Goal: Task Accomplishment & Management: Manage account settings

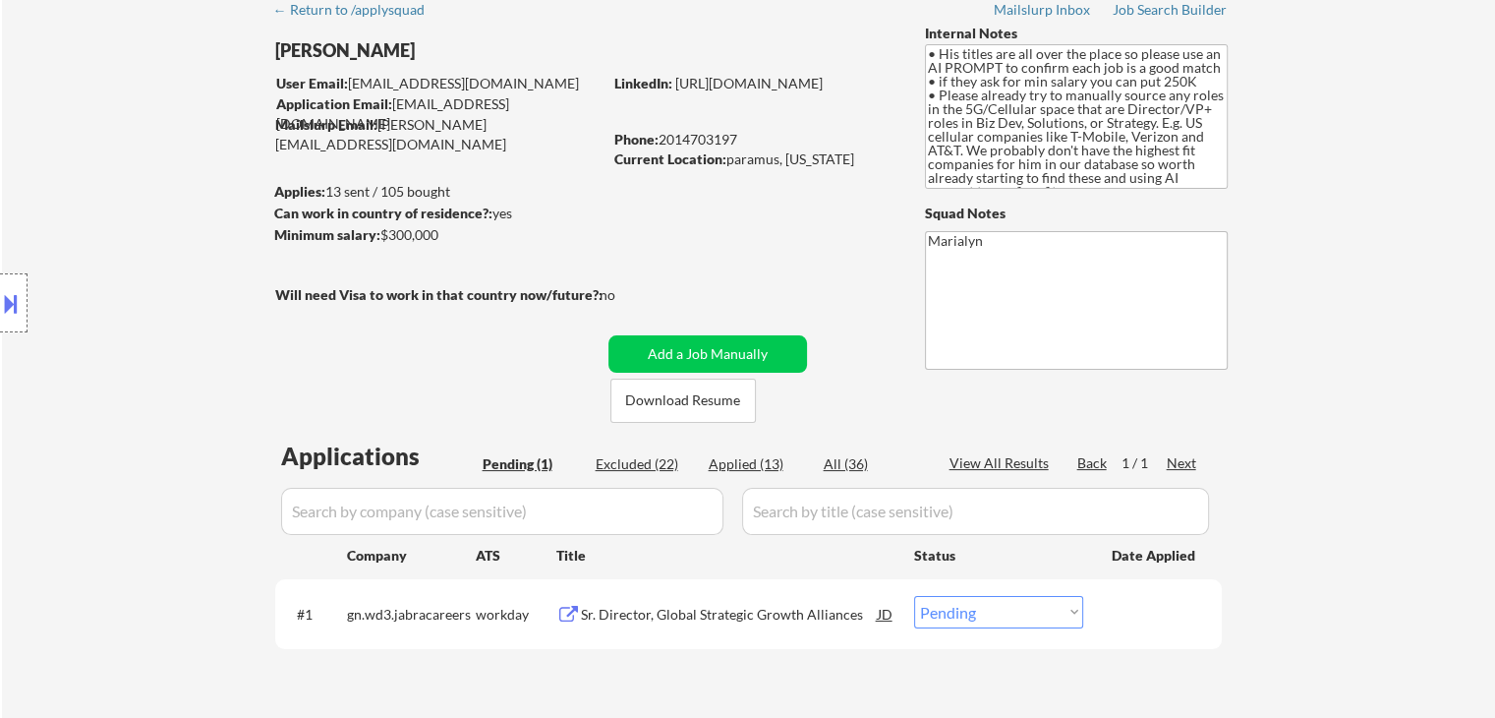
scroll to position [295, 0]
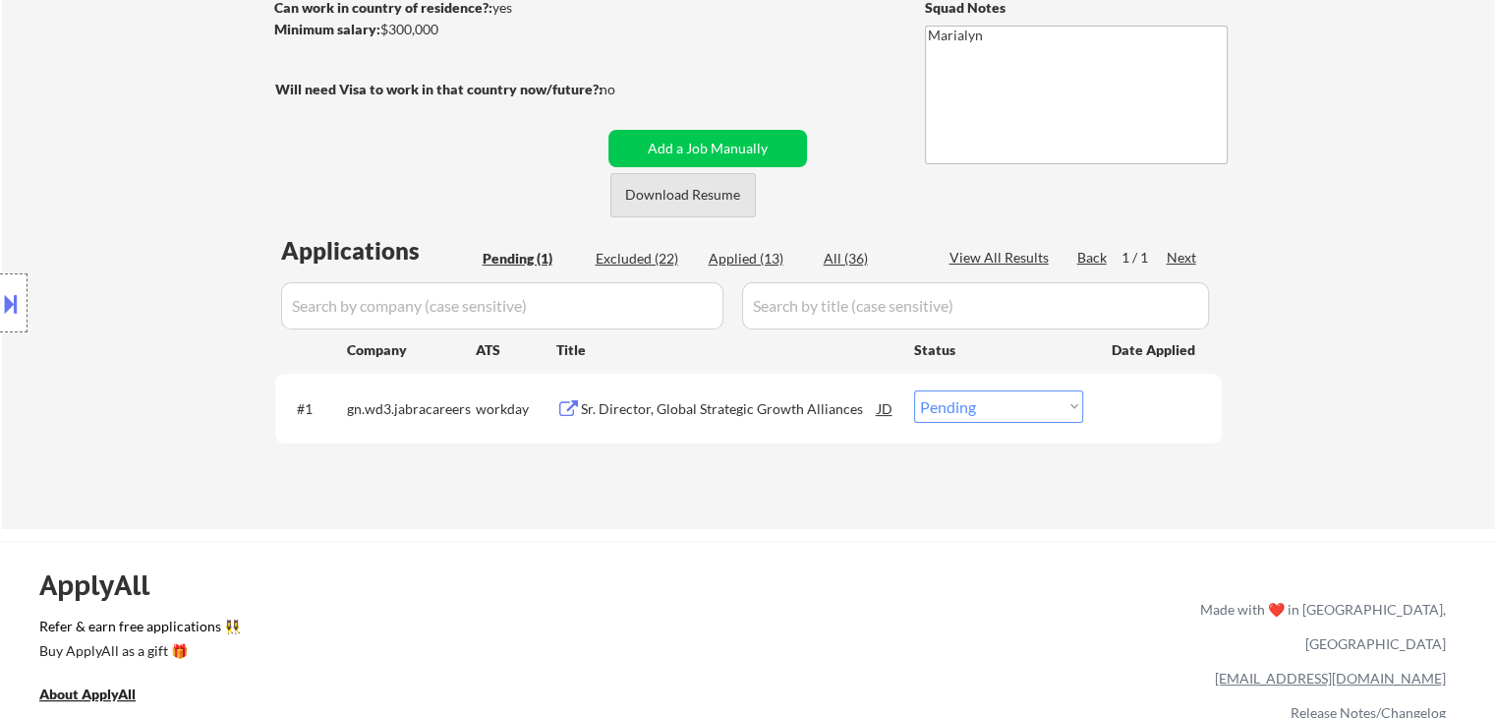
click at [717, 192] on button "Download Resume" at bounding box center [682, 195] width 145 height 44
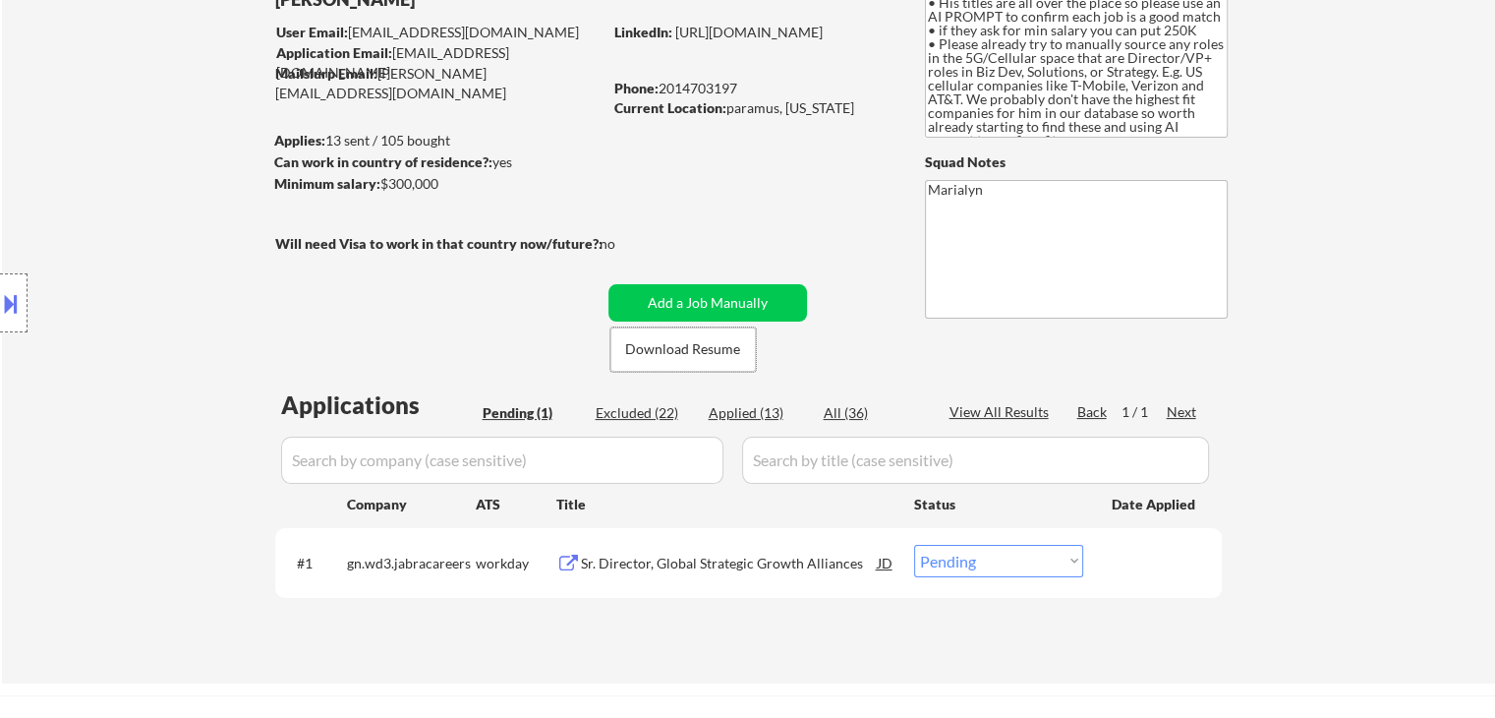
scroll to position [98, 0]
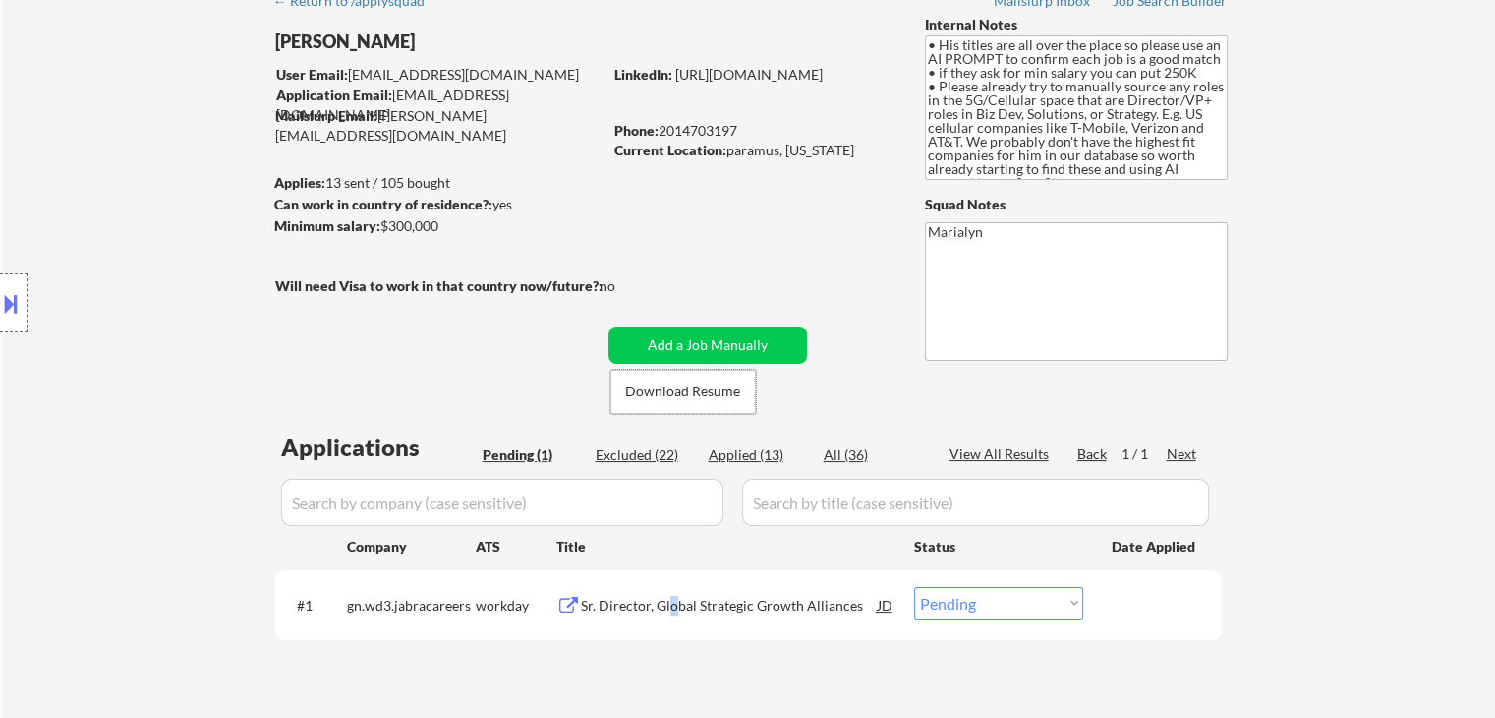
click at [678, 600] on div "Sr. Director, Global Strategic Growth Alliances" at bounding box center [729, 606] width 297 height 20
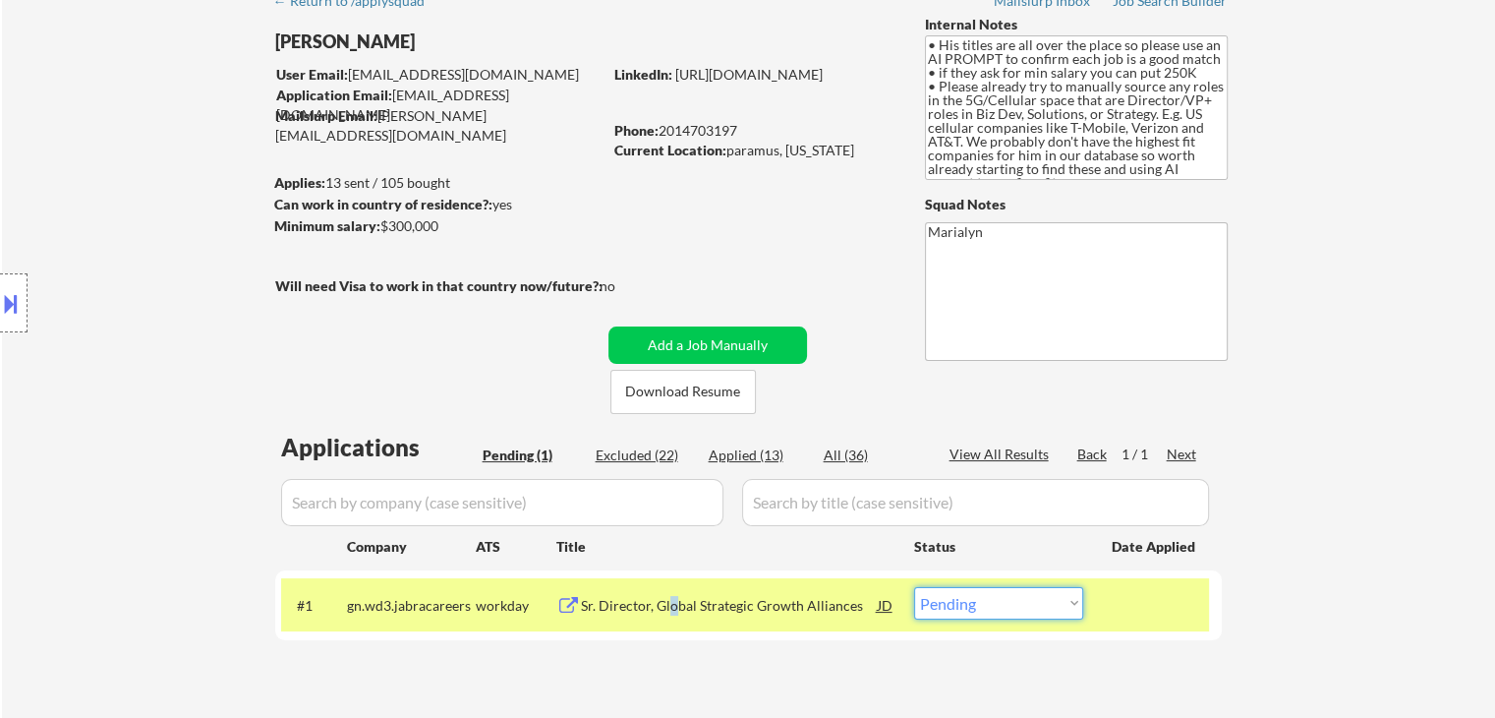
click at [1011, 606] on select "Choose an option... Pending Applied Excluded (Questions) Excluded (Expired) Exc…" at bounding box center [998, 603] width 169 height 32
select select ""excluded__salary_""
click at [914, 587] on select "Choose an option... Pending Applied Excluded (Questions) Excluded (Expired) Exc…" at bounding box center [998, 603] width 169 height 32
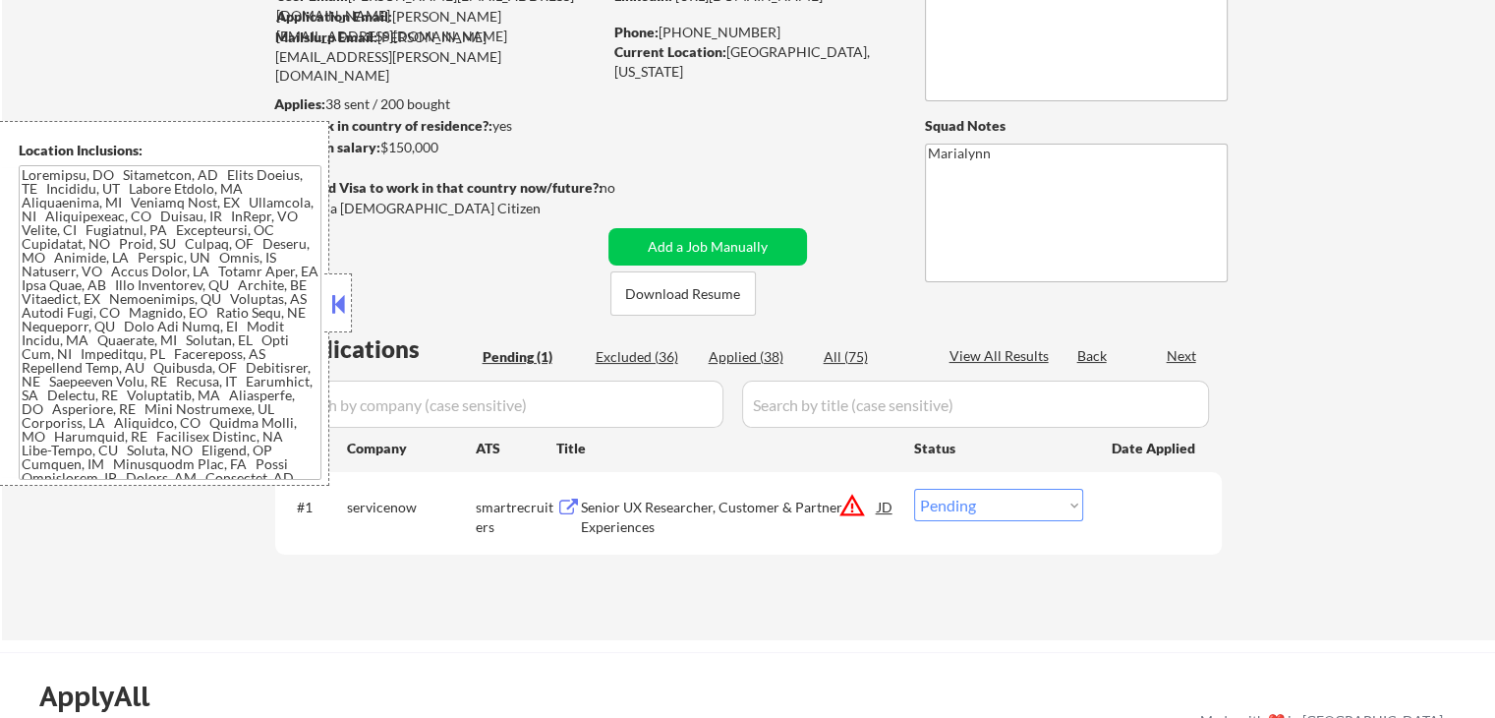
scroll to position [393, 0]
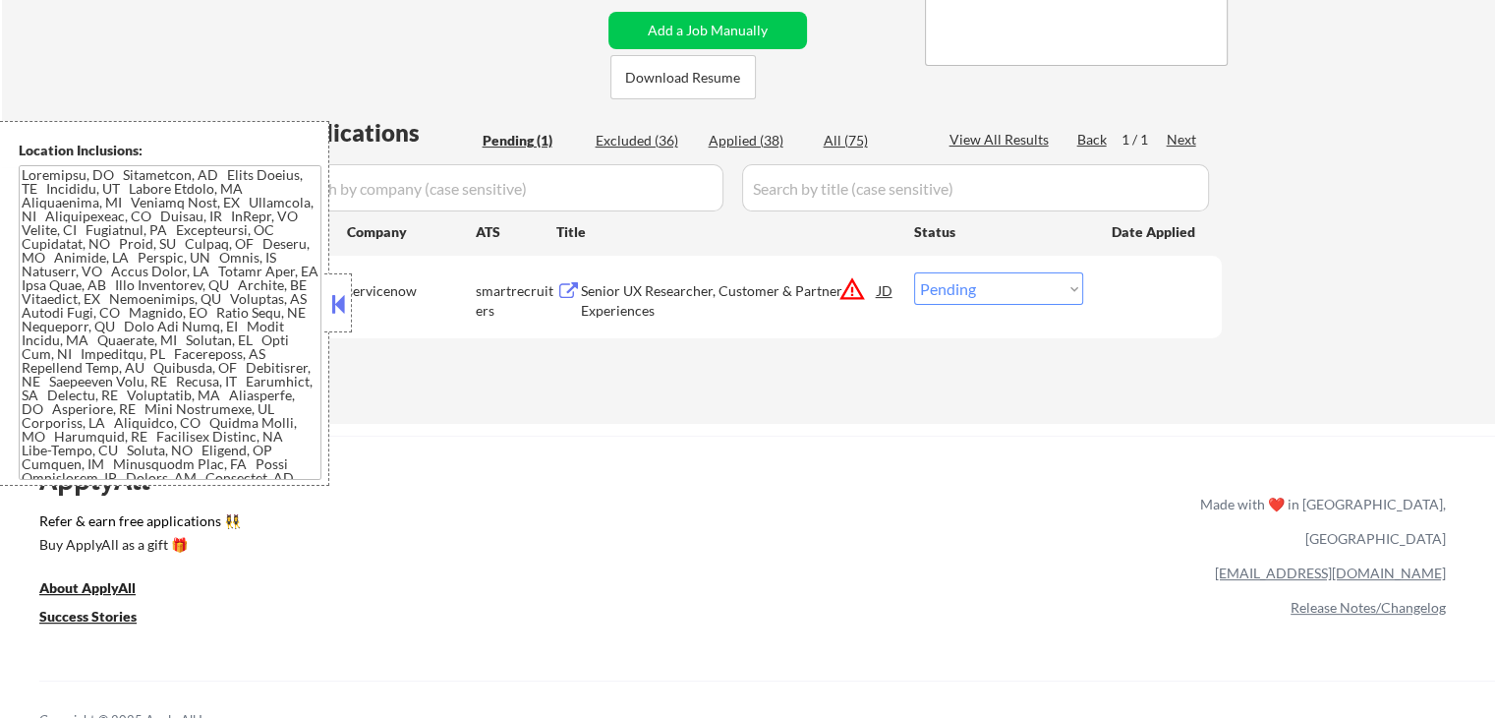
click at [343, 306] on button at bounding box center [338, 303] width 22 height 29
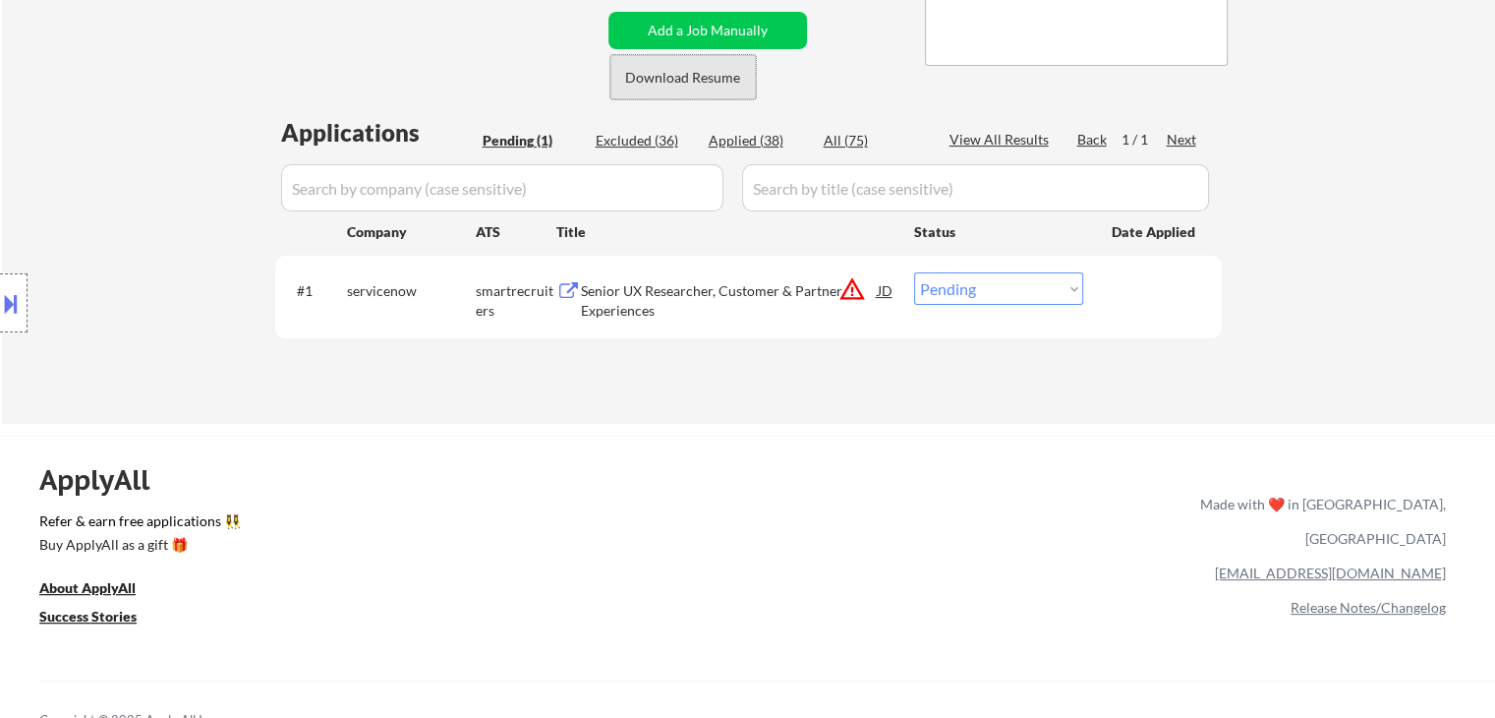
click at [683, 76] on button "Download Resume" at bounding box center [682, 77] width 145 height 44
click at [678, 292] on div "Senior UX Researcher, Customer & Partner Experiences" at bounding box center [729, 300] width 297 height 38
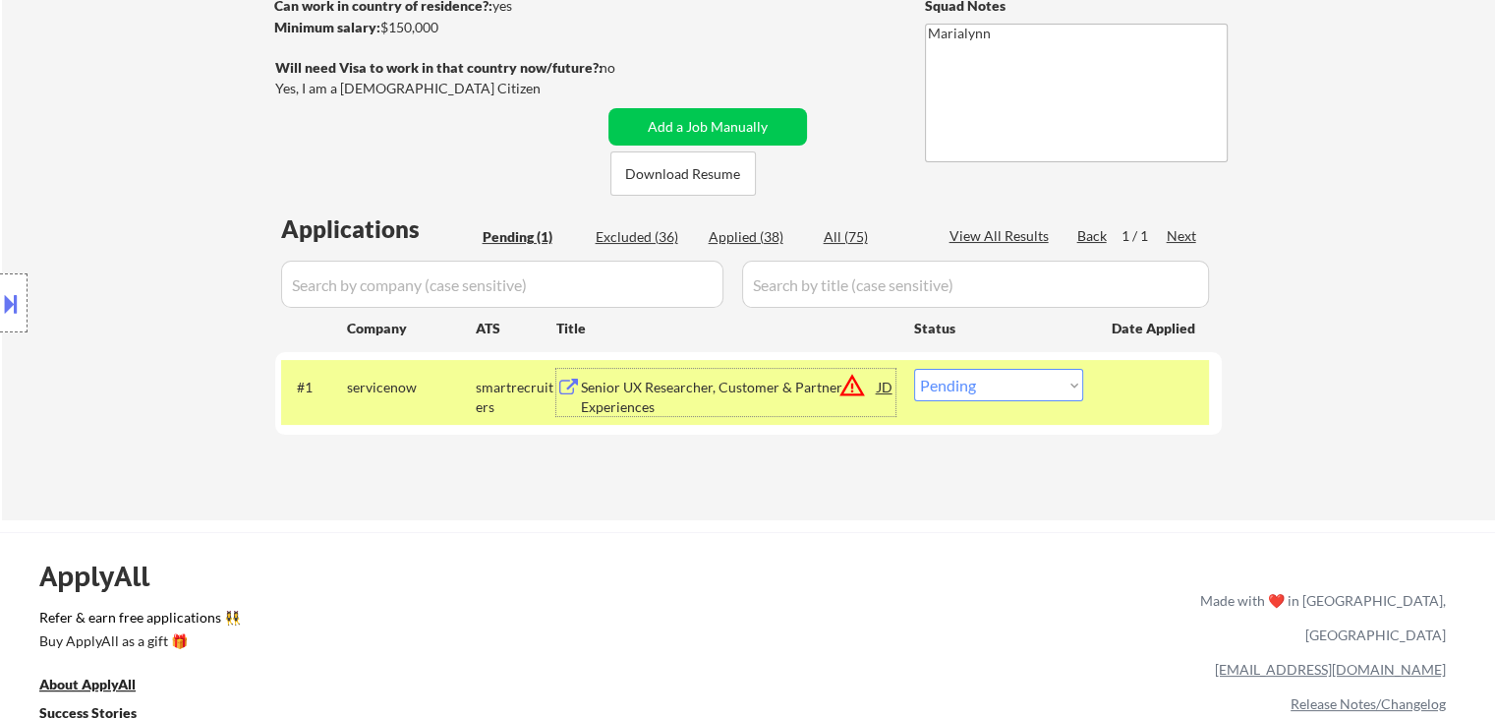
scroll to position [98, 0]
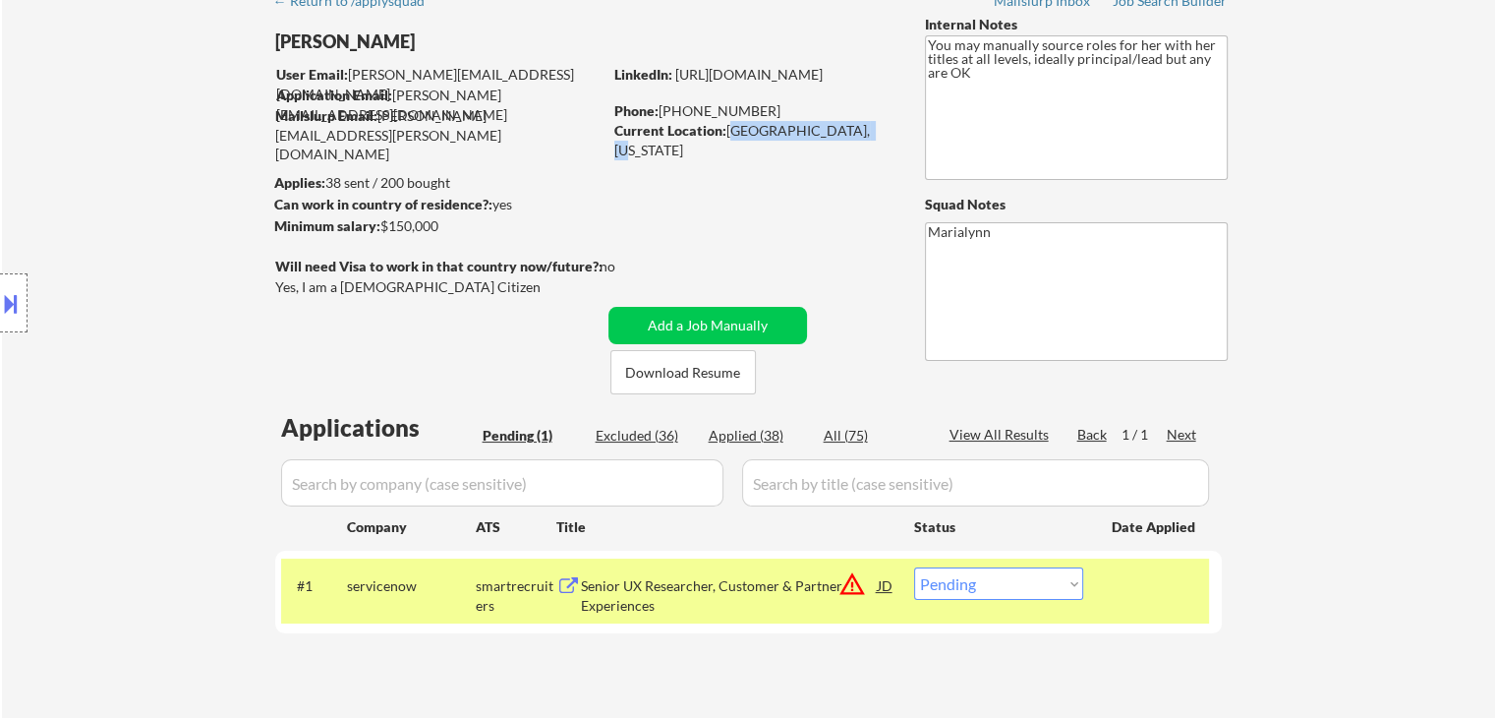
drag, startPoint x: 726, startPoint y: 127, endPoint x: 841, endPoint y: 132, distance: 115.1
click at [843, 130] on div "Current Location: Alexandria, Virginia" at bounding box center [753, 140] width 278 height 38
copy div "Alexandria, Virginia"
click at [955, 588] on select "Choose an option... Pending Applied Excluded (Questions) Excluded (Expired) Exc…" at bounding box center [998, 583] width 169 height 32
select select ""applied""
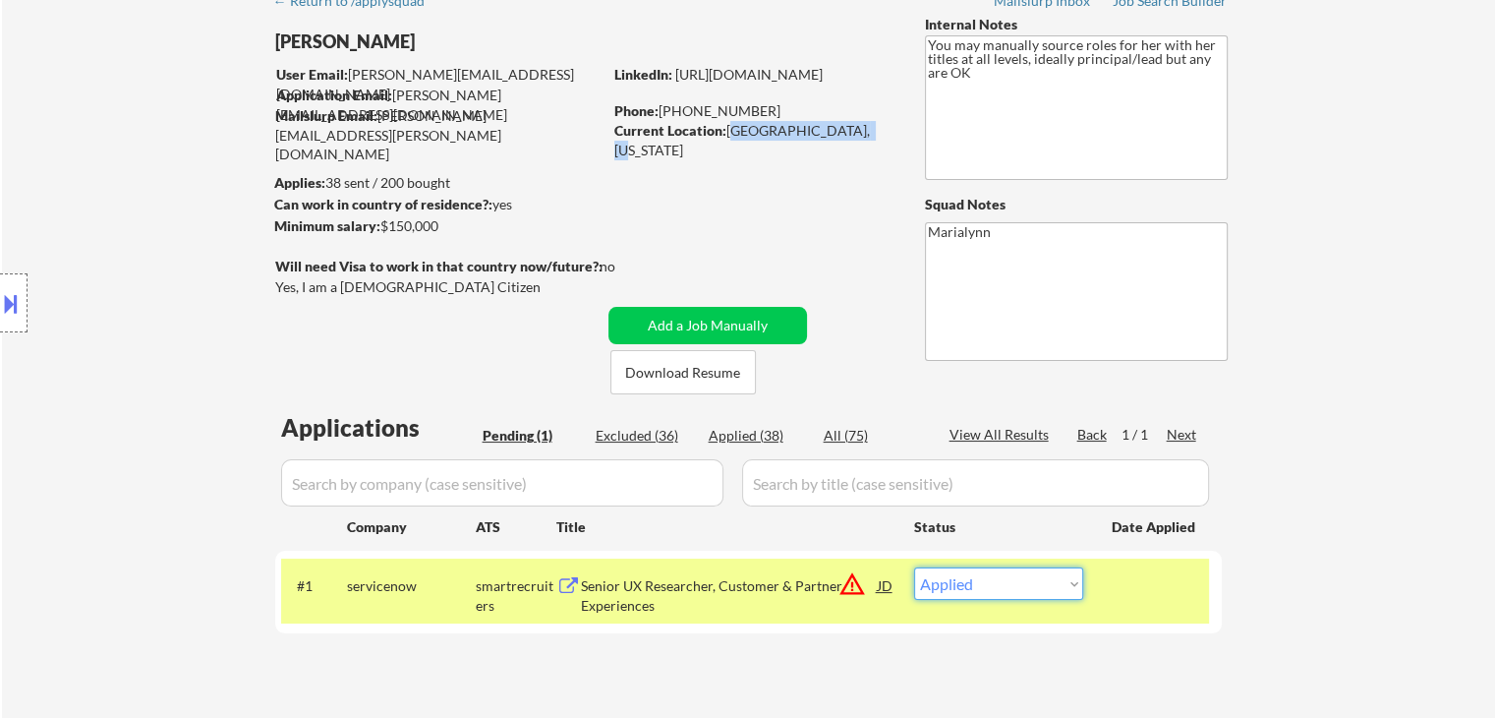
click at [914, 567] on select "Choose an option... Pending Applied Excluded (Questions) Excluded (Expired) Exc…" at bounding box center [998, 583] width 169 height 32
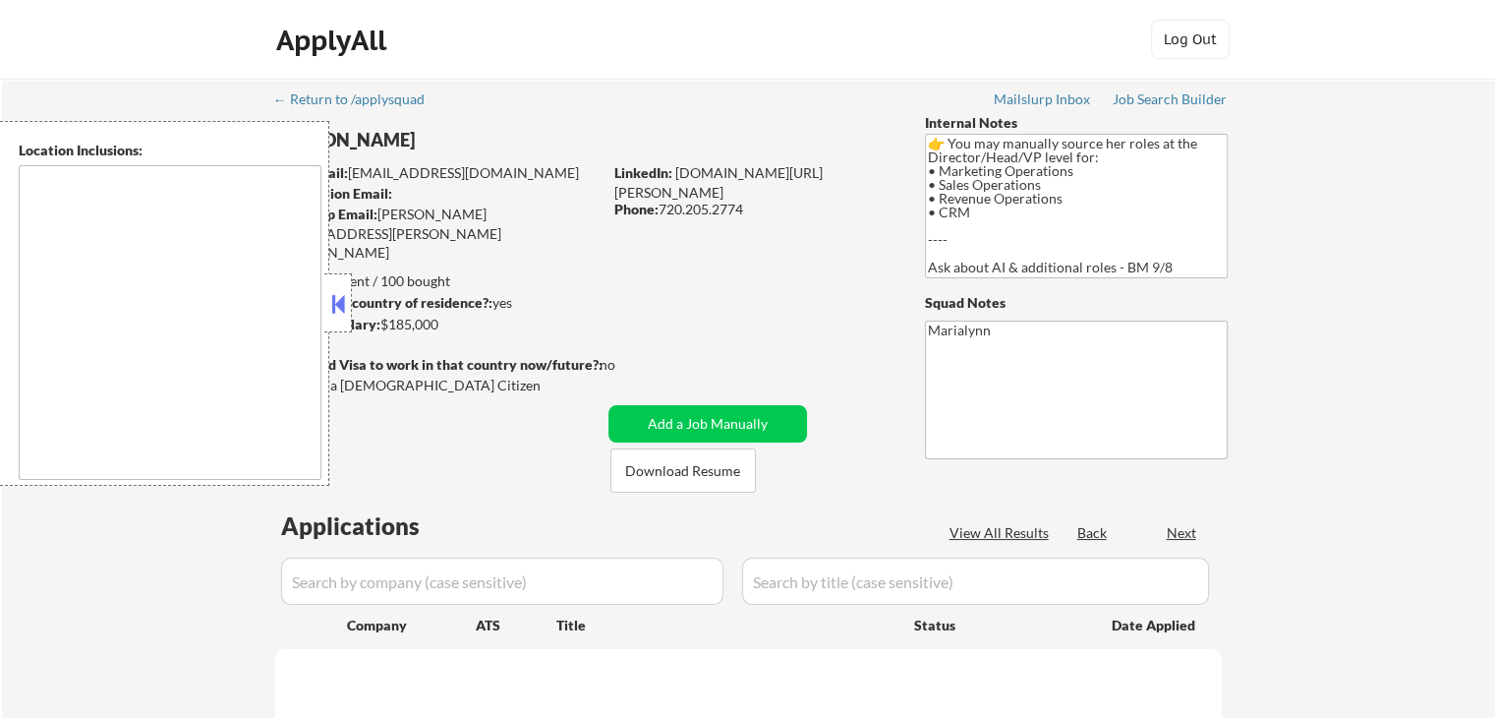
type textarea "[GEOGRAPHIC_DATA], [GEOGRAPHIC_DATA] [GEOGRAPHIC_DATA], [GEOGRAPHIC_DATA], [GEO…"
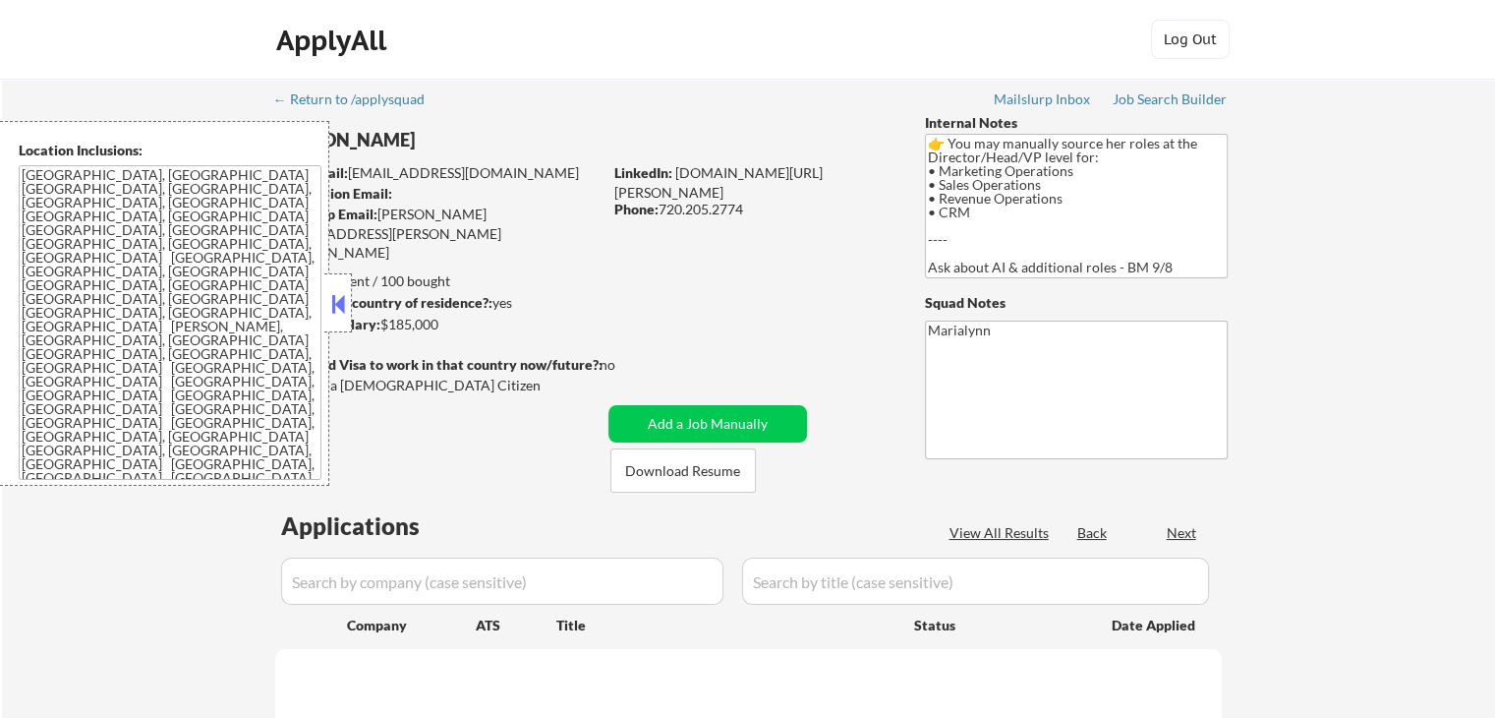
select select ""pending""
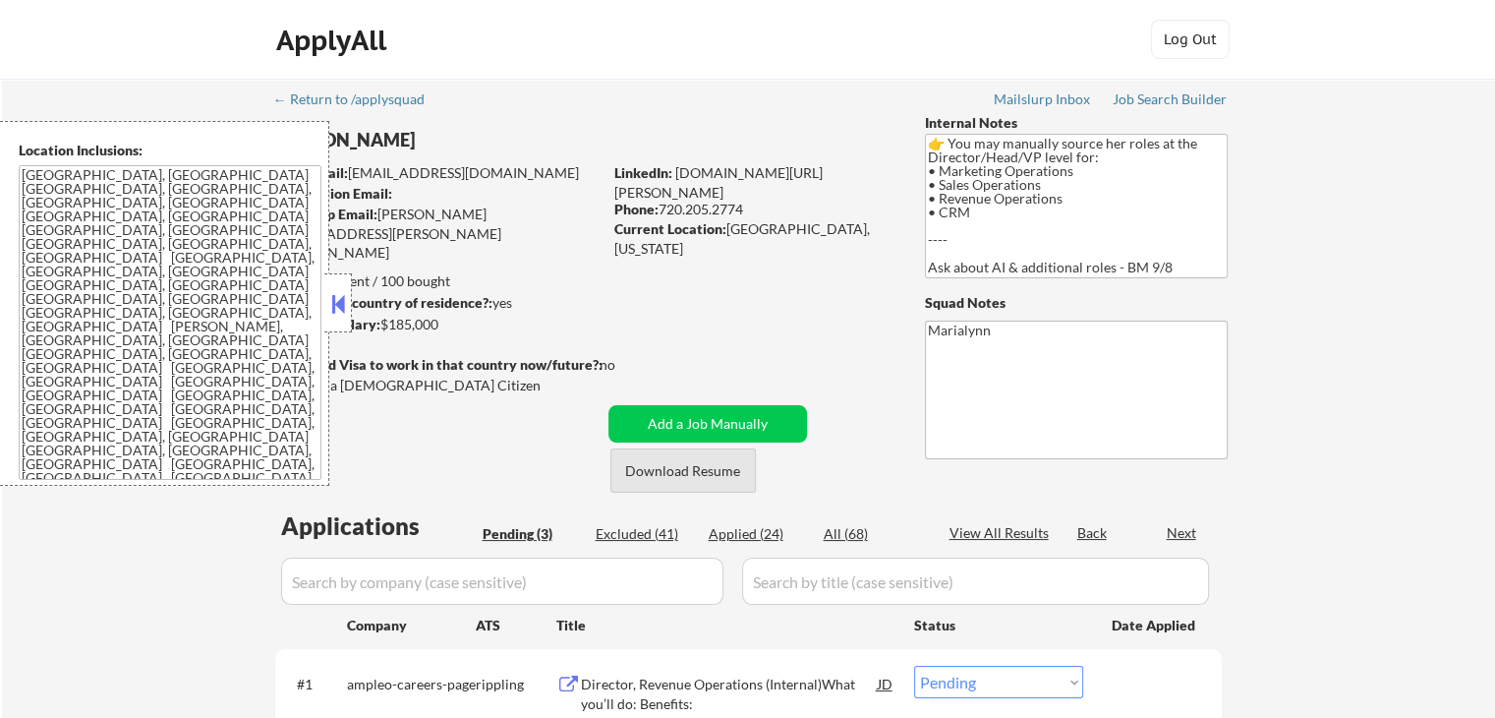
click at [699, 480] on button "Download Resume" at bounding box center [682, 470] width 145 height 44
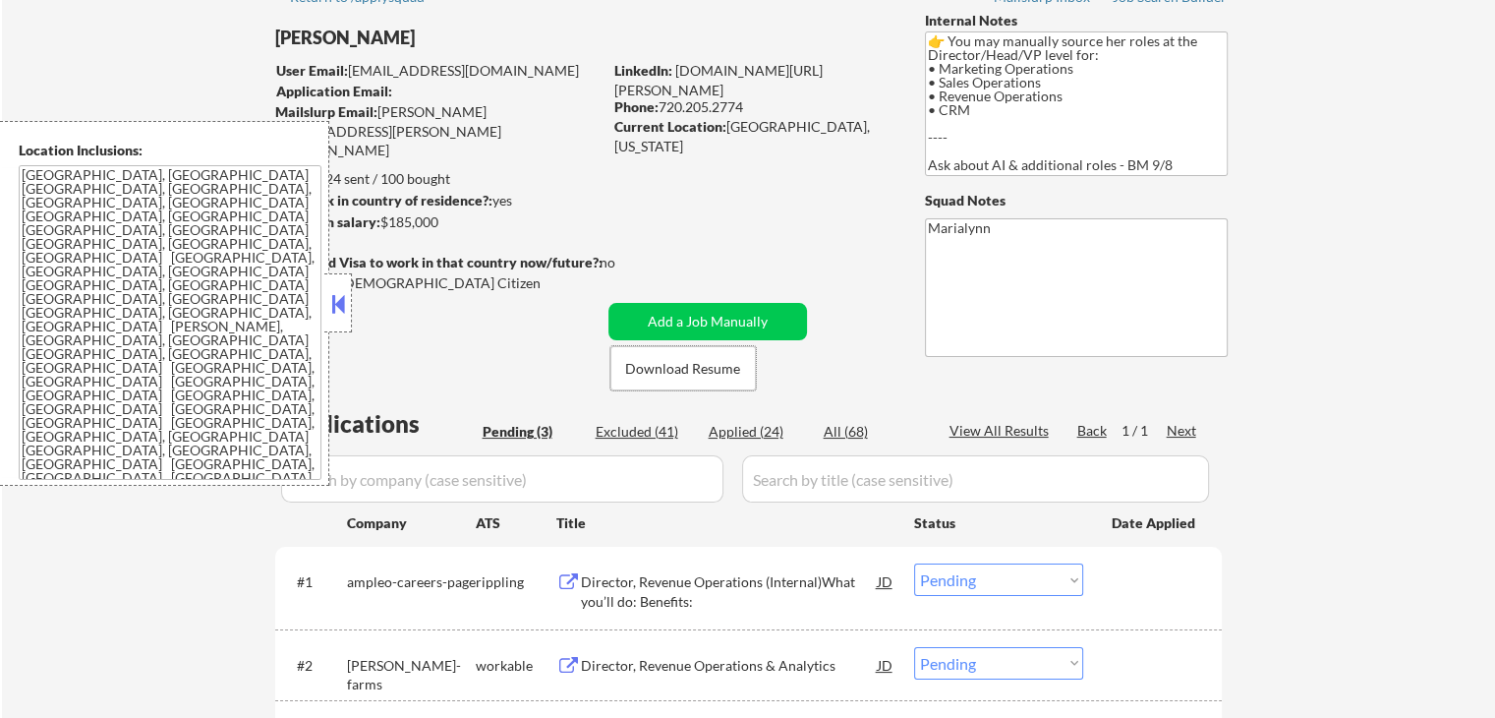
scroll to position [98, 0]
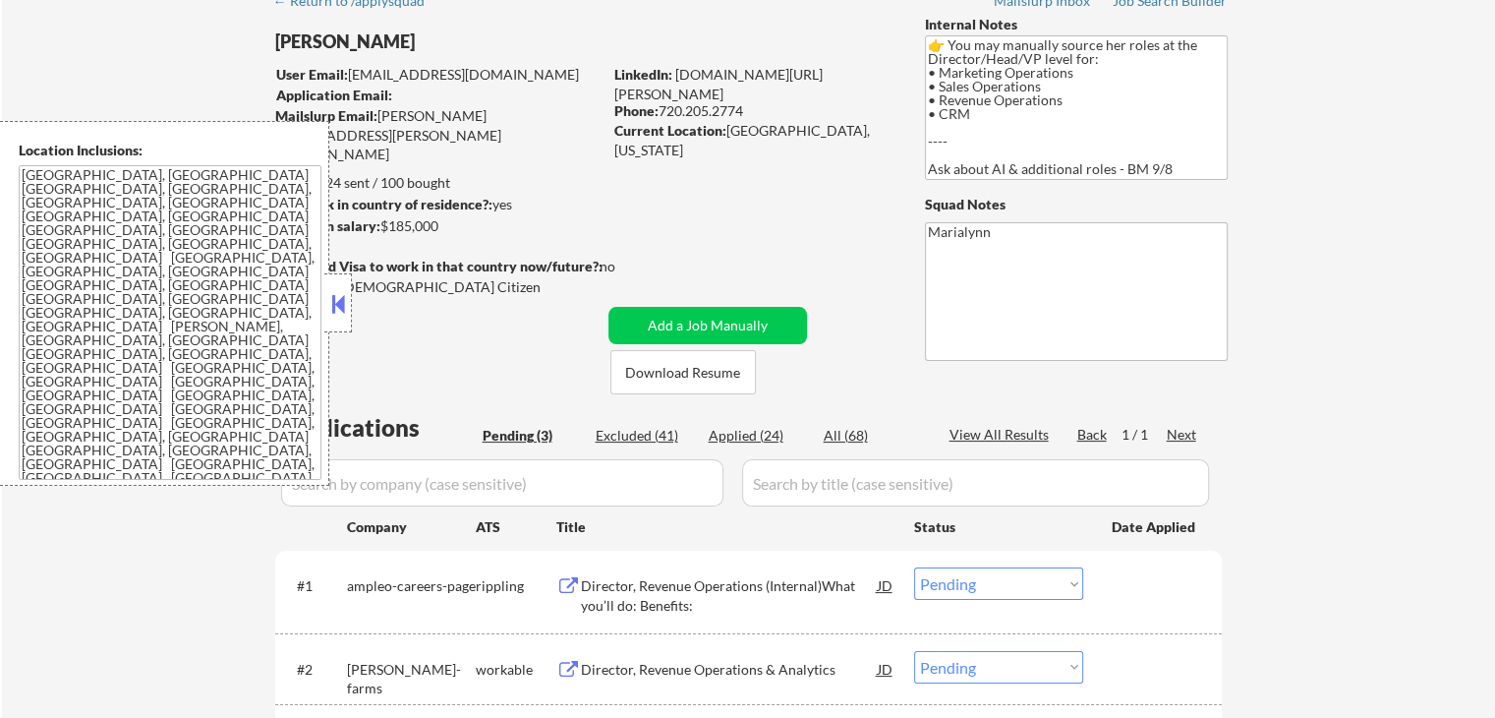
click at [344, 292] on button at bounding box center [338, 303] width 22 height 29
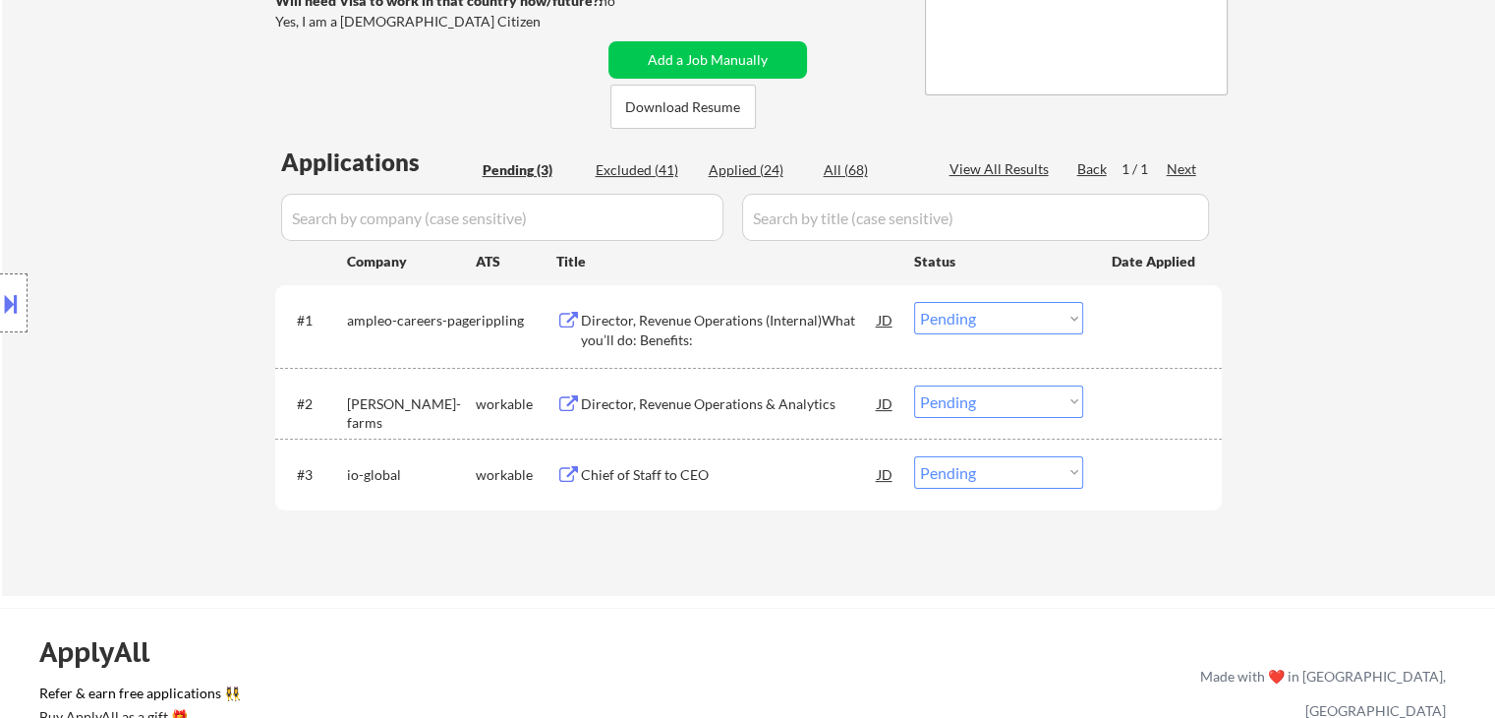
scroll to position [492, 0]
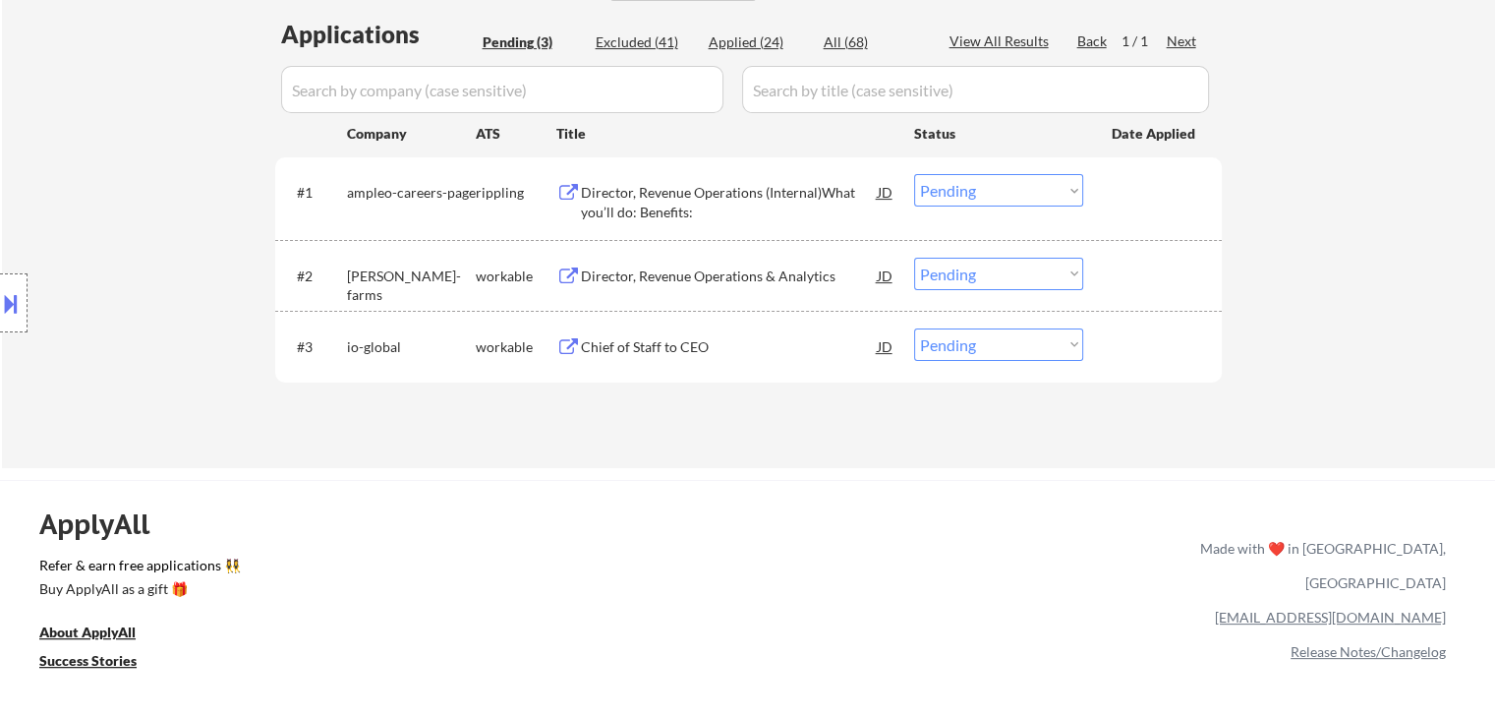
click at [647, 342] on div "Chief of Staff to CEO" at bounding box center [729, 347] width 297 height 20
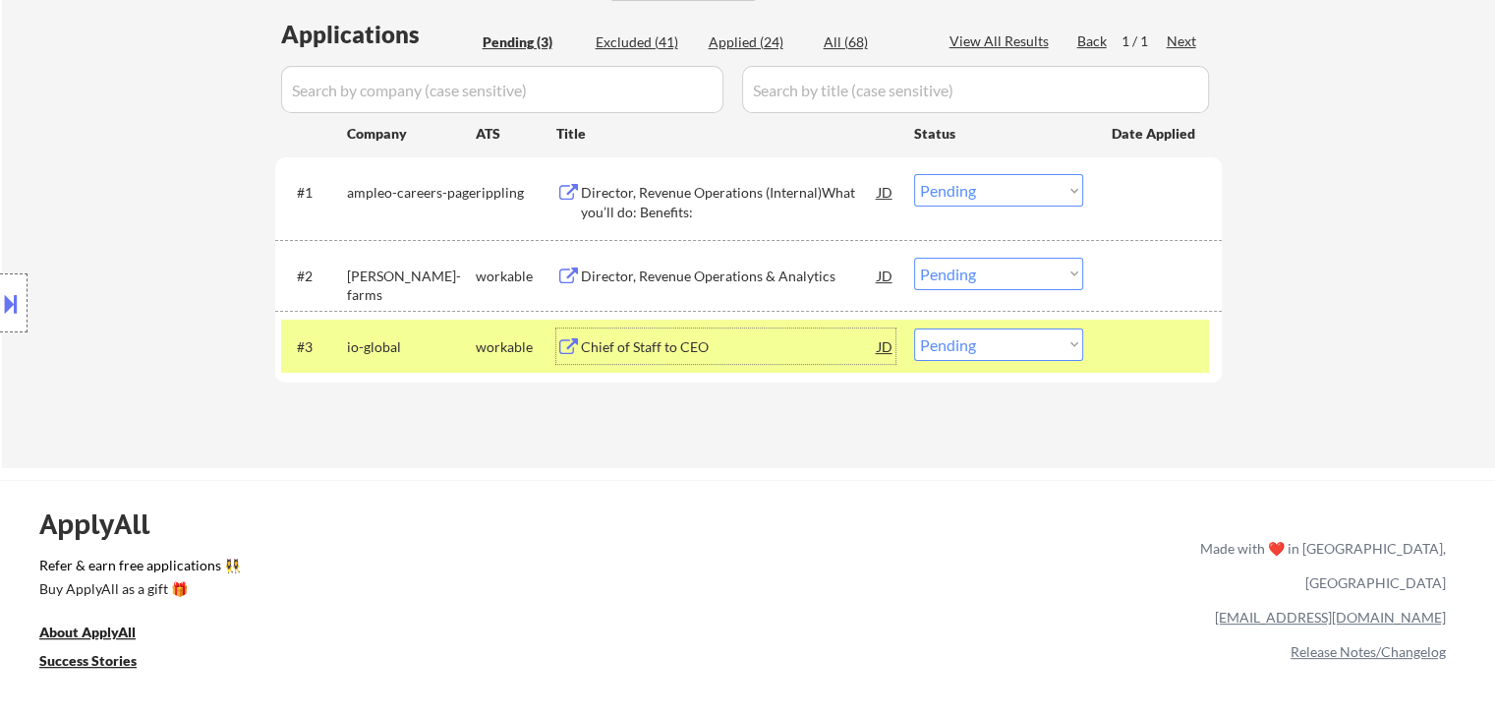
click at [984, 345] on select "Choose an option... Pending Applied Excluded (Questions) Excluded (Expired) Exc…" at bounding box center [998, 344] width 169 height 32
select select ""excluded__bad_match_""
click at [914, 328] on select "Choose an option... Pending Applied Excluded (Questions) Excluded (Expired) Exc…" at bounding box center [998, 344] width 169 height 32
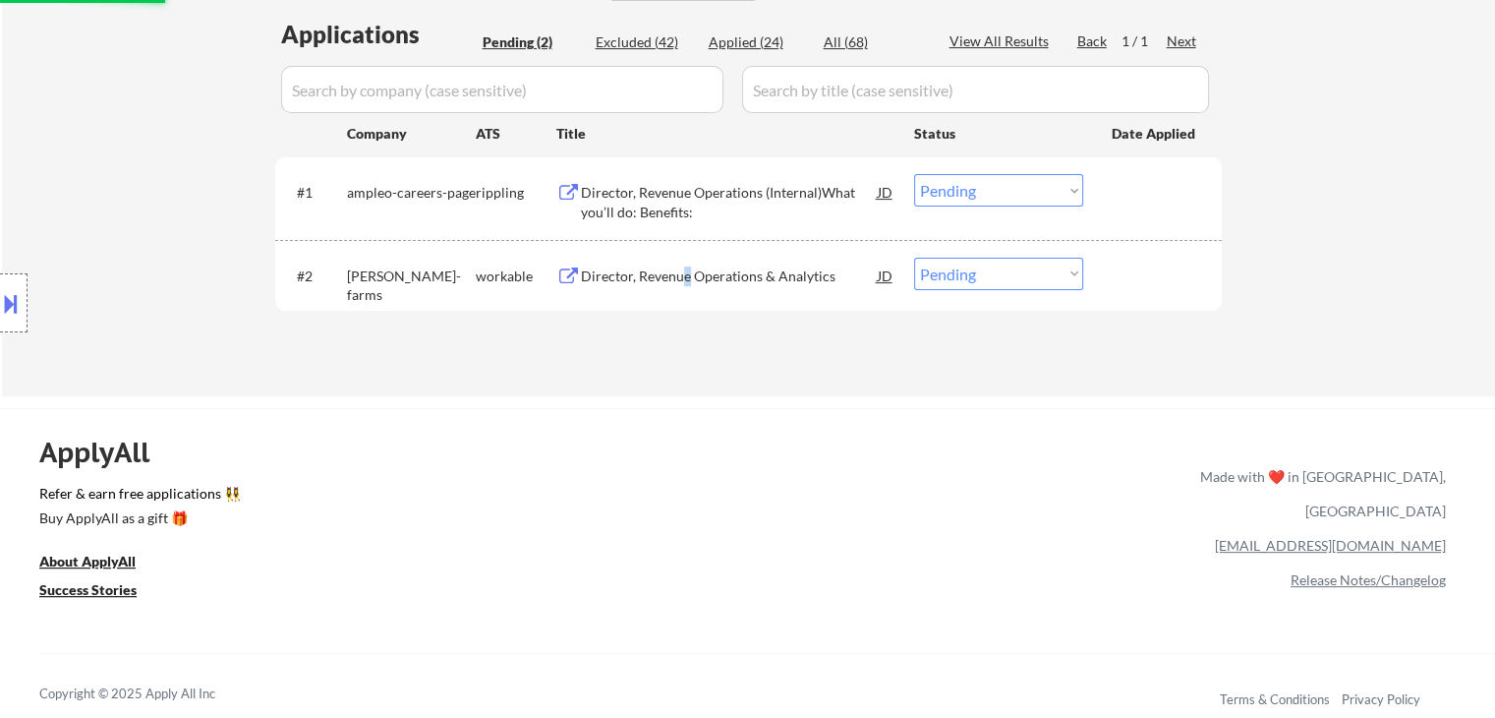
click at [685, 275] on div "Director, Revenue Operations & Analytics" at bounding box center [729, 276] width 297 height 20
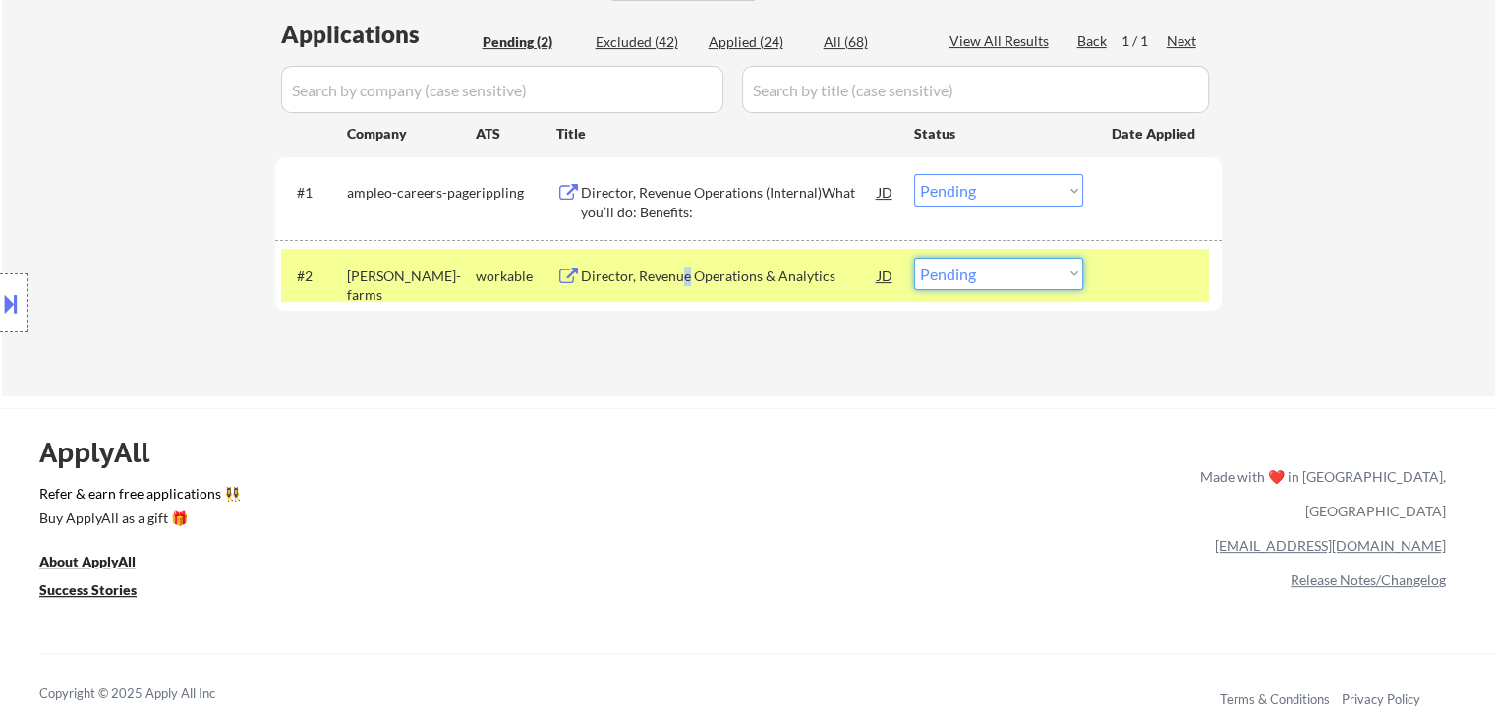
click at [1007, 275] on select "Choose an option... Pending Applied Excluded (Questions) Excluded (Expired) Exc…" at bounding box center [998, 274] width 169 height 32
select select ""excluded__salary_""
click at [914, 258] on select "Choose an option... Pending Applied Excluded (Questions) Excluded (Expired) Exc…" at bounding box center [998, 274] width 169 height 32
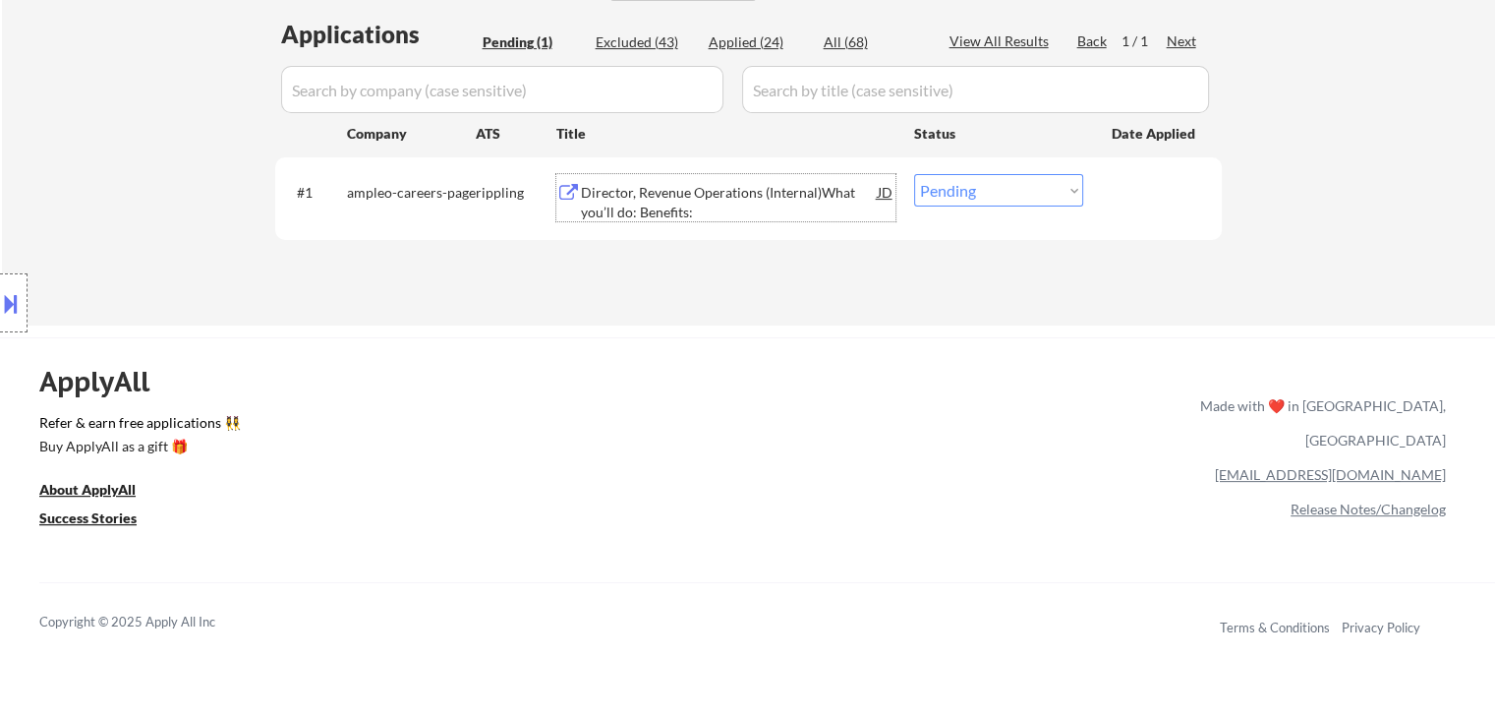
click at [668, 204] on div "Director, Revenue Operations (Internal)What you’ll do: Benefits:" at bounding box center [729, 202] width 297 height 38
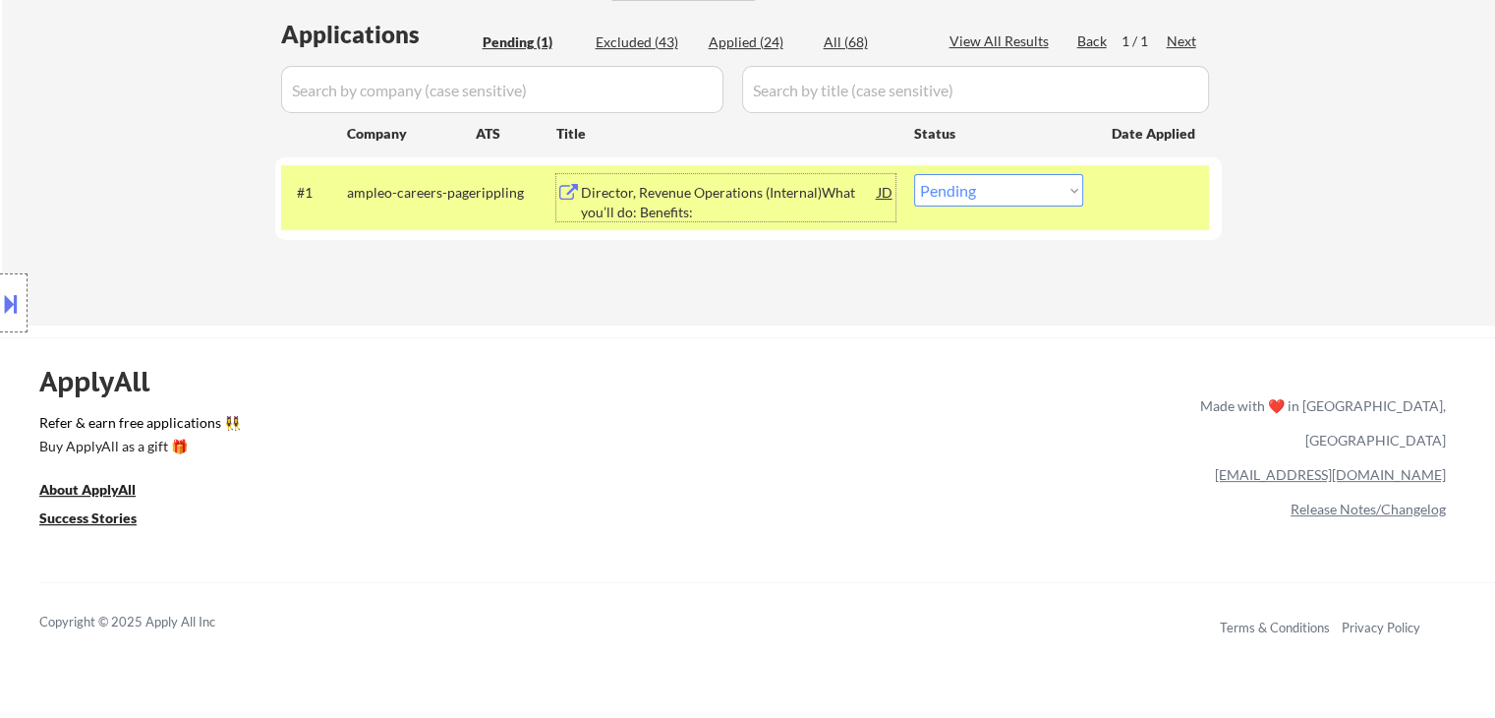
scroll to position [98, 0]
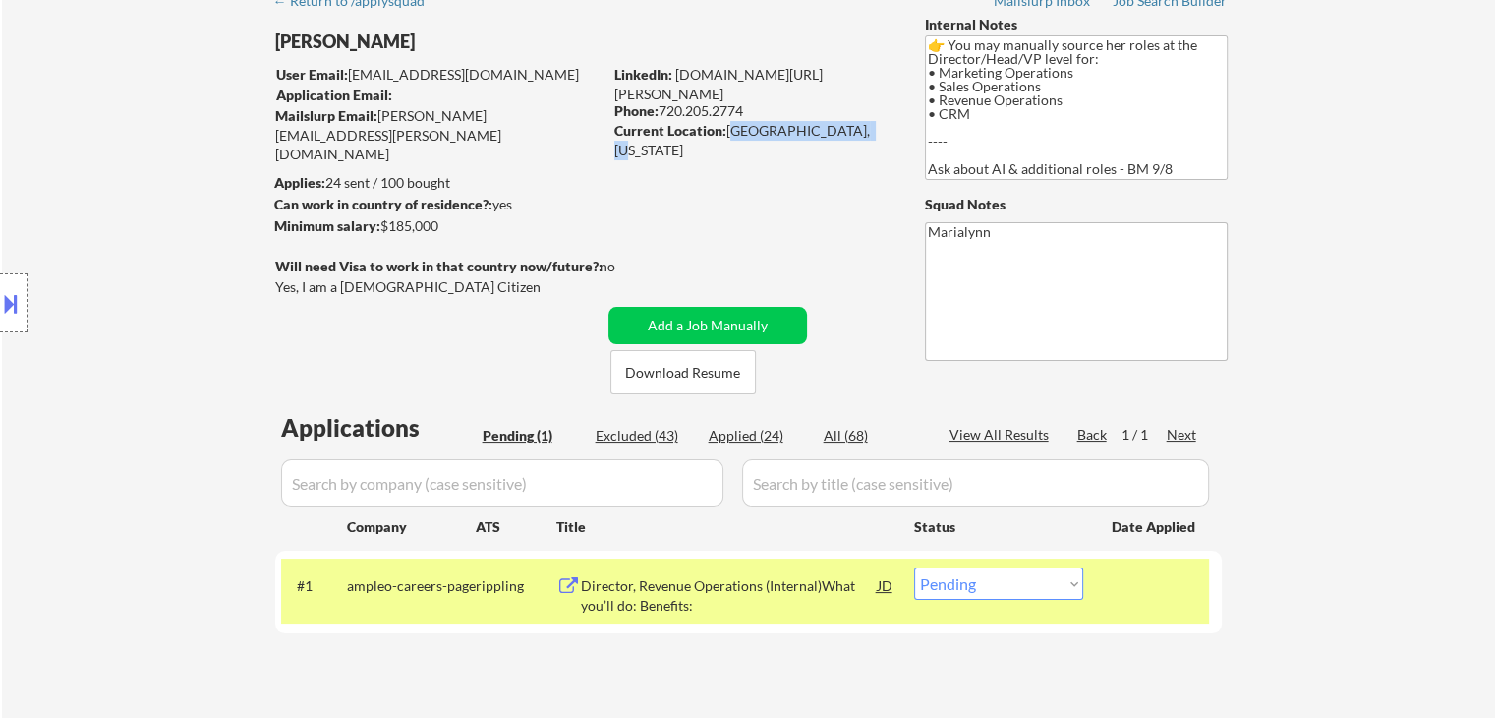
drag, startPoint x: 729, startPoint y: 131, endPoint x: 810, endPoint y: 132, distance: 80.6
click at [869, 137] on div "Current Location: Centennial, Colorado" at bounding box center [753, 140] width 278 height 38
drag, startPoint x: 804, startPoint y: 117, endPoint x: 840, endPoint y: 139, distance: 42.3
click at [856, 141] on div "Current Location: Centennial, Colorado" at bounding box center [753, 131] width 278 height 21
drag, startPoint x: 837, startPoint y: 134, endPoint x: 777, endPoint y: 204, distance: 92.8
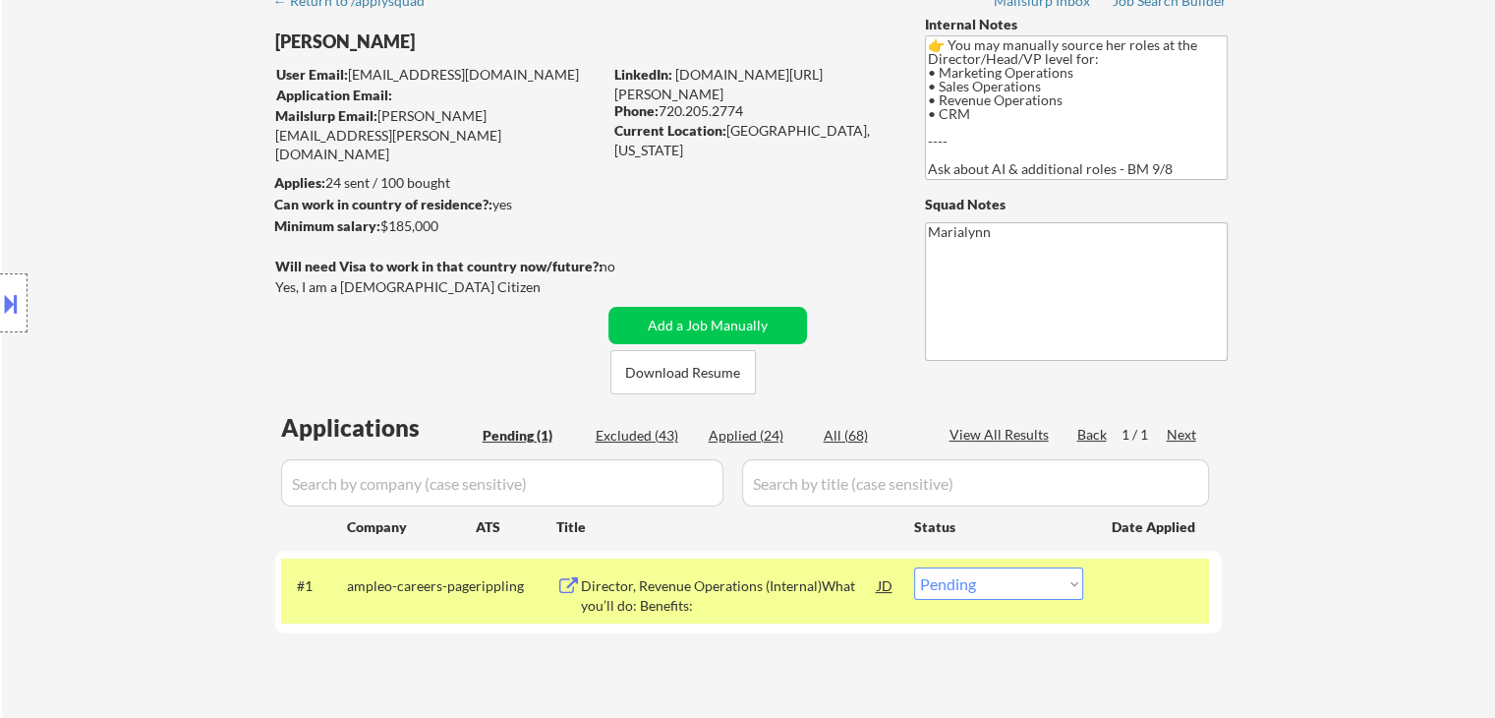
click at [777, 204] on div "← Return to /applysquad Mailslurp Inbox Job Search Builder Laura Stephens User …" at bounding box center [749, 341] width 981 height 723
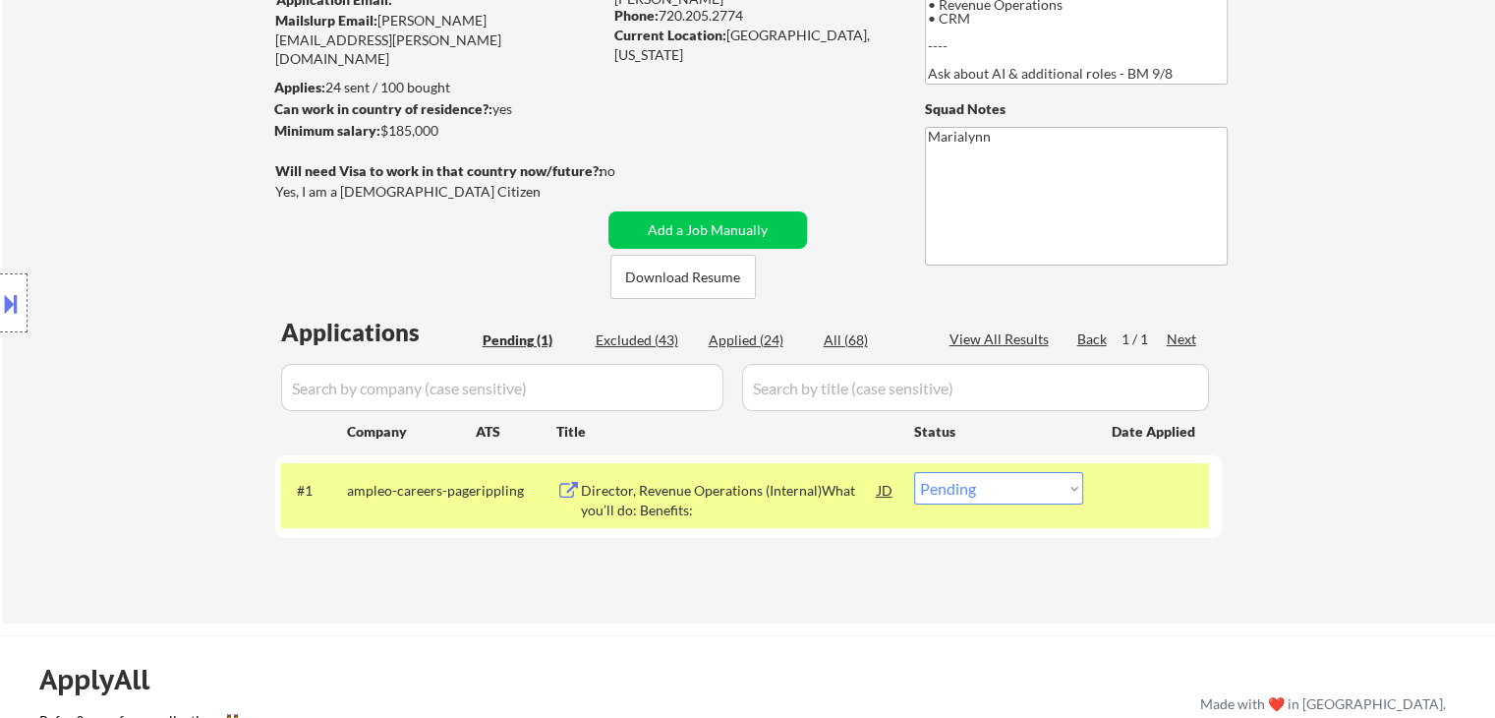
scroll to position [197, 0]
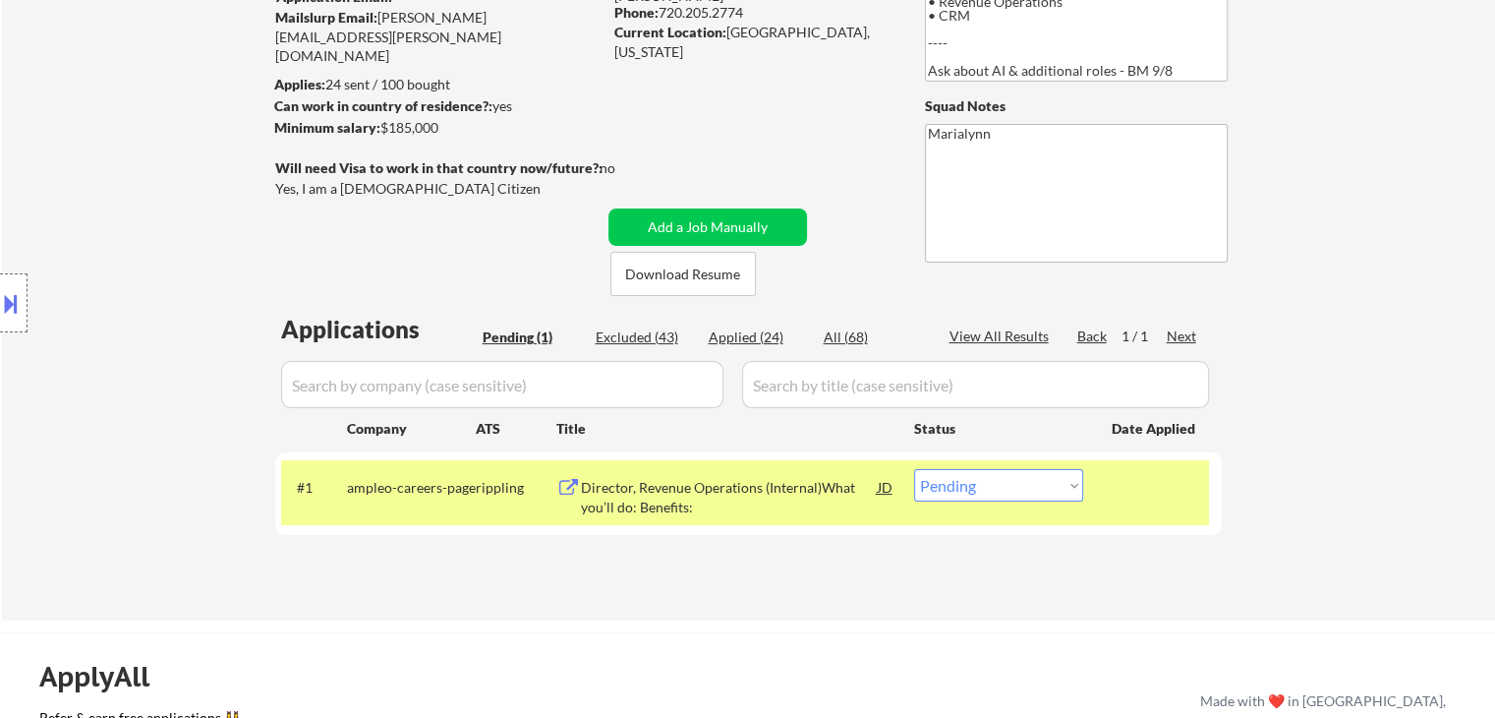
click at [836, 498] on div "Director, Revenue Operations (Internal)What you’ll do: Benefits:" at bounding box center [729, 497] width 297 height 38
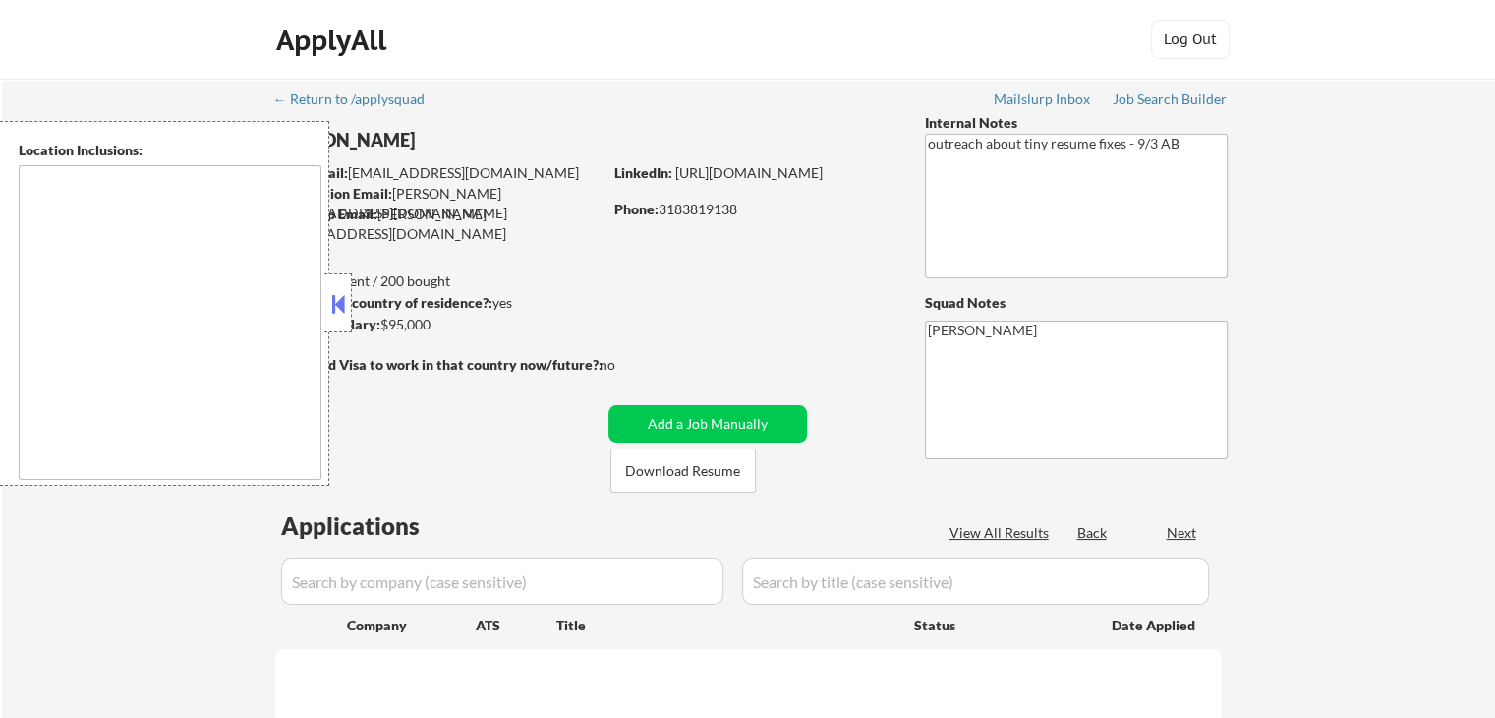
type textarea "[GEOGRAPHIC_DATA], [GEOGRAPHIC_DATA], [GEOGRAPHIC_DATA], [GEOGRAPHIC_DATA], [GE…"
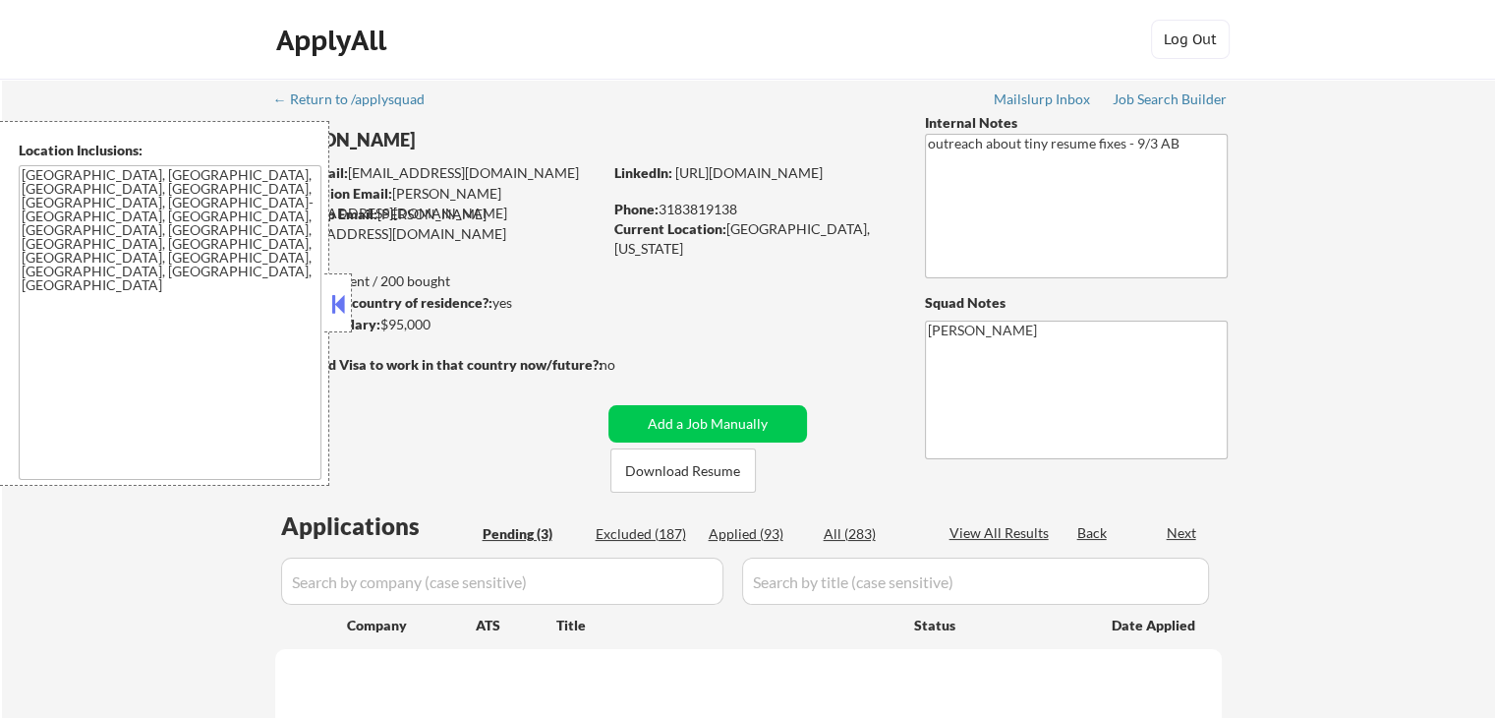
select select ""pending""
drag, startPoint x: 339, startPoint y: 292, endPoint x: 456, endPoint y: 277, distance: 117.9
click at [341, 292] on button at bounding box center [338, 303] width 22 height 29
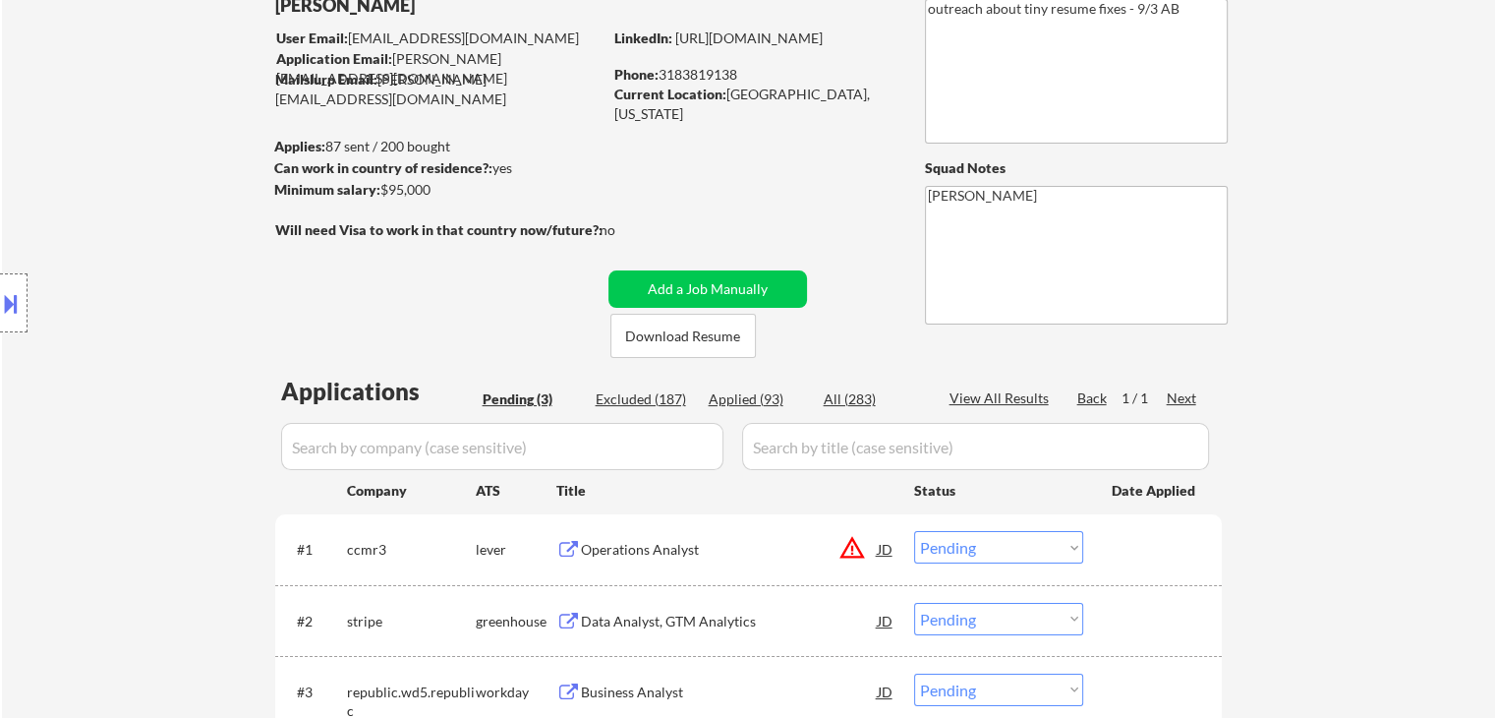
scroll to position [295, 0]
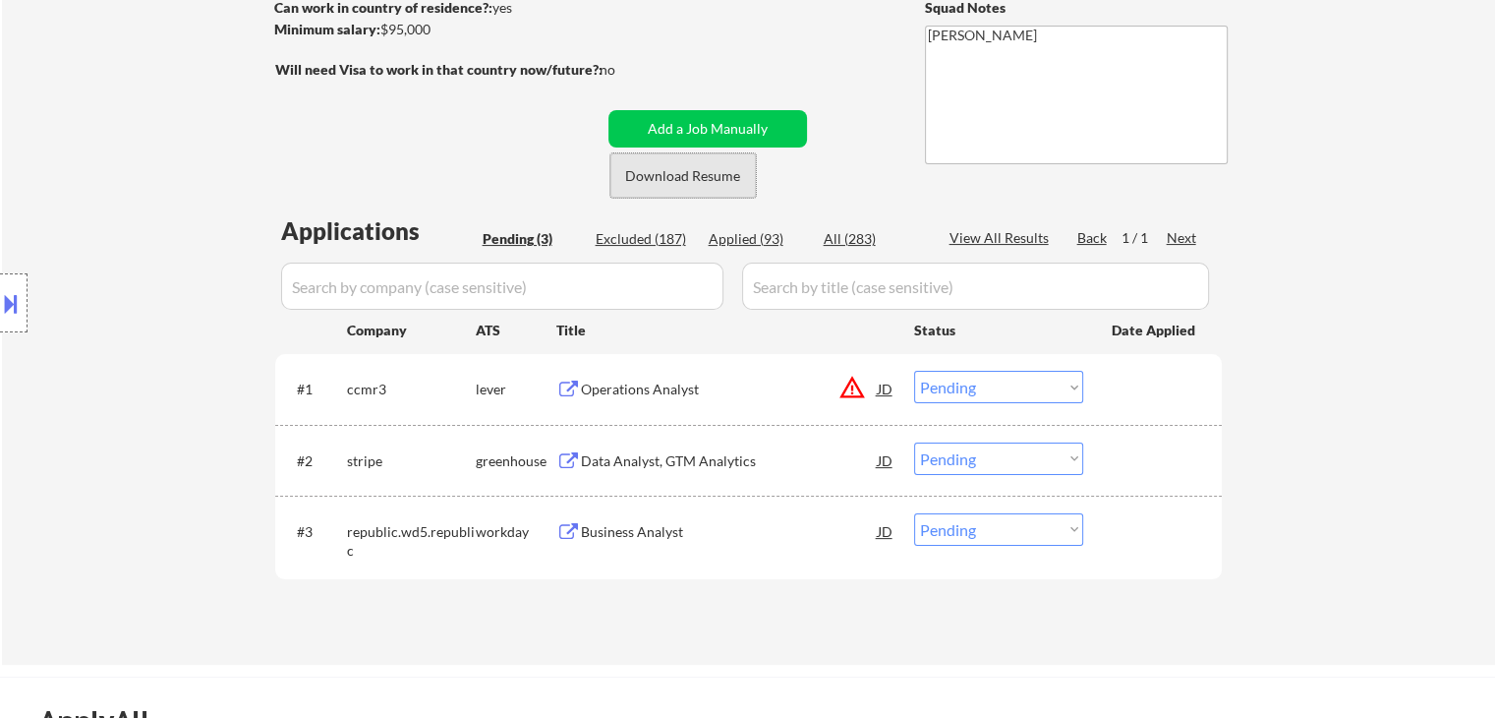
click at [683, 182] on button "Download Resume" at bounding box center [682, 175] width 145 height 44
click at [657, 393] on div "Operations Analyst" at bounding box center [729, 389] width 297 height 20
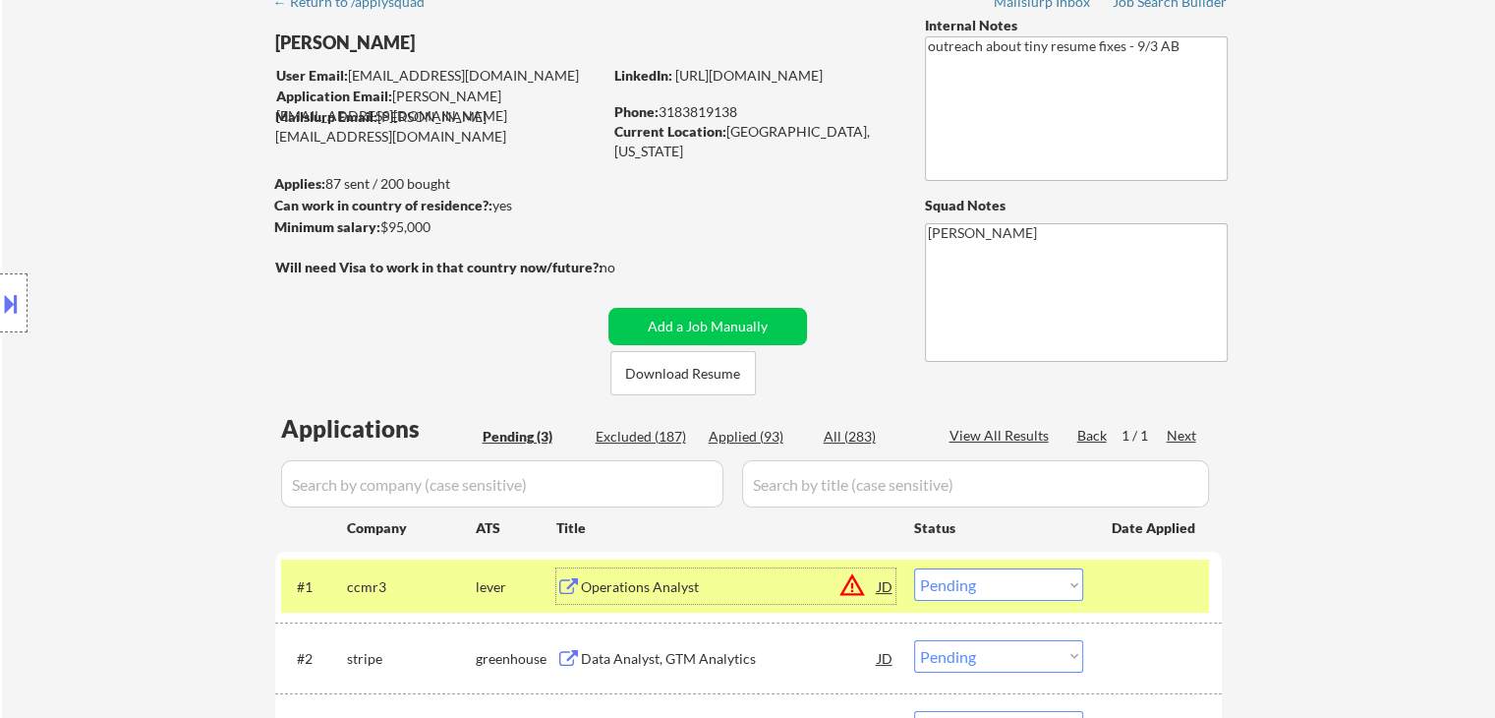
scroll to position [98, 0]
drag, startPoint x: 727, startPoint y: 127, endPoint x: 841, endPoint y: 135, distance: 114.3
click at [841, 135] on div "Current Location: [GEOGRAPHIC_DATA], [US_STATE]" at bounding box center [753, 140] width 278 height 38
copy div "[GEOGRAPHIC_DATA], [US_STATE]"
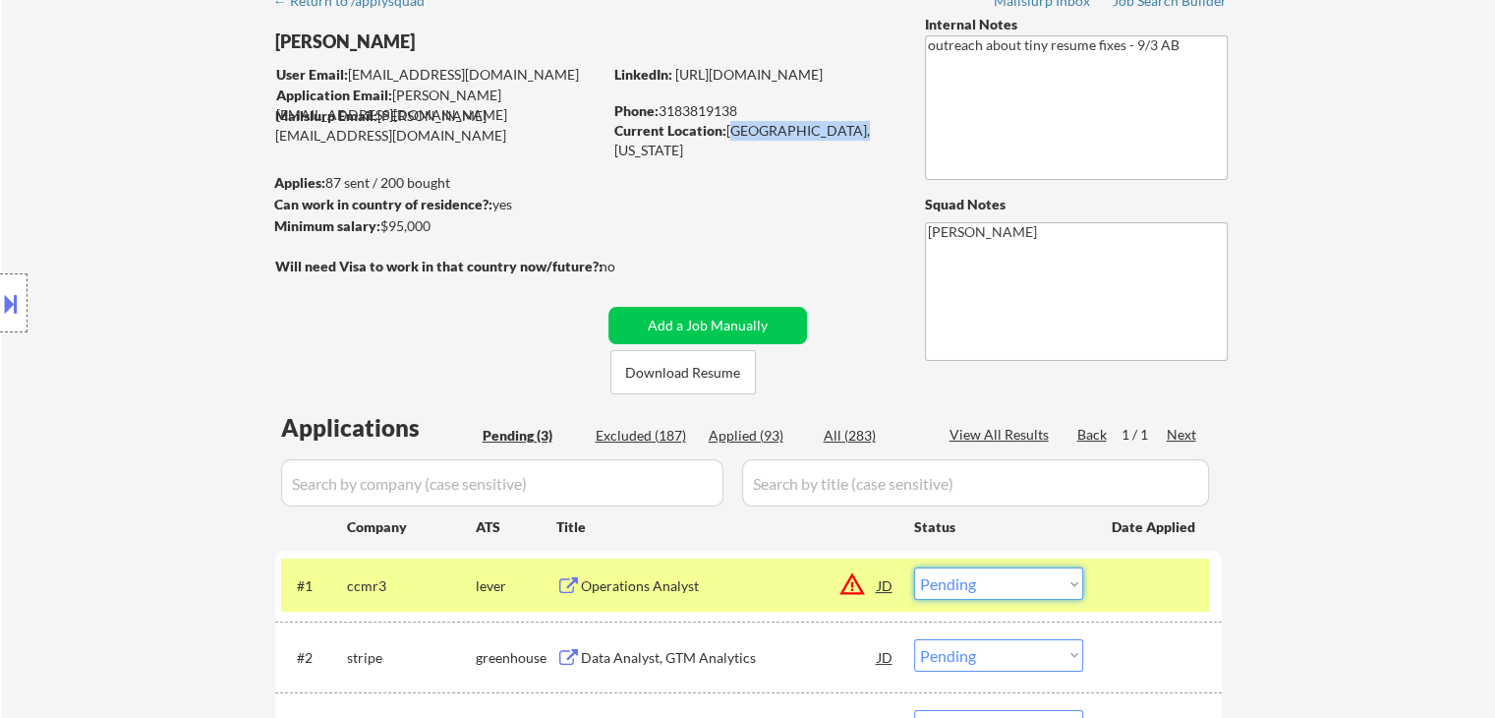
click at [992, 582] on select "Choose an option... Pending Applied Excluded (Questions) Excluded (Expired) Exc…" at bounding box center [998, 583] width 169 height 32
click at [914, 567] on select "Choose an option... Pending Applied Excluded (Questions) Excluded (Expired) Exc…" at bounding box center [998, 583] width 169 height 32
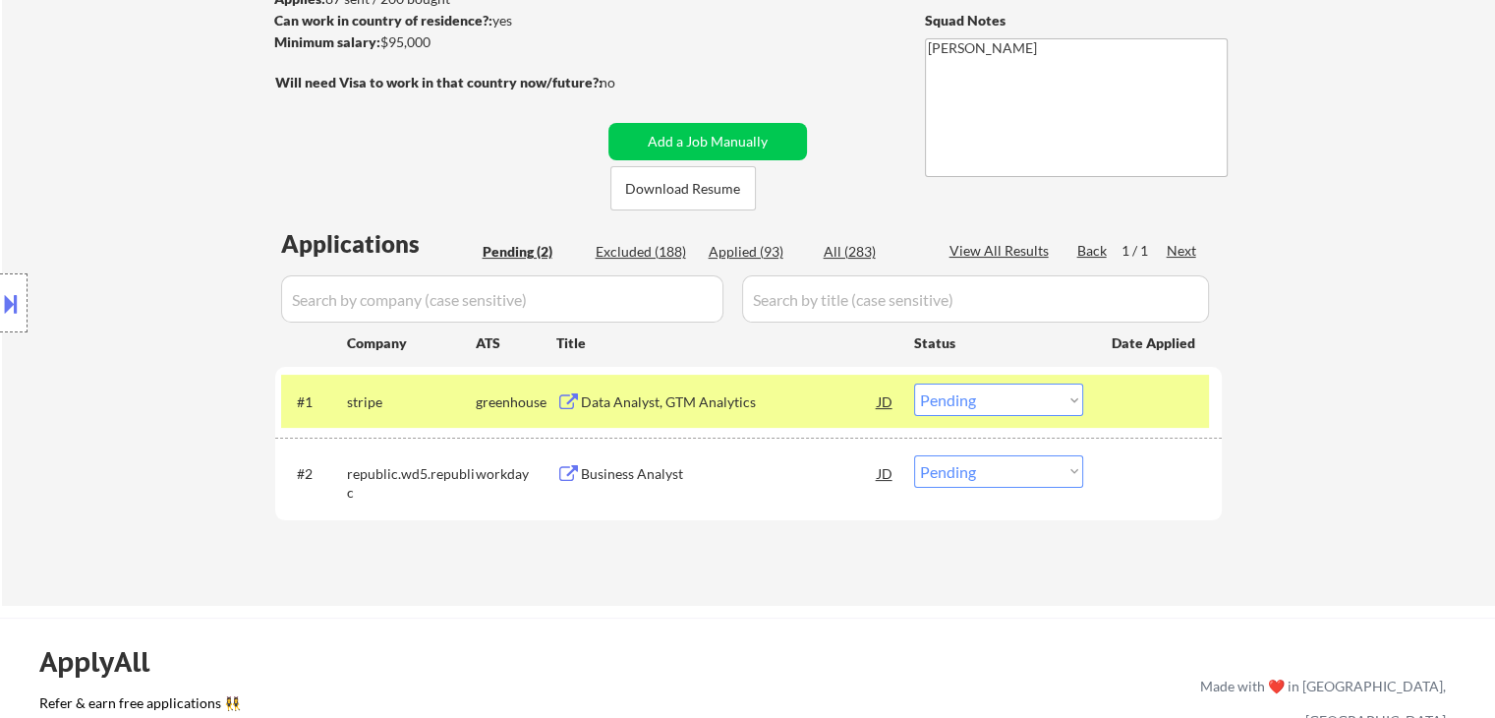
scroll to position [492, 0]
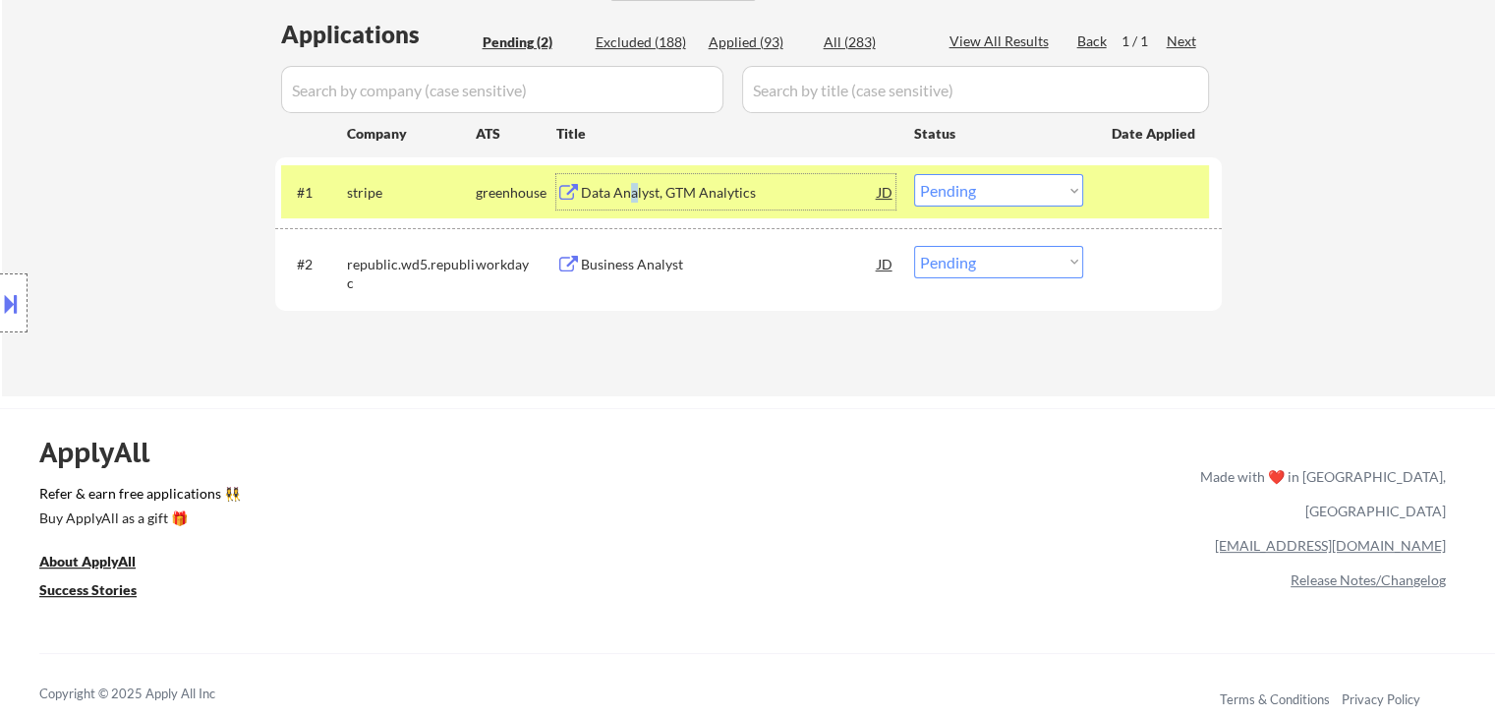
click at [634, 194] on div "Data Analyst, GTM Analytics" at bounding box center [729, 193] width 297 height 20
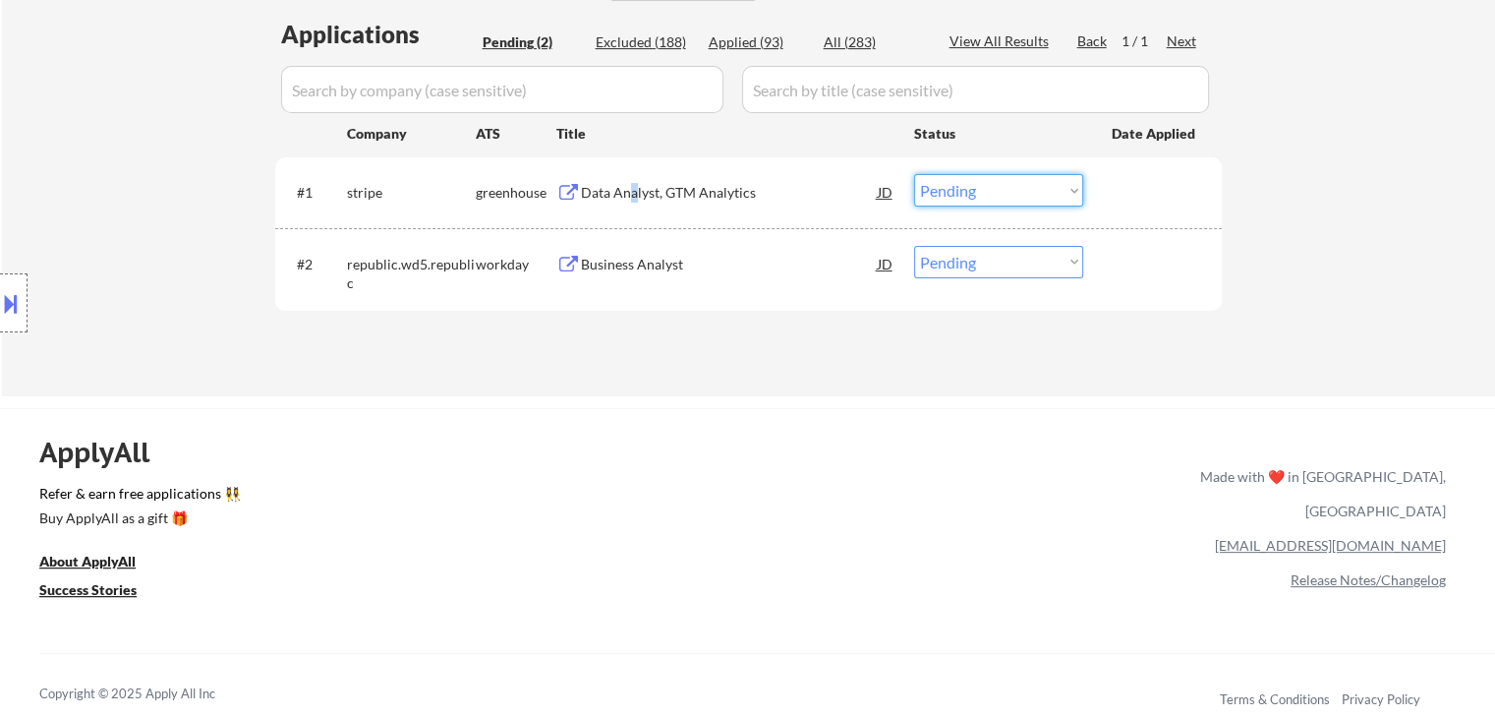
click at [952, 190] on select "Choose an option... Pending Applied Excluded (Questions) Excluded (Expired) Exc…" at bounding box center [998, 190] width 169 height 32
click at [914, 174] on select "Choose an option... Pending Applied Excluded (Questions) Excluded (Expired) Exc…" at bounding box center [998, 190] width 169 height 32
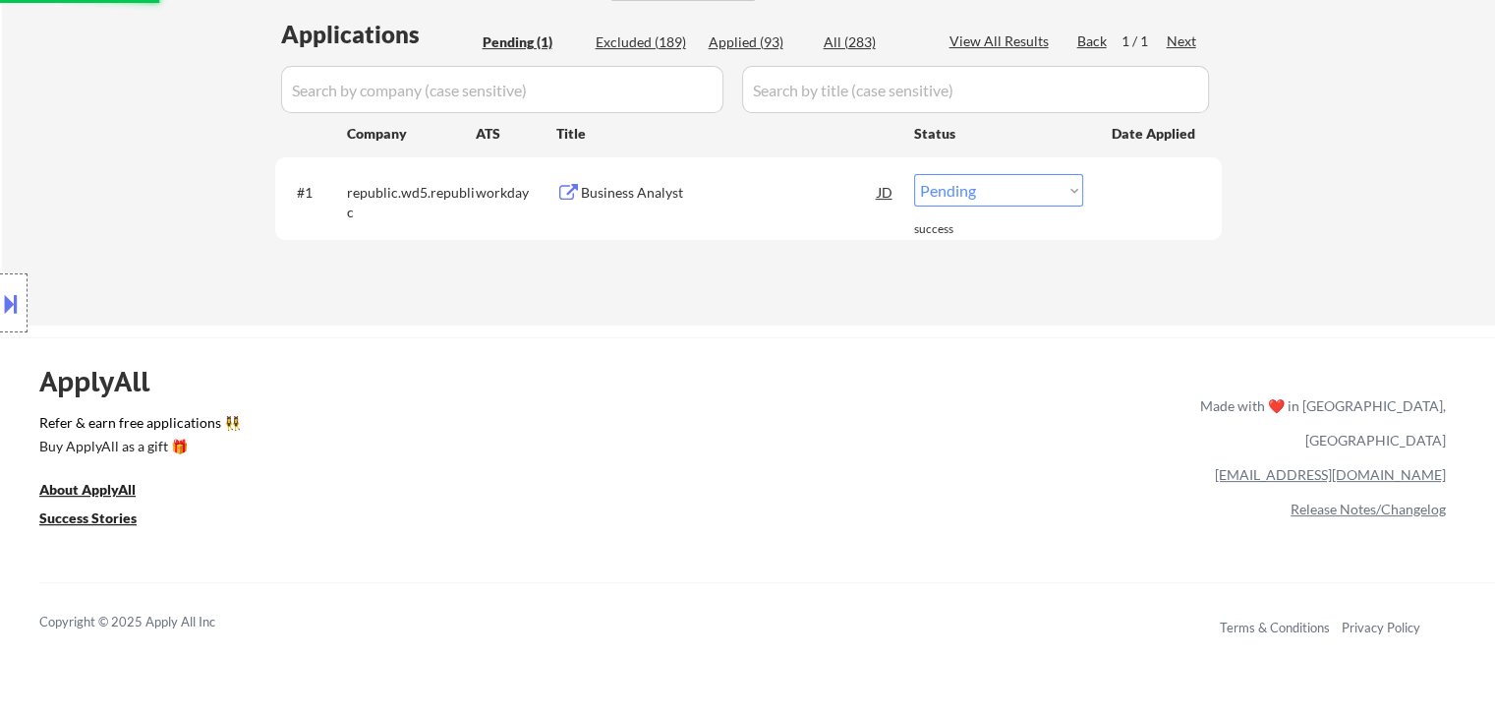
click at [659, 183] on div "Business Analyst" at bounding box center [729, 191] width 297 height 35
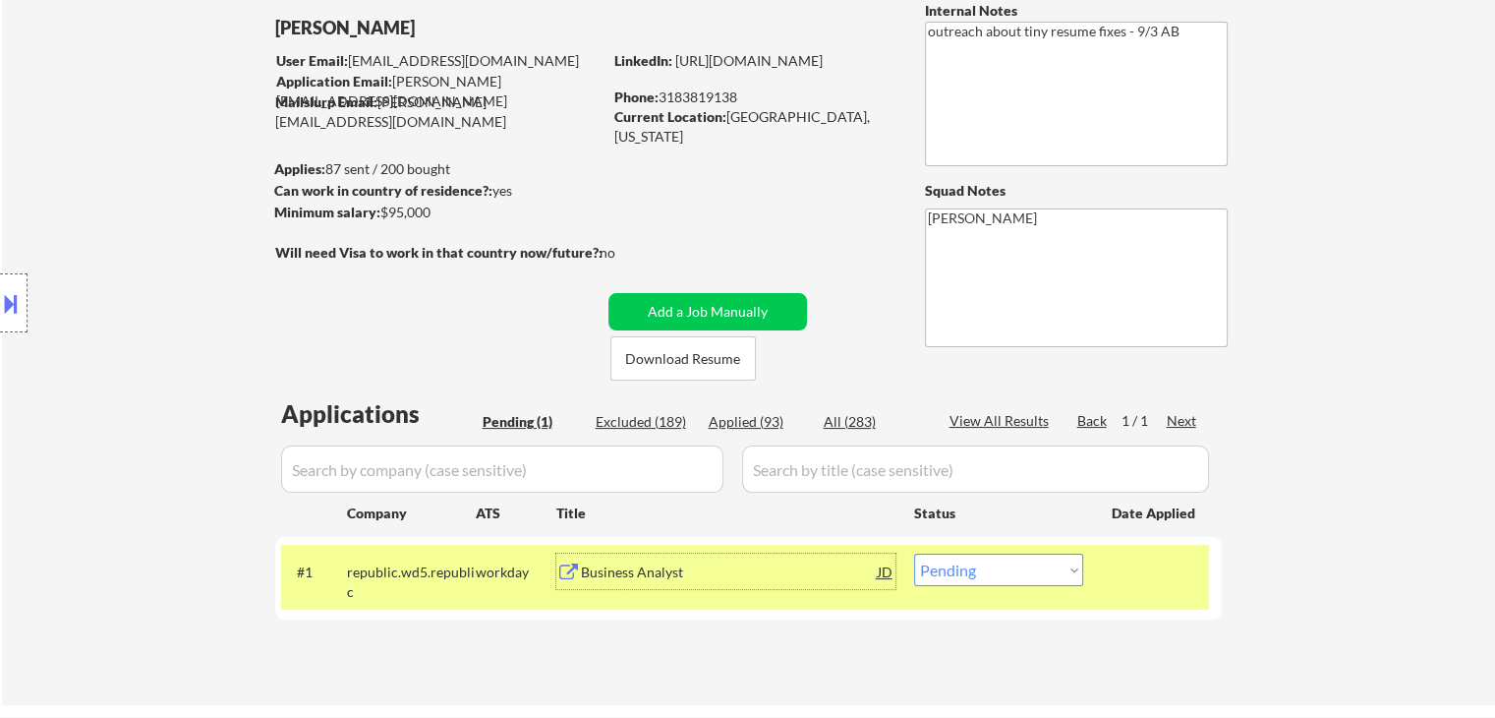
scroll to position [197, 0]
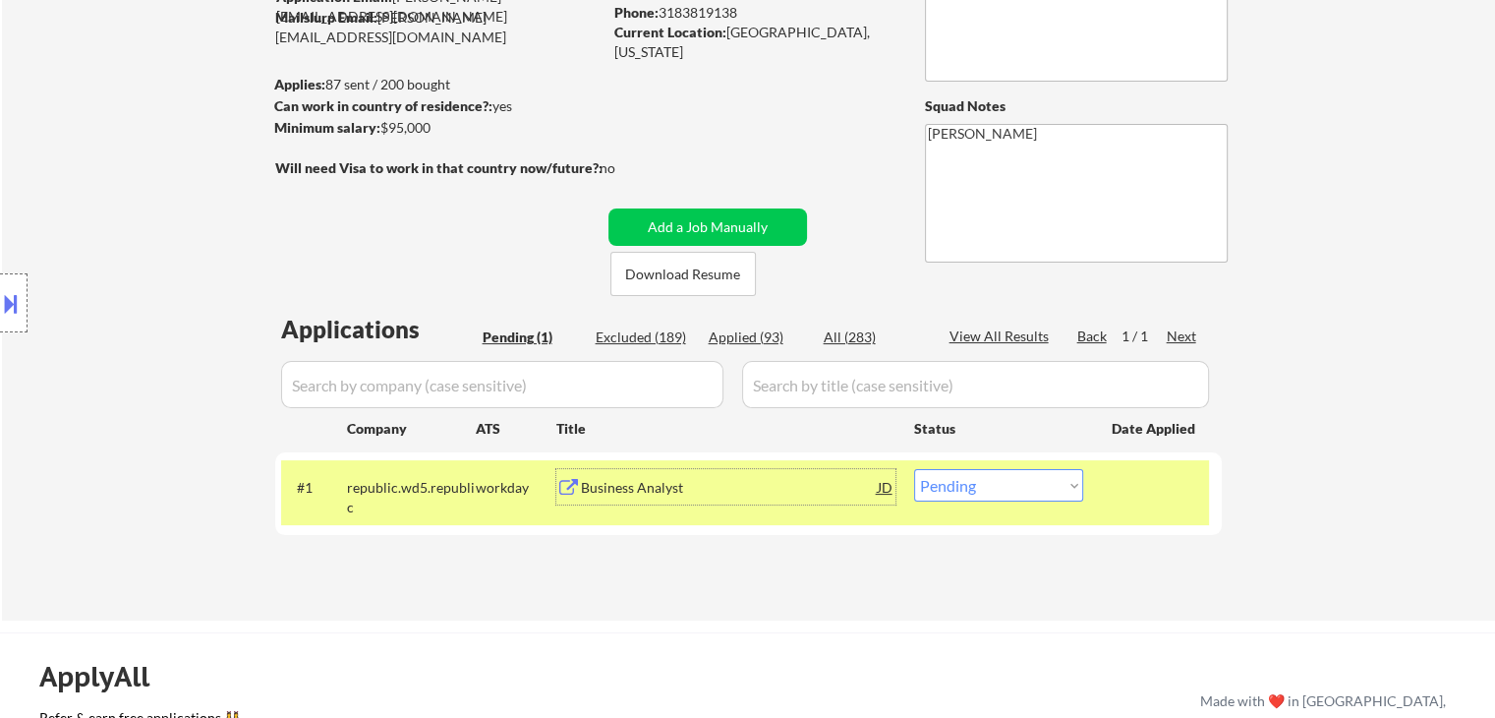
click at [826, 480] on div "Business Analyst" at bounding box center [729, 488] width 297 height 20
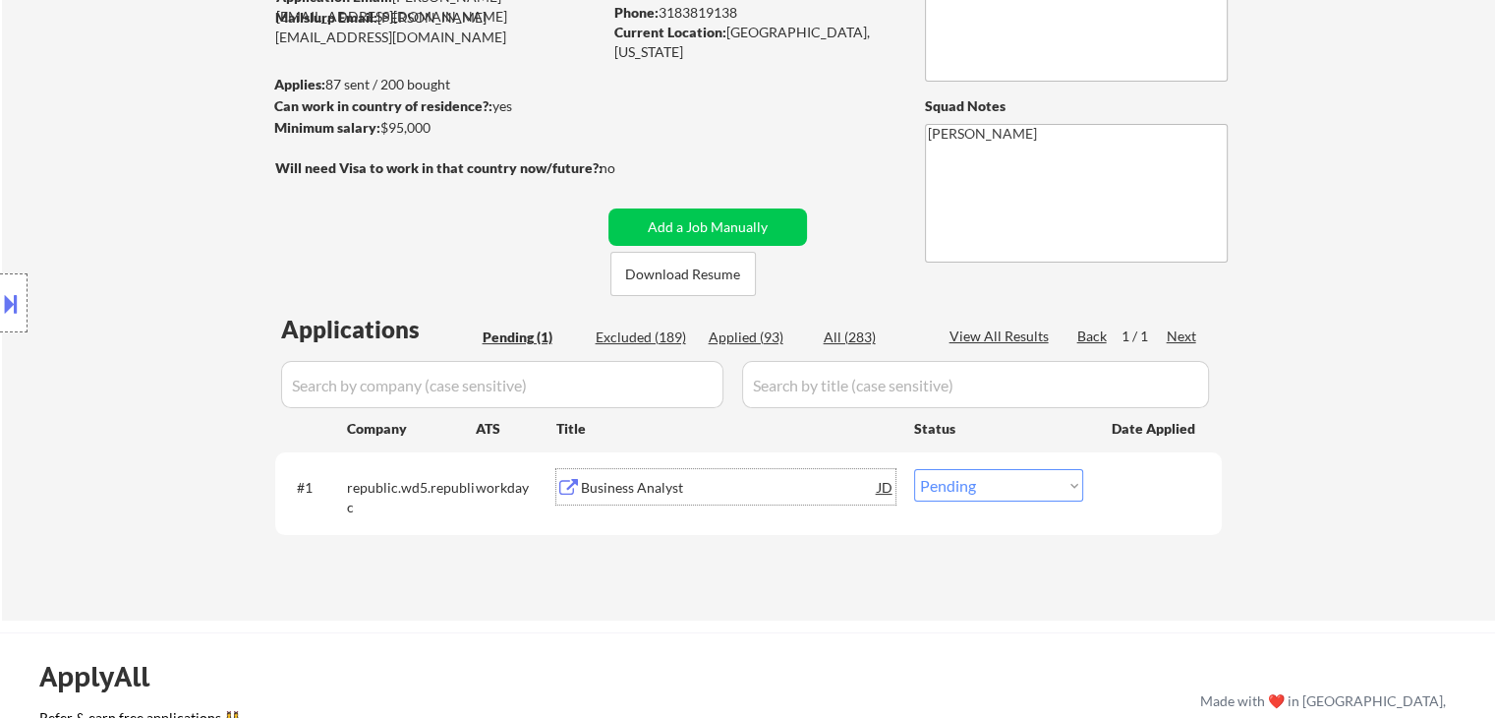
click at [979, 492] on select "Choose an option... Pending Applied Excluded (Questions) Excluded (Expired) Exc…" at bounding box center [998, 485] width 169 height 32
select select ""applied""
click at [914, 469] on select "Choose an option... Pending Applied Excluded (Questions) Excluded (Expired) Exc…" at bounding box center [998, 485] width 169 height 32
select select ""applied""
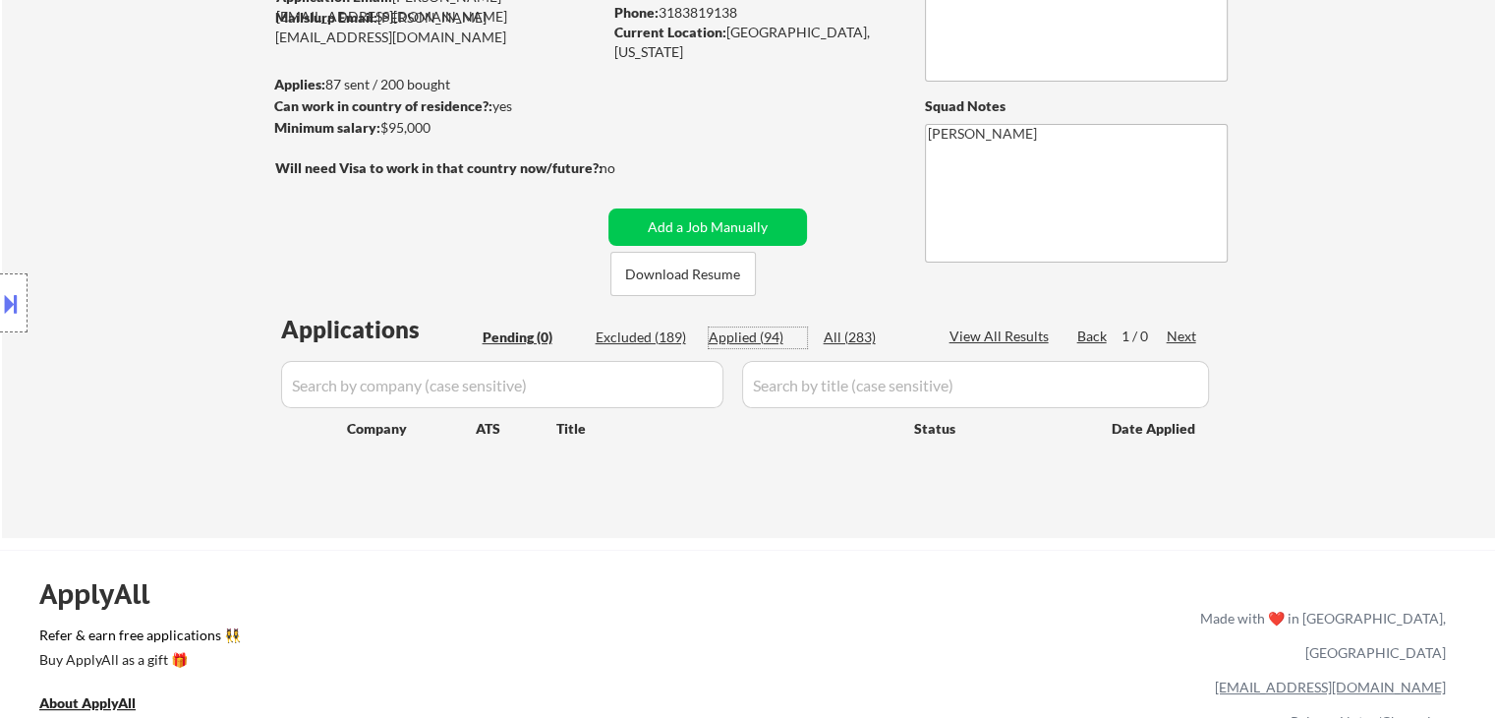
click at [763, 338] on div "Applied (94)" at bounding box center [758, 337] width 98 height 20
select select ""applied""
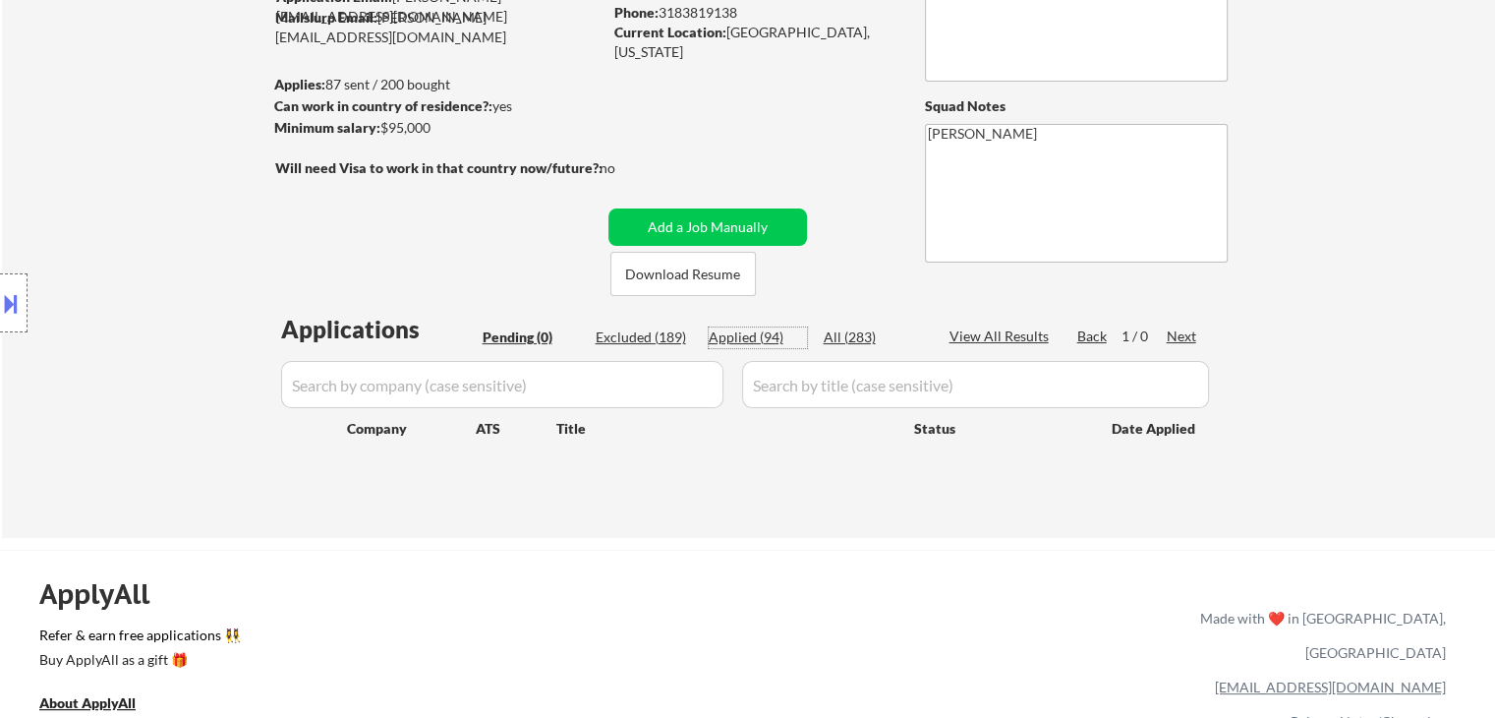
select select ""applied""
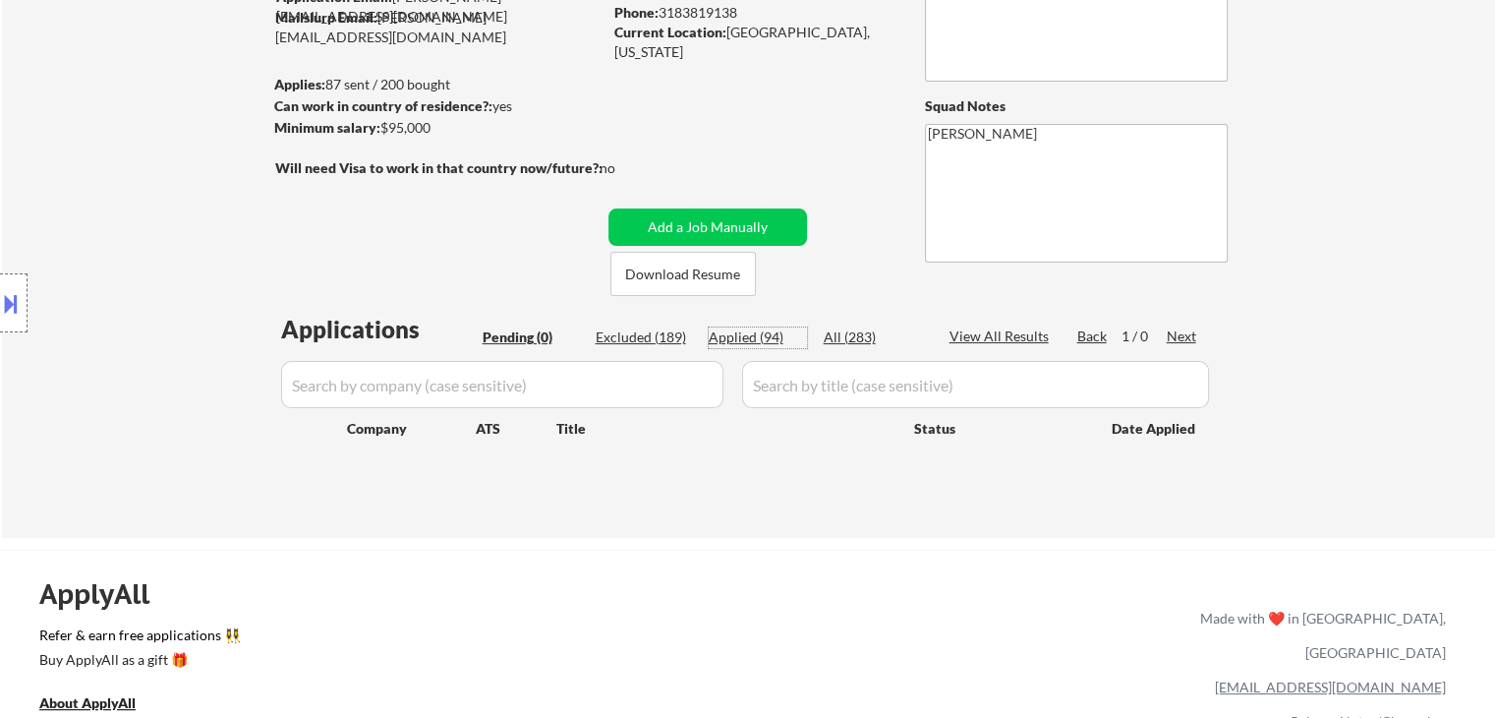
select select ""applied""
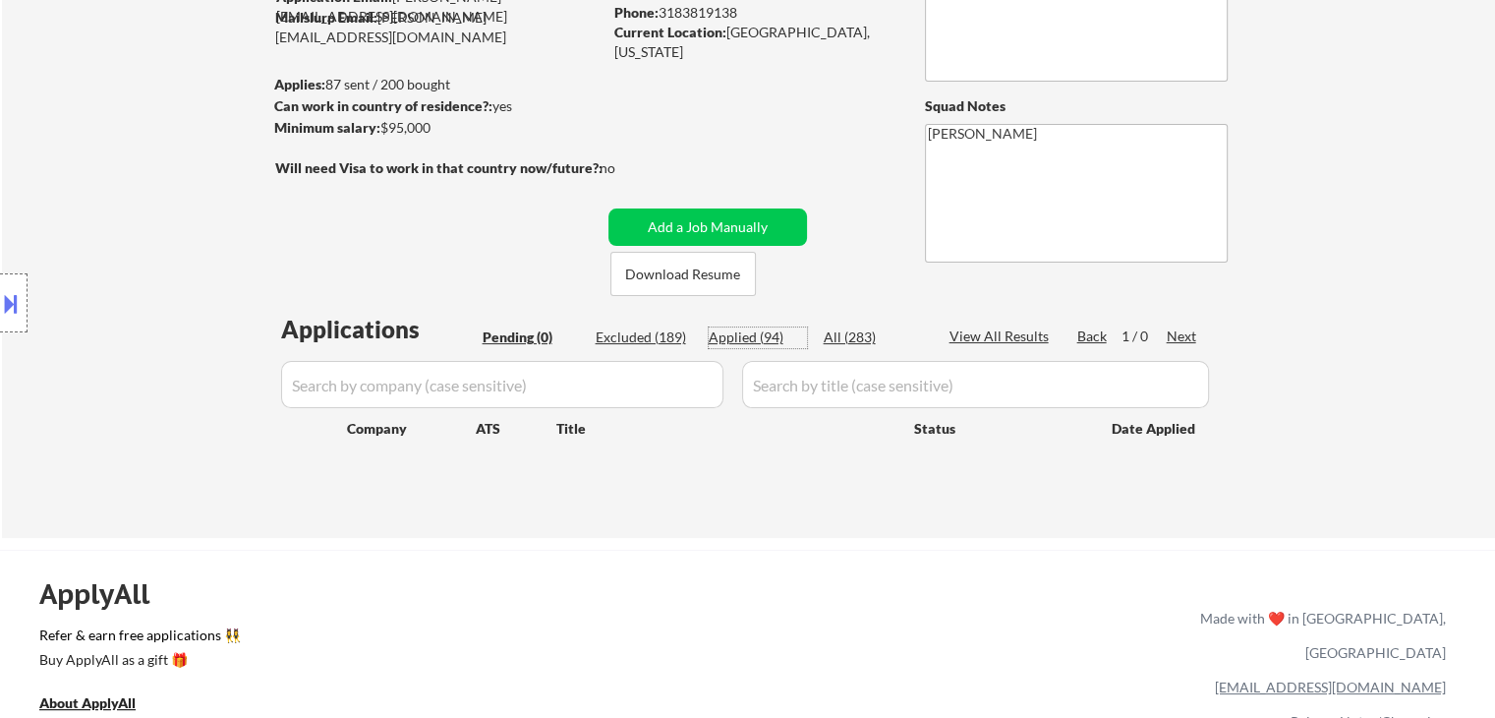
select select ""applied""
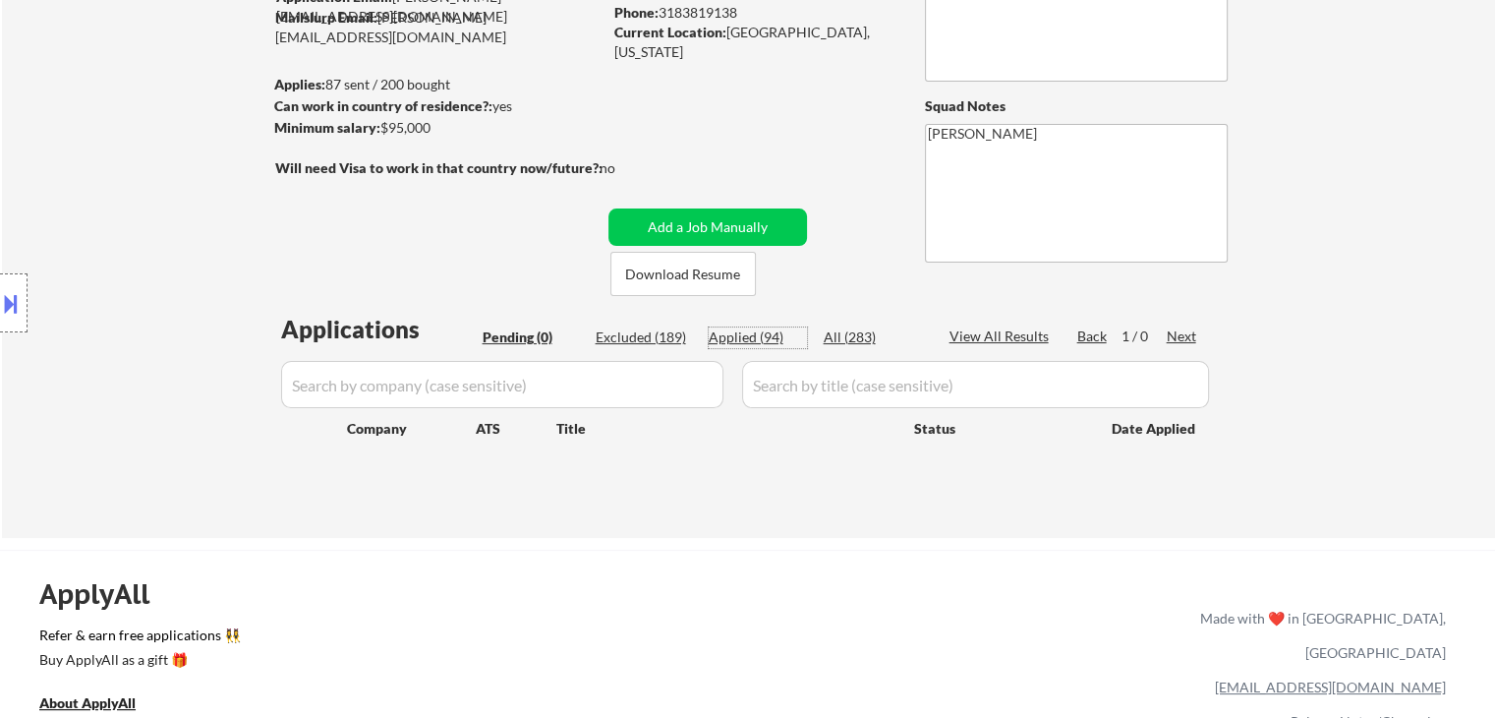
select select ""applied""
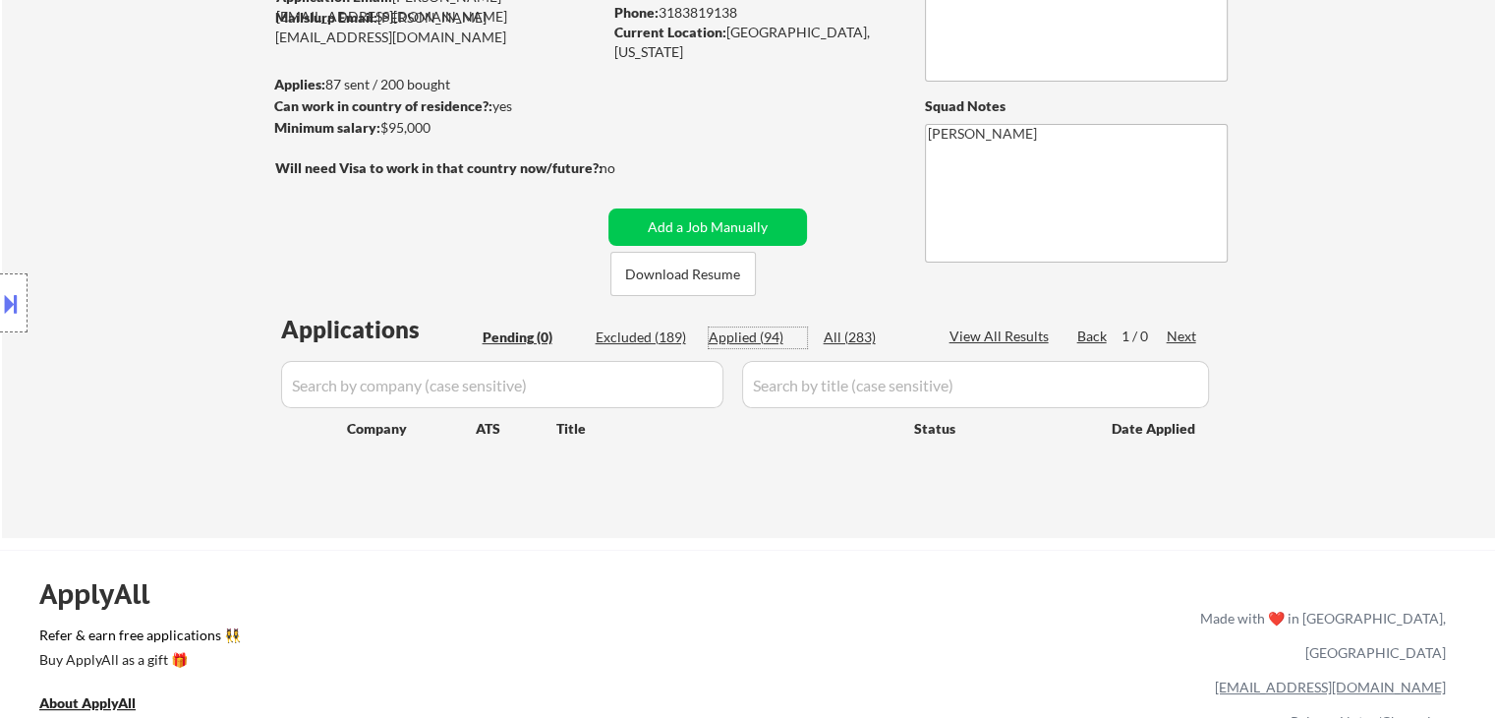
select select ""applied""
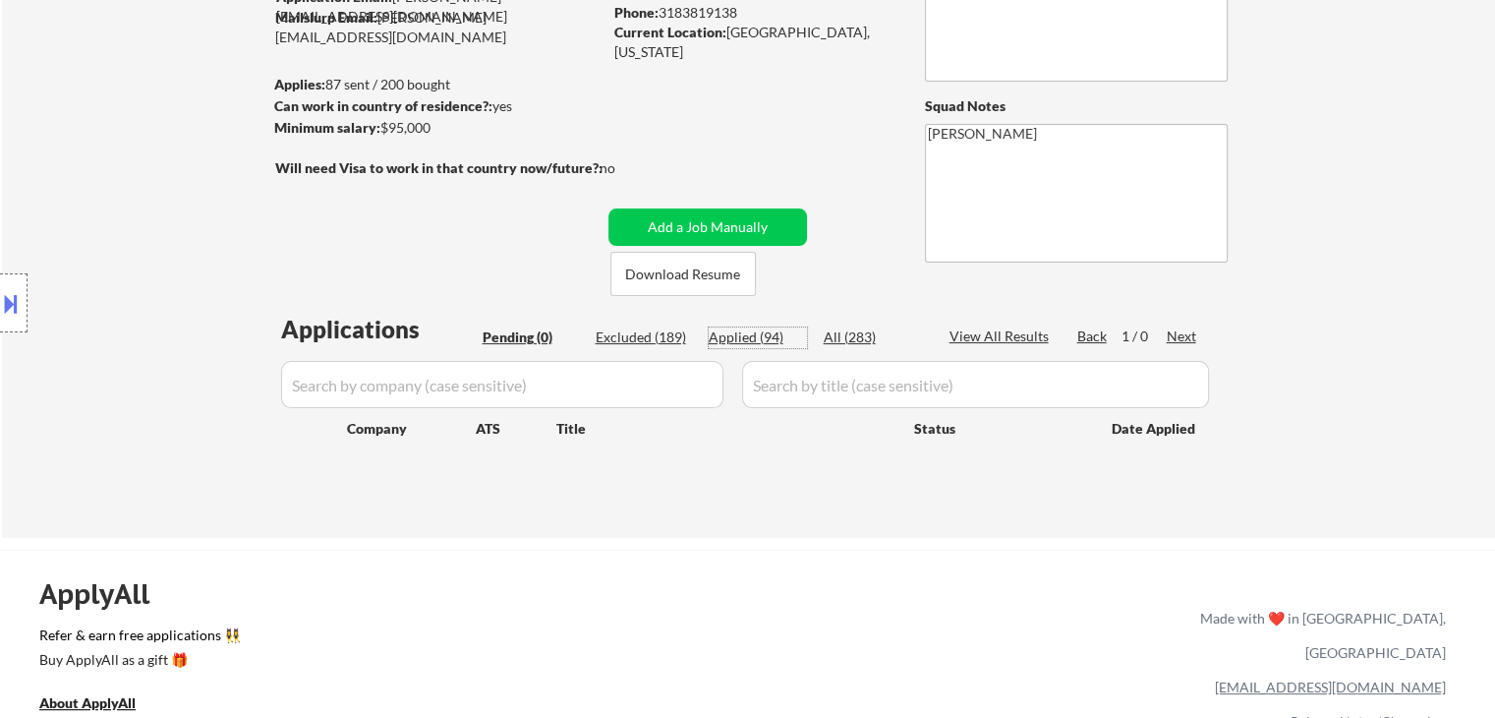
select select ""applied""
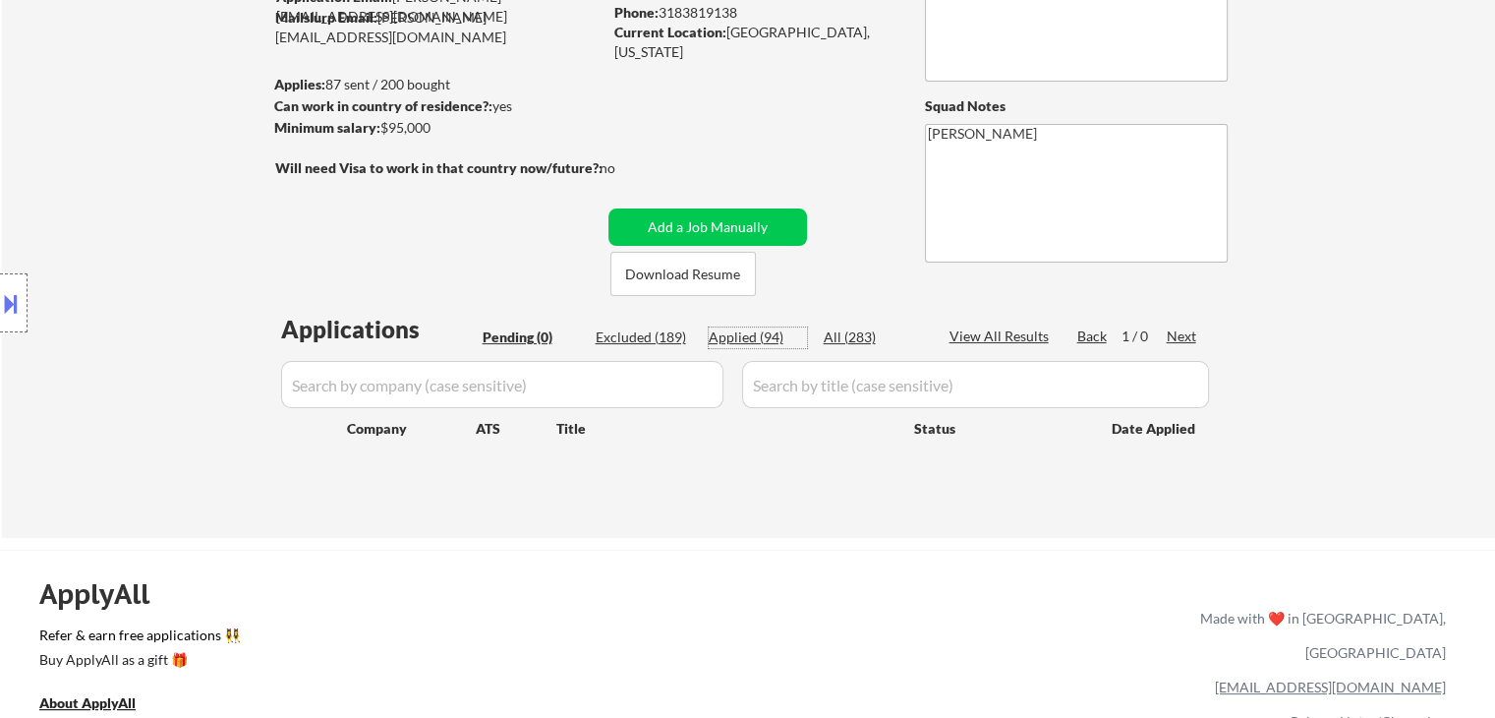
select select ""applied""
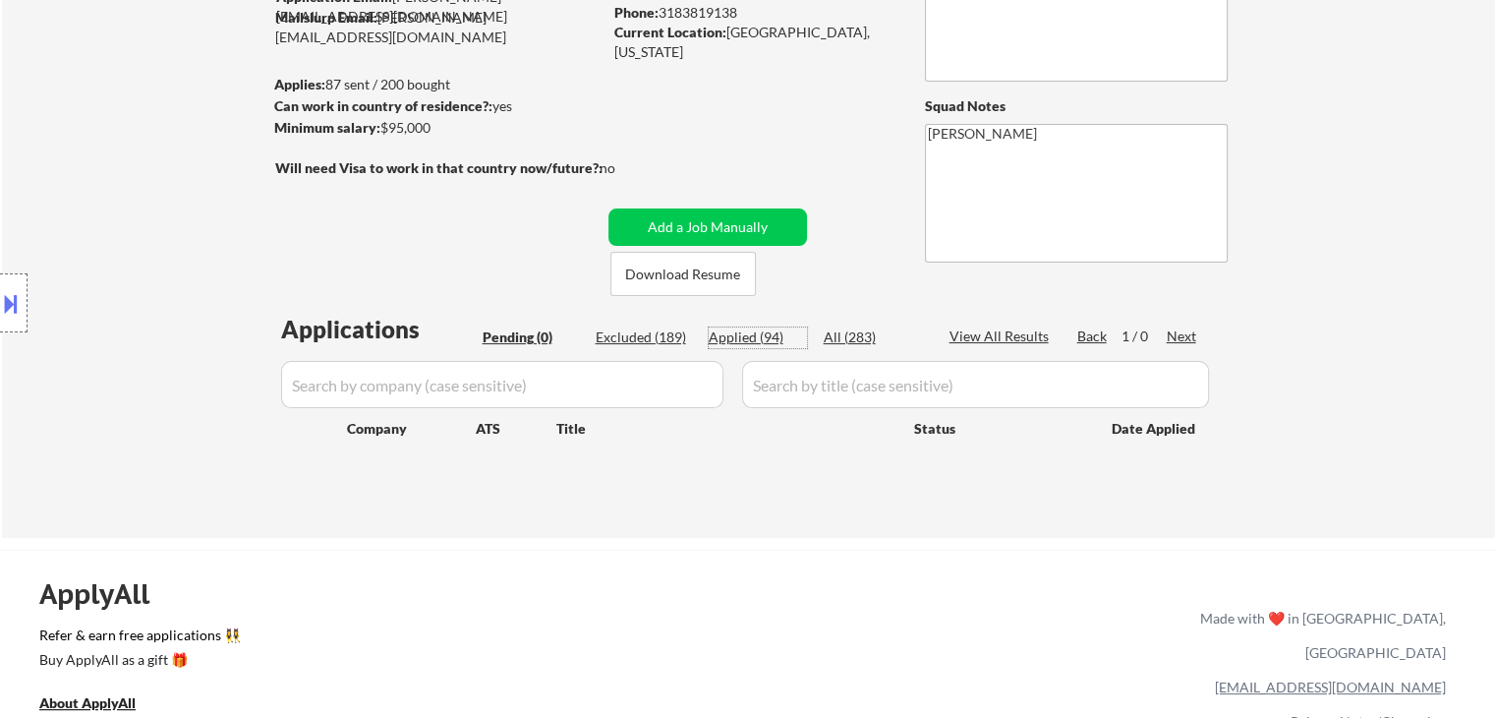
select select ""applied""
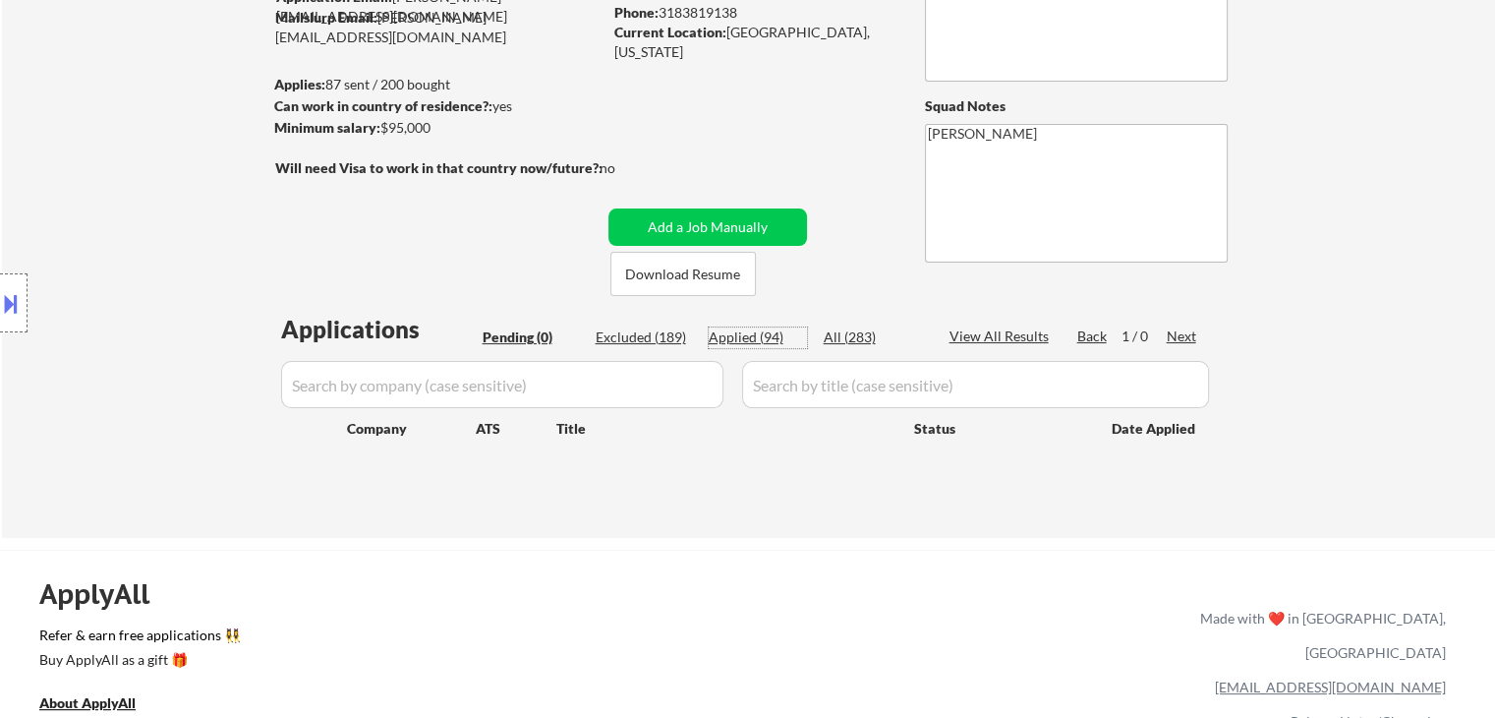
select select ""applied""
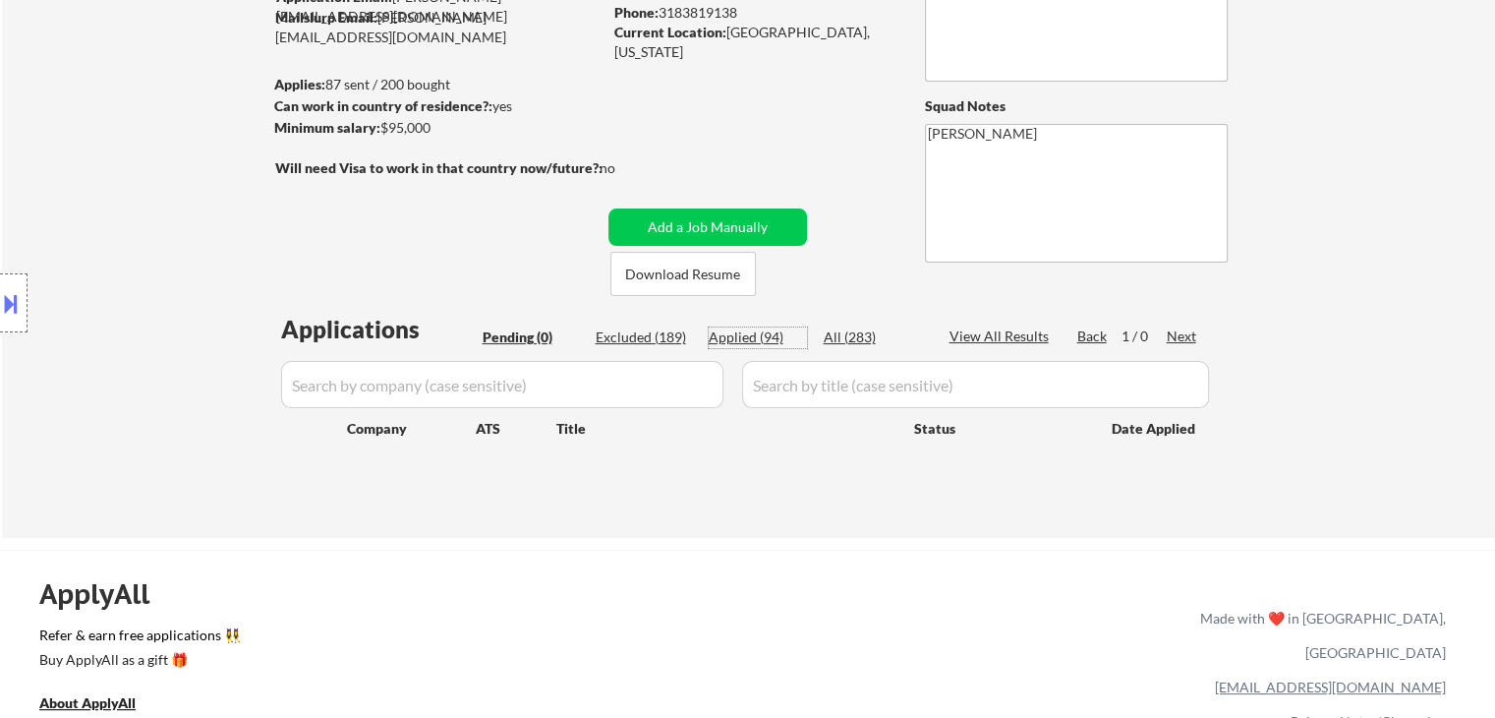
select select ""applied""
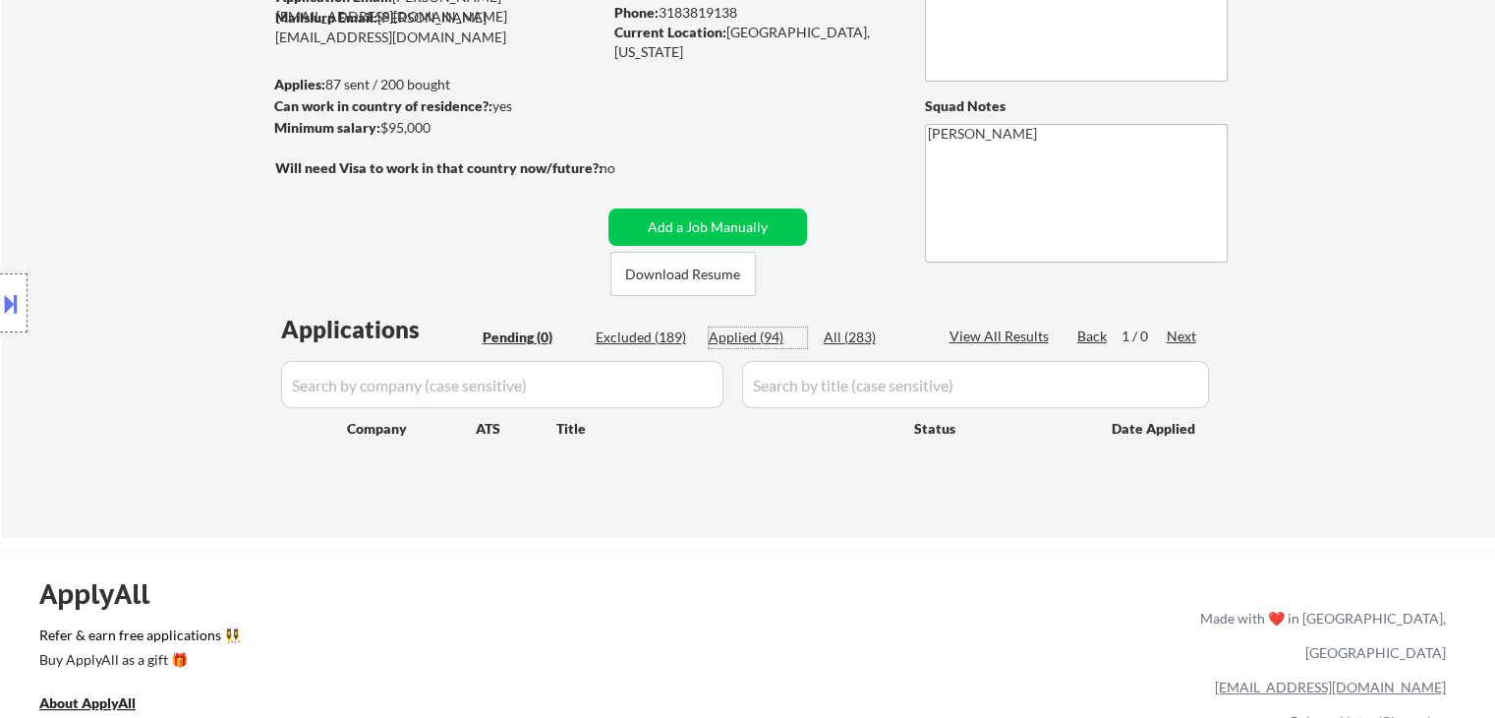
select select ""applied""
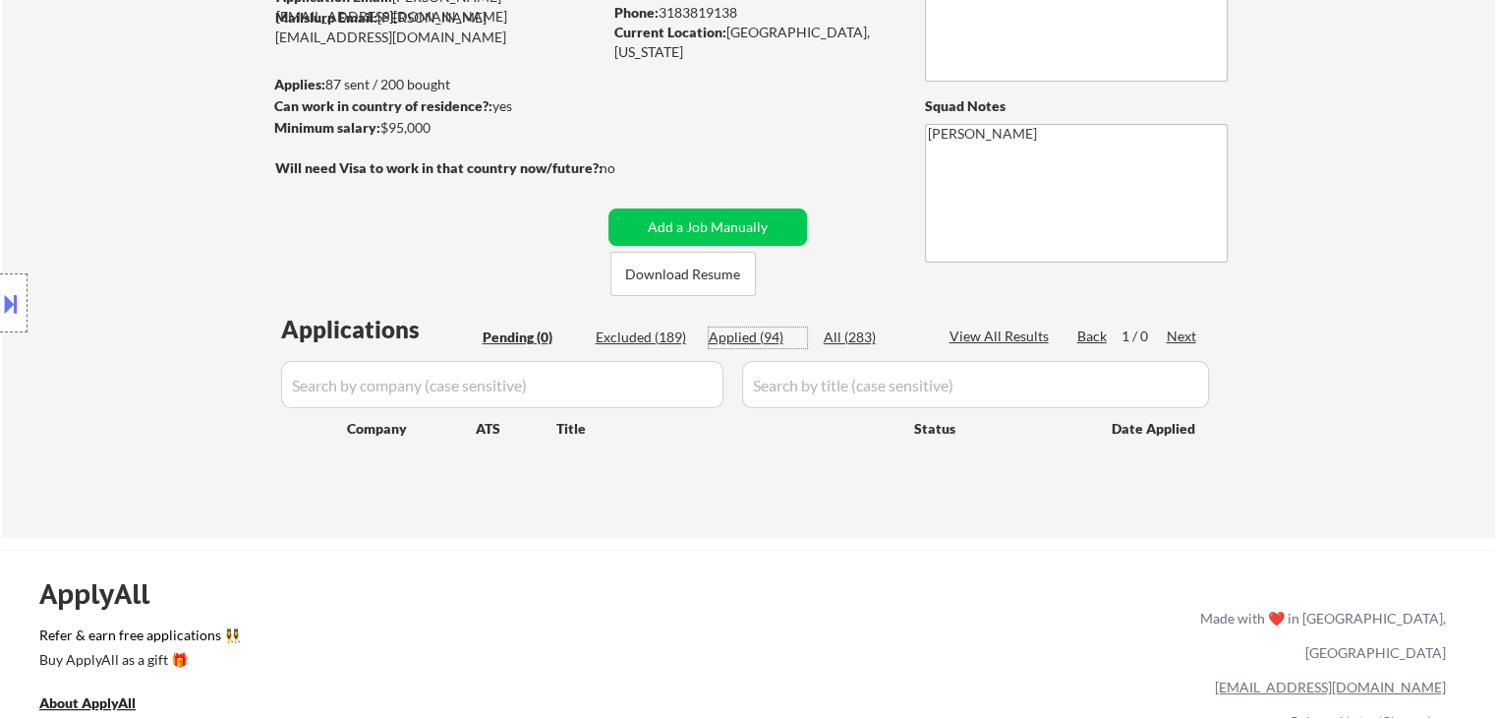
select select ""applied""
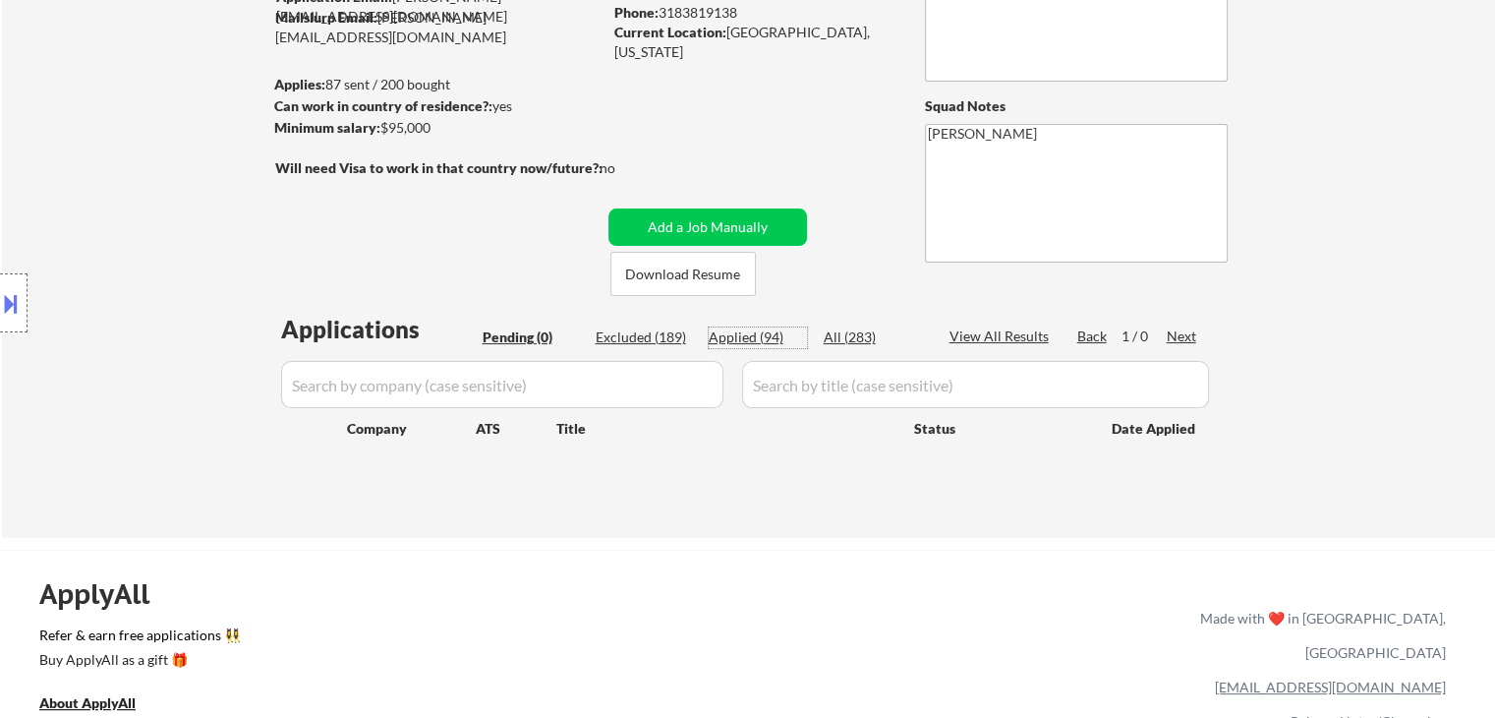
select select ""applied""
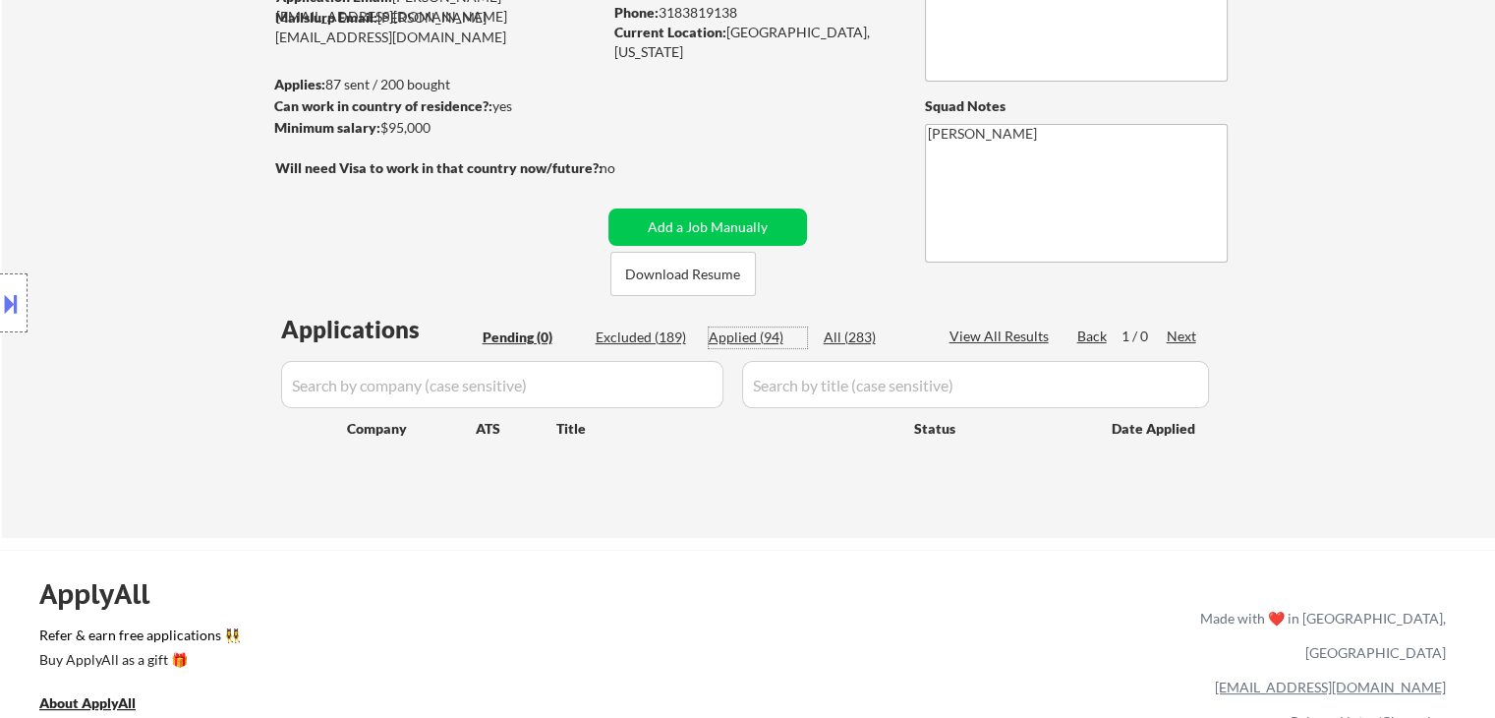
select select ""applied""
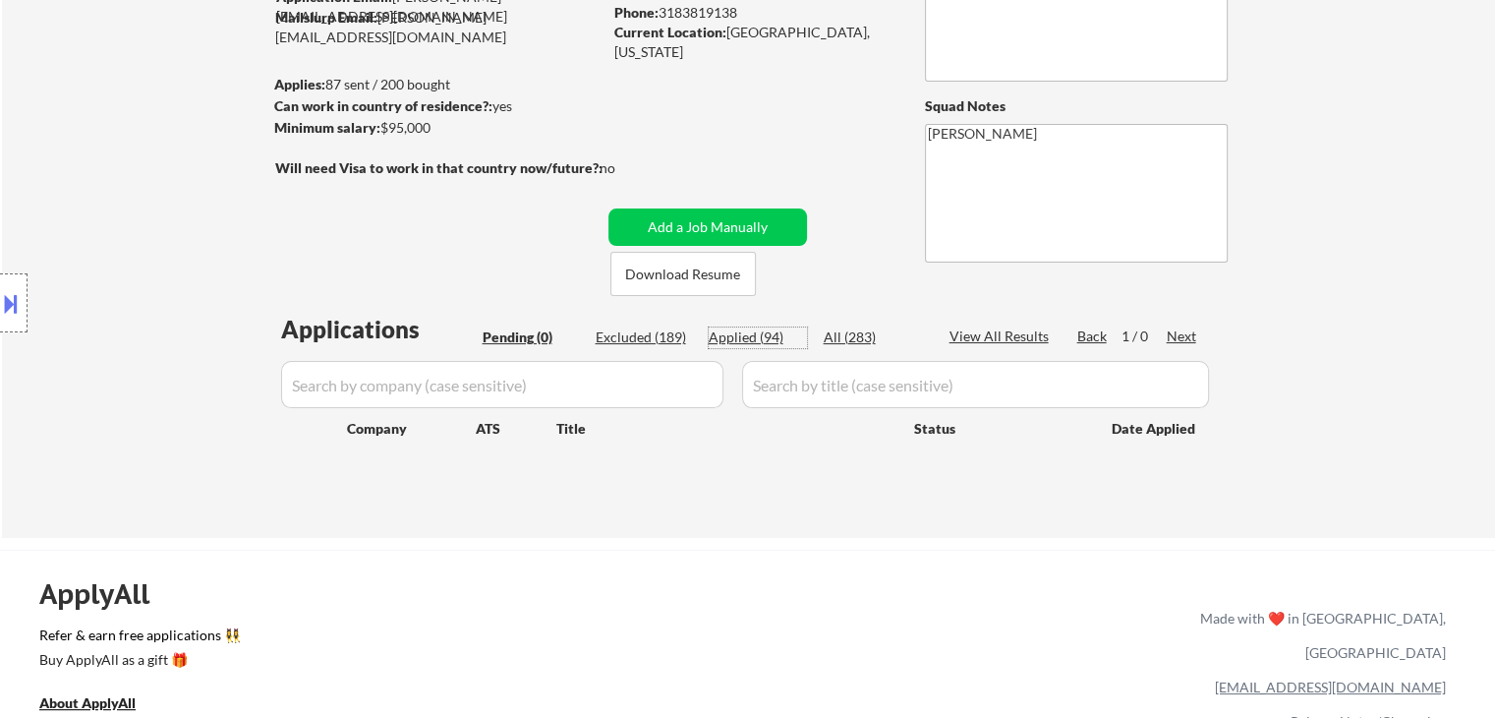
select select ""applied""
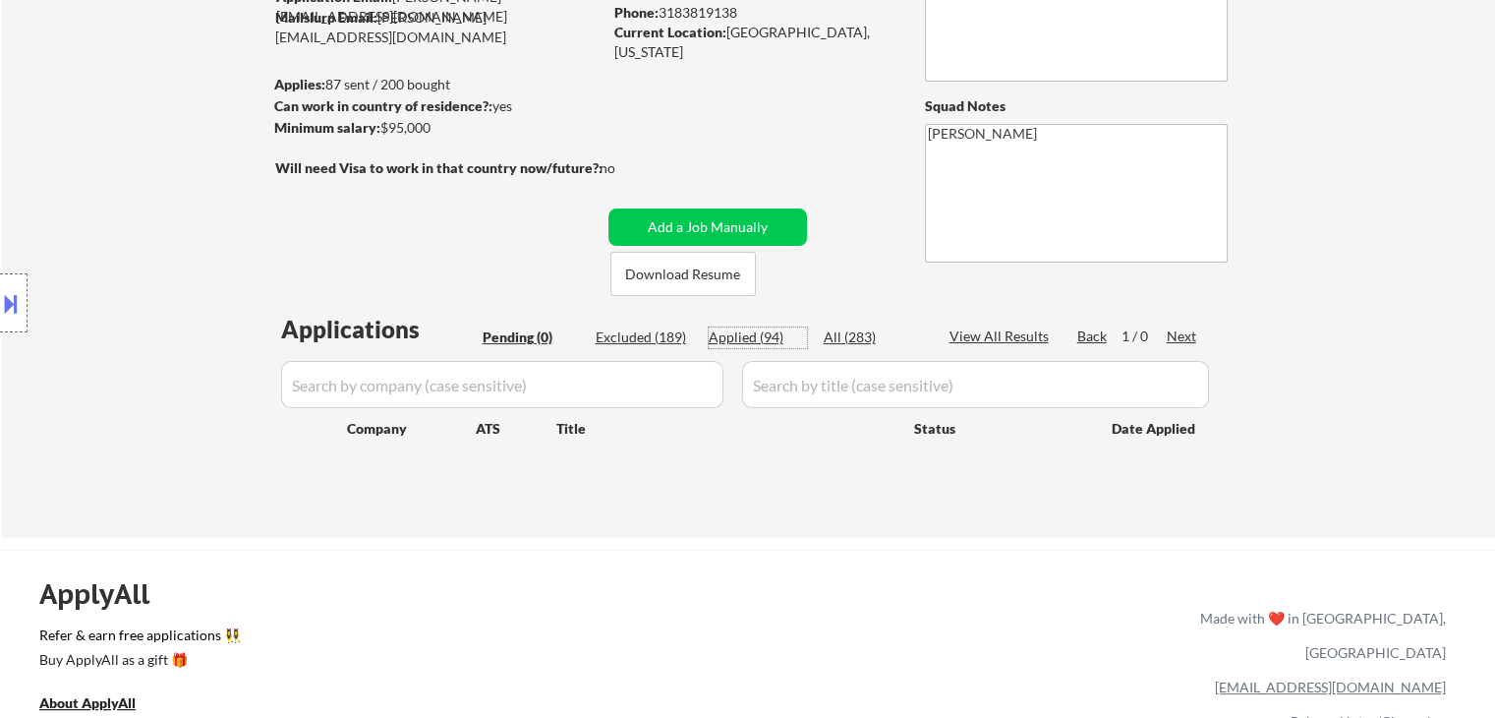
select select ""applied""
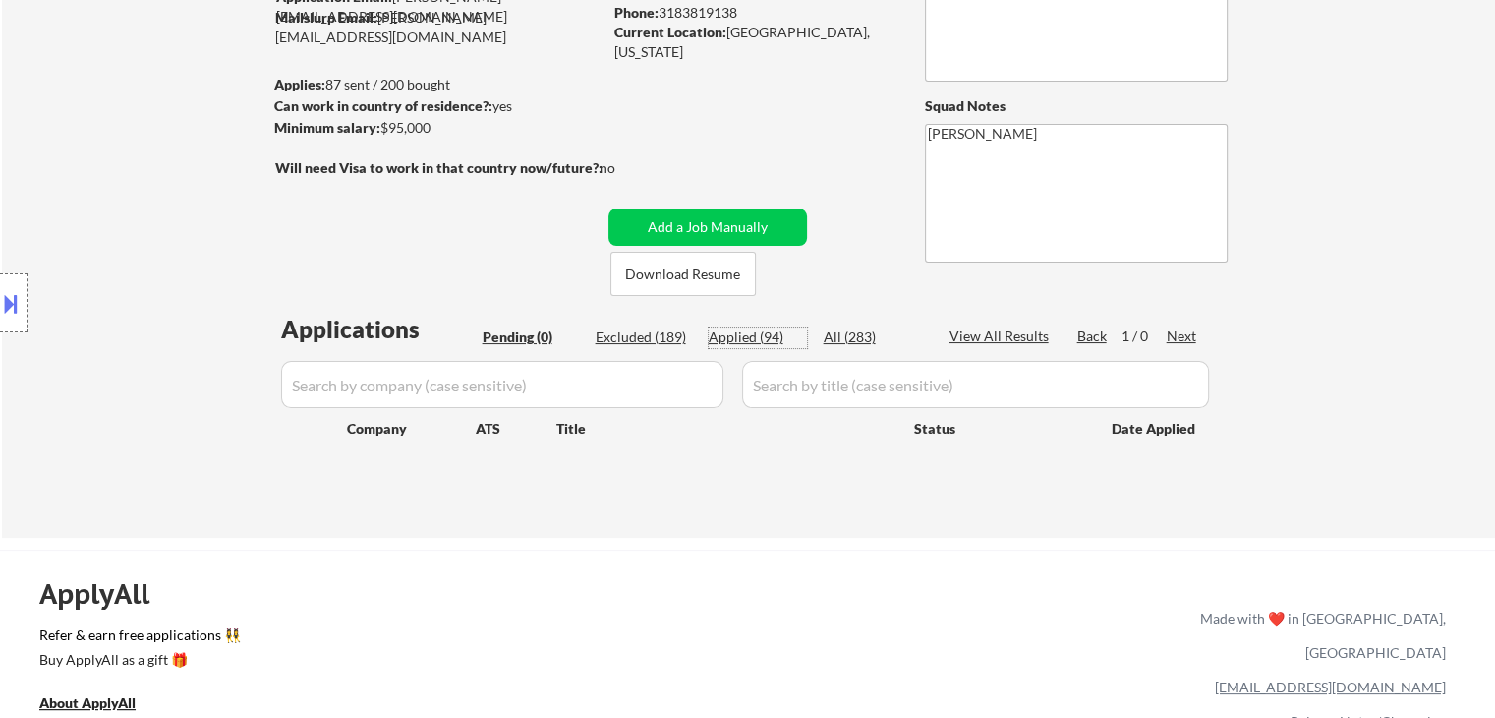
select select ""applied""
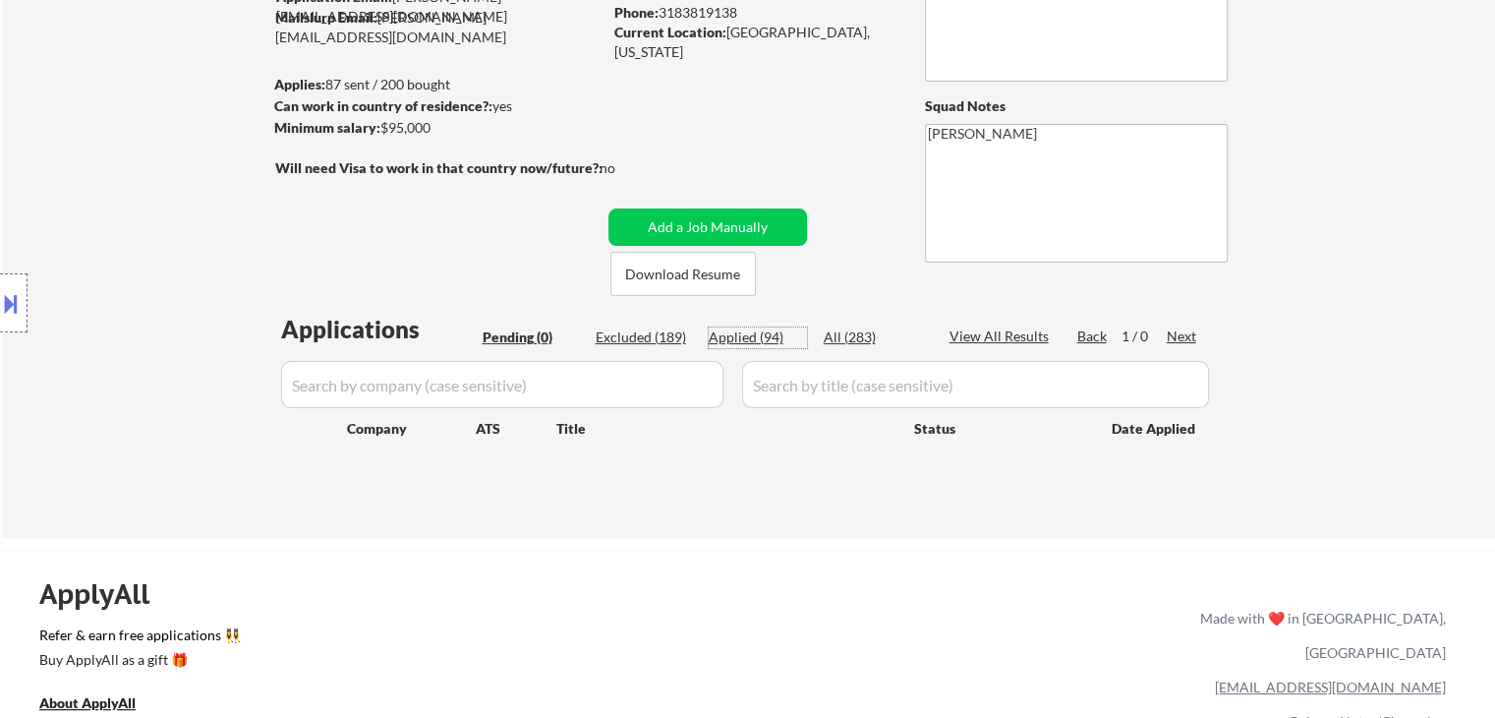
select select ""applied""
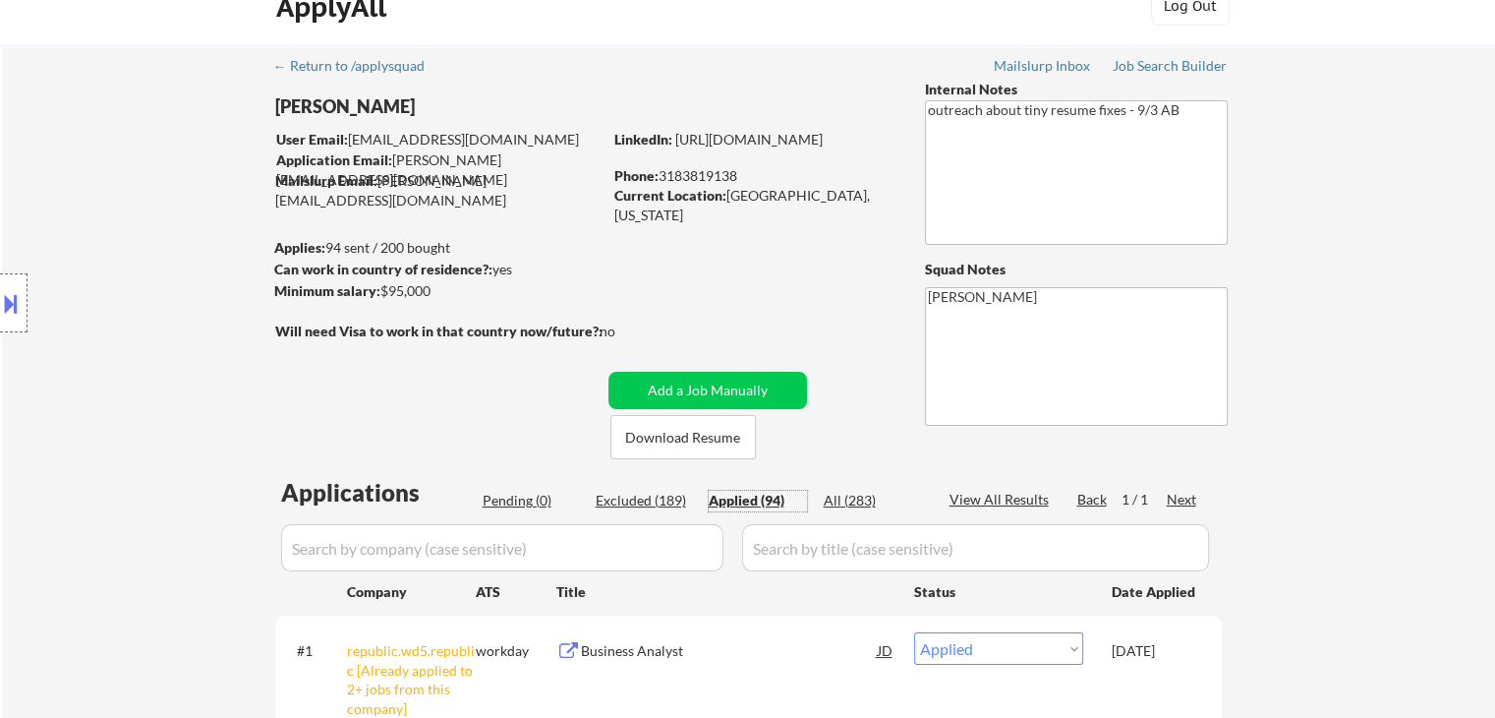
scroll to position [0, 0]
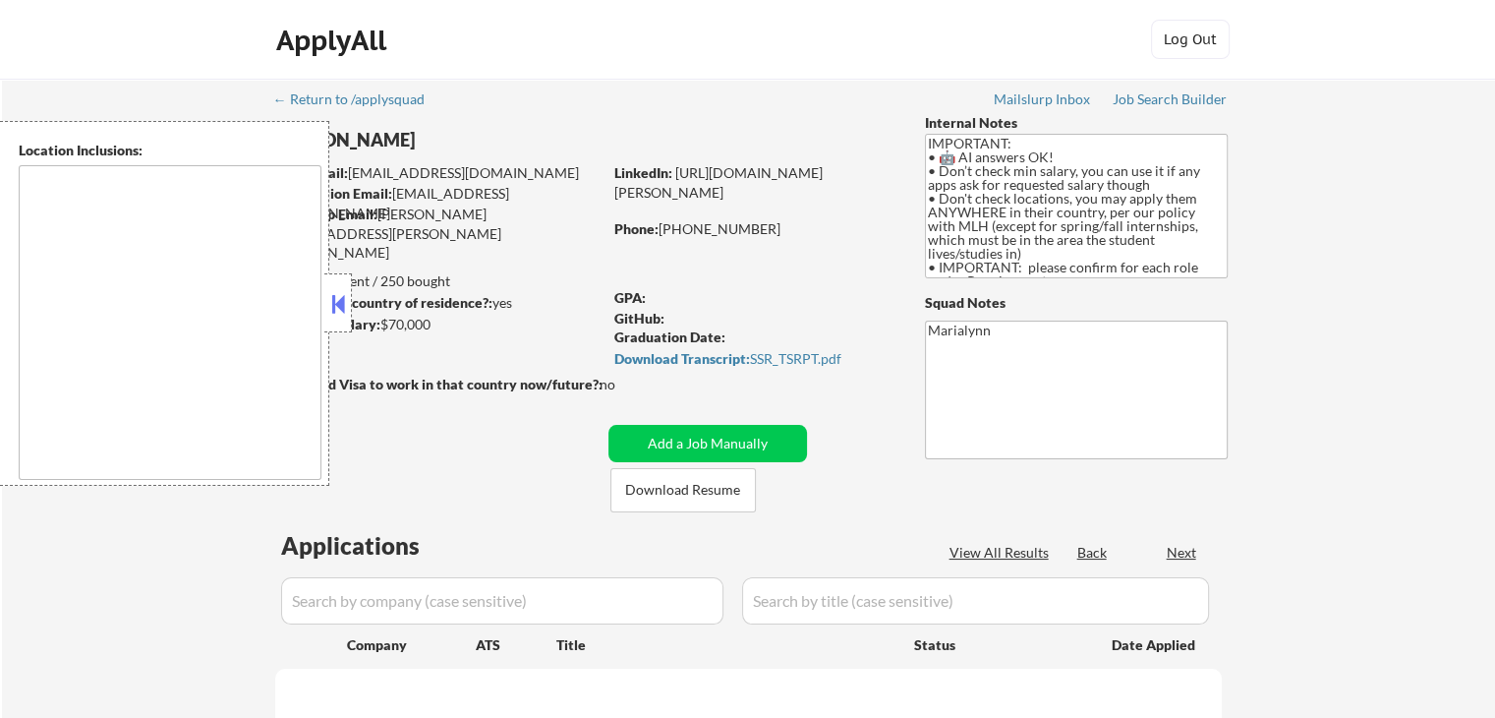
type textarea "country:[GEOGRAPHIC_DATA]"
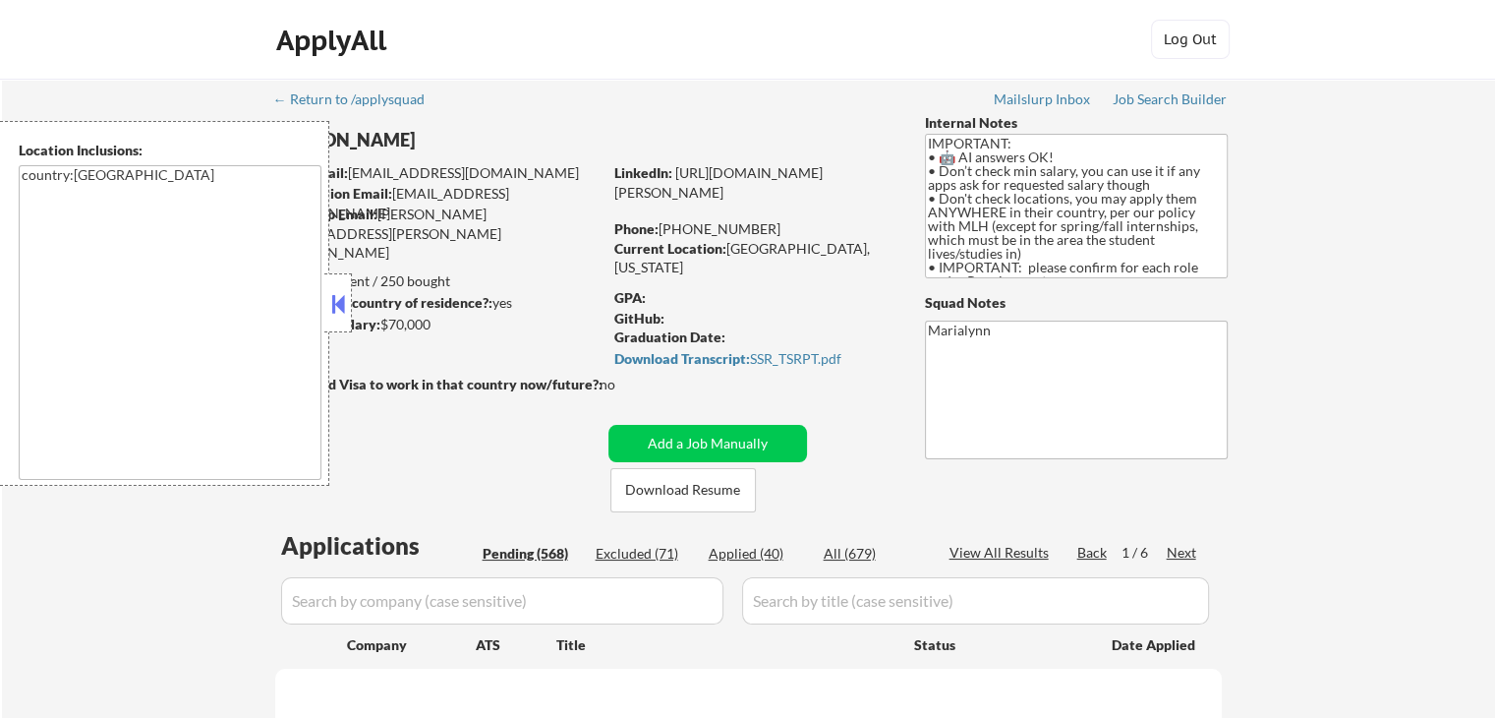
select select ""pending""
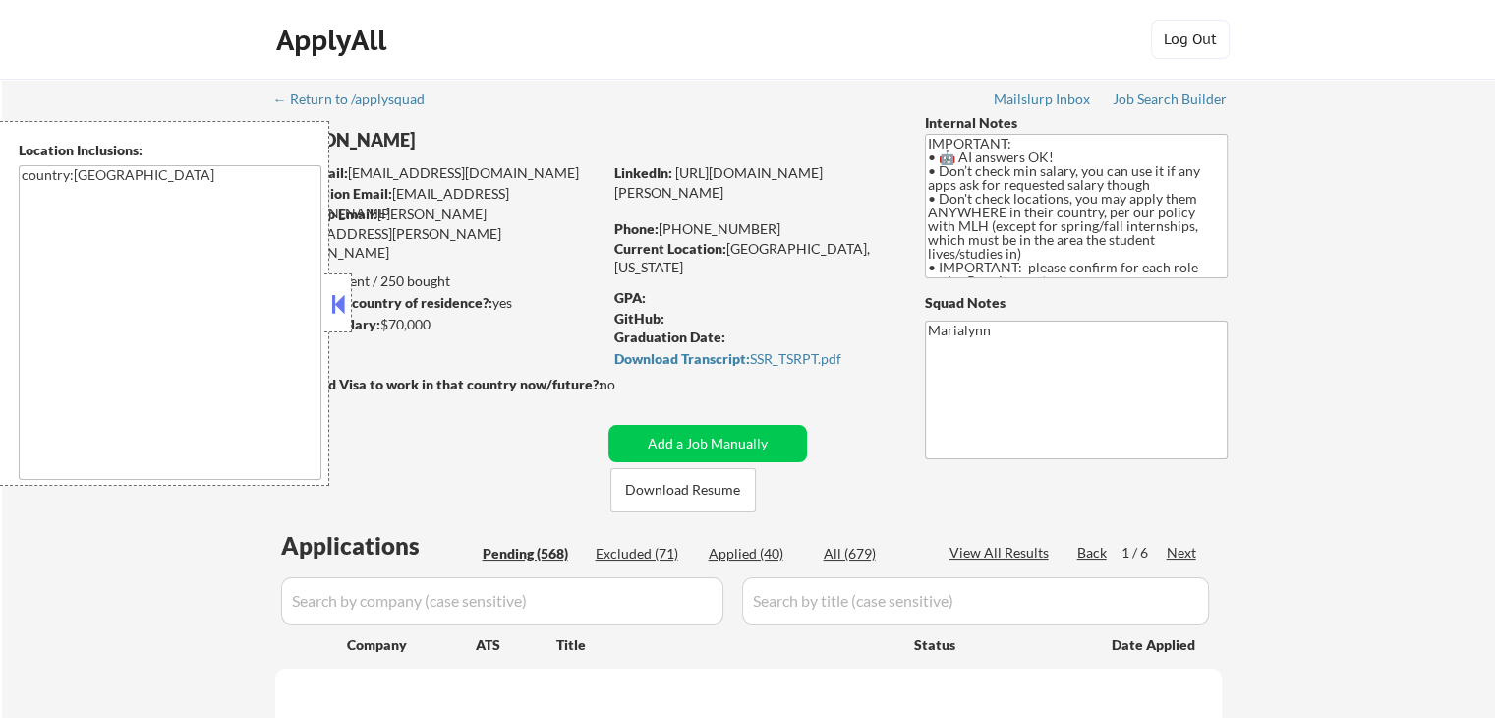
select select ""pending""
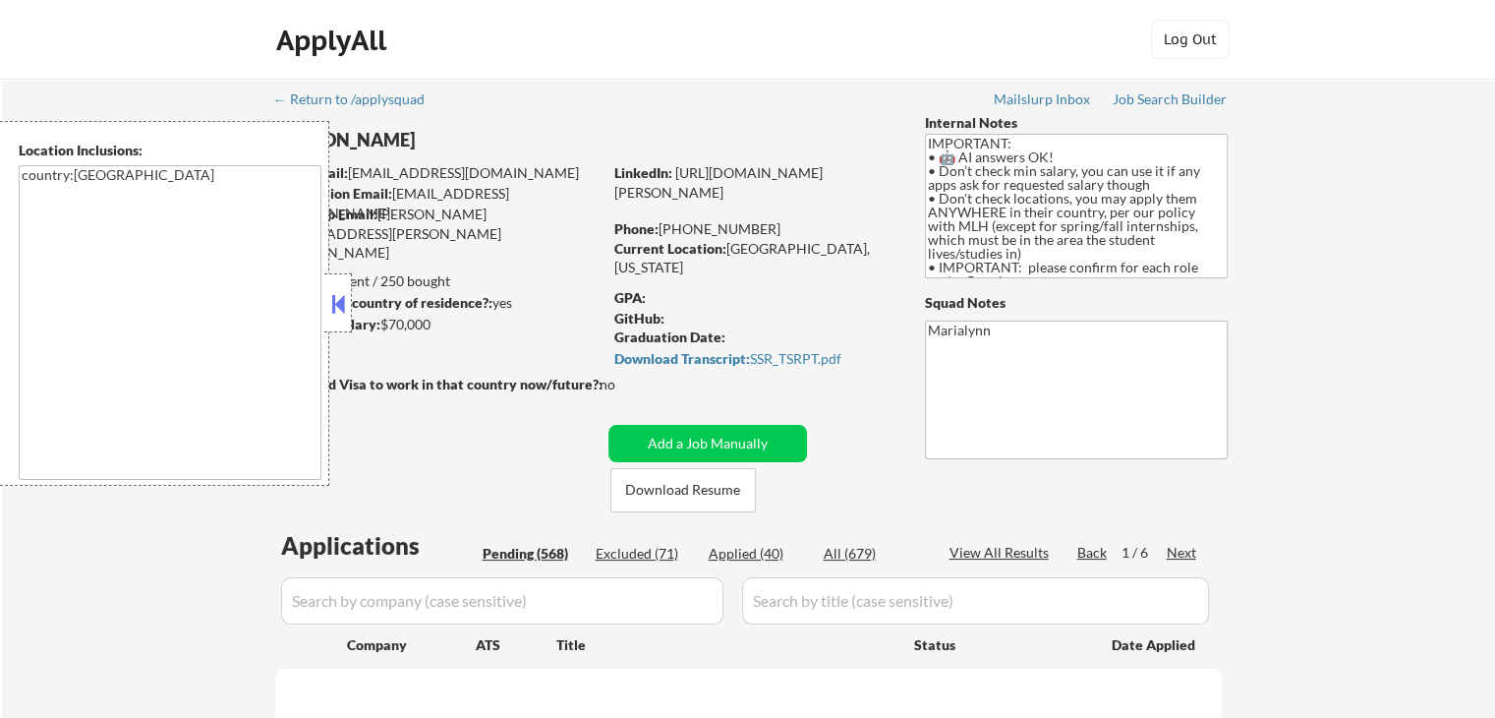
select select ""pending""
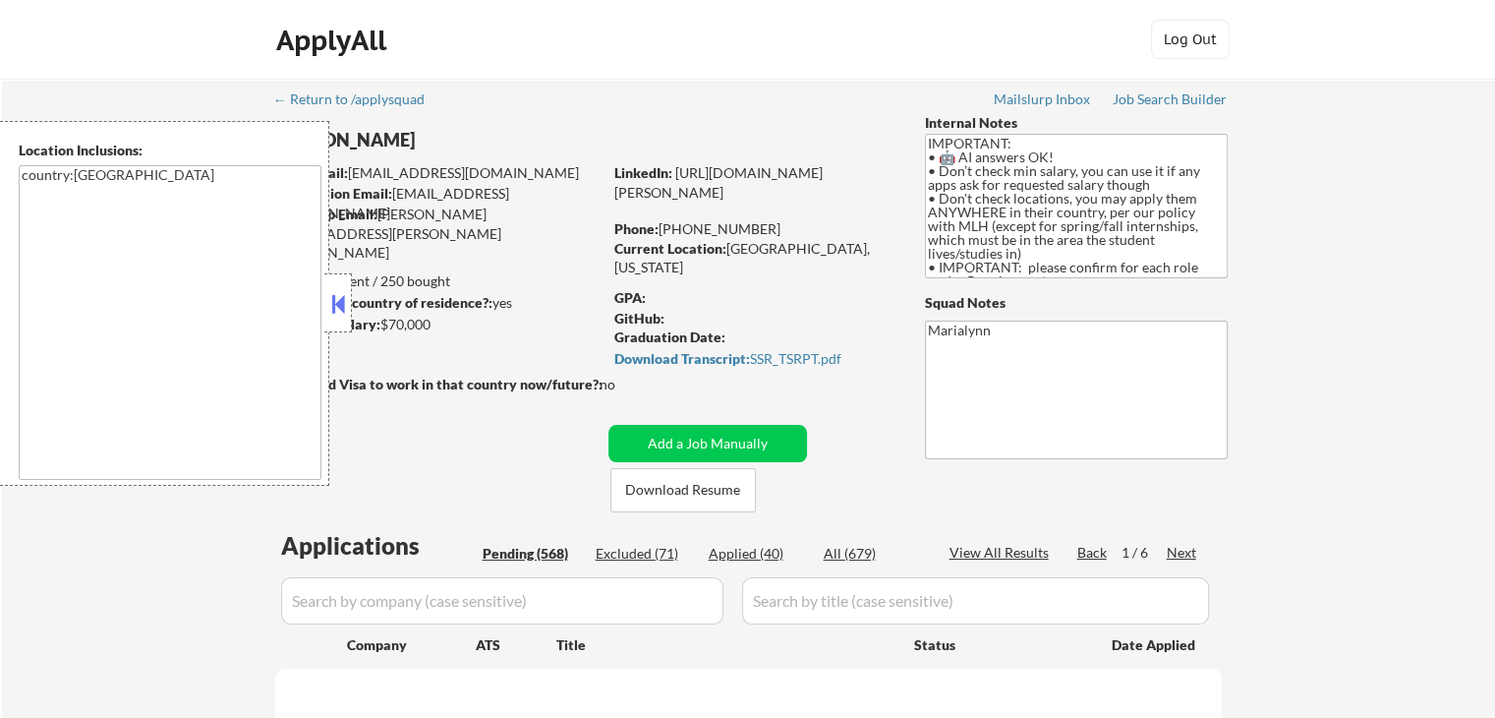
select select ""pending""
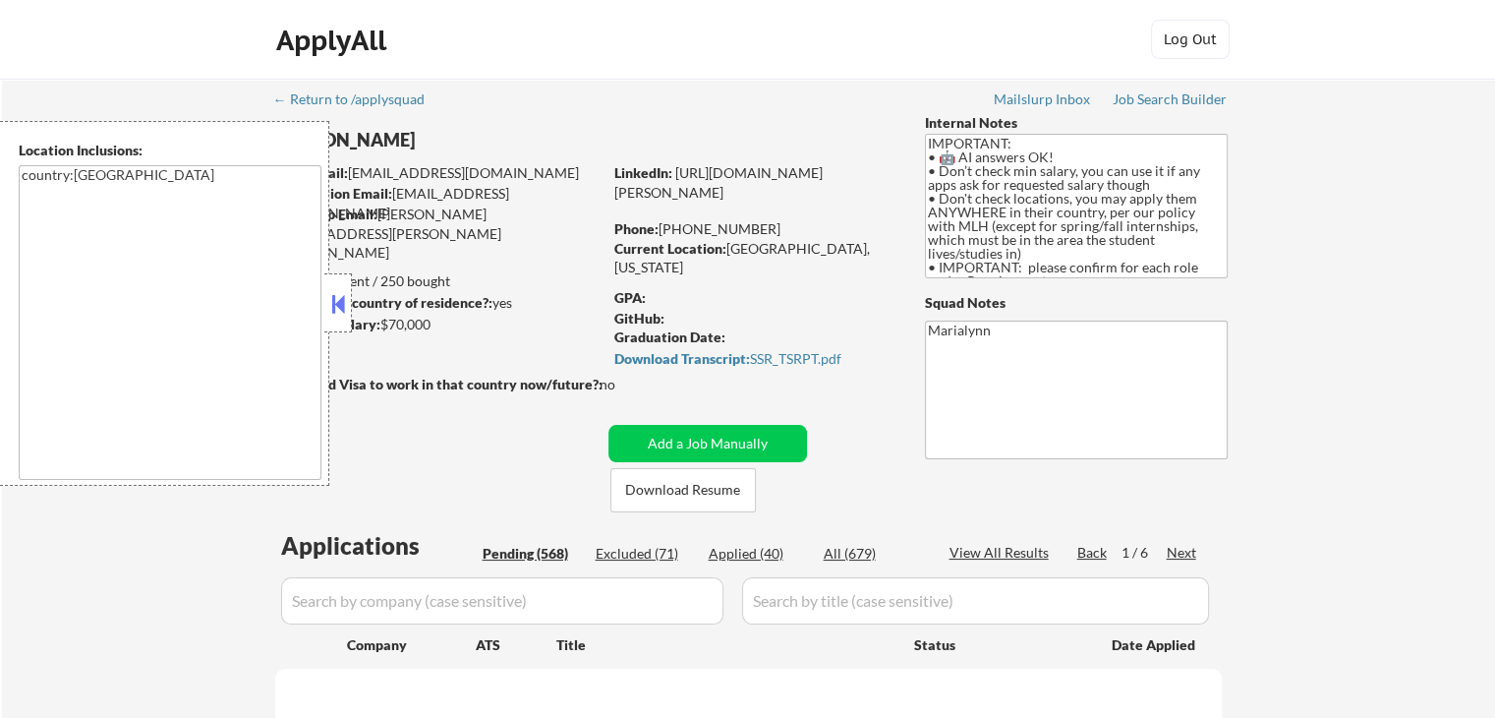
select select ""pending""
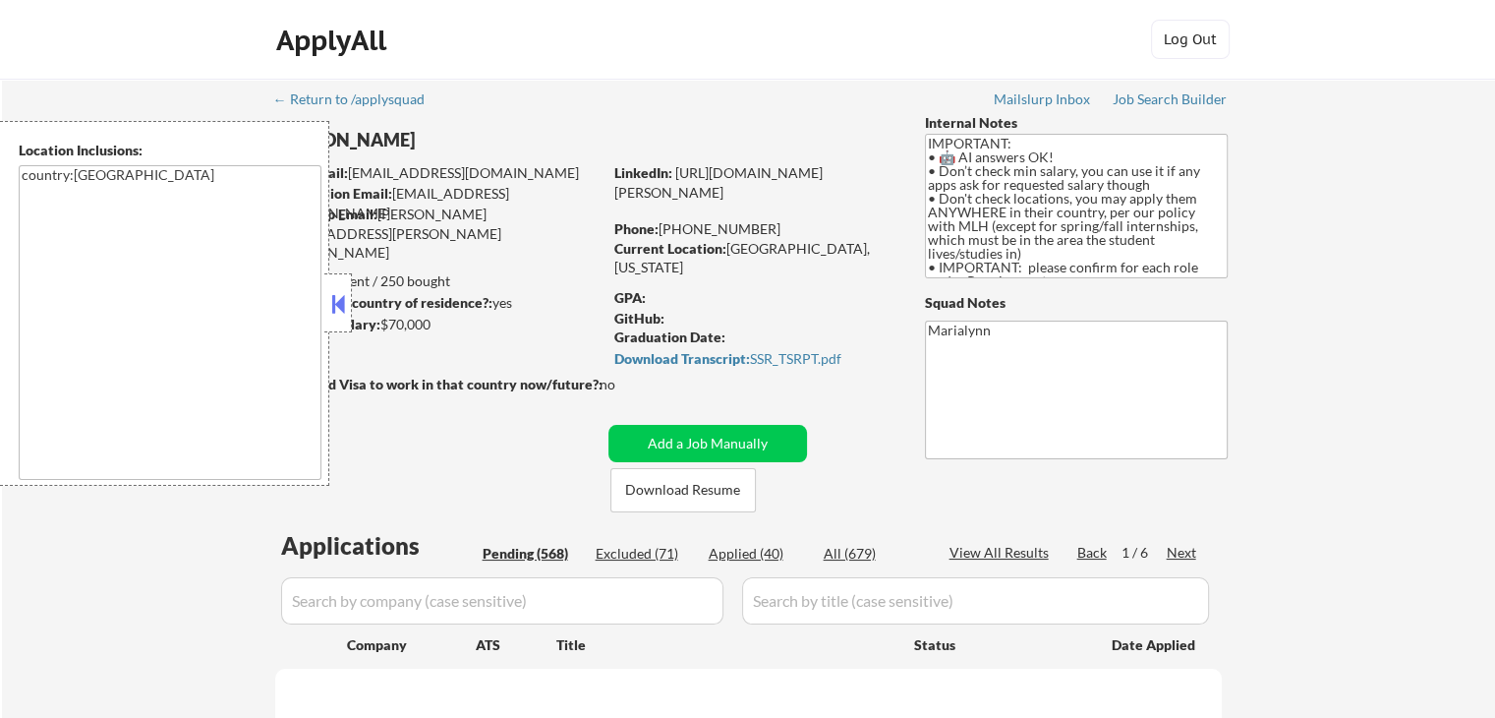
select select ""pending""
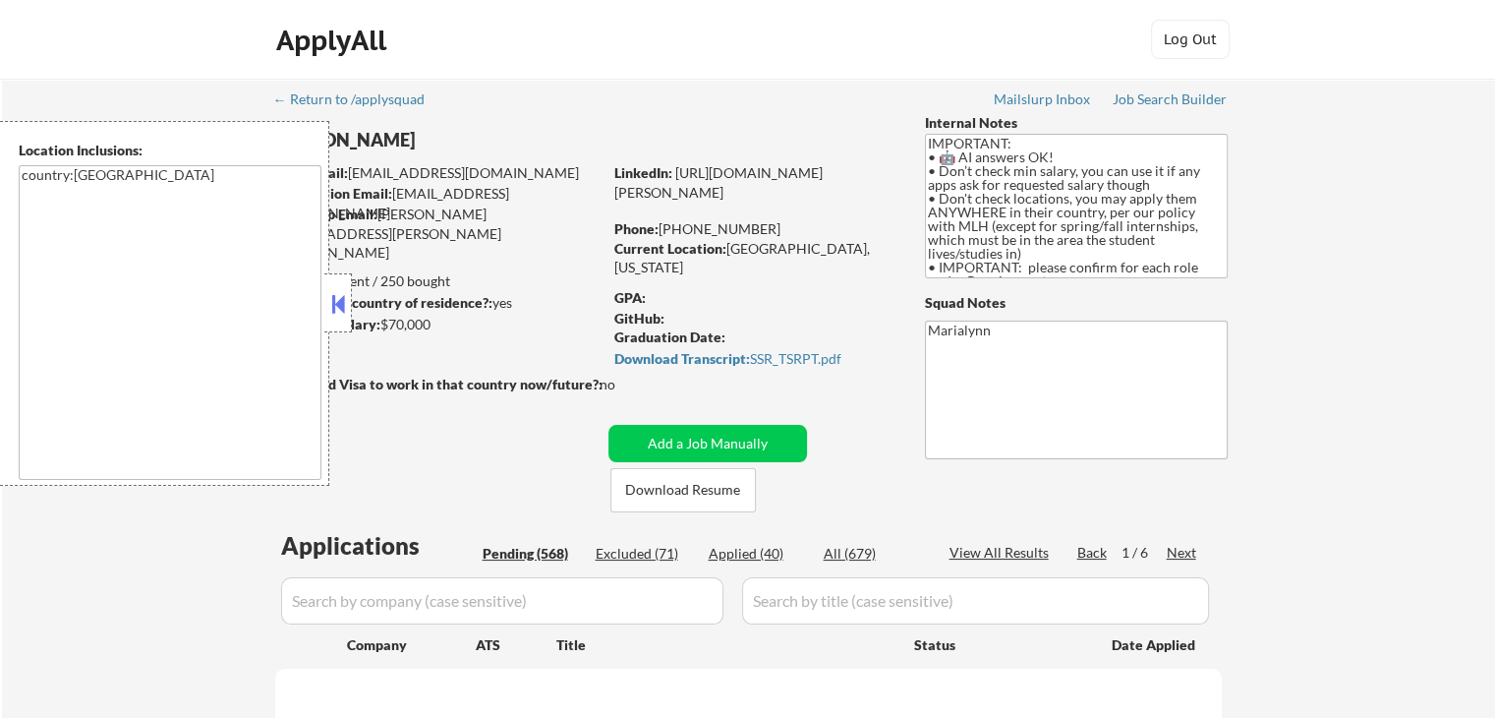
select select ""pending""
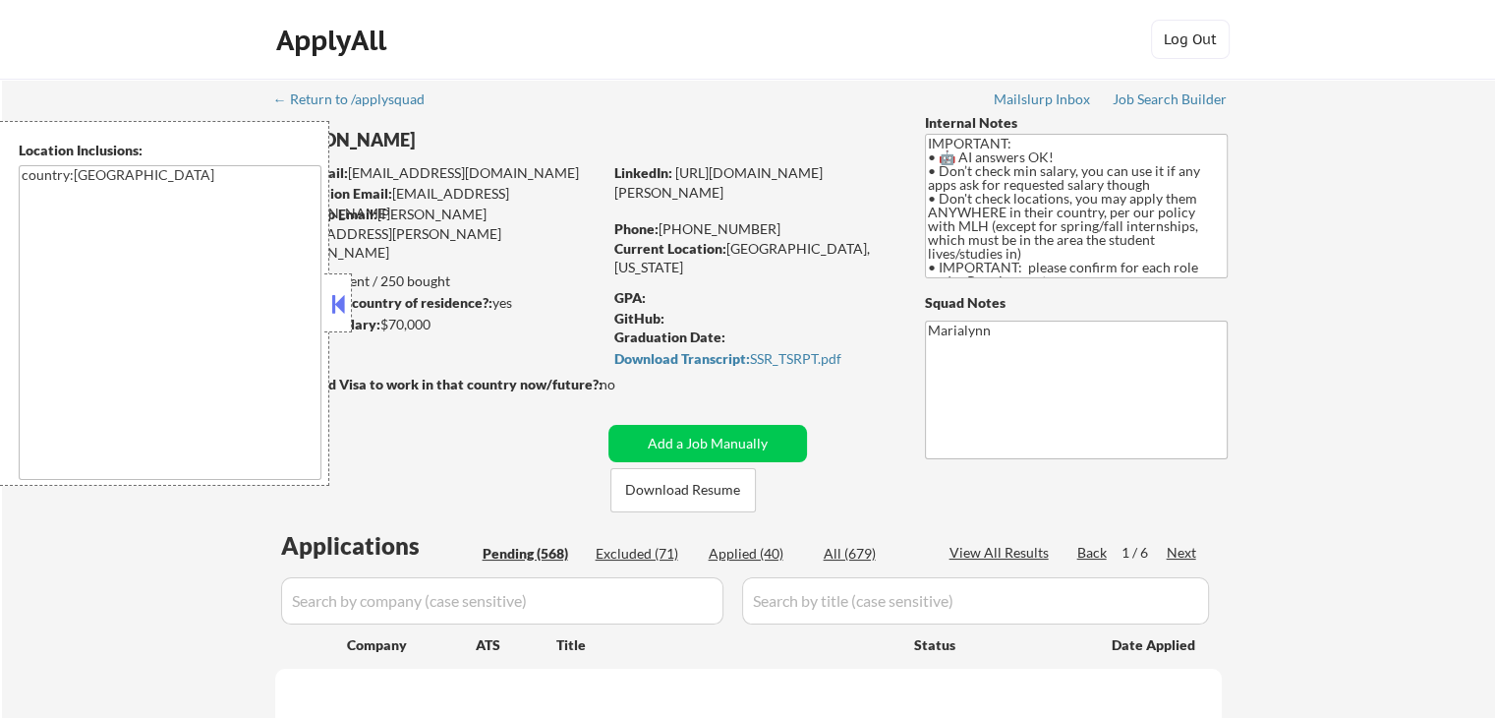
select select ""pending""
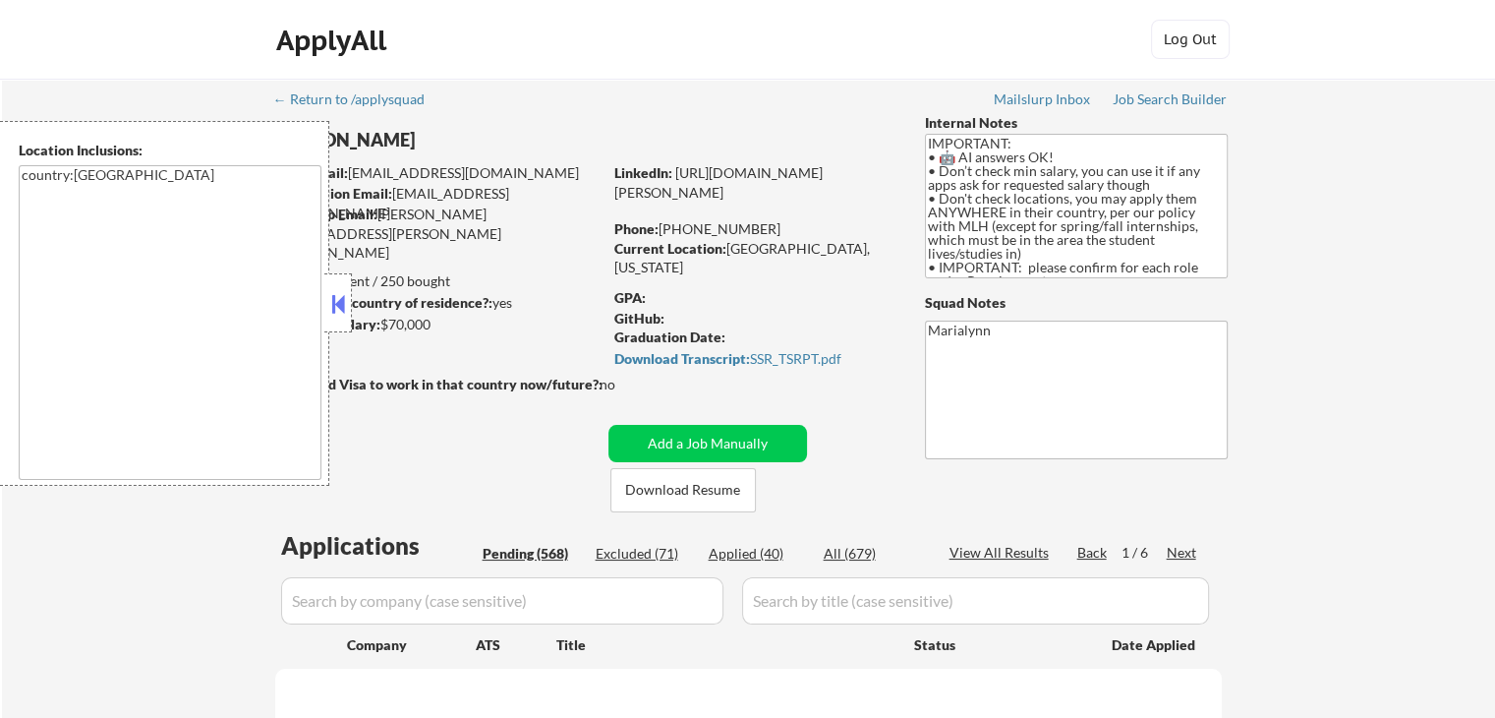
select select ""pending""
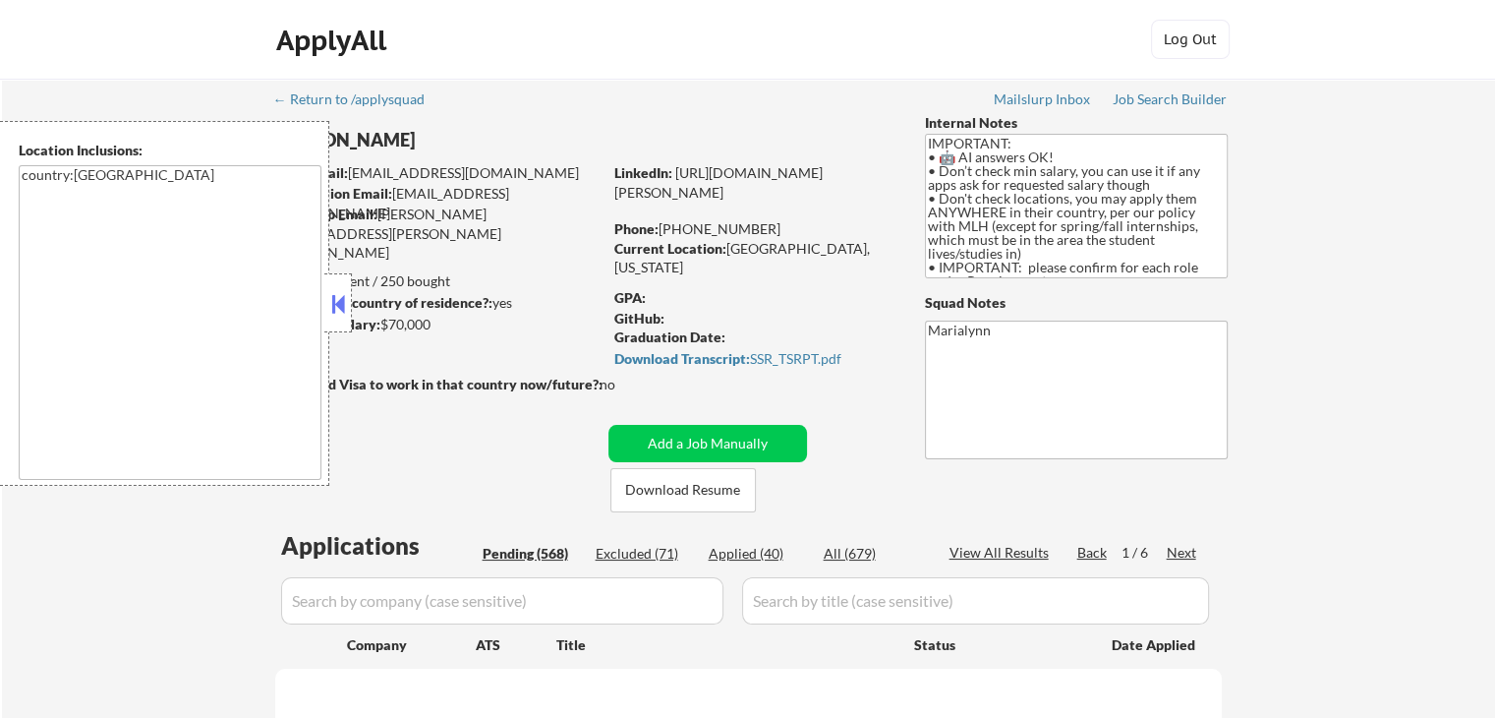
select select ""pending""
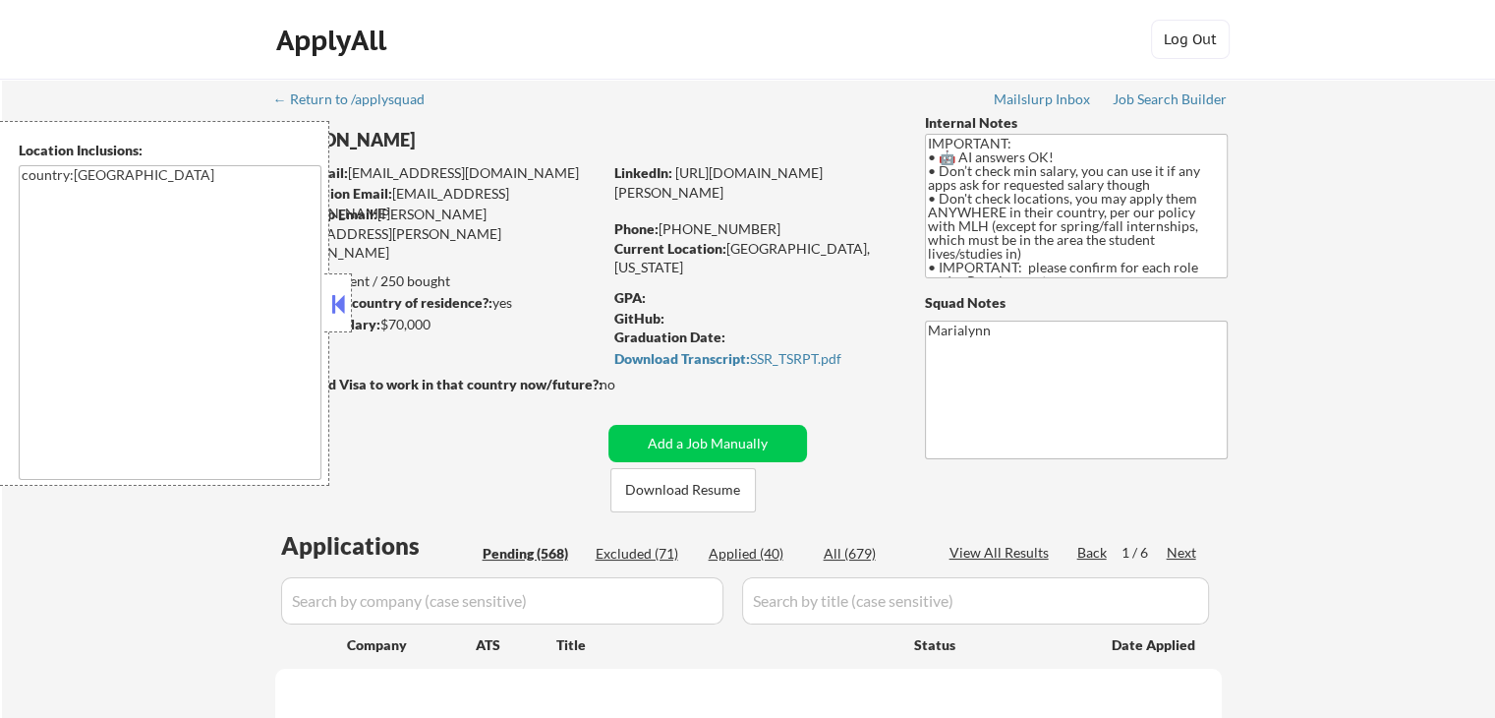
select select ""pending""
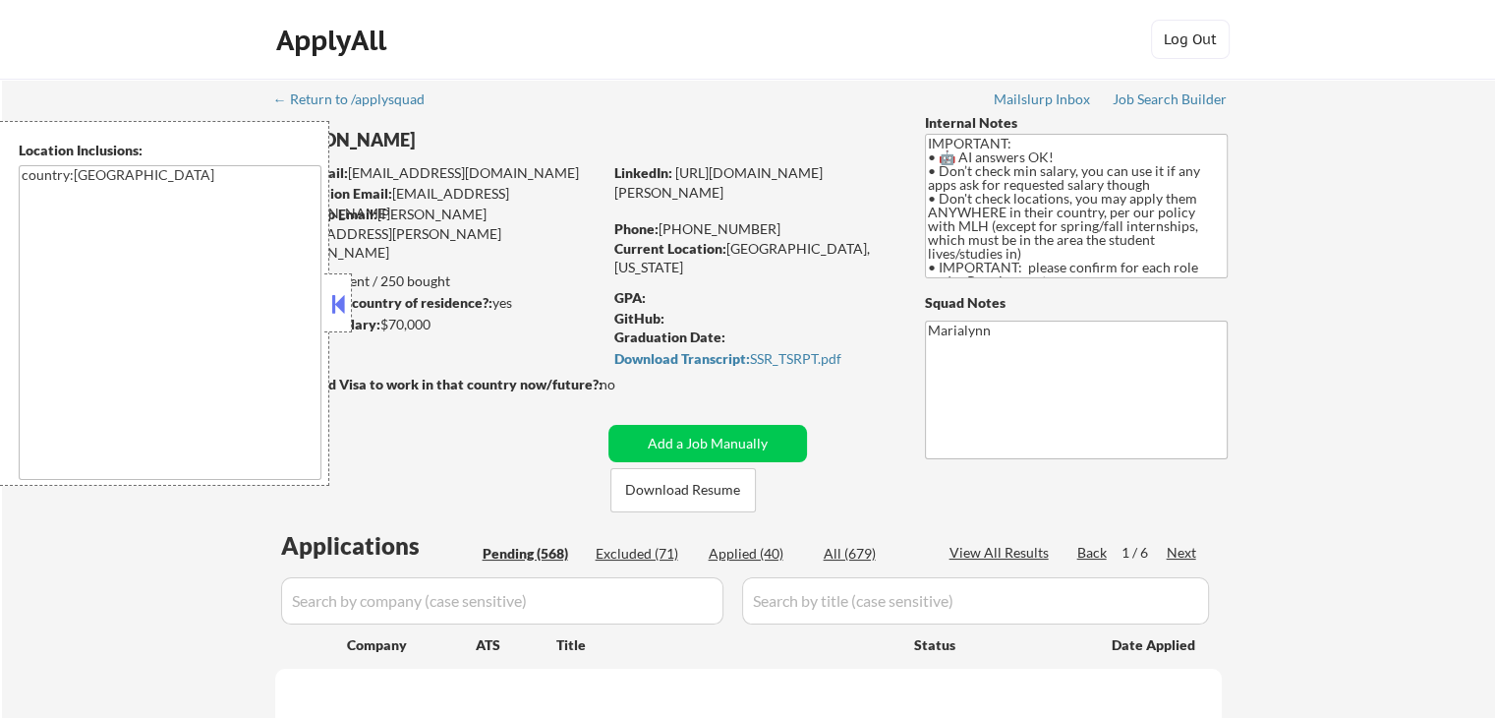
select select ""pending""
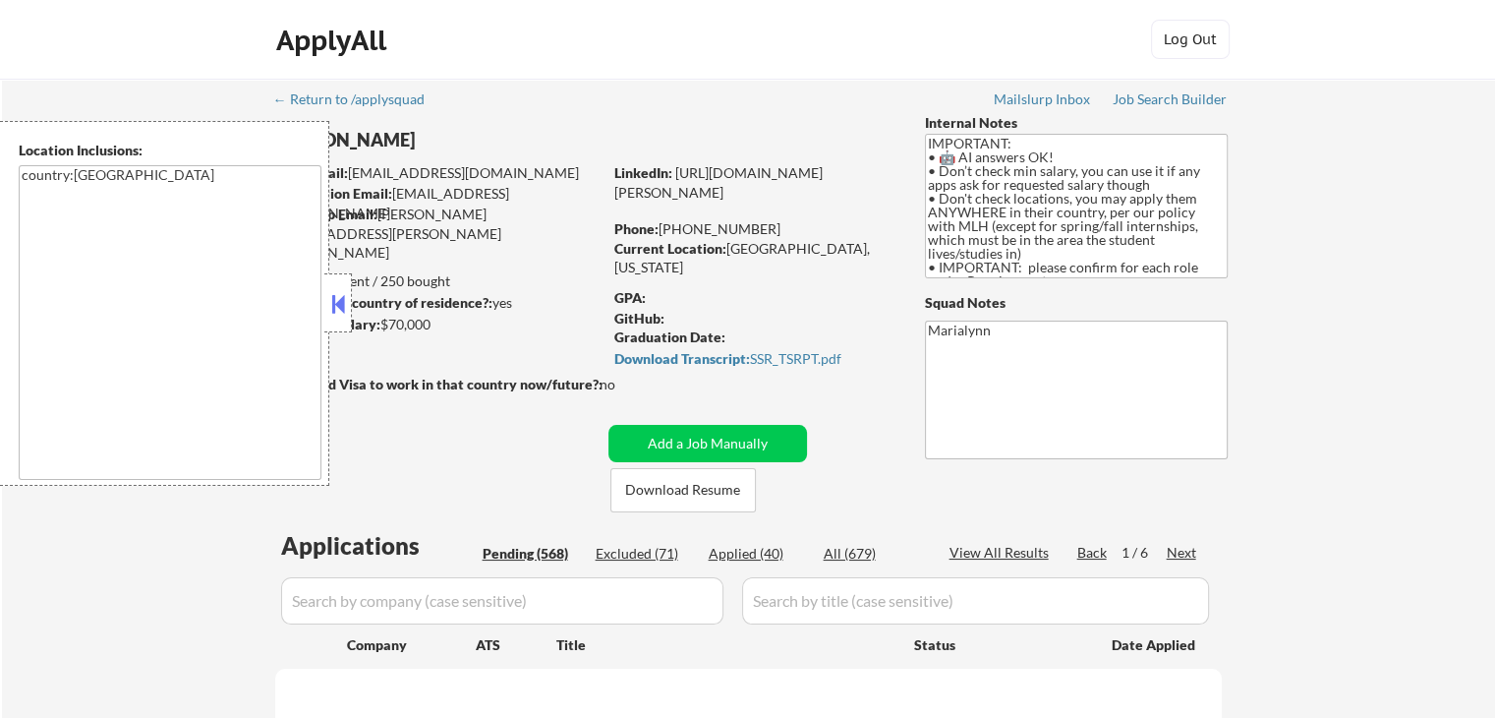
select select ""pending""
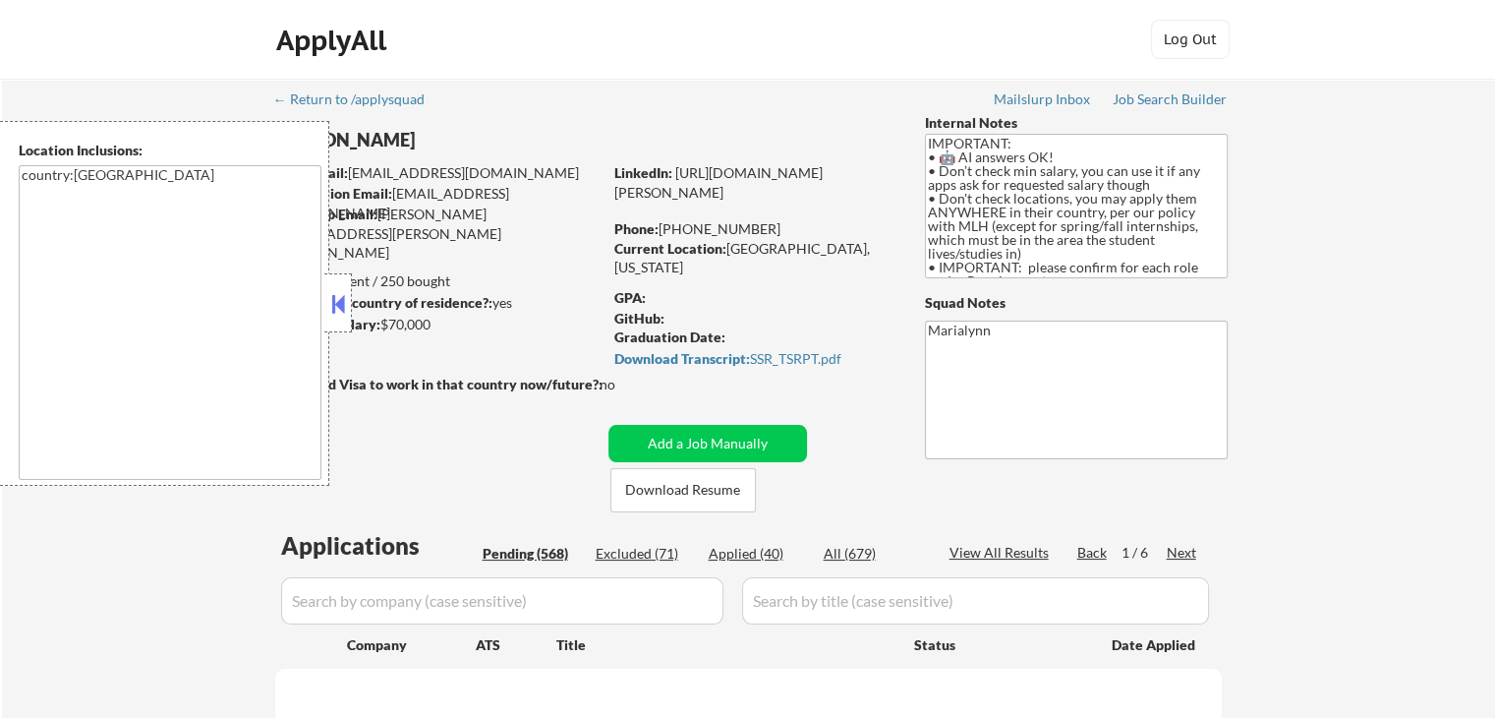
select select ""pending""
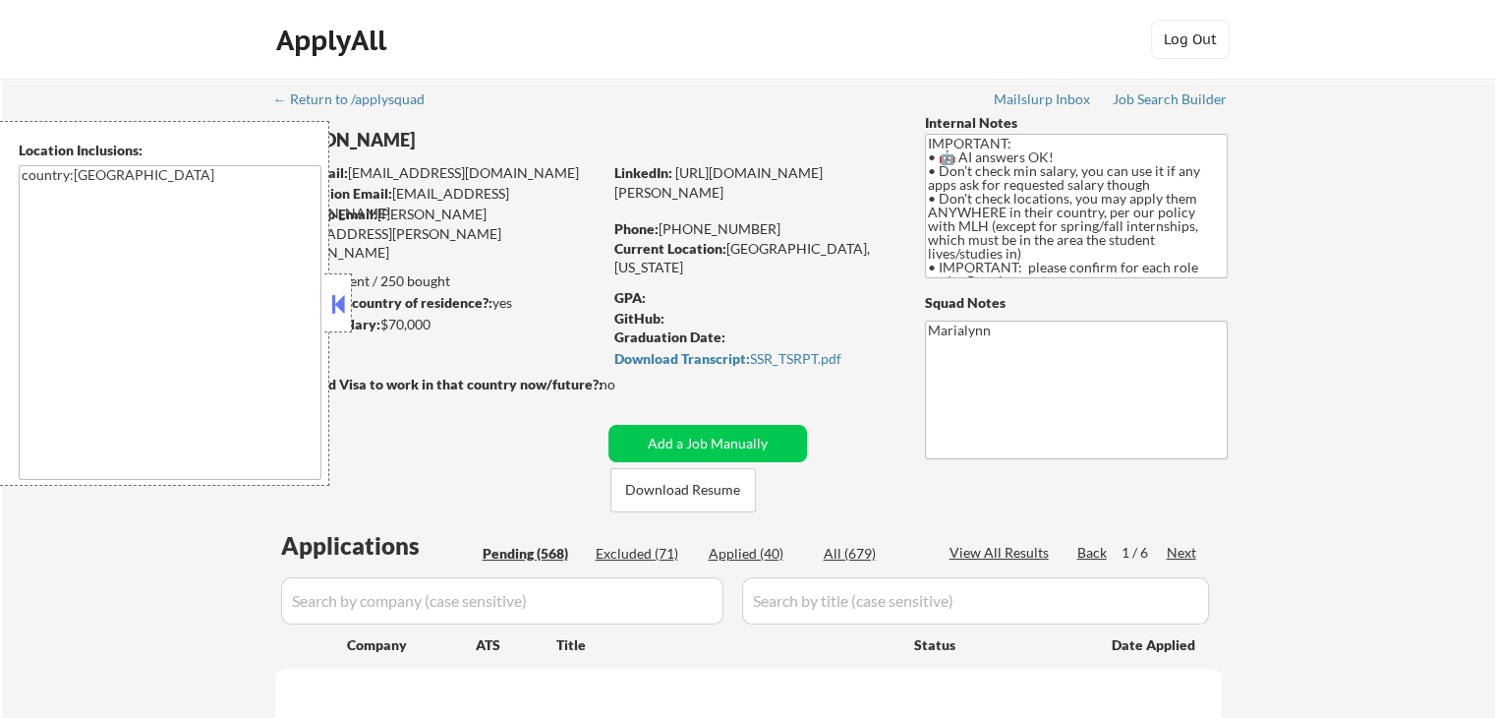
select select ""pending""
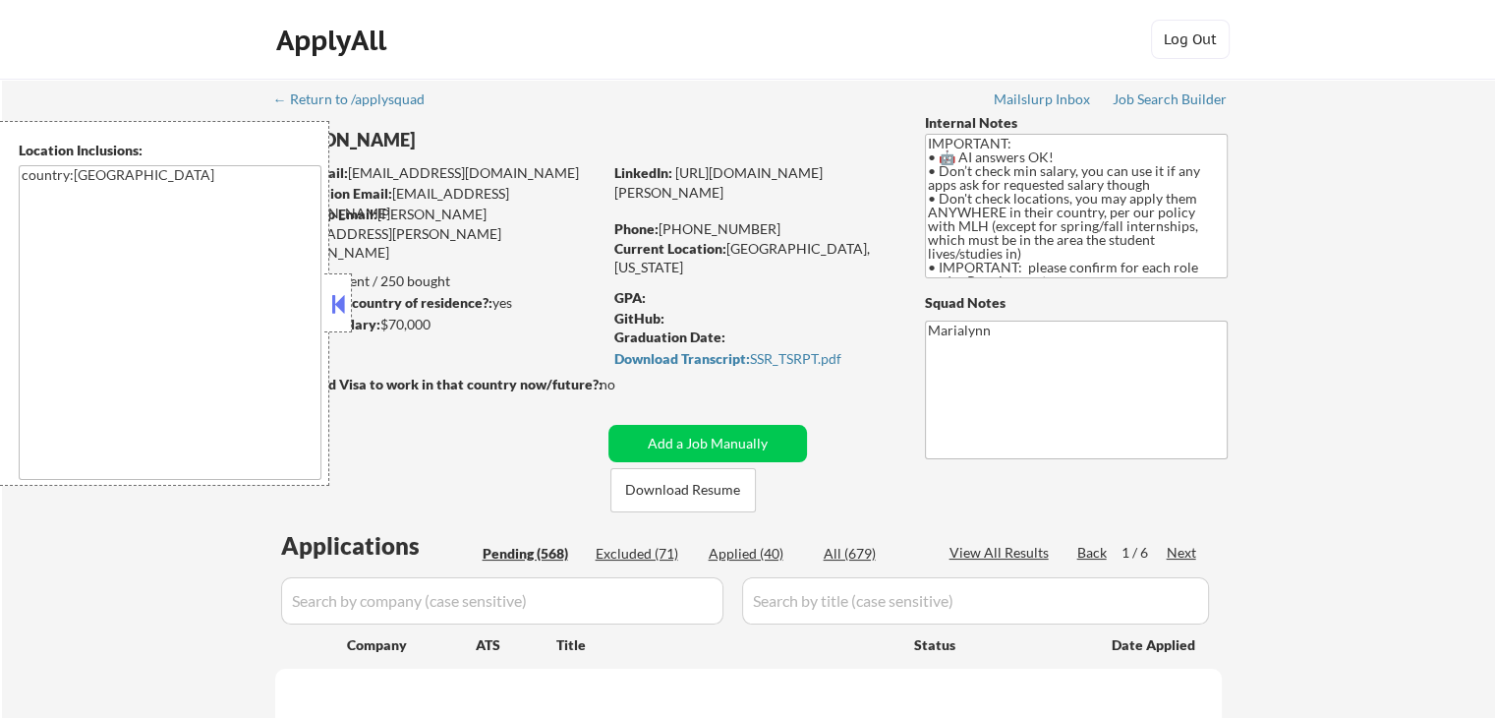
select select ""pending""
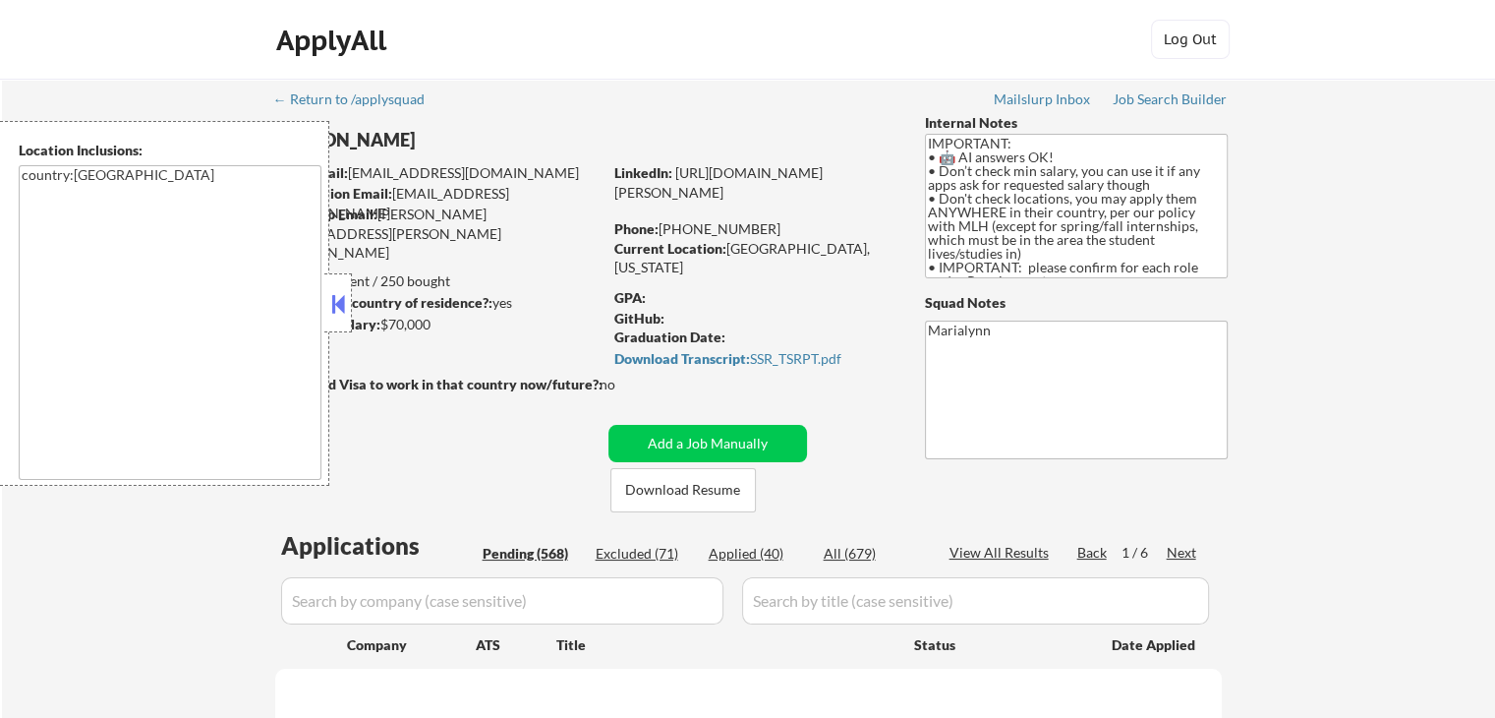
select select ""pending""
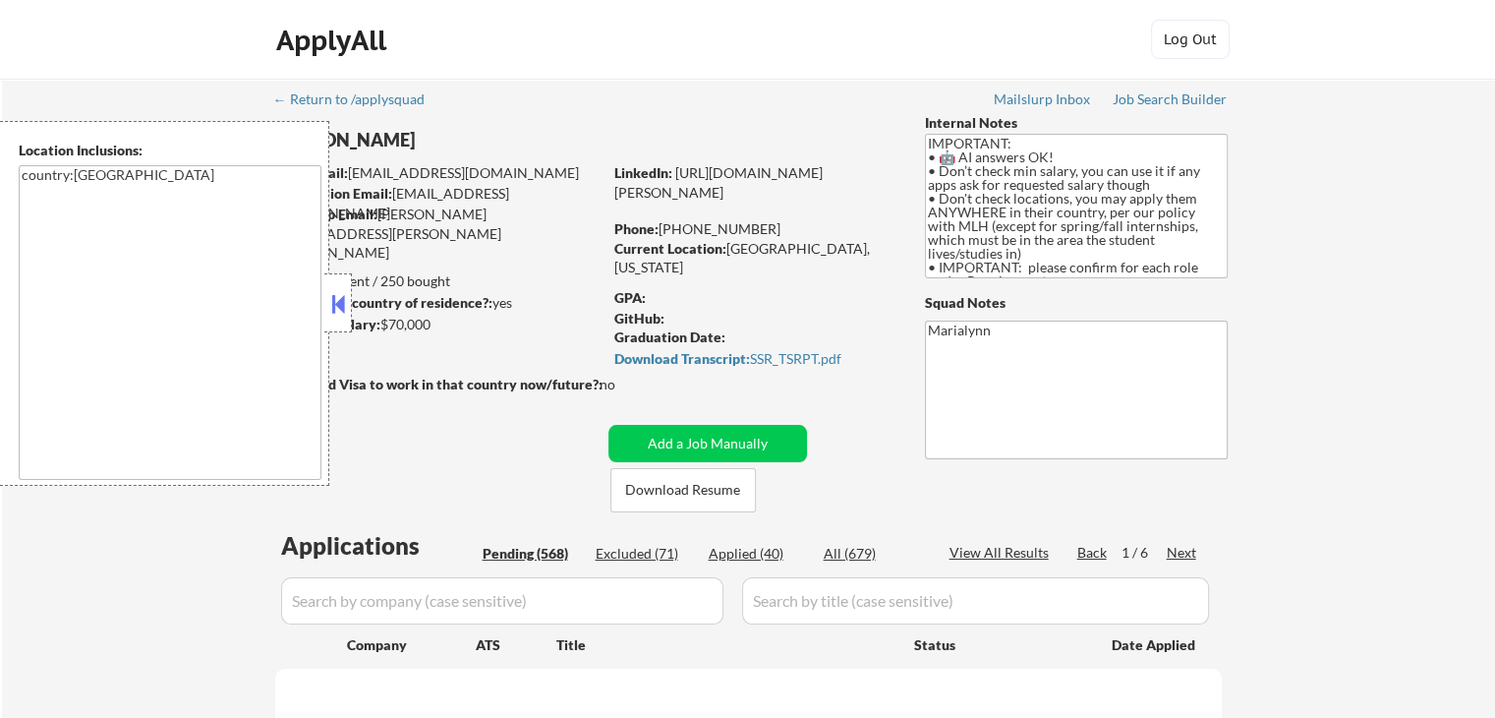
select select ""pending""
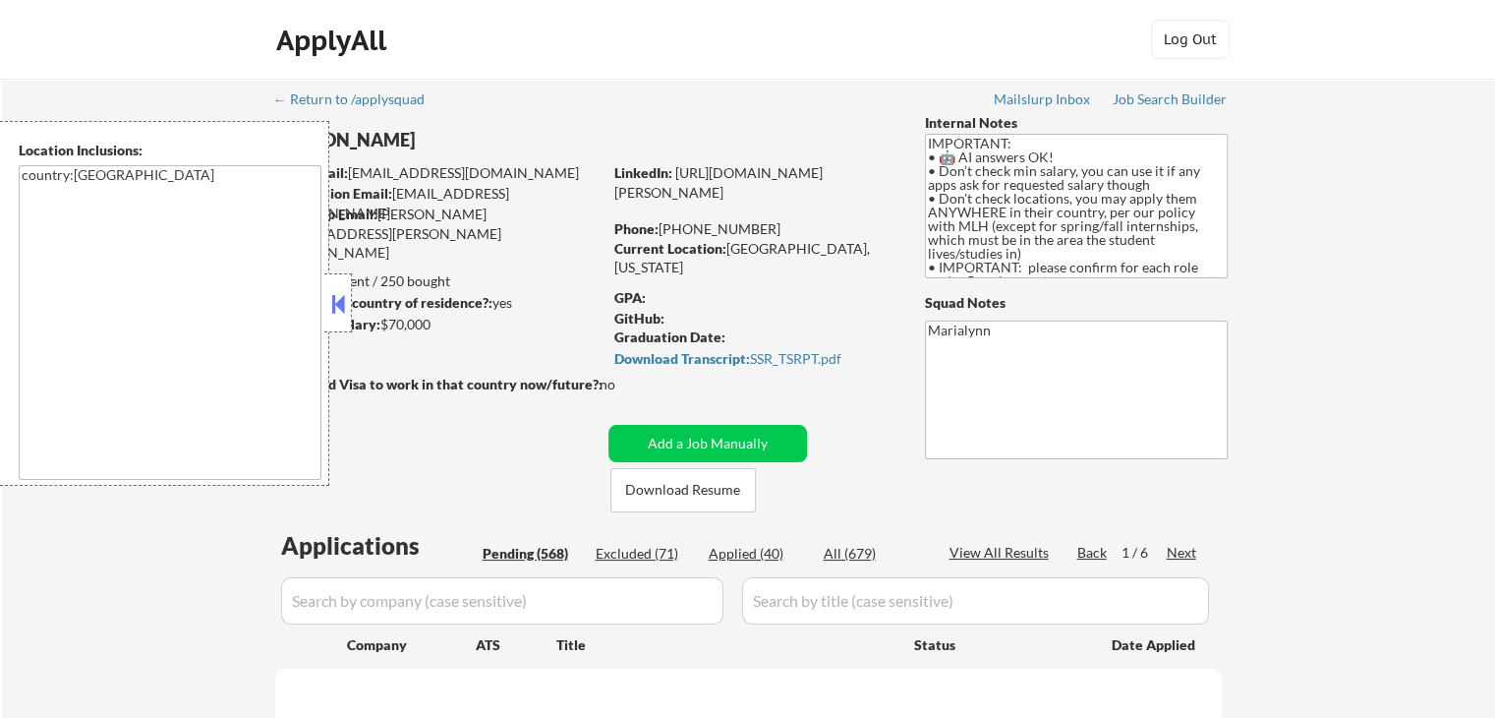
select select ""pending""
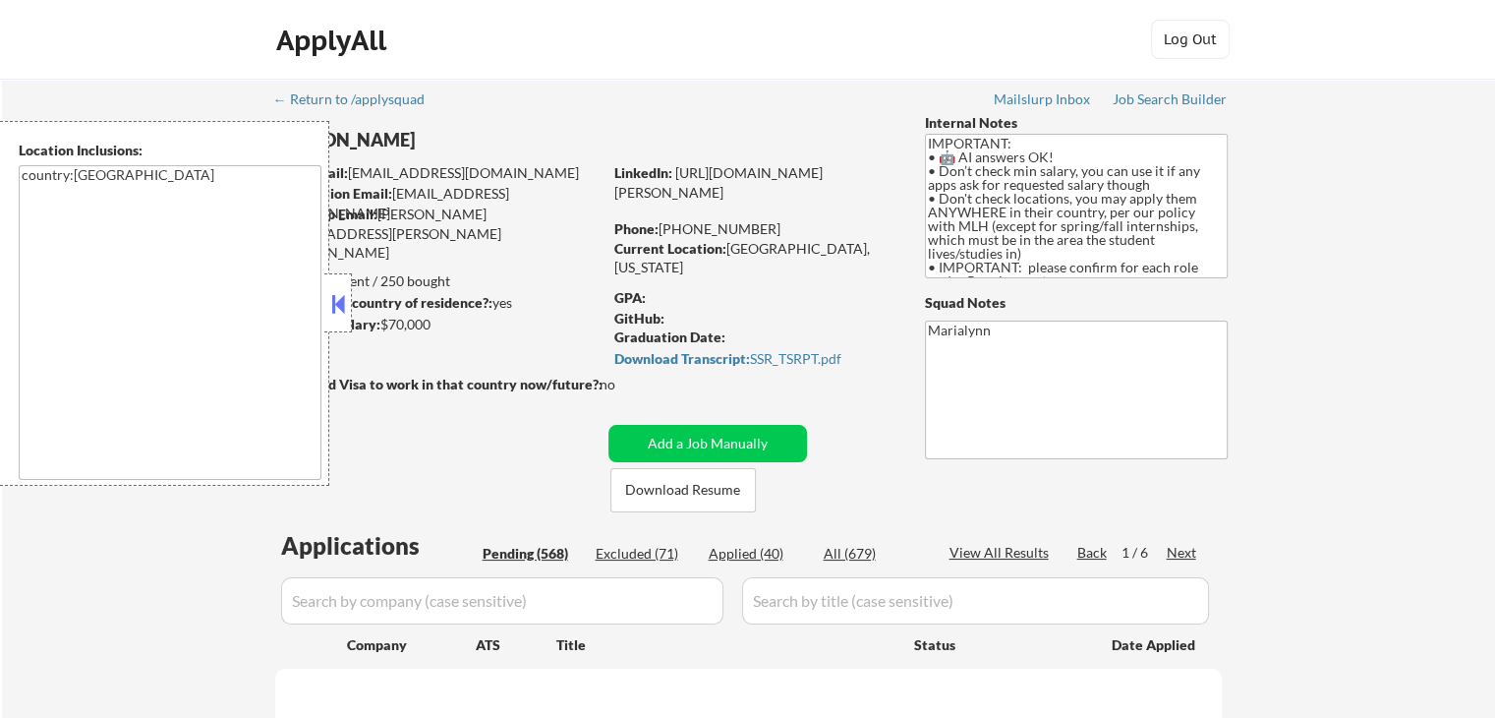
select select ""pending""
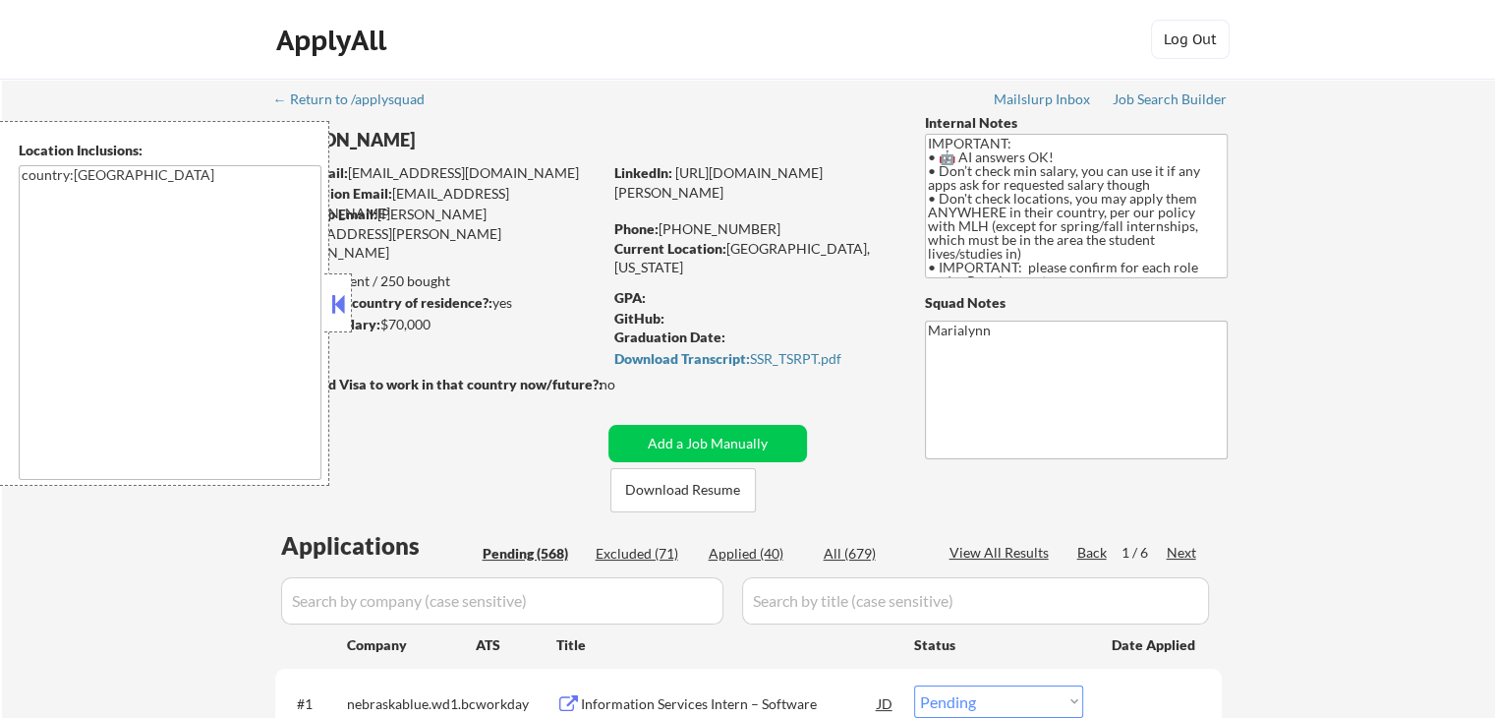
drag, startPoint x: 334, startPoint y: 309, endPoint x: 345, endPoint y: 312, distance: 11.2
click at [338, 310] on button at bounding box center [338, 303] width 22 height 29
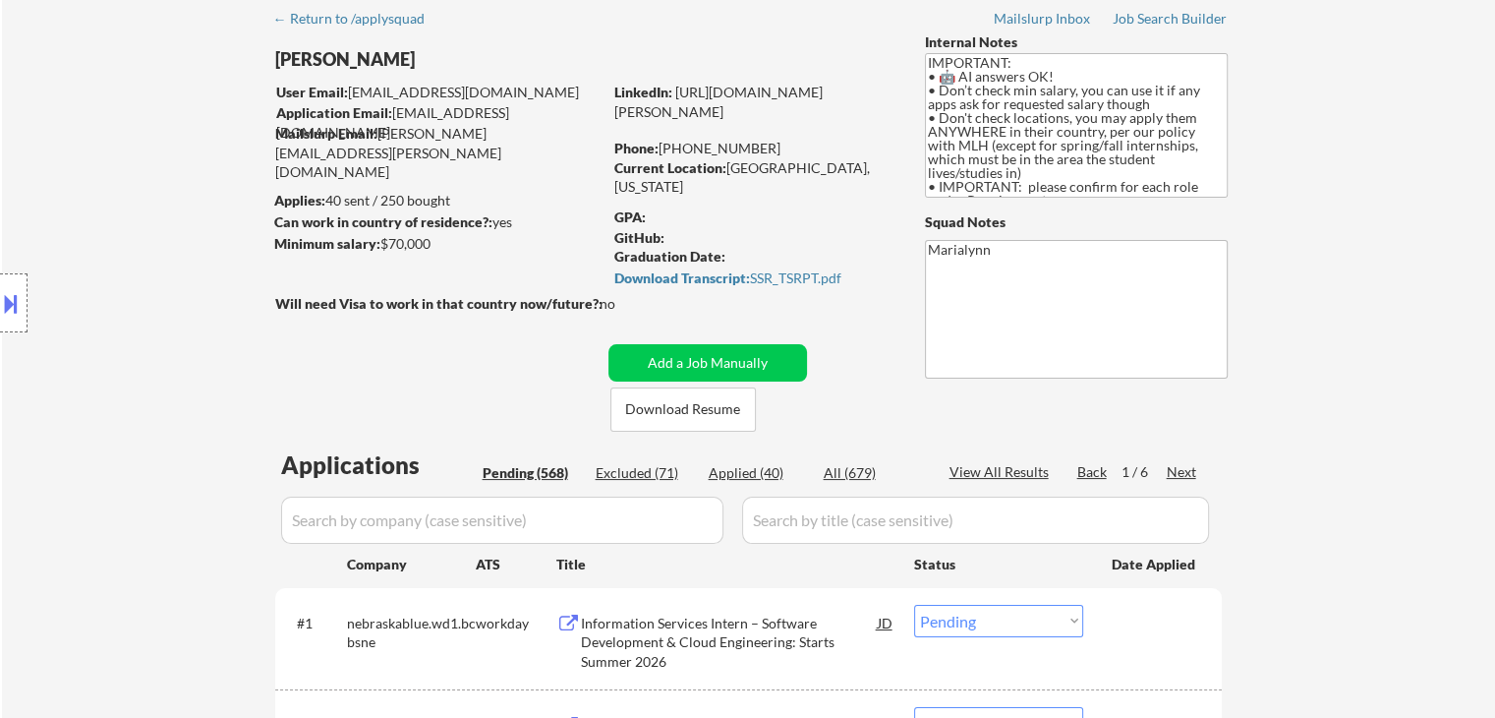
scroll to position [197, 0]
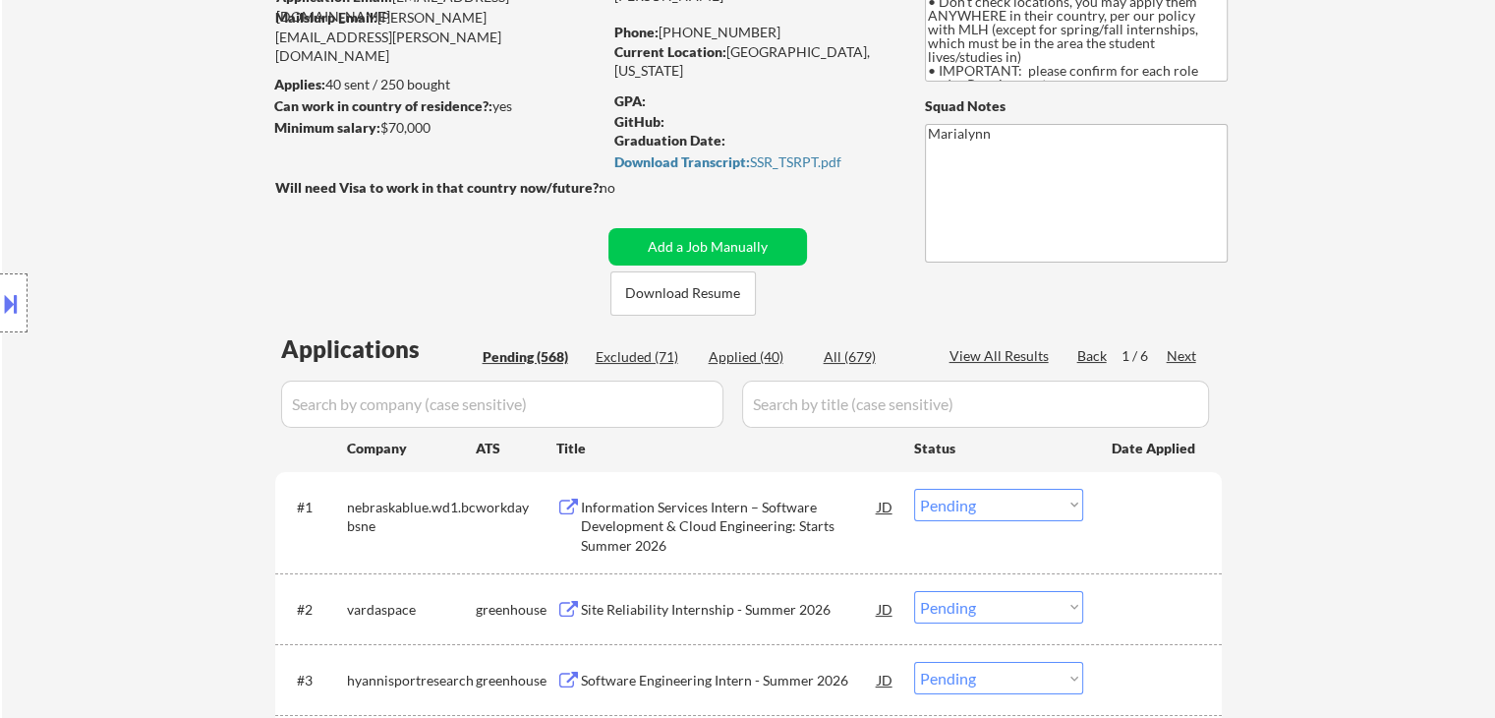
click at [1184, 356] on div "Next" at bounding box center [1182, 356] width 31 height 20
click at [1182, 356] on div "Next" at bounding box center [1182, 356] width 31 height 20
click at [1181, 355] on div "Next" at bounding box center [1182, 356] width 31 height 20
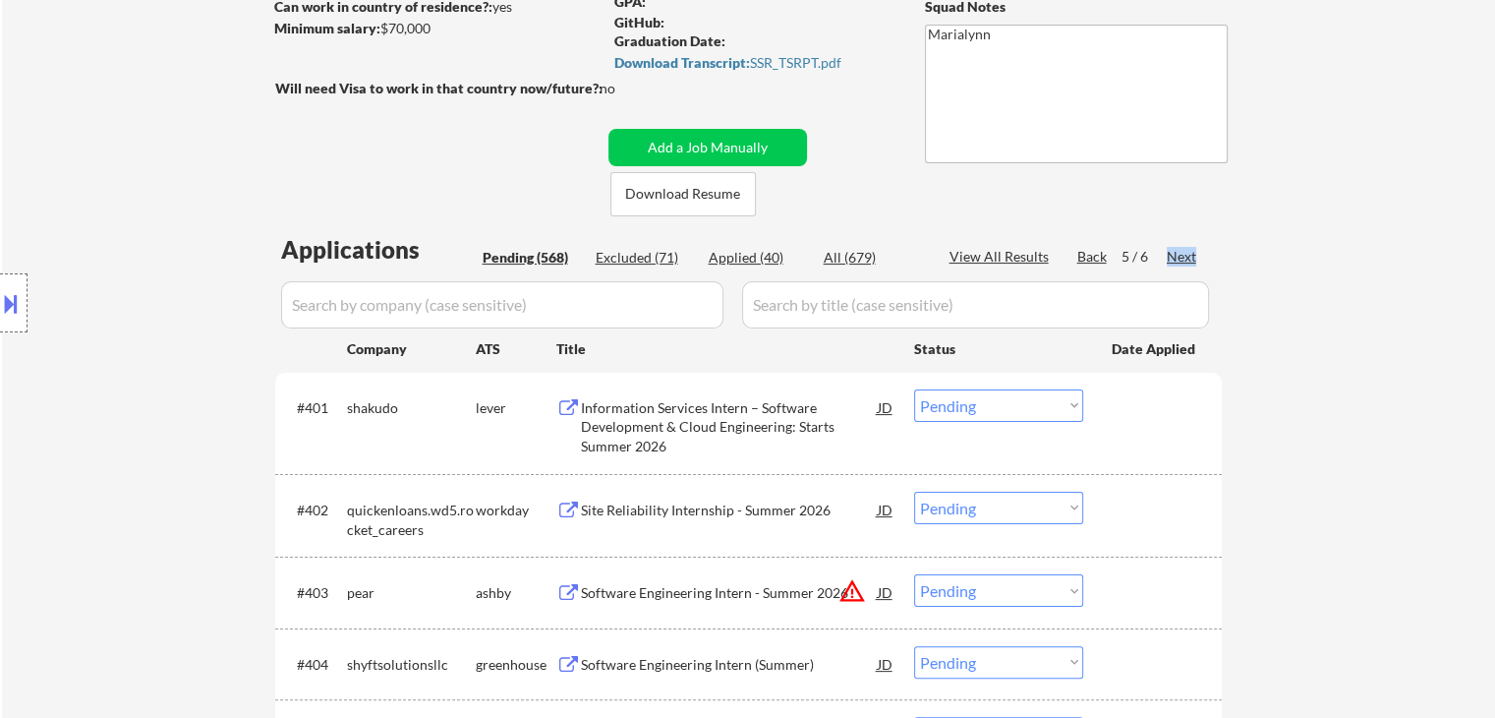
scroll to position [393, 0]
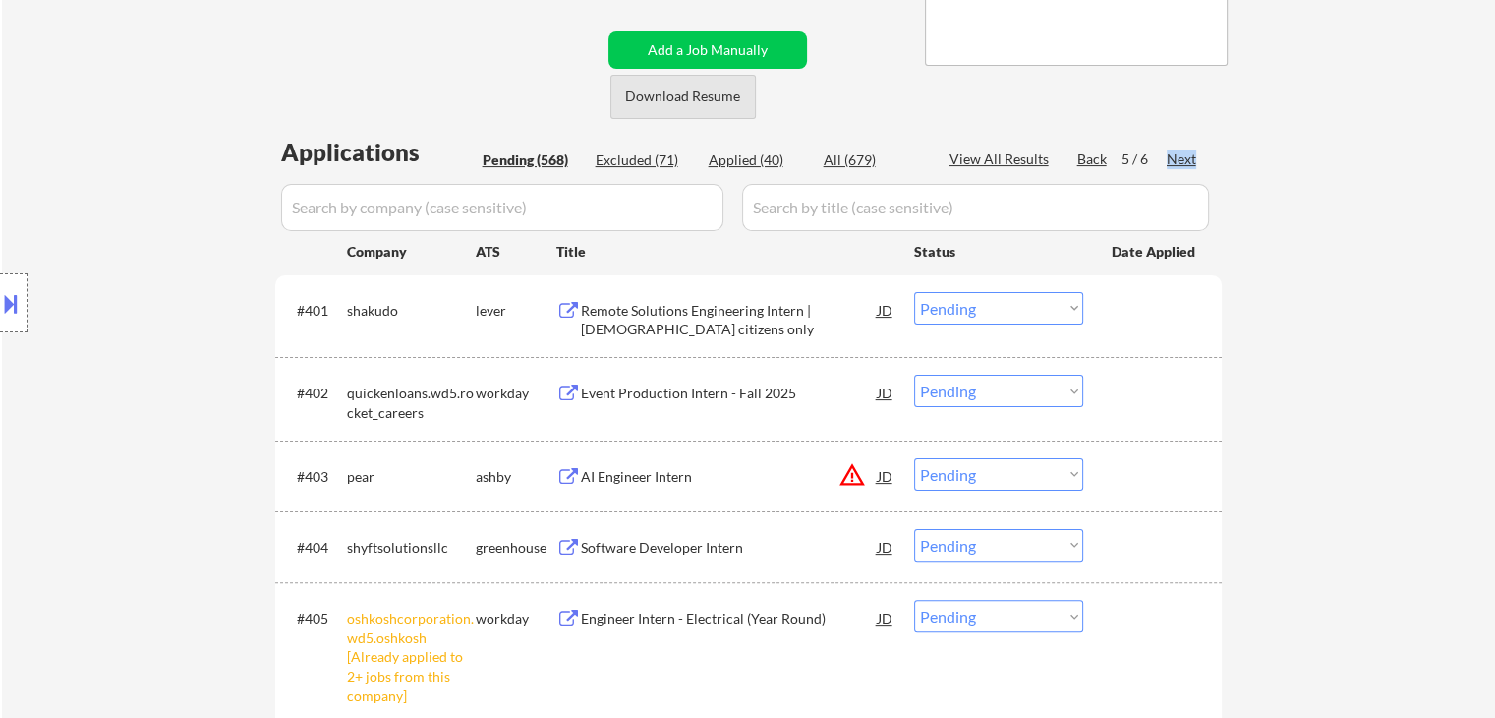
click at [681, 95] on button "Download Resume" at bounding box center [682, 97] width 145 height 44
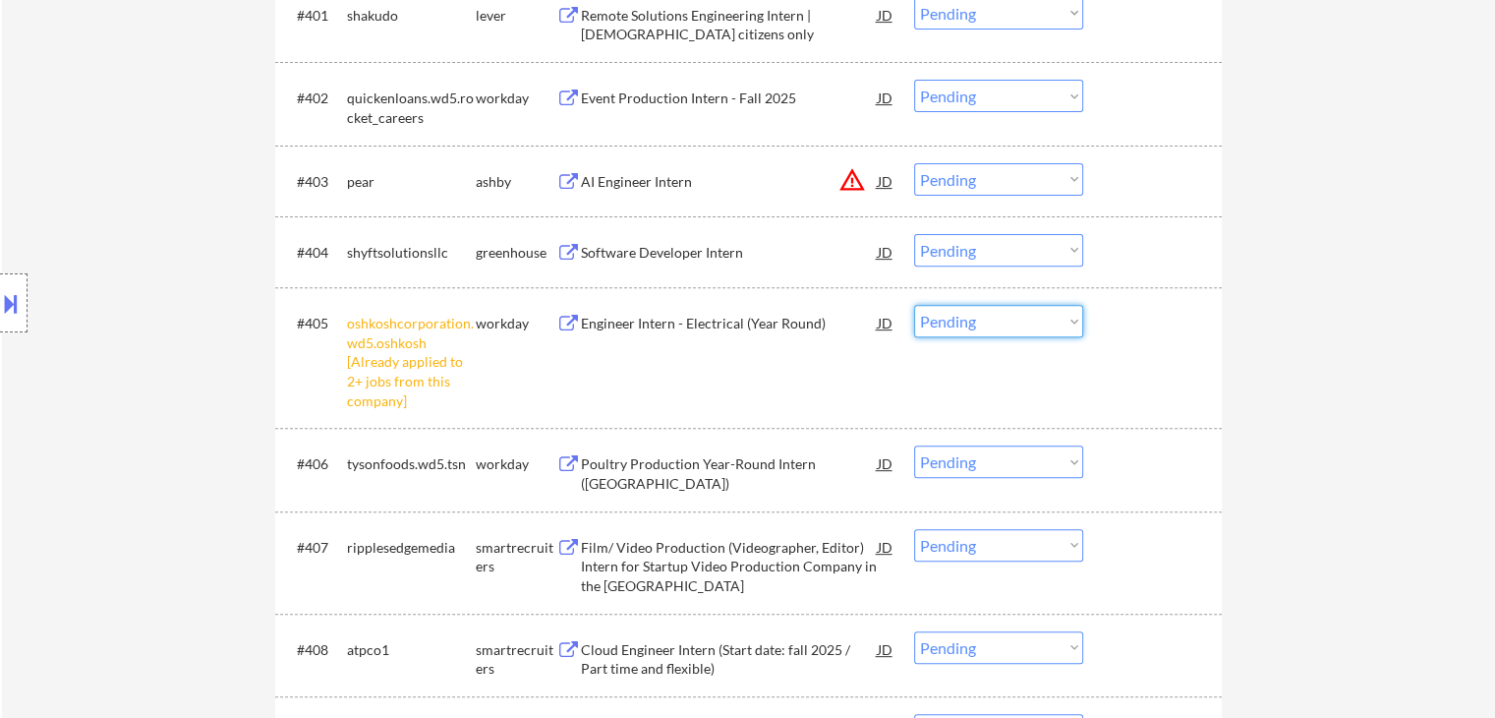
drag, startPoint x: 993, startPoint y: 323, endPoint x: 995, endPoint y: 335, distance: 12.0
click at [993, 329] on select "Choose an option... Pending Applied Excluded (Questions) Excluded (Expired) Exc…" at bounding box center [998, 321] width 169 height 32
click at [914, 305] on select "Choose an option... Pending Applied Excluded (Questions) Excluded (Expired) Exc…" at bounding box center [998, 321] width 169 height 32
select select ""pending""
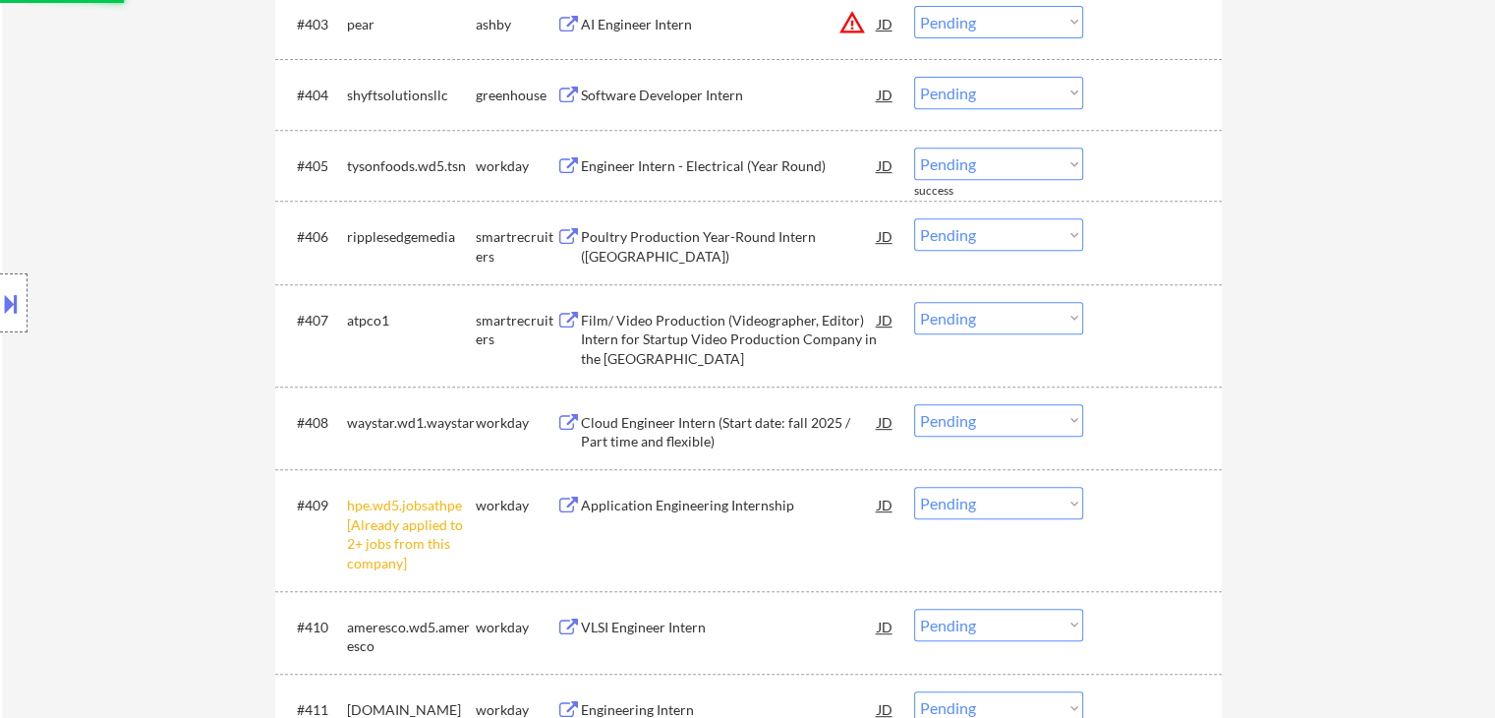
scroll to position [1081, 0]
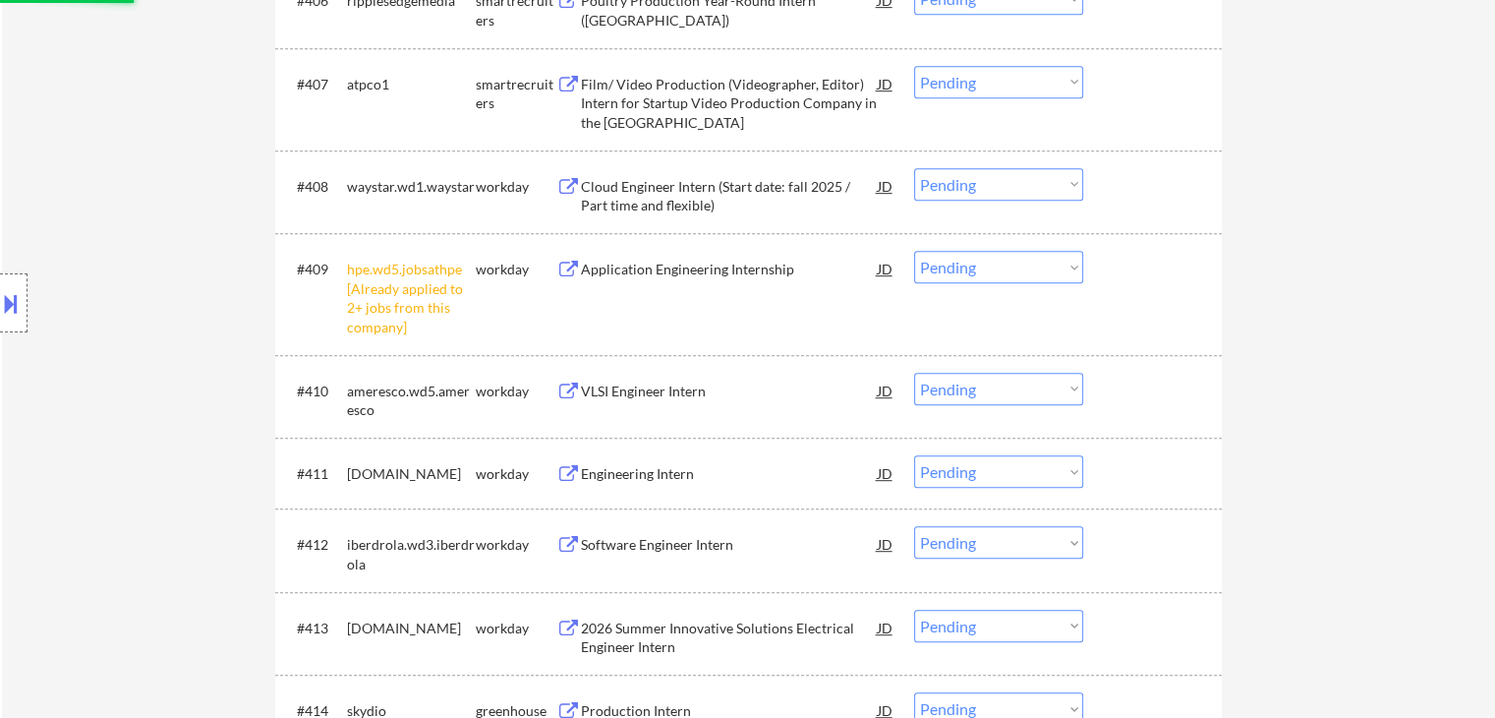
click at [993, 276] on select "Choose an option... Pending Applied Excluded (Questions) Excluded (Expired) Exc…" at bounding box center [998, 267] width 169 height 32
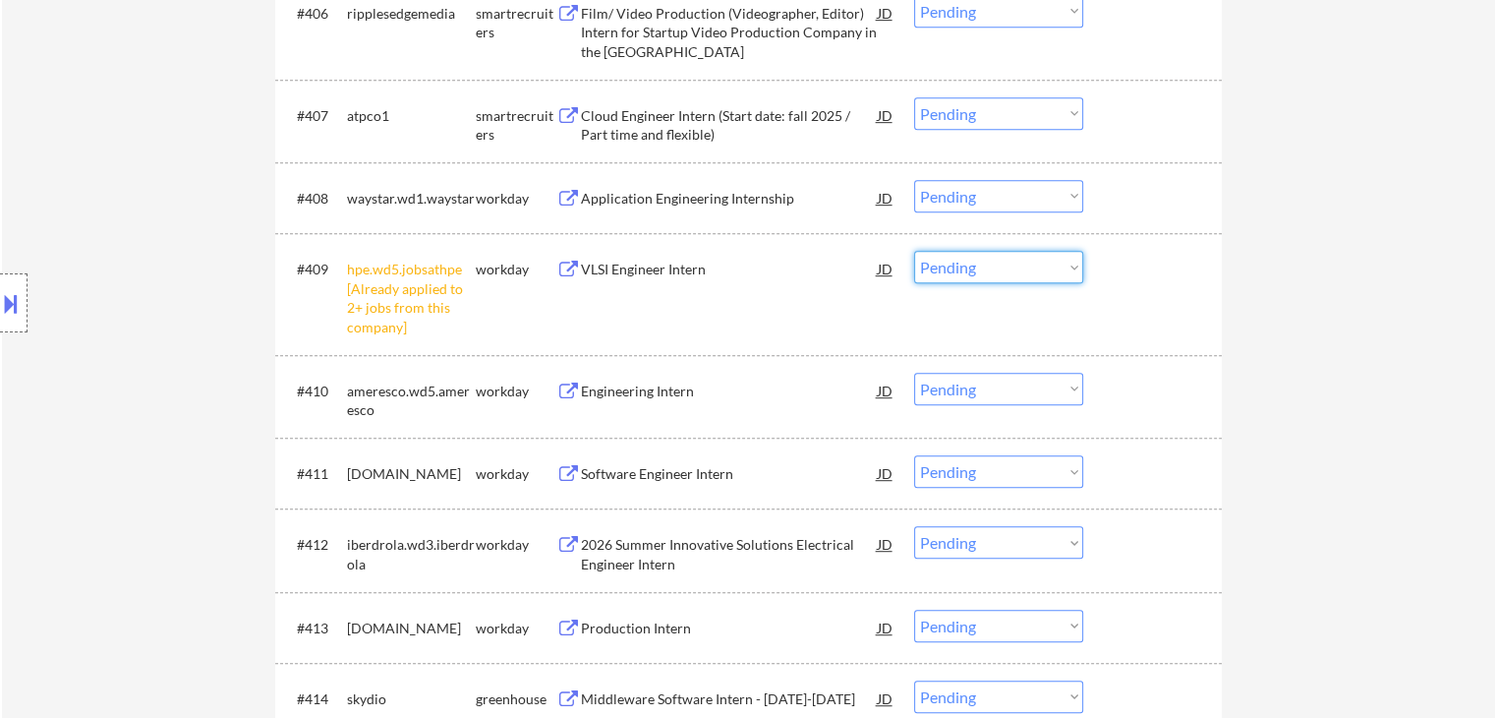
drag, startPoint x: 1040, startPoint y: 256, endPoint x: 1037, endPoint y: 266, distance: 11.2
click at [1040, 257] on select "Choose an option... Pending Applied Excluded (Questions) Excluded (Expired) Exc…" at bounding box center [998, 267] width 169 height 32
click at [1034, 271] on select "Choose an option... Pending Applied Excluded (Questions) Excluded (Expired) Exc…" at bounding box center [998, 267] width 169 height 32
click at [914, 251] on select "Choose an option... Pending Applied Excluded (Questions) Excluded (Expired) Exc…" at bounding box center [998, 267] width 169 height 32
select select ""pending""
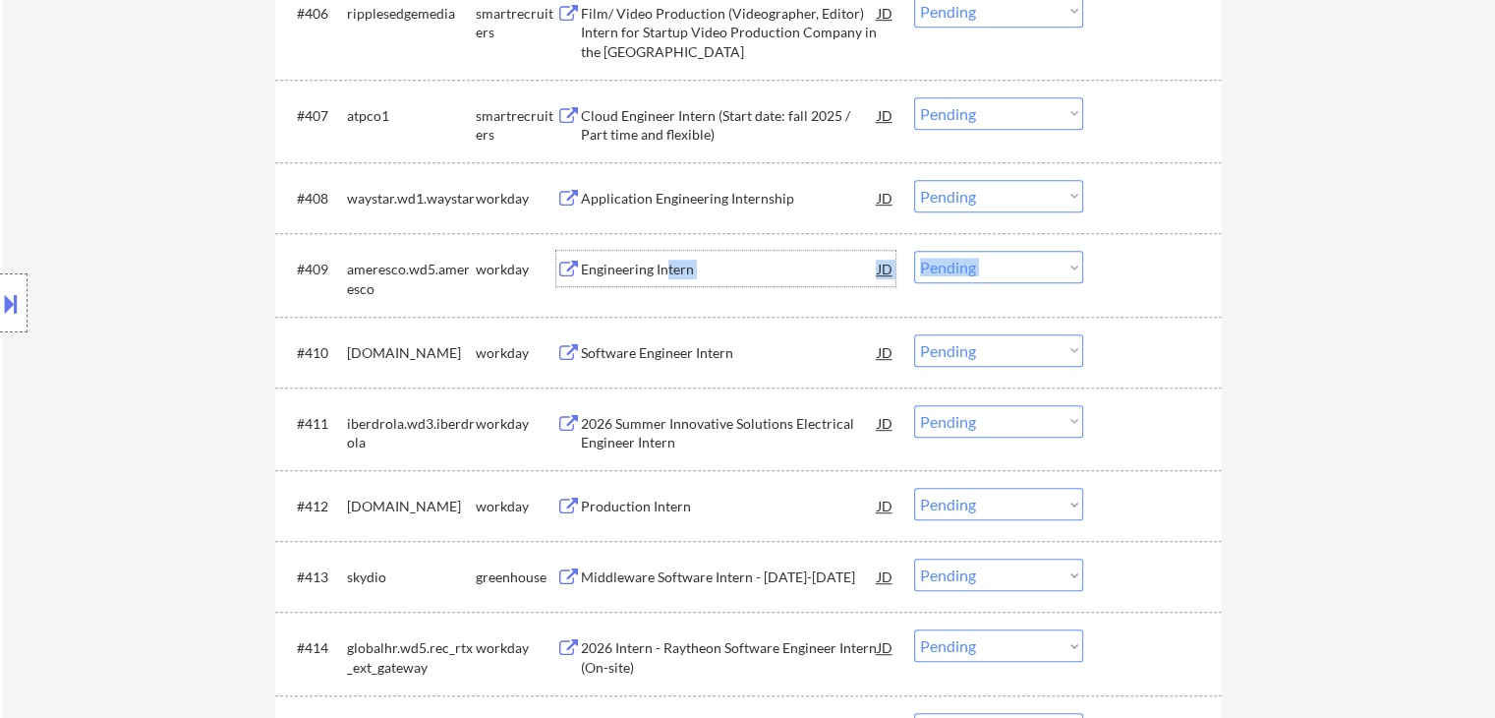
drag, startPoint x: 674, startPoint y: 259, endPoint x: 697, endPoint y: 247, distance: 25.5
click at [700, 245] on div "#409 ameresco.wd5.ameresco workday Engineering Intern JD Choose an option... Pe…" at bounding box center [745, 274] width 928 height 65
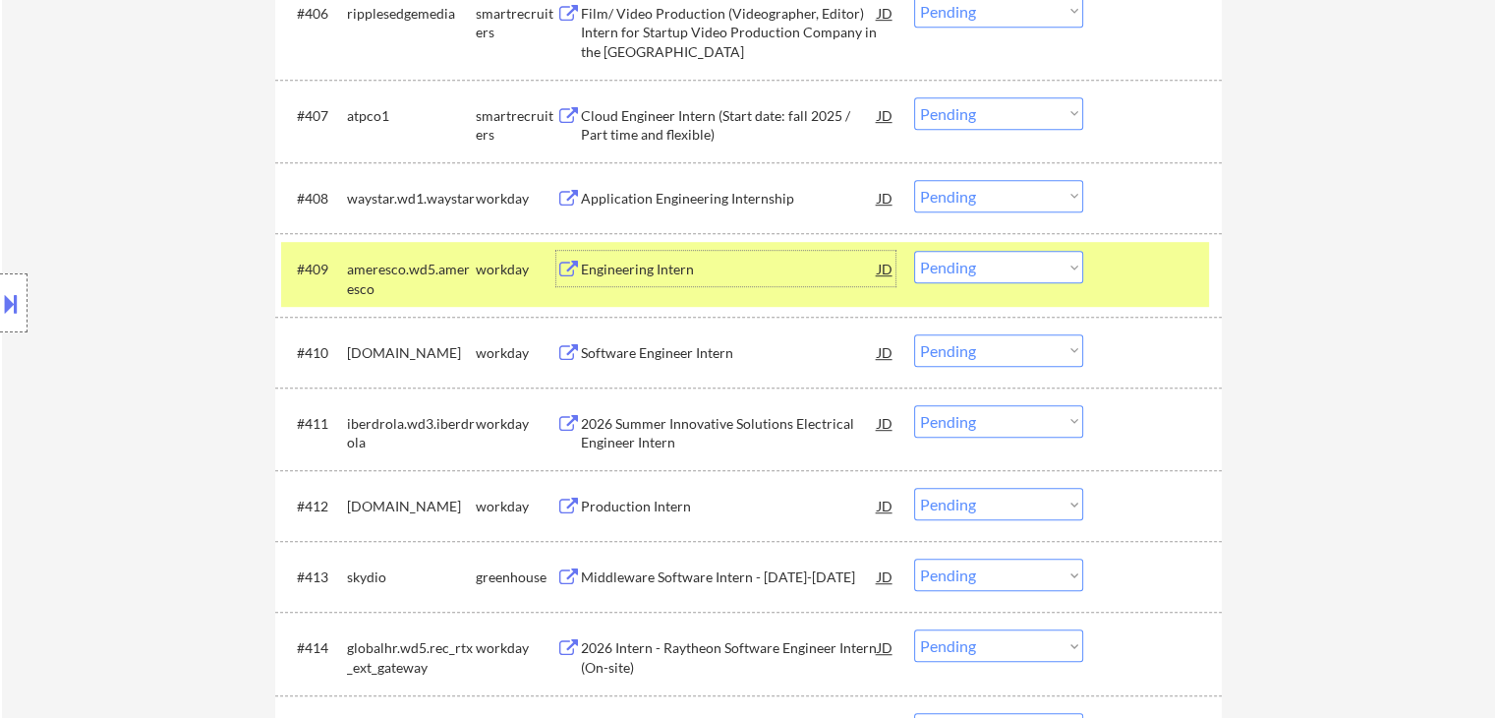
click at [608, 264] on div "Engineering Intern" at bounding box center [729, 270] width 297 height 20
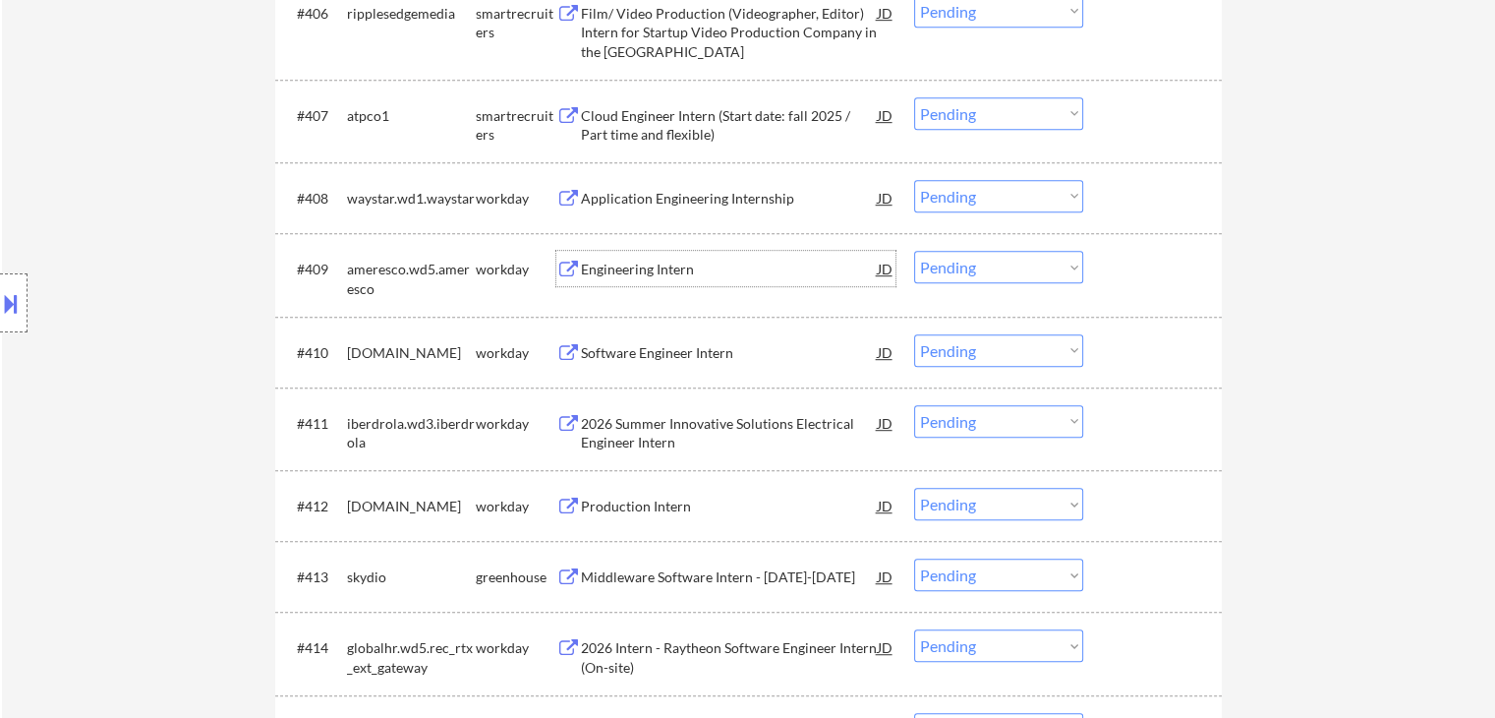
click at [695, 262] on div "Engineering Intern" at bounding box center [729, 270] width 297 height 20
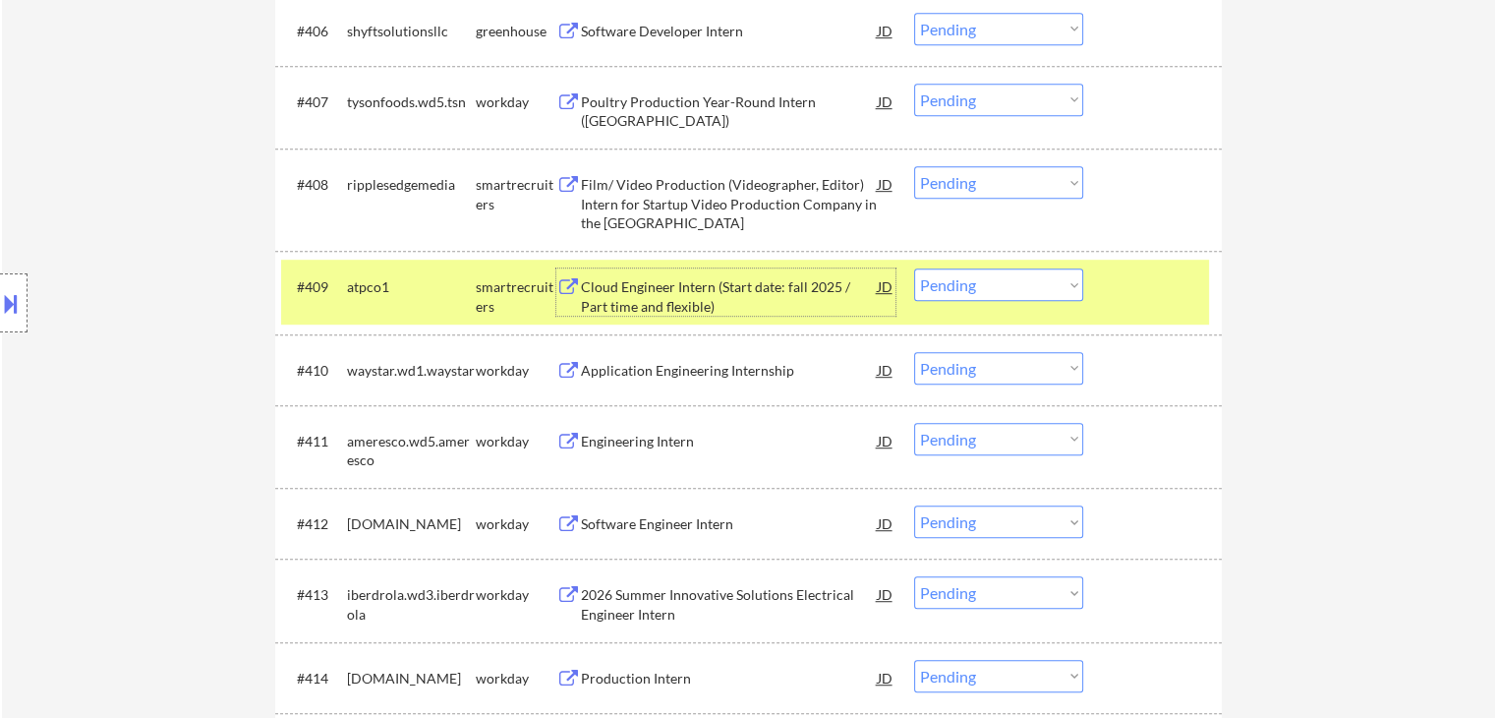
scroll to position [1180, 0]
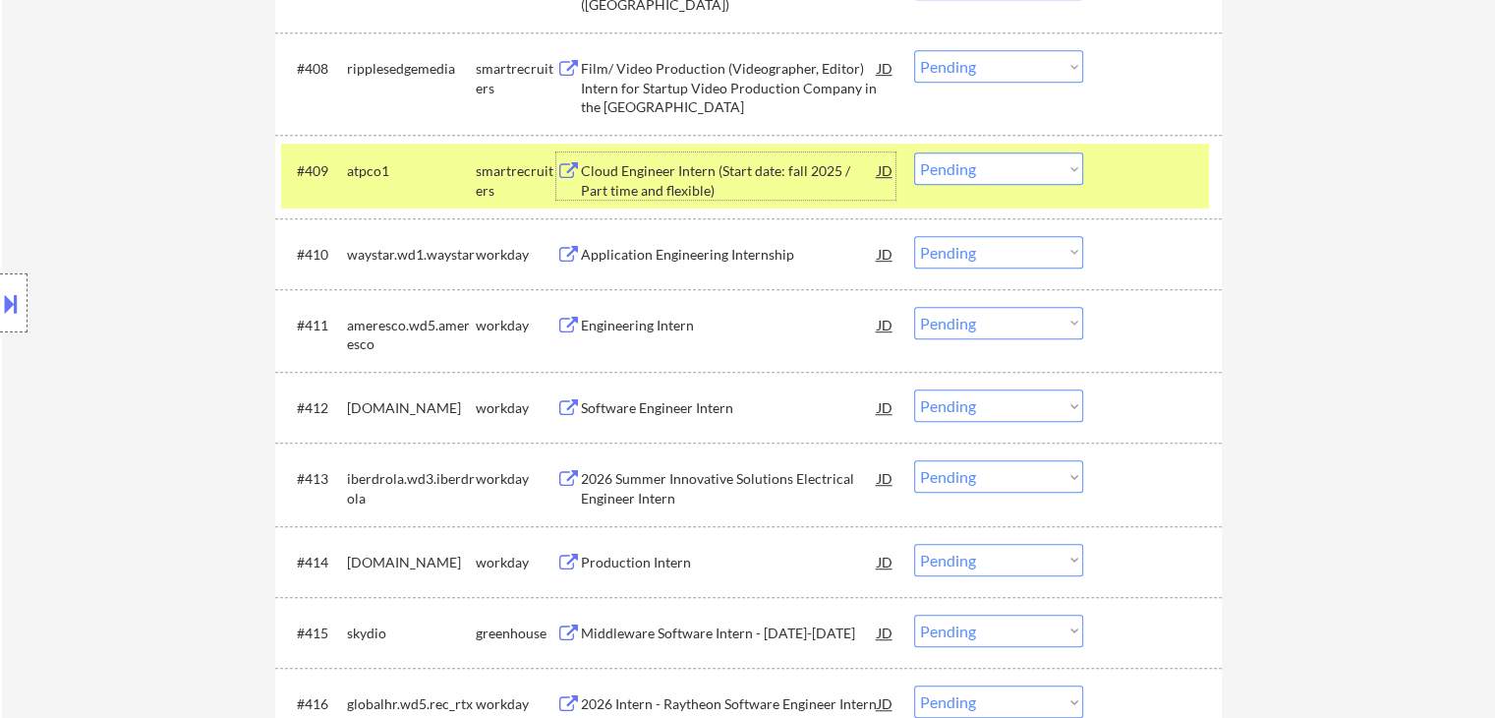
click at [522, 163] on div "smartrecruiters" at bounding box center [516, 180] width 81 height 38
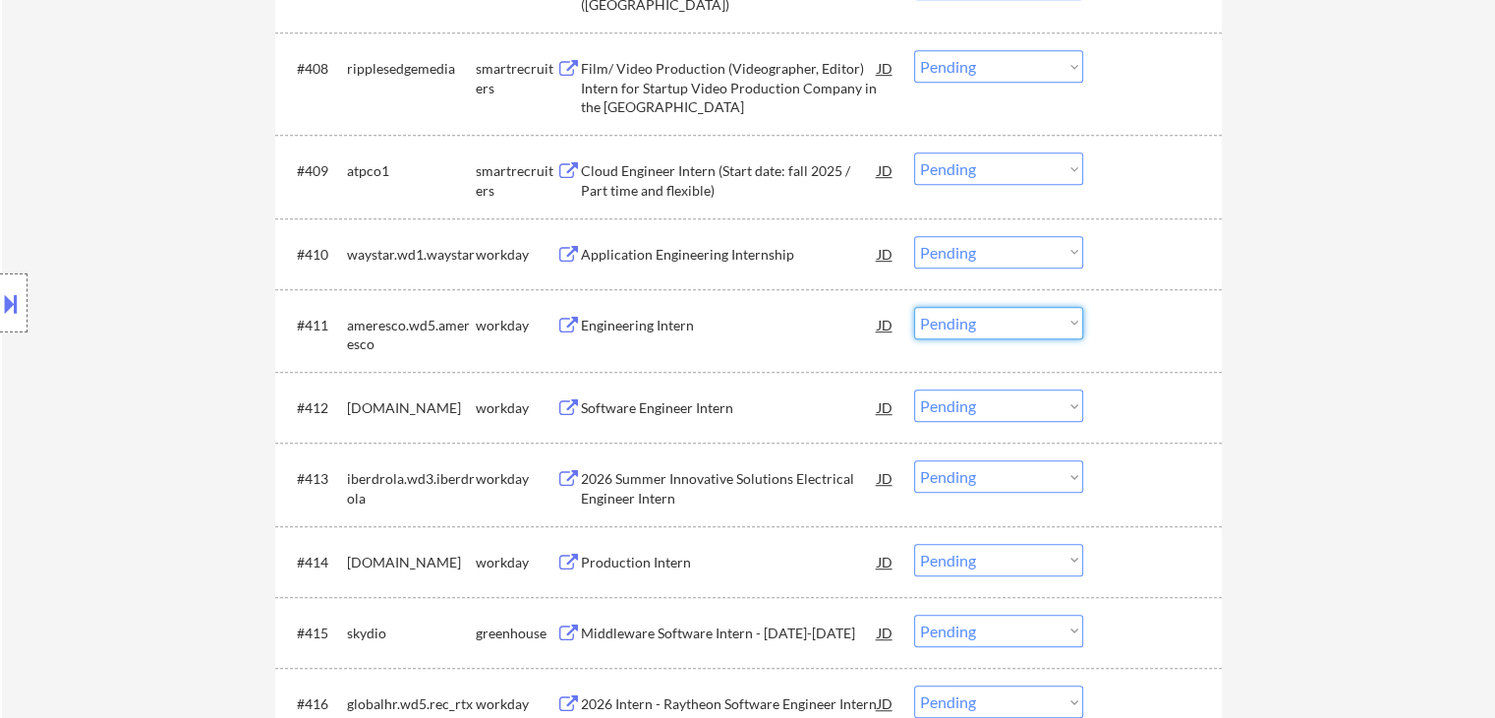
click at [970, 327] on select "Choose an option... Pending Applied Excluded (Questions) Excluded (Expired) Exc…" at bounding box center [998, 323] width 169 height 32
click at [914, 307] on select "Choose an option... Pending Applied Excluded (Questions) Excluded (Expired) Exc…" at bounding box center [998, 323] width 169 height 32
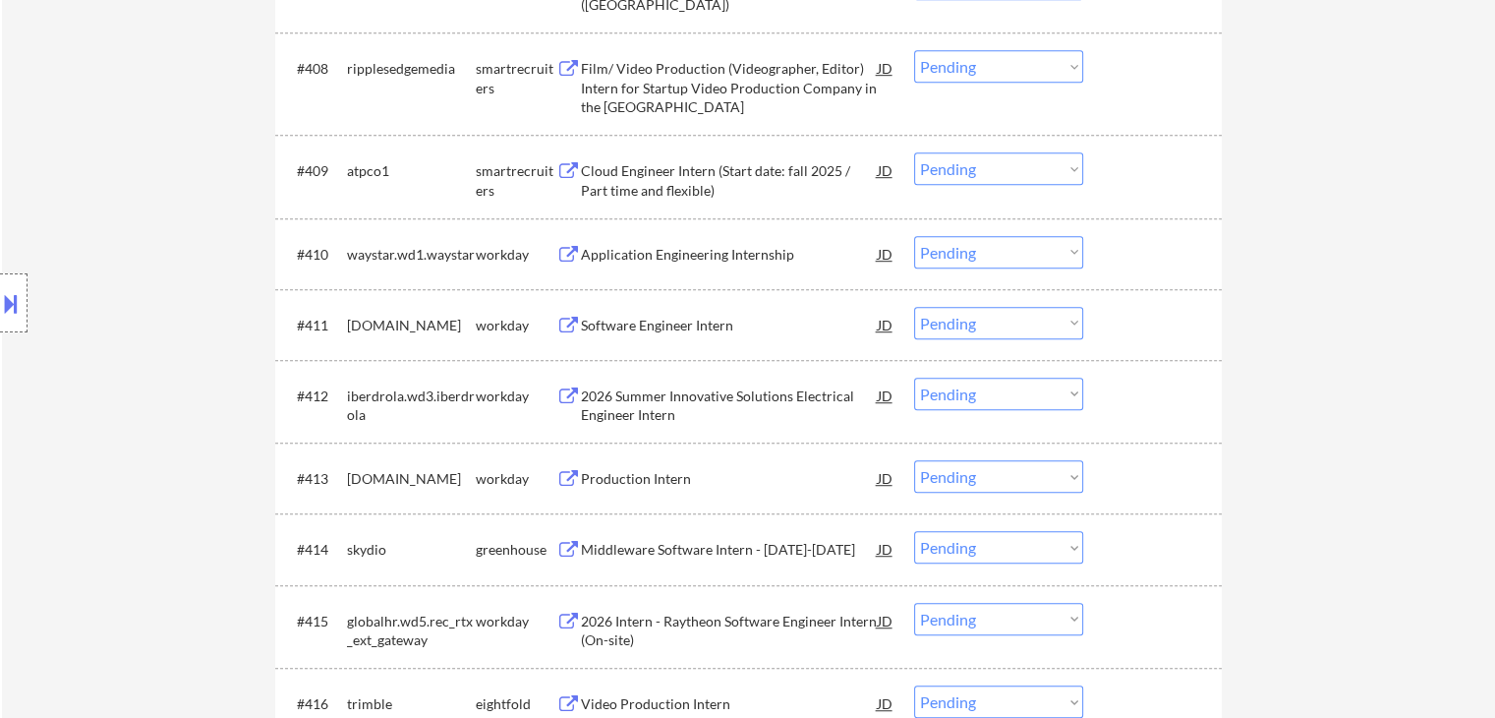
click at [661, 327] on div "Software Engineer Intern" at bounding box center [729, 326] width 297 height 20
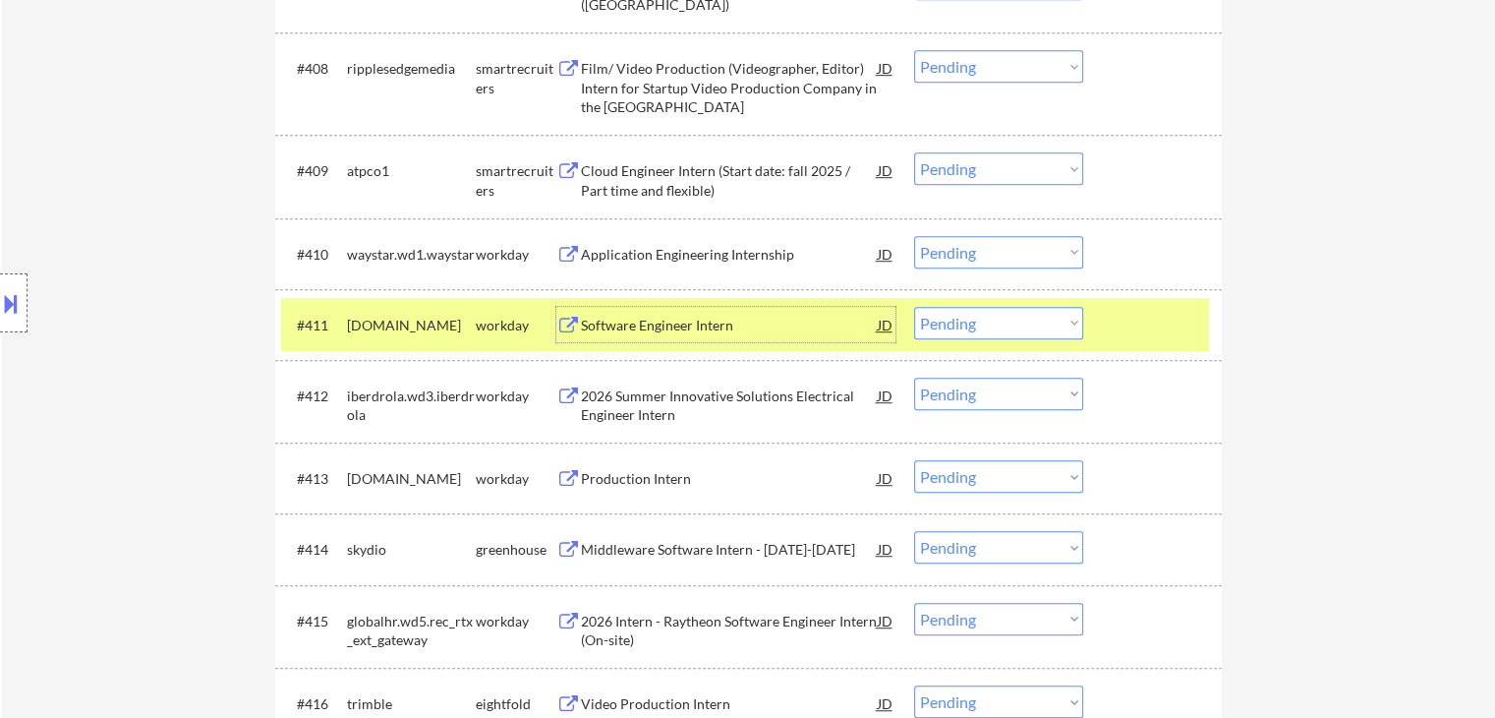
click at [1022, 327] on select "Choose an option... Pending Applied Excluded (Questions) Excluded (Expired) Exc…" at bounding box center [998, 323] width 169 height 32
click at [914, 307] on select "Choose an option... Pending Applied Excluded (Questions) Excluded (Expired) Exc…" at bounding box center [998, 323] width 169 height 32
select select ""pending""
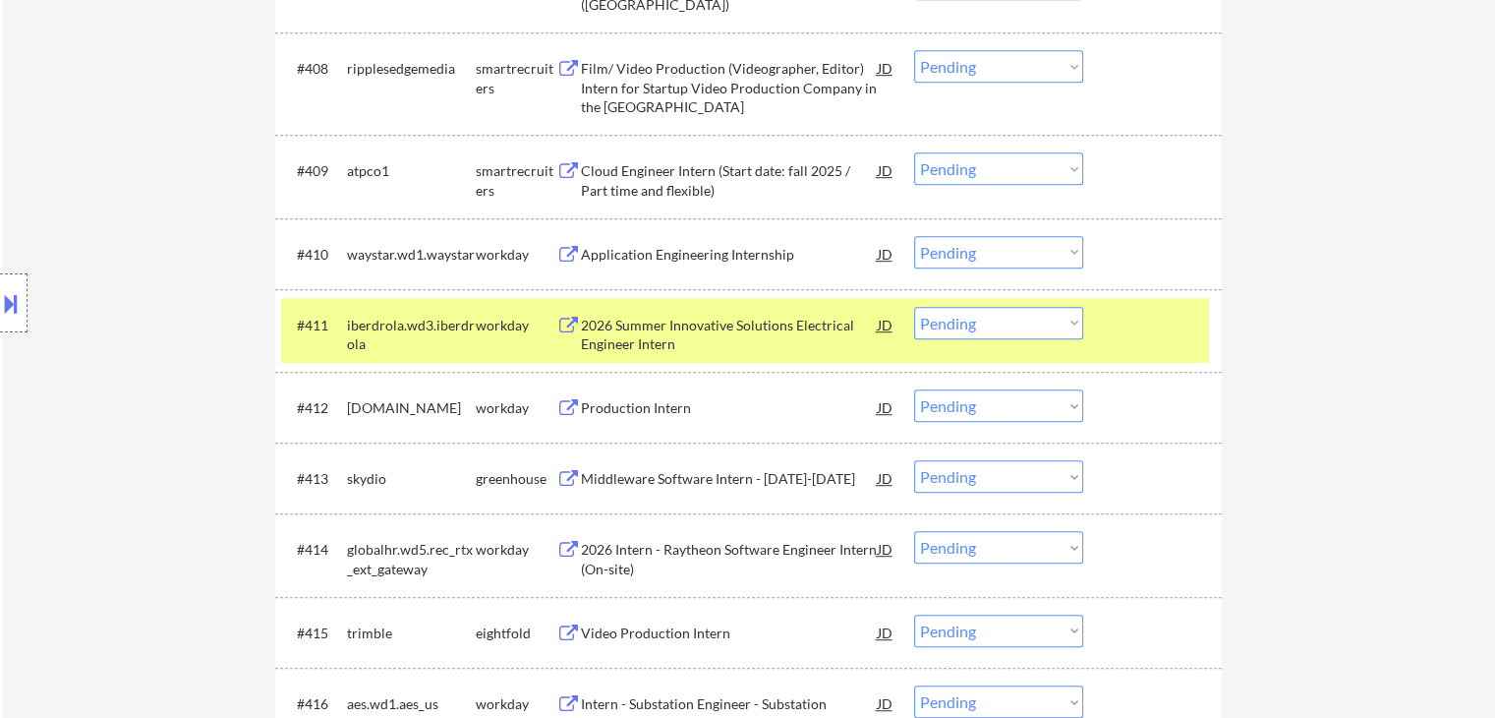
scroll to position [1278, 0]
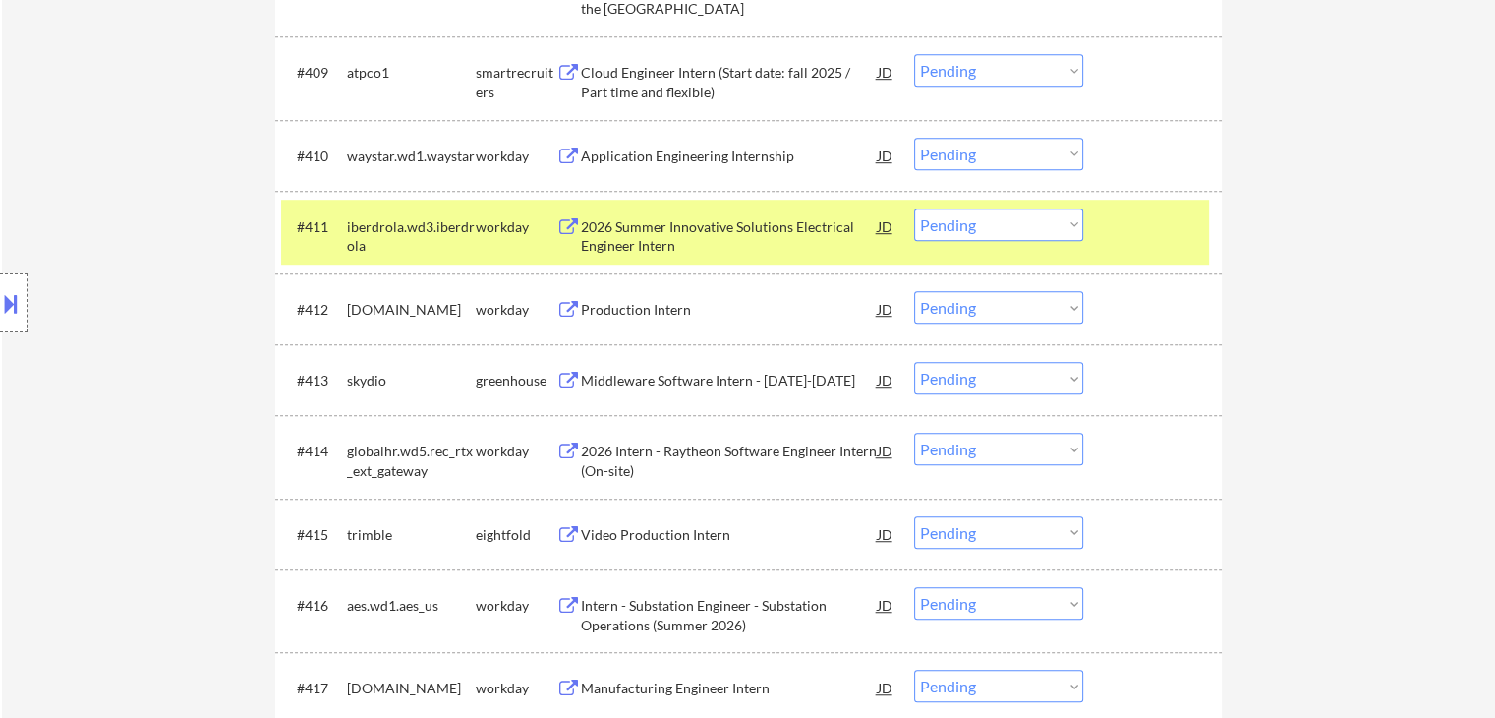
click at [444, 237] on div "iberdrola.wd3.iberdrola" at bounding box center [411, 236] width 129 height 38
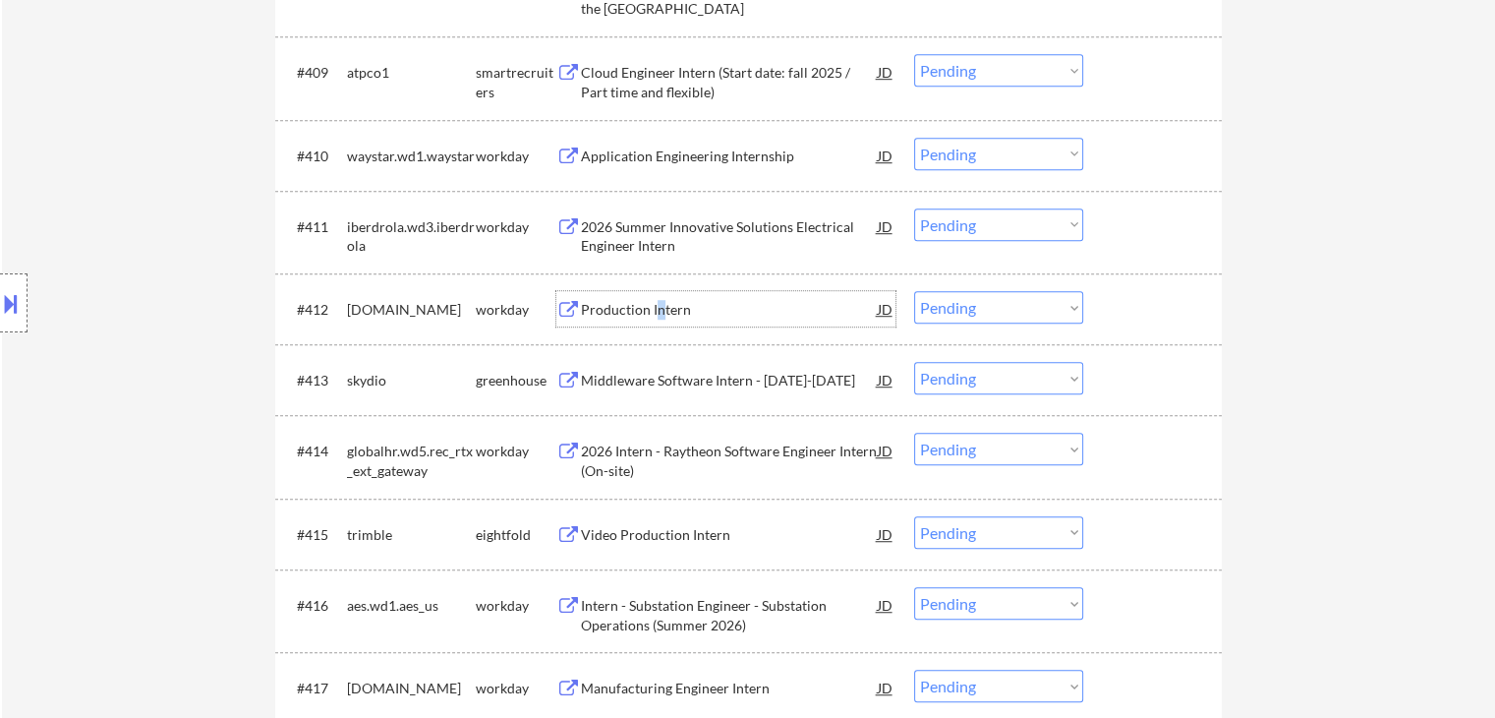
click at [661, 302] on div "Production Intern" at bounding box center [729, 310] width 297 height 20
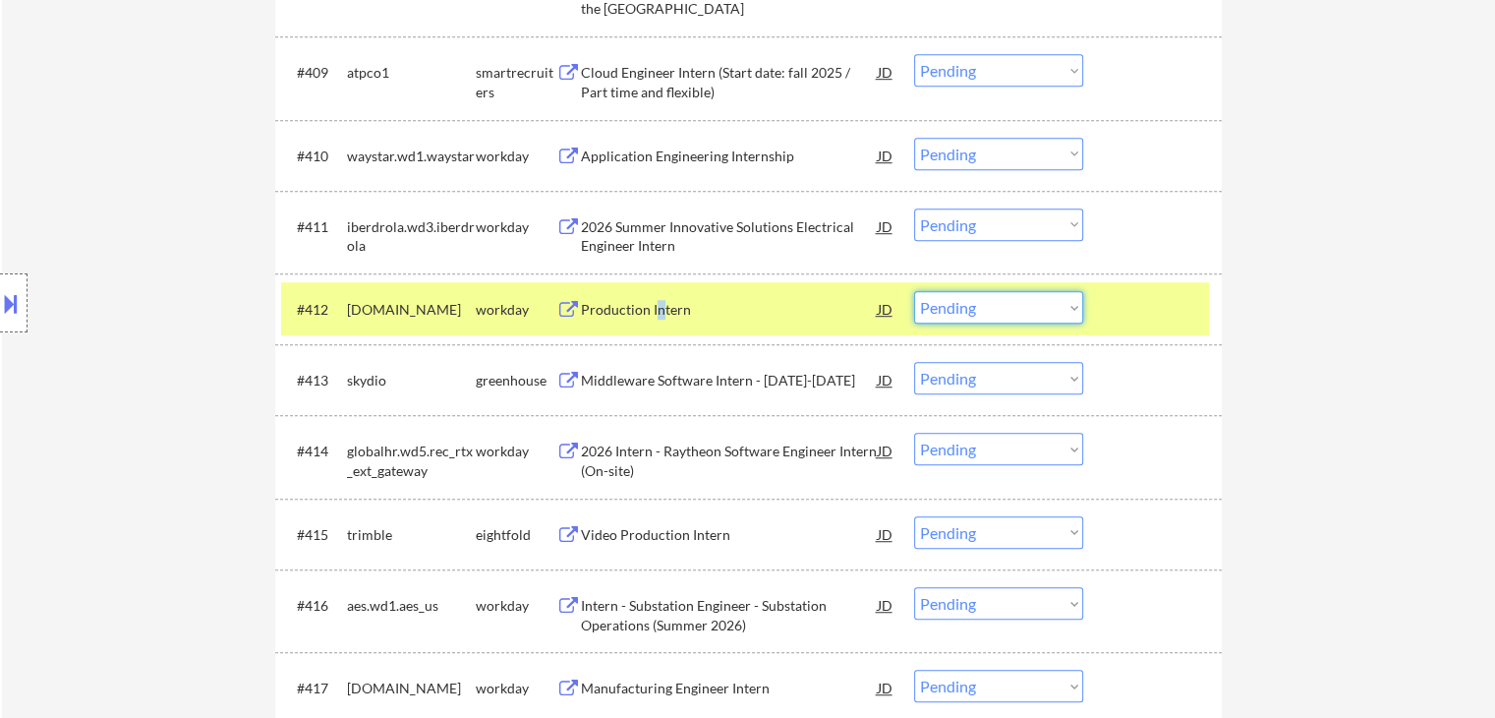
drag, startPoint x: 1028, startPoint y: 309, endPoint x: 1043, endPoint y: 320, distance: 18.9
click at [1030, 309] on select "Choose an option... Pending Applied Excluded (Questions) Excluded (Expired) Exc…" at bounding box center [998, 307] width 169 height 32
click at [914, 291] on select "Choose an option... Pending Applied Excluded (Questions) Excluded (Expired) Exc…" at bounding box center [998, 307] width 169 height 32
select select ""pending""
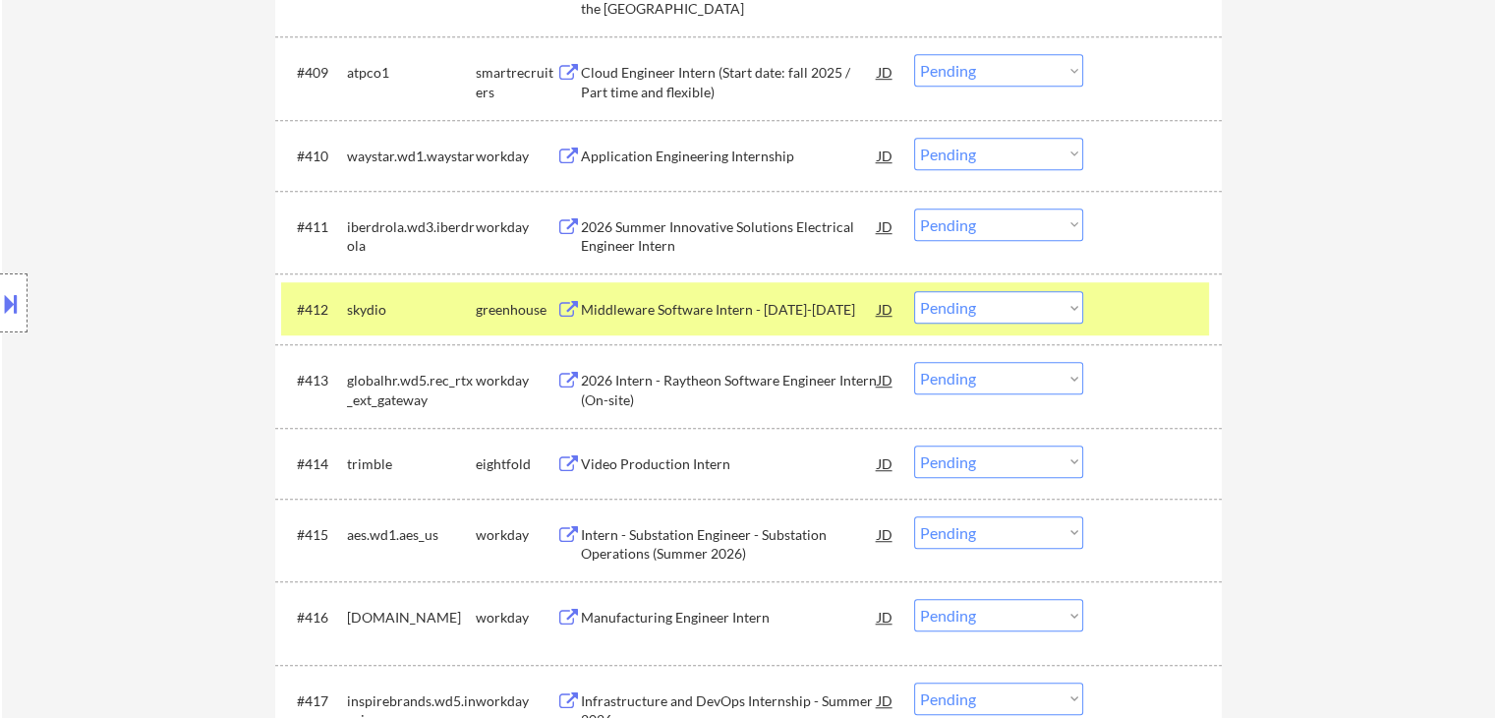
click at [445, 312] on div "skydio" at bounding box center [411, 310] width 129 height 20
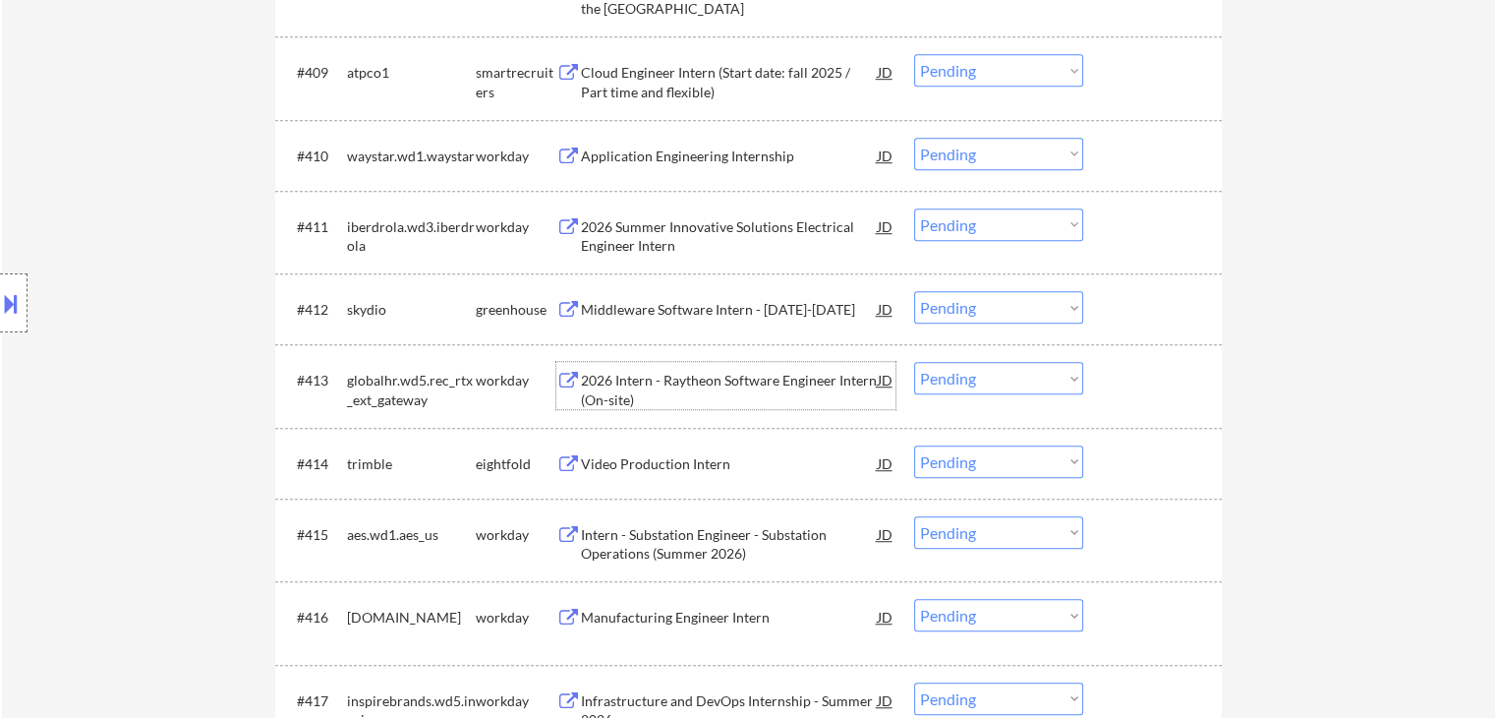
click at [713, 375] on div "2026 Intern - Raytheon Software Engineer Intern (On-site)" at bounding box center [729, 390] width 297 height 38
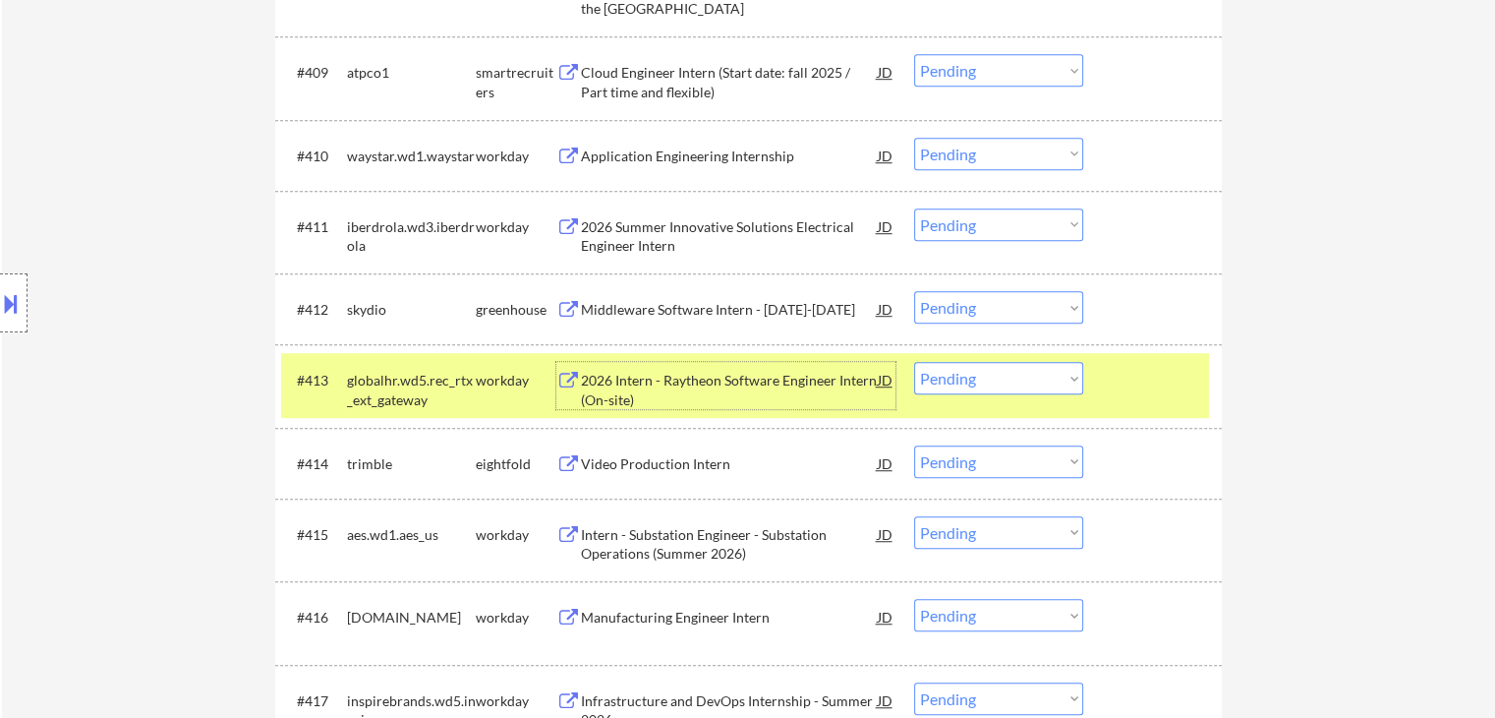
drag, startPoint x: 966, startPoint y: 369, endPoint x: 979, endPoint y: 379, distance: 16.7
click at [968, 372] on select "Choose an option... Pending Applied Excluded (Questions) Excluded (Expired) Exc…" at bounding box center [998, 378] width 169 height 32
click at [914, 362] on select "Choose an option... Pending Applied Excluded (Questions) Excluded (Expired) Exc…" at bounding box center [998, 378] width 169 height 32
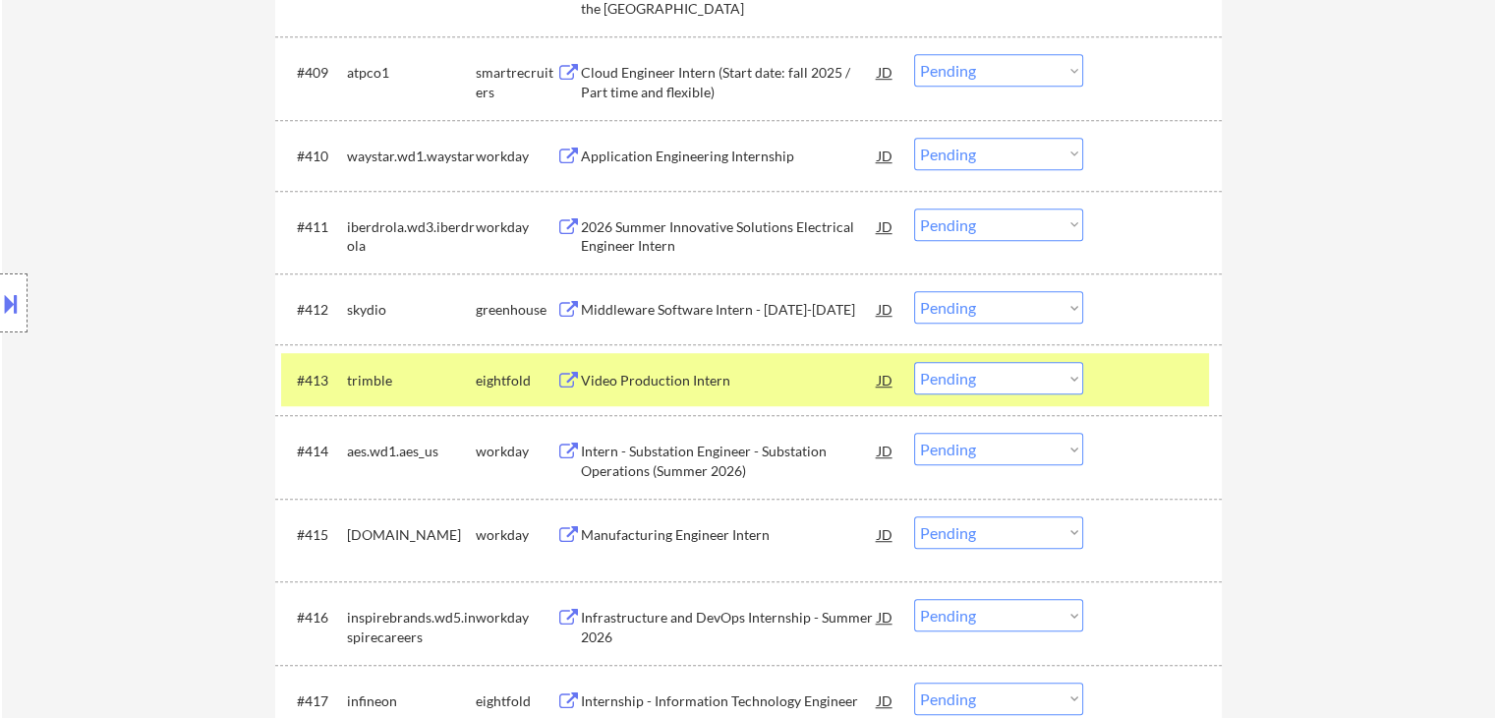
click at [719, 376] on div "Video Production Intern" at bounding box center [729, 381] width 297 height 20
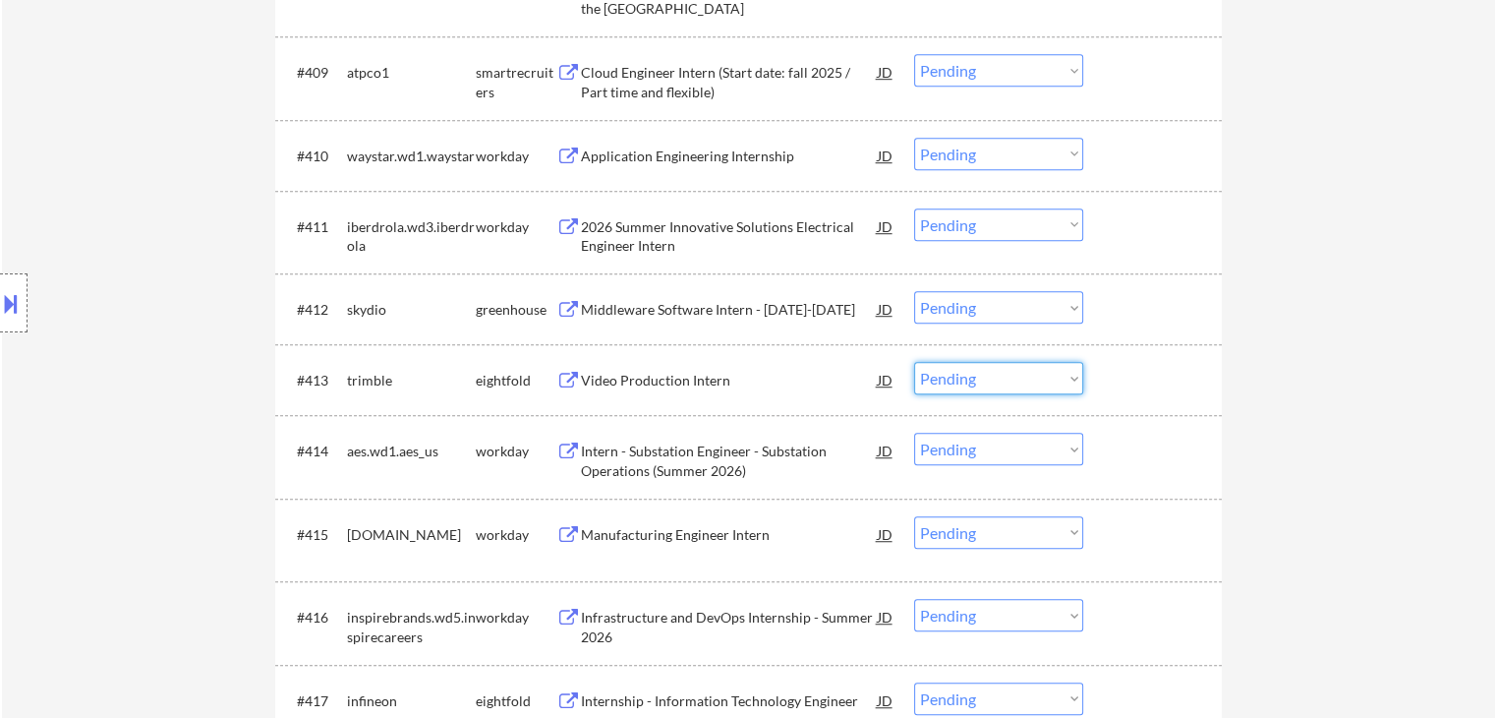
drag, startPoint x: 971, startPoint y: 378, endPoint x: 979, endPoint y: 393, distance: 16.7
click at [972, 379] on select "Choose an option... Pending Applied Excluded (Questions) Excluded (Expired) Exc…" at bounding box center [998, 378] width 169 height 32
click at [914, 362] on select "Choose an option... Pending Applied Excluded (Questions) Excluded (Expired) Exc…" at bounding box center [998, 378] width 169 height 32
select select ""pending""
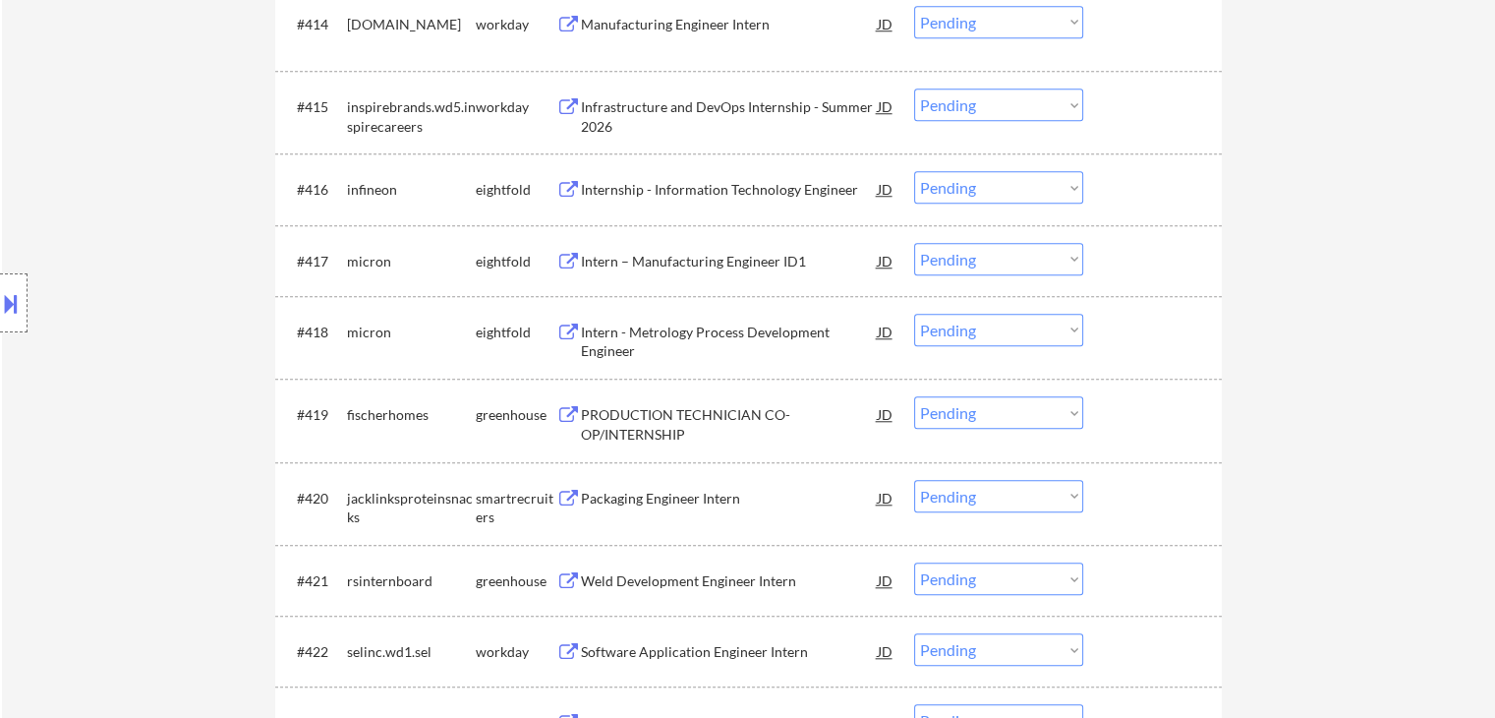
scroll to position [1671, 0]
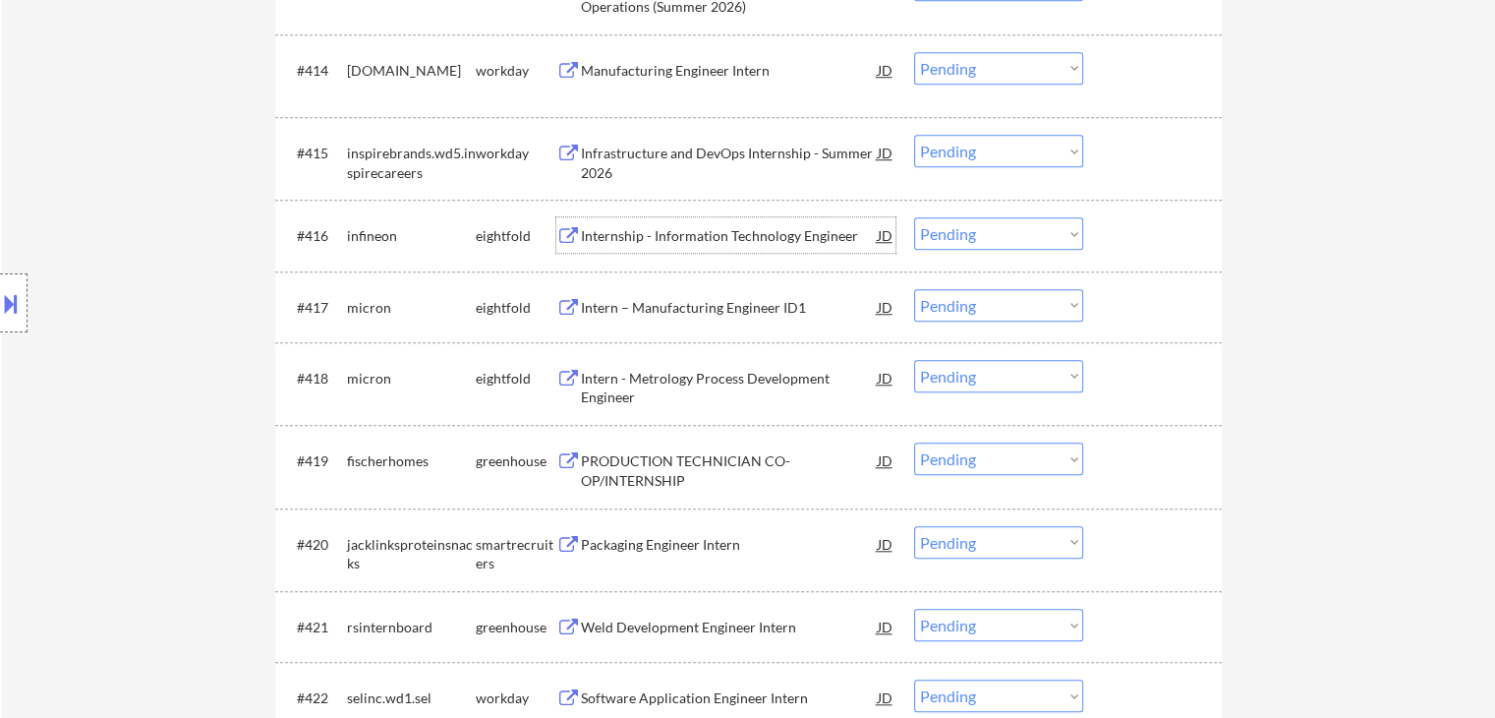
click at [731, 224] on div "Internship - Information Technology Engineer" at bounding box center [729, 234] width 297 height 35
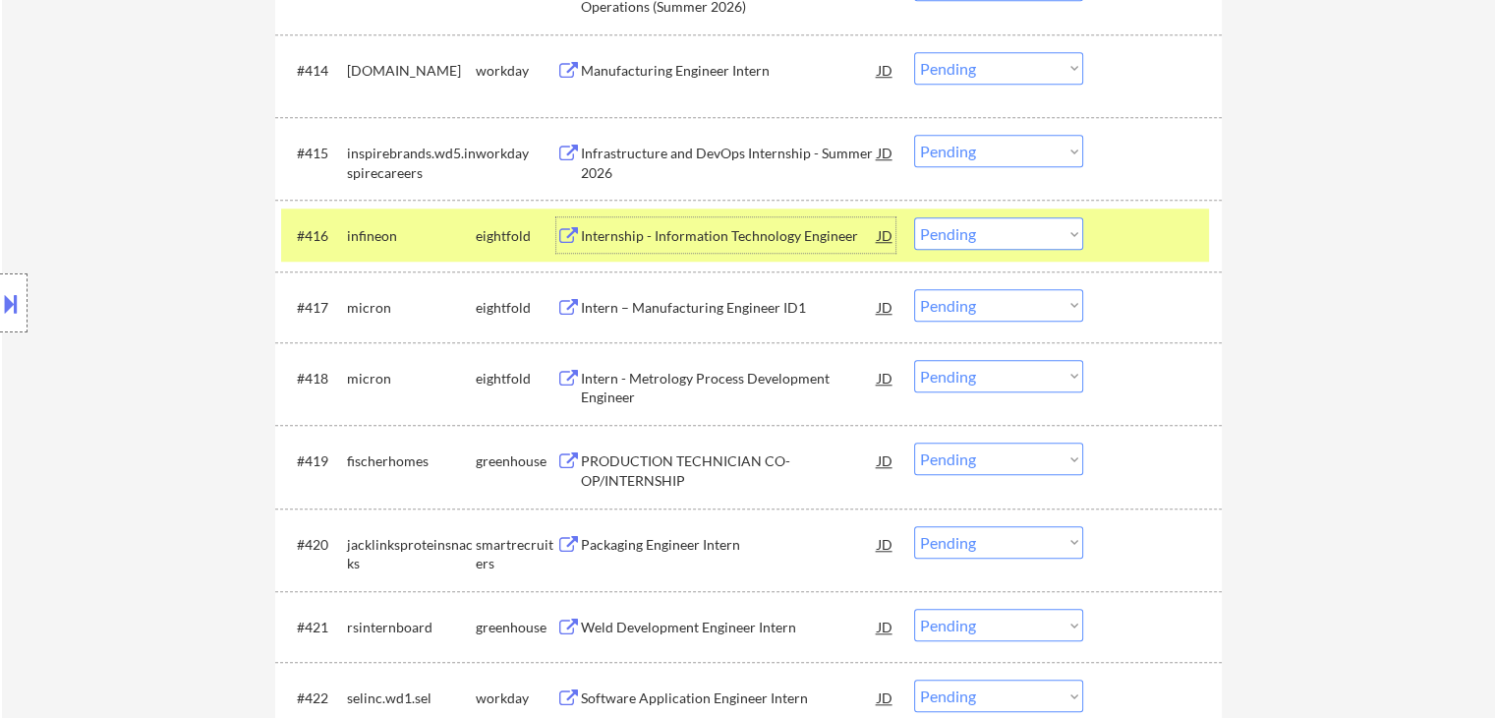
click at [969, 227] on select "Choose an option... Pending Applied Excluded (Questions) Excluded (Expired) Exc…" at bounding box center [998, 233] width 169 height 32
click at [914, 217] on select "Choose an option... Pending Applied Excluded (Questions) Excluded (Expired) Exc…" at bounding box center [998, 233] width 169 height 32
select select ""pending""
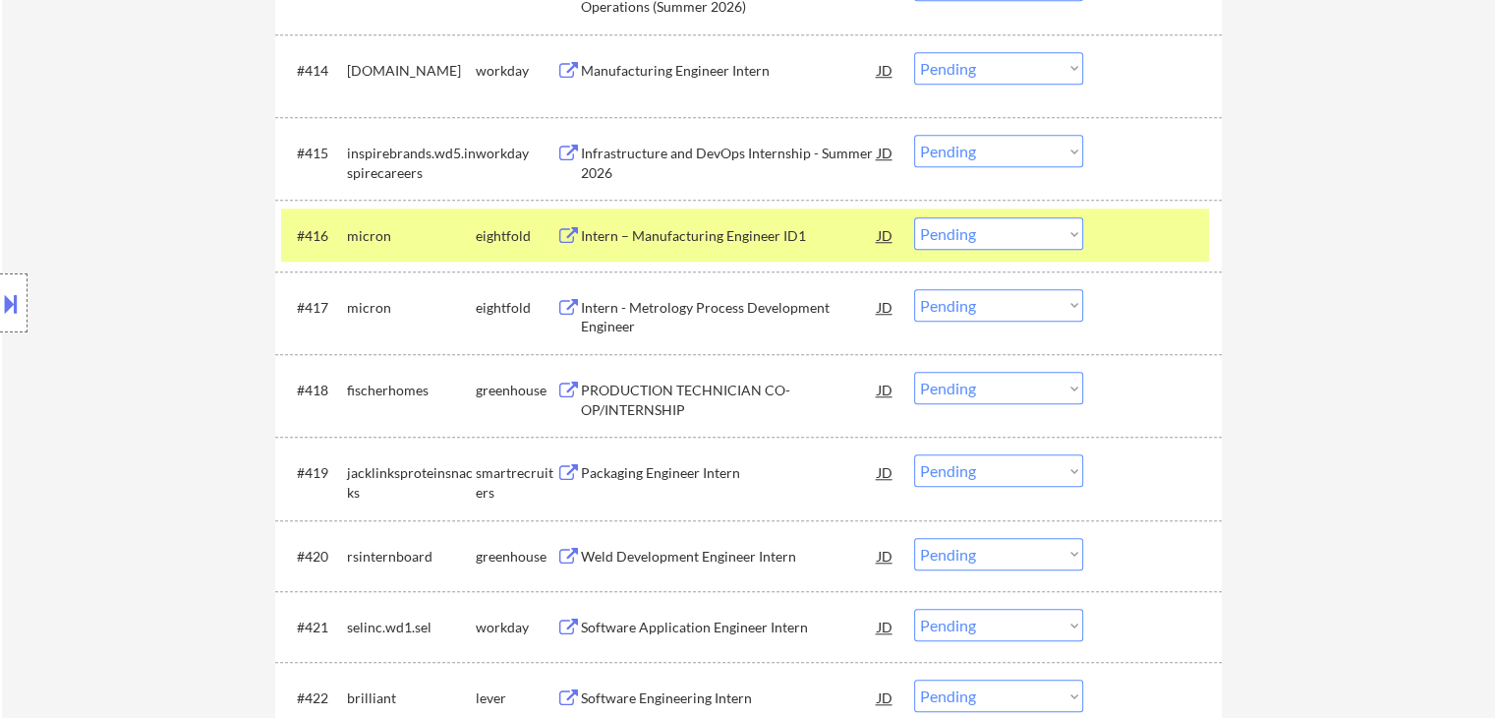
drag, startPoint x: 1303, startPoint y: 531, endPoint x: 1290, endPoint y: 555, distance: 27.7
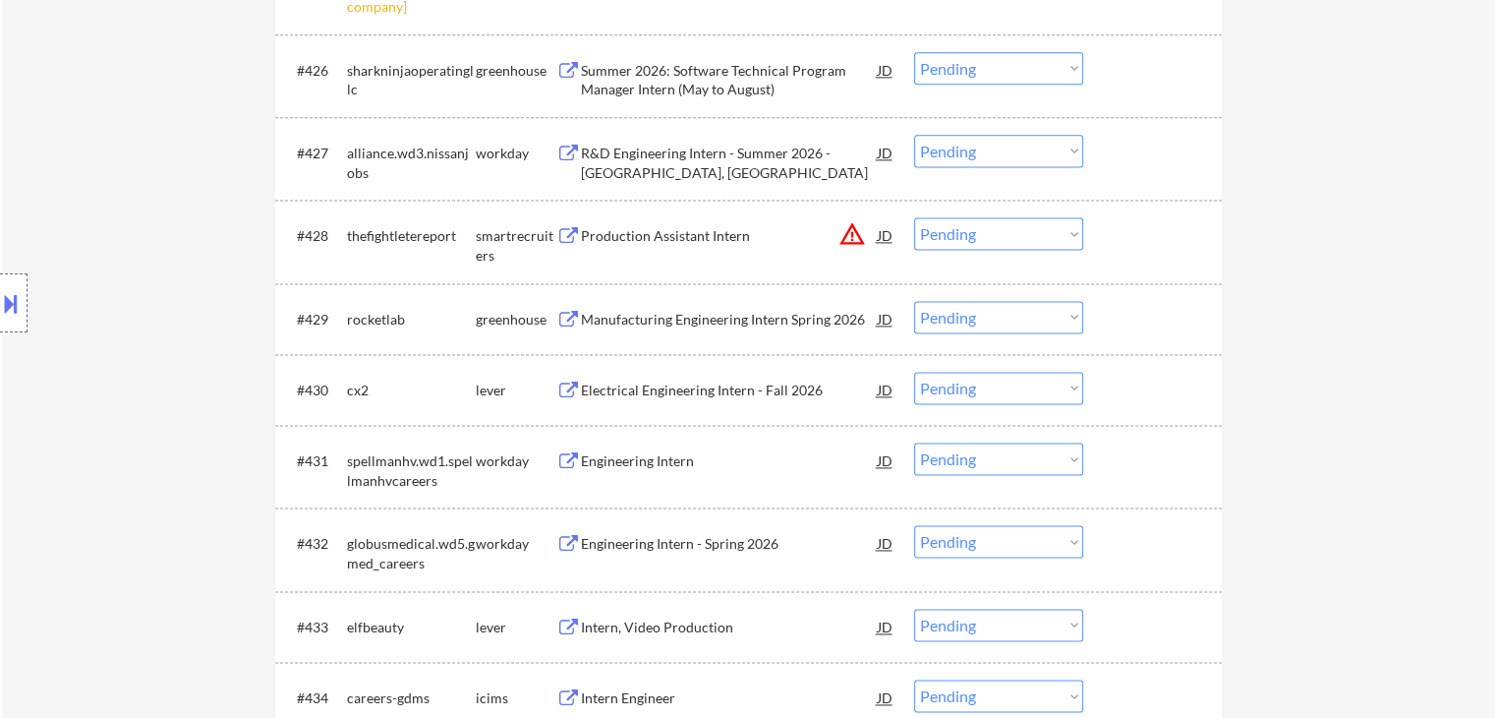
scroll to position [2752, 0]
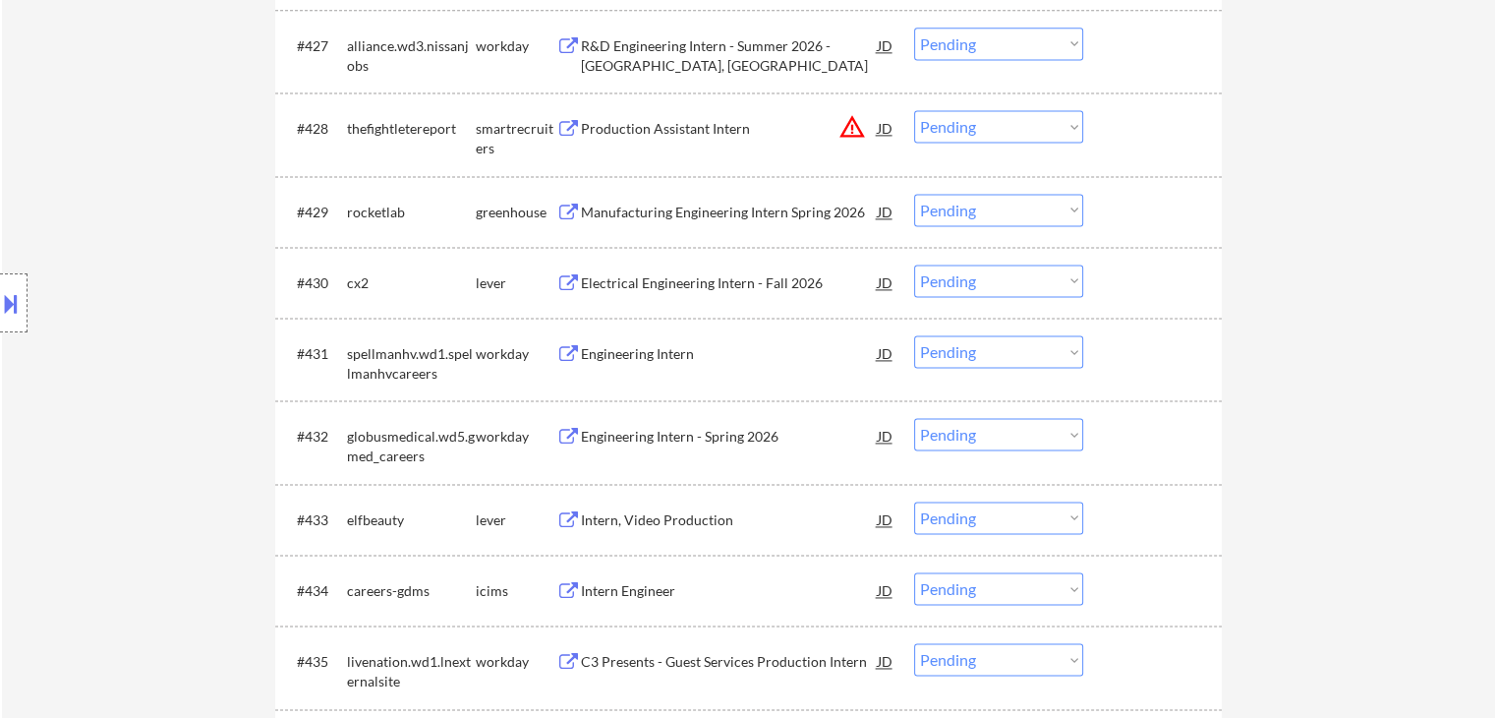
click at [668, 347] on div "Engineering Intern" at bounding box center [729, 354] width 297 height 20
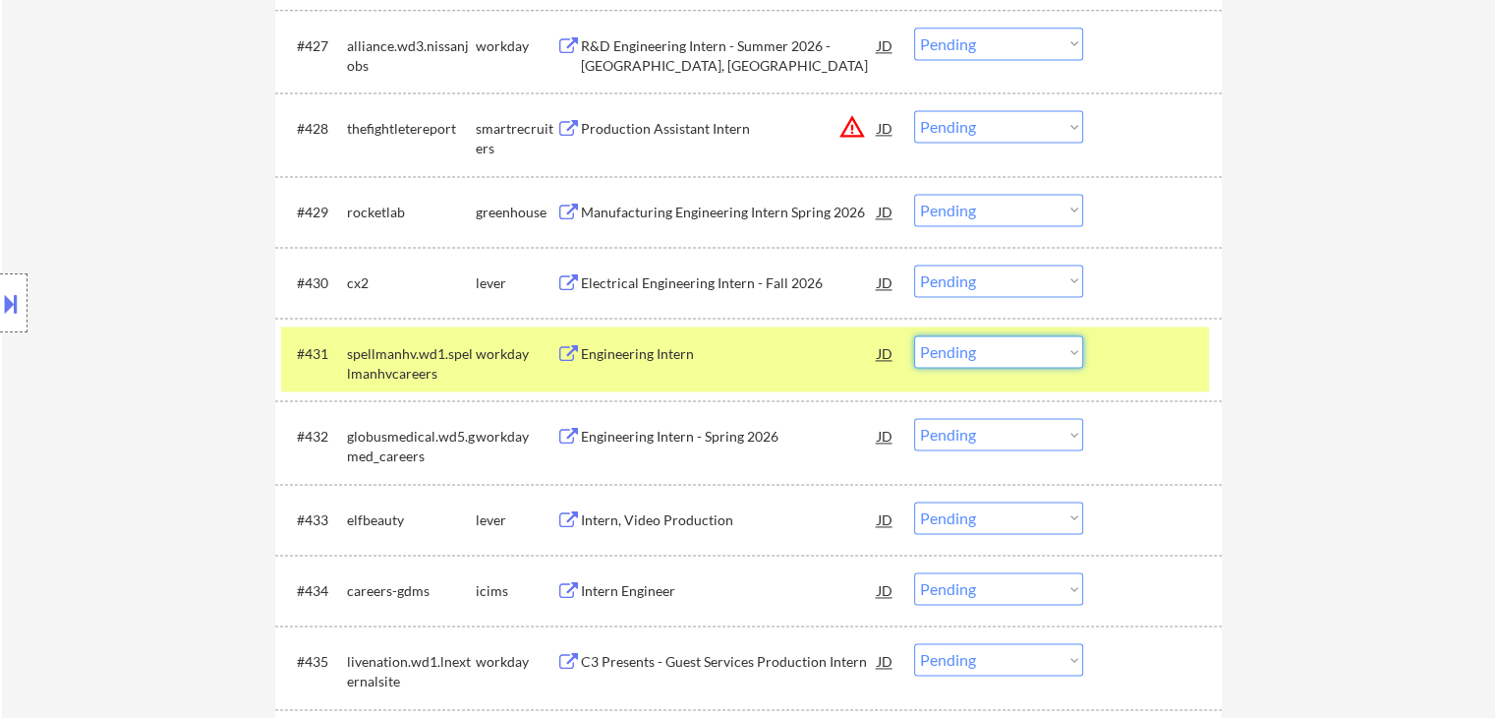
drag, startPoint x: 1003, startPoint y: 342, endPoint x: 1022, endPoint y: 367, distance: 31.5
click at [1006, 341] on select "Choose an option... Pending Applied Excluded (Questions) Excluded (Expired) Exc…" at bounding box center [998, 351] width 169 height 32
click at [914, 335] on select "Choose an option... Pending Applied Excluded (Questions) Excluded (Expired) Exc…" at bounding box center [998, 351] width 169 height 32
select select ""pending""
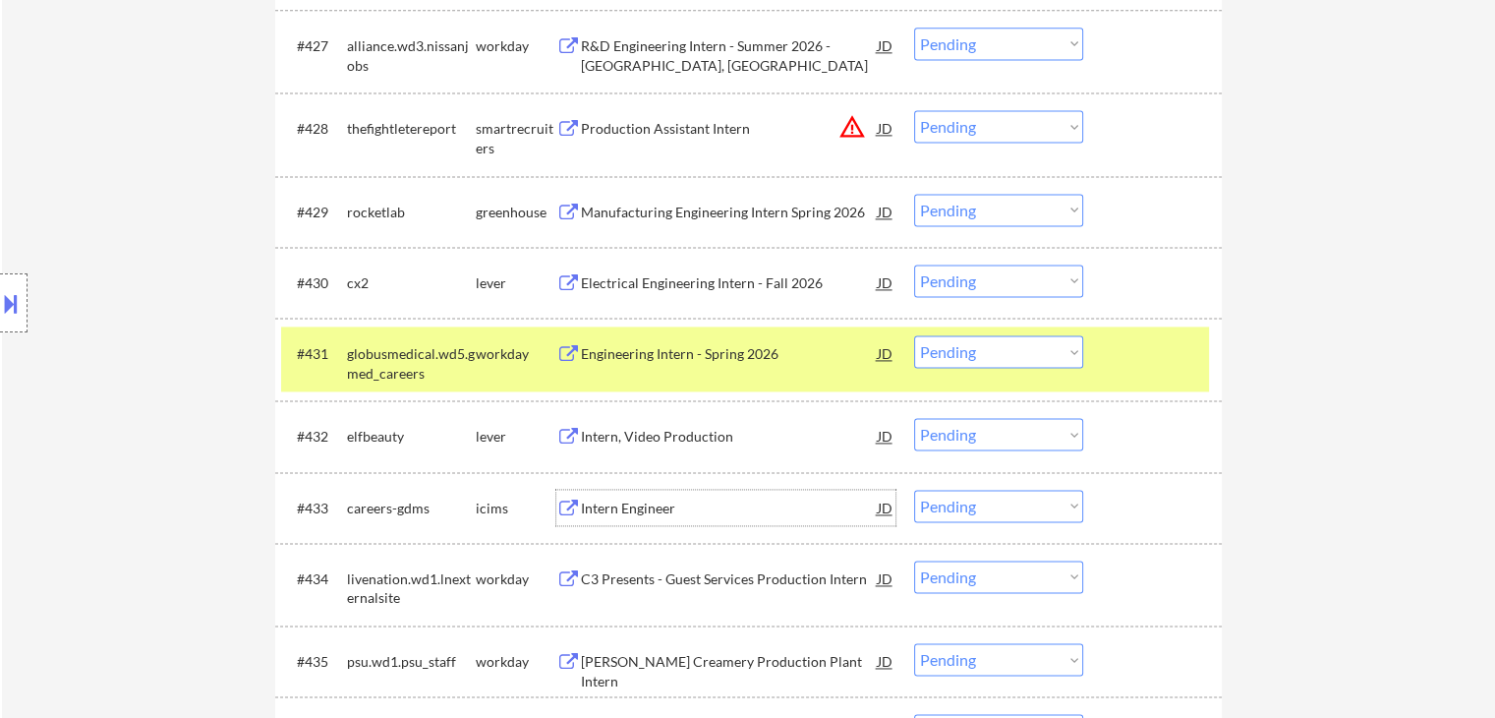
click at [655, 509] on div "Intern Engineer" at bounding box center [729, 508] width 297 height 20
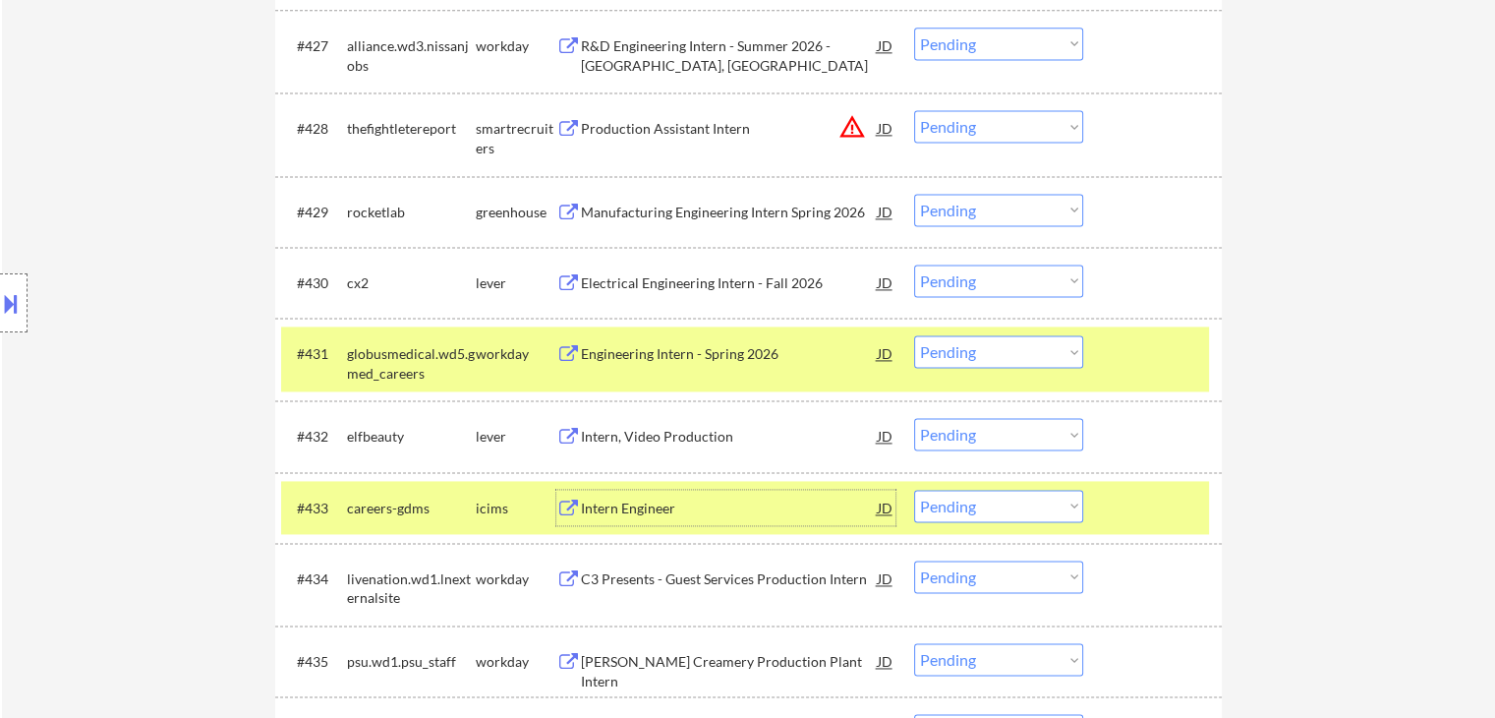
click at [971, 504] on select "Choose an option... Pending Applied Excluded (Questions) Excluded (Expired) Exc…" at bounding box center [998, 506] width 169 height 32
click at [914, 490] on select "Choose an option... Pending Applied Excluded (Questions) Excluded (Expired) Exc…" at bounding box center [998, 506] width 169 height 32
drag, startPoint x: 449, startPoint y: 360, endPoint x: 531, endPoint y: 355, distance: 81.7
click at [449, 359] on div "globusmedical.wd5.gmed_careers" at bounding box center [411, 363] width 129 height 38
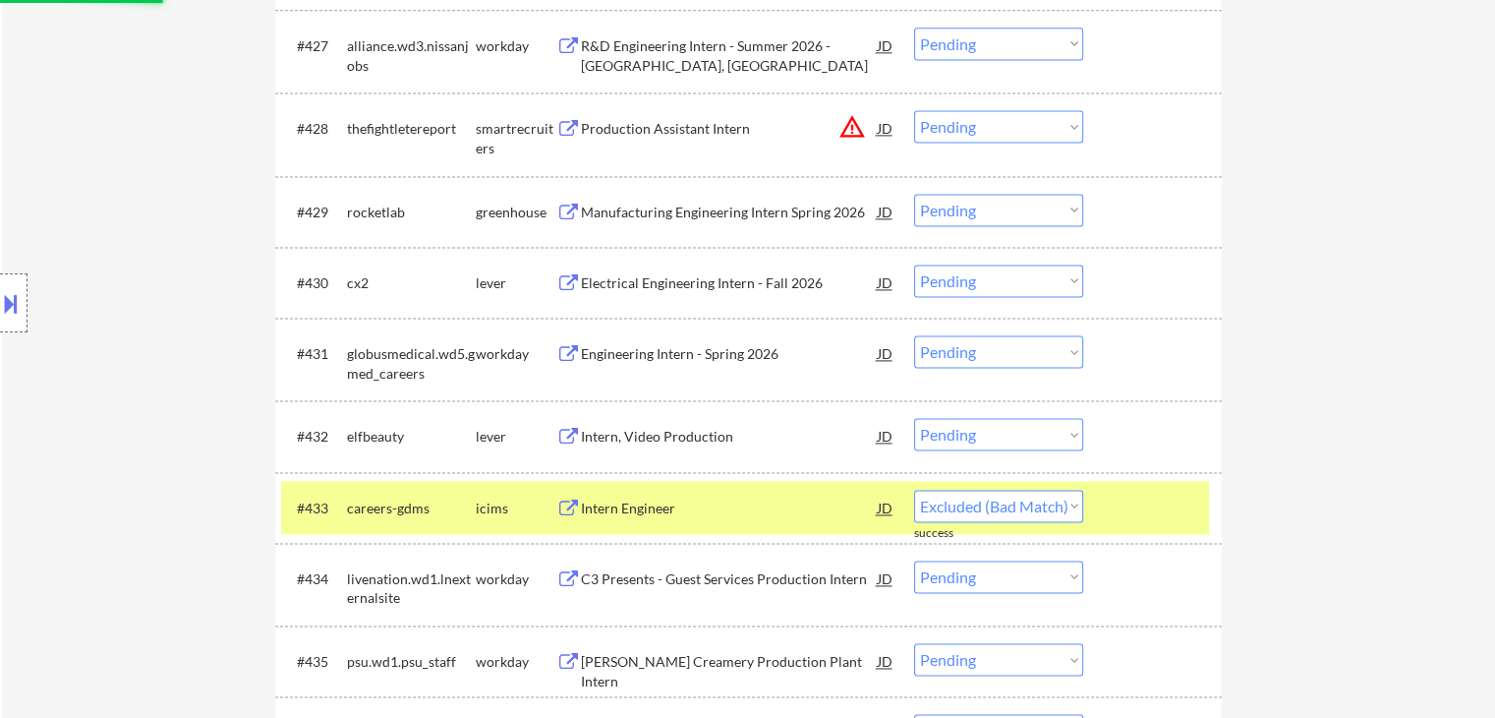
select select ""pending""
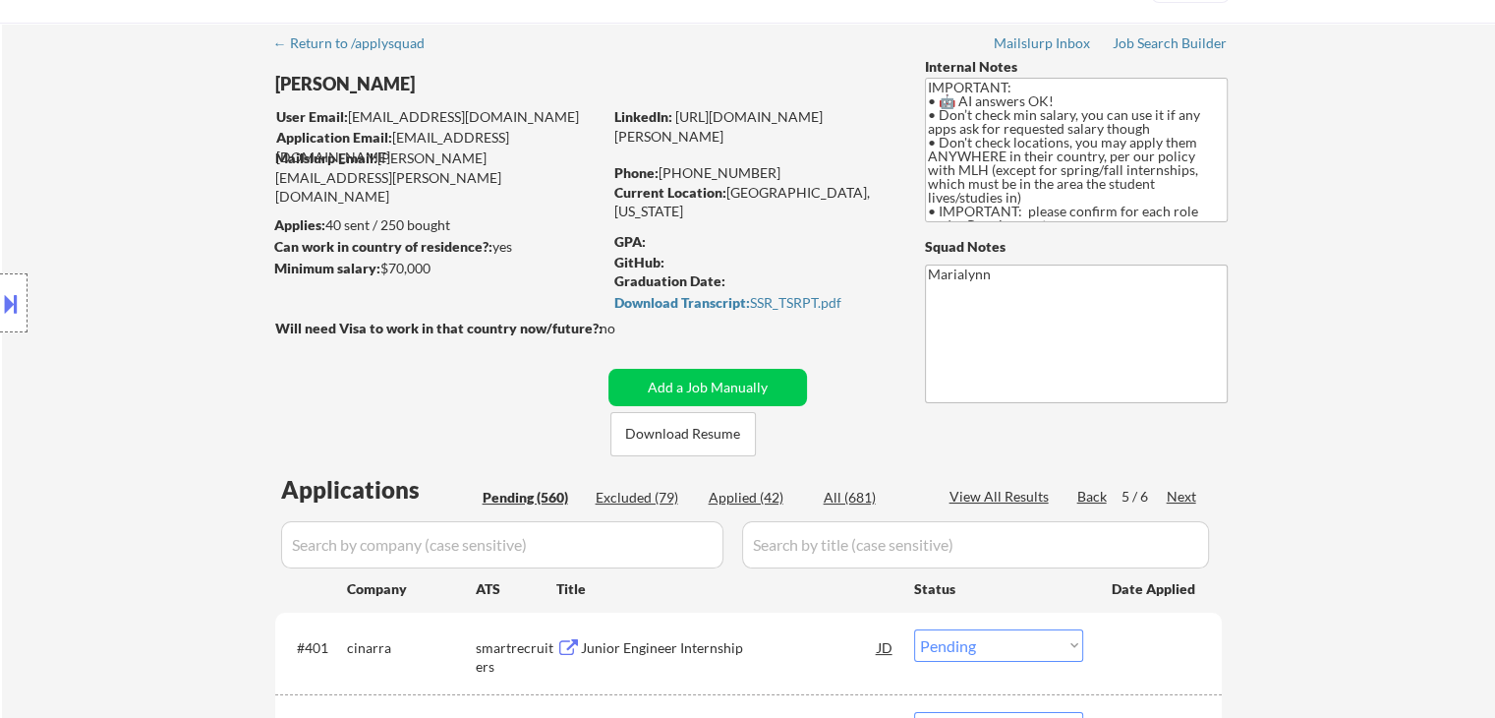
scroll to position [0, 0]
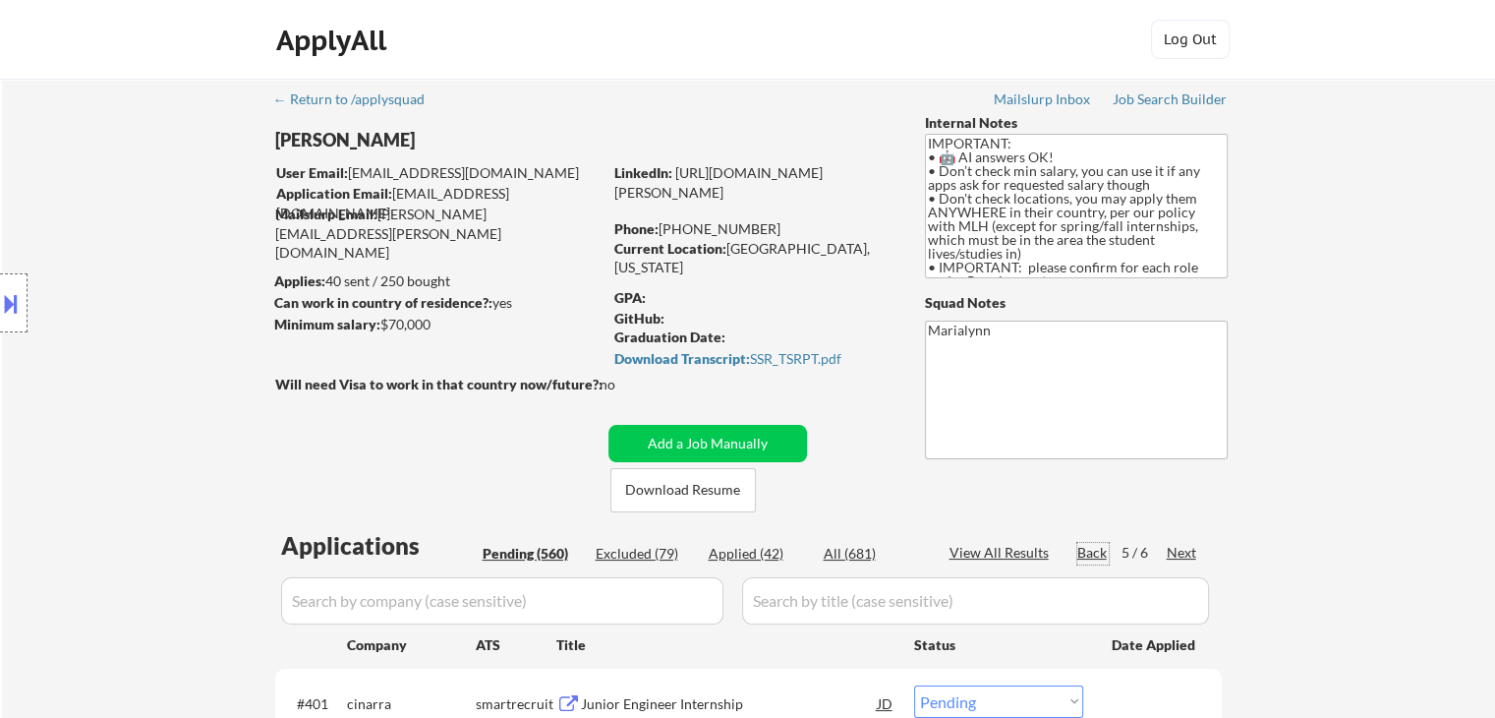
click at [1091, 557] on div "Back" at bounding box center [1092, 553] width 31 height 20
click at [1090, 555] on div "Back" at bounding box center [1092, 553] width 31 height 20
click at [1089, 554] on div "Back" at bounding box center [1092, 553] width 31 height 20
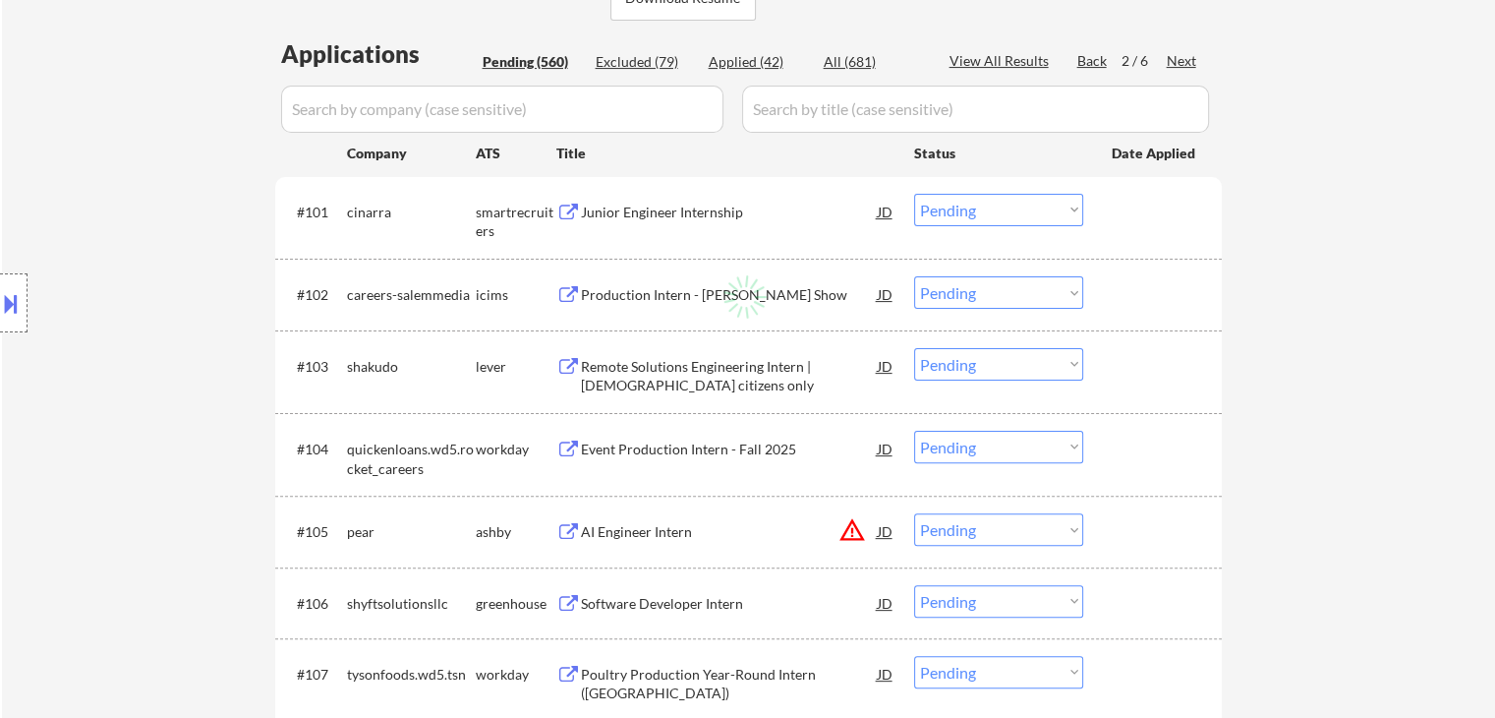
click at [1089, 59] on div "Back" at bounding box center [1092, 61] width 31 height 20
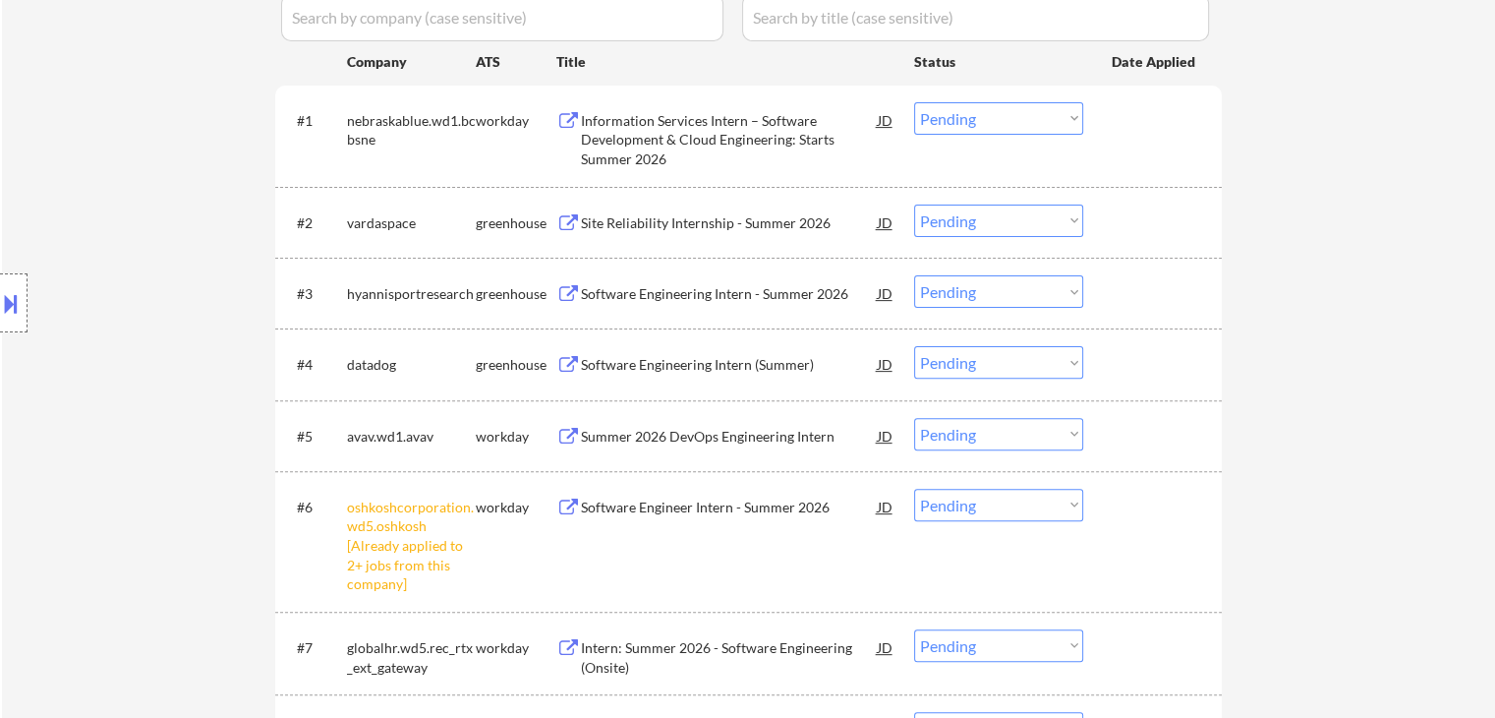
scroll to position [688, 0]
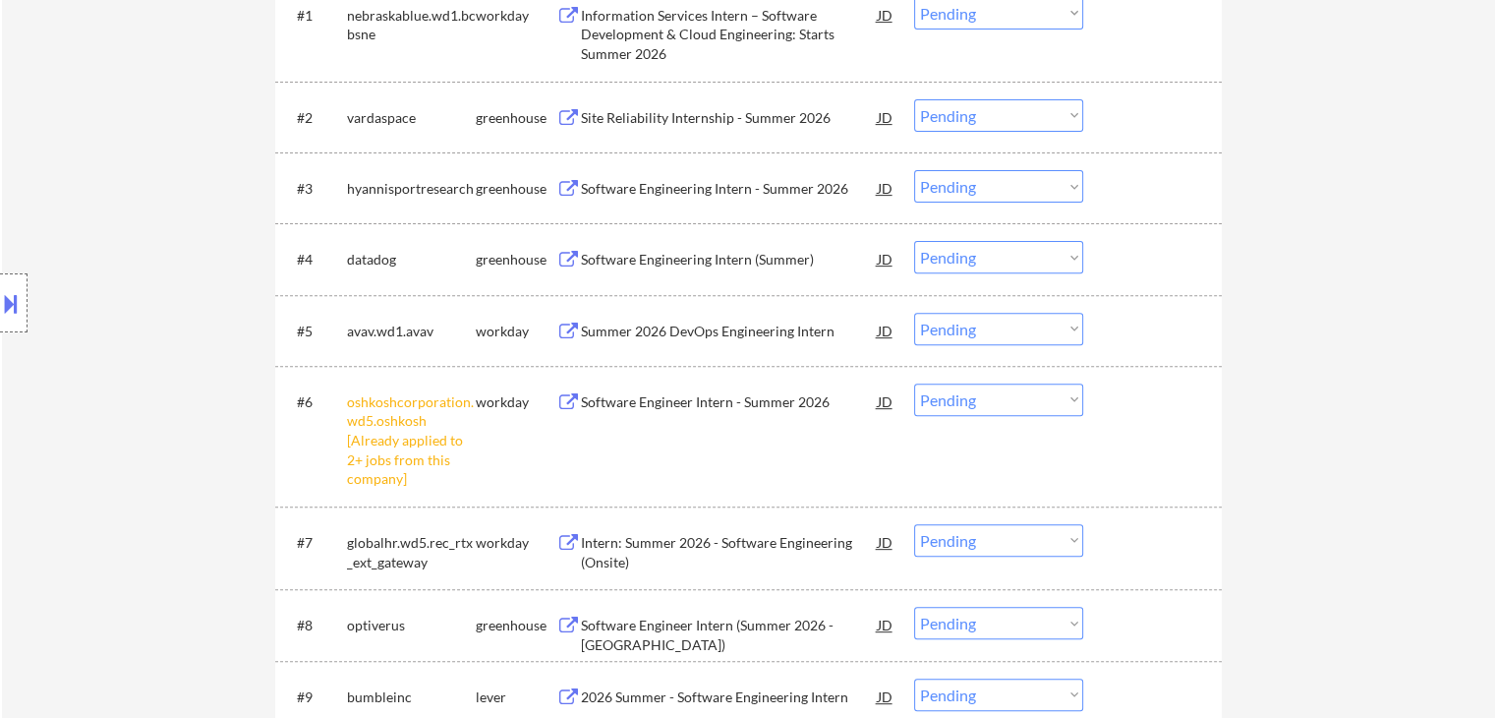
drag, startPoint x: 1035, startPoint y: 394, endPoint x: 1038, endPoint y: 414, distance: 19.9
click at [1036, 394] on select "Choose an option... Pending Applied Excluded (Questions) Excluded (Expired) Exc…" at bounding box center [998, 399] width 169 height 32
click at [914, 383] on select "Choose an option... Pending Applied Excluded (Questions) Excluded (Expired) Exc…" at bounding box center [998, 399] width 169 height 32
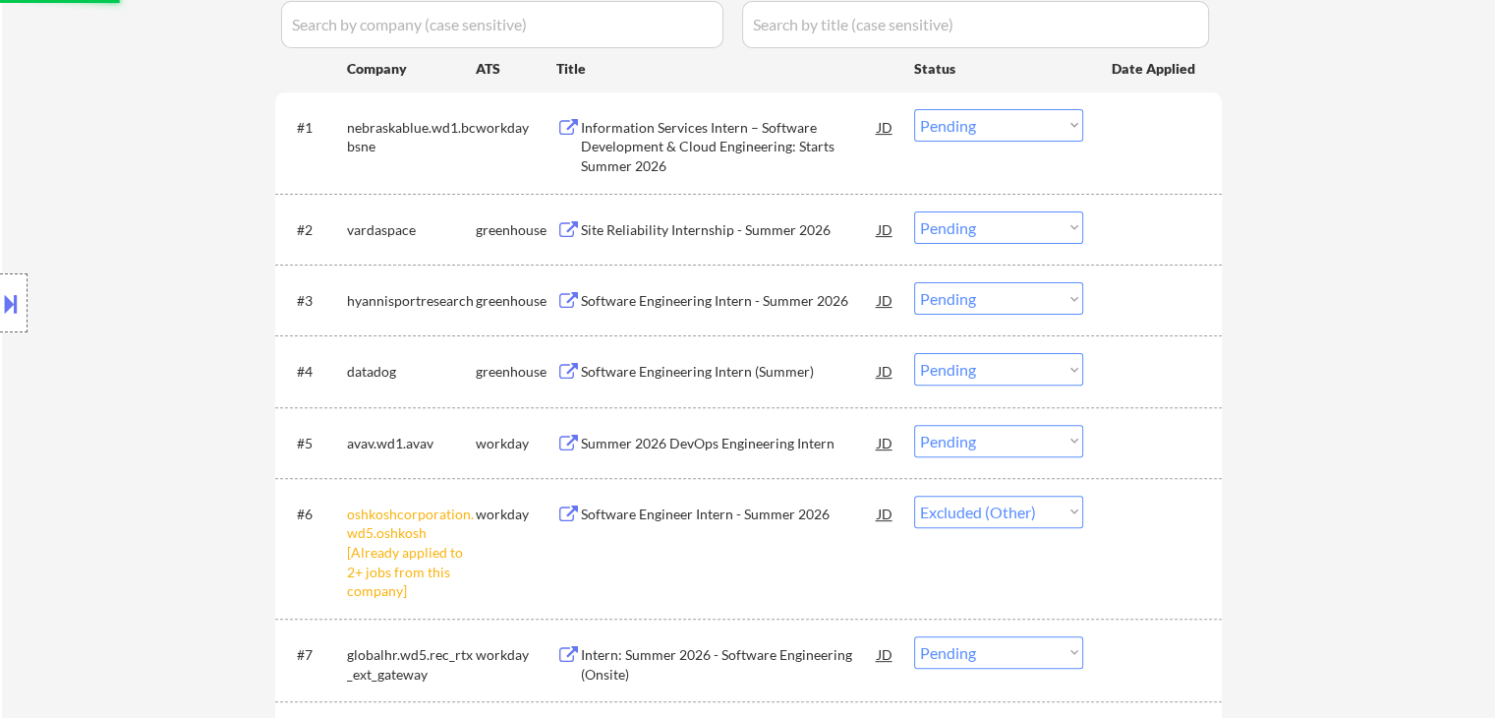
scroll to position [492, 0]
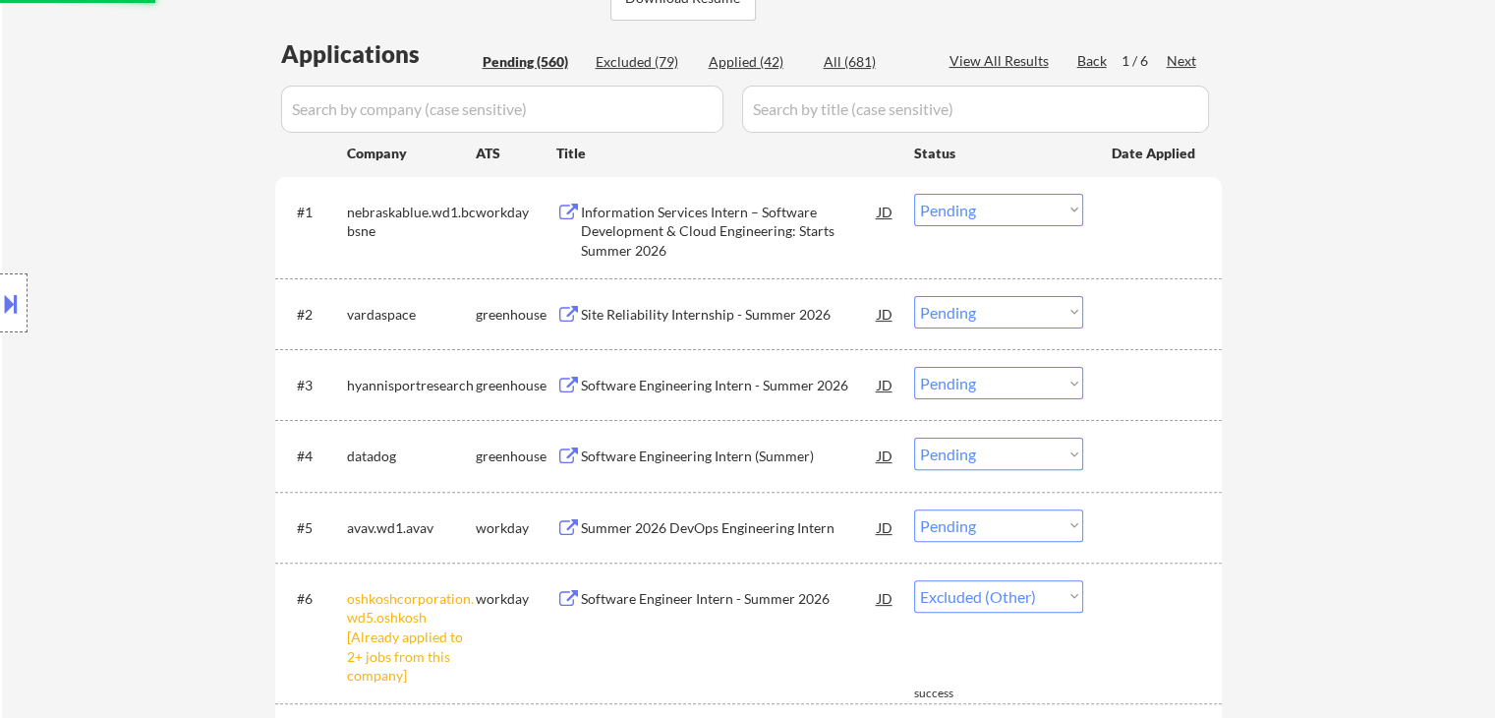
select select ""pending""
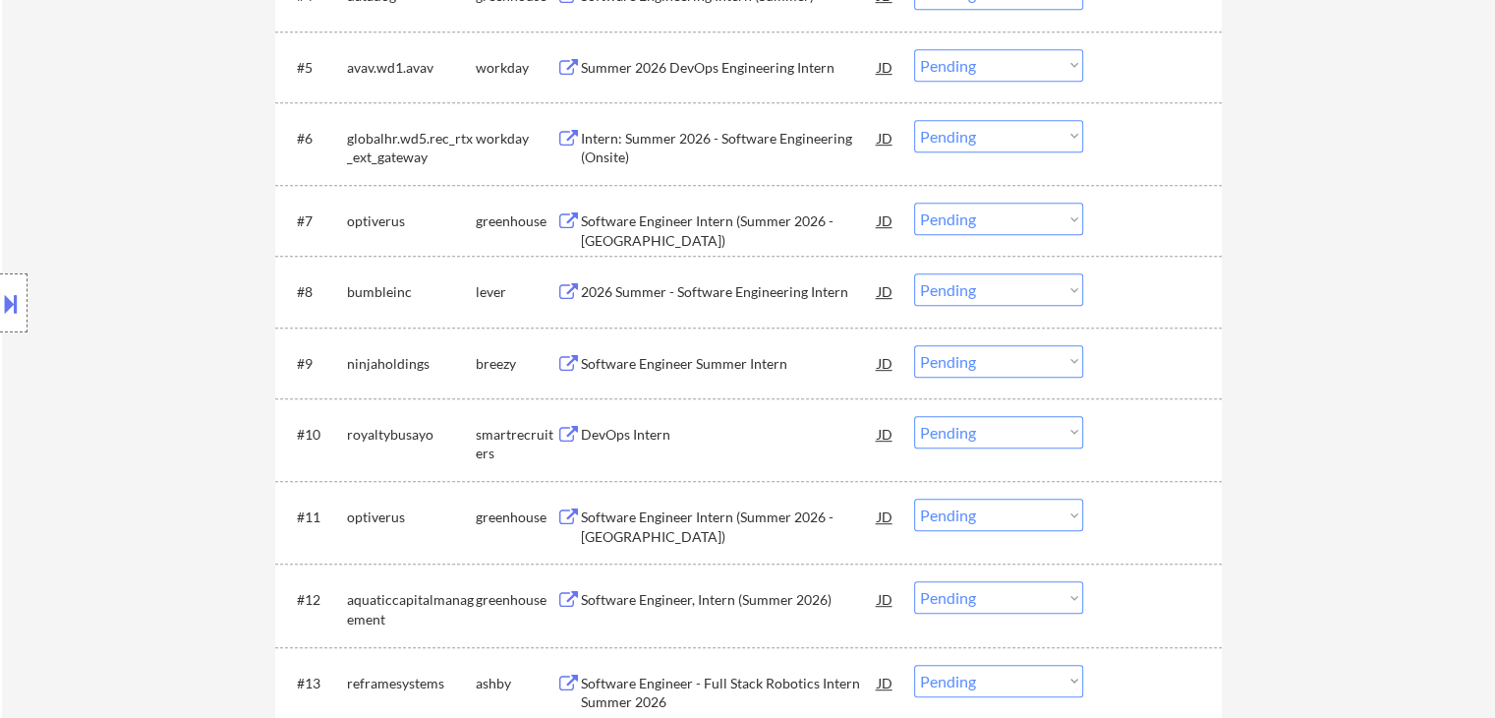
scroll to position [983, 0]
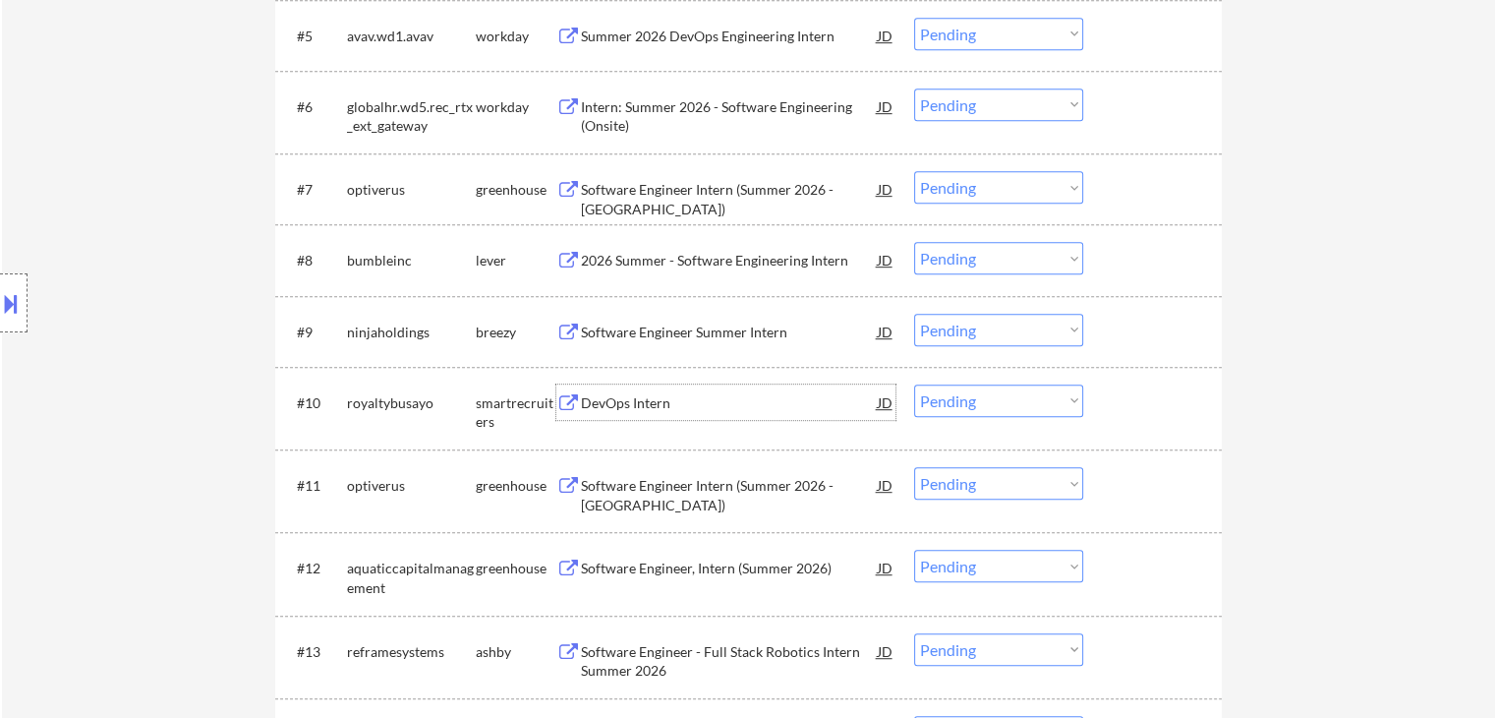
click at [663, 400] on div "DevOps Intern" at bounding box center [729, 403] width 297 height 20
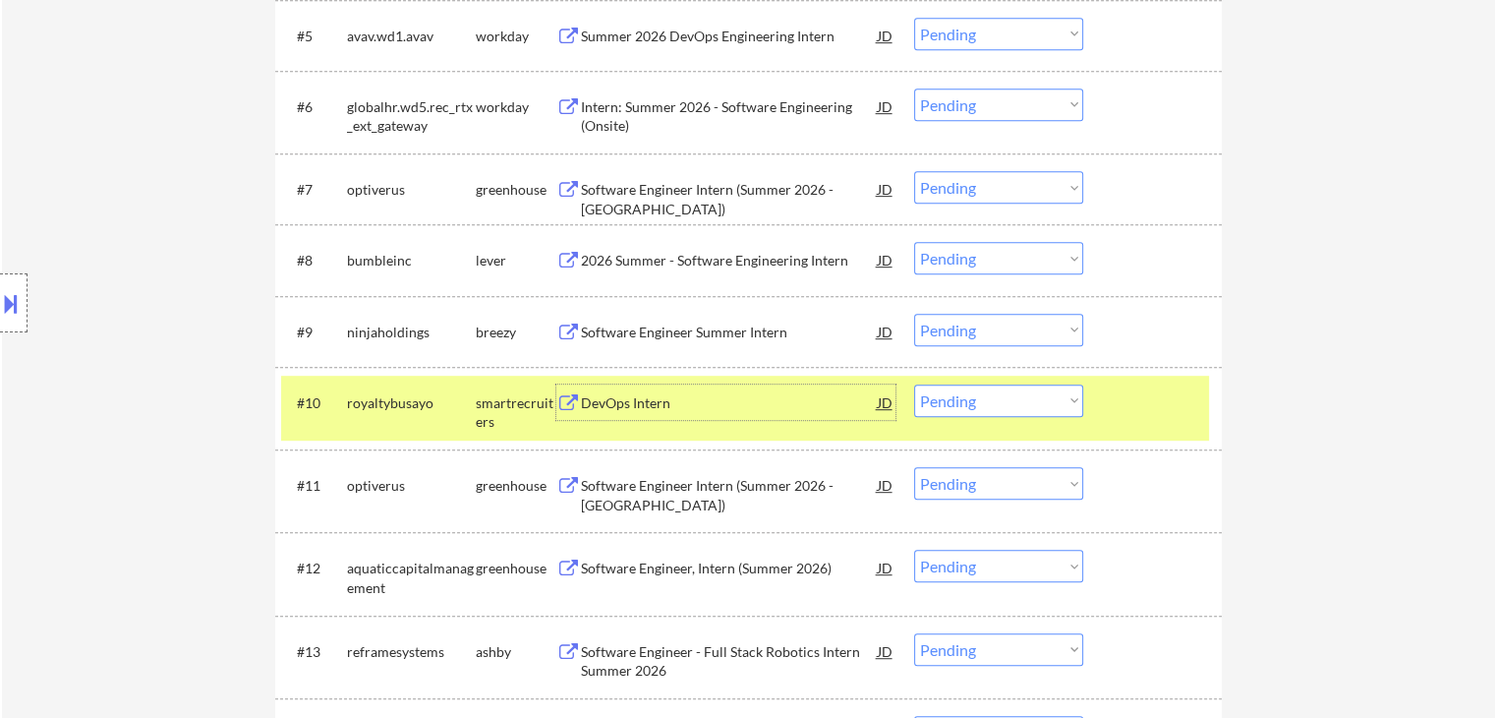
click at [988, 404] on select "Choose an option... Pending Applied Excluded (Questions) Excluded (Expired) Exc…" at bounding box center [998, 400] width 169 height 32
click at [914, 384] on select "Choose an option... Pending Applied Excluded (Questions) Excluded (Expired) Exc…" at bounding box center [998, 400] width 169 height 32
select select ""pending""
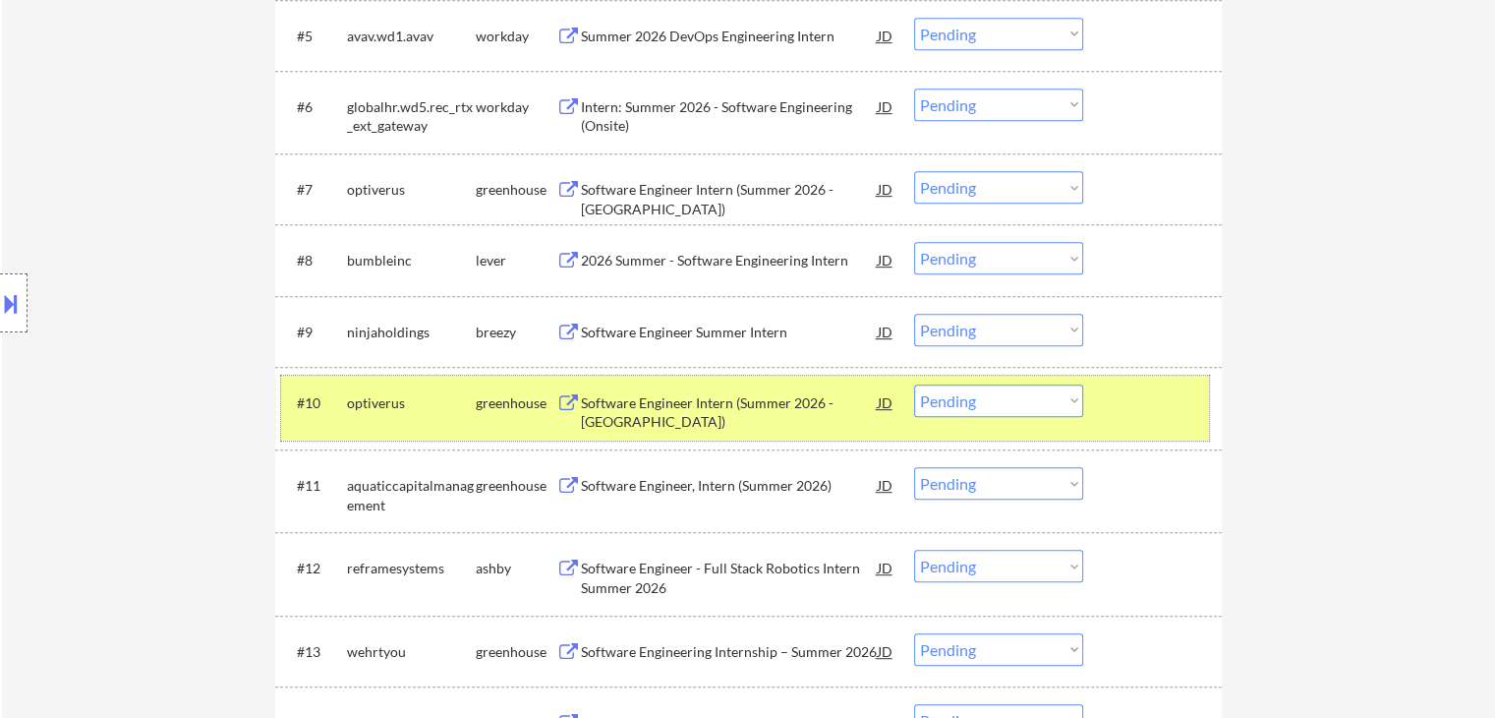
click at [490, 402] on div "greenhouse" at bounding box center [516, 403] width 81 height 20
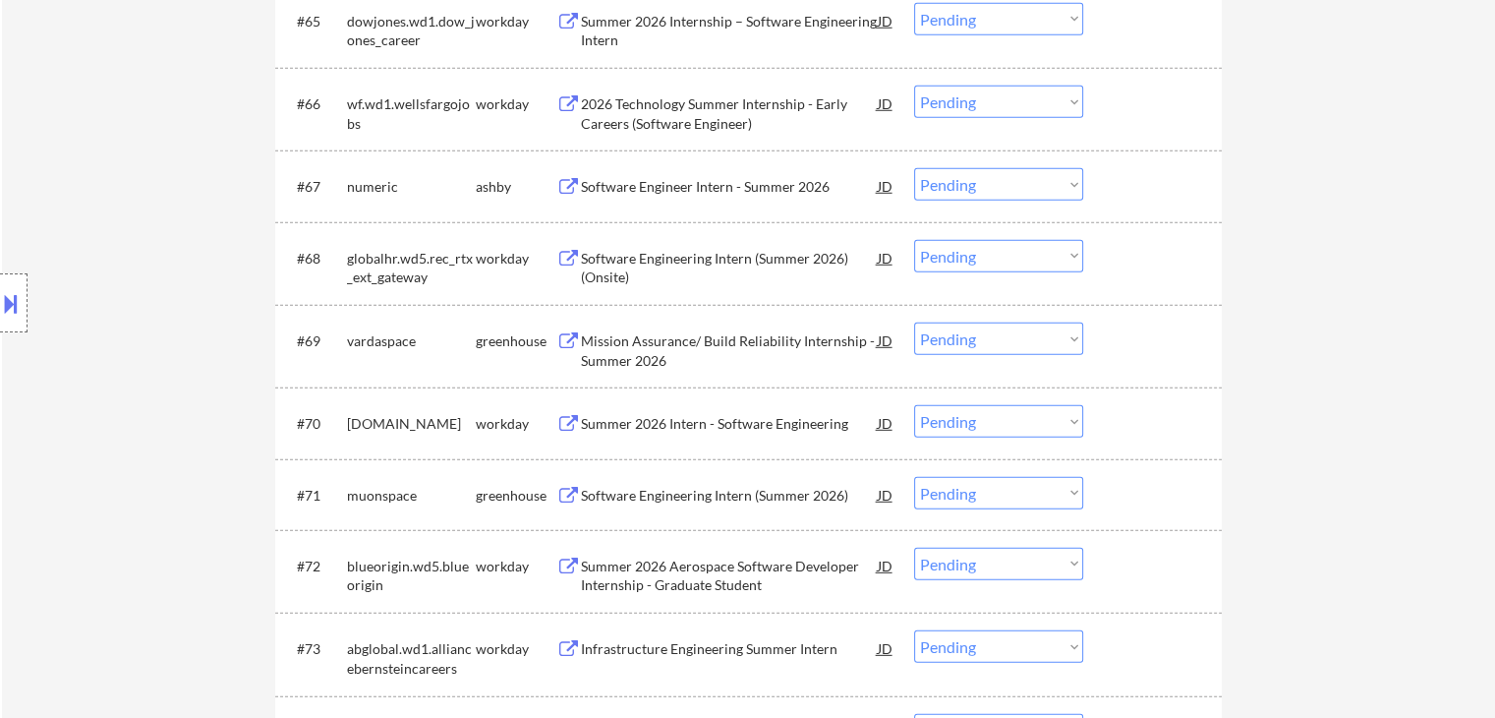
scroll to position [5996, 0]
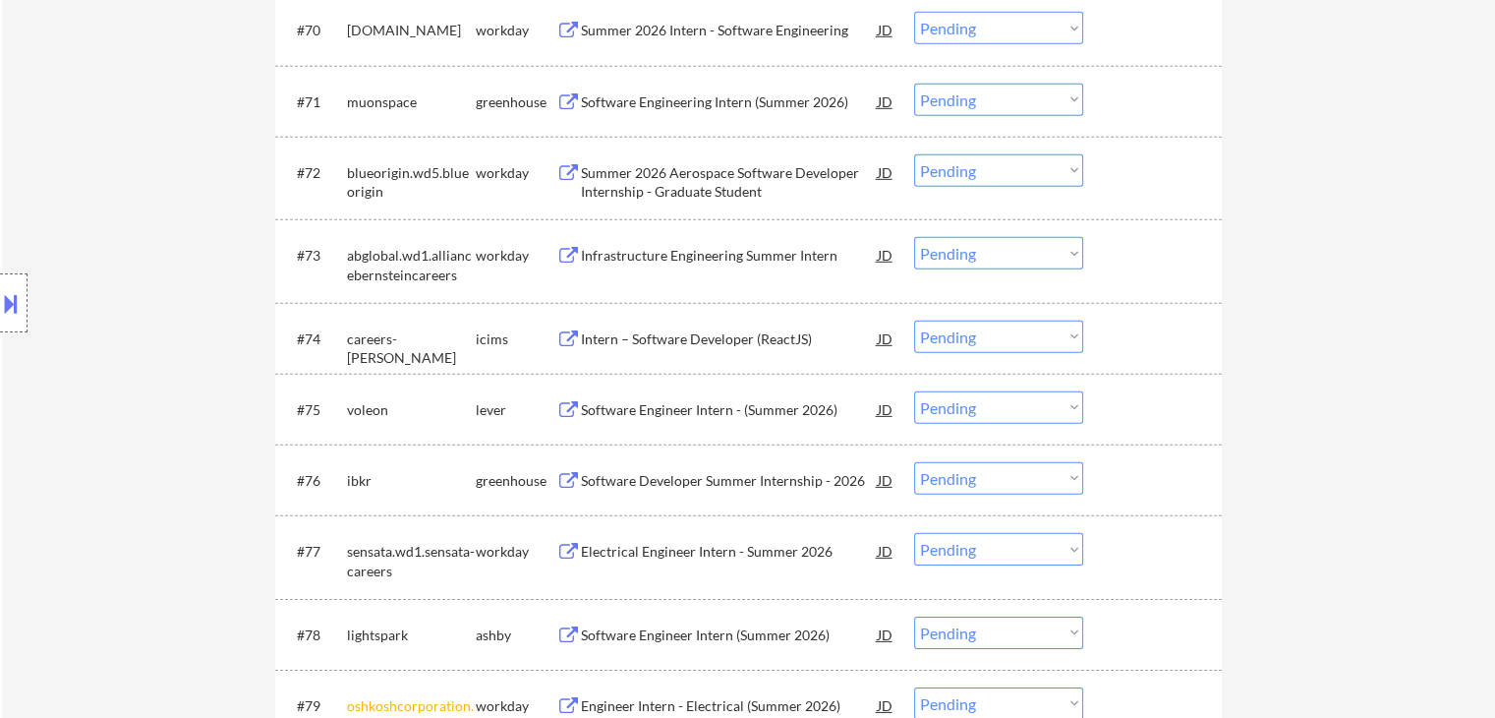
click at [737, 342] on div "Intern – Software Developer (ReactJS)" at bounding box center [729, 339] width 297 height 20
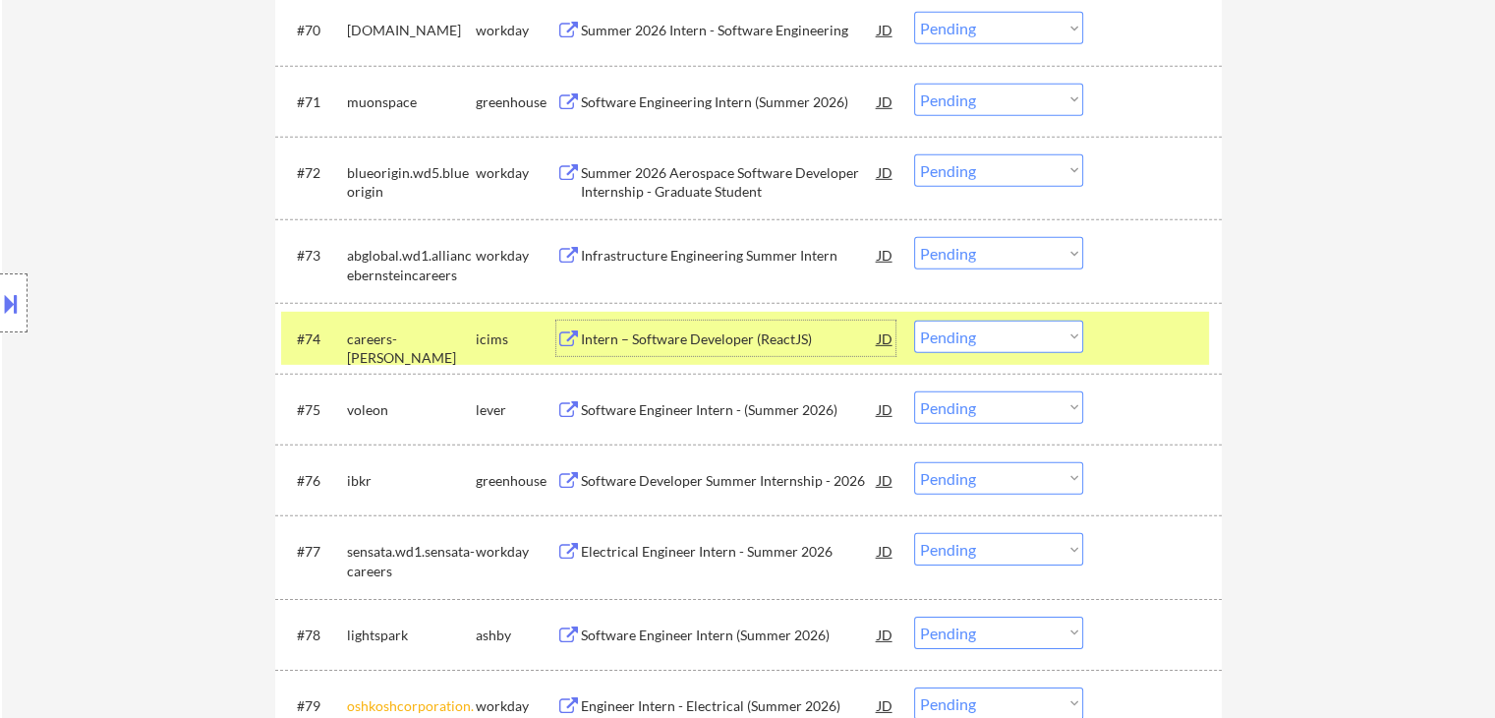
click at [958, 334] on select "Choose an option... Pending Applied Excluded (Questions) Excluded (Expired) Exc…" at bounding box center [998, 336] width 169 height 32
click at [914, 320] on select "Choose an option... Pending Applied Excluded (Questions) Excluded (Expired) Exc…" at bounding box center [998, 336] width 169 height 32
select select ""pending""
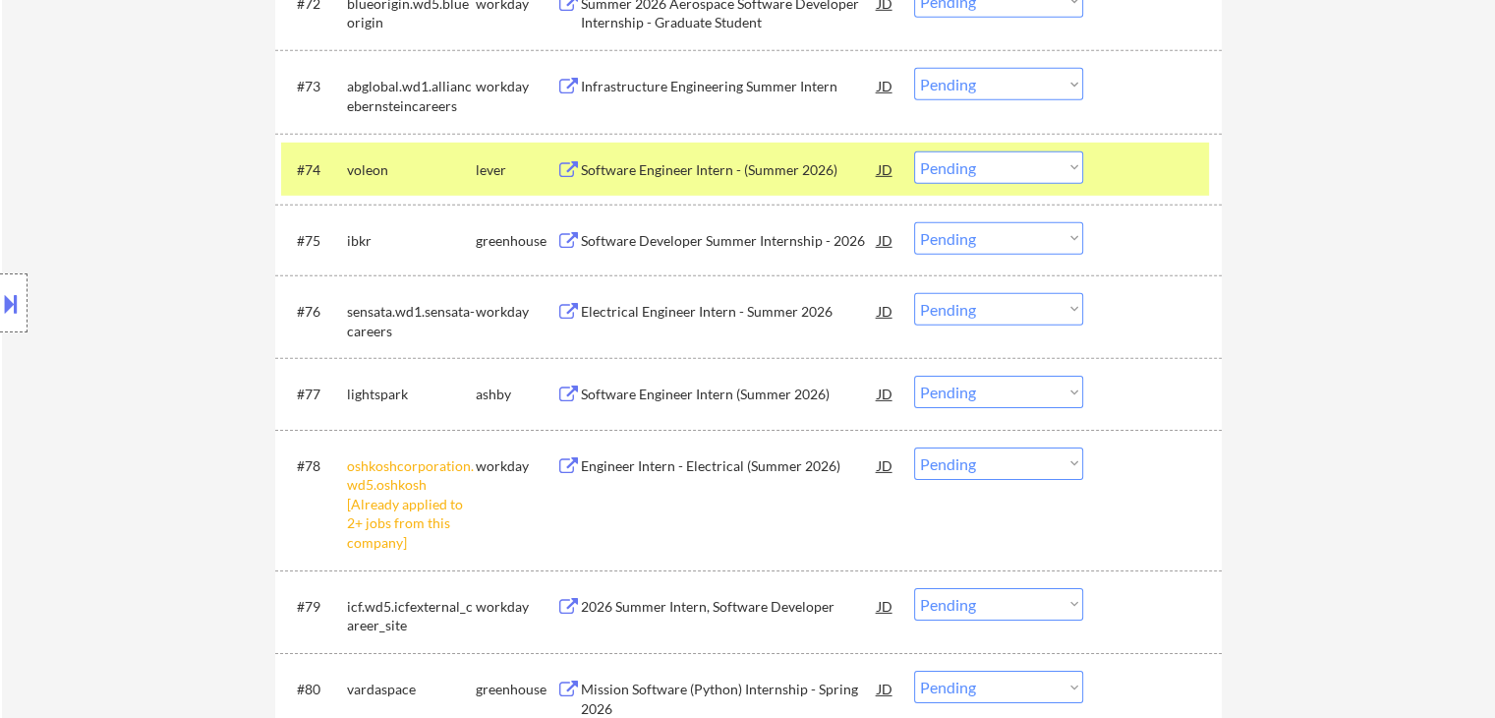
scroll to position [6193, 0]
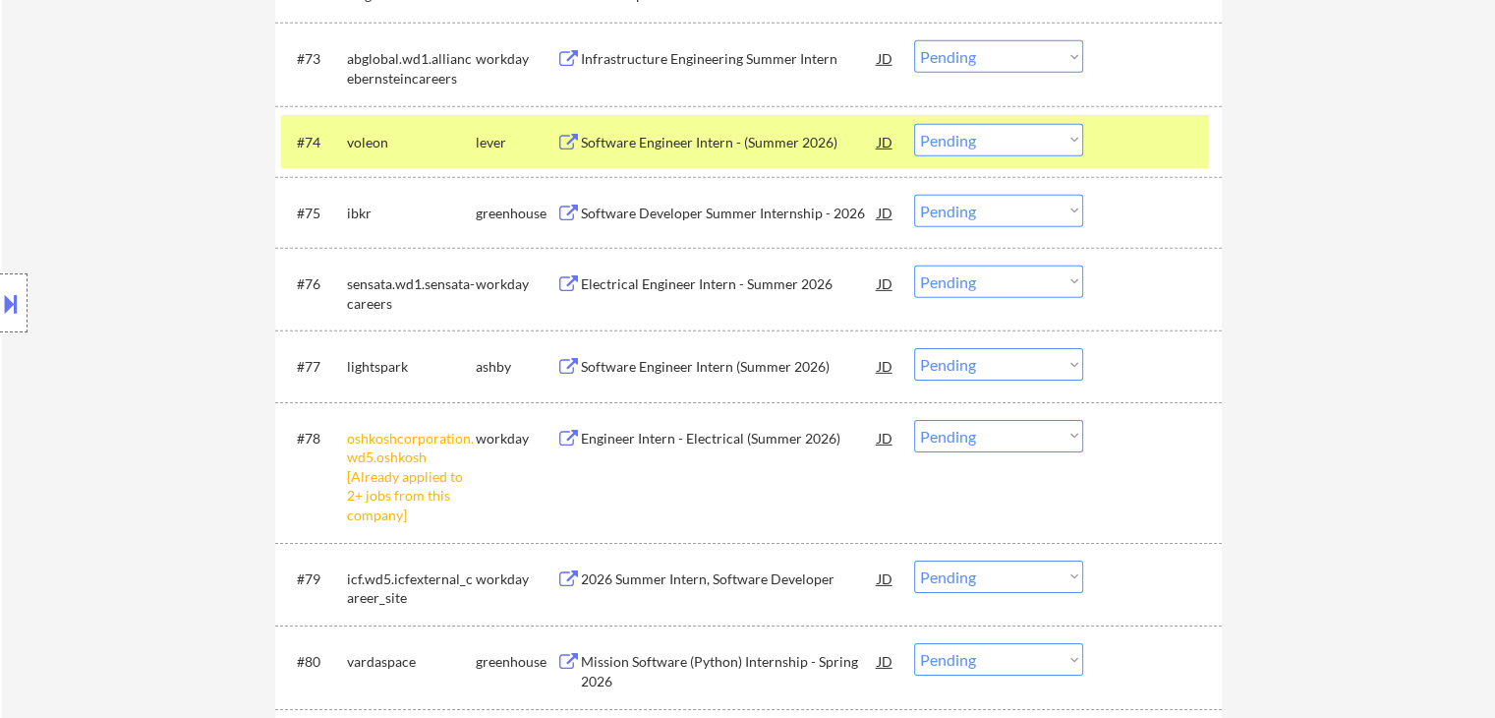
click at [1020, 443] on select "Choose an option... Pending Applied Excluded (Questions) Excluded (Expired) Exc…" at bounding box center [998, 436] width 169 height 32
click at [914, 420] on select "Choose an option... Pending Applied Excluded (Questions) Excluded (Expired) Exc…" at bounding box center [998, 436] width 169 height 32
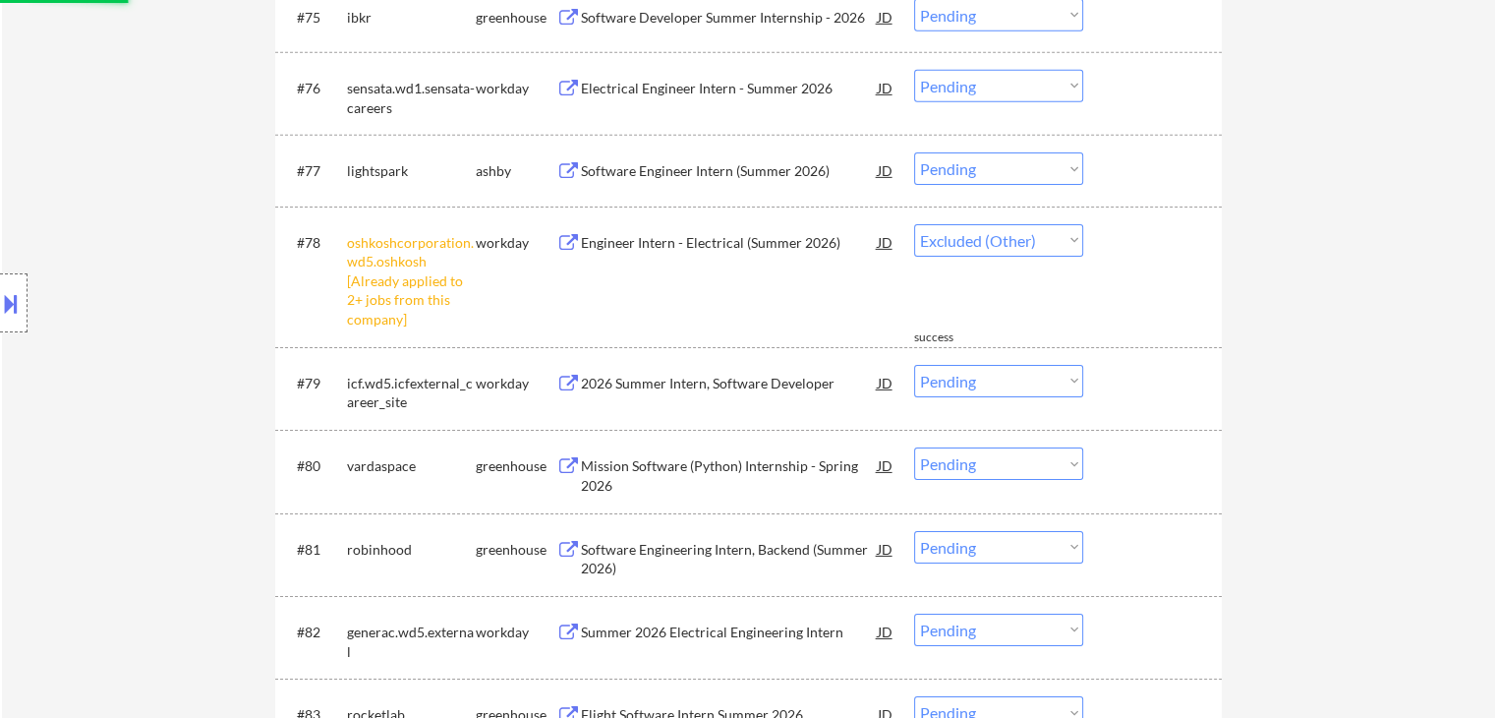
select select ""pending""
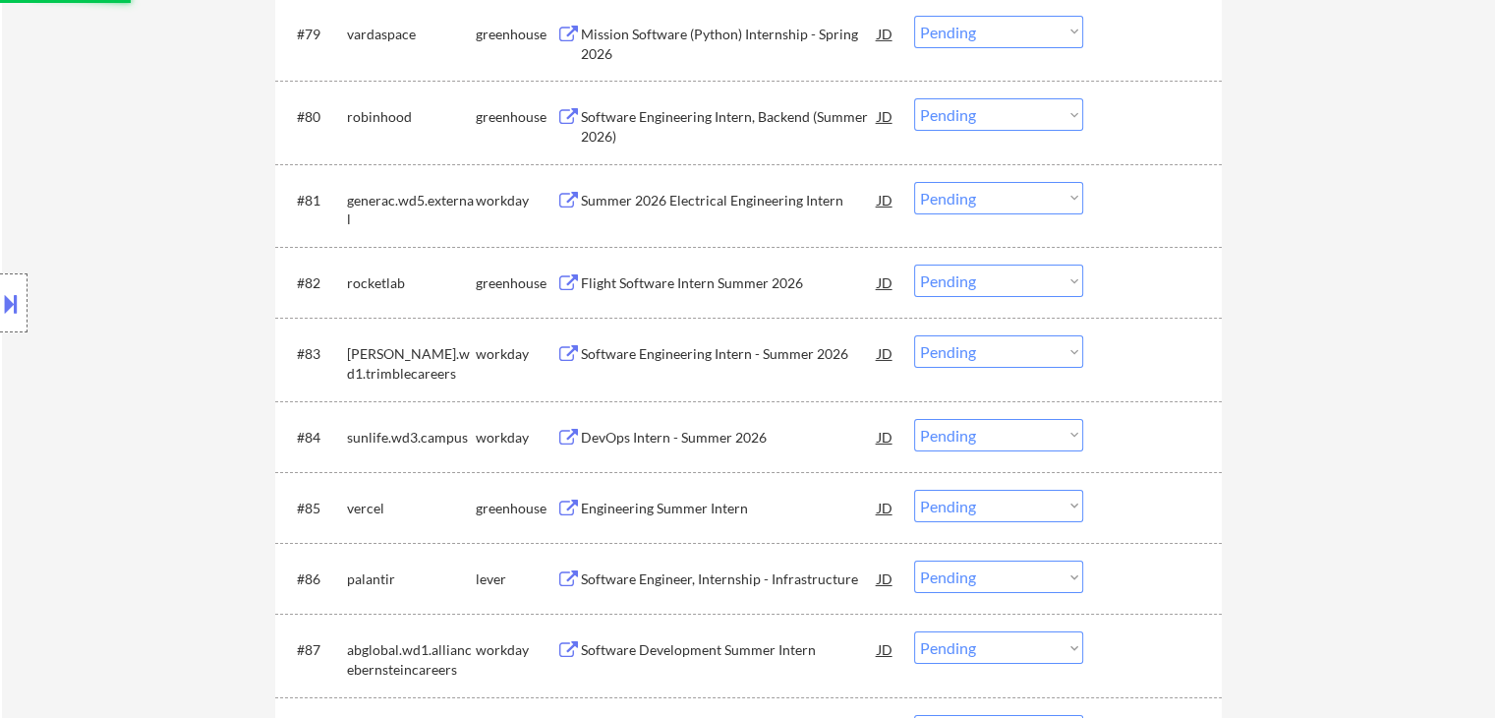
scroll to position [6881, 0]
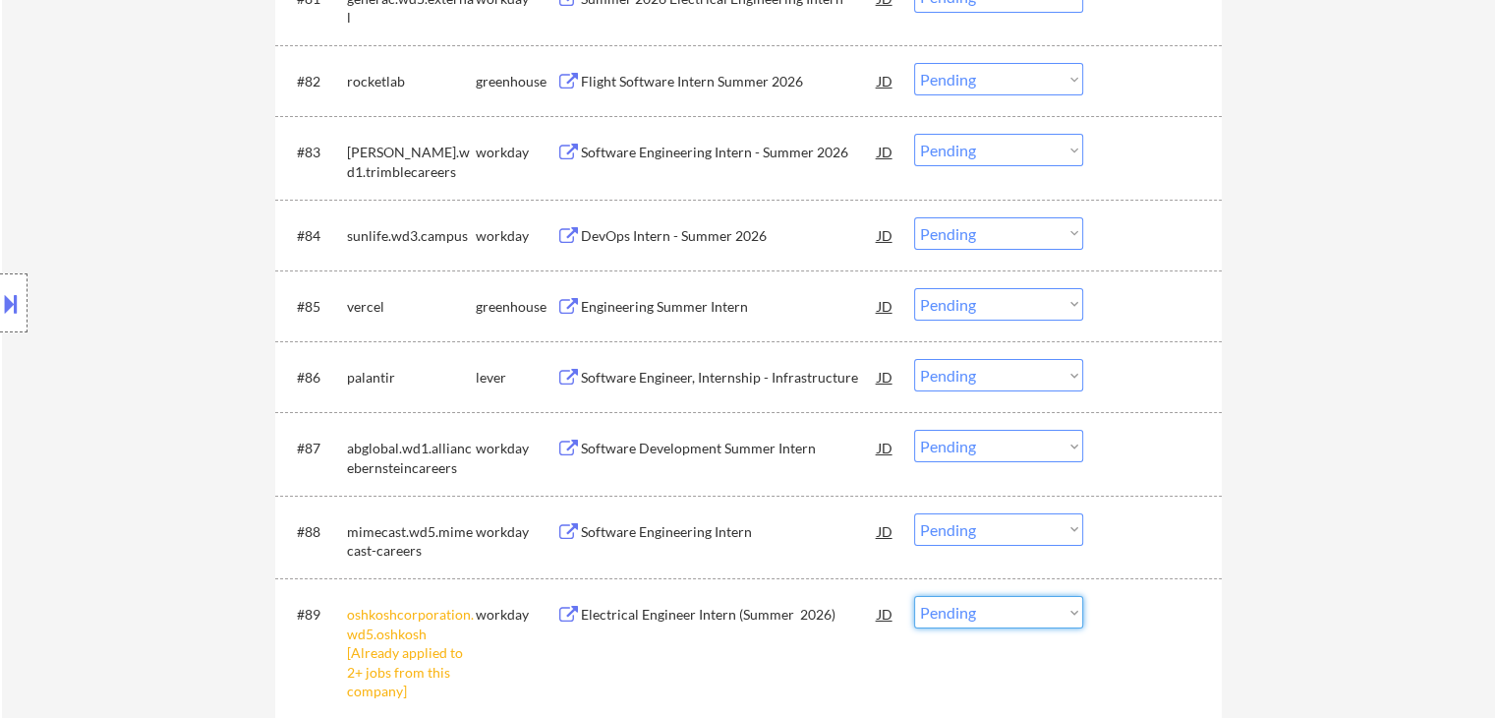
click at [972, 607] on select "Choose an option... Pending Applied Excluded (Questions) Excluded (Expired) Exc…" at bounding box center [998, 612] width 169 height 32
click at [914, 596] on select "Choose an option... Pending Applied Excluded (Questions) Excluded (Expired) Exc…" at bounding box center [998, 612] width 169 height 32
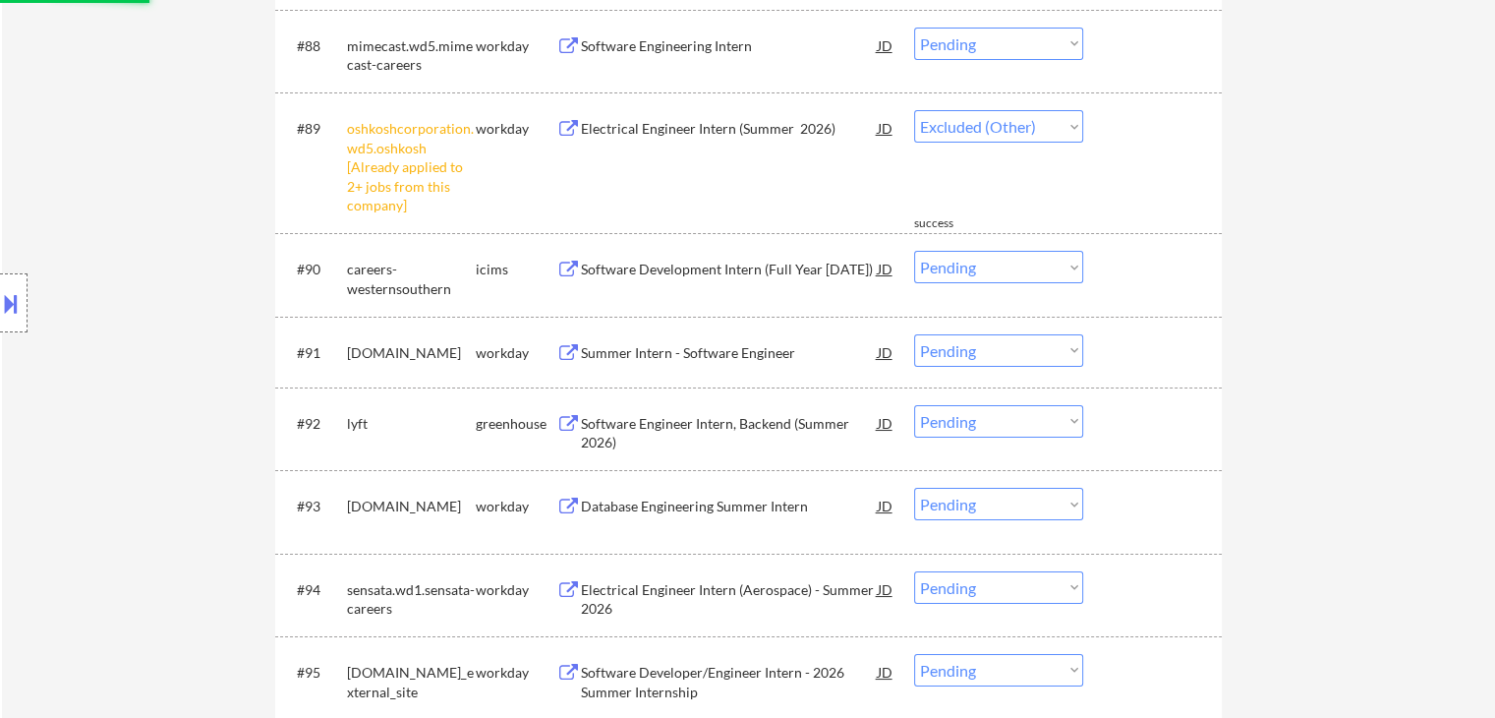
select select ""pending""
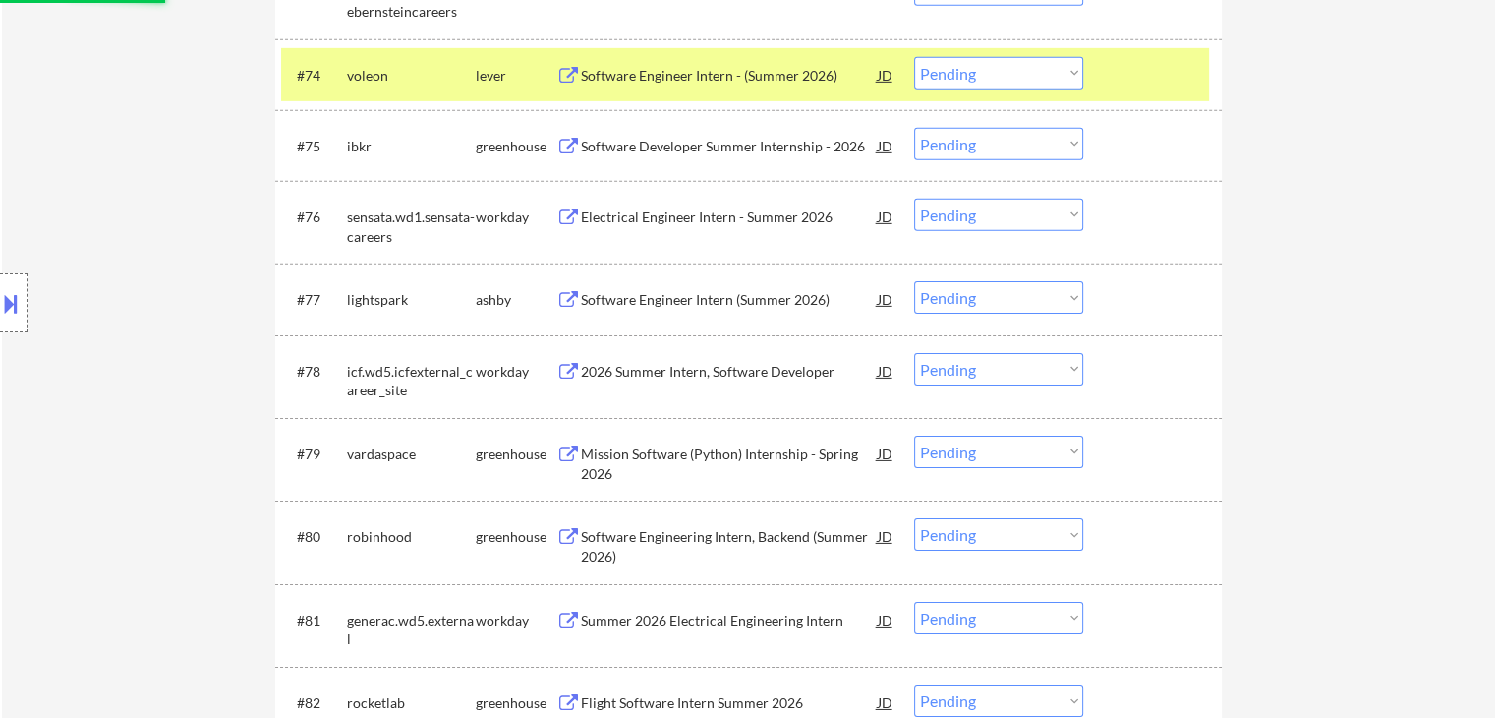
scroll to position [6095, 0]
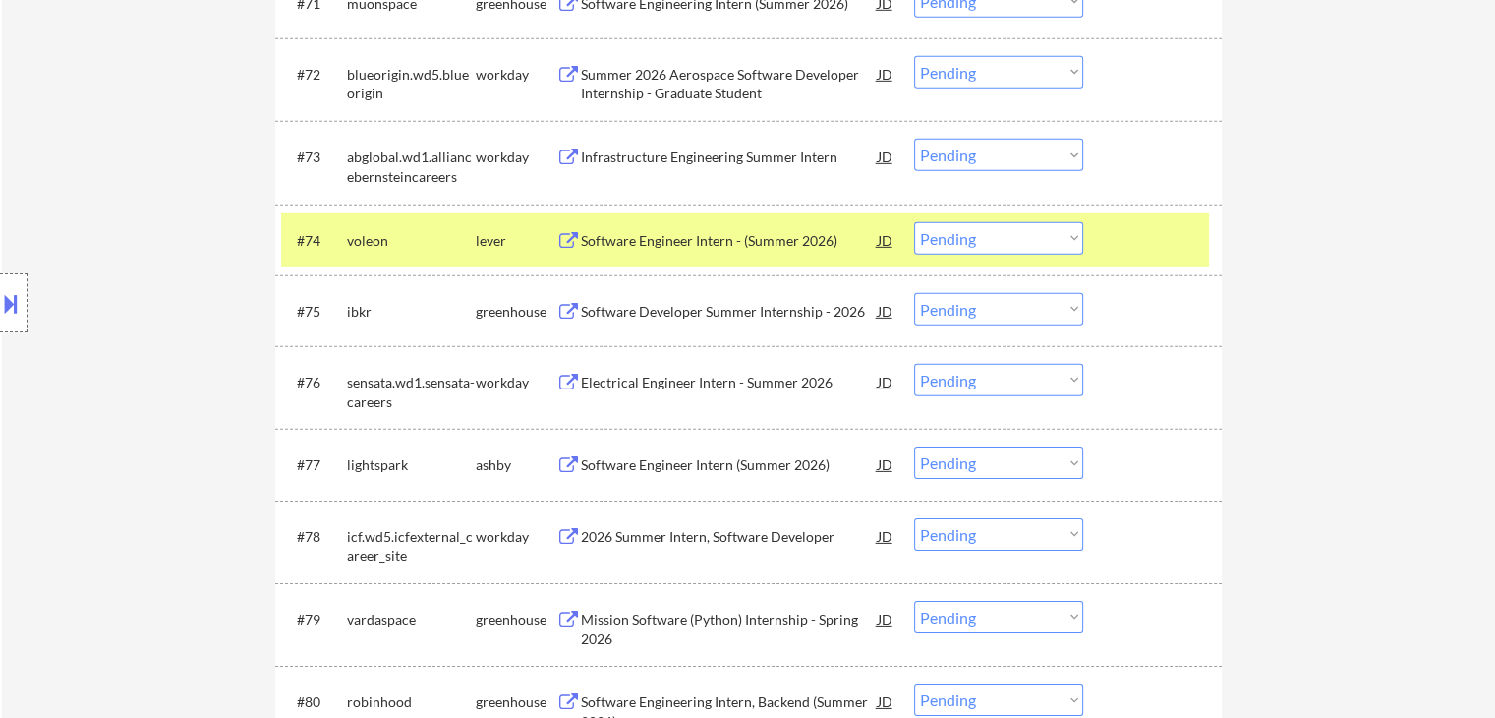
drag, startPoint x: 480, startPoint y: 246, endPoint x: 497, endPoint y: 245, distance: 17.7
click at [484, 246] on div "lever" at bounding box center [516, 241] width 81 height 20
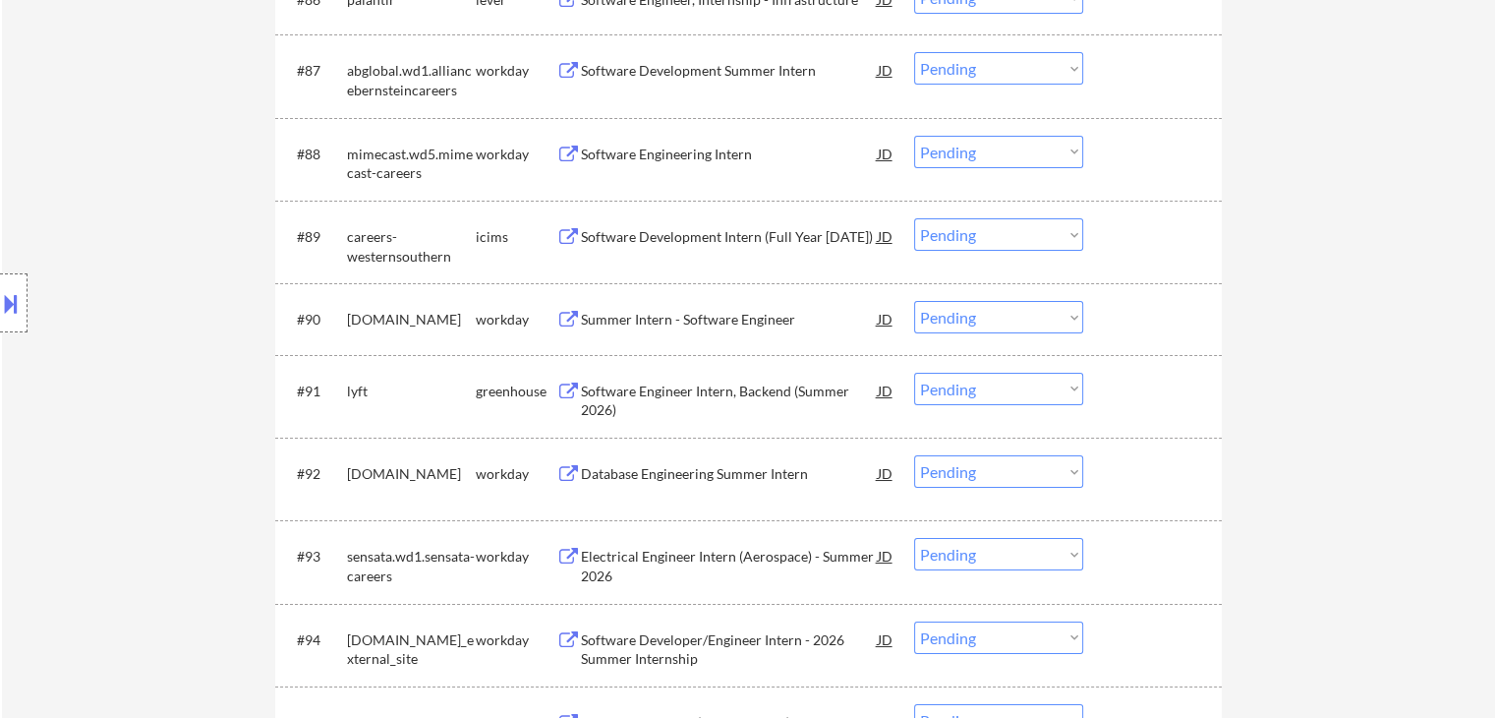
scroll to position [7274, 0]
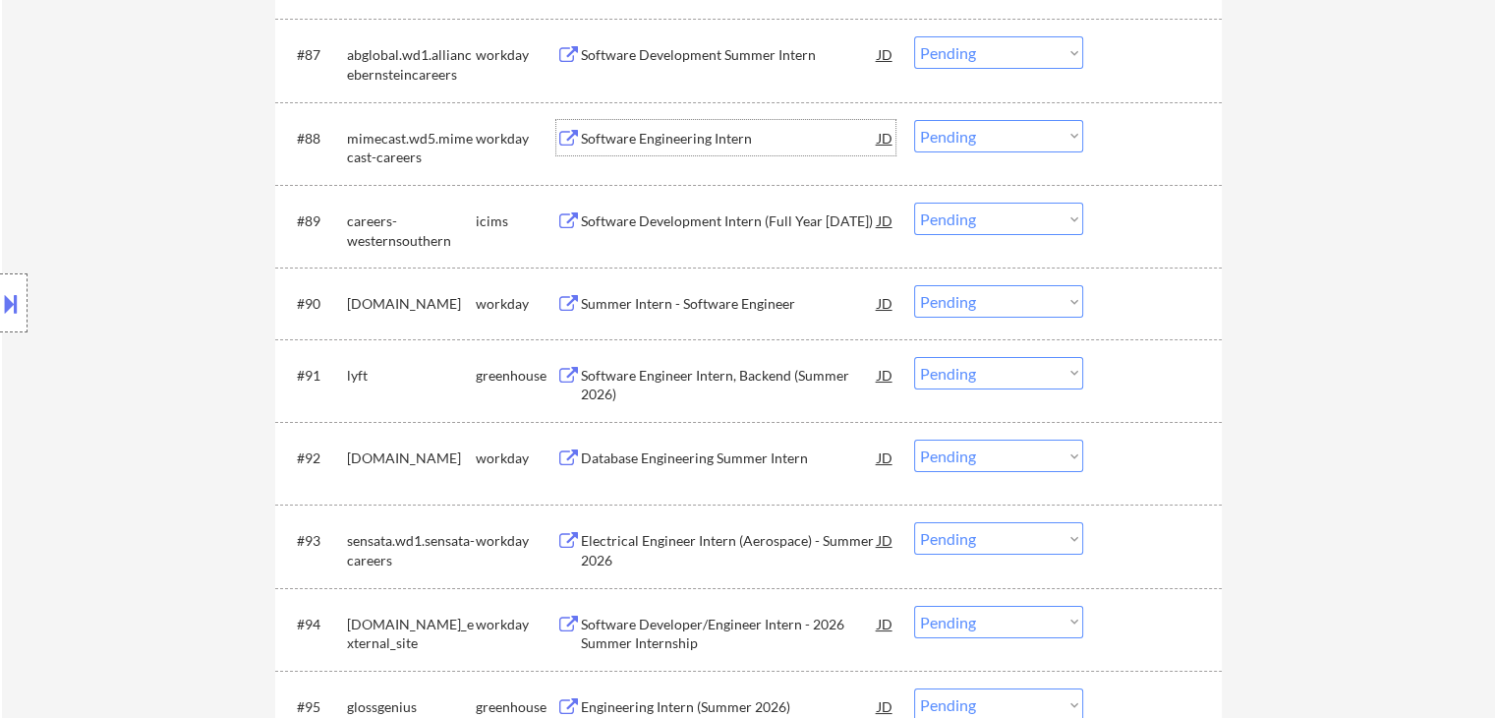
click at [716, 136] on div "Software Engineering Intern" at bounding box center [729, 139] width 297 height 20
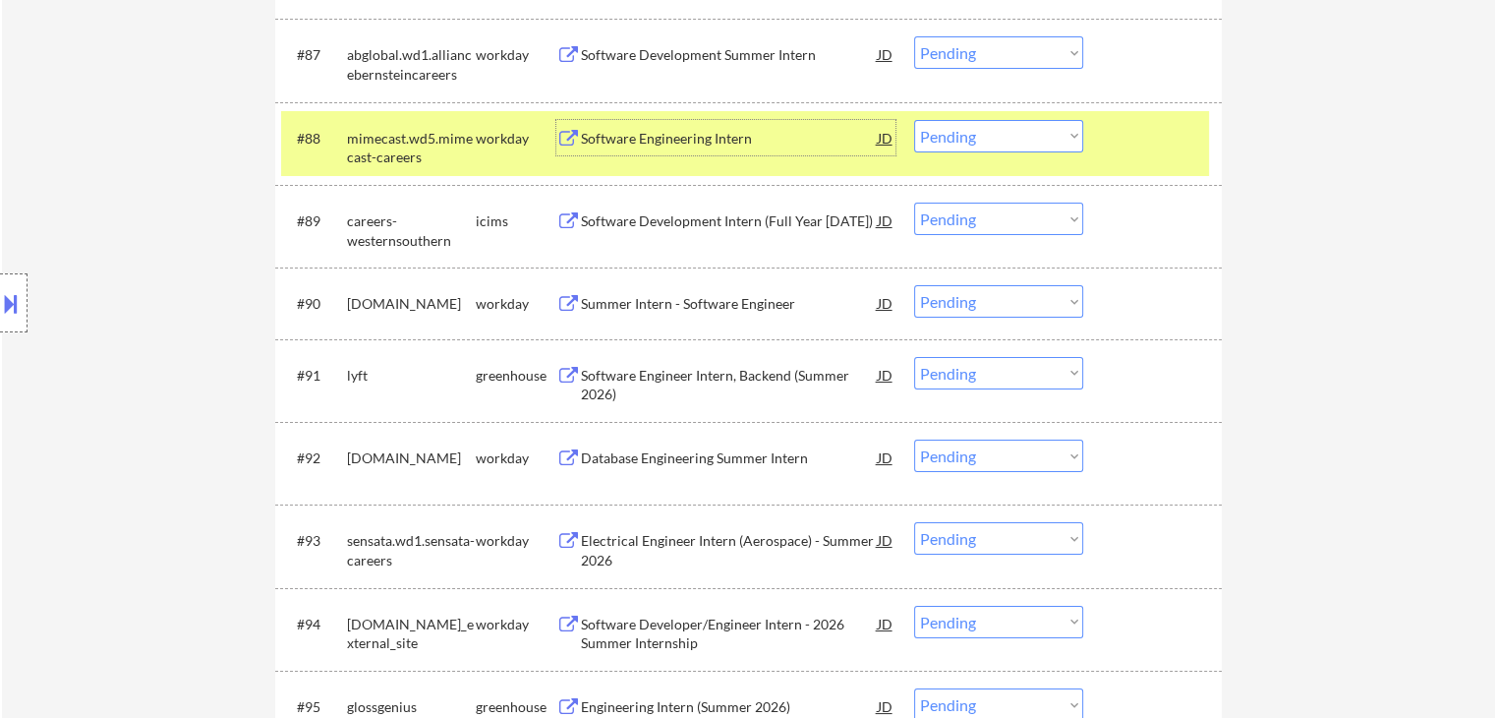
click at [987, 135] on select "Choose an option... Pending Applied Excluded (Questions) Excluded (Expired) Exc…" at bounding box center [998, 136] width 169 height 32
click at [914, 120] on select "Choose an option... Pending Applied Excluded (Questions) Excluded (Expired) Exc…" at bounding box center [998, 136] width 169 height 32
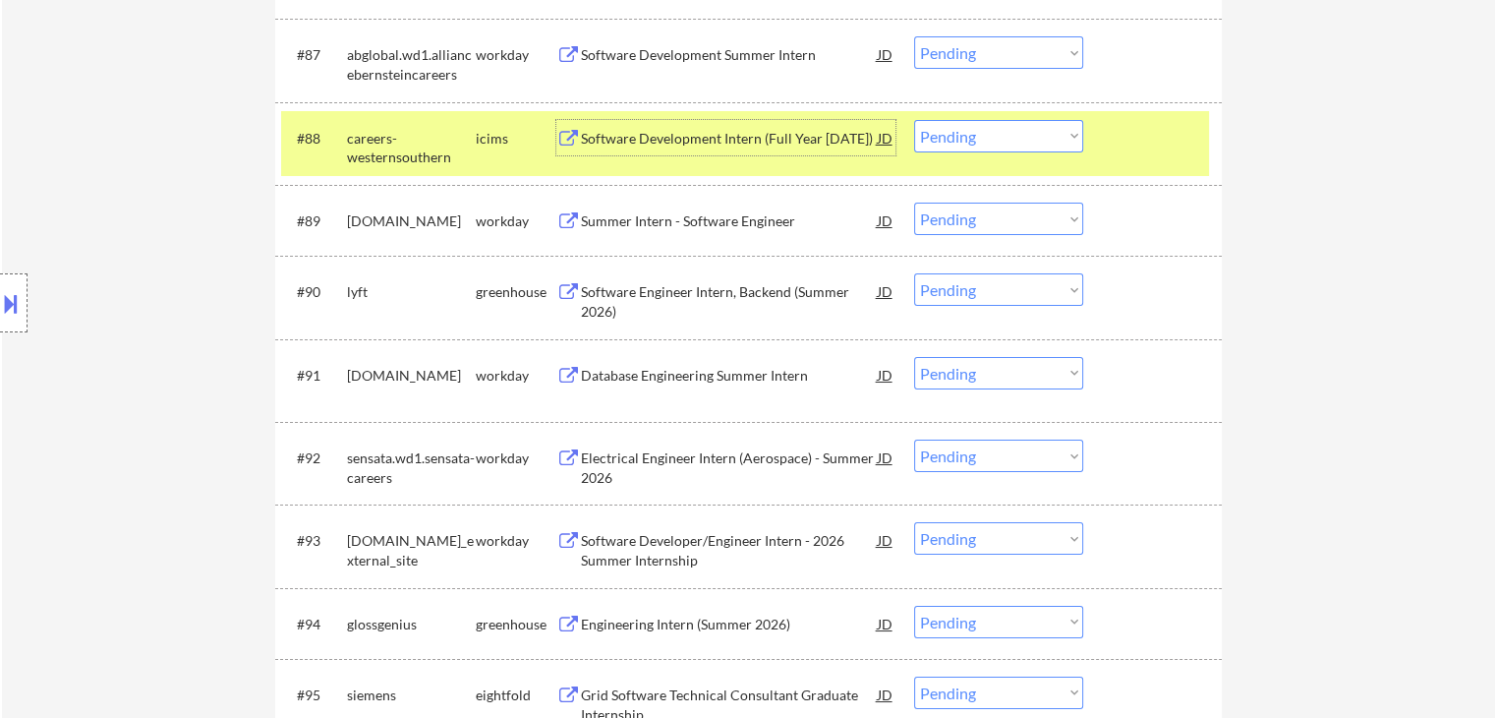
click at [685, 143] on div "Software Development Intern (Full Year 2026)" at bounding box center [729, 139] width 297 height 20
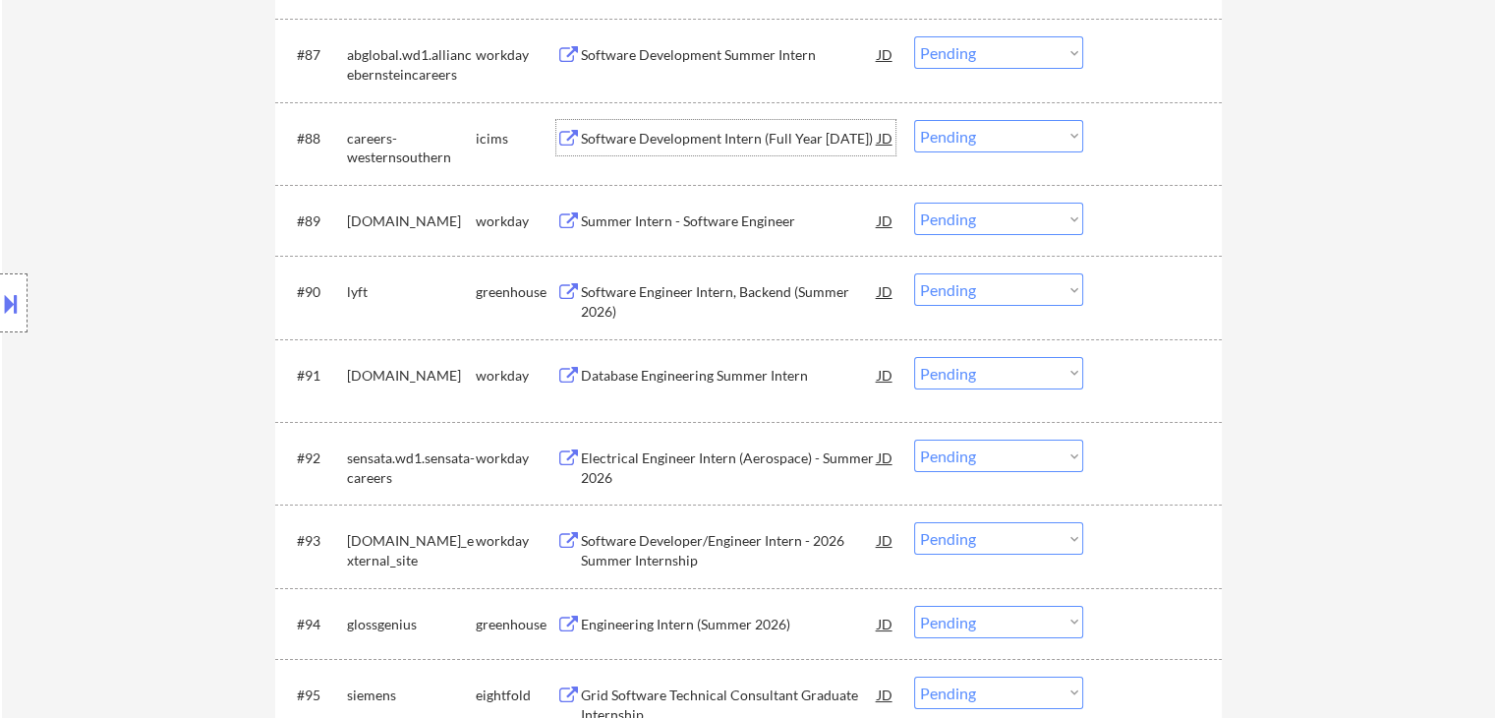
drag, startPoint x: 963, startPoint y: 129, endPoint x: 973, endPoint y: 150, distance: 23.8
click at [964, 131] on select "Choose an option... Pending Applied Excluded (Questions) Excluded (Expired) Exc…" at bounding box center [998, 136] width 169 height 32
click at [914, 120] on select "Choose an option... Pending Applied Excluded (Questions) Excluded (Expired) Exc…" at bounding box center [998, 136] width 169 height 32
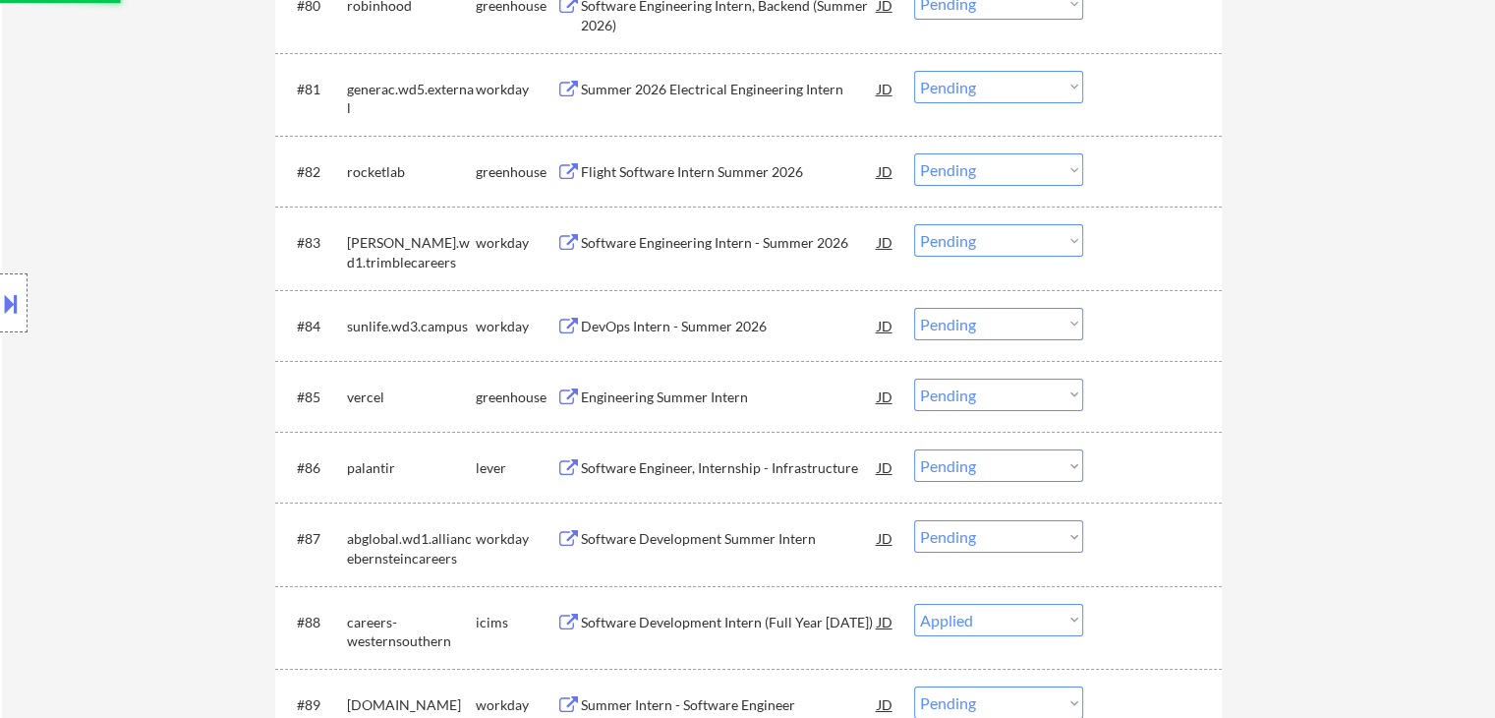
scroll to position [6783, 0]
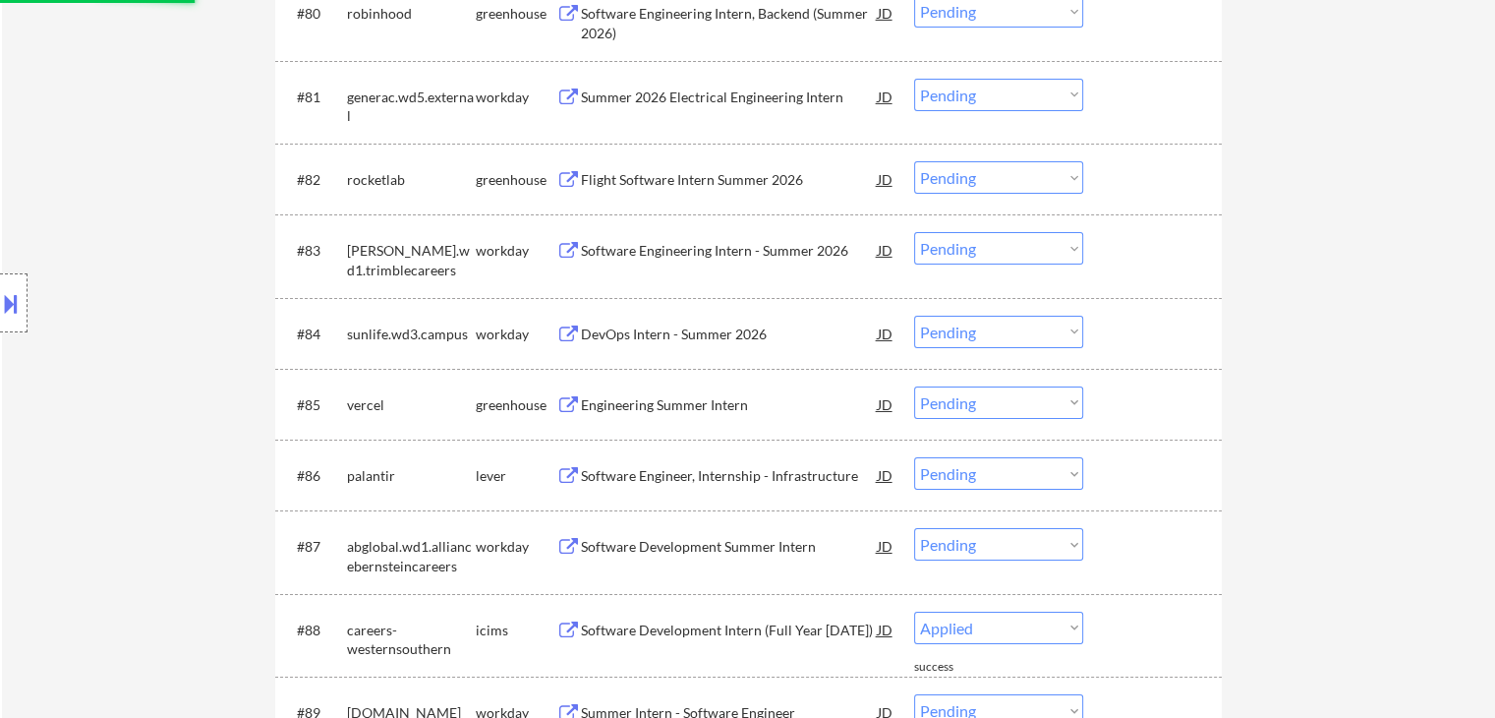
select select ""pending""
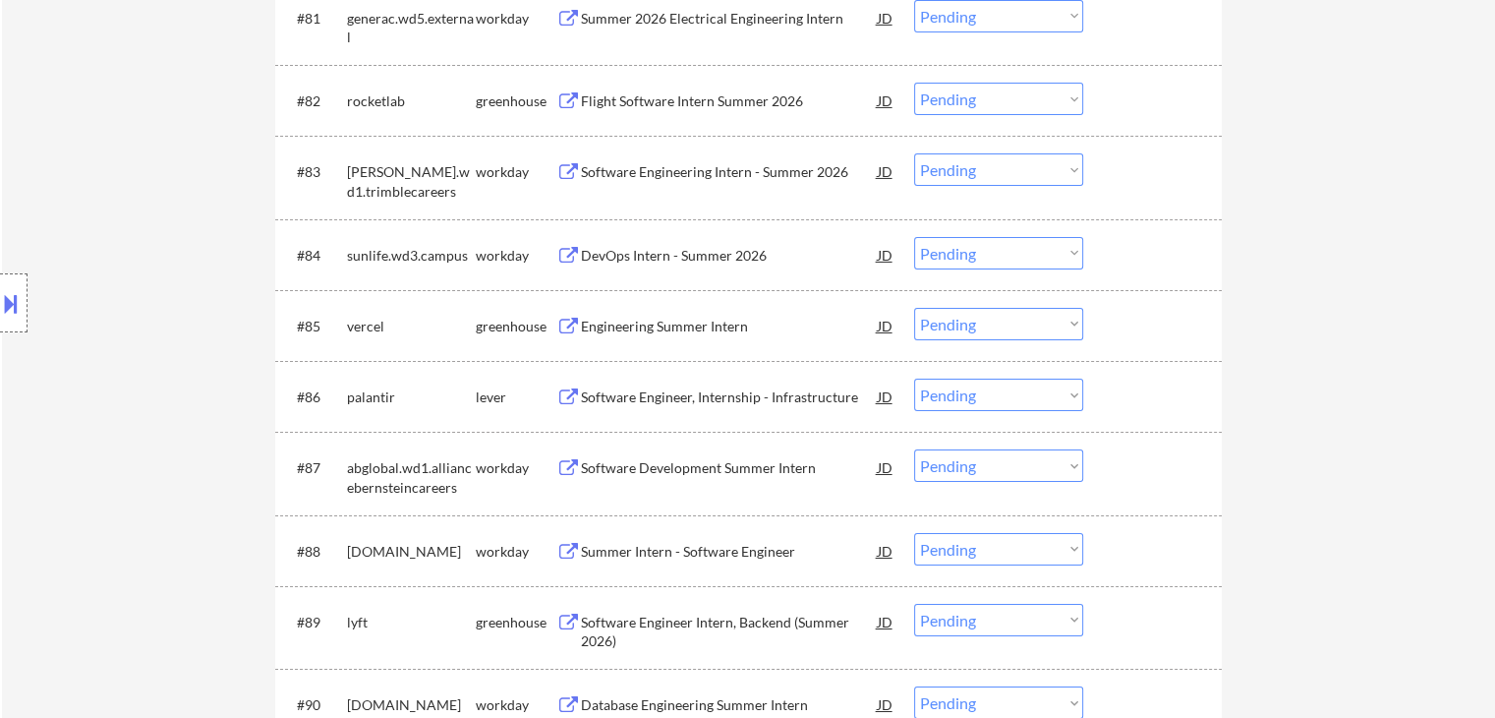
scroll to position [6979, 0]
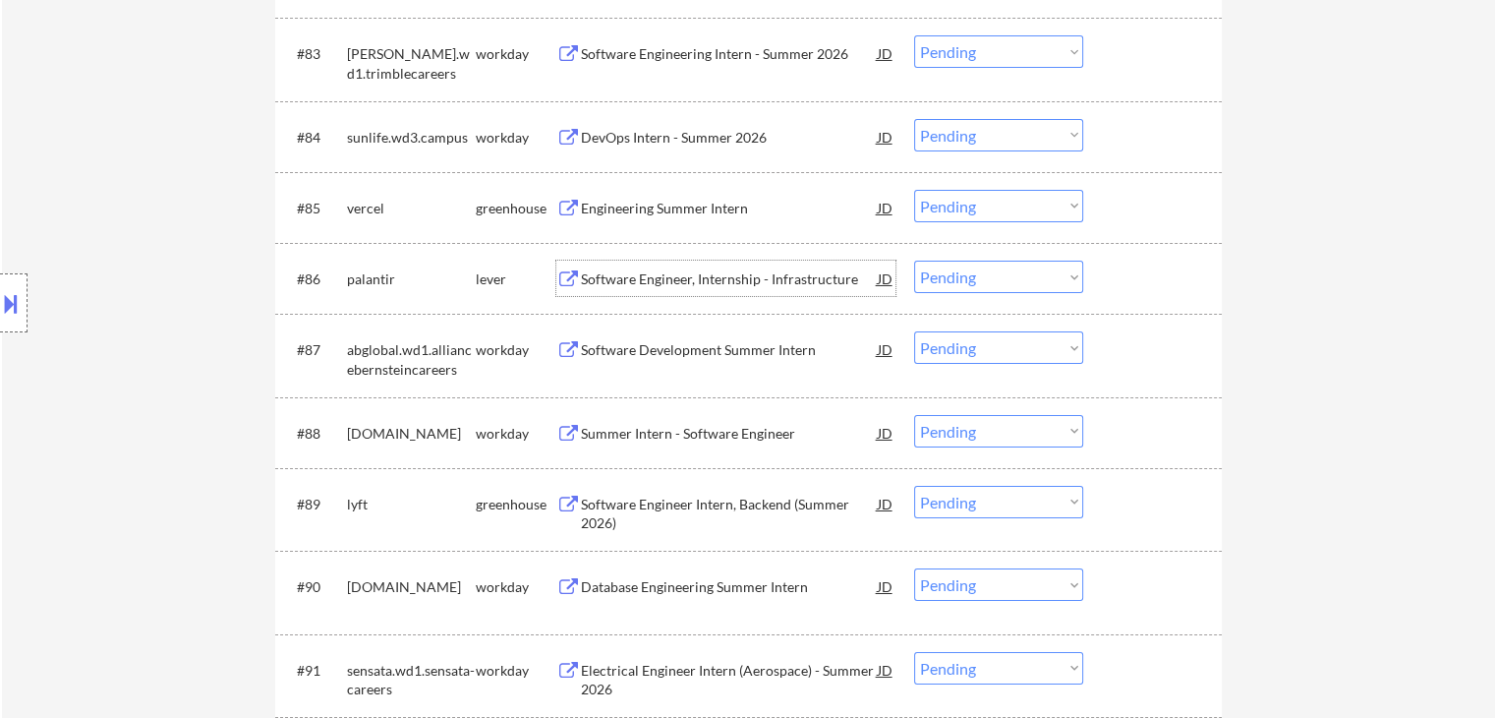
click at [782, 281] on div "Software Engineer, Internship - Infrastructure" at bounding box center [729, 279] width 297 height 20
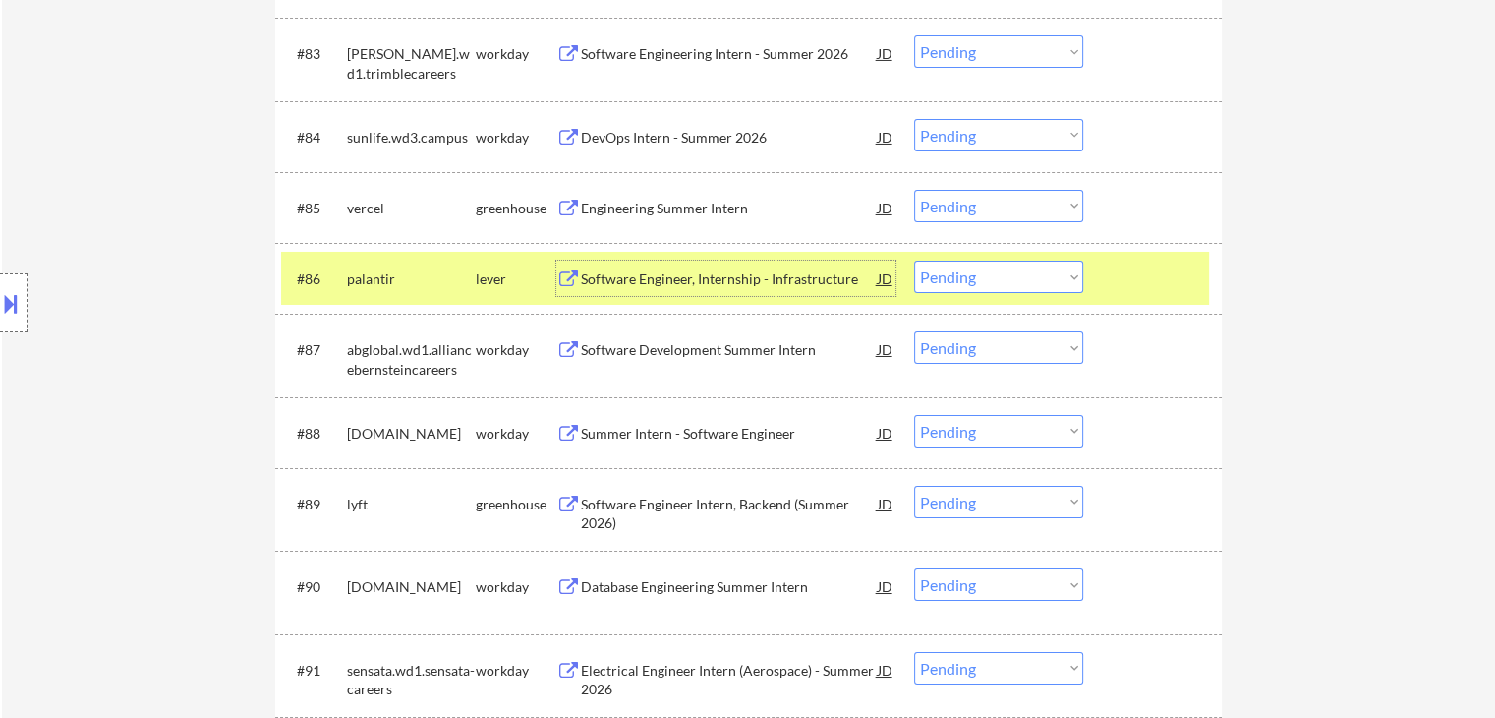
click at [1003, 286] on select "Choose an option... Pending Applied Excluded (Questions) Excluded (Expired) Exc…" at bounding box center [998, 277] width 169 height 32
click at [914, 261] on select "Choose an option... Pending Applied Excluded (Questions) Excluded (Expired) Exc…" at bounding box center [998, 277] width 169 height 32
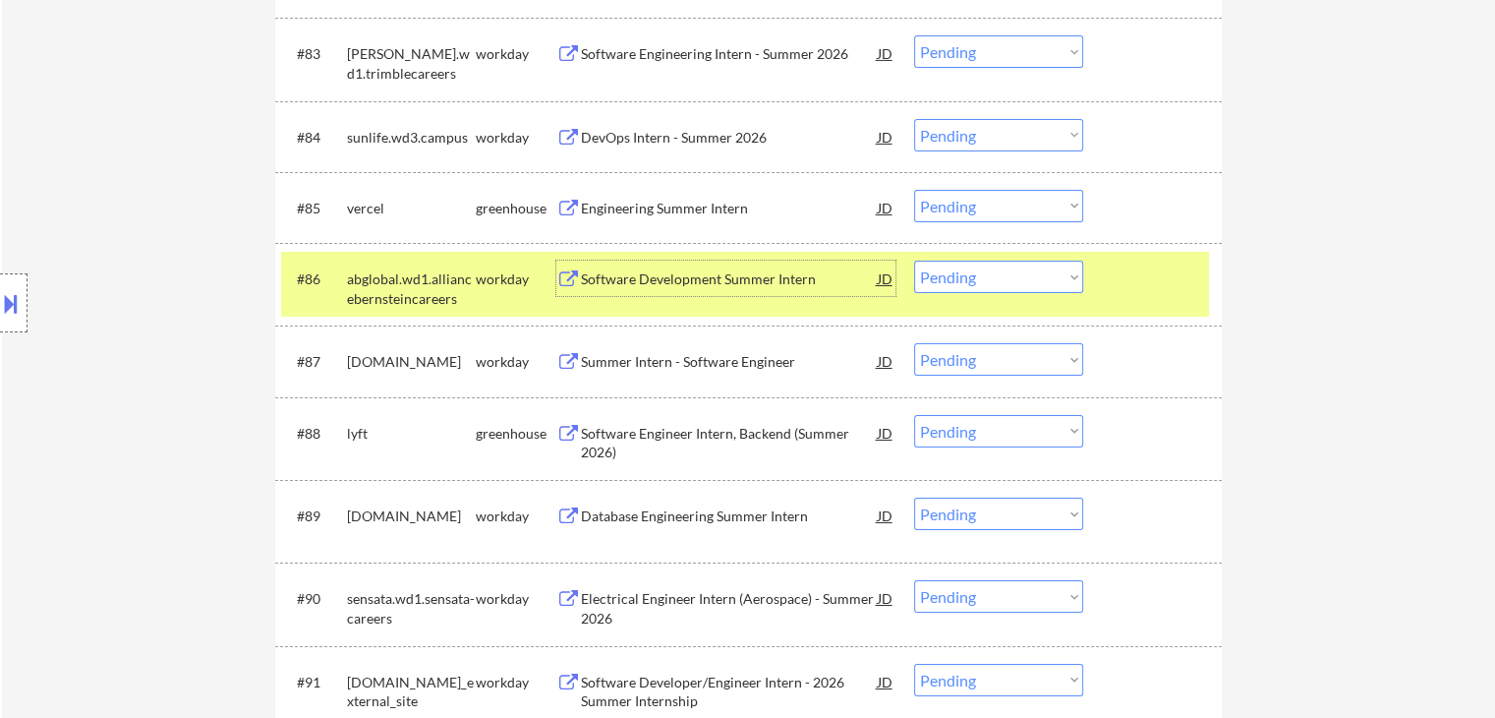
click at [716, 279] on div "Software Development Summer Intern" at bounding box center [729, 279] width 297 height 20
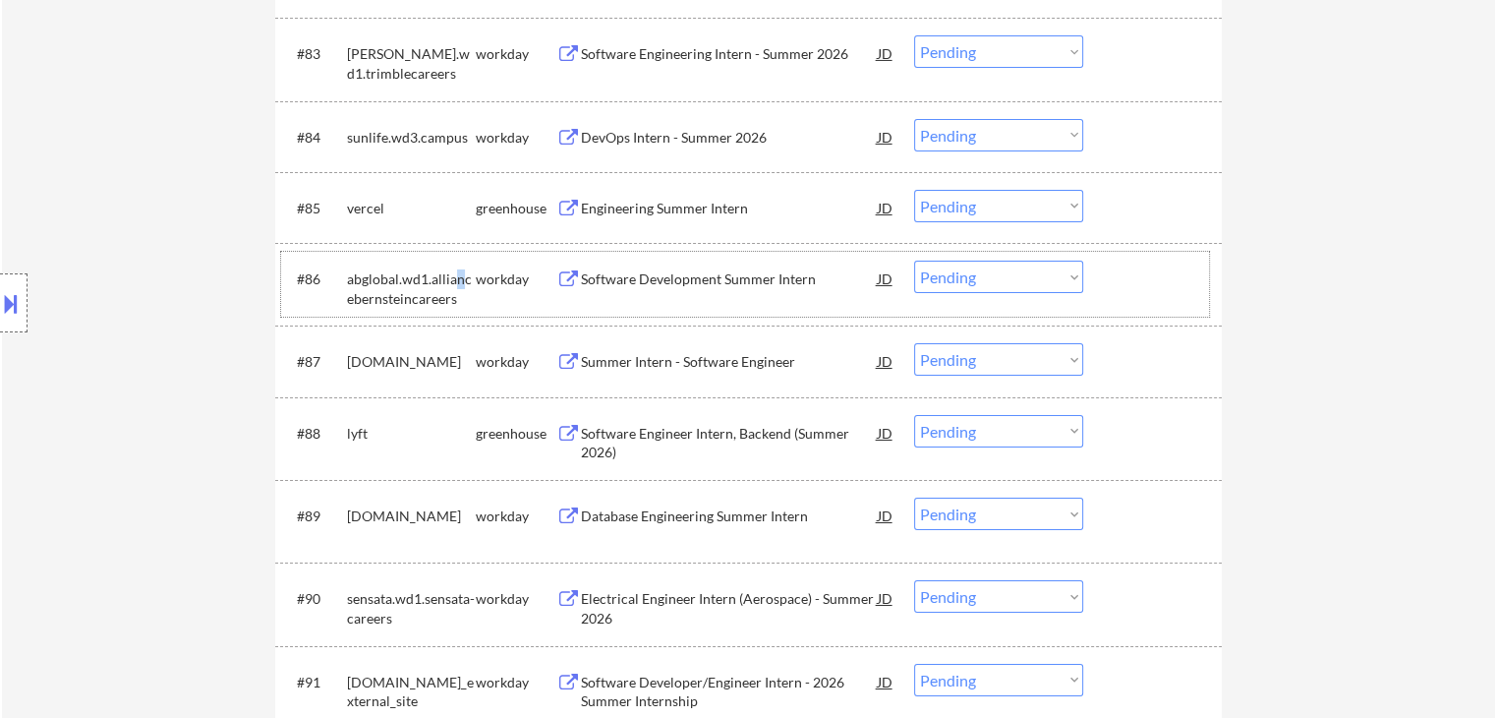
click at [460, 276] on div "abglobal.wd1.alliancebernsteincareers" at bounding box center [411, 288] width 129 height 38
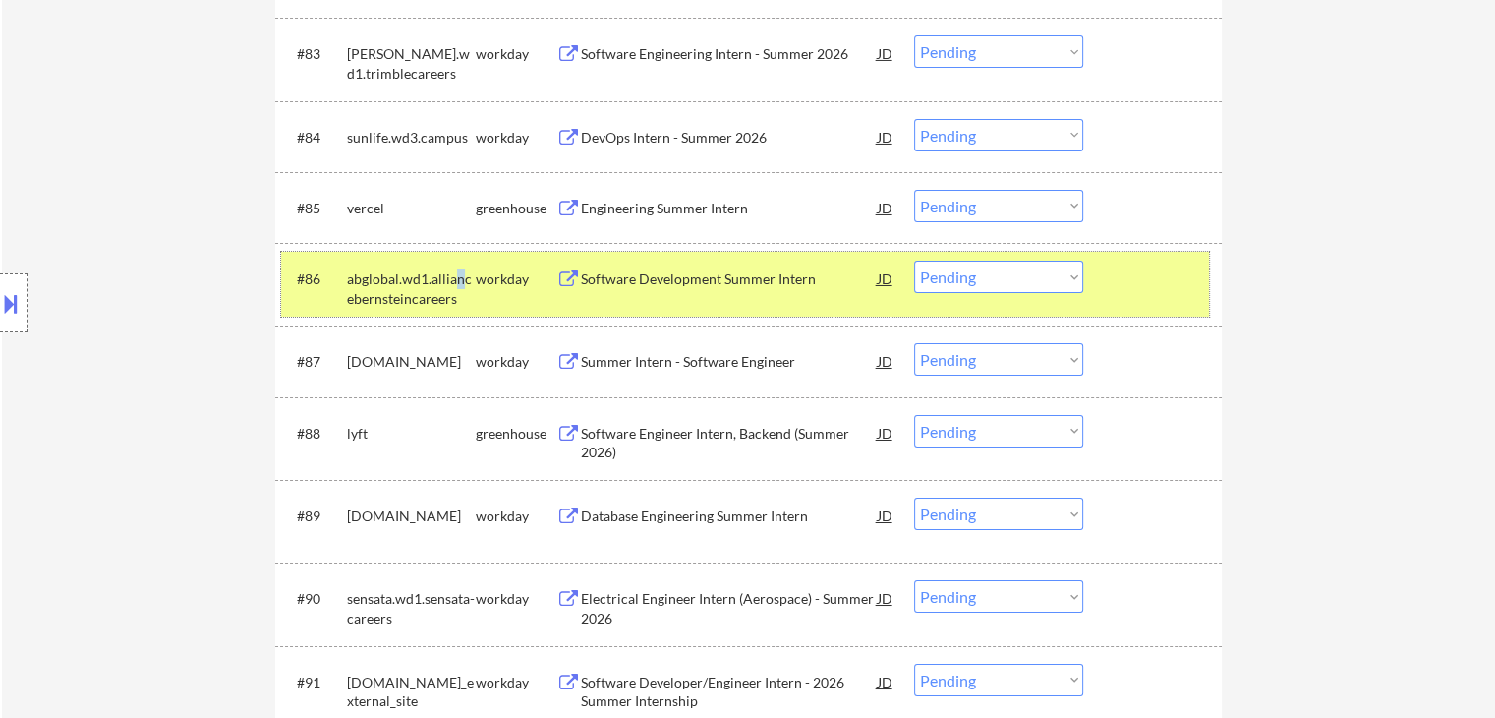
click at [960, 284] on select "Choose an option... Pending Applied Excluded (Questions) Excluded (Expired) Exc…" at bounding box center [998, 277] width 169 height 32
click at [914, 261] on select "Choose an option... Pending Applied Excluded (Questions) Excluded (Expired) Exc…" at bounding box center [998, 277] width 169 height 32
select select ""pending""
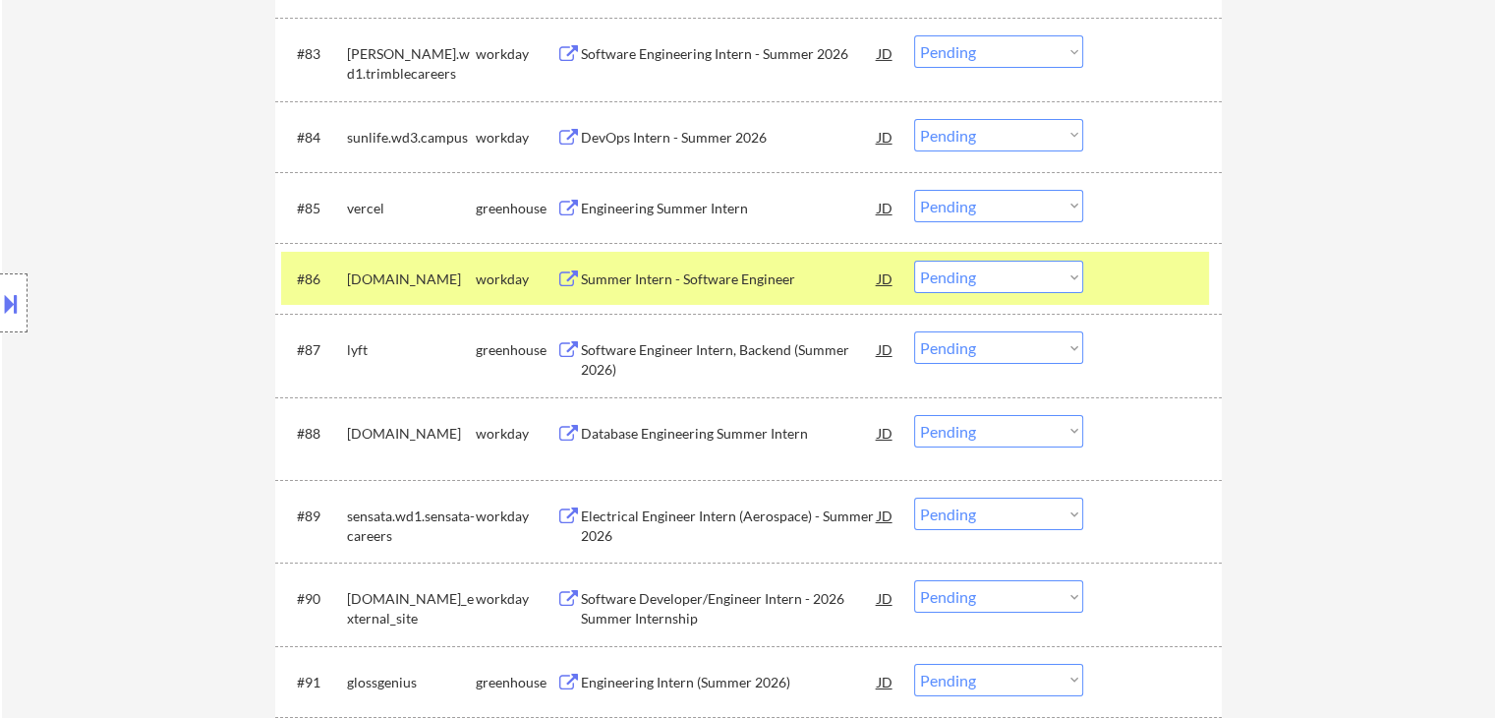
click at [685, 284] on div "Summer Intern - Software Engineer" at bounding box center [729, 279] width 297 height 20
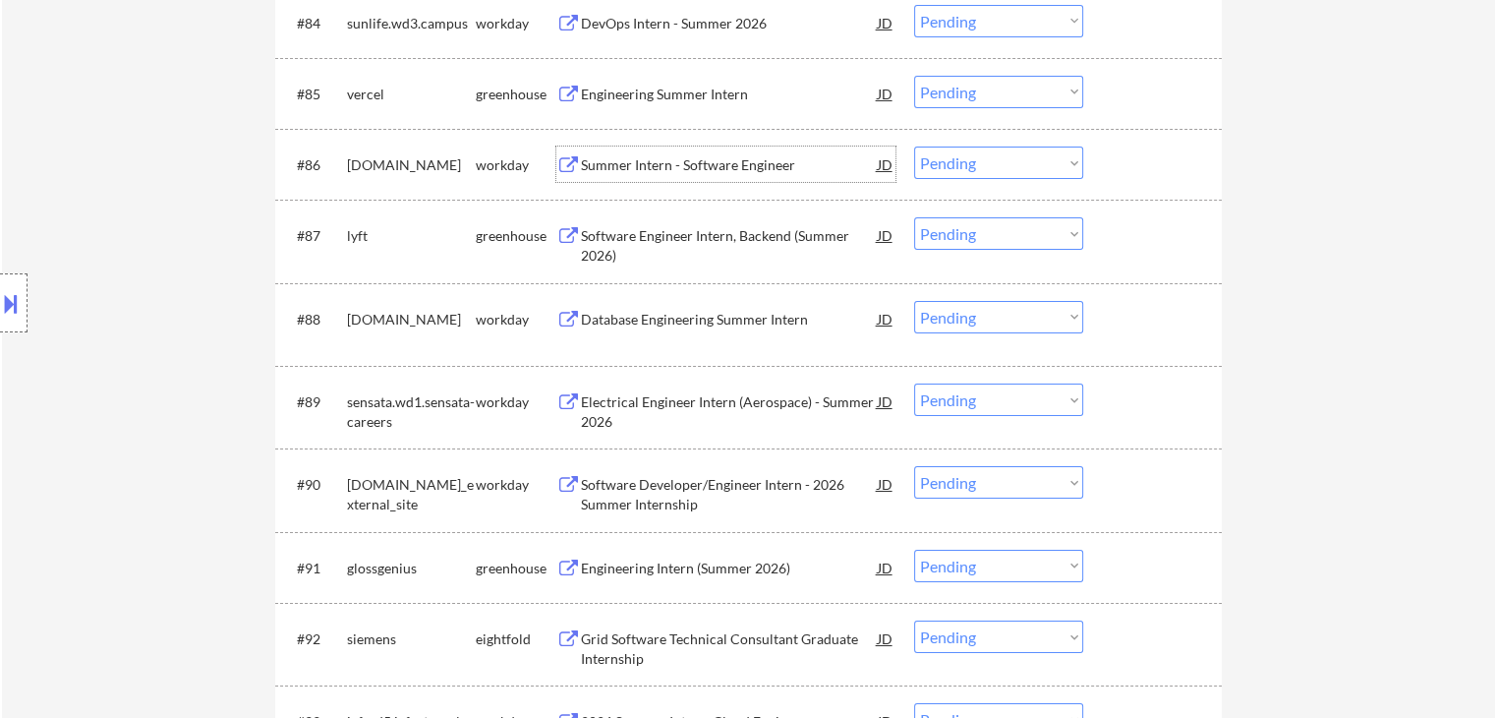
scroll to position [7274, 0]
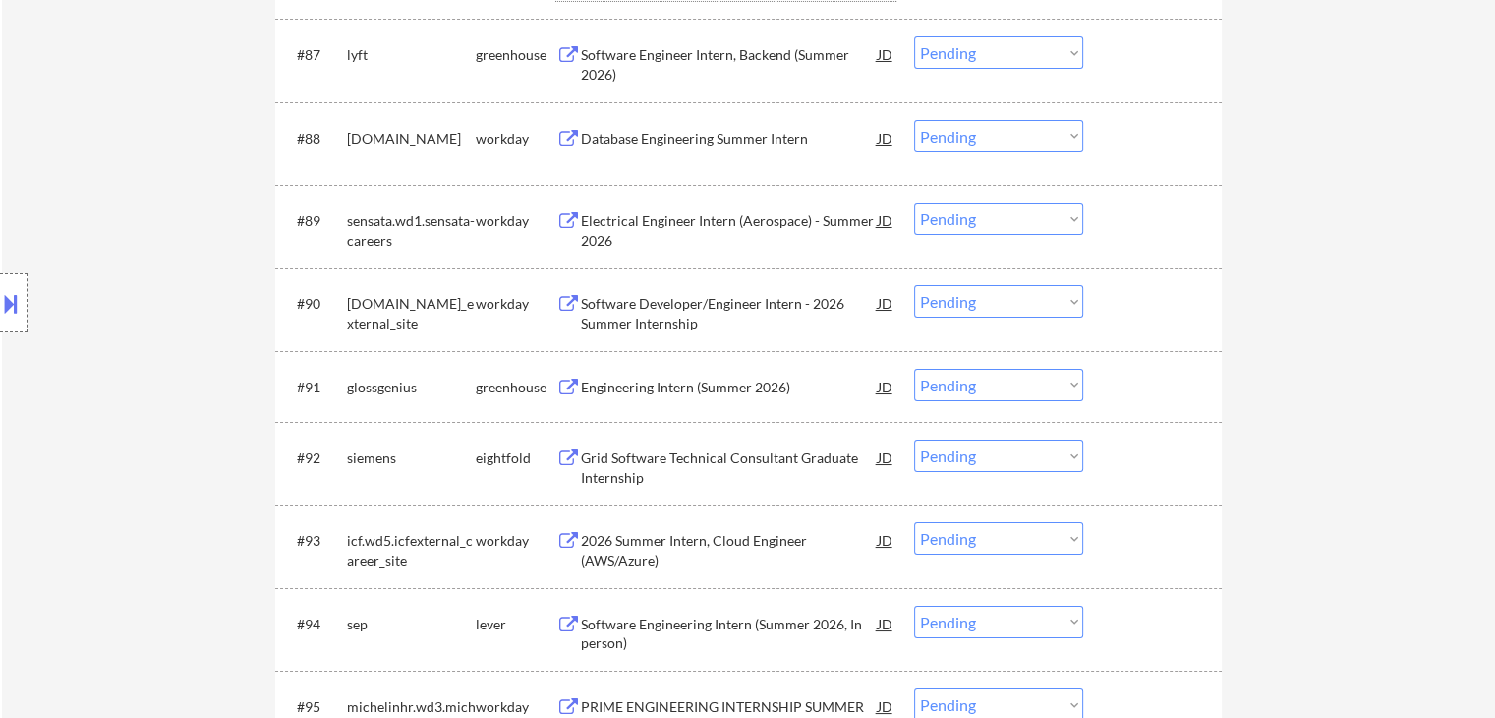
click at [720, 464] on div "Grid Software Technical Consultant Graduate Internship" at bounding box center [729, 467] width 297 height 38
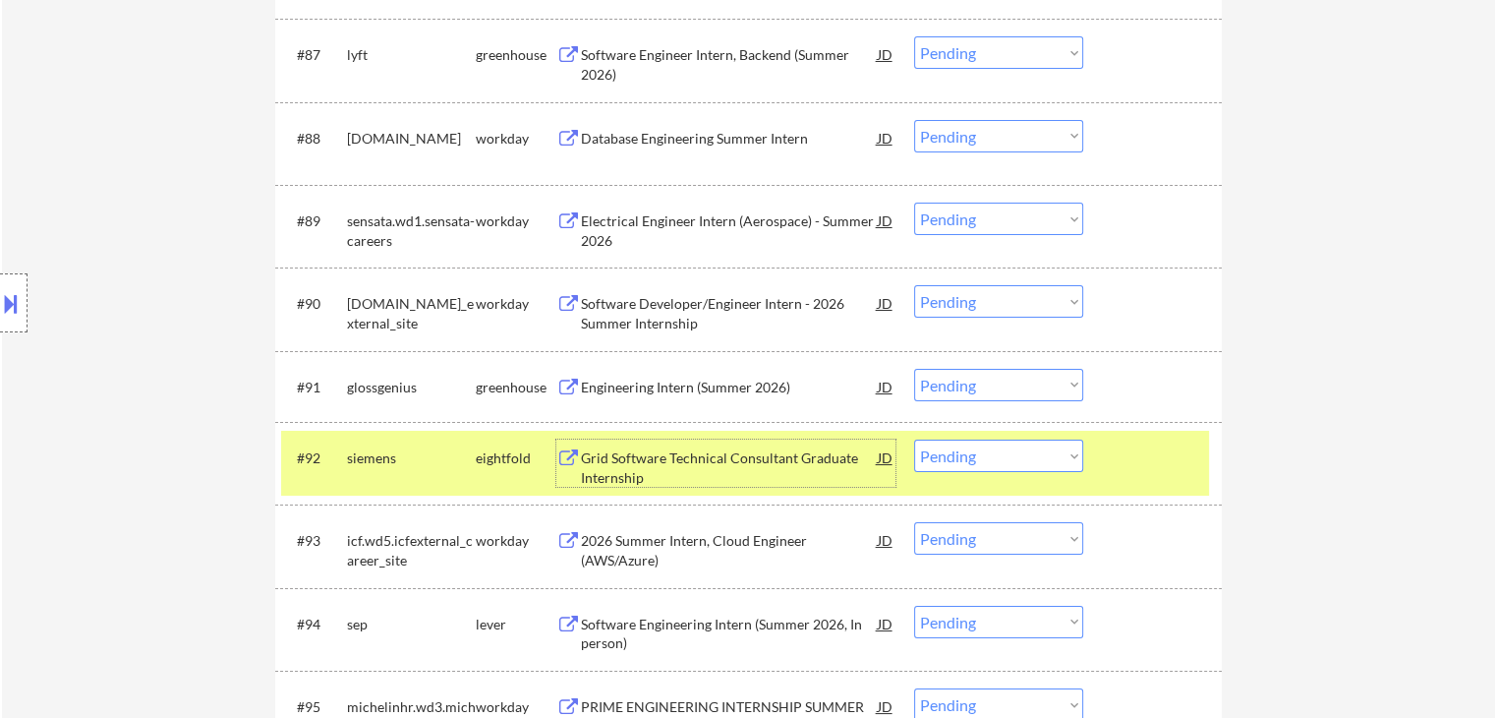
click at [997, 459] on select "Choose an option... Pending Applied Excluded (Questions) Excluded (Expired) Exc…" at bounding box center [998, 455] width 169 height 32
click at [914, 439] on select "Choose an option... Pending Applied Excluded (Questions) Excluded (Expired) Exc…" at bounding box center [998, 455] width 169 height 32
select select ""pending""
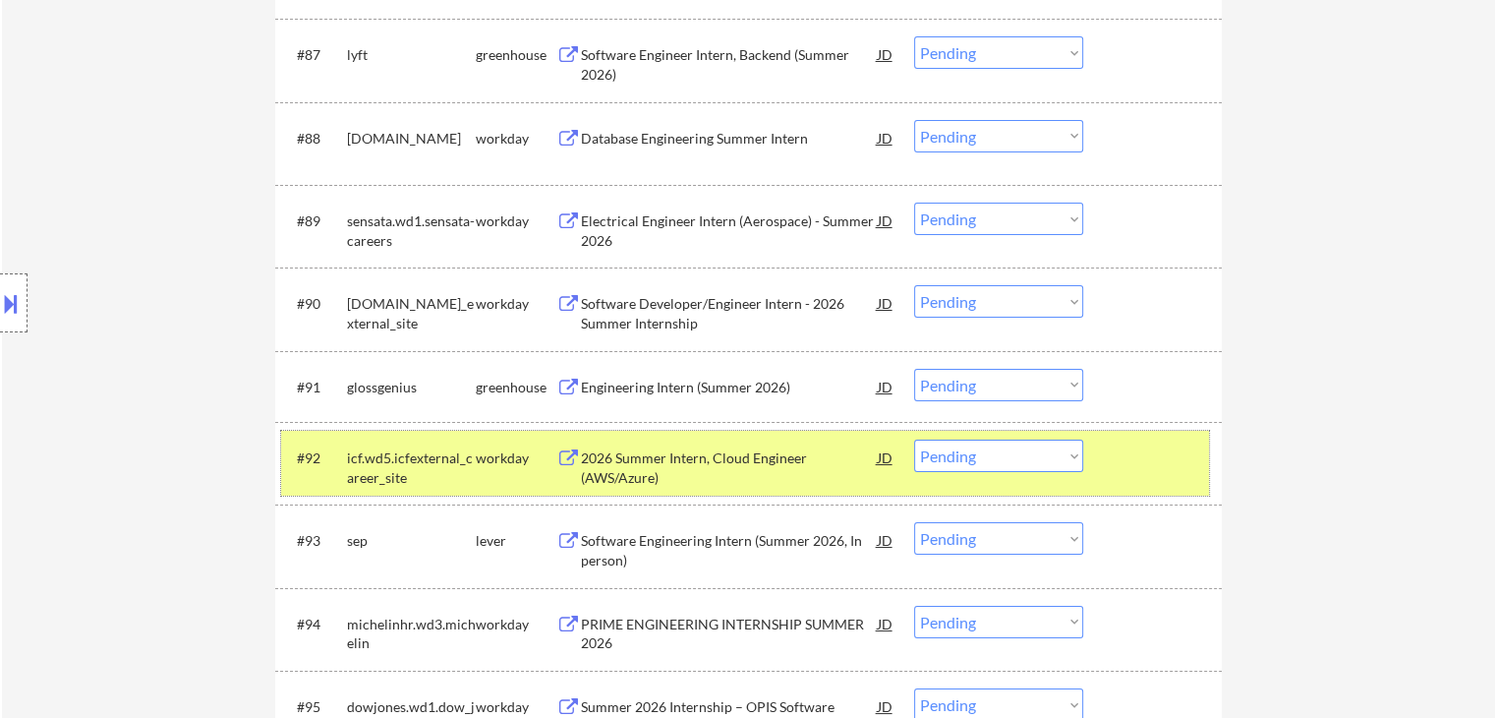
click at [504, 457] on div "workday" at bounding box center [516, 458] width 81 height 20
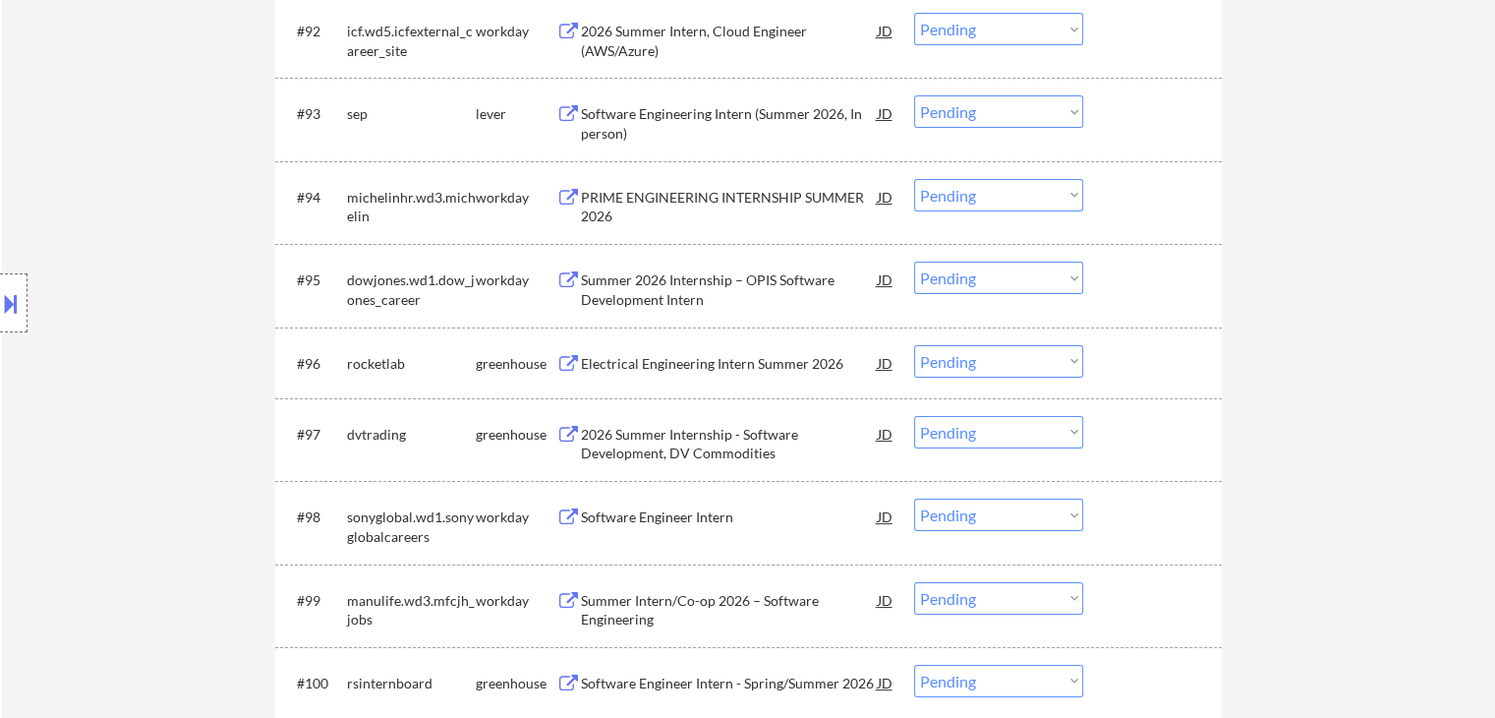
scroll to position [7864, 0]
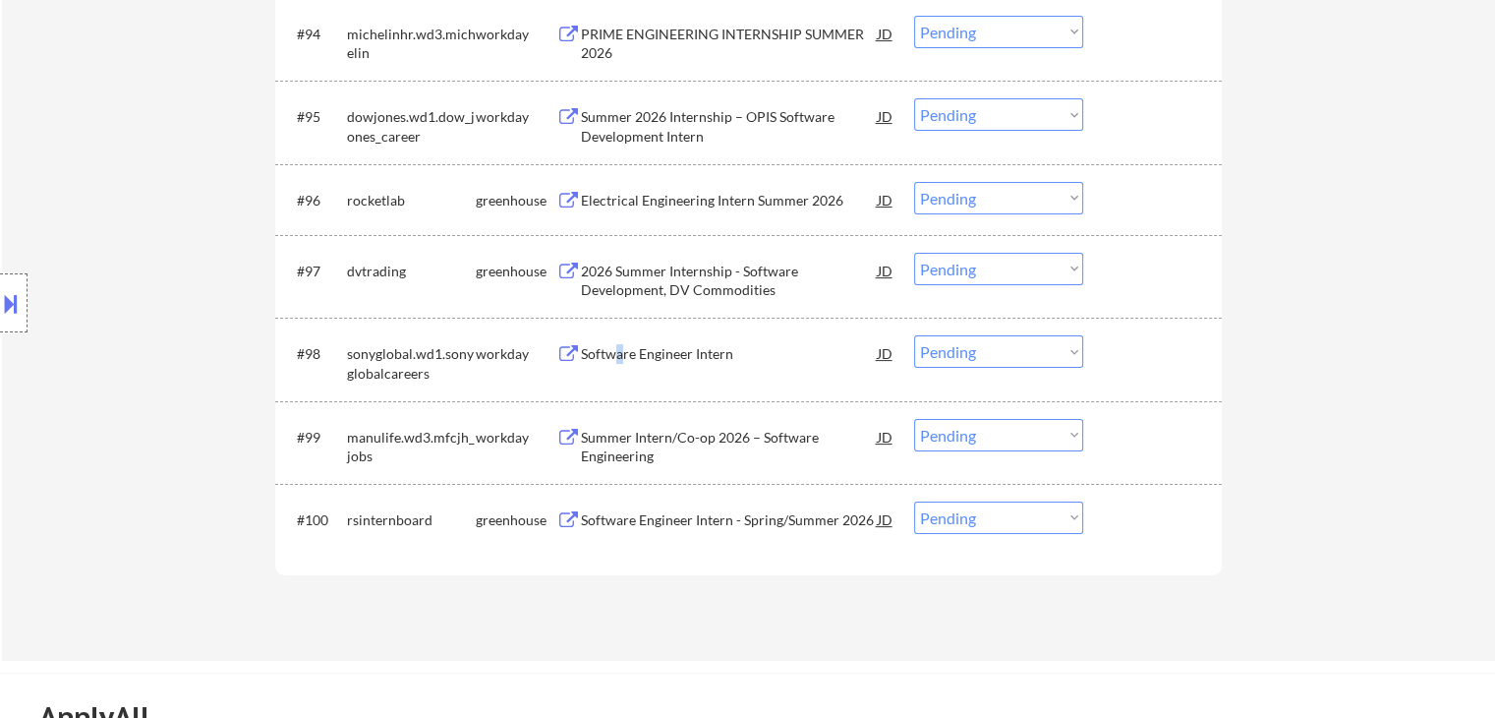
click at [619, 356] on div "Software Engineer Intern" at bounding box center [729, 354] width 297 height 20
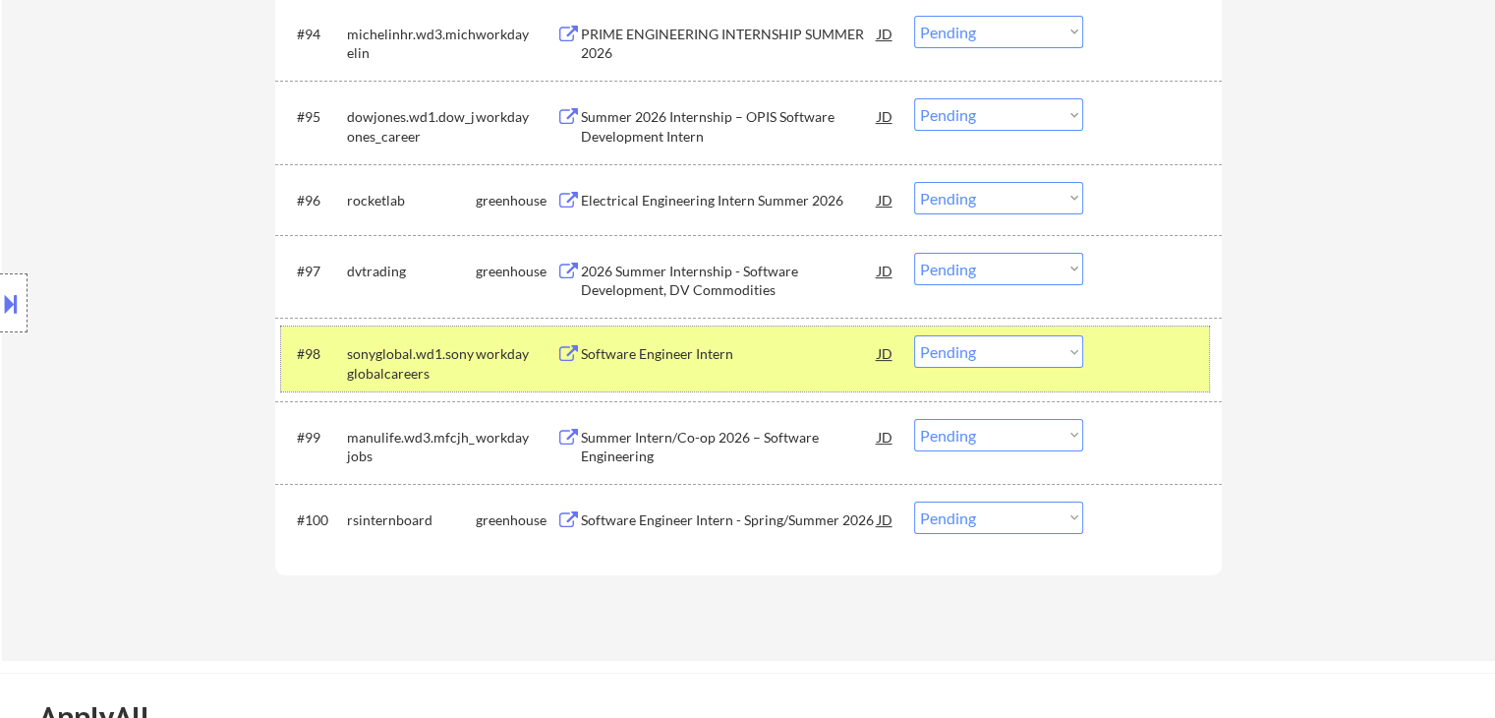
click at [1200, 375] on div "#98 sonyglobal.wd1.sonyglobalcareers workday Software Engineer Intern JD Choose…" at bounding box center [745, 358] width 928 height 65
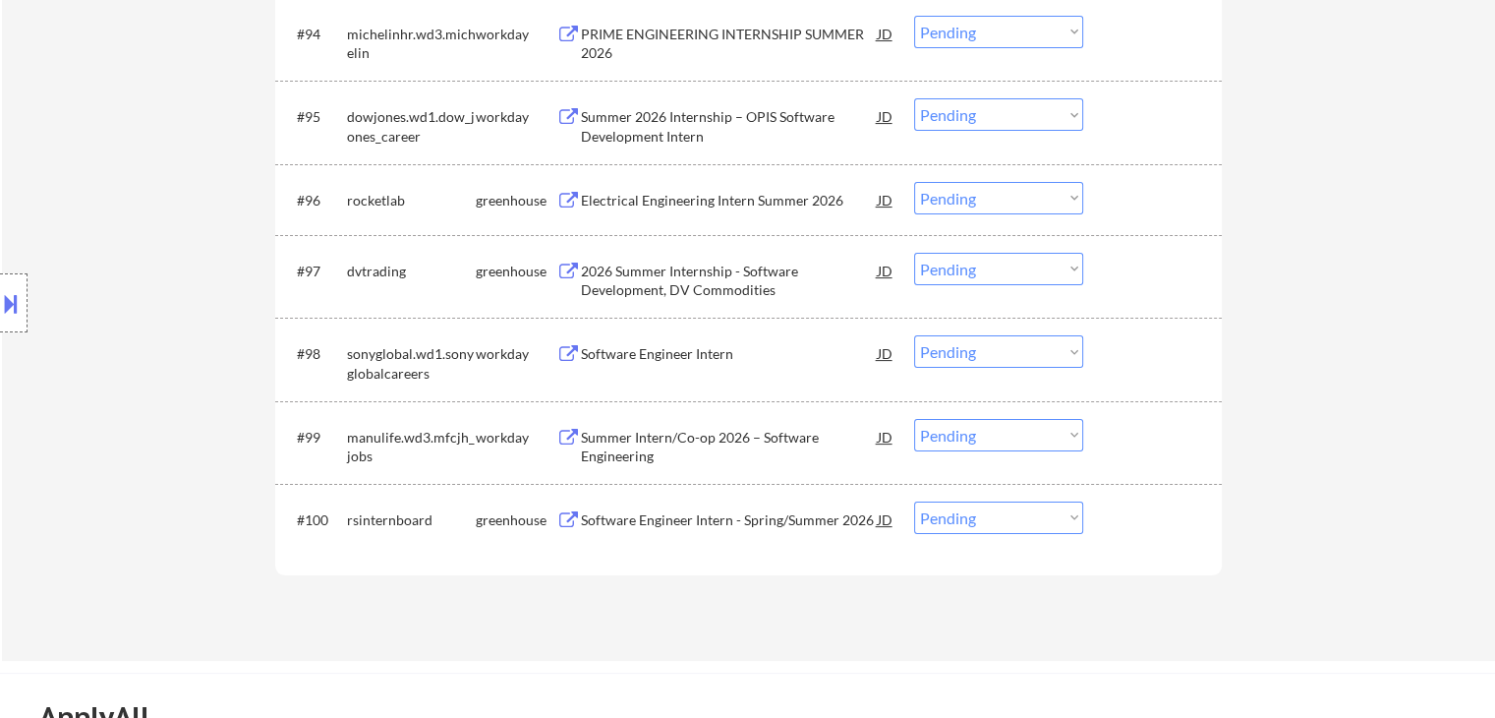
click at [1163, 365] on div at bounding box center [1155, 352] width 87 height 35
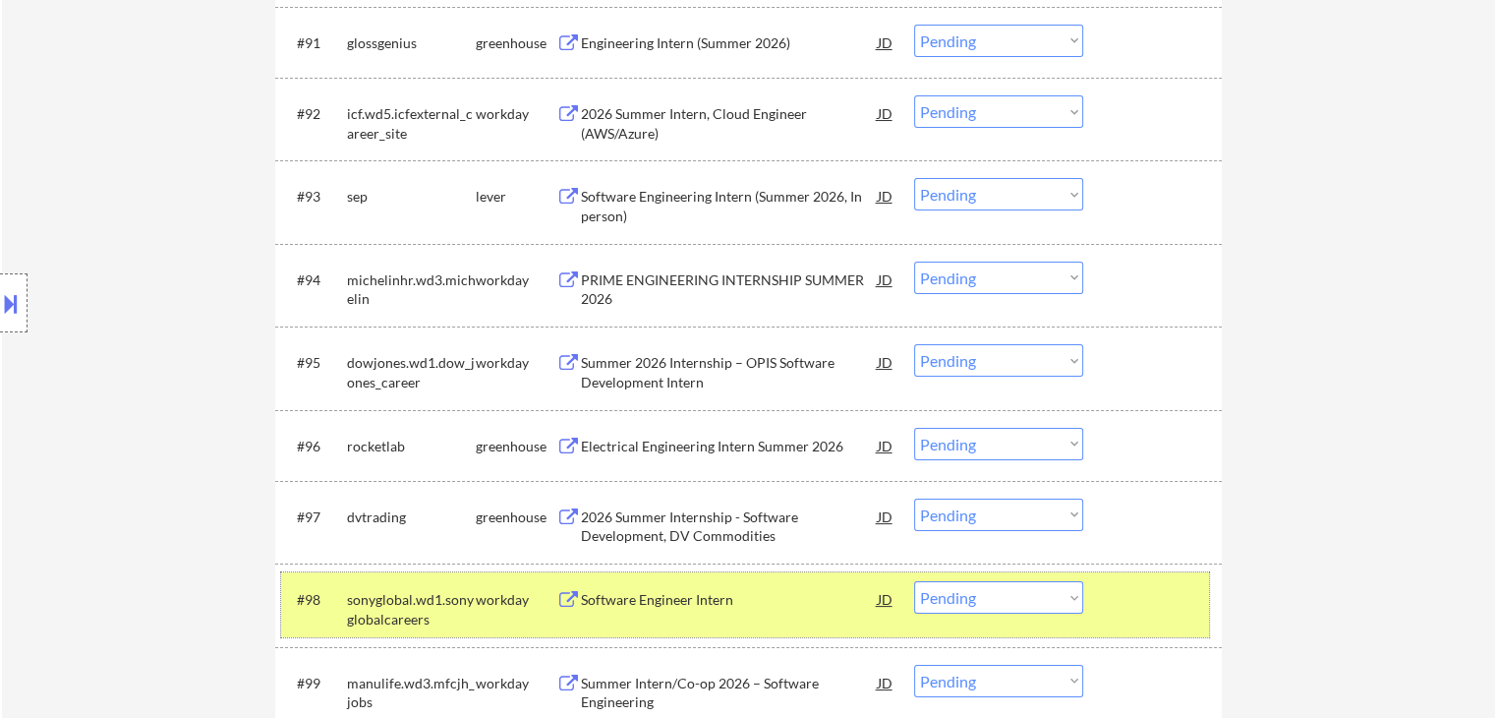
scroll to position [7766, 0]
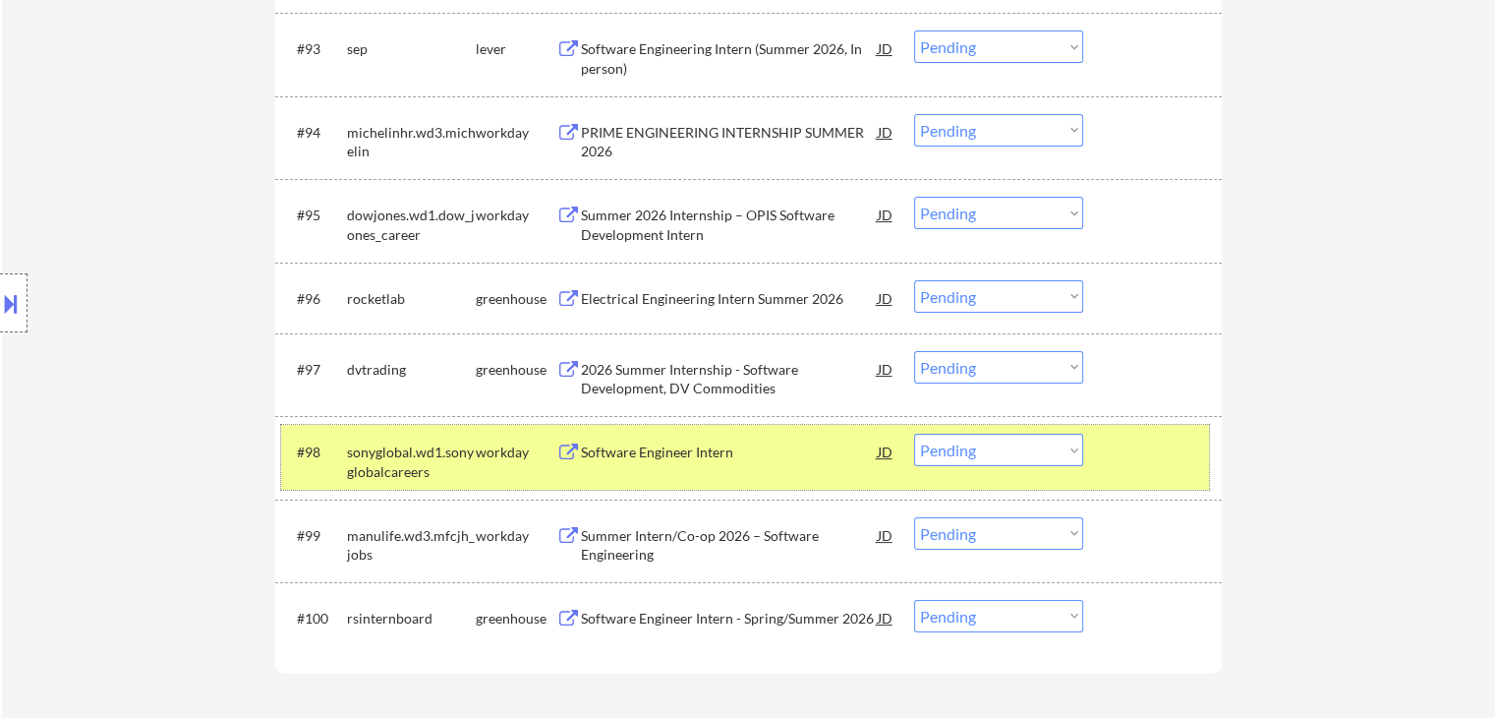
click at [1013, 449] on select "Choose an option... Pending Applied Excluded (Questions) Excluded (Expired) Exc…" at bounding box center [998, 450] width 169 height 32
click at [914, 434] on select "Choose an option... Pending Applied Excluded (Questions) Excluded (Expired) Exc…" at bounding box center [998, 450] width 169 height 32
click at [482, 448] on div "workday" at bounding box center [516, 452] width 81 height 20
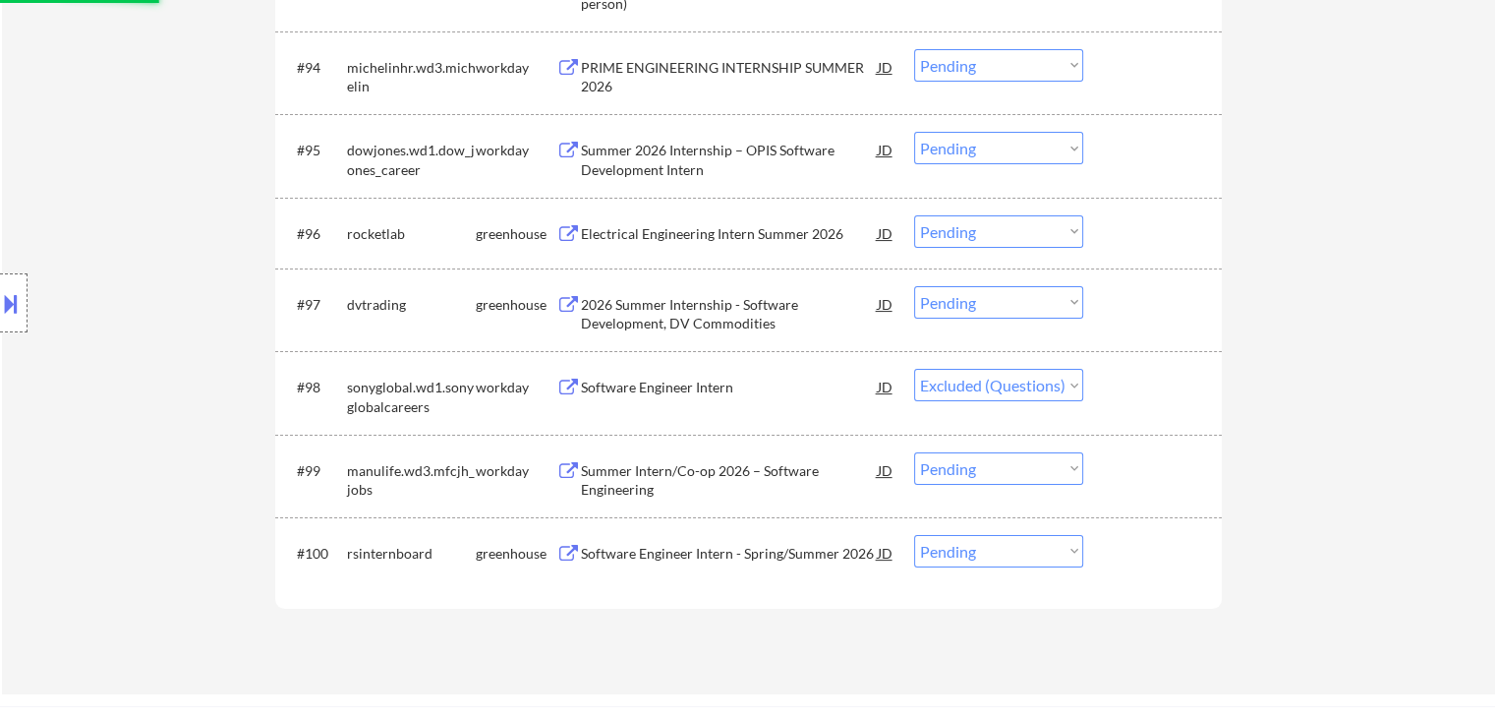
scroll to position [7864, 0]
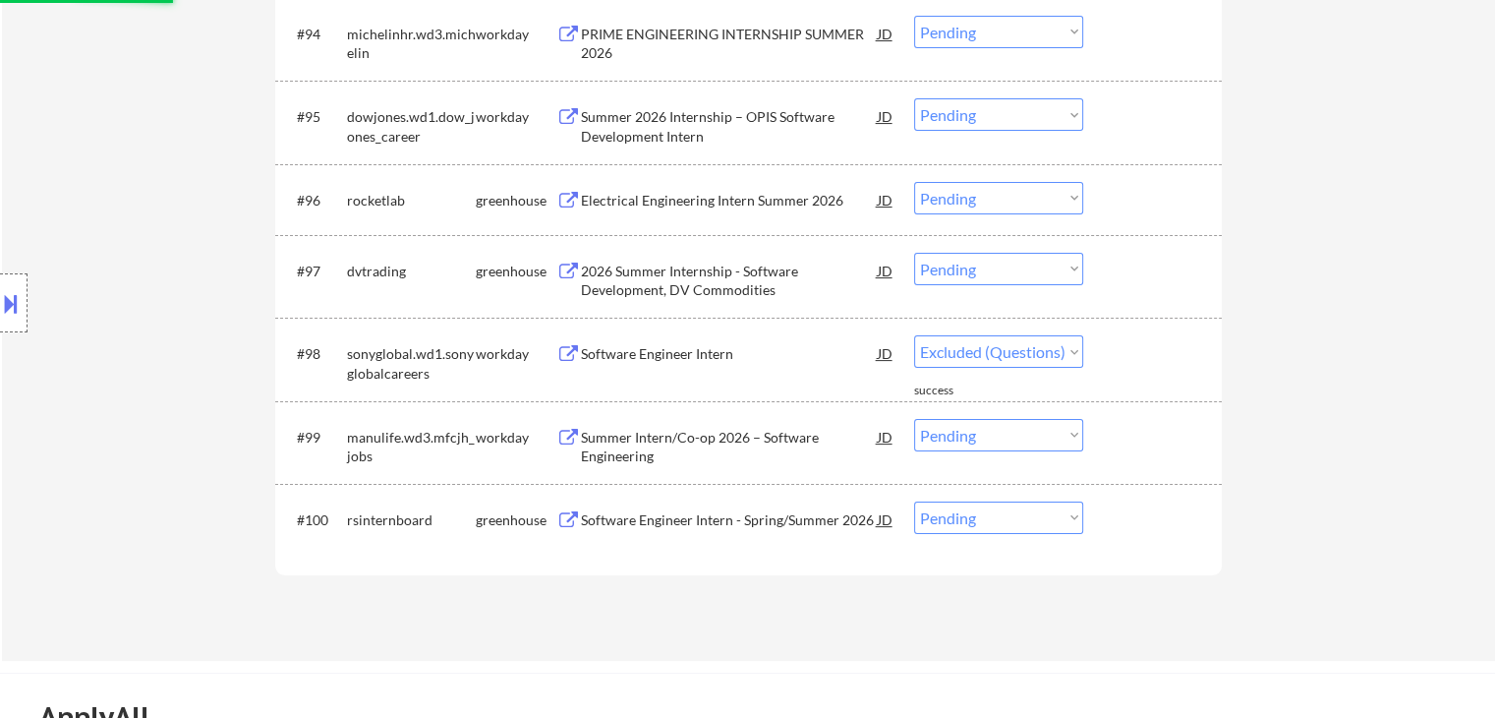
select select ""pending""
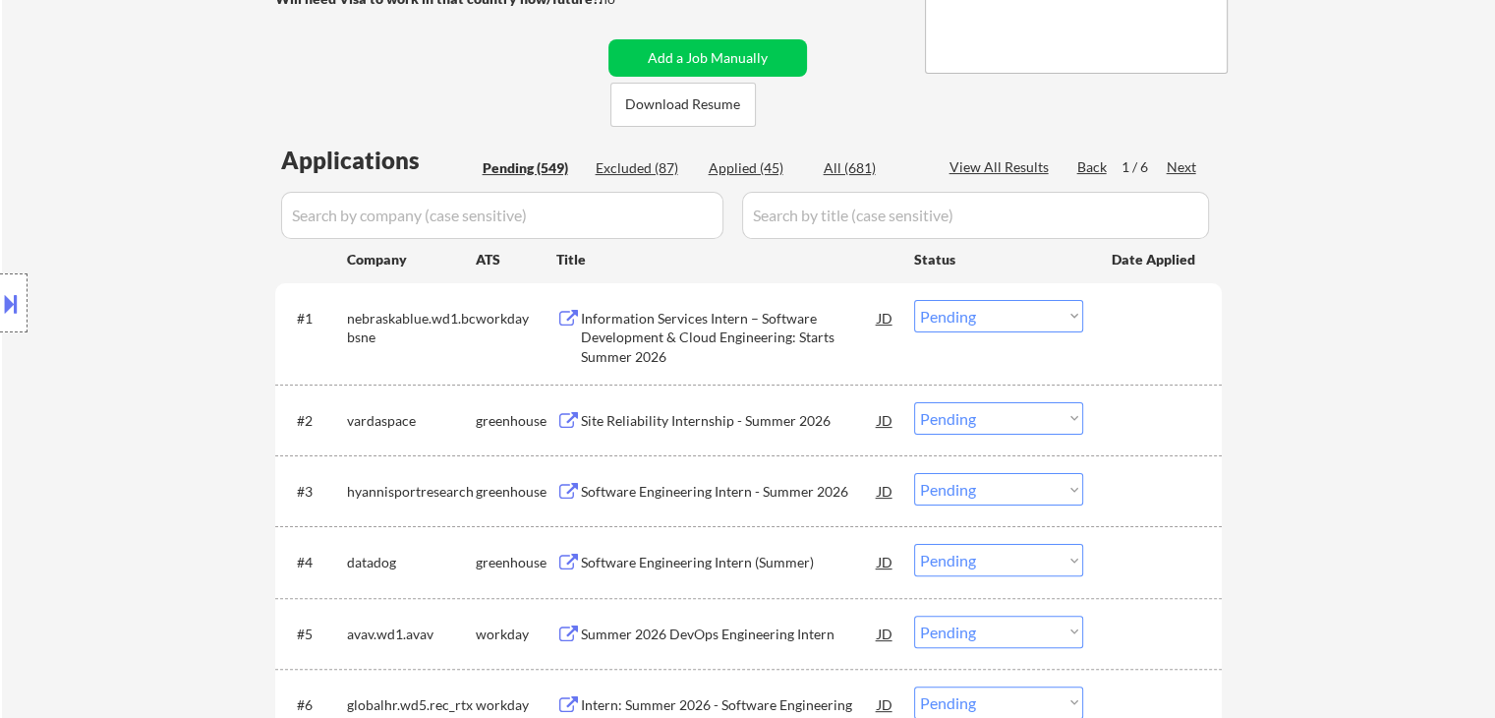
scroll to position [208, 0]
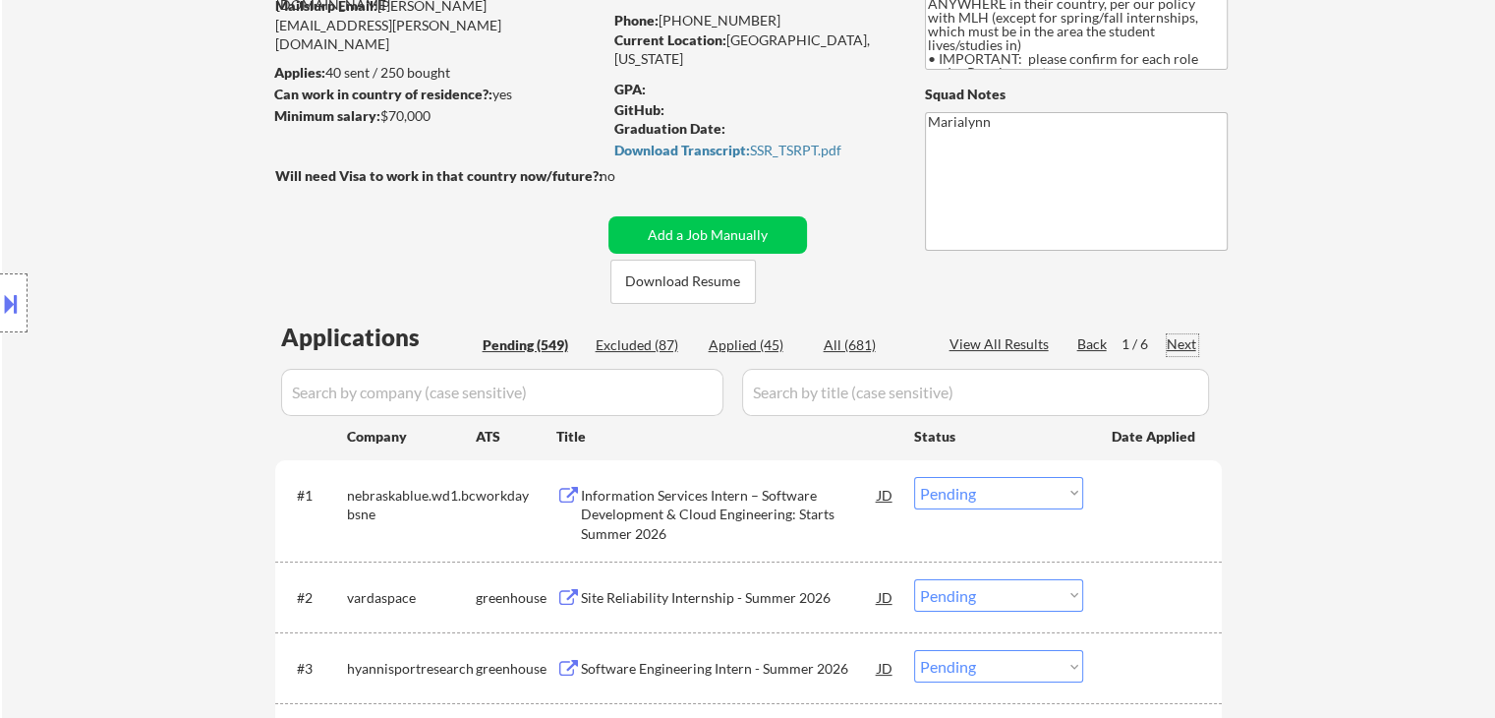
click at [1187, 347] on div "Next" at bounding box center [1182, 344] width 31 height 20
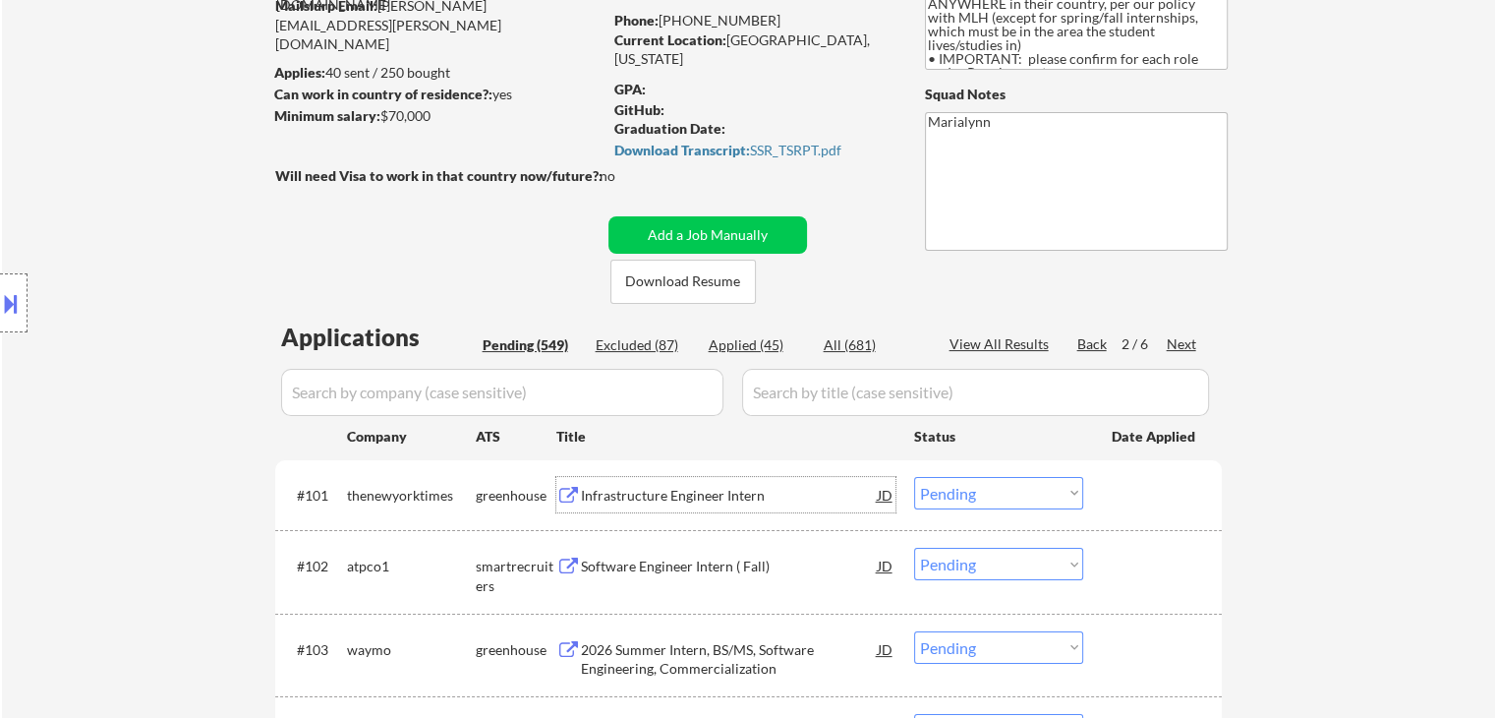
click at [761, 489] on div "Infrastructure Engineer Intern" at bounding box center [729, 496] width 297 height 20
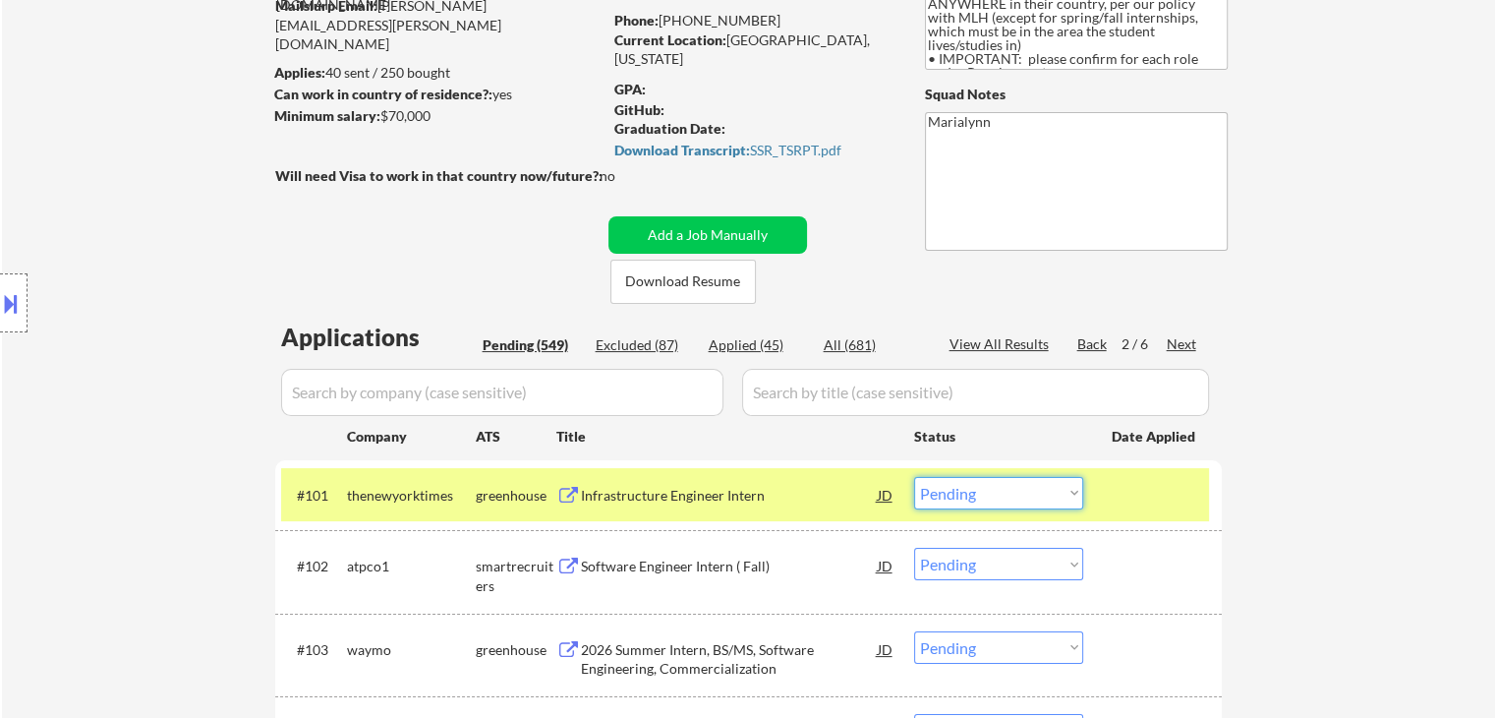
drag, startPoint x: 1018, startPoint y: 492, endPoint x: 1028, endPoint y: 498, distance: 11.5
click at [1019, 493] on select "Choose an option... Pending Applied Excluded (Questions) Excluded (Expired) Exc…" at bounding box center [998, 493] width 169 height 32
click at [914, 477] on select "Choose an option... Pending Applied Excluded (Questions) Excluded (Expired) Exc…" at bounding box center [998, 493] width 169 height 32
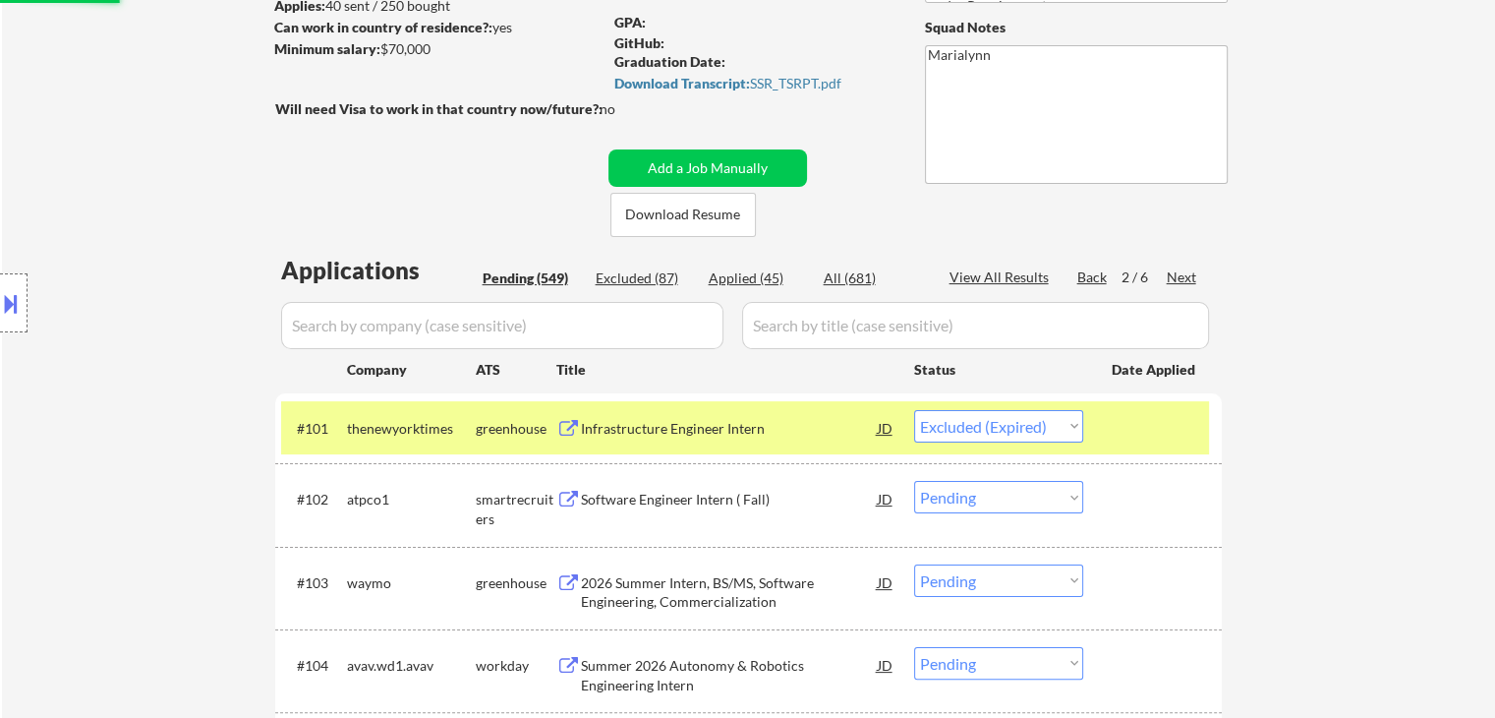
scroll to position [307, 0]
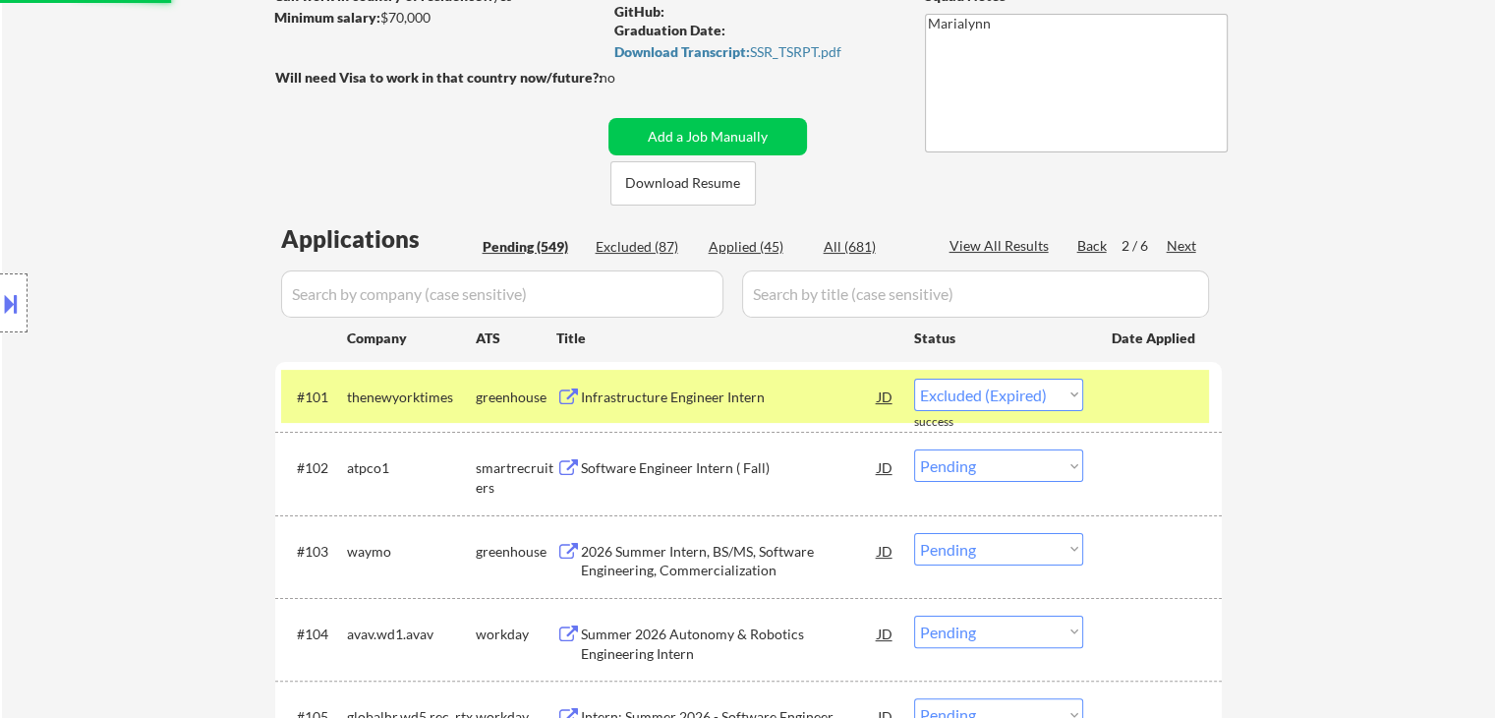
select select ""pending""
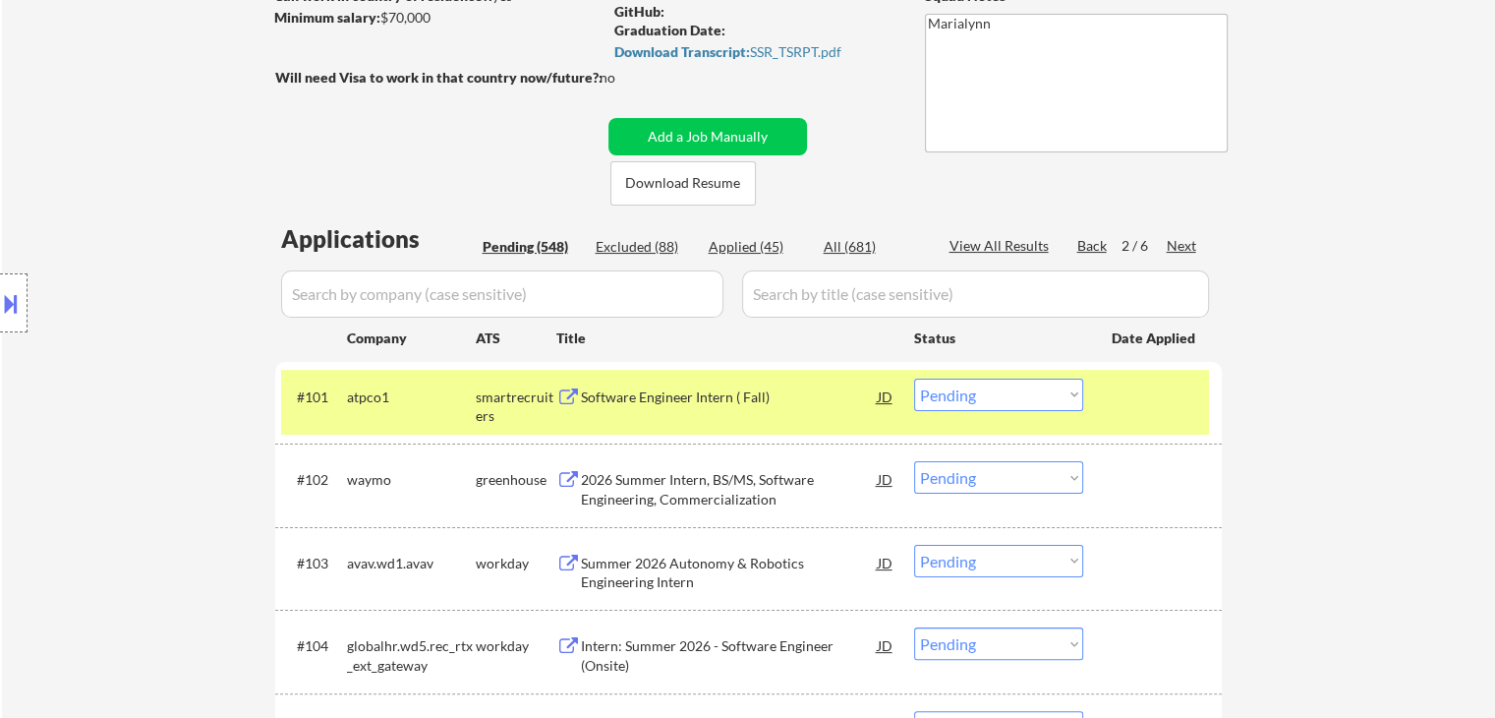
drag, startPoint x: 497, startPoint y: 397, endPoint x: 625, endPoint y: 508, distance: 169.3
click at [499, 398] on div "smartrecruiters" at bounding box center [516, 406] width 81 height 38
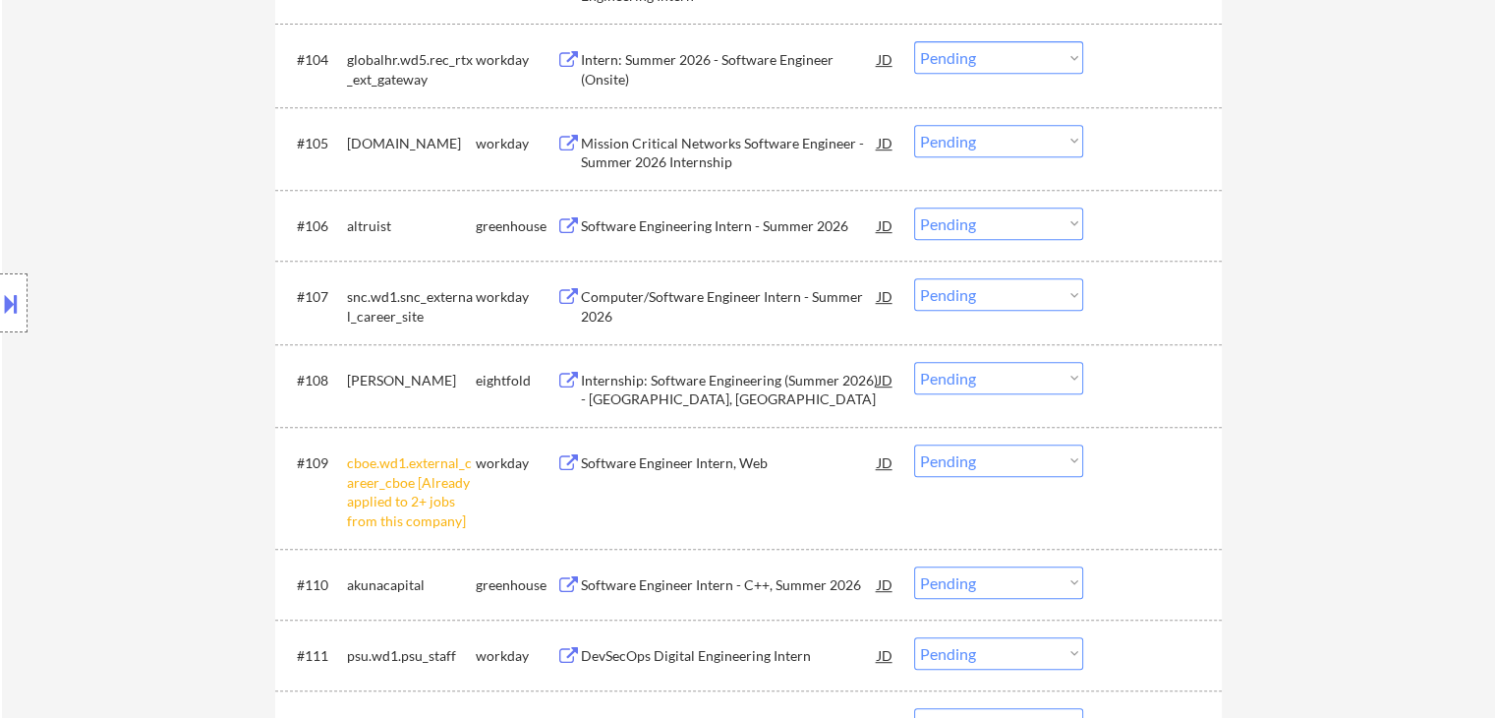
scroll to position [995, 0]
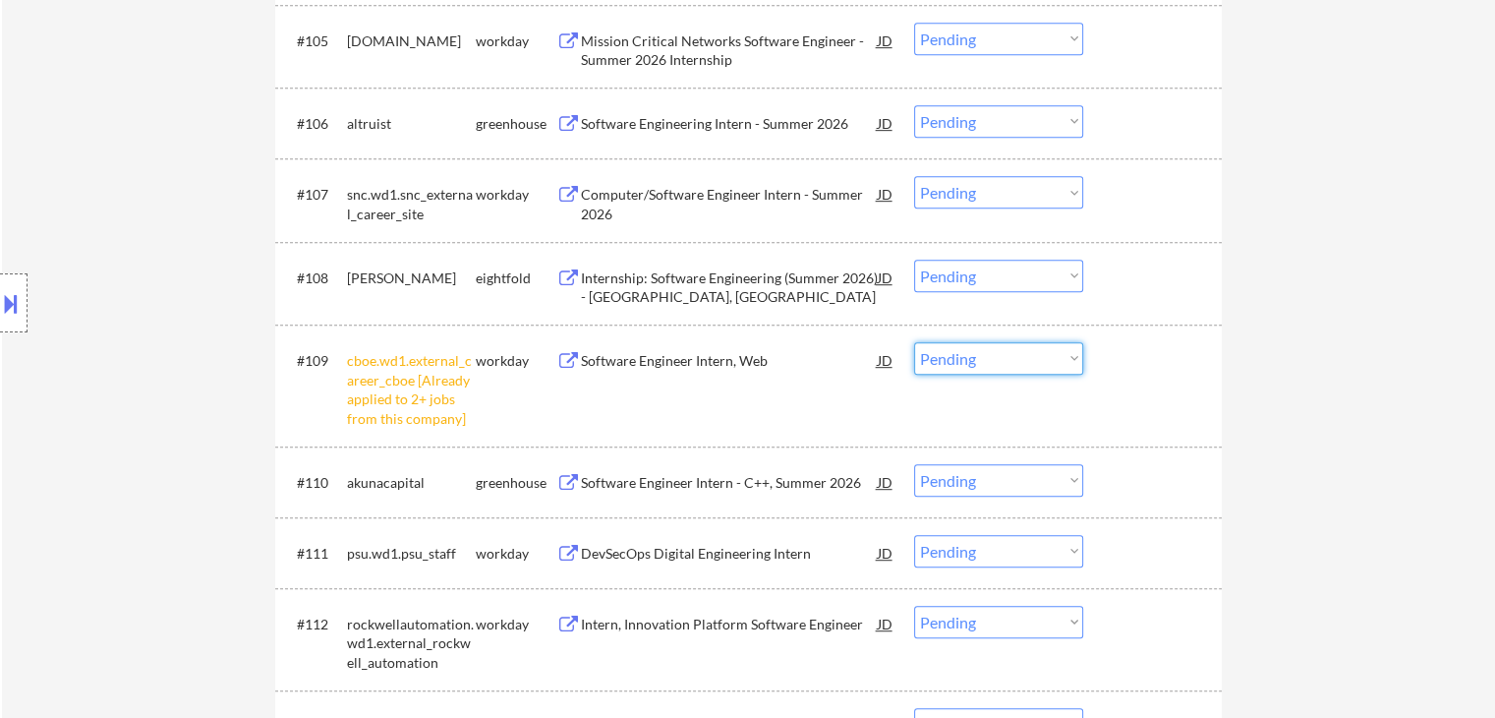
click at [962, 358] on select "Choose an option... Pending Applied Excluded (Questions) Excluded (Expired) Exc…" at bounding box center [998, 358] width 169 height 32
click at [914, 342] on select "Choose an option... Pending Applied Excluded (Questions) Excluded (Expired) Exc…" at bounding box center [998, 358] width 169 height 32
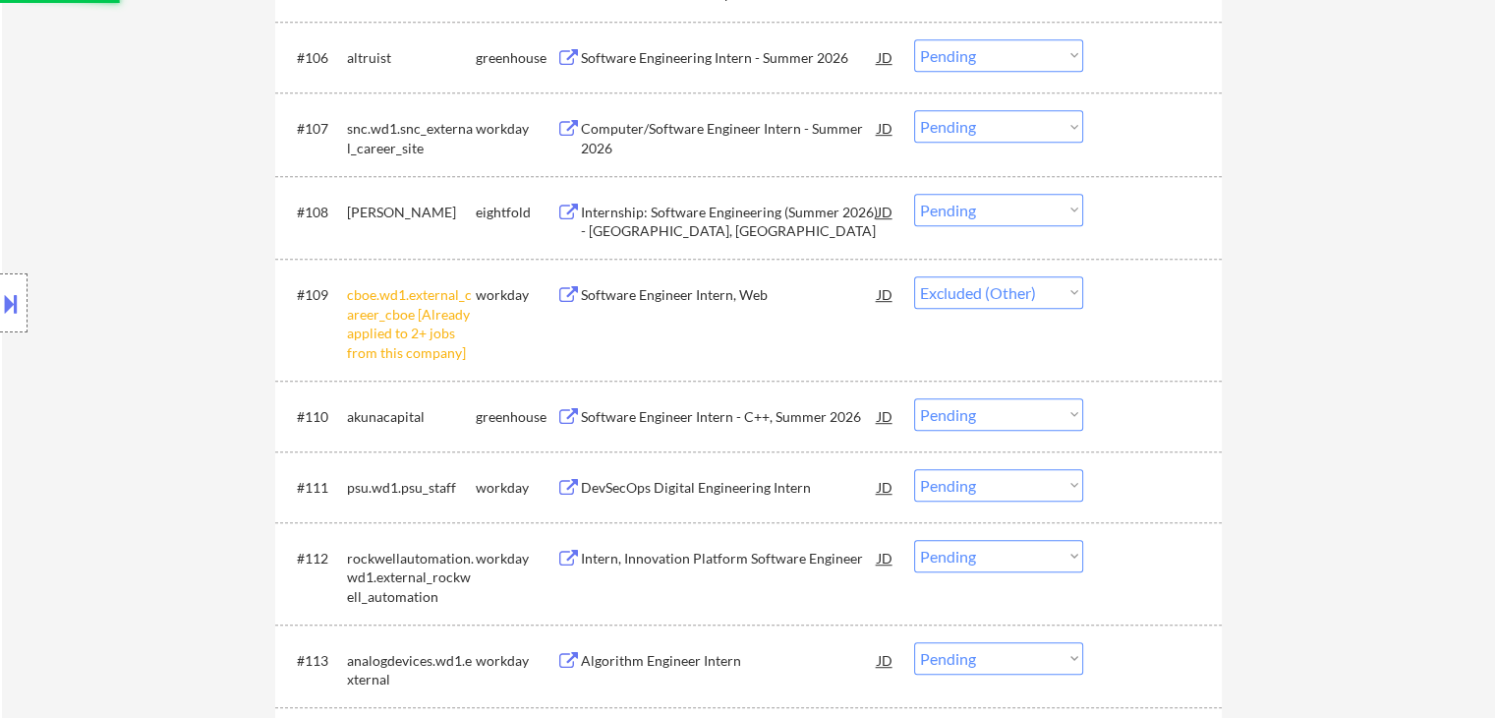
scroll to position [1093, 0]
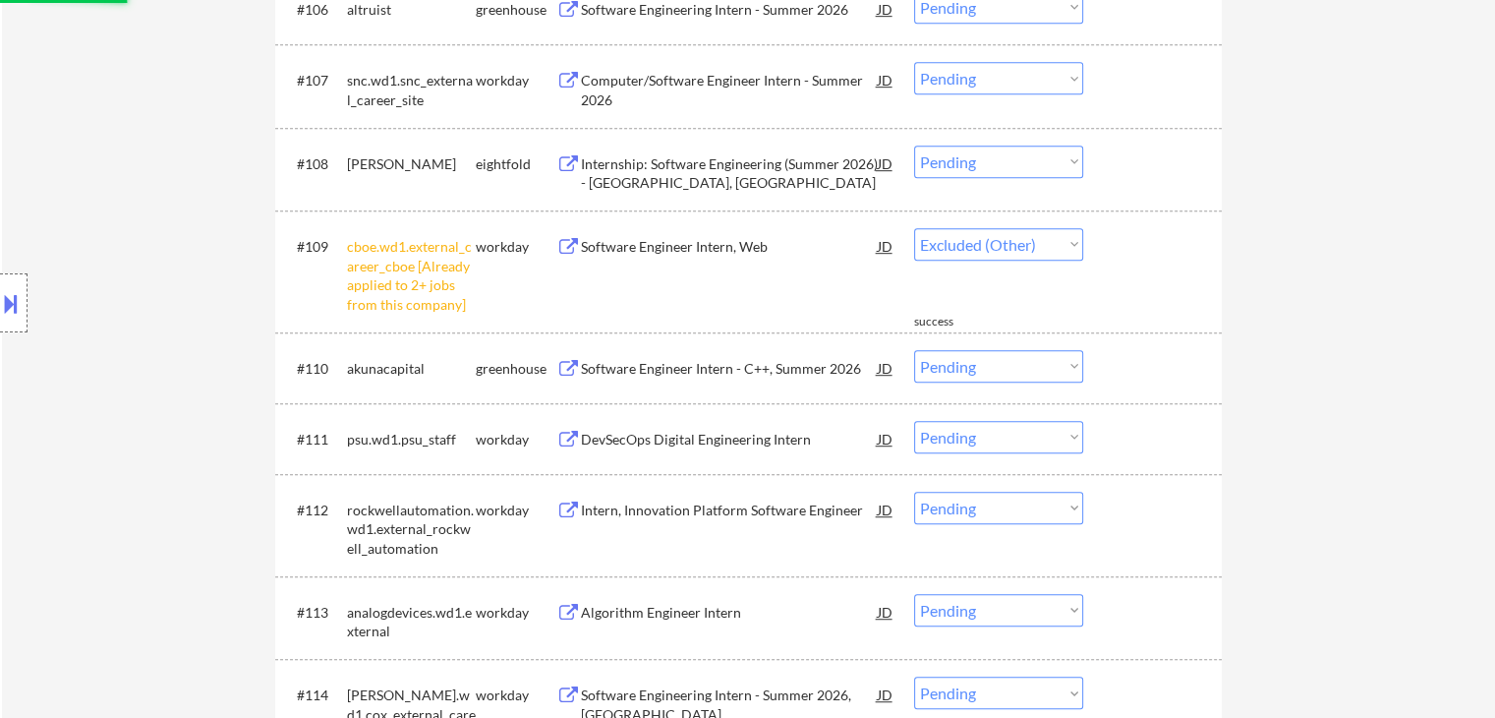
select select ""pending""
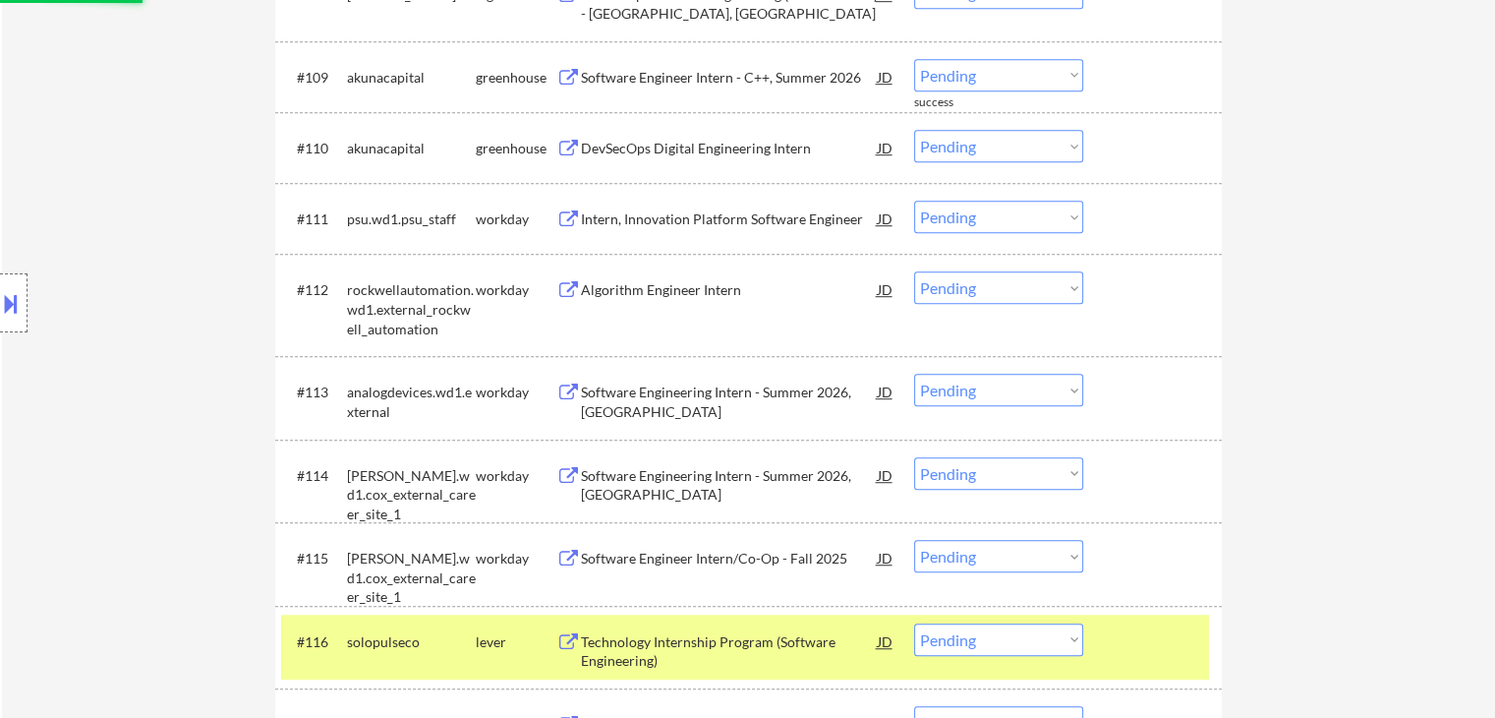
scroll to position [1290, 0]
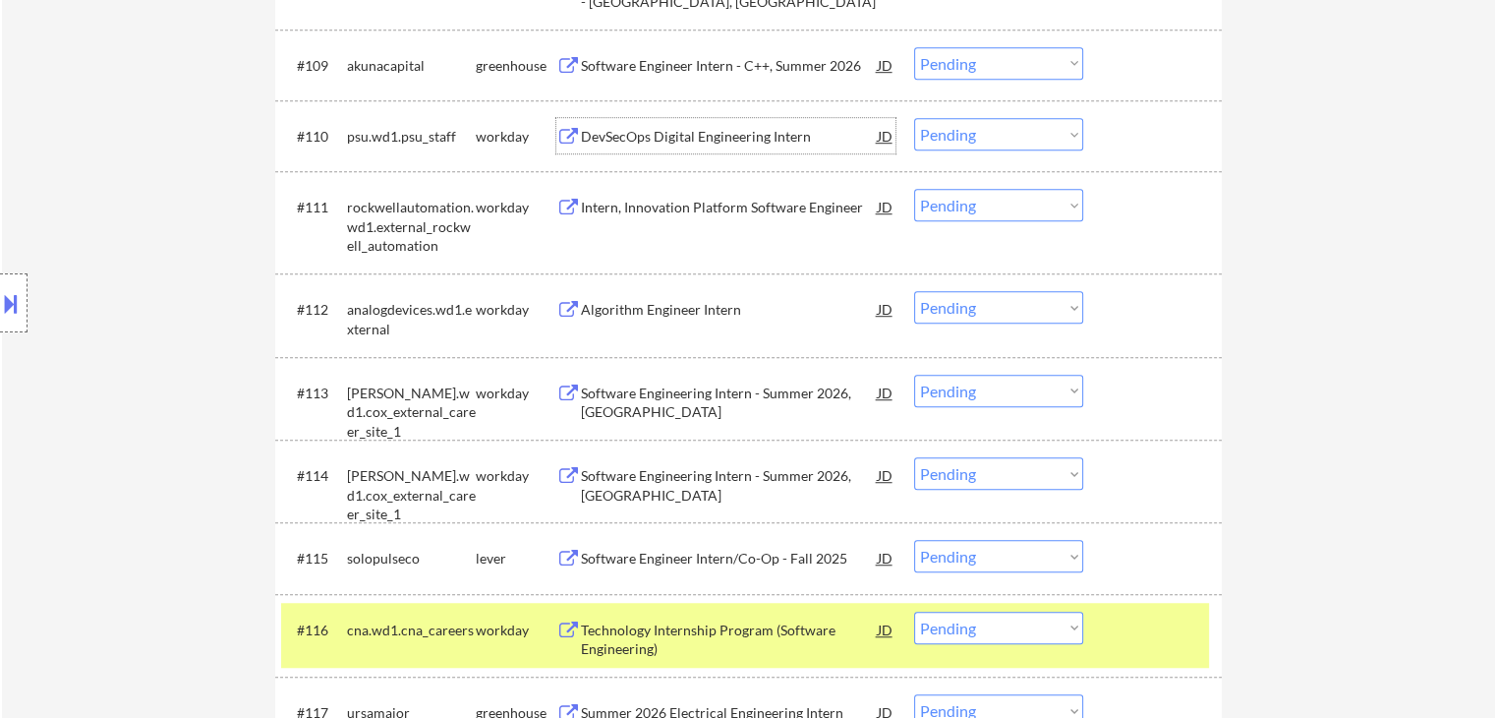
click at [747, 135] on div "DevSecOps Digital Engineering Intern" at bounding box center [729, 137] width 297 height 20
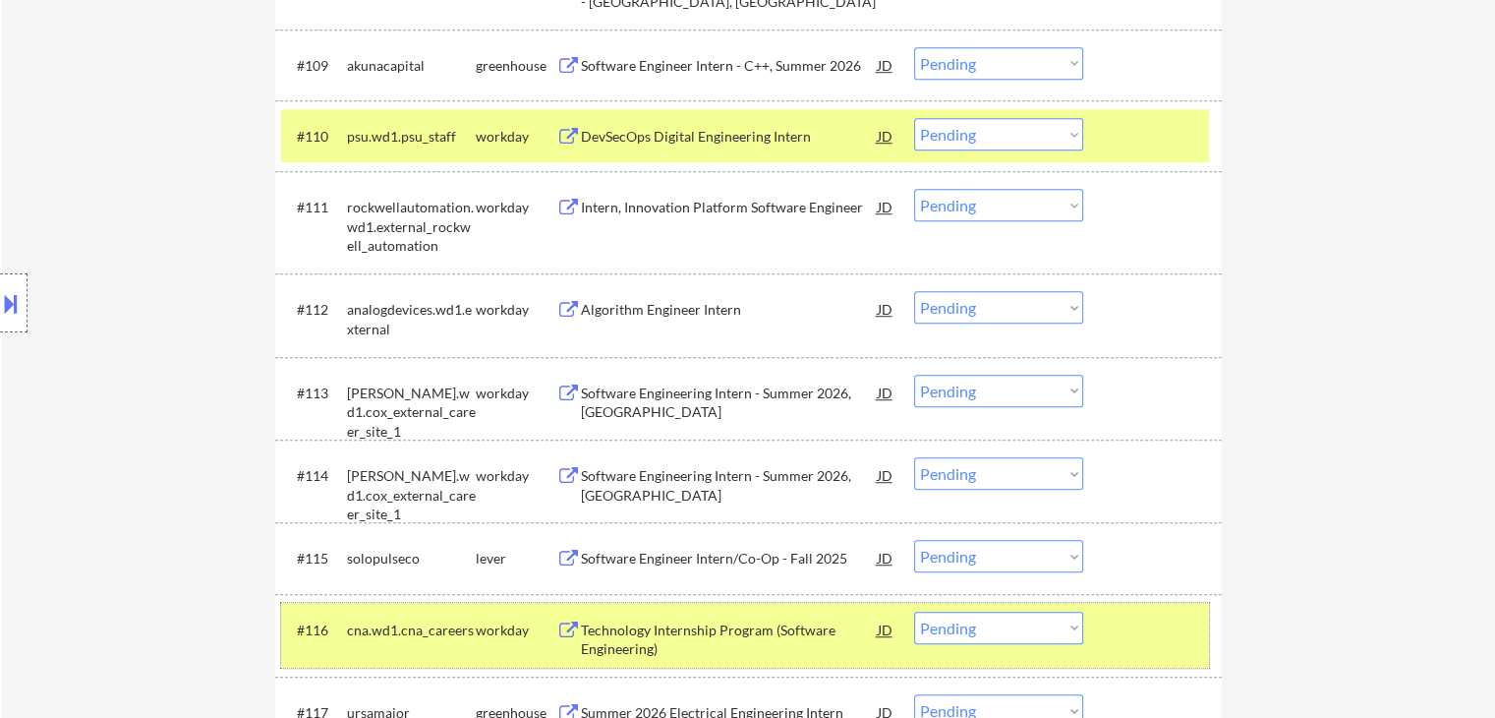
drag, startPoint x: 509, startPoint y: 627, endPoint x: 550, endPoint y: 560, distance: 78.6
click at [510, 627] on div "workday" at bounding box center [516, 630] width 81 height 20
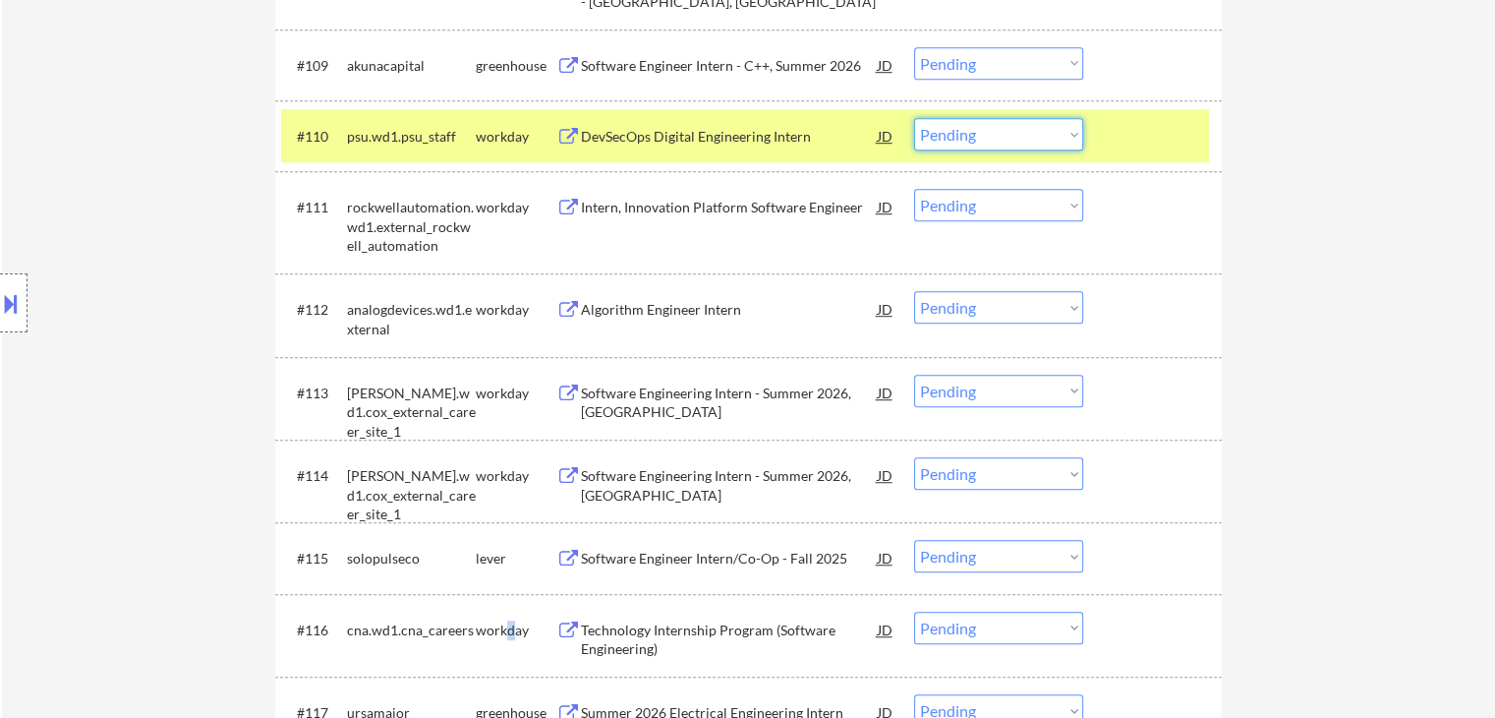
drag, startPoint x: 971, startPoint y: 125, endPoint x: 981, endPoint y: 145, distance: 22.0
click at [972, 126] on select "Choose an option... Pending Applied Excluded (Questions) Excluded (Expired) Exc…" at bounding box center [998, 134] width 169 height 32
click at [914, 118] on select "Choose an option... Pending Applied Excluded (Questions) Excluded (Expired) Exc…" at bounding box center [998, 134] width 169 height 32
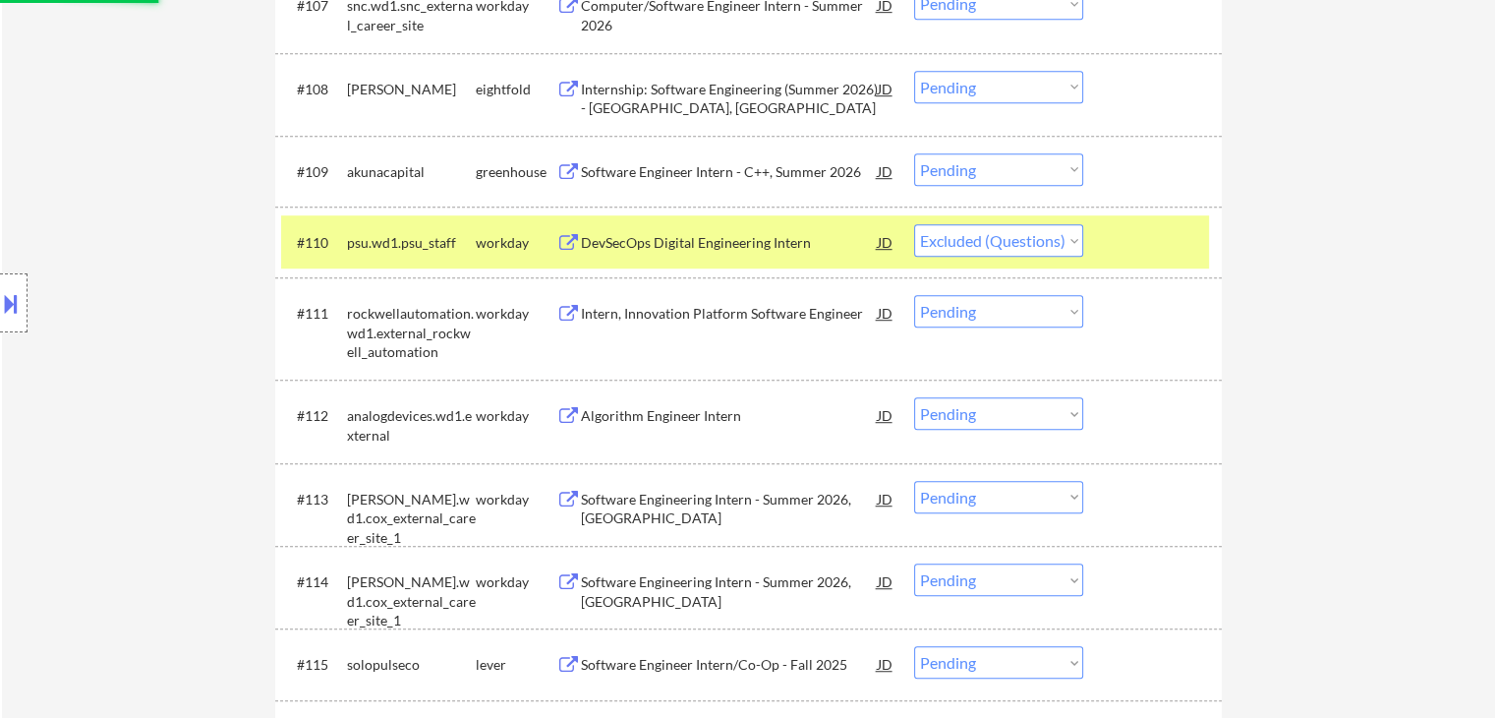
scroll to position [995, 0]
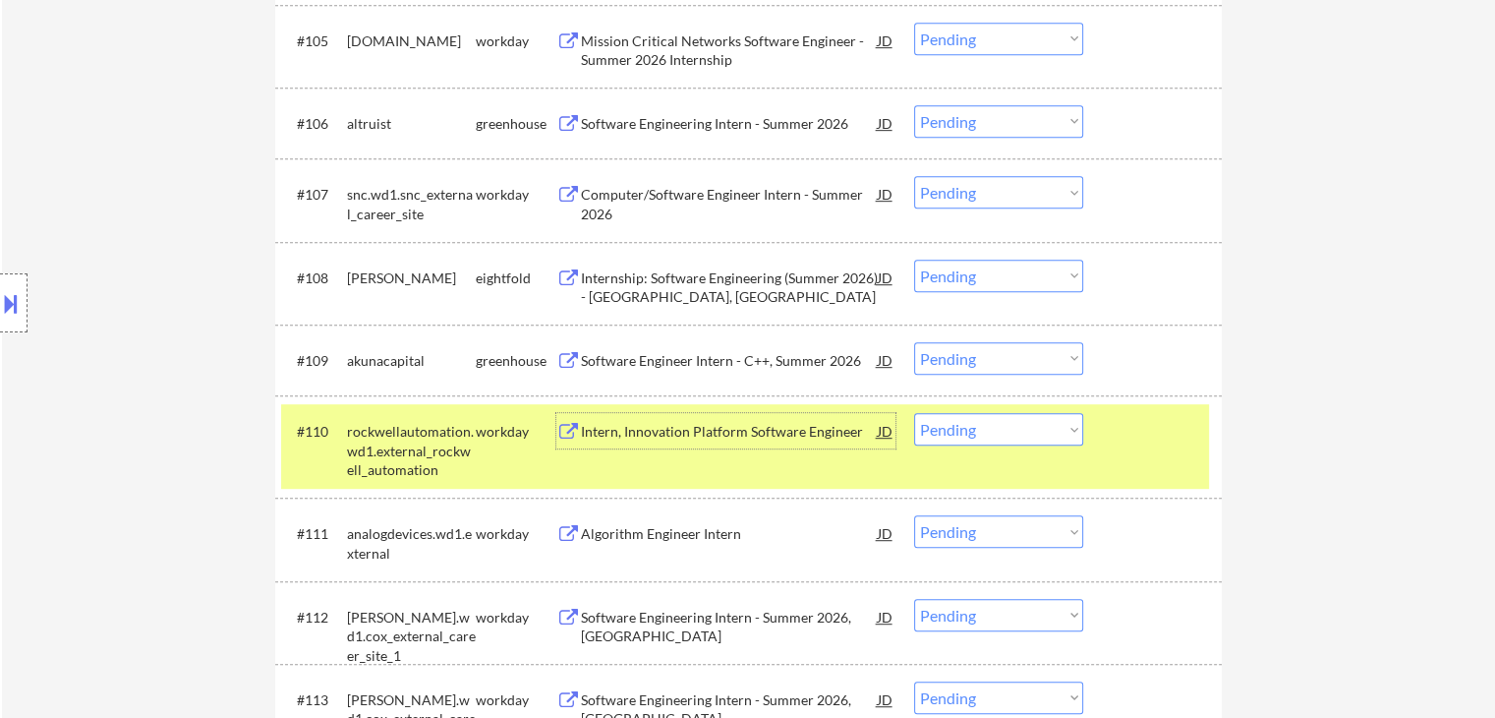
click at [707, 442] on div "Intern, Innovation Platform Software Engineer" at bounding box center [729, 430] width 297 height 35
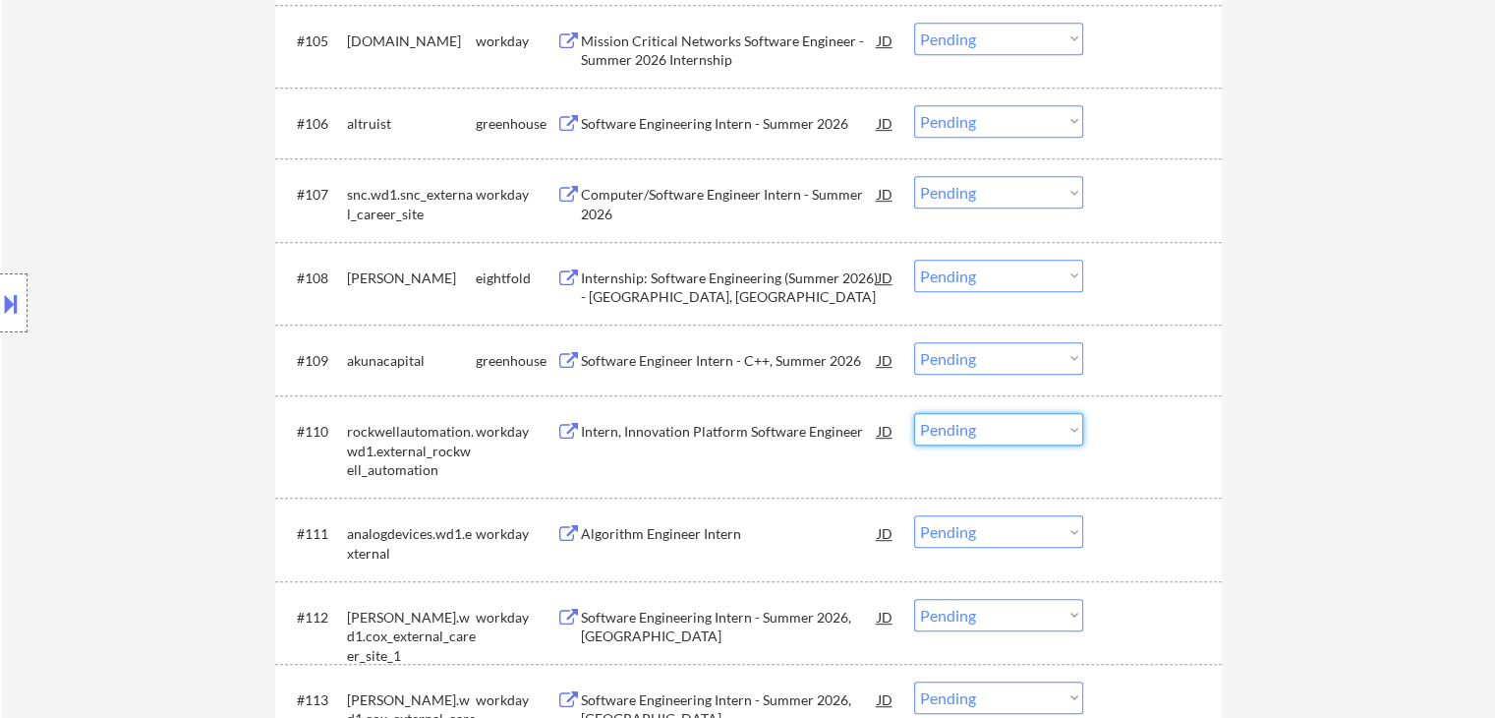
drag, startPoint x: 966, startPoint y: 423, endPoint x: 979, endPoint y: 436, distance: 18.8
click at [966, 425] on select "Choose an option... Pending Applied Excluded (Questions) Excluded (Expired) Exc…" at bounding box center [998, 429] width 169 height 32
click at [914, 413] on select "Choose an option... Pending Applied Excluded (Questions) Excluded (Expired) Exc…" at bounding box center [998, 429] width 169 height 32
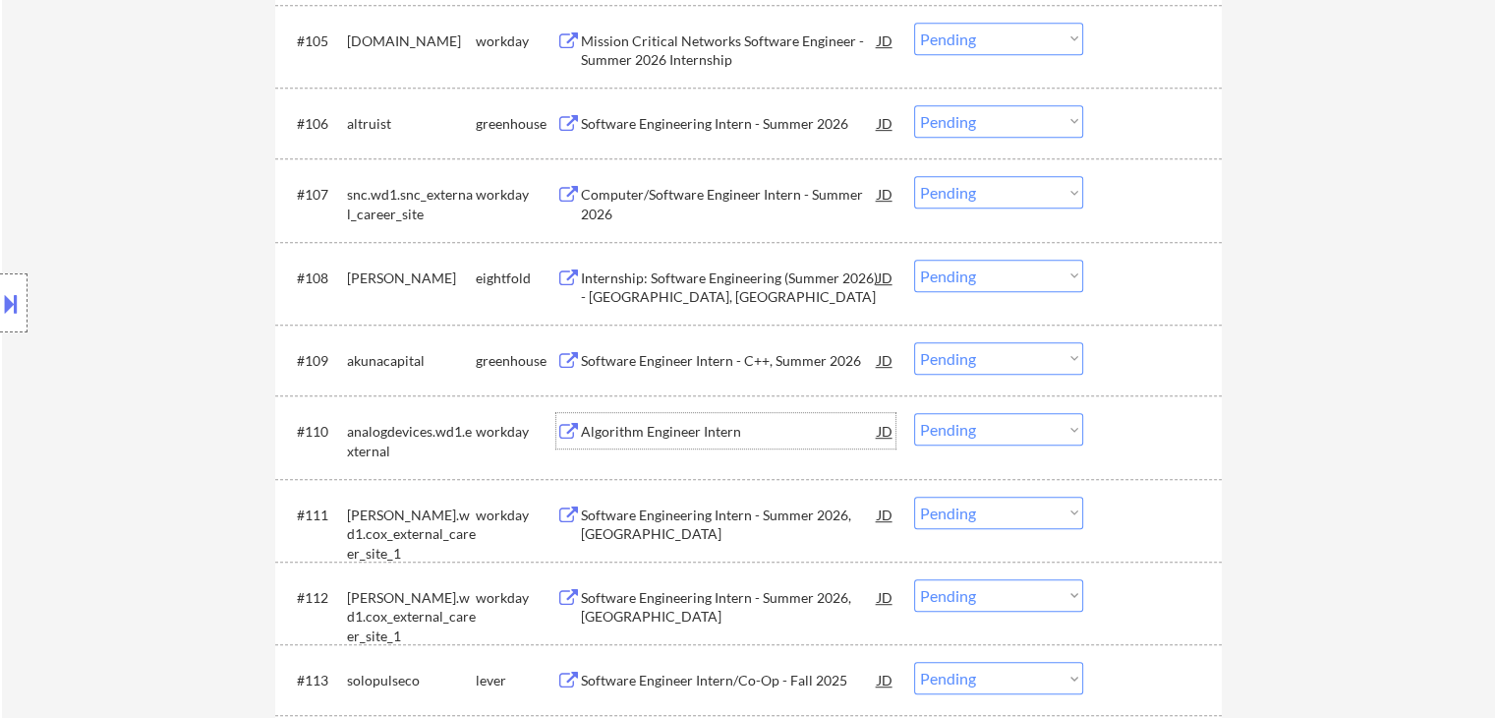
click at [702, 428] on div "Algorithm Engineer Intern" at bounding box center [729, 432] width 297 height 20
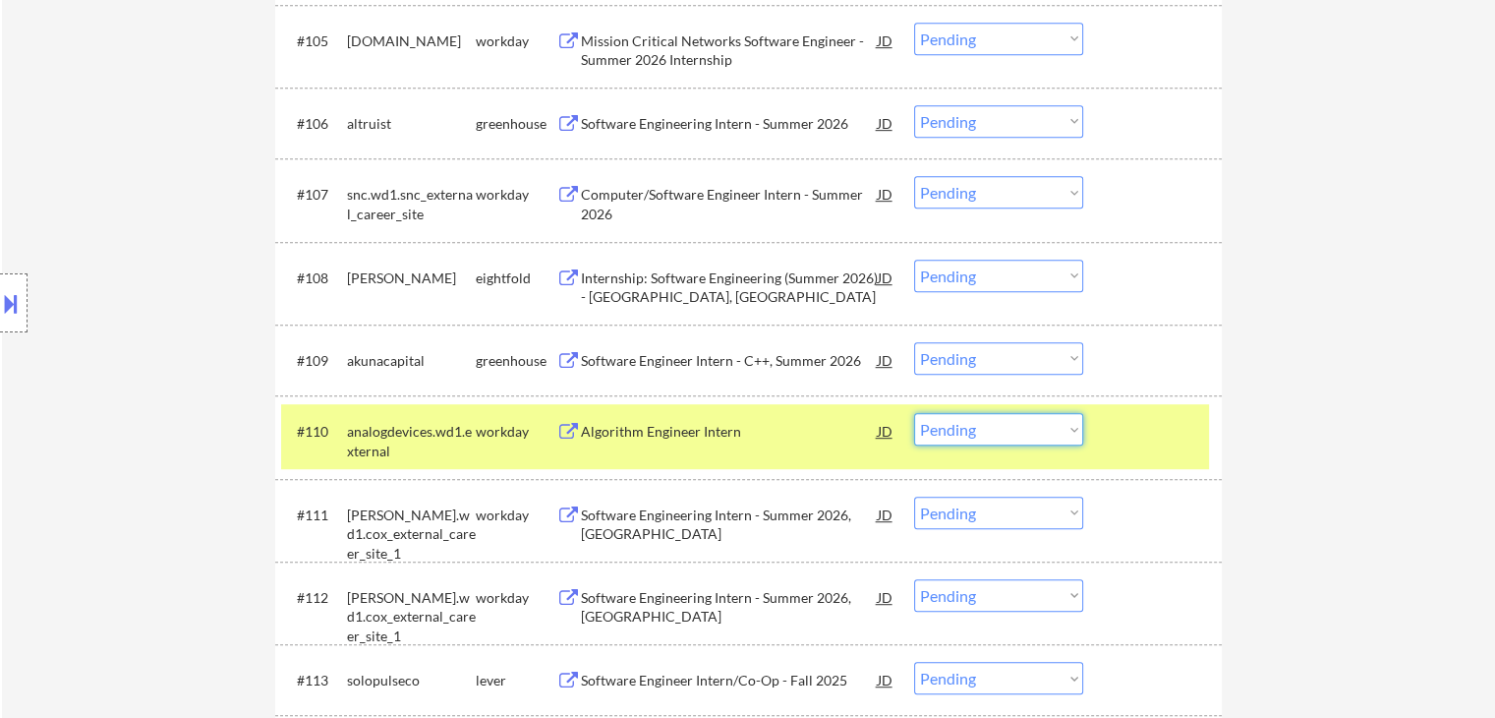
click at [1014, 435] on select "Choose an option... Pending Applied Excluded (Questions) Excluded (Expired) Exc…" at bounding box center [998, 429] width 169 height 32
click at [914, 413] on select "Choose an option... Pending Applied Excluded (Questions) Excluded (Expired) Exc…" at bounding box center [998, 429] width 169 height 32
select select ""pending""
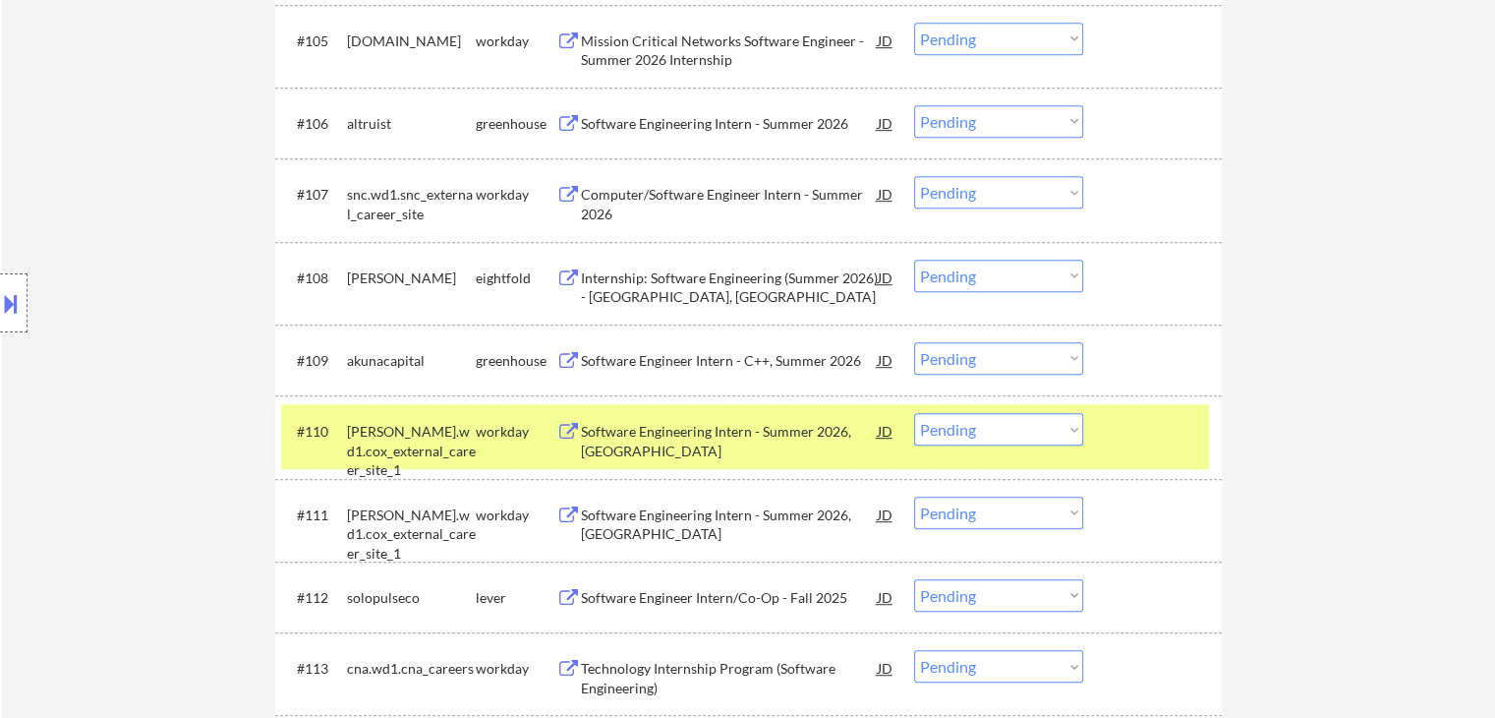
scroll to position [1191, 0]
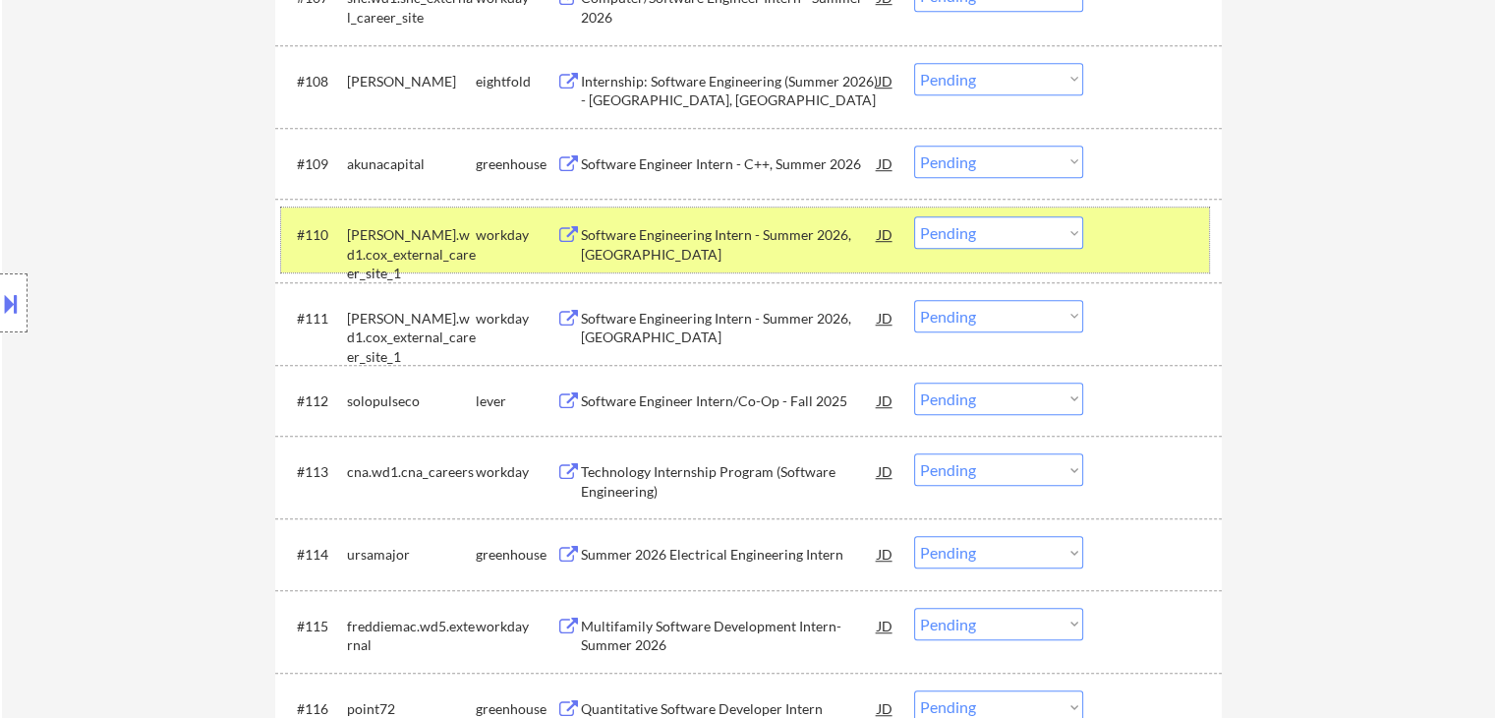
drag, startPoint x: 445, startPoint y: 232, endPoint x: 495, endPoint y: 276, distance: 66.9
click at [447, 233] on div "cox.wd1.cox_external_career_site_1" at bounding box center [411, 254] width 129 height 58
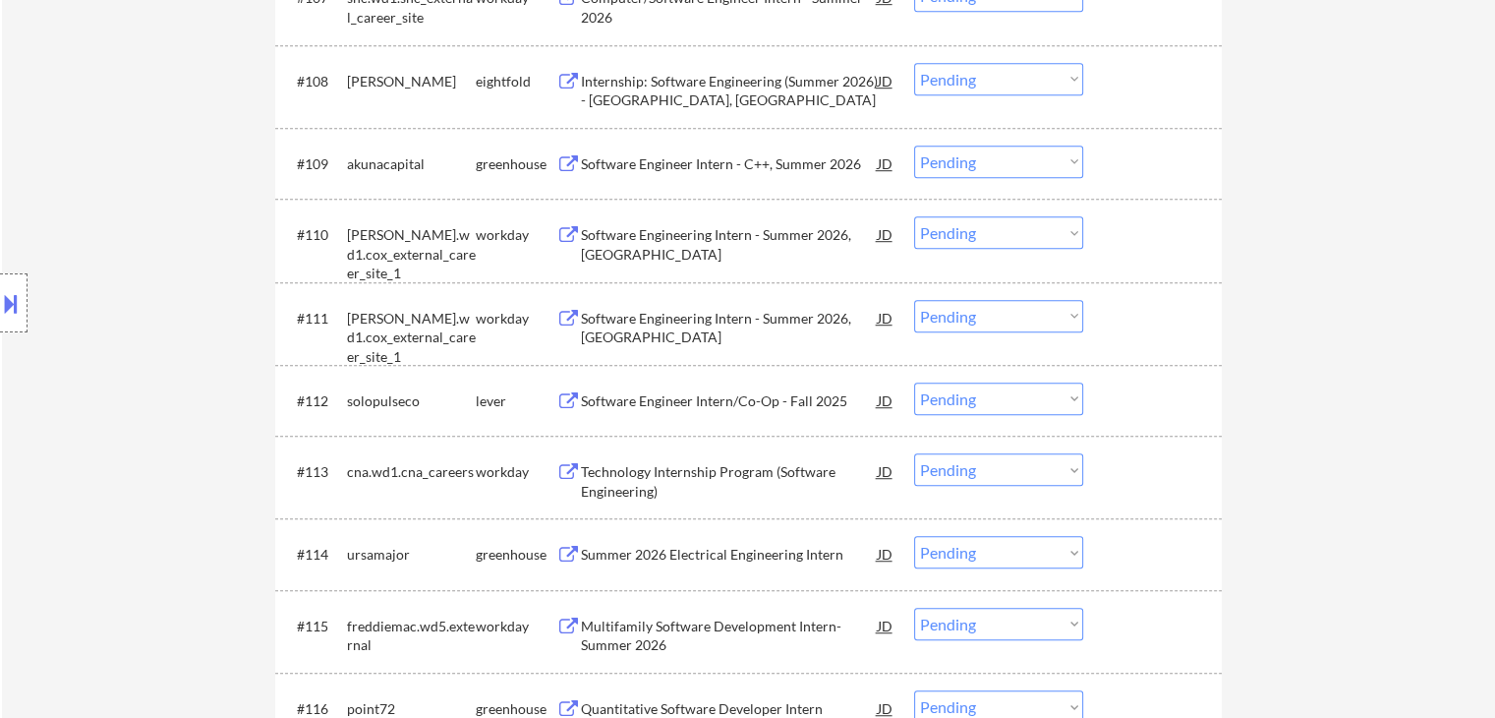
click at [800, 477] on div "Technology Internship Program (Software Engineering)" at bounding box center [729, 481] width 297 height 38
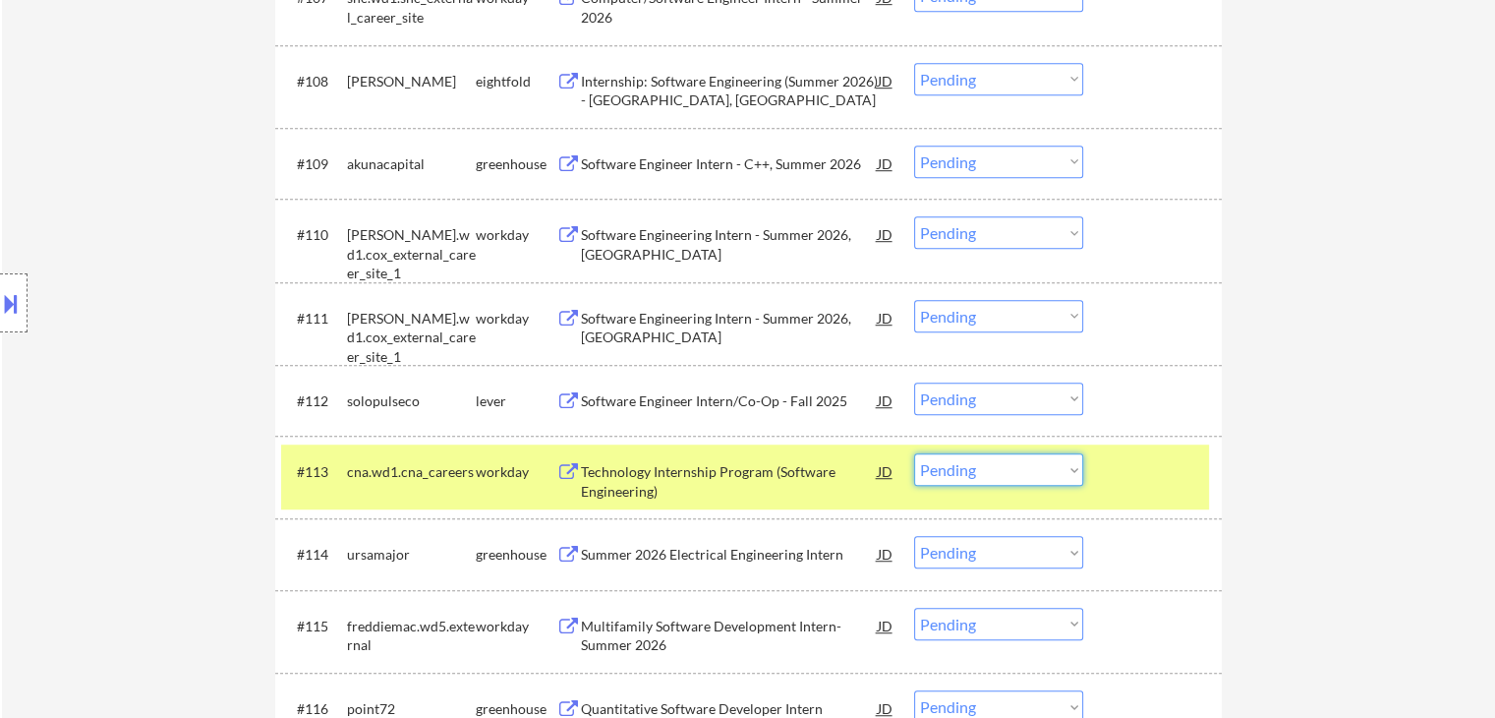
click at [979, 476] on select "Choose an option... Pending Applied Excluded (Questions) Excluded (Expired) Exc…" at bounding box center [998, 469] width 169 height 32
click at [914, 453] on select "Choose an option... Pending Applied Excluded (Questions) Excluded (Expired) Exc…" at bounding box center [998, 469] width 169 height 32
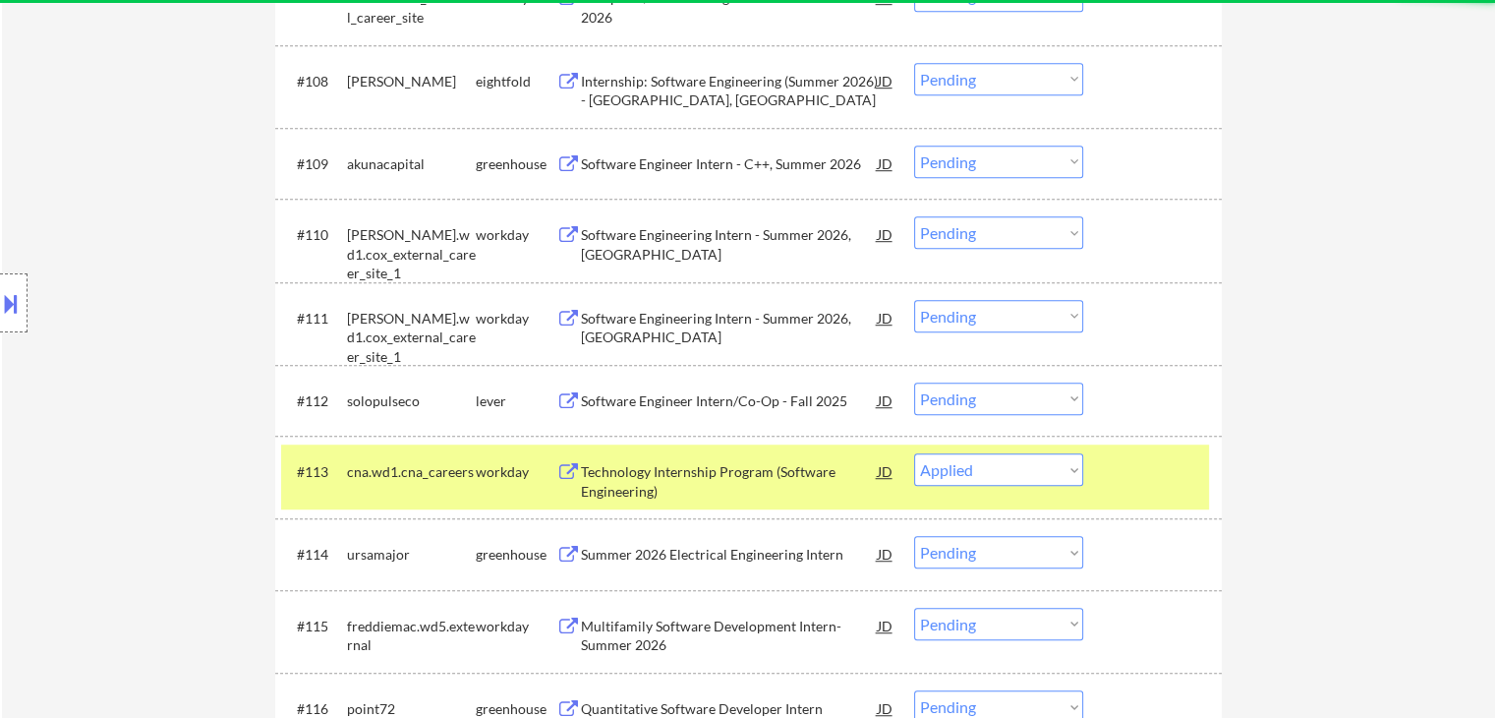
select select ""pending""
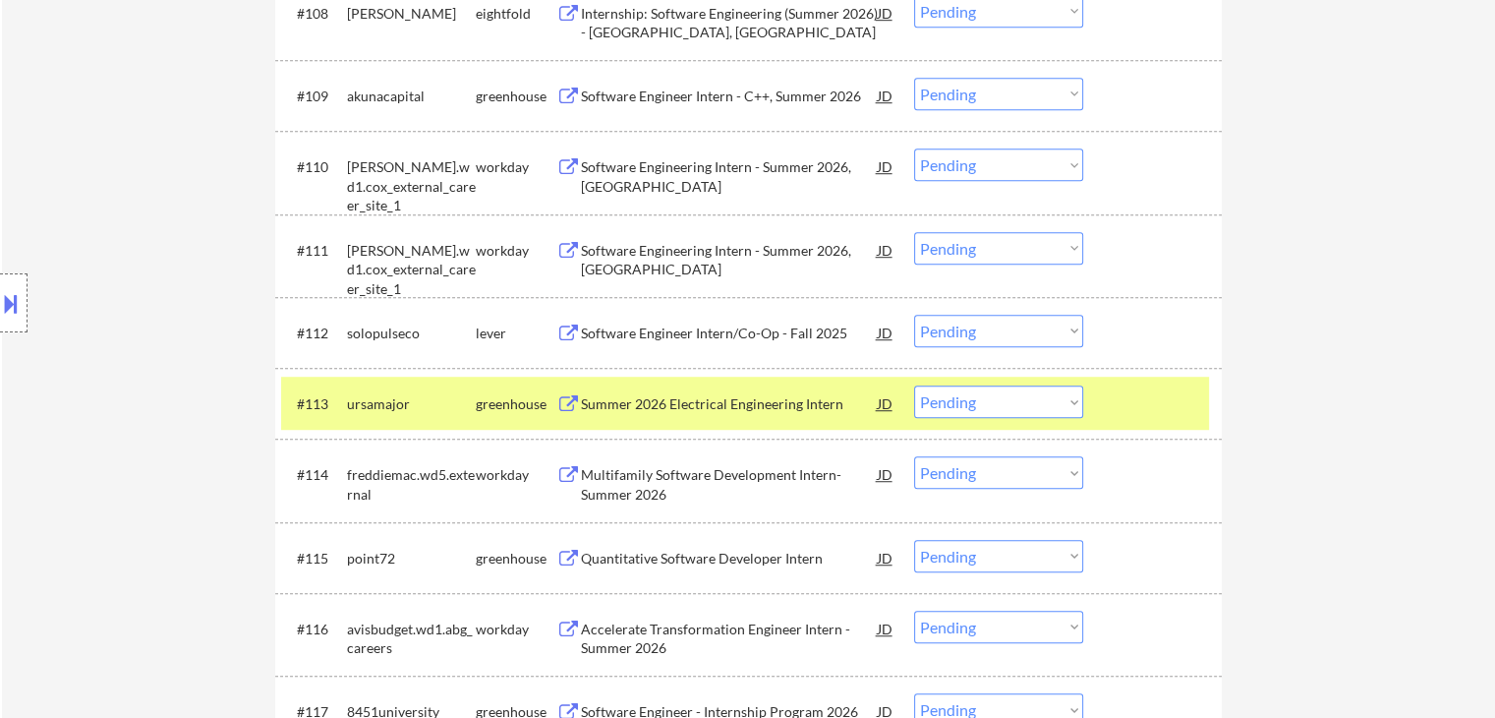
scroll to position [1290, 0]
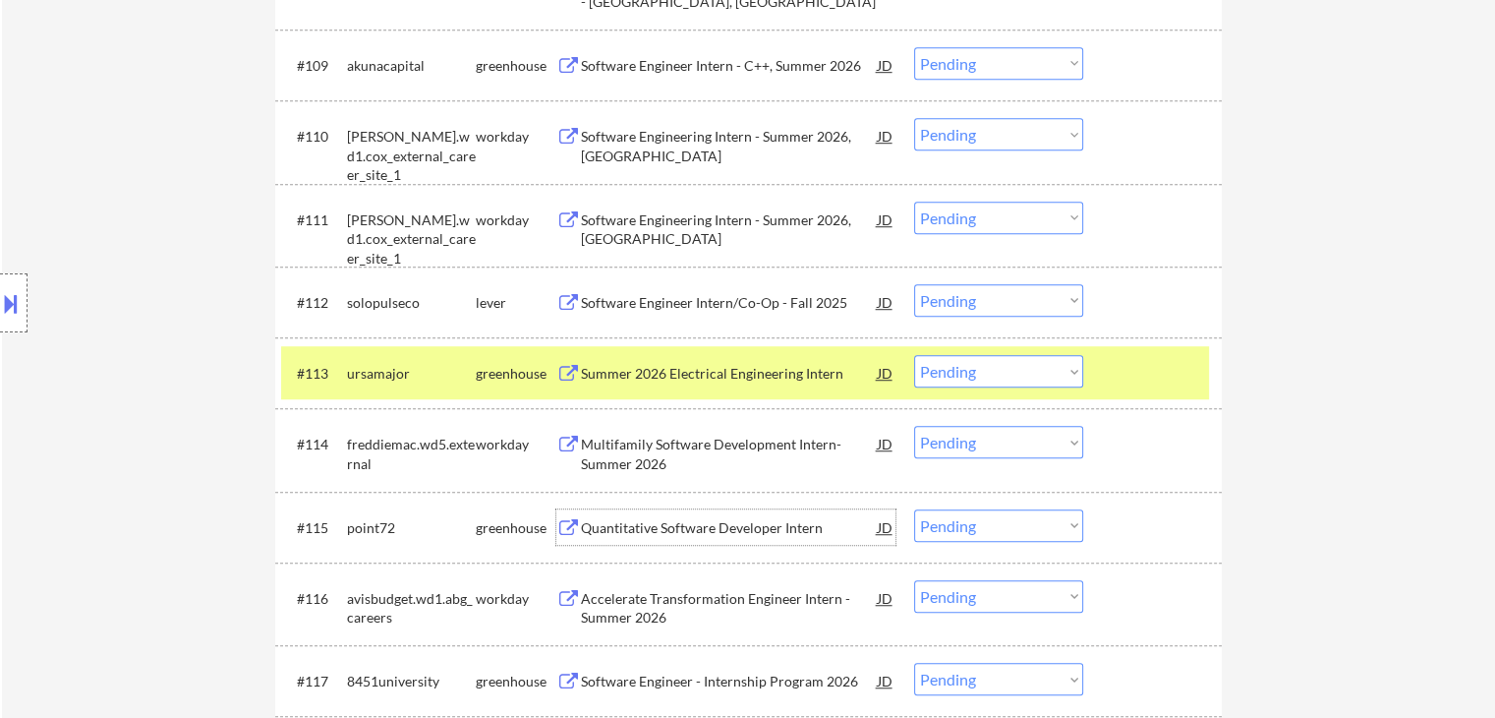
click at [714, 531] on div "Quantitative Software Developer Intern" at bounding box center [729, 528] width 297 height 20
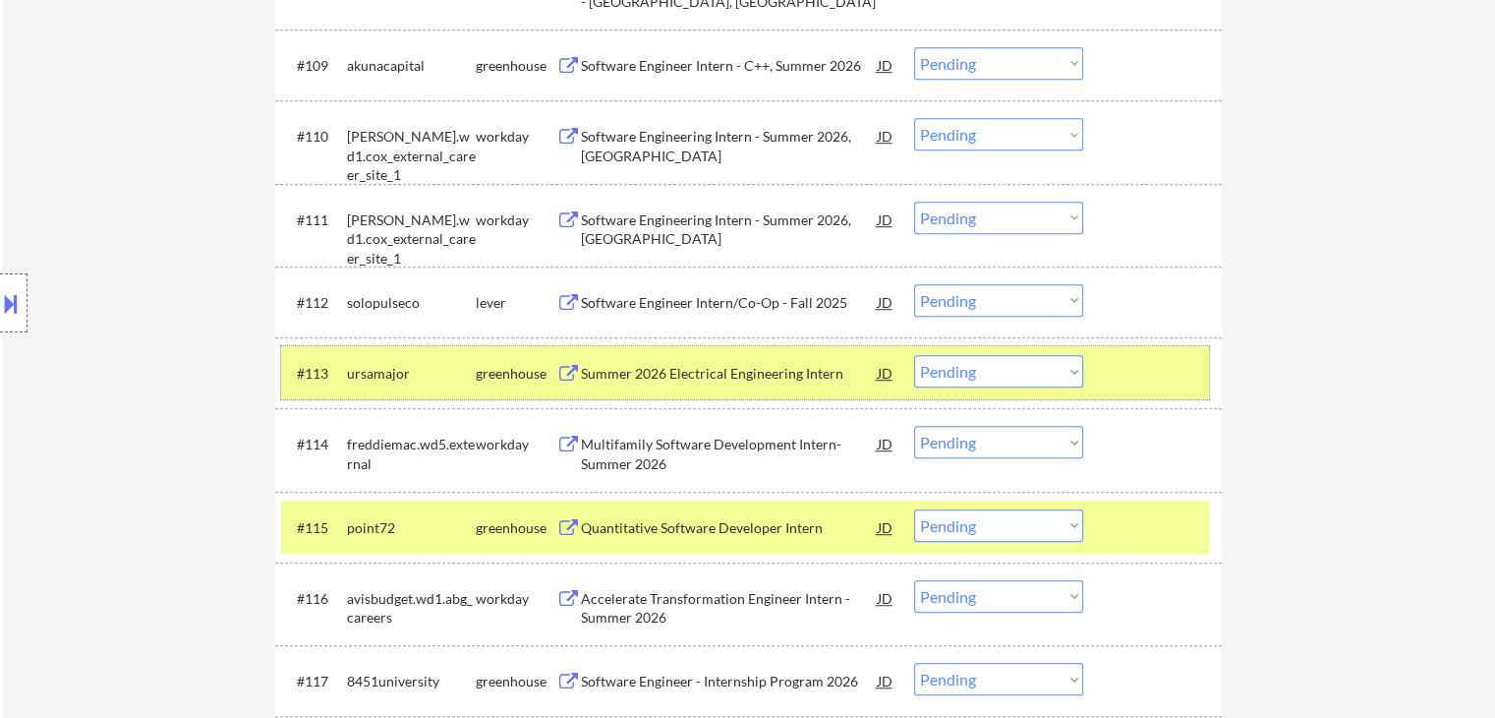
drag, startPoint x: 503, startPoint y: 363, endPoint x: 565, endPoint y: 331, distance: 69.5
click at [506, 362] on div "greenhouse" at bounding box center [516, 372] width 81 height 35
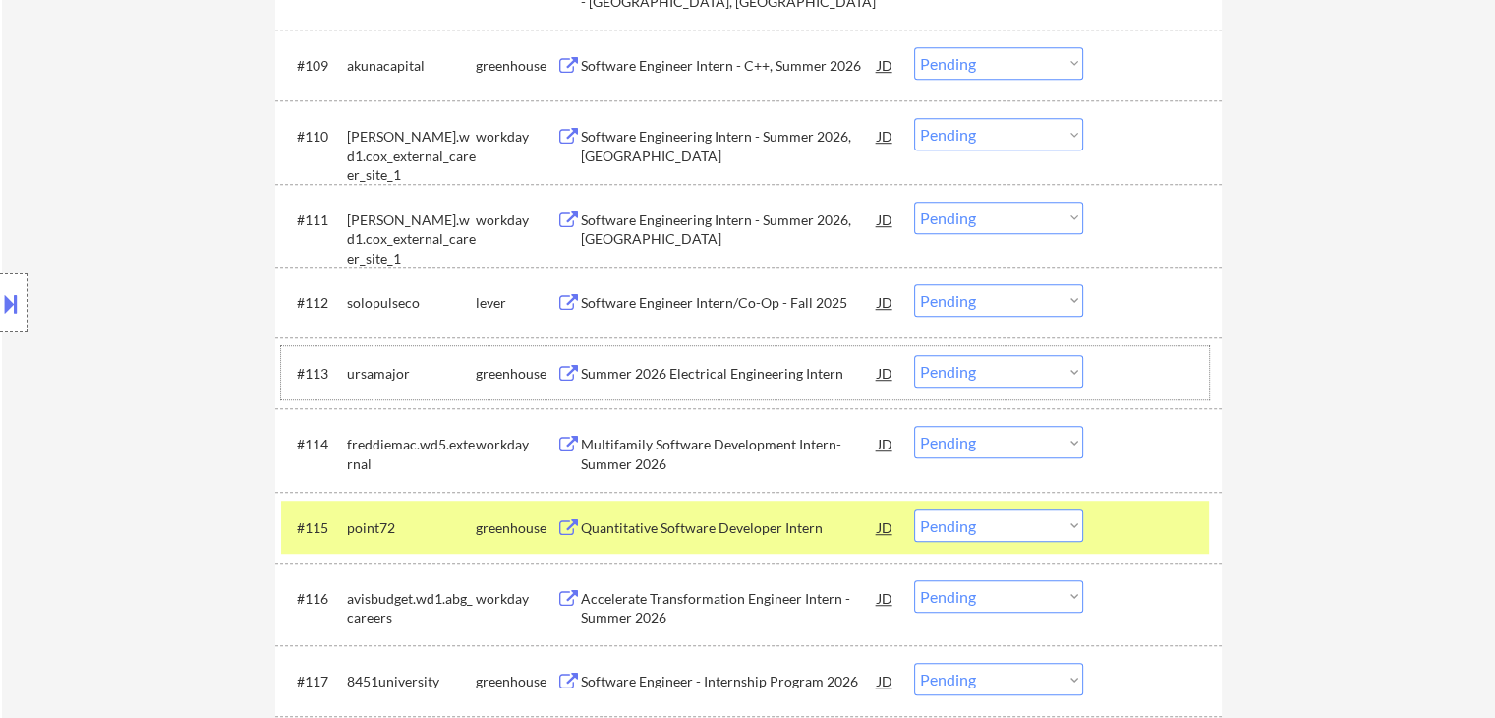
click at [775, 518] on div "Quantitative Software Developer Intern" at bounding box center [729, 528] width 297 height 20
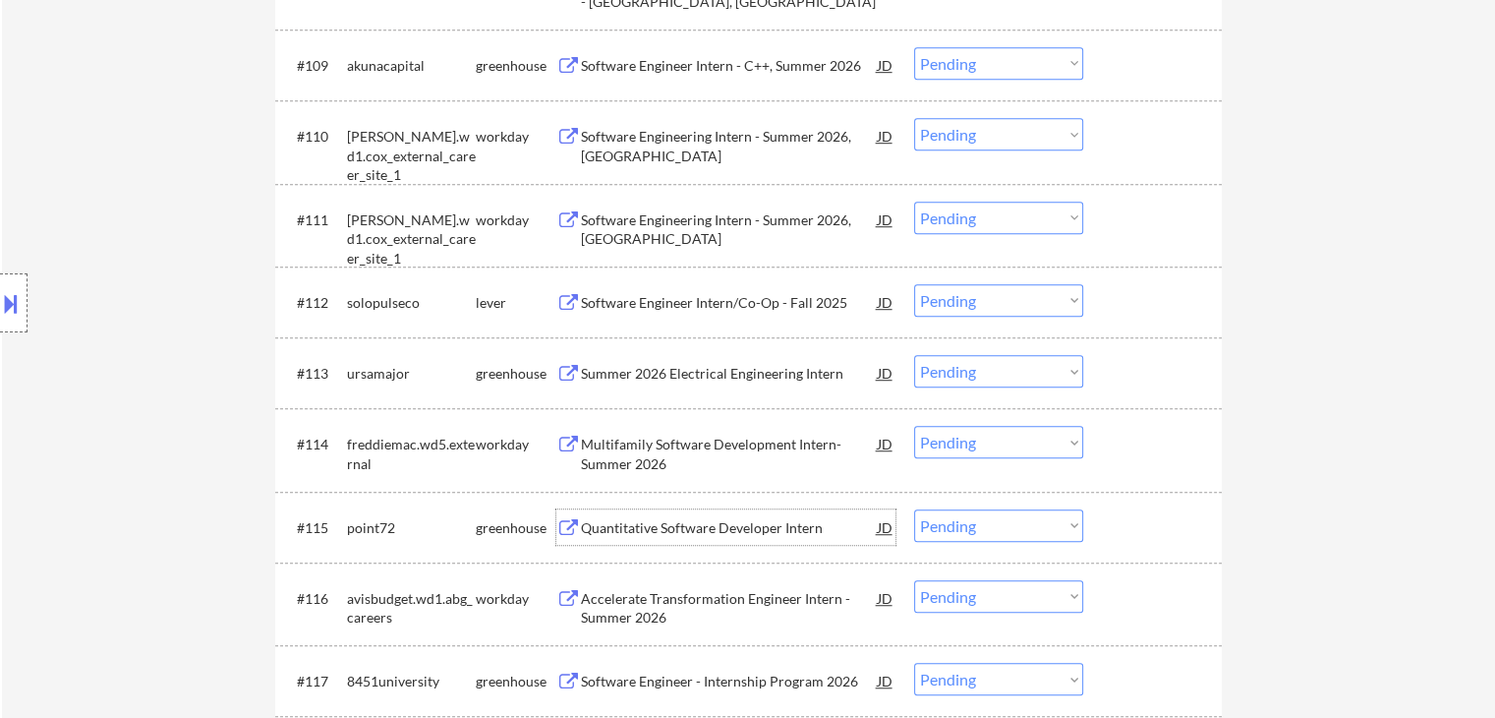
click at [972, 512] on select "Choose an option... Pending Applied Excluded (Questions) Excluded (Expired) Exc…" at bounding box center [998, 525] width 169 height 32
click at [973, 528] on select "Choose an option... Pending Applied Excluded (Questions) Excluded (Expired) Exc…" at bounding box center [998, 525] width 169 height 32
click at [914, 509] on select "Choose an option... Pending Applied Excluded (Questions) Excluded (Expired) Exc…" at bounding box center [998, 525] width 169 height 32
select select ""pending""
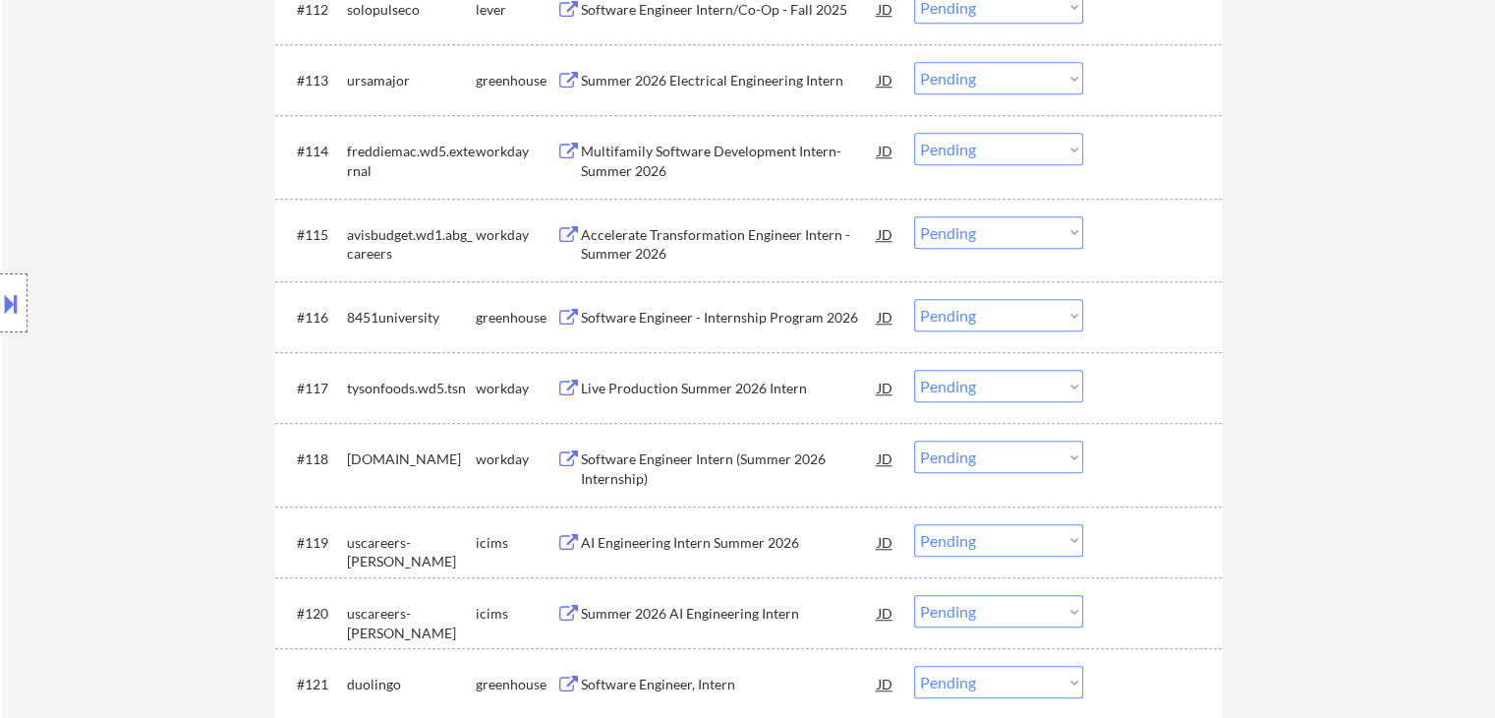
scroll to position [1585, 0]
click at [779, 306] on div "Software Engineer - Internship Program 2026" at bounding box center [729, 316] width 297 height 20
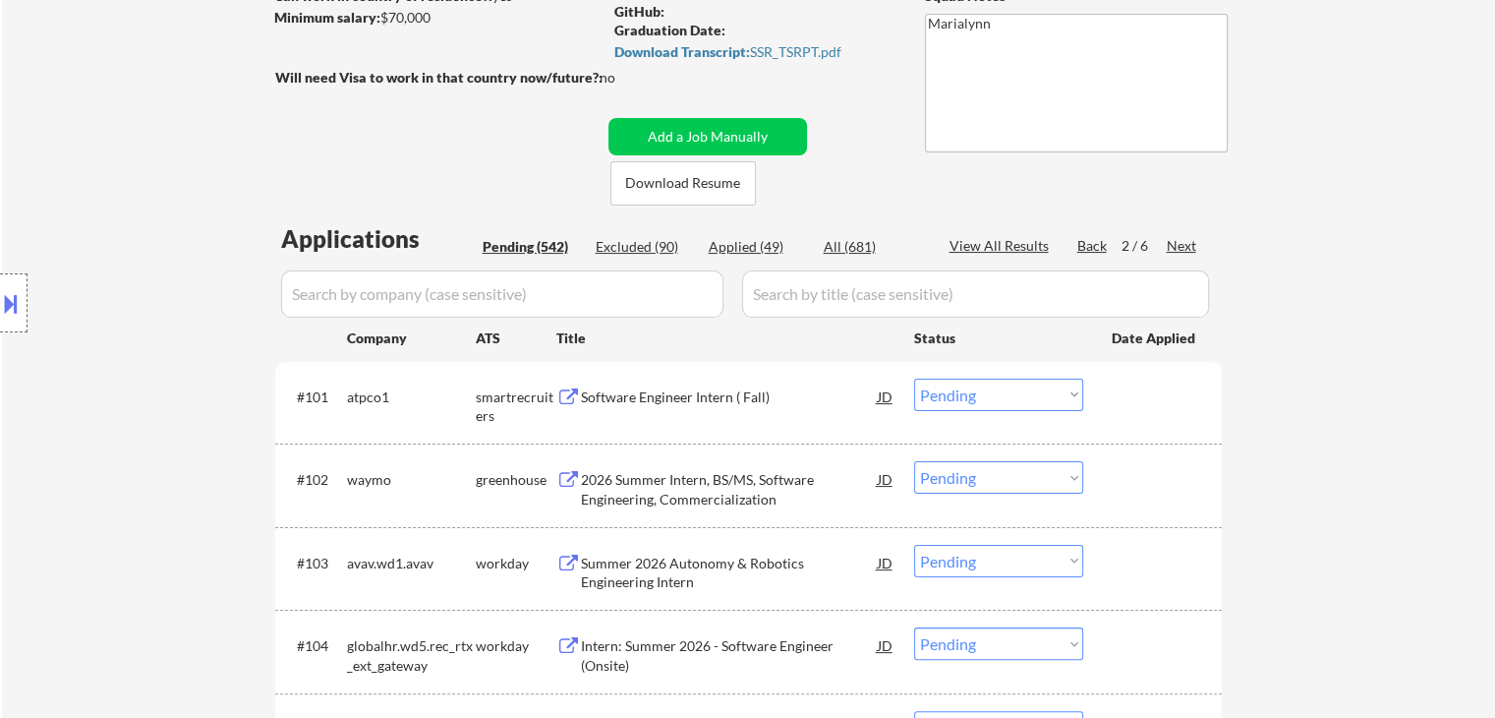
scroll to position [0, 0]
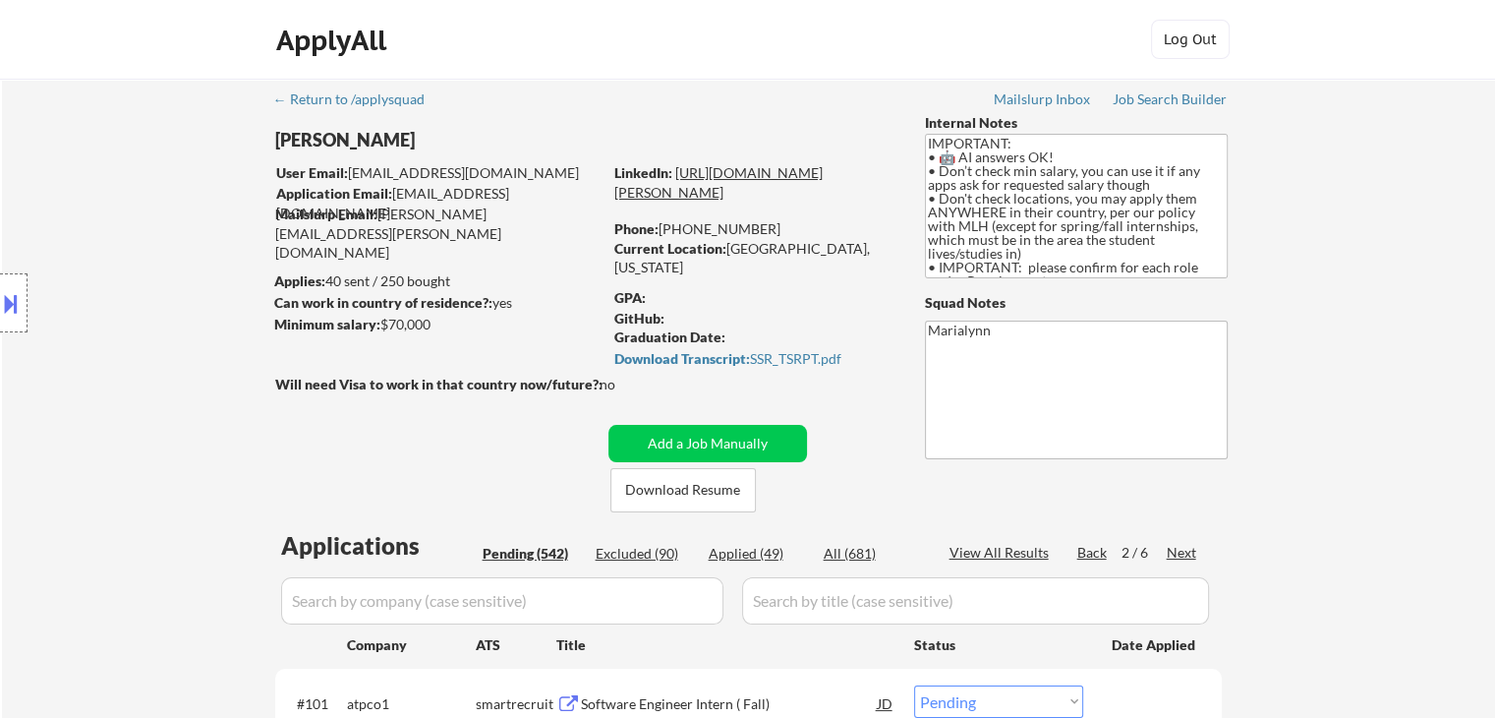
click at [740, 194] on link "https://www.linkedin.com/in/jonathan-mathurin6/" at bounding box center [718, 182] width 208 height 36
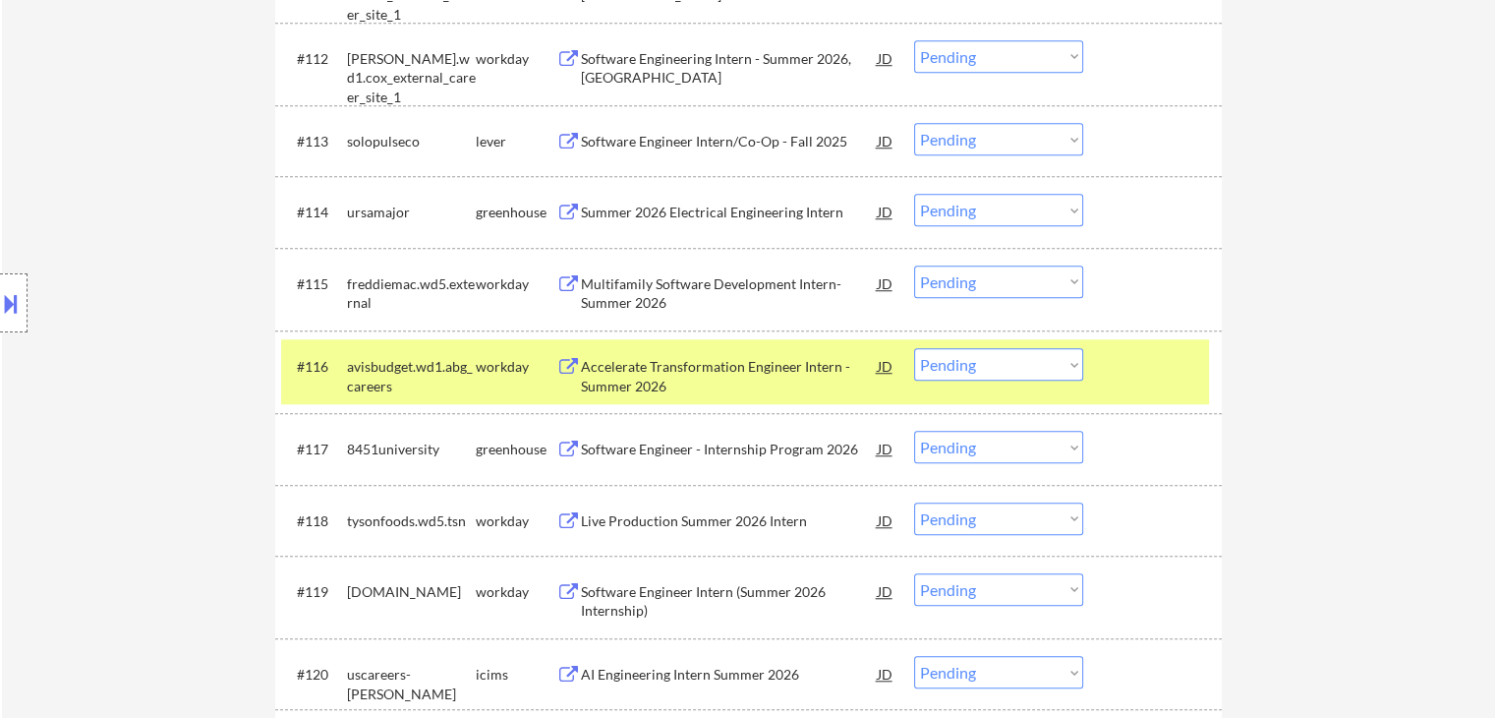
scroll to position [1671, 0]
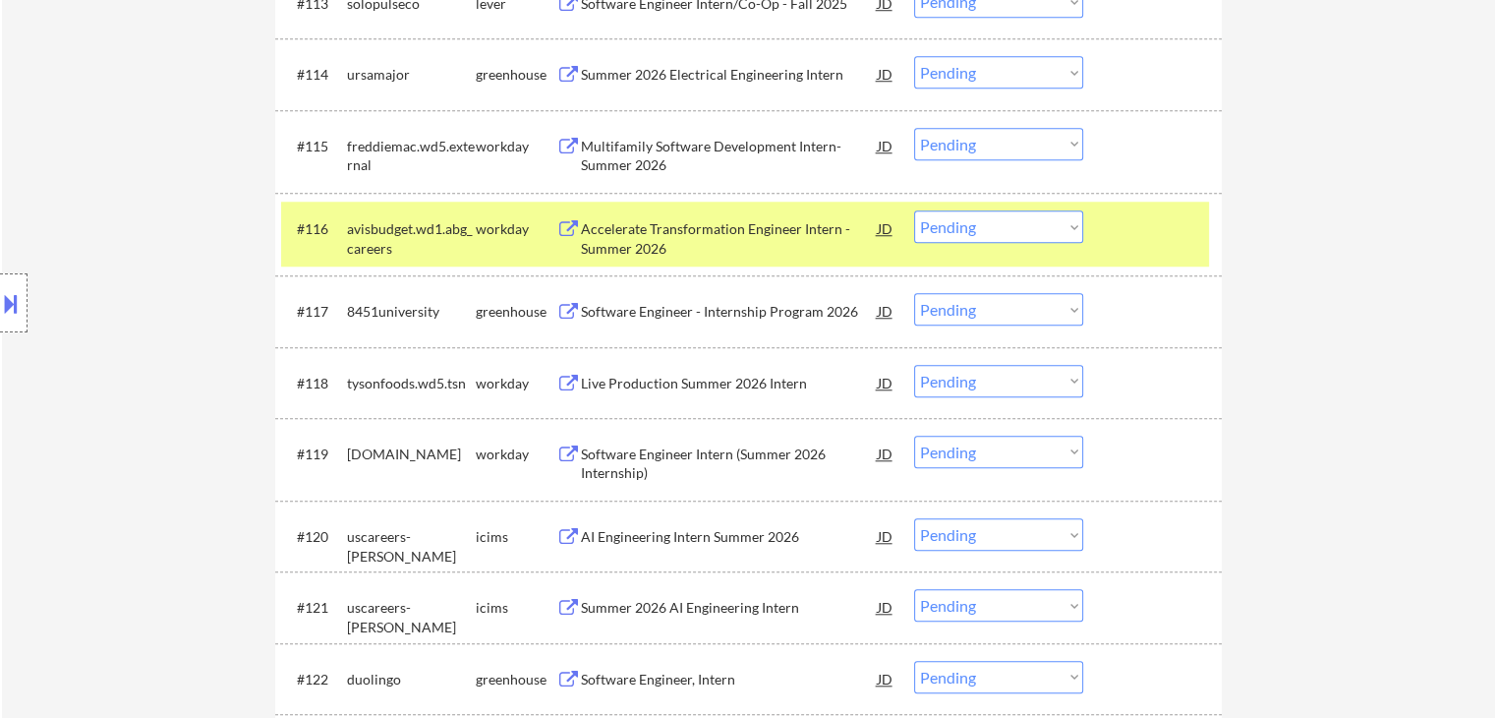
click at [1013, 314] on select "Choose an option... Pending Applied Excluded (Questions) Excluded (Expired) Exc…" at bounding box center [998, 309] width 169 height 32
select select ""excluded""
click at [914, 293] on select "Choose an option... Pending Applied Excluded (Questions) Excluded (Expired) Exc…" at bounding box center [998, 309] width 169 height 32
drag, startPoint x: 456, startPoint y: 237, endPoint x: 487, endPoint y: 252, distance: 33.9
click at [457, 237] on div "avisbudget.wd1.abg_careers" at bounding box center [411, 238] width 129 height 38
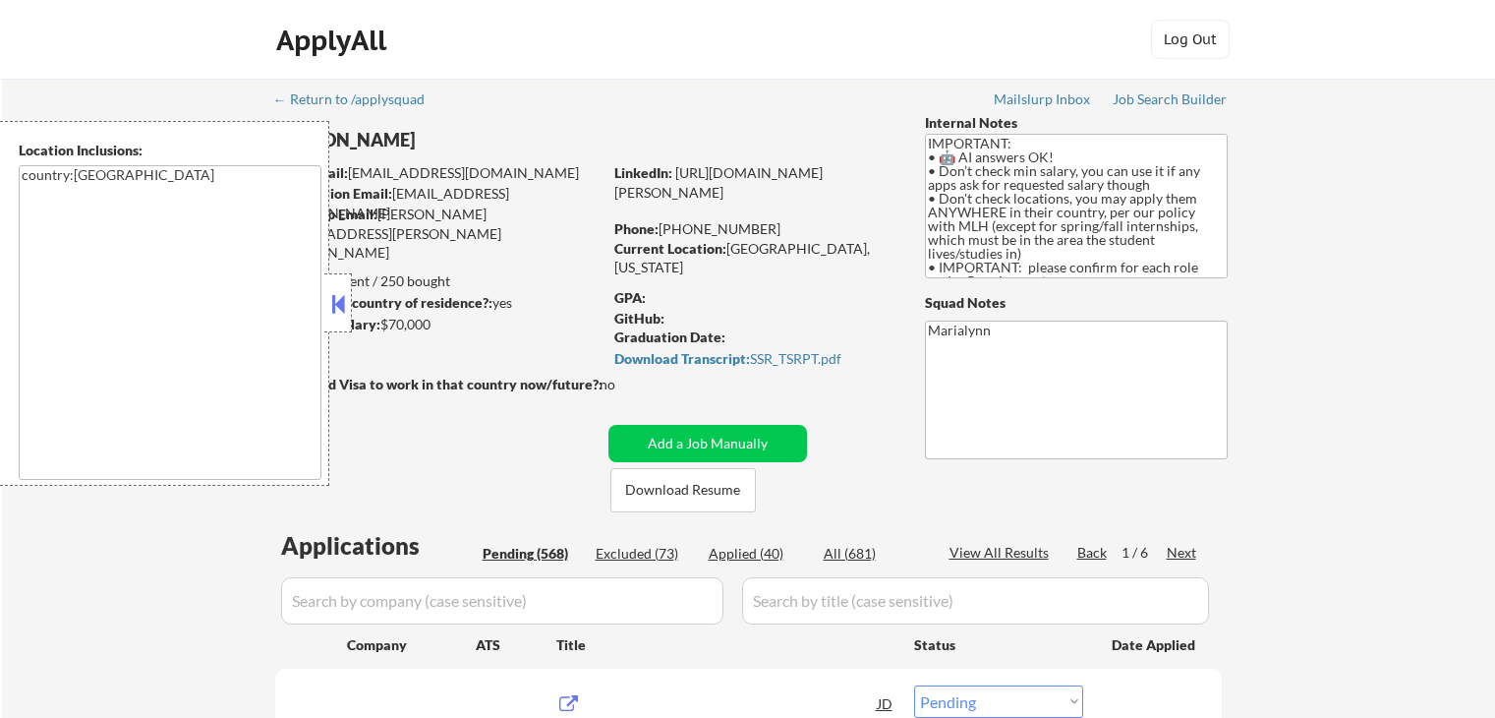
select select ""pending""
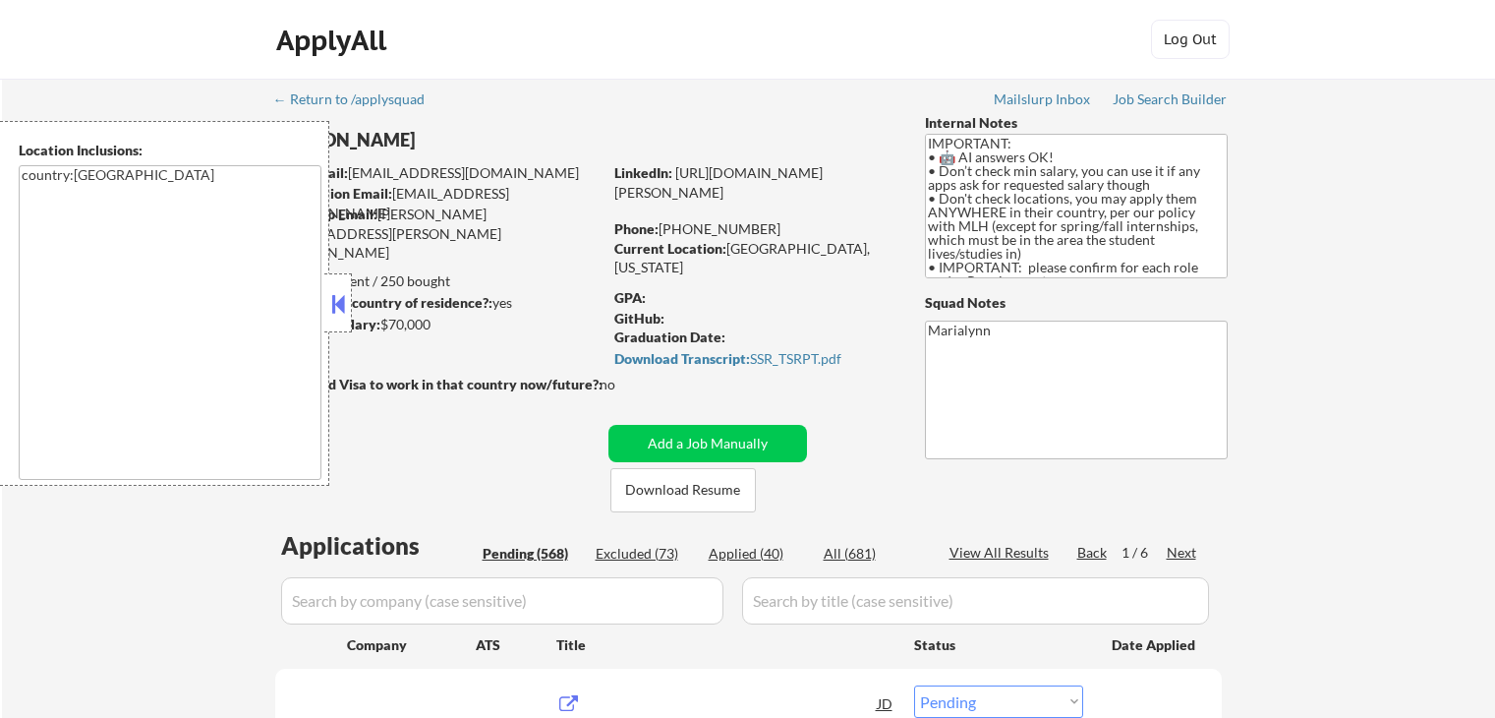
select select ""pending""
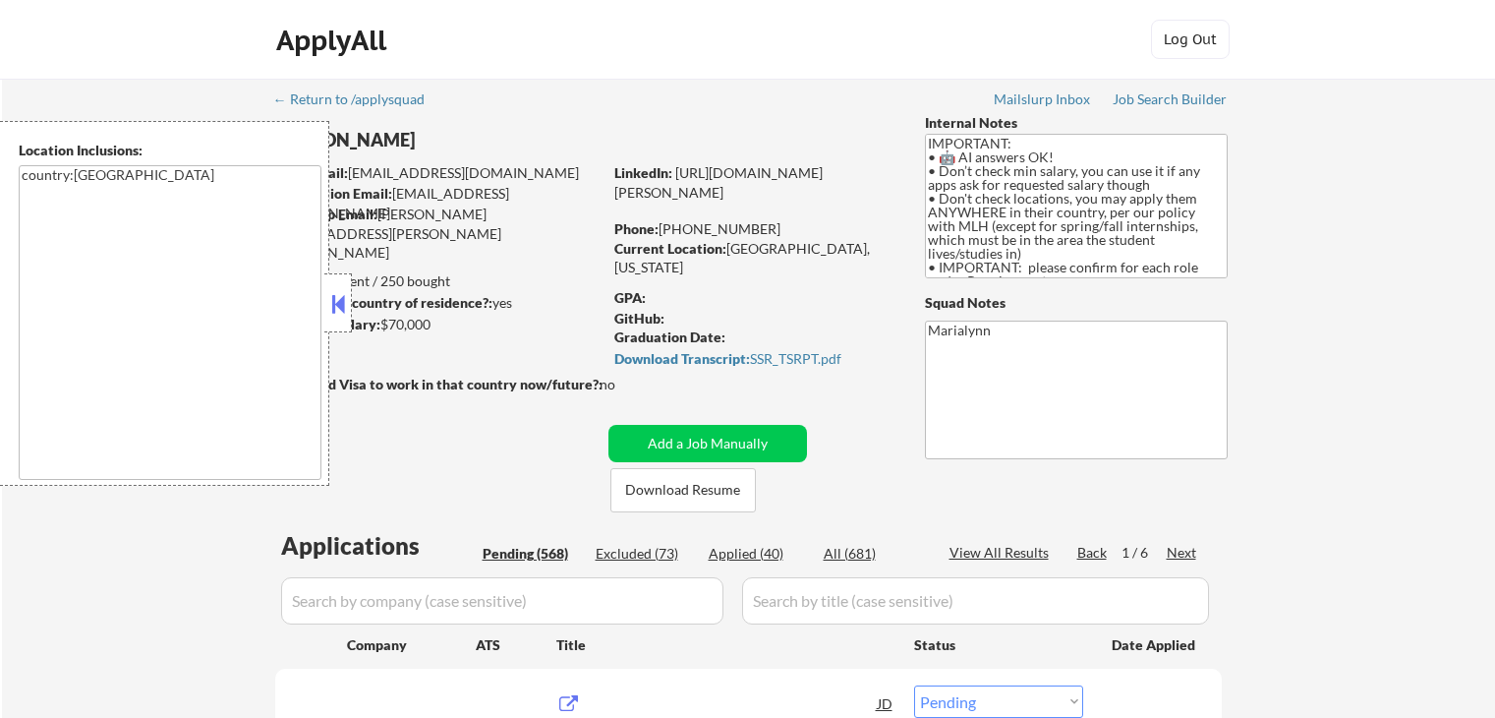
select select ""pending""
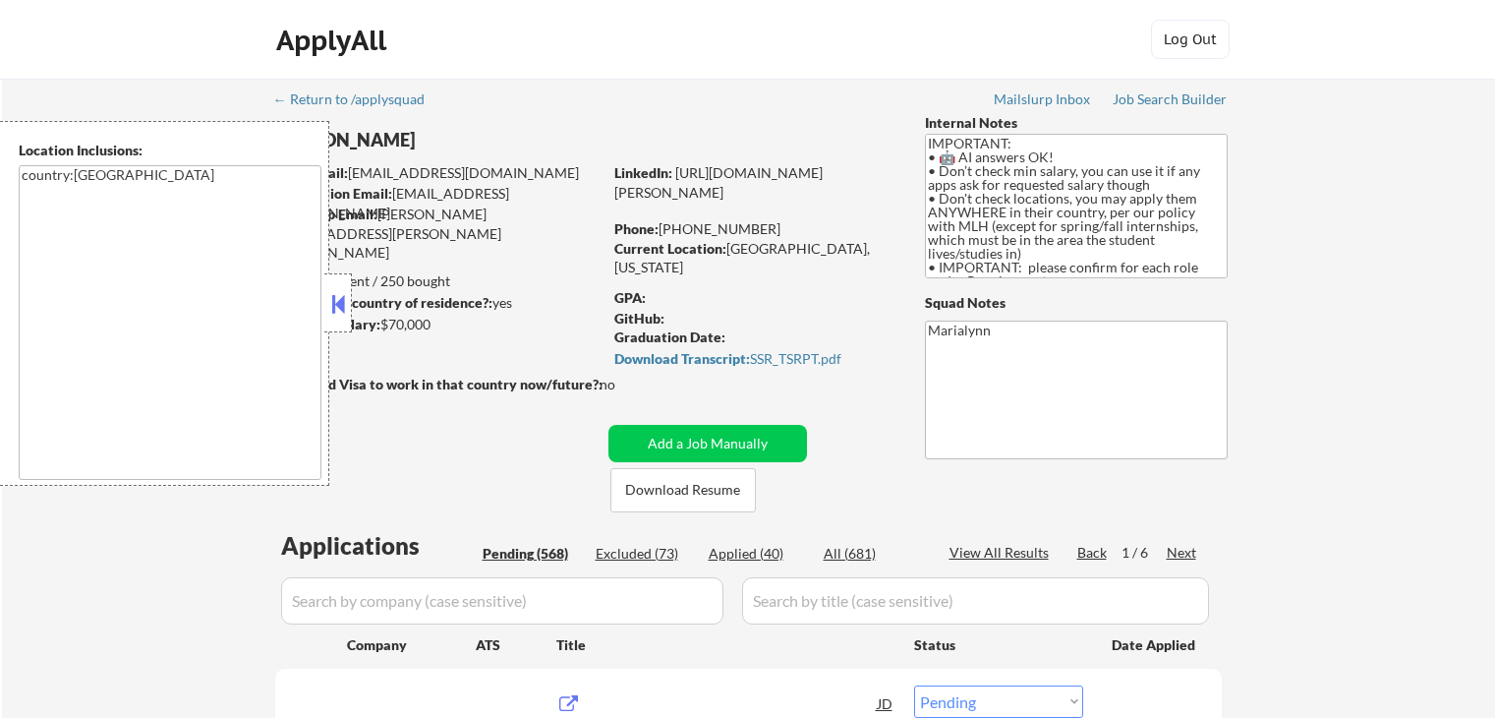
select select ""pending""
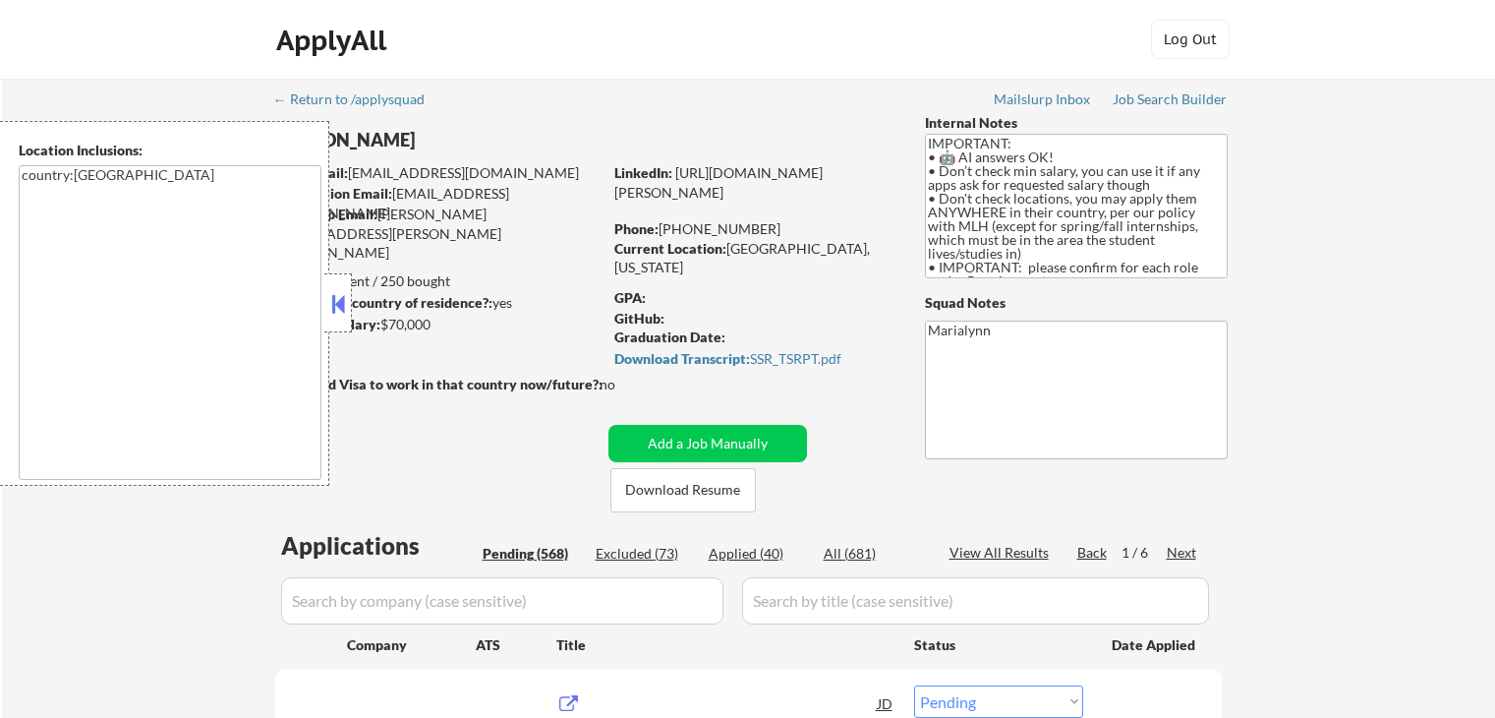
select select ""pending""
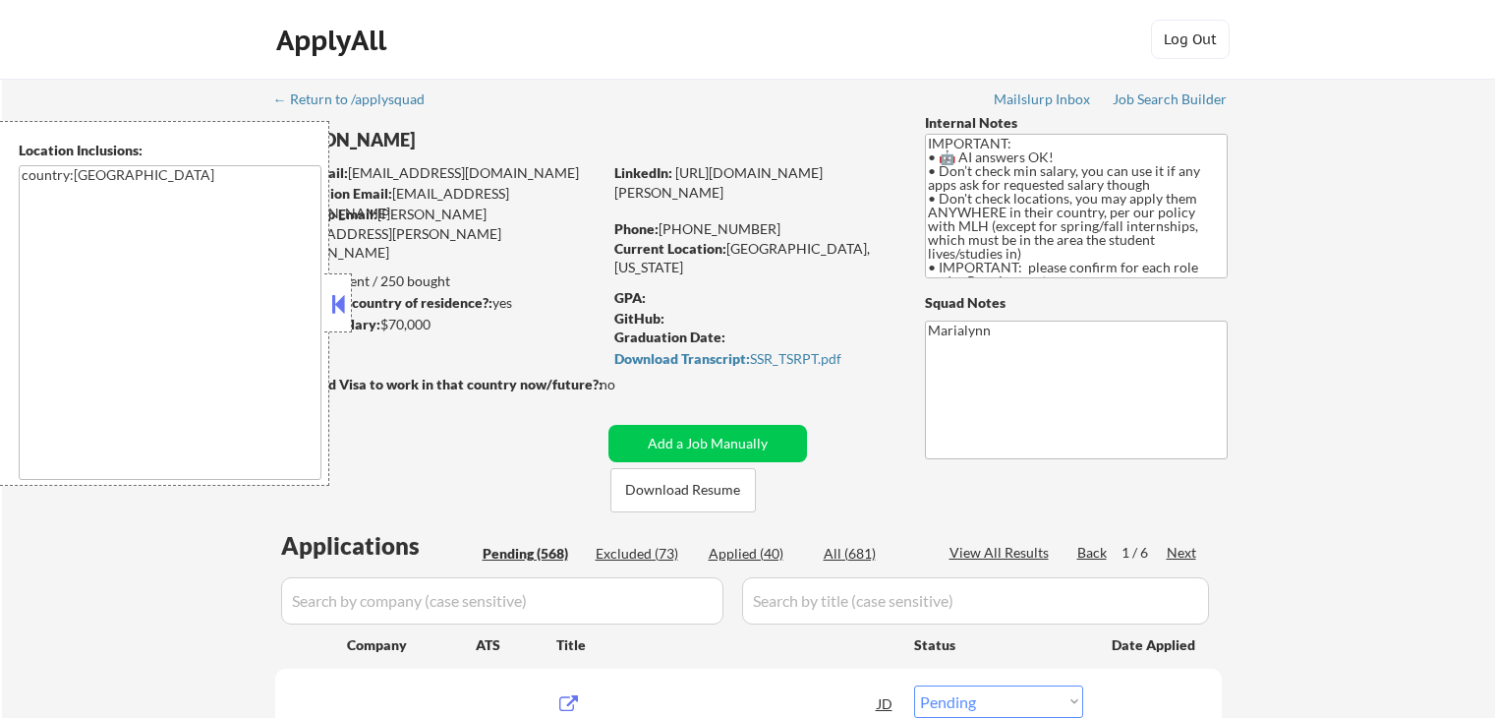
select select ""pending""
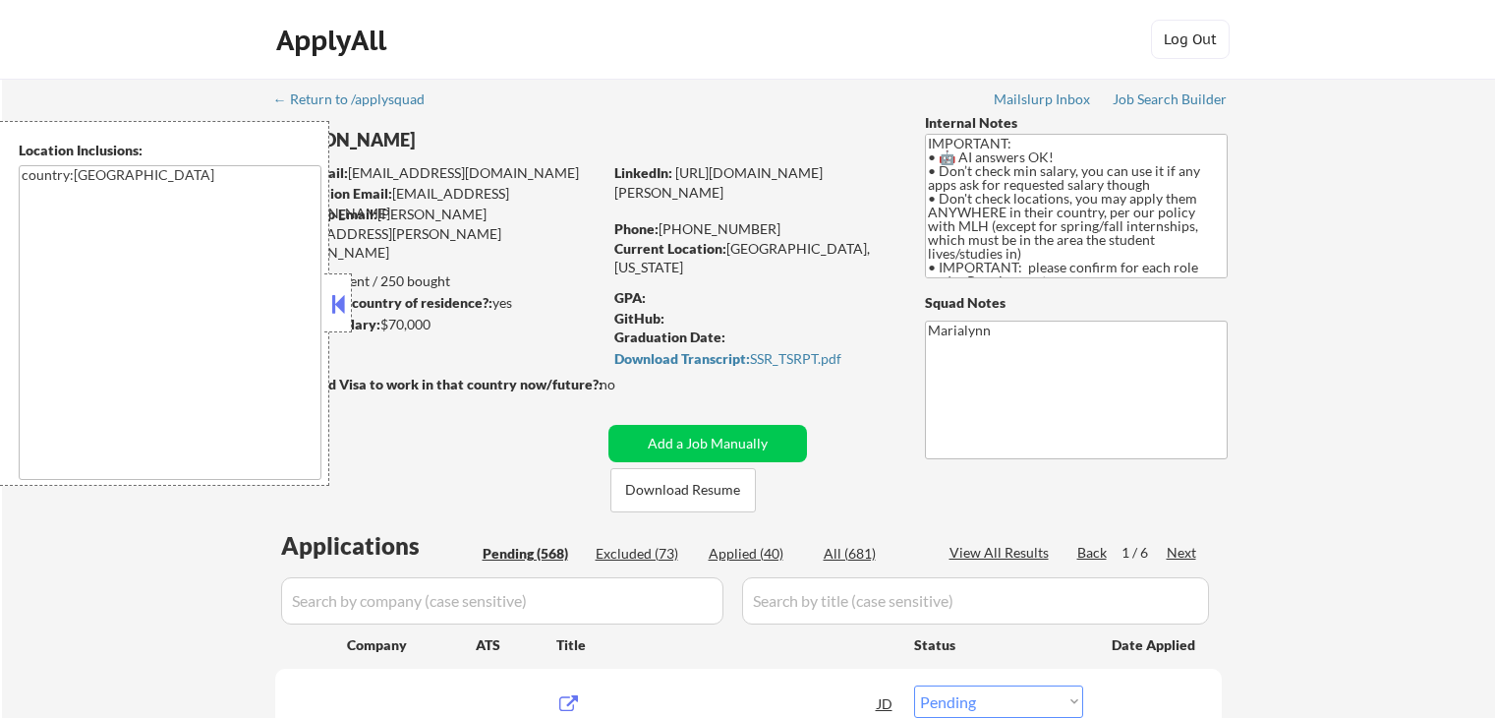
select select ""pending""
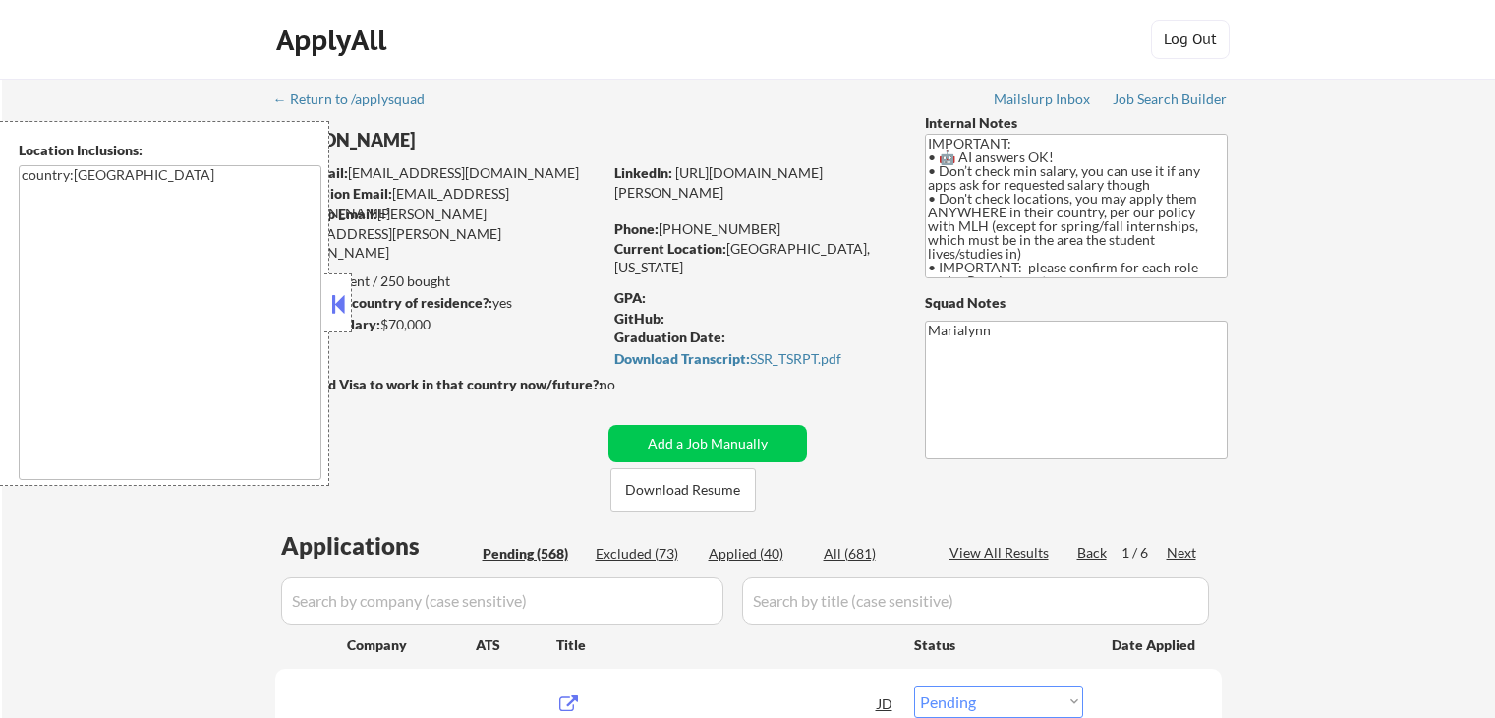
select select ""pending""
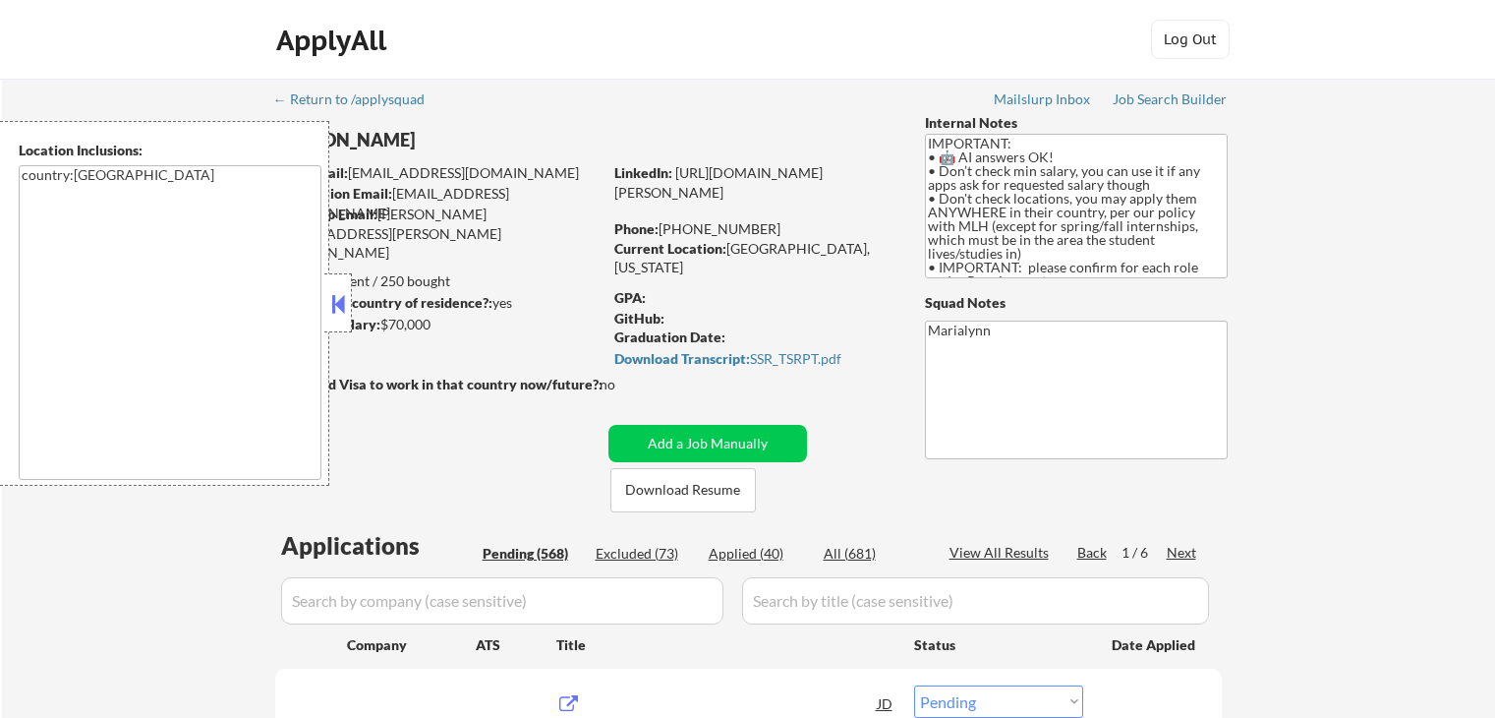
select select ""pending""
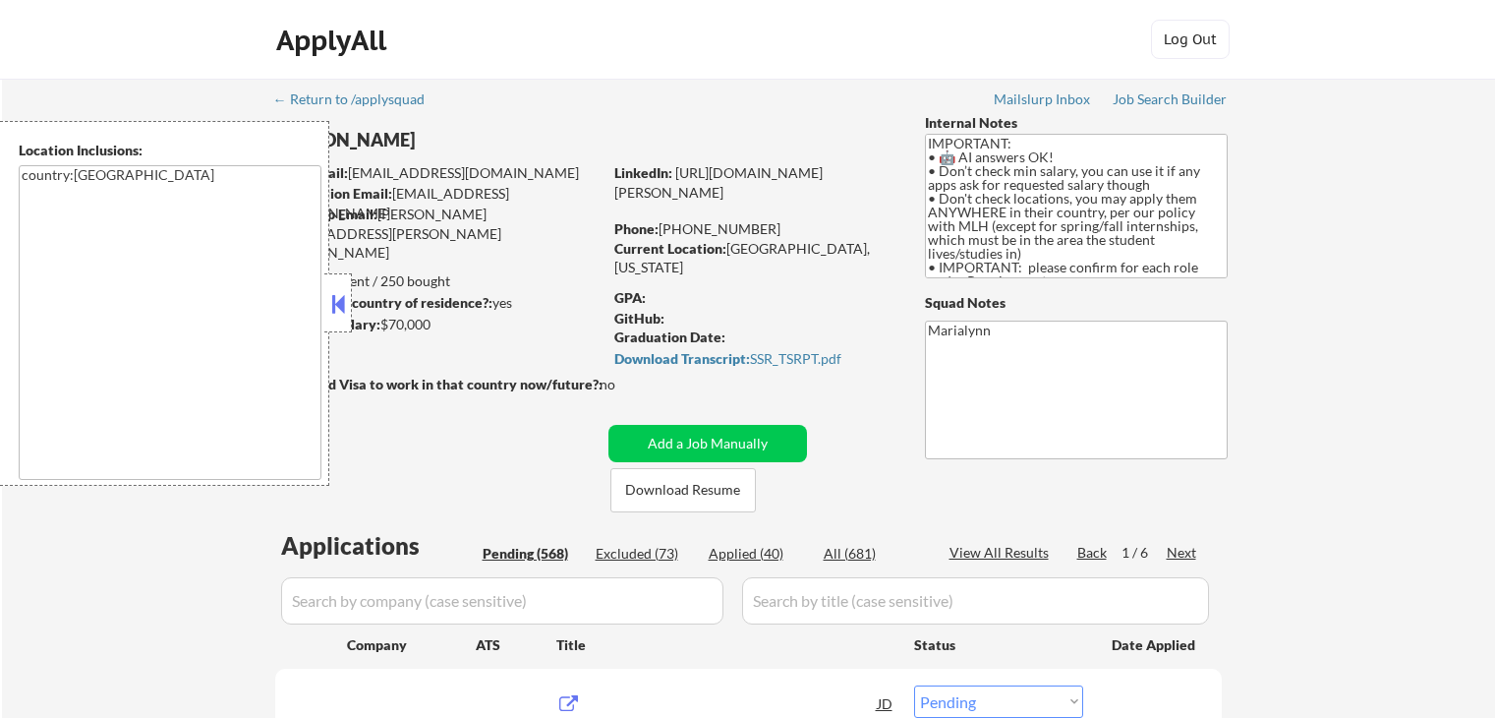
select select ""pending""
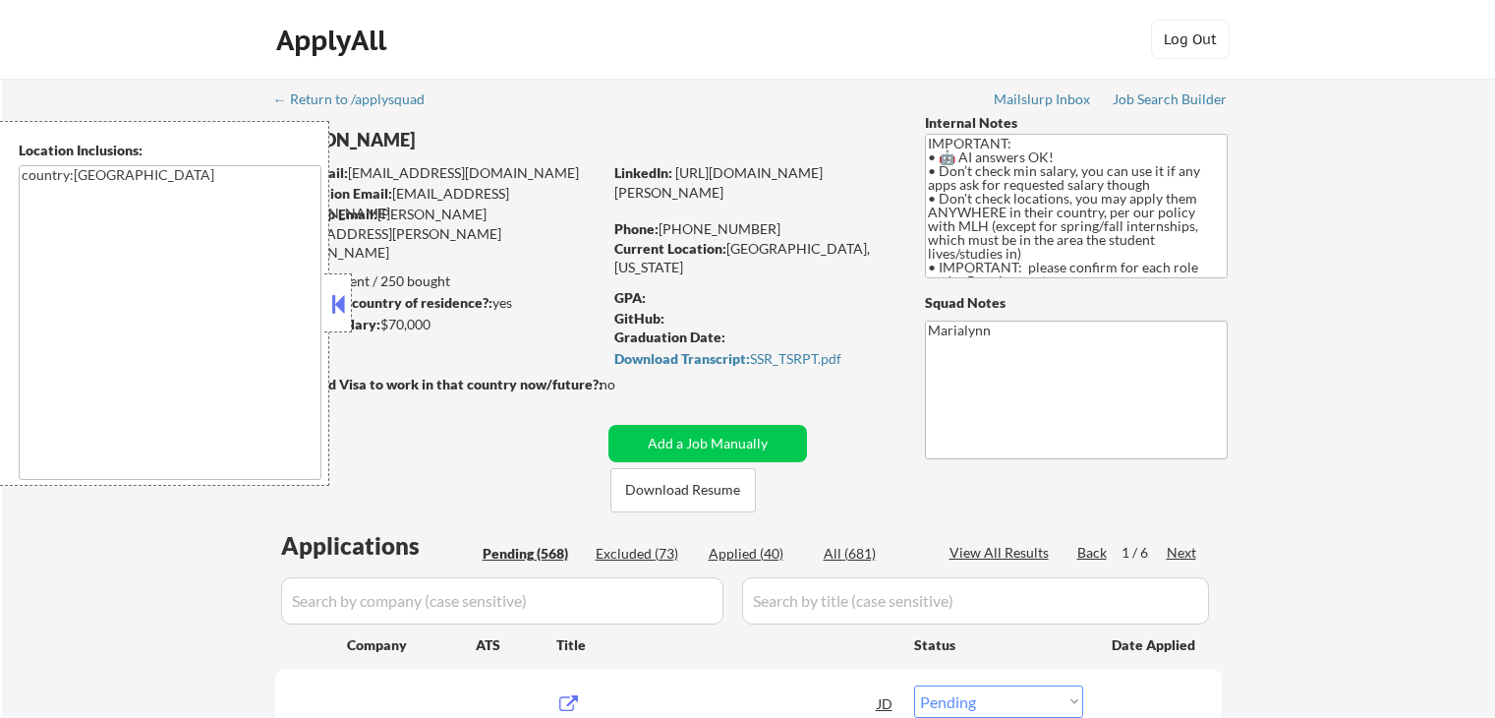
select select ""pending""
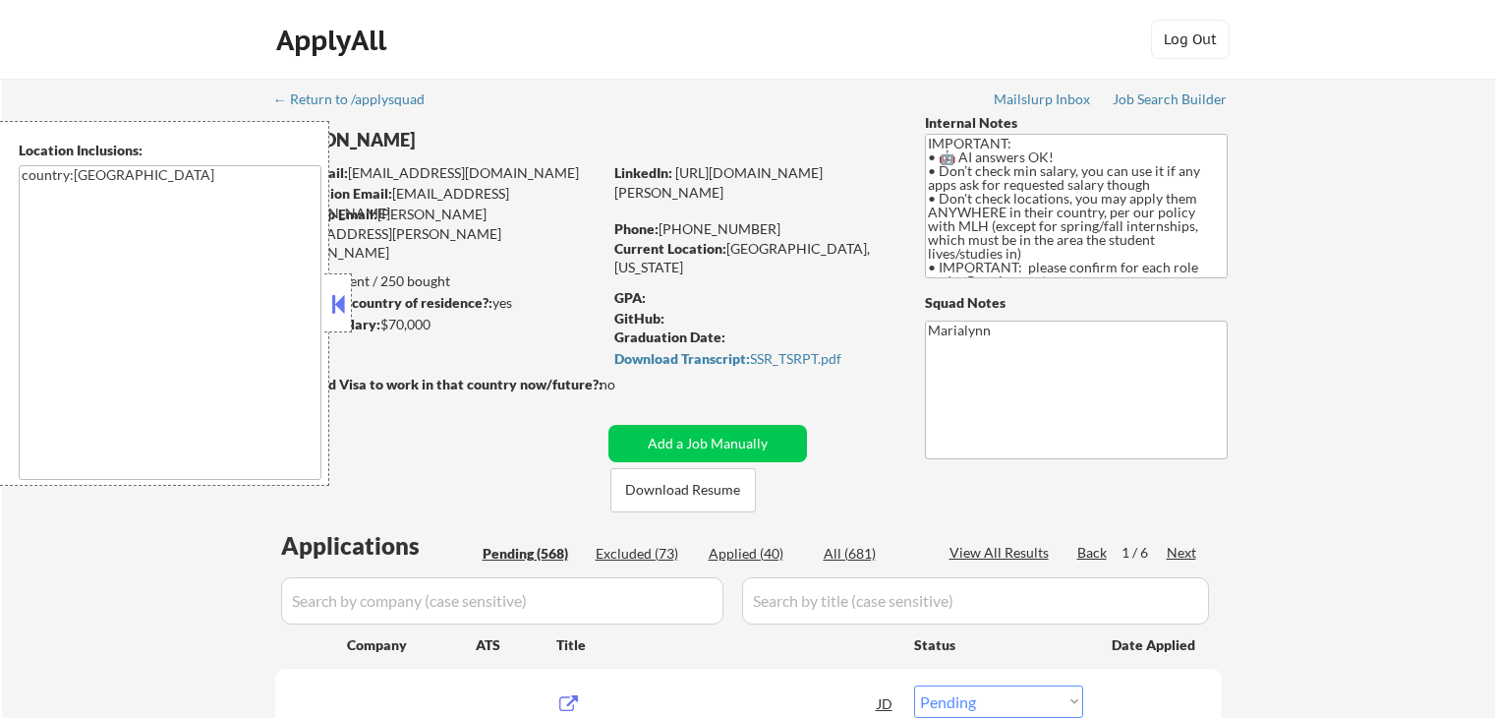
select select ""pending""
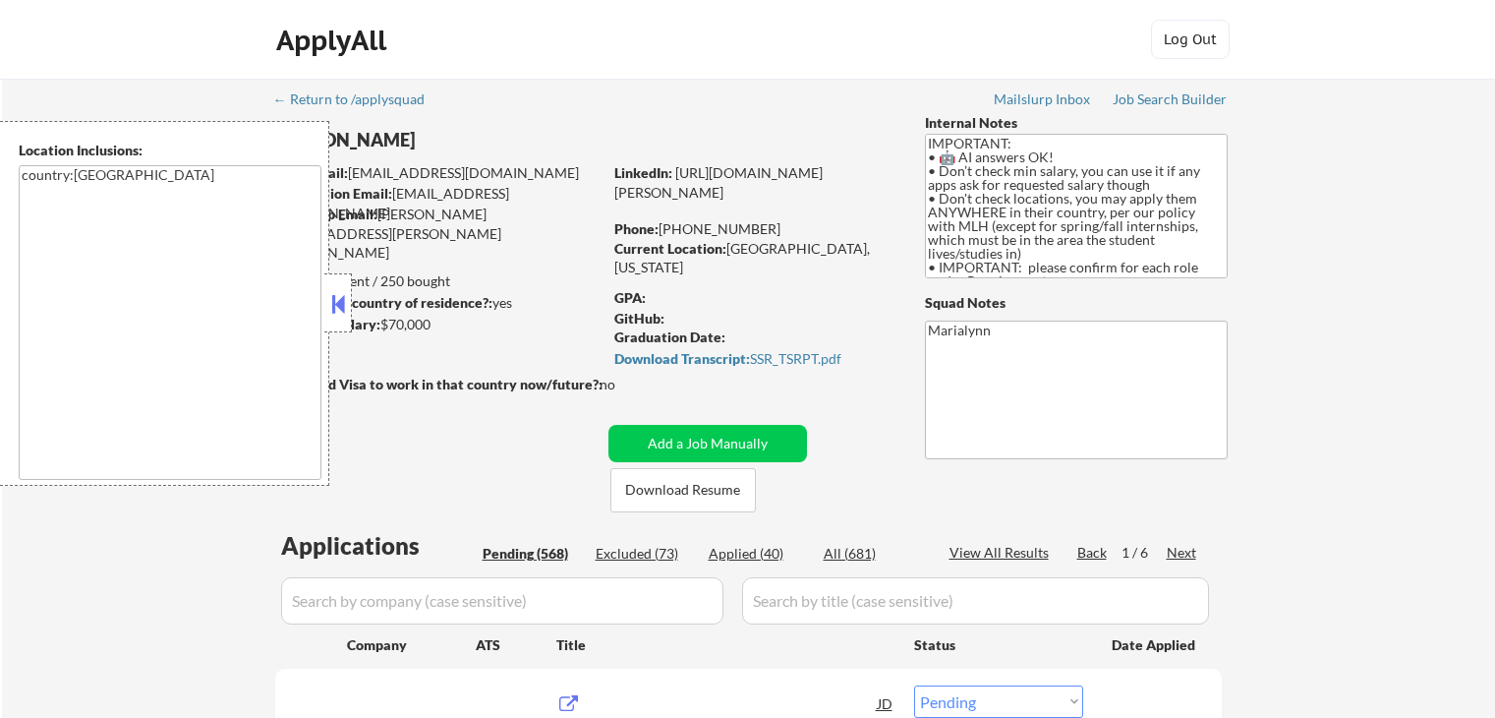
select select ""pending""
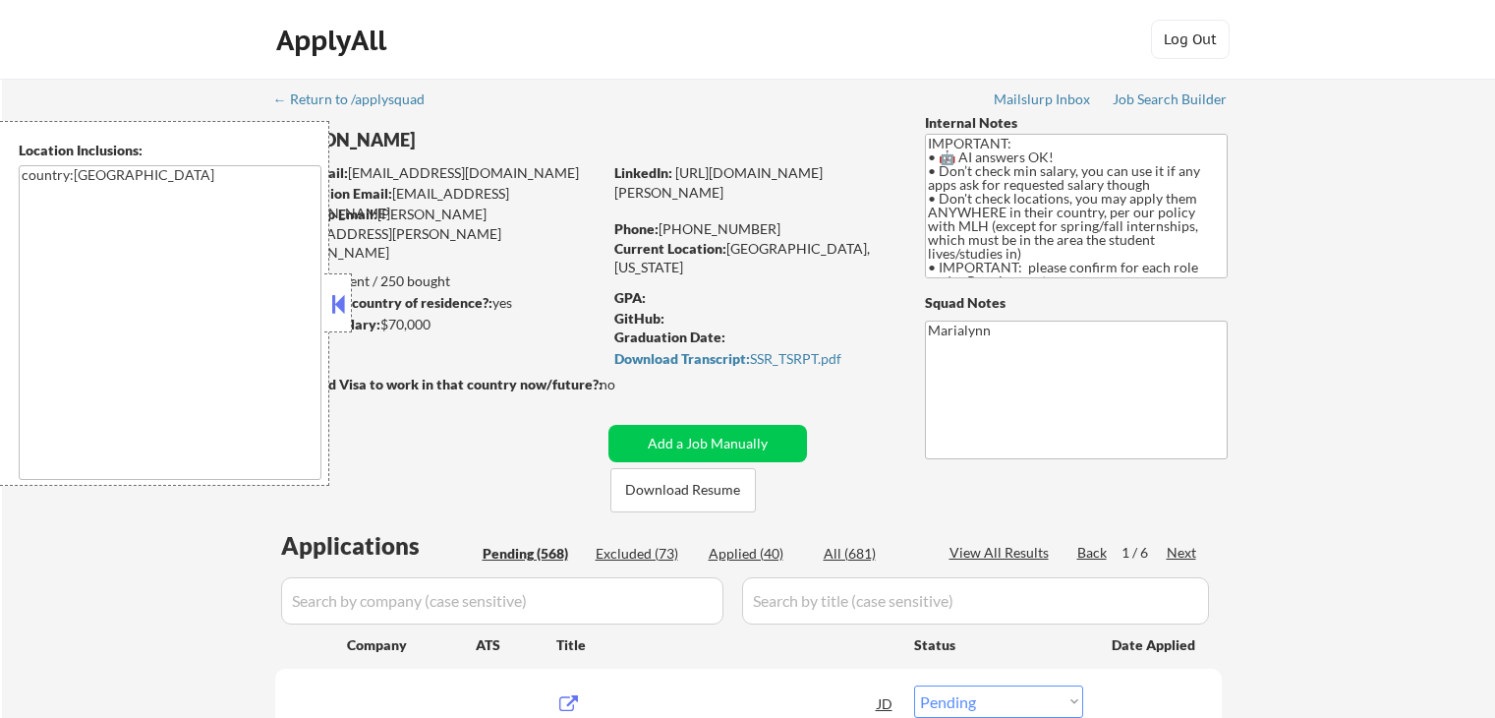
select select ""pending""
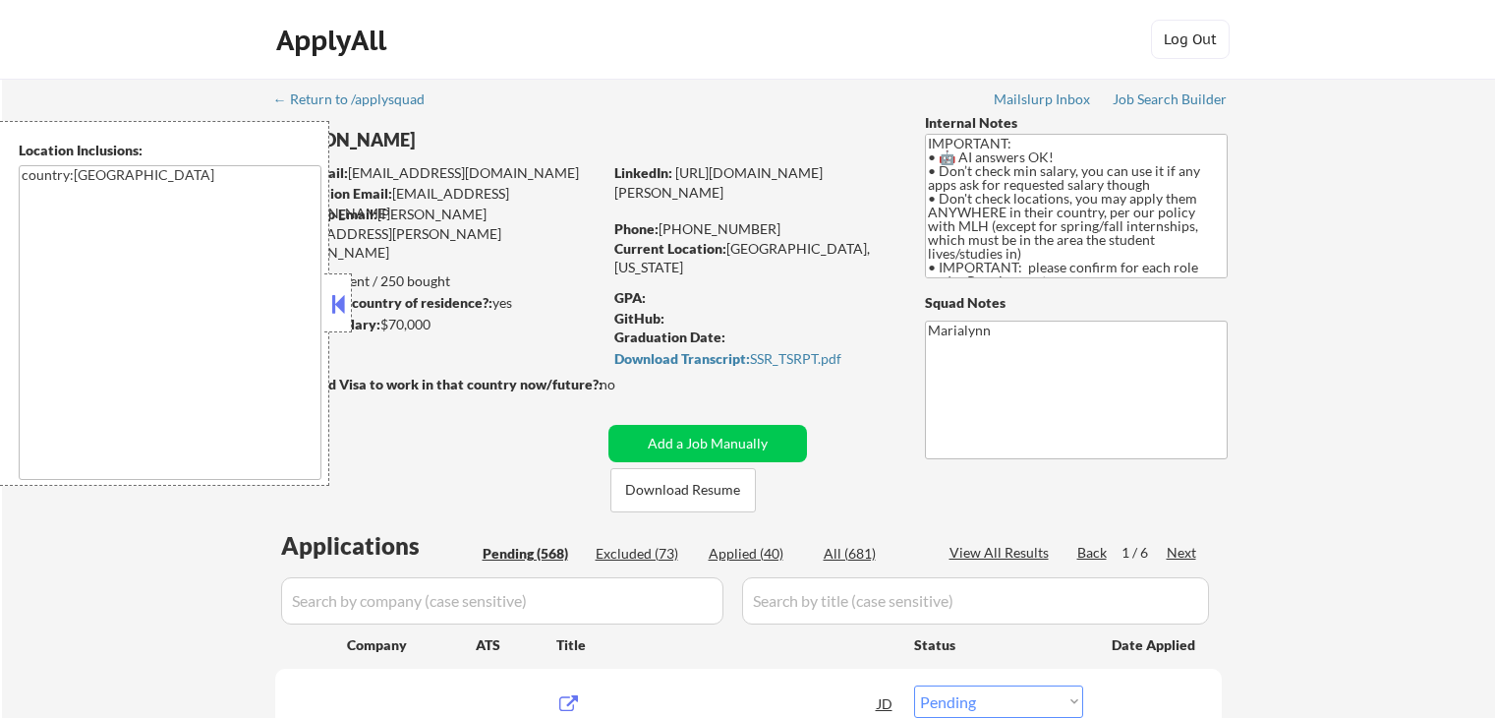
select select ""pending""
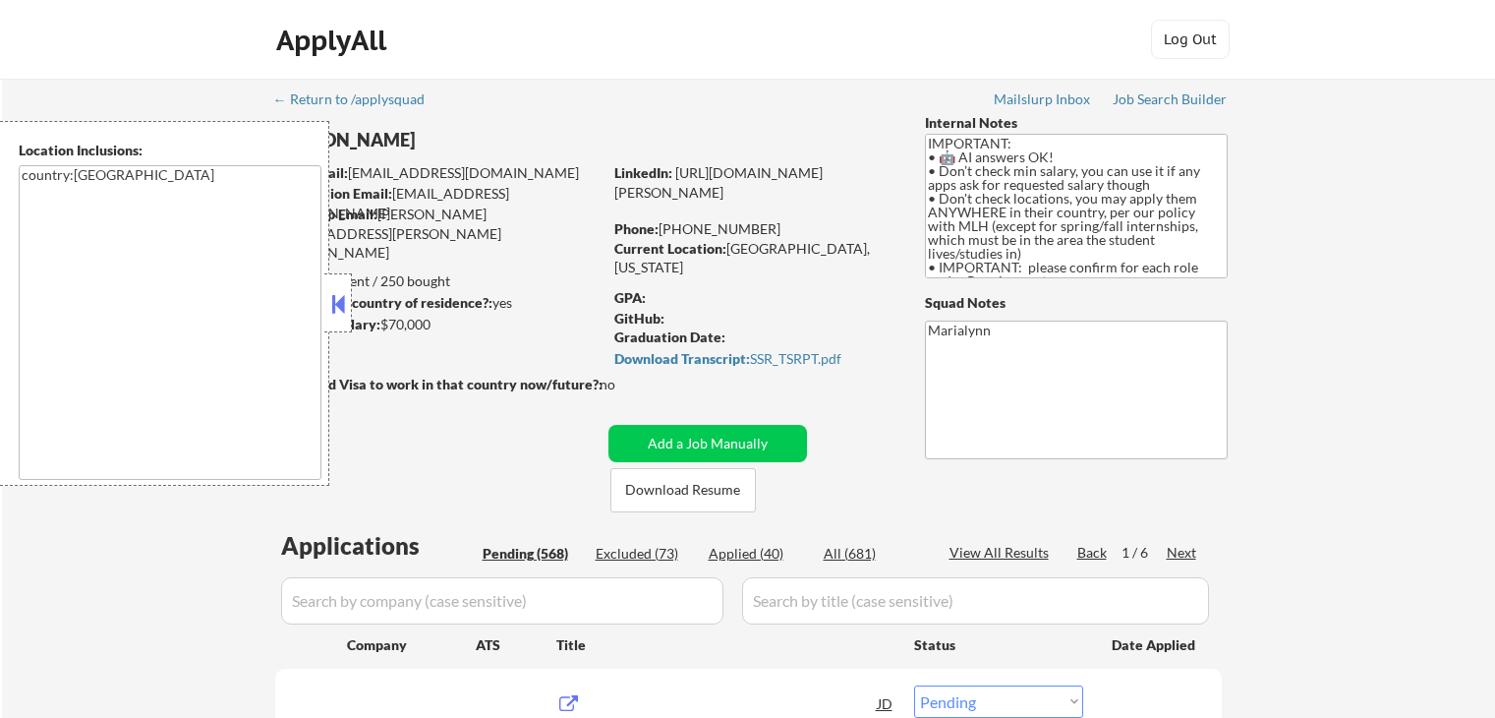
select select ""pending""
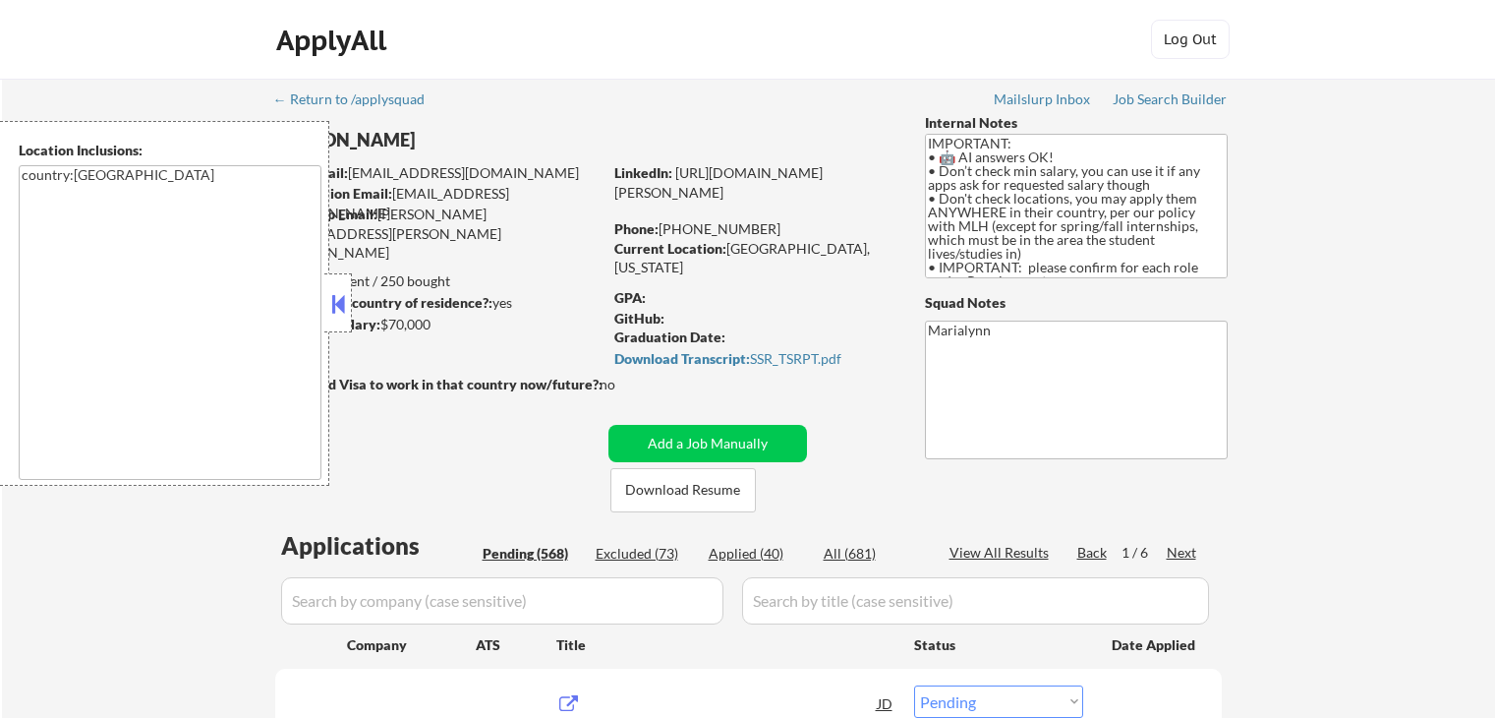
select select ""pending""
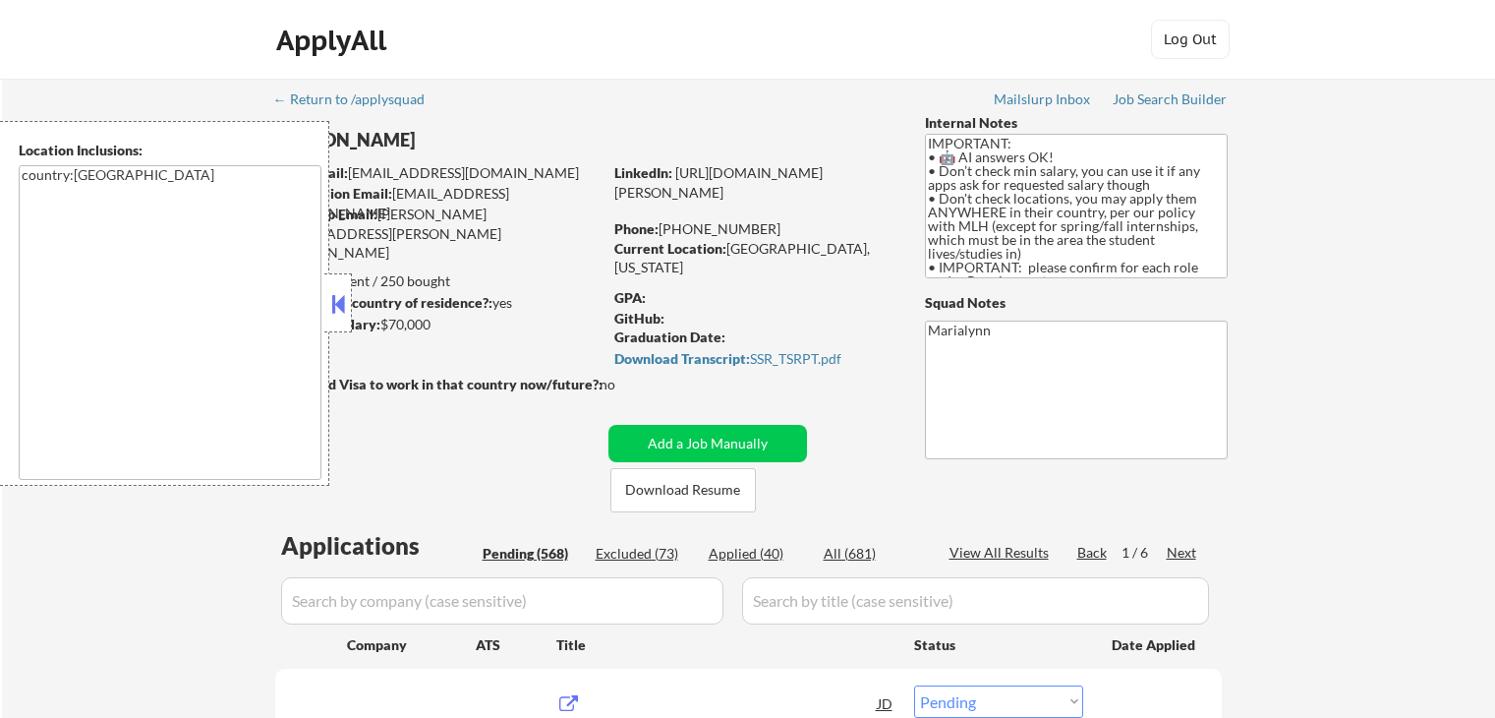
select select ""pending""
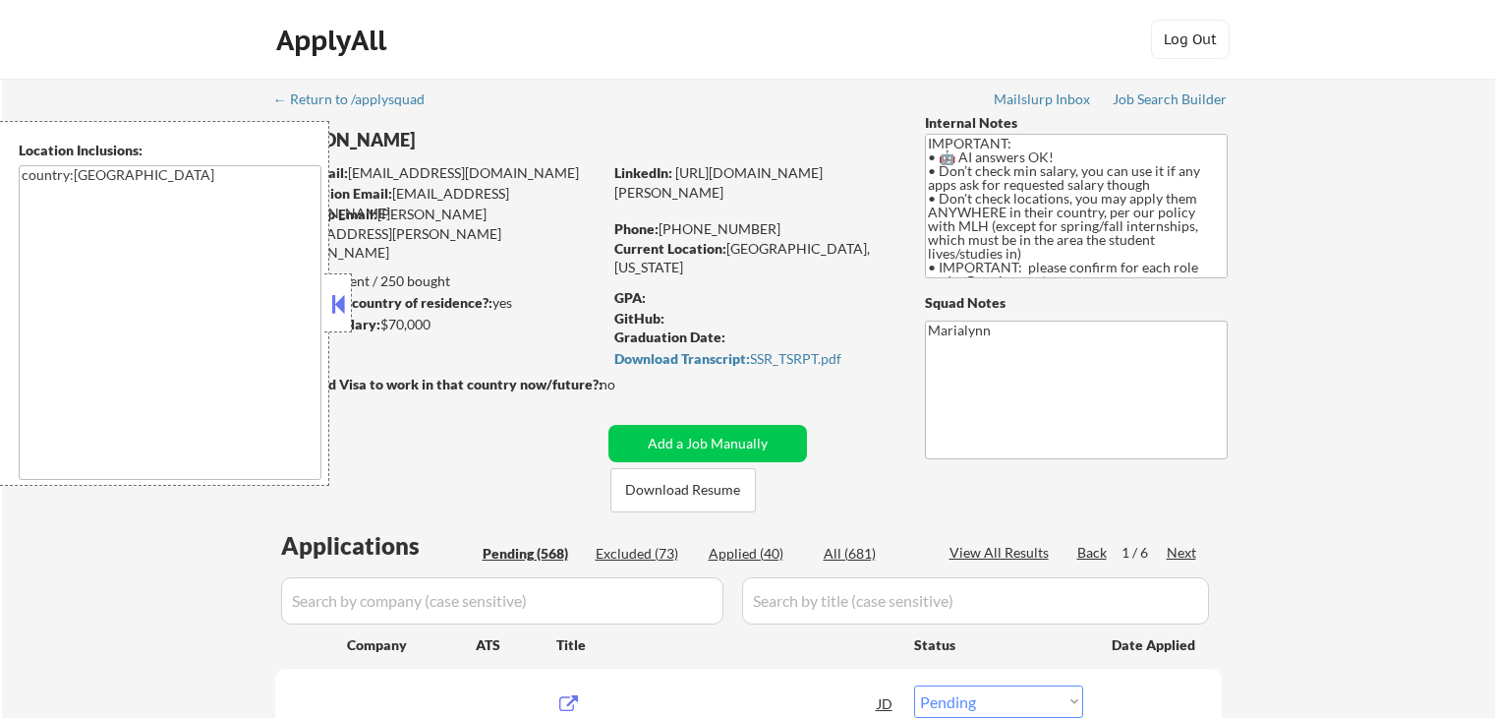
select select ""pending""
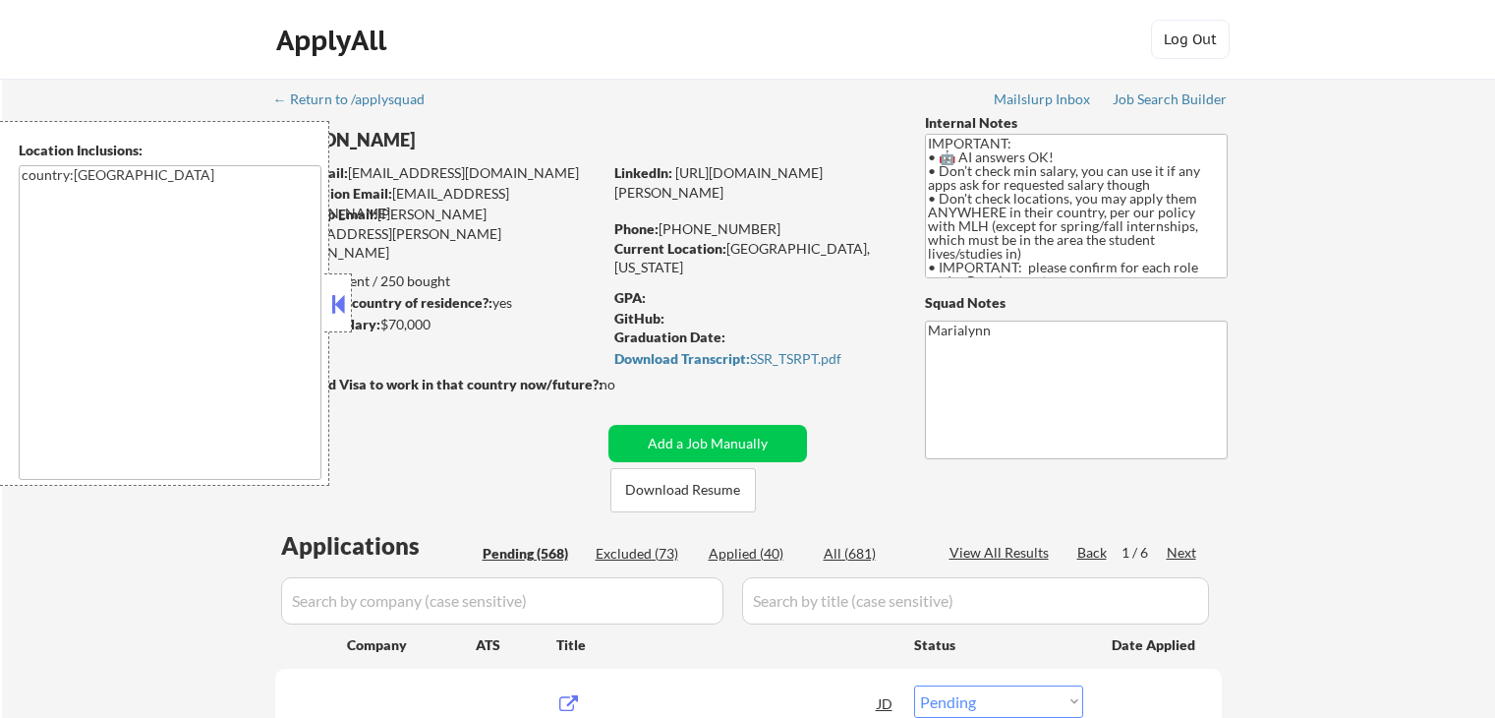
select select ""pending""
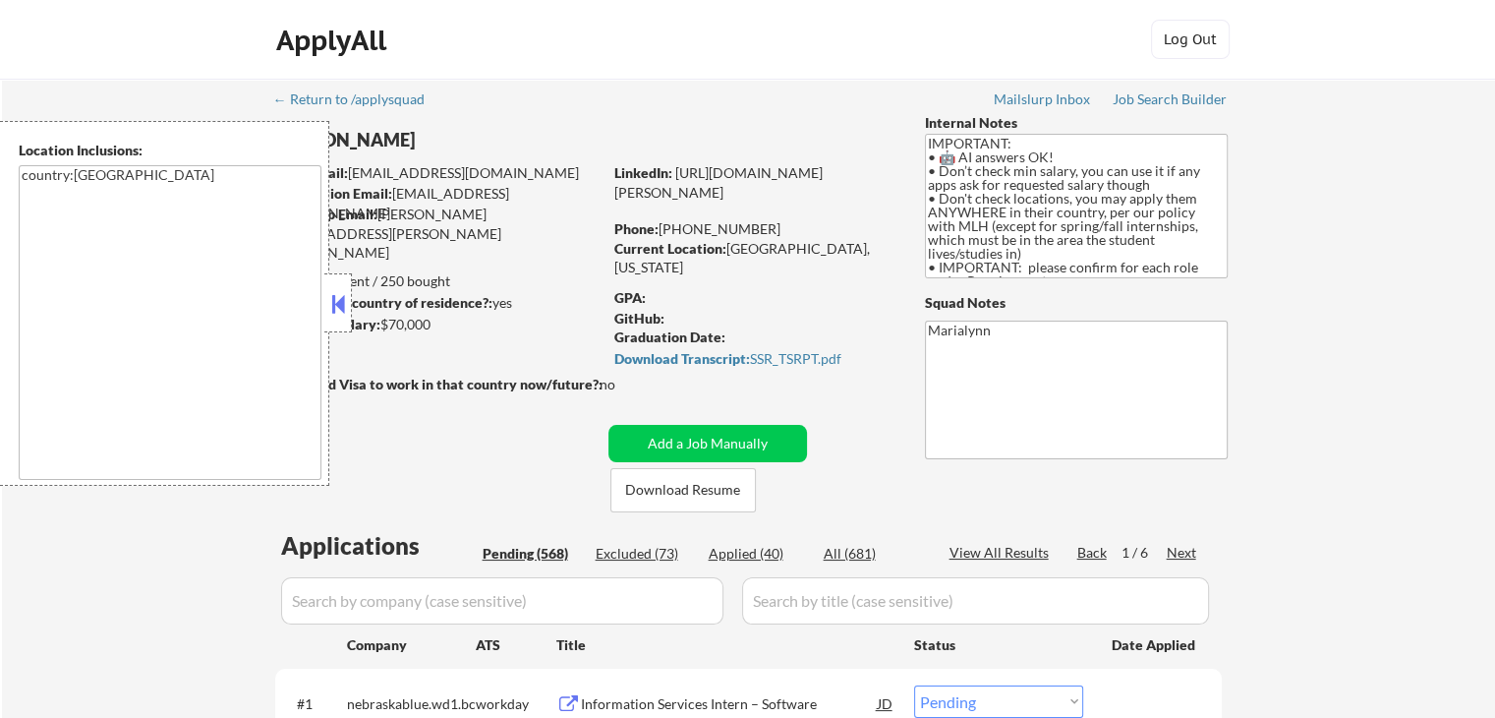
click at [334, 308] on button at bounding box center [338, 303] width 22 height 29
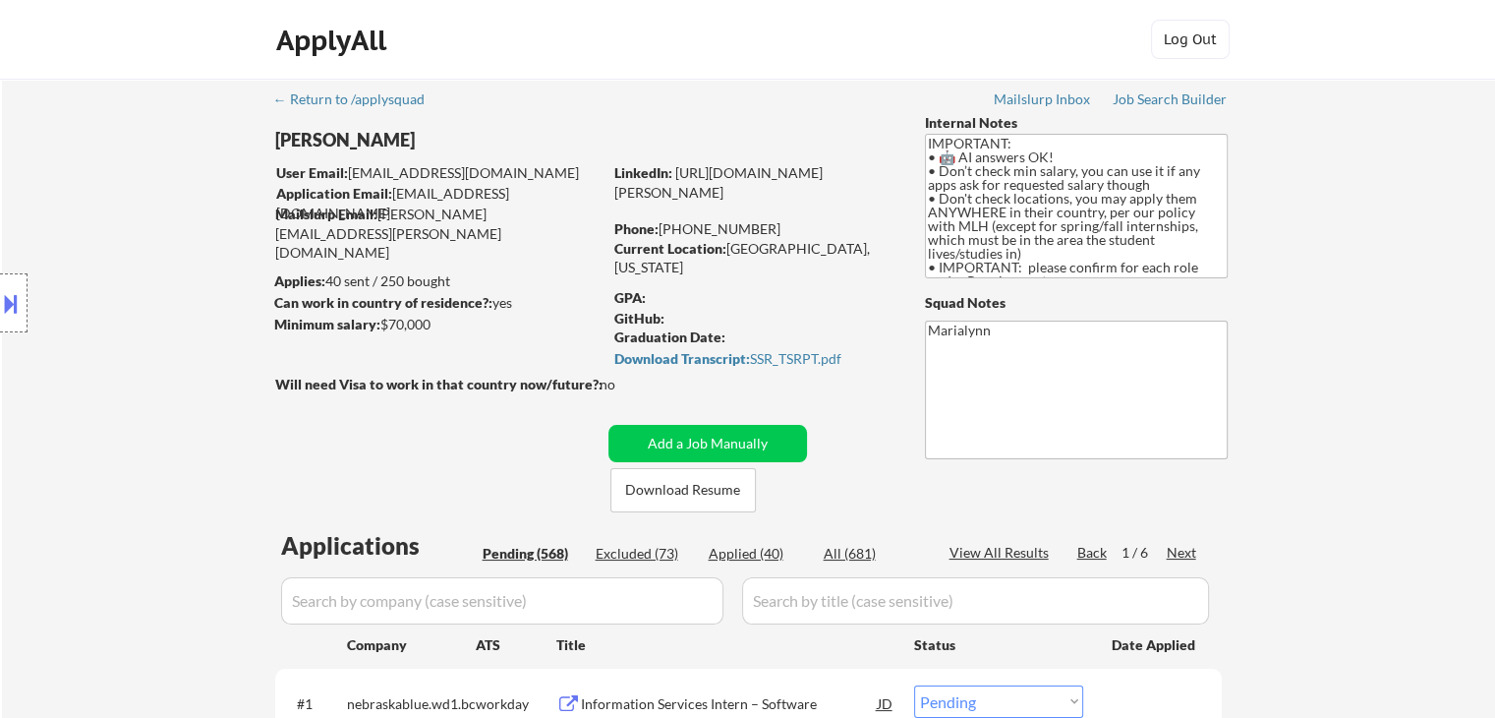
scroll to position [197, 0]
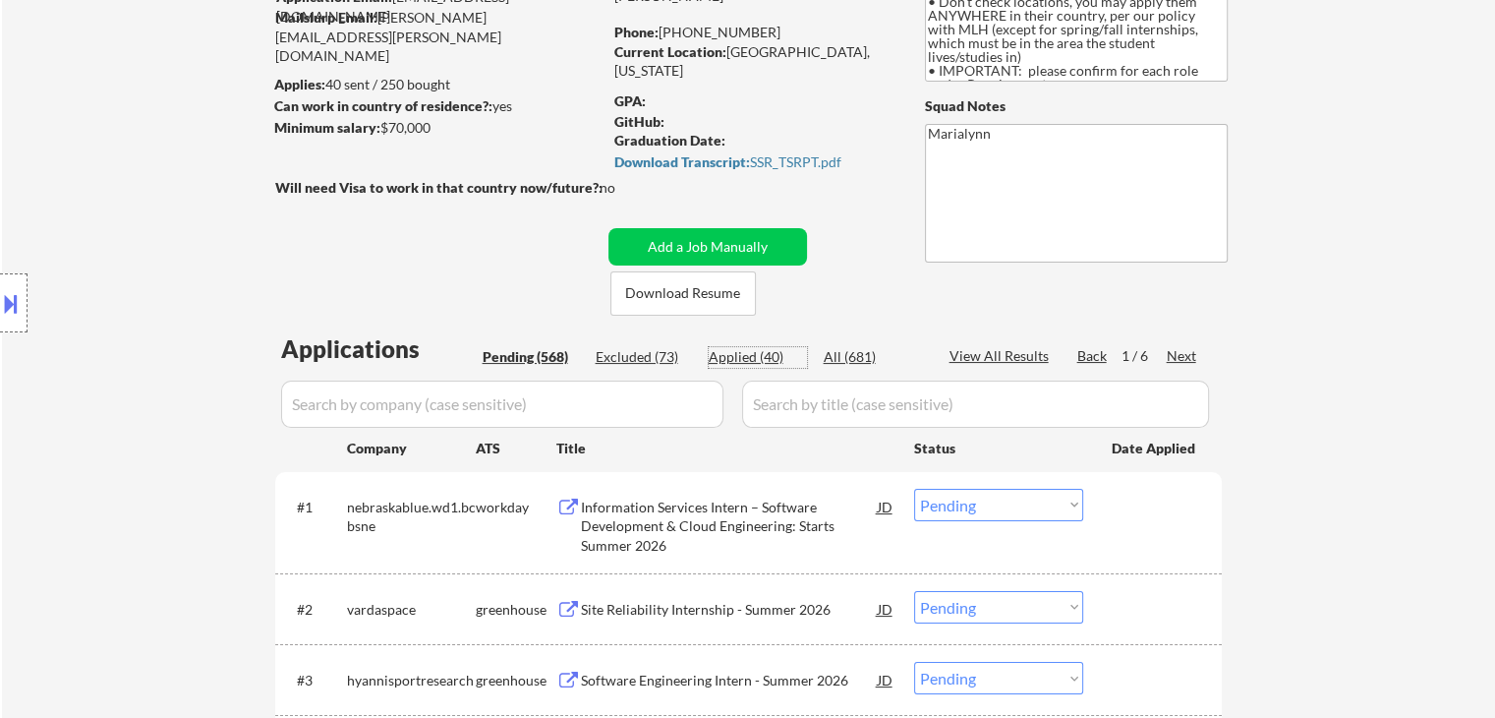
click at [751, 359] on div "Applied (40)" at bounding box center [758, 357] width 98 height 20
select select ""applied""
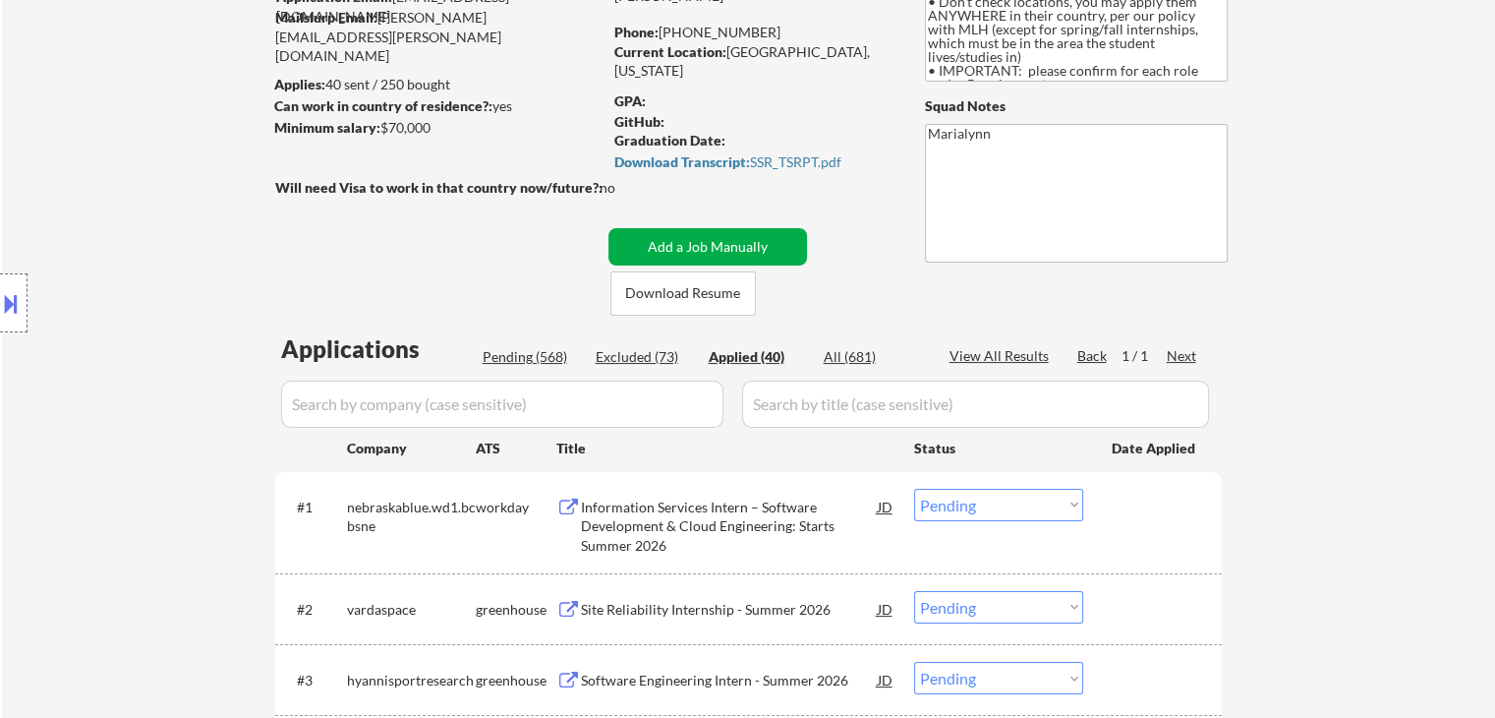
select select ""applied""
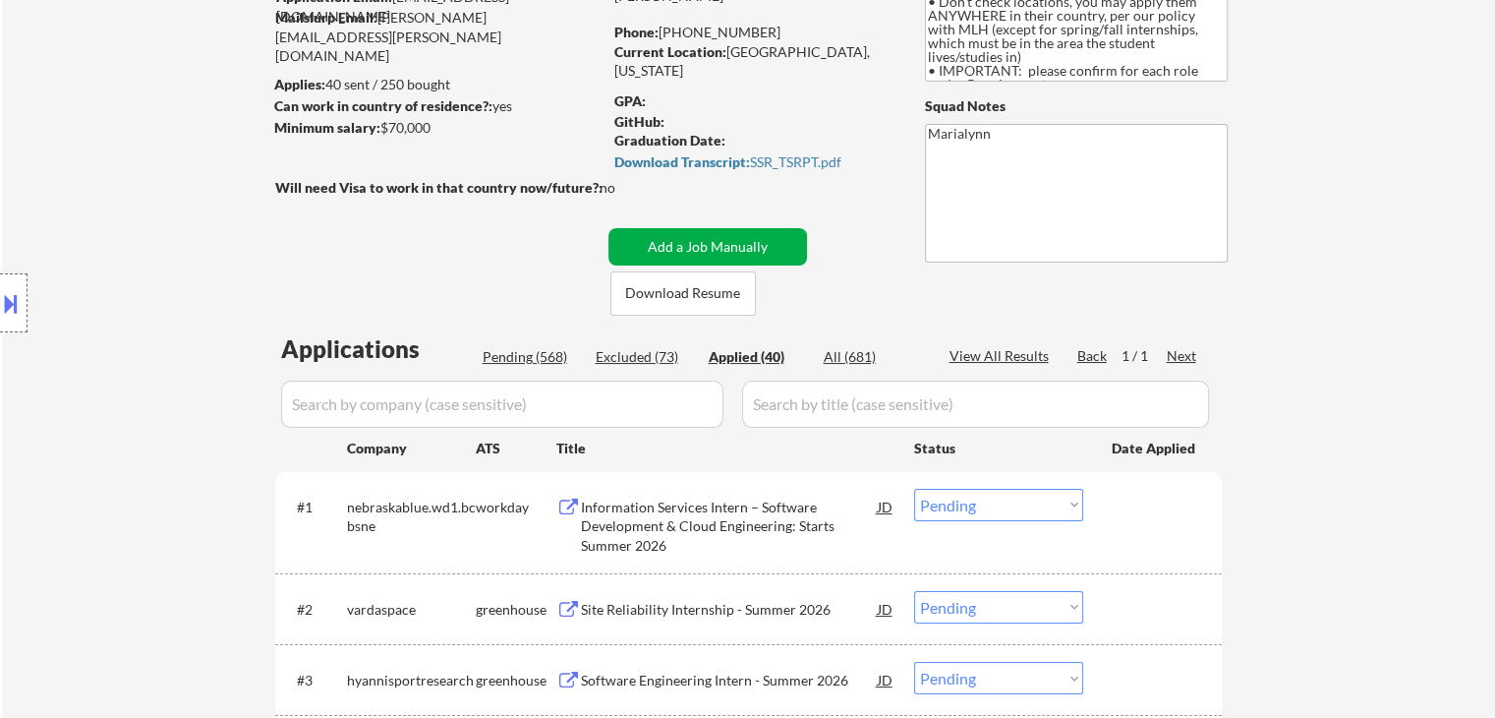
select select ""applied""
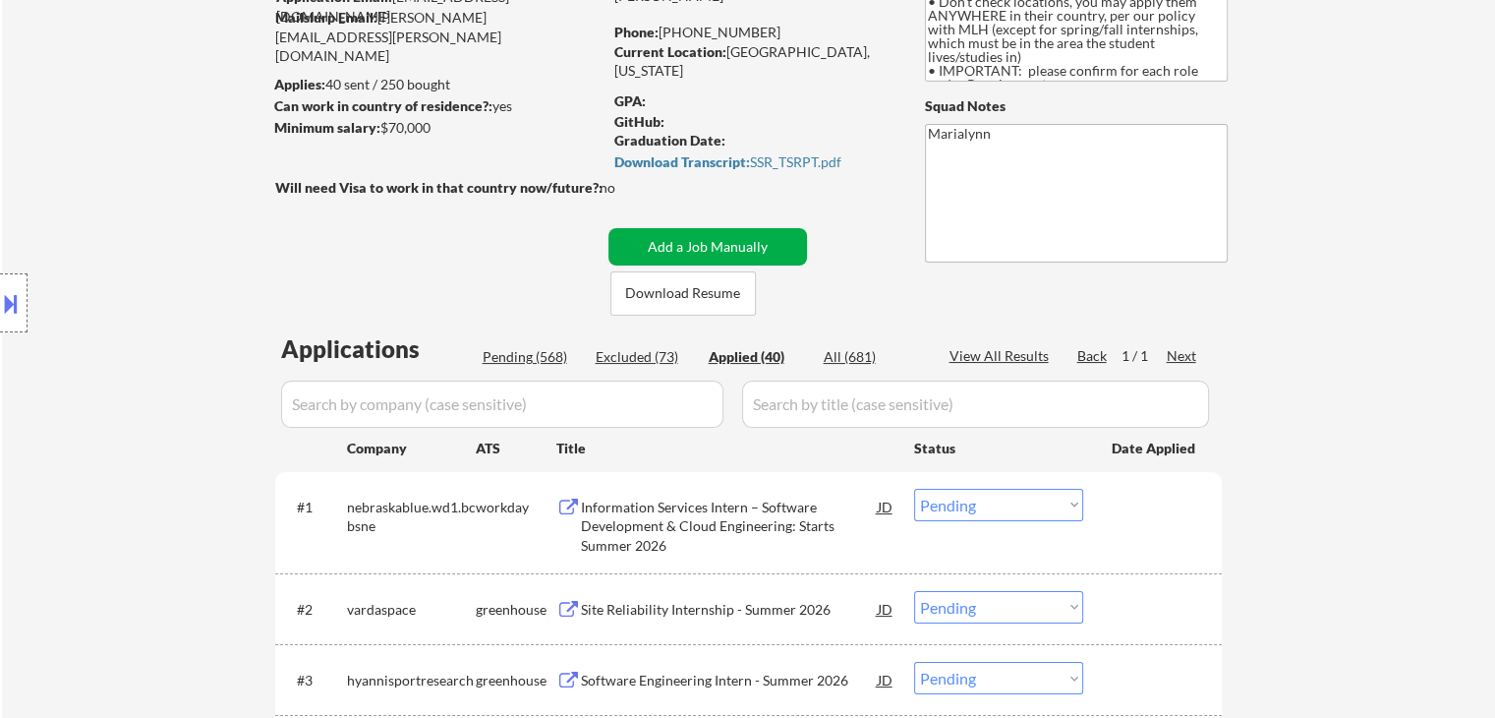
select select ""applied""
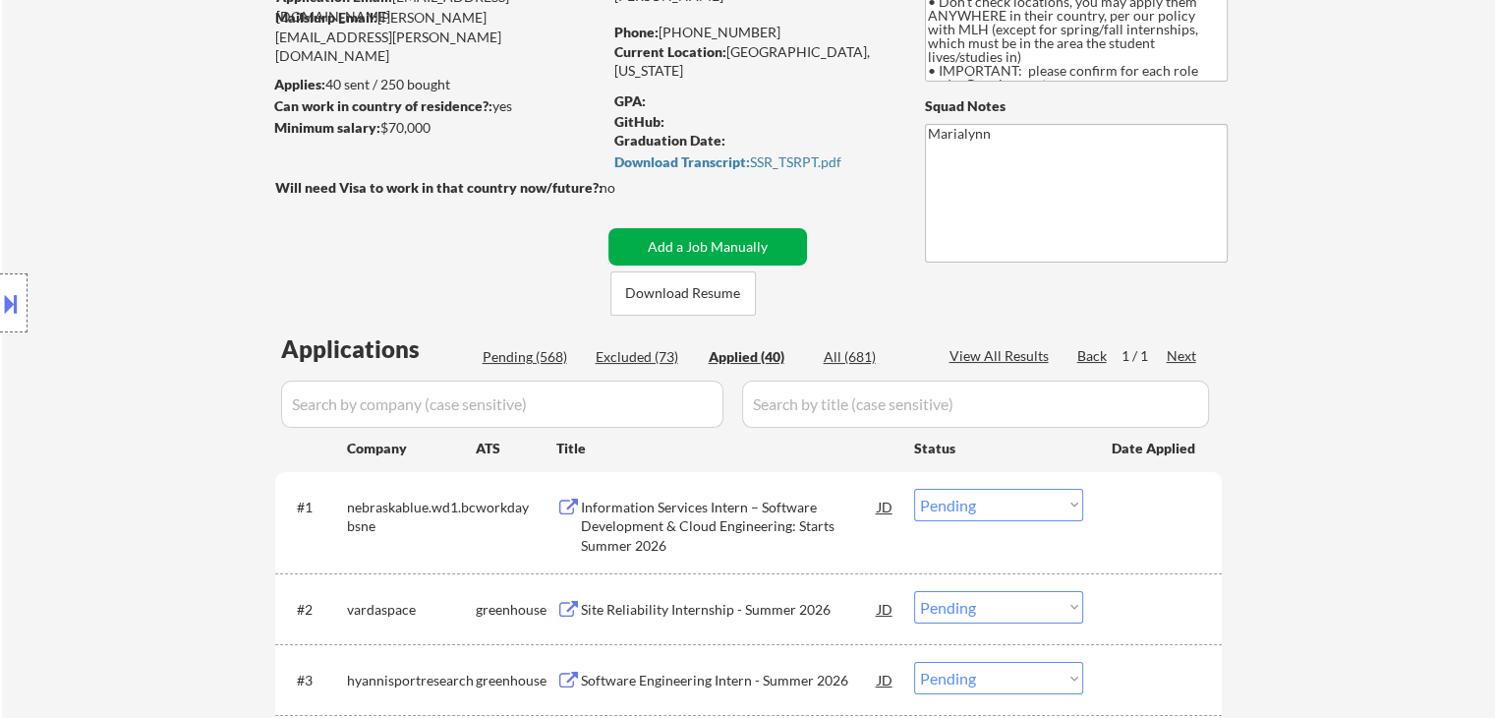
select select ""applied""
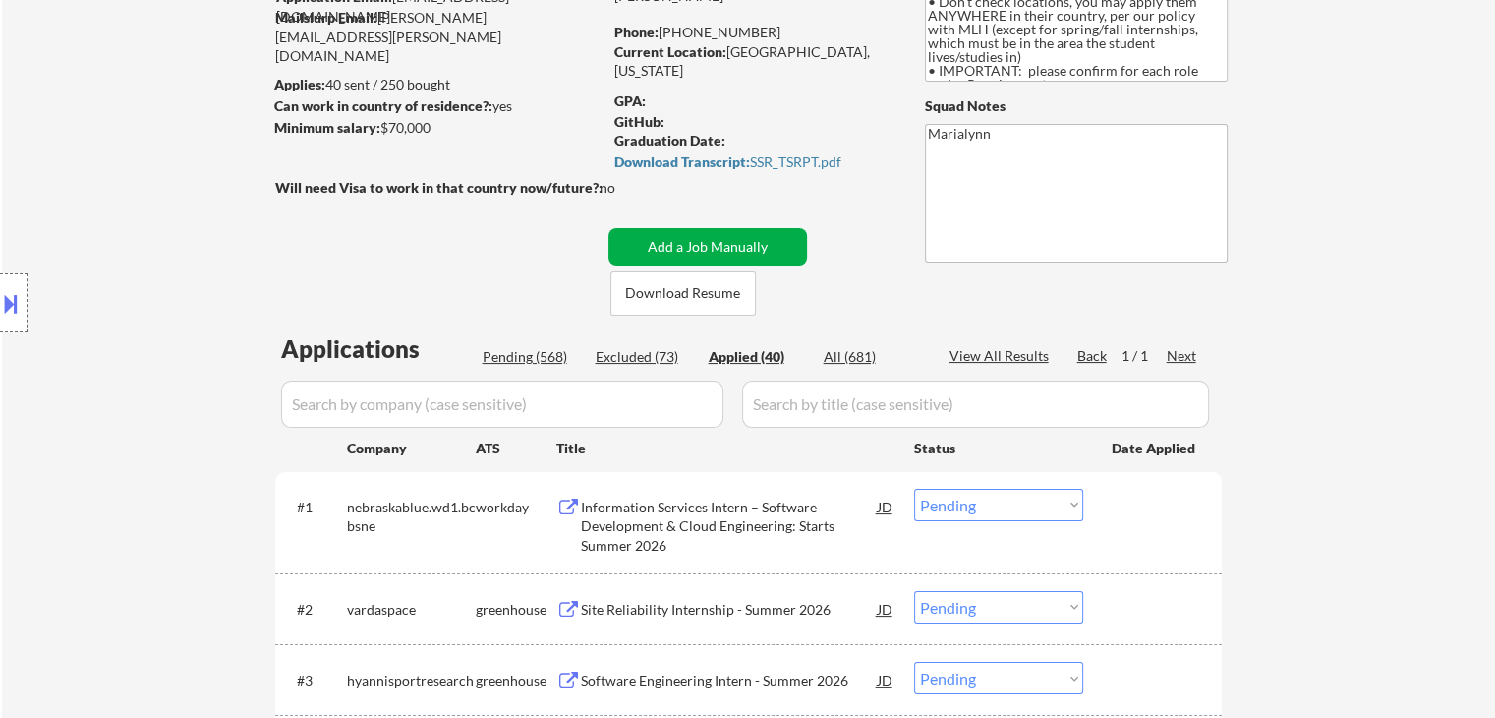
select select ""applied""
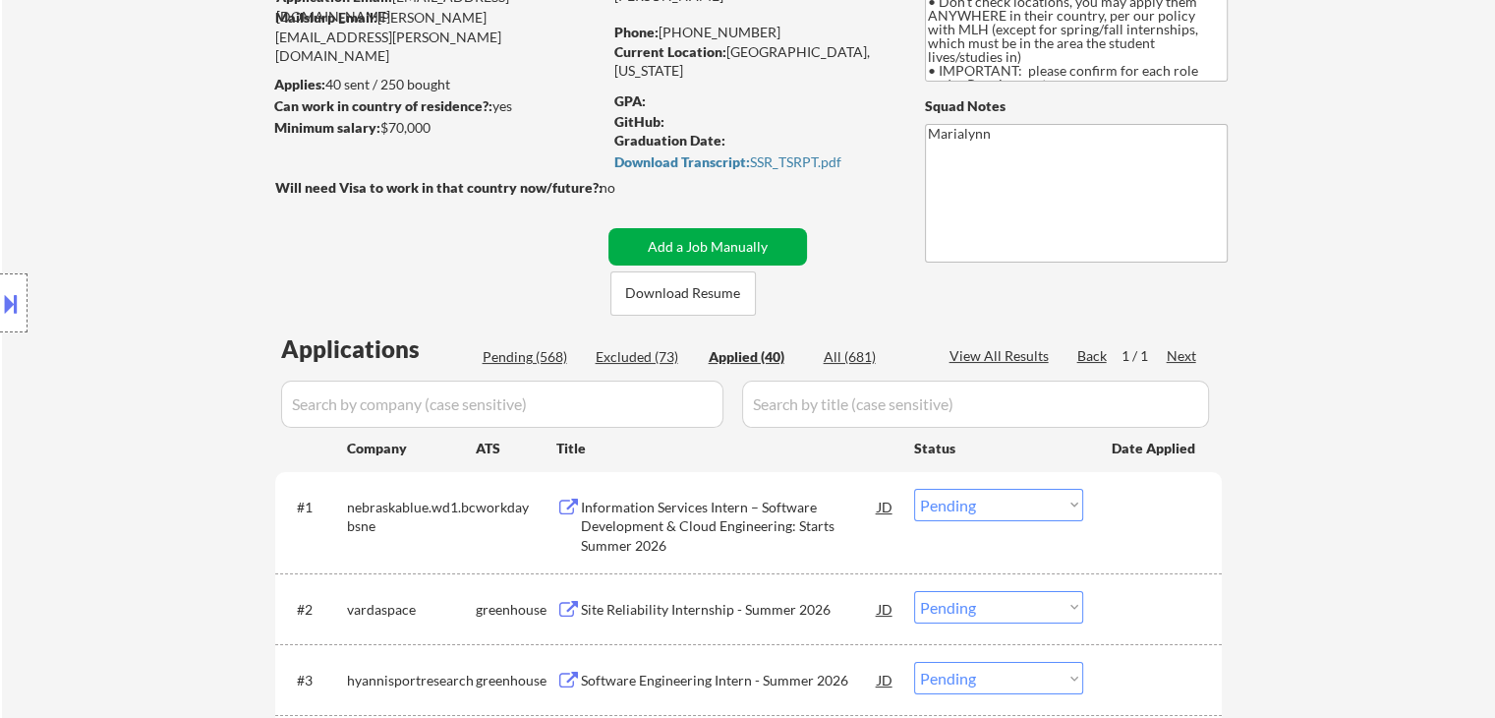
select select ""applied""
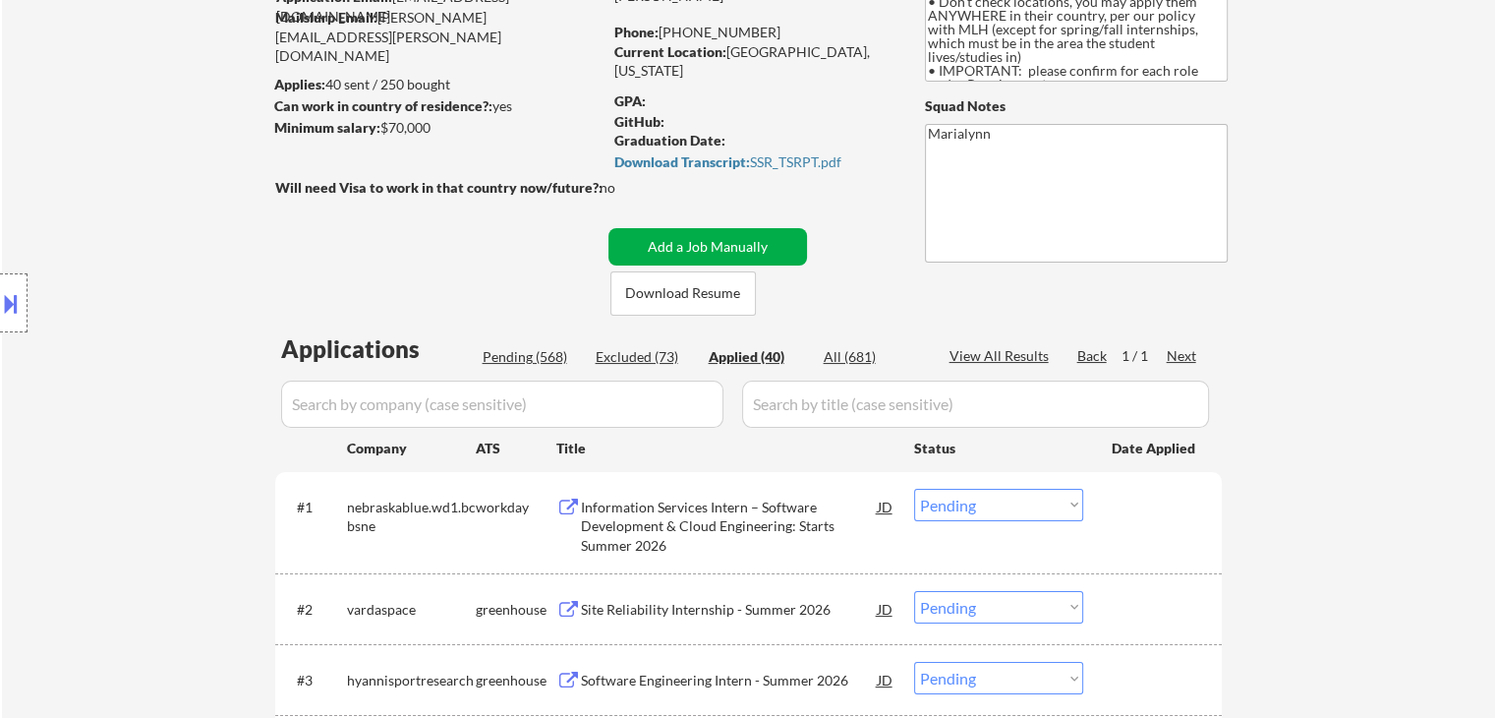
select select ""applied""
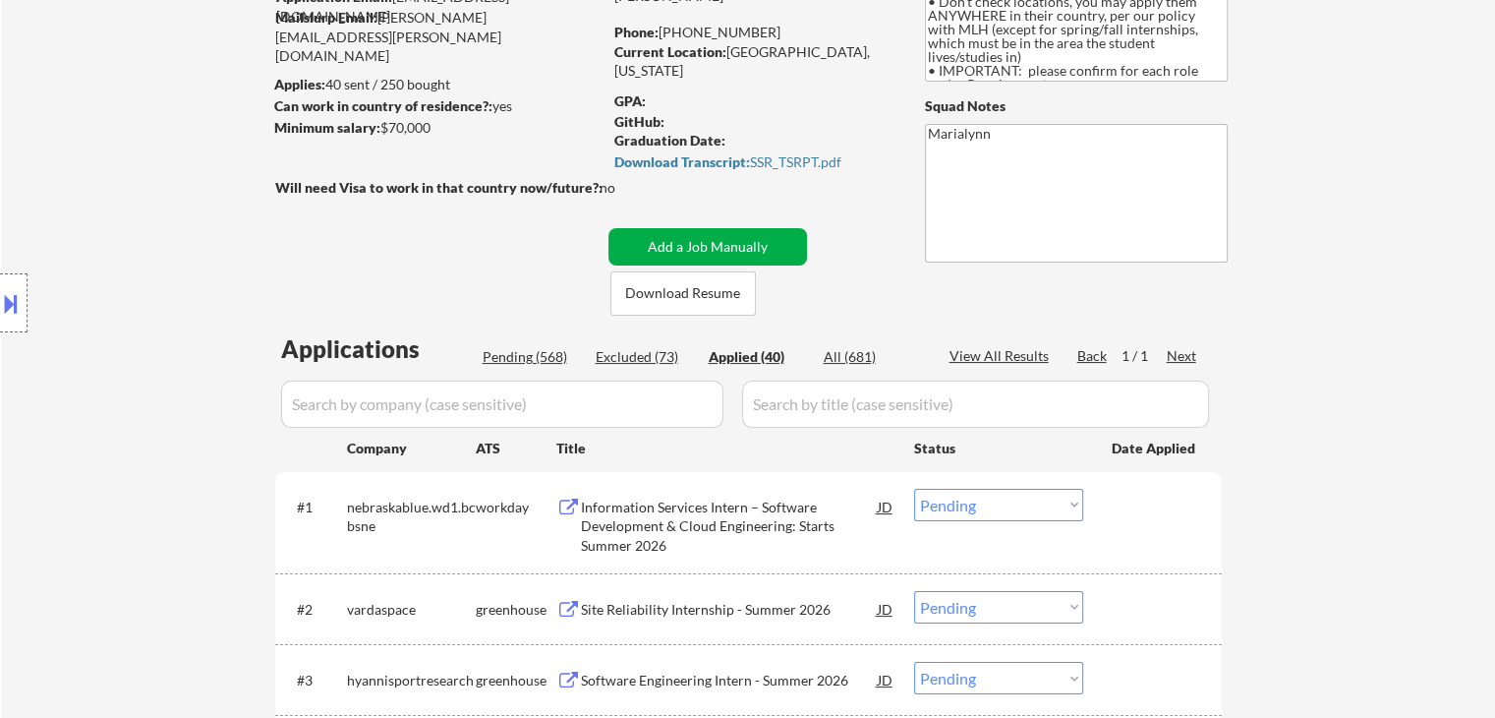
select select ""applied""
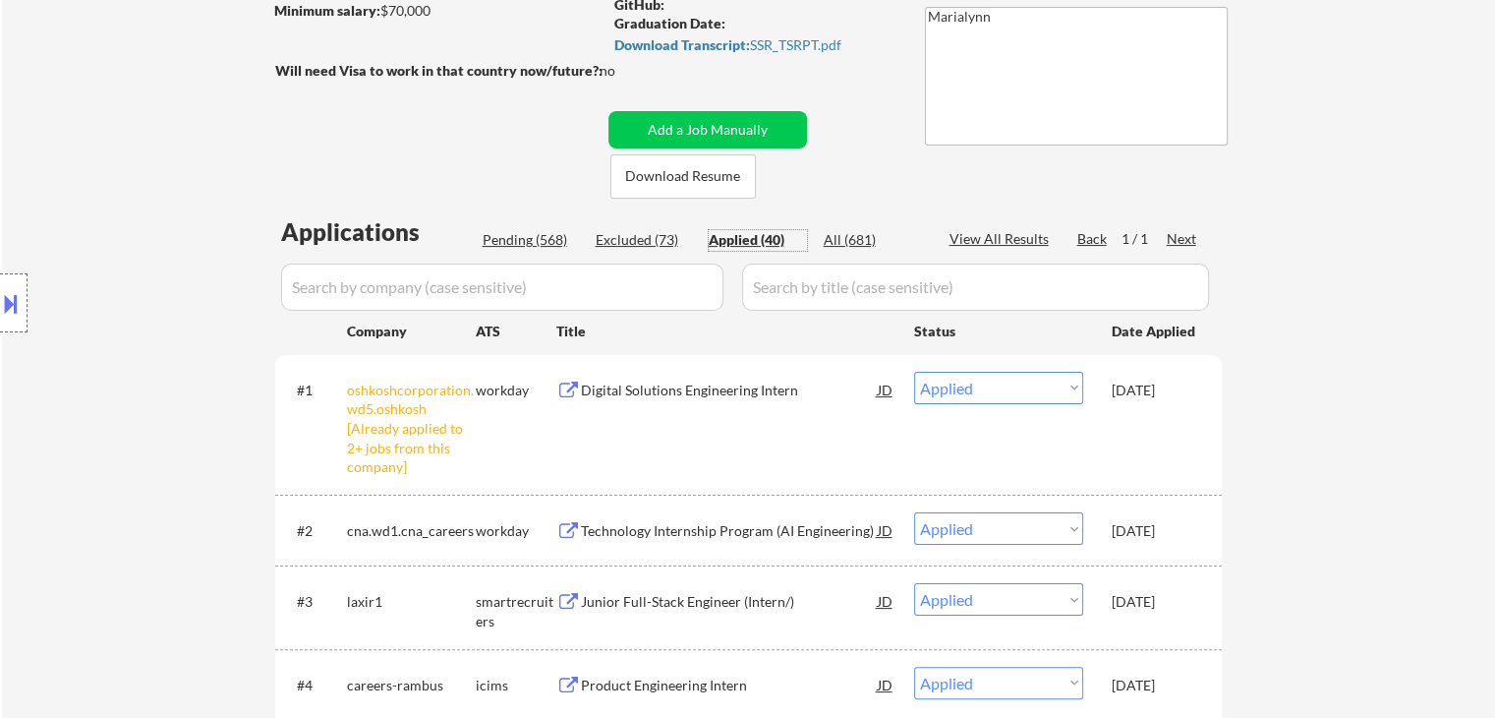
scroll to position [393, 0]
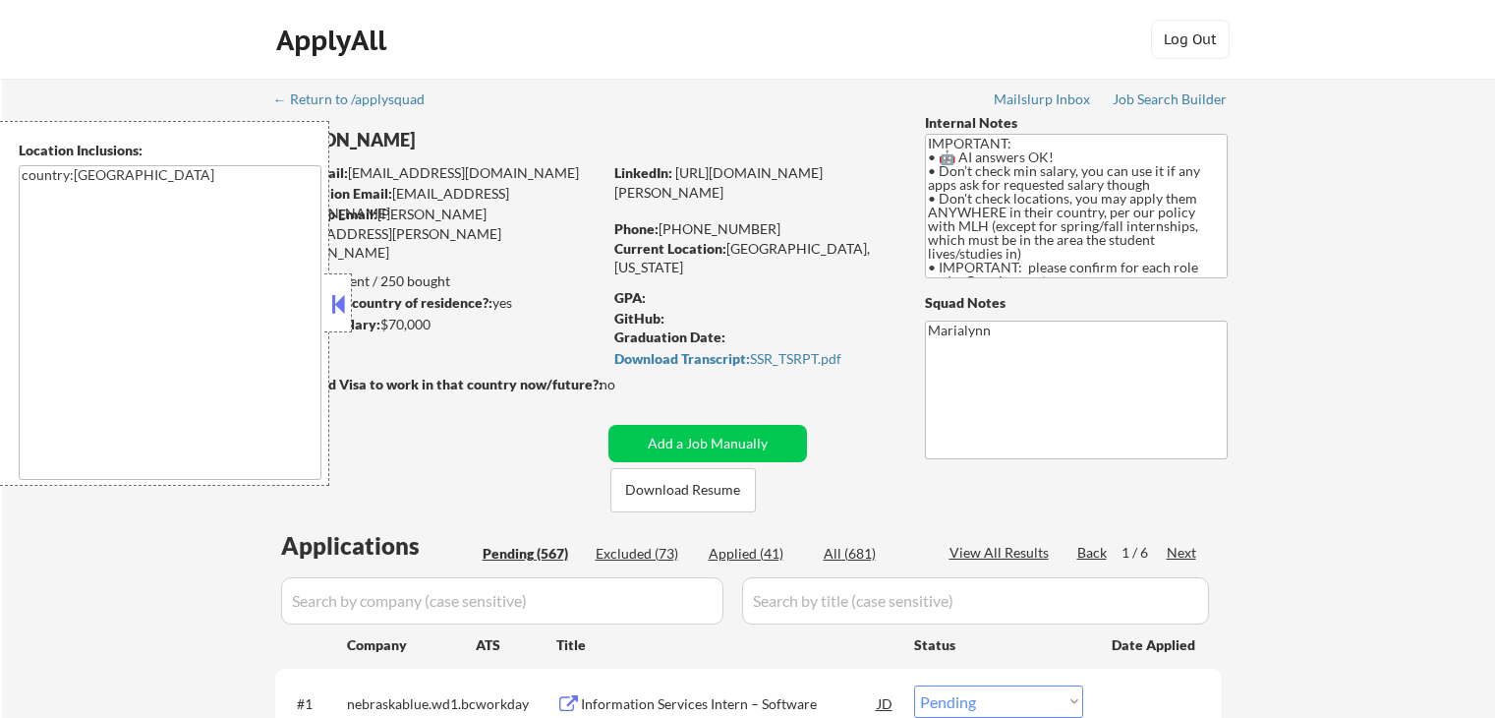
select select ""pending""
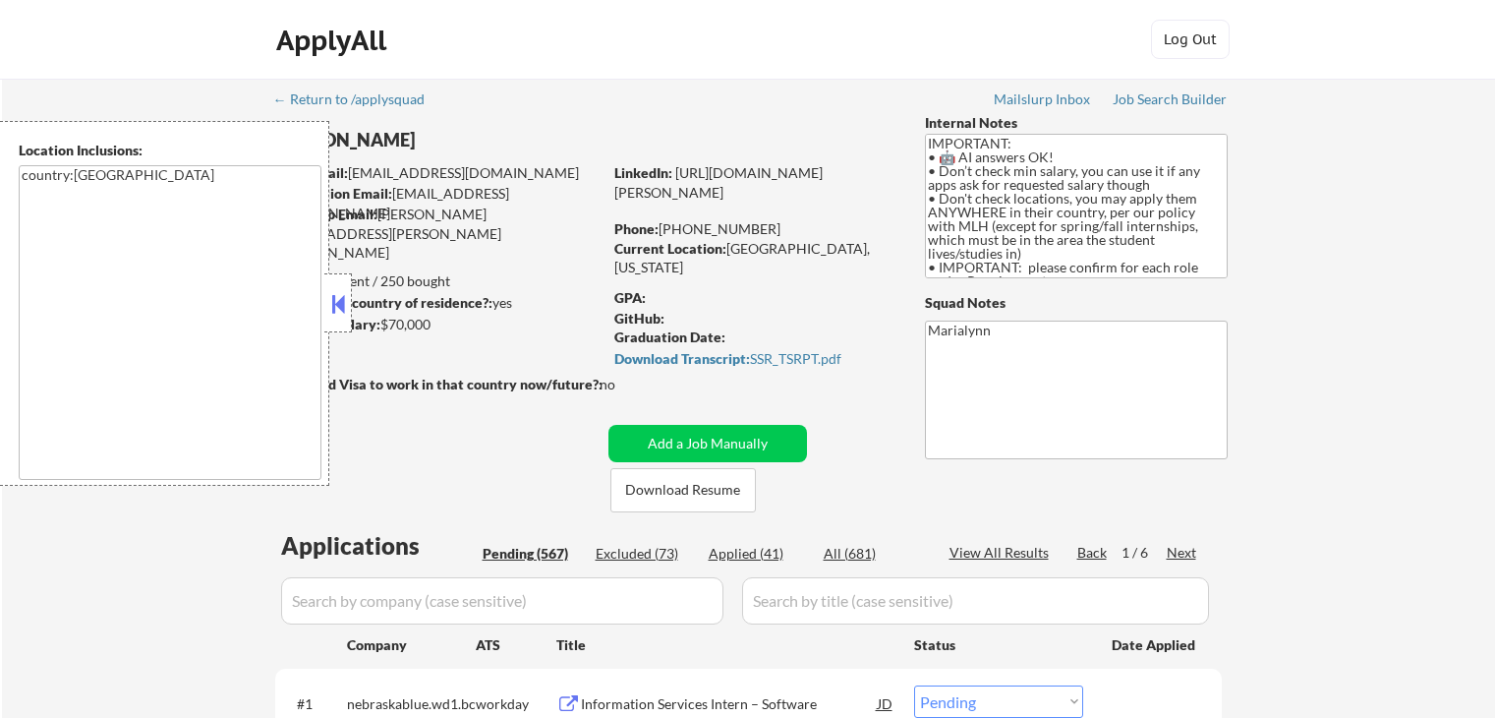
select select ""pending""
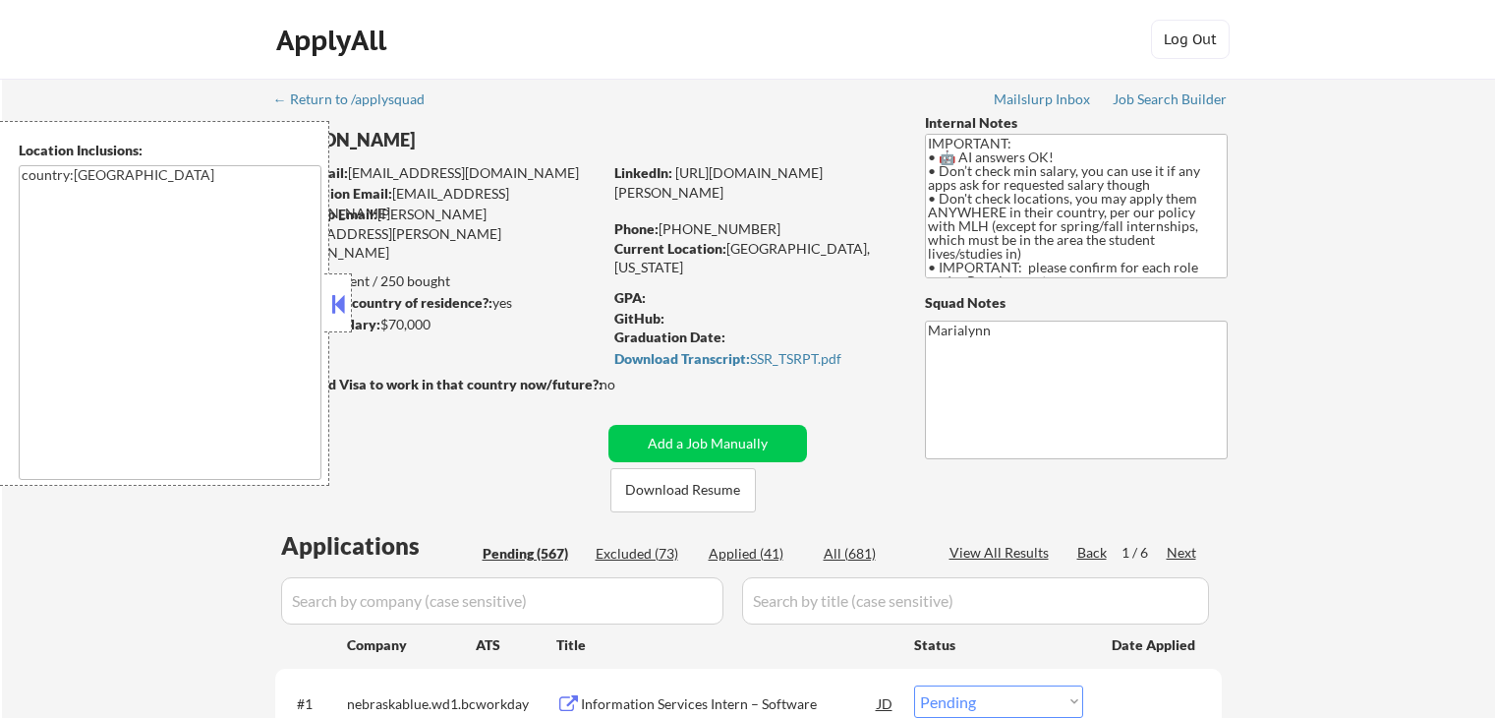
select select ""pending""
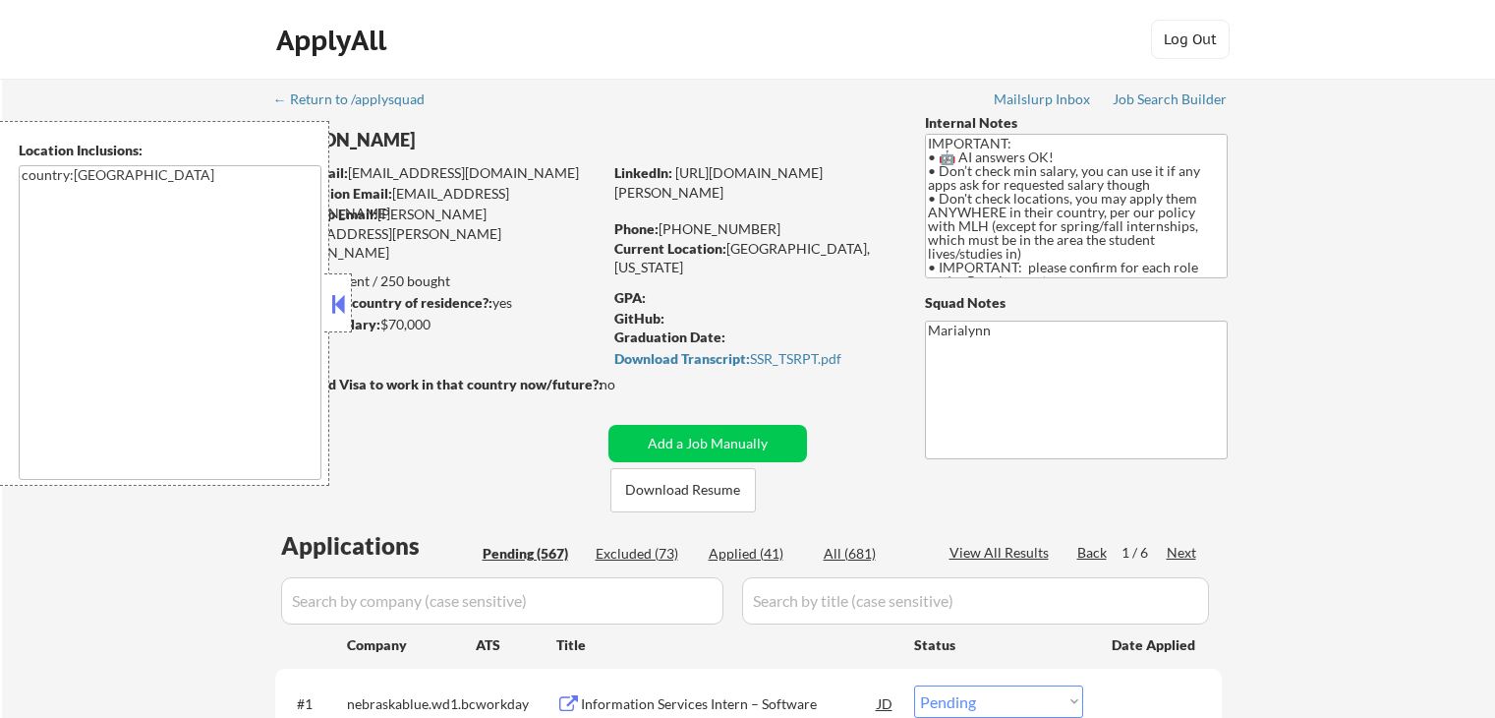
select select ""pending""
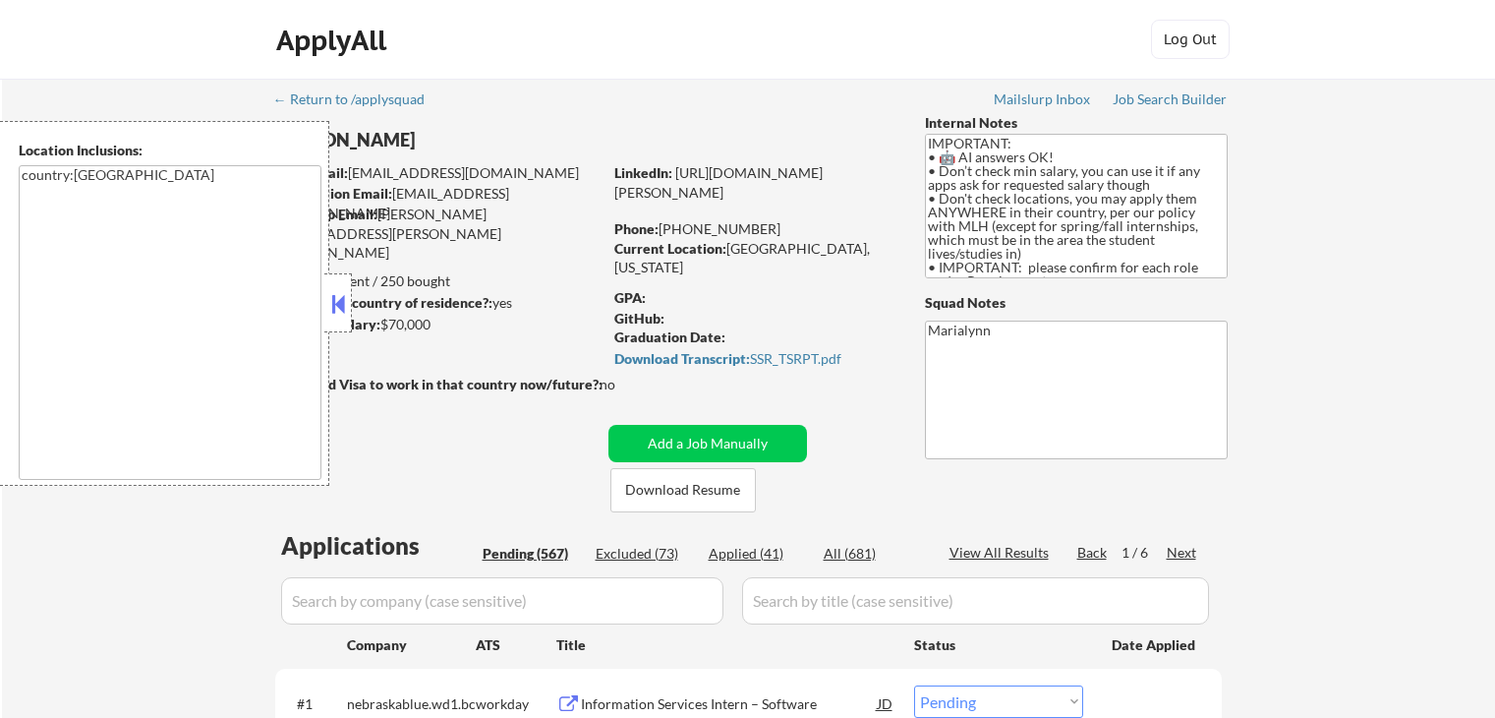
select select ""pending""
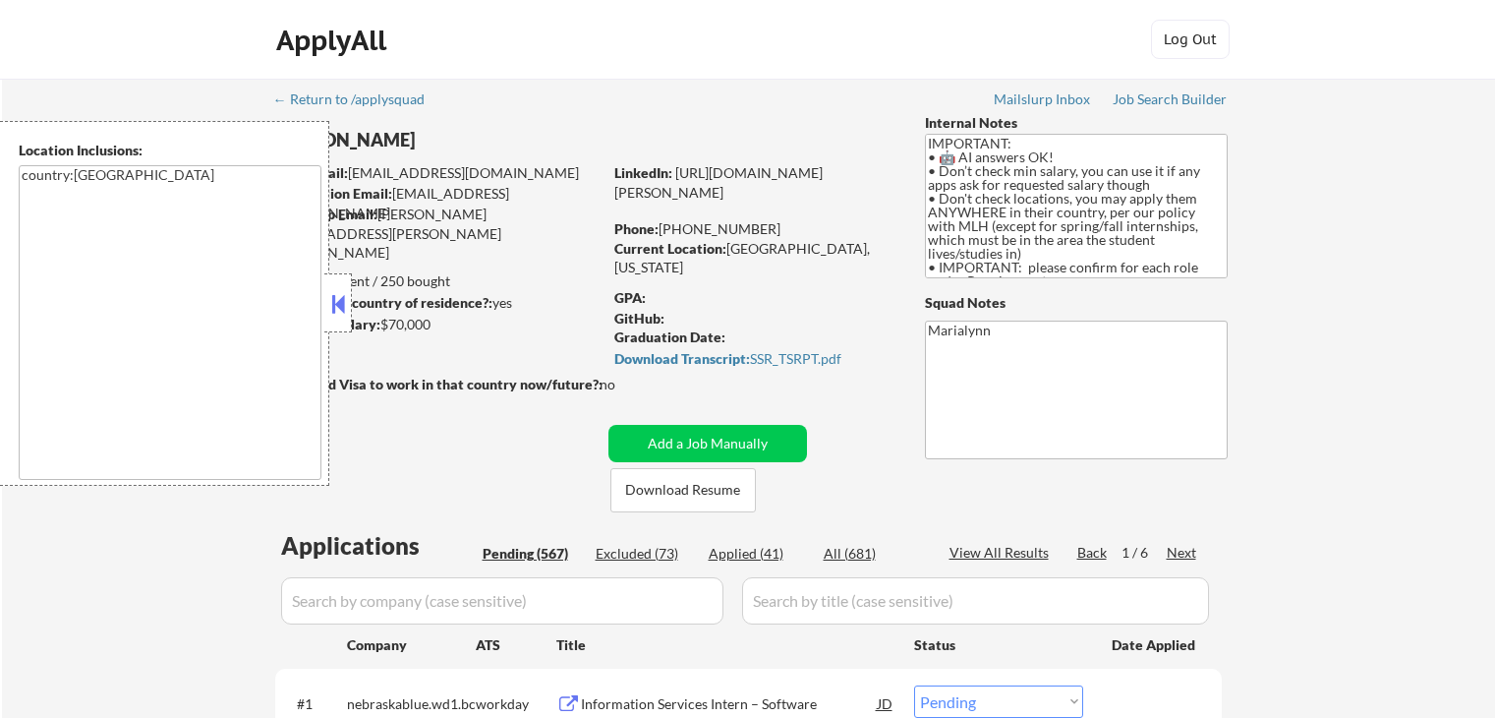
select select ""pending""
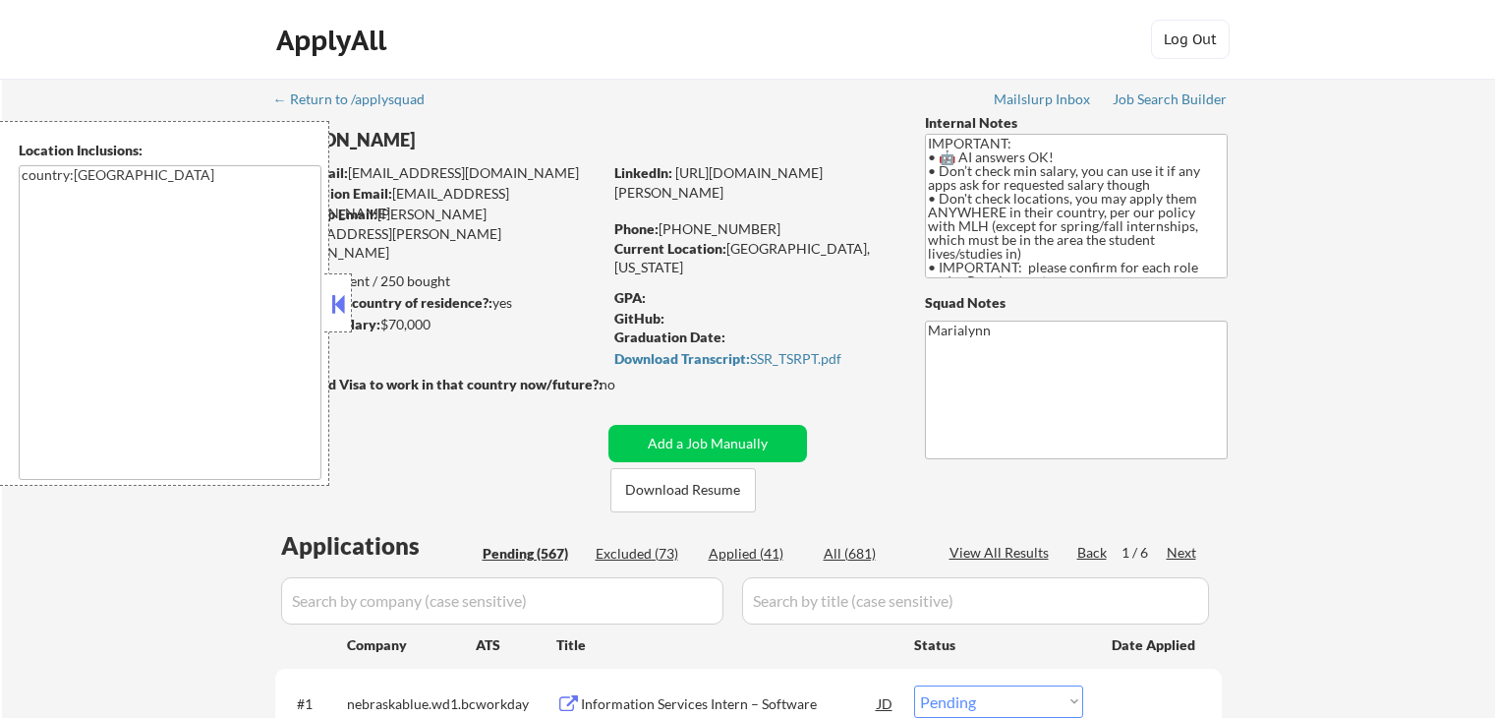
select select ""pending""
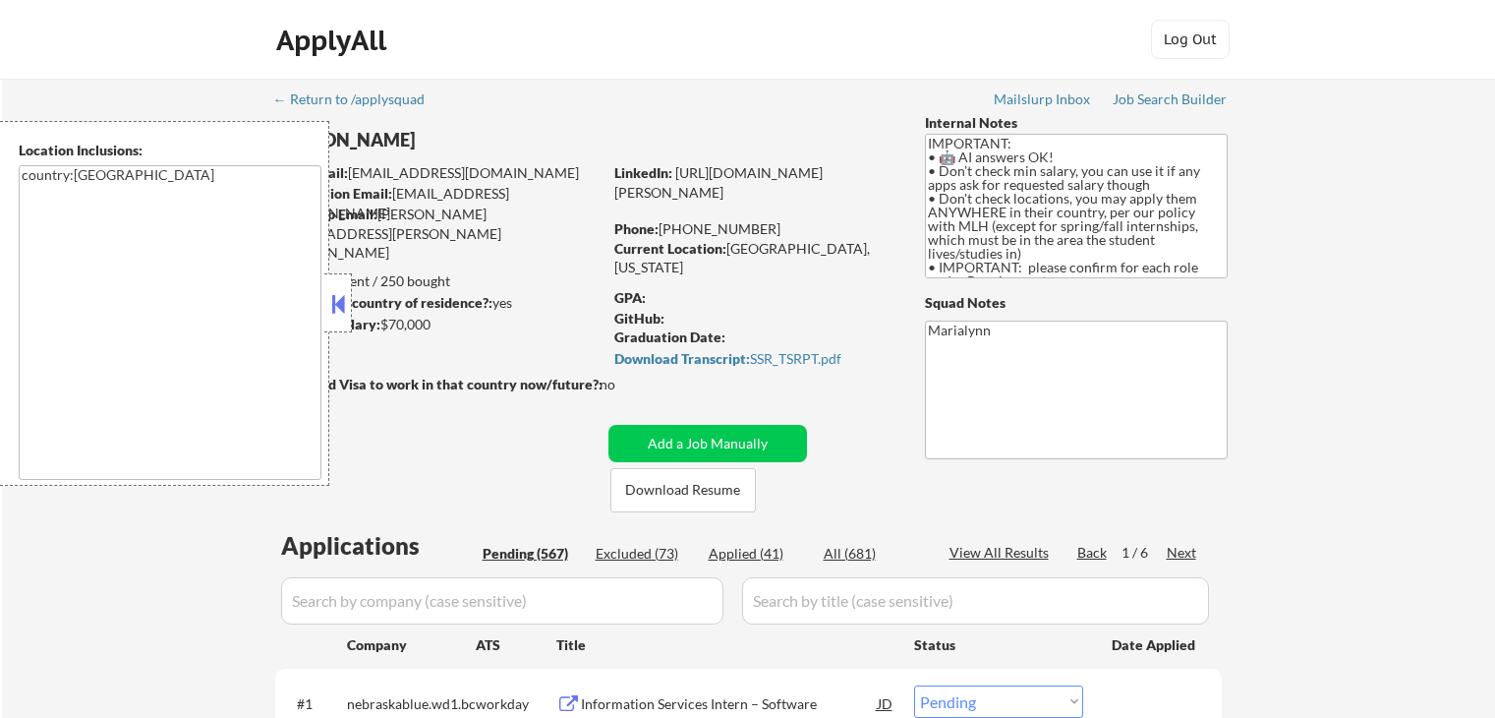
select select ""pending""
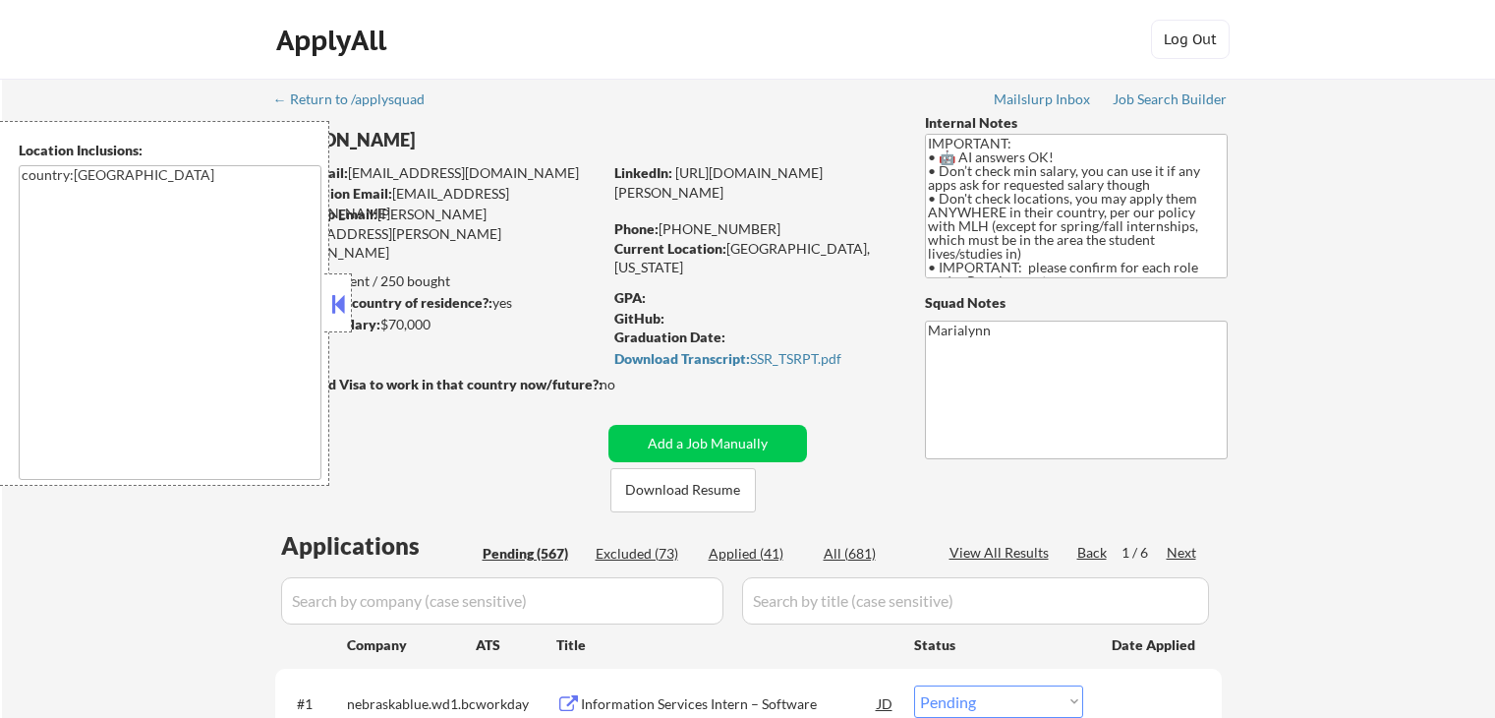
select select ""pending""
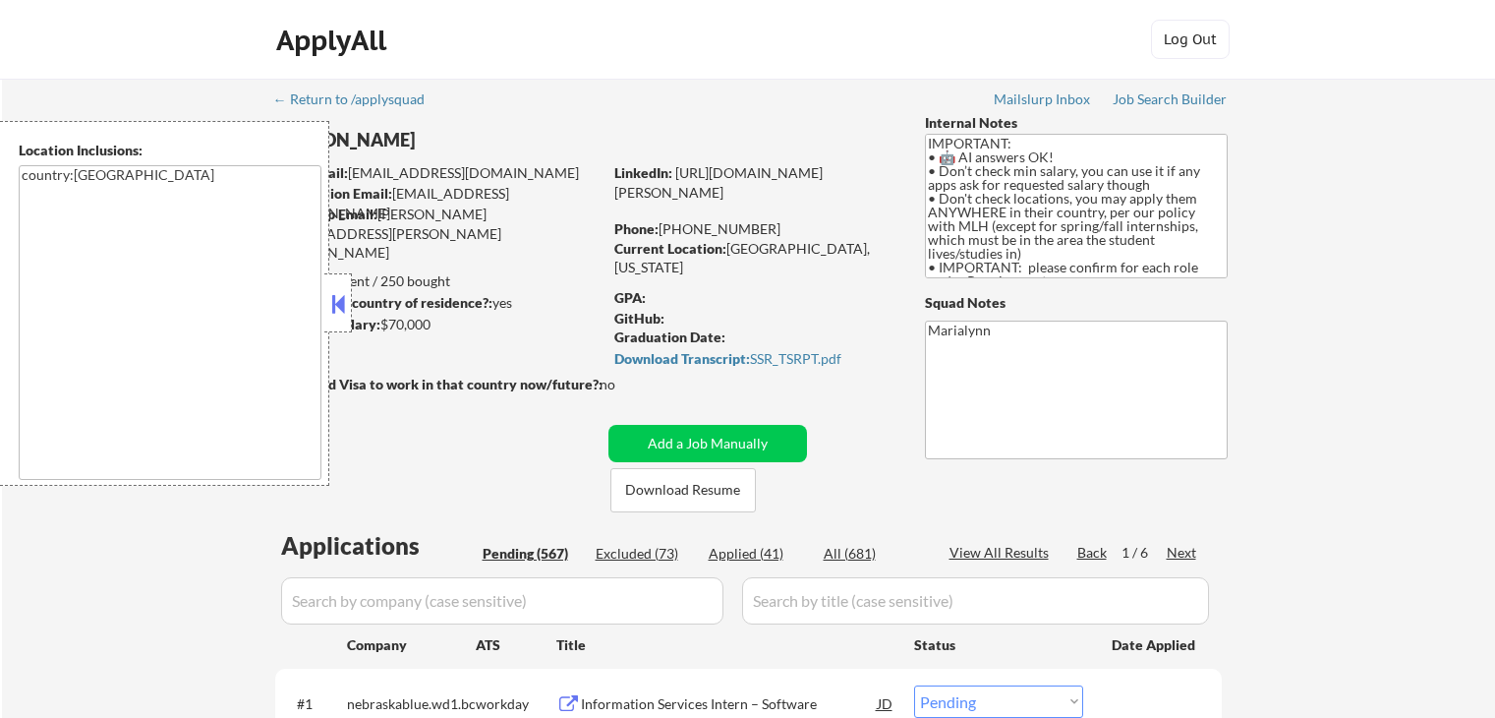
select select ""pending""
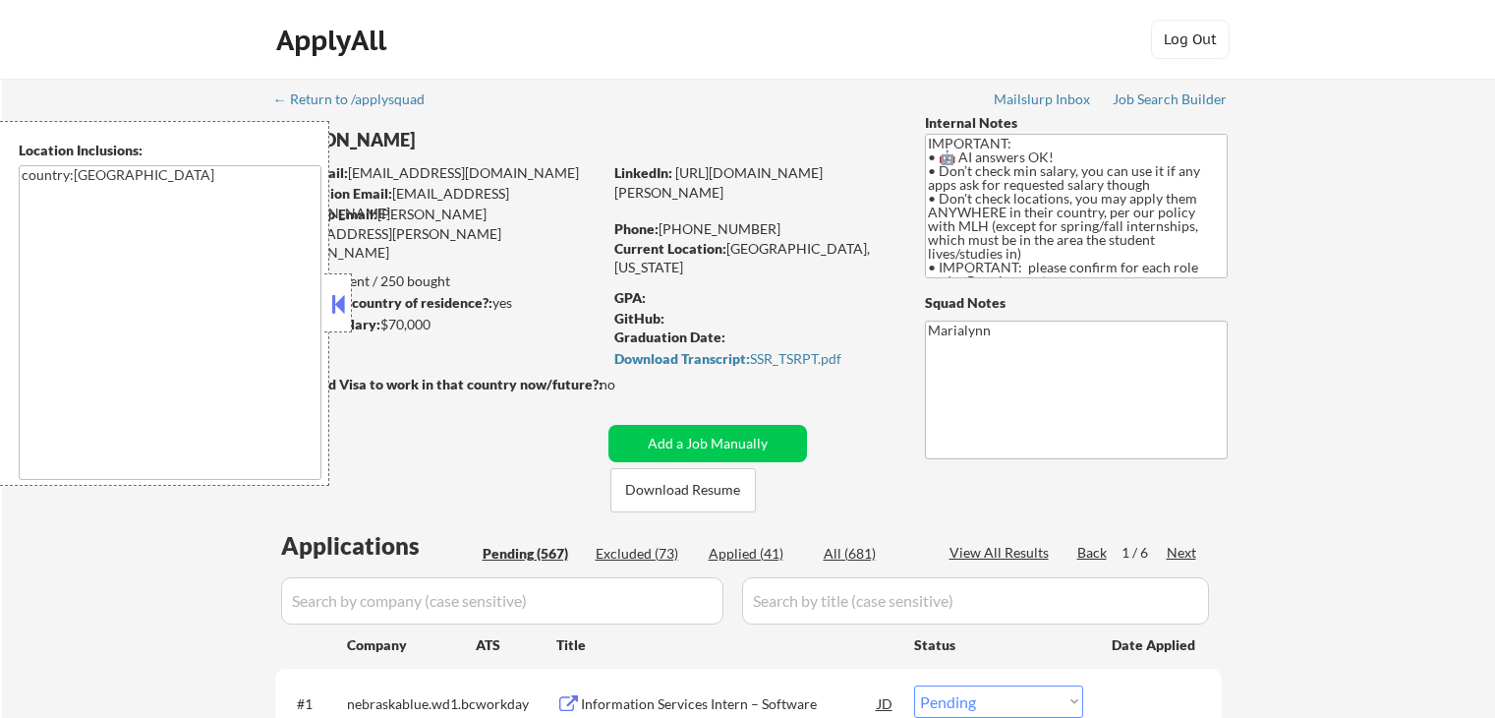
select select ""pending""
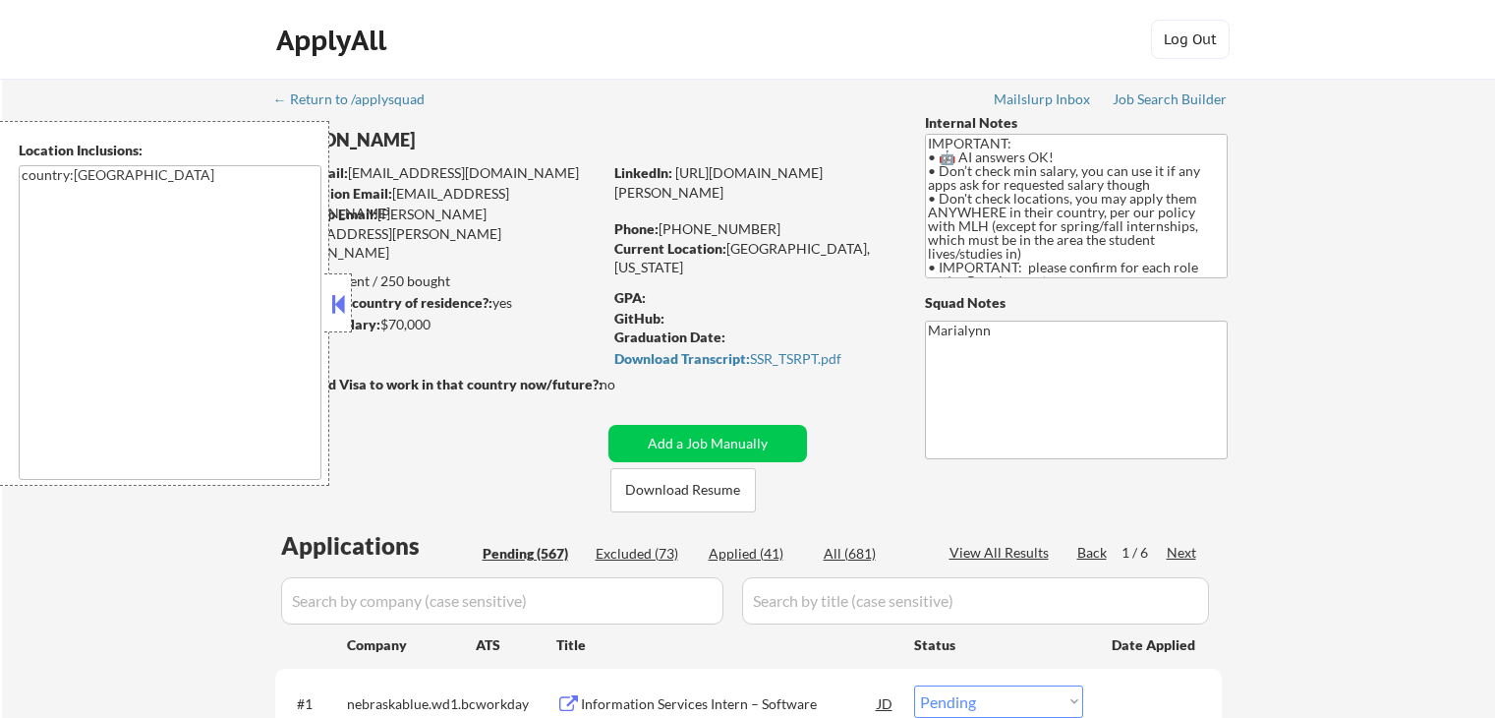
select select ""pending""
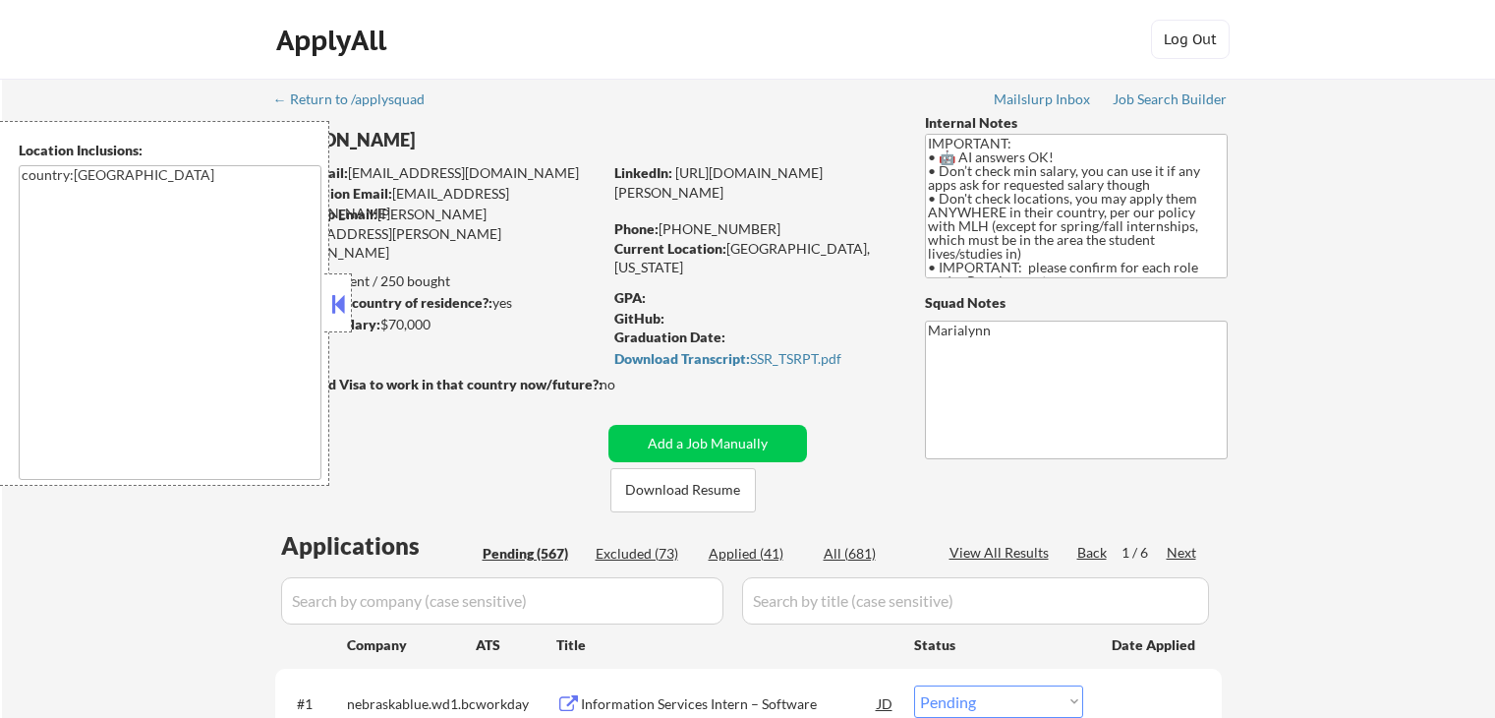
select select ""pending""
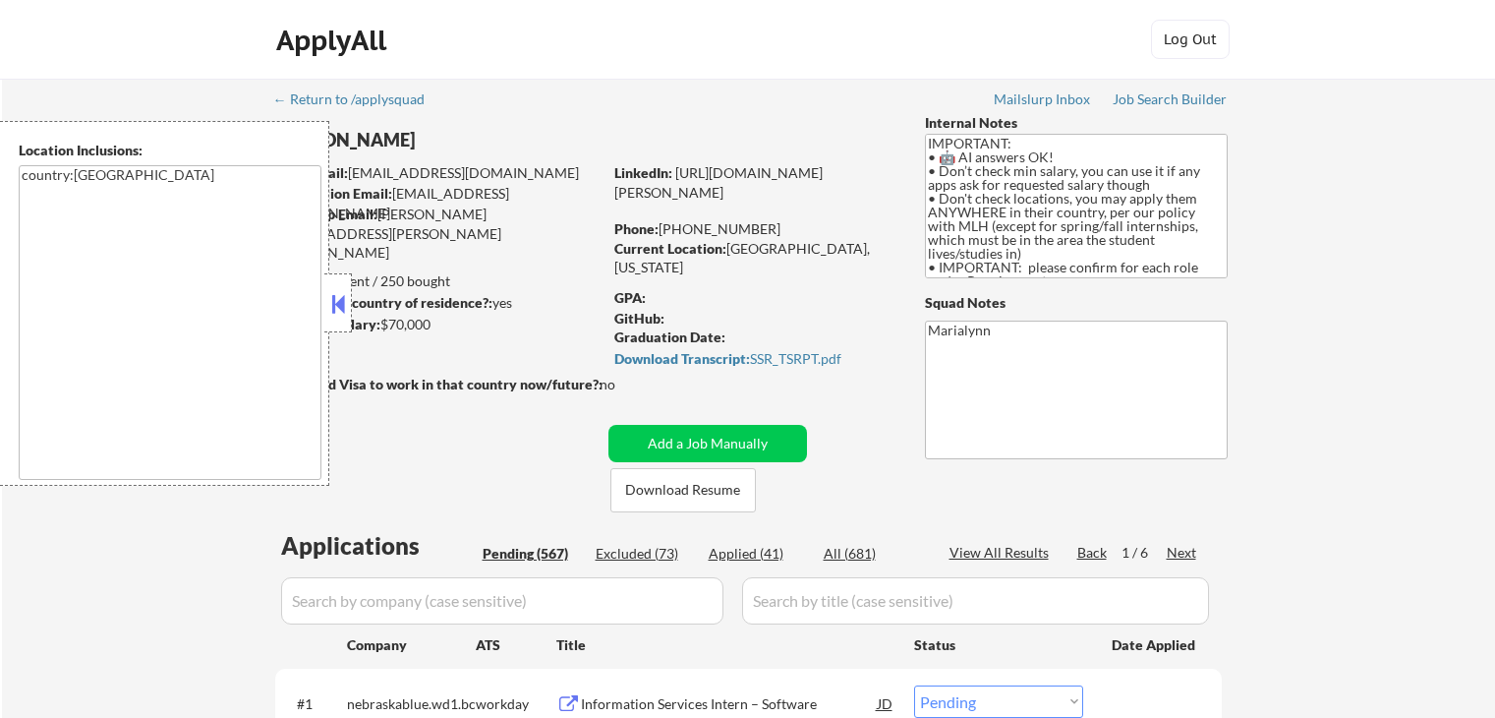
select select ""pending""
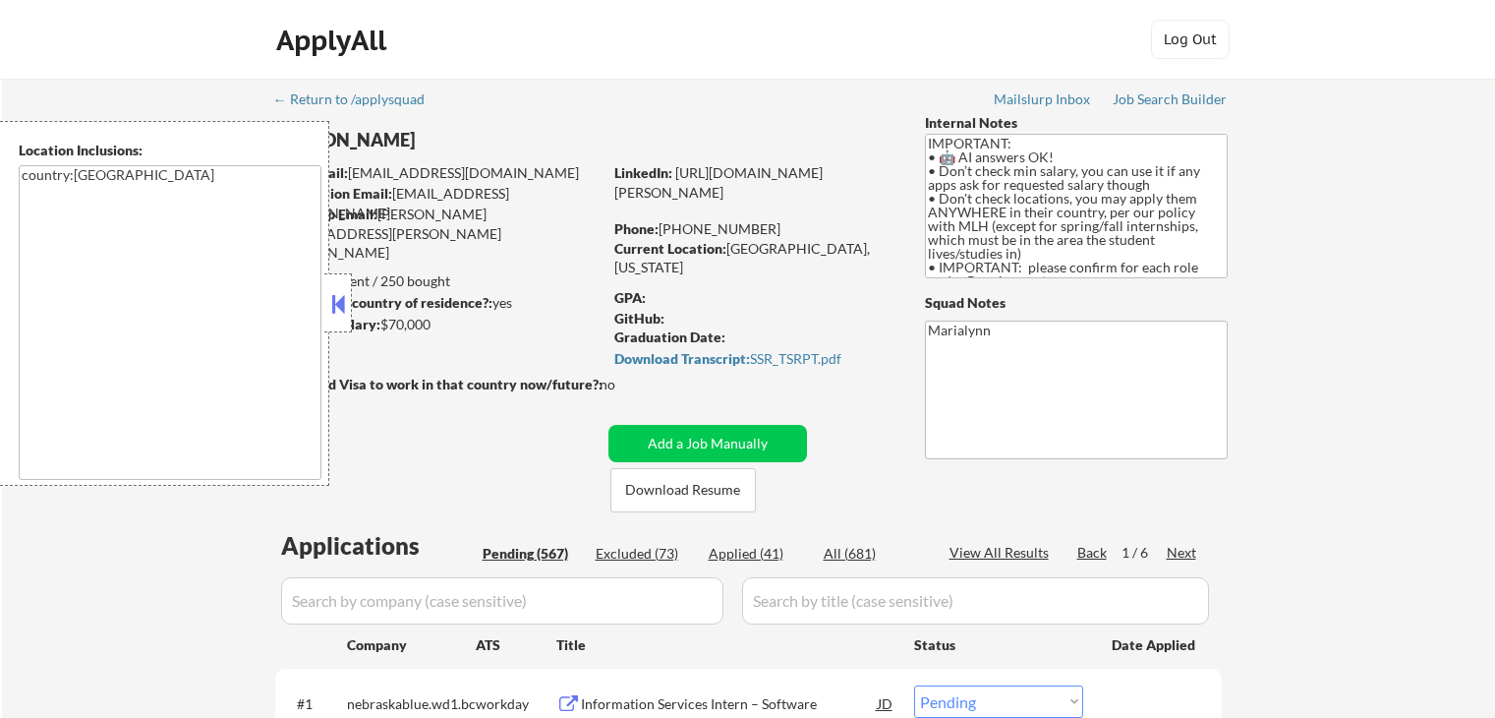
select select ""pending""
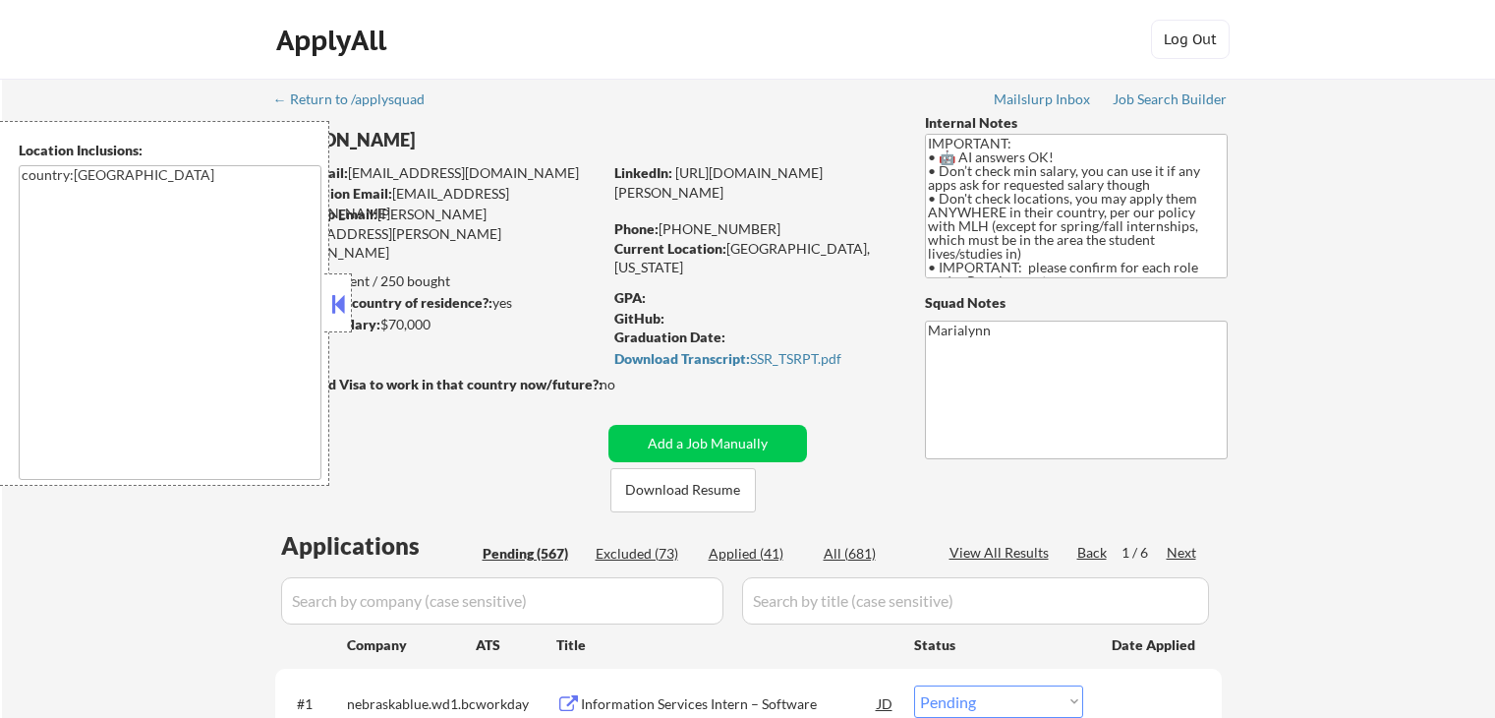
select select ""pending""
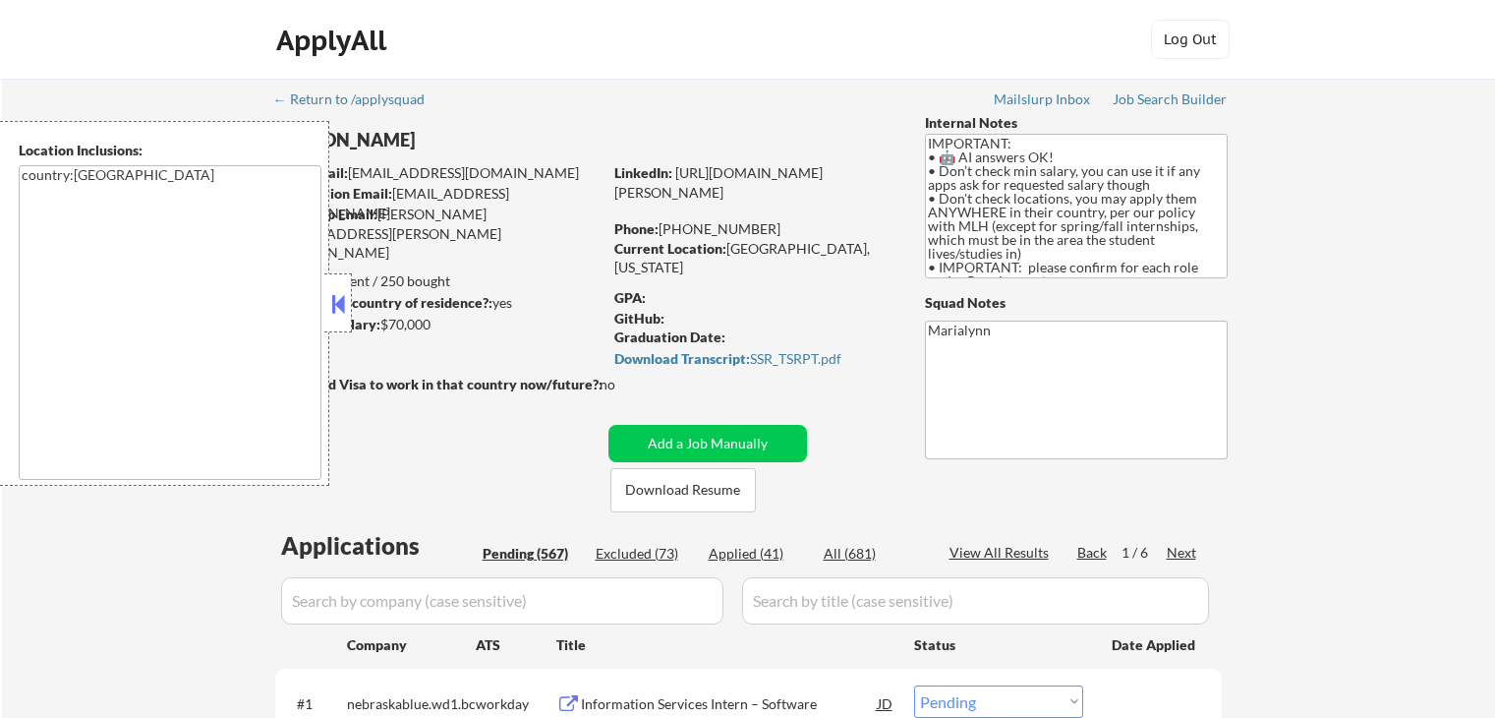
select select ""pending""
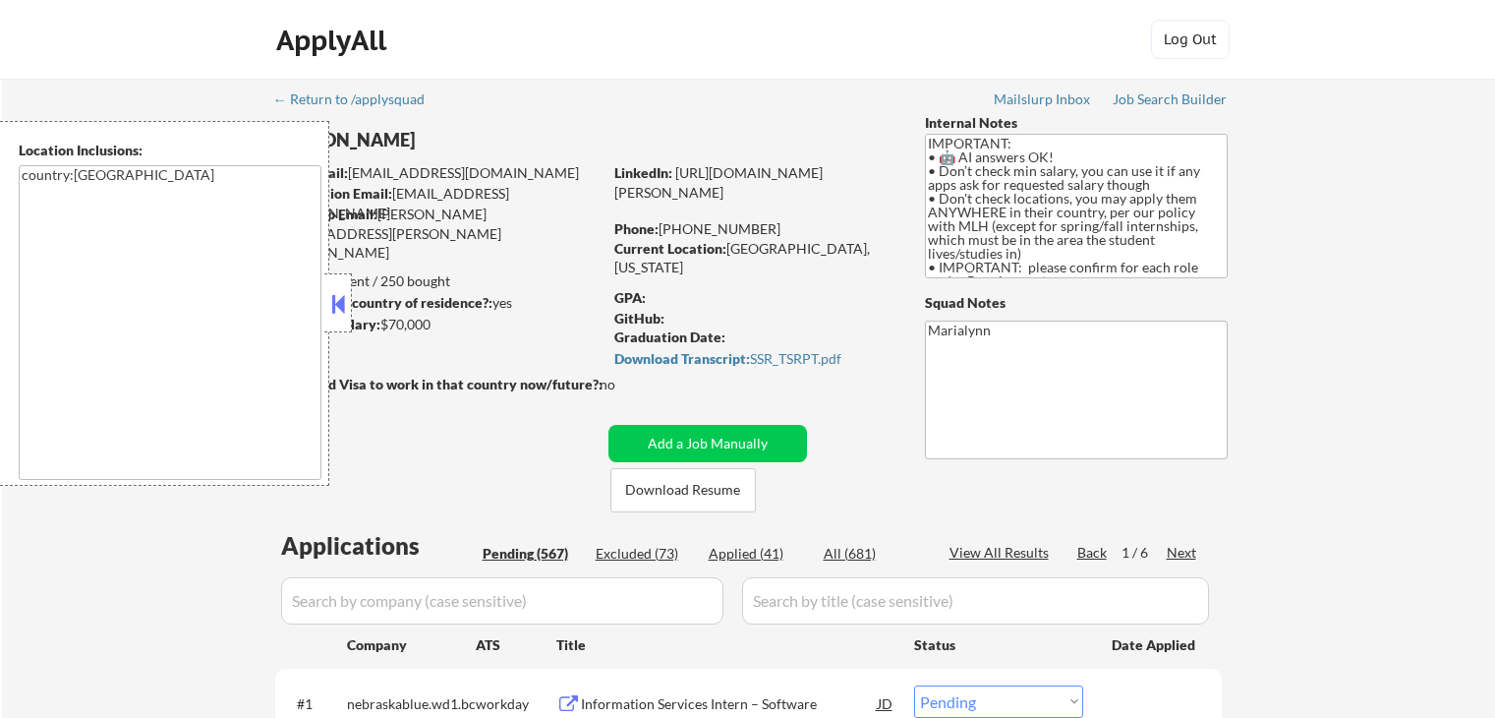
select select ""pending""
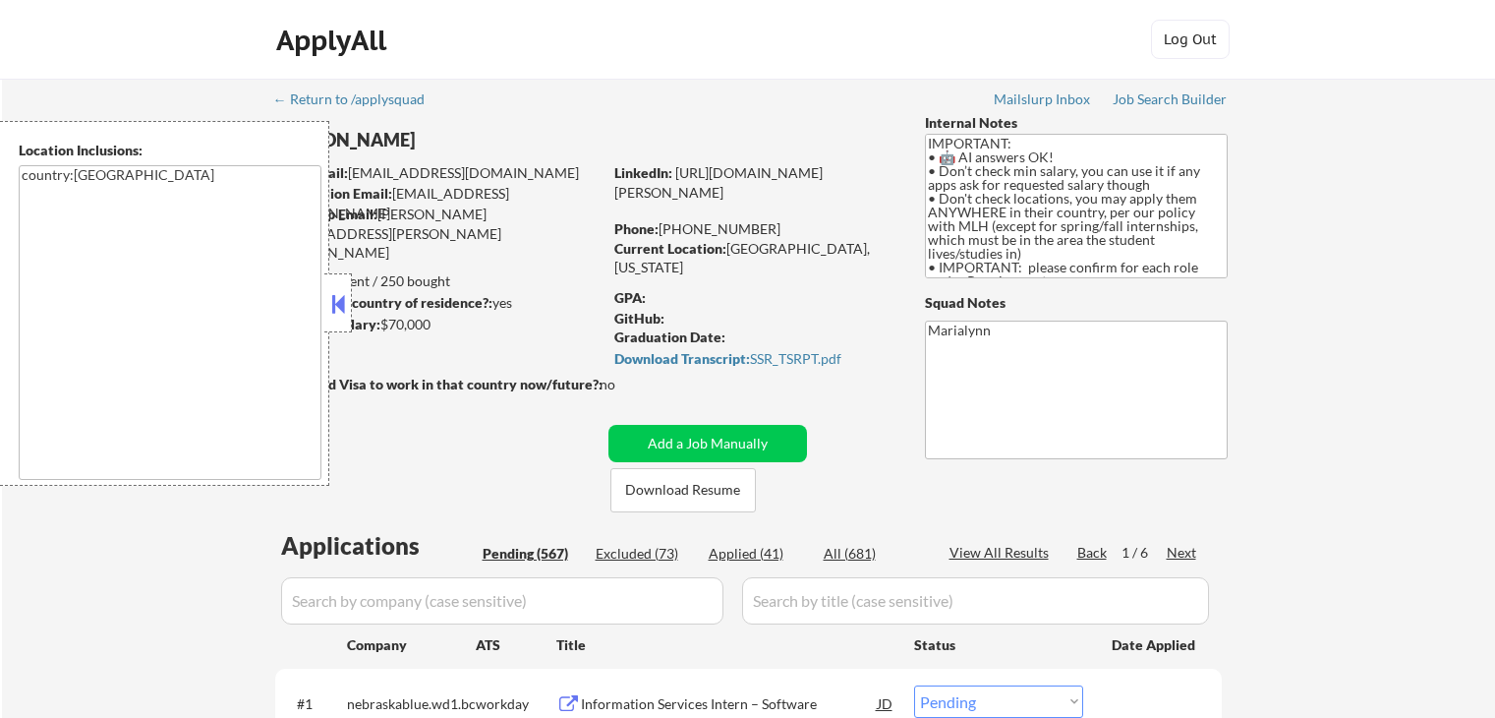
select select ""pending""
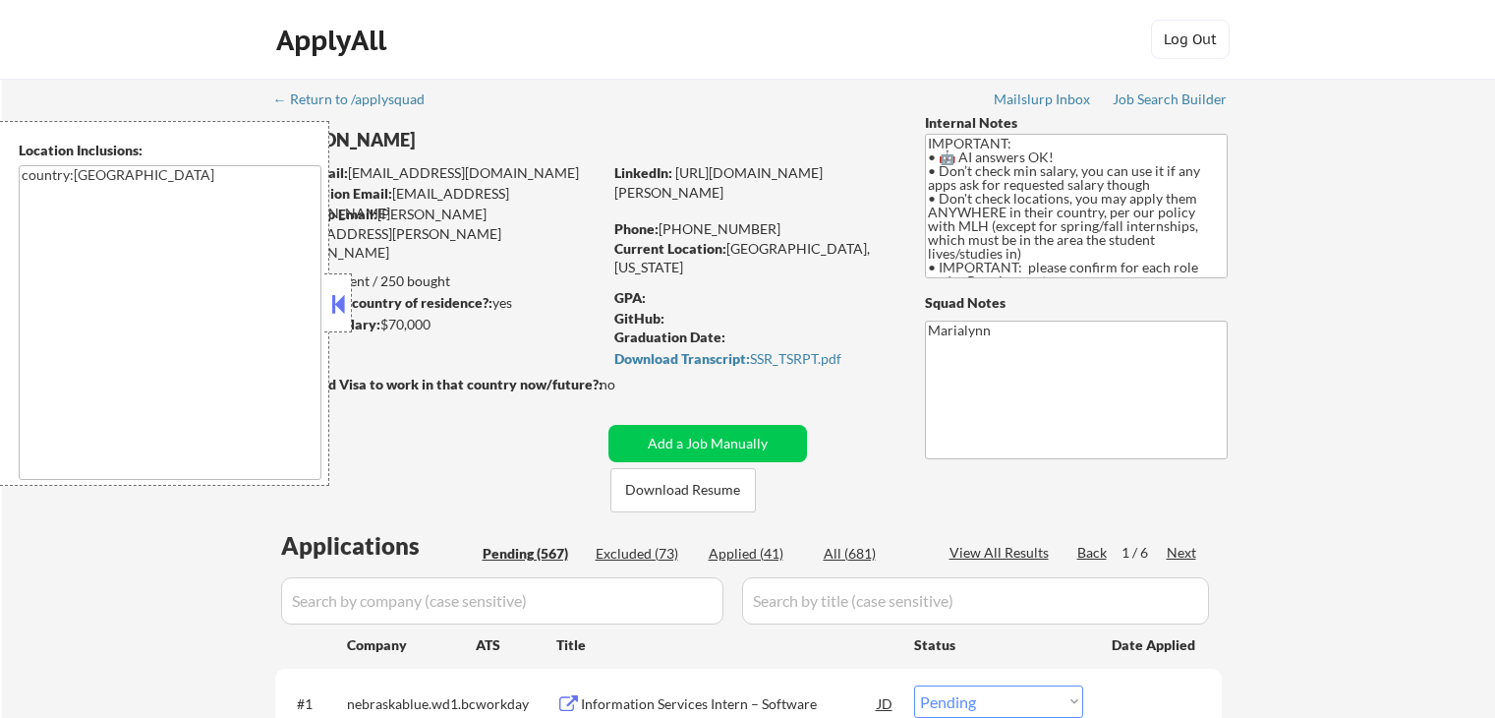
select select ""pending""
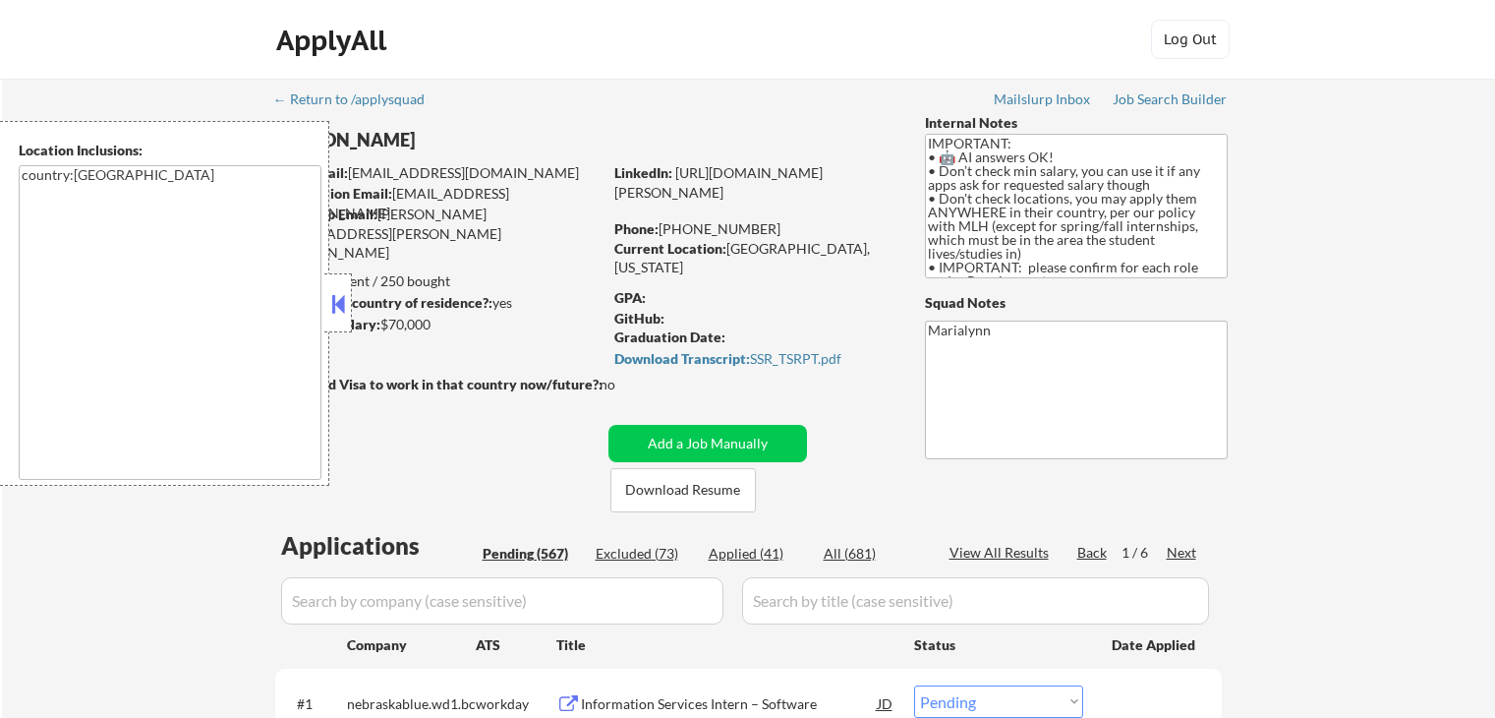
scroll to position [472, 0]
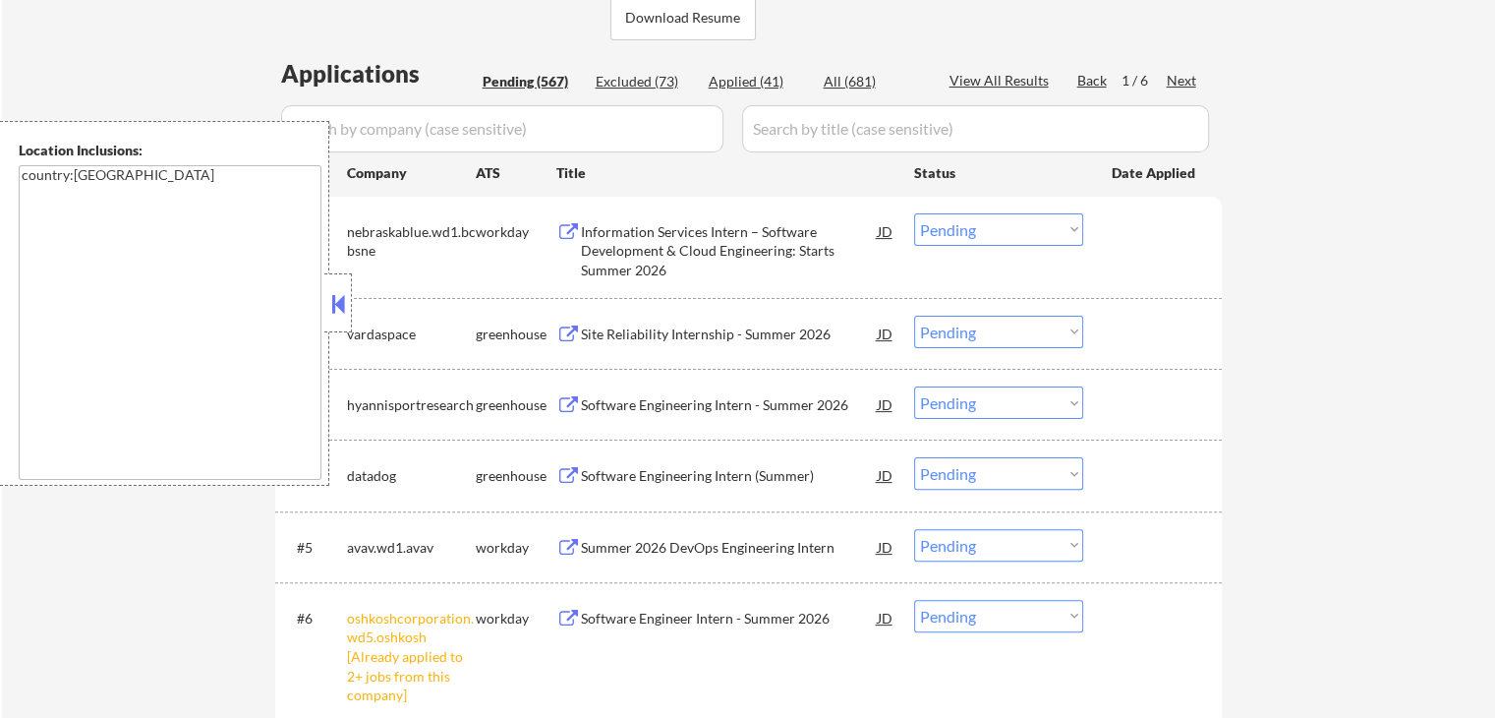
click at [341, 315] on button at bounding box center [338, 303] width 22 height 29
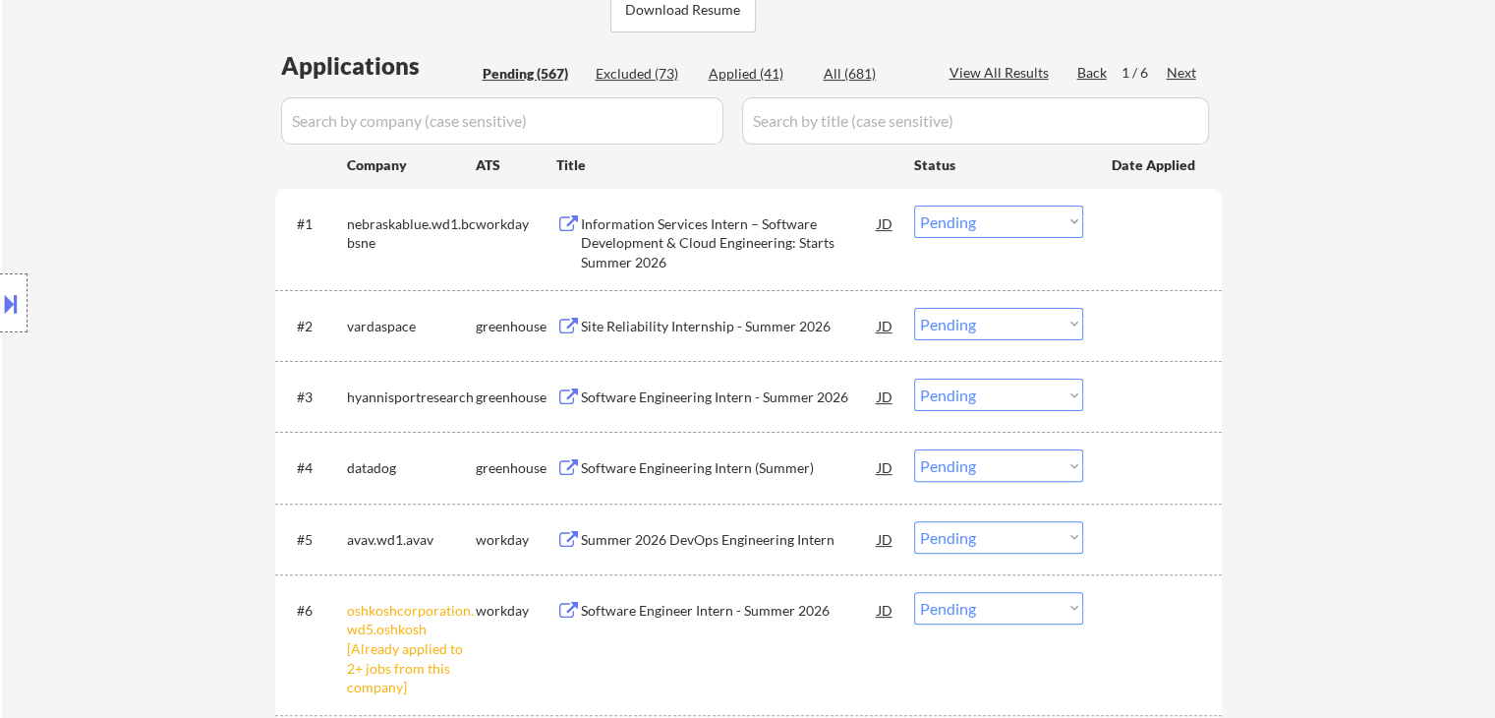
scroll to position [374, 0]
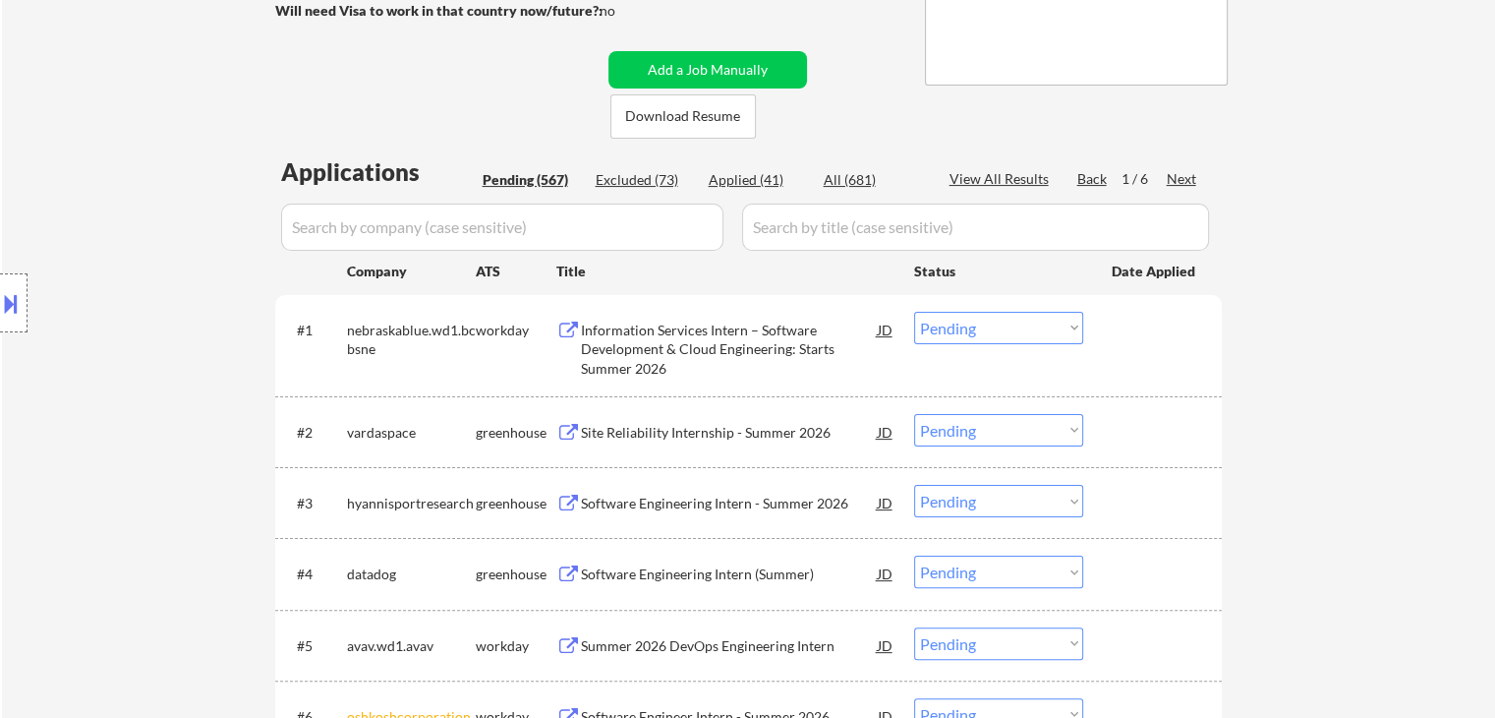
drag, startPoint x: 725, startPoint y: 166, endPoint x: 725, endPoint y: 178, distance: 11.8
click at [727, 177] on div "Applied (41)" at bounding box center [758, 180] width 98 height 20
select select ""applied""
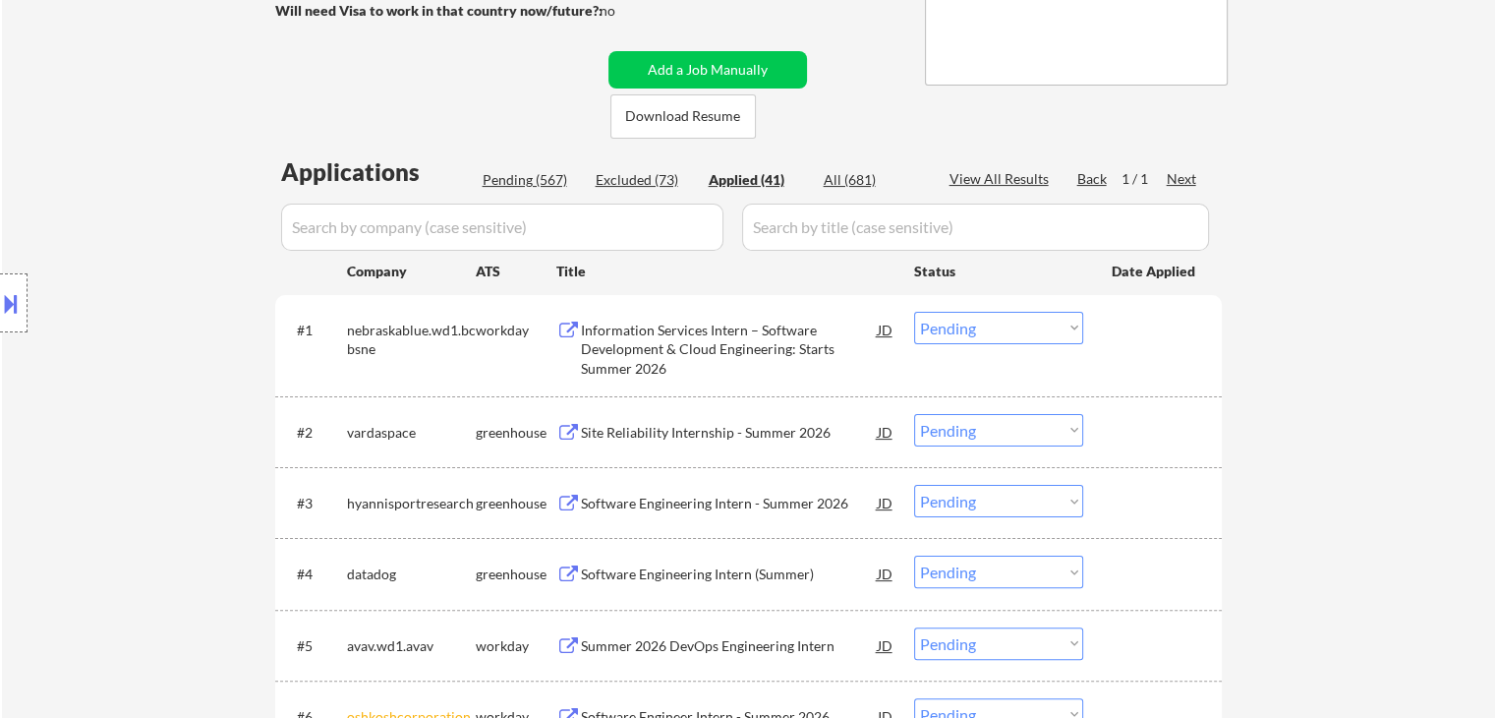
select select ""applied""
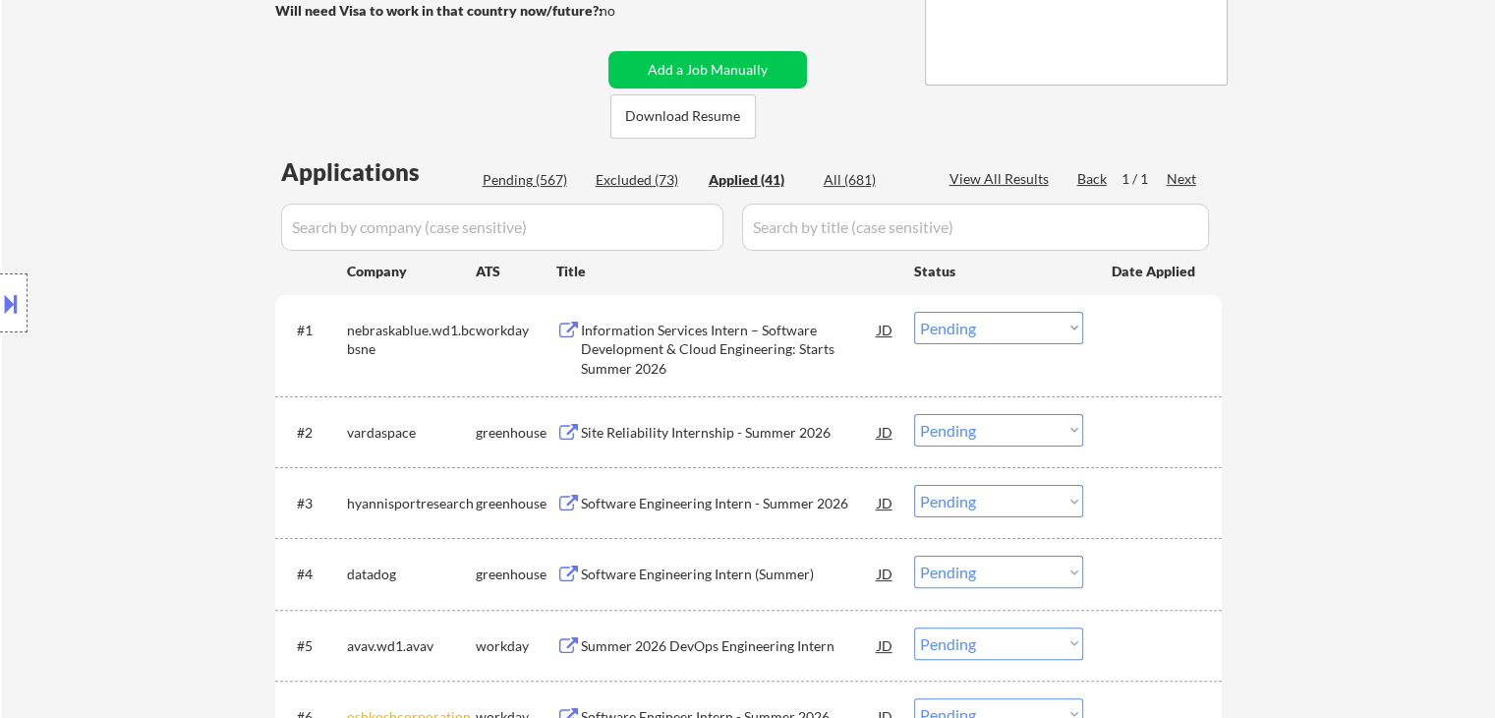
select select ""applied""
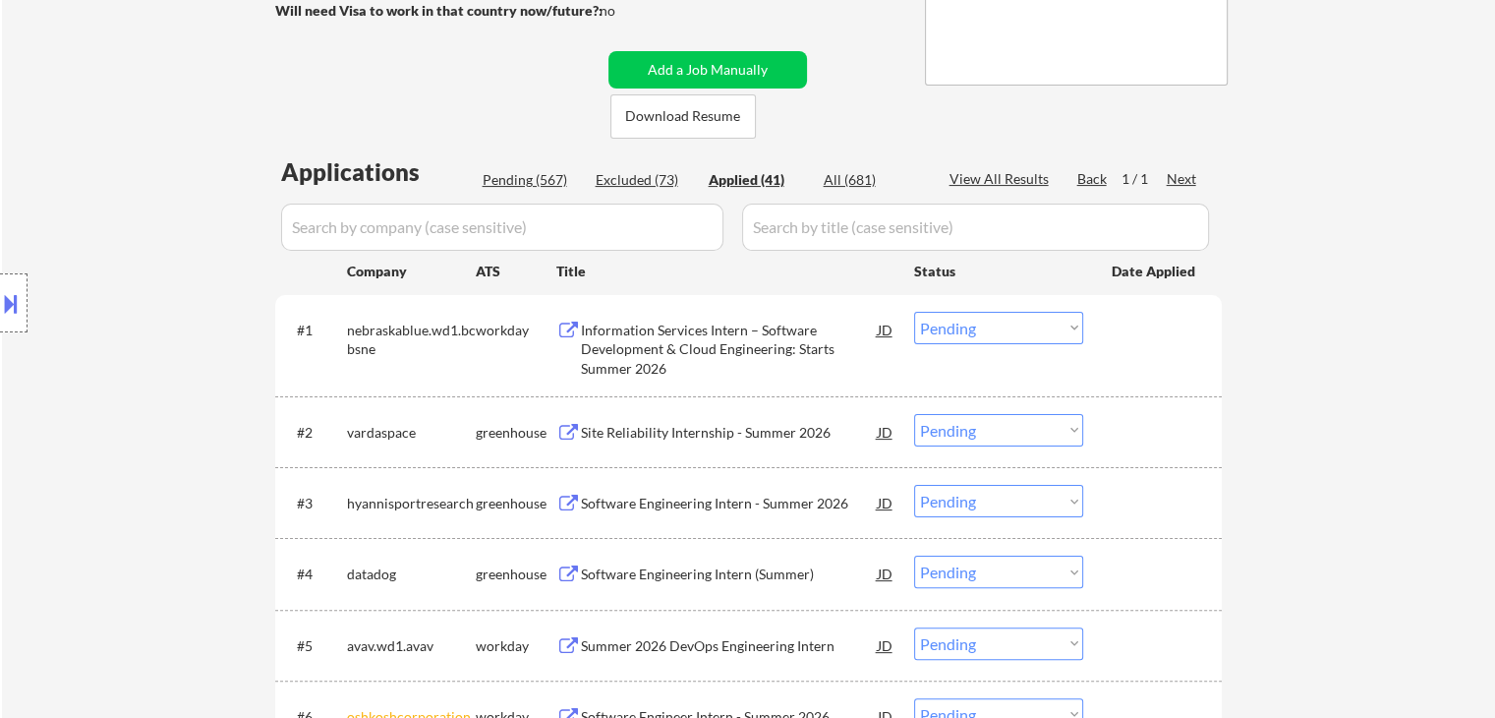
select select ""applied""
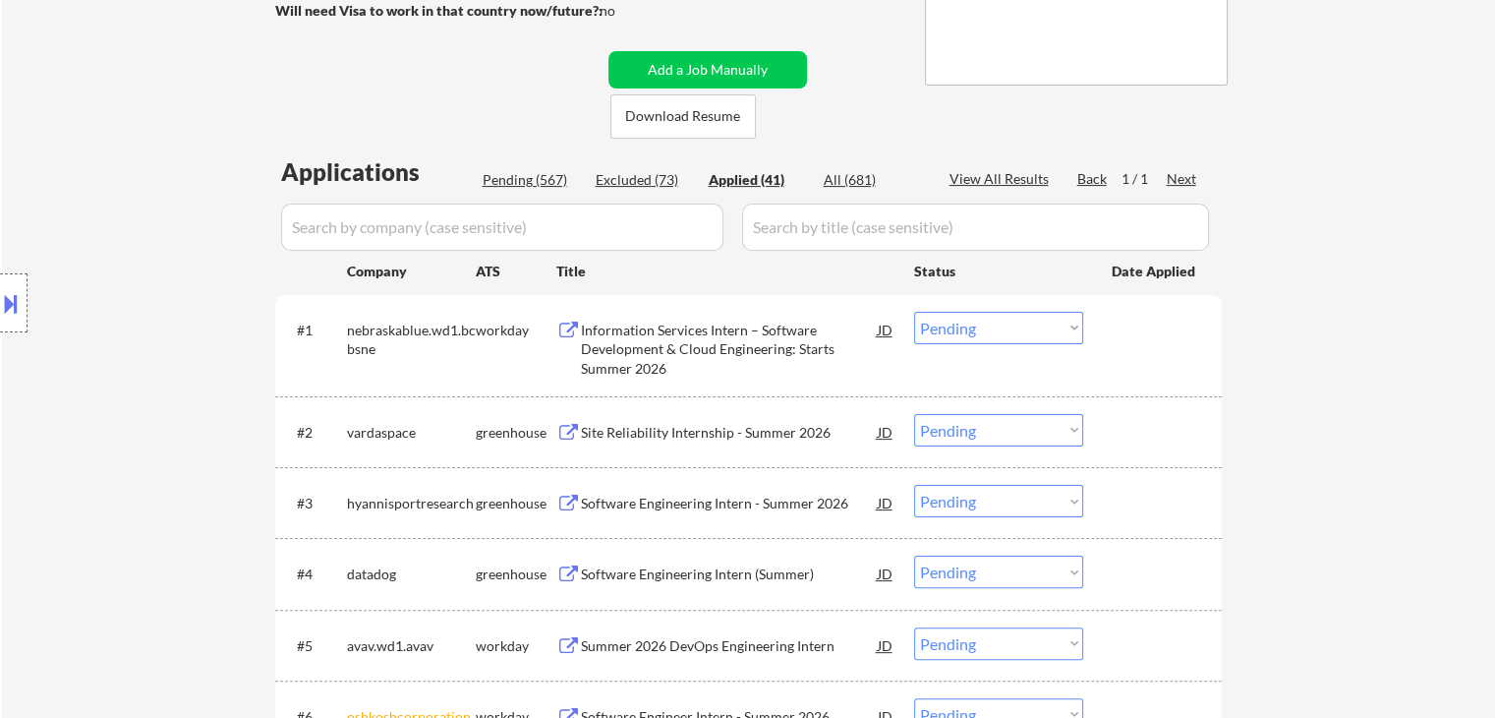
select select ""applied""
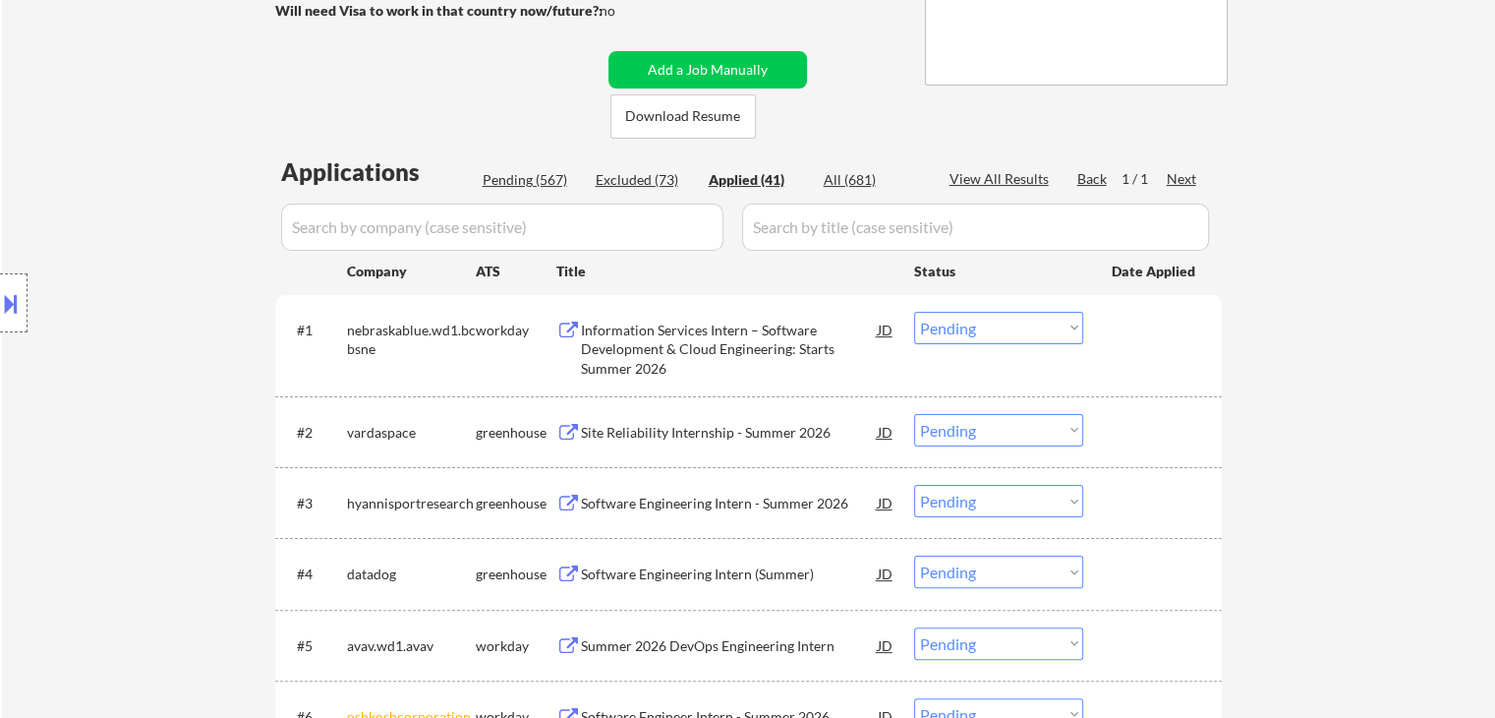
select select ""applied""
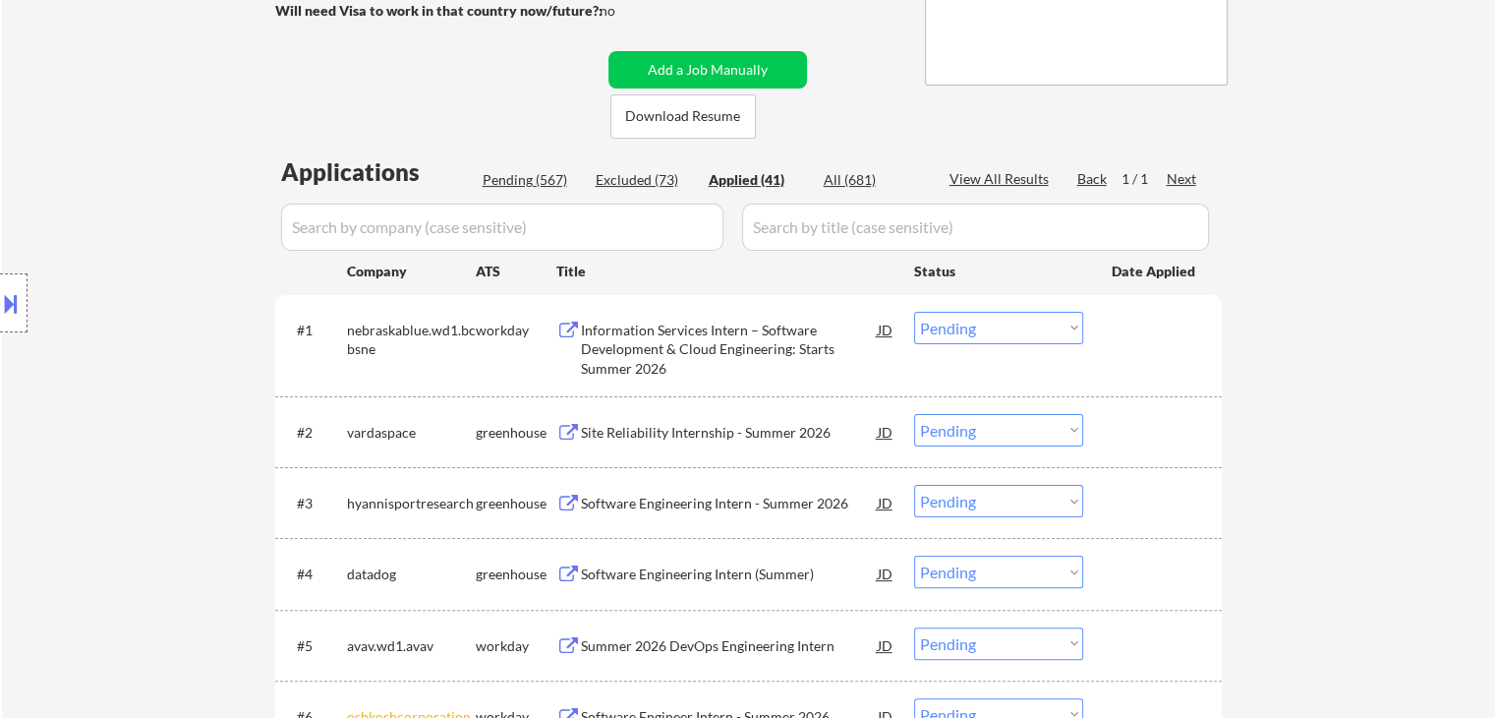
select select ""applied""
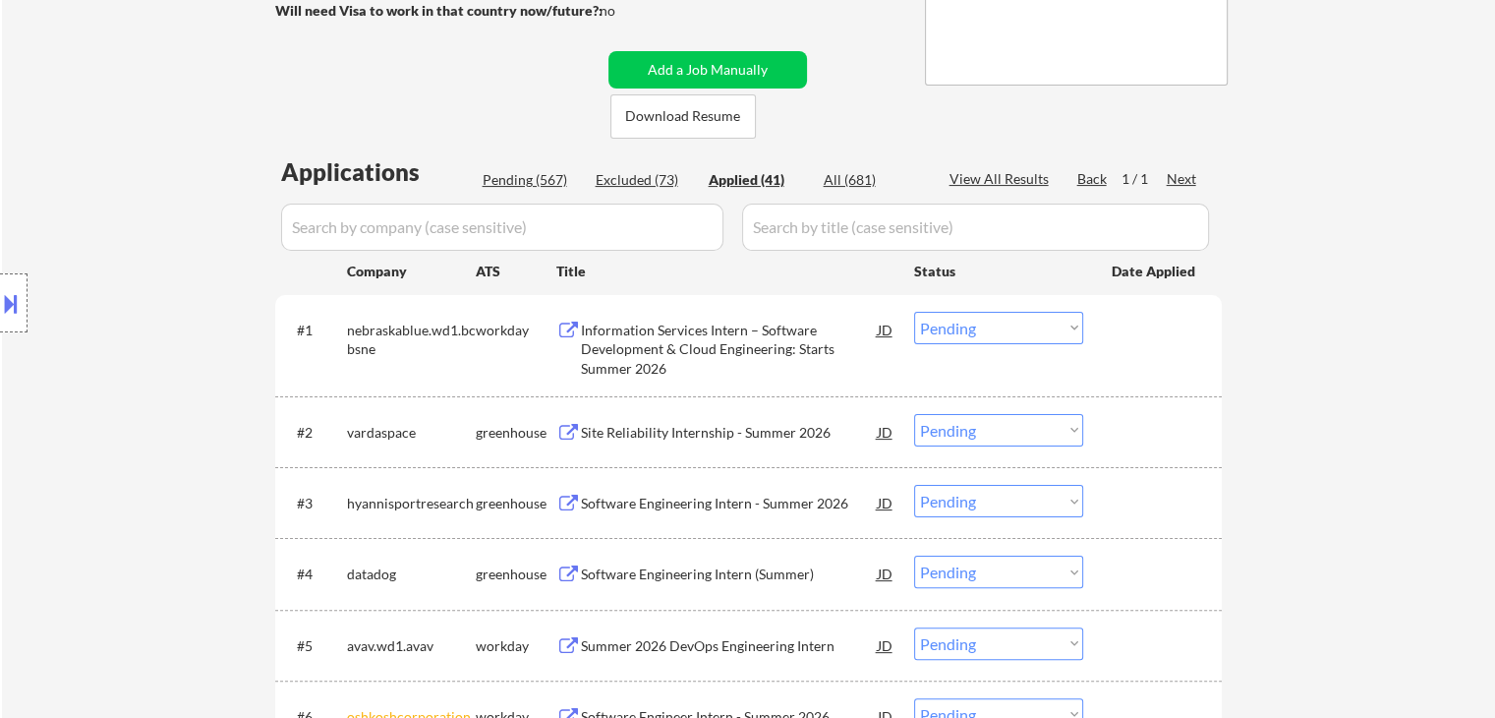
select select ""applied""
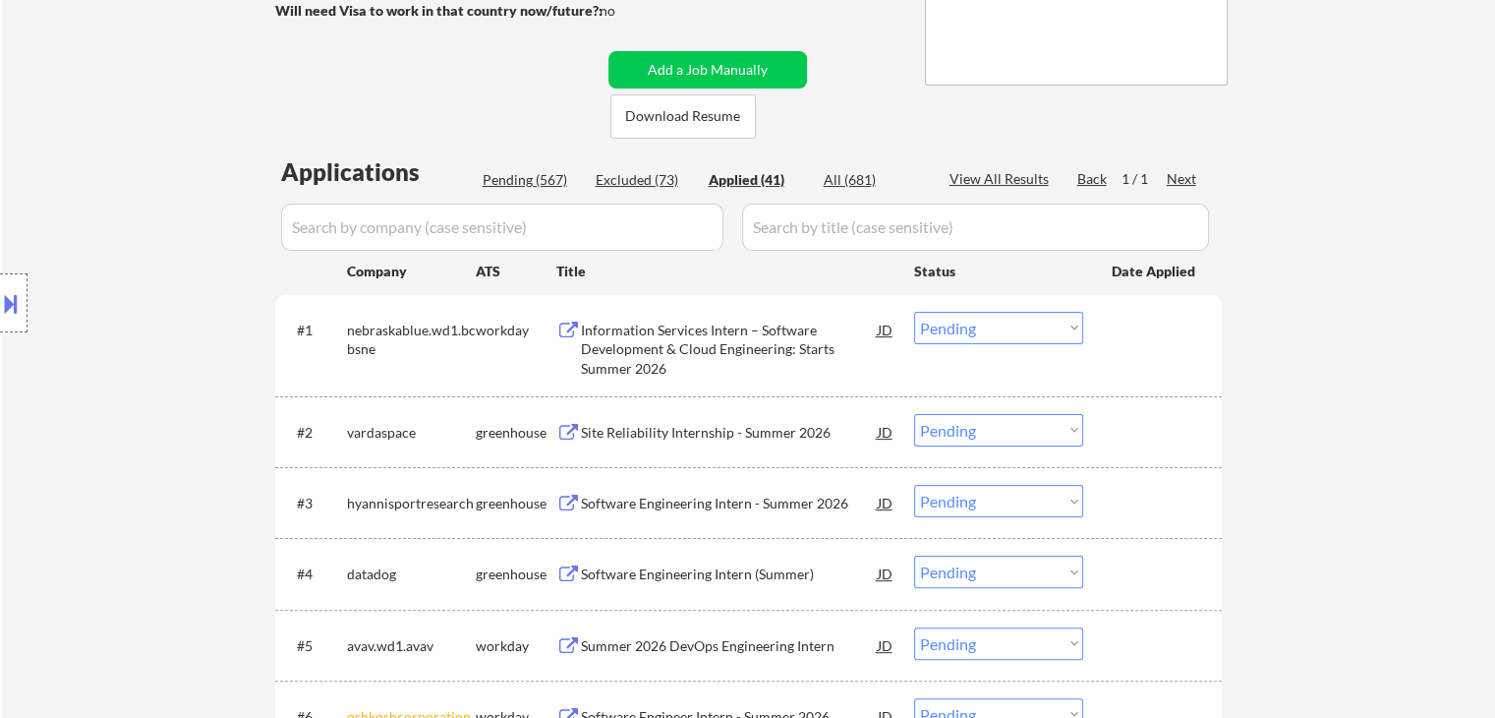
select select ""applied""
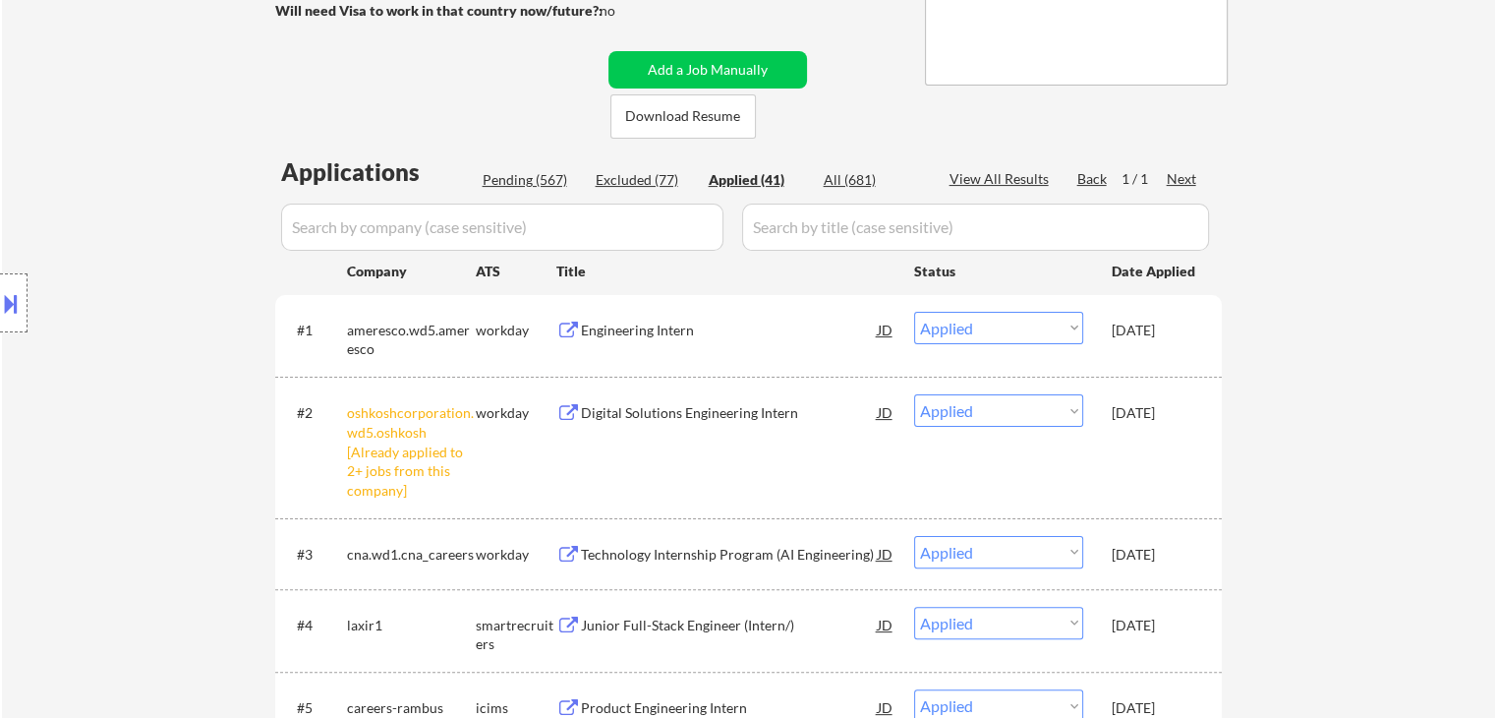
select select ""applied""
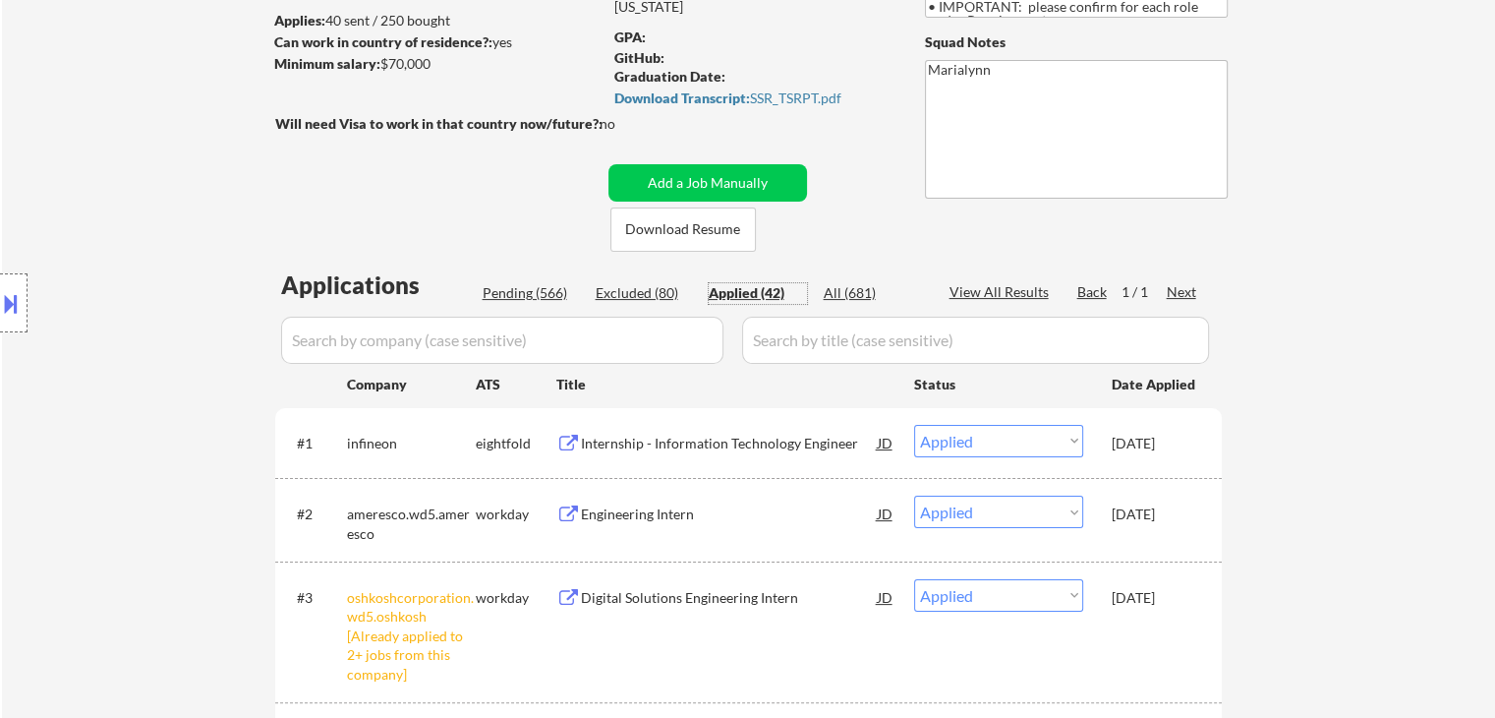
scroll to position [177, 0]
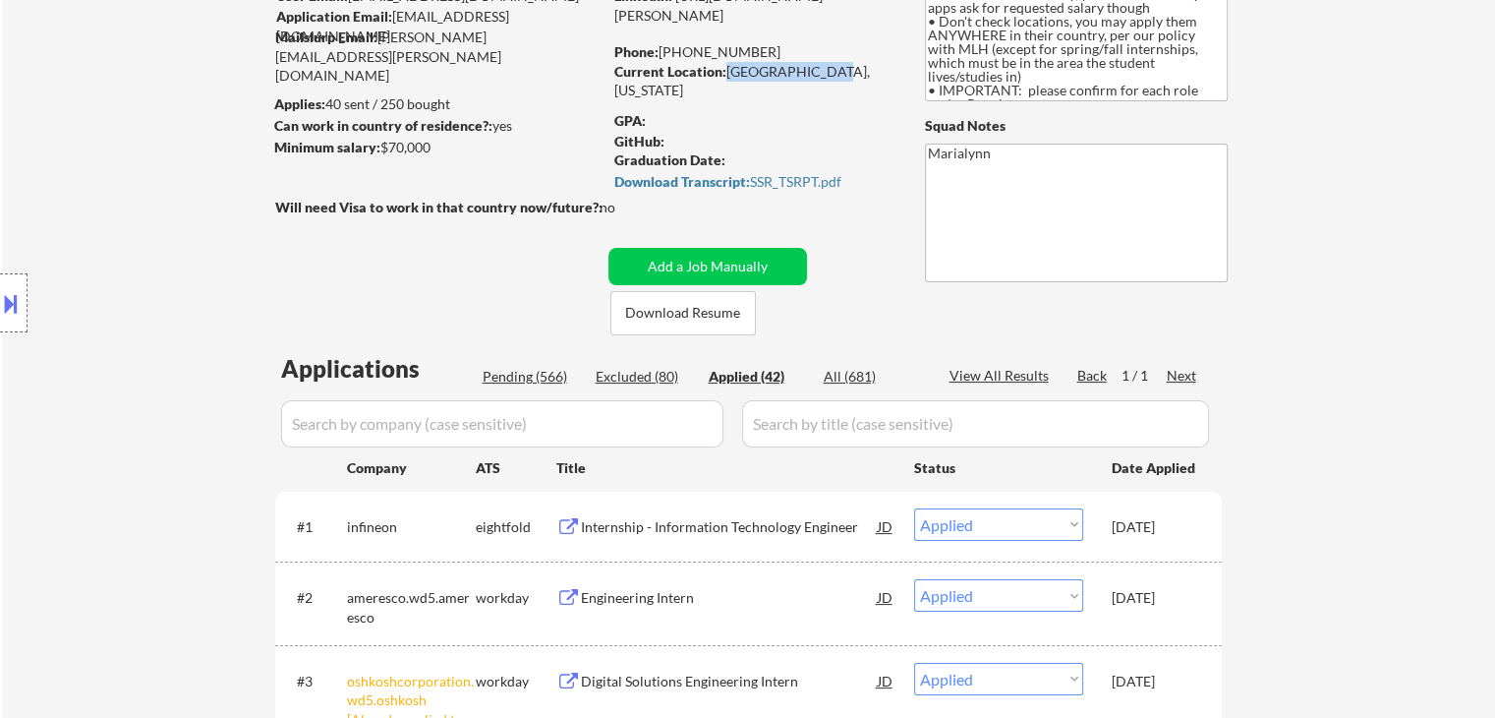
drag, startPoint x: 725, startPoint y: 71, endPoint x: 811, endPoint y: 80, distance: 86.0
click at [815, 80] on div "Current Location: Miami, Florida" at bounding box center [753, 81] width 278 height 38
select select ""applied""
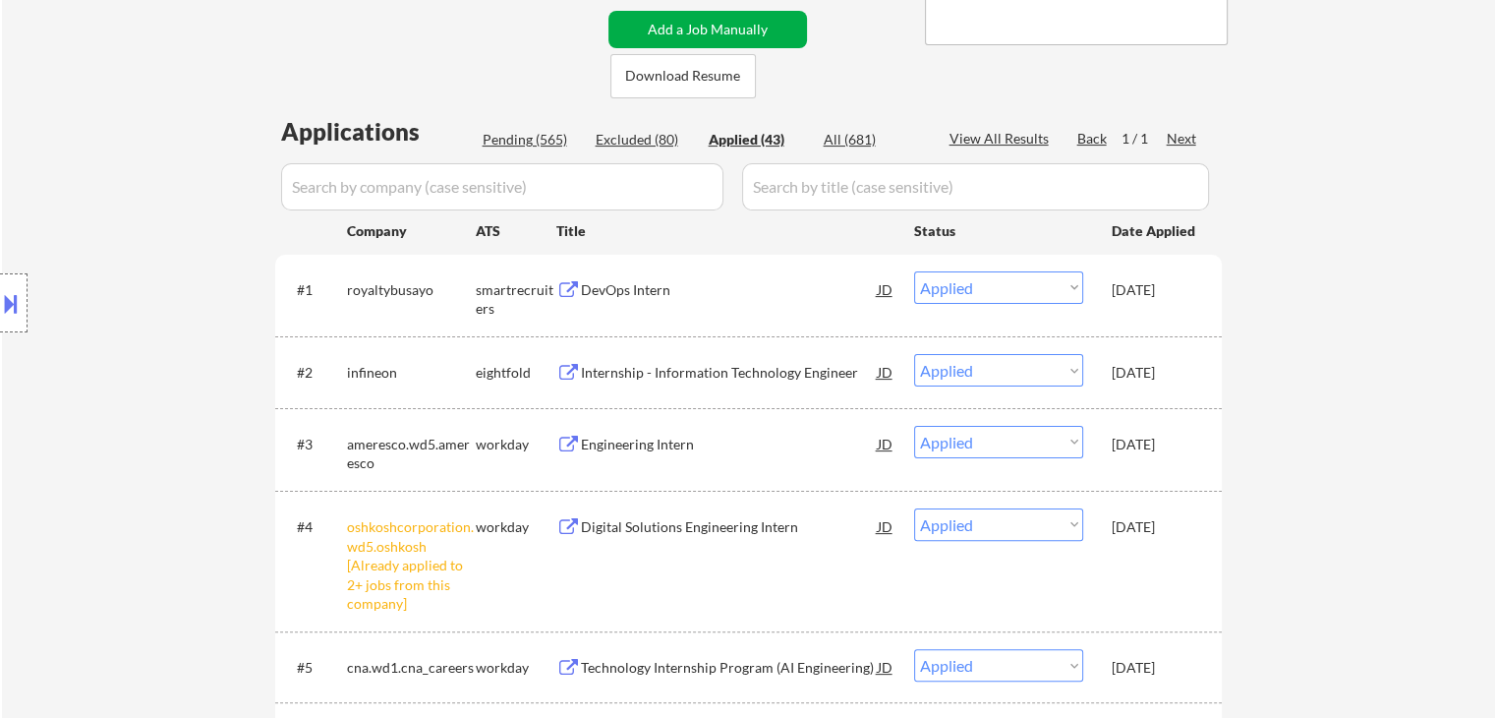
scroll to position [275, 0]
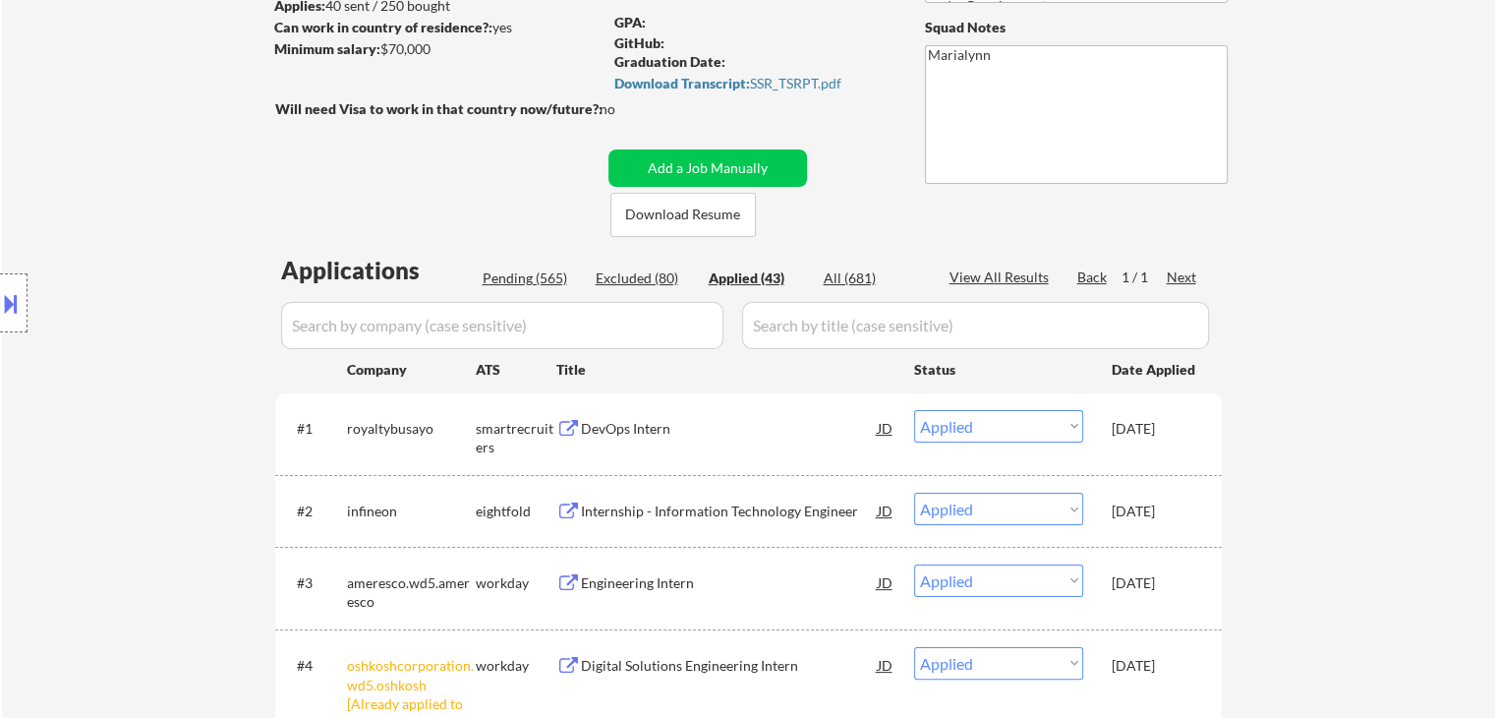
select select ""applied""
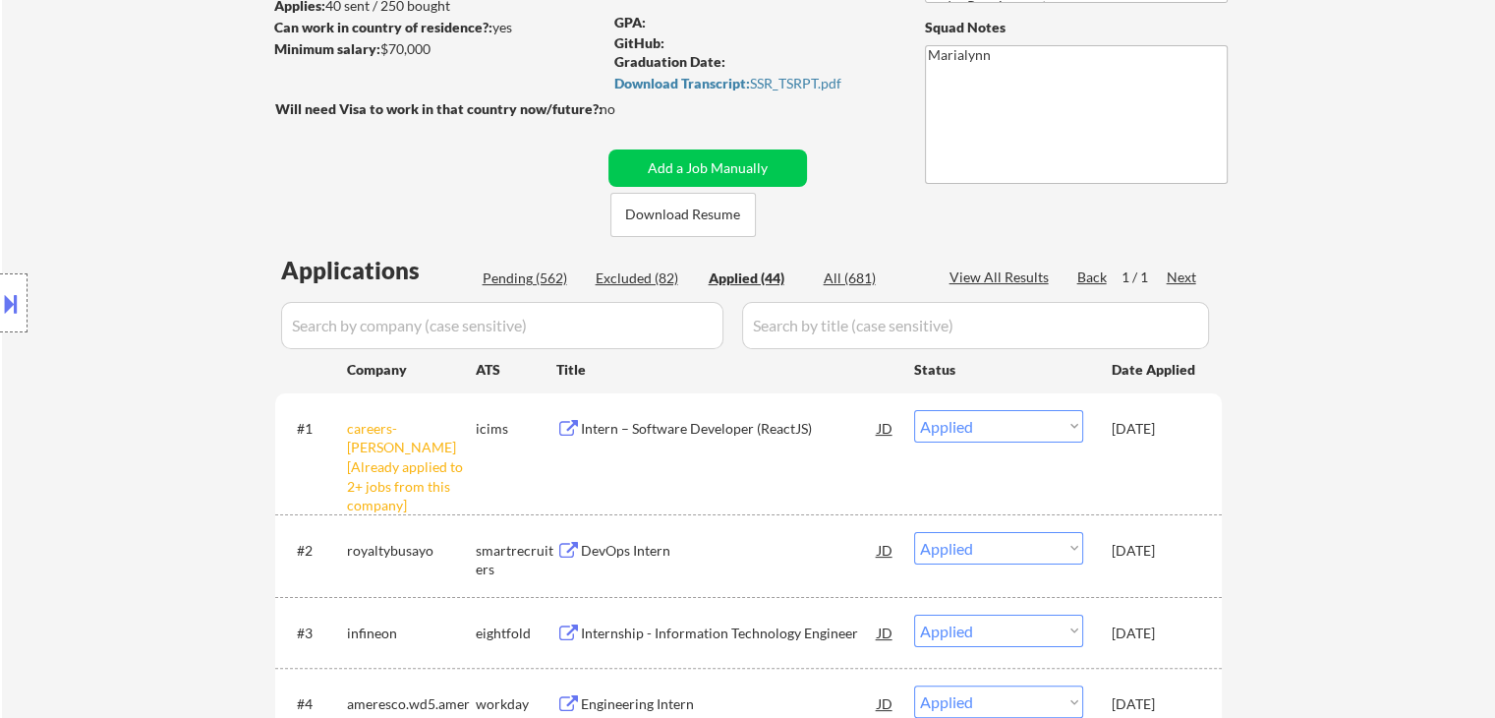
scroll to position [472, 0]
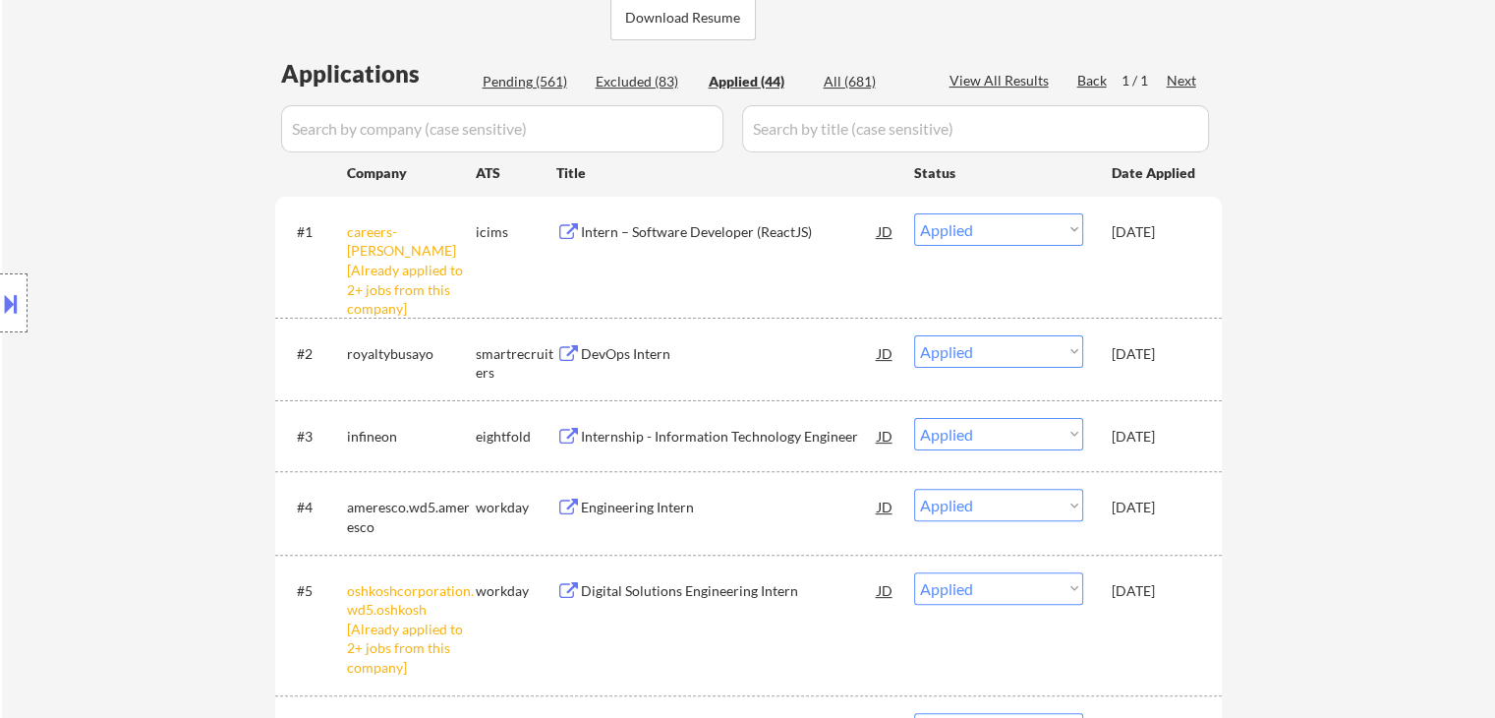
select select ""applied""
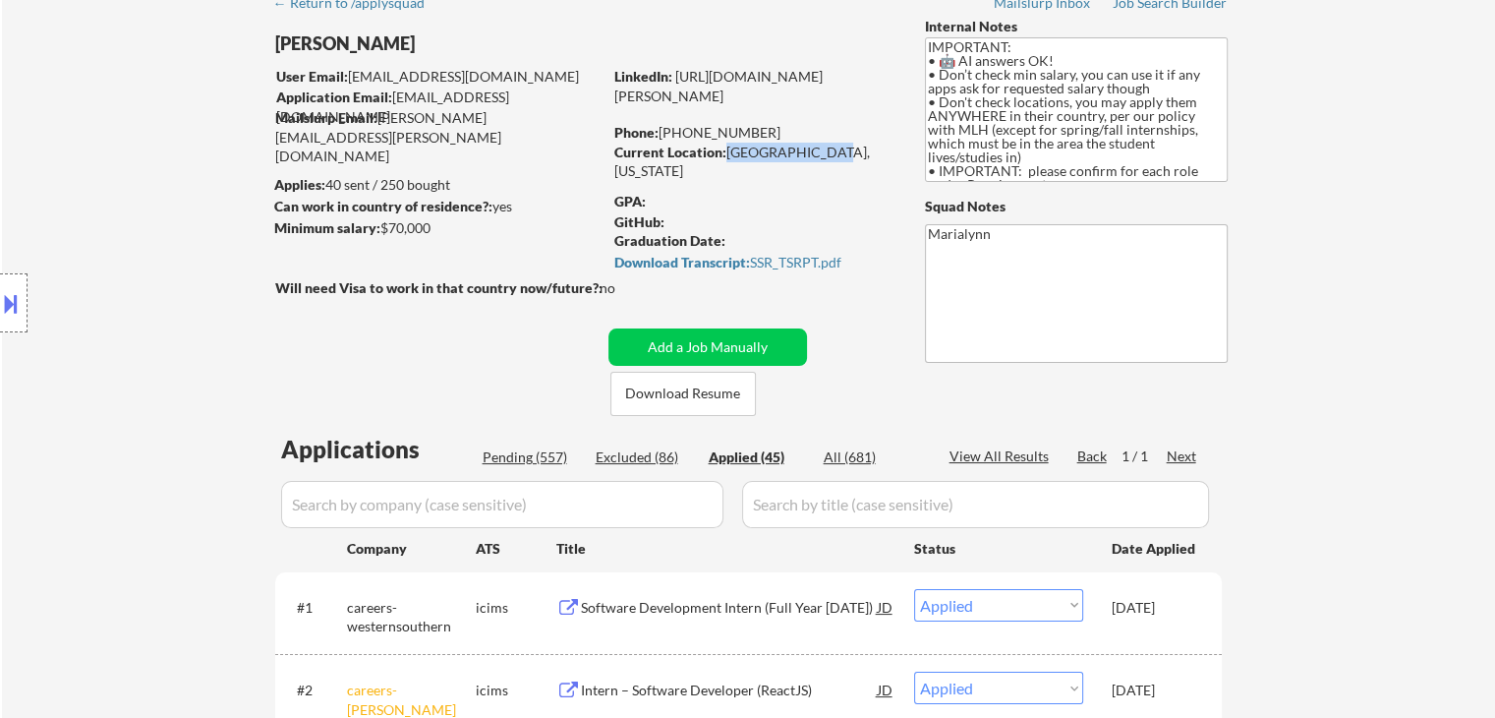
scroll to position [0, 0]
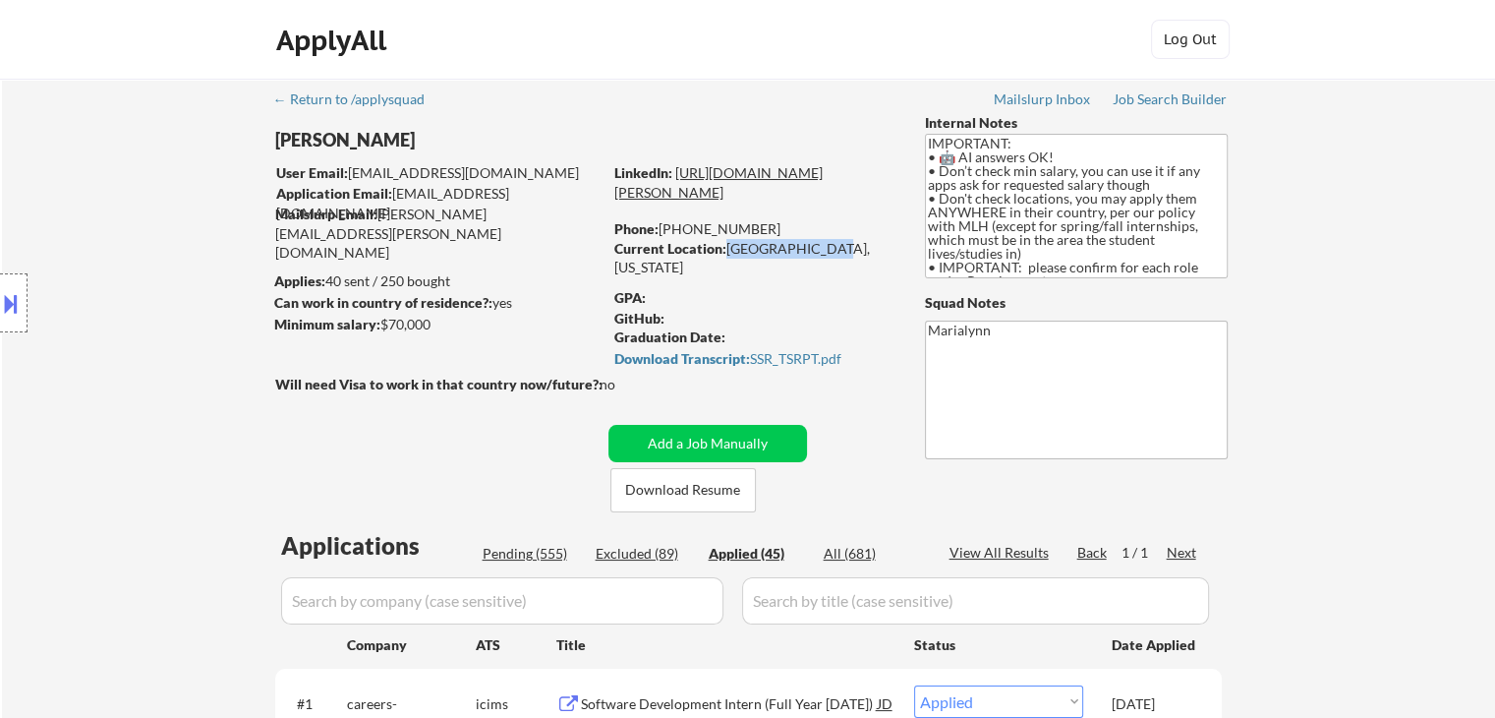
click at [781, 191] on link "[URL][DOMAIN_NAME][PERSON_NAME]" at bounding box center [718, 182] width 208 height 36
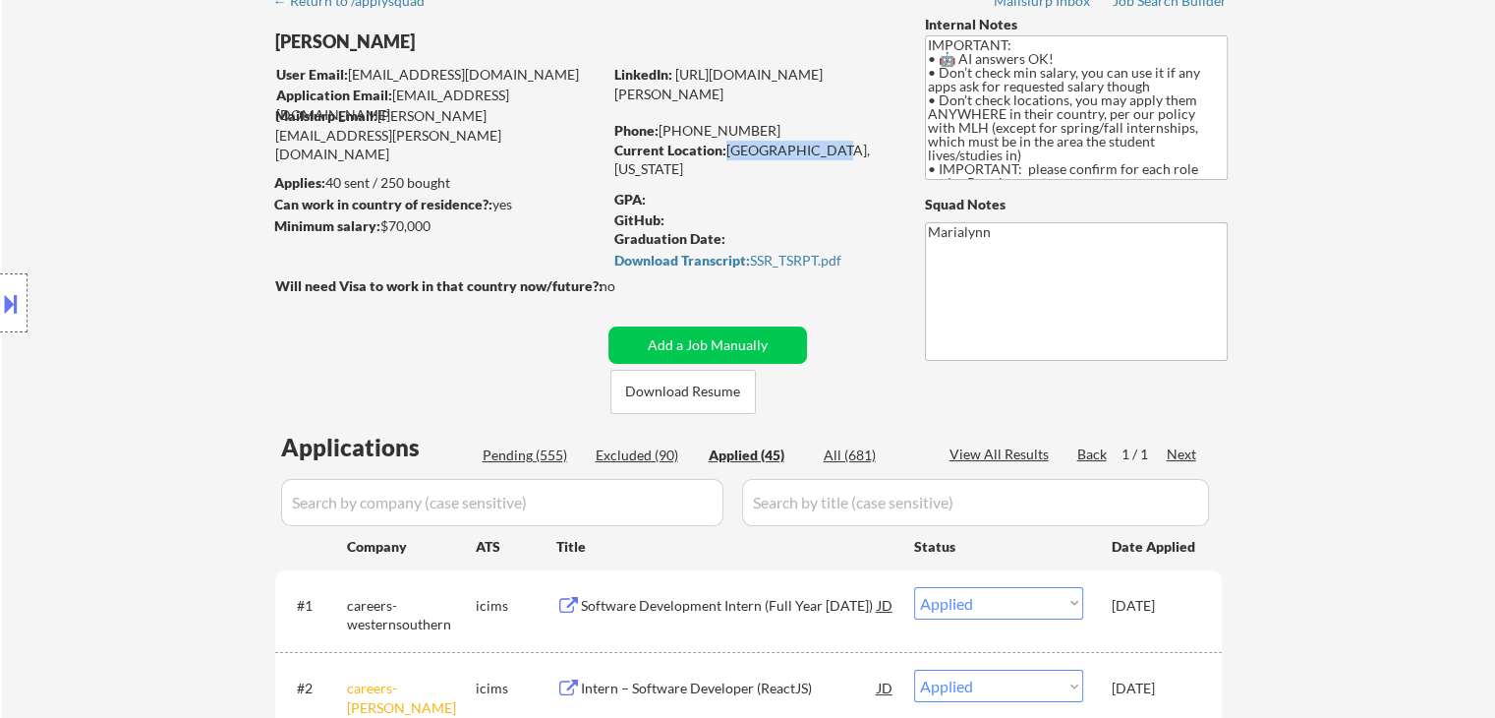
scroll to position [393, 0]
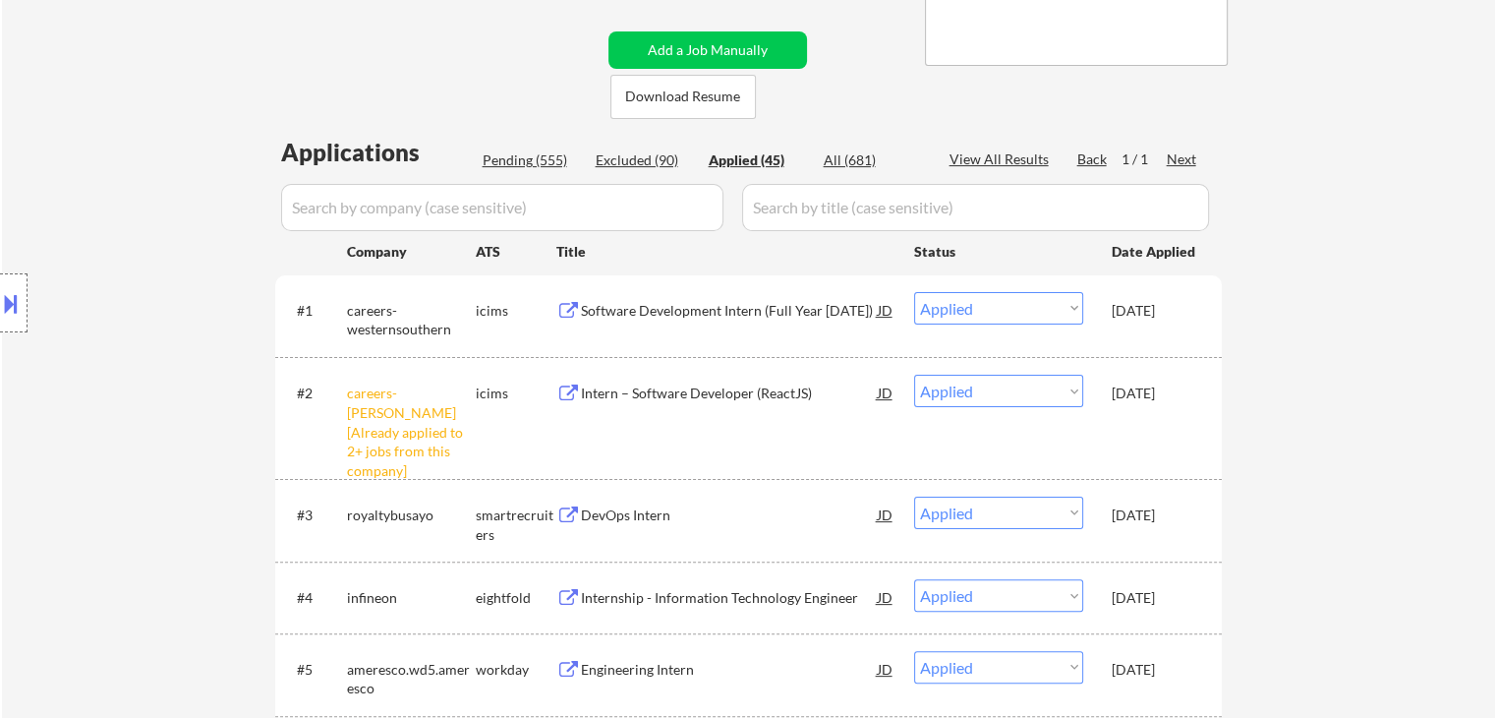
select select ""applied""
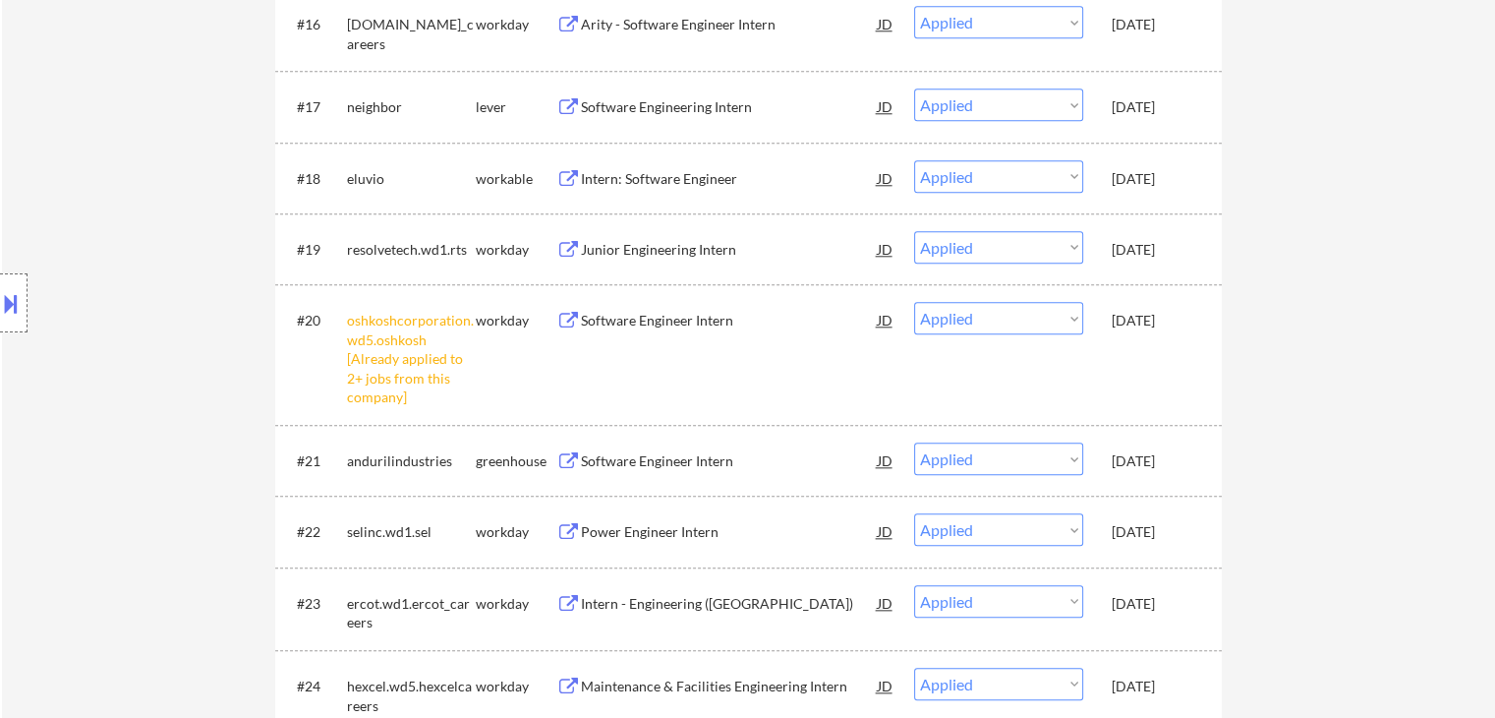
scroll to position [2163, 0]
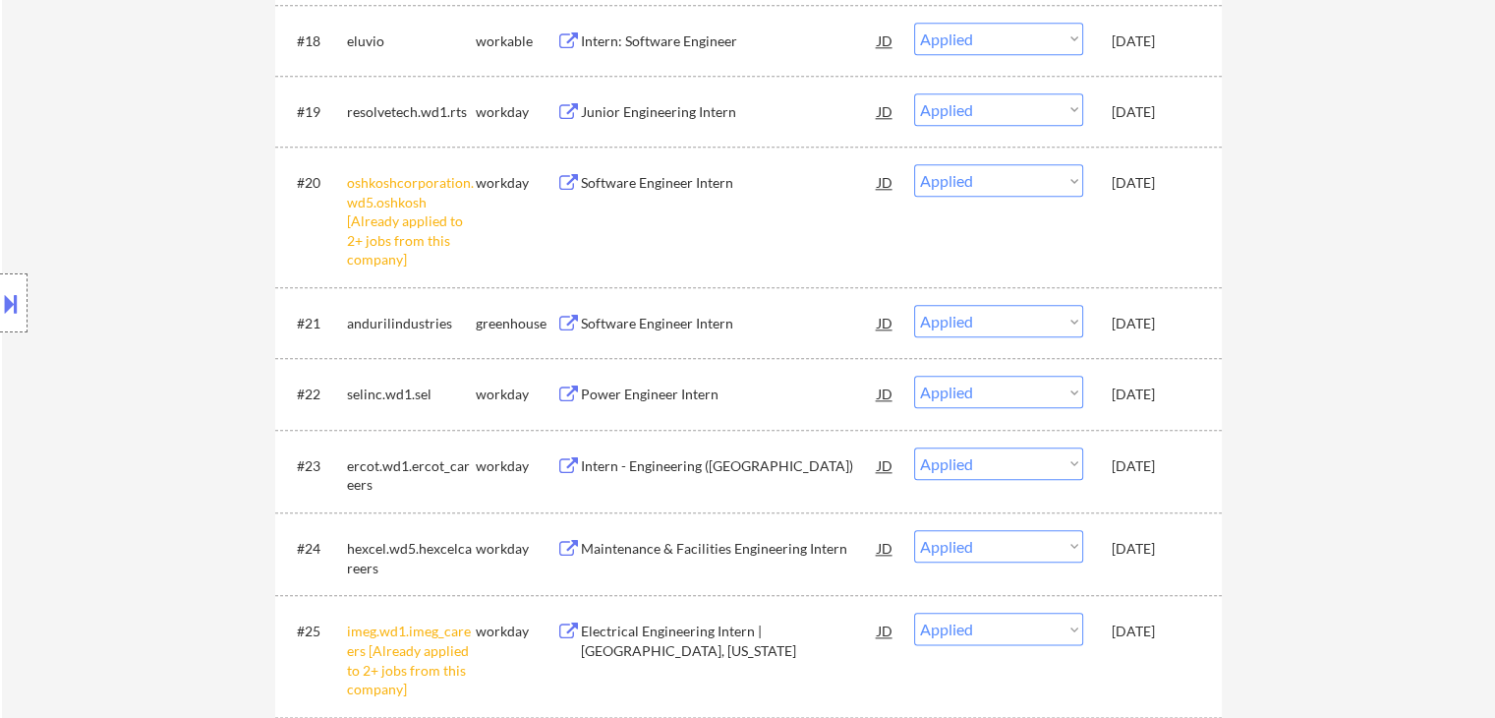
select select ""applied""
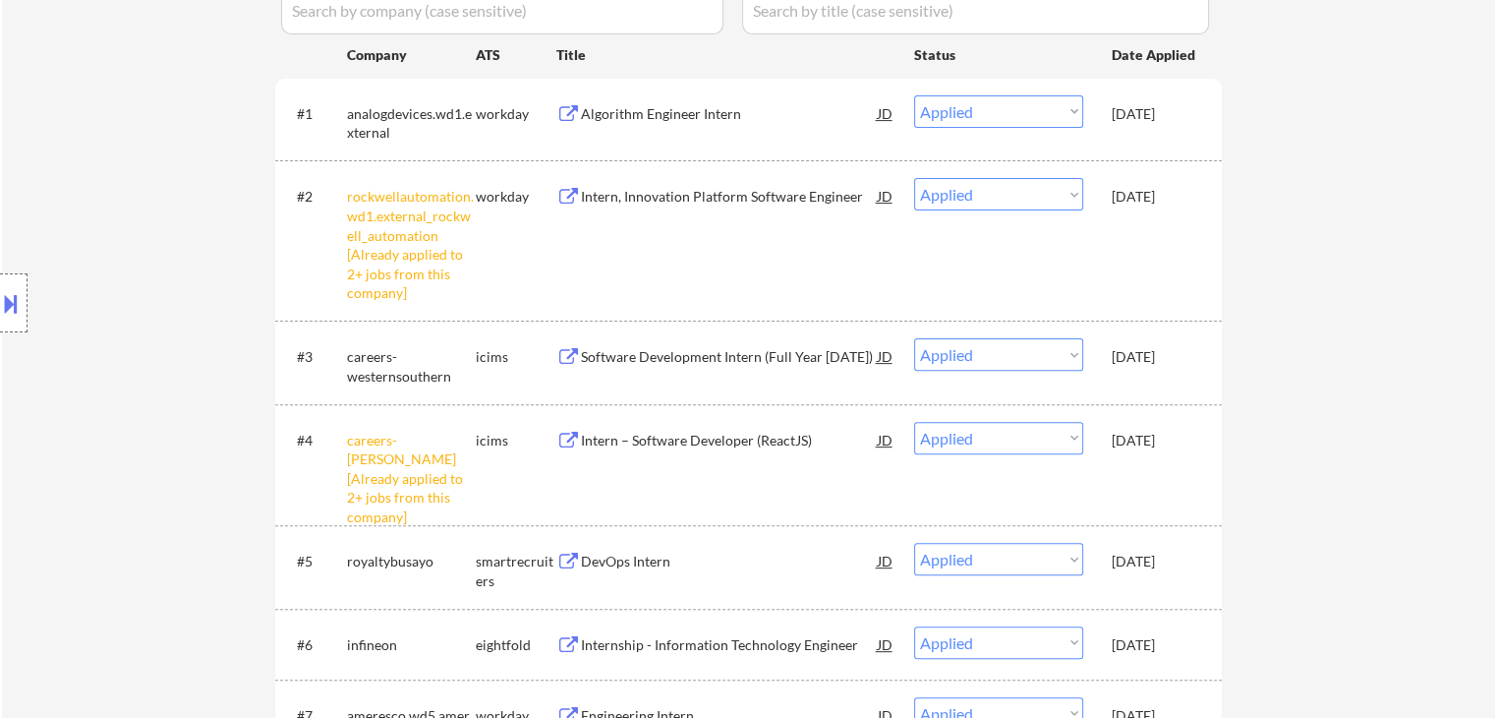
scroll to position [885, 0]
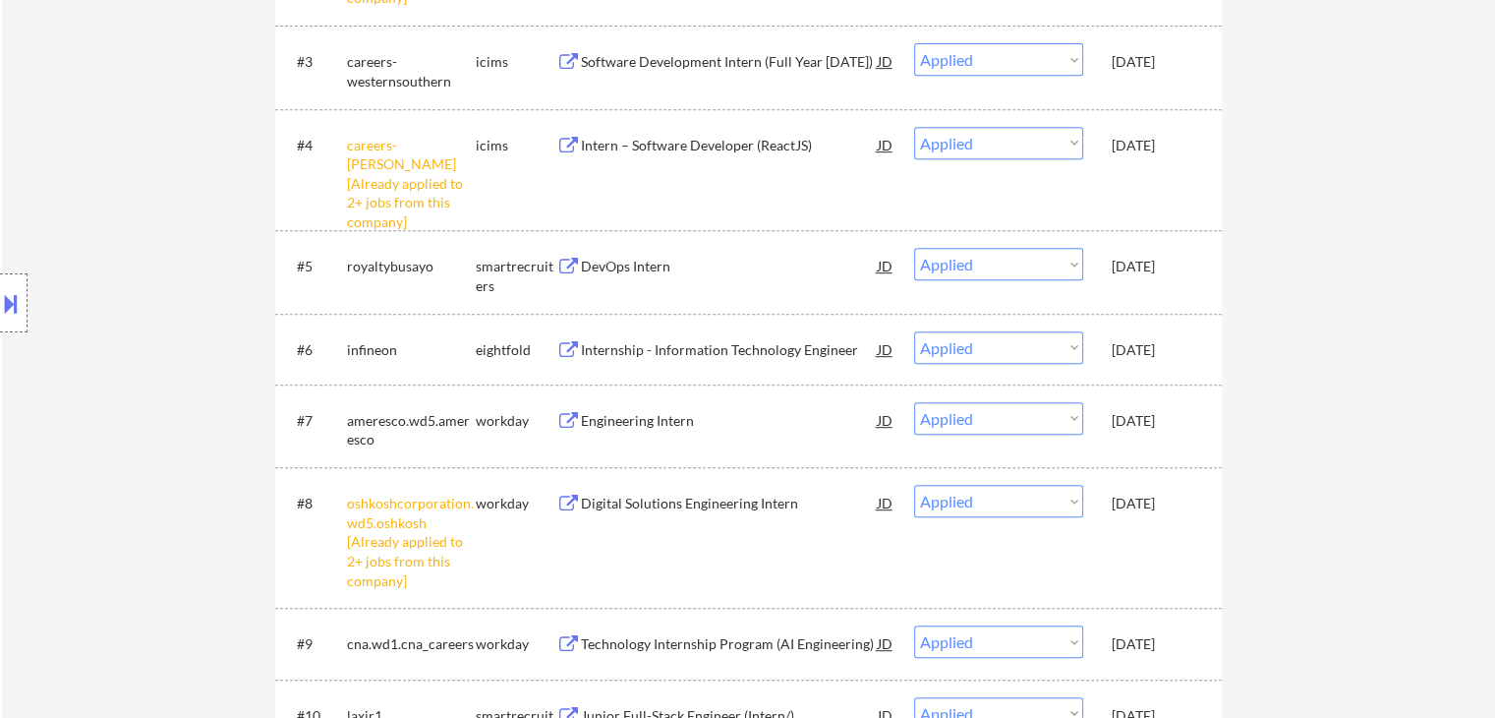
click at [1158, 351] on div "[DATE]" at bounding box center [1155, 350] width 87 height 20
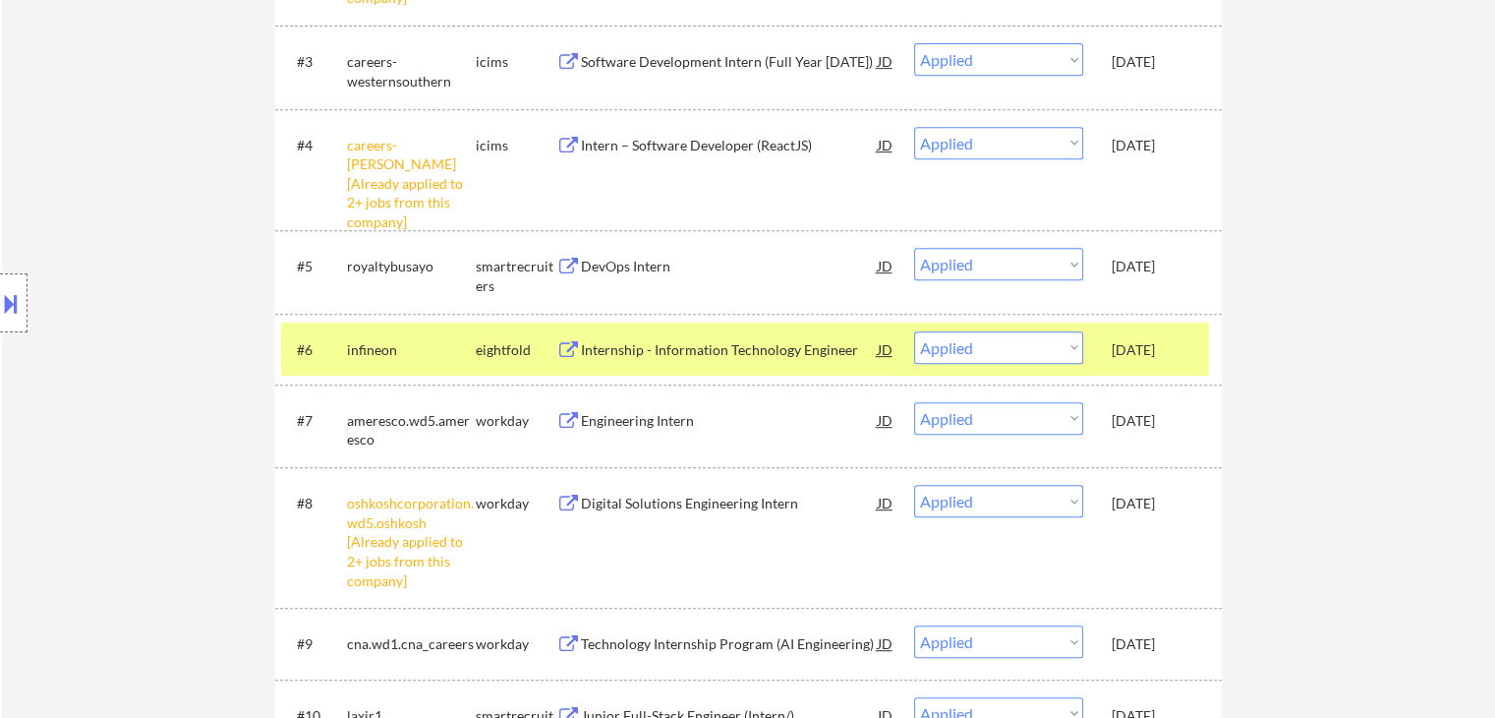
select select ""applied""
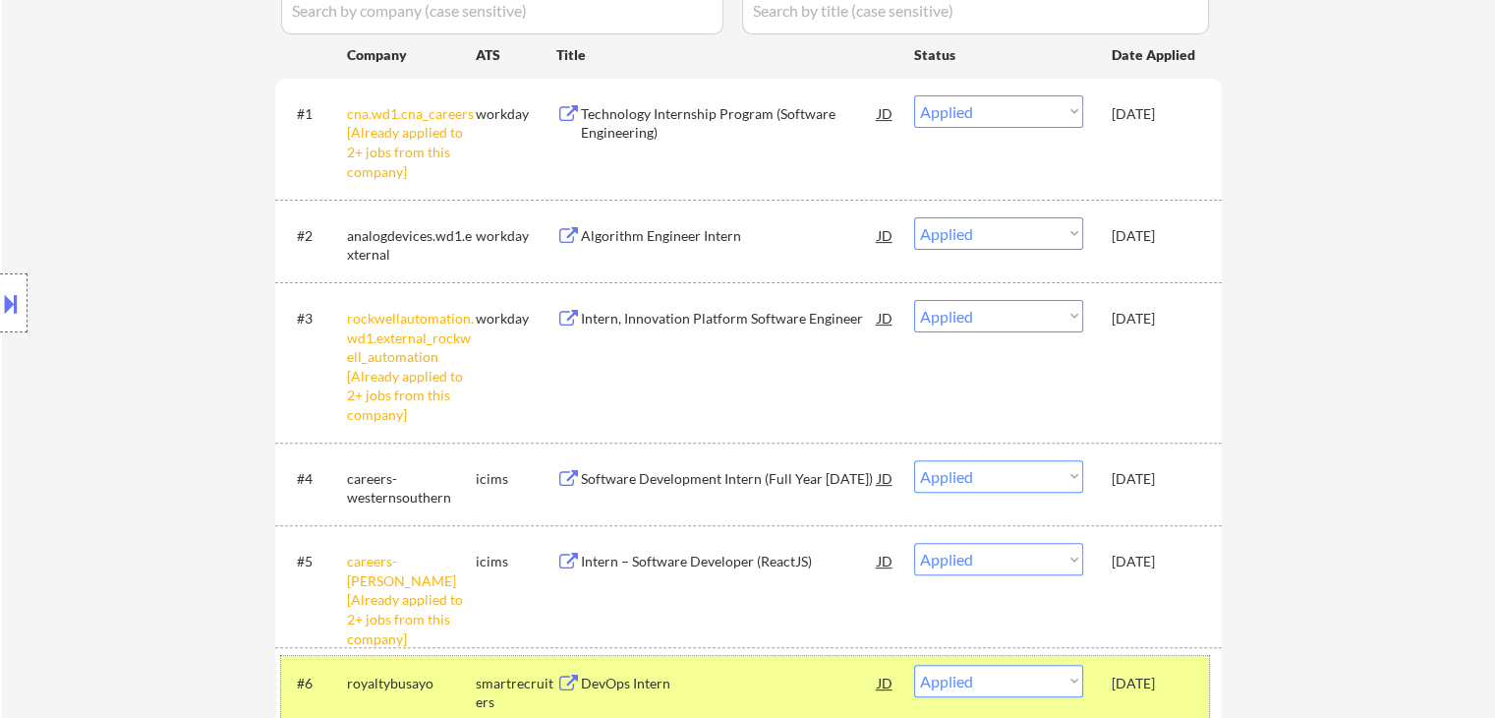
scroll to position [1081, 0]
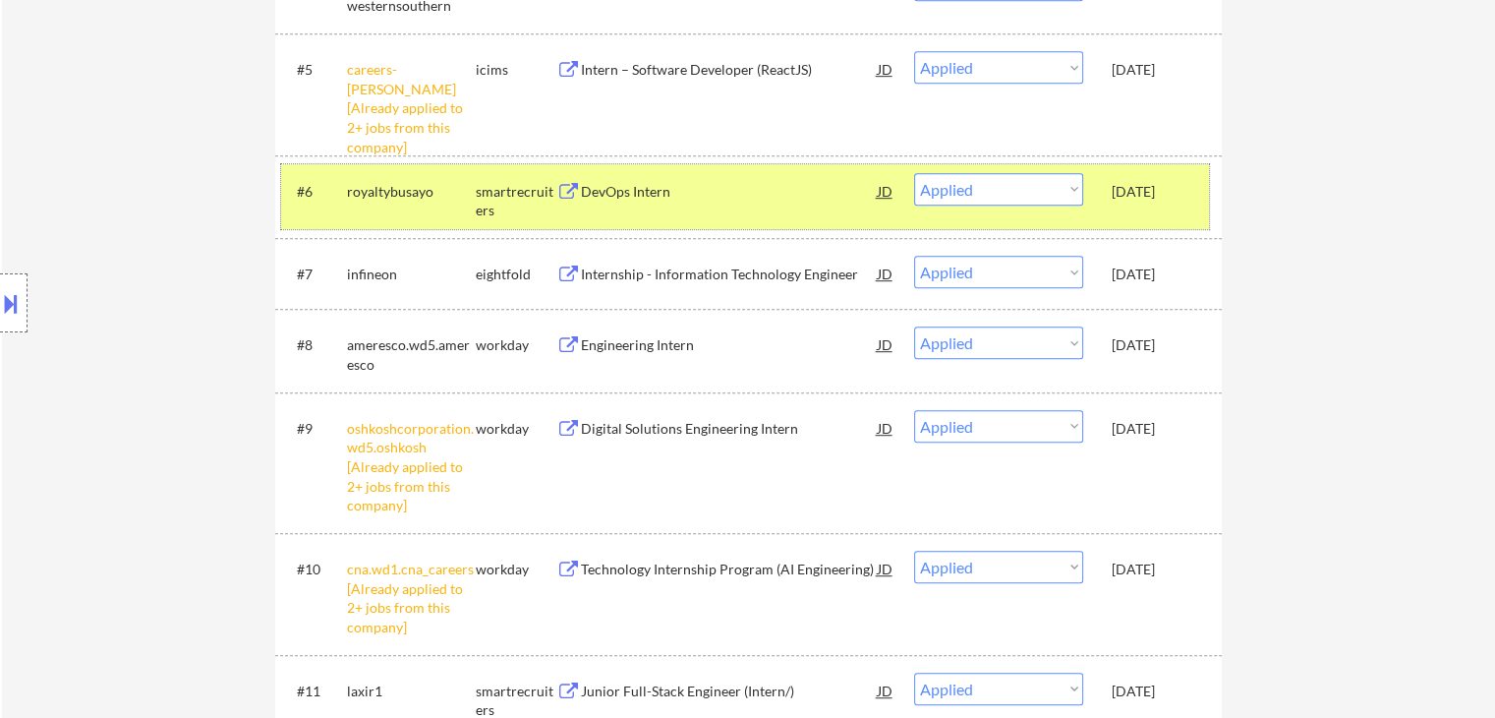
click at [1143, 343] on div "[DATE]" at bounding box center [1155, 345] width 87 height 20
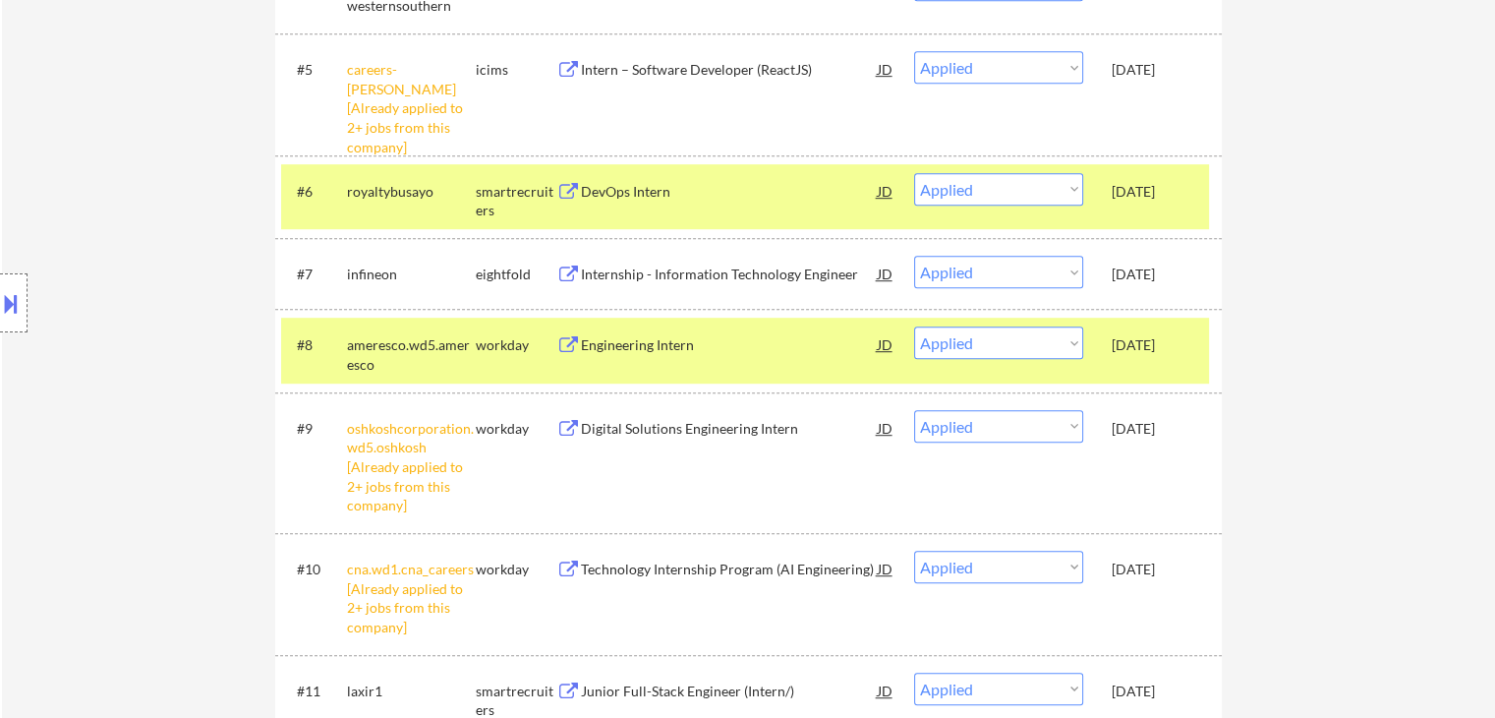
click at [1109, 210] on div "#6 royaltybusayo smartrecruiters DevOps Intern JD Choose an option... Pending A…" at bounding box center [745, 196] width 928 height 65
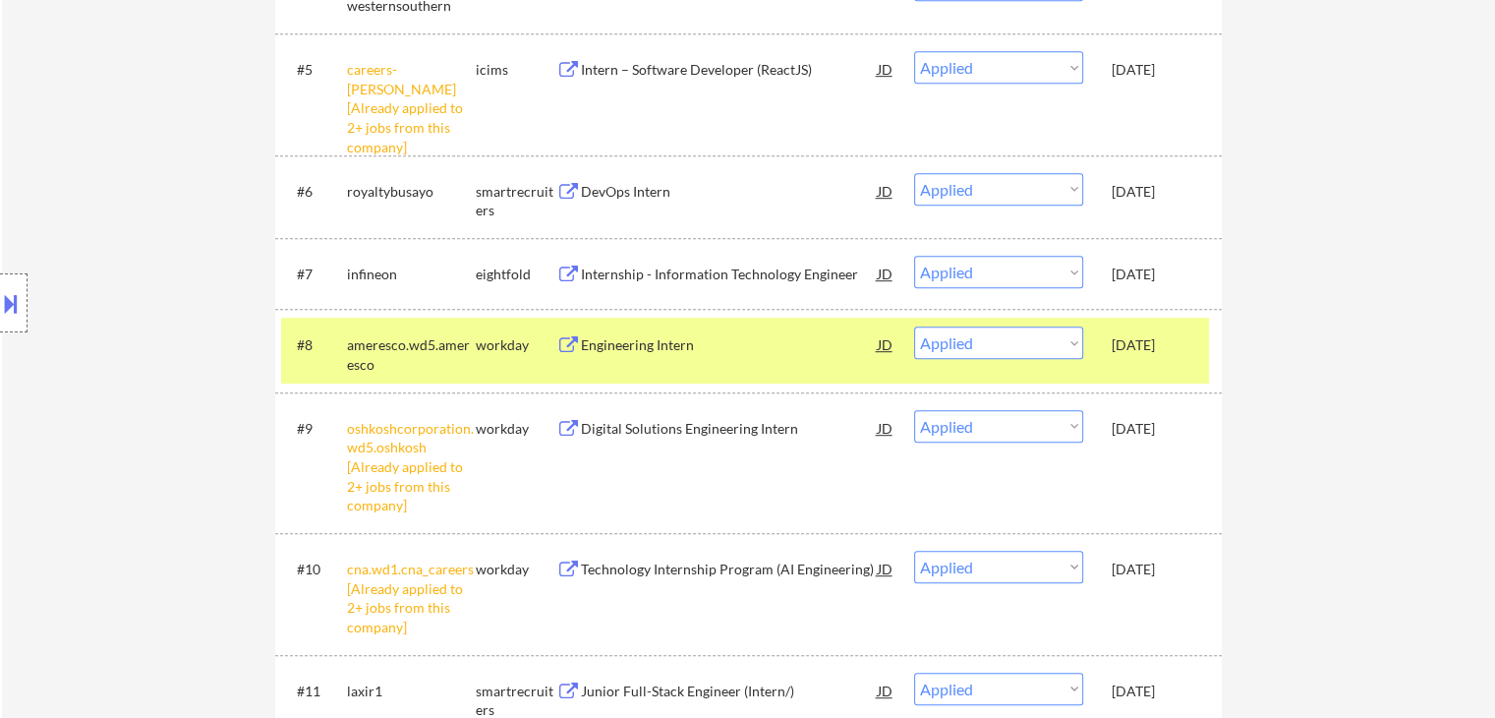
select select ""applied""
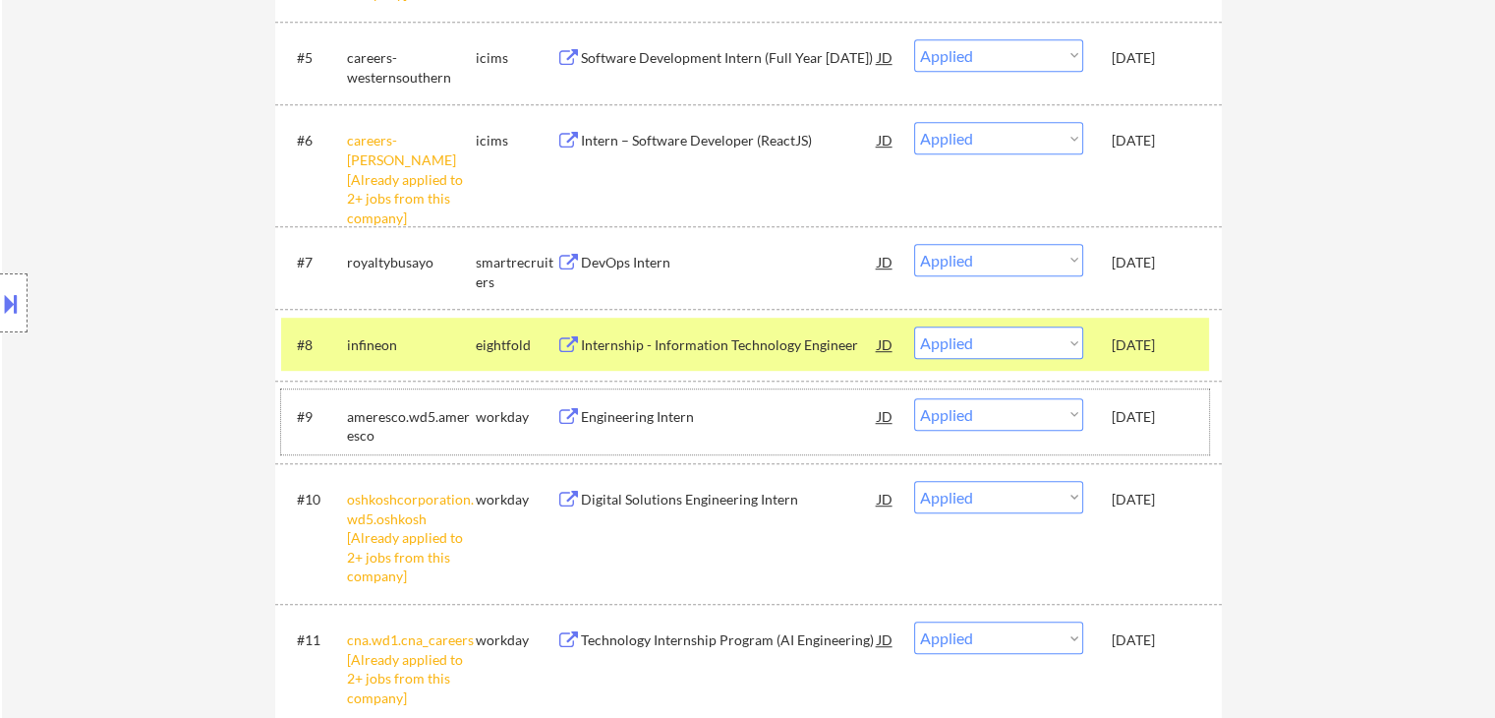
drag, startPoint x: 1139, startPoint y: 419, endPoint x: 1129, endPoint y: 380, distance: 39.6
click at [1136, 418] on div "[DATE]" at bounding box center [1155, 417] width 87 height 20
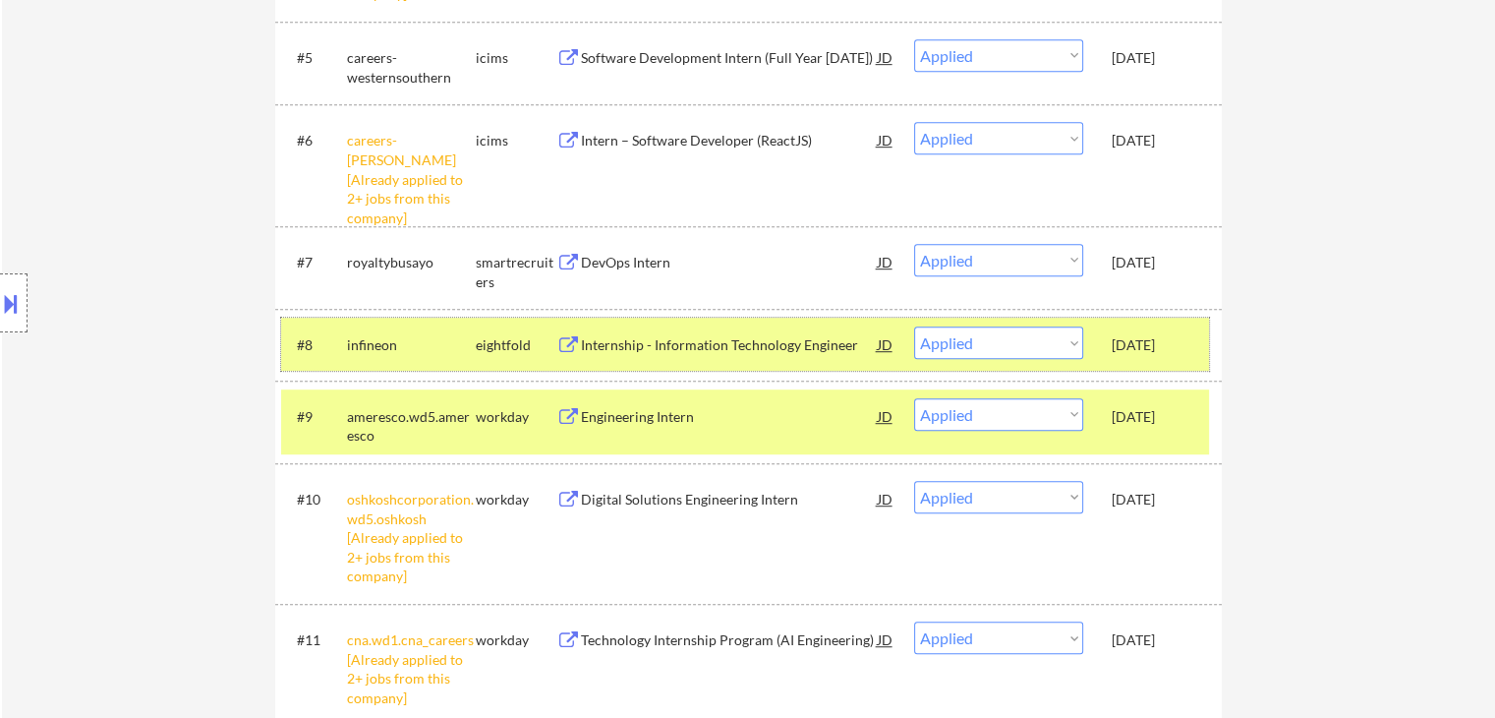
drag, startPoint x: 1137, startPoint y: 340, endPoint x: 1147, endPoint y: 348, distance: 12.6
click at [1138, 340] on div "[DATE]" at bounding box center [1155, 345] width 87 height 20
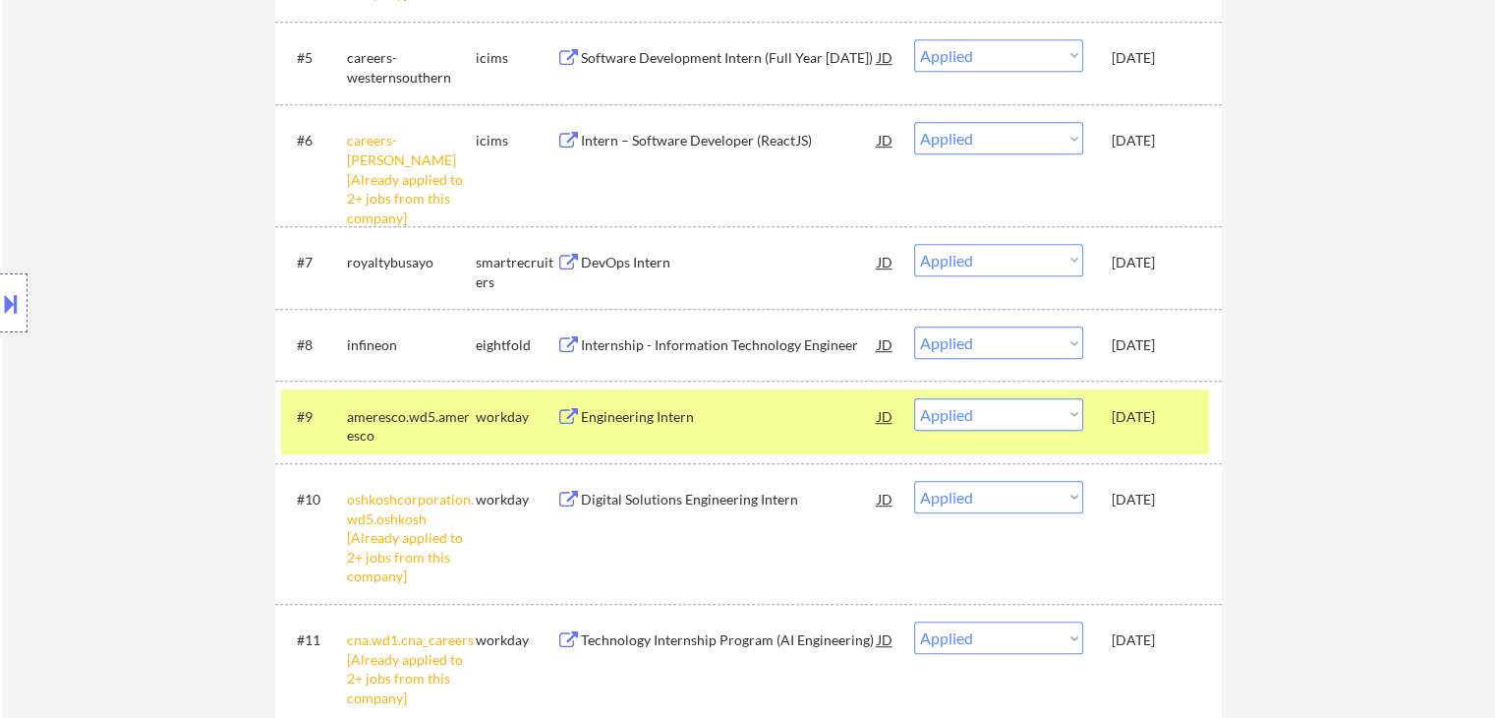
select select ""applied""
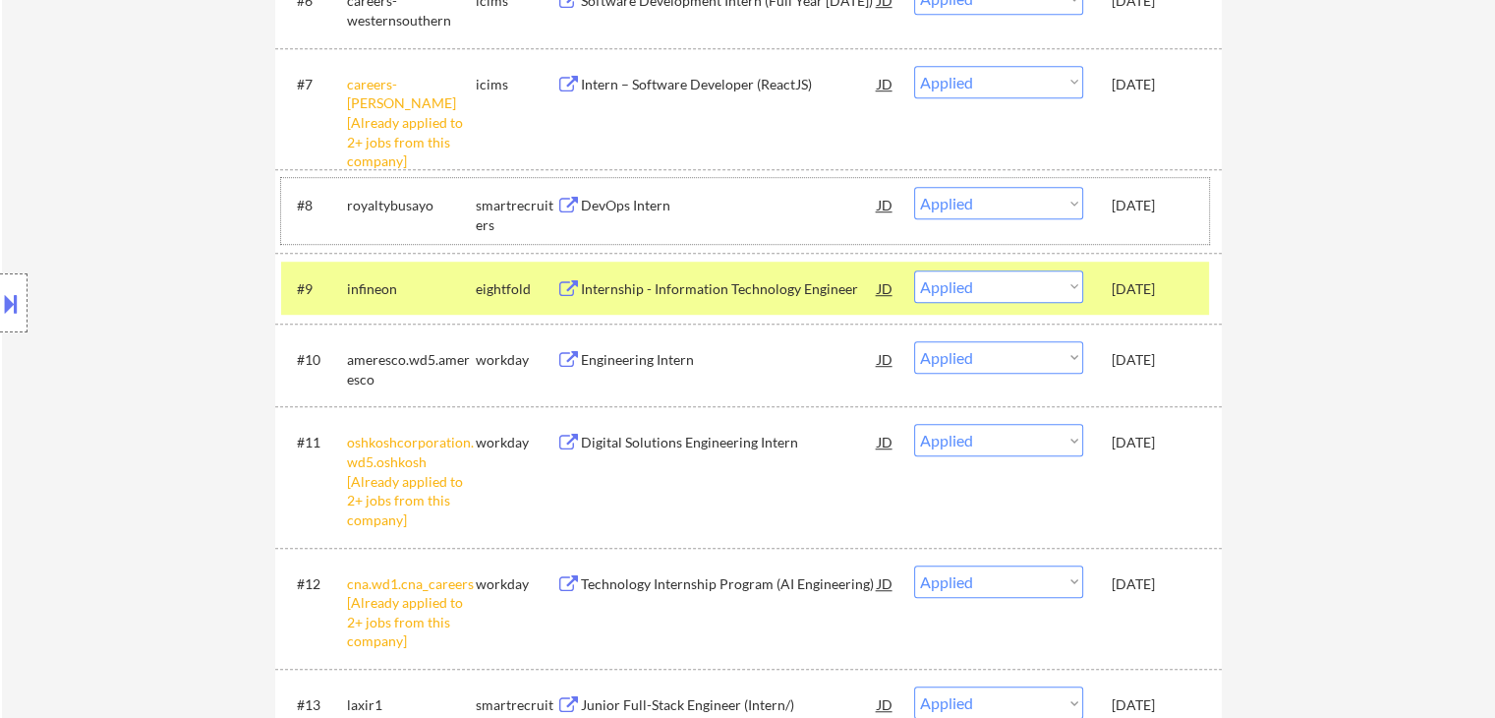
scroll to position [1376, 0]
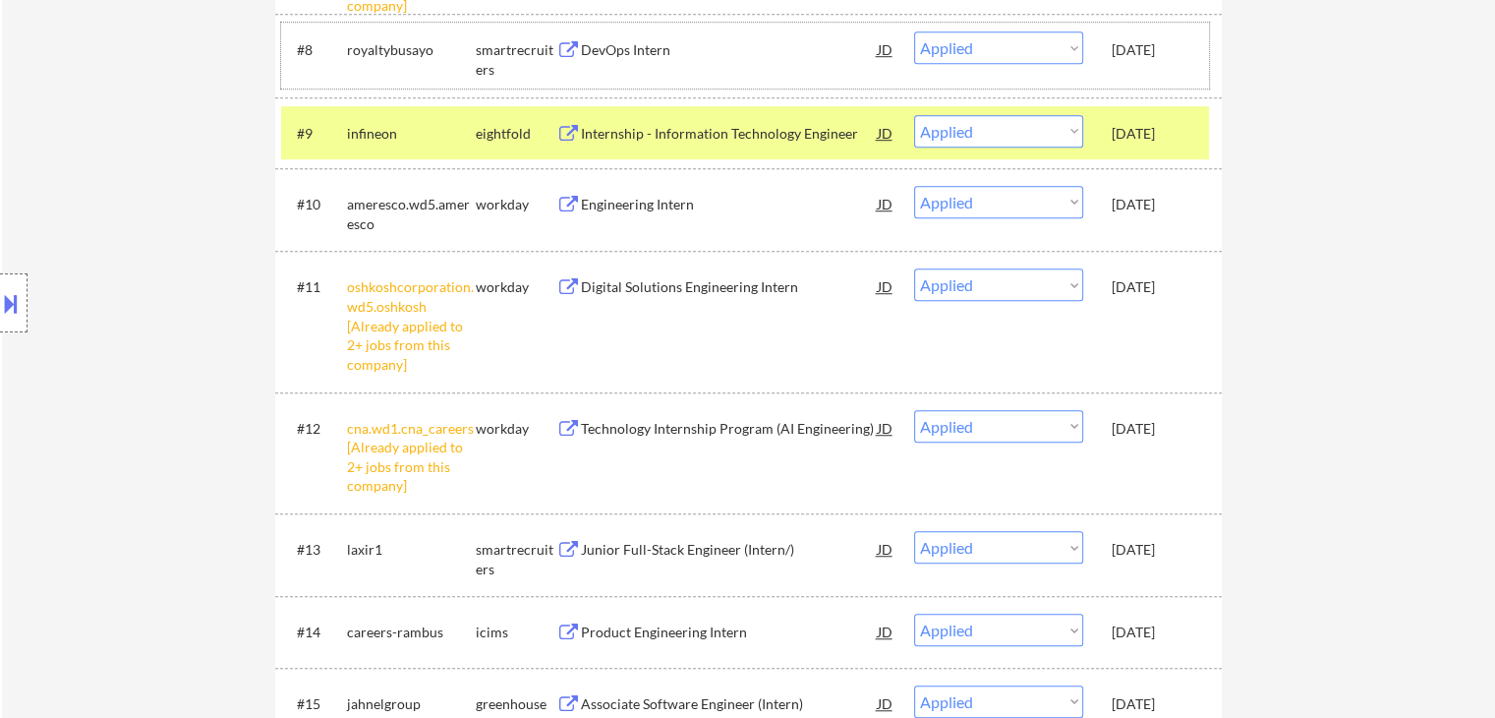
click at [1133, 200] on div "[DATE]" at bounding box center [1155, 205] width 87 height 20
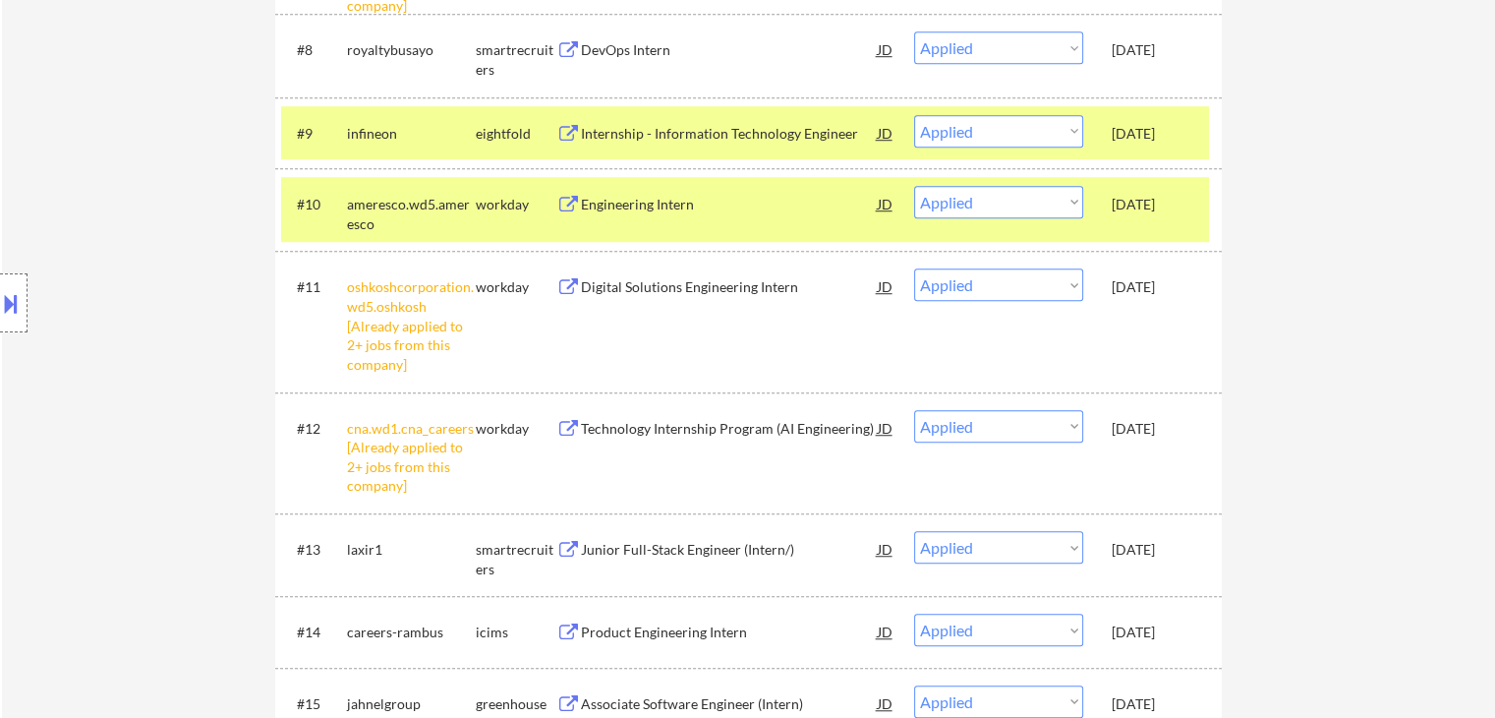
drag, startPoint x: 1165, startPoint y: 127, endPoint x: 1089, endPoint y: 168, distance: 86.2
click at [1165, 127] on div "[DATE]" at bounding box center [1155, 134] width 87 height 20
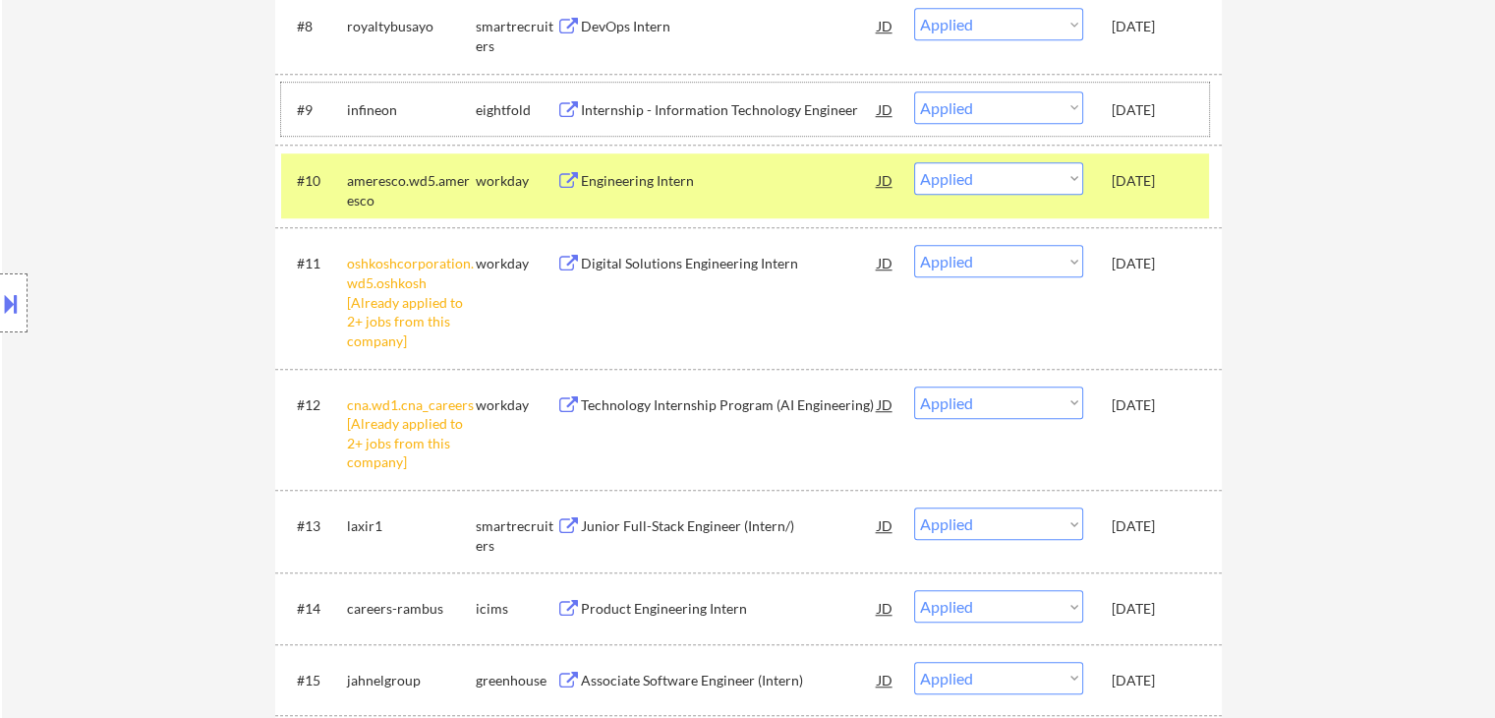
scroll to position [1278, 0]
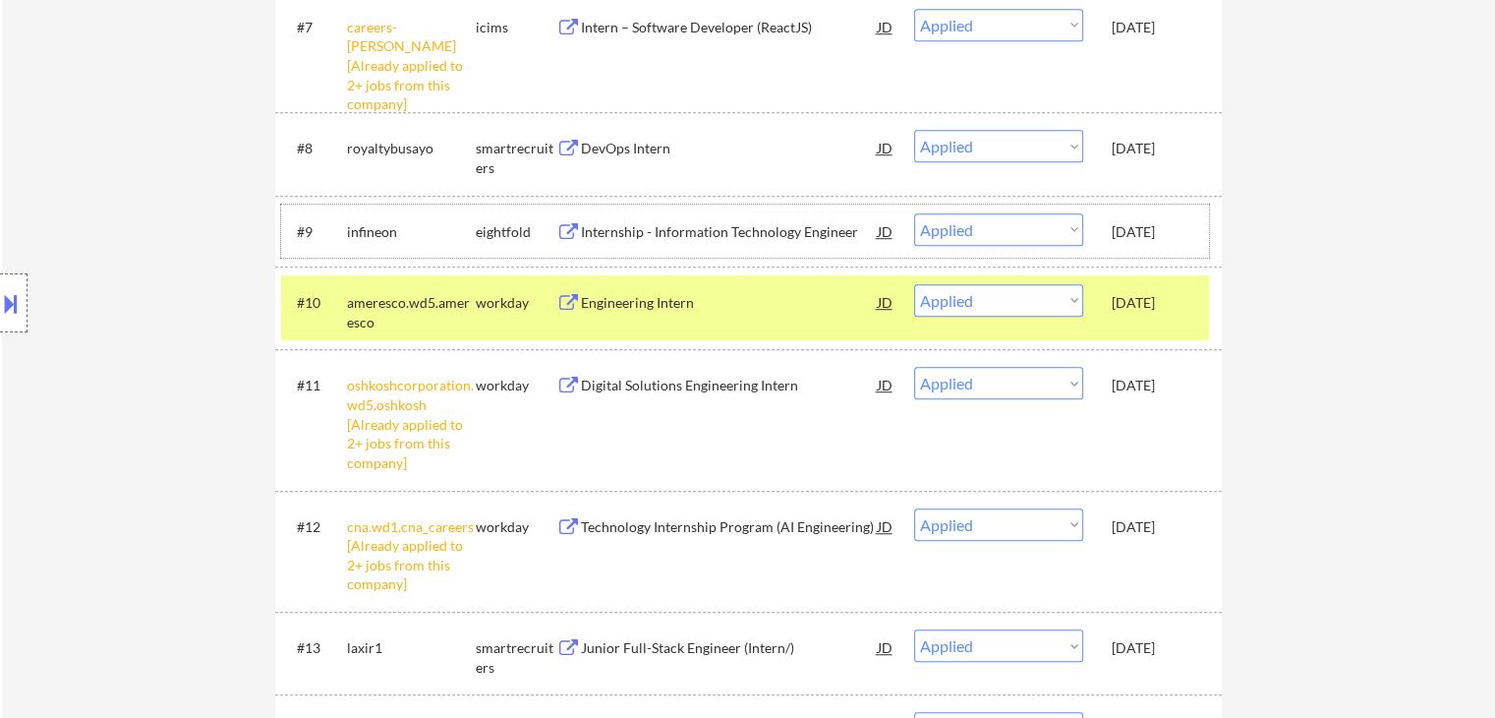
click at [1125, 297] on div "[DATE]" at bounding box center [1155, 303] width 87 height 20
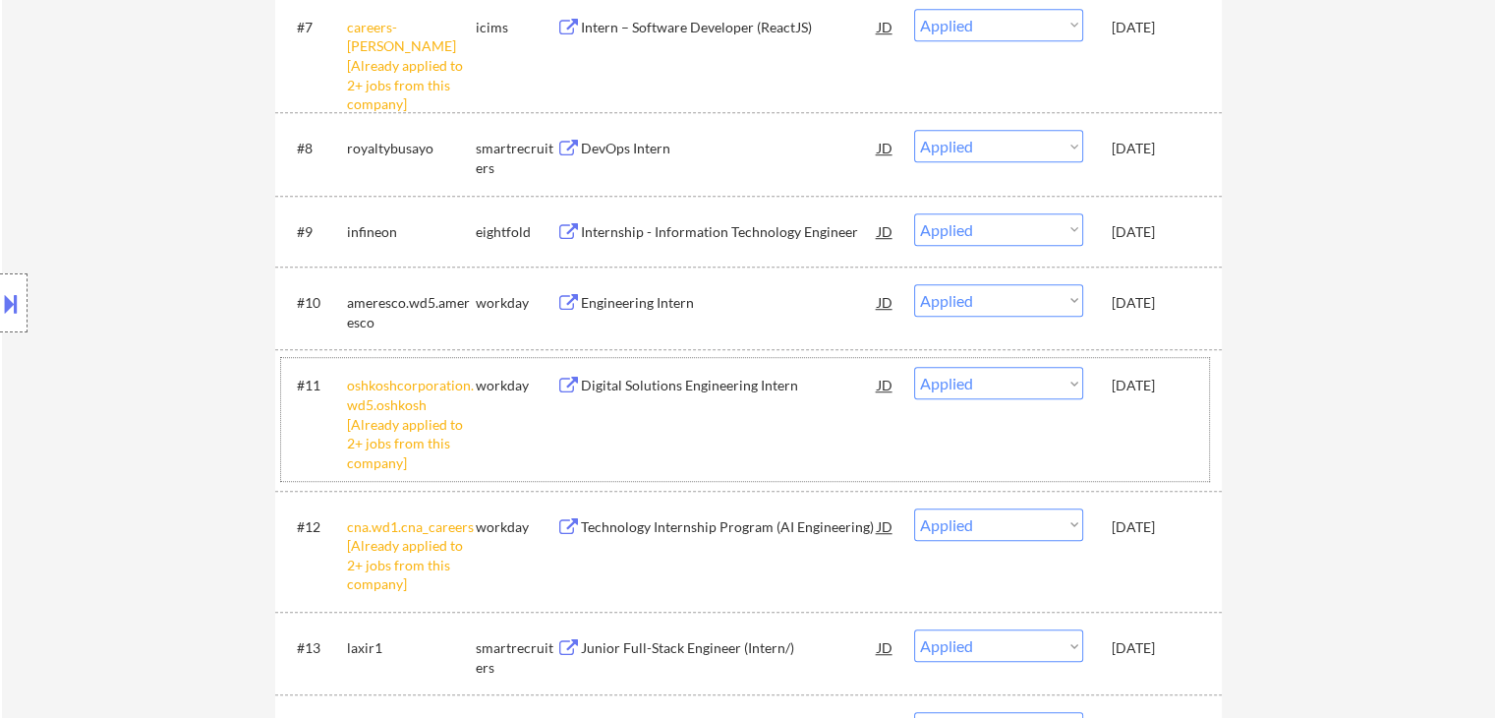
drag, startPoint x: 1154, startPoint y: 389, endPoint x: 1172, endPoint y: 421, distance: 36.1
click at [1154, 390] on div "Sep 21, 2025" at bounding box center [1155, 386] width 87 height 20
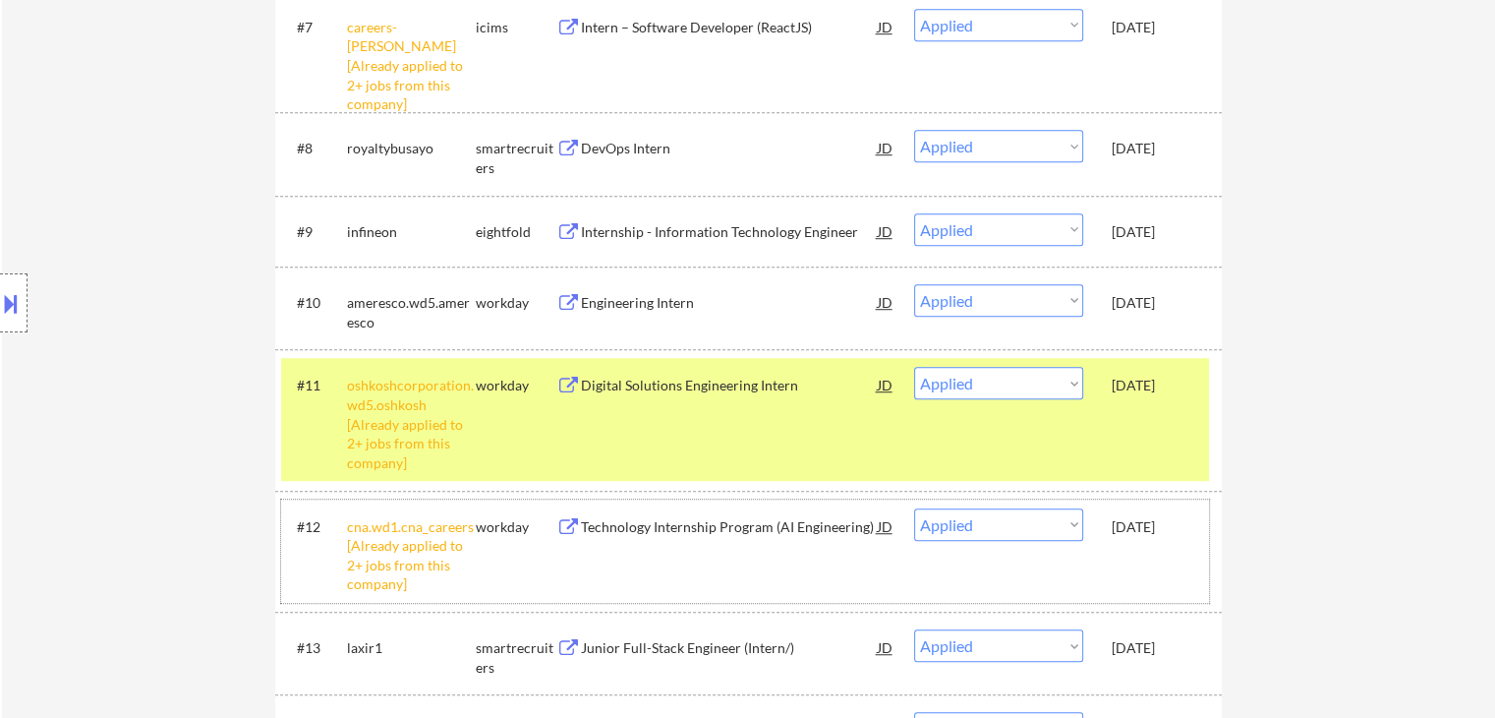
click at [1180, 508] on div "Sep 21, 2025" at bounding box center [1155, 525] width 87 height 35
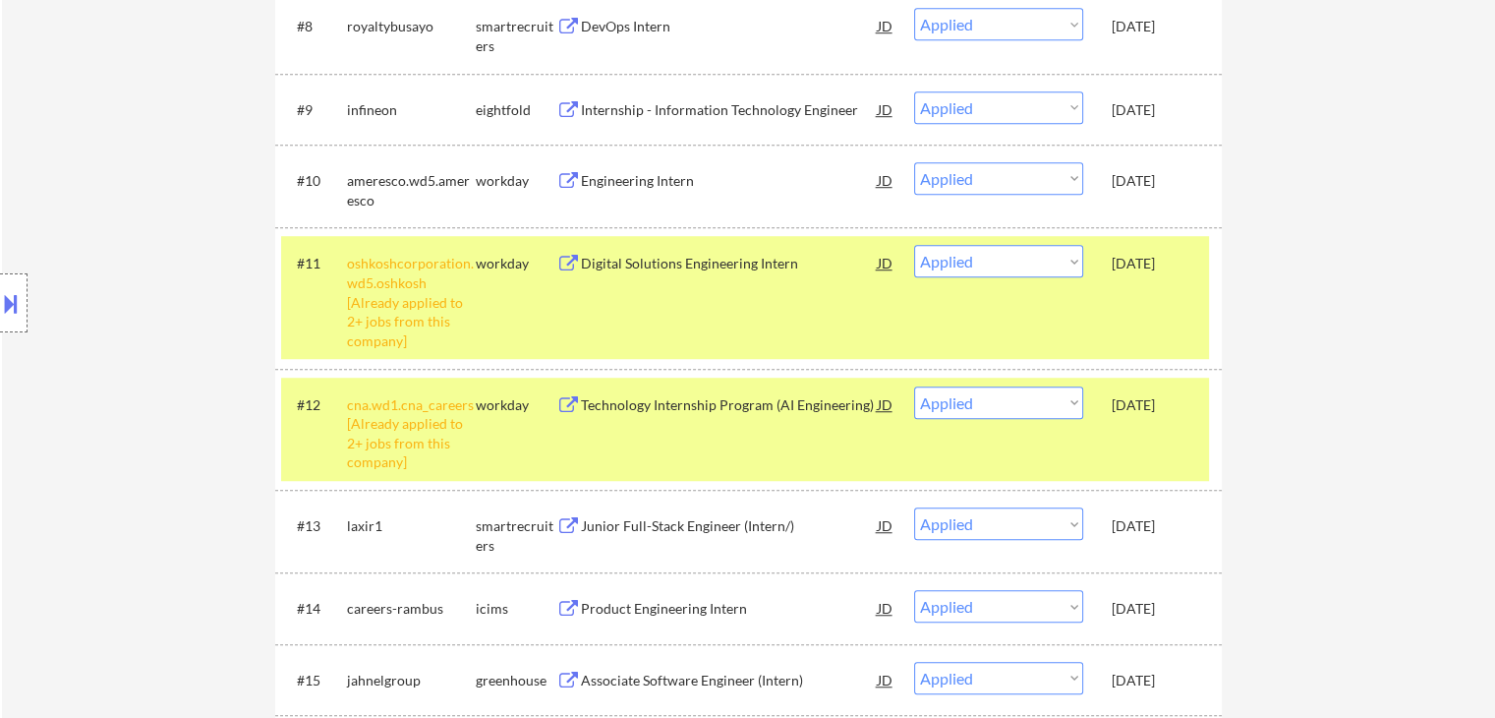
scroll to position [1475, 0]
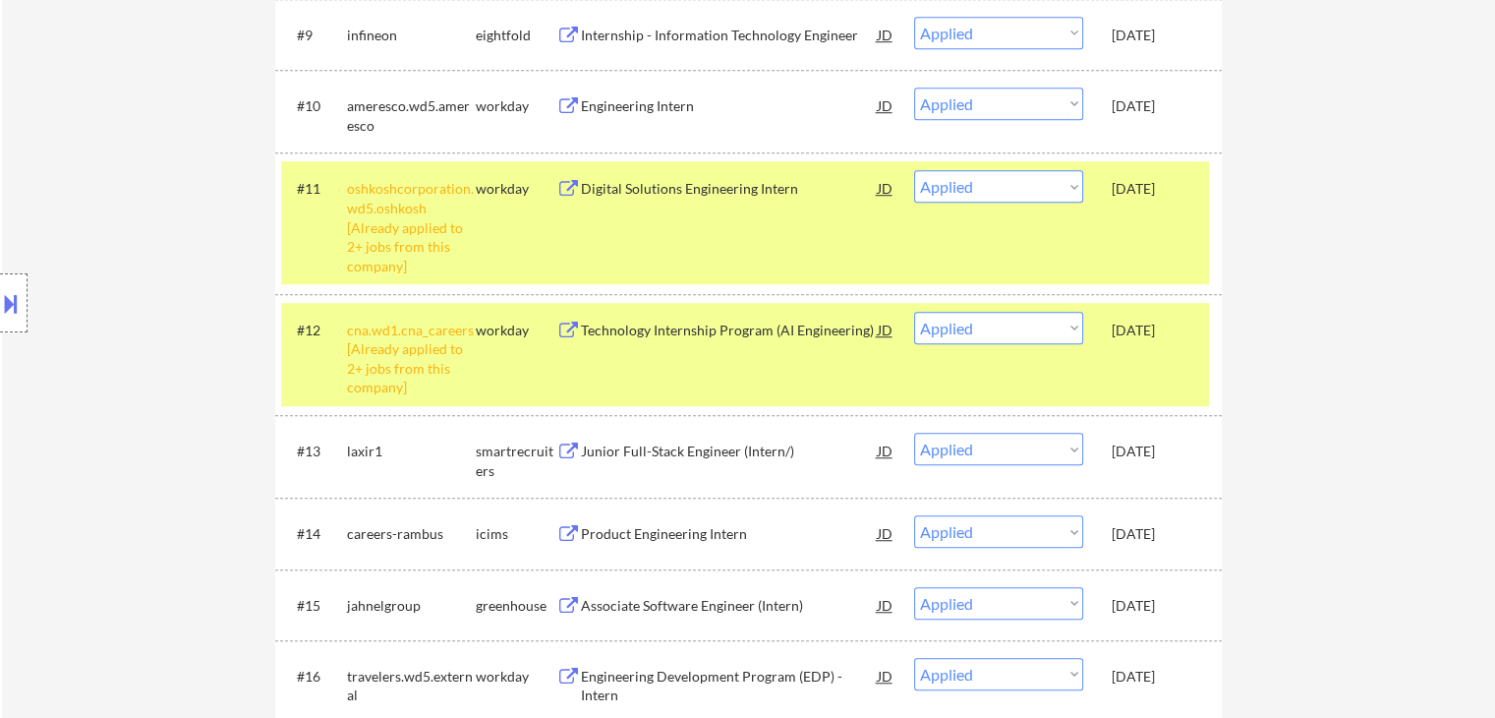
drag, startPoint x: 1139, startPoint y: 448, endPoint x: 1146, endPoint y: 459, distance: 12.8
click at [1140, 451] on div "Sep 21, 2025" at bounding box center [1155, 451] width 87 height 20
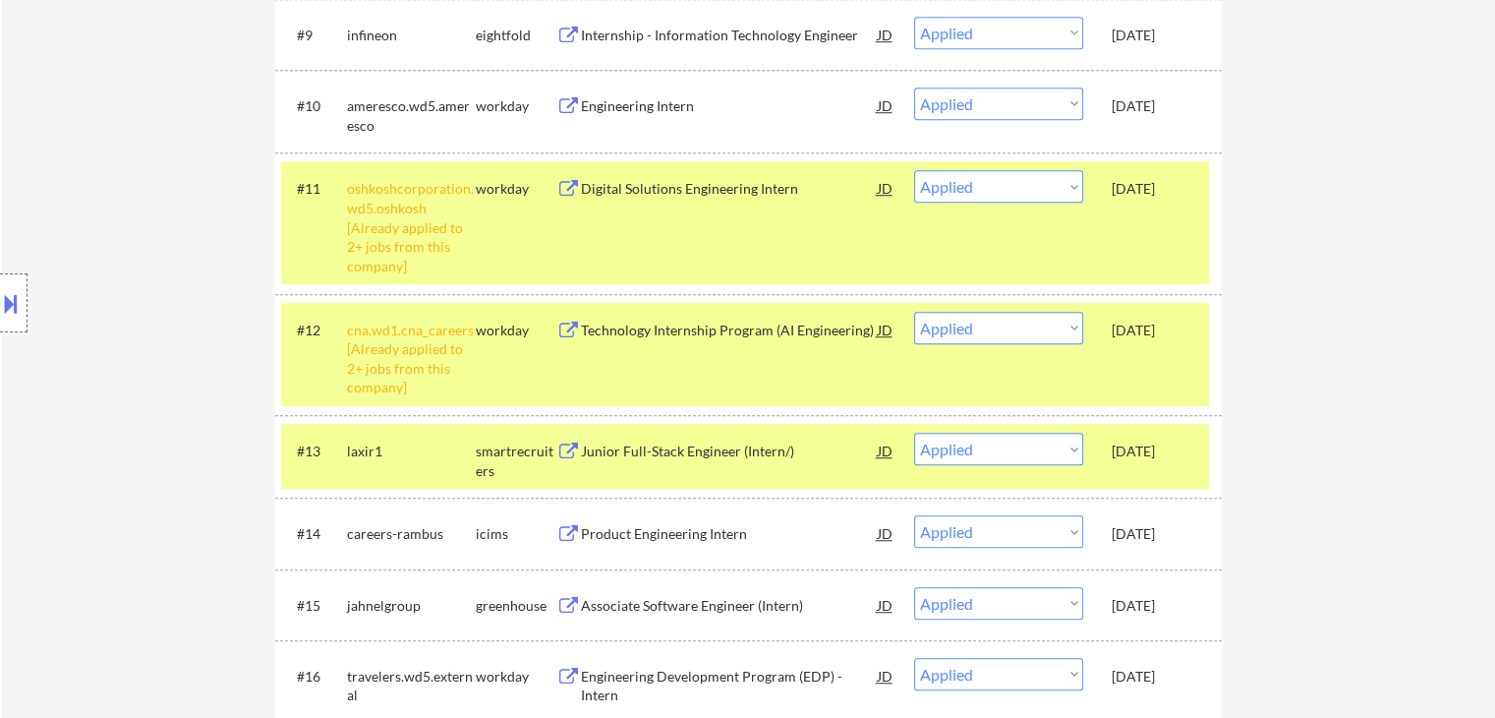
click at [1168, 550] on div "Sep 21, 2025" at bounding box center [1155, 532] width 87 height 35
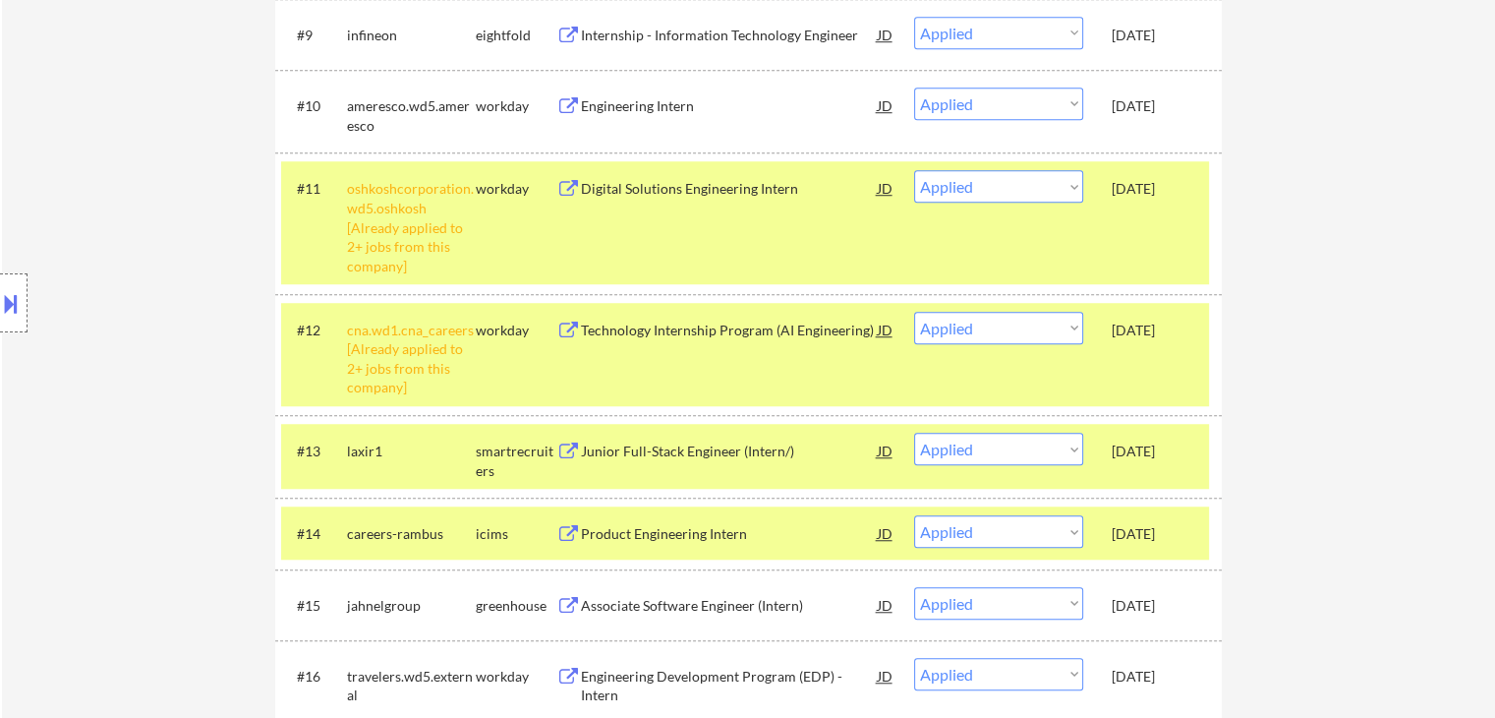
click at [1164, 607] on div "Sep 21, 2025" at bounding box center [1155, 606] width 87 height 20
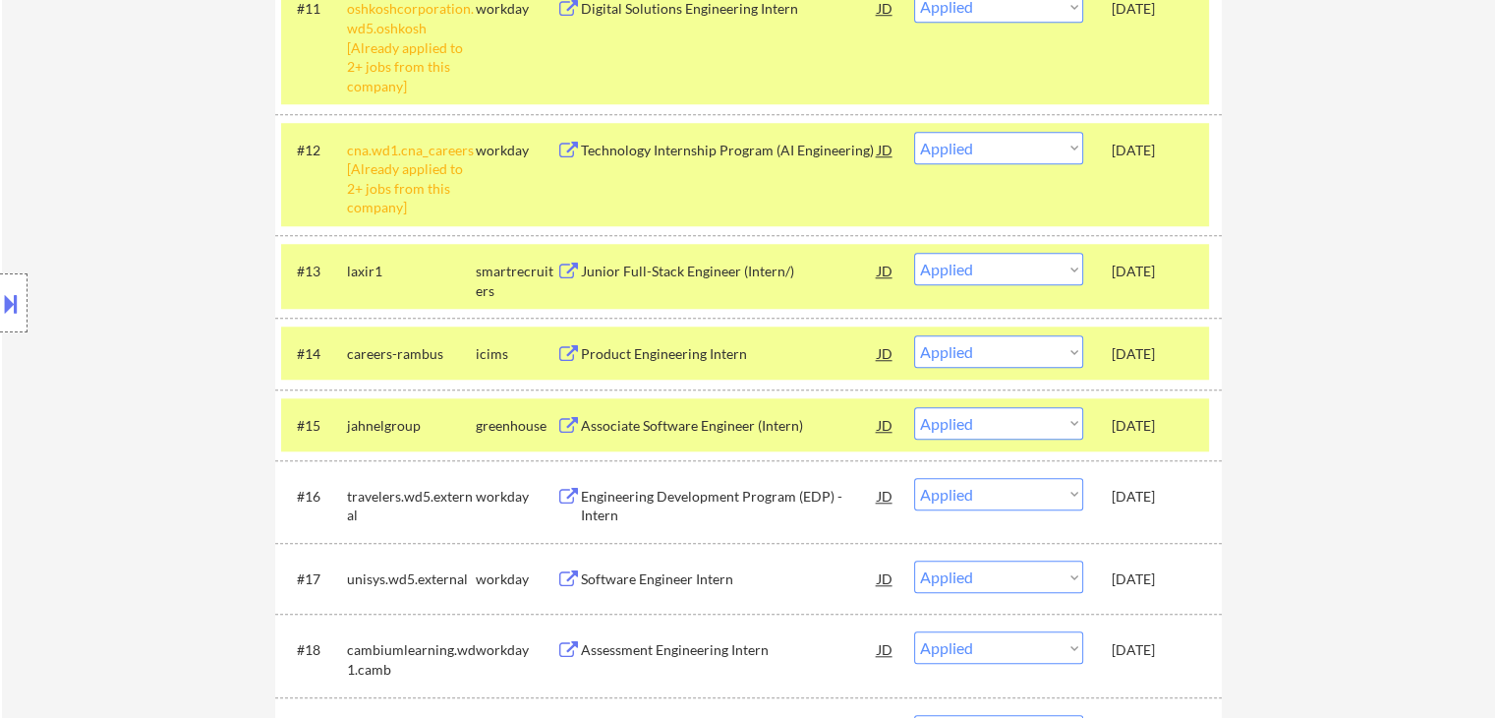
scroll to position [1868, 0]
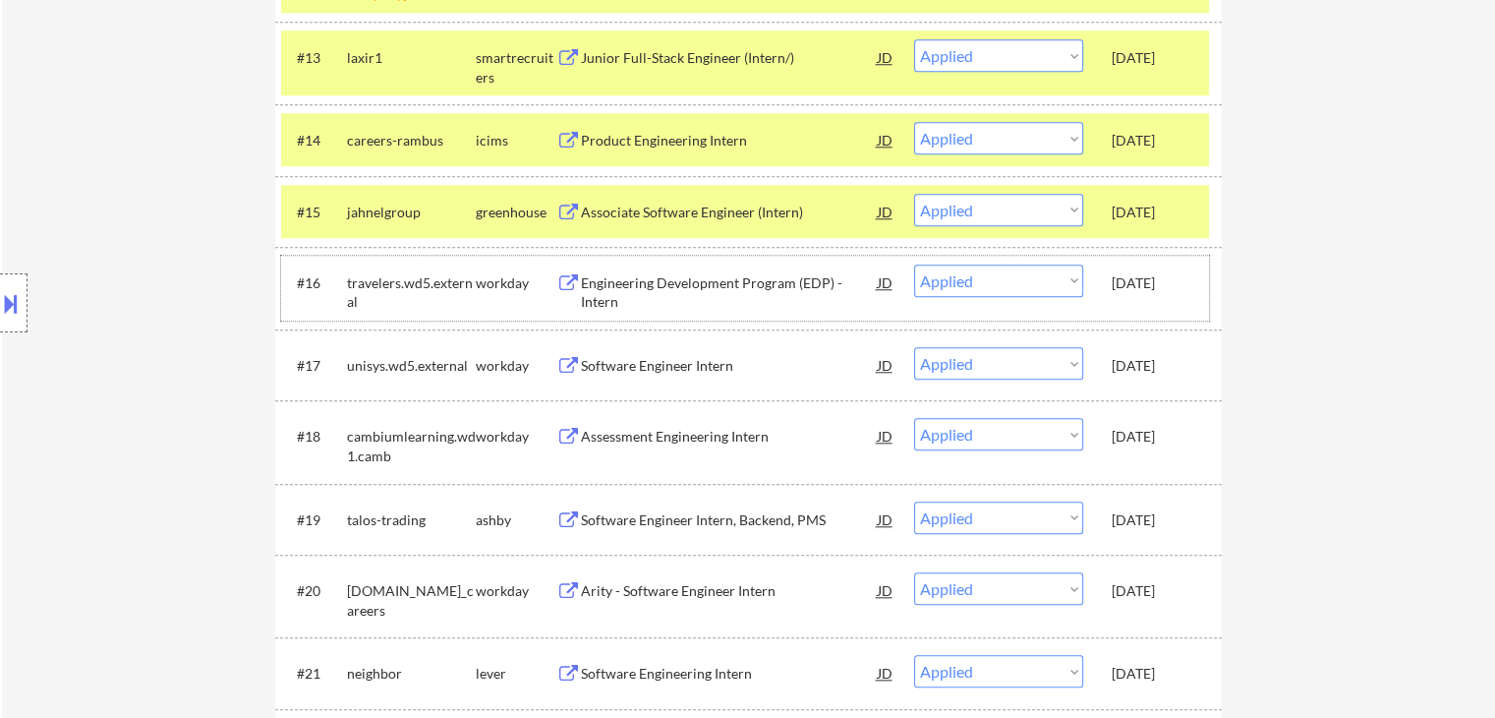
drag, startPoint x: 1147, startPoint y: 284, endPoint x: 1153, endPoint y: 369, distance: 84.7
click at [1149, 295] on div "Sep 21, 2025" at bounding box center [1155, 281] width 87 height 35
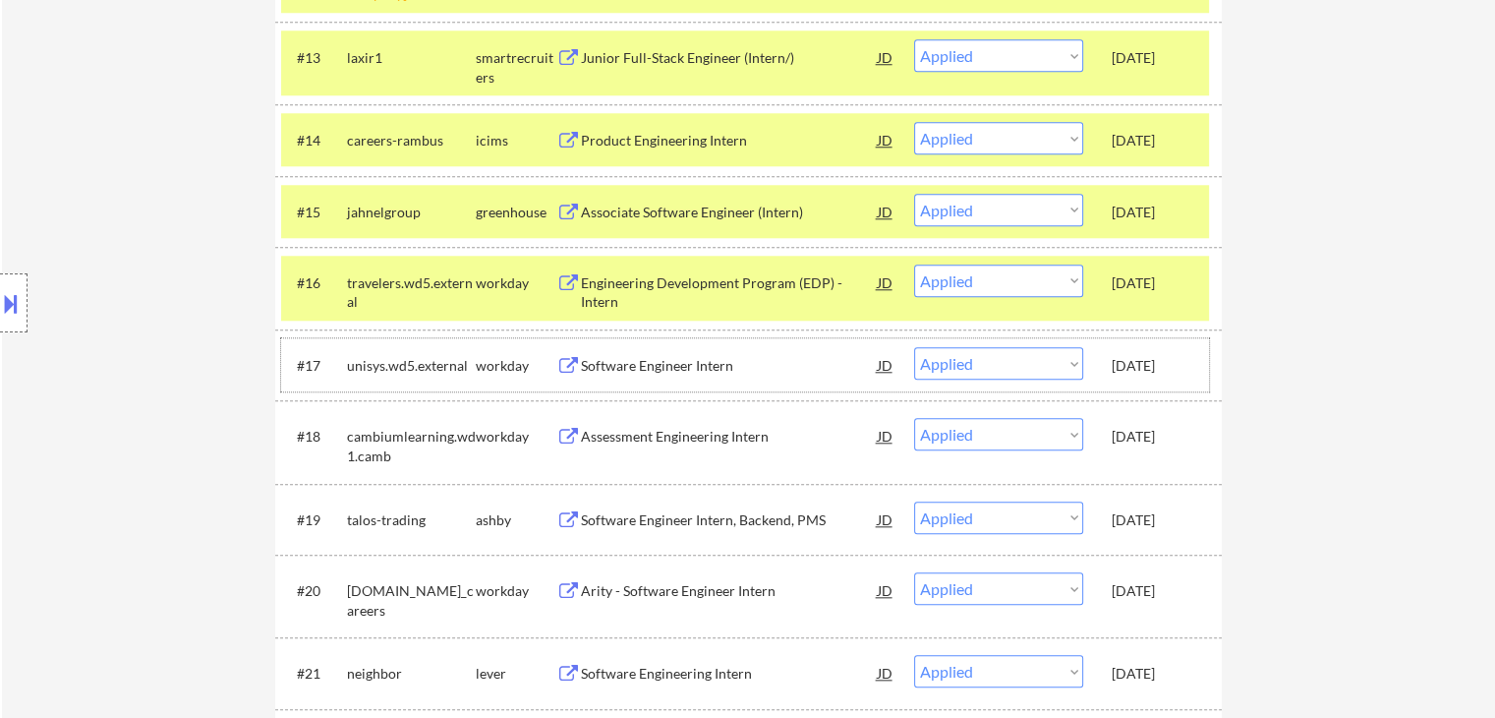
click at [1153, 369] on div "Sep 21, 2025" at bounding box center [1155, 366] width 87 height 20
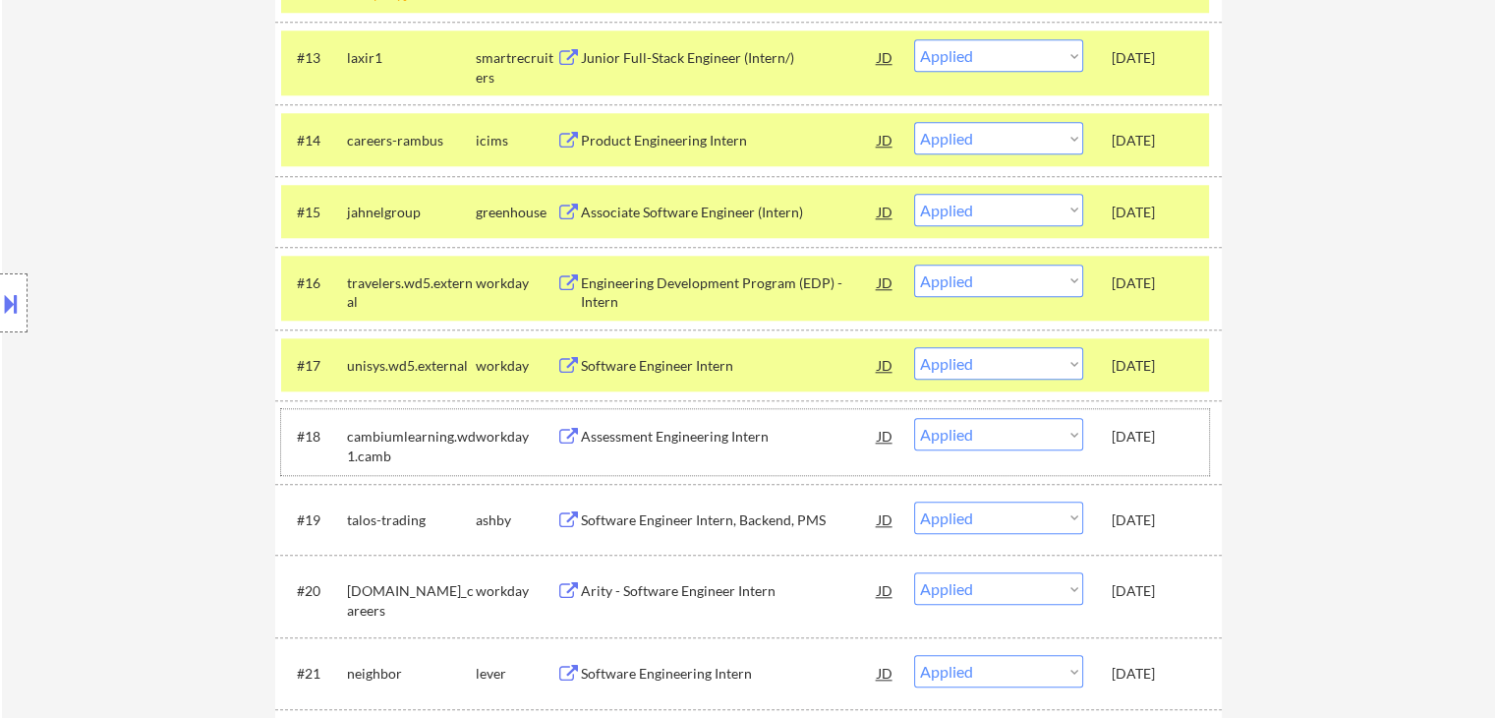
click at [1164, 426] on div "Sep 21, 2025" at bounding box center [1155, 435] width 87 height 35
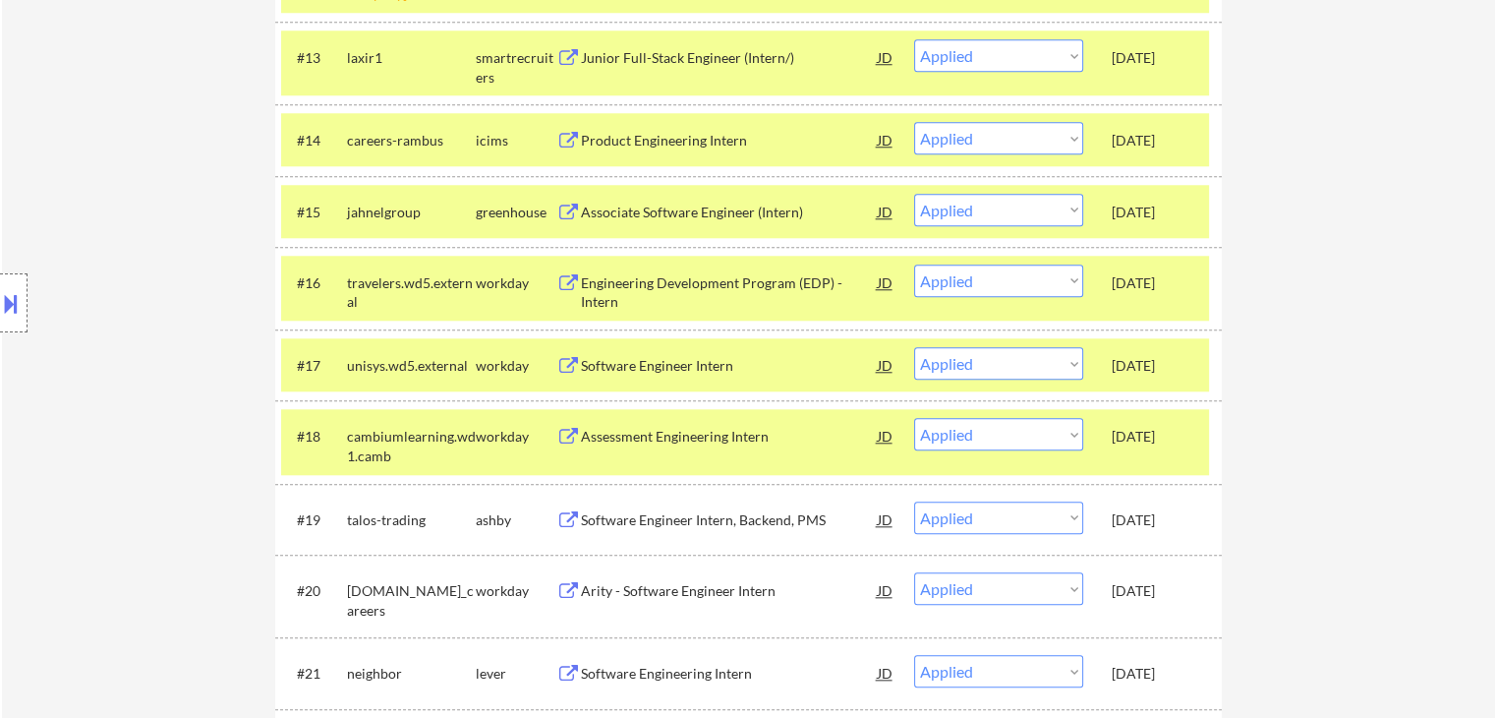
click at [1167, 499] on div "#19 talos-trading ashby Software Engineer Intern, Backend, PMS JD Choose an opt…" at bounding box center [745, 518] width 928 height 53
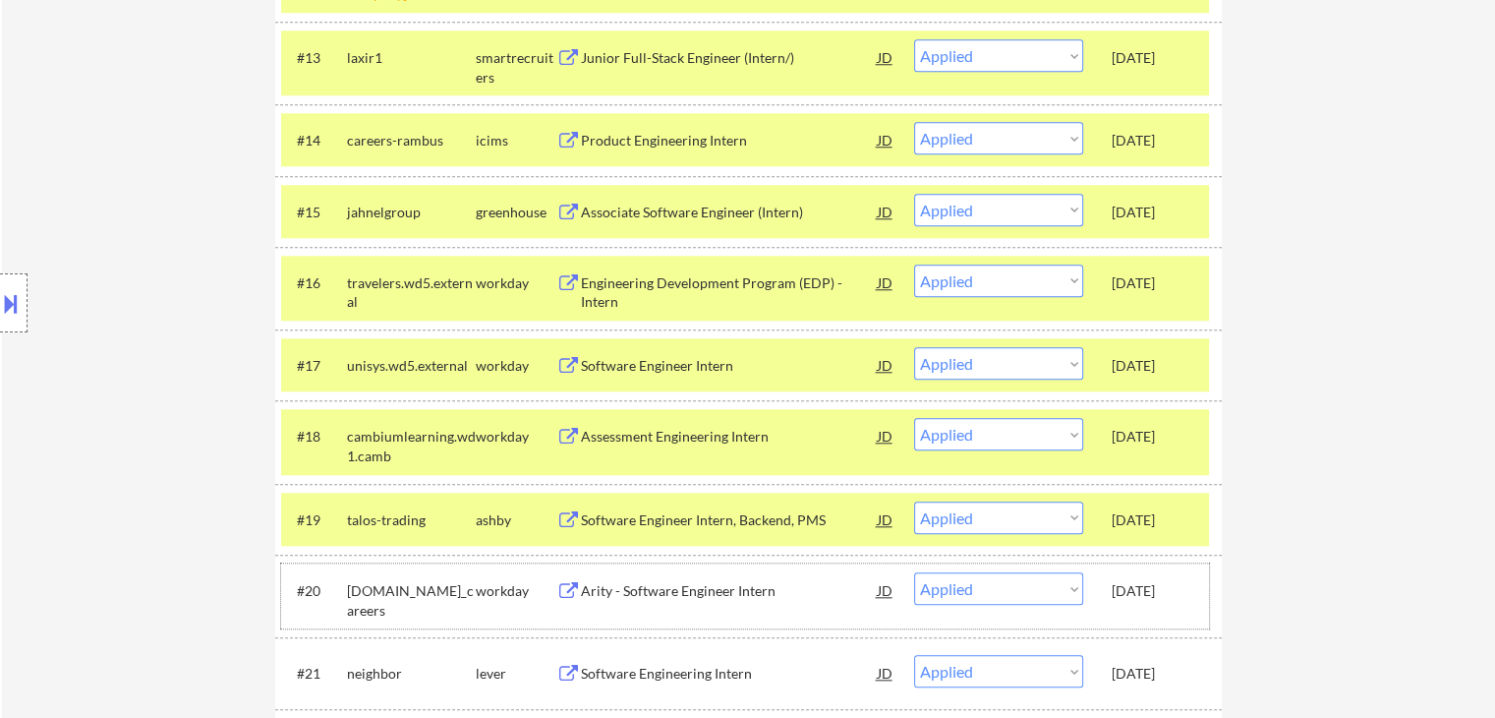
click at [1155, 583] on div "Sep 21, 2025" at bounding box center [1155, 591] width 87 height 20
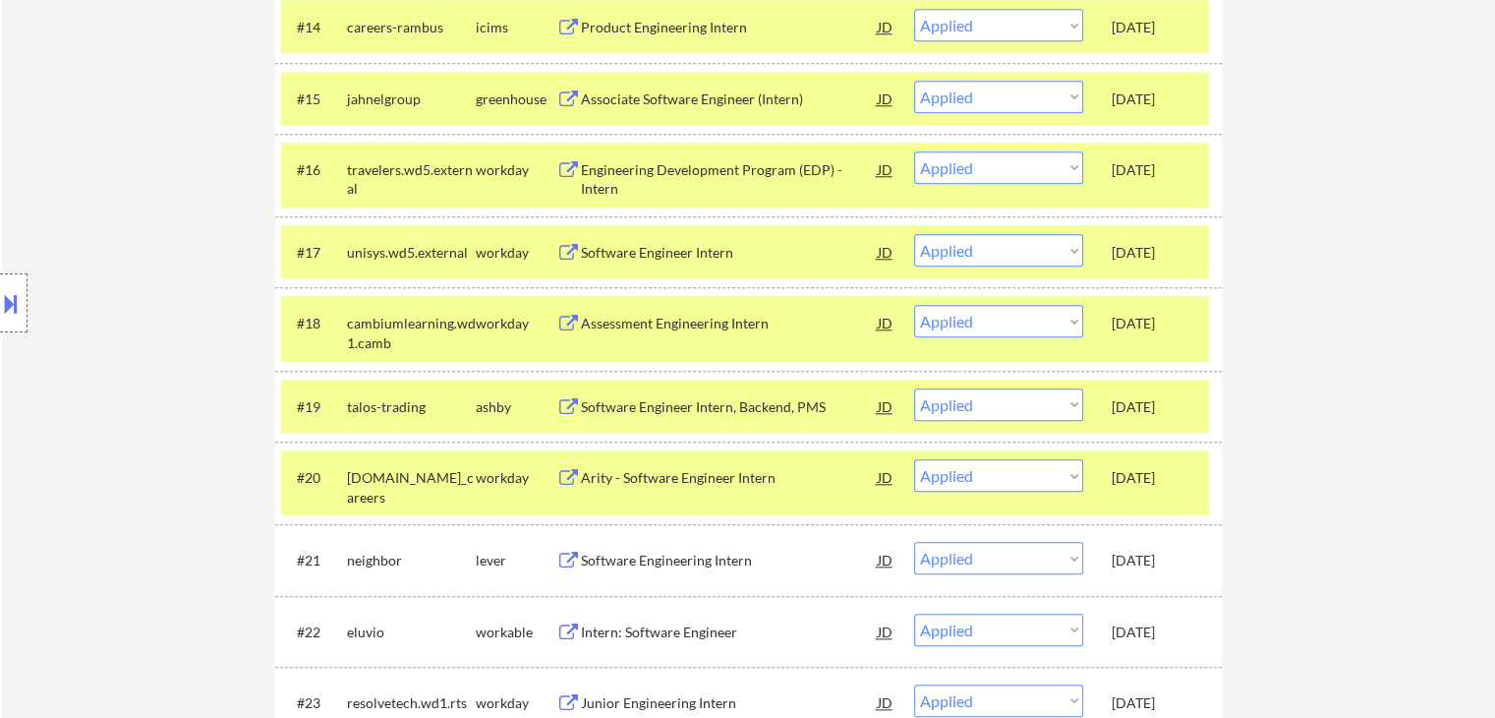
scroll to position [2064, 0]
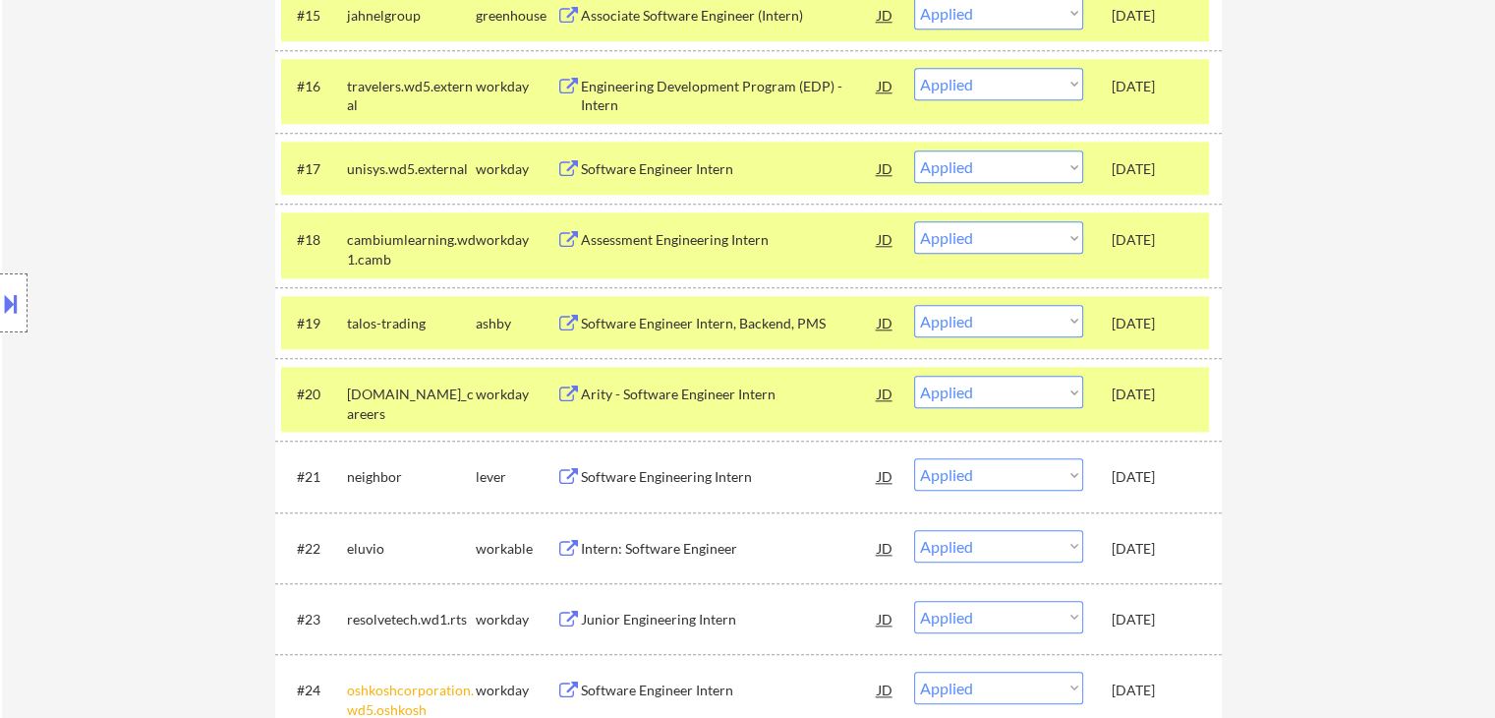
click at [1143, 469] on div "Sep 21, 2025" at bounding box center [1155, 477] width 87 height 20
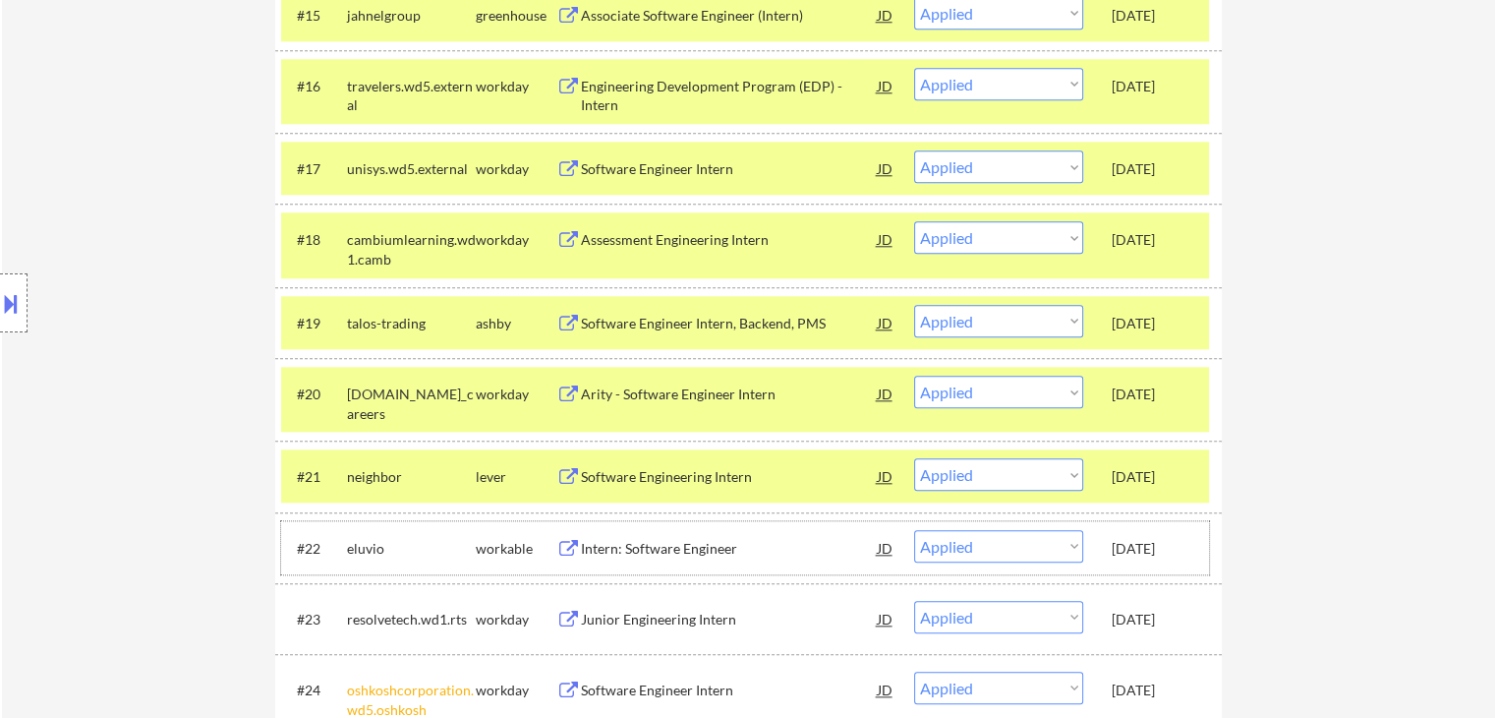
drag, startPoint x: 1163, startPoint y: 540, endPoint x: 1168, endPoint y: 604, distance: 64.1
click at [1165, 552] on div "Sep 21, 2025" at bounding box center [1155, 549] width 87 height 20
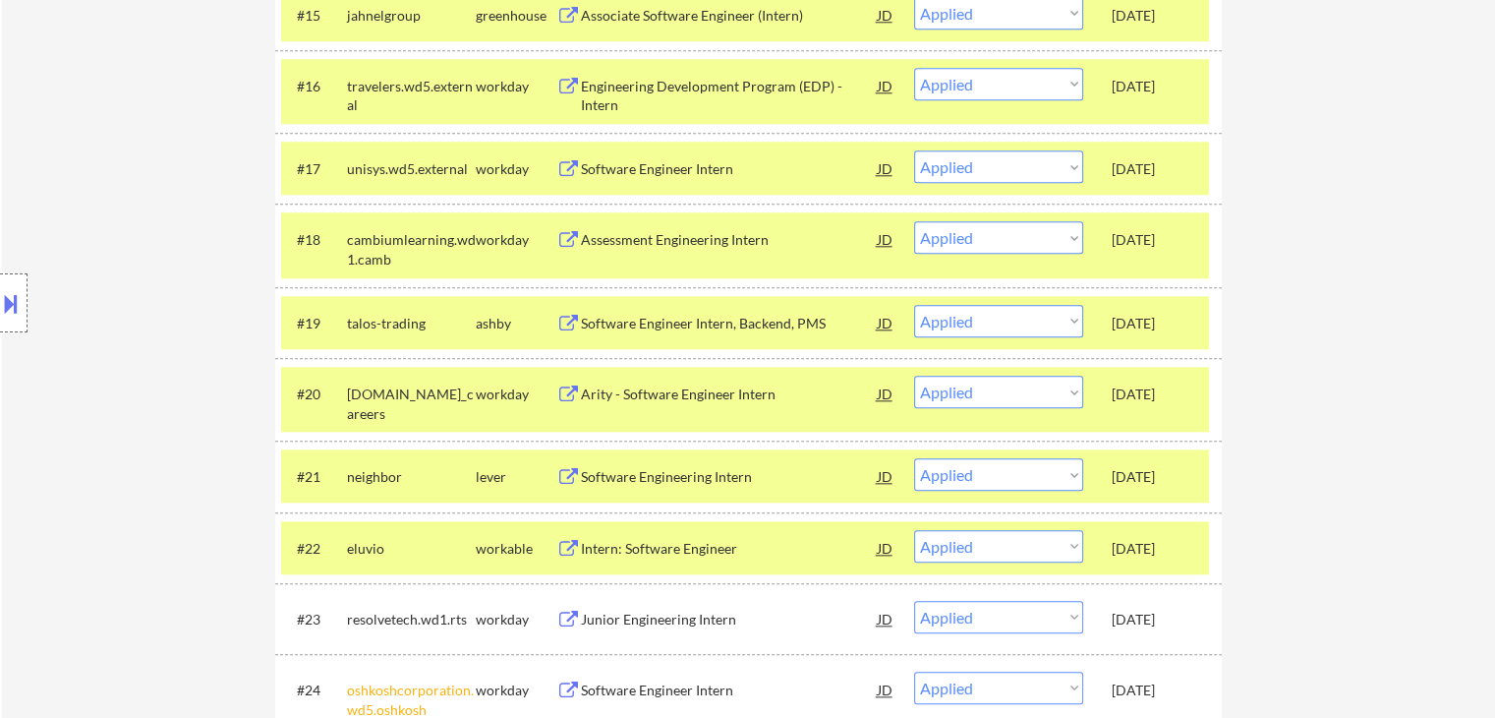
click at [1165, 618] on div "Sep 21, 2025" at bounding box center [1155, 619] width 87 height 20
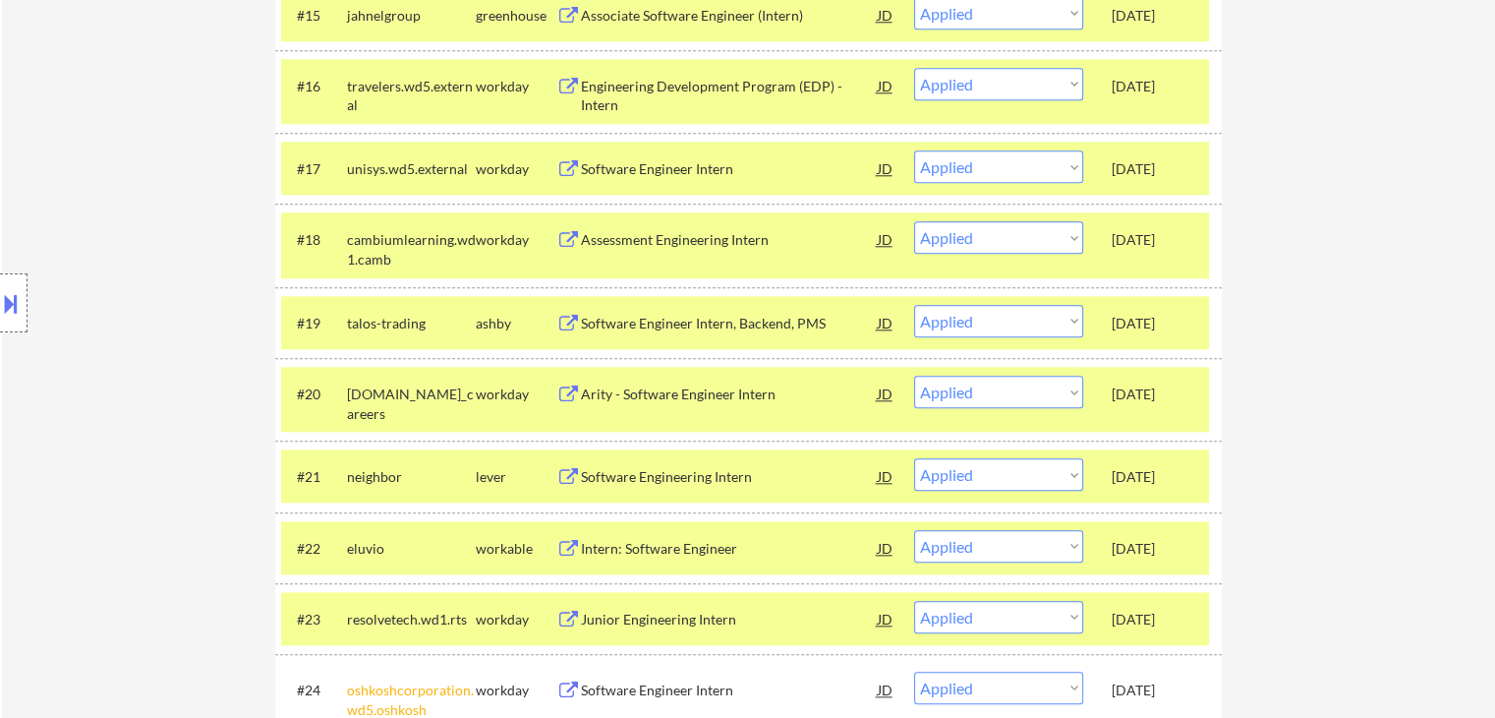
click at [1158, 669] on div "#24 oshkoshcorporation.wd5.oshkosh [Already applied to 2+ jobs from this compan…" at bounding box center [745, 724] width 928 height 123
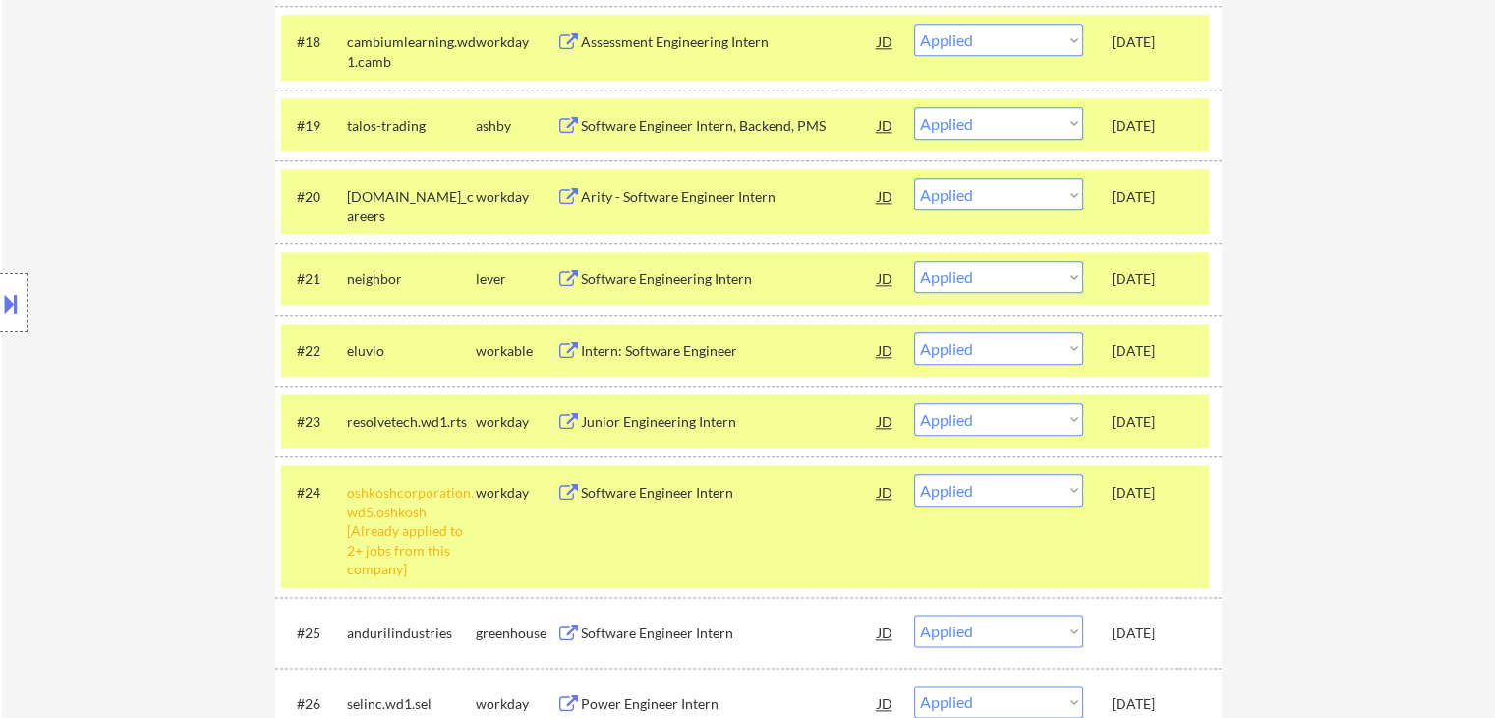
scroll to position [2458, 0]
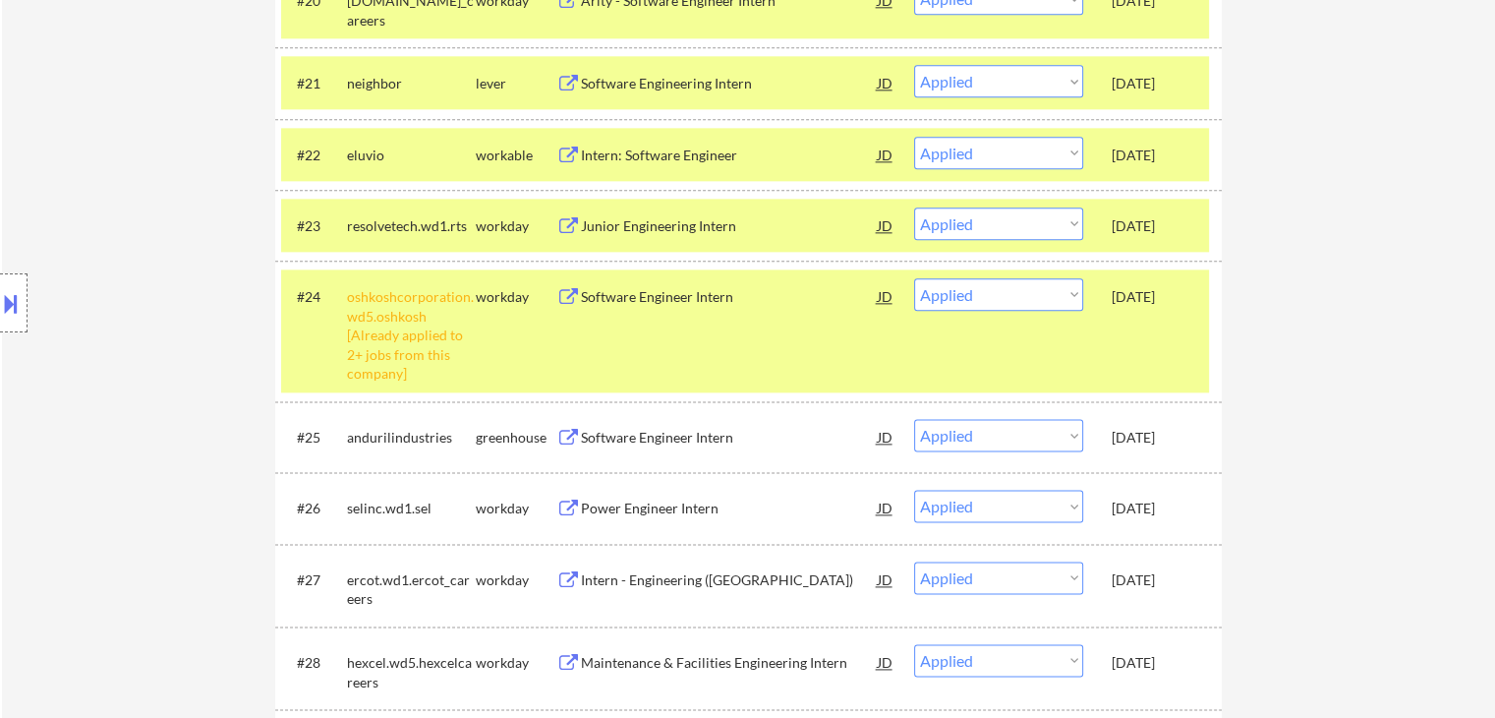
click at [1144, 428] on div "Sep 21, 2025" at bounding box center [1155, 438] width 87 height 20
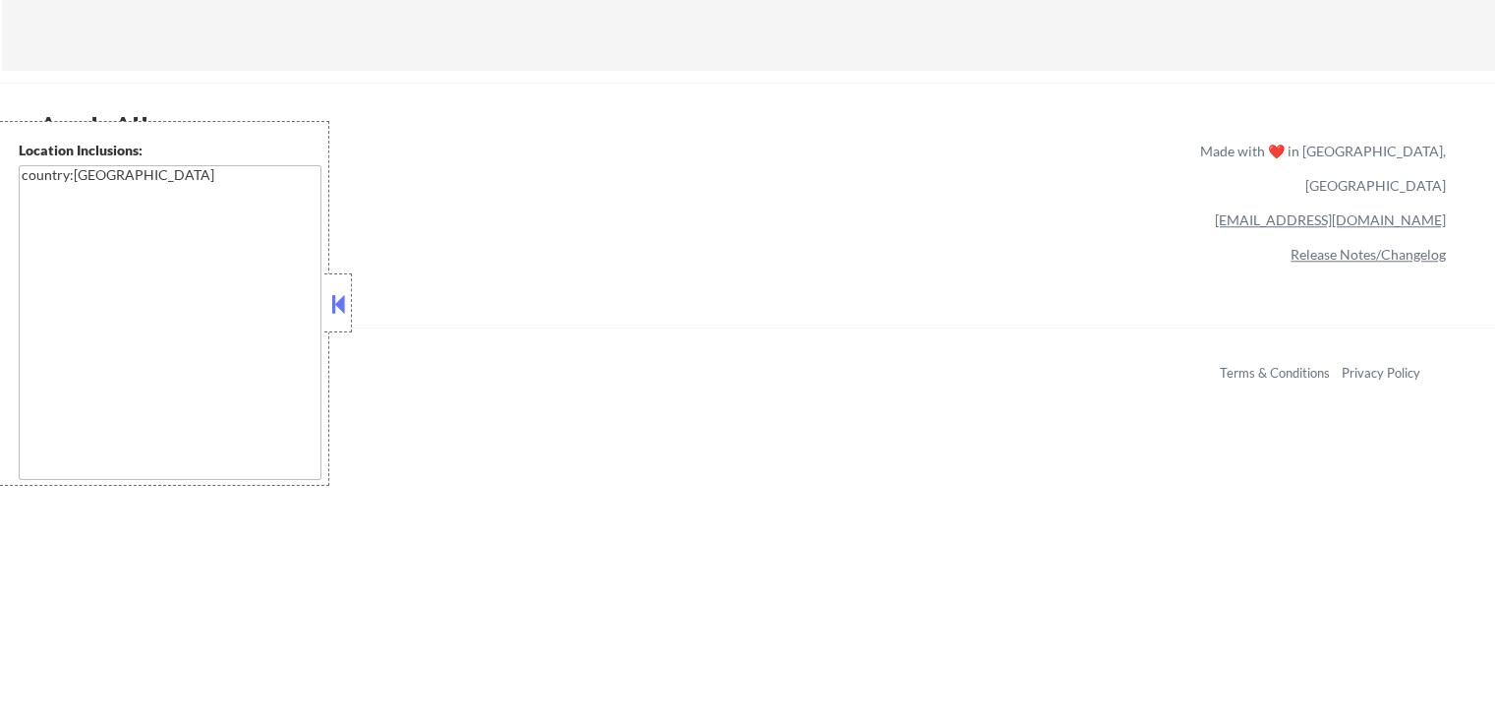
scroll to position [1671, 0]
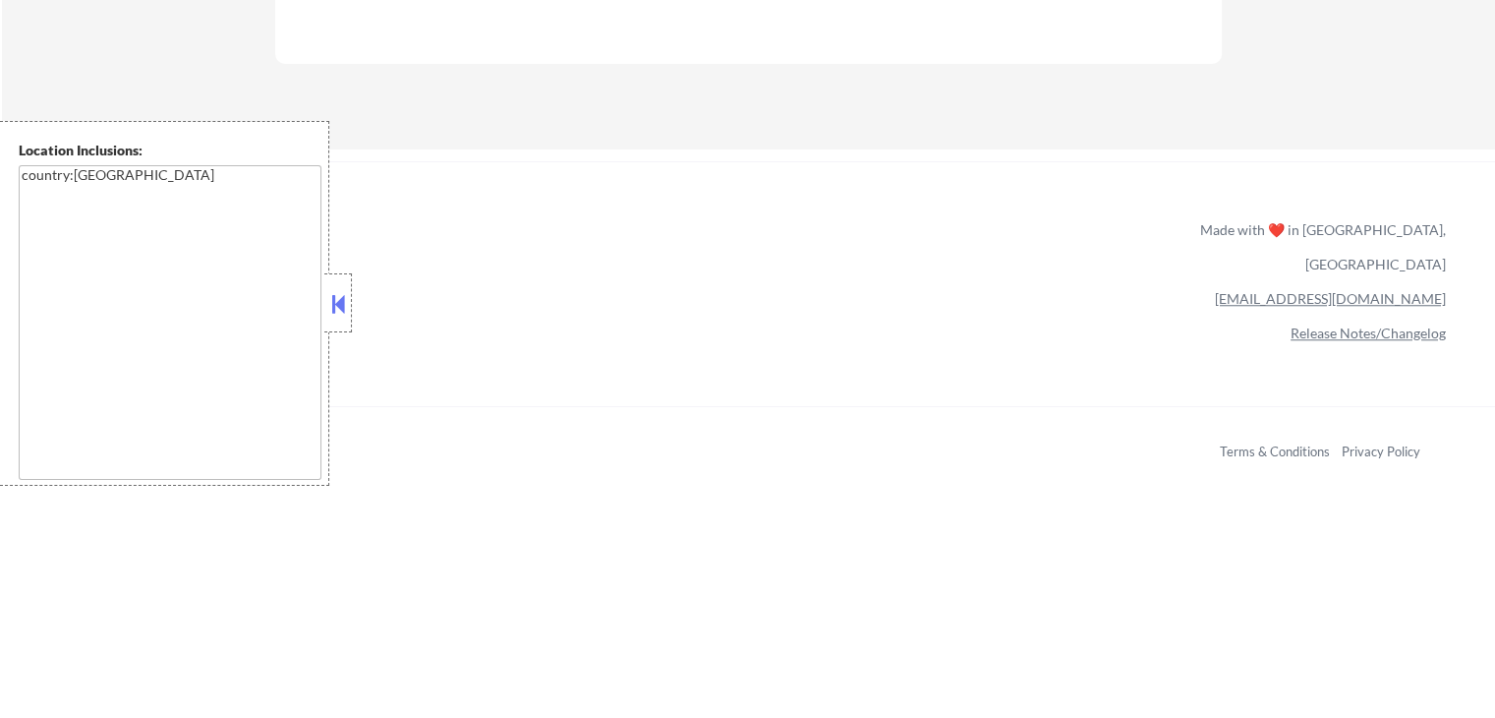
select select ""pending""
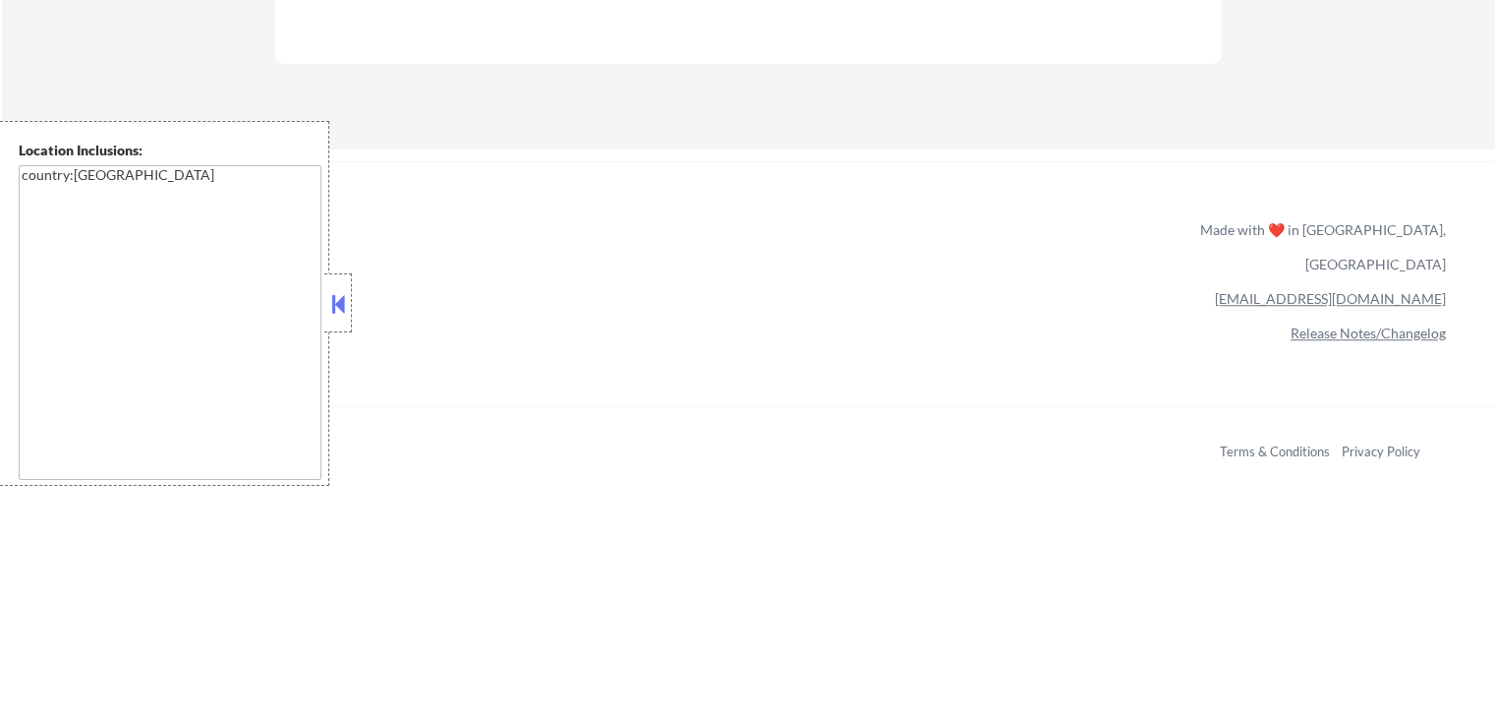
select select ""pending""
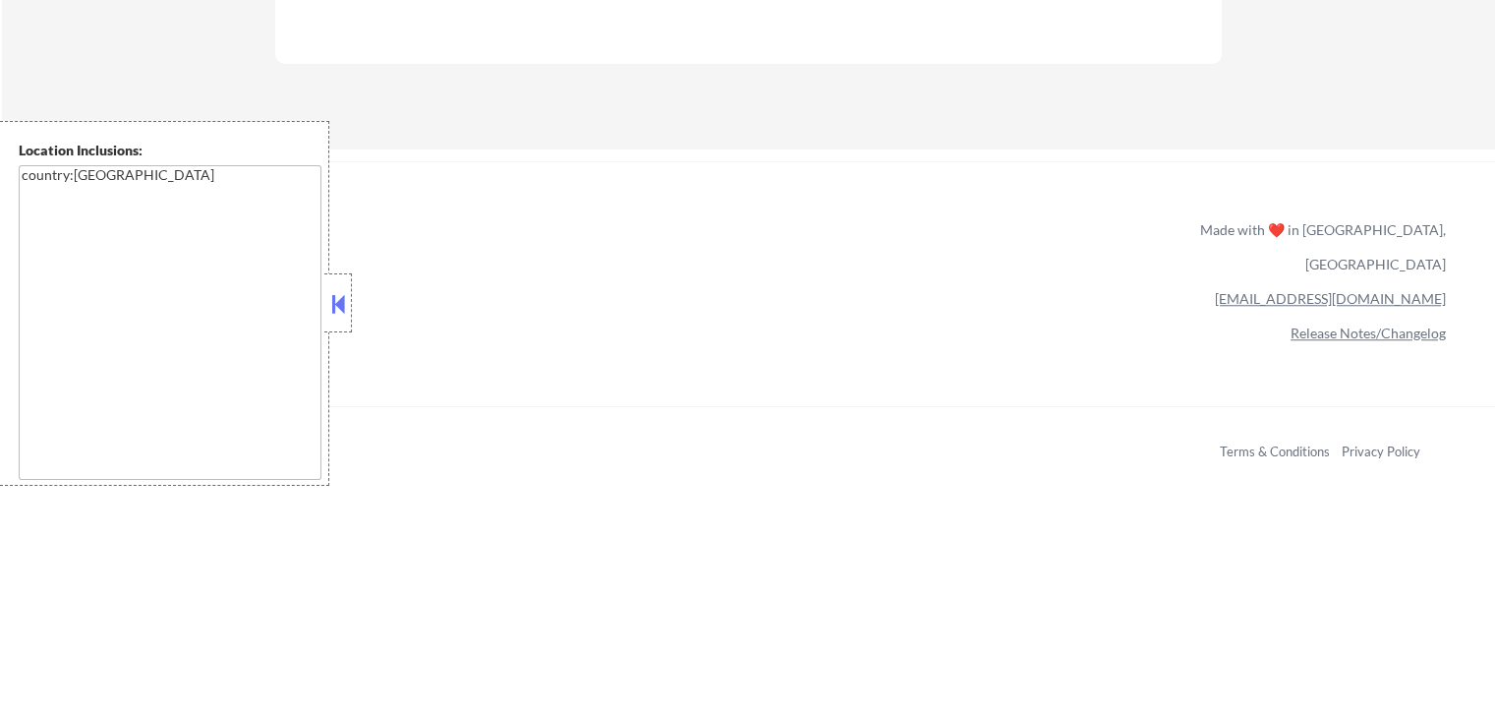
select select ""pending""
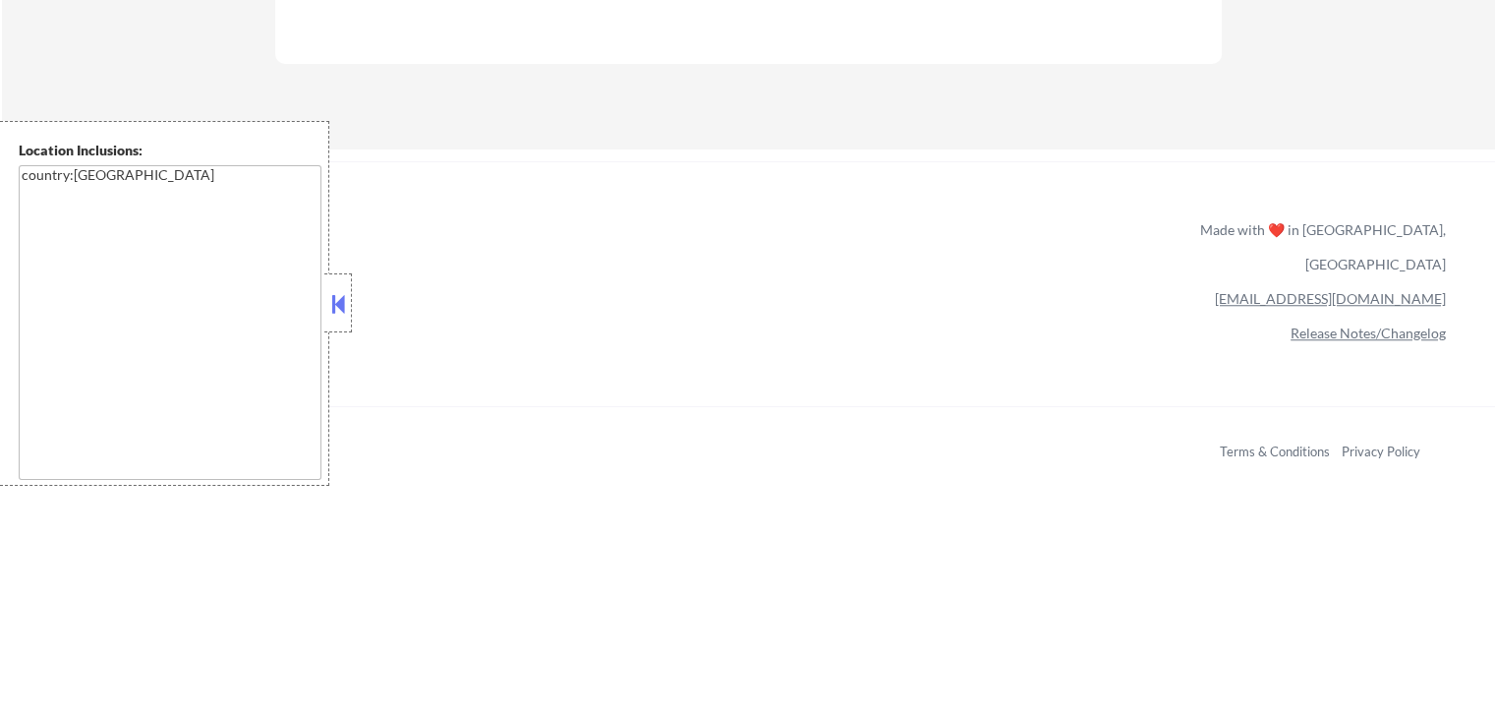
select select ""pending""
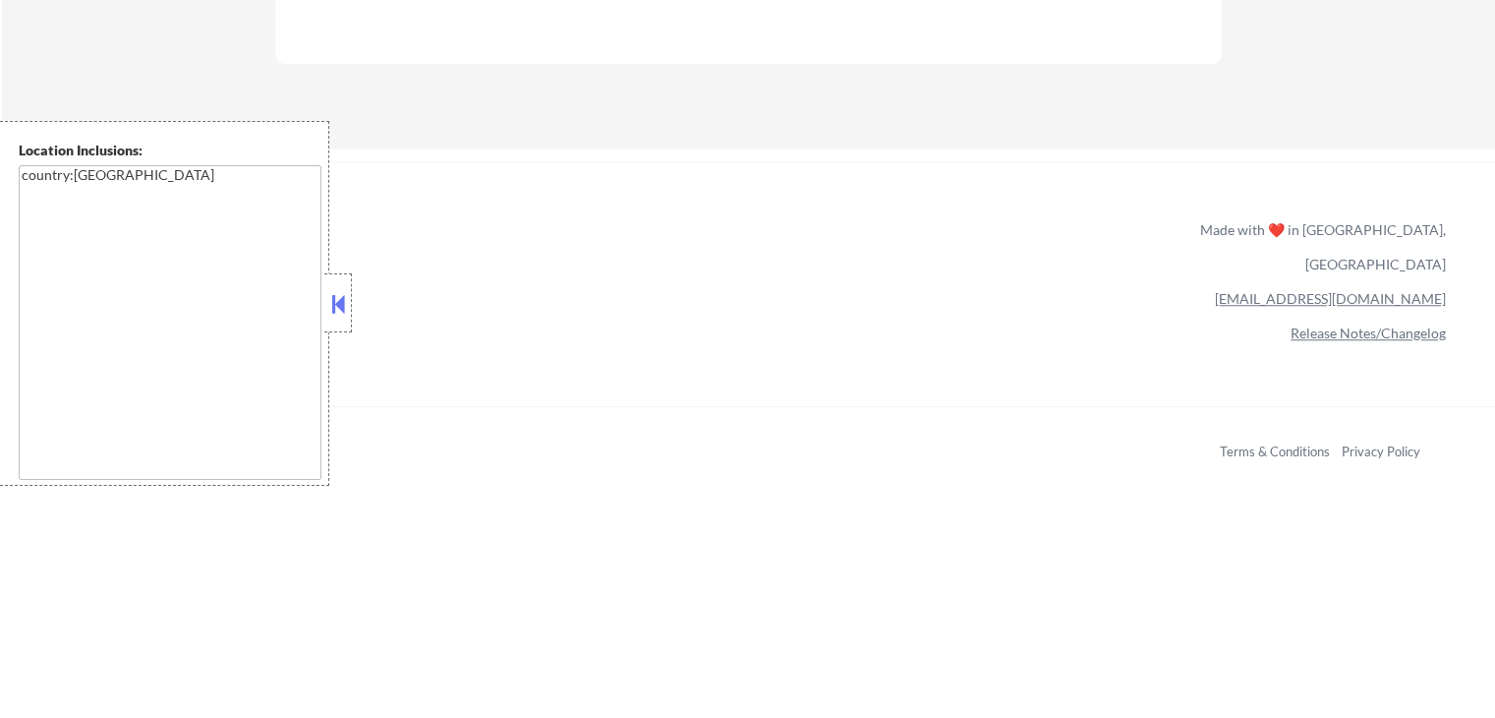
select select ""pending""
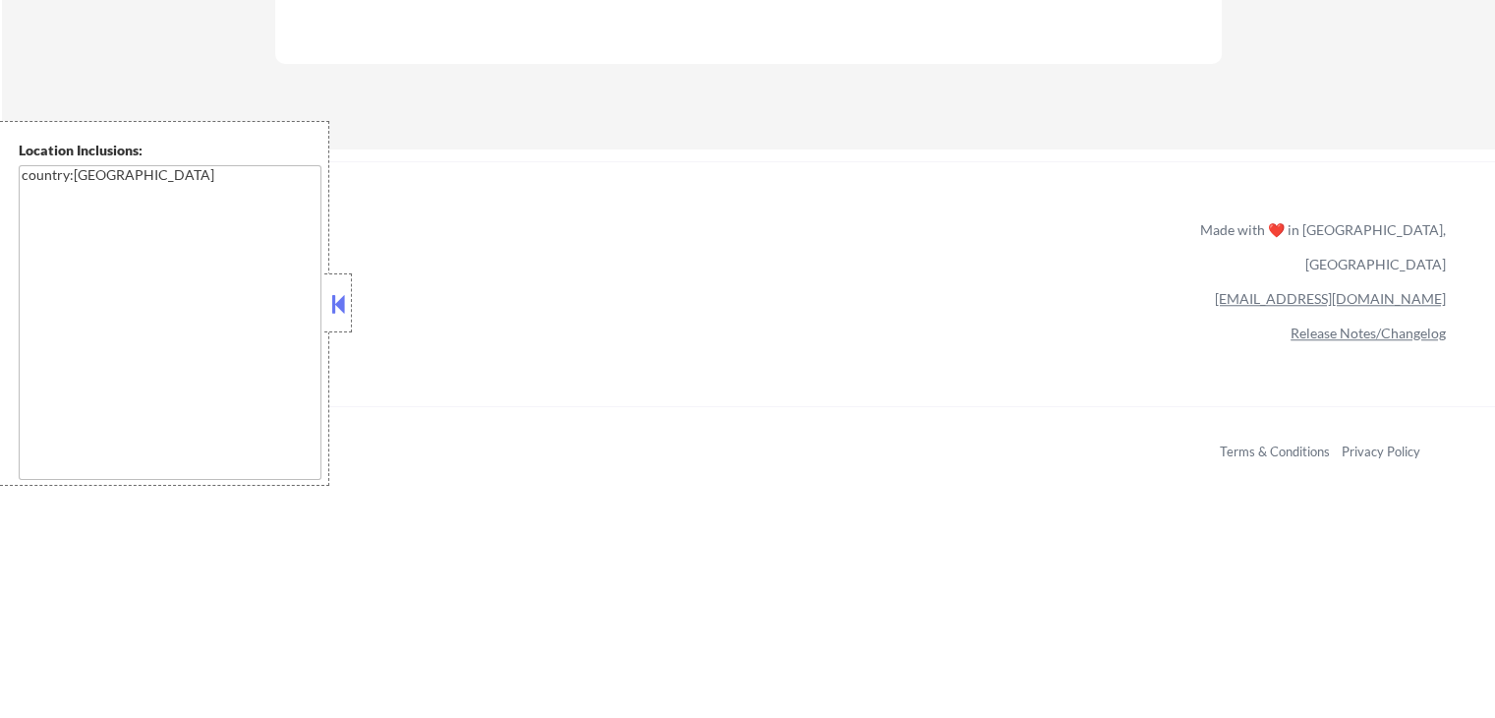
select select ""pending""
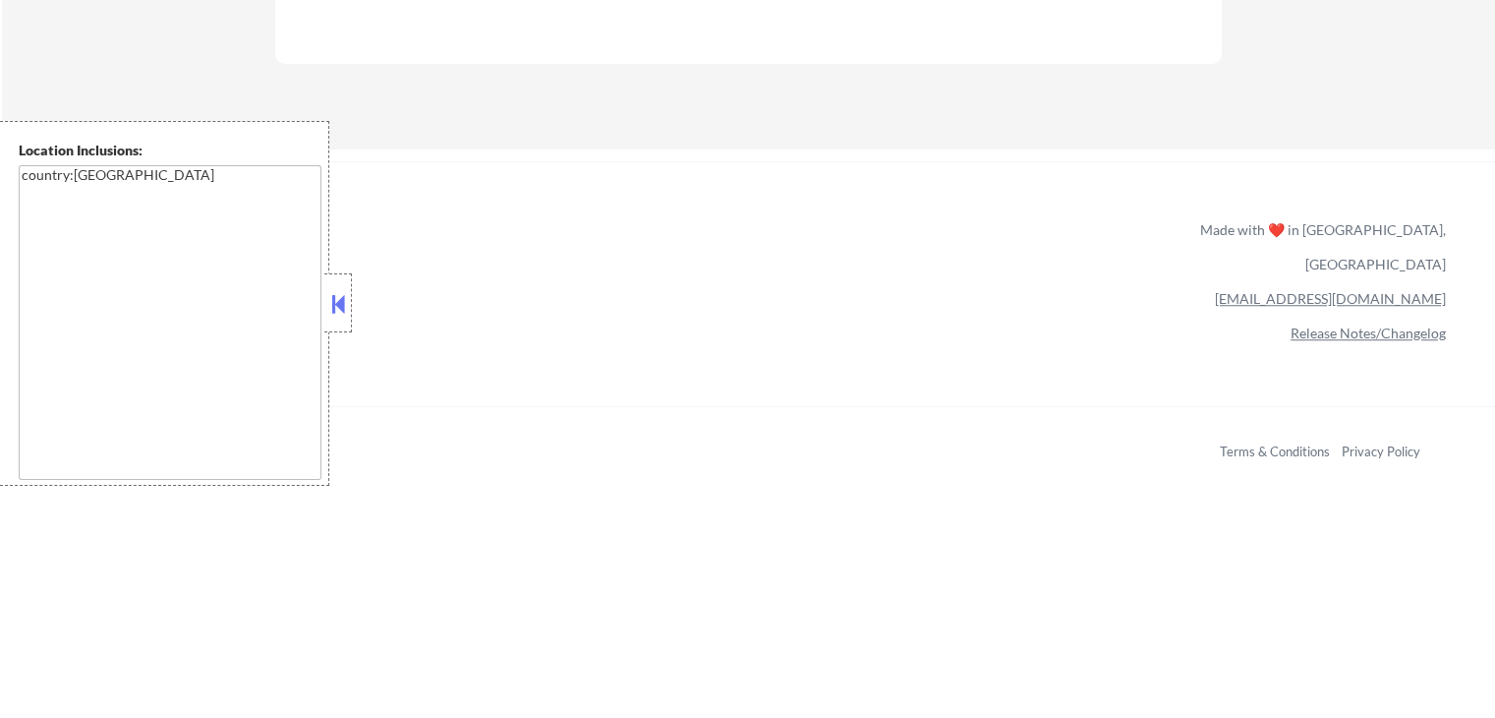
select select ""pending""
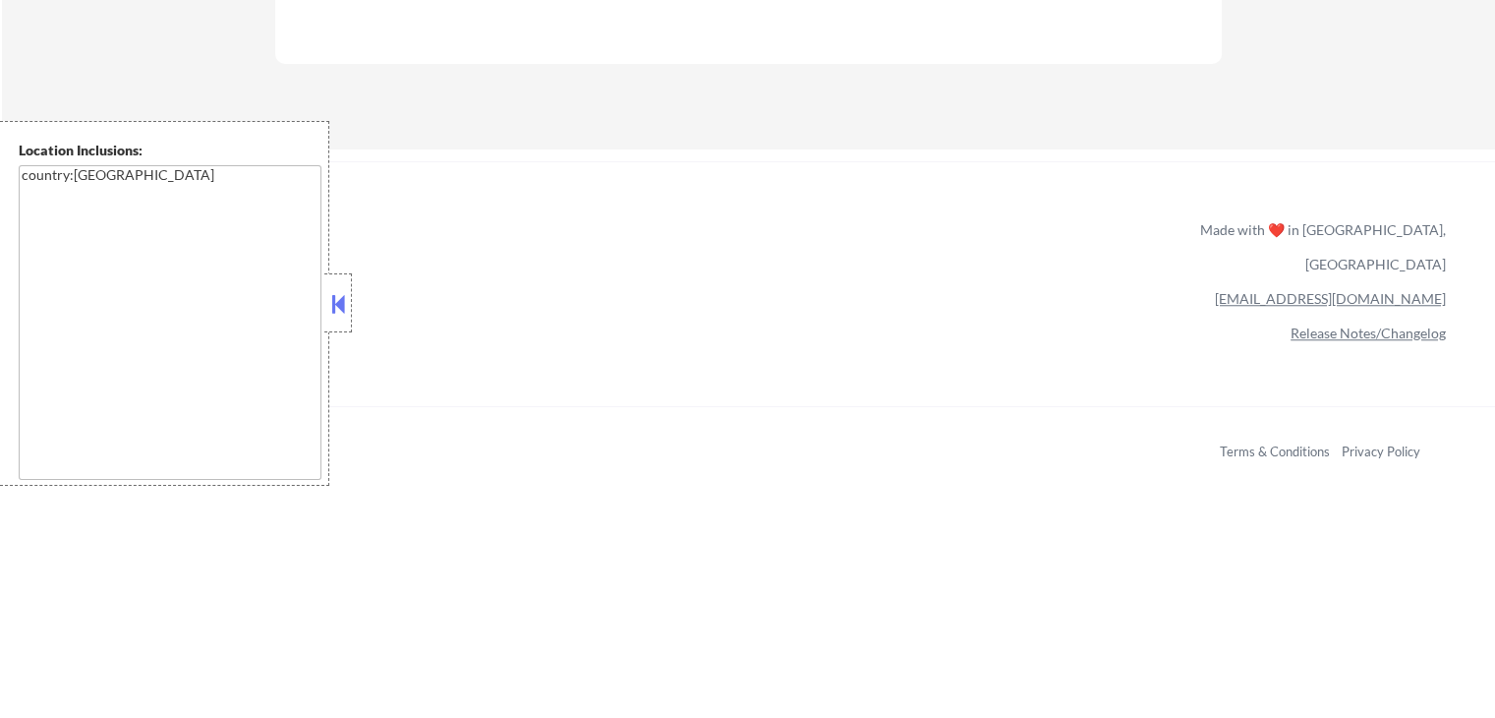
select select ""pending""
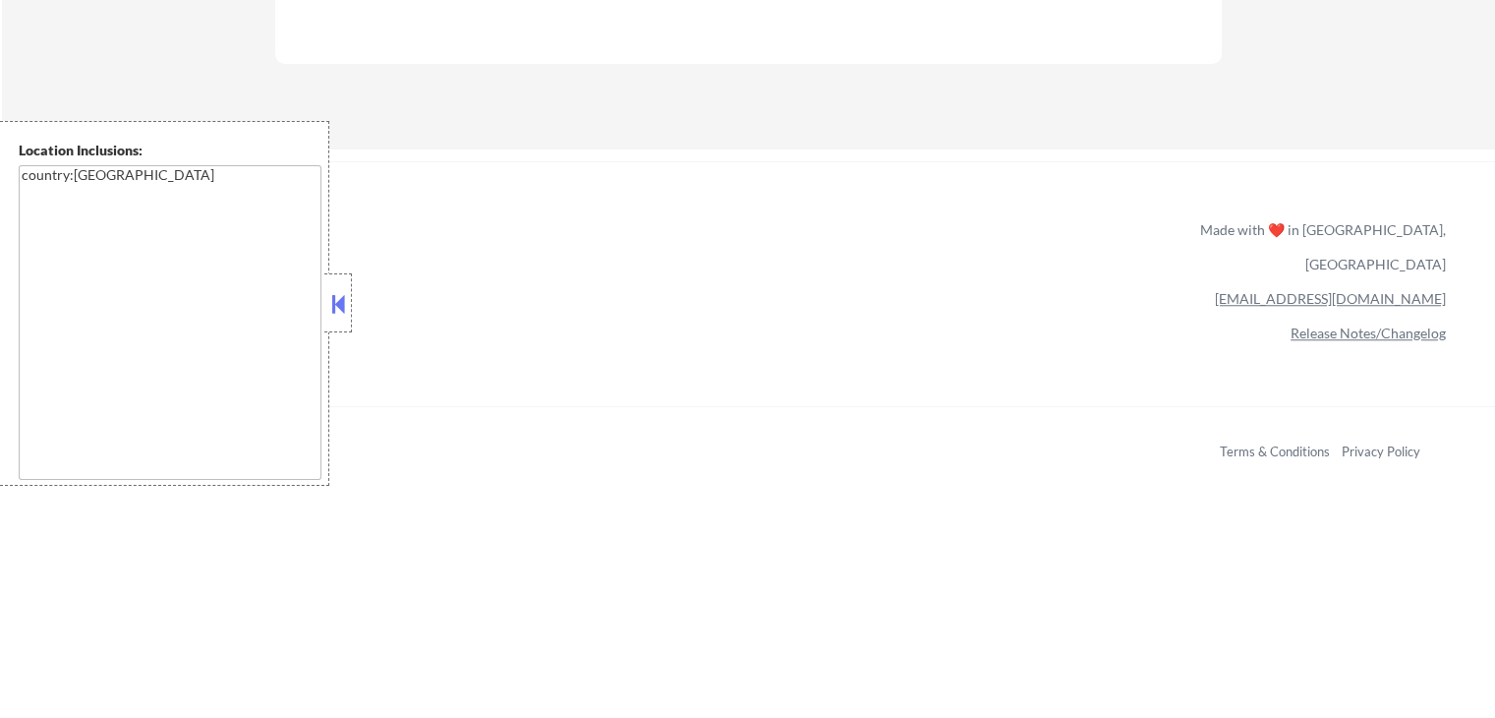
select select ""pending""
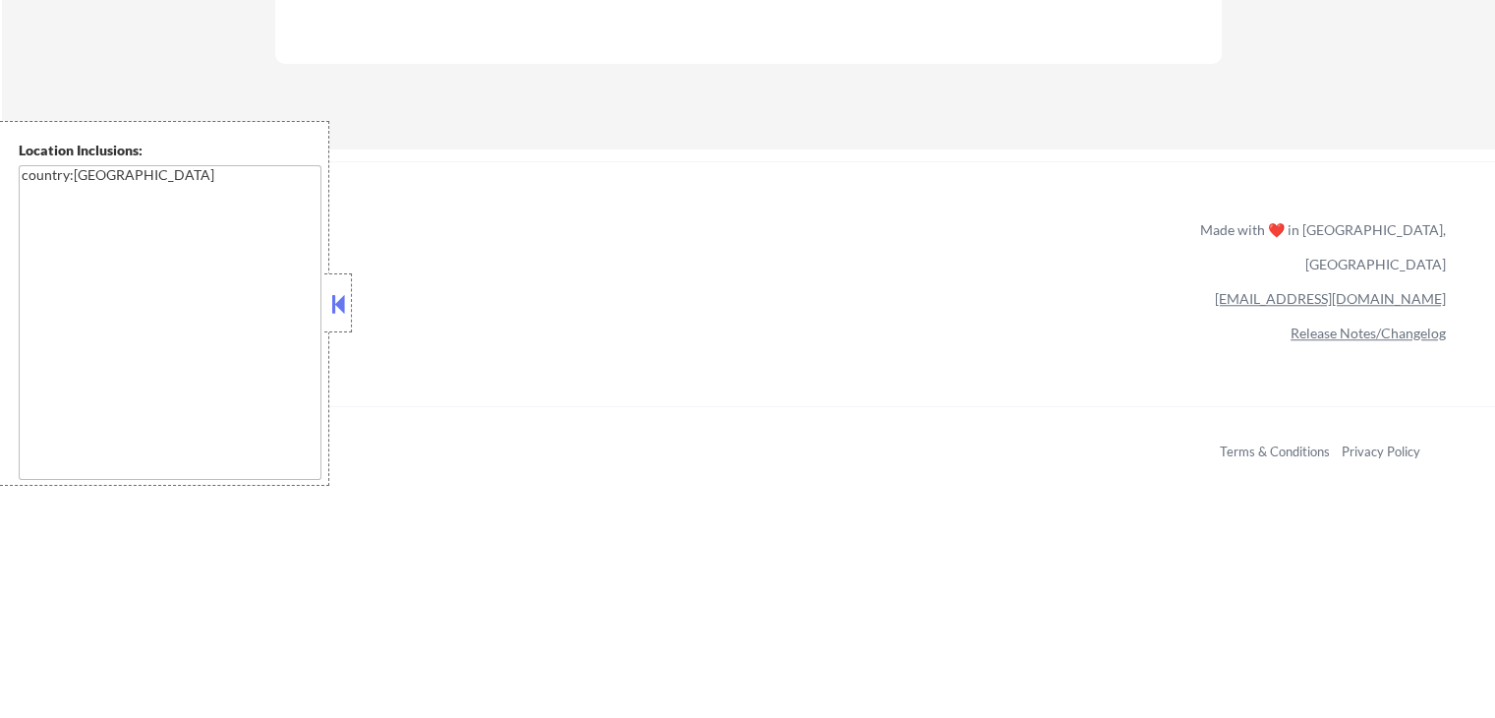
select select ""pending""
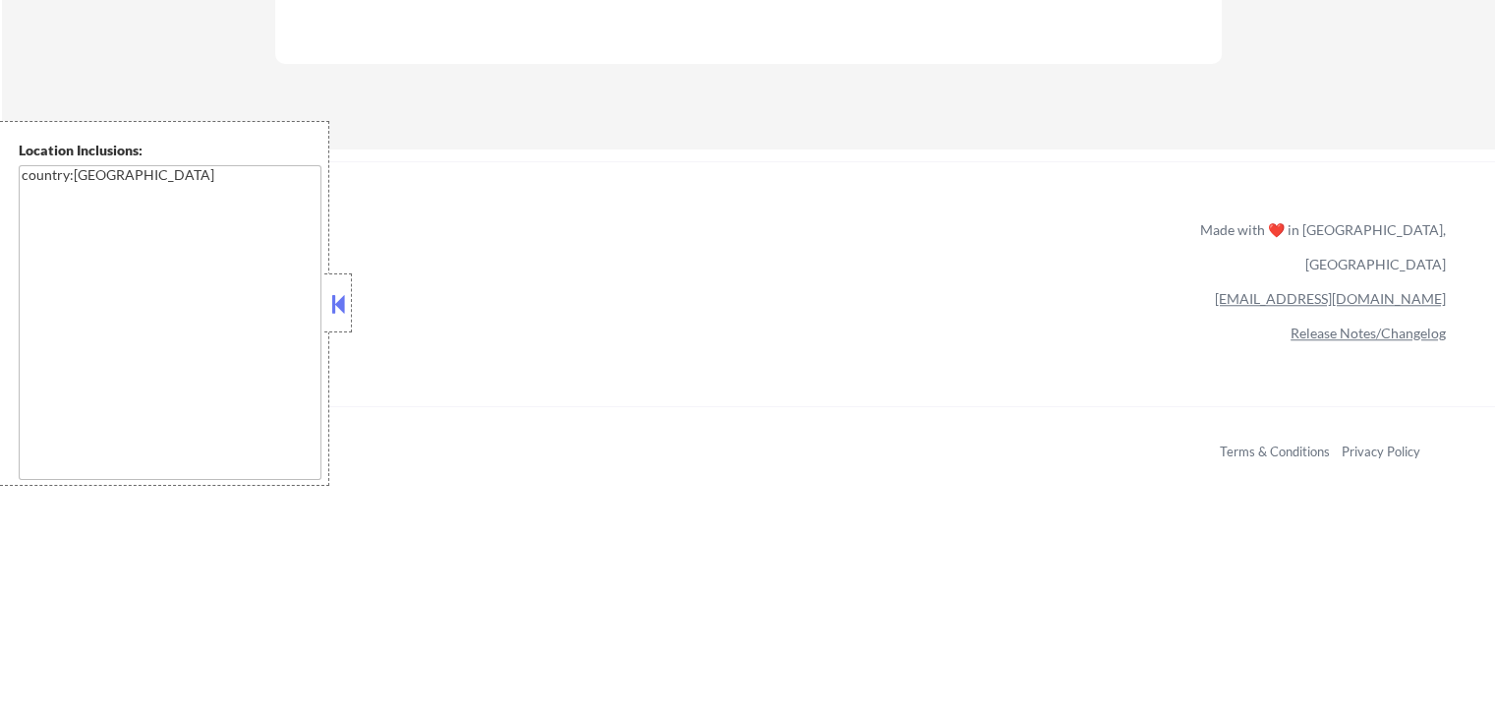
select select ""pending""
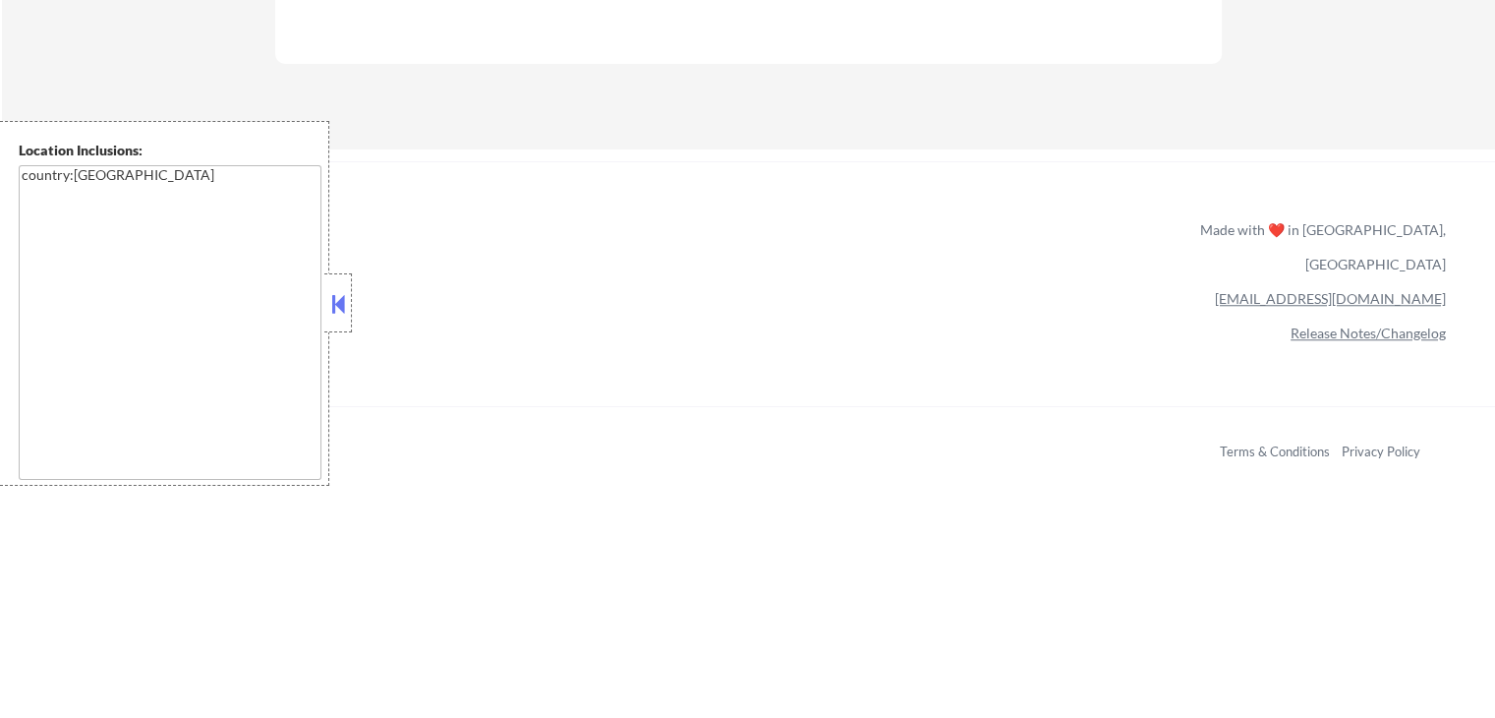
select select ""pending""
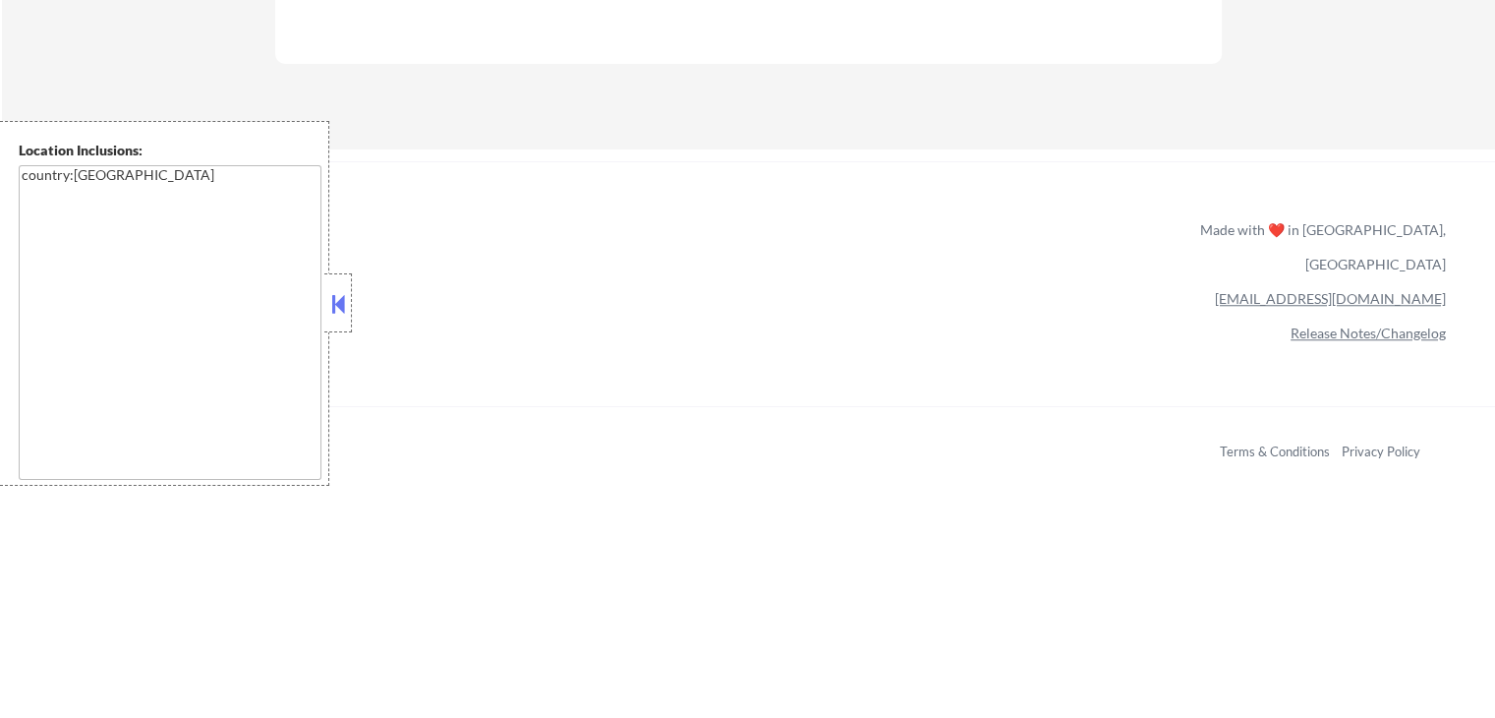
select select ""pending""
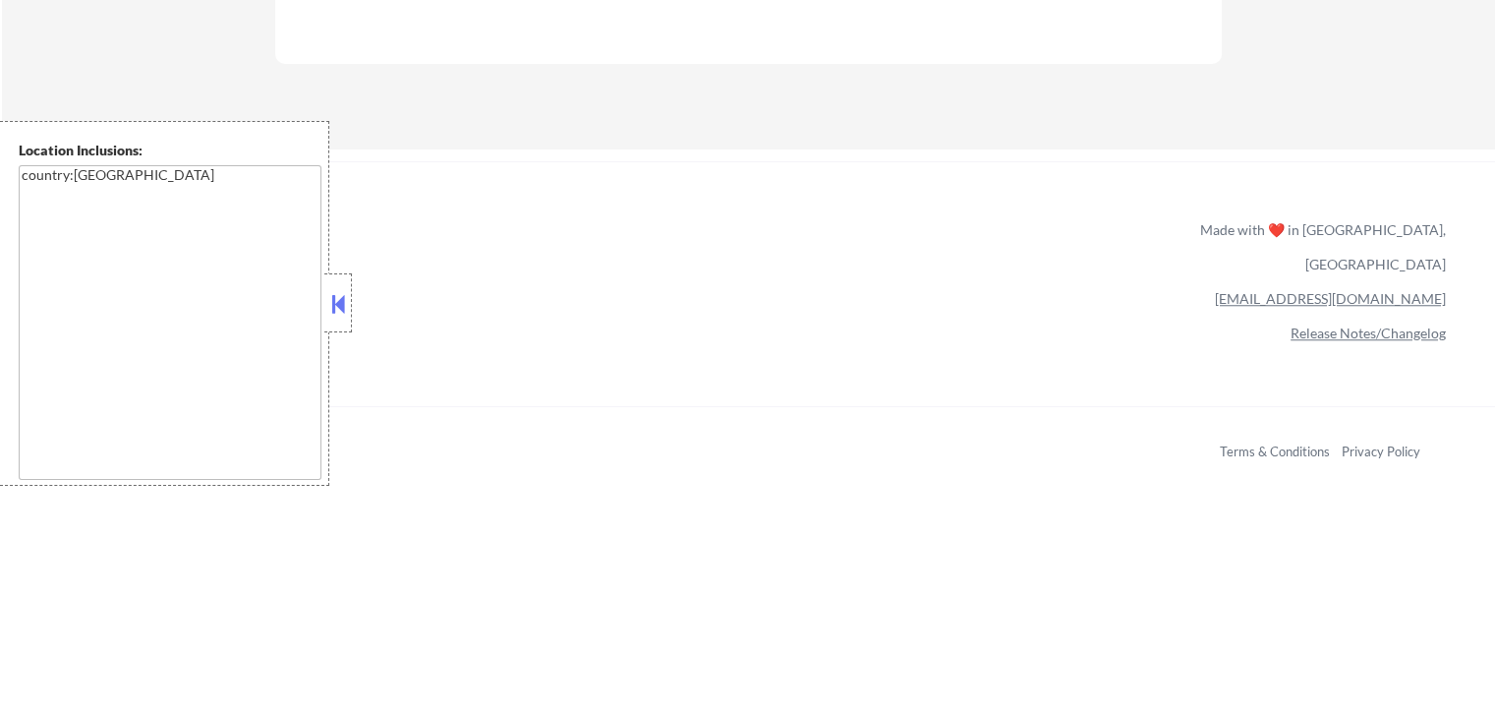
select select ""pending""
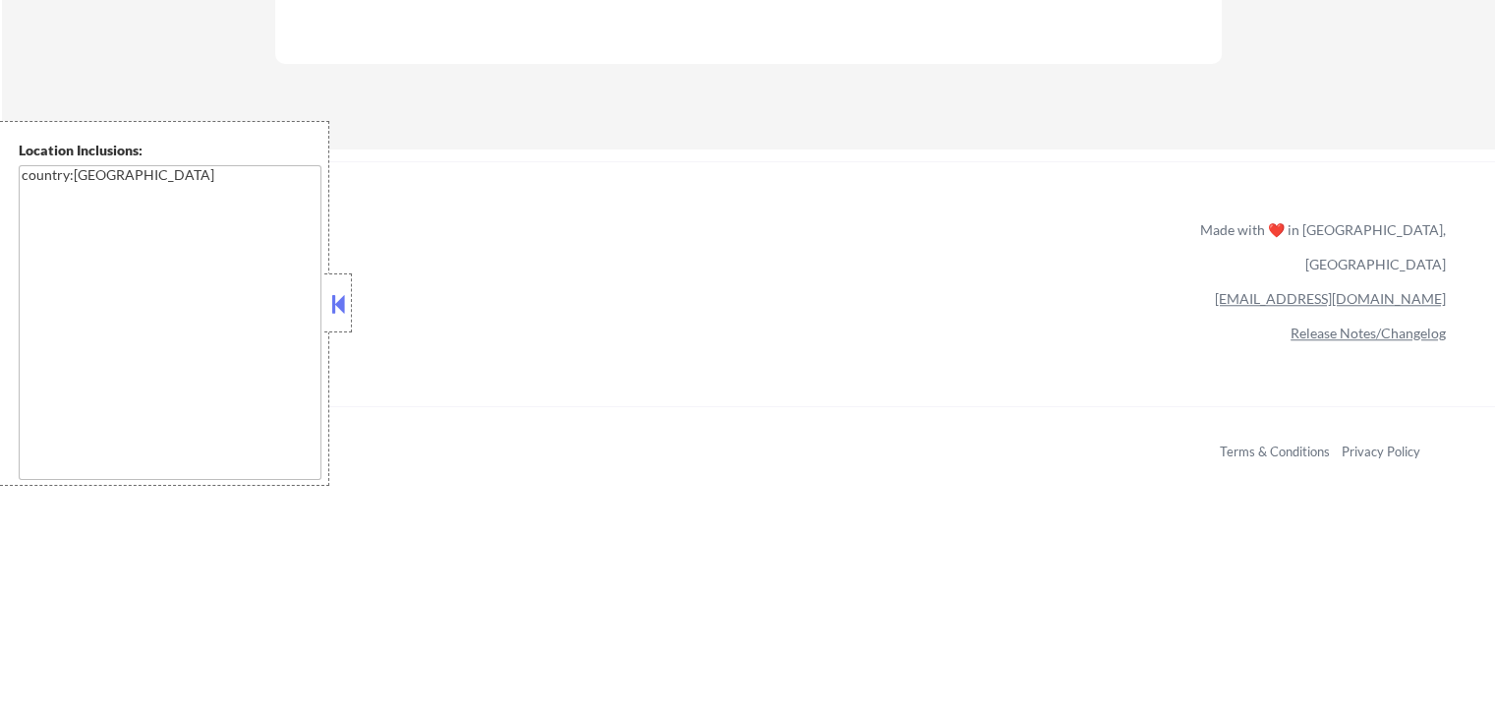
select select ""pending""
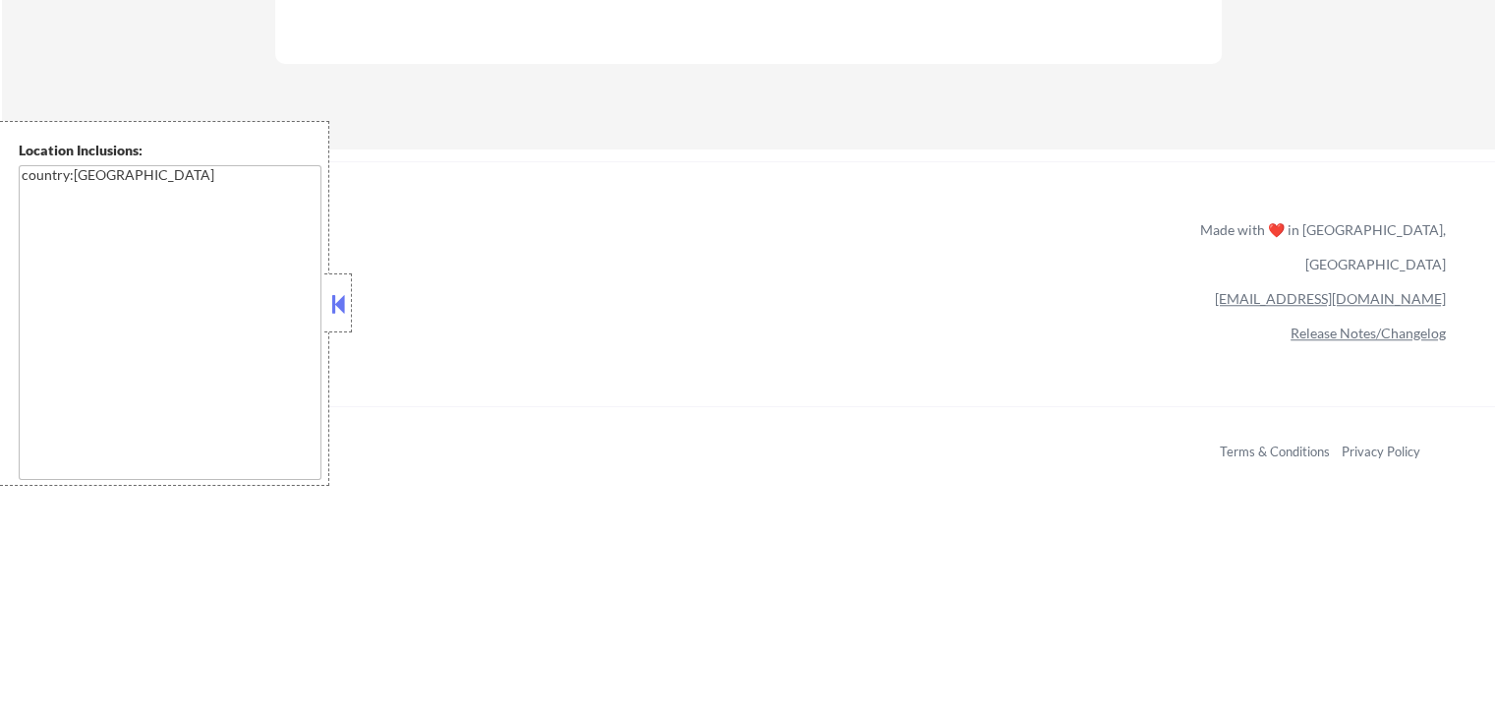
select select ""pending""
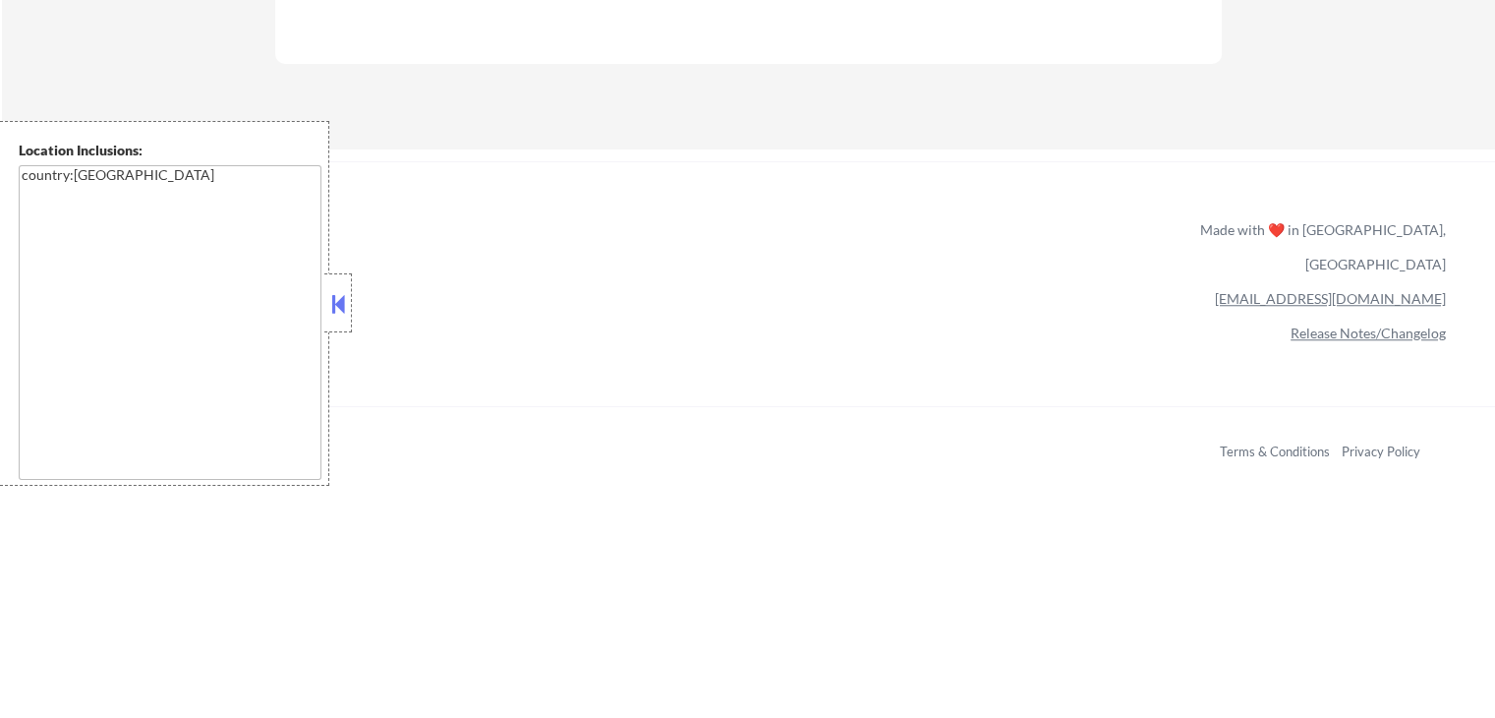
select select ""pending""
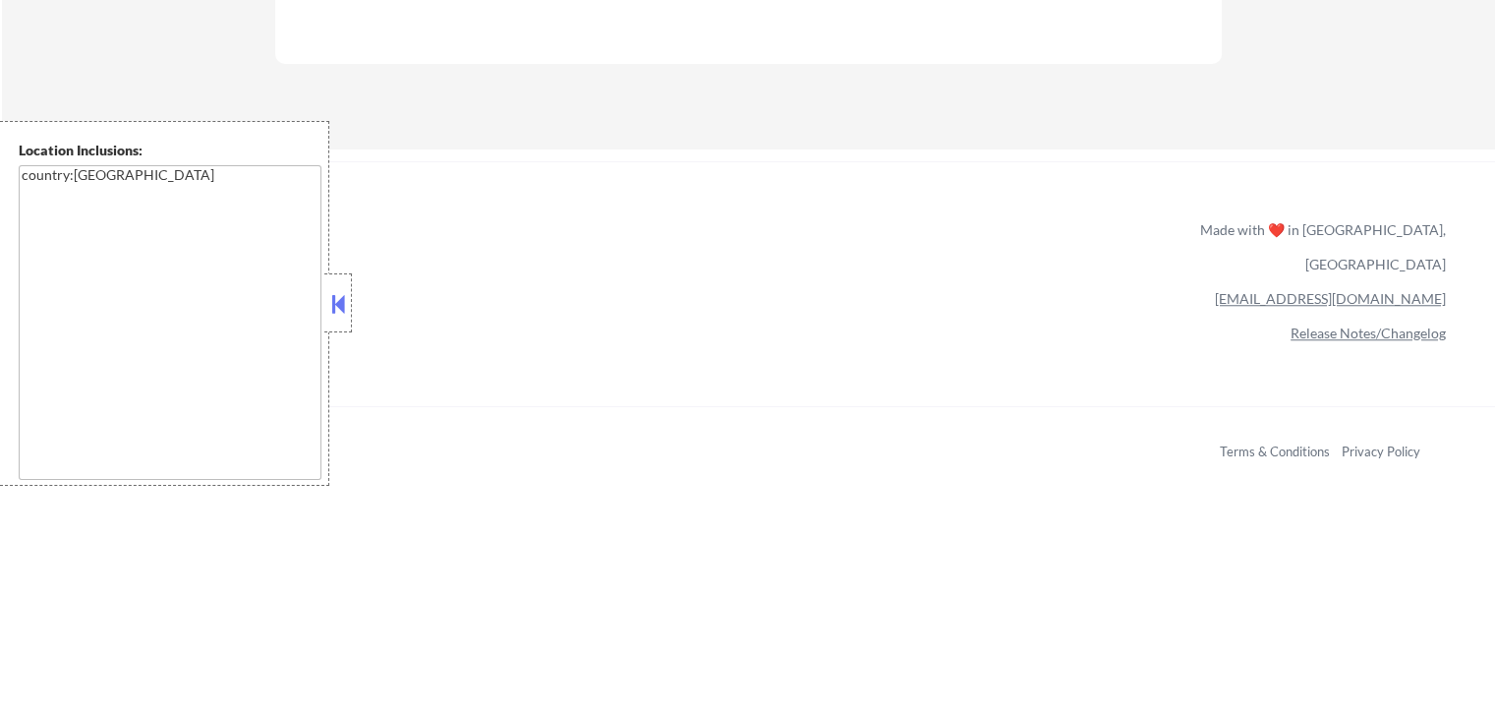
select select ""pending""
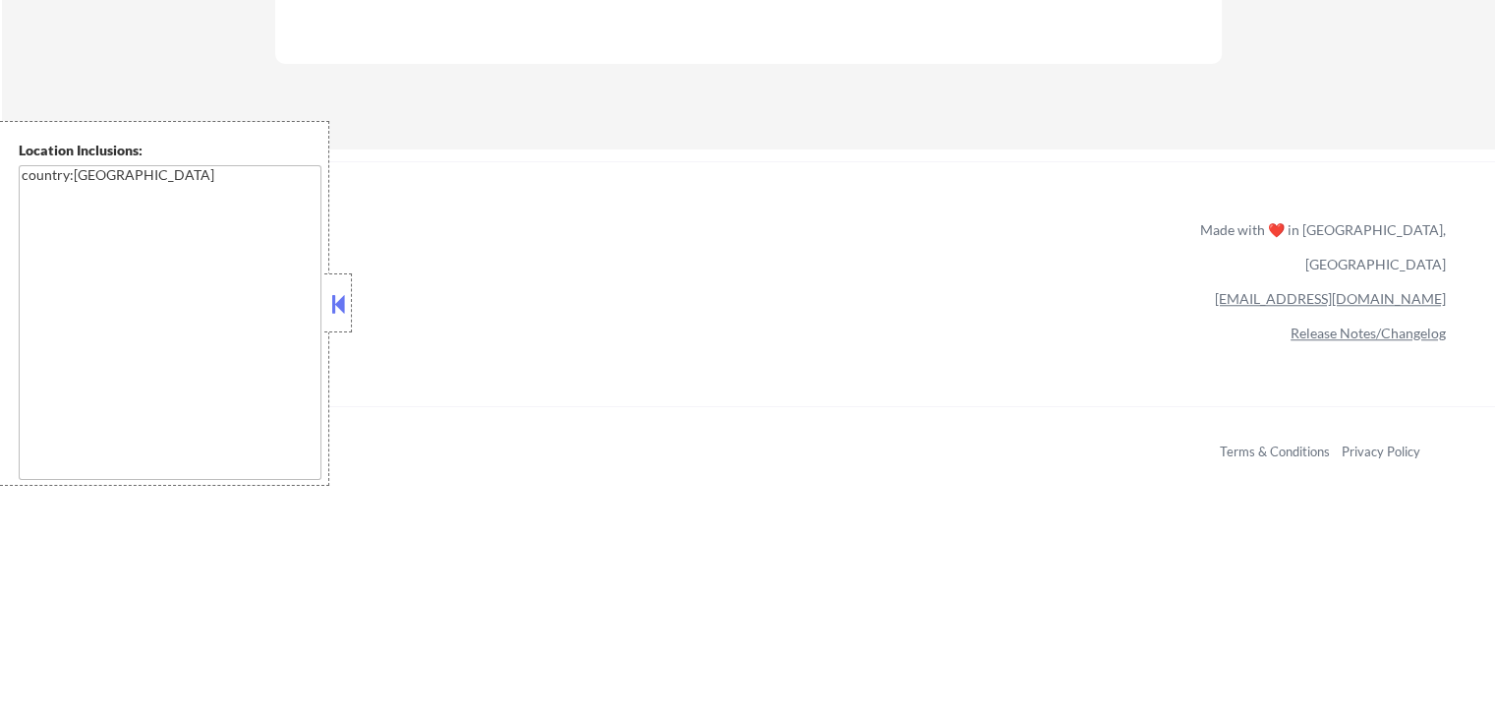
select select ""pending""
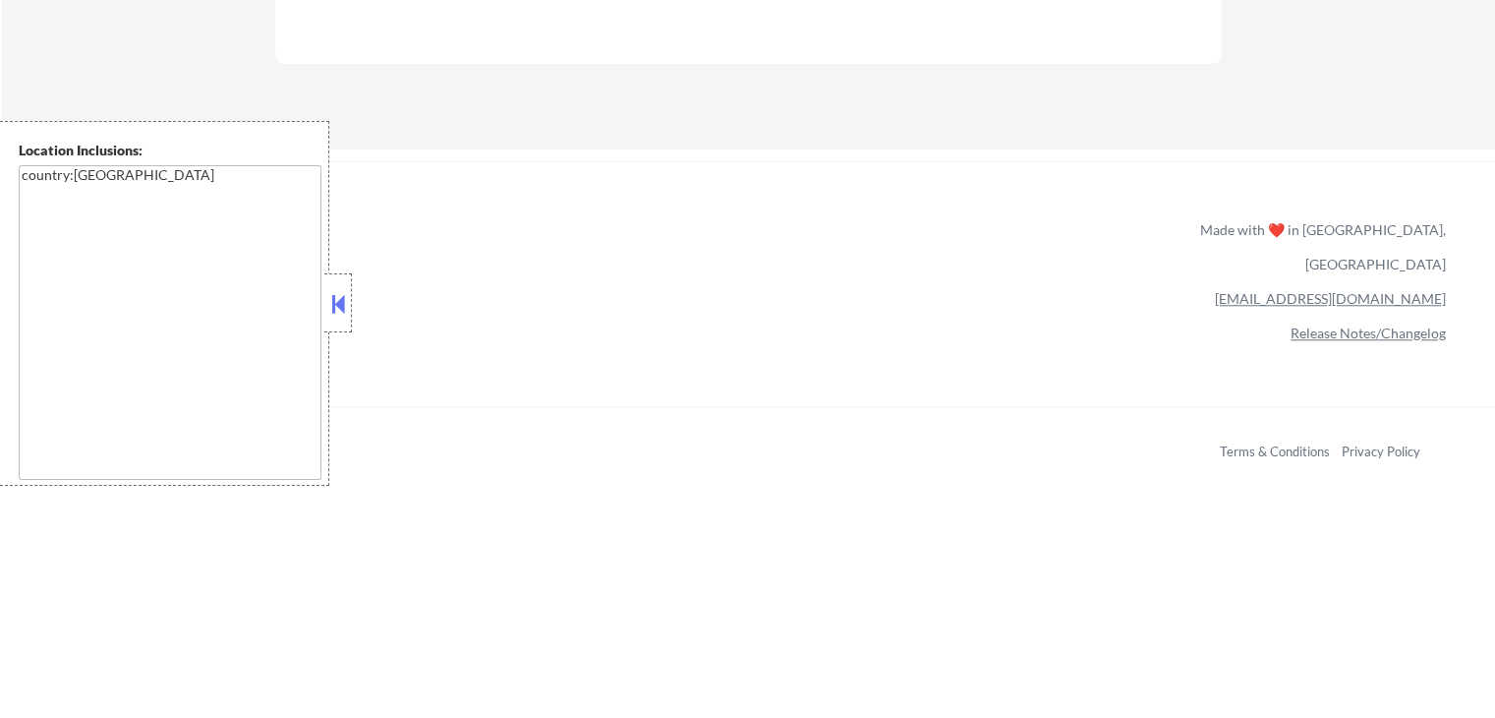
select select ""pending""
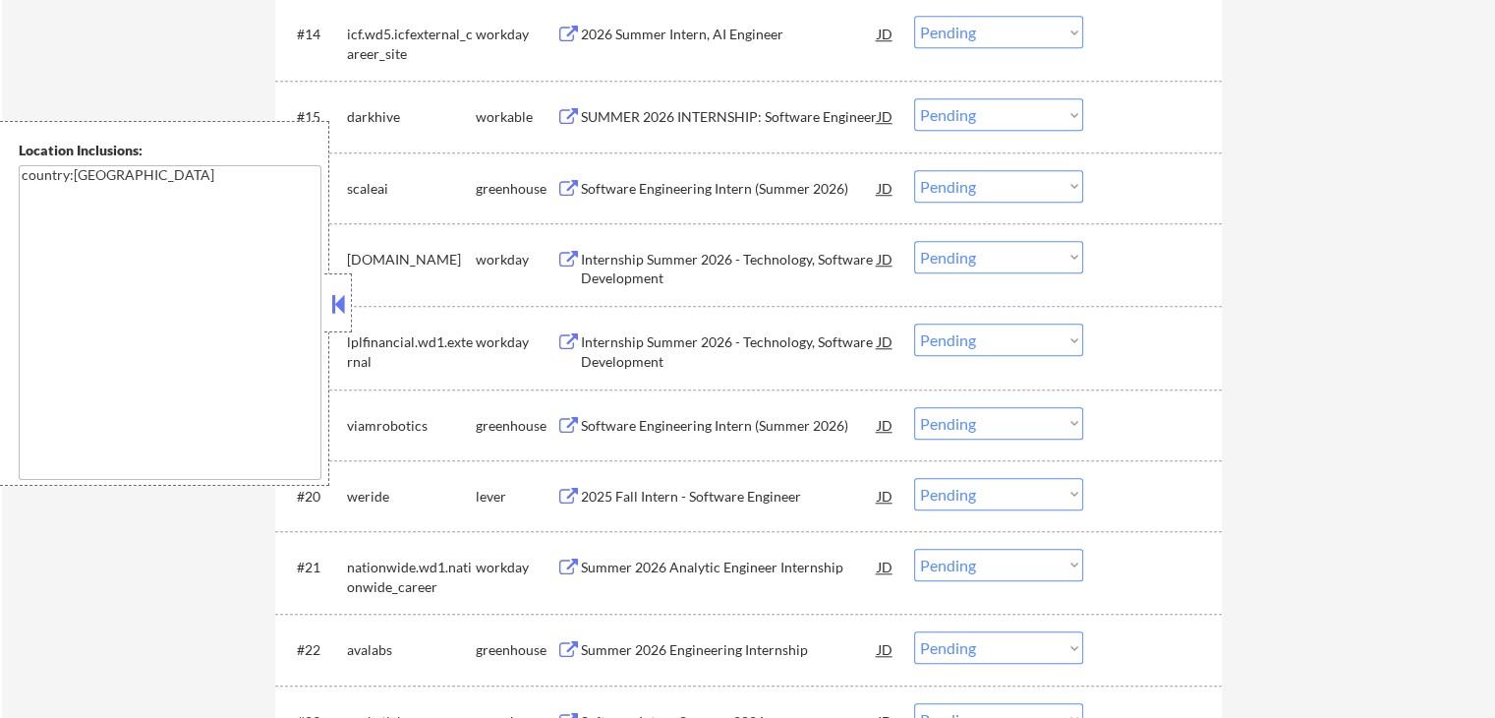
click at [341, 296] on button at bounding box center [338, 303] width 22 height 29
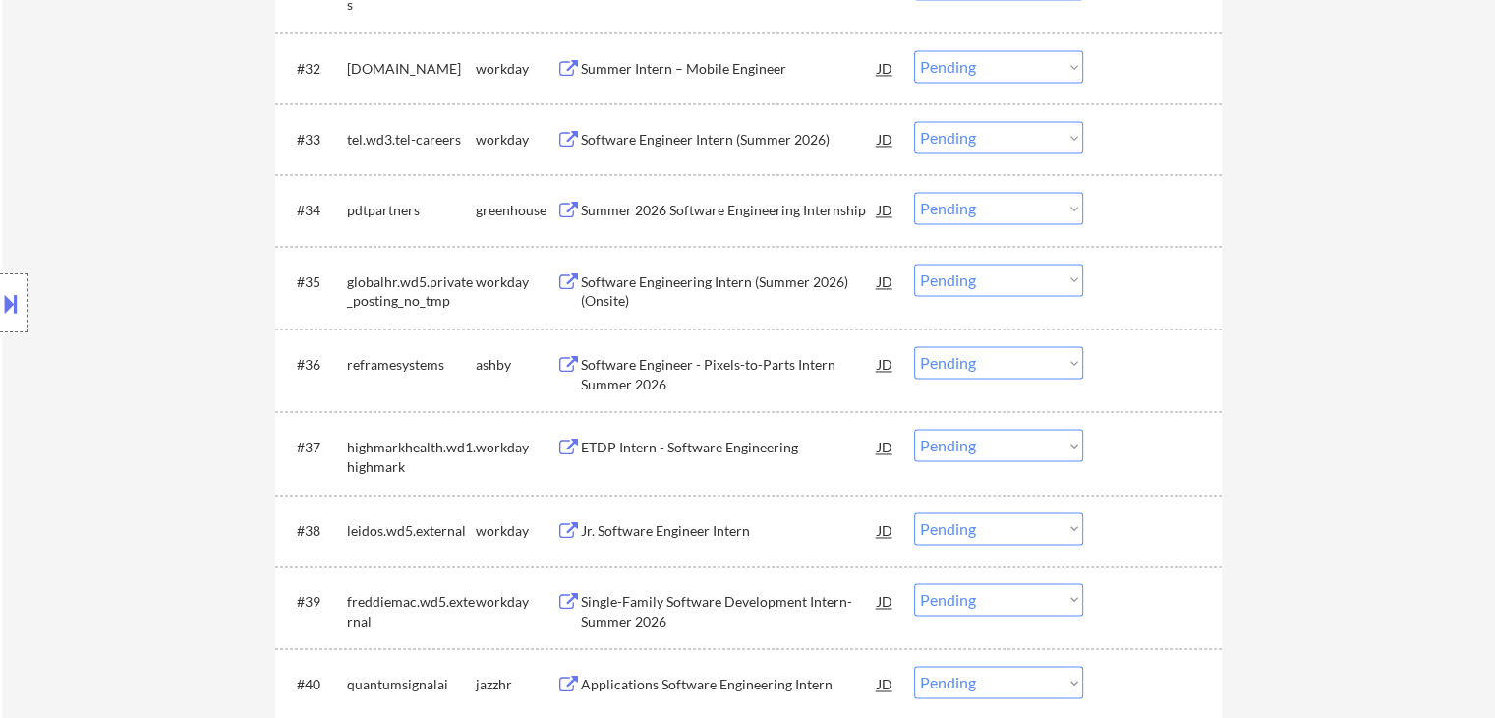
scroll to position [2851, 0]
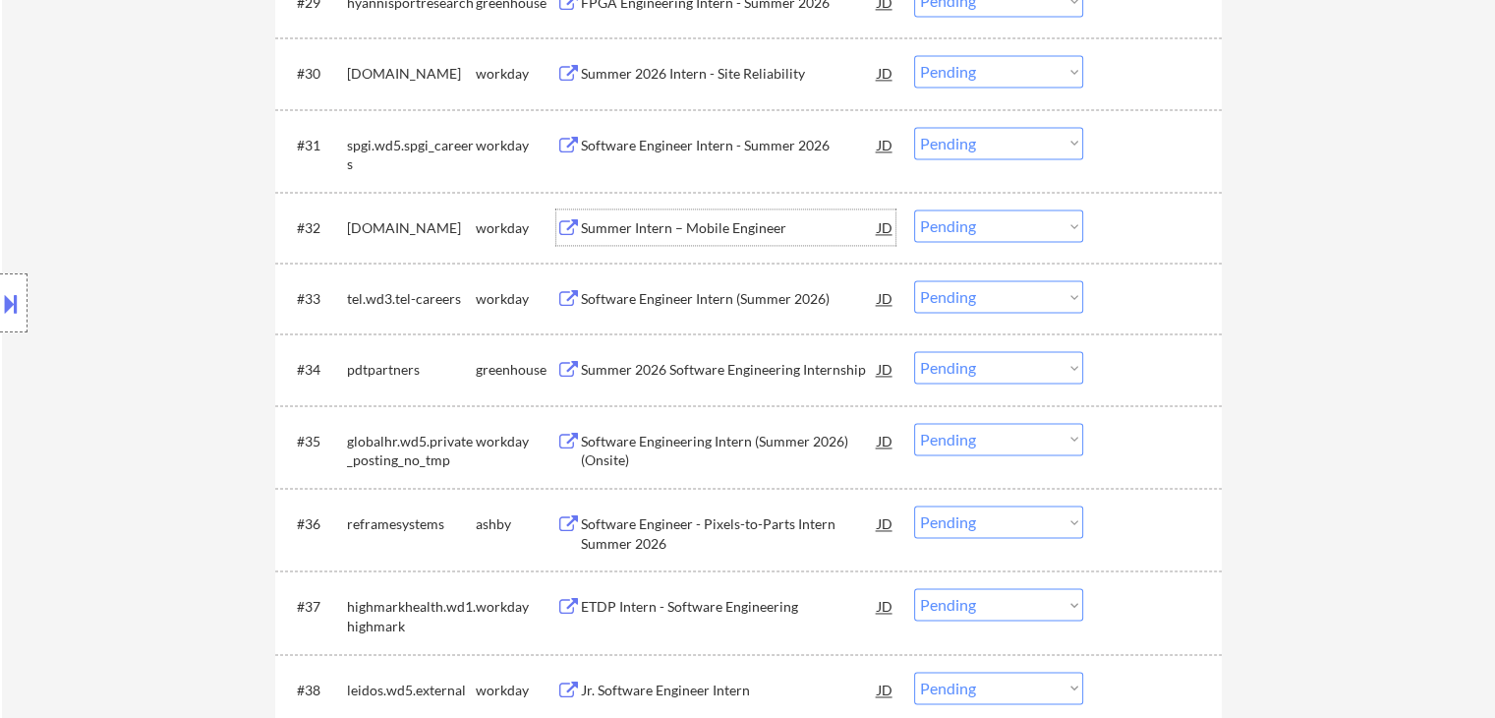
click at [734, 223] on div "Summer Intern – Mobile Engineer" at bounding box center [729, 228] width 297 height 20
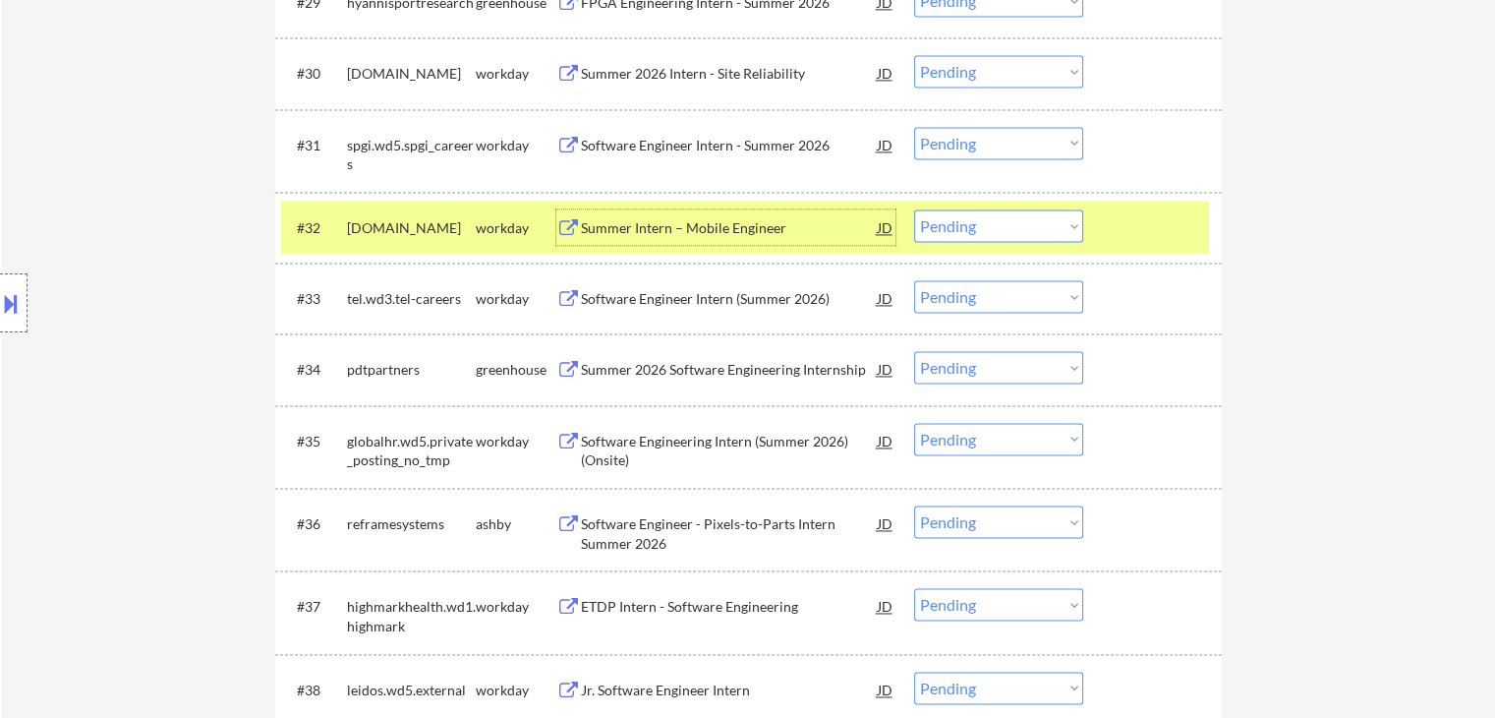
click at [484, 213] on div "workday" at bounding box center [516, 226] width 81 height 35
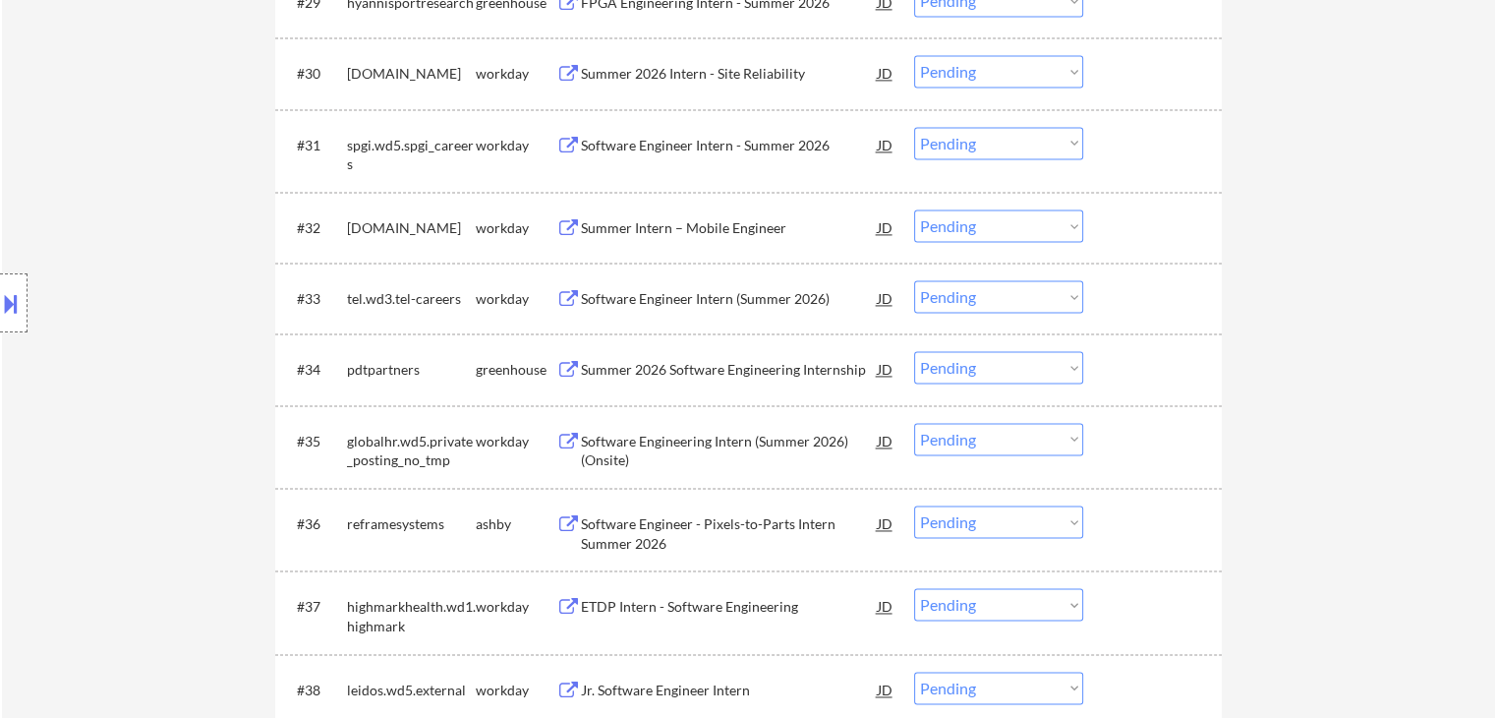
click at [765, 608] on div "ETDP Intern - Software Engineering" at bounding box center [729, 607] width 297 height 20
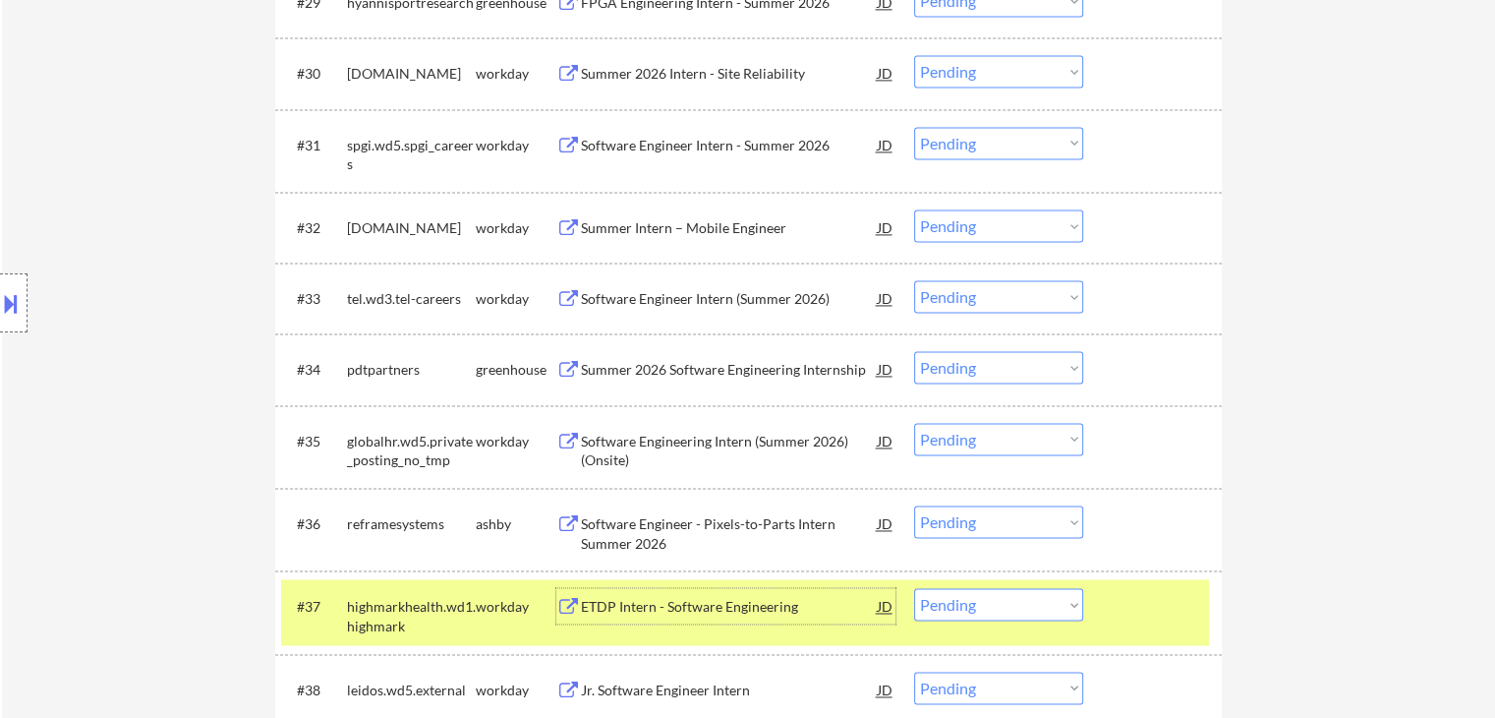
click at [1005, 596] on select "Choose an option... Pending Applied Excluded (Questions) Excluded (Expired) Exc…" at bounding box center [998, 604] width 169 height 32
click at [914, 588] on select "Choose an option... Pending Applied Excluded (Questions) Excluded (Expired) Exc…" at bounding box center [998, 604] width 169 height 32
select select ""pending""
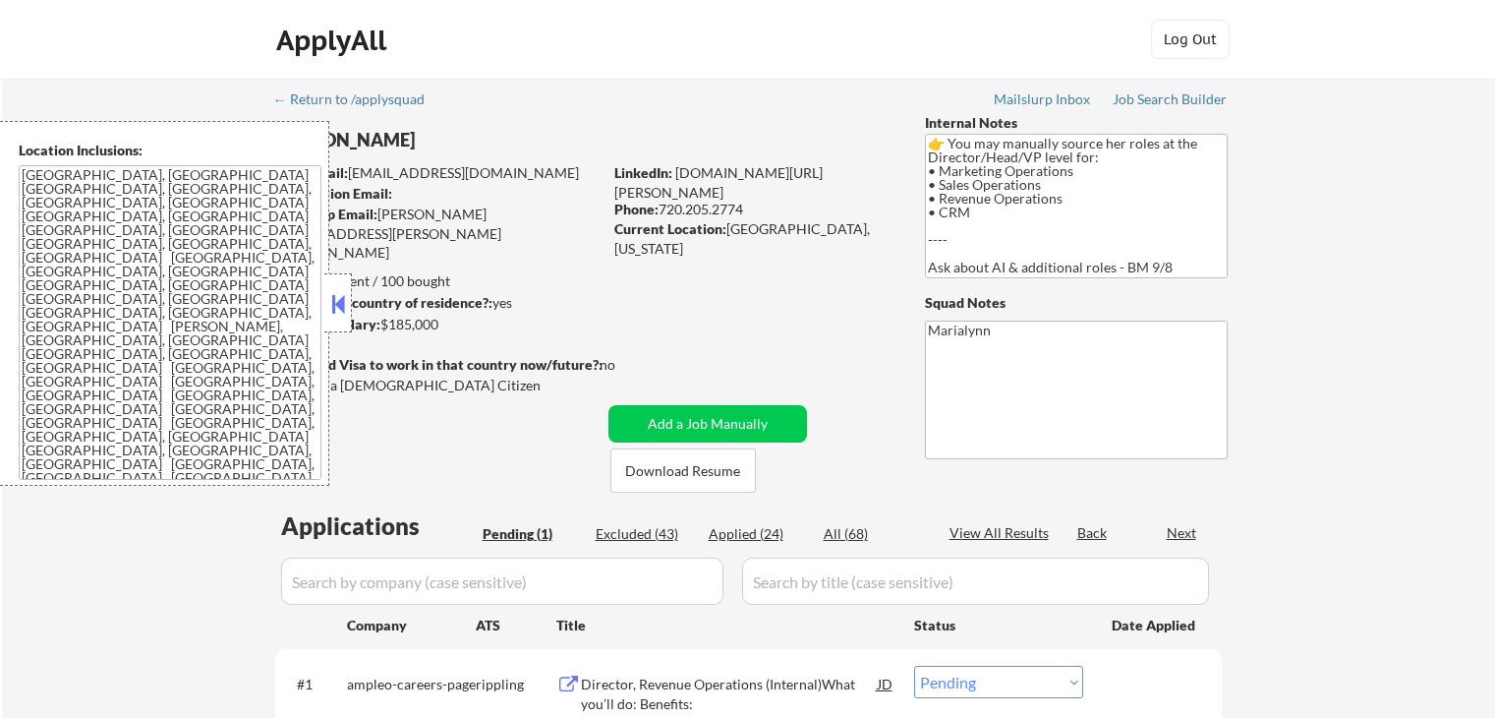
select select ""pending""
click at [338, 300] on button at bounding box center [338, 303] width 22 height 29
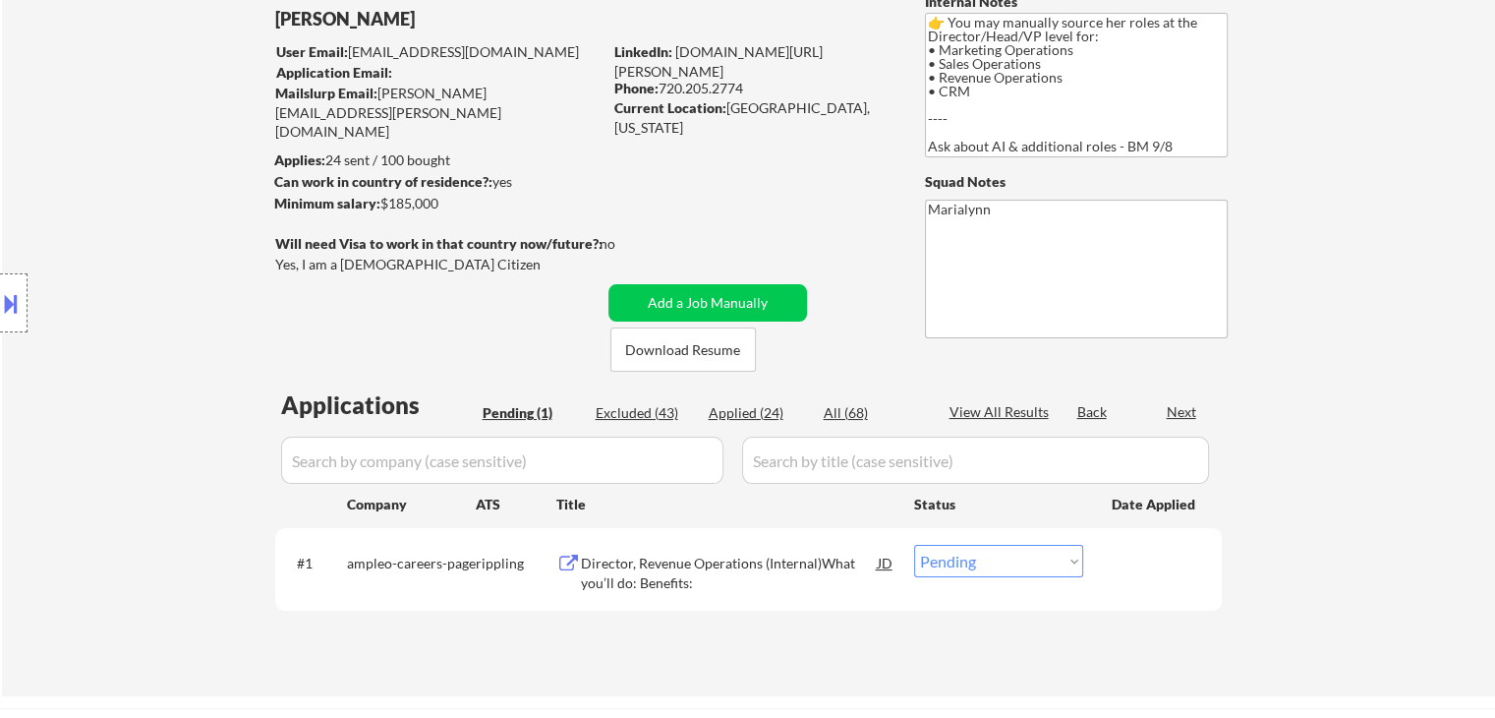
scroll to position [197, 0]
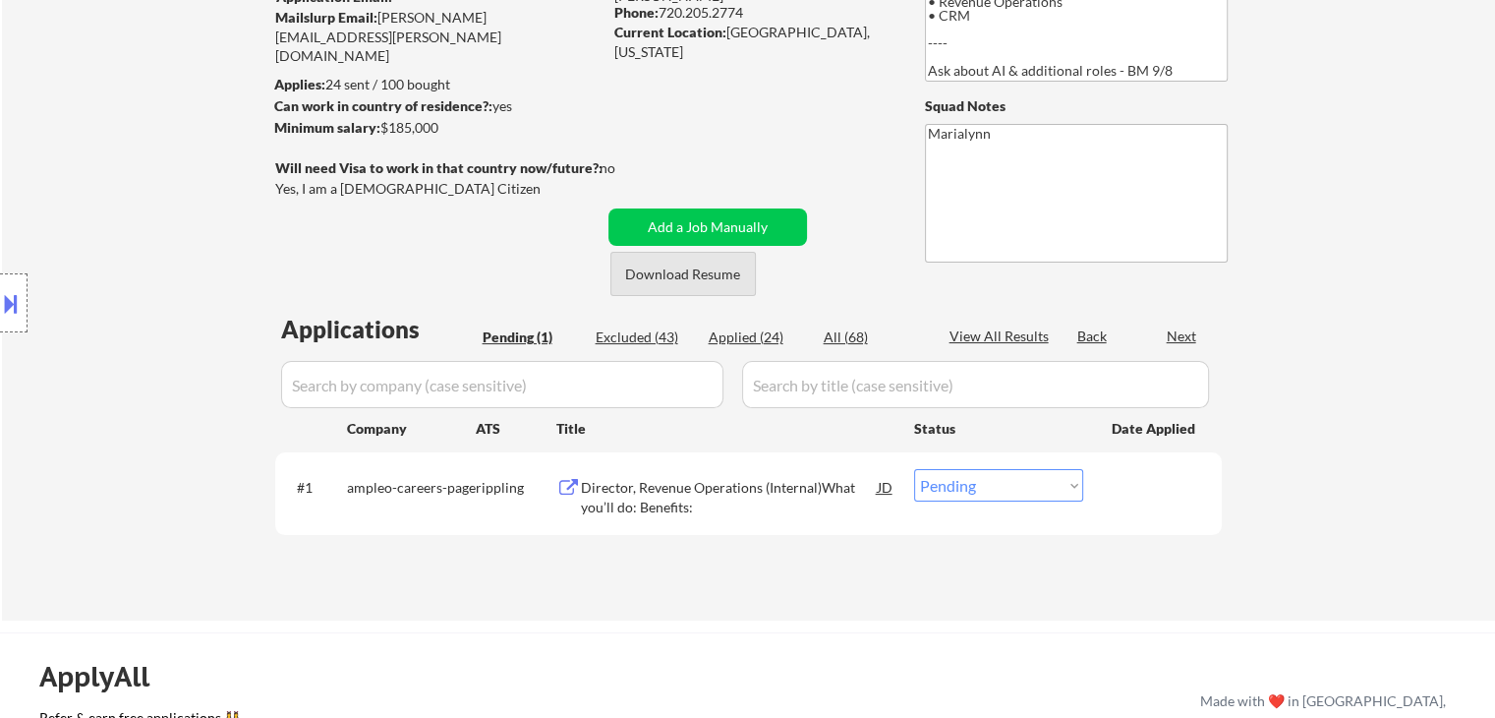
click at [671, 274] on button "Download Resume" at bounding box center [682, 274] width 145 height 44
click at [757, 492] on div "Director, Revenue Operations (Internal)What you’ll do: Benefits:" at bounding box center [729, 497] width 297 height 38
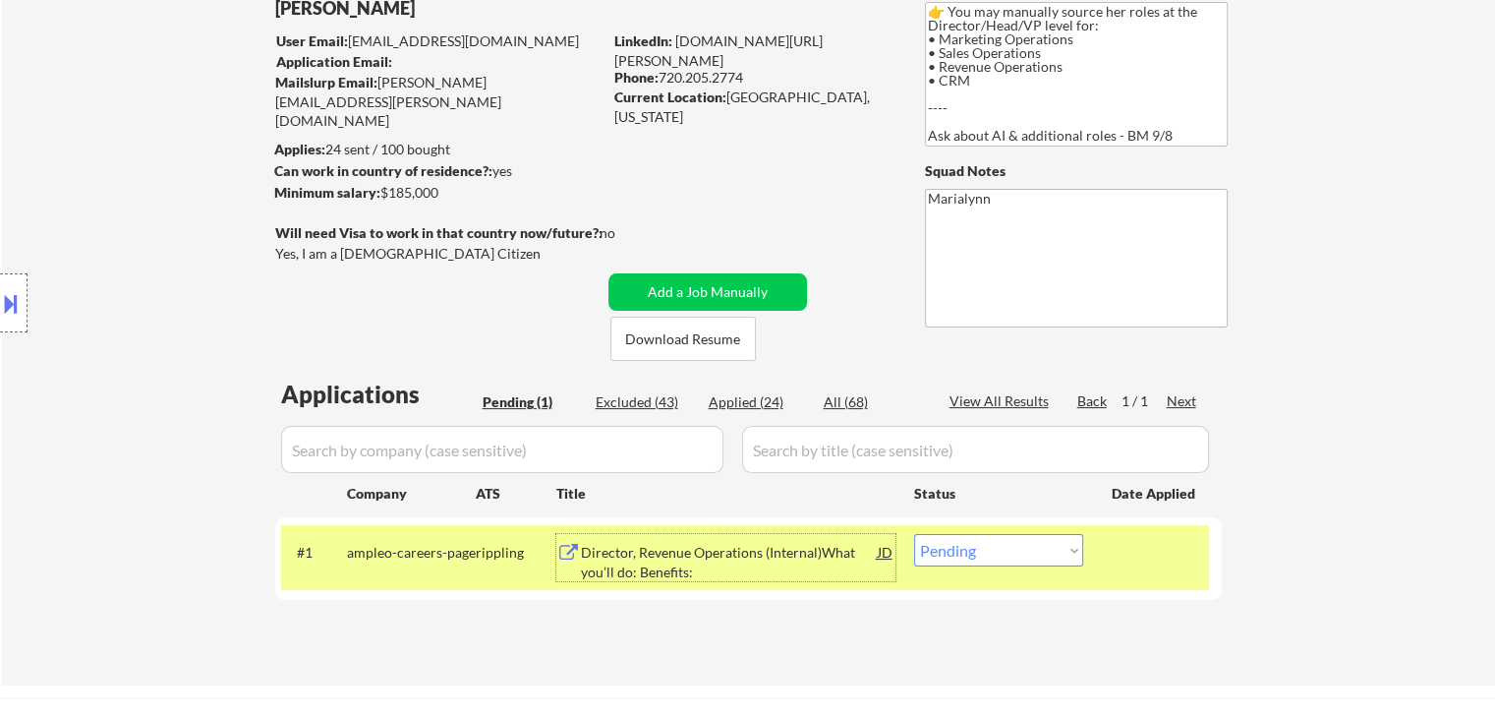
scroll to position [98, 0]
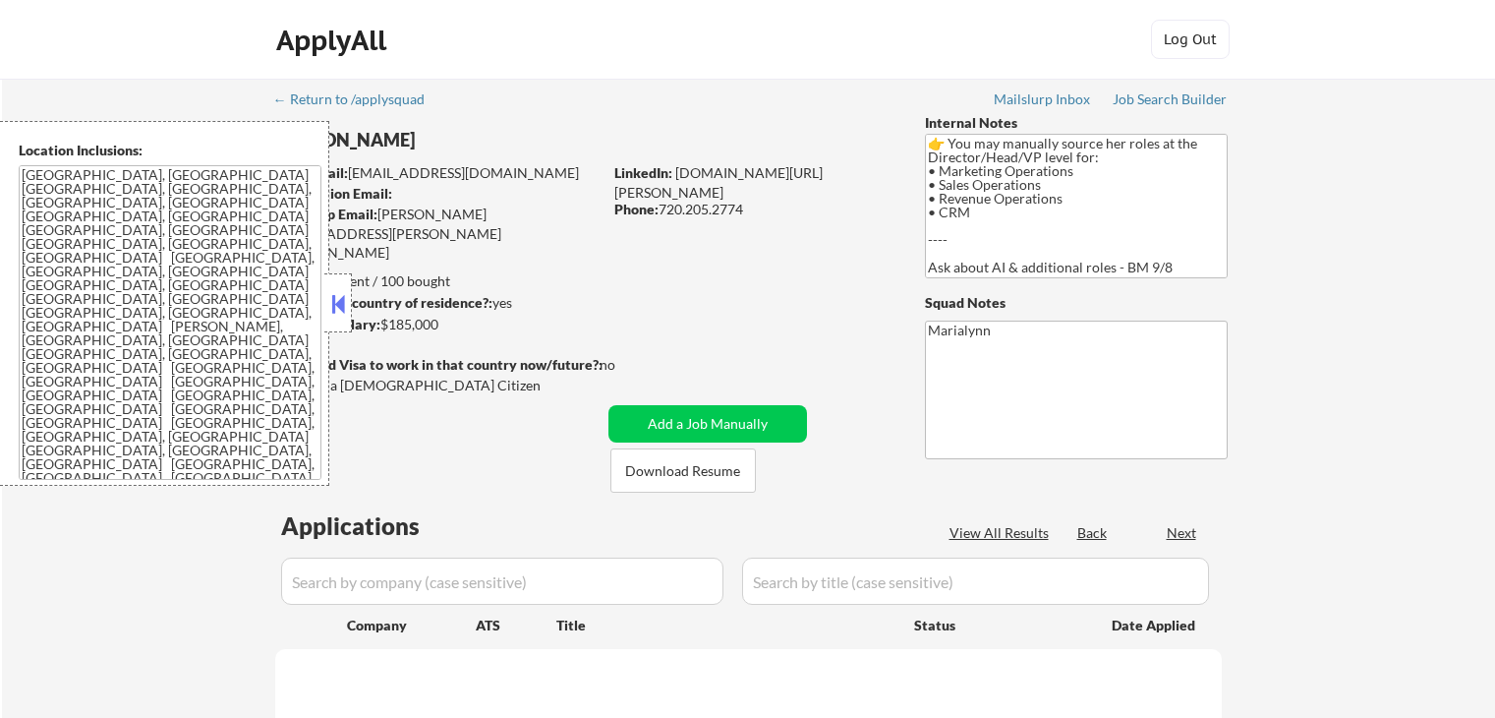
scroll to position [98, 0]
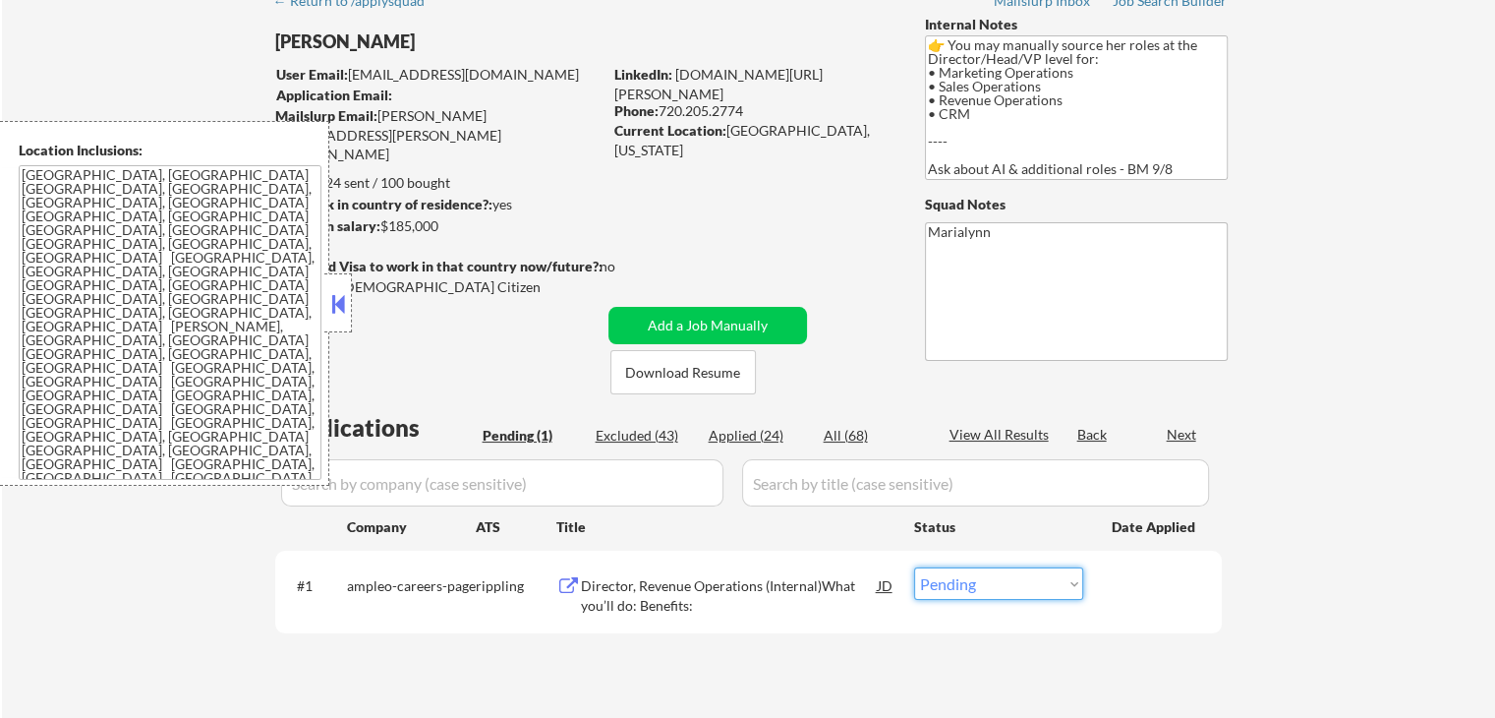
click at [983, 583] on select "Choose an option... Pending Applied Excluded (Questions) Excluded (Expired) Exc…" at bounding box center [998, 583] width 169 height 32
select select ""applied""
click at [914, 567] on select "Choose an option... Pending Applied Excluded (Questions) Excluded (Expired) Exc…" at bounding box center [998, 583] width 169 height 32
click at [339, 304] on button at bounding box center [338, 303] width 22 height 29
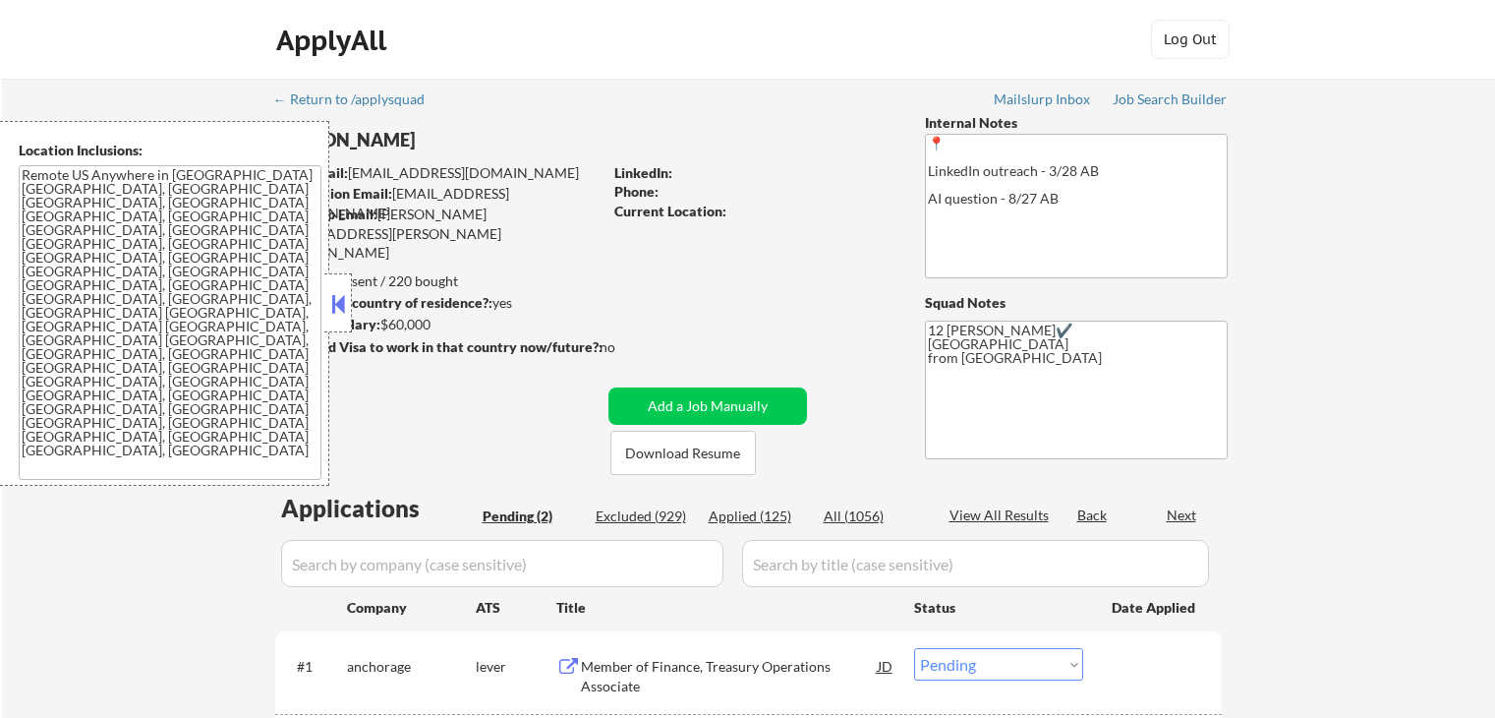
select select ""pending""
drag, startPoint x: 331, startPoint y: 292, endPoint x: 369, endPoint y: 323, distance: 48.8
click at [338, 293] on button at bounding box center [338, 303] width 22 height 29
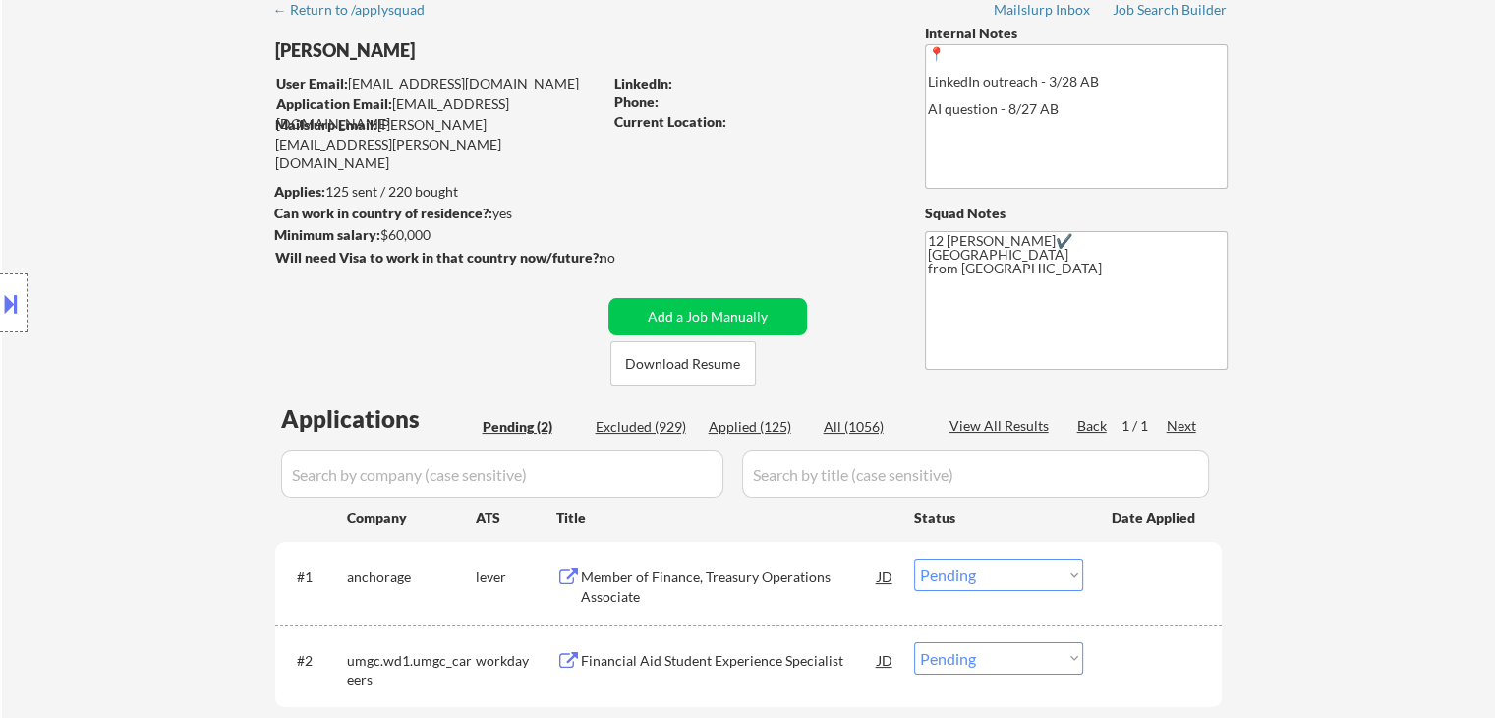
scroll to position [197, 0]
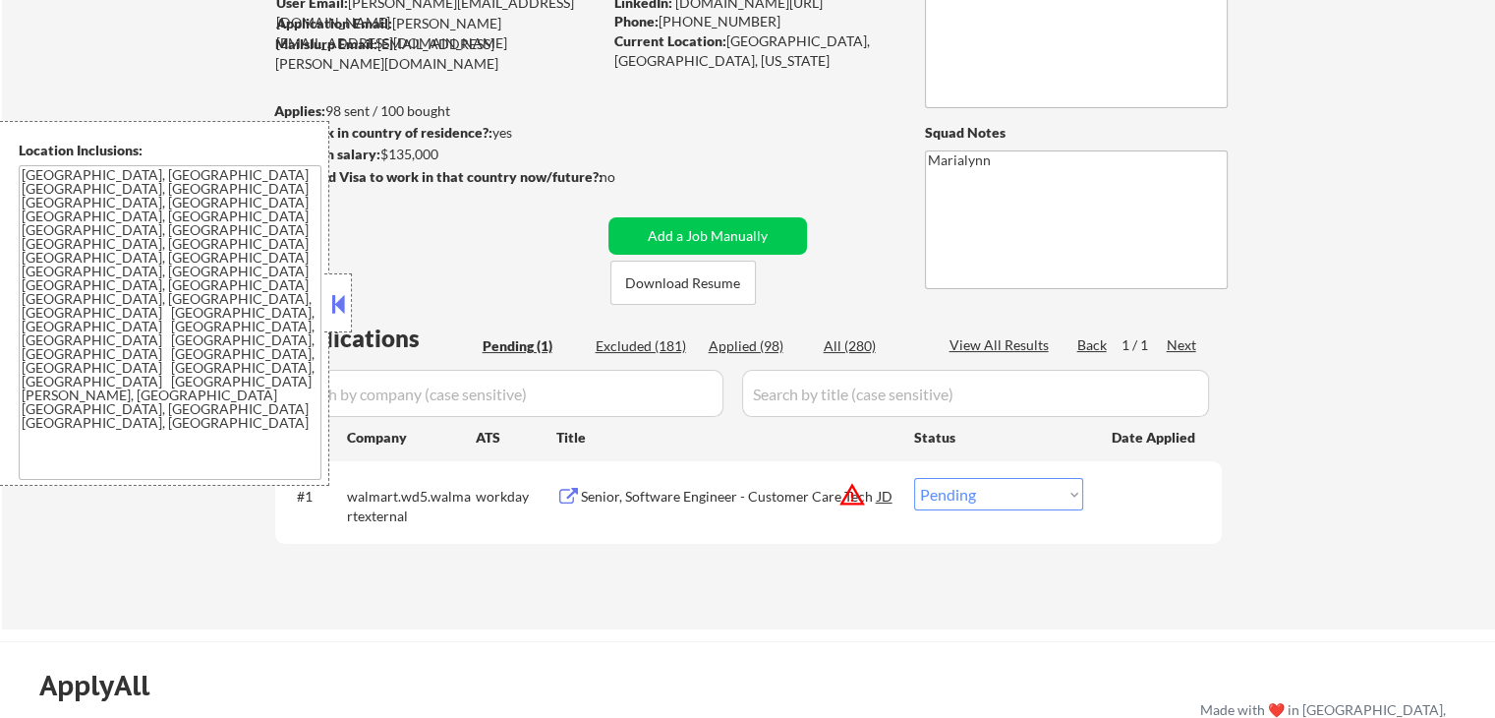
scroll to position [197, 0]
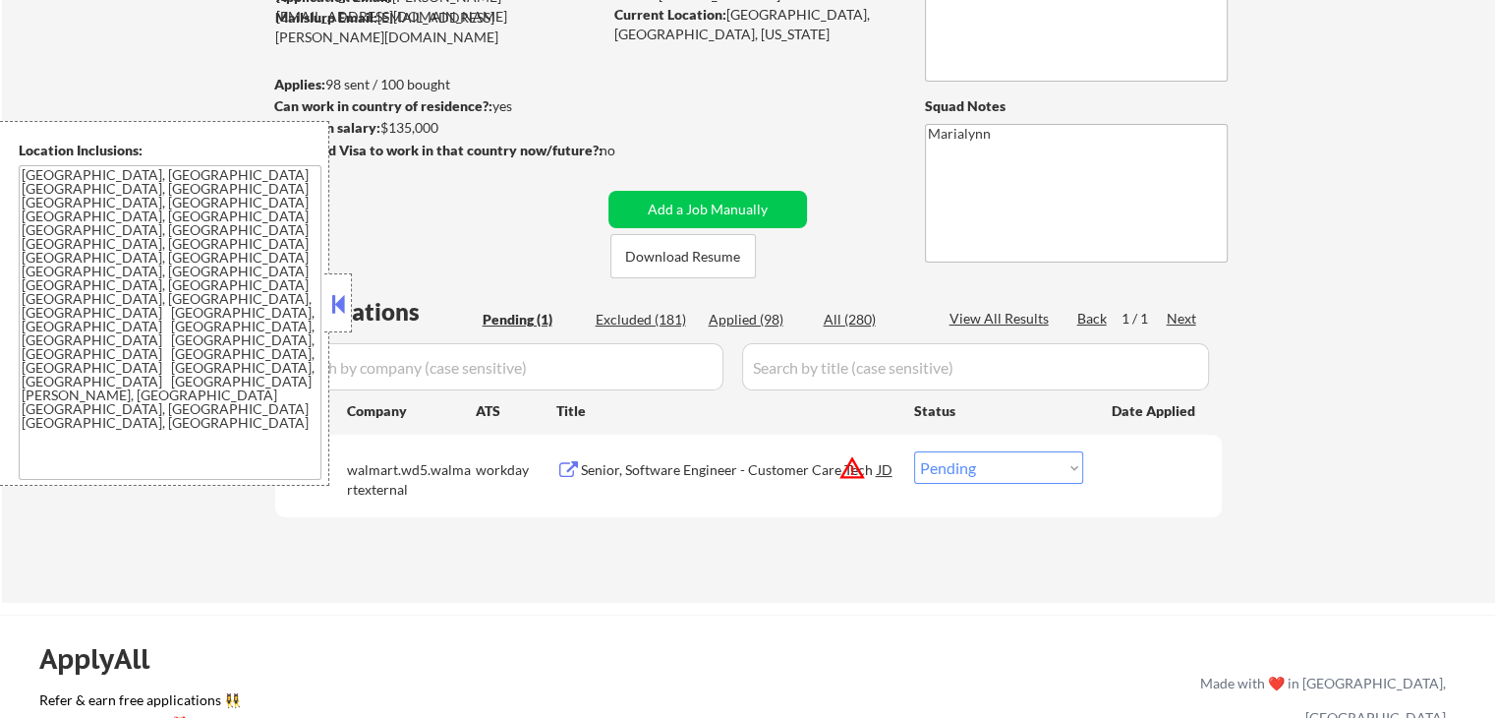
click at [336, 300] on button at bounding box center [338, 303] width 22 height 29
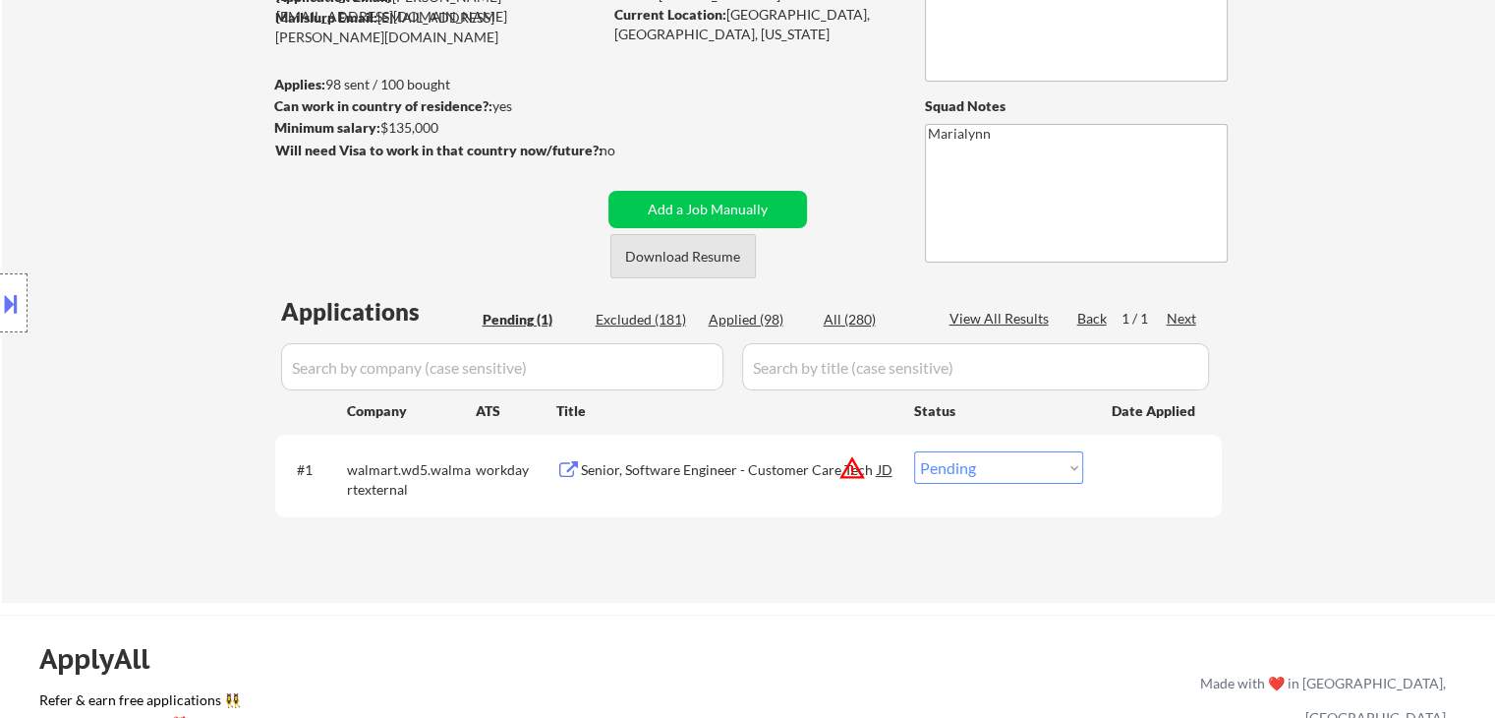
click at [700, 256] on button "Download Resume" at bounding box center [682, 256] width 145 height 44
click at [743, 469] on div "Senior, Software Engineer - Customer Care Tech" at bounding box center [729, 470] width 297 height 20
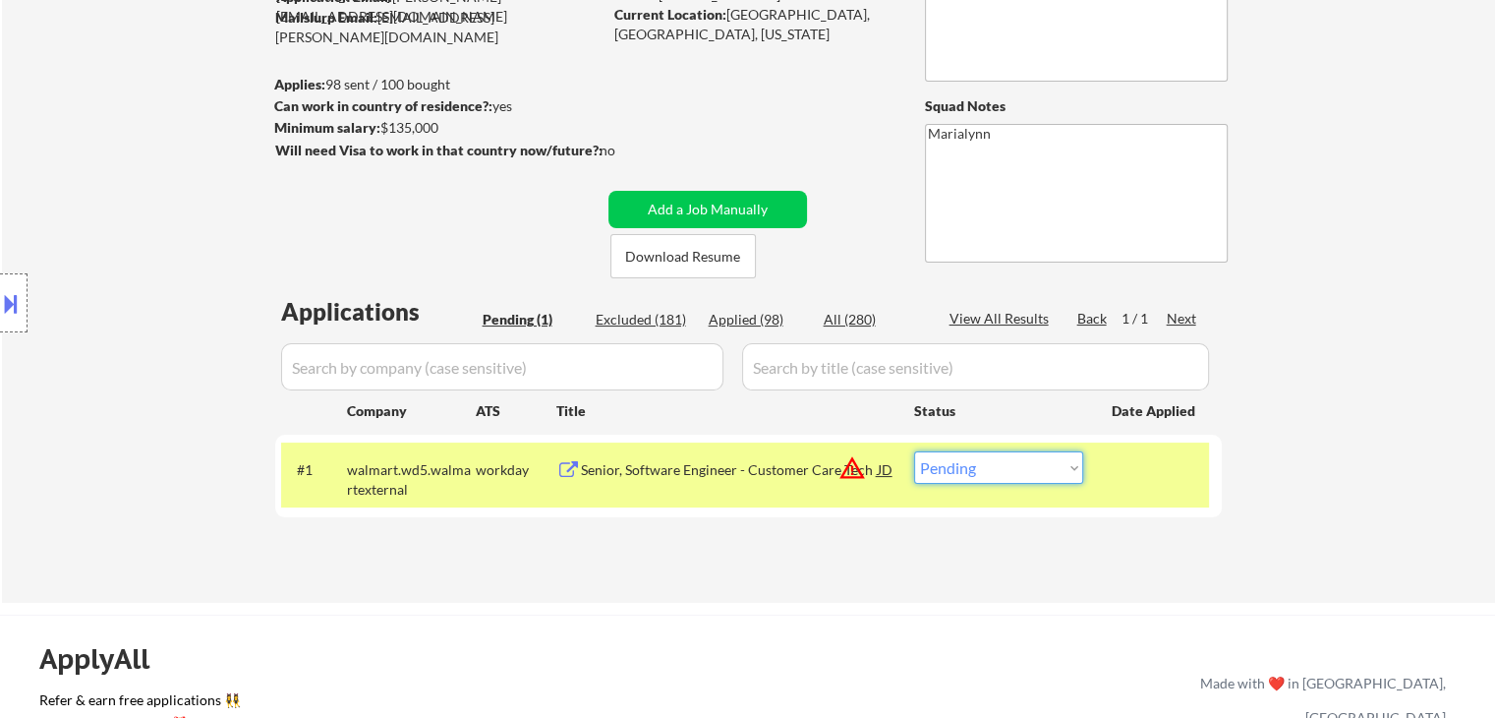
drag, startPoint x: 994, startPoint y: 466, endPoint x: 1011, endPoint y: 483, distance: 23.6
click at [995, 466] on select "Choose an option... Pending Applied Excluded (Questions) Excluded (Expired) Exc…" at bounding box center [998, 467] width 169 height 32
select select ""excluded__location_""
click at [914, 451] on select "Choose an option... Pending Applied Excluded (Questions) Excluded (Expired) Exc…" at bounding box center [998, 467] width 169 height 32
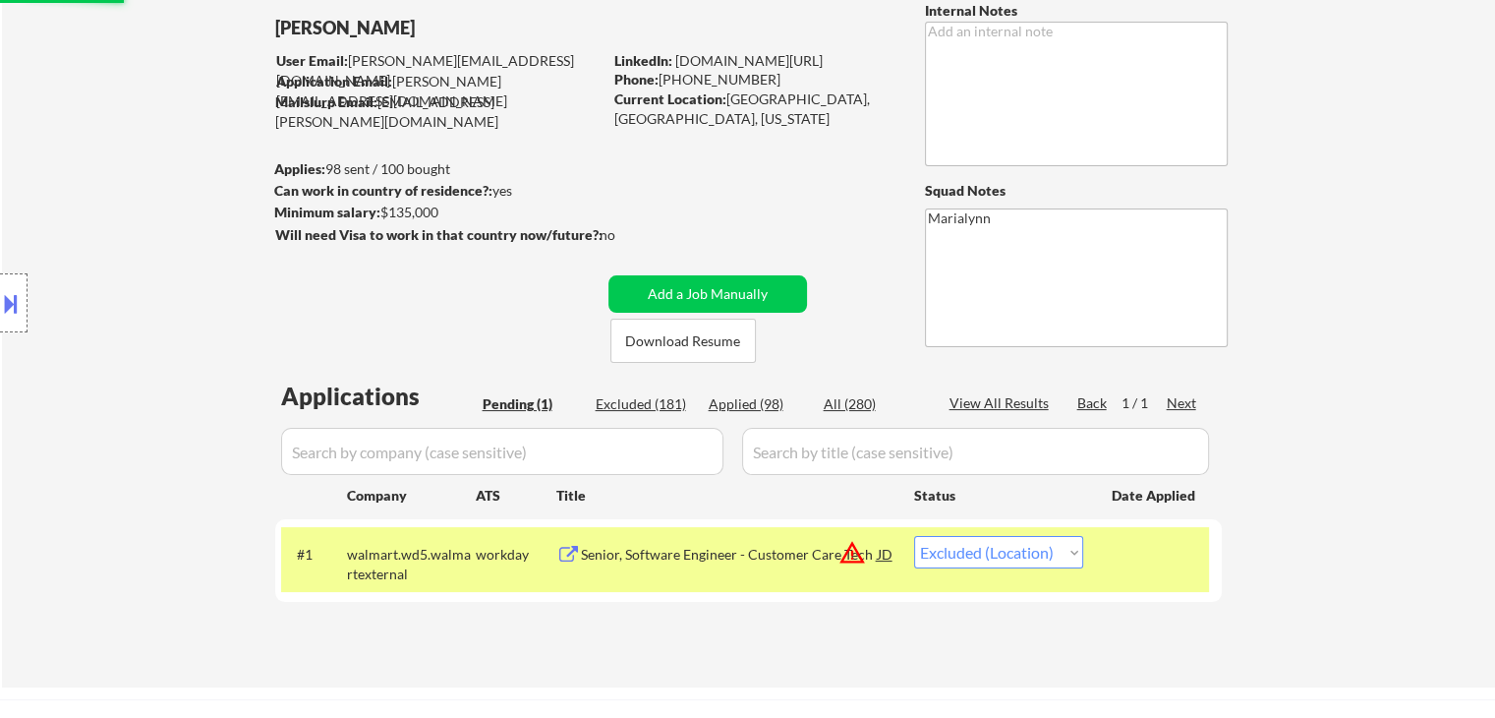
scroll to position [0, 0]
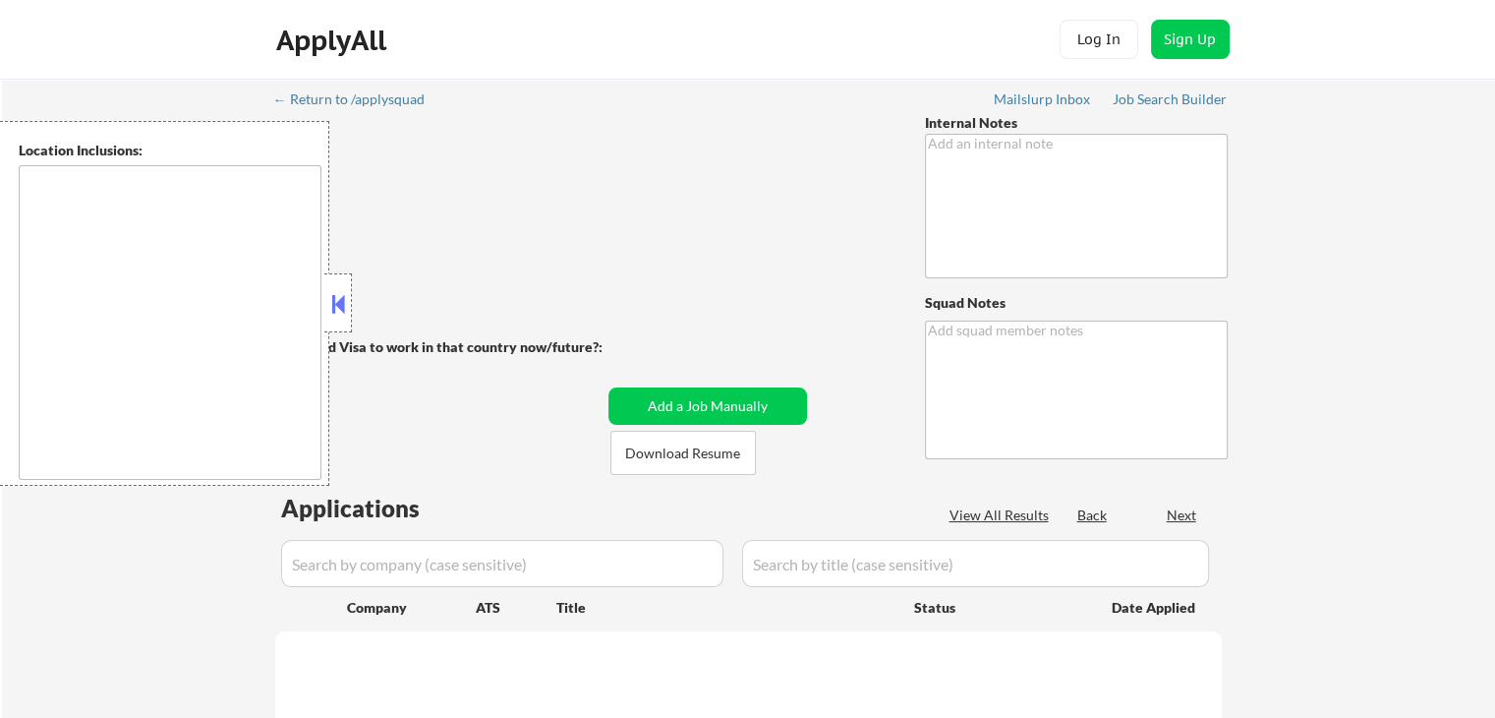
type textarea "Marialynn"
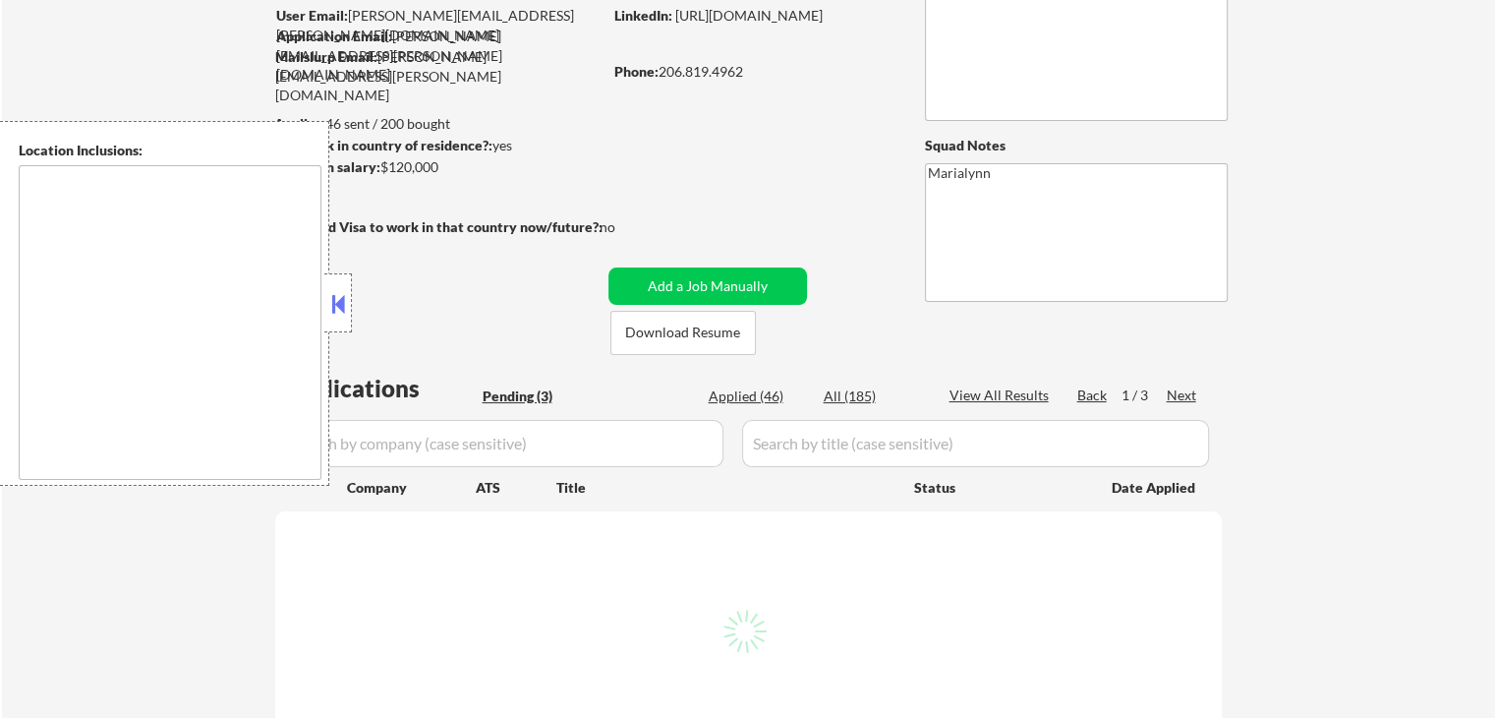
type textarea "Seattle, WA Mercer Island, WA Shoreline, WA Lake Forest Park, WA Mountlake Terr…"
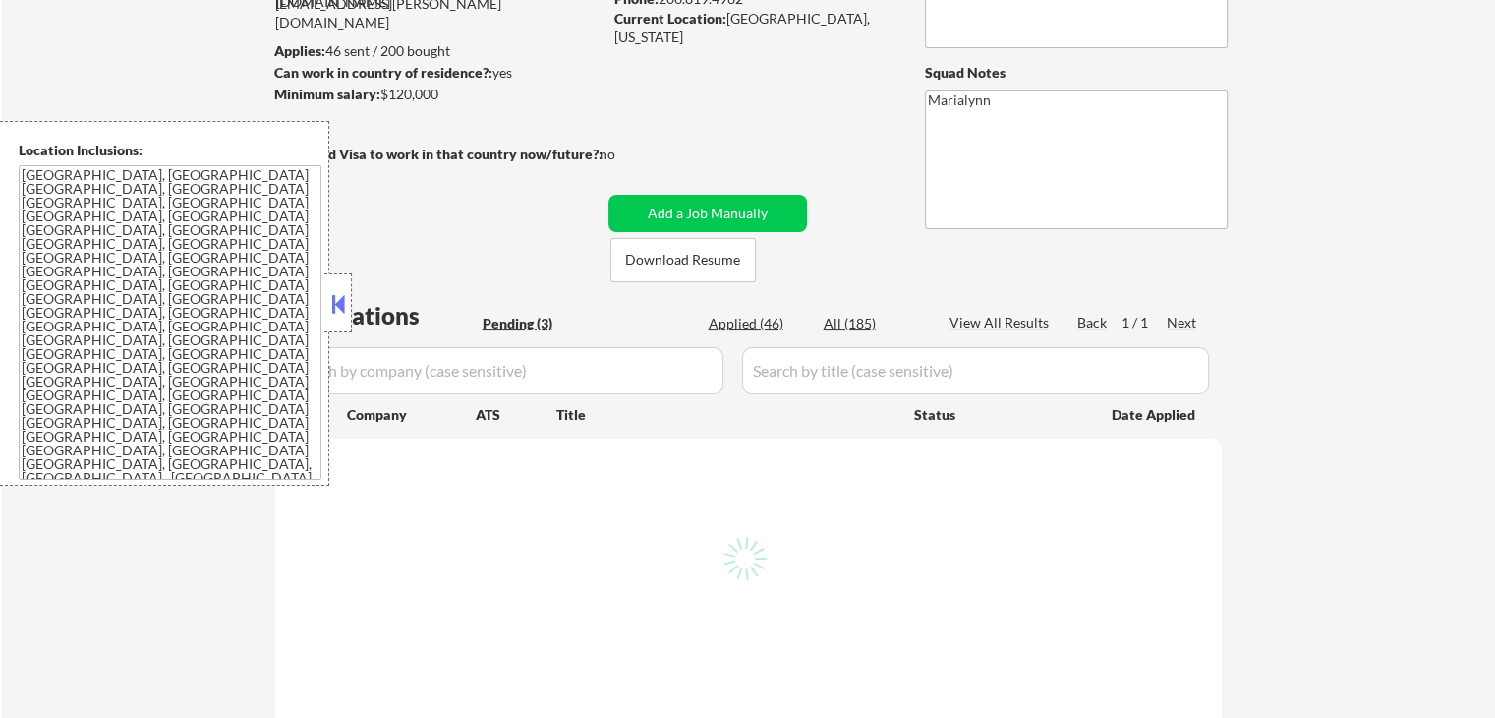
scroll to position [492, 0]
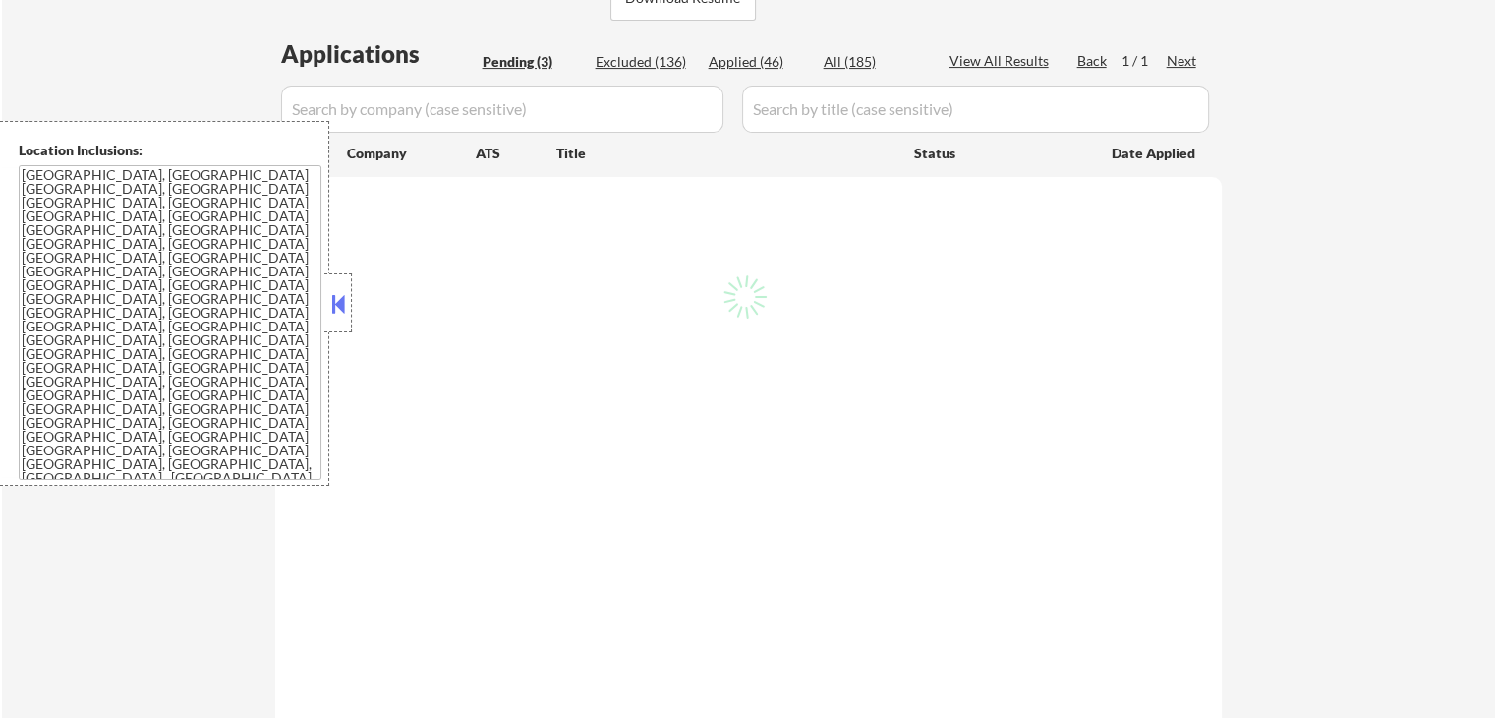
select select ""pending""
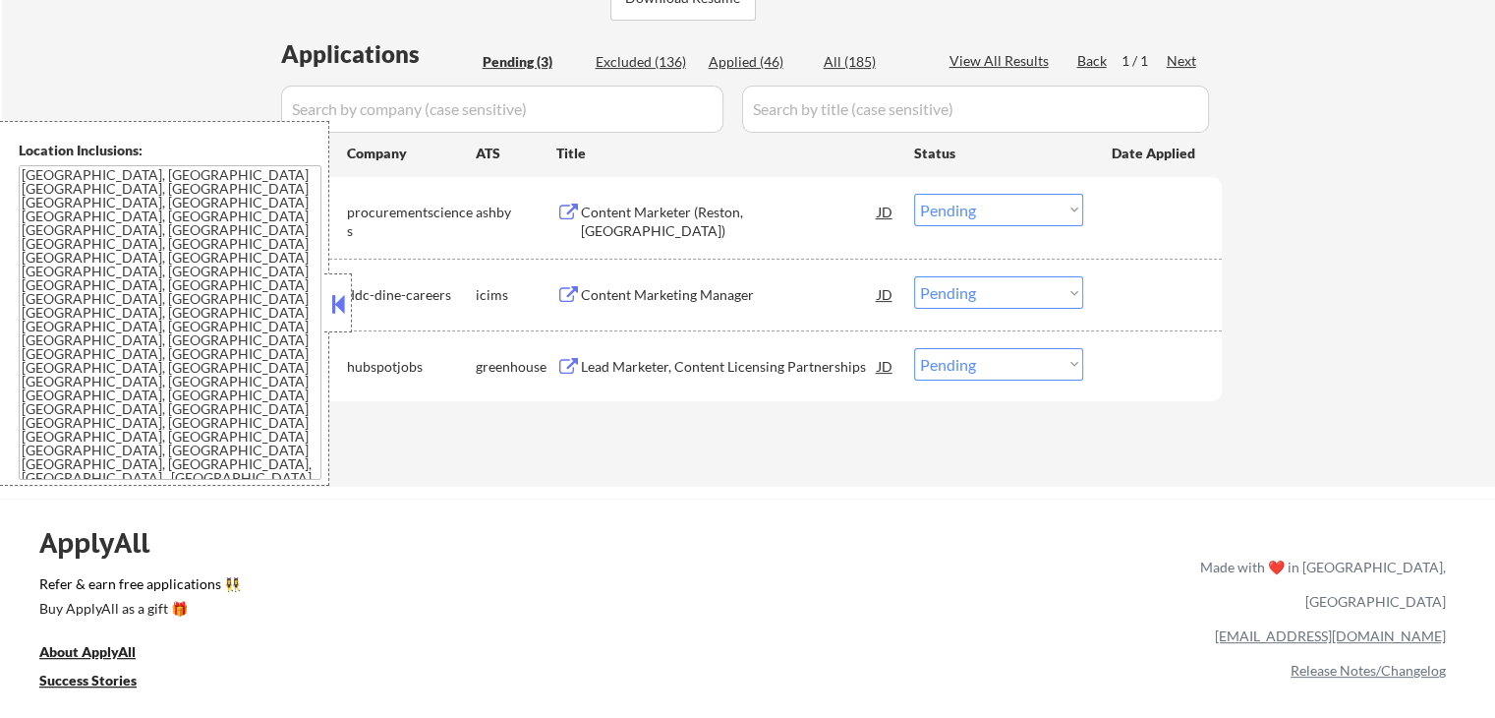
click at [343, 301] on button at bounding box center [338, 303] width 22 height 29
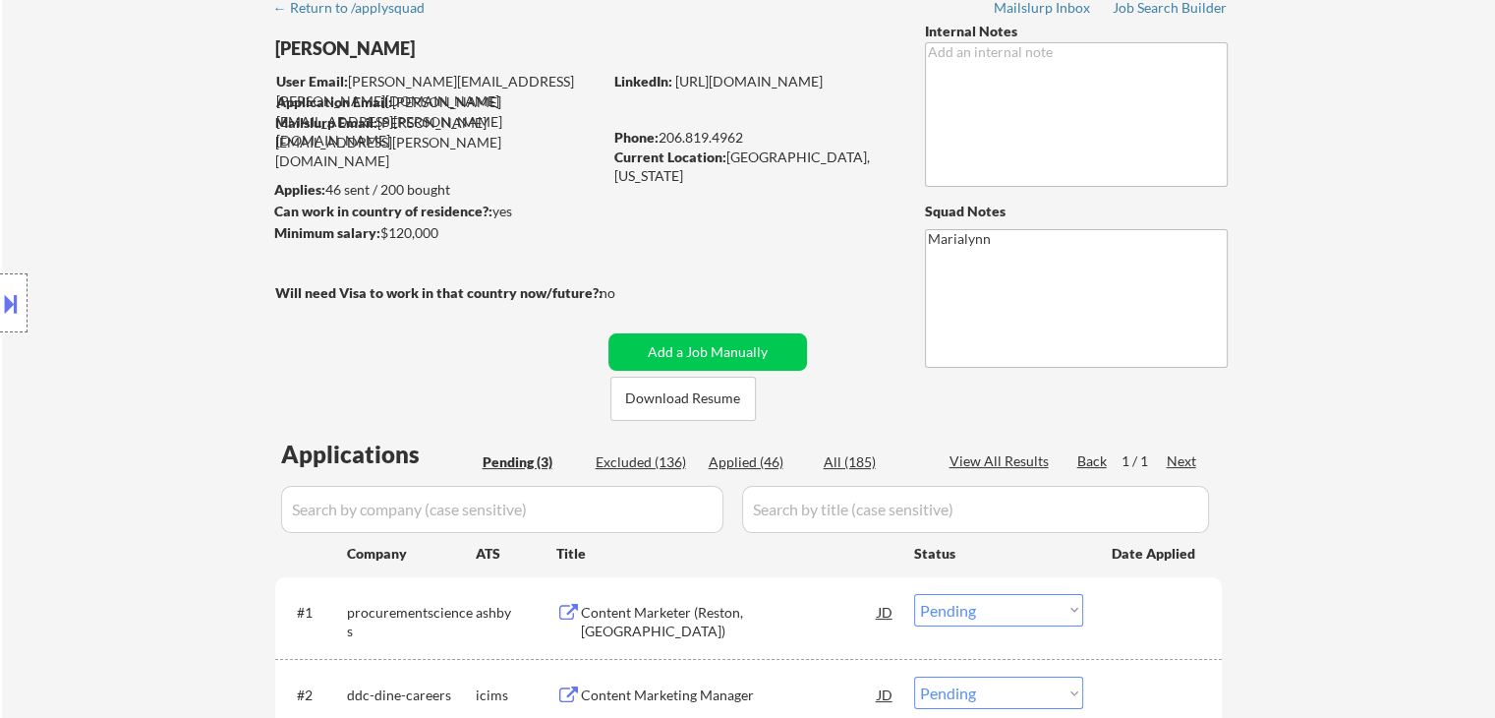
scroll to position [197, 0]
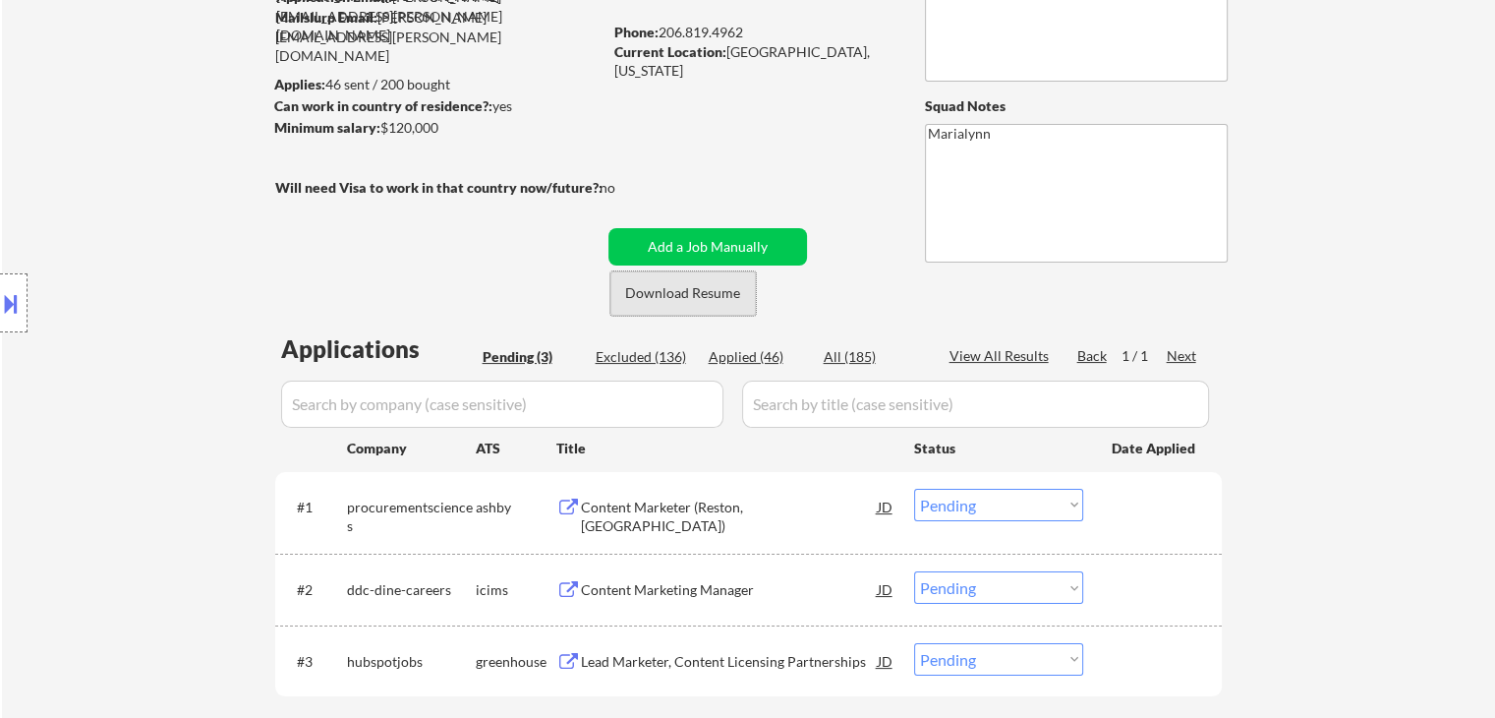
click at [716, 297] on button "Download Resume" at bounding box center [682, 293] width 145 height 44
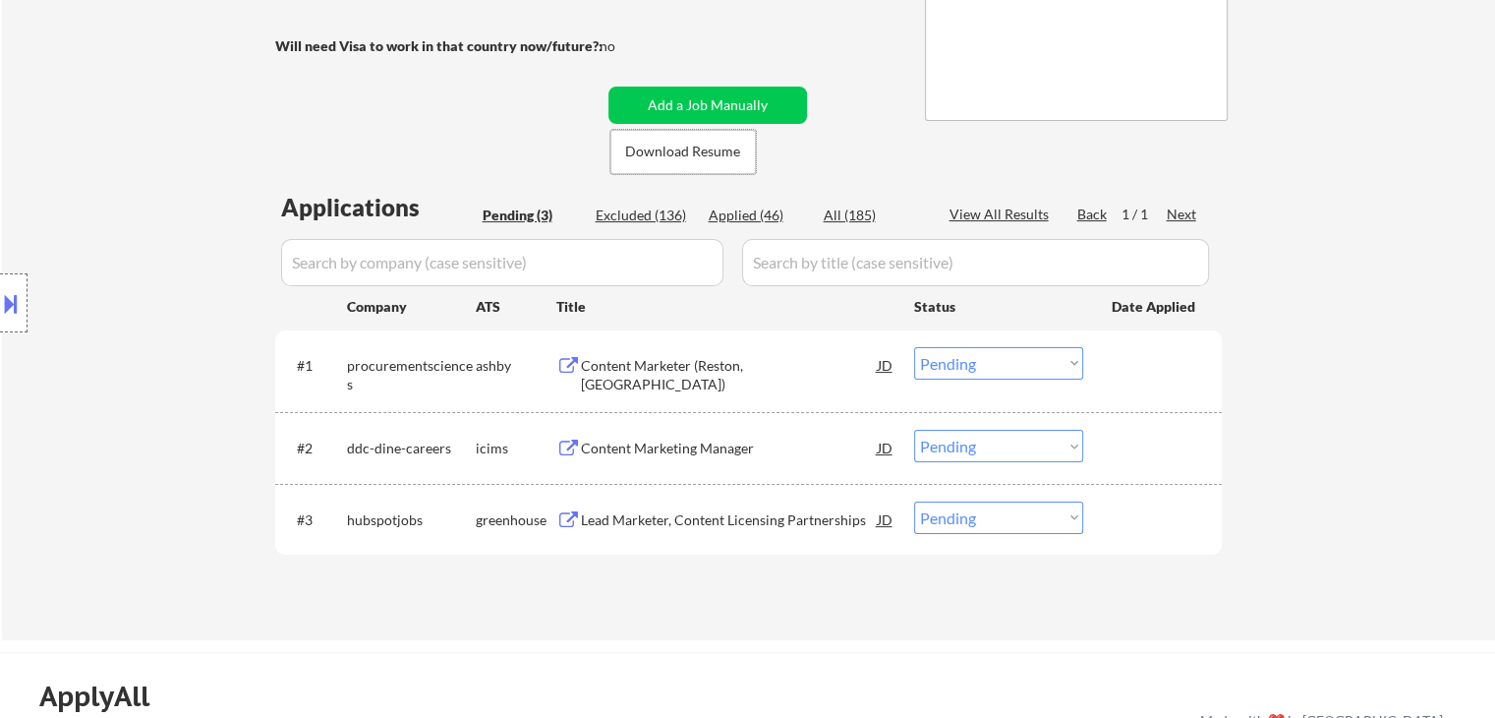
scroll to position [590, 0]
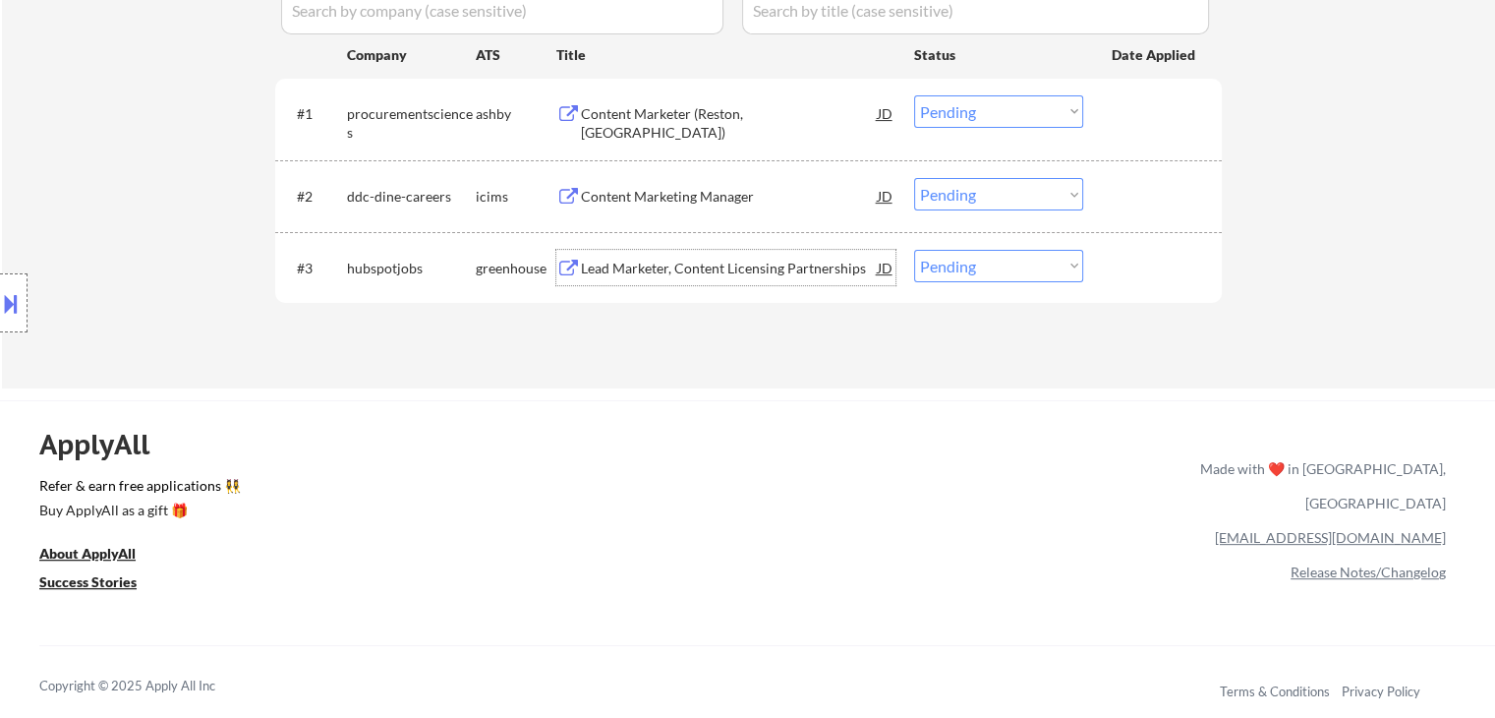
click at [672, 269] on div "Lead Marketer, Content Licensing Partnerships" at bounding box center [729, 269] width 297 height 20
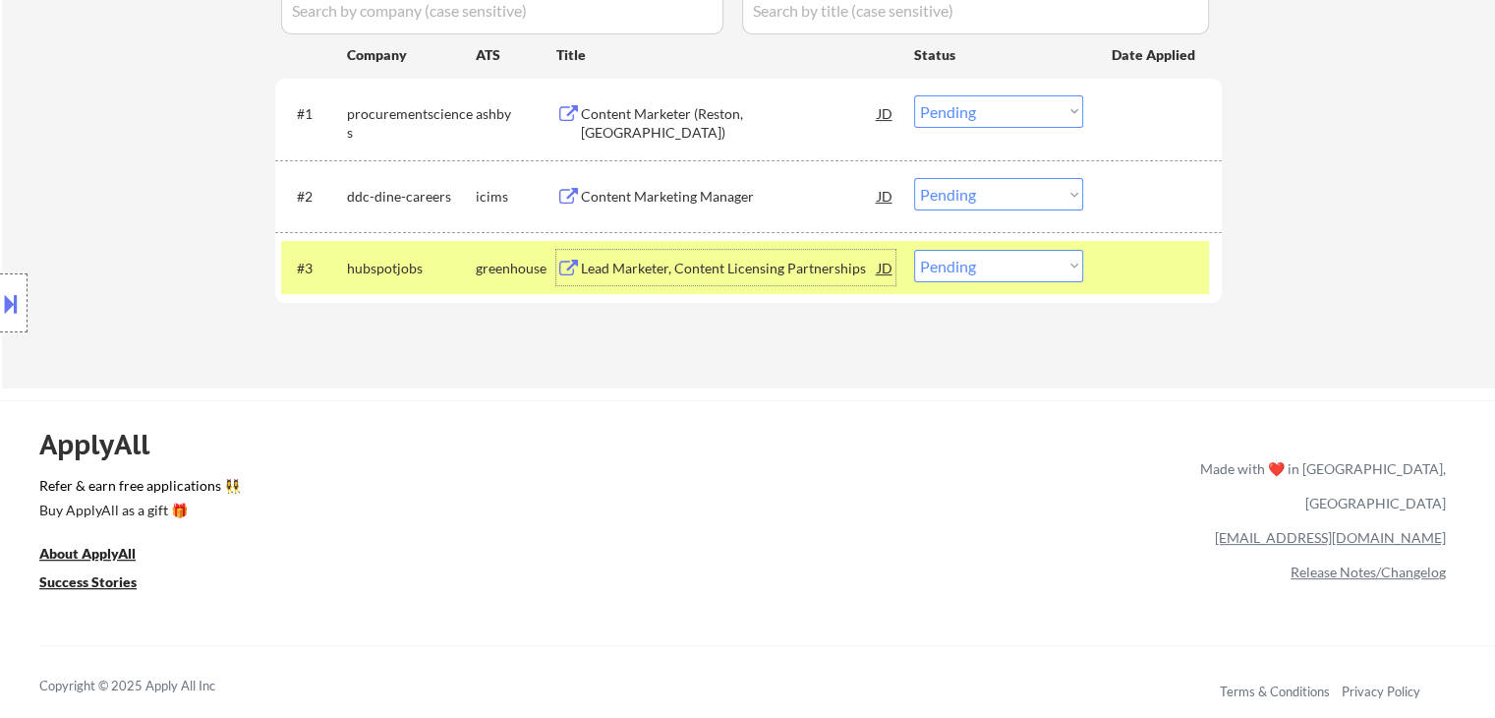
click at [1035, 270] on select "Choose an option... Pending Applied Excluded (Questions) Excluded (Expired) Exc…" at bounding box center [998, 266] width 169 height 32
select select ""excluded__bad_match_""
click at [914, 250] on select "Choose an option... Pending Applied Excluded (Questions) Excluded (Expired) Exc…" at bounding box center [998, 266] width 169 height 32
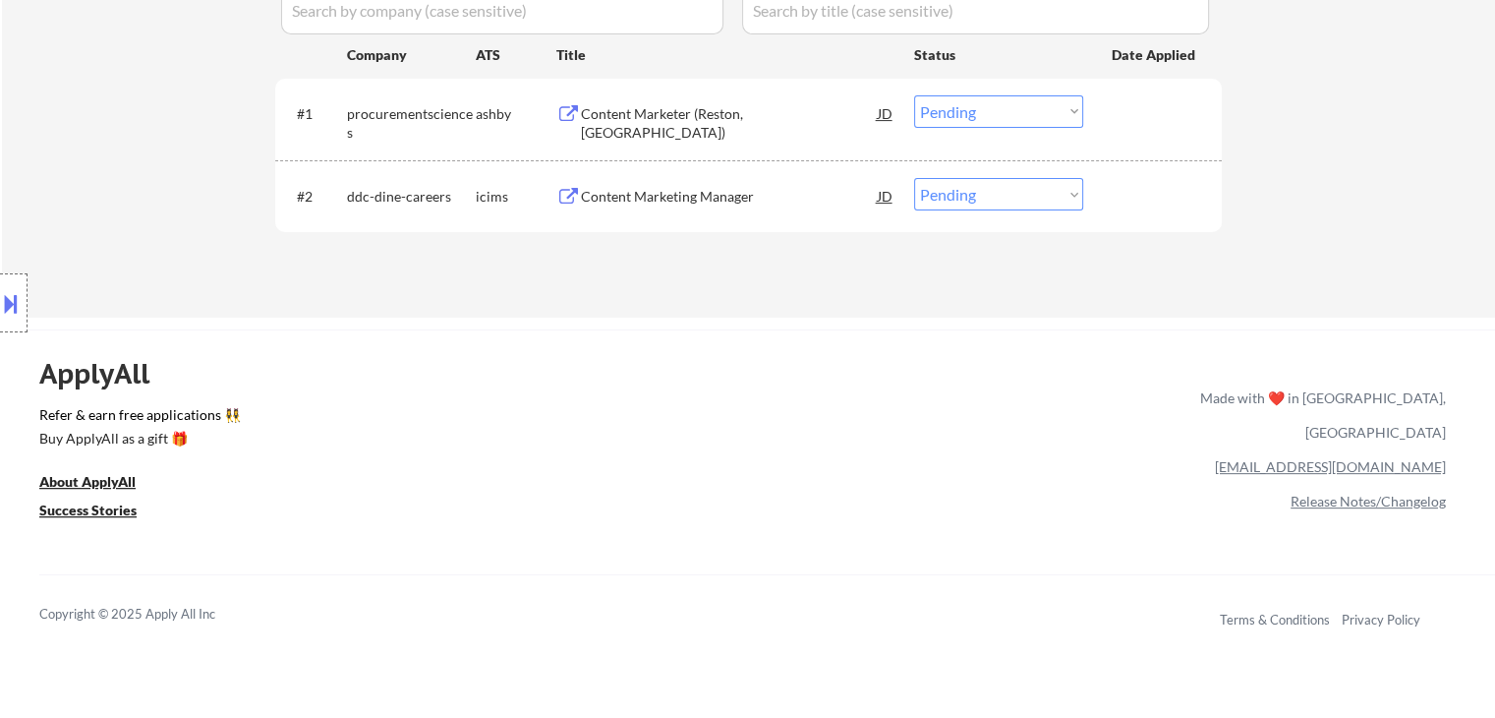
click at [703, 196] on div "Content Marketing Manager" at bounding box center [729, 197] width 297 height 20
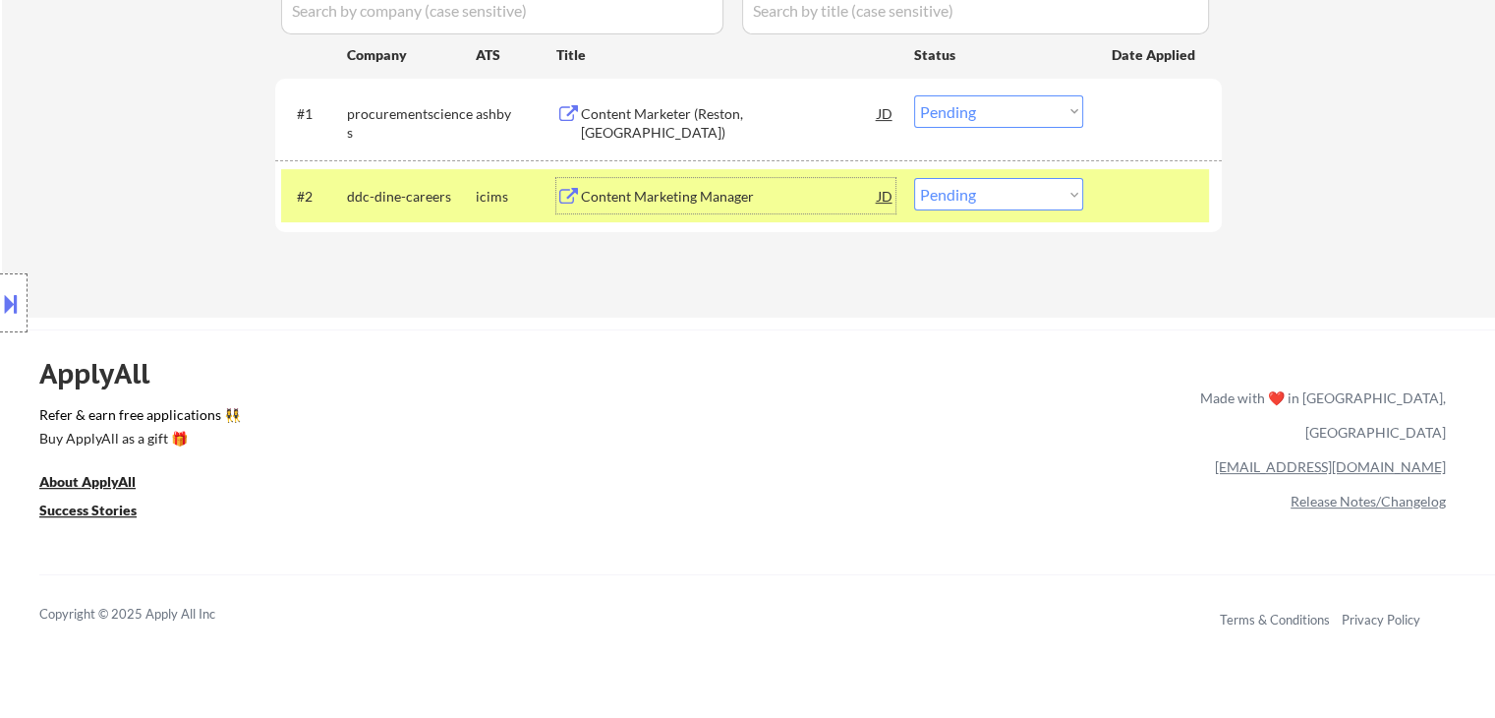
drag, startPoint x: 1011, startPoint y: 183, endPoint x: 1024, endPoint y: 203, distance: 24.8
click at [1014, 190] on select "Choose an option... Pending Applied Excluded (Questions) Excluded (Expired) Exc…" at bounding box center [998, 194] width 169 height 32
select select ""excluded__location_""
click at [914, 178] on select "Choose an option... Pending Applied Excluded (Questions) Excluded (Expired) Exc…" at bounding box center [998, 194] width 169 height 32
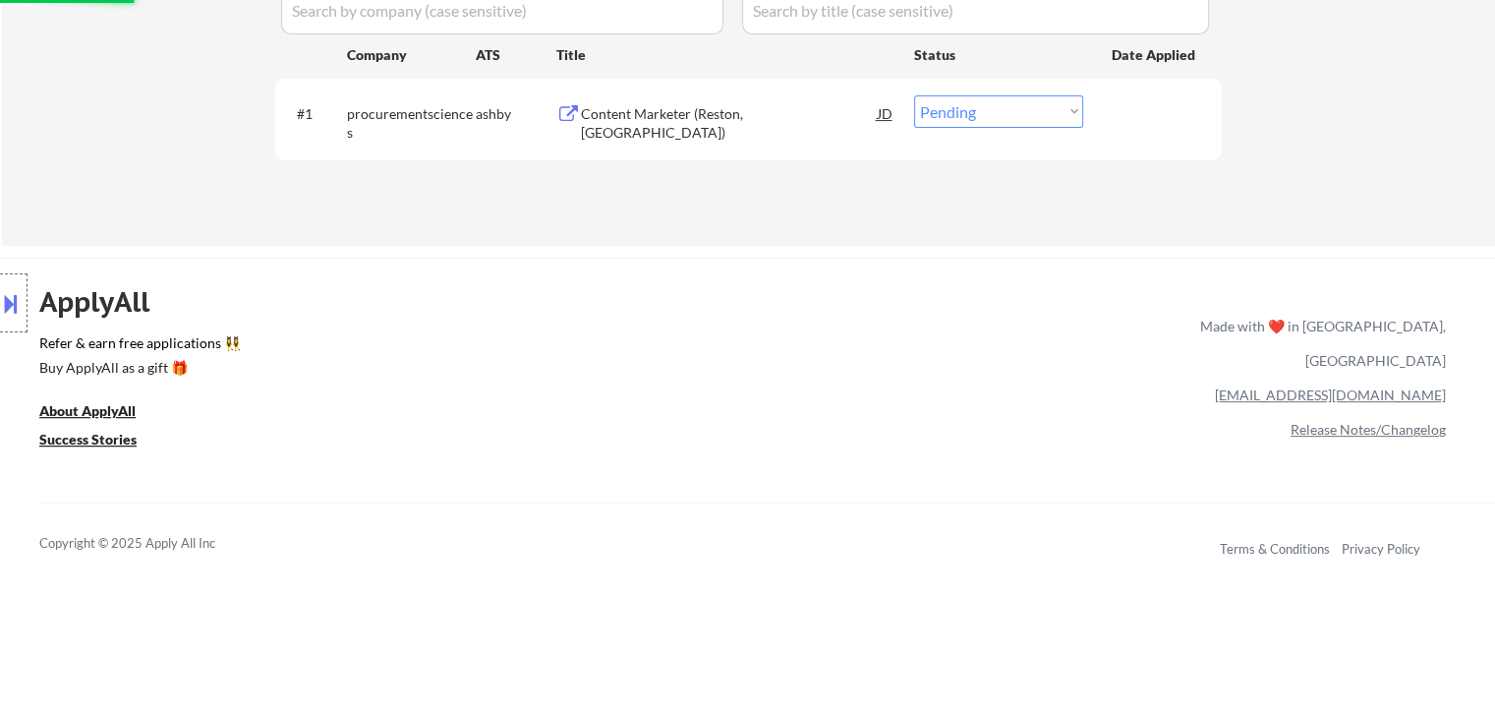
click at [22, 296] on div at bounding box center [14, 302] width 28 height 59
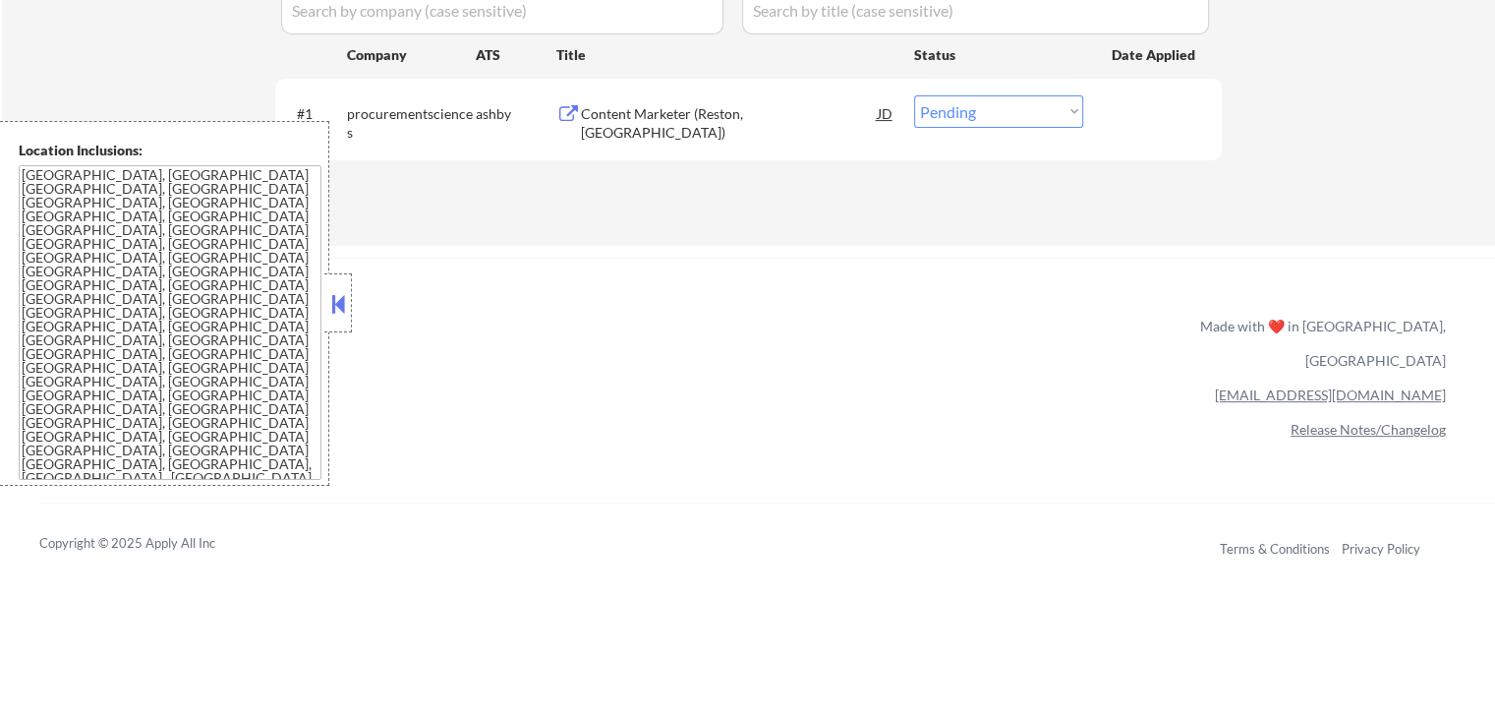
drag, startPoint x: 606, startPoint y: 324, endPoint x: 655, endPoint y: 166, distance: 165.7
click at [606, 323] on div "ApplyAll Refer & earn free applications 👯‍♀️ Buy ApplyAll as a gift 🎁 About App…" at bounding box center [747, 427] width 1495 height 312
click at [671, 107] on div "Content Marketer (Reston, VA)" at bounding box center [729, 123] width 297 height 38
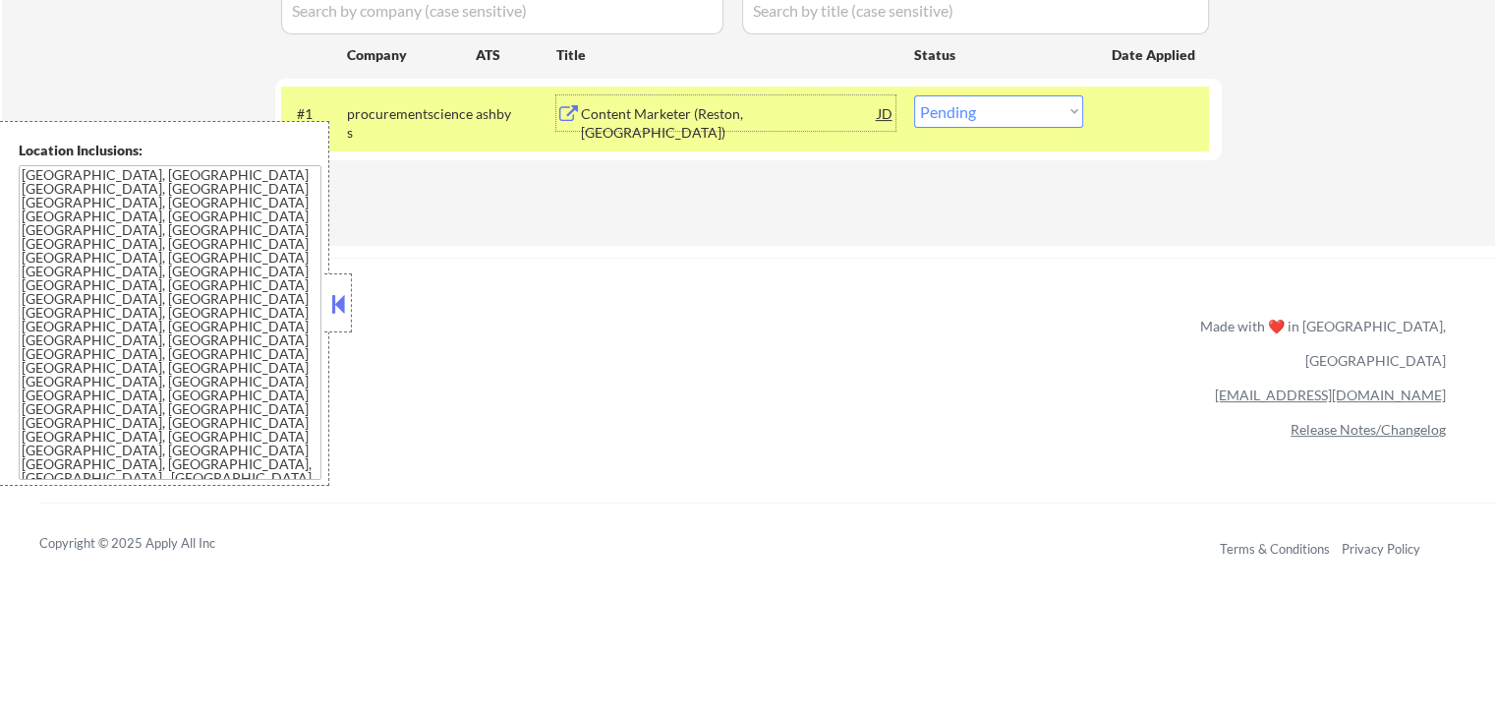
drag, startPoint x: 1021, startPoint y: 107, endPoint x: 1023, endPoint y: 126, distance: 18.8
click at [1022, 123] on select "Choose an option... Pending Applied Excluded (Questions) Excluded (Expired) Exc…" at bounding box center [998, 111] width 169 height 32
select select ""excluded__expired_""
click at [914, 95] on select "Choose an option... Pending Applied Excluded (Questions) Excluded (Expired) Exc…" at bounding box center [998, 111] width 169 height 32
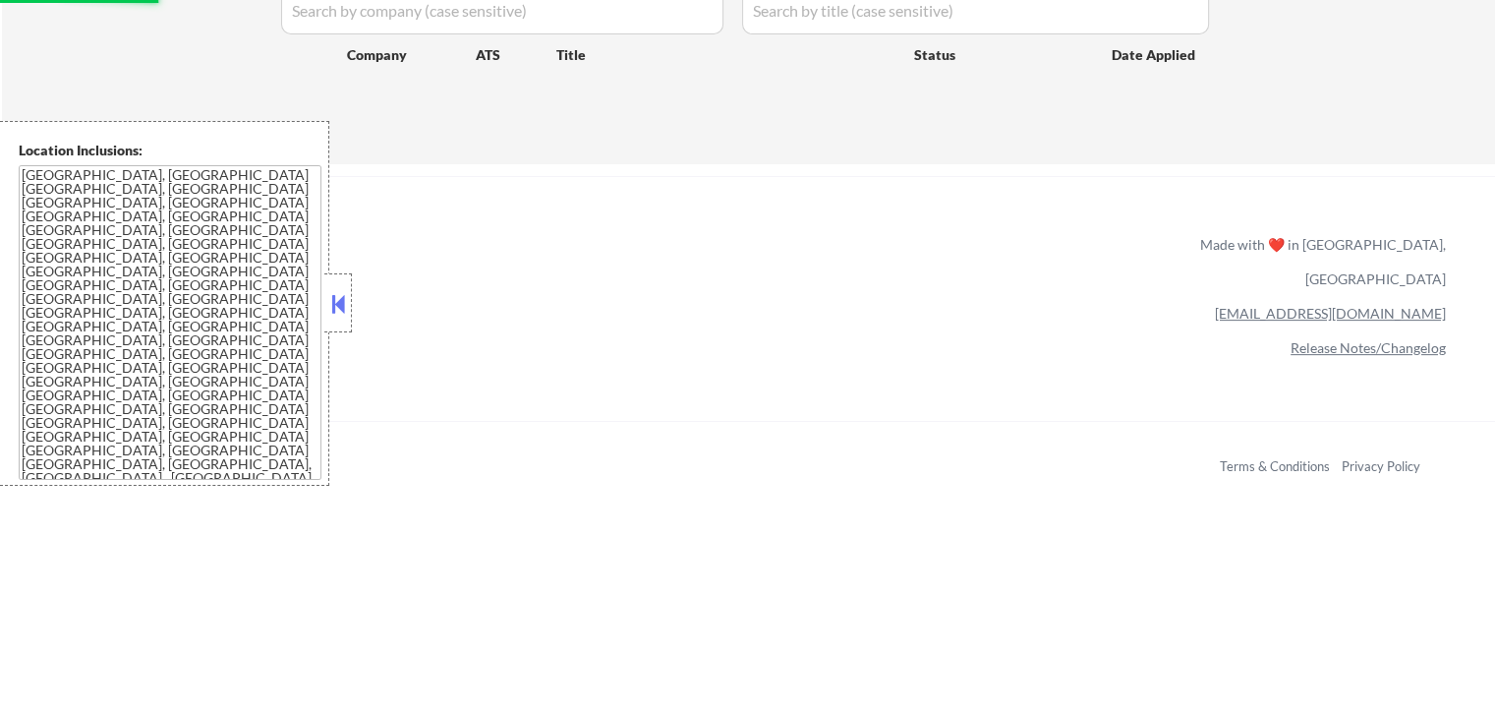
drag, startPoint x: 330, startPoint y: 292, endPoint x: 582, endPoint y: 293, distance: 251.7
click at [333, 292] on button at bounding box center [338, 303] width 22 height 29
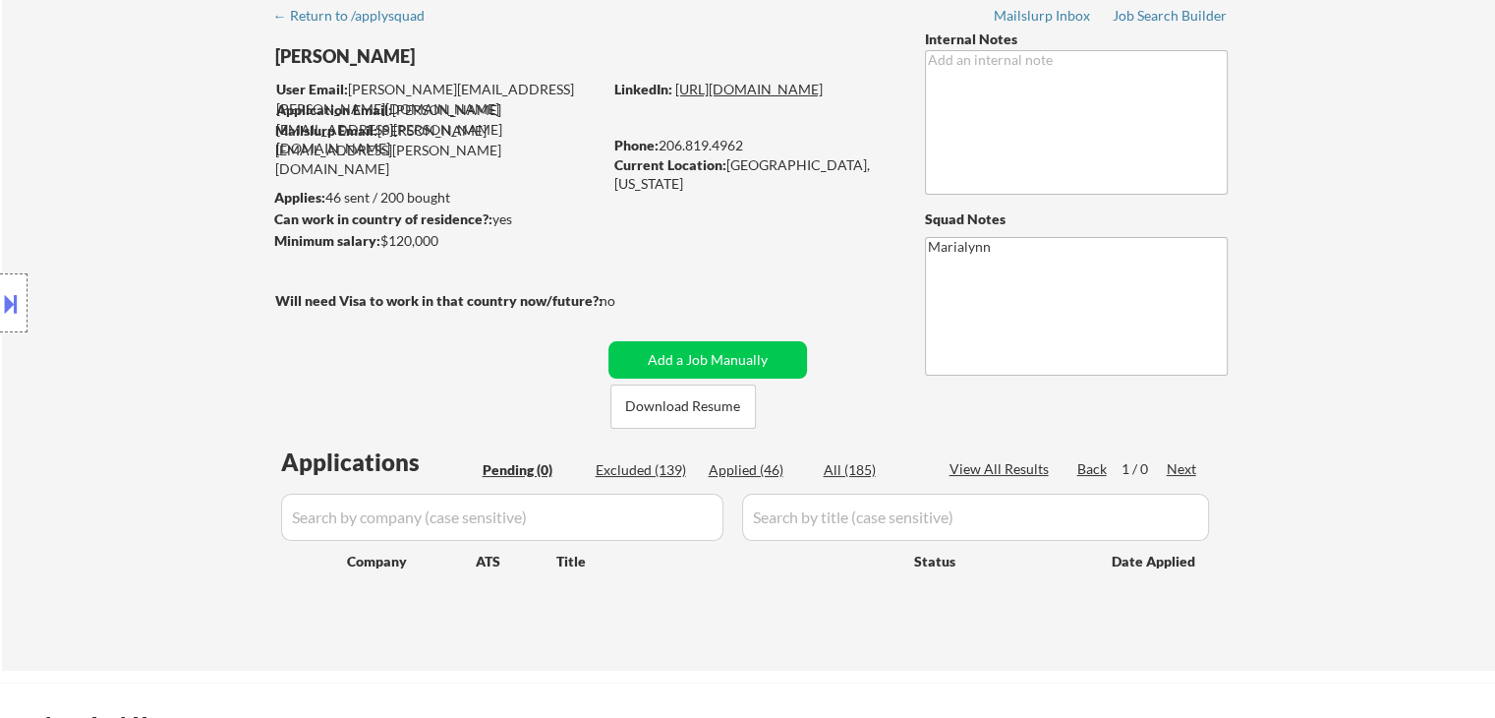
scroll to position [0, 0]
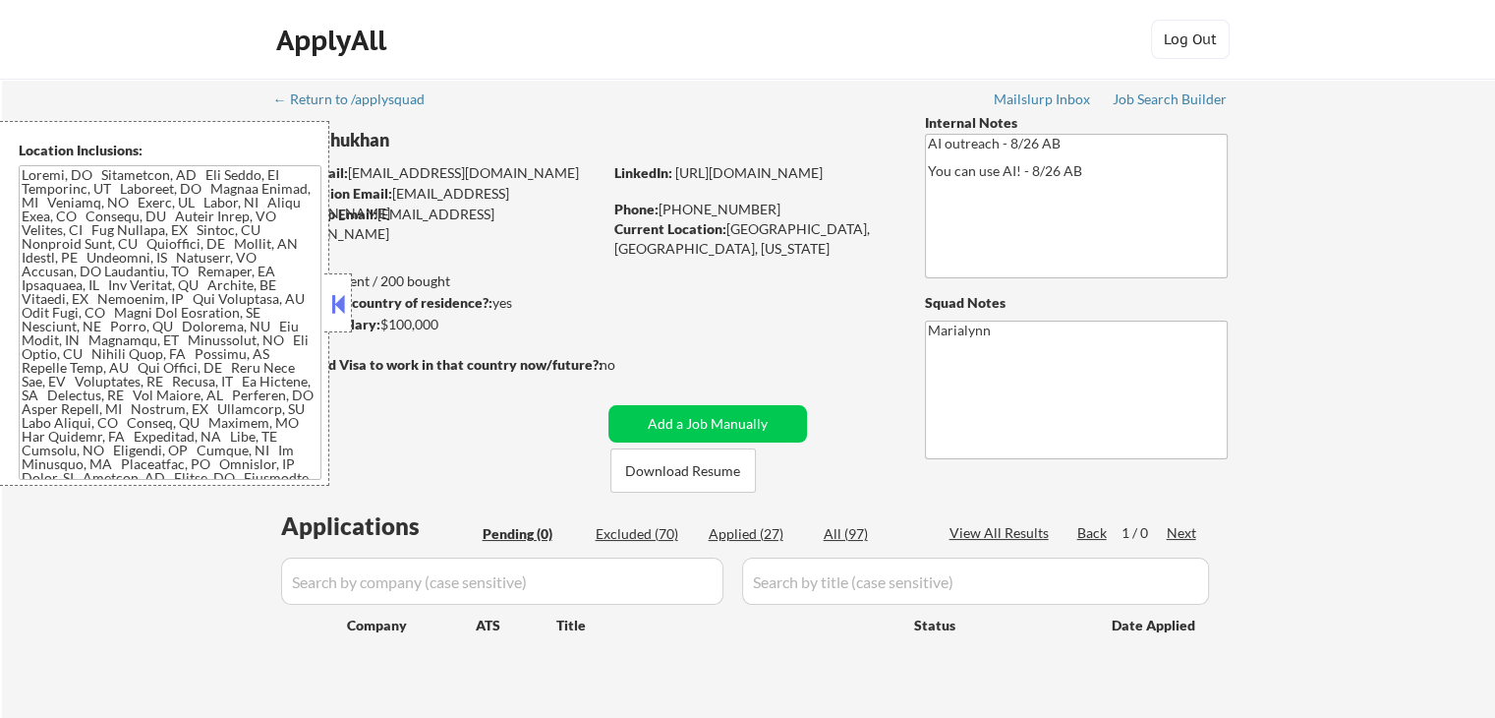
click at [332, 296] on button at bounding box center [338, 303] width 22 height 29
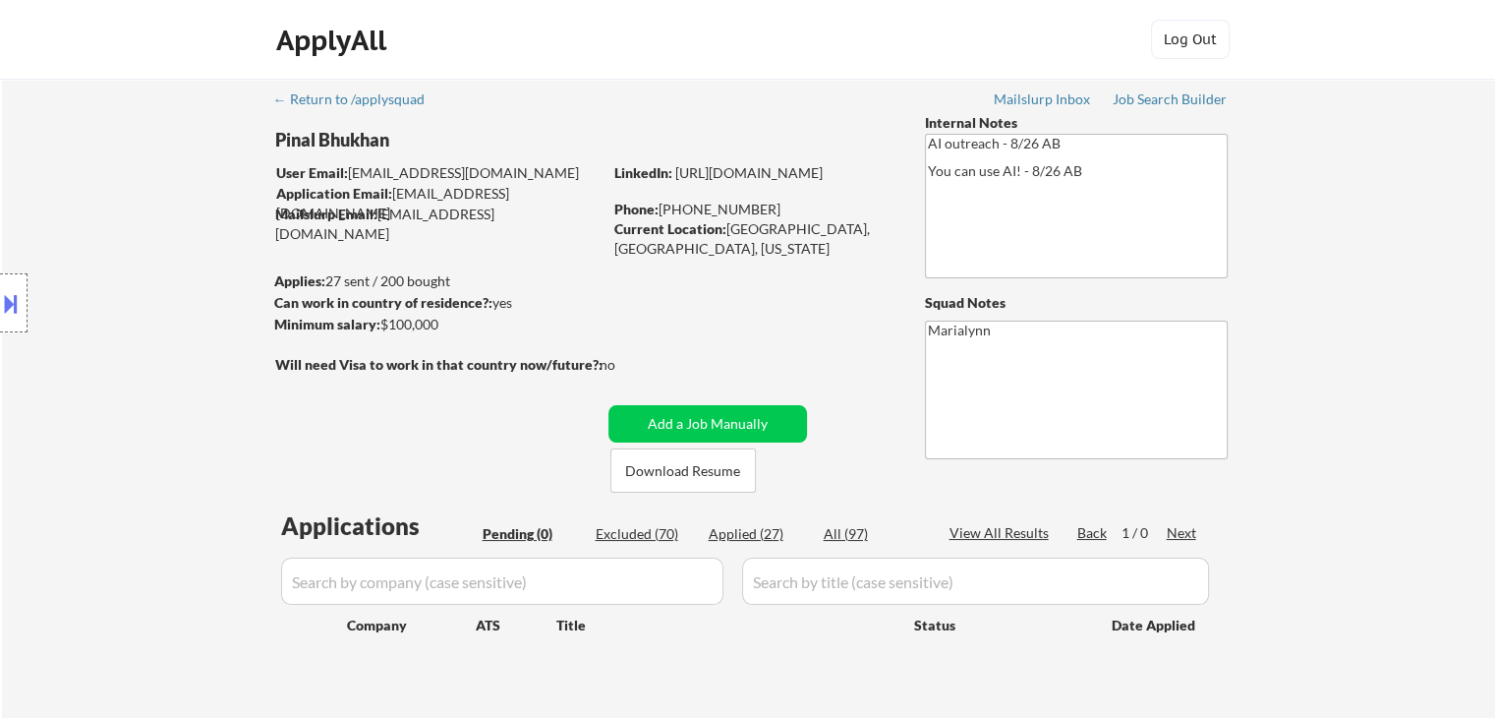
click at [11, 313] on button at bounding box center [11, 303] width 22 height 32
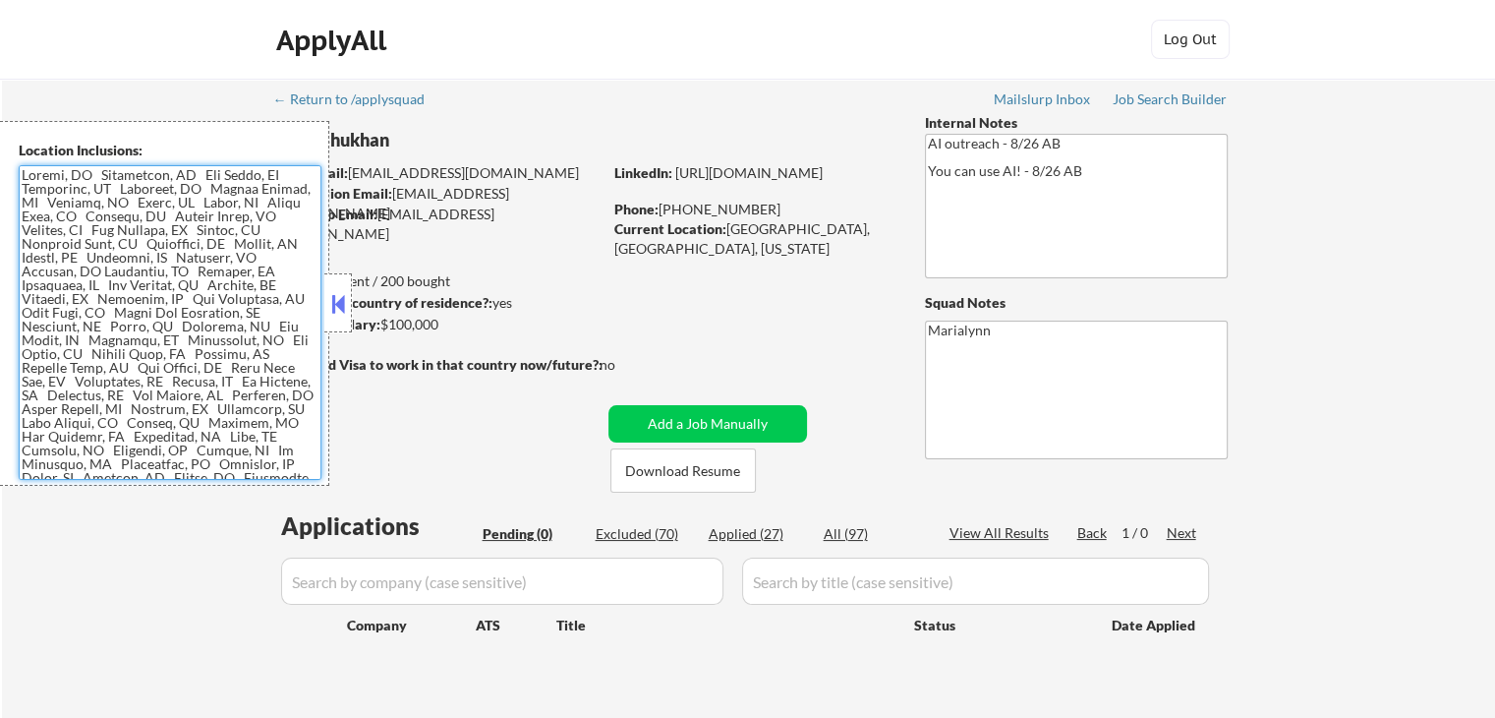
click at [665, 268] on div "← Return to /applysquad Mailslurp Inbox Job Search Builder Pinal Bhukhan User E…" at bounding box center [749, 399] width 981 height 640
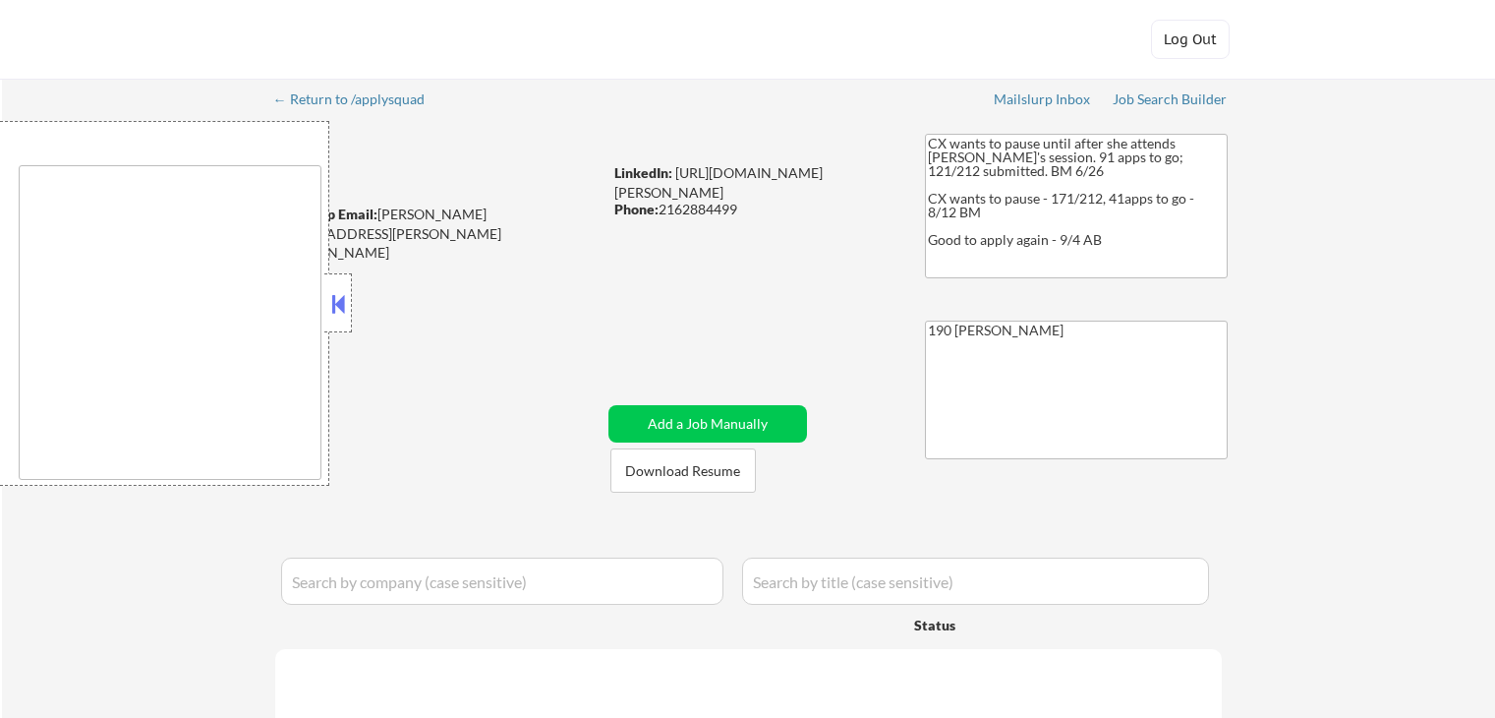
type textarea "remote"
select select ""applied""
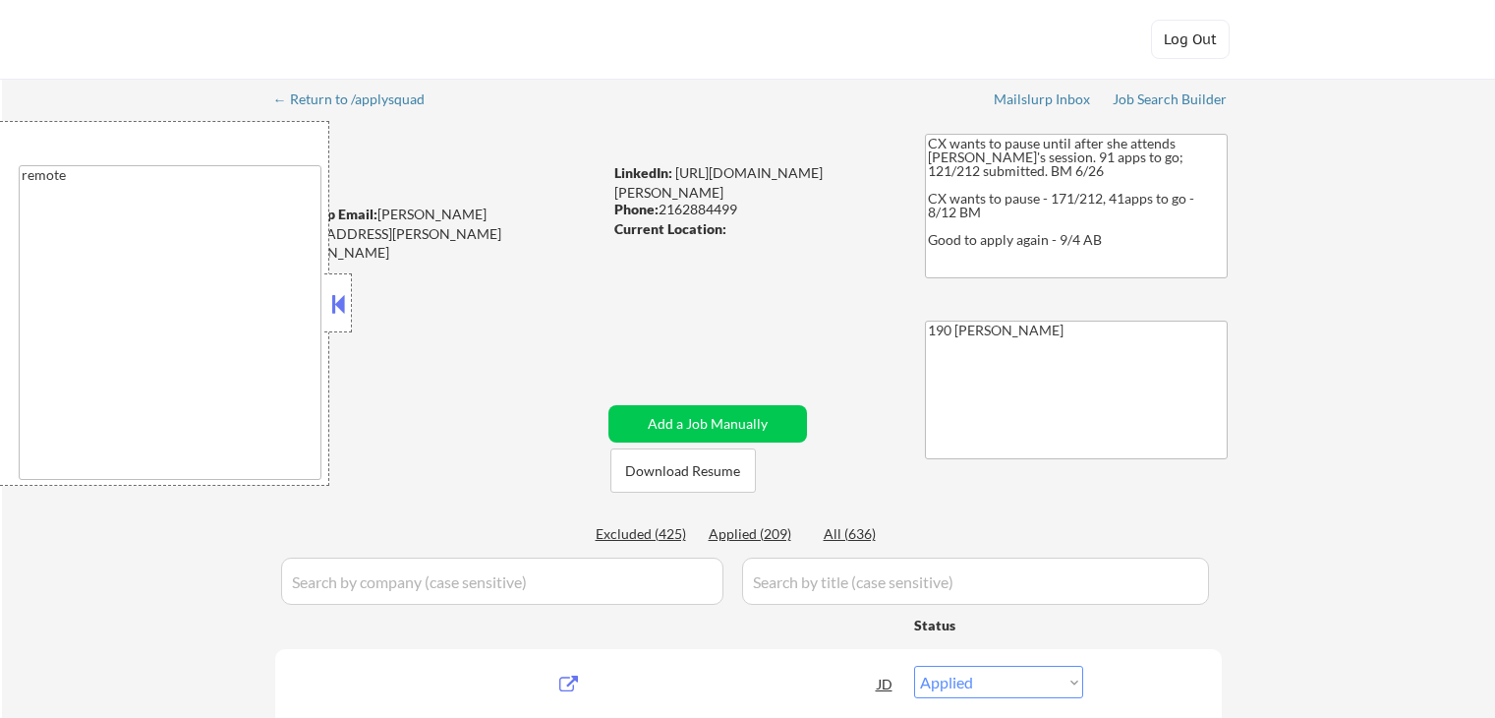
select select ""pending""
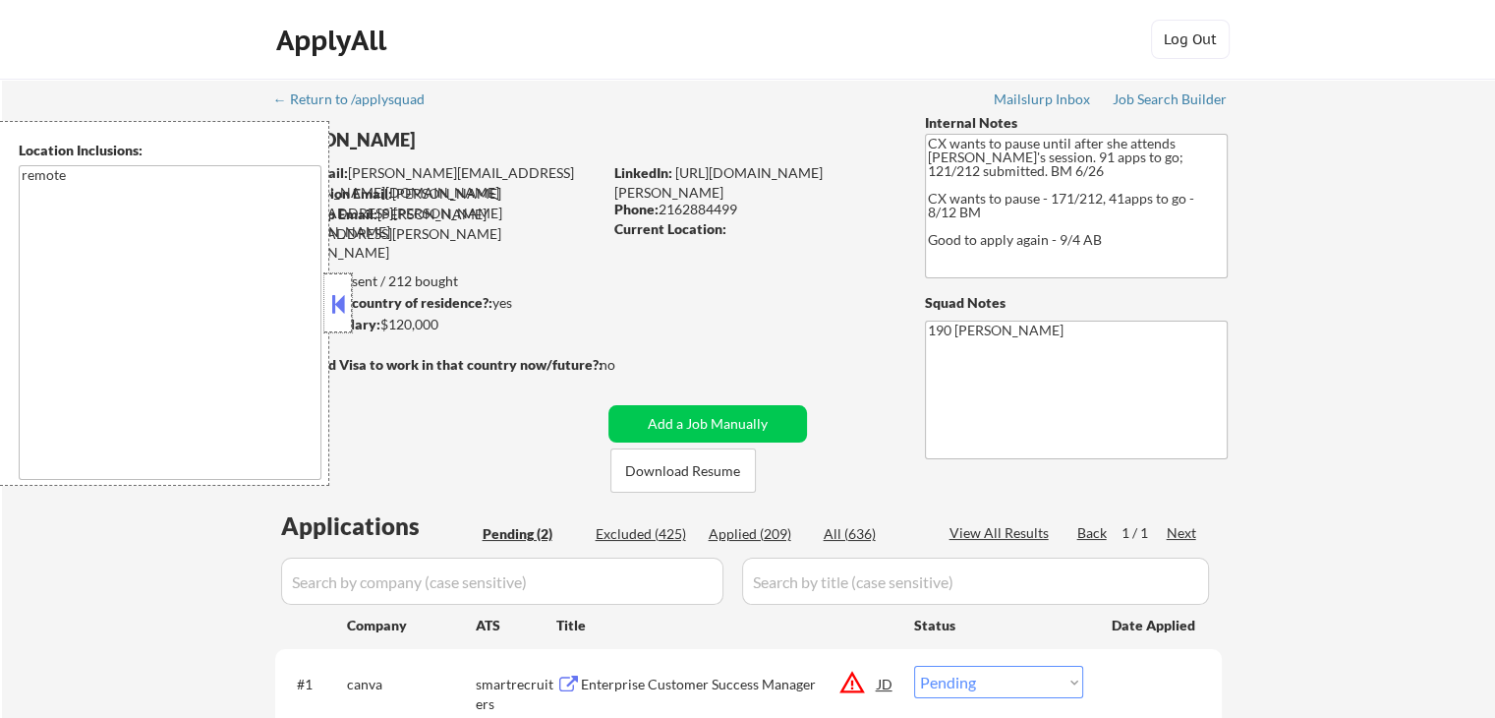
click at [325, 311] on div at bounding box center [338, 302] width 28 height 59
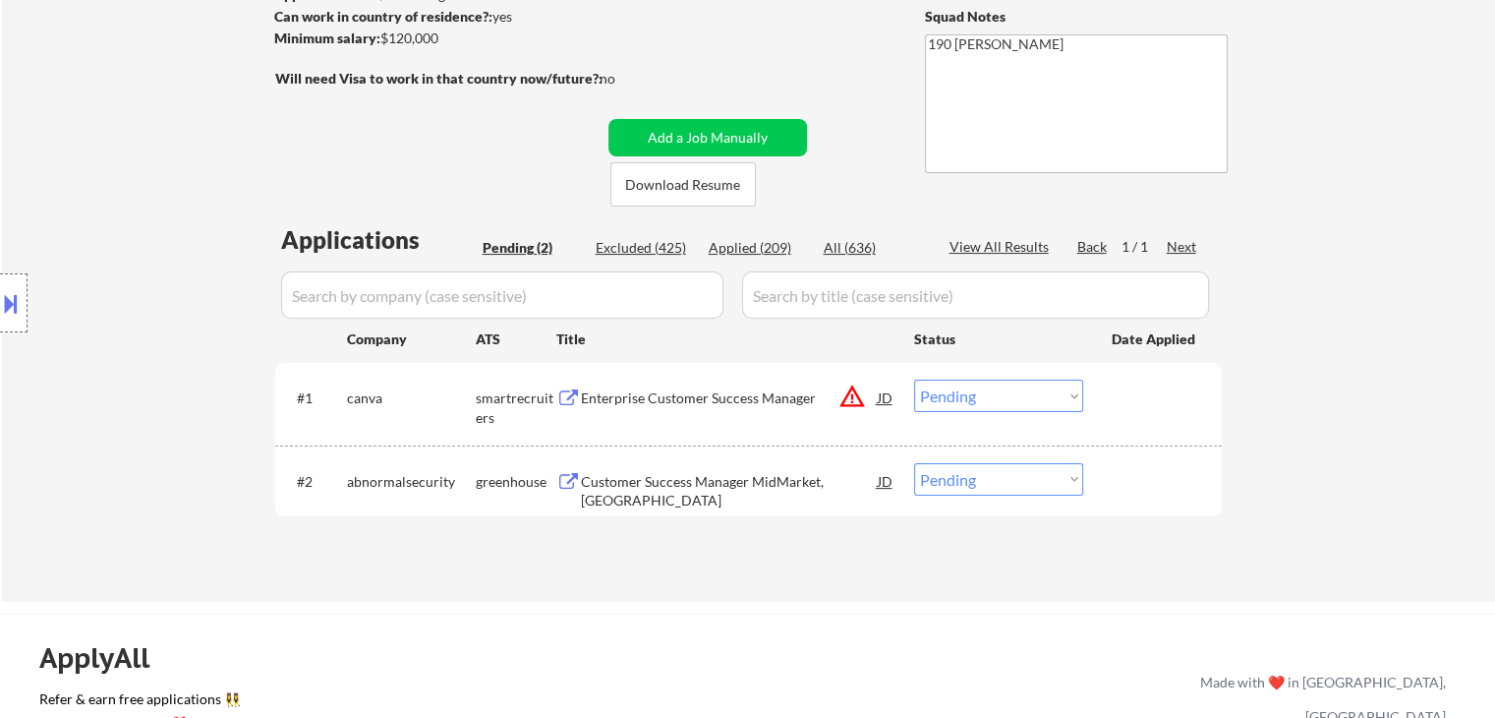
scroll to position [295, 0]
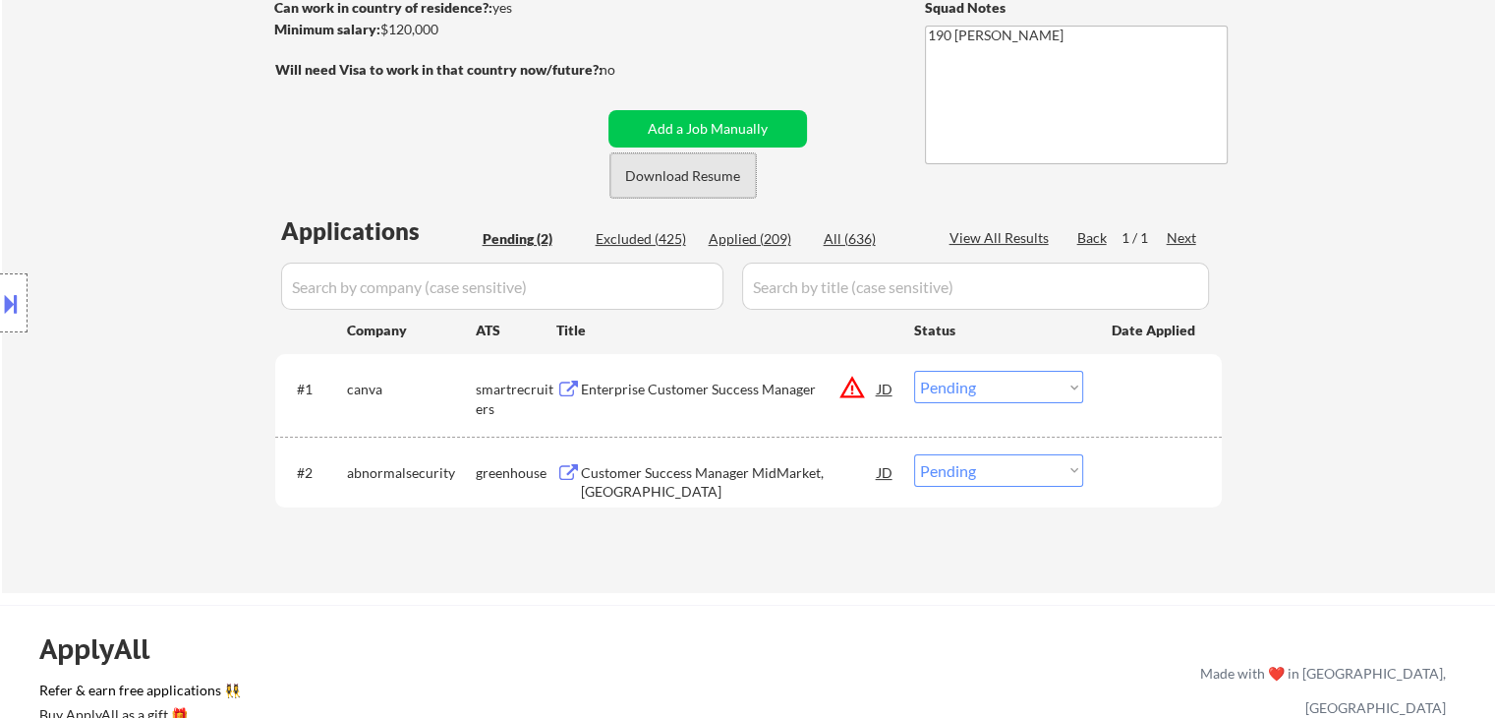
drag, startPoint x: 712, startPoint y: 169, endPoint x: 713, endPoint y: 185, distance: 15.8
click at [712, 170] on button "Download Resume" at bounding box center [682, 175] width 145 height 44
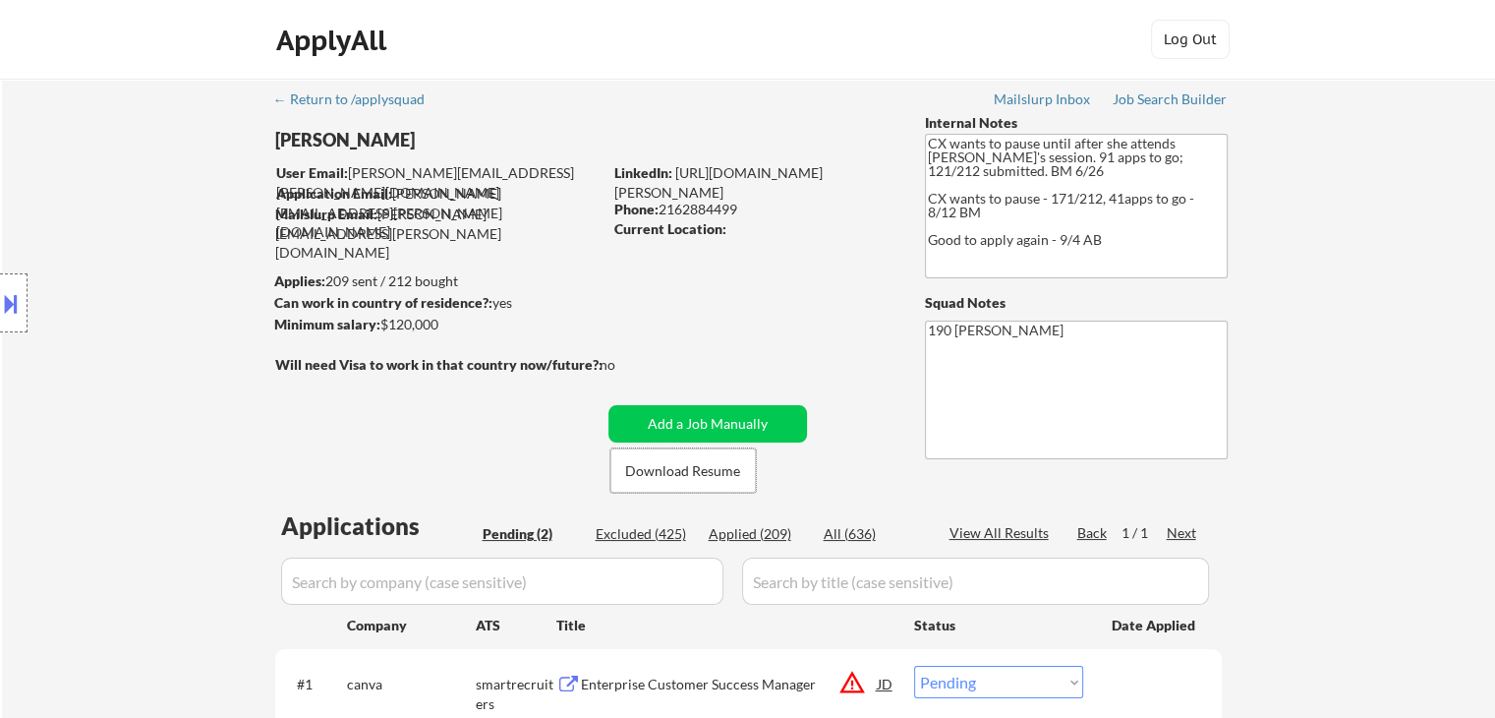
scroll to position [197, 0]
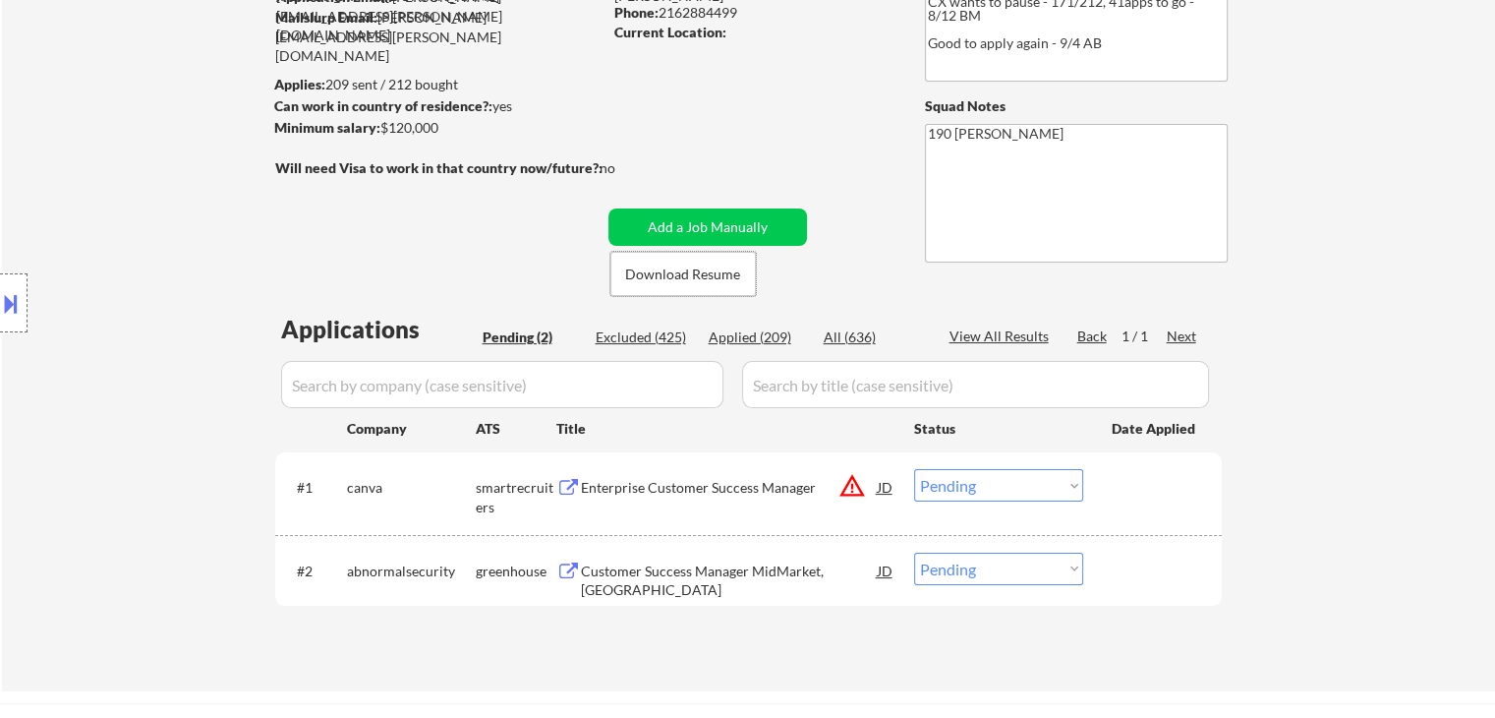
click at [747, 561] on div "Customer Success Manager MidMarket, [GEOGRAPHIC_DATA]" at bounding box center [729, 580] width 297 height 38
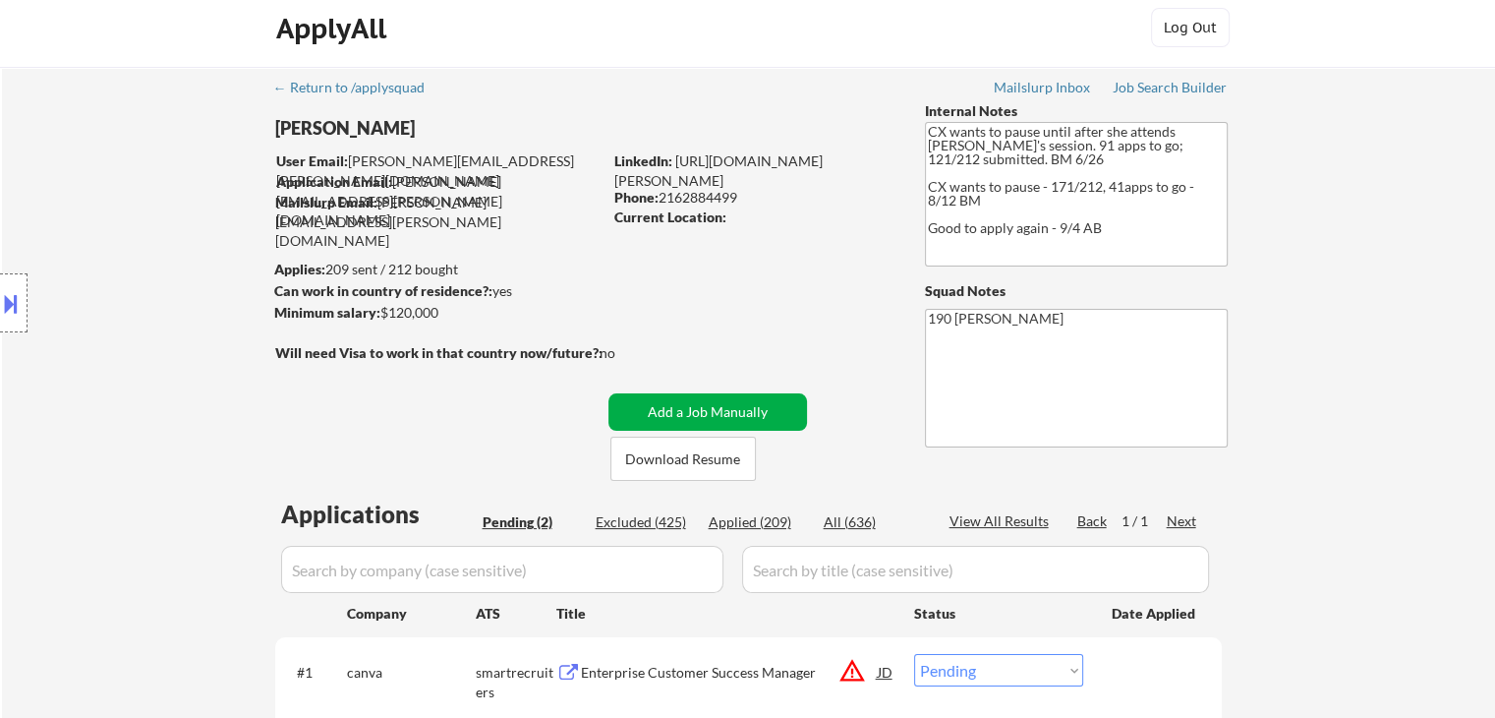
scroll to position [0, 0]
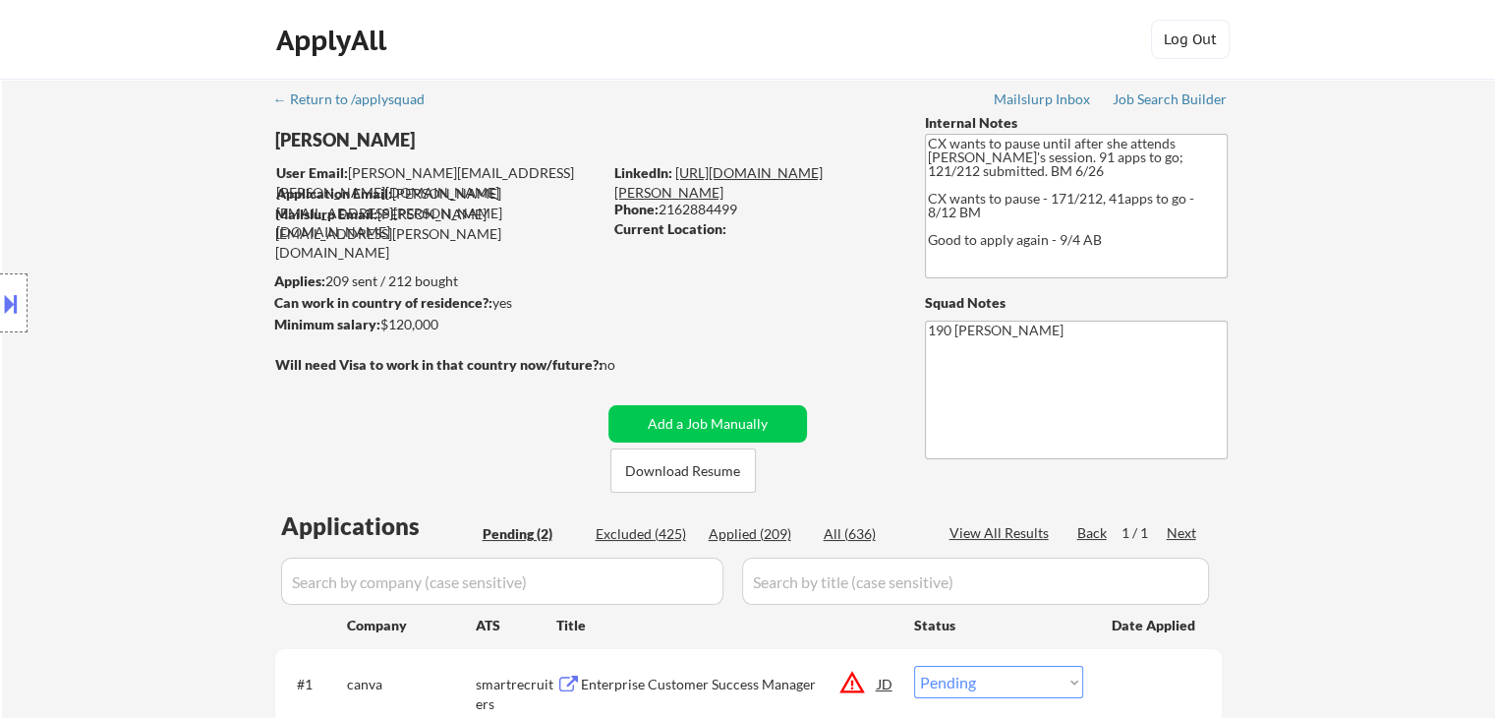
click at [786, 168] on link "[URL][DOMAIN_NAME][PERSON_NAME]" at bounding box center [718, 182] width 208 height 36
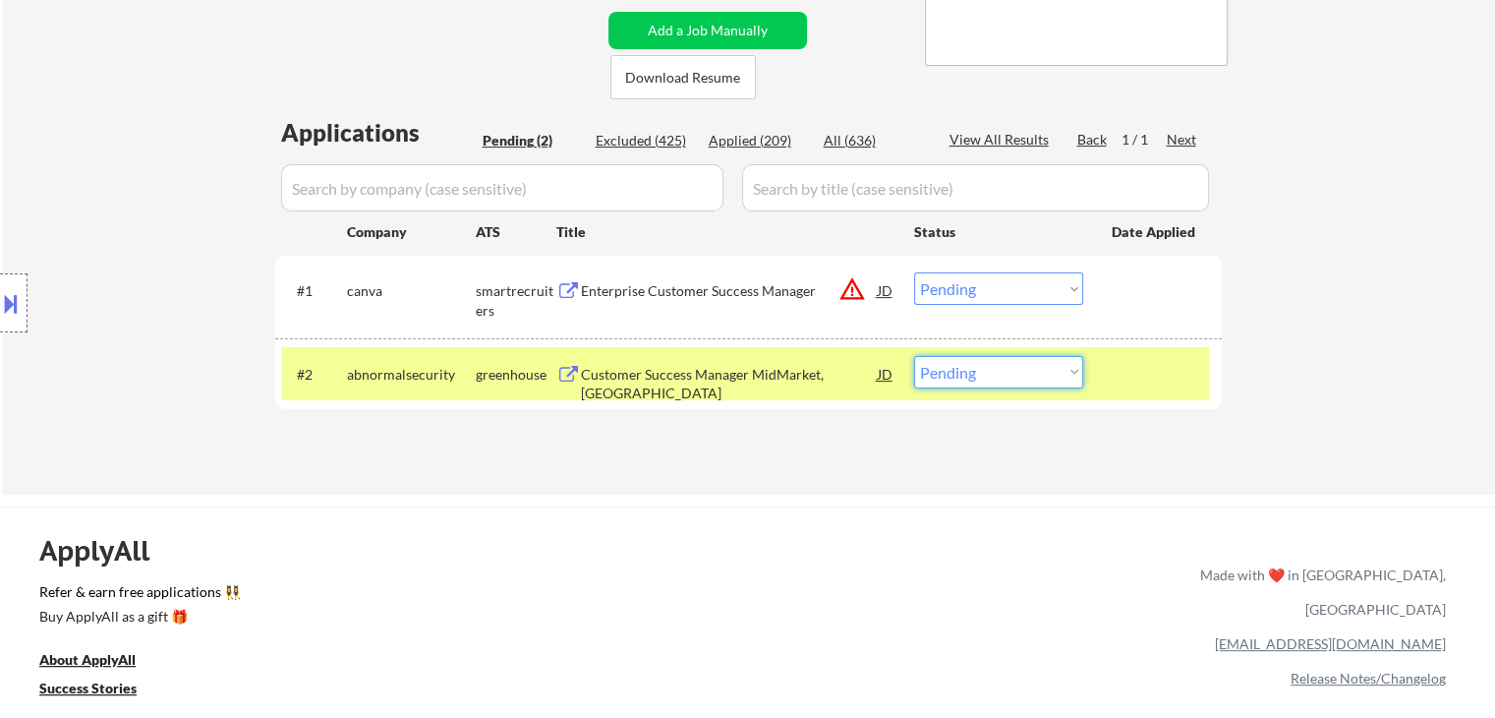
drag, startPoint x: 948, startPoint y: 370, endPoint x: 948, endPoint y: 386, distance: 16.7
click at [948, 371] on select "Choose an option... Pending Applied Excluded (Questions) Excluded (Expired) Exc…" at bounding box center [998, 372] width 169 height 32
select select ""applied""
click at [914, 356] on select "Choose an option... Pending Applied Excluded (Questions) Excluded (Expired) Exc…" at bounding box center [998, 372] width 169 height 32
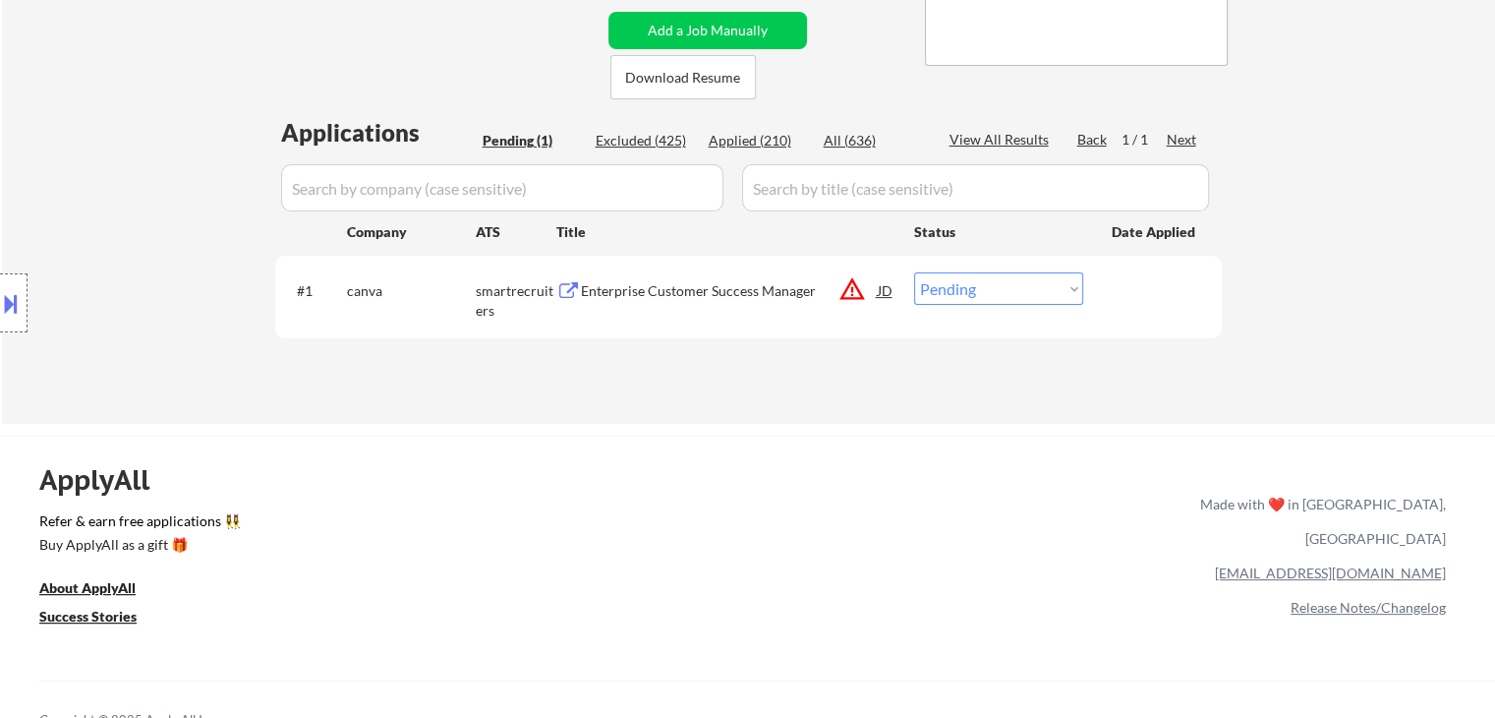
click at [650, 295] on div "Enterprise Customer Success Manager" at bounding box center [729, 291] width 297 height 20
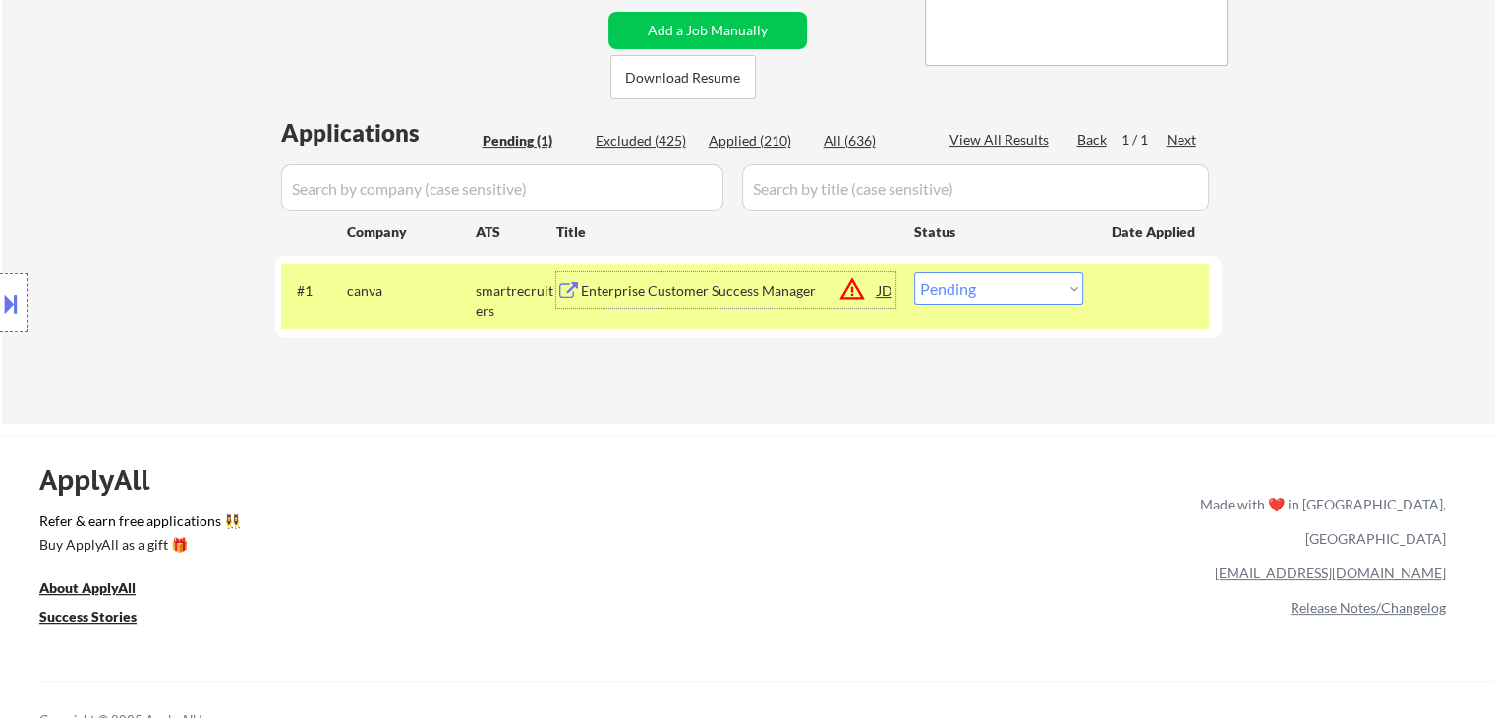
scroll to position [98, 0]
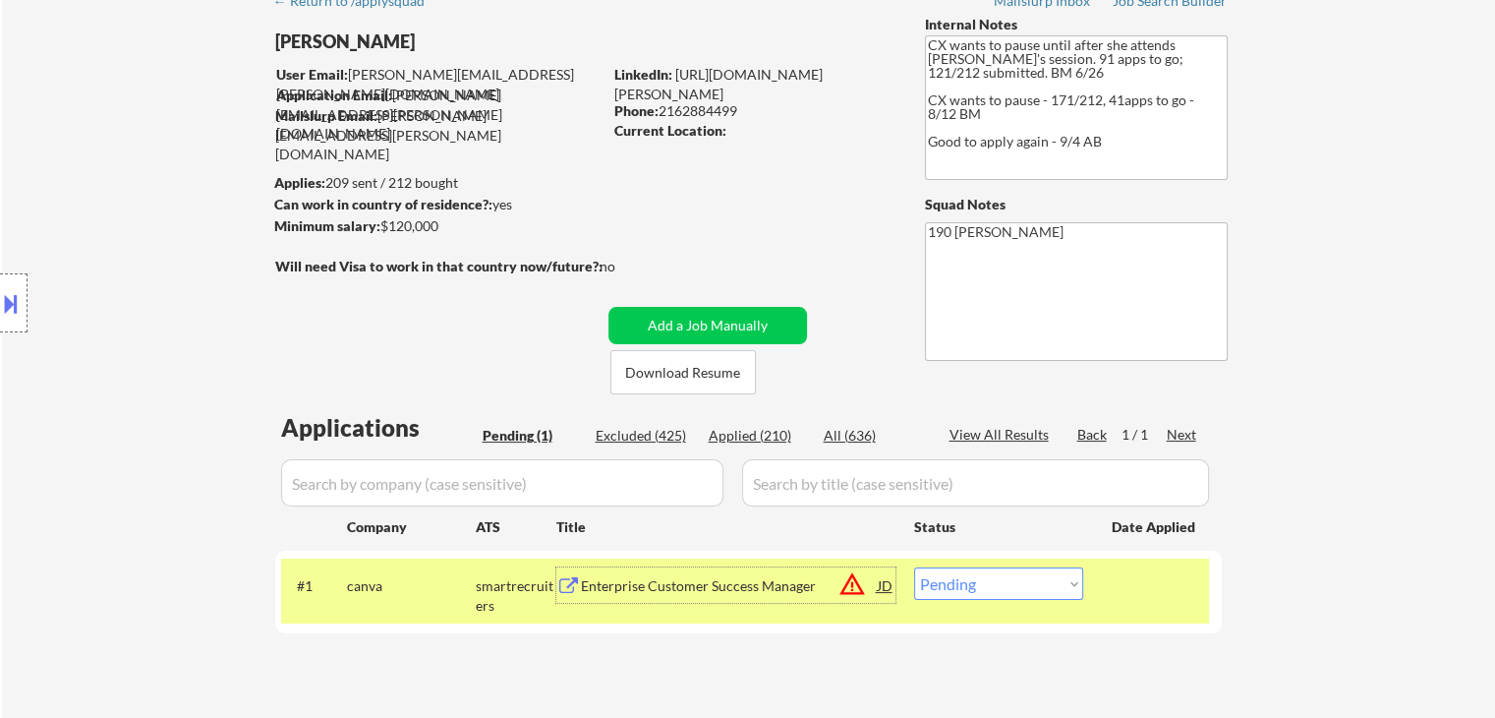
click at [1001, 587] on select "Choose an option... Pending Applied Excluded (Questions) Excluded (Expired) Exc…" at bounding box center [998, 583] width 169 height 32
select select ""applied""
click at [914, 567] on select "Choose an option... Pending Applied Excluded (Questions) Excluded (Expired) Exc…" at bounding box center [998, 583] width 169 height 32
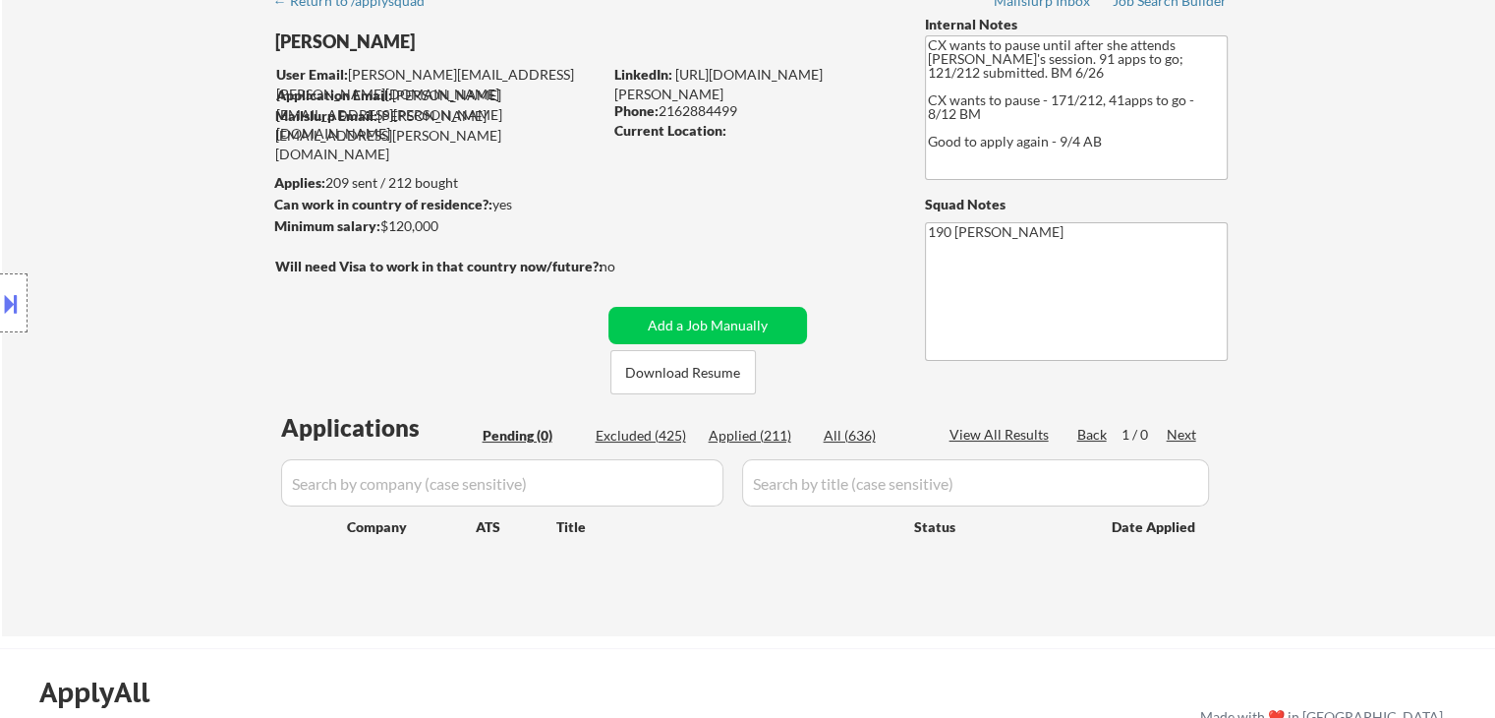
click at [759, 434] on div "Applied (211)" at bounding box center [758, 436] width 98 height 20
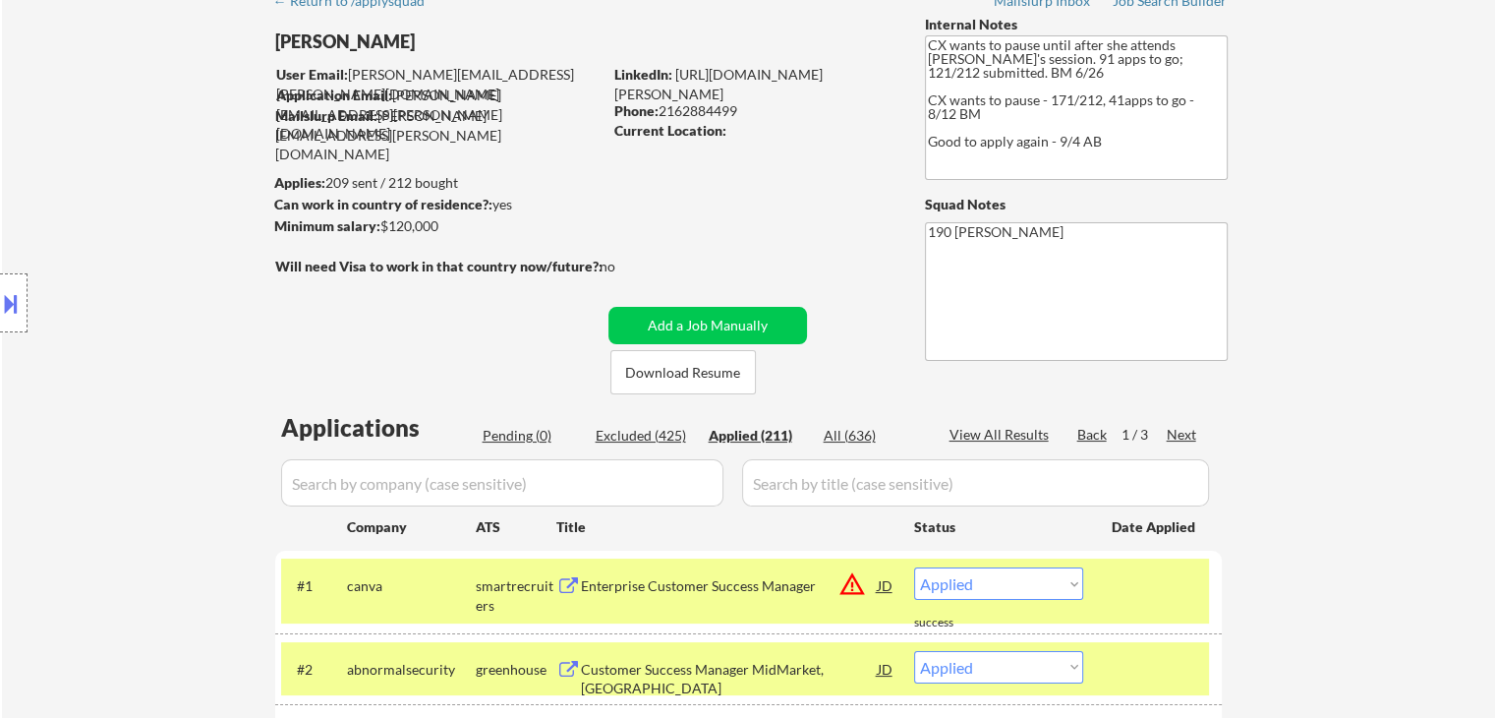
select select ""applied""
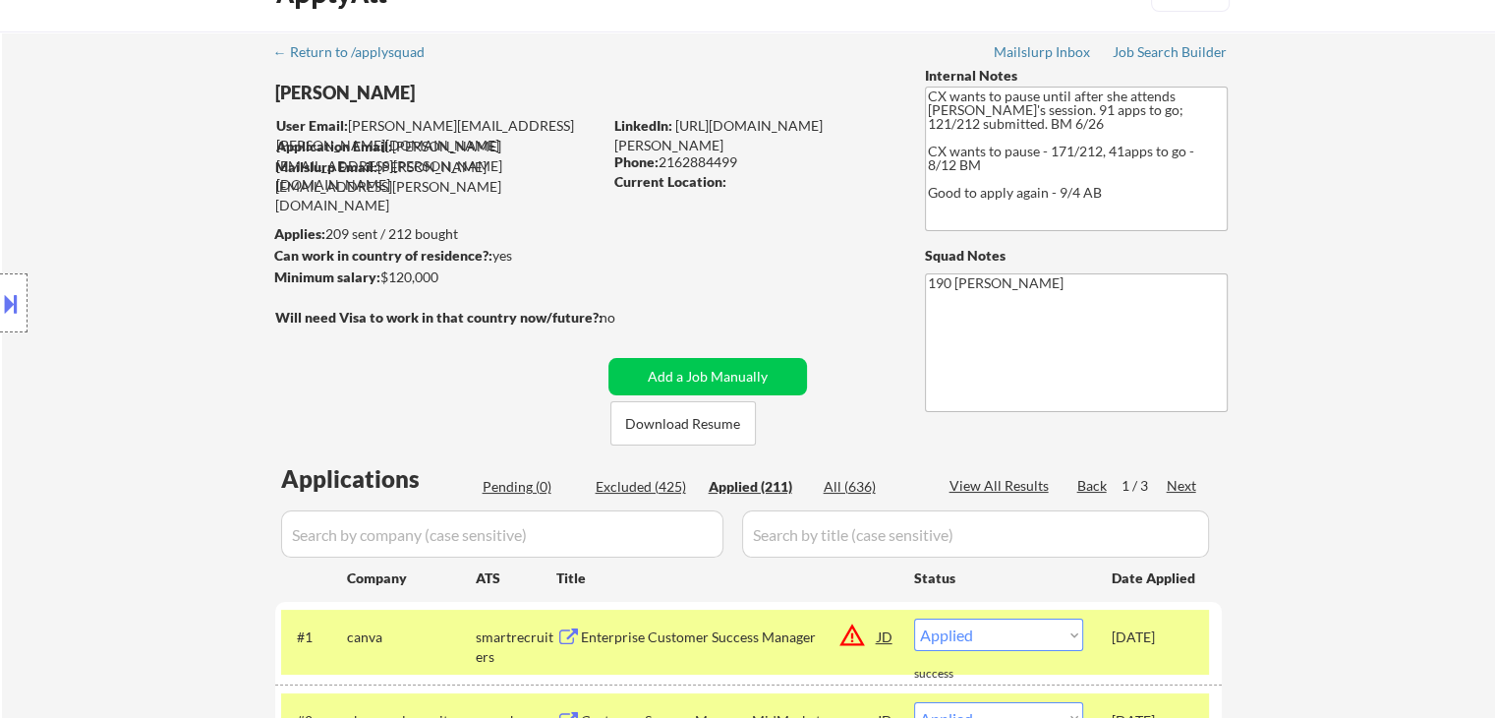
scroll to position [0, 0]
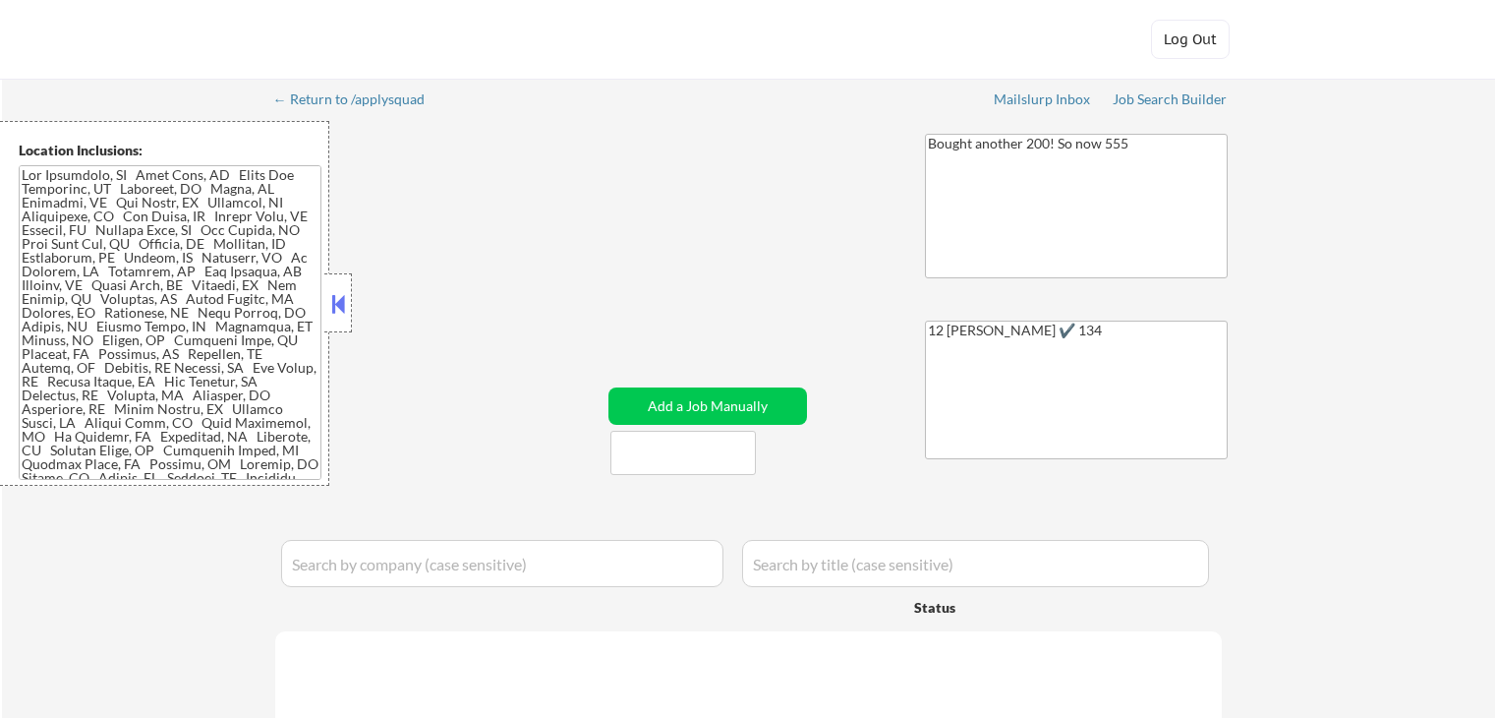
select select ""pending""
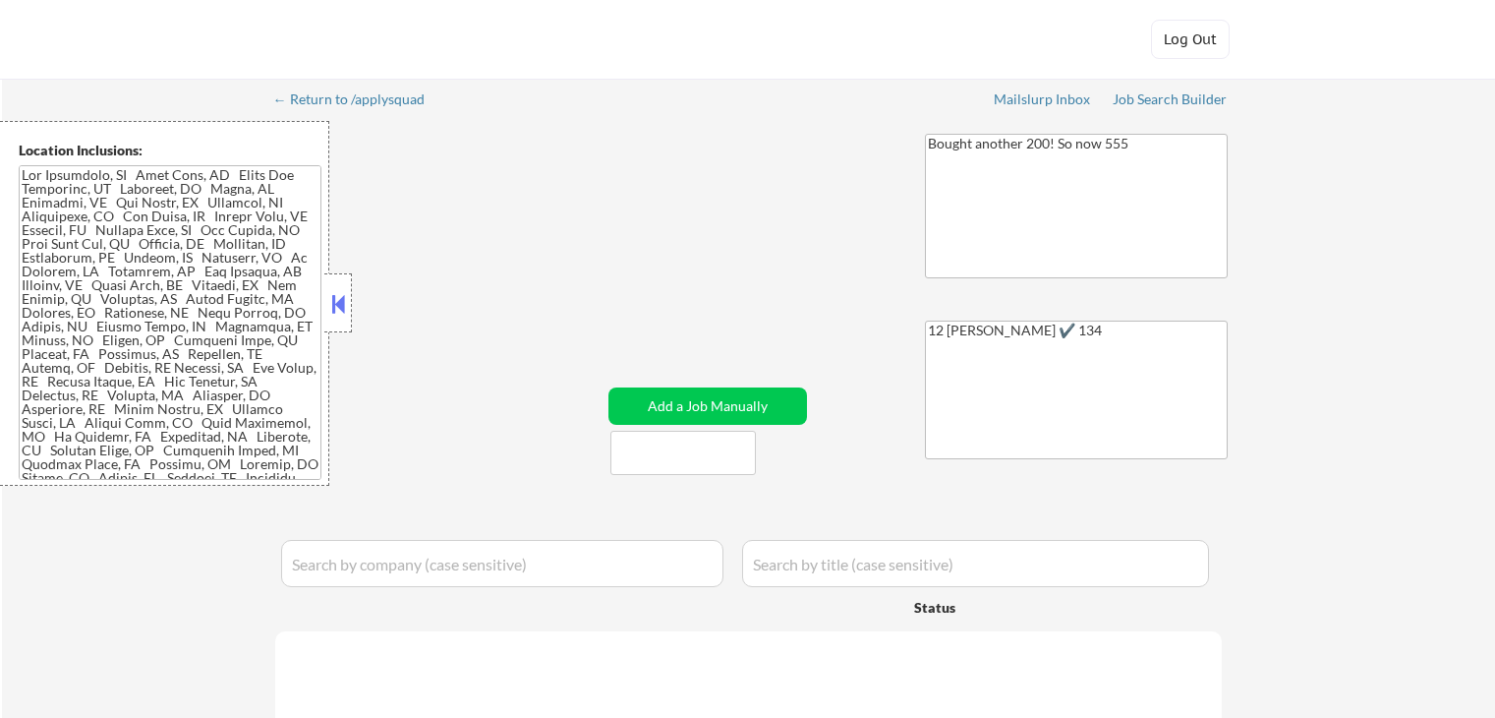
select select ""pending""
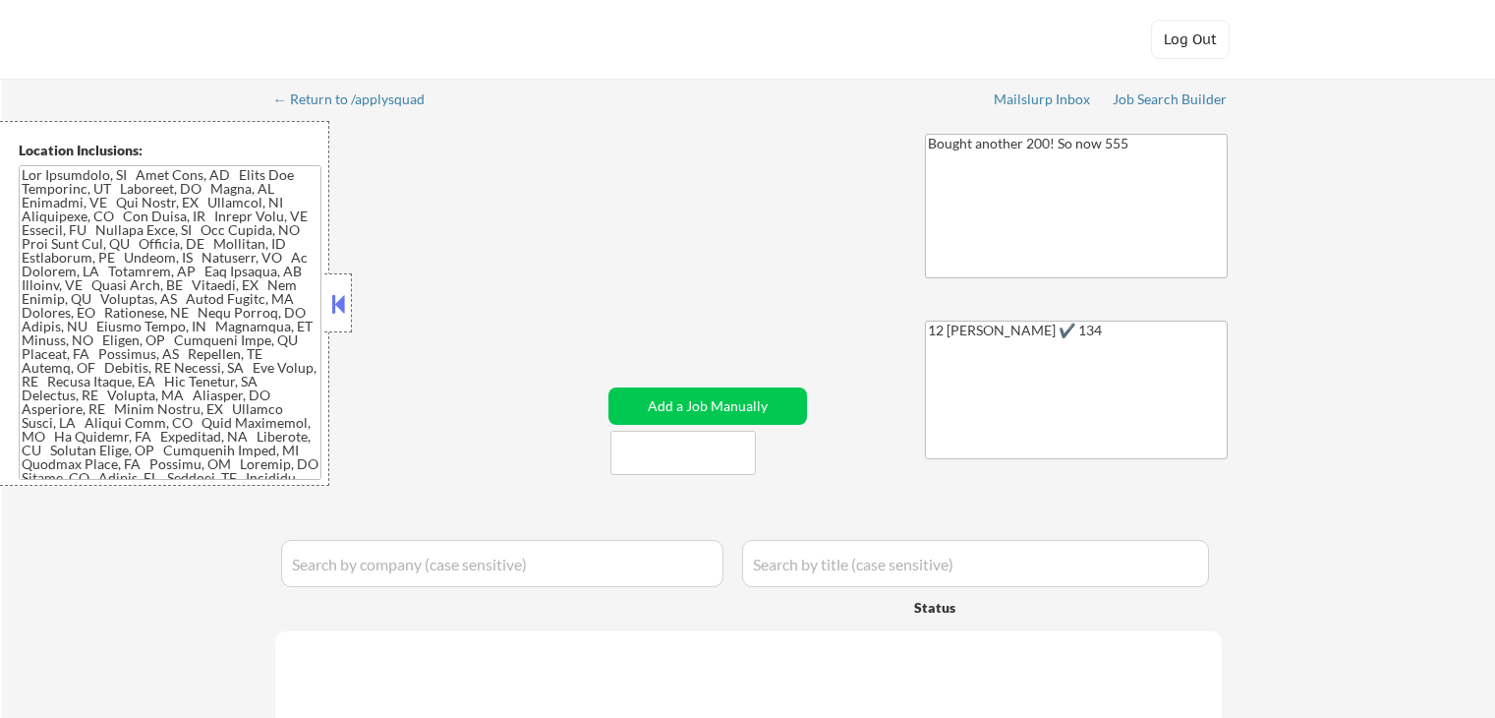
select select ""pending""
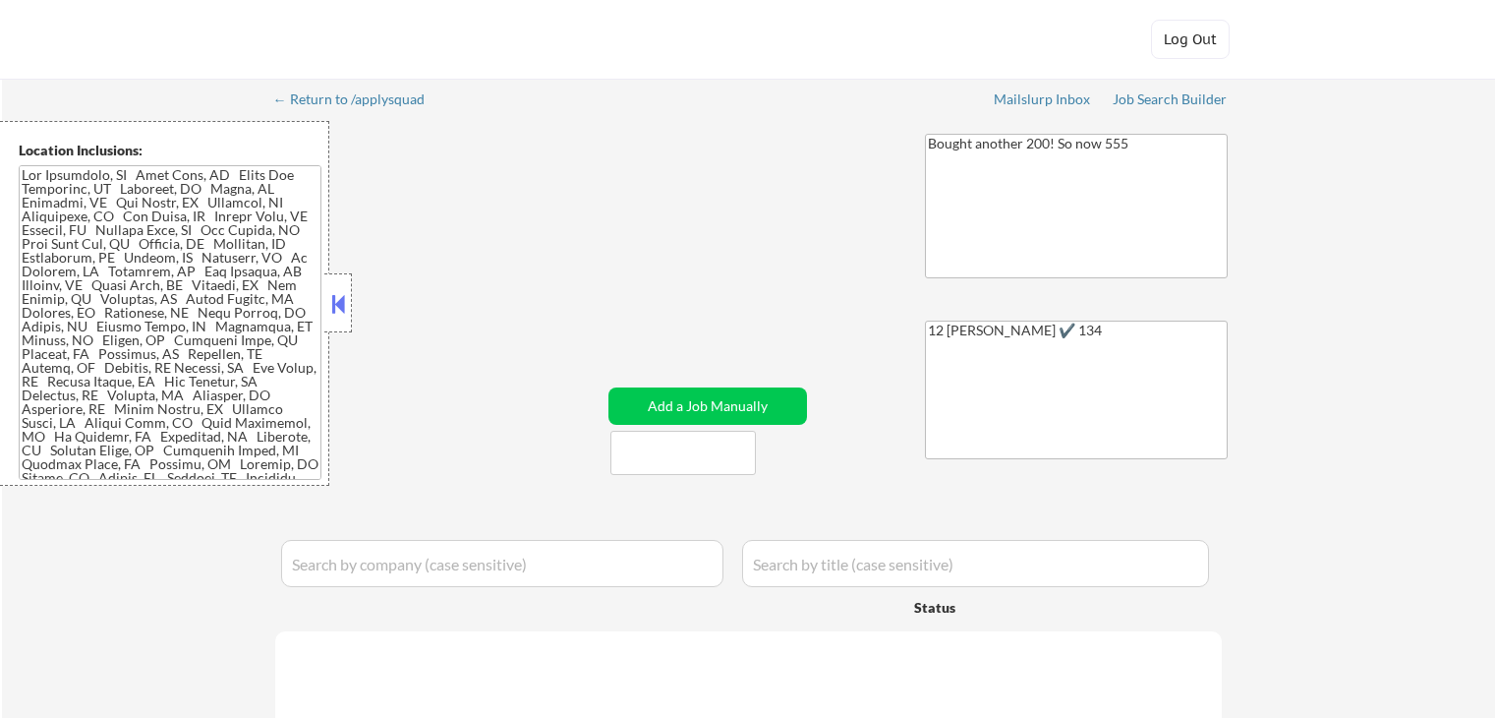
select select ""pending""
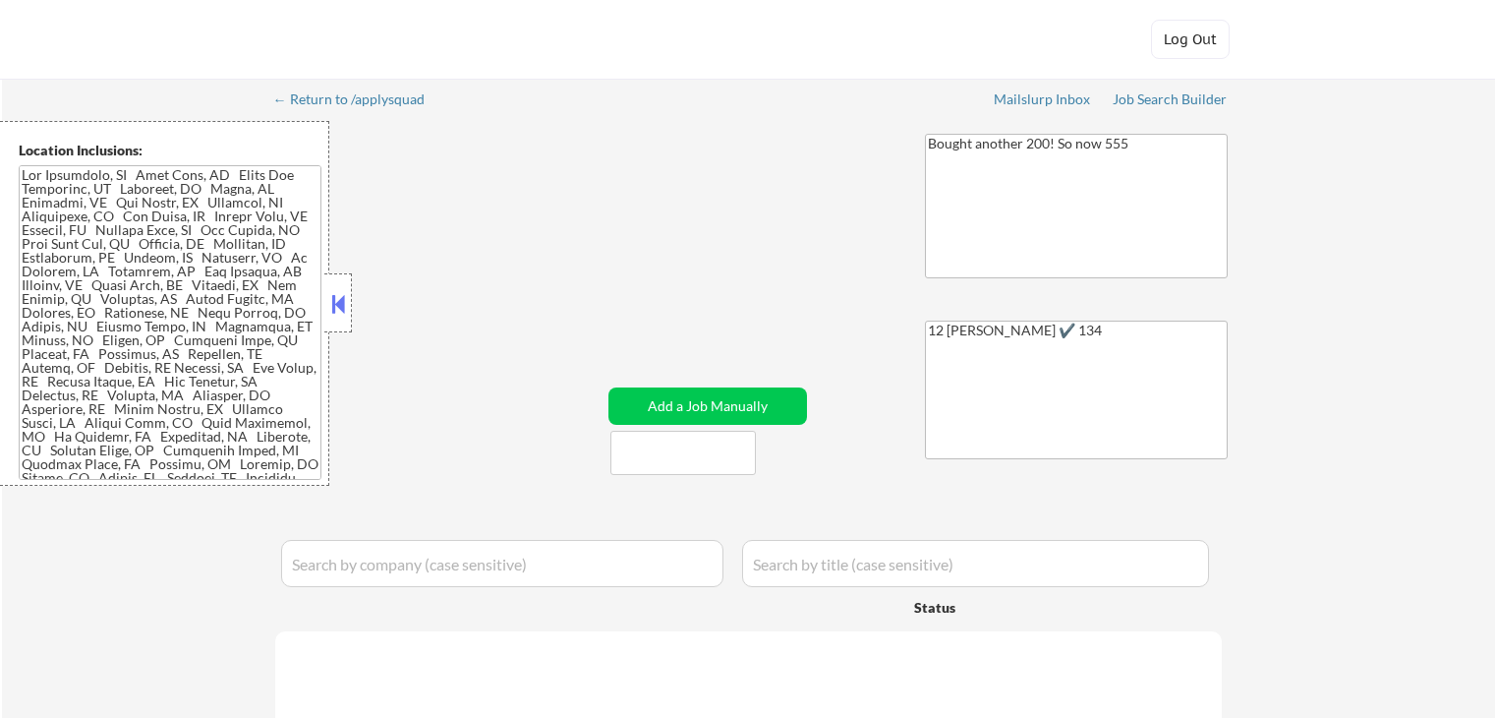
select select ""pending""
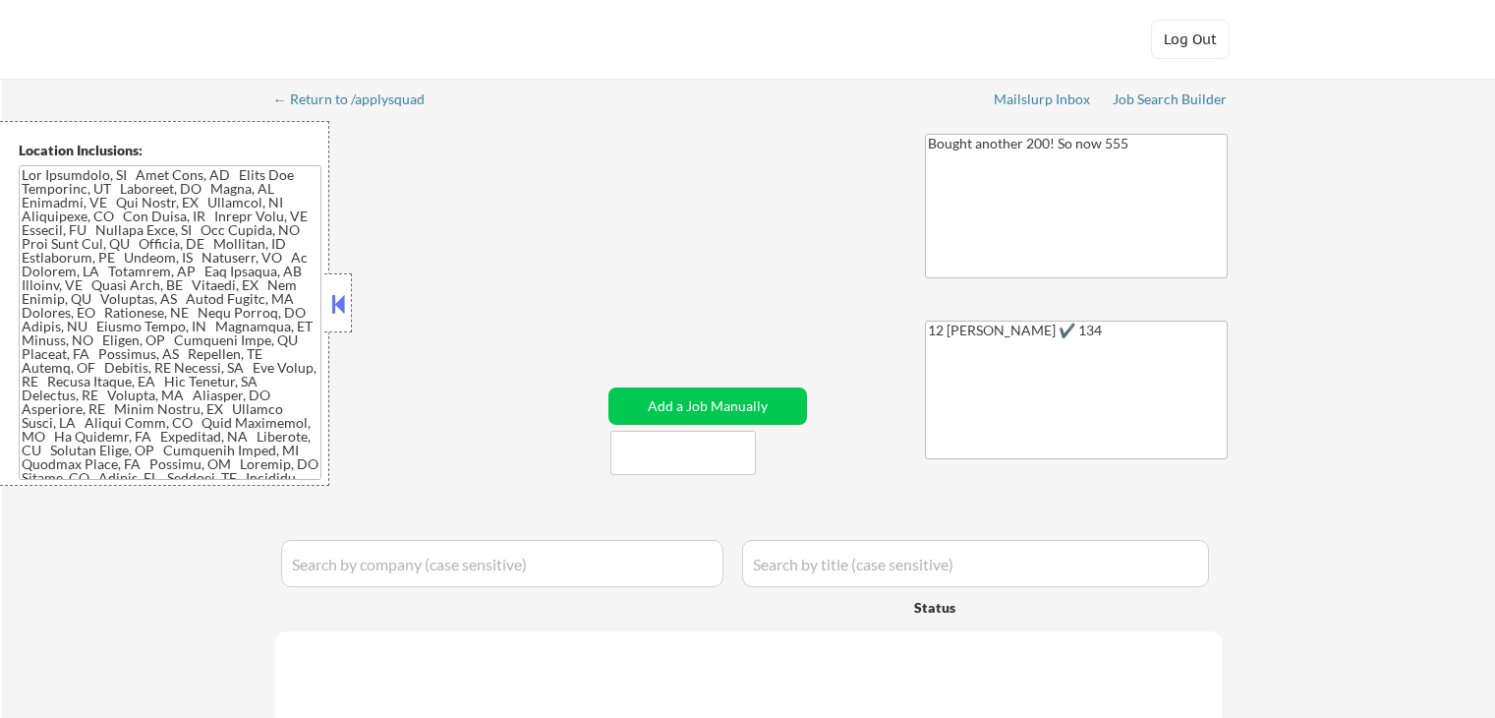
select select ""pending""
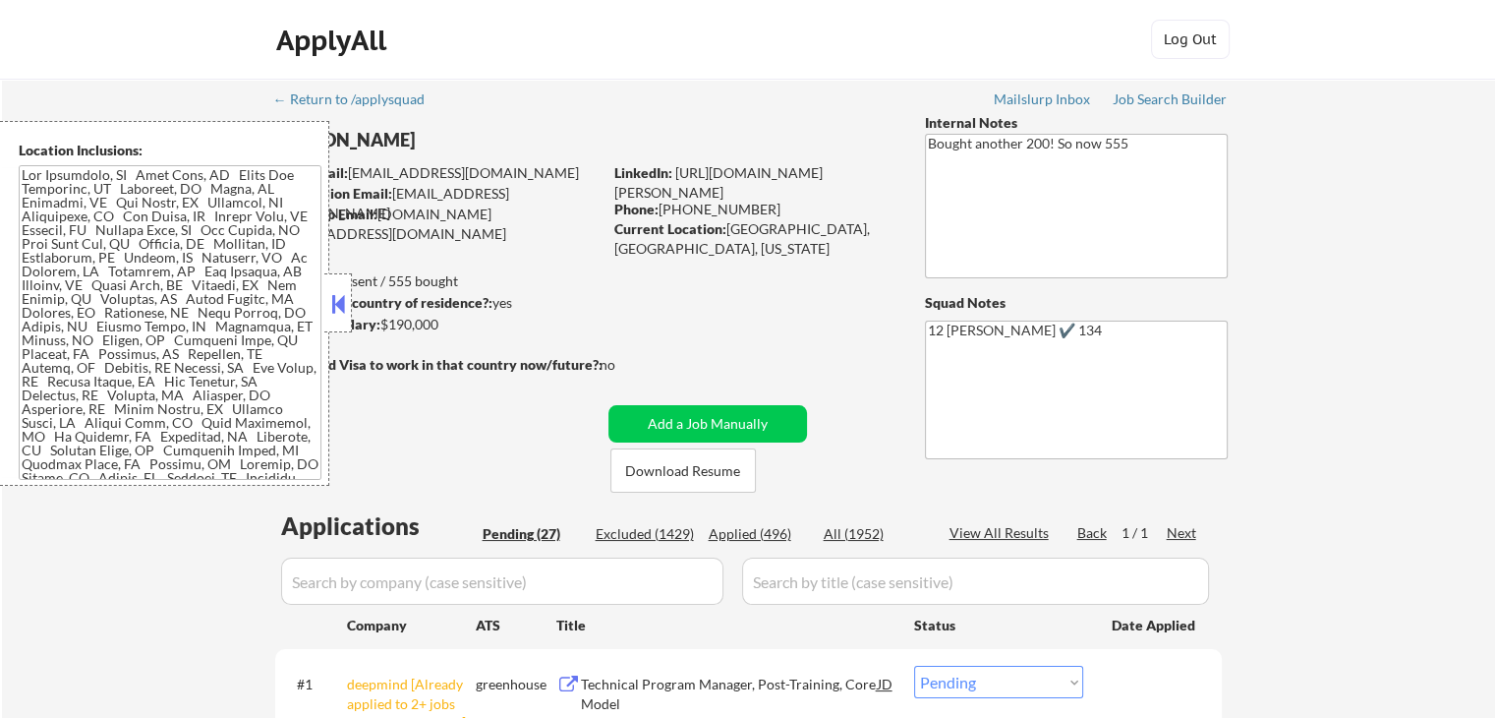
click at [344, 303] on button at bounding box center [338, 303] width 22 height 29
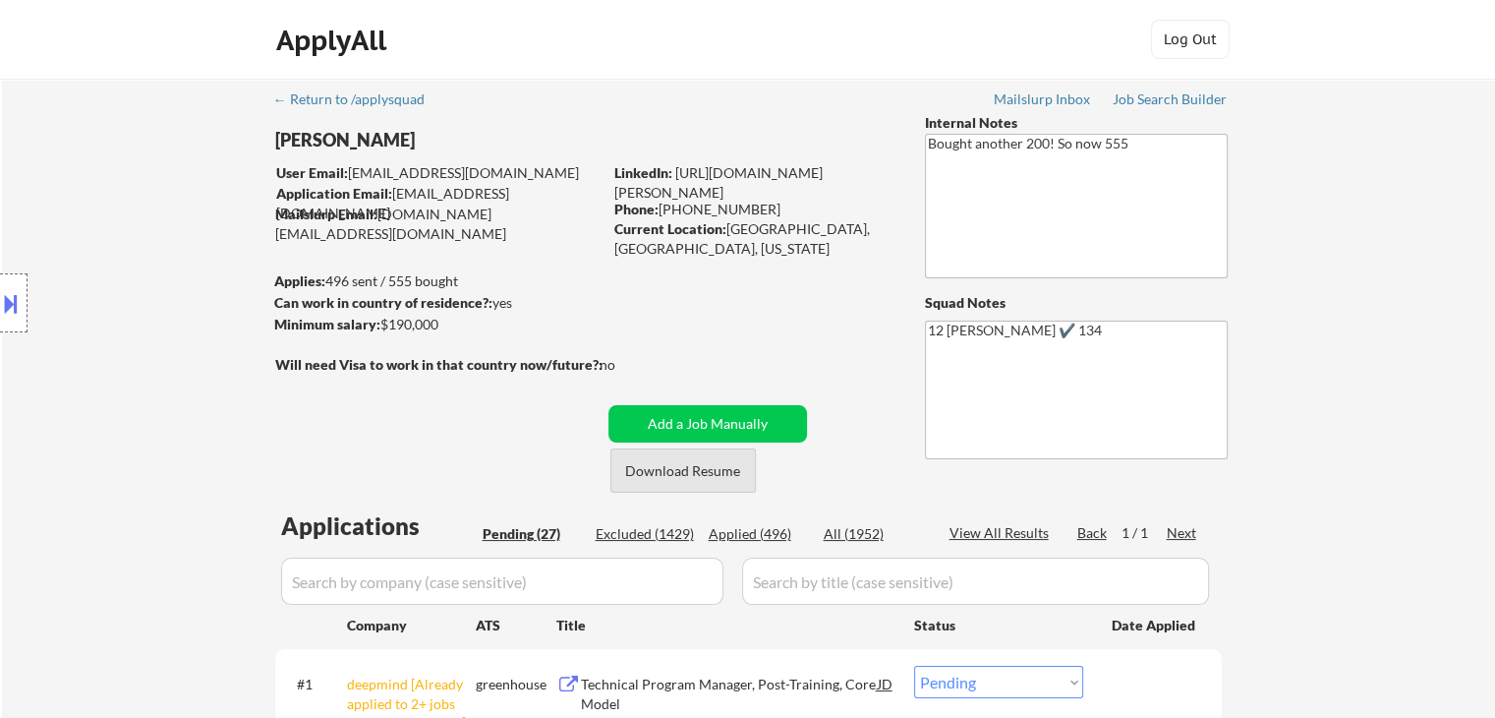
click at [712, 465] on button "Download Resume" at bounding box center [682, 470] width 145 height 44
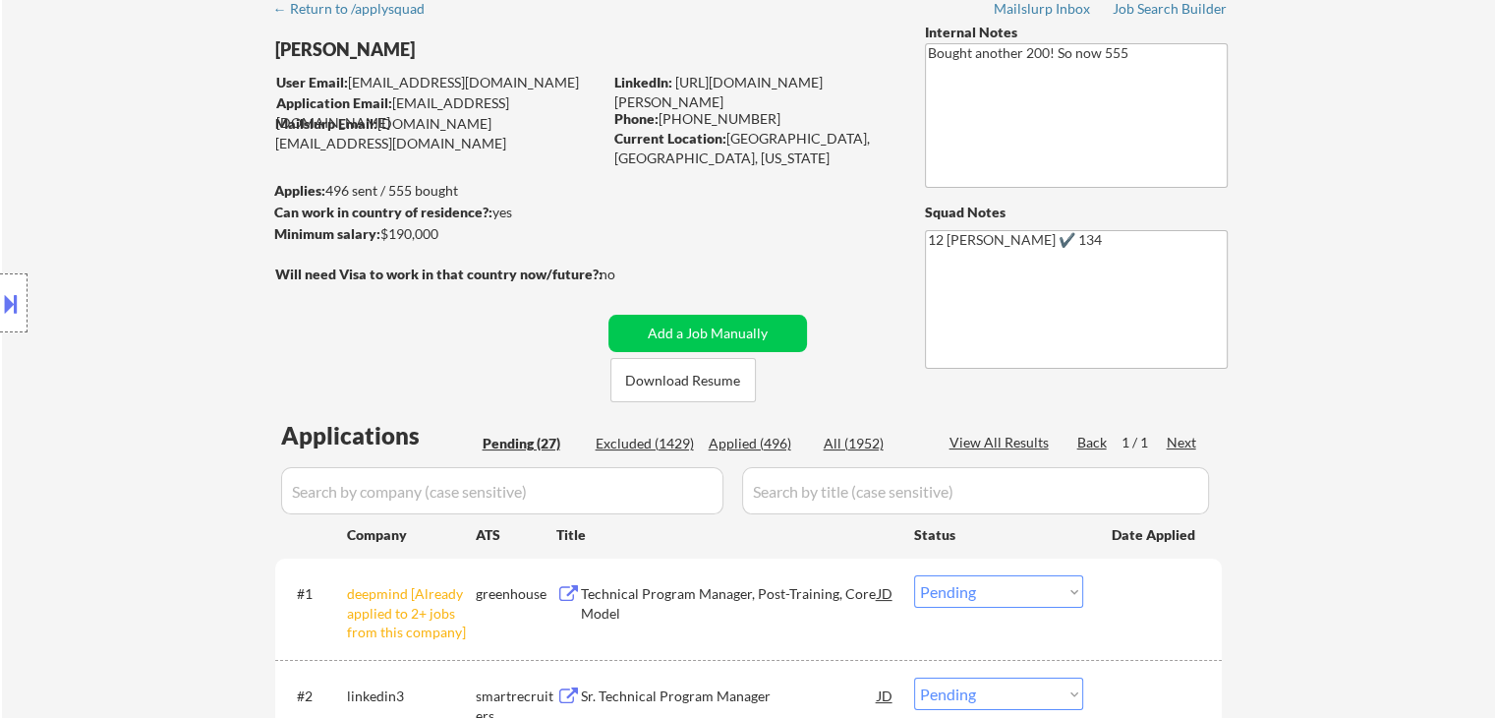
scroll to position [197, 0]
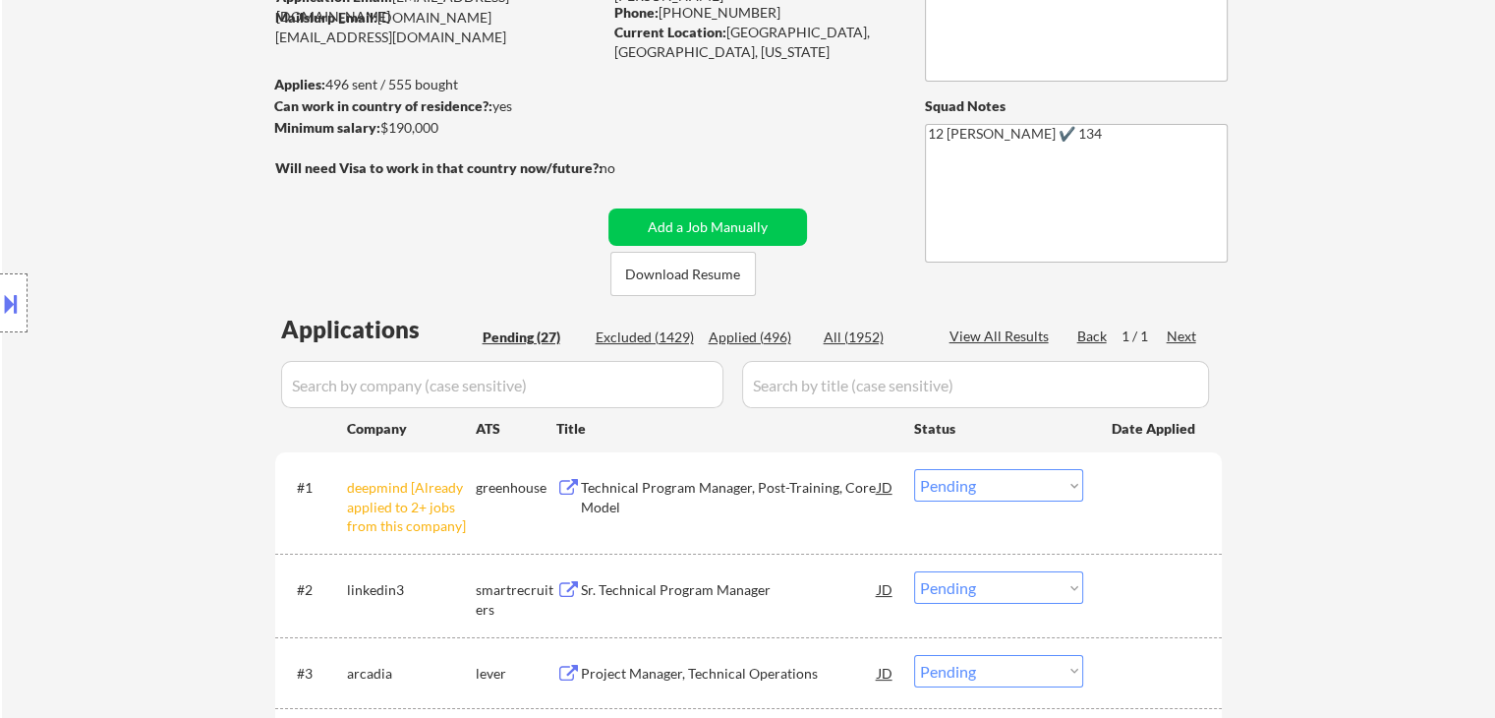
click at [959, 487] on select "Choose an option... Pending Applied Excluded (Questions) Excluded (Expired) Exc…" at bounding box center [998, 485] width 169 height 32
click at [914, 469] on select "Choose an option... Pending Applied Excluded (Questions) Excluded (Expired) Exc…" at bounding box center [998, 485] width 169 height 32
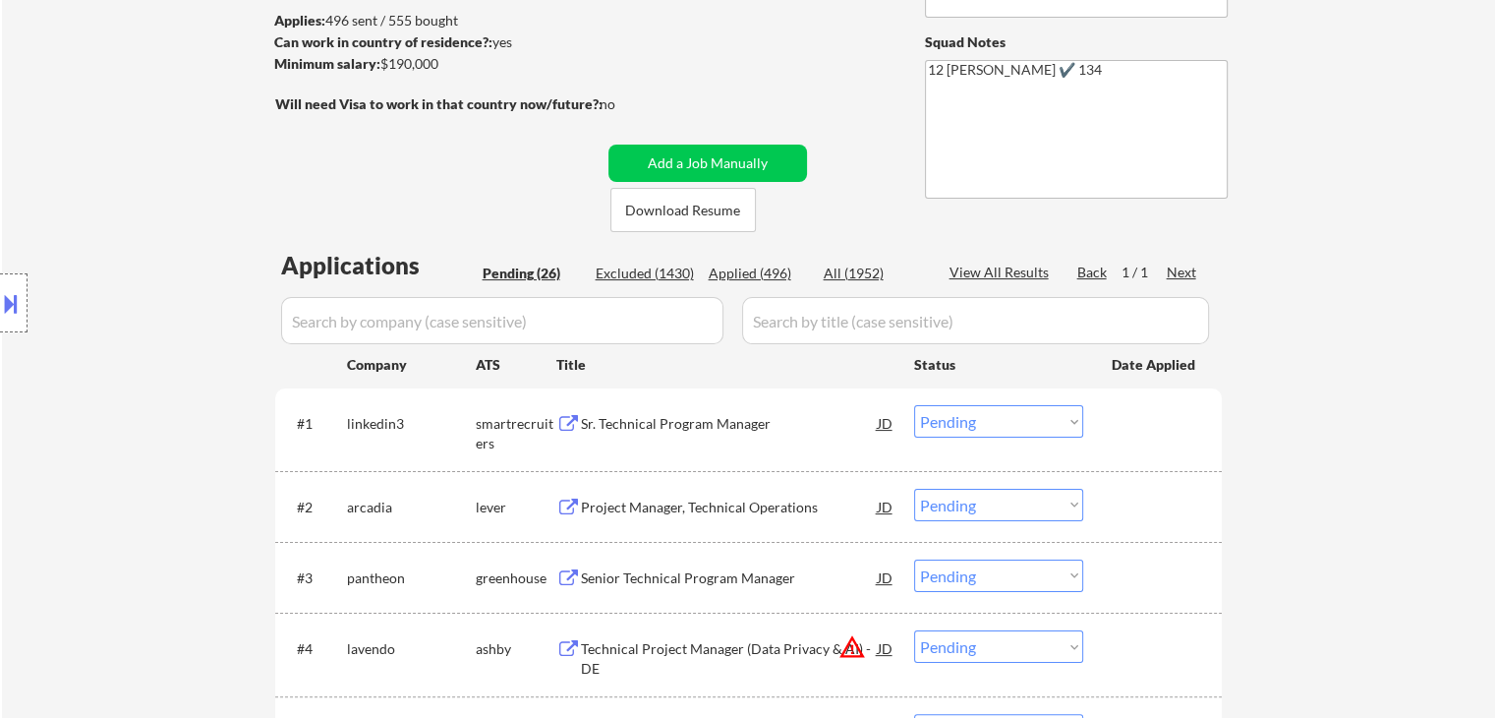
scroll to position [295, 0]
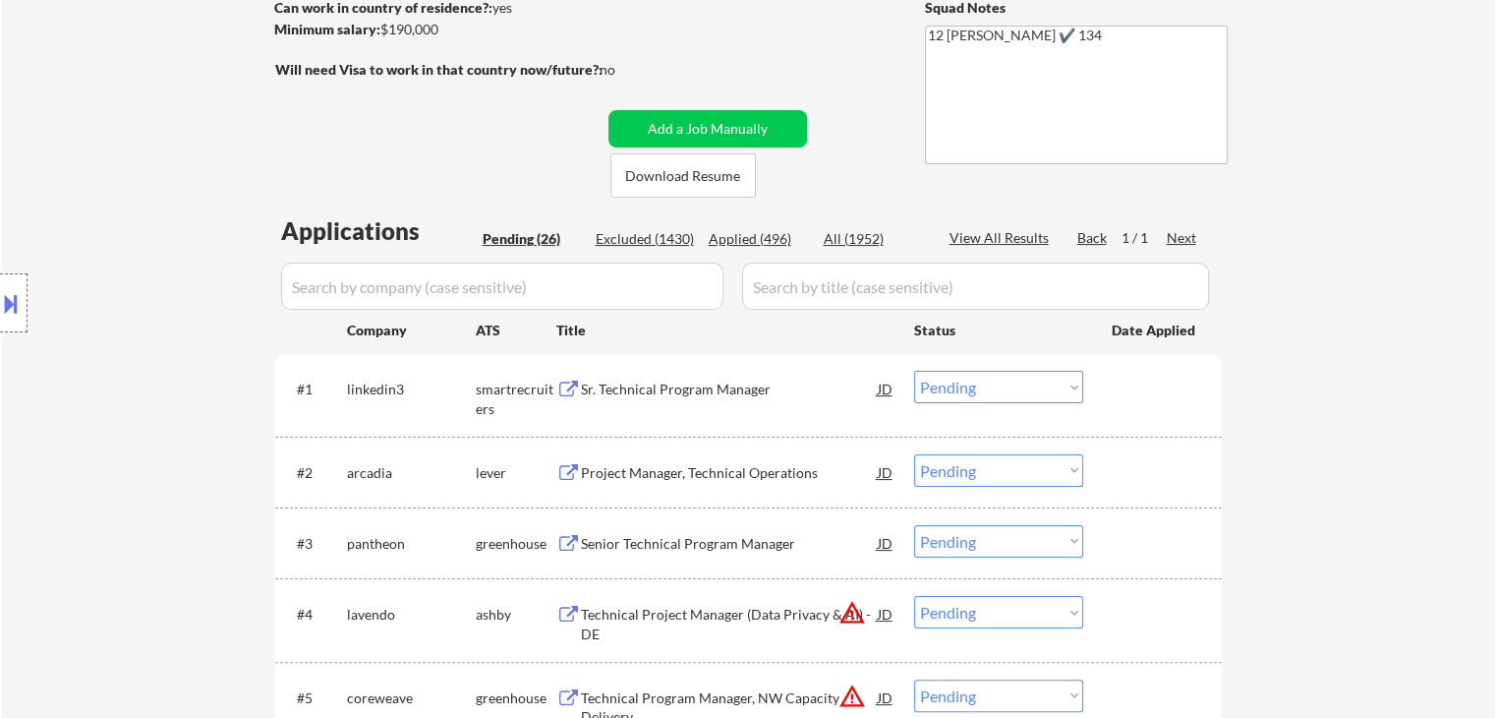
click at [671, 390] on div "Sr. Technical Program Manager" at bounding box center [729, 389] width 297 height 20
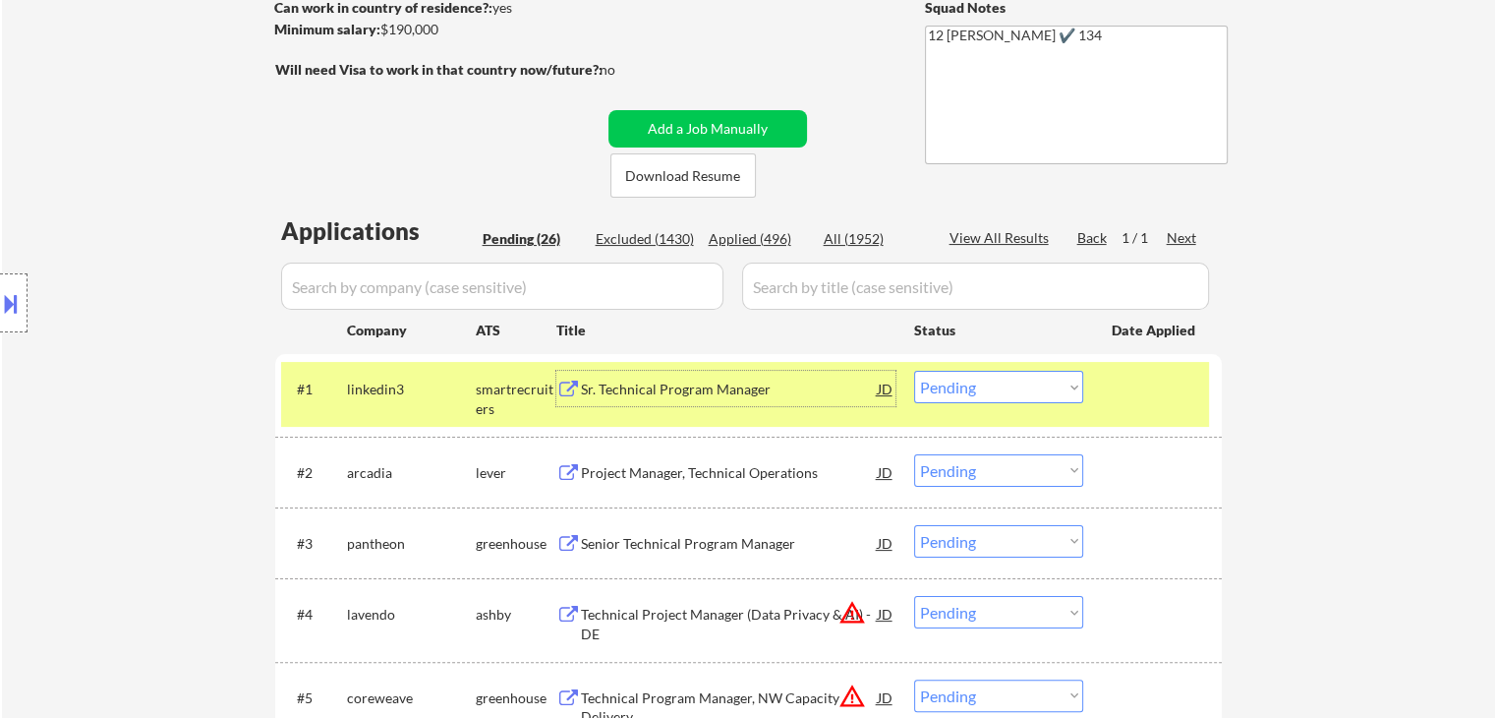
click at [955, 387] on select "Choose an option... Pending Applied Excluded (Questions) Excluded (Expired) Exc…" at bounding box center [998, 387] width 169 height 32
click at [914, 371] on select "Choose an option... Pending Applied Excluded (Questions) Excluded (Expired) Exc…" at bounding box center [998, 387] width 169 height 32
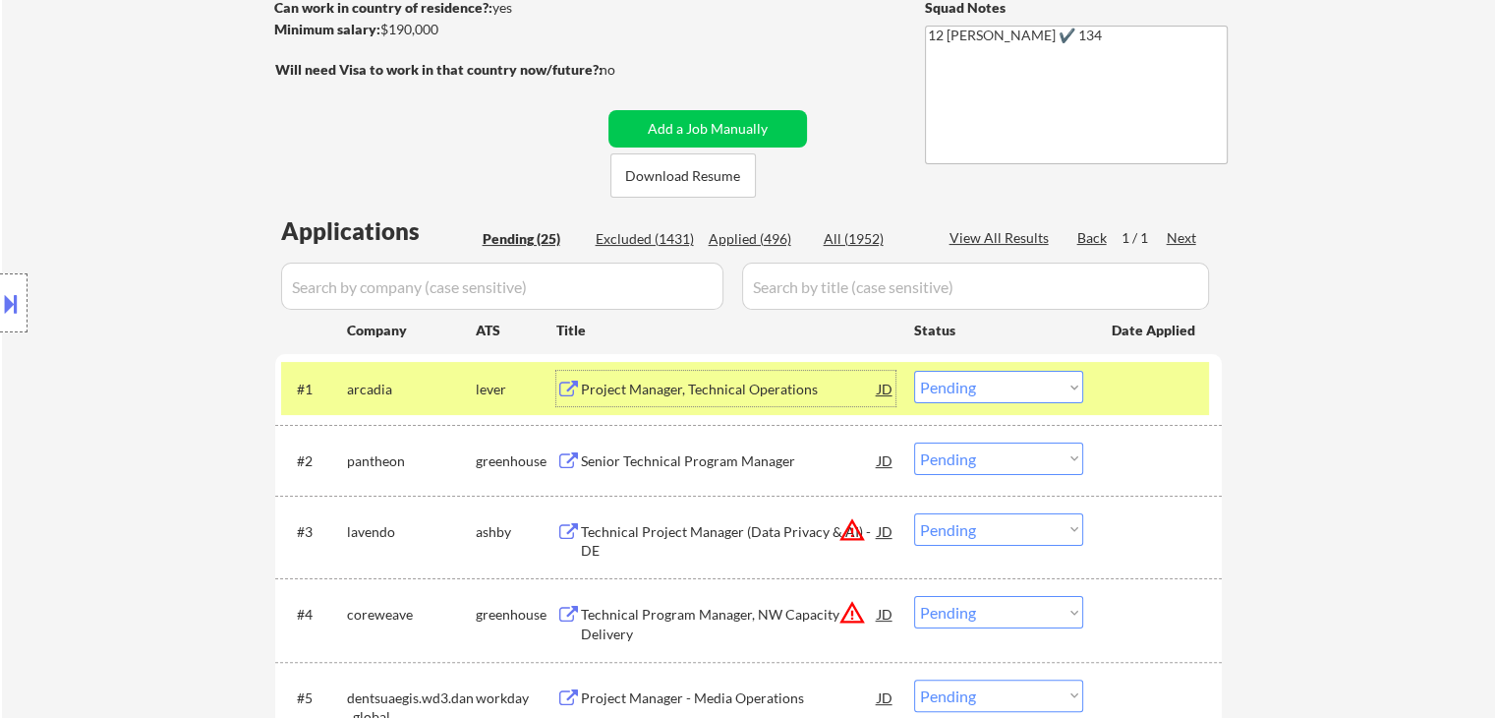
click at [663, 395] on div "Project Manager, Technical Operations" at bounding box center [729, 389] width 297 height 20
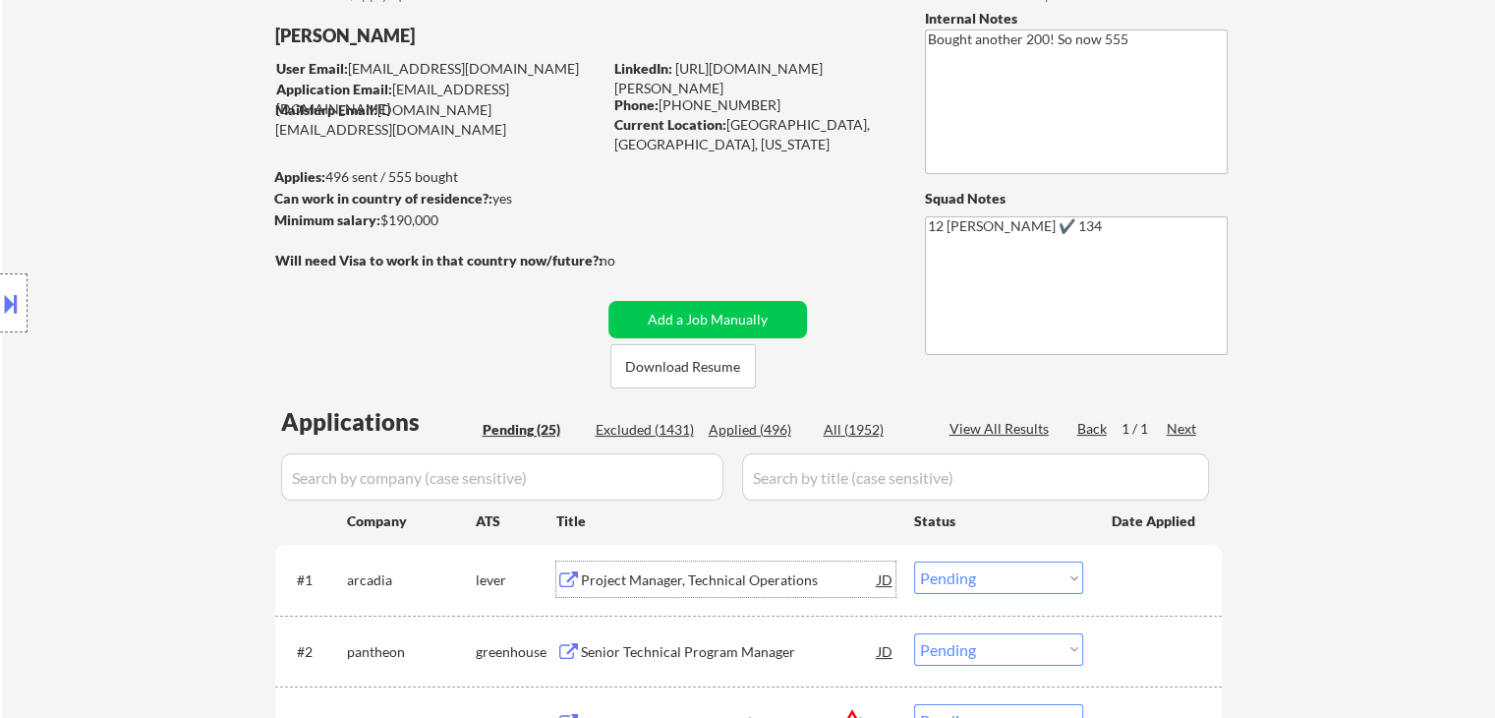
scroll to position [98, 0]
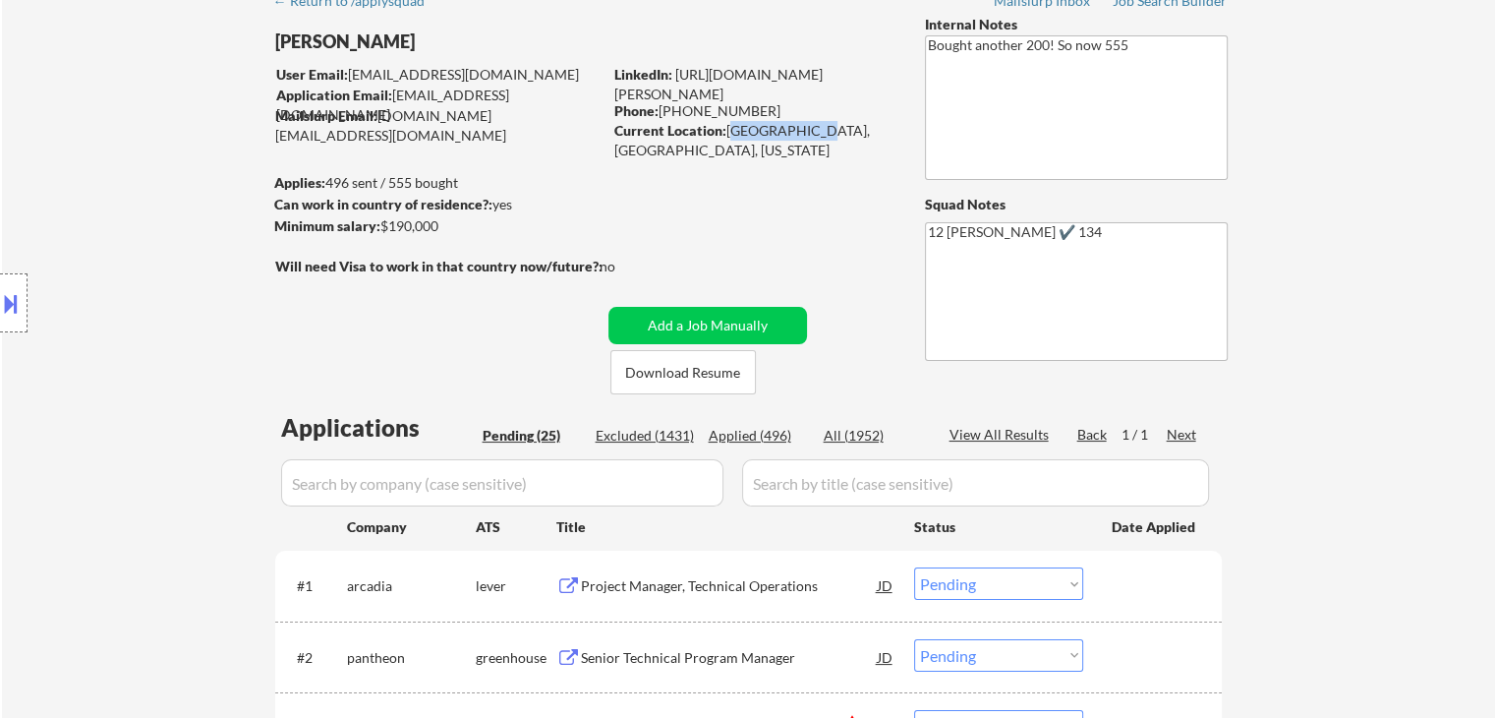
drag, startPoint x: 728, startPoint y: 127, endPoint x: 801, endPoint y: 137, distance: 73.4
click at [805, 134] on div "Current Location: [GEOGRAPHIC_DATA], [GEOGRAPHIC_DATA], [US_STATE]" at bounding box center [753, 140] width 278 height 38
copy div "[GEOGRAPHIC_DATA], [GEOGRAPHIC_DATA],"
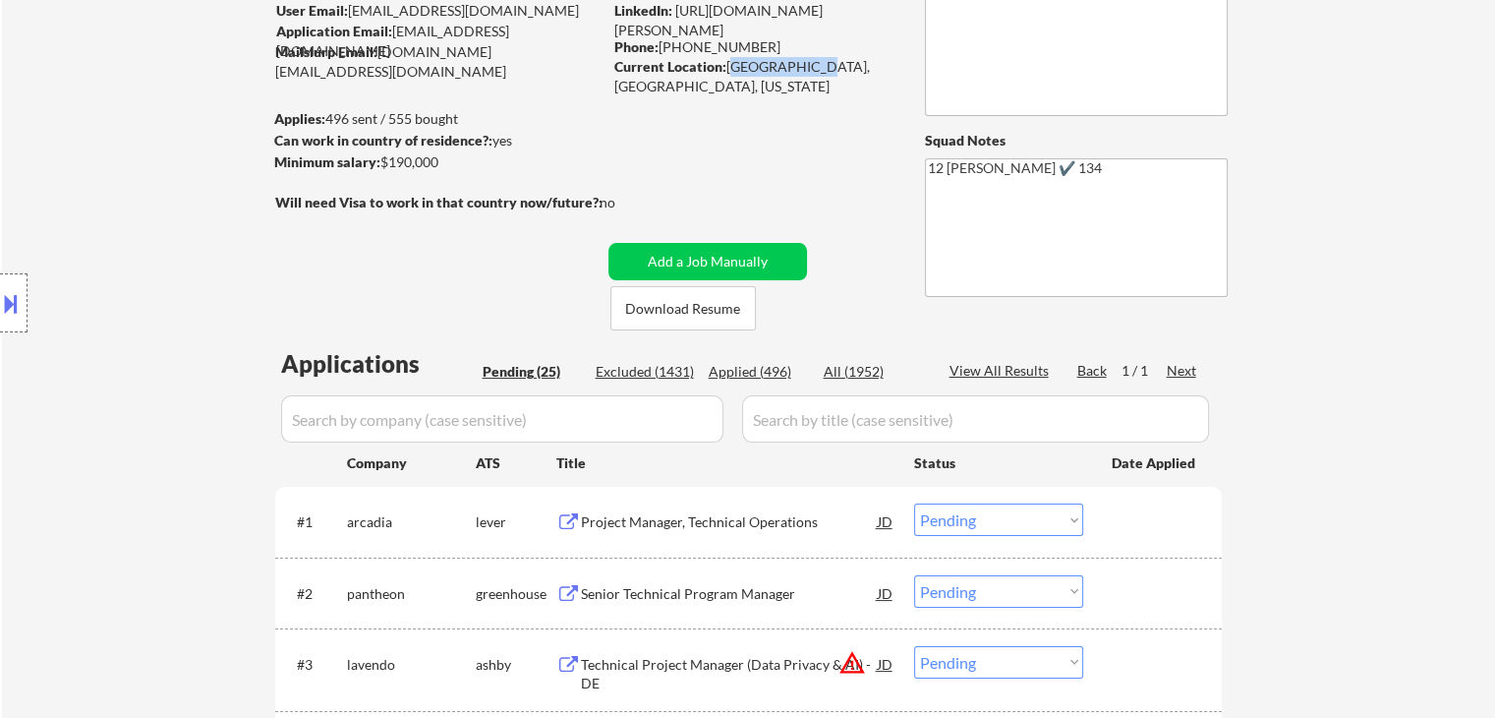
scroll to position [197, 0]
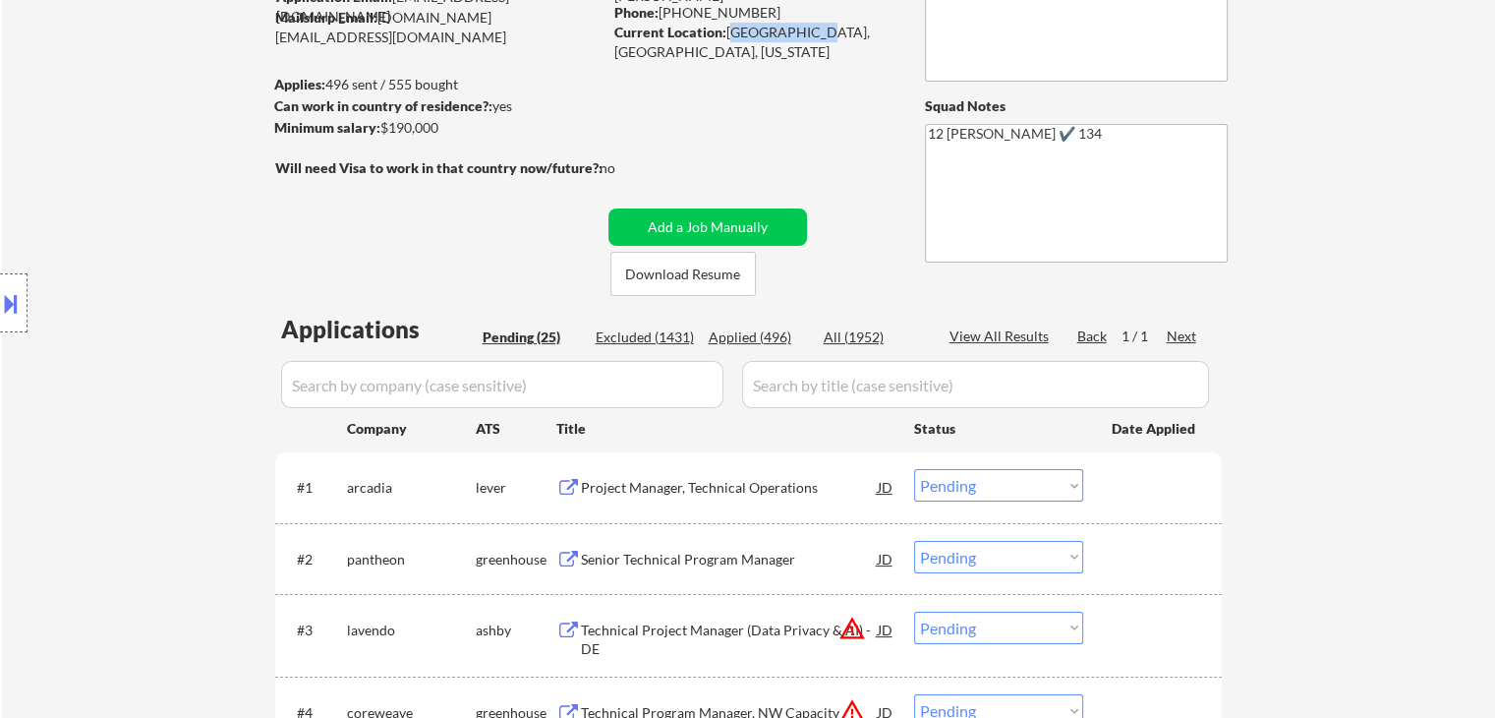
click at [983, 479] on select "Choose an option... Pending Applied Excluded (Questions) Excluded (Expired) Exc…" at bounding box center [998, 485] width 169 height 32
click at [914, 469] on select "Choose an option... Pending Applied Excluded (Questions) Excluded (Expired) Exc…" at bounding box center [998, 485] width 169 height 32
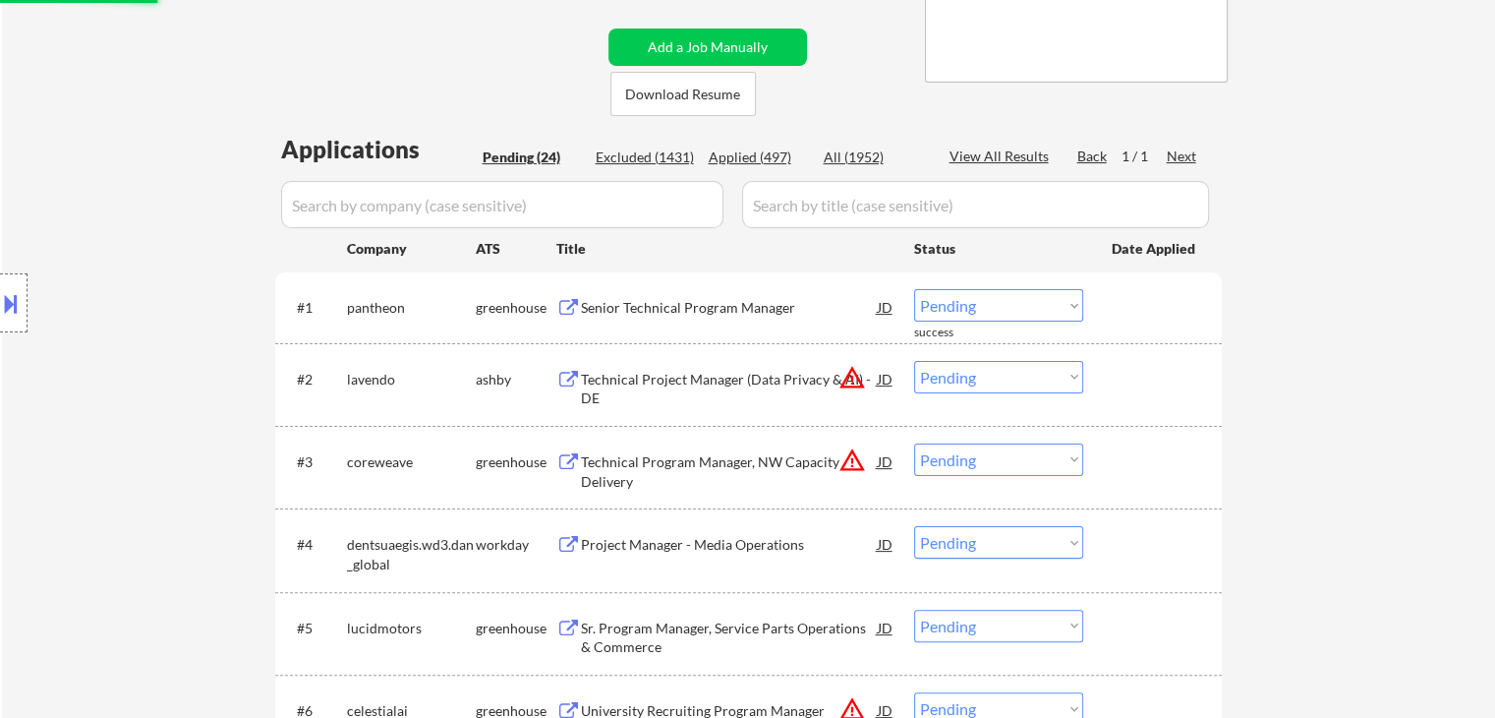
scroll to position [393, 0]
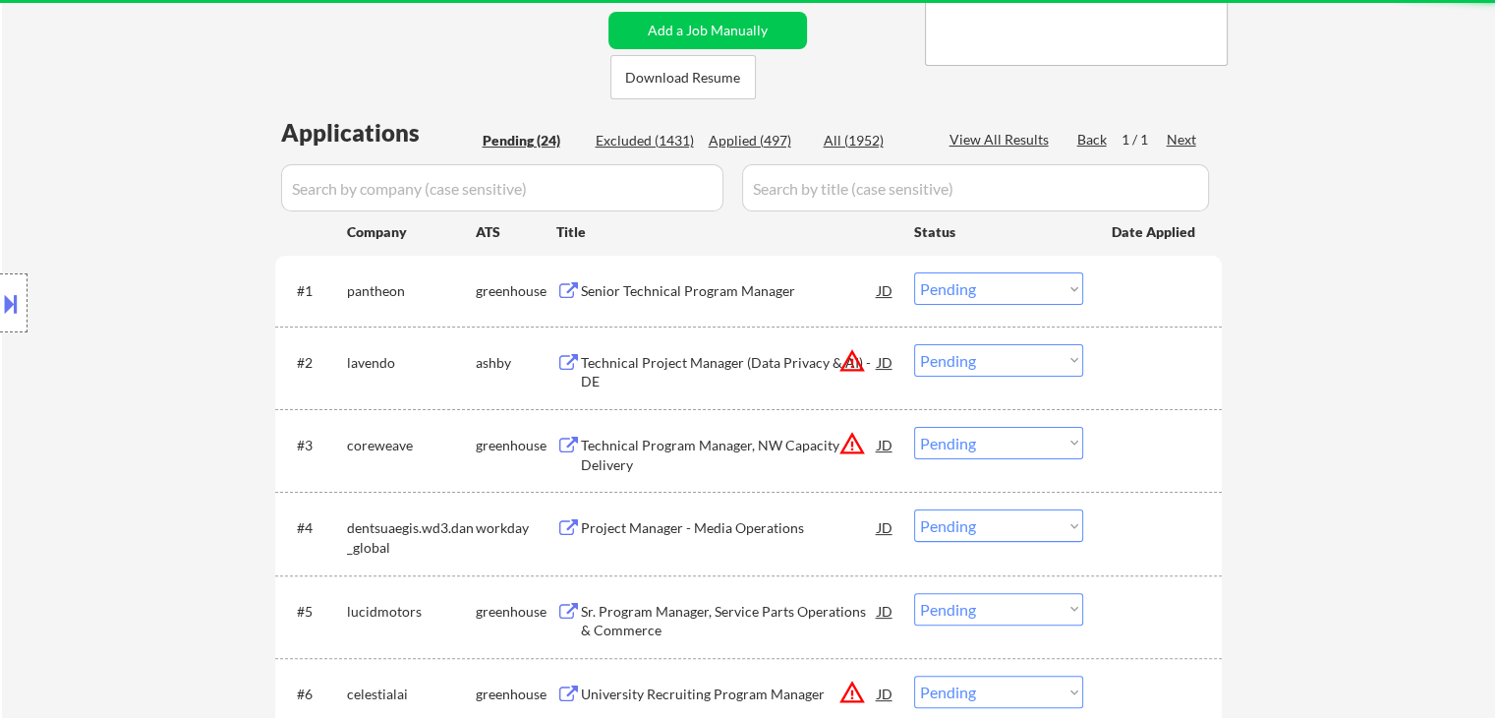
click at [668, 292] on div "Senior Technical Program Manager" at bounding box center [729, 291] width 297 height 20
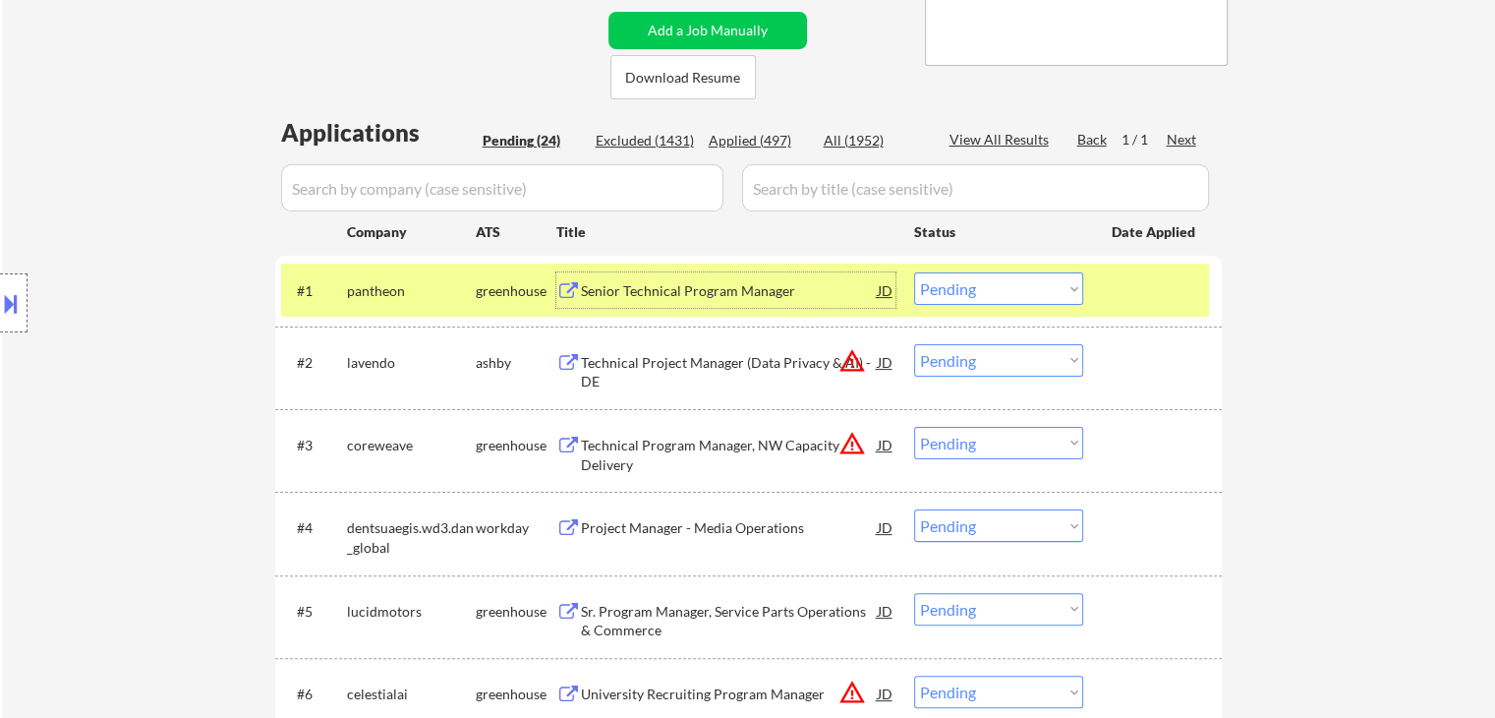
click at [979, 280] on select "Choose an option... Pending Applied Excluded (Questions) Excluded (Expired) Exc…" at bounding box center [998, 288] width 169 height 32
click at [914, 272] on select "Choose an option... Pending Applied Excluded (Questions) Excluded (Expired) Exc…" at bounding box center [998, 288] width 169 height 32
select select ""pending""
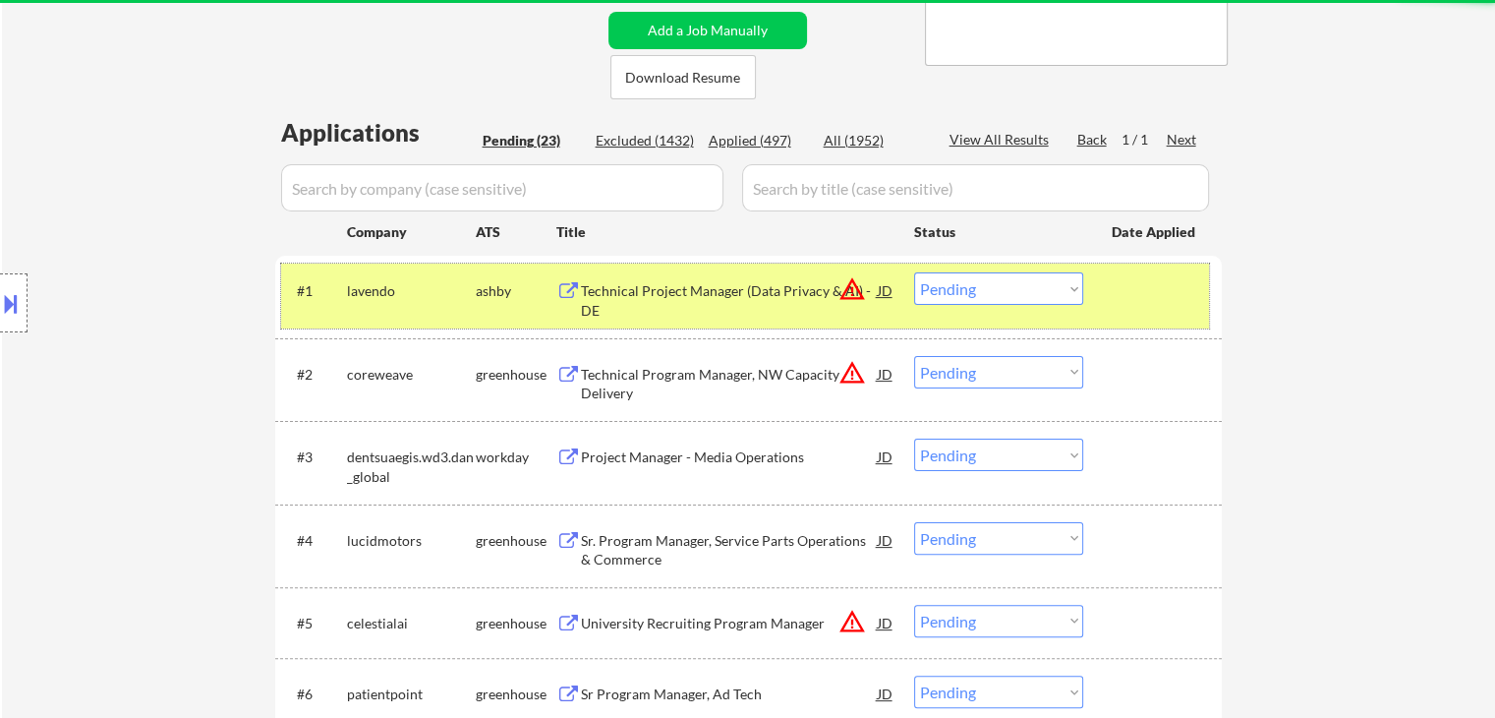
click at [468, 288] on div "lavendo" at bounding box center [411, 291] width 129 height 20
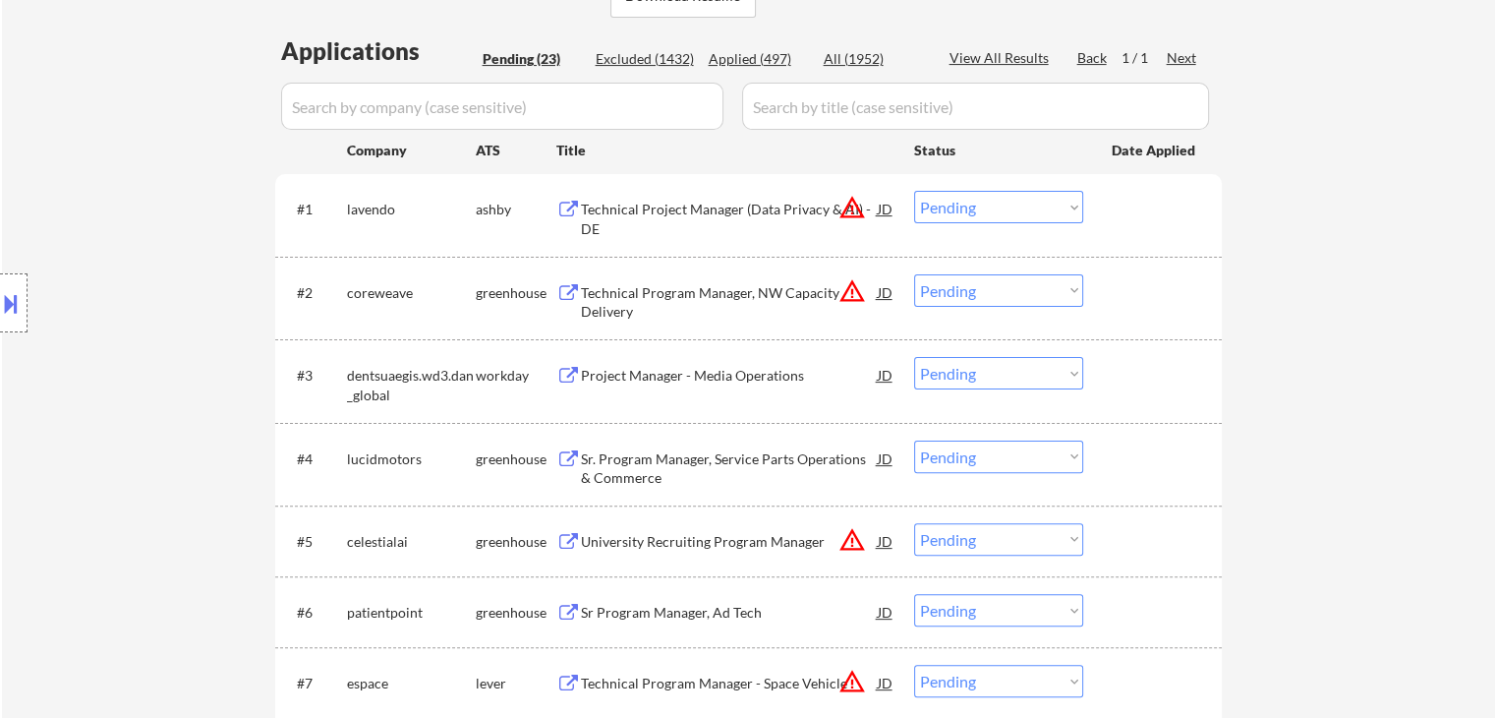
scroll to position [590, 0]
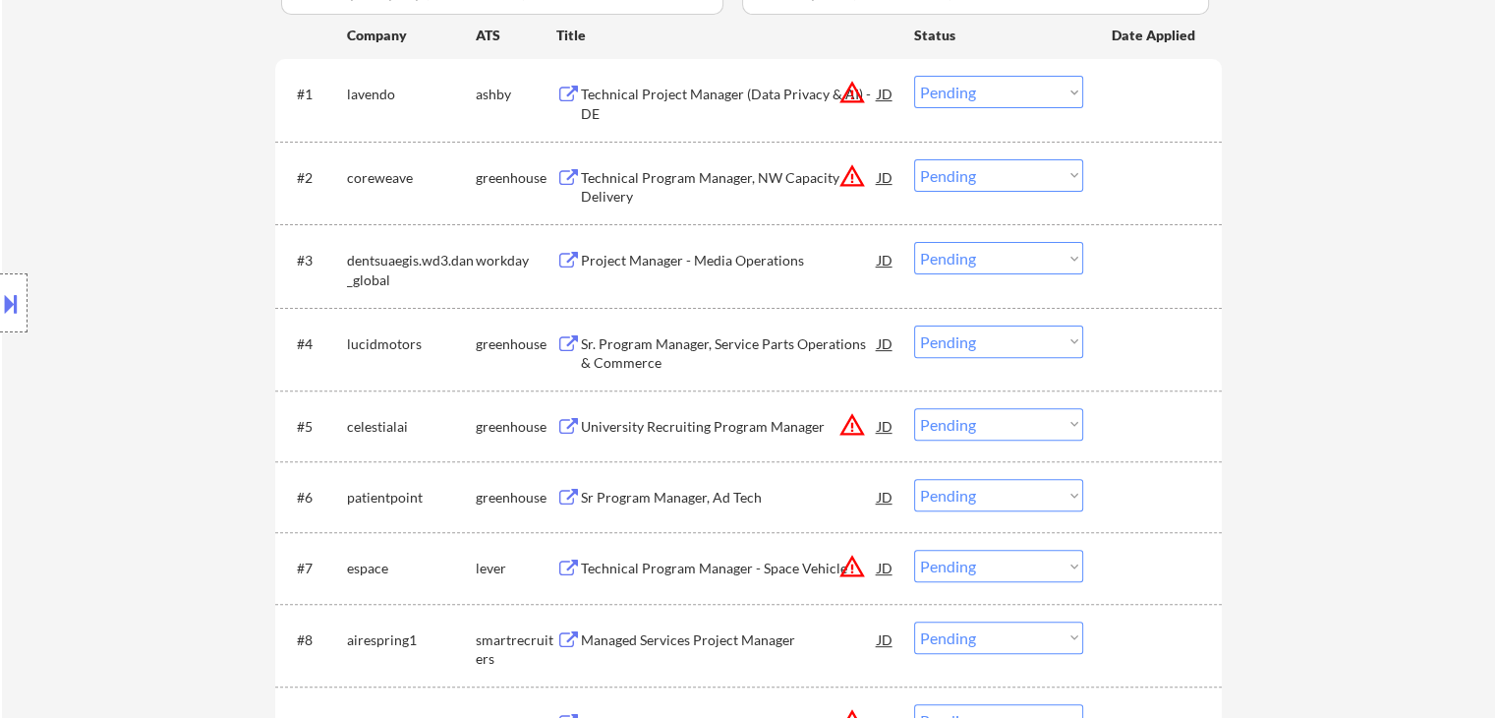
click at [709, 262] on div "Project Manager - Media Operations" at bounding box center [729, 261] width 297 height 20
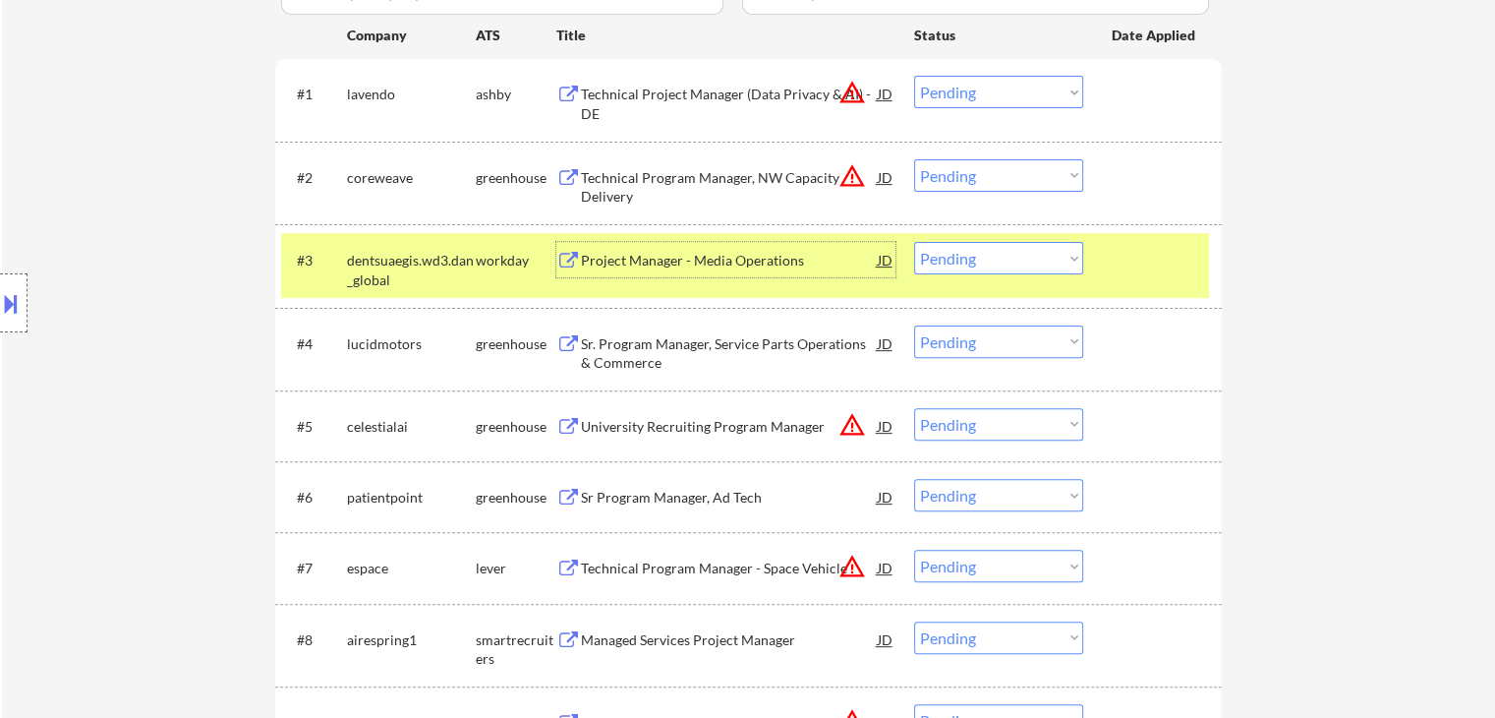
click at [968, 254] on select "Choose an option... Pending Applied Excluded (Questions) Excluded (Expired) Exc…" at bounding box center [998, 258] width 169 height 32
click at [914, 242] on select "Choose an option... Pending Applied Excluded (Questions) Excluded (Expired) Exc…" at bounding box center [998, 258] width 169 height 32
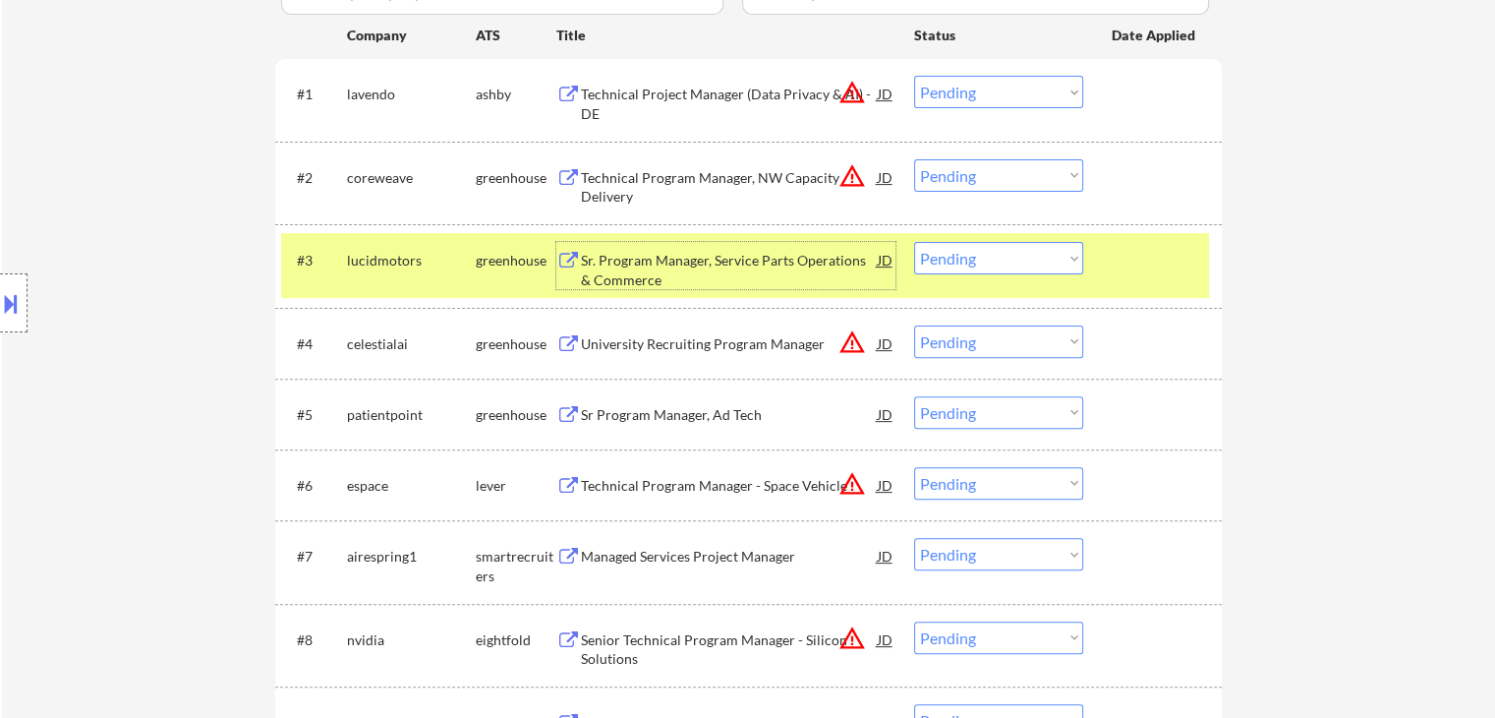
click at [665, 254] on div "Sr. Program Manager, Service Parts Operations & Commerce" at bounding box center [729, 270] width 297 height 38
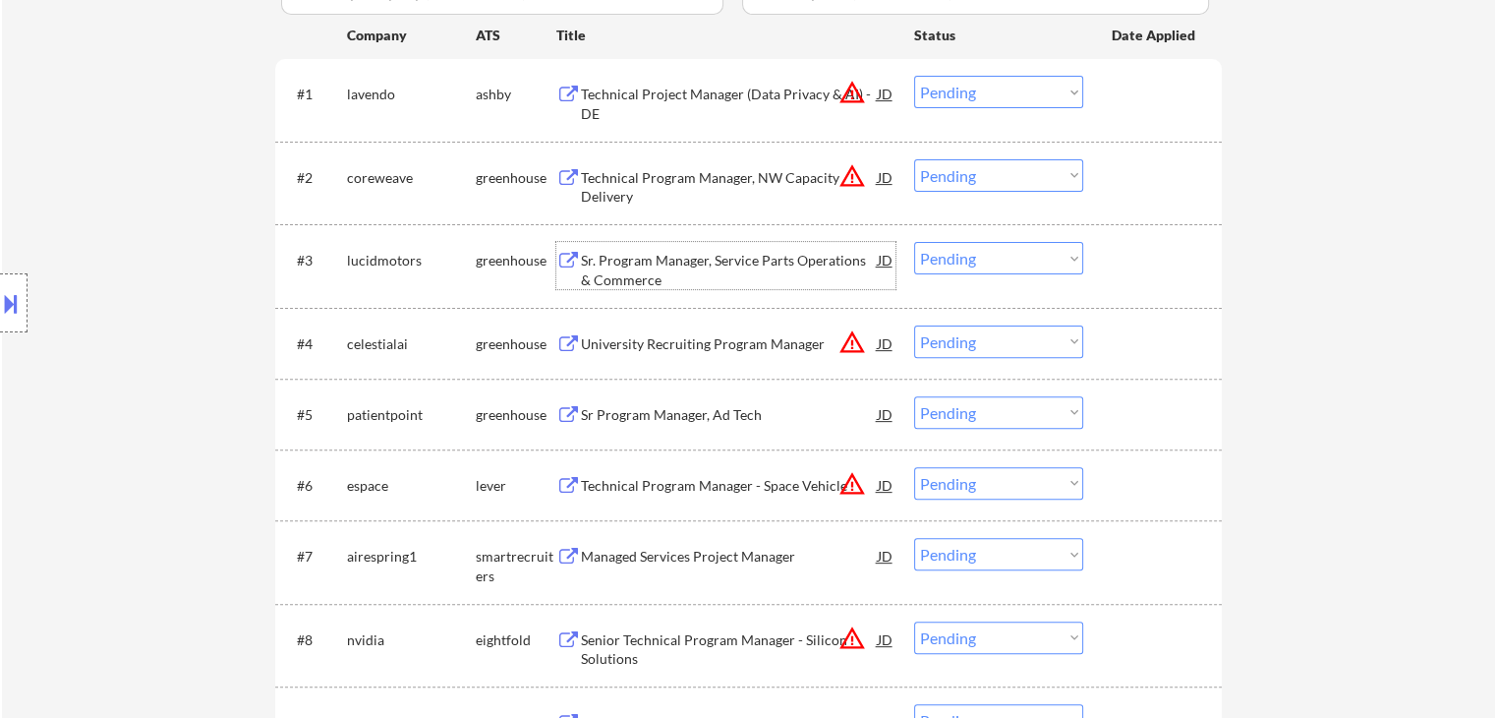
click at [960, 256] on select "Choose an option... Pending Applied Excluded (Questions) Excluded (Expired) Exc…" at bounding box center [998, 258] width 169 height 32
click at [914, 242] on select "Choose an option... Pending Applied Excluded (Questions) Excluded (Expired) Exc…" at bounding box center [998, 258] width 169 height 32
select select ""pending""
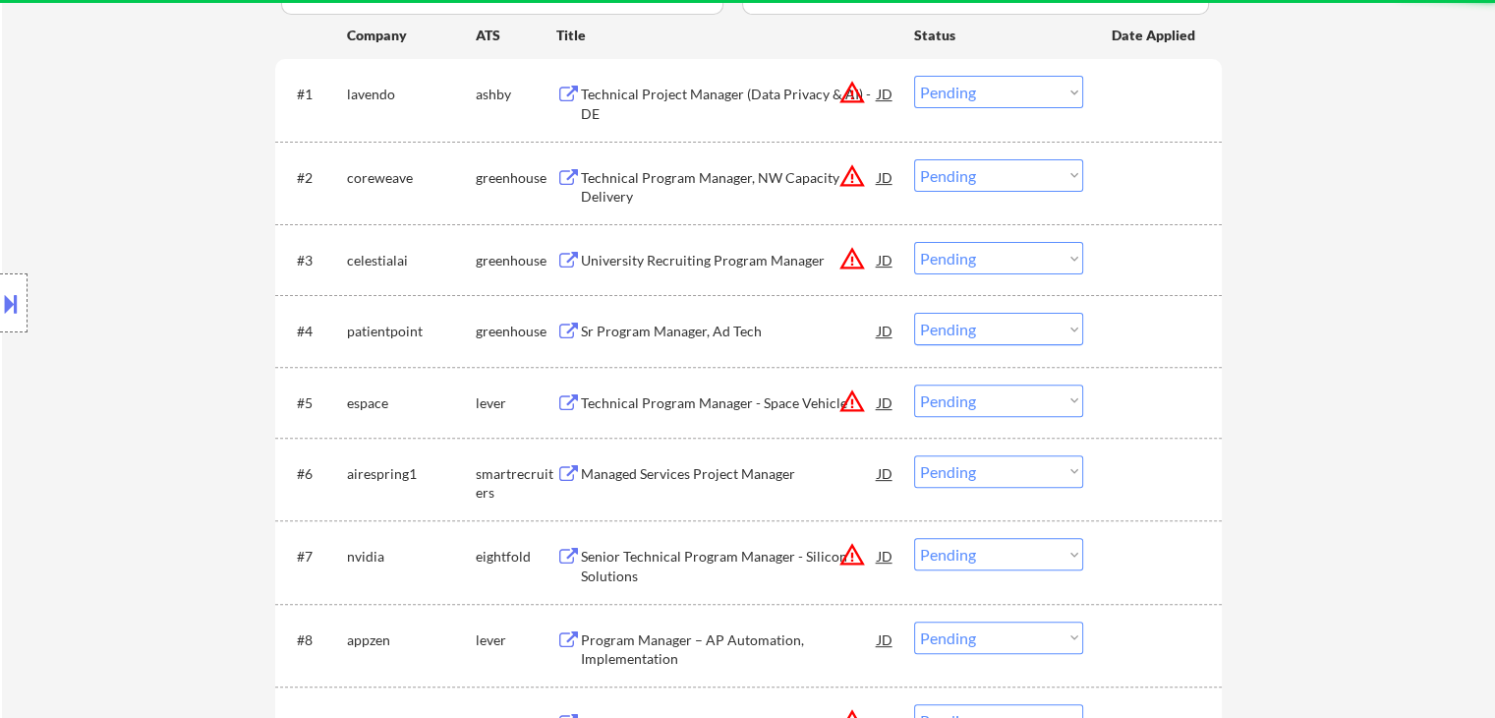
click at [720, 329] on div "Sr Program Manager, Ad Tech" at bounding box center [729, 331] width 297 height 20
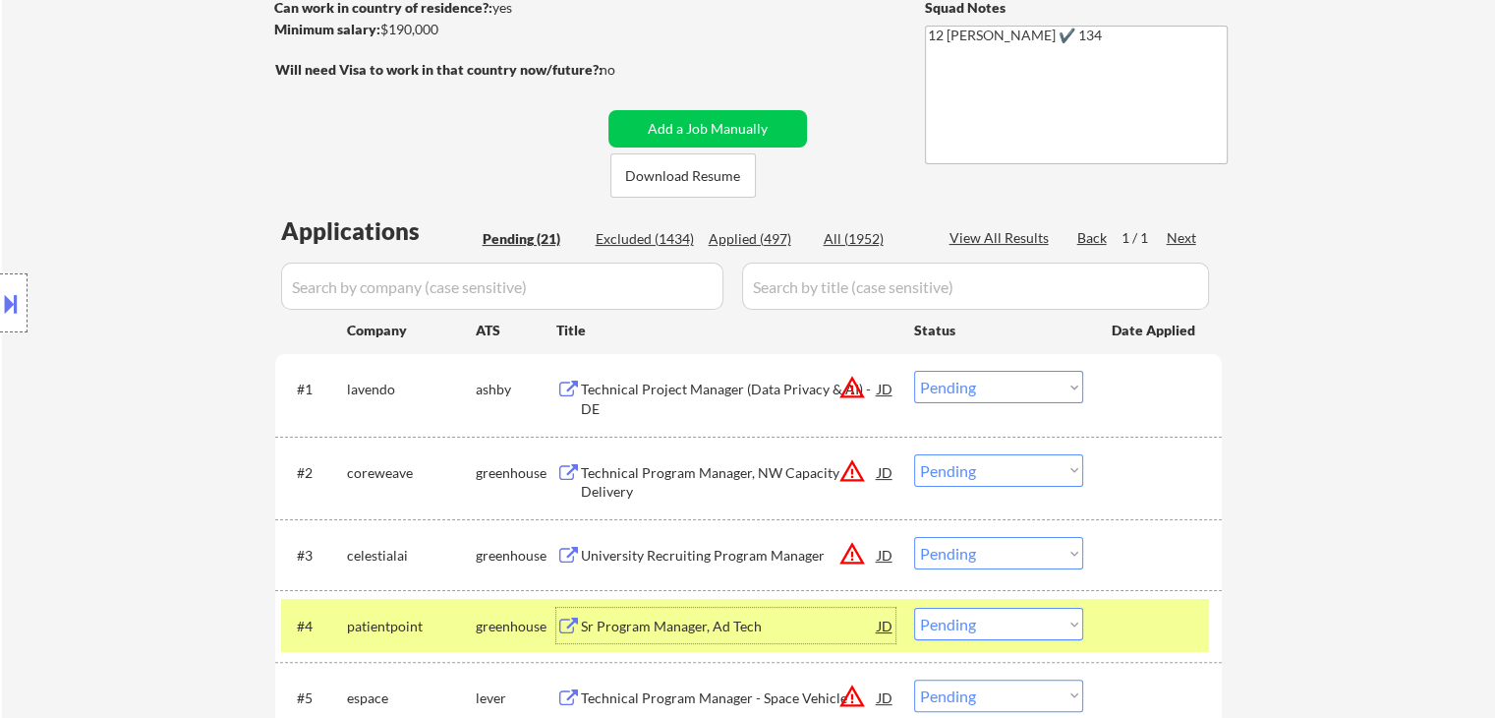
scroll to position [492, 0]
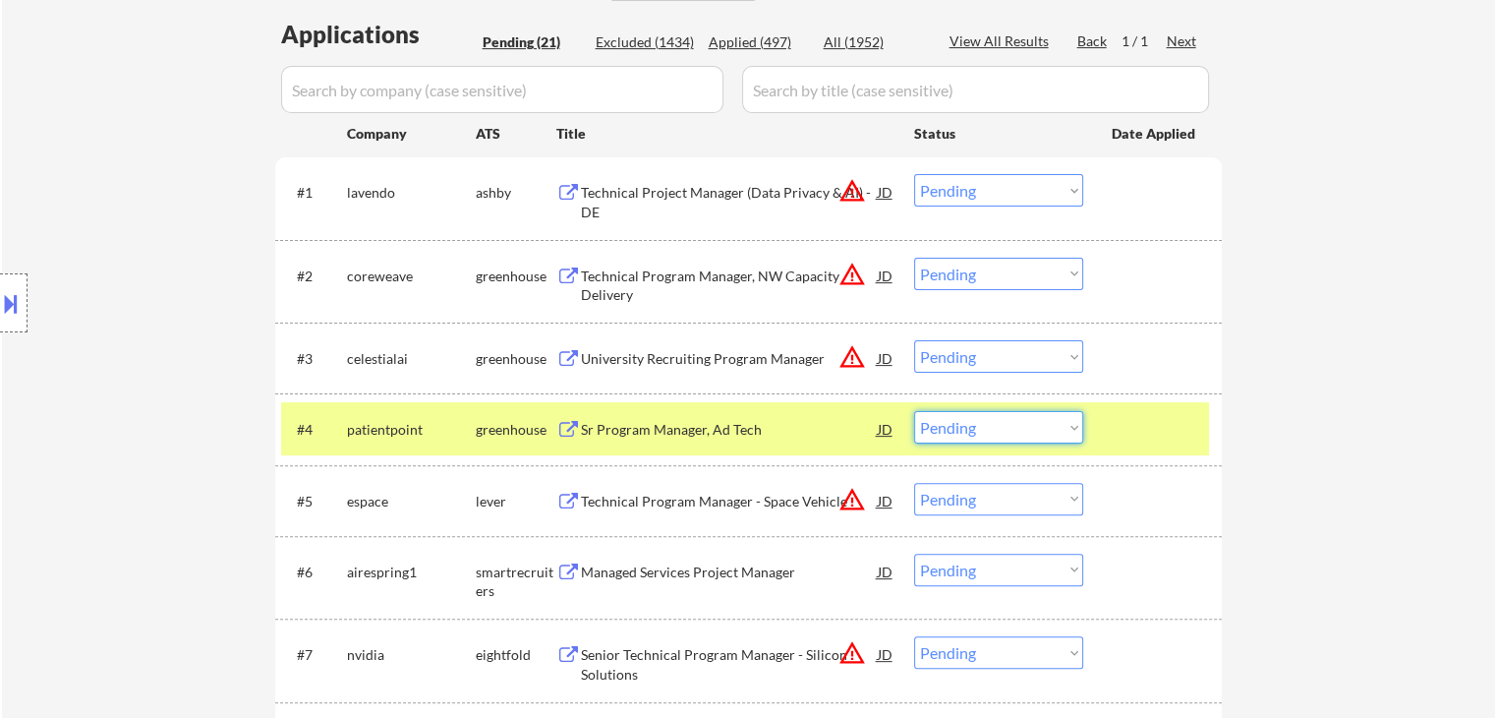
click at [966, 425] on select "Choose an option... Pending Applied Excluded (Questions) Excluded (Expired) Exc…" at bounding box center [998, 427] width 169 height 32
click at [914, 411] on select "Choose an option... Pending Applied Excluded (Questions) Excluded (Expired) Exc…" at bounding box center [998, 427] width 169 height 32
select select ""pending""
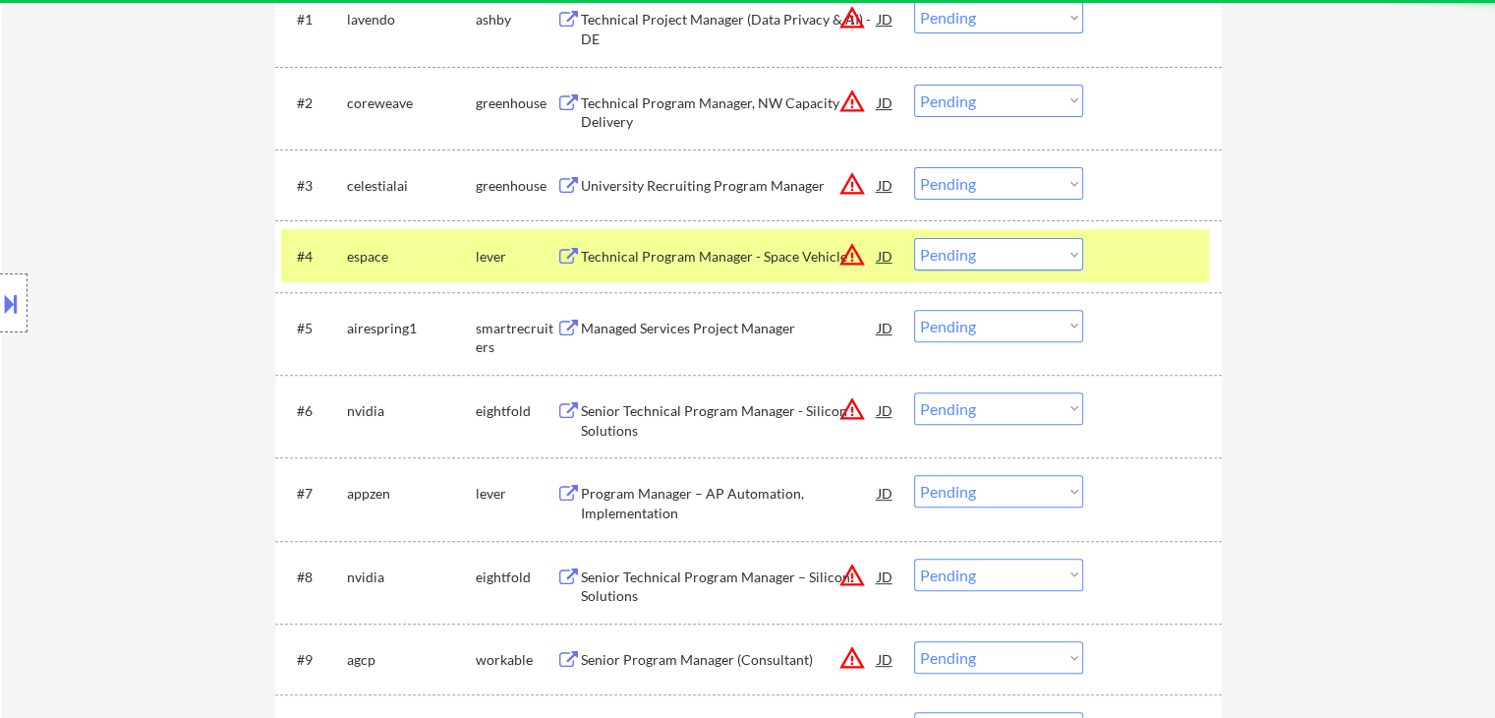
scroll to position [688, 0]
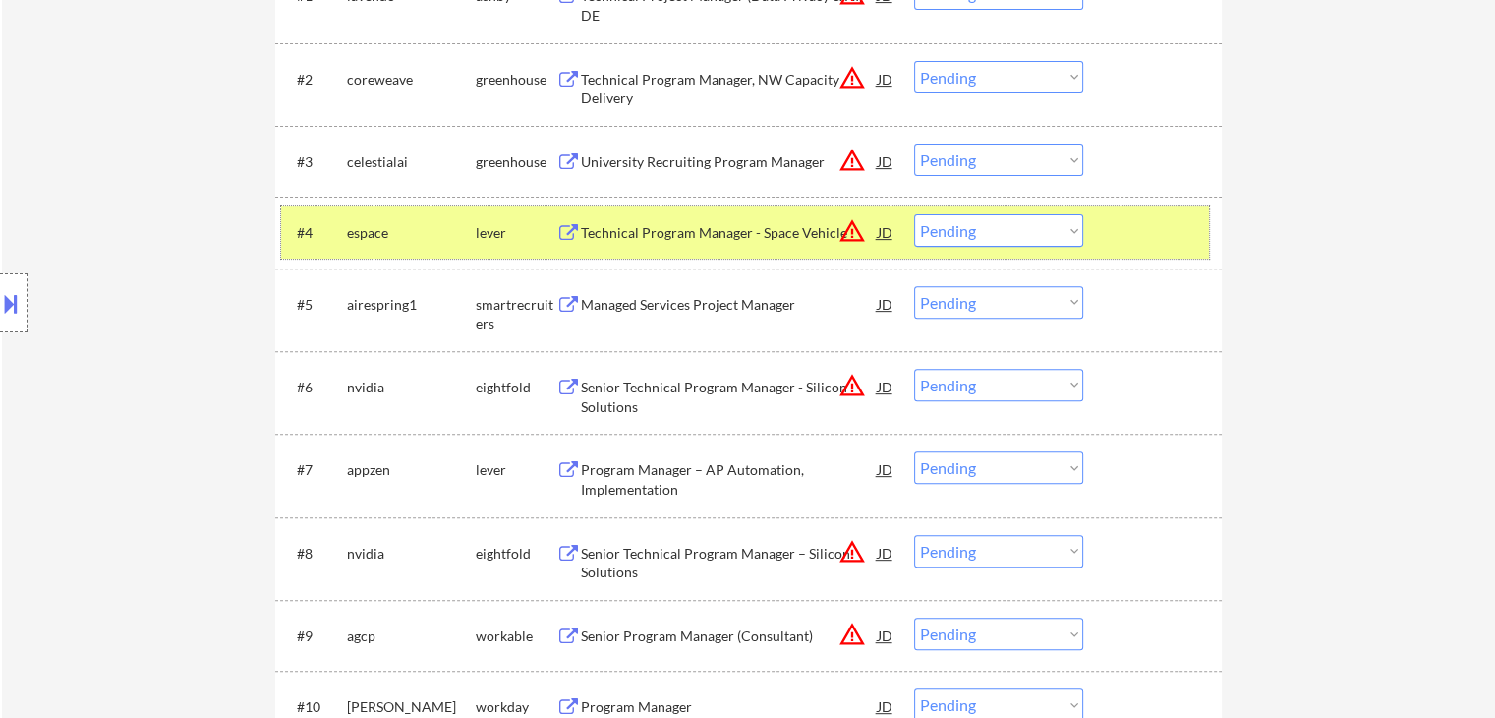
drag, startPoint x: 540, startPoint y: 226, endPoint x: 582, endPoint y: 241, distance: 44.8
click at [541, 226] on div "lever" at bounding box center [516, 233] width 81 height 20
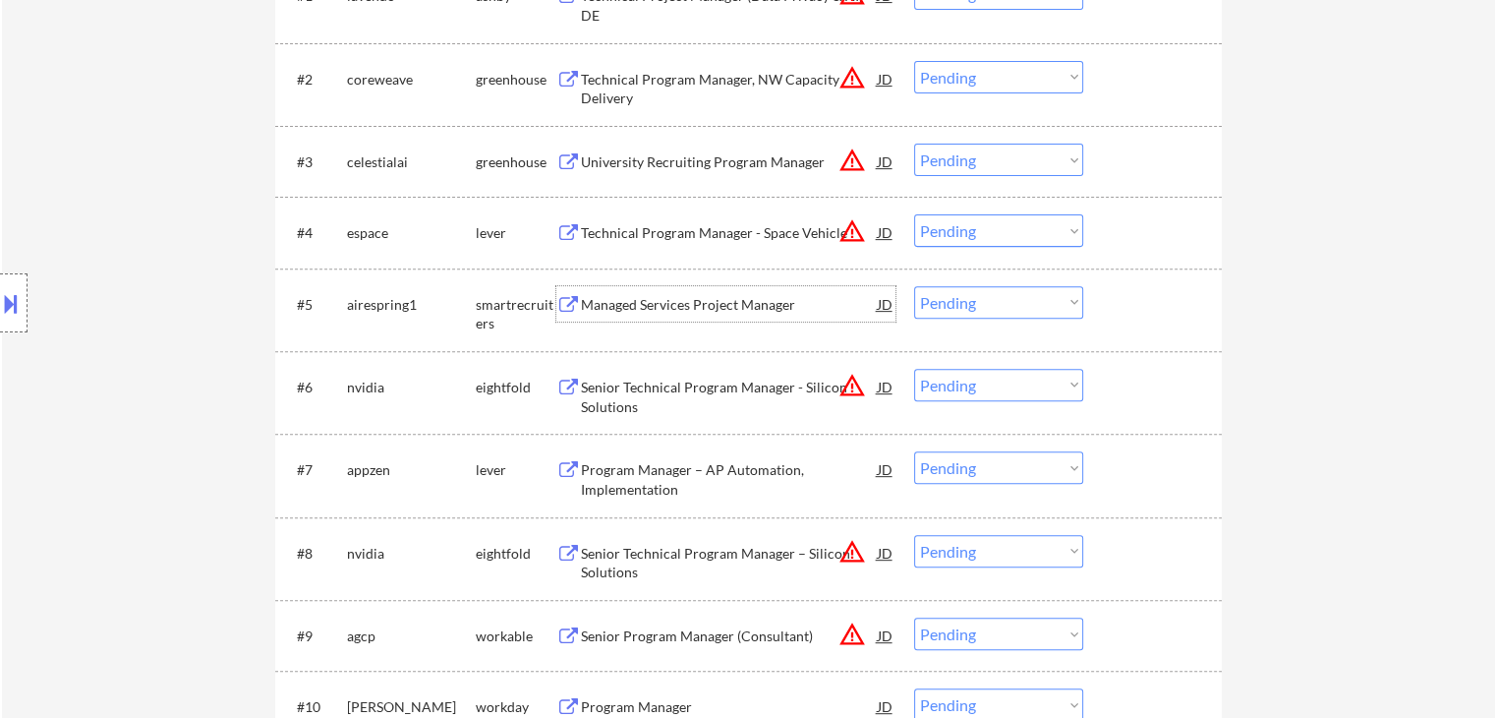
click at [635, 308] on div "Managed Services Project Manager" at bounding box center [729, 305] width 297 height 20
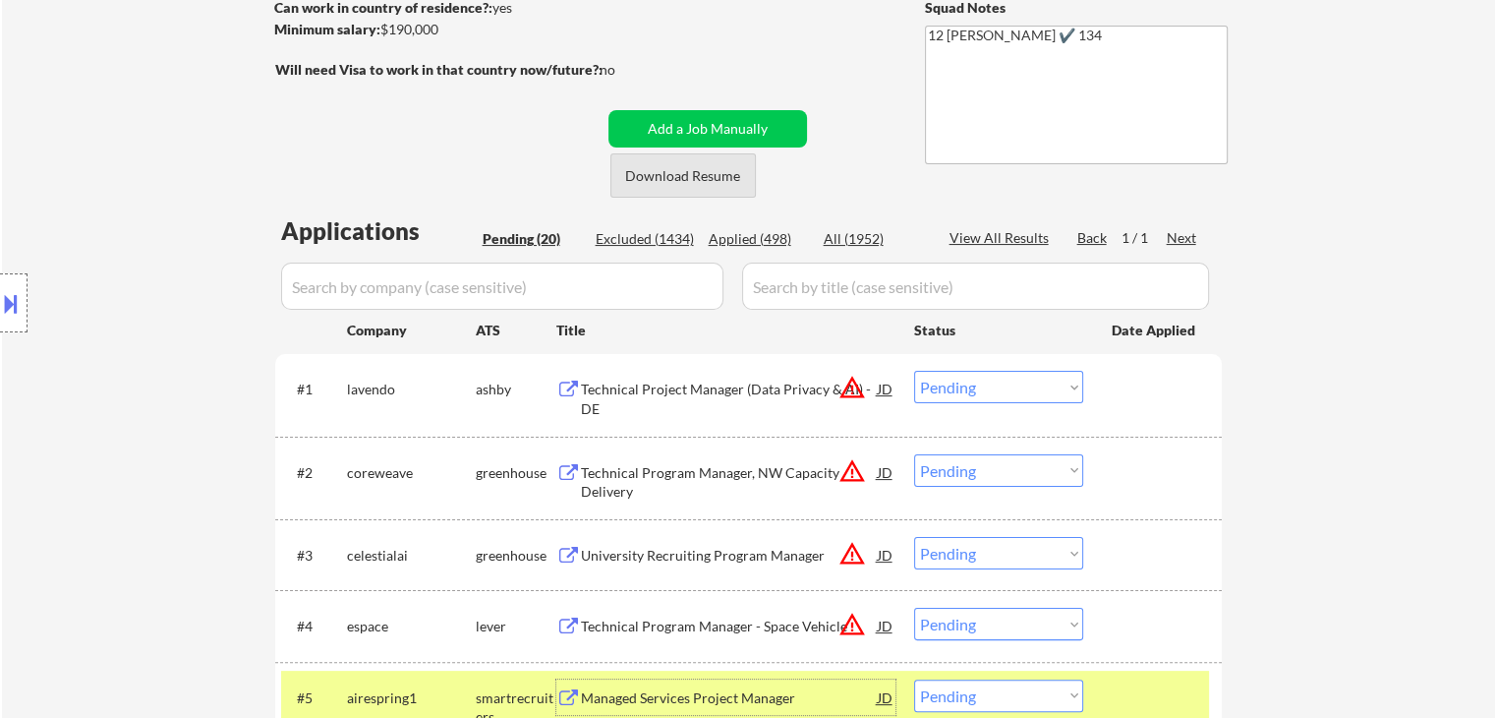
scroll to position [0, 0]
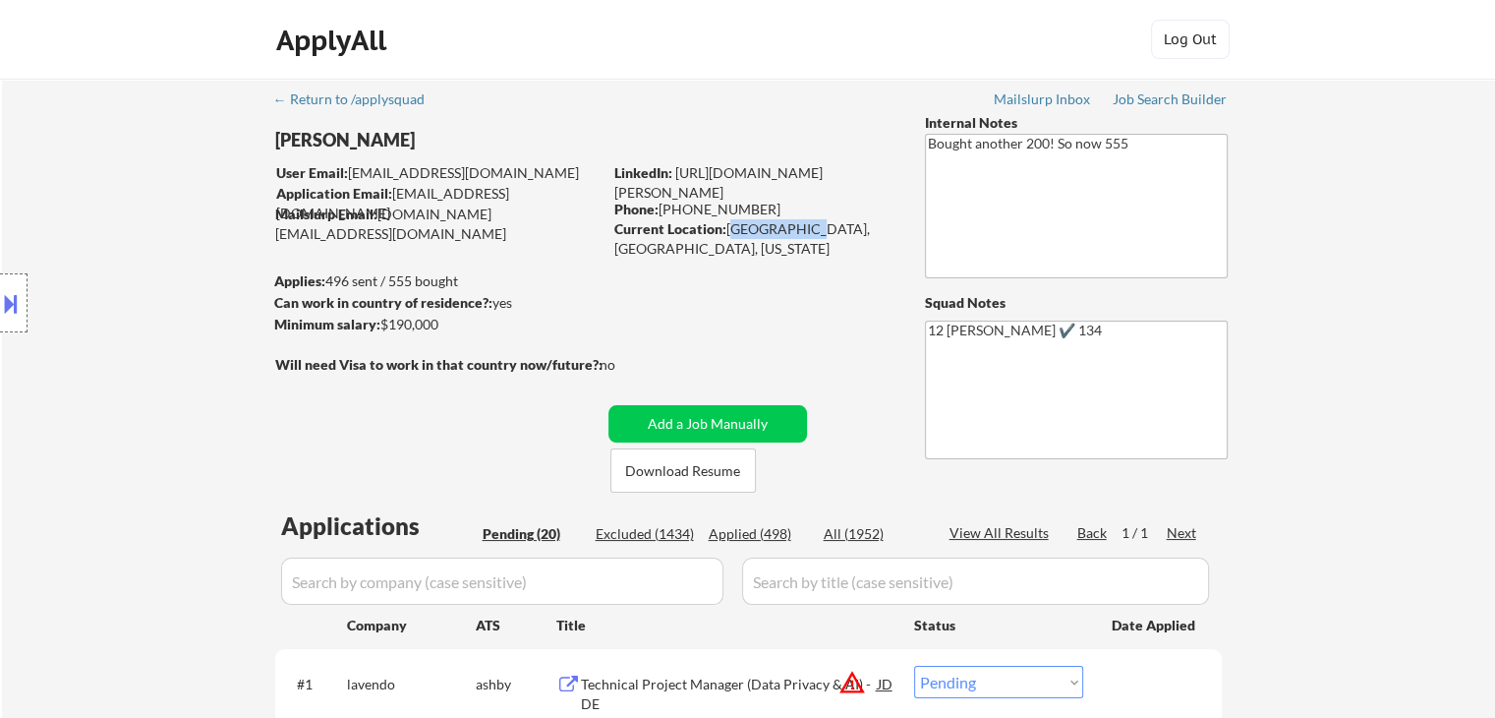
drag, startPoint x: 729, startPoint y: 229, endPoint x: 794, endPoint y: 229, distance: 64.9
click at [802, 230] on div "Current Location: Oakland, CA, California" at bounding box center [753, 238] width 278 height 38
copy div "Oakland, CA"
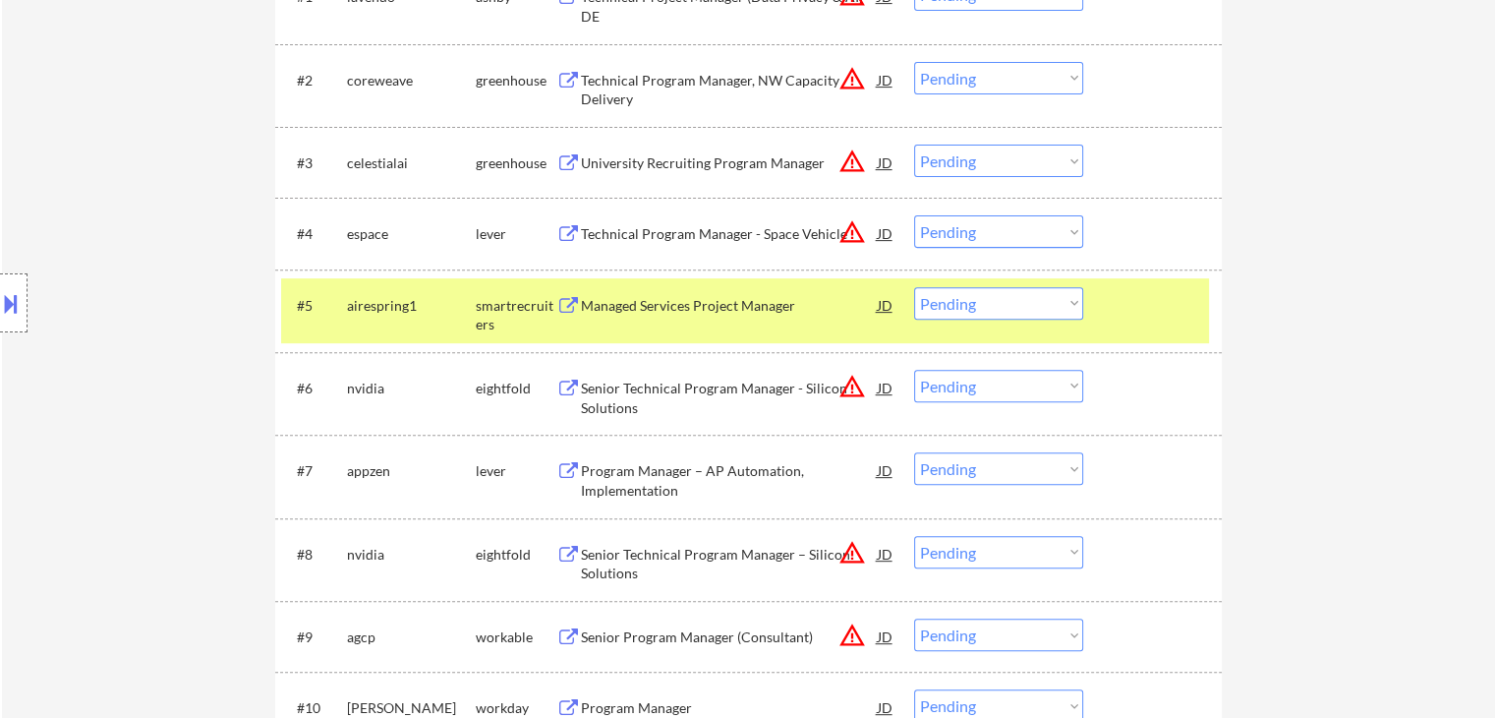
scroll to position [688, 0]
click at [1011, 299] on select "Choose an option... Pending Applied Excluded (Questions) Excluded (Expired) Exc…" at bounding box center [998, 302] width 169 height 32
click at [914, 286] on select "Choose an option... Pending Applied Excluded (Questions) Excluded (Expired) Exc…" at bounding box center [998, 302] width 169 height 32
select select ""pending""
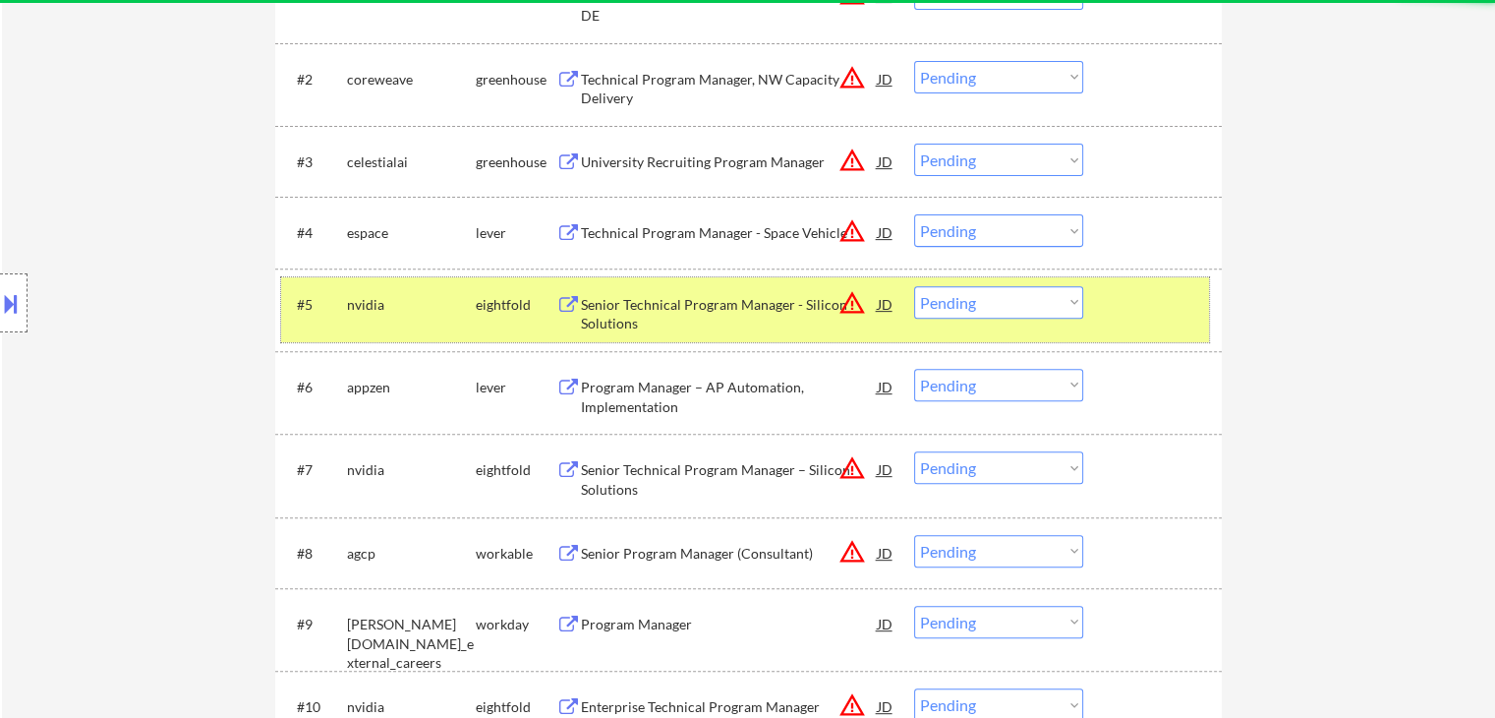
drag, startPoint x: 460, startPoint y: 314, endPoint x: 541, endPoint y: 316, distance: 80.6
click at [464, 314] on div "nvidia" at bounding box center [411, 303] width 129 height 35
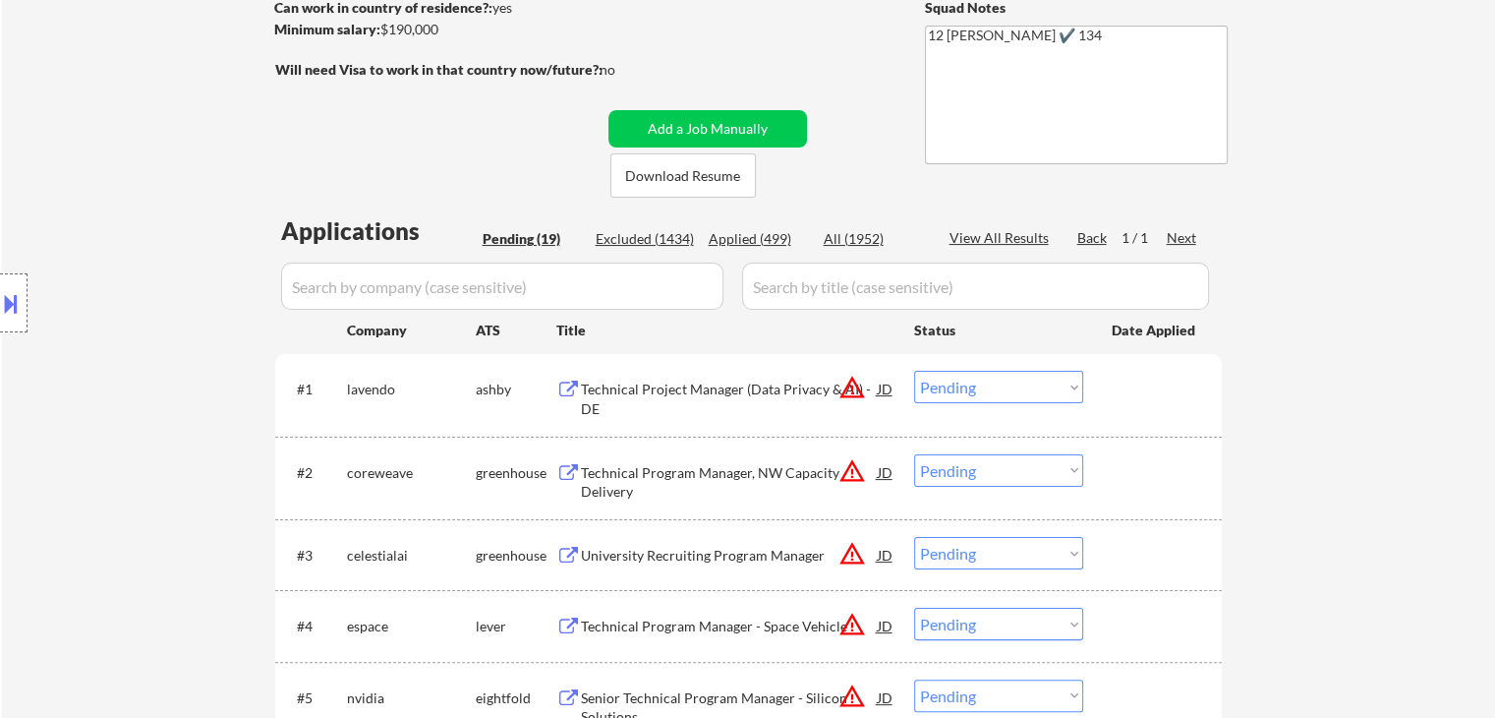
scroll to position [786, 0]
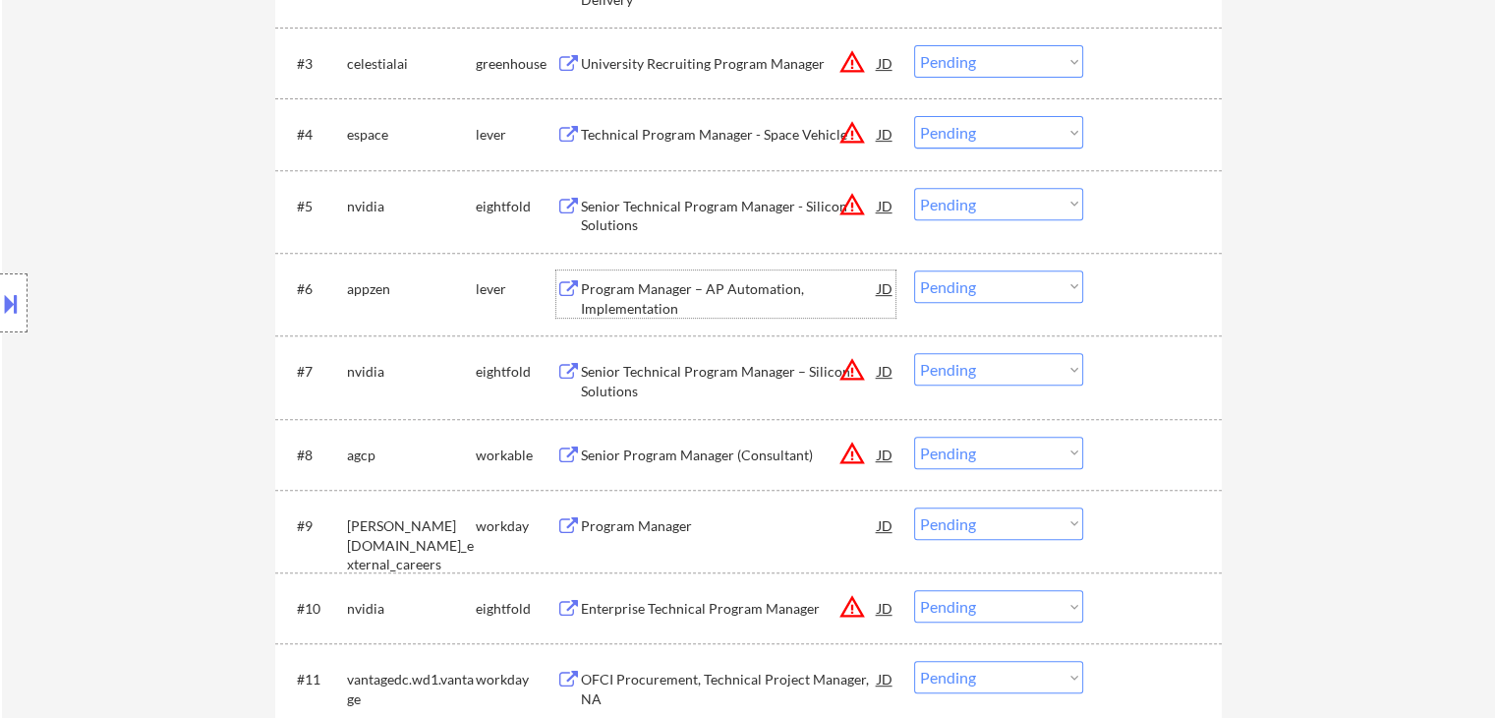
click at [649, 293] on div "Program Manager – AP Automation, Implementation" at bounding box center [729, 298] width 297 height 38
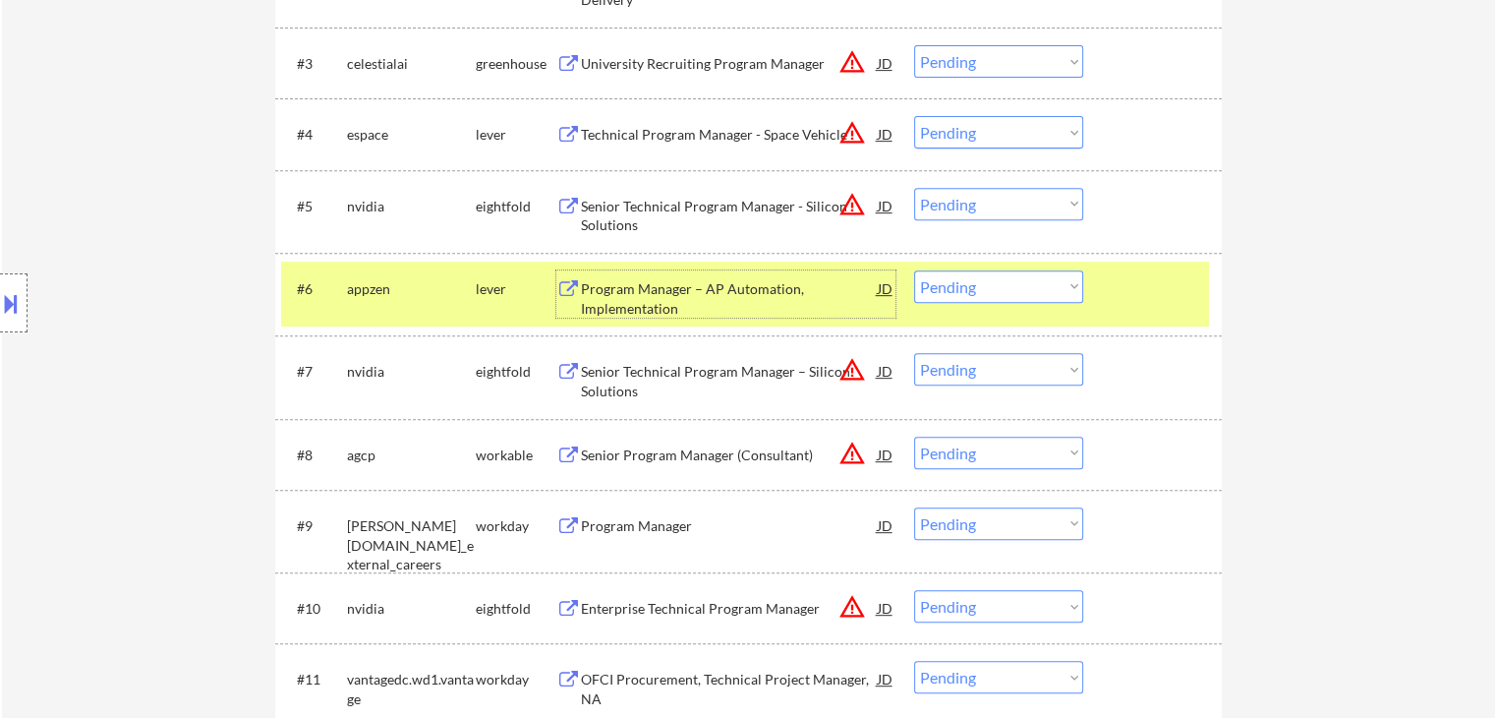
drag, startPoint x: 987, startPoint y: 288, endPoint x: 989, endPoint y: 301, distance: 12.9
click at [987, 288] on select "Choose an option... Pending Applied Excluded (Questions) Excluded (Expired) Exc…" at bounding box center [998, 286] width 169 height 32
click at [914, 270] on select "Choose an option... Pending Applied Excluded (Questions) Excluded (Expired) Exc…" at bounding box center [998, 286] width 169 height 32
select select ""pending""
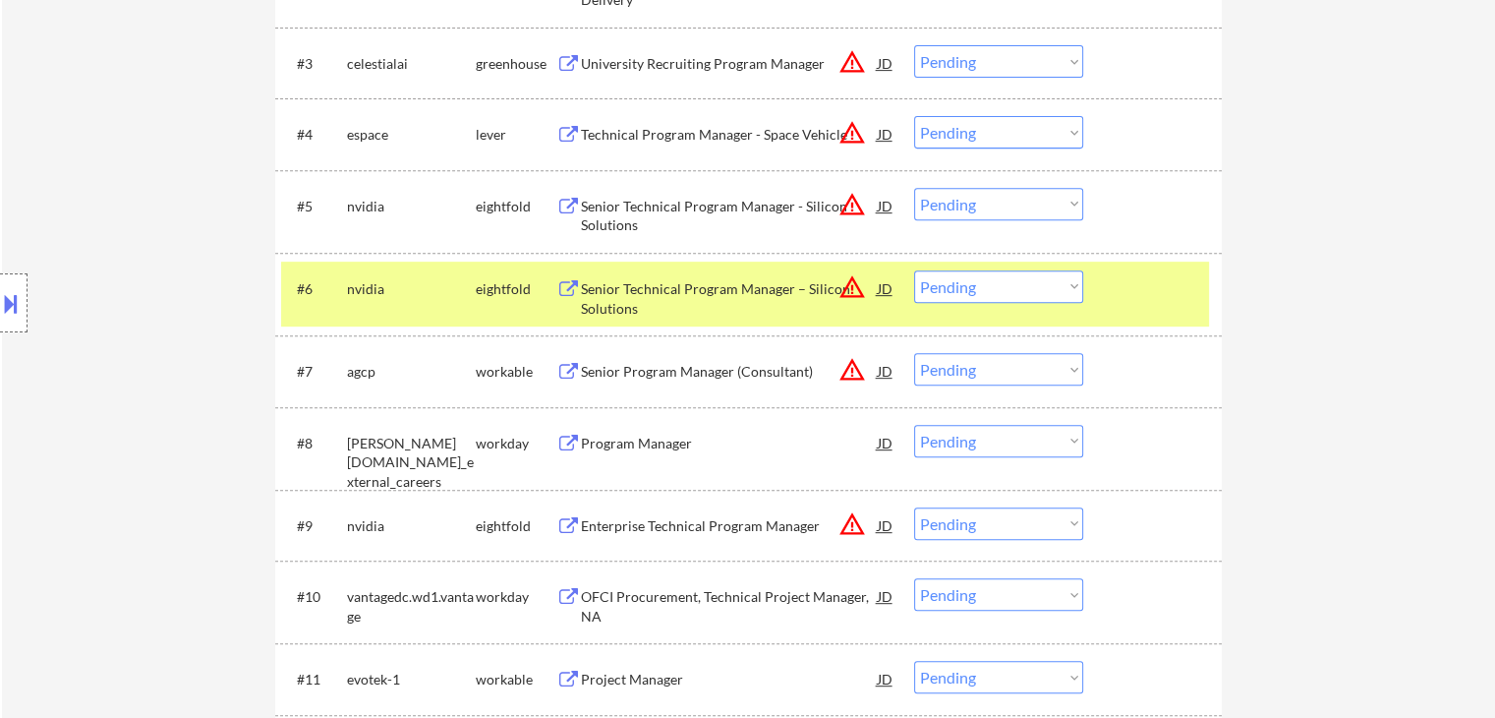
click at [500, 288] on div "eightfold" at bounding box center [516, 289] width 81 height 20
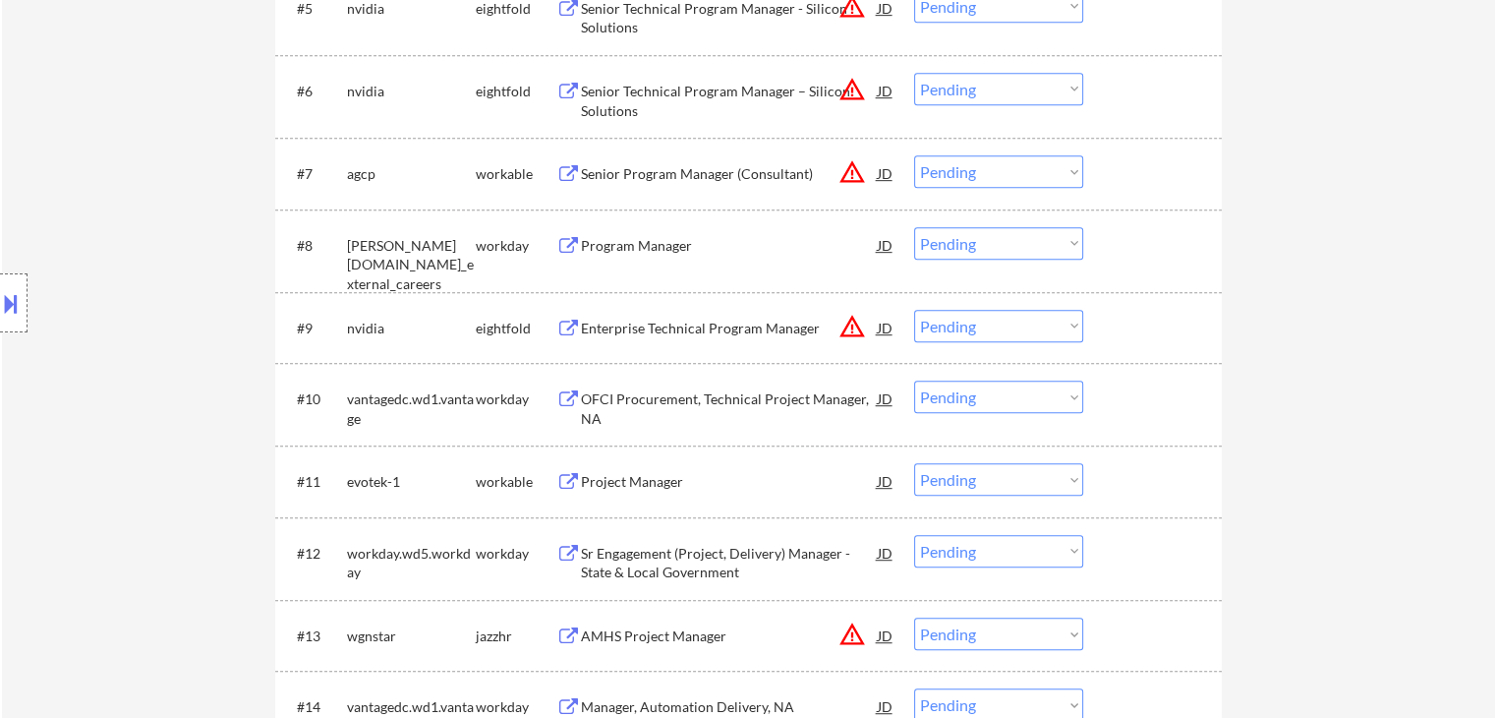
scroll to position [1081, 0]
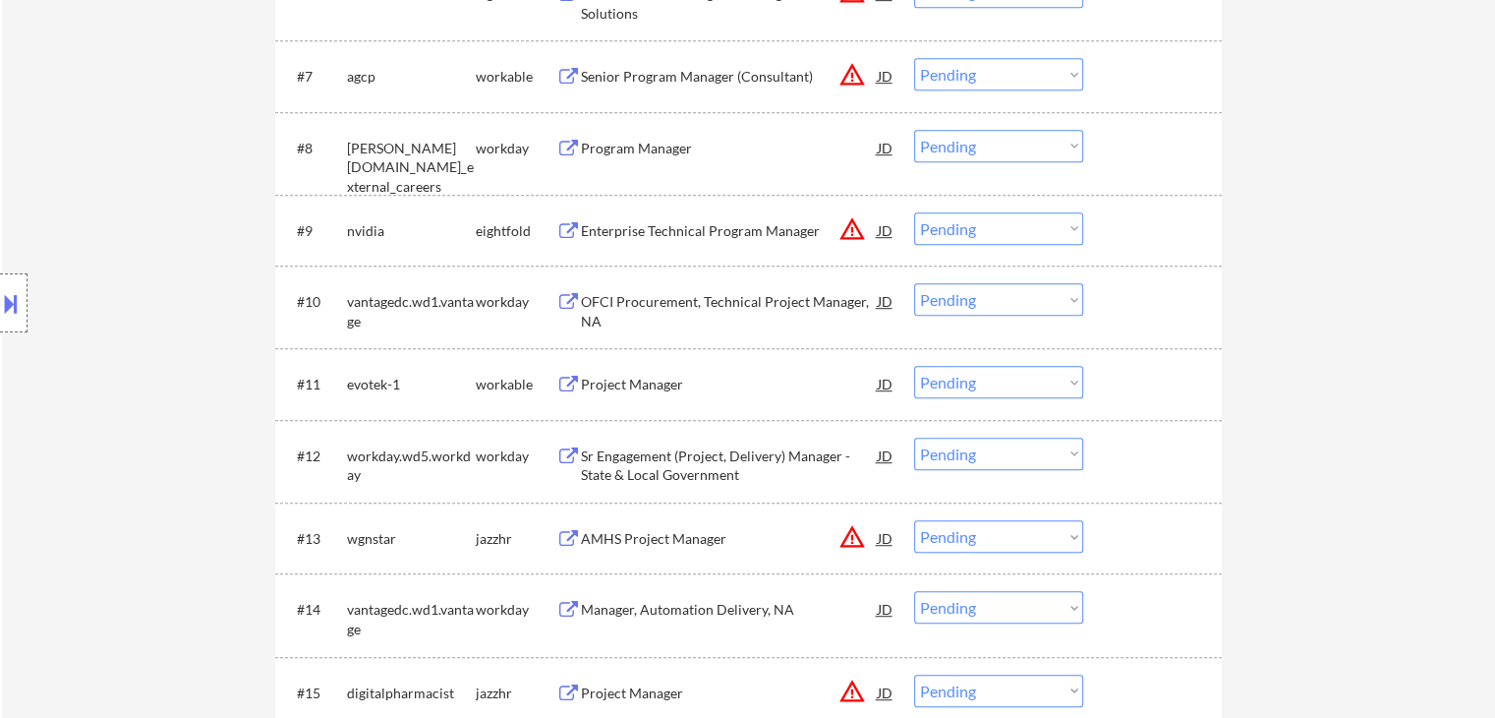
click at [666, 159] on div "Program Manager" at bounding box center [729, 147] width 297 height 35
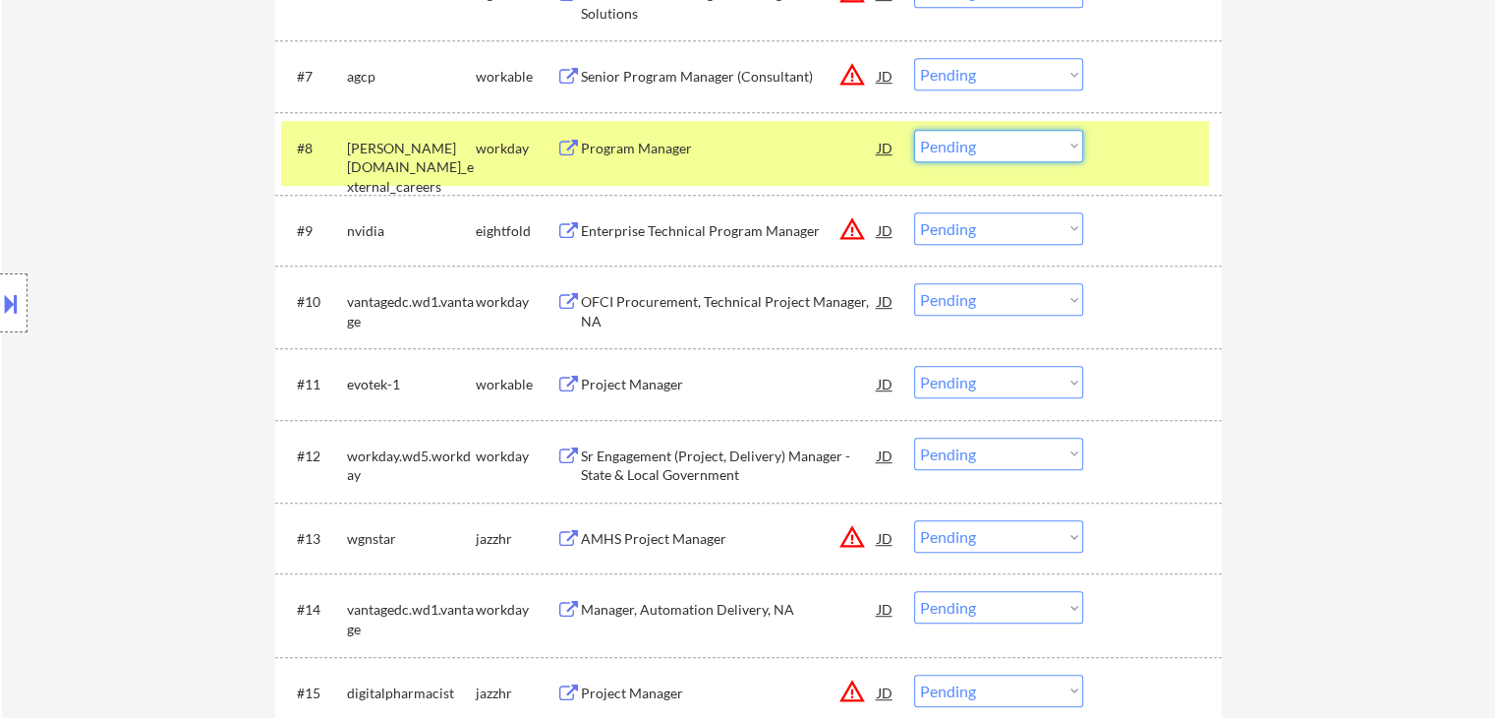
click at [1024, 148] on select "Choose an option... Pending Applied Excluded (Questions) Excluded (Expired) Exc…" at bounding box center [998, 146] width 169 height 32
click at [914, 130] on select "Choose an option... Pending Applied Excluded (Questions) Excluded (Expired) Exc…" at bounding box center [998, 146] width 169 height 32
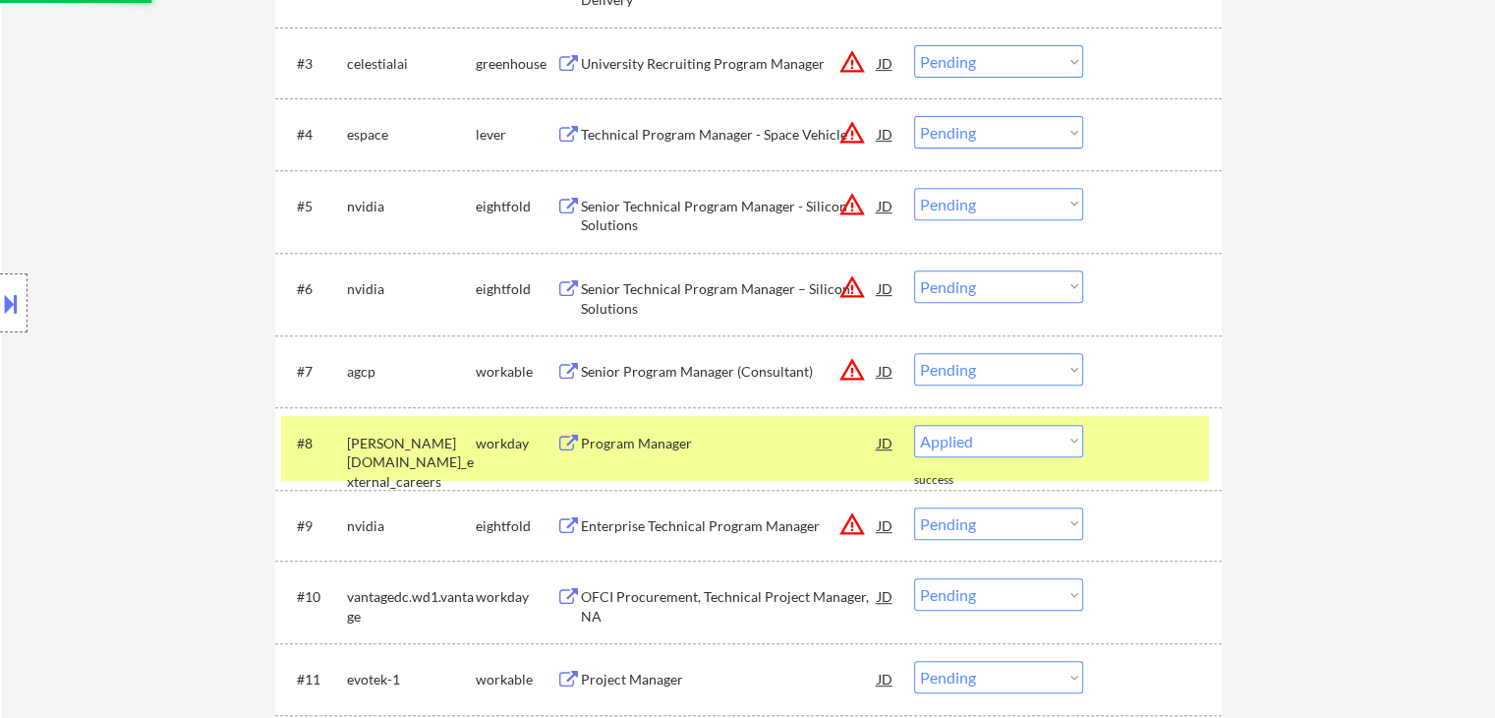
select select ""pending""
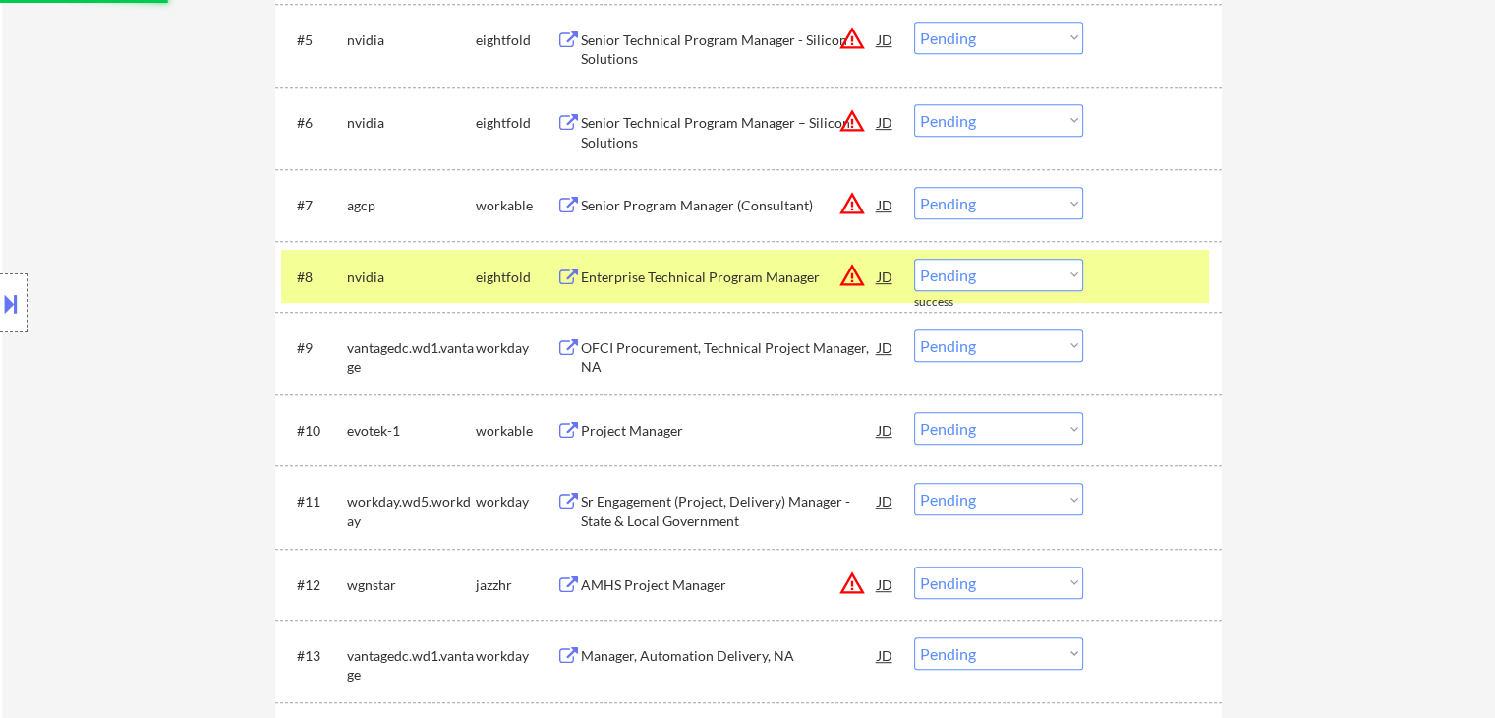
scroll to position [983, 0]
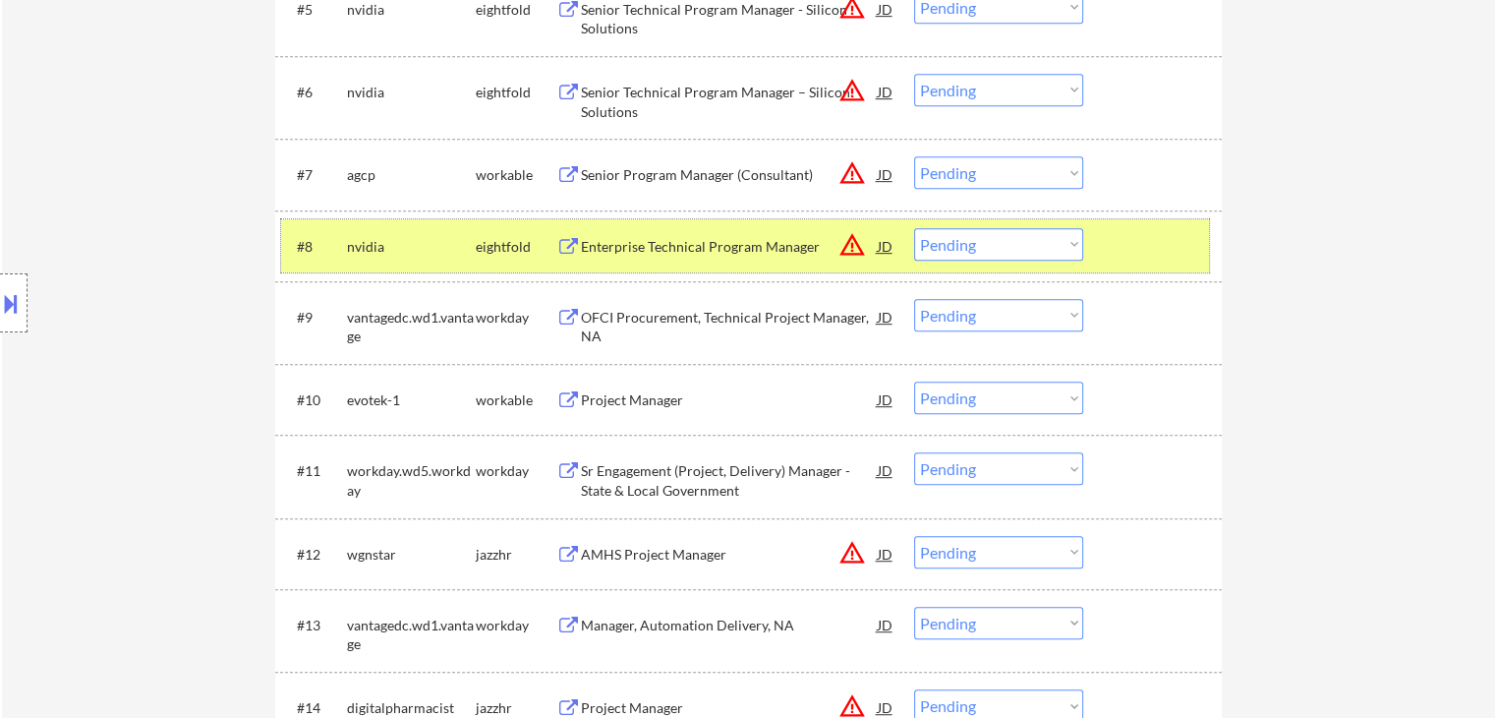
drag, startPoint x: 453, startPoint y: 229, endPoint x: 507, endPoint y: 243, distance: 55.8
click at [453, 230] on div "nvidia" at bounding box center [411, 245] width 129 height 35
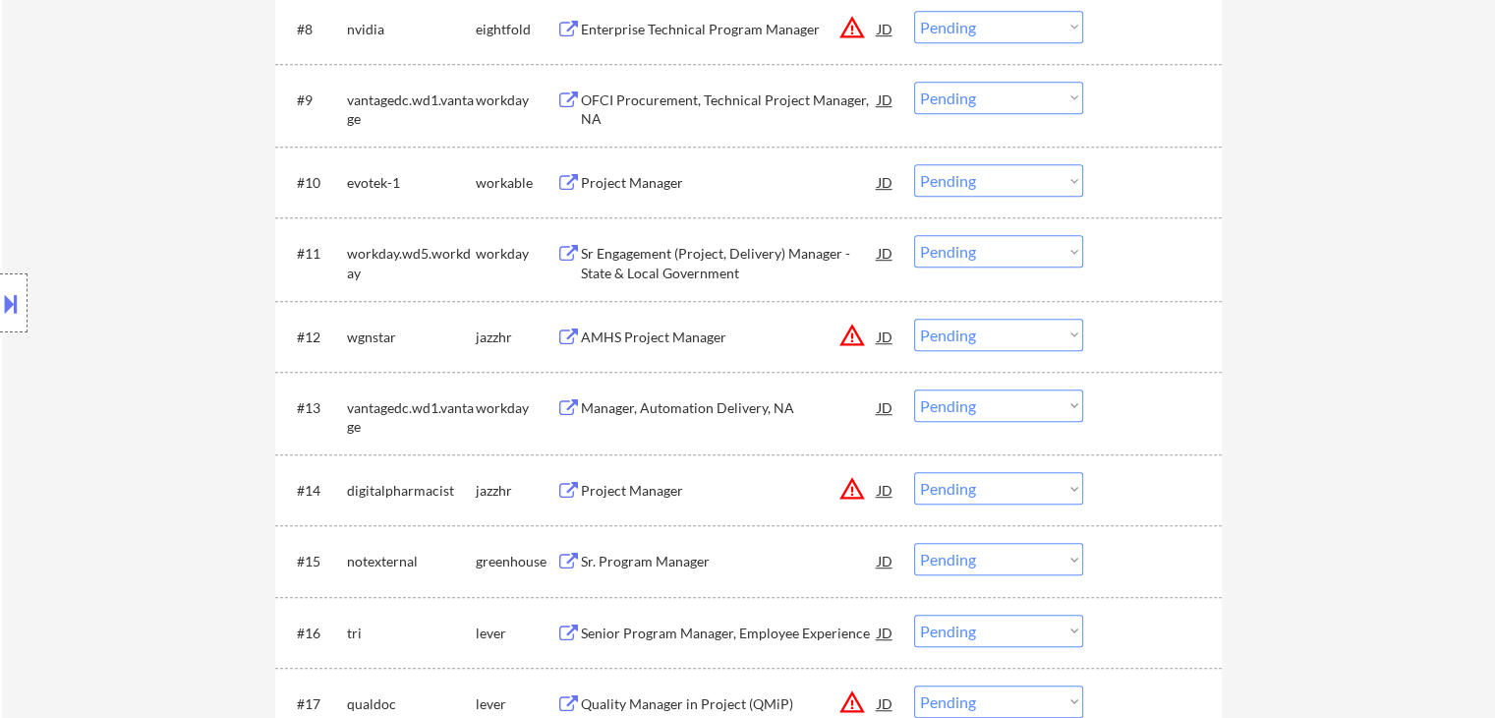
scroll to position [1081, 0]
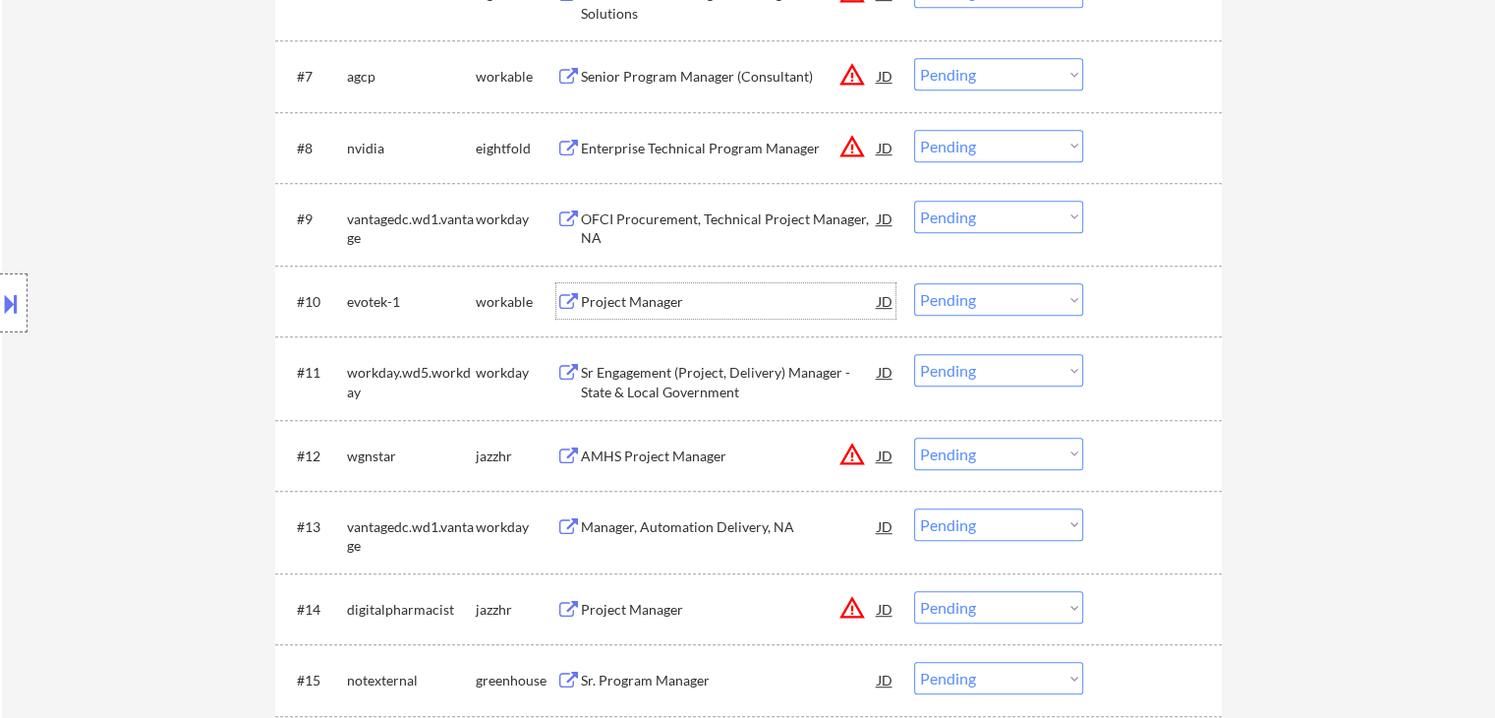
click at [647, 299] on div "Project Manager" at bounding box center [729, 302] width 297 height 20
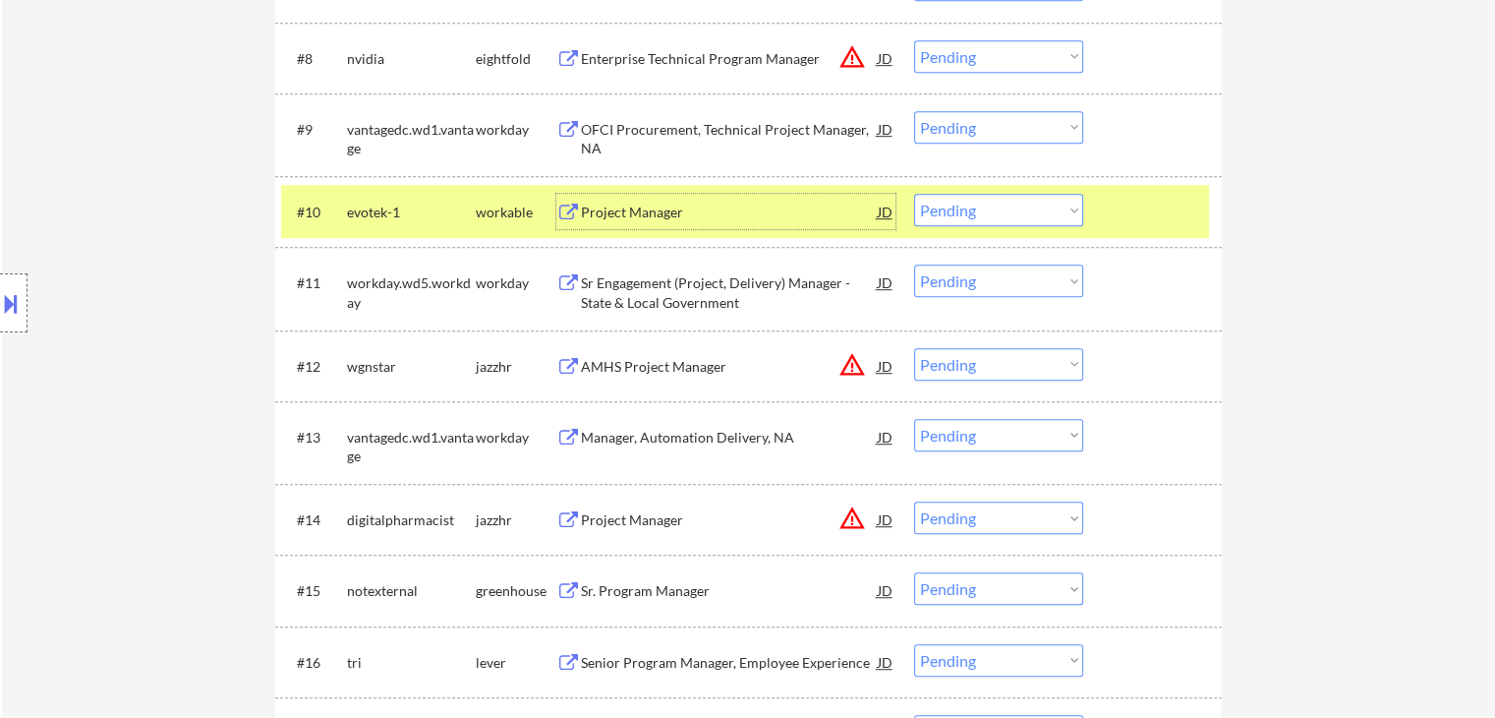
scroll to position [1180, 0]
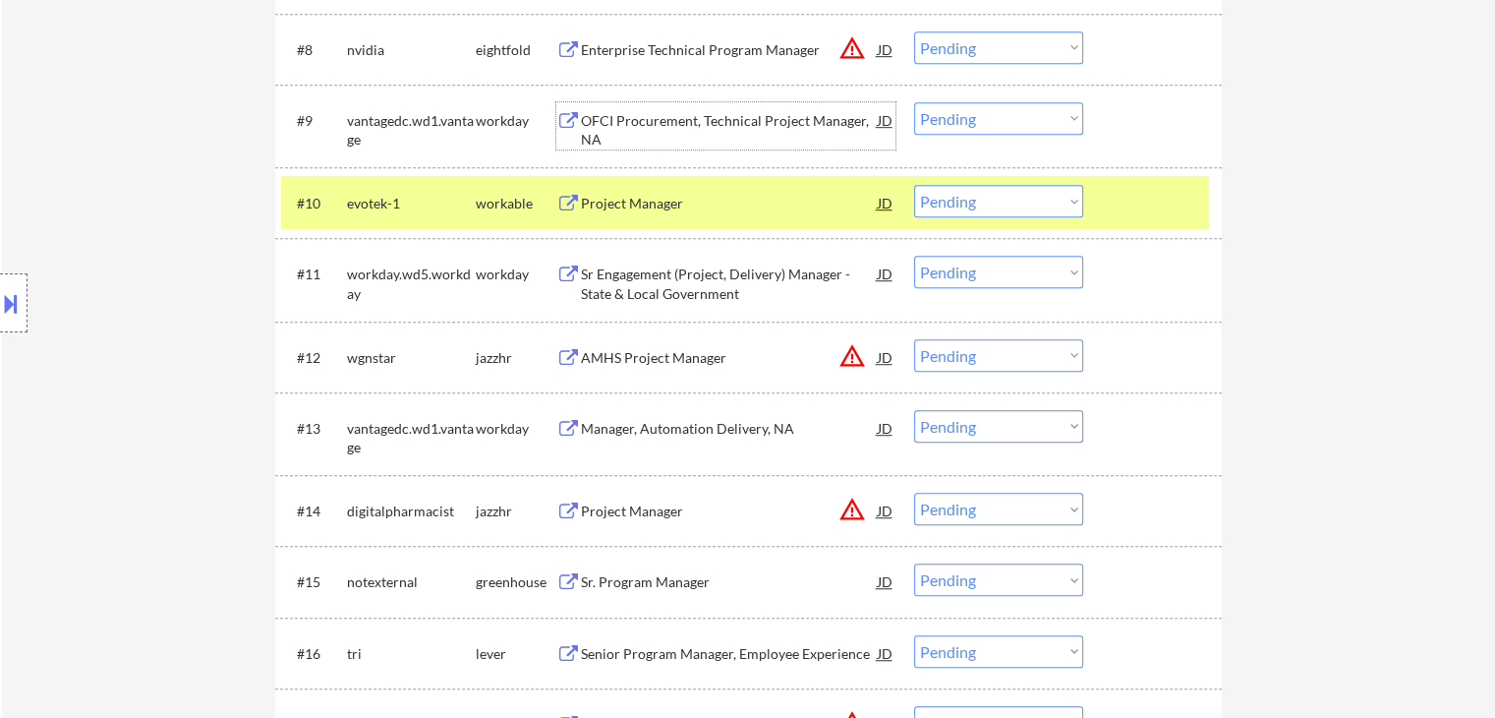
click at [743, 117] on div "OFCI Procurement, Technical Project Manager, NA" at bounding box center [729, 130] width 297 height 38
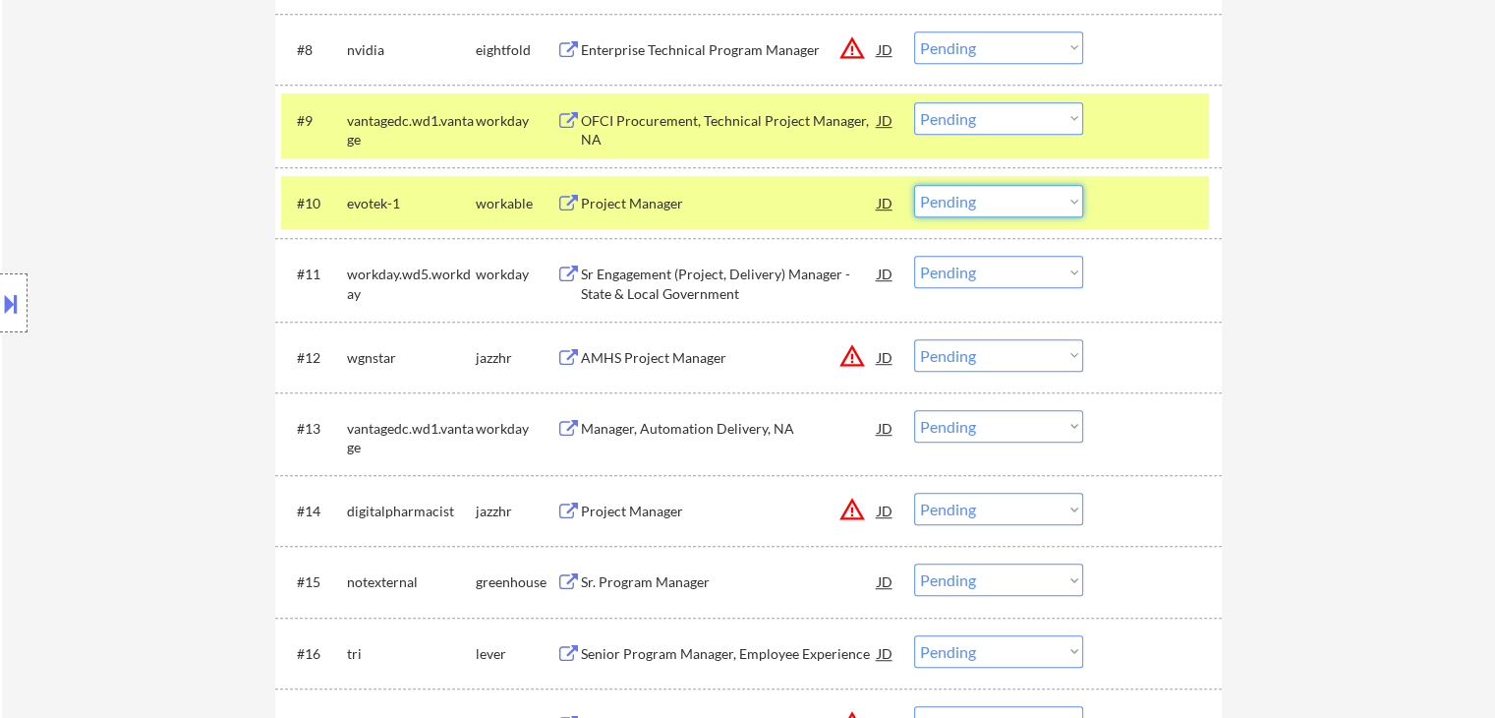
drag, startPoint x: 963, startPoint y: 204, endPoint x: 965, endPoint y: 214, distance: 10.0
click at [963, 208] on select "Choose an option... Pending Applied Excluded (Questions) Excluded (Expired) Exc…" at bounding box center [998, 201] width 169 height 32
click at [914, 185] on select "Choose an option... Pending Applied Excluded (Questions) Excluded (Expired) Exc…" at bounding box center [998, 201] width 169 height 32
click at [470, 190] on div "evotek-1" at bounding box center [411, 202] width 129 height 35
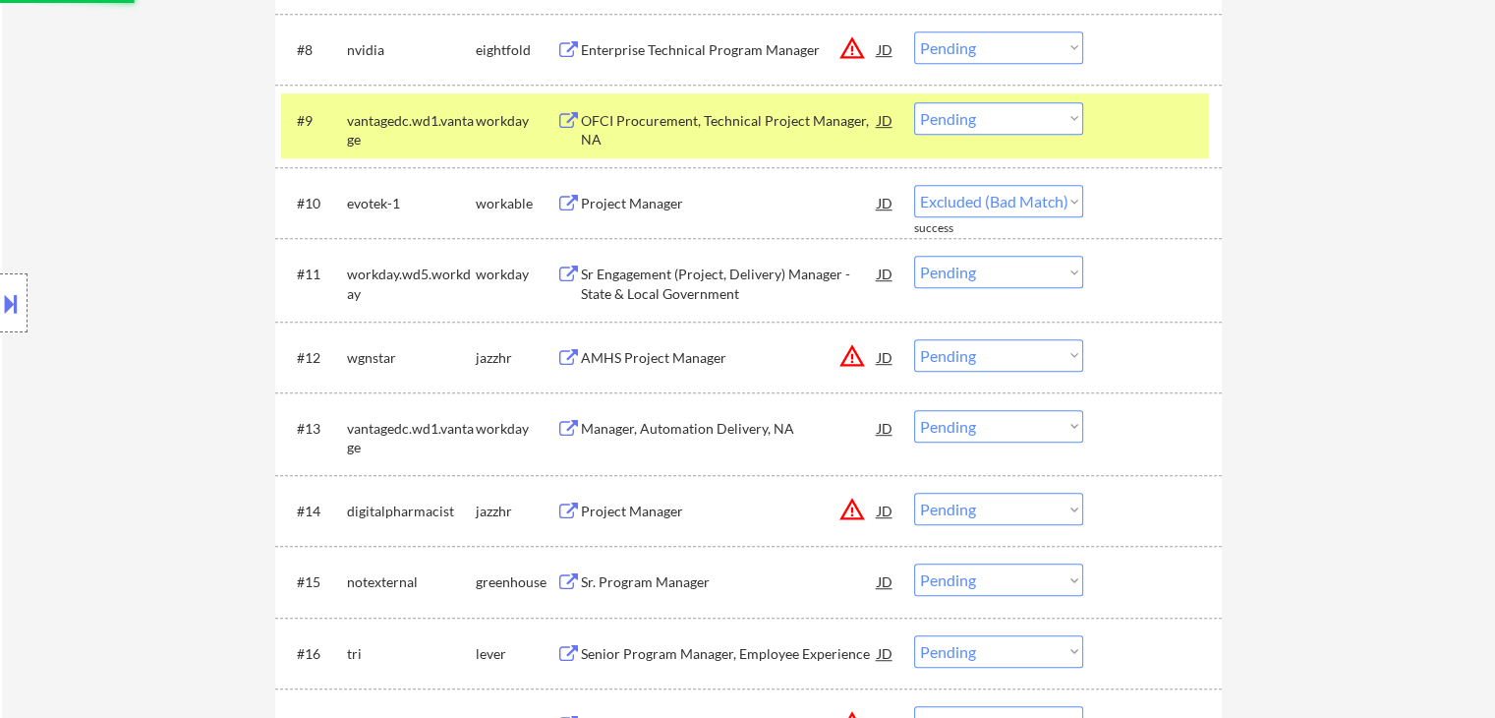
select select ""pending""
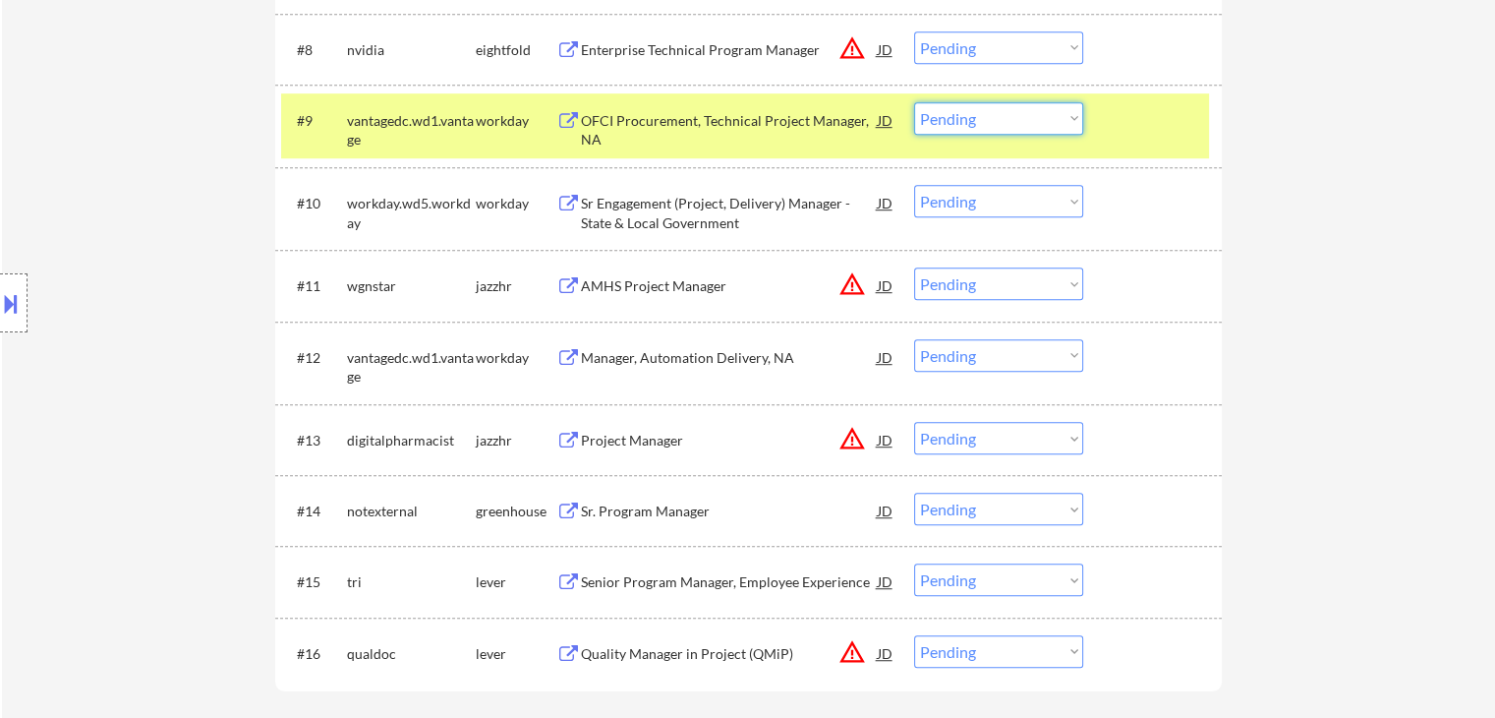
click at [989, 126] on select "Choose an option... Pending Applied Excluded (Questions) Excluded (Expired) Exc…" at bounding box center [998, 118] width 169 height 32
click at [914, 102] on select "Choose an option... Pending Applied Excluded (Questions) Excluded (Expired) Exc…" at bounding box center [998, 118] width 169 height 32
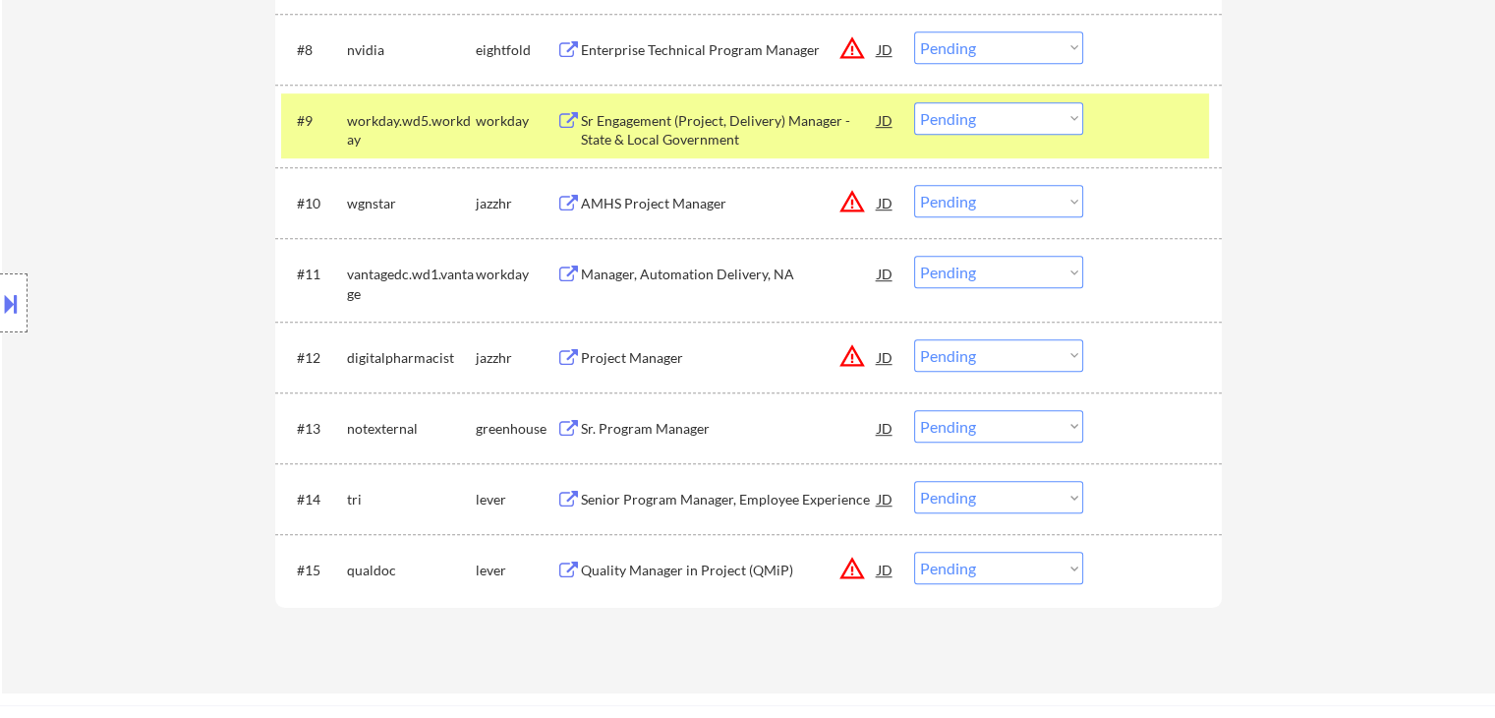
click at [955, 122] on select "Choose an option... Pending Applied Excluded (Questions) Excluded (Expired) Exc…" at bounding box center [998, 118] width 169 height 32
click at [914, 102] on select "Choose an option... Pending Applied Excluded (Questions) Excluded (Expired) Exc…" at bounding box center [998, 118] width 169 height 32
select select ""pending""
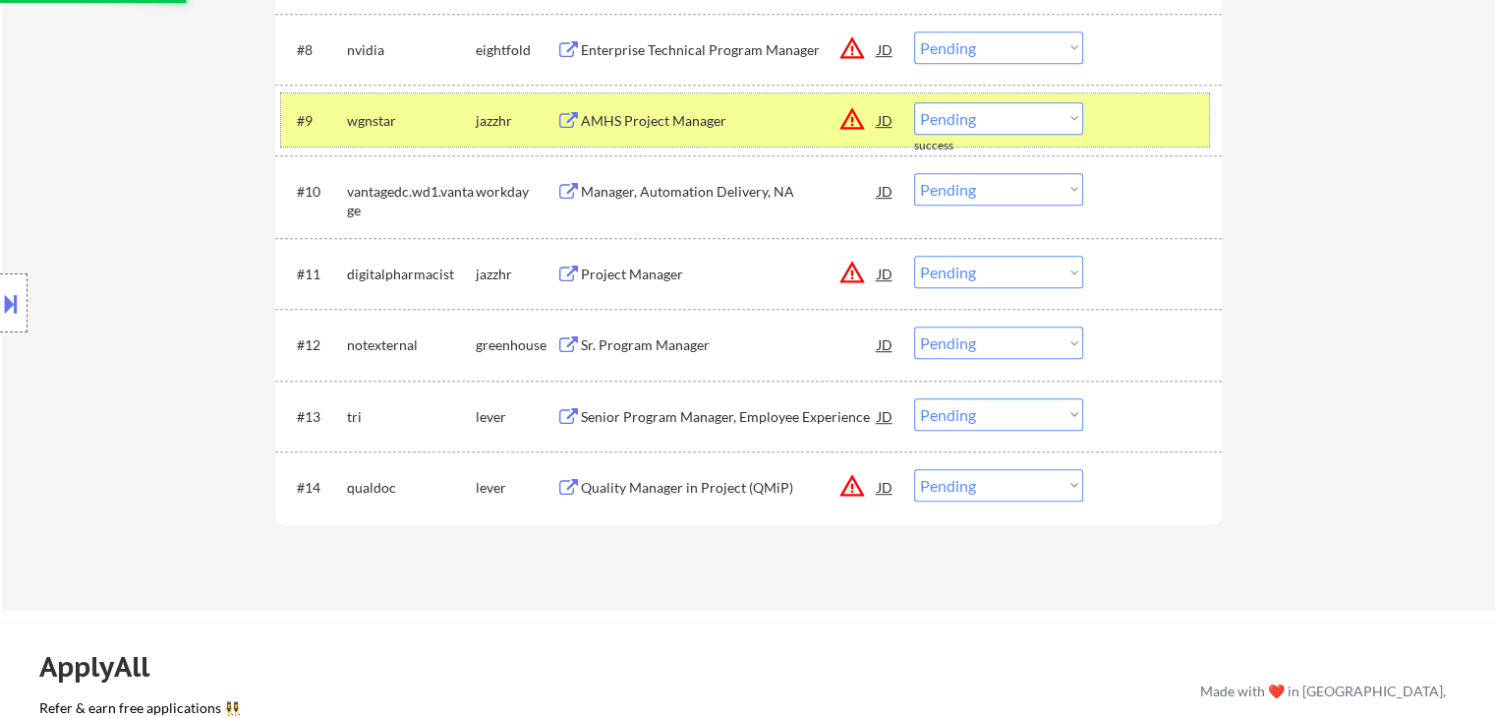
drag, startPoint x: 530, startPoint y: 106, endPoint x: 640, endPoint y: 162, distance: 123.5
click at [532, 106] on div "jazzhr" at bounding box center [516, 119] width 81 height 35
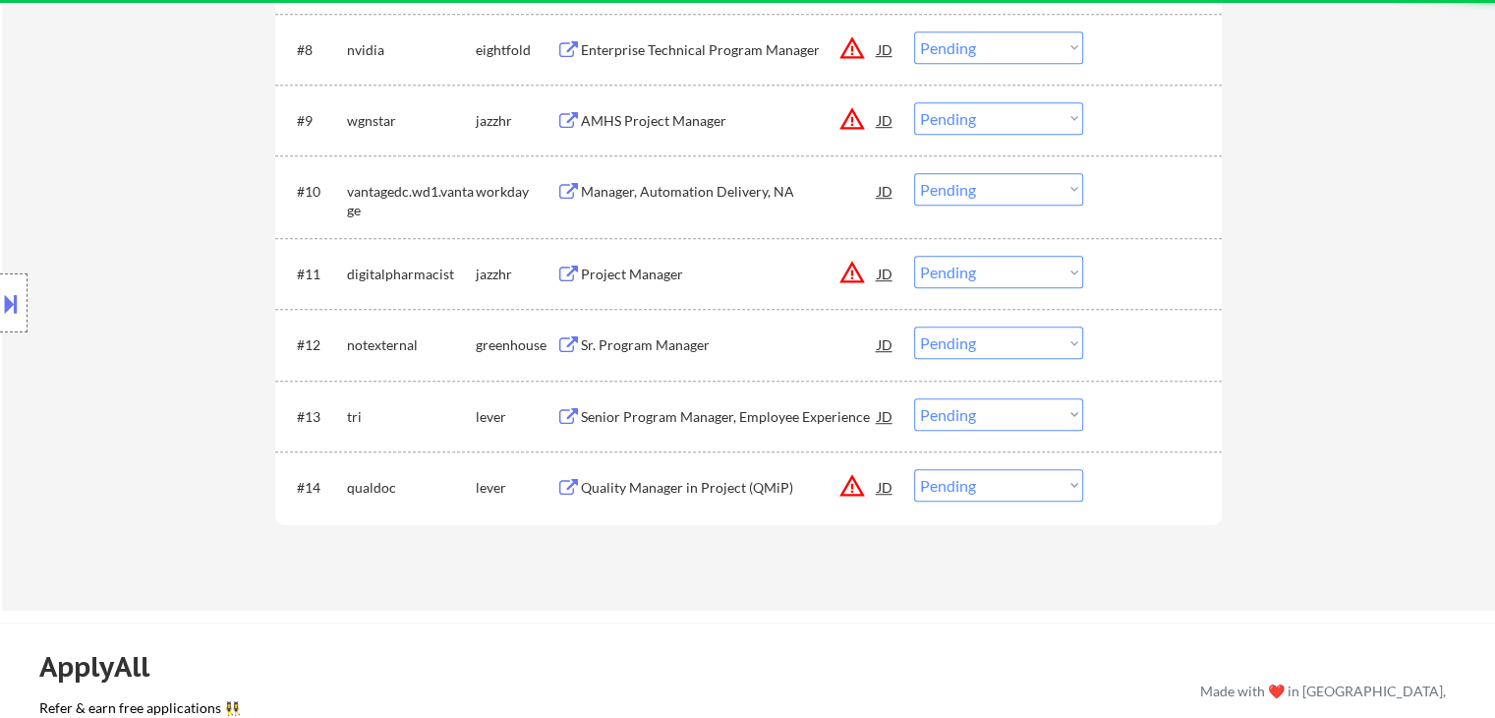
click at [651, 191] on div "Manager, Automation Delivery, NA" at bounding box center [729, 192] width 297 height 20
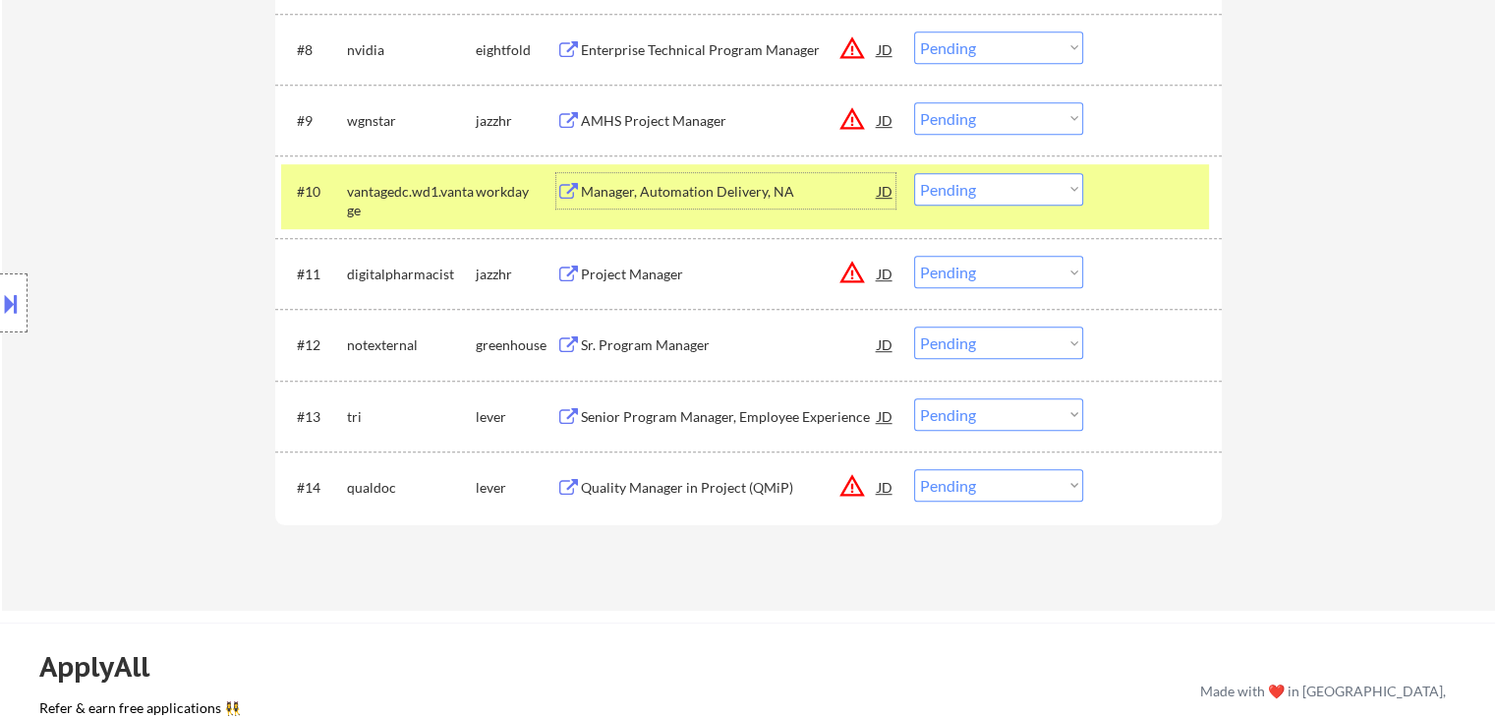
click at [961, 194] on select "Choose an option... Pending Applied Excluded (Questions) Excluded (Expired) Exc…" at bounding box center [998, 189] width 169 height 32
click at [914, 173] on select "Choose an option... Pending Applied Excluded (Questions) Excluded (Expired) Exc…" at bounding box center [998, 189] width 169 height 32
select select ""pending""
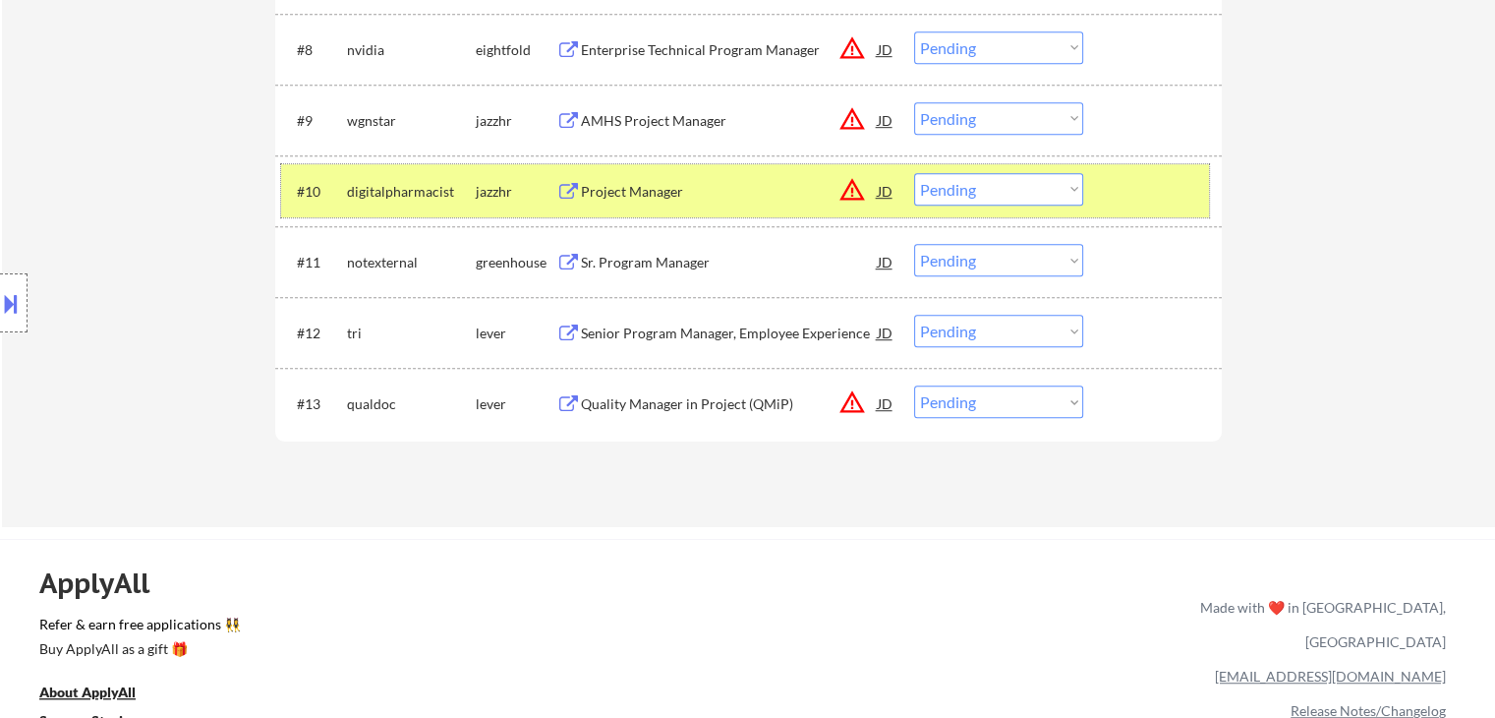
click at [436, 209] on div "#10 digitalpharmacist jazzhr Project Manager JD warning_amber Choose an option.…" at bounding box center [745, 190] width 928 height 53
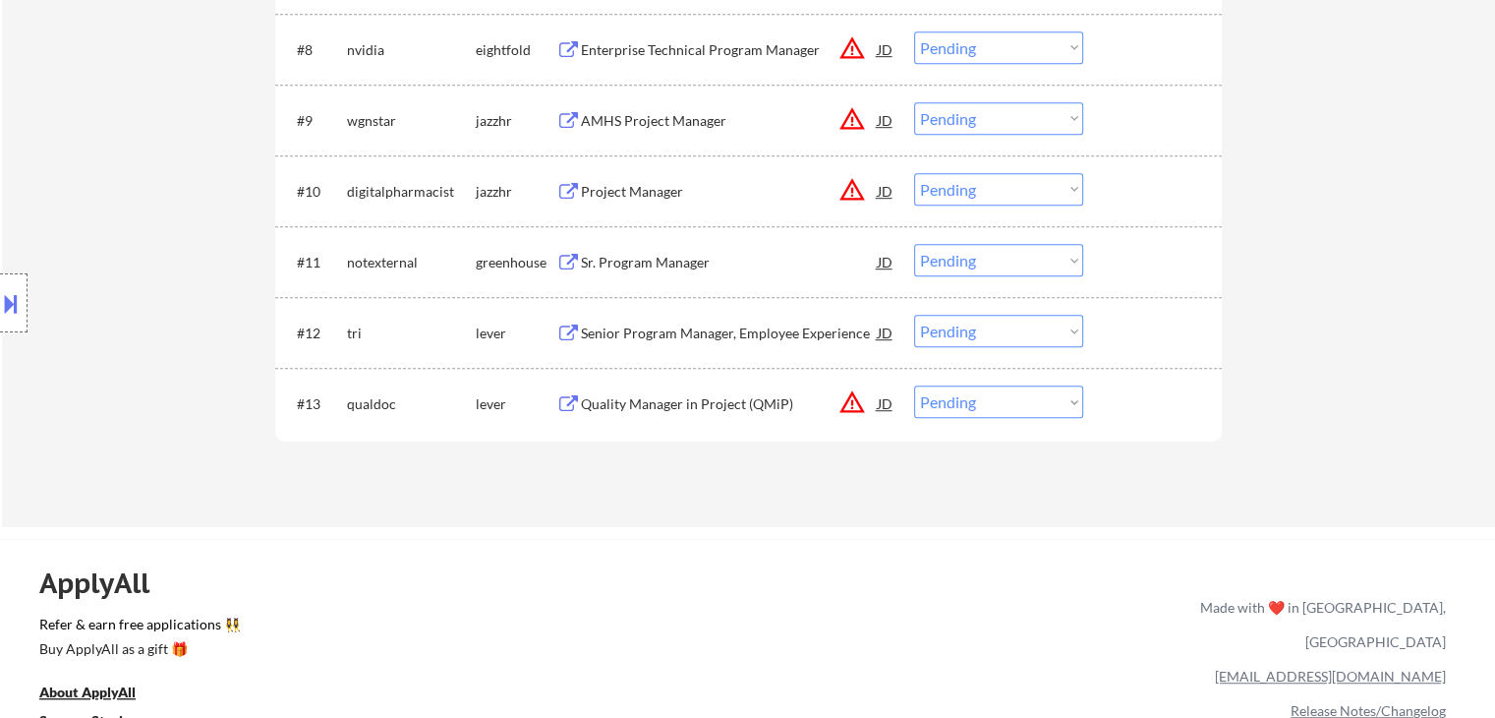
click at [657, 268] on div "Sr. Program Manager" at bounding box center [729, 263] width 297 height 20
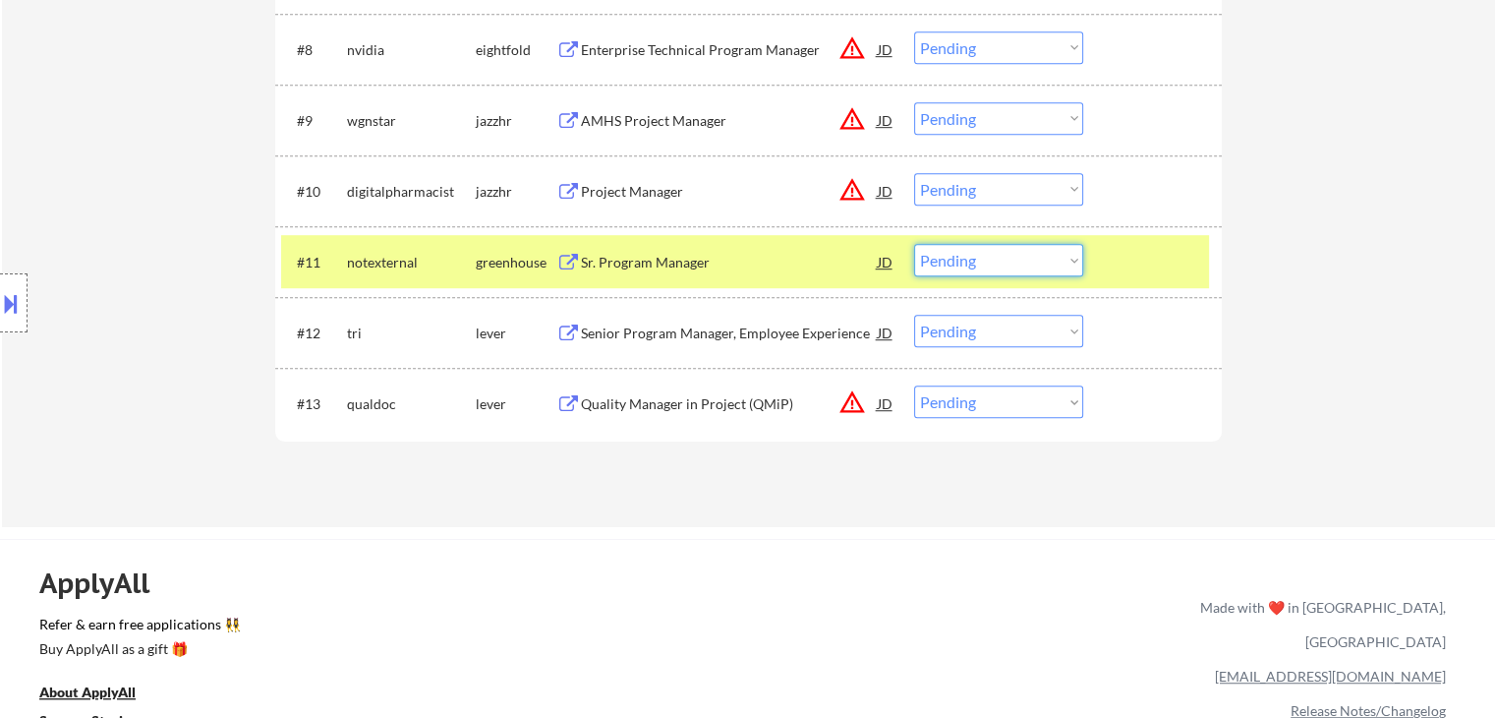
drag, startPoint x: 955, startPoint y: 245, endPoint x: 979, endPoint y: 253, distance: 24.9
click at [972, 249] on select "Choose an option... Pending Applied Excluded (Questions) Excluded (Expired) Exc…" at bounding box center [998, 260] width 169 height 32
click at [914, 244] on select "Choose an option... Pending Applied Excluded (Questions) Excluded (Expired) Exc…" at bounding box center [998, 260] width 169 height 32
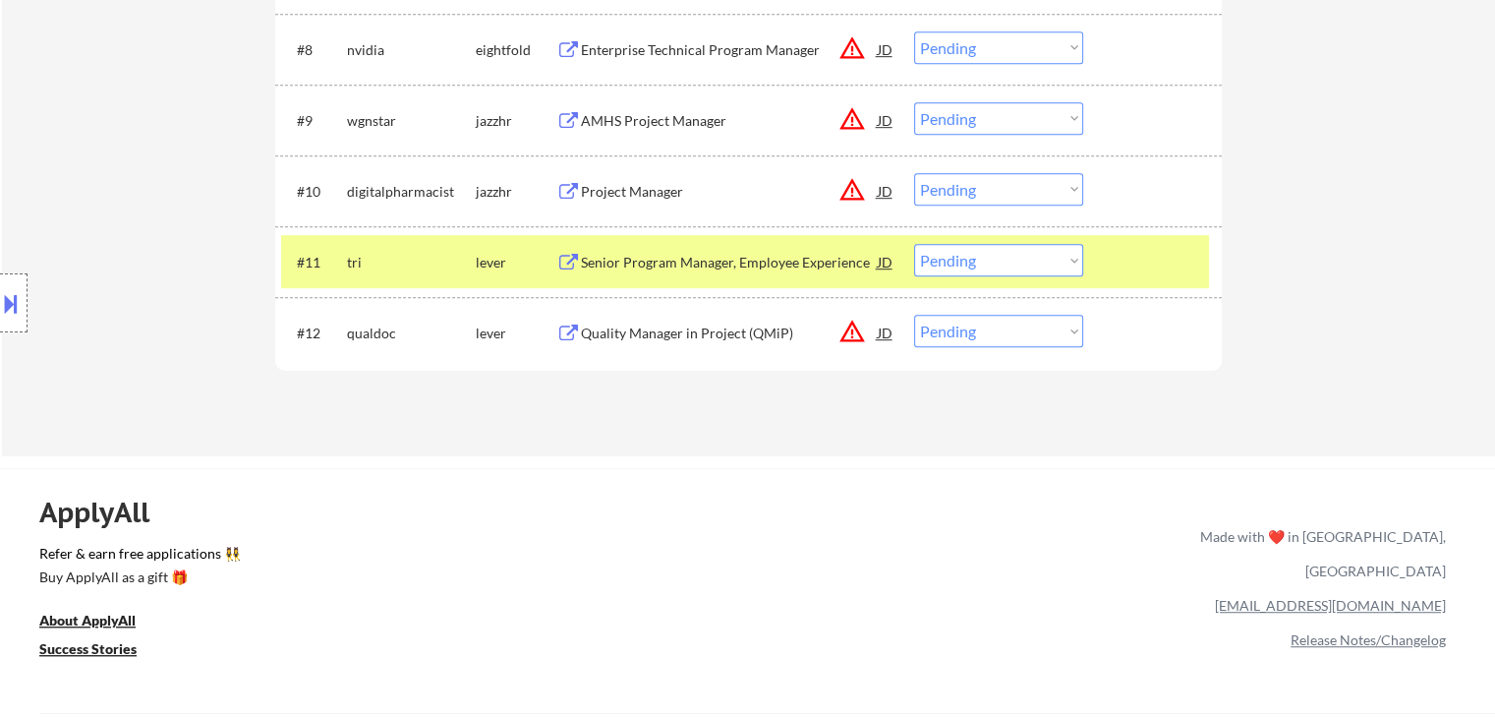
click at [704, 261] on div "Senior Program Manager, Employee Experience" at bounding box center [729, 263] width 297 height 20
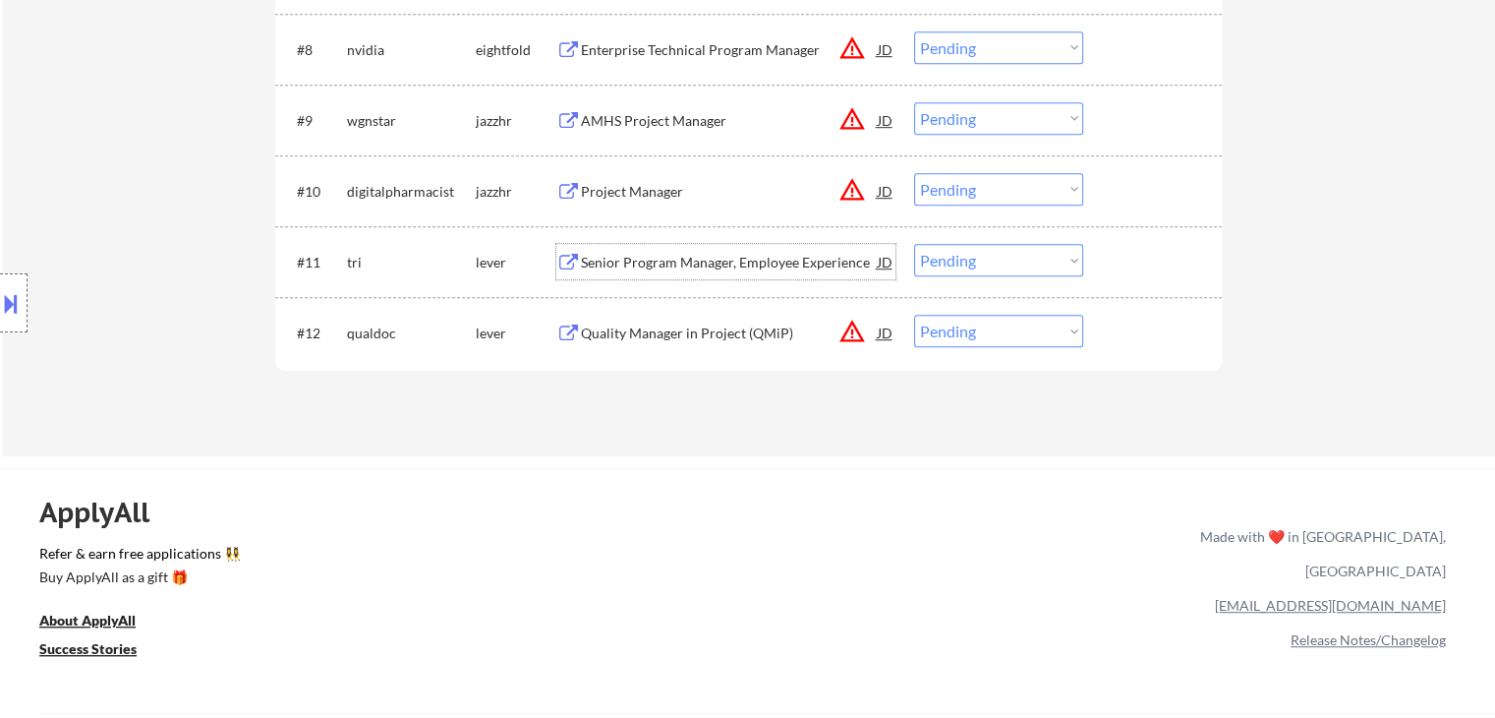
drag, startPoint x: 945, startPoint y: 246, endPoint x: 946, endPoint y: 259, distance: 12.8
click at [945, 247] on select "Choose an option... Pending Applied Excluded (Questions) Excluded (Expired) Exc…" at bounding box center [998, 260] width 169 height 32
click at [914, 244] on select "Choose an option... Pending Applied Excluded (Questions) Excluded (Expired) Exc…" at bounding box center [998, 260] width 169 height 32
select select ""pending""
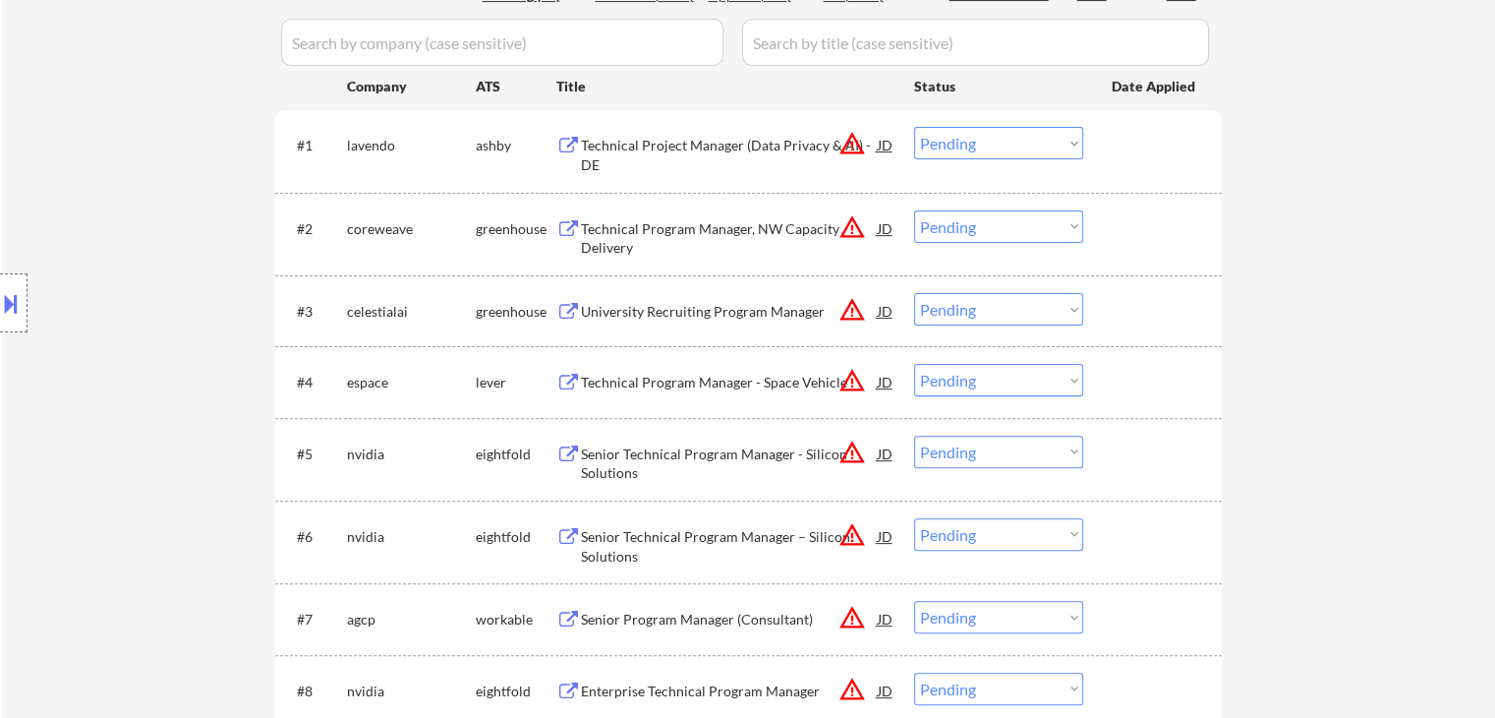
scroll to position [393, 0]
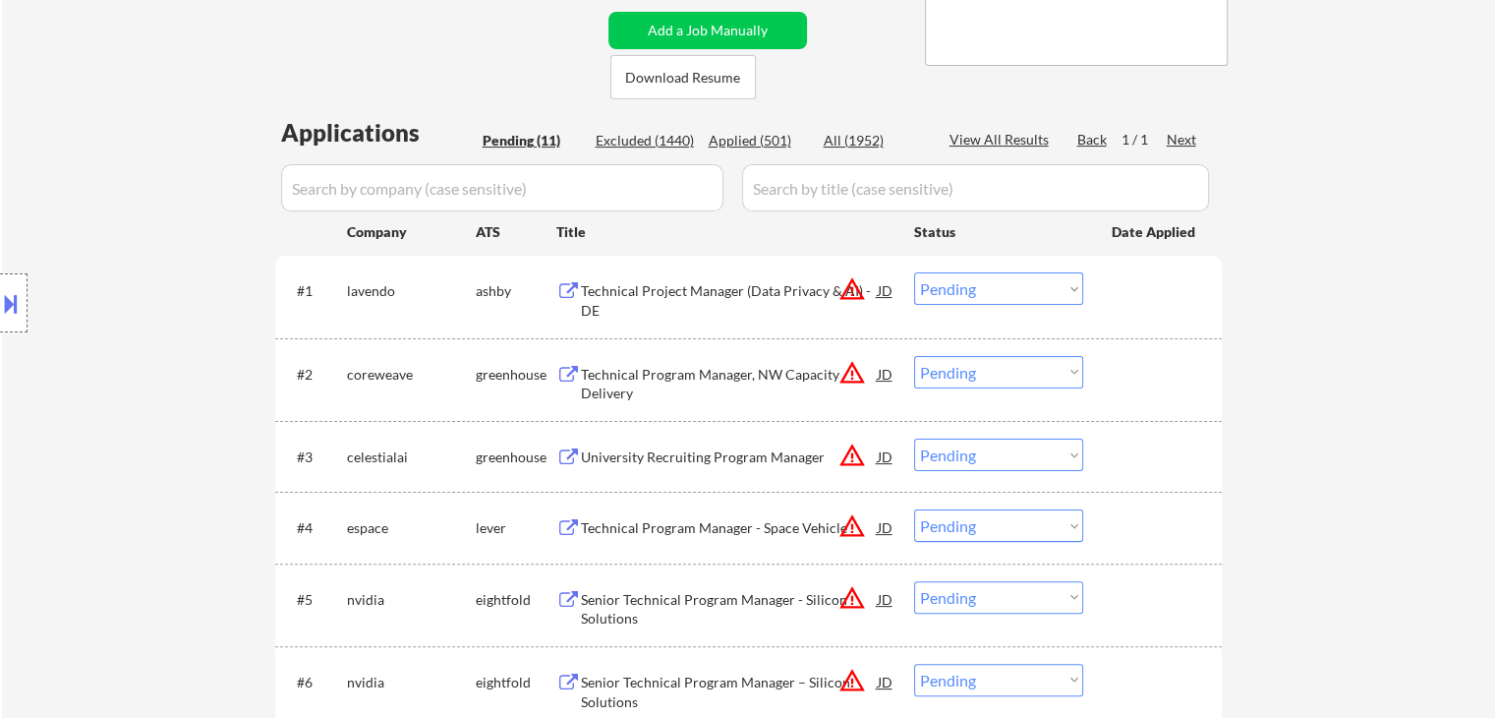
click at [697, 282] on div "Technical Project Manager (Data Privacy & AI) - DE" at bounding box center [729, 300] width 297 height 38
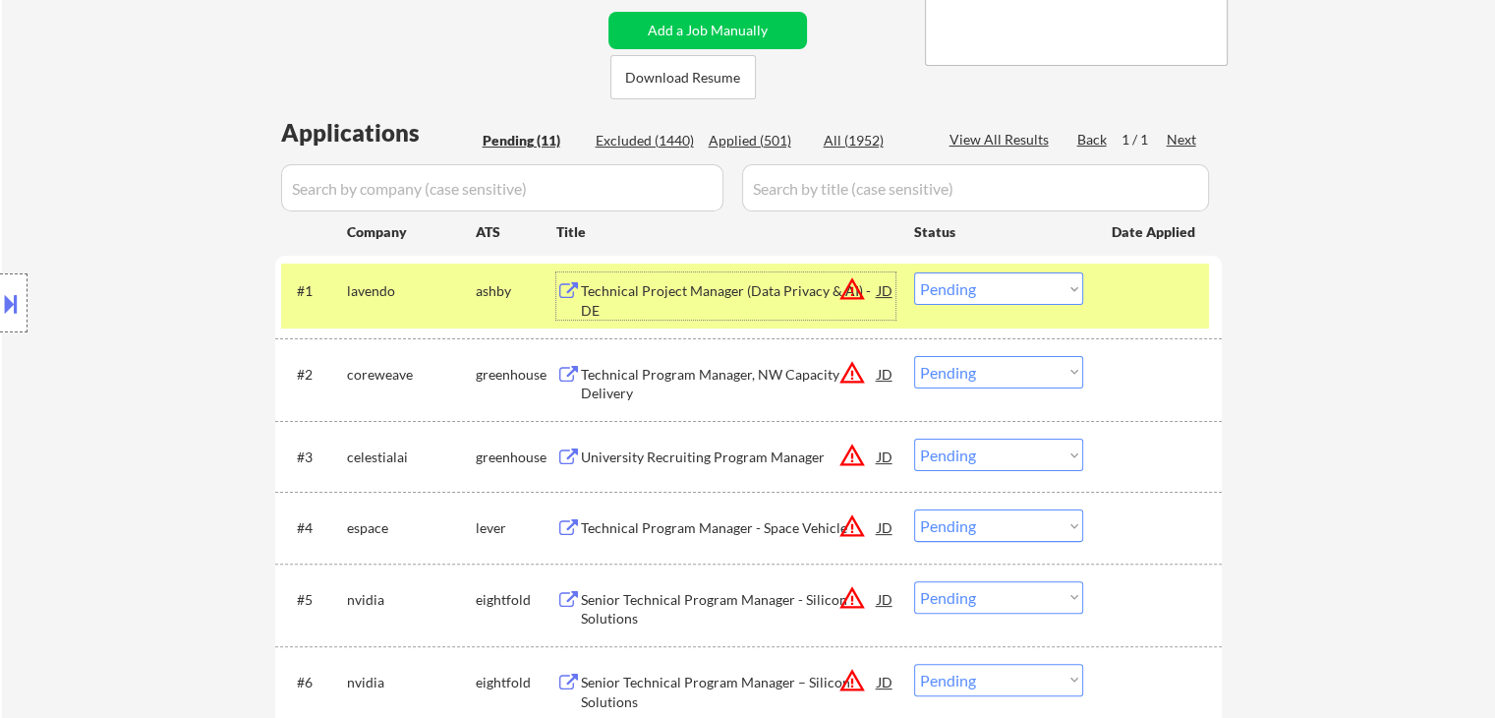
click at [984, 292] on select "Choose an option... Pending Applied Excluded (Questions) Excluded (Expired) Exc…" at bounding box center [998, 288] width 169 height 32
click at [914, 272] on select "Choose an option... Pending Applied Excluded (Questions) Excluded (Expired) Exc…" at bounding box center [998, 288] width 169 height 32
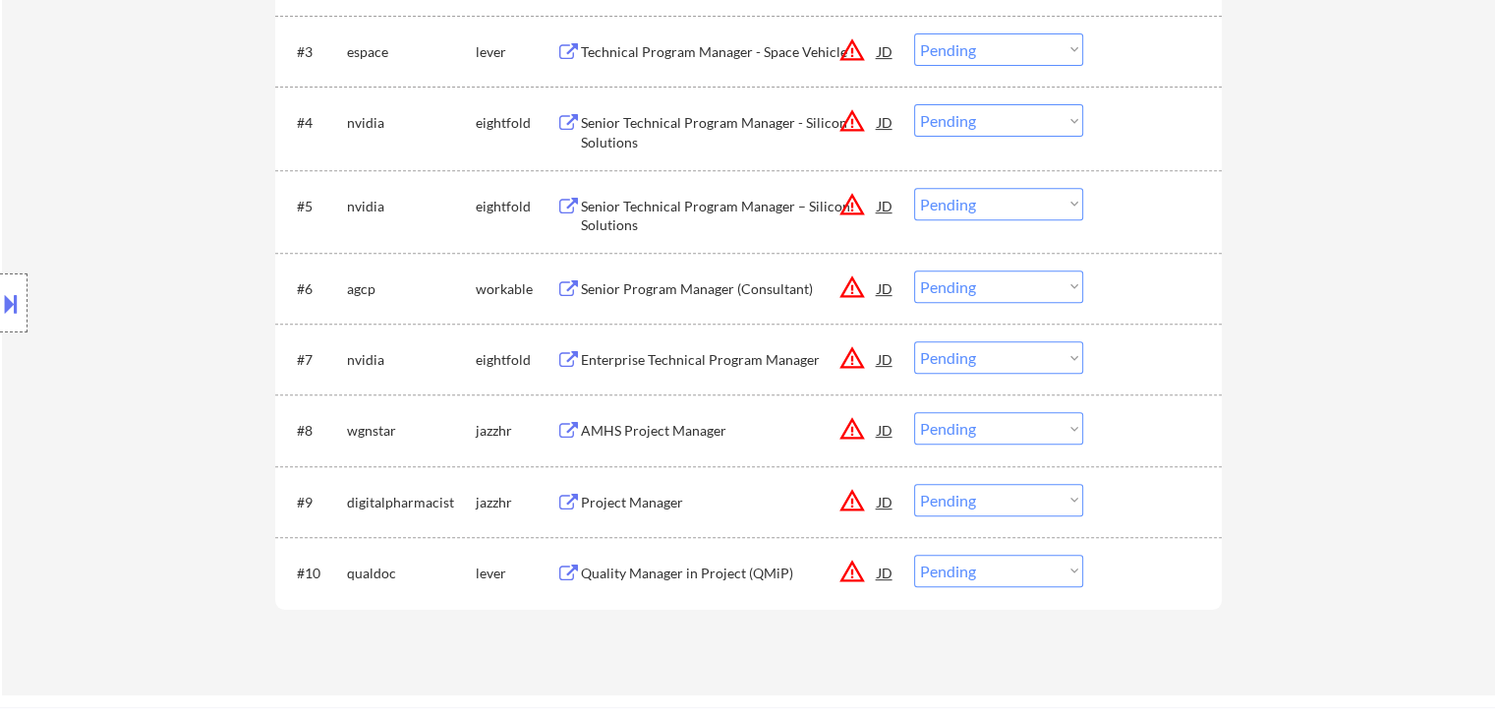
scroll to position [492, 0]
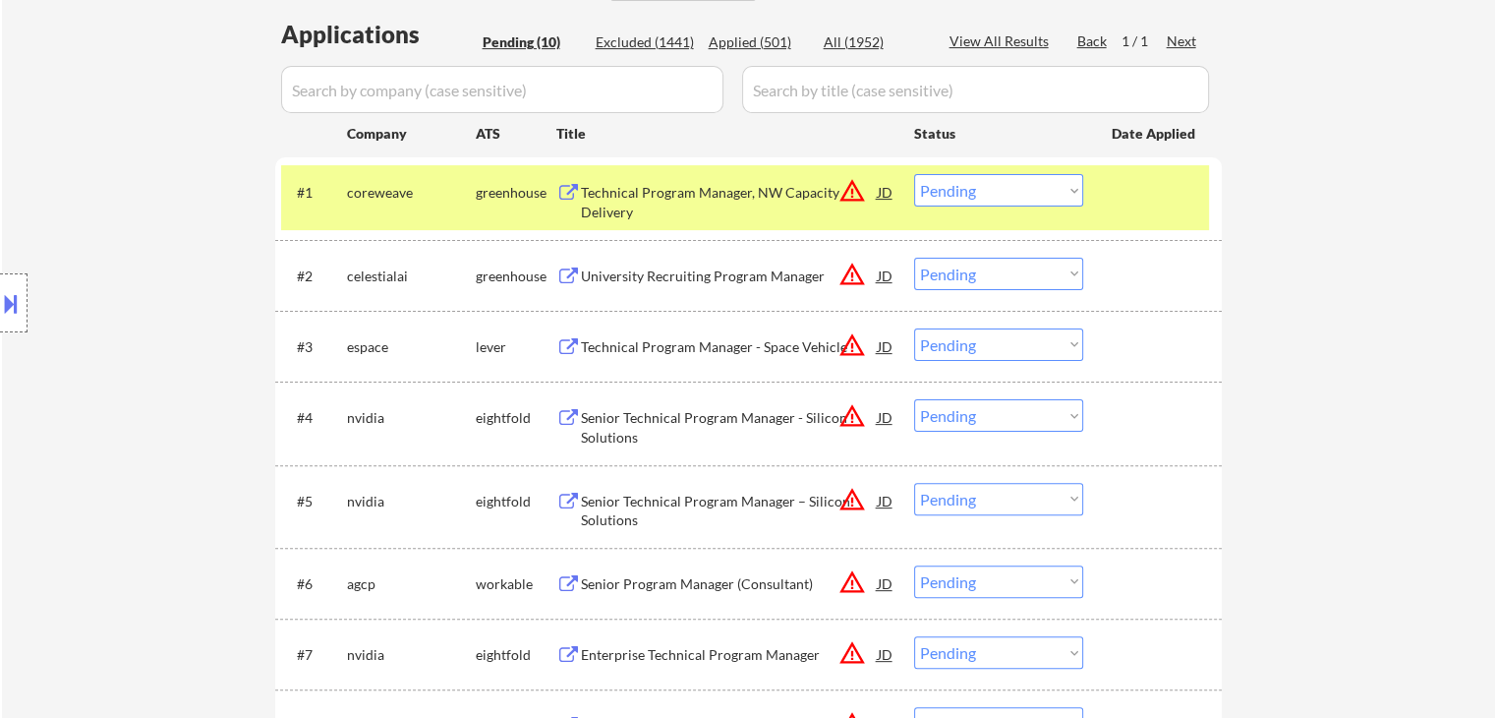
click at [705, 204] on div "Technical Program Manager, NW Capacity Delivery" at bounding box center [729, 202] width 297 height 38
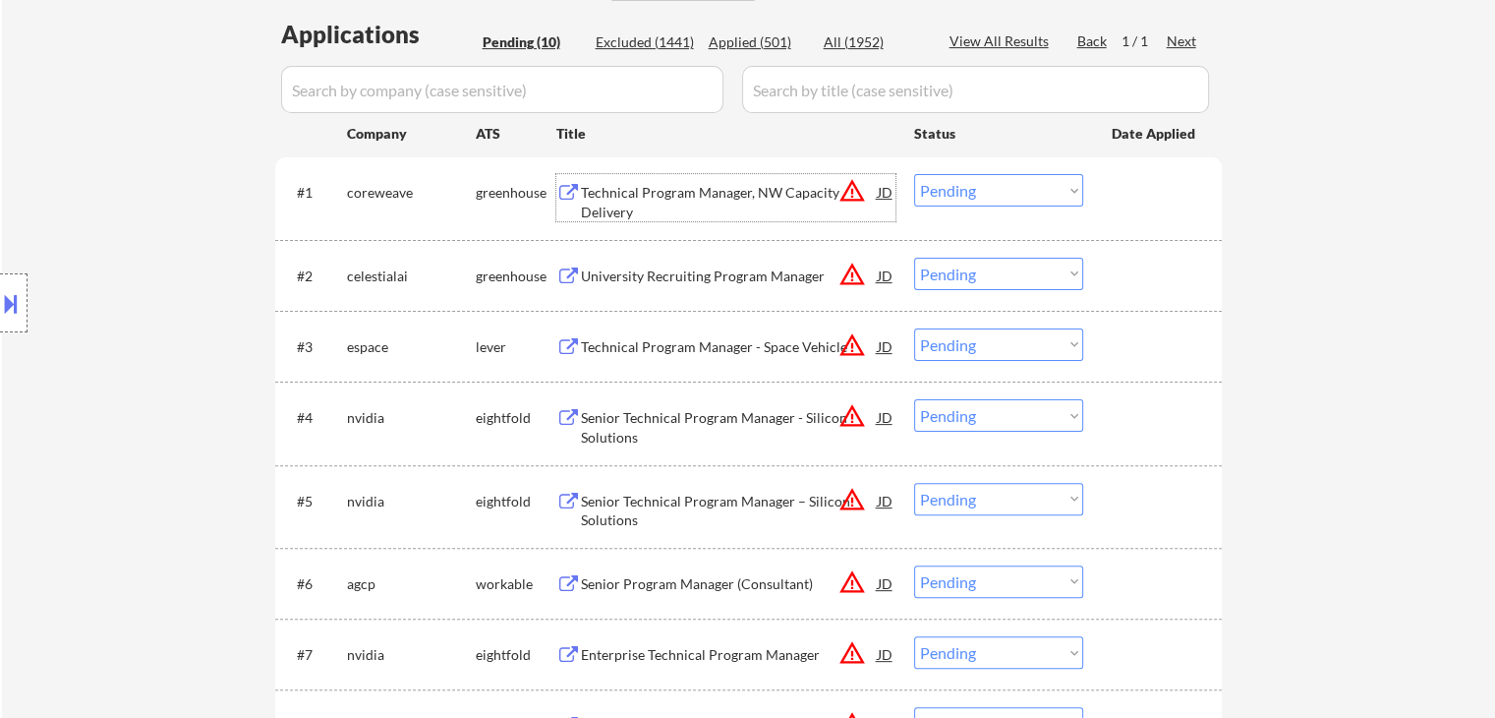
click at [953, 198] on select "Choose an option... Pending Applied Excluded (Questions) Excluded (Expired) Exc…" at bounding box center [998, 190] width 169 height 32
click at [914, 174] on select "Choose an option... Pending Applied Excluded (Questions) Excluded (Expired) Exc…" at bounding box center [998, 190] width 169 height 32
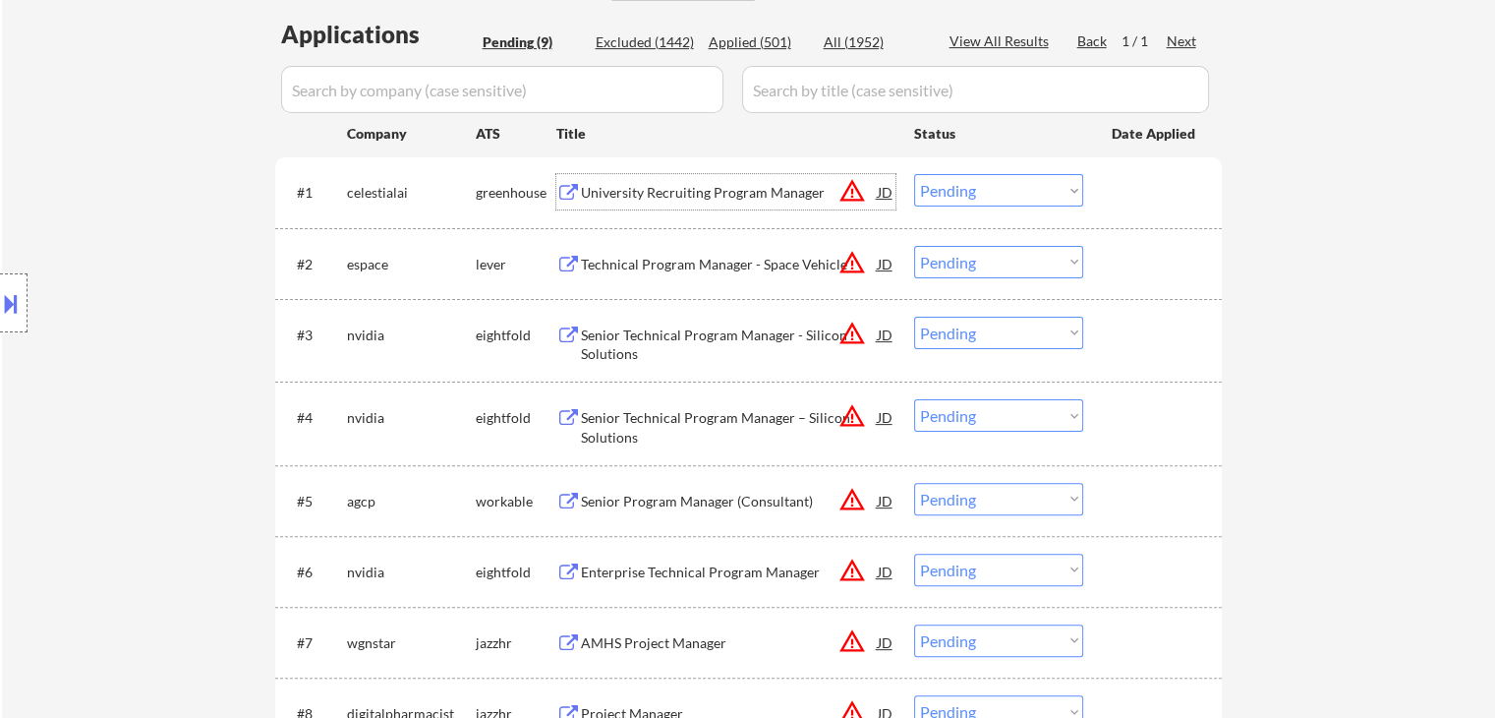
click at [694, 190] on div "University Recruiting Program Manager" at bounding box center [729, 193] width 297 height 20
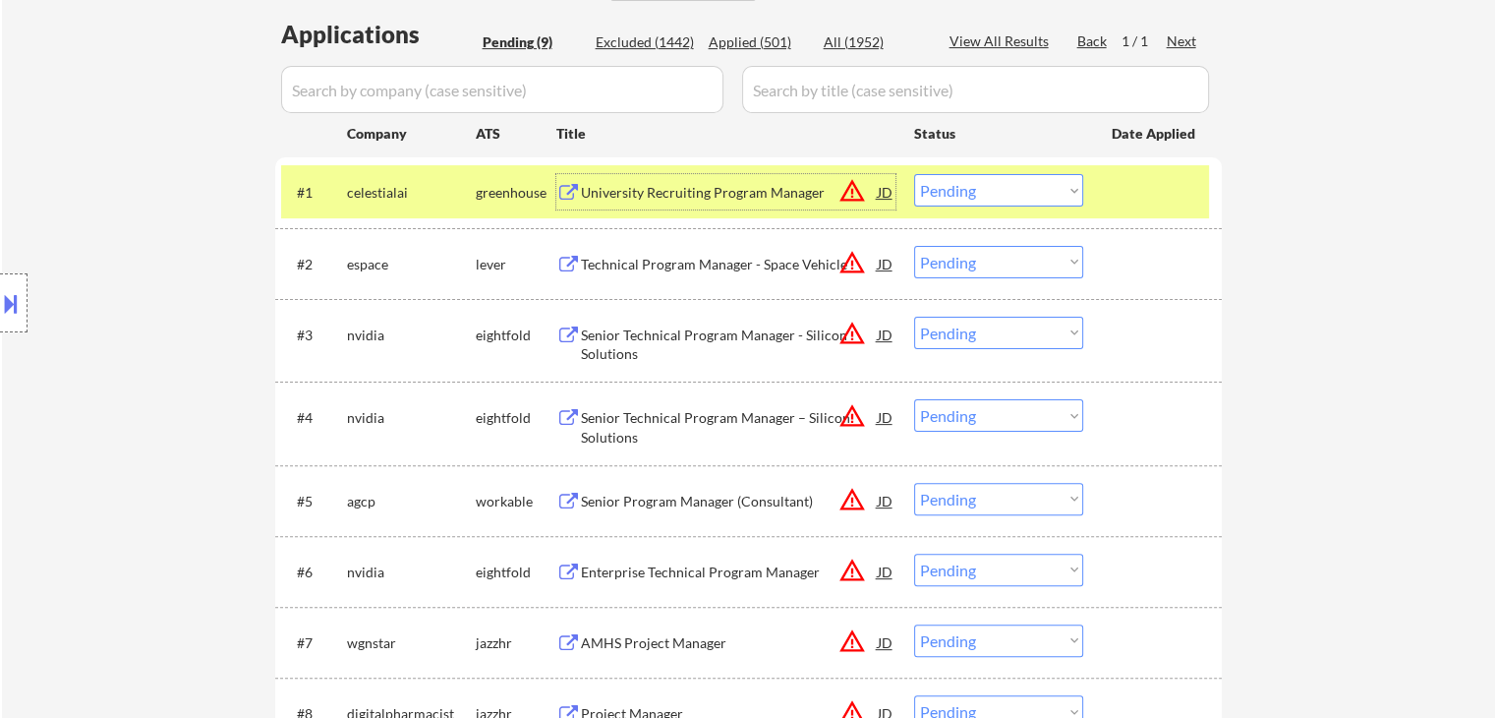
drag, startPoint x: 997, startPoint y: 182, endPoint x: 1017, endPoint y: 205, distance: 31.3
click at [998, 186] on select "Choose an option... Pending Applied Excluded (Questions) Excluded (Expired) Exc…" at bounding box center [998, 190] width 169 height 32
click at [914, 174] on select "Choose an option... Pending Applied Excluded (Questions) Excluded (Expired) Exc…" at bounding box center [998, 190] width 169 height 32
select select ""pending""
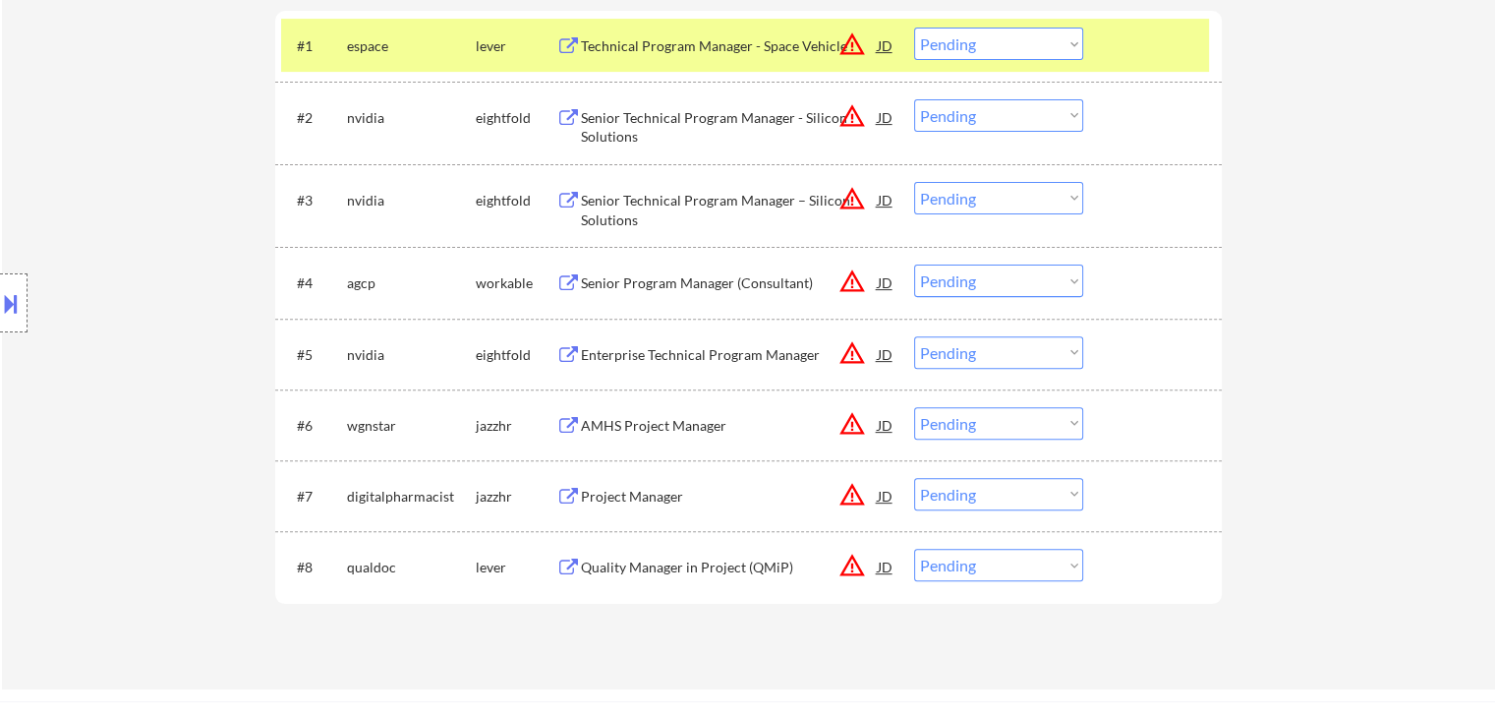
scroll to position [786, 0]
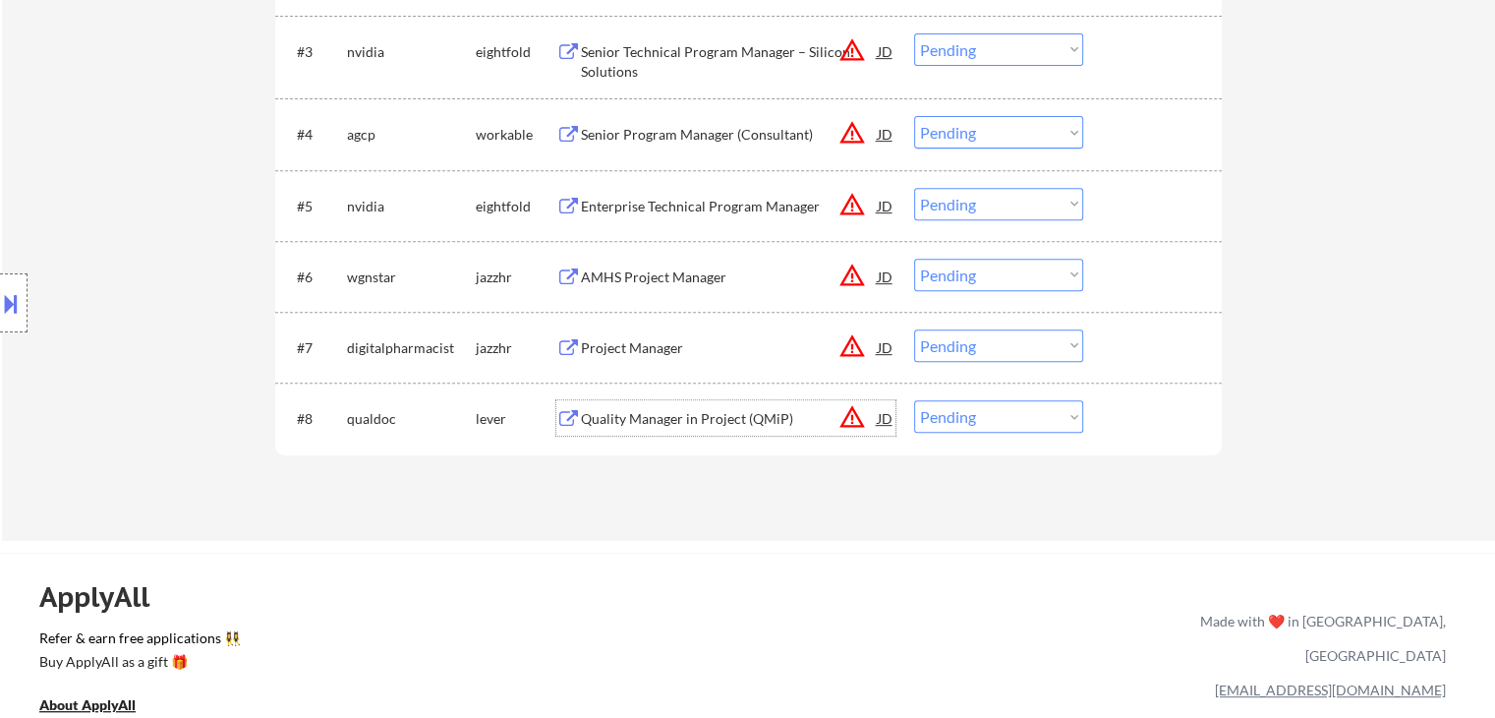
click at [652, 412] on div "Quality Manager in Project (QMiP)" at bounding box center [729, 419] width 297 height 20
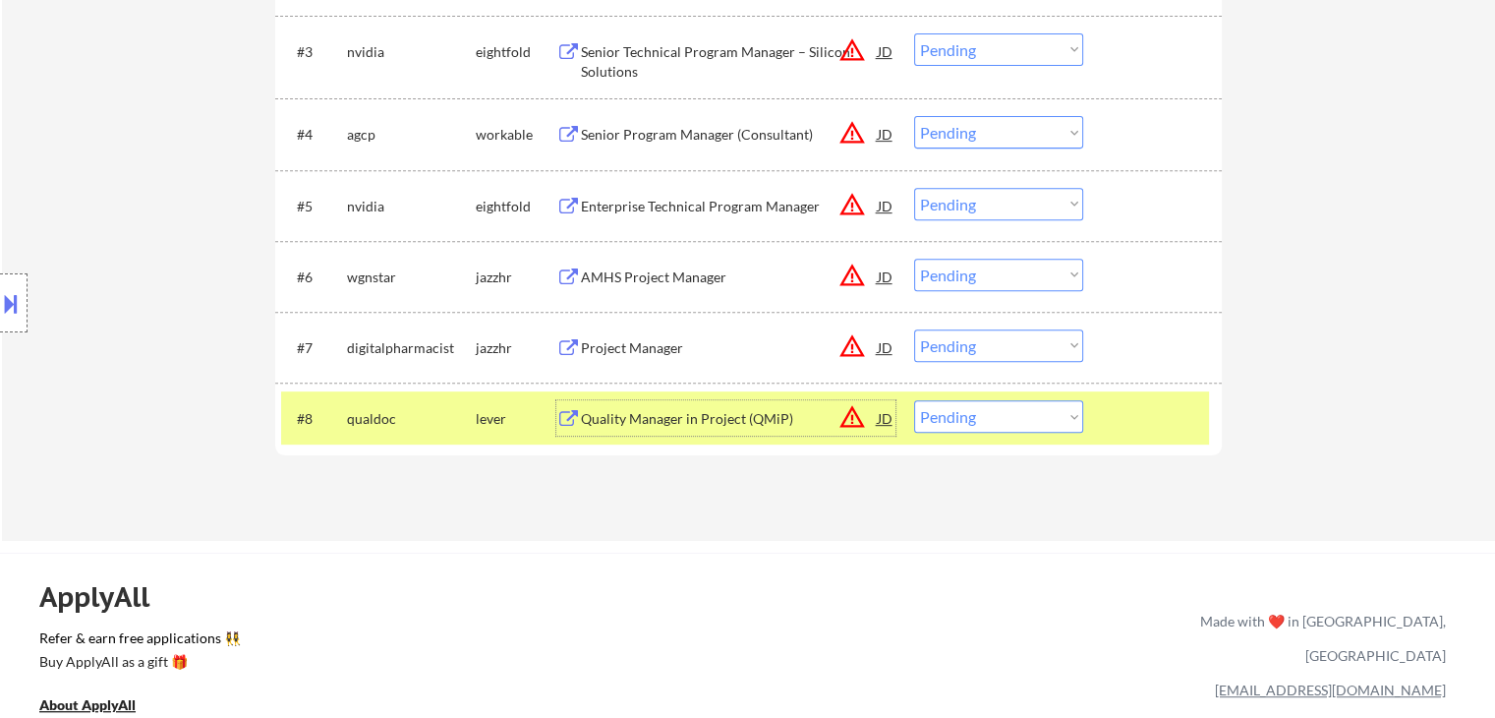
click at [969, 427] on select "Choose an option... Pending Applied Excluded (Questions) Excluded (Expired) Exc…" at bounding box center [998, 416] width 169 height 32
select select ""excluded__bad_match_""
click at [914, 400] on select "Choose an option... Pending Applied Excluded (Questions) Excluded (Expired) Exc…" at bounding box center [998, 416] width 169 height 32
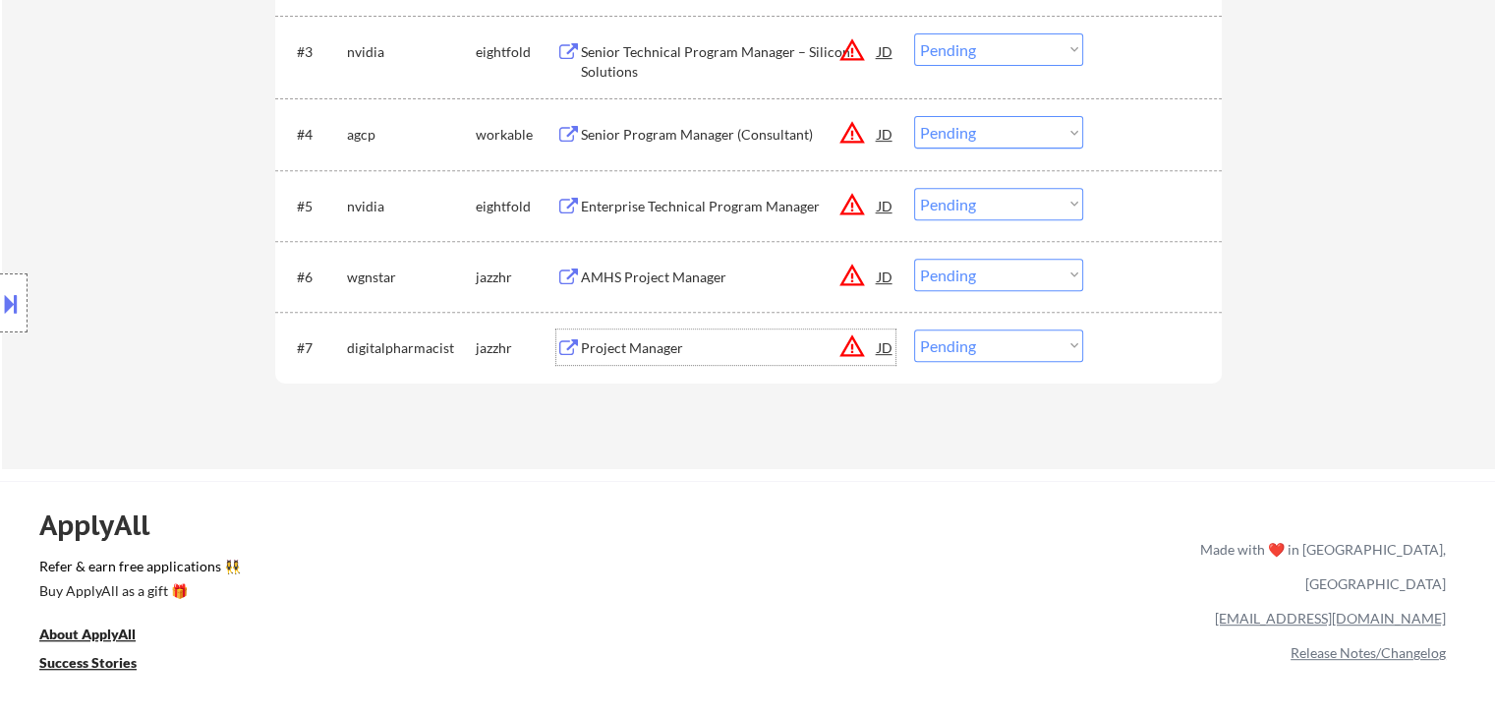
click at [696, 342] on div "Project Manager" at bounding box center [729, 348] width 297 height 20
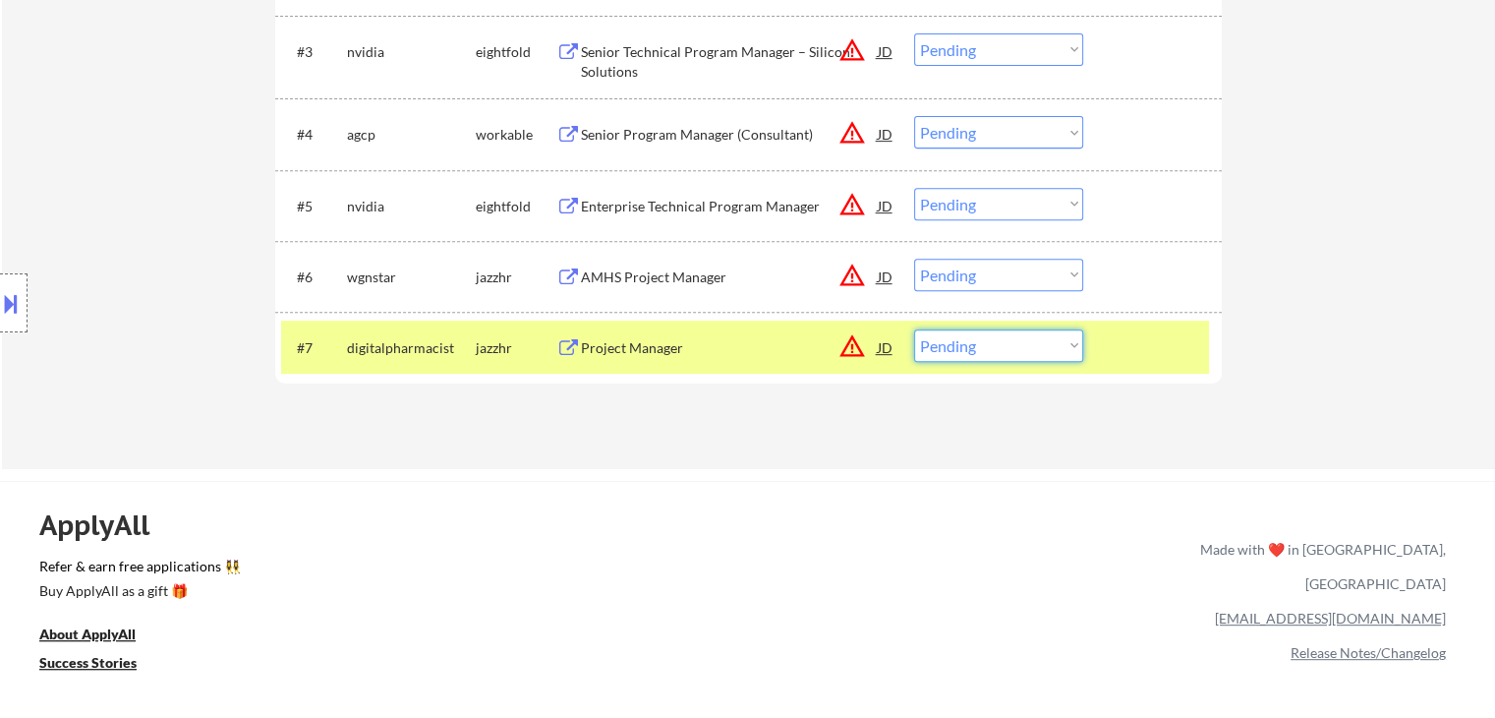
click at [1035, 349] on select "Choose an option... Pending Applied Excluded (Questions) Excluded (Expired) Exc…" at bounding box center [998, 345] width 169 height 32
select select ""applied""
click at [914, 329] on select "Choose an option... Pending Applied Excluded (Questions) Excluded (Expired) Exc…" at bounding box center [998, 345] width 169 height 32
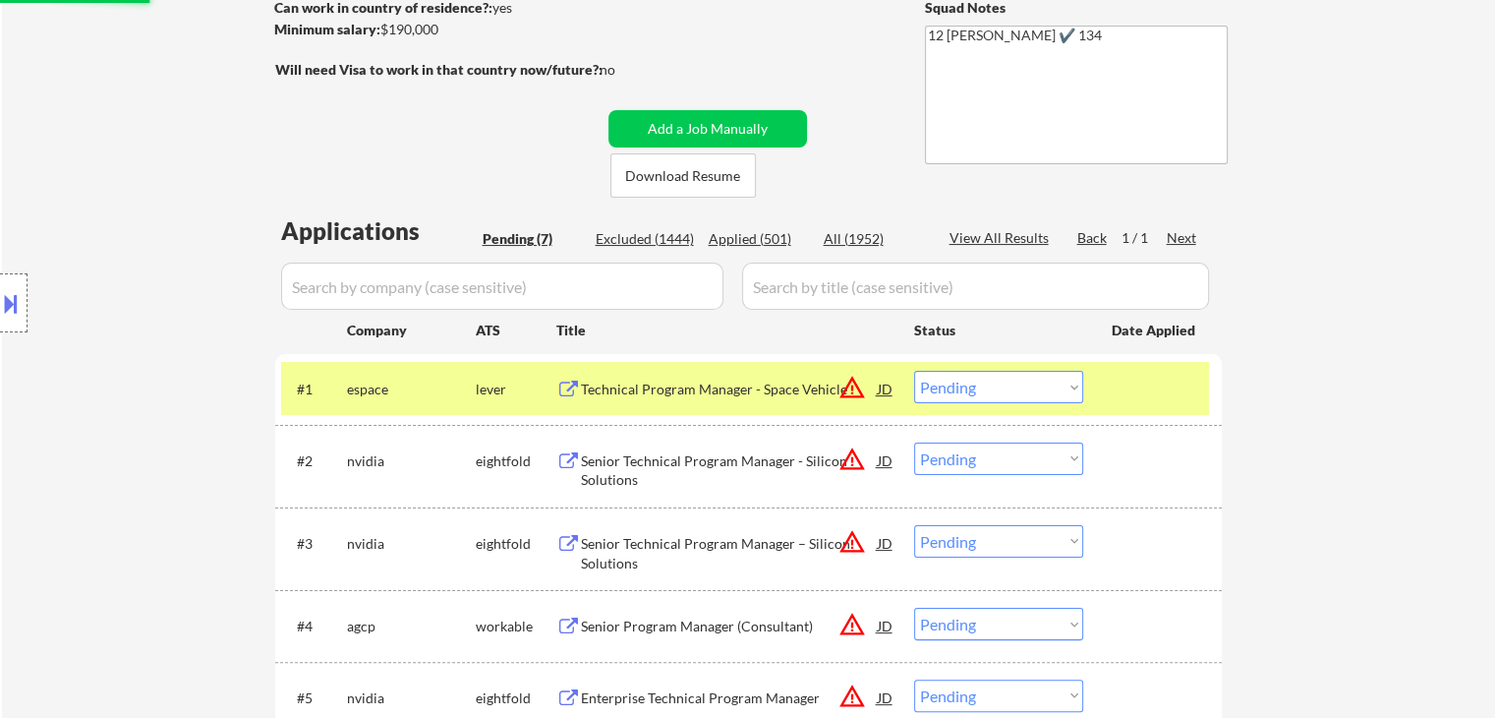
scroll to position [393, 0]
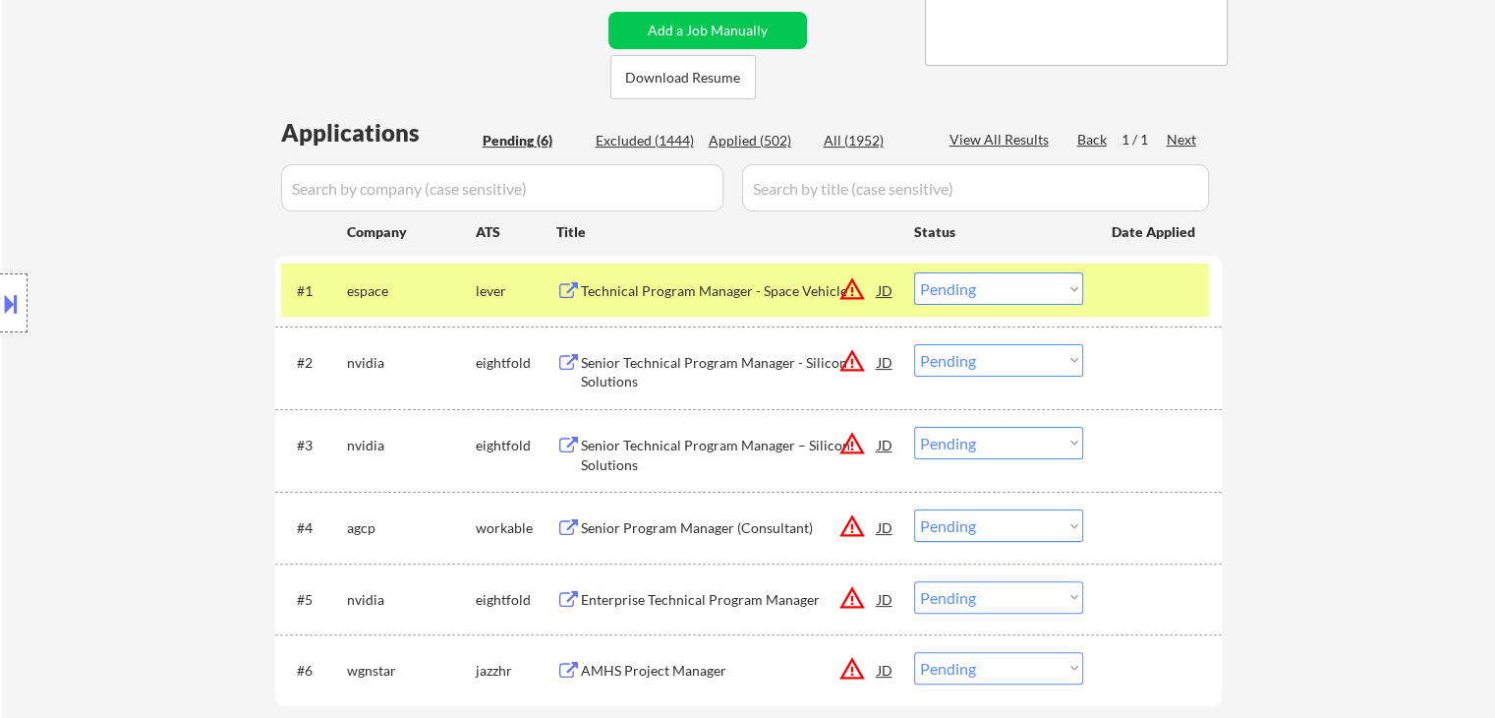
click at [706, 292] on div "Technical Program Manager - Space Vehicle" at bounding box center [729, 291] width 297 height 20
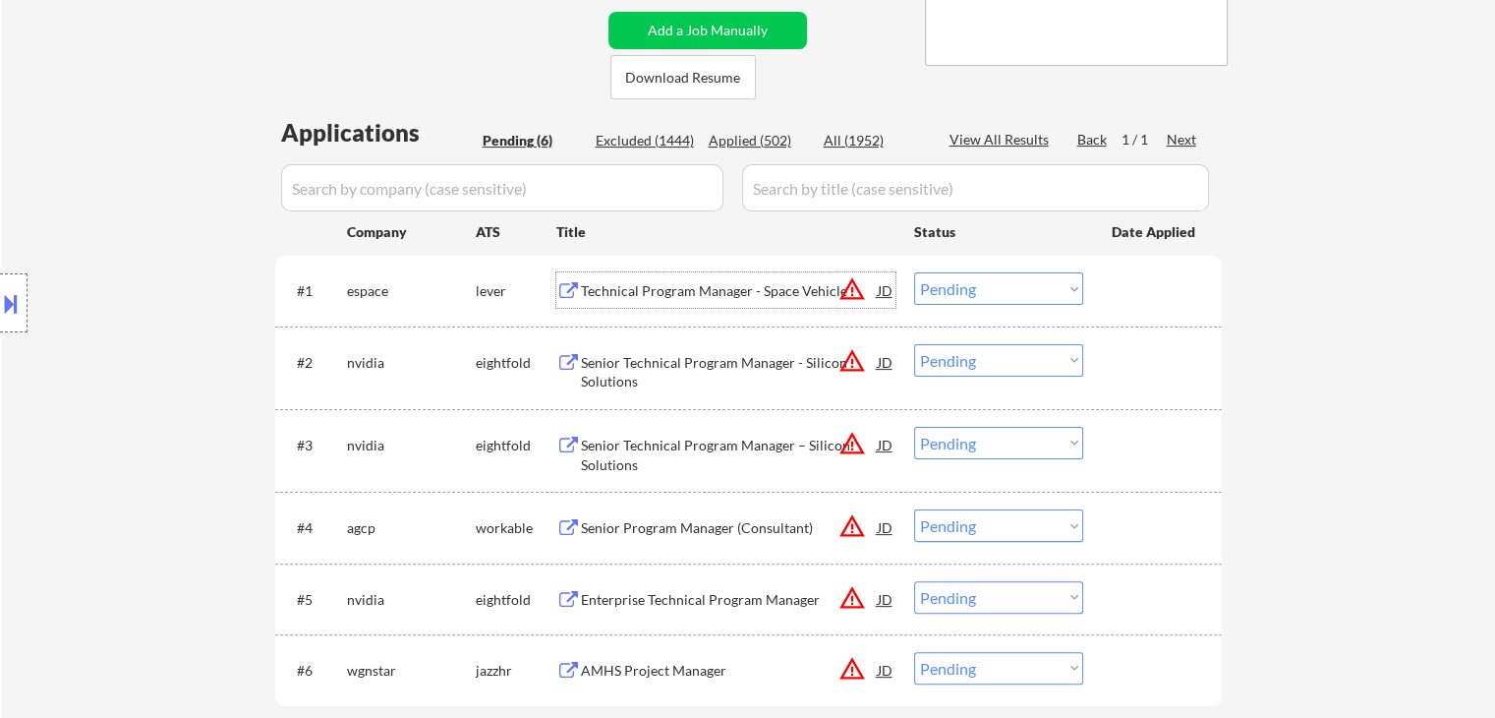
click at [952, 286] on select "Choose an option... Pending Applied Excluded (Questions) Excluded (Expired) Exc…" at bounding box center [998, 288] width 169 height 32
click at [914, 272] on select "Choose an option... Pending Applied Excluded (Questions) Excluded (Expired) Exc…" at bounding box center [998, 288] width 169 height 32
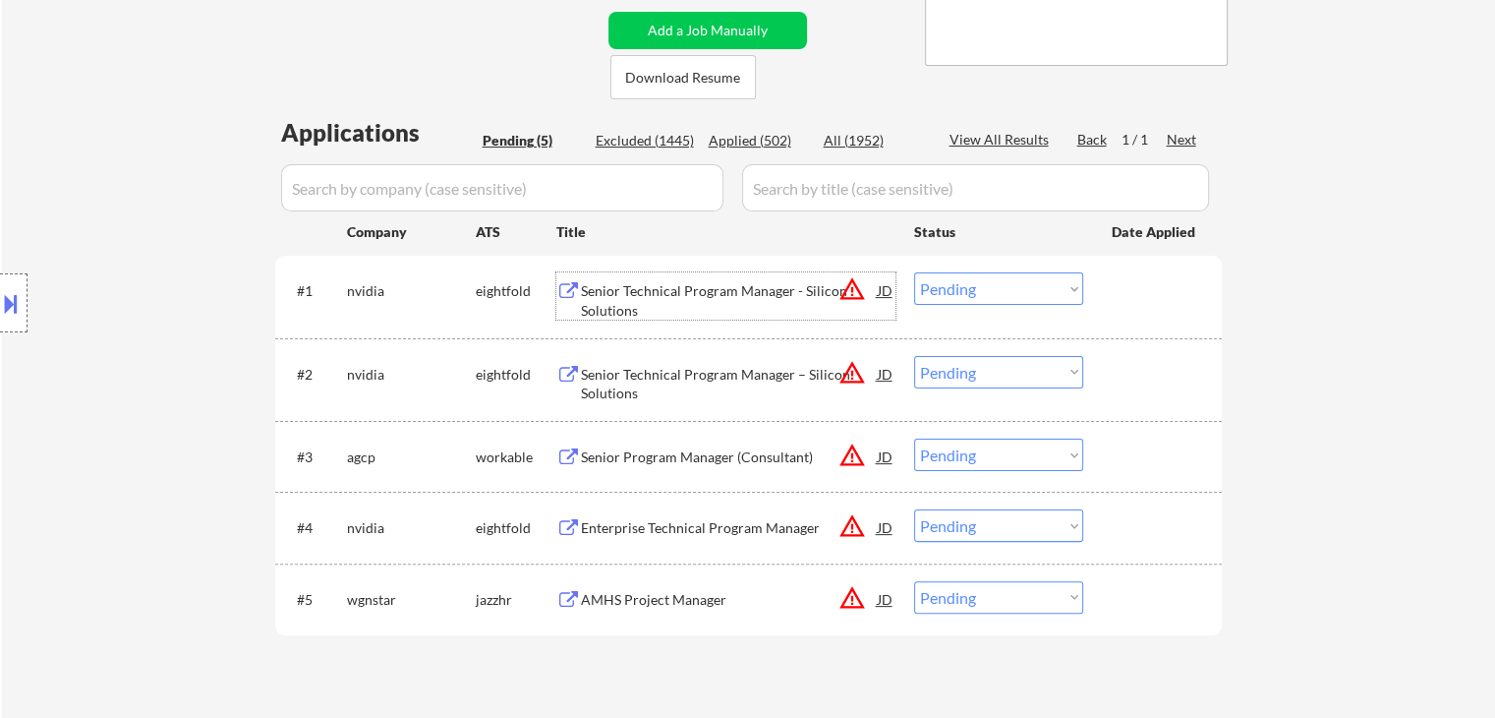
click at [702, 290] on div "Senior Technical Program Manager - Silicon Solutions" at bounding box center [729, 300] width 297 height 38
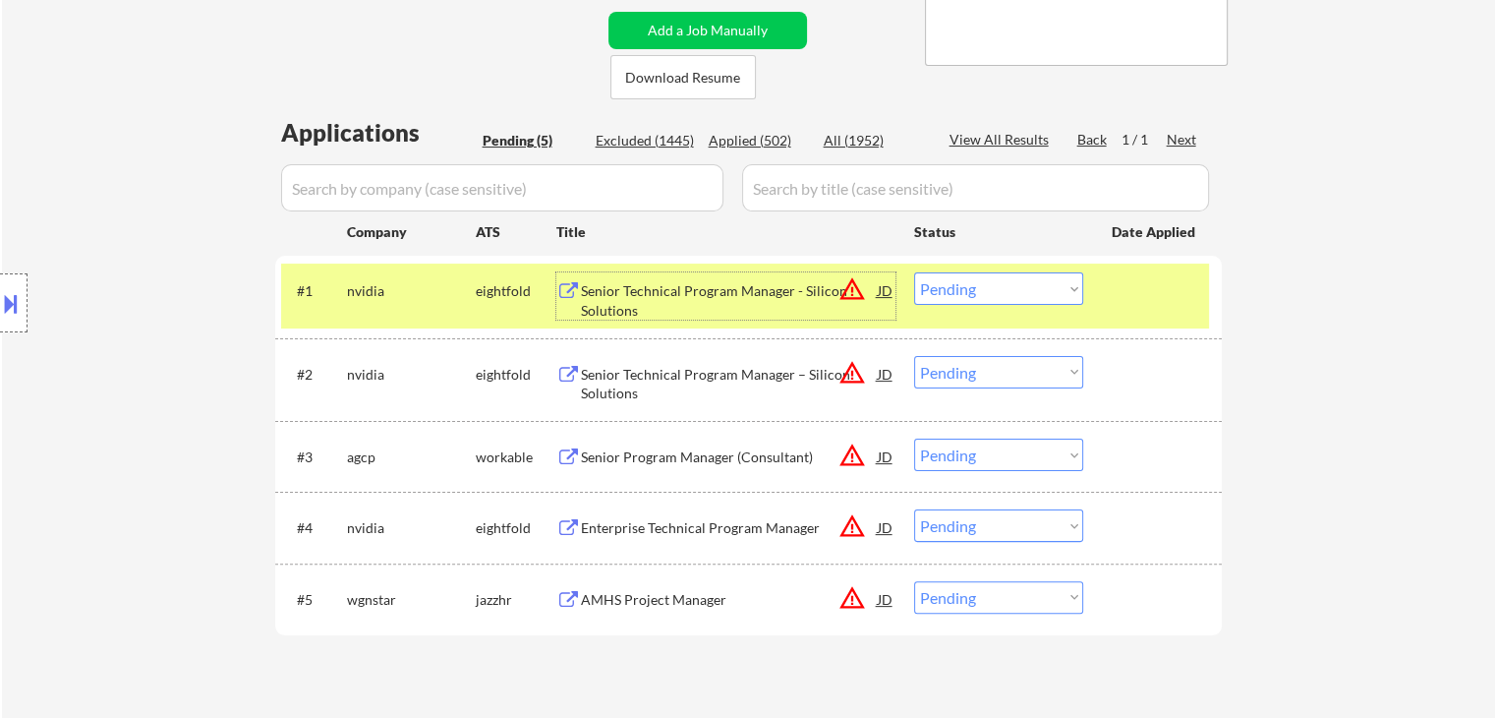
drag, startPoint x: 984, startPoint y: 290, endPoint x: 994, endPoint y: 301, distance: 14.6
click at [985, 290] on select "Choose an option... Pending Applied Excluded (Questions) Excluded (Expired) Exc…" at bounding box center [998, 288] width 169 height 32
click at [914, 272] on select "Choose an option... Pending Applied Excluded (Questions) Excluded (Expired) Exc…" at bounding box center [998, 288] width 169 height 32
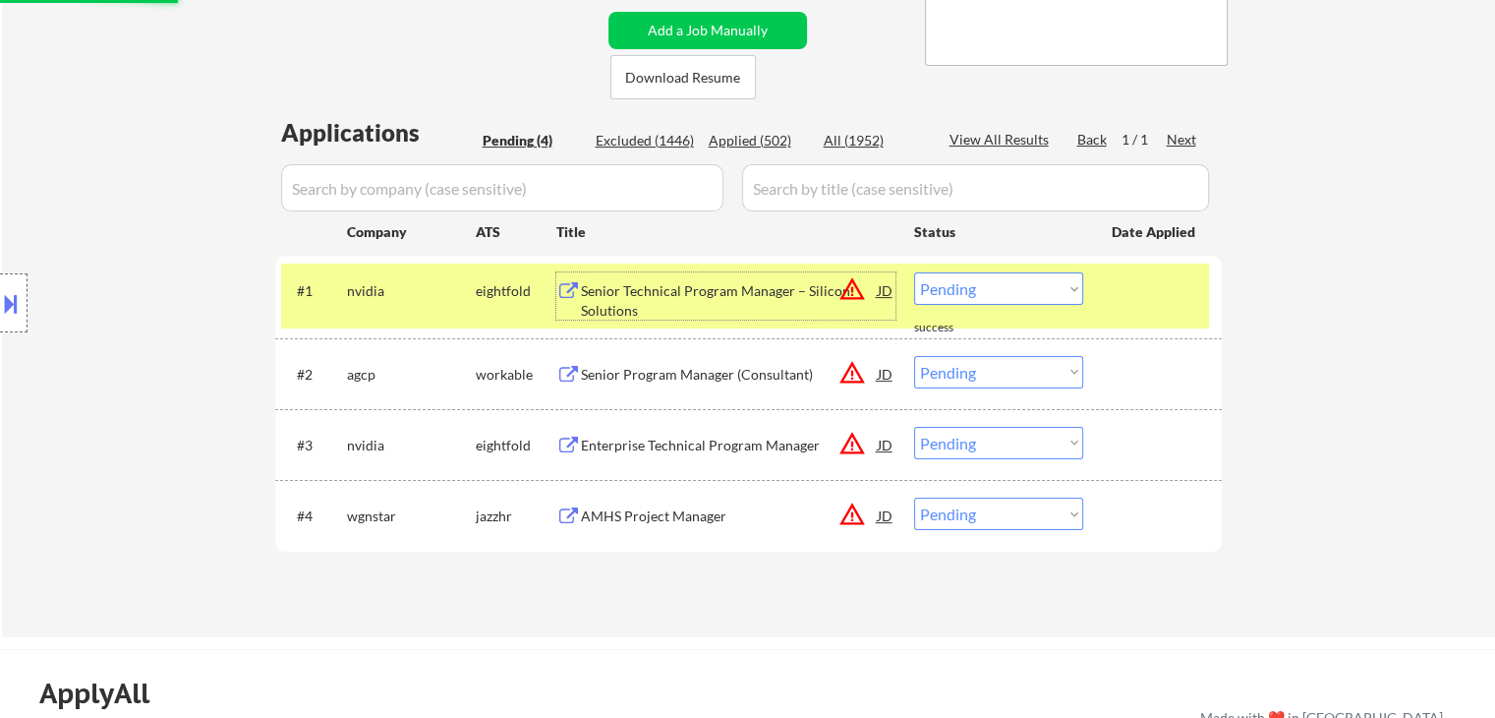
click at [724, 296] on div "Senior Technical Program Manager – Silicon Solutions" at bounding box center [729, 300] width 297 height 38
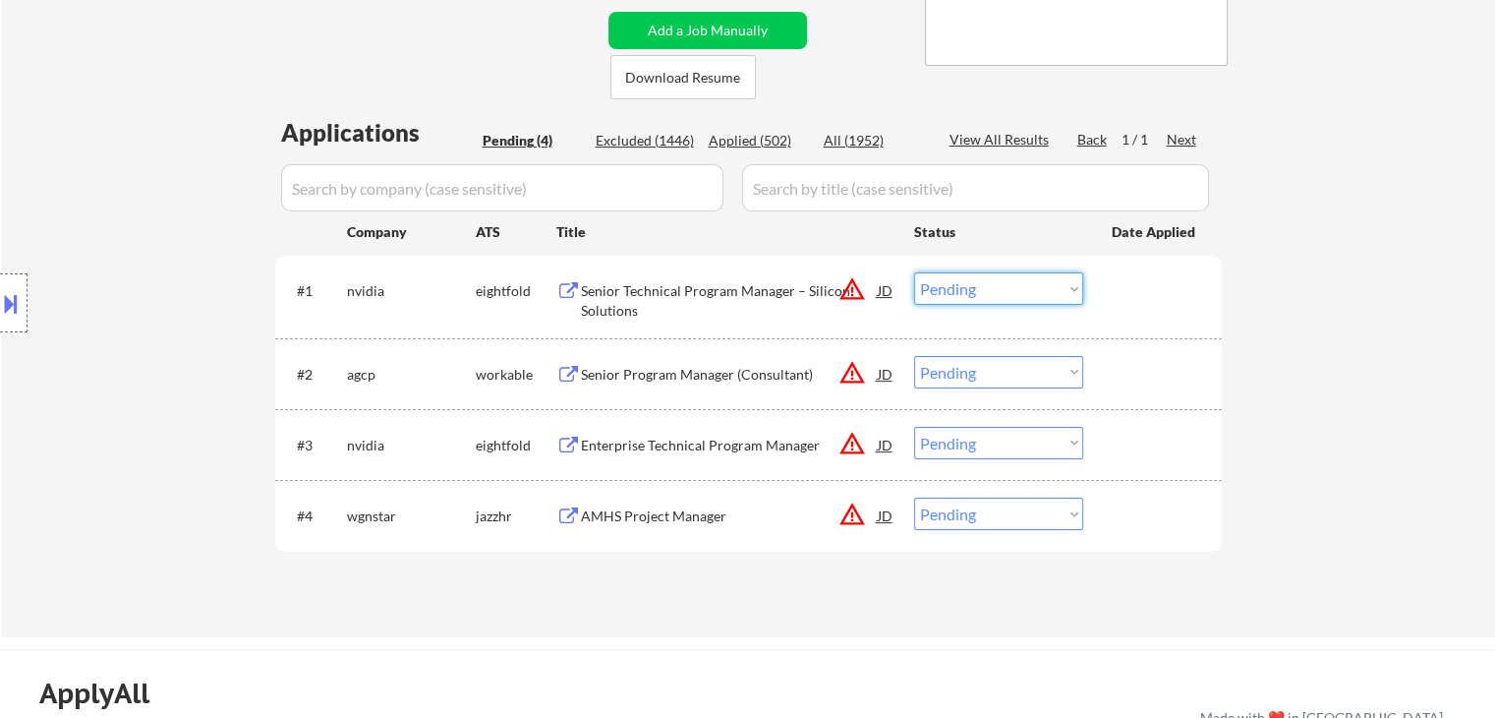
click at [994, 292] on select "Choose an option... Pending Applied Excluded (Questions) Excluded (Expired) Exc…" at bounding box center [998, 288] width 169 height 32
click at [914, 272] on select "Choose an option... Pending Applied Excluded (Questions) Excluded (Expired) Exc…" at bounding box center [998, 288] width 169 height 32
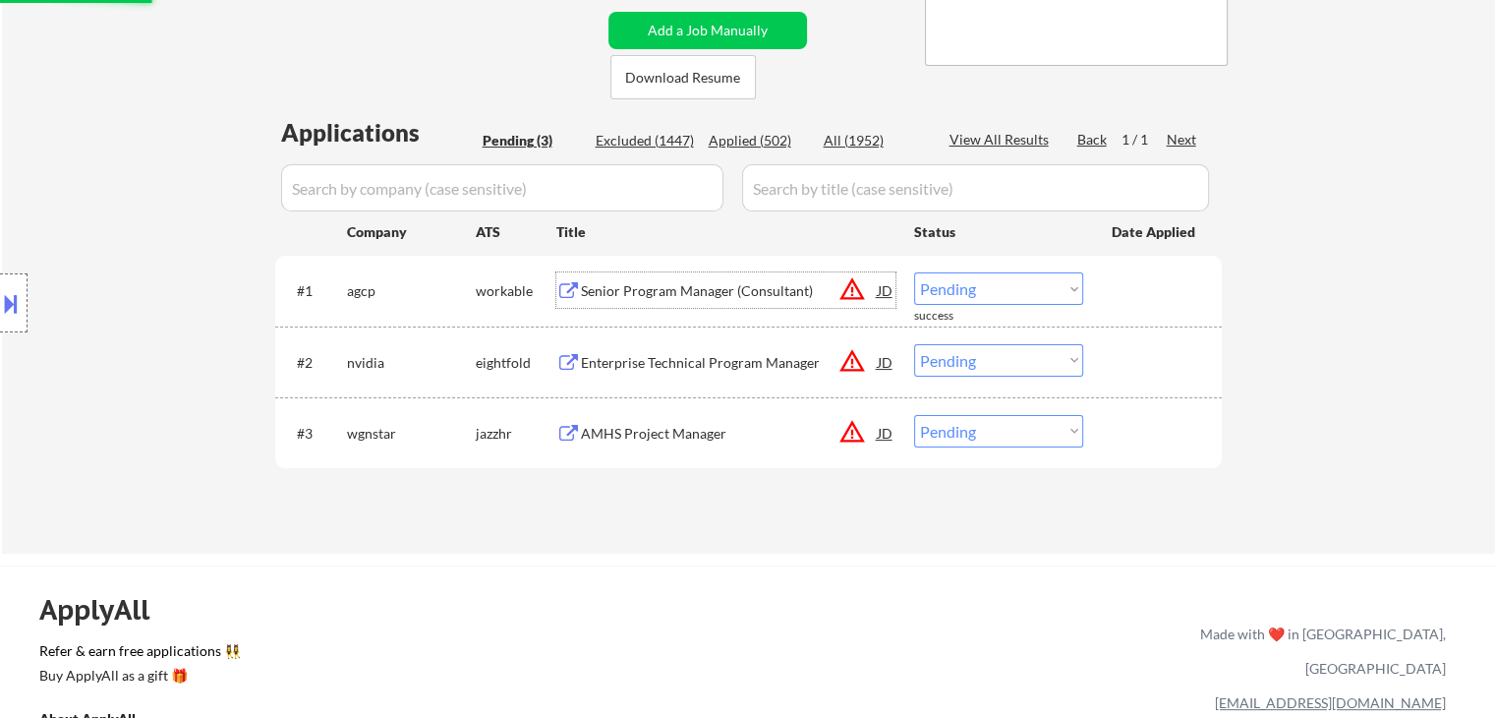
click at [655, 294] on div "Senior Program Manager (Consultant)" at bounding box center [729, 291] width 297 height 20
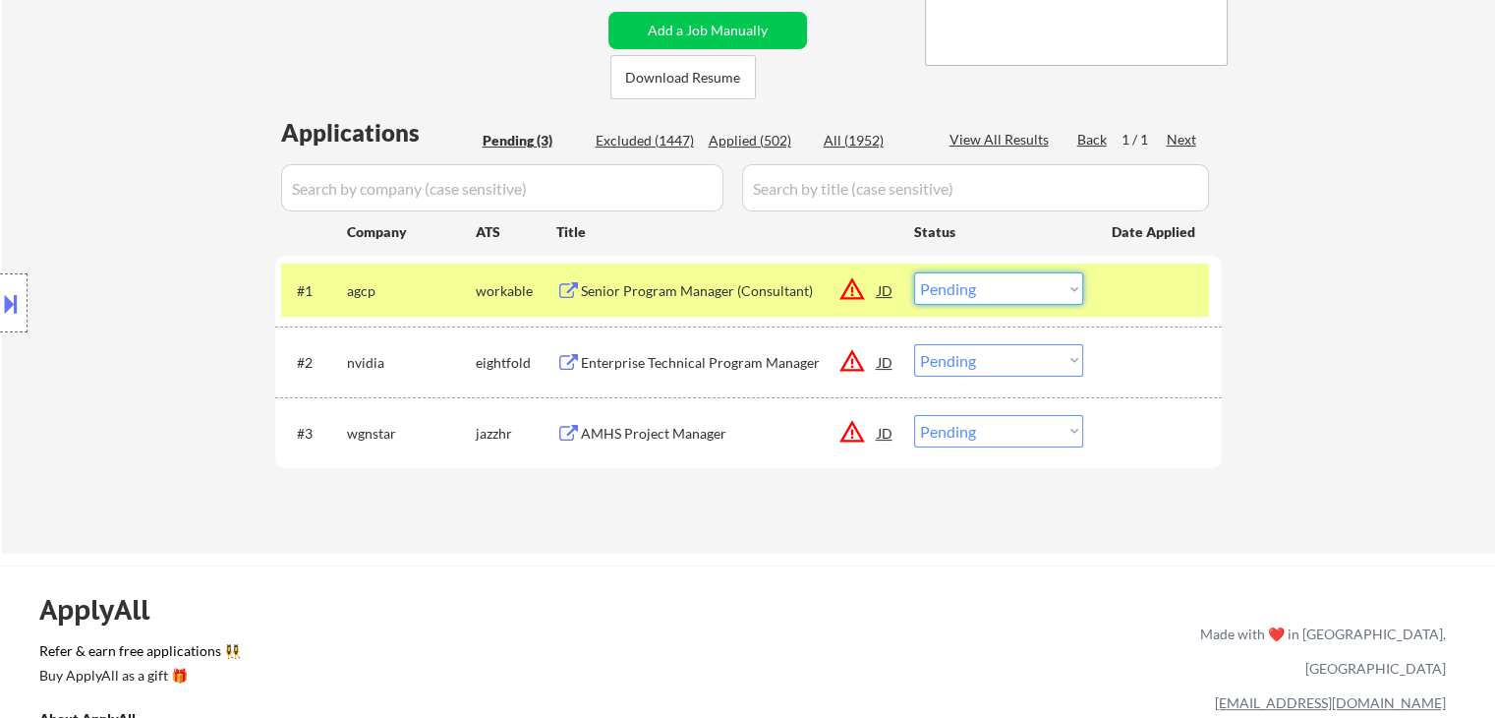
click at [975, 292] on select "Choose an option... Pending Applied Excluded (Questions) Excluded (Expired) Exc…" at bounding box center [998, 288] width 169 height 32
click at [914, 272] on select "Choose an option... Pending Applied Excluded (Questions) Excluded (Expired) Exc…" at bounding box center [998, 288] width 169 height 32
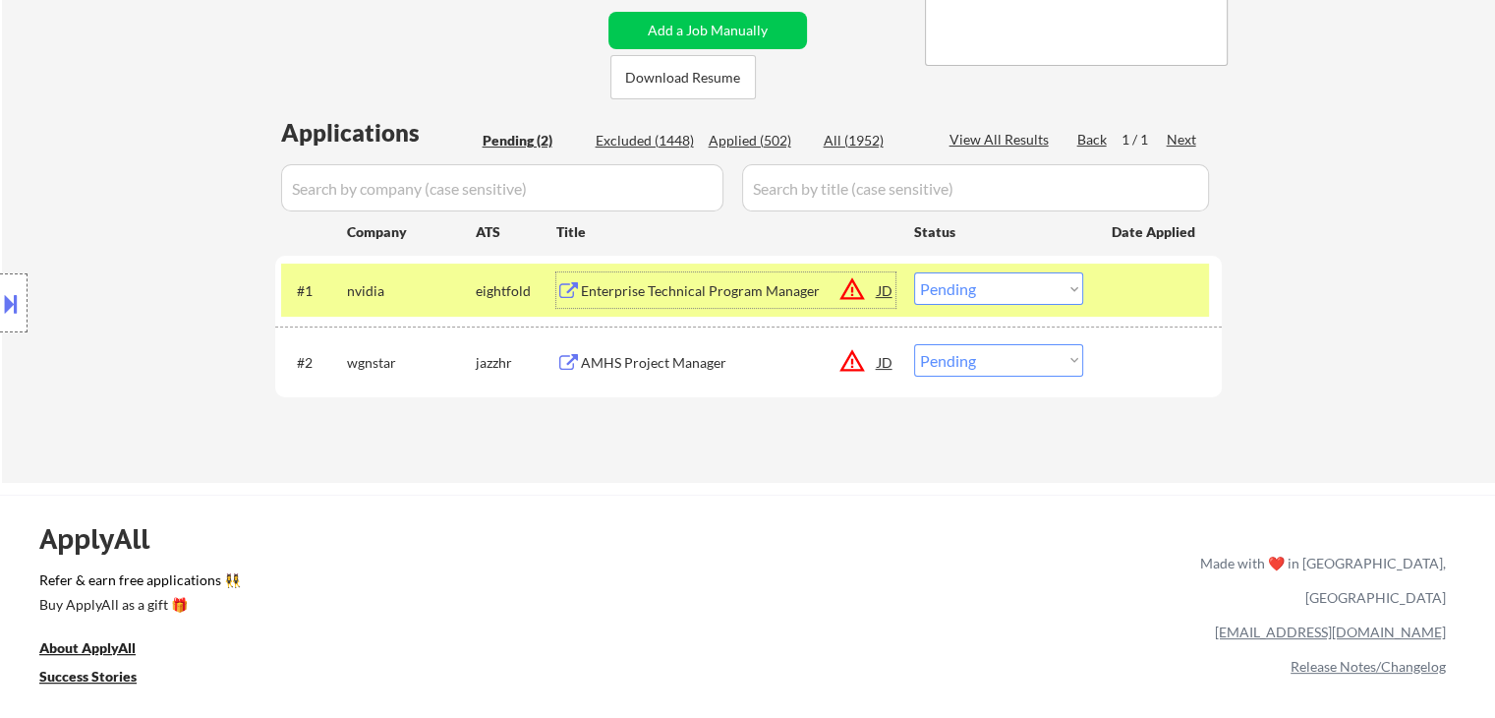
click at [722, 305] on div "Enterprise Technical Program Manager" at bounding box center [729, 289] width 297 height 35
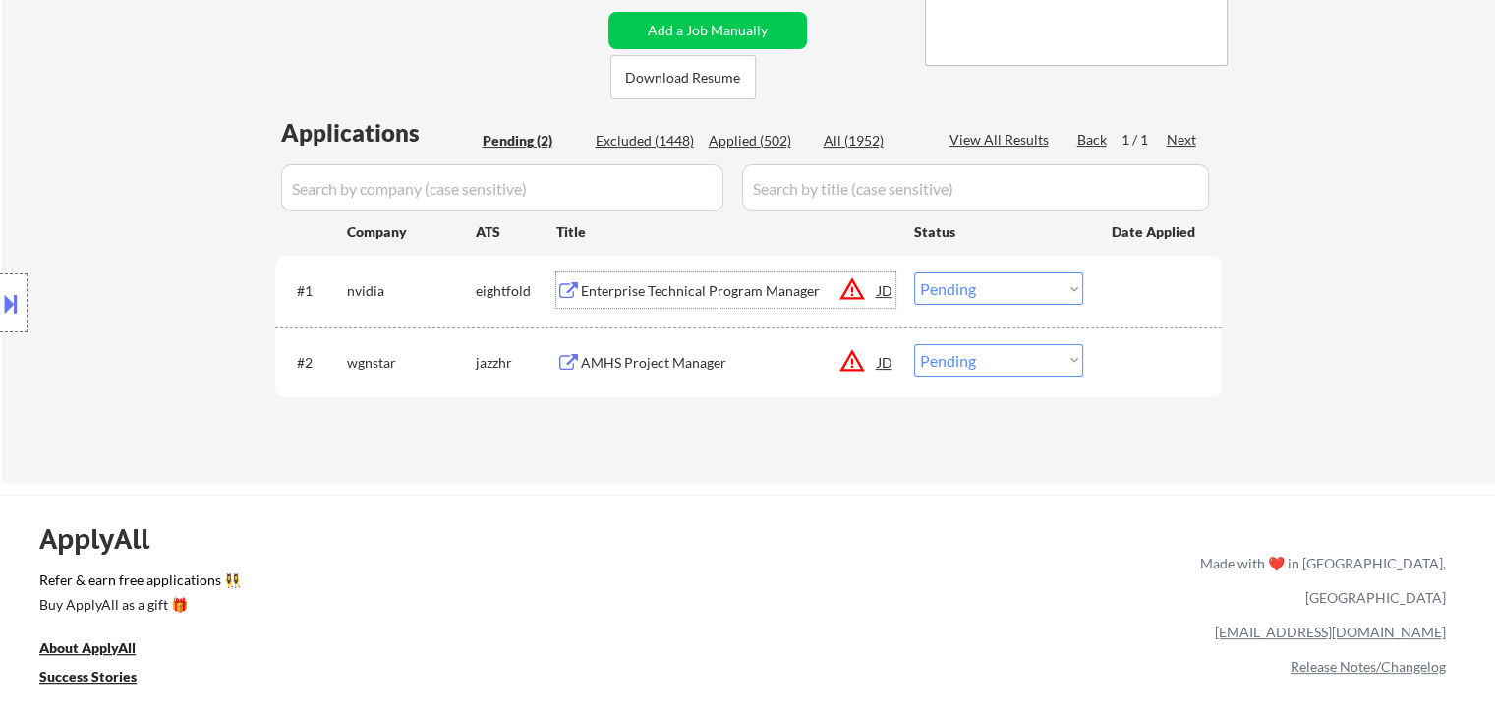
click at [679, 281] on div "Enterprise Technical Program Manager" at bounding box center [729, 291] width 297 height 20
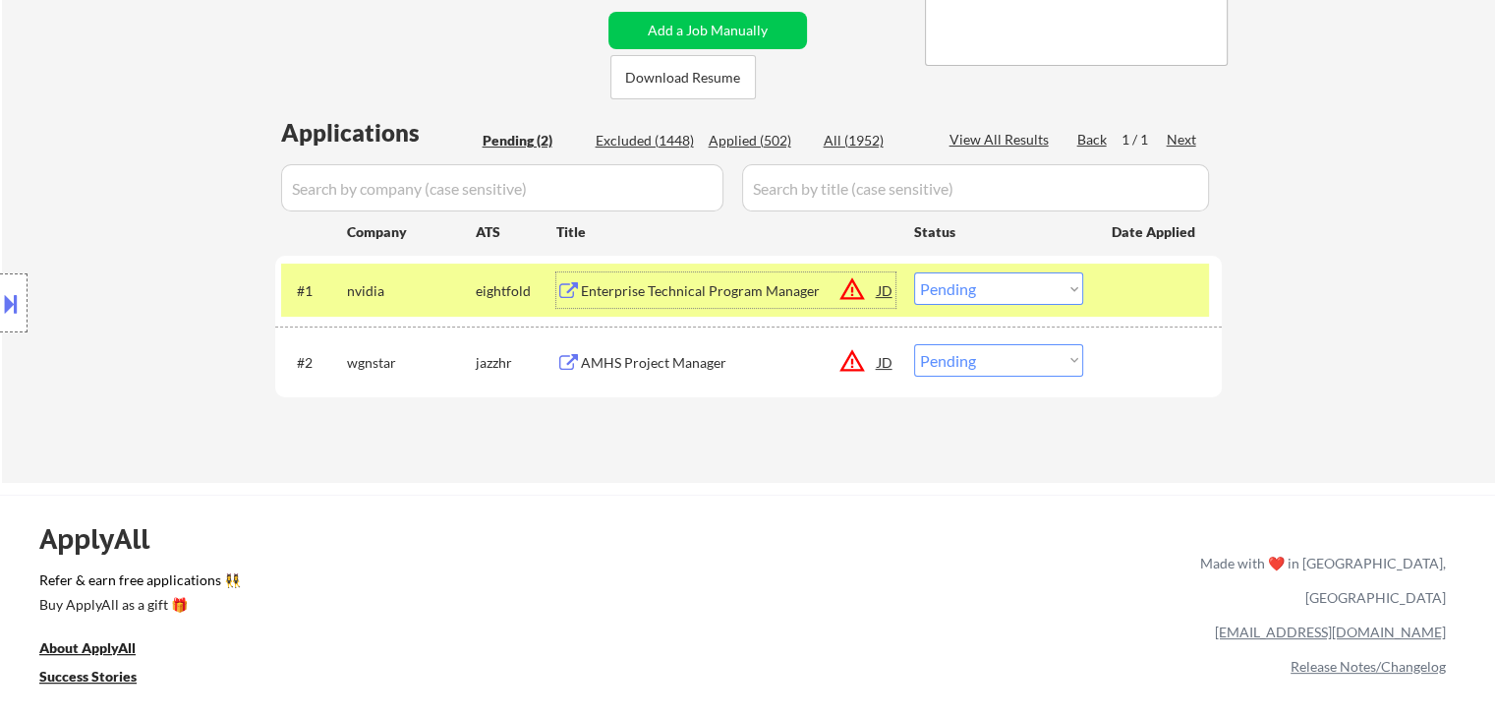
drag, startPoint x: 977, startPoint y: 288, endPoint x: 984, endPoint y: 304, distance: 17.2
click at [979, 292] on select "Choose an option... Pending Applied Excluded (Questions) Excluded (Expired) Exc…" at bounding box center [998, 288] width 169 height 32
click at [914, 272] on select "Choose an option... Pending Applied Excluded (Questions) Excluded (Expired) Exc…" at bounding box center [998, 288] width 169 height 32
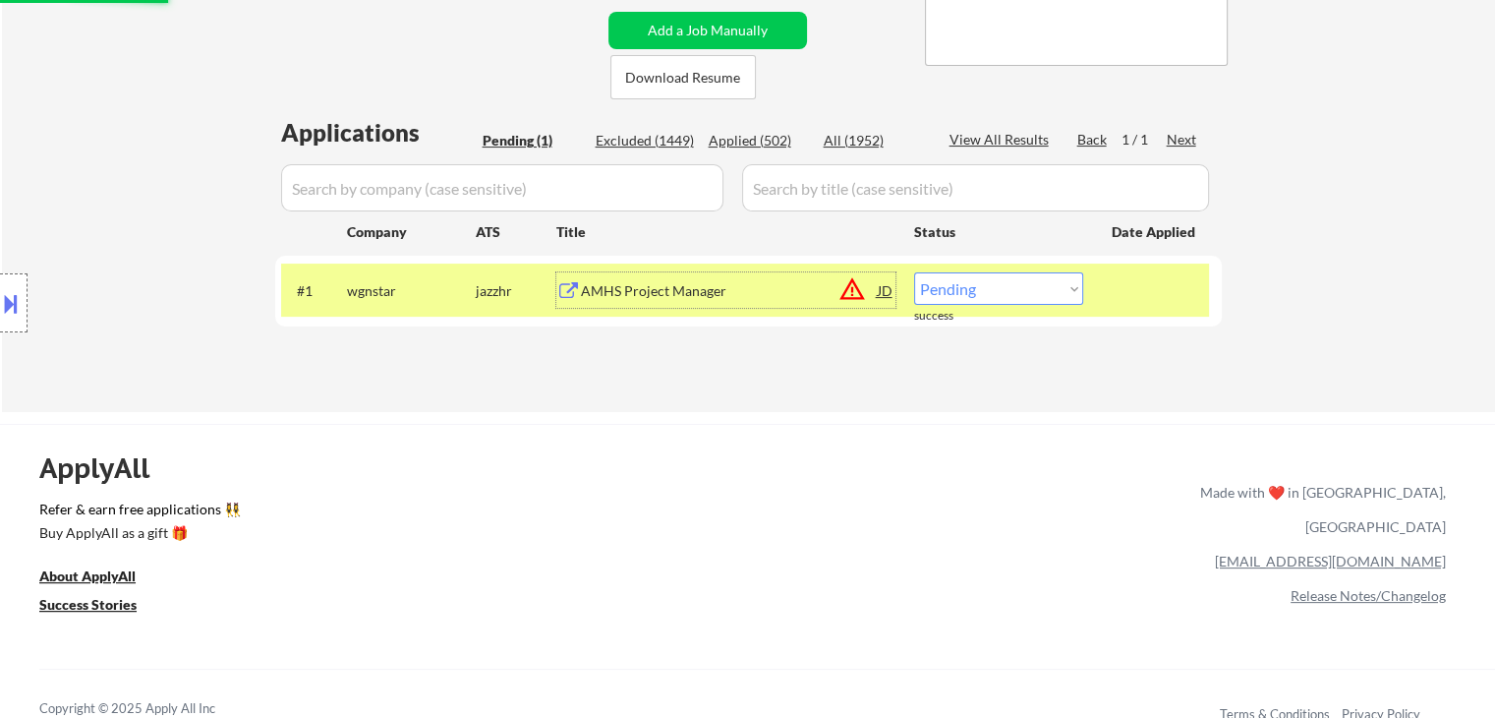
click at [650, 292] on div "AMHS Project Manager" at bounding box center [729, 291] width 297 height 20
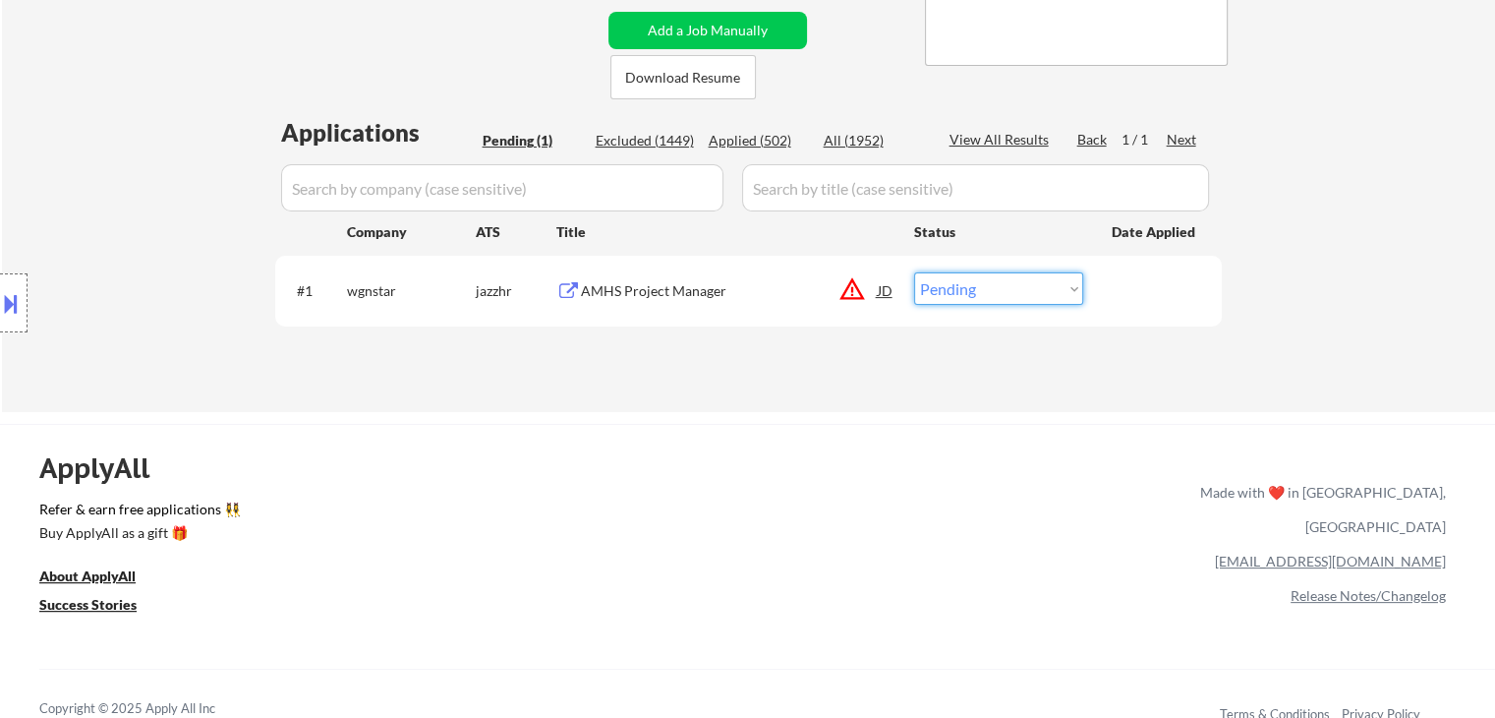
drag, startPoint x: 924, startPoint y: 288, endPoint x: 949, endPoint y: 304, distance: 29.2
click at [939, 296] on select "Choose an option... Pending Applied Excluded (Questions) Excluded (Expired) Exc…" at bounding box center [998, 288] width 169 height 32
select select ""excluded__bad_match_""
click at [914, 272] on select "Choose an option... Pending Applied Excluded (Questions) Excluded (Expired) Exc…" at bounding box center [998, 288] width 169 height 32
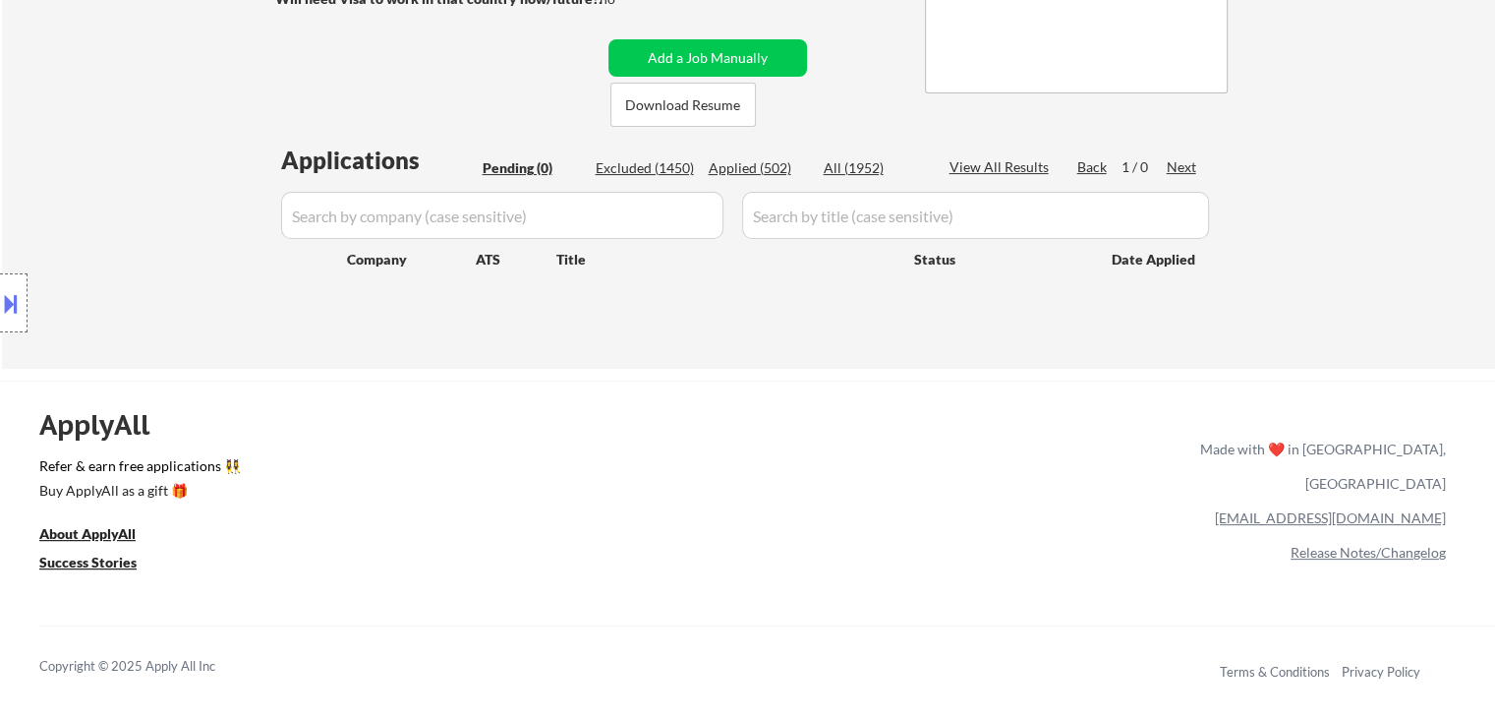
scroll to position [98, 0]
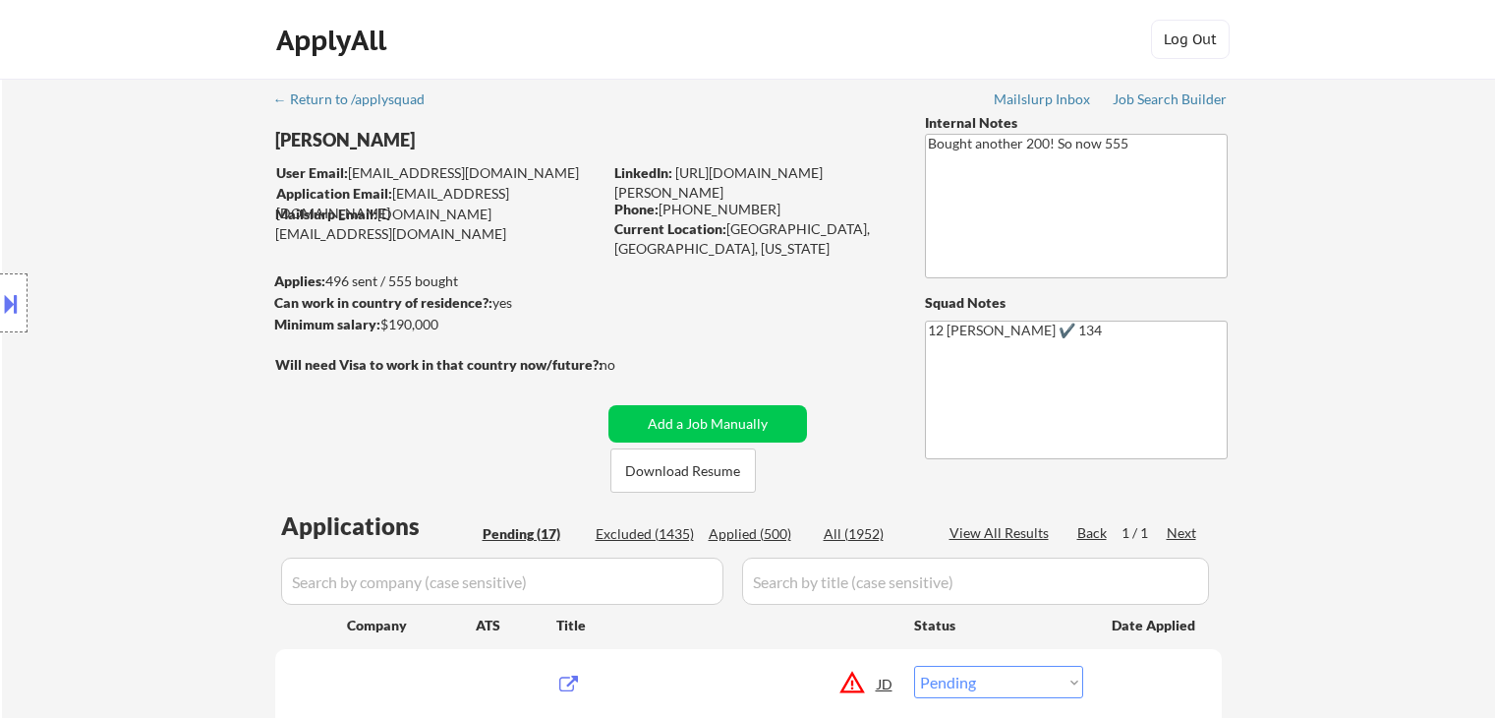
select select ""pending""
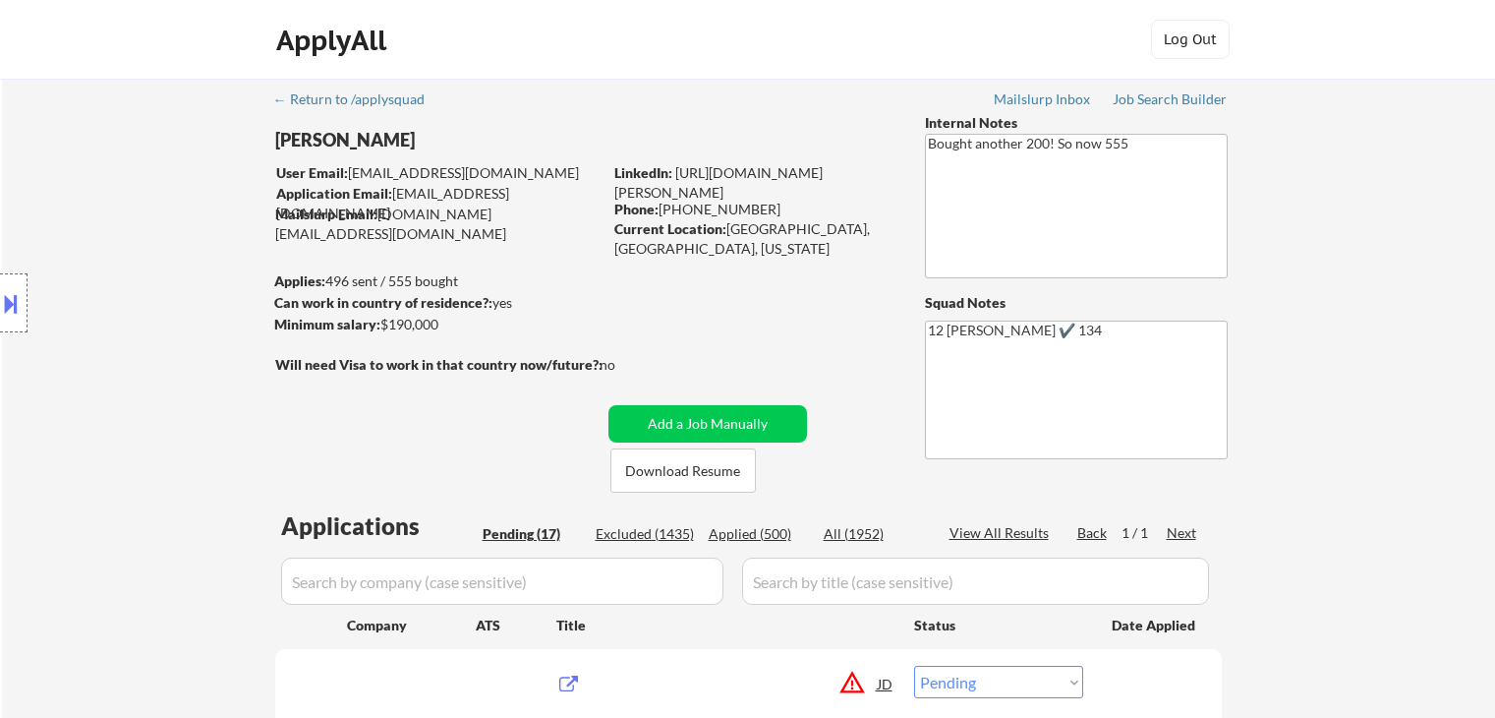
select select ""pending""
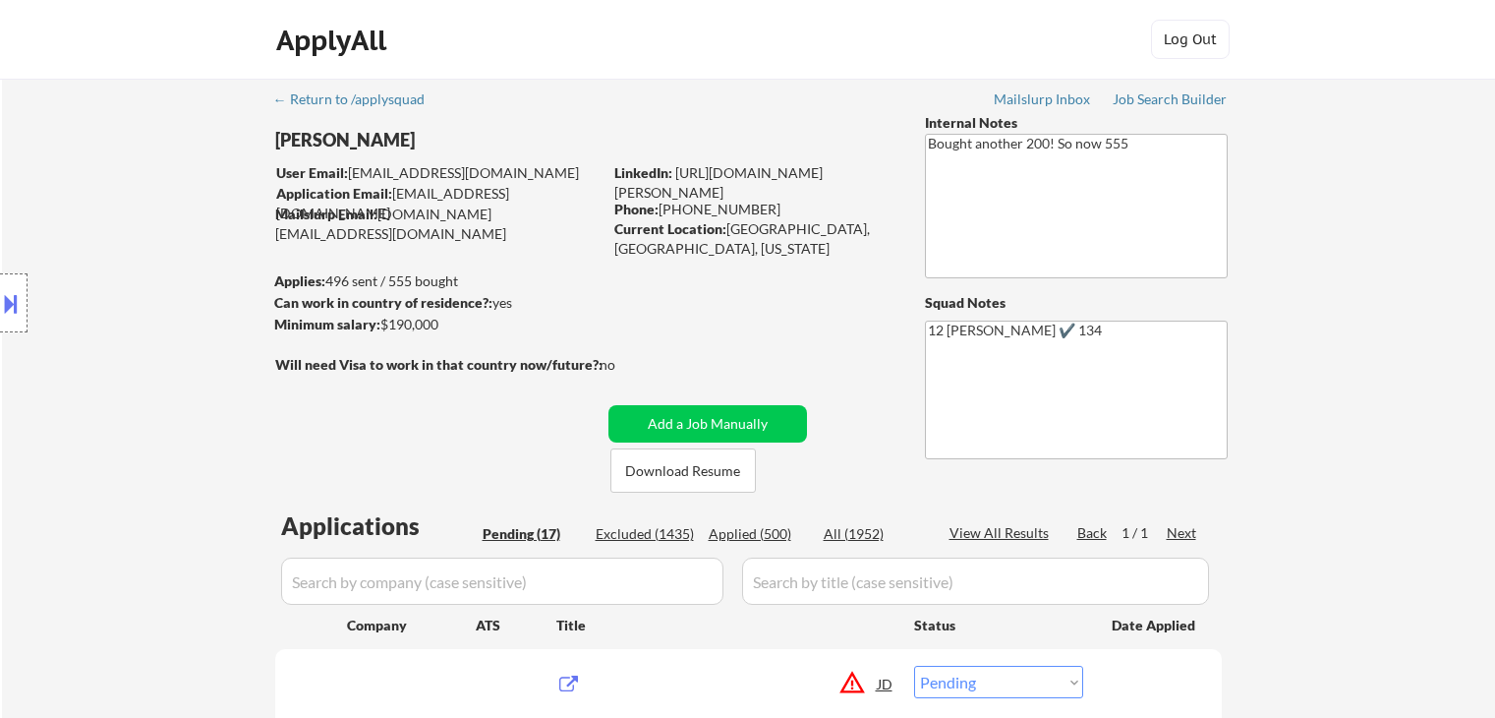
select select ""pending""
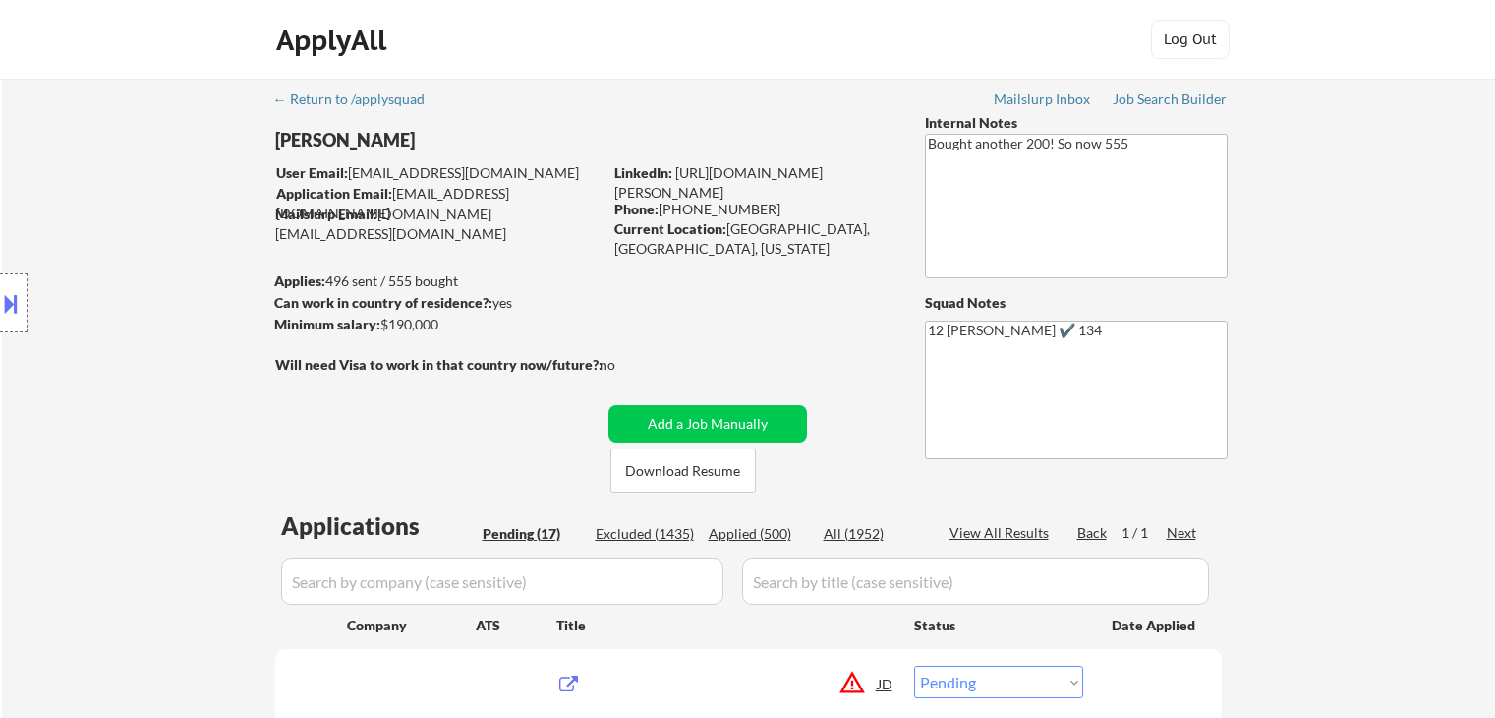
select select ""pending""
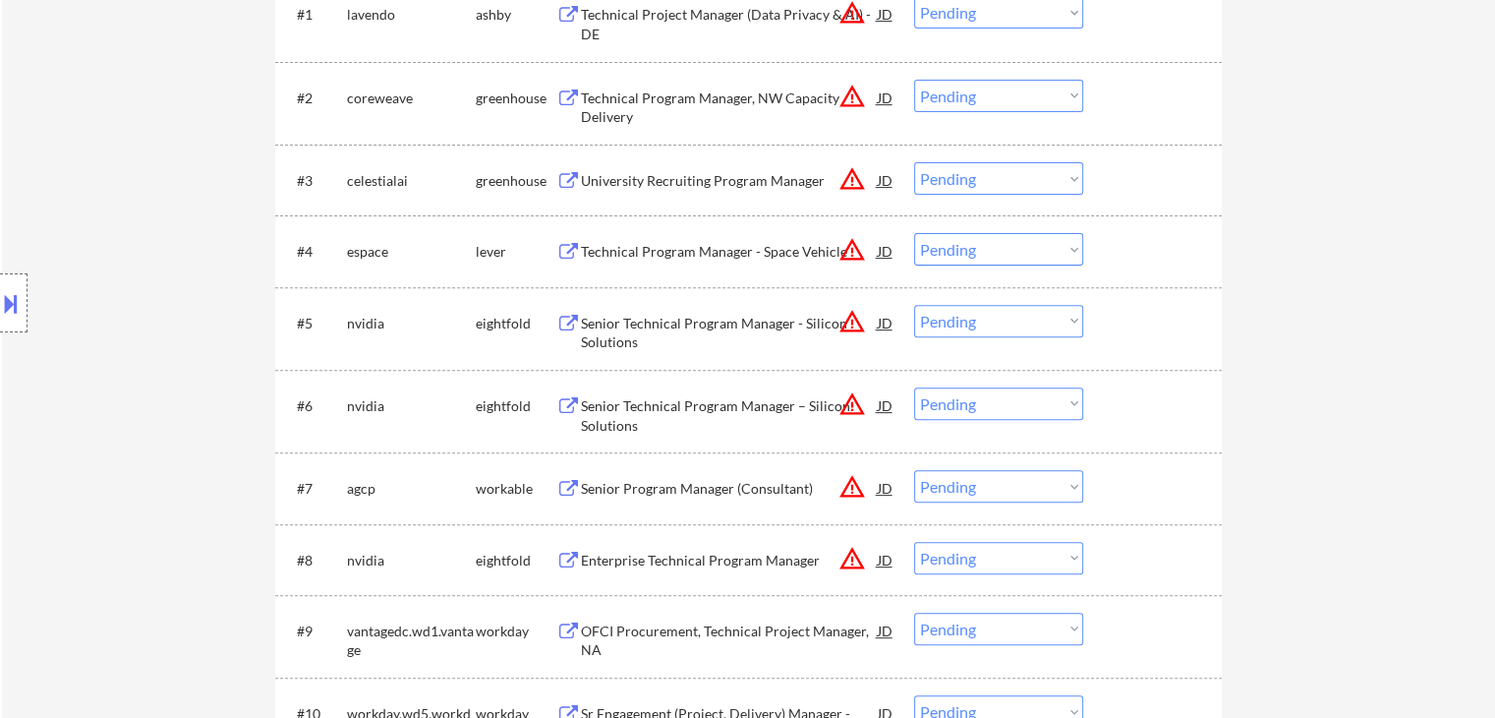
scroll to position [197, 0]
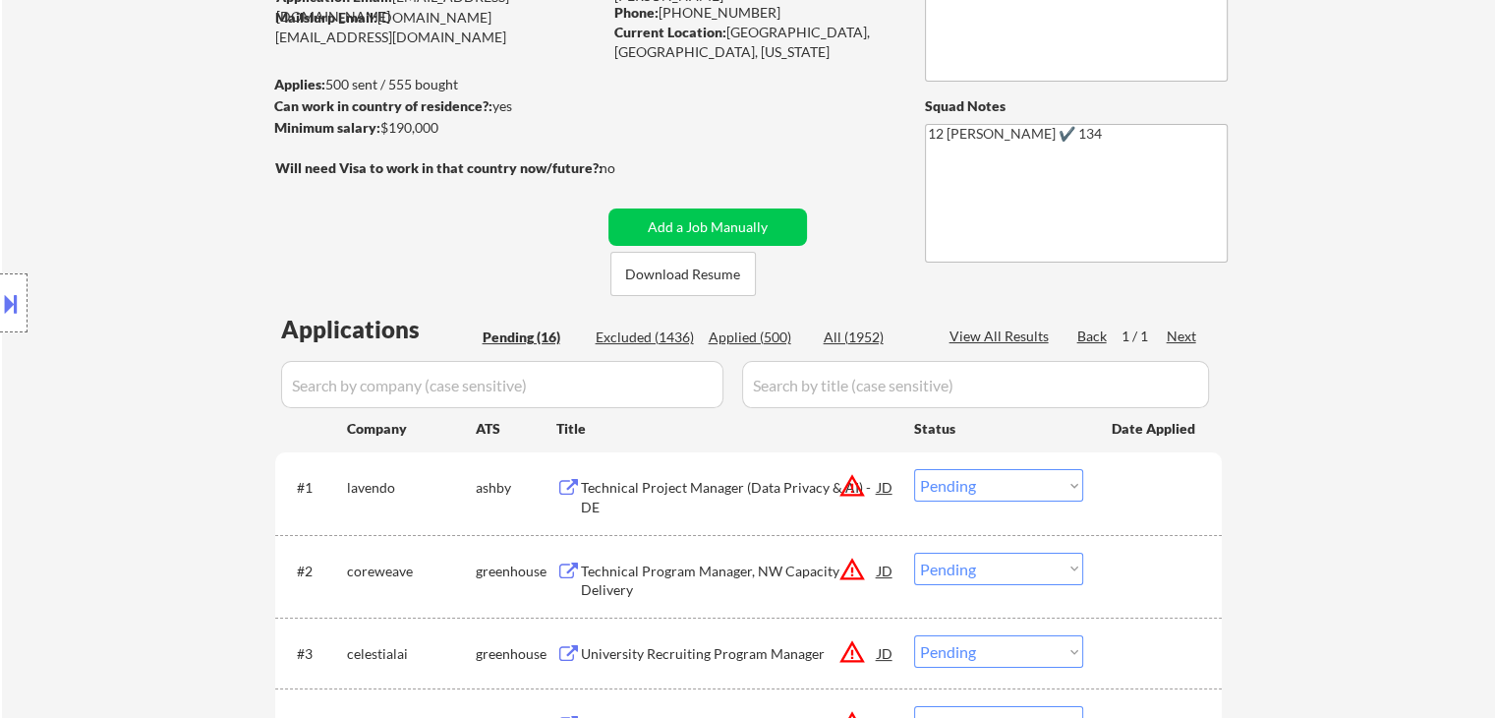
click at [765, 337] on div "Applied (500)" at bounding box center [758, 337] width 98 height 20
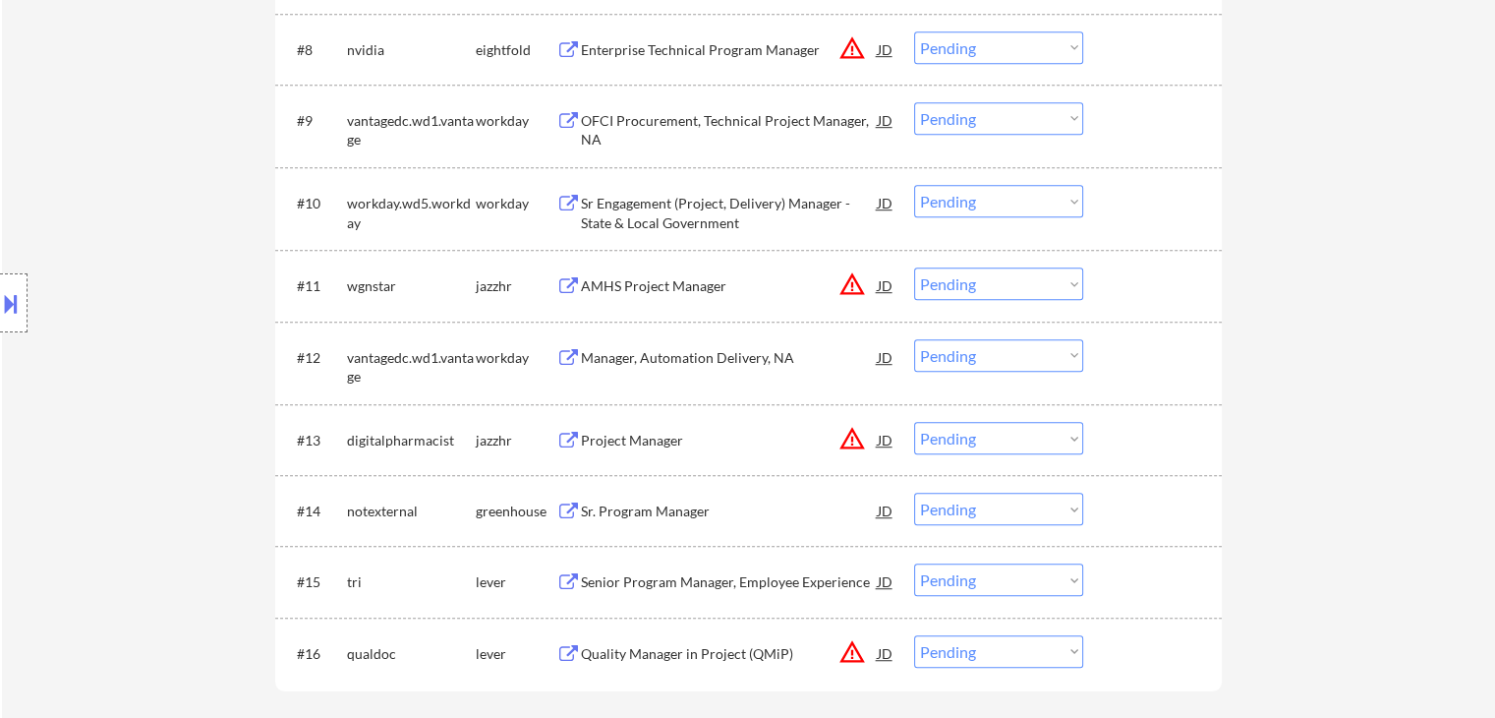
scroll to position [688, 0]
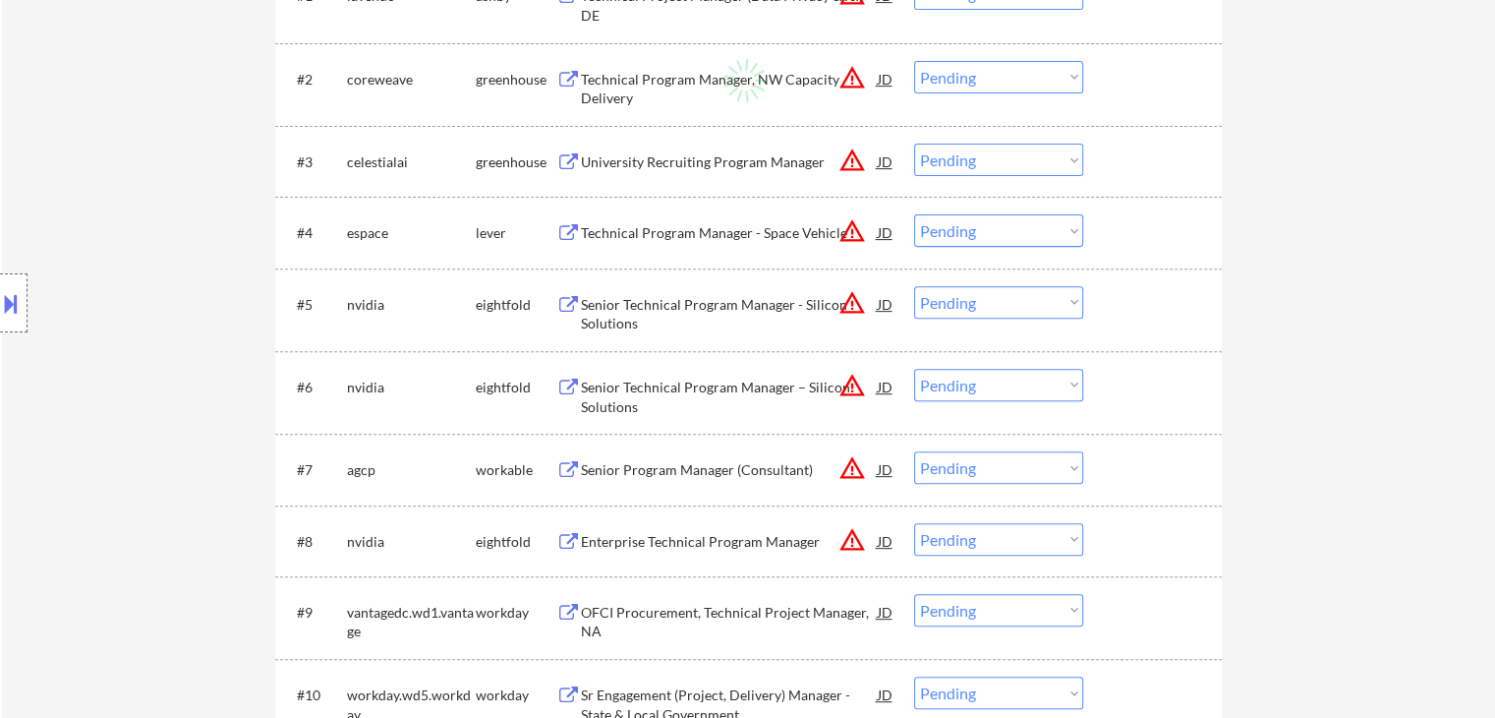
select select ""applied""
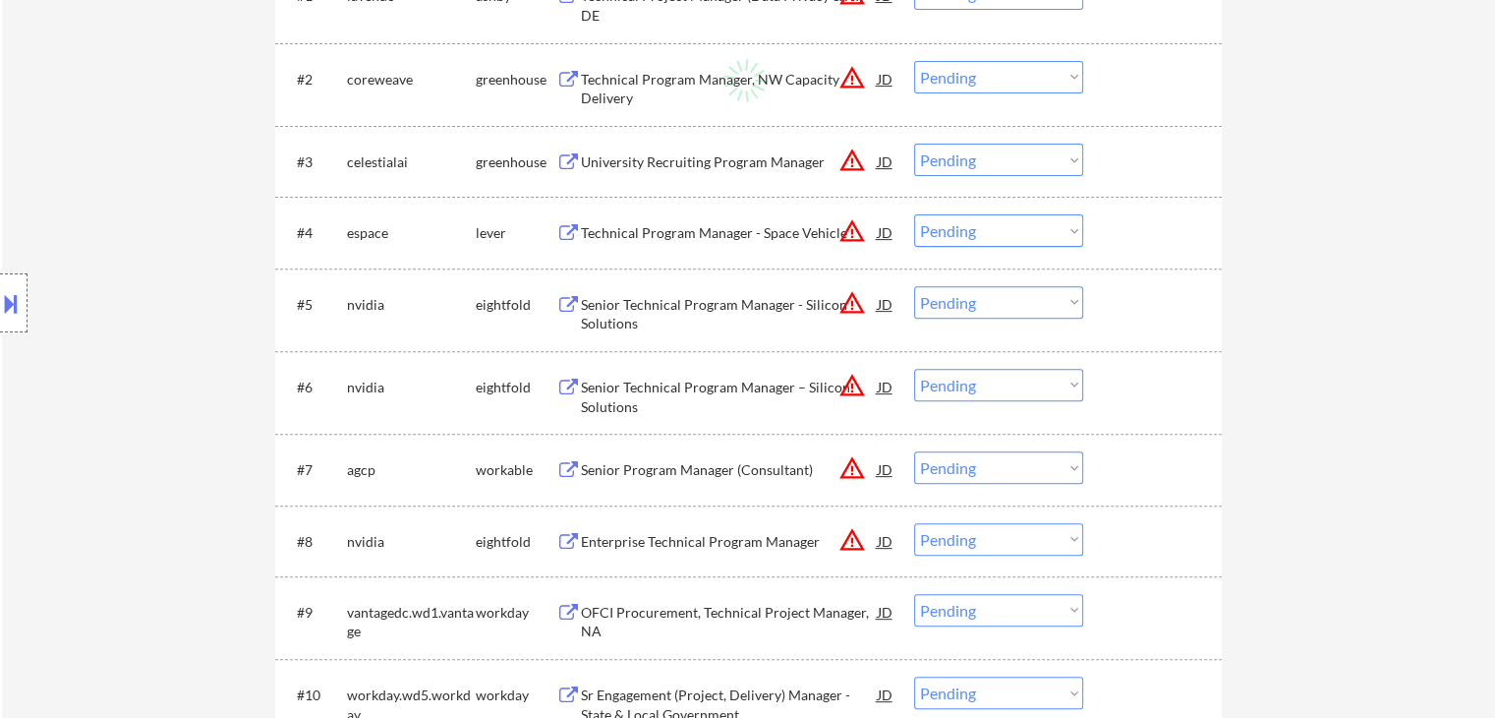
select select ""applied""
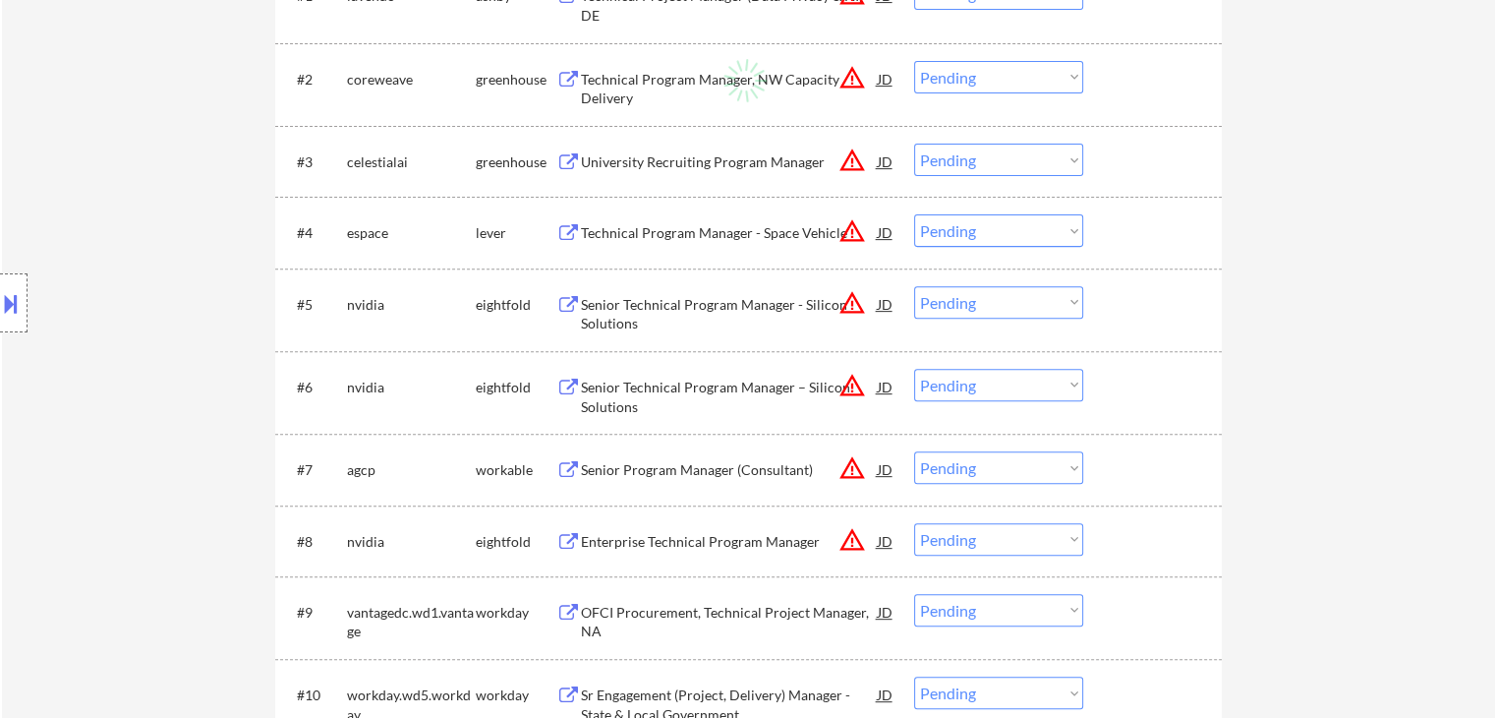
select select ""applied""
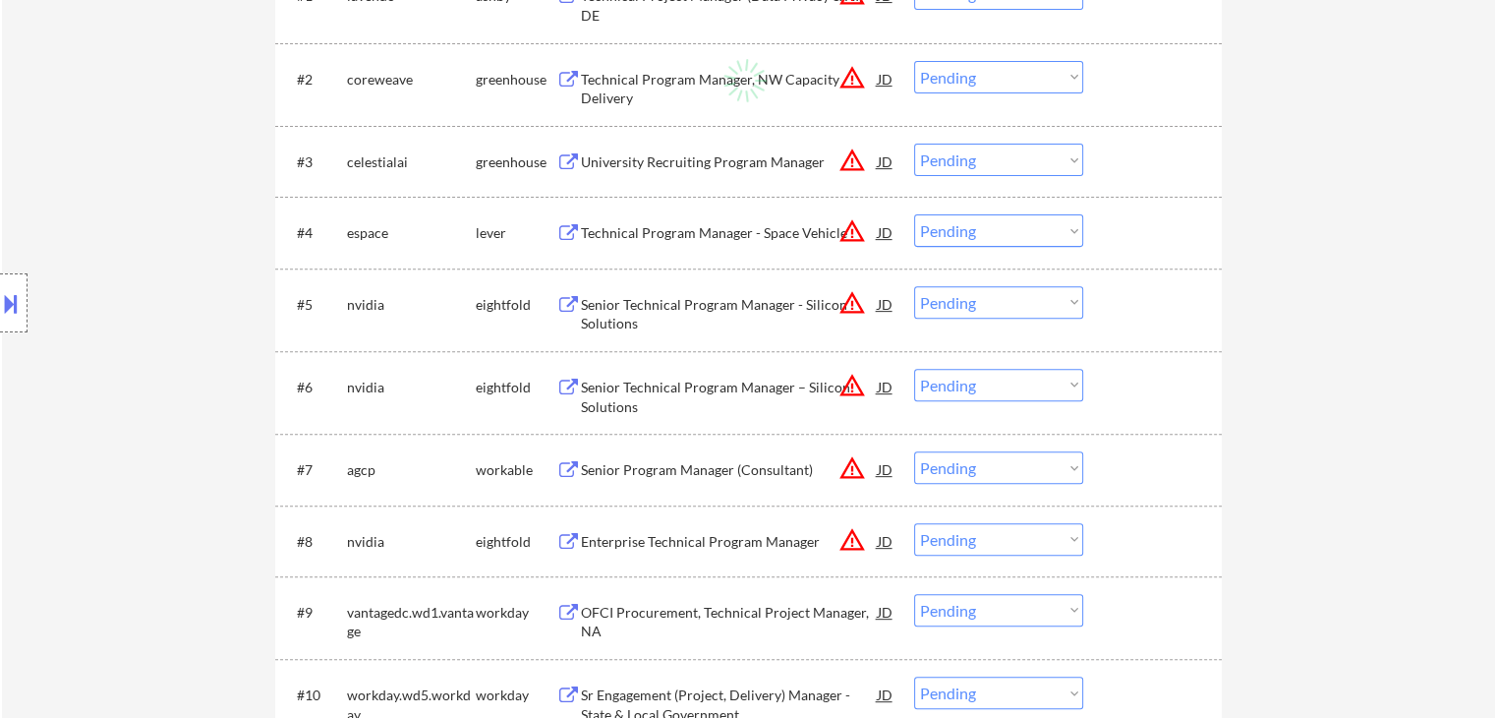
select select ""applied""
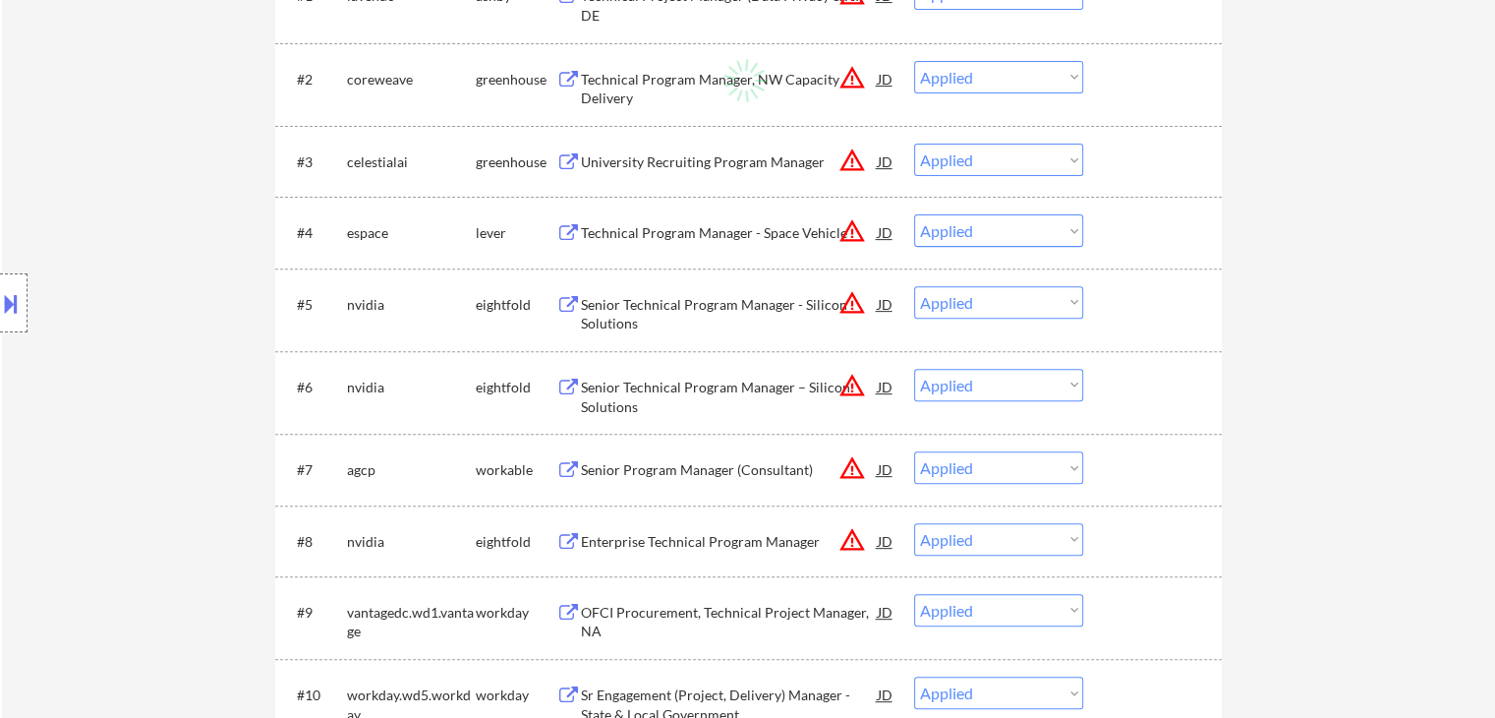
select select ""applied""
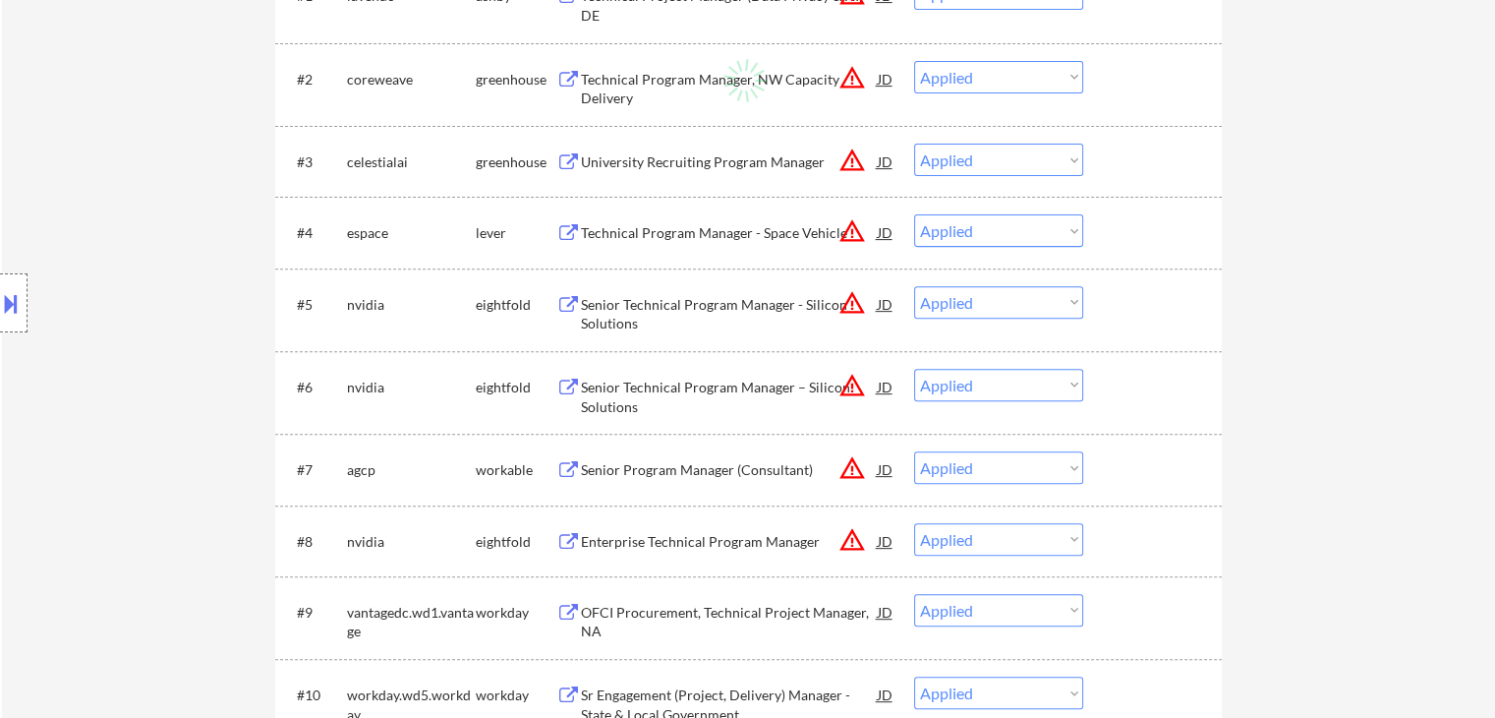
select select ""applied""
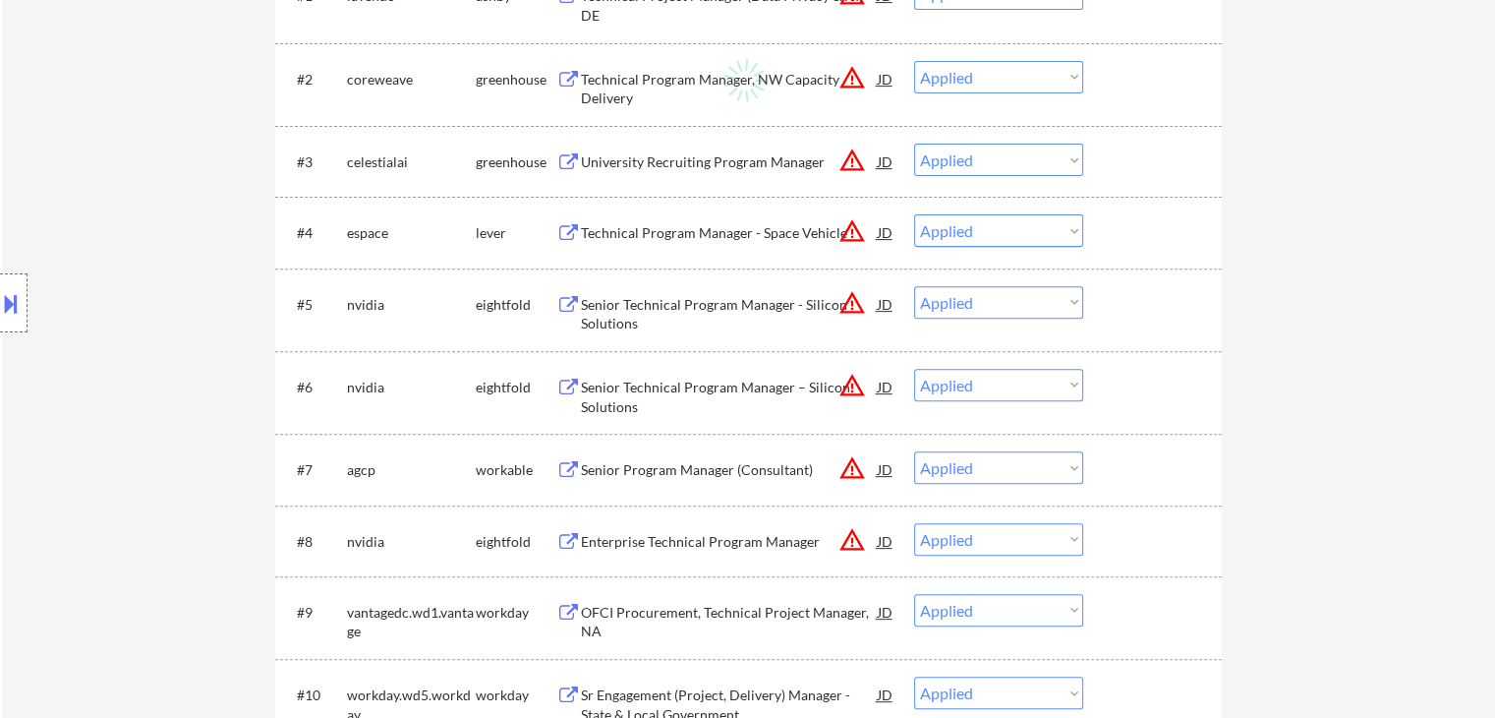
select select ""applied""
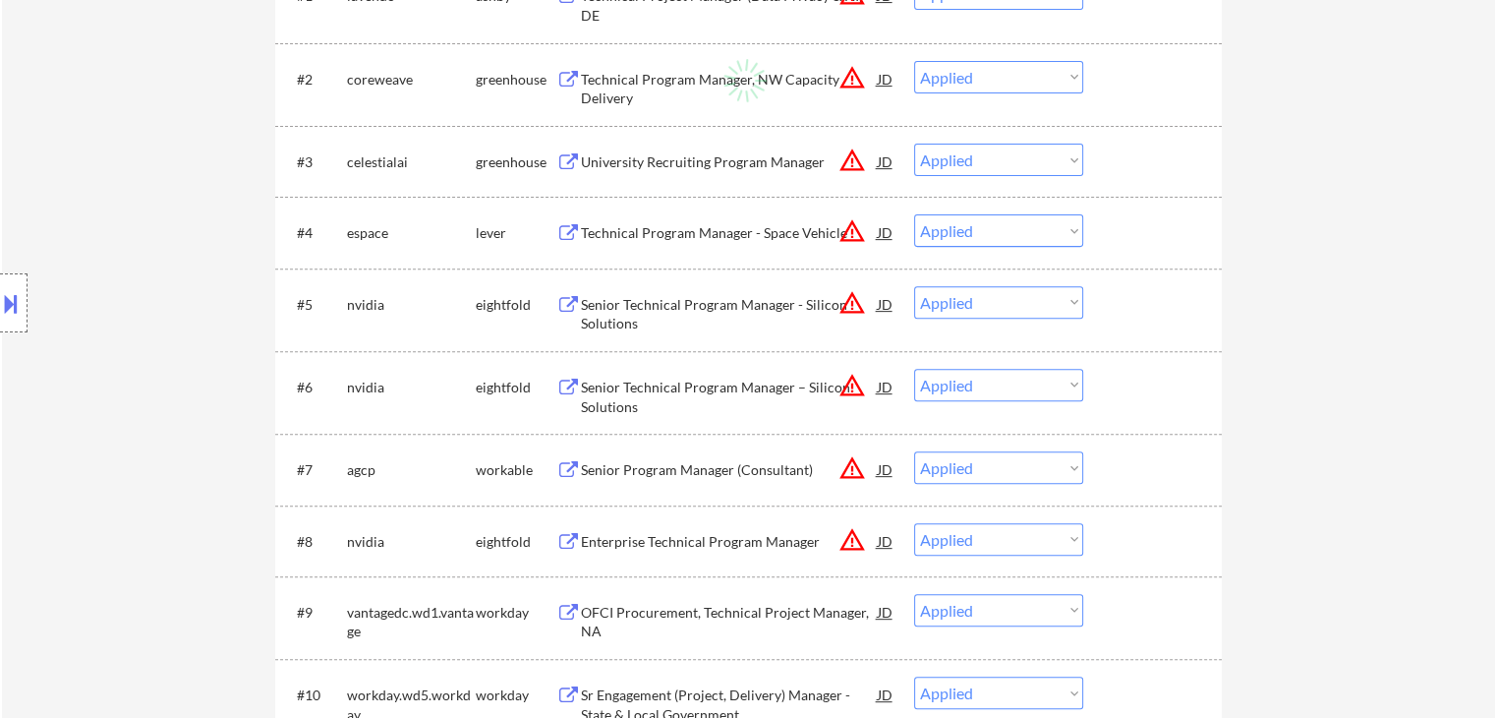
select select ""applied""
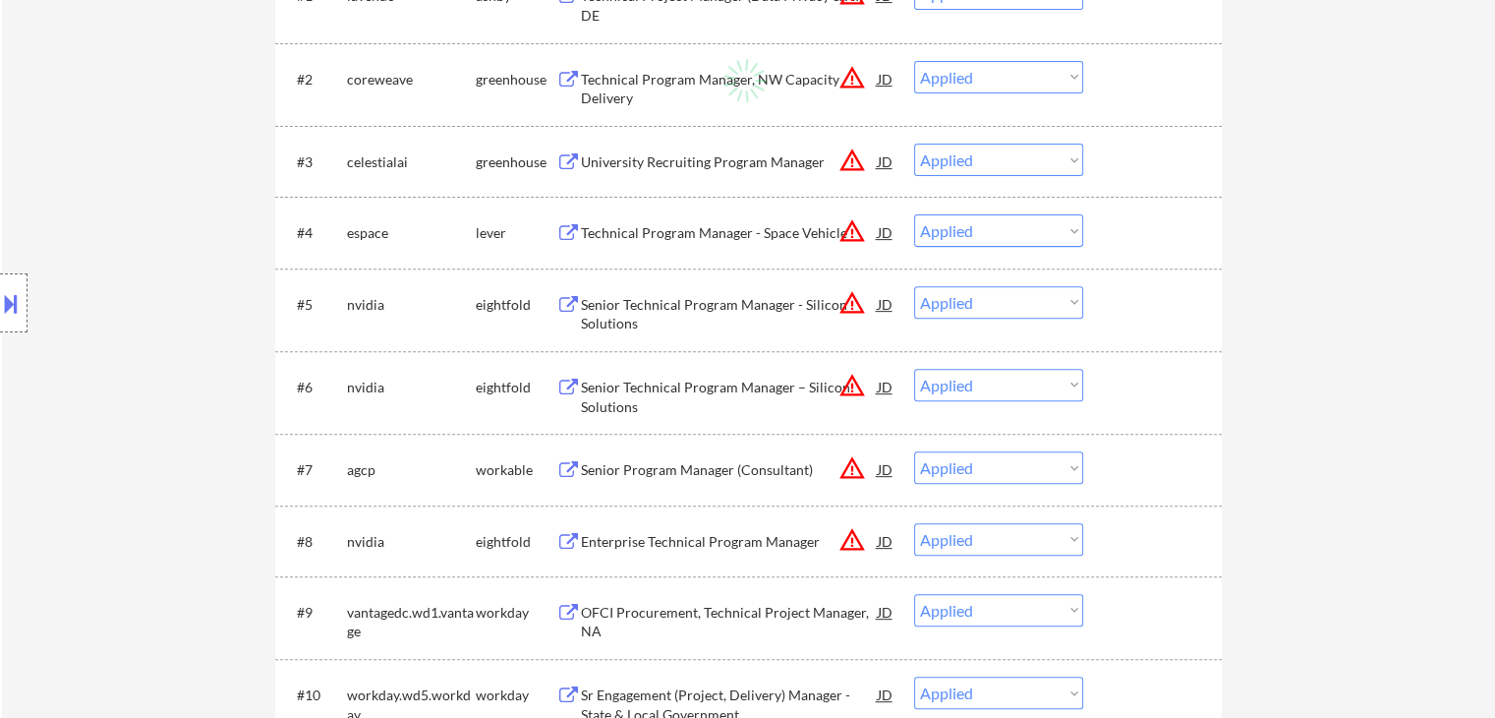
select select ""applied""
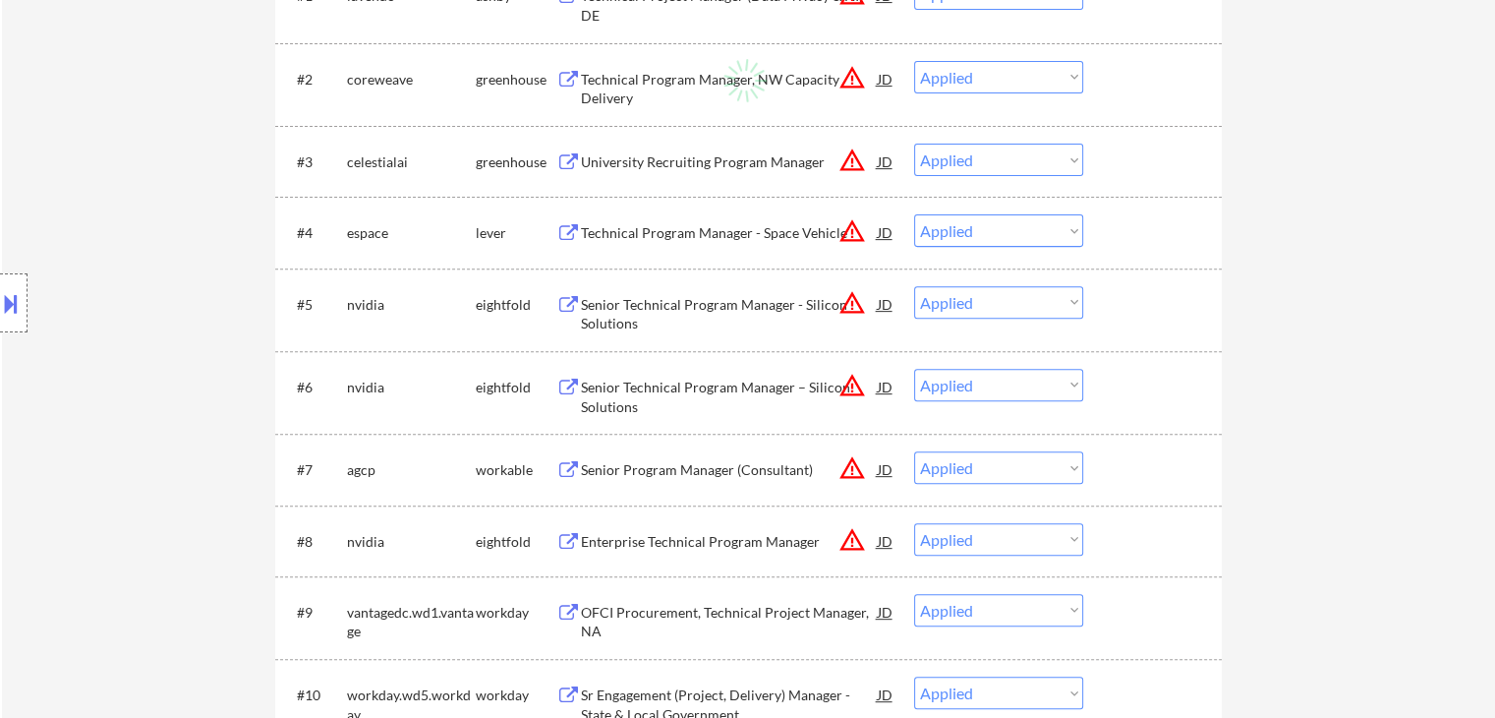
select select ""applied""
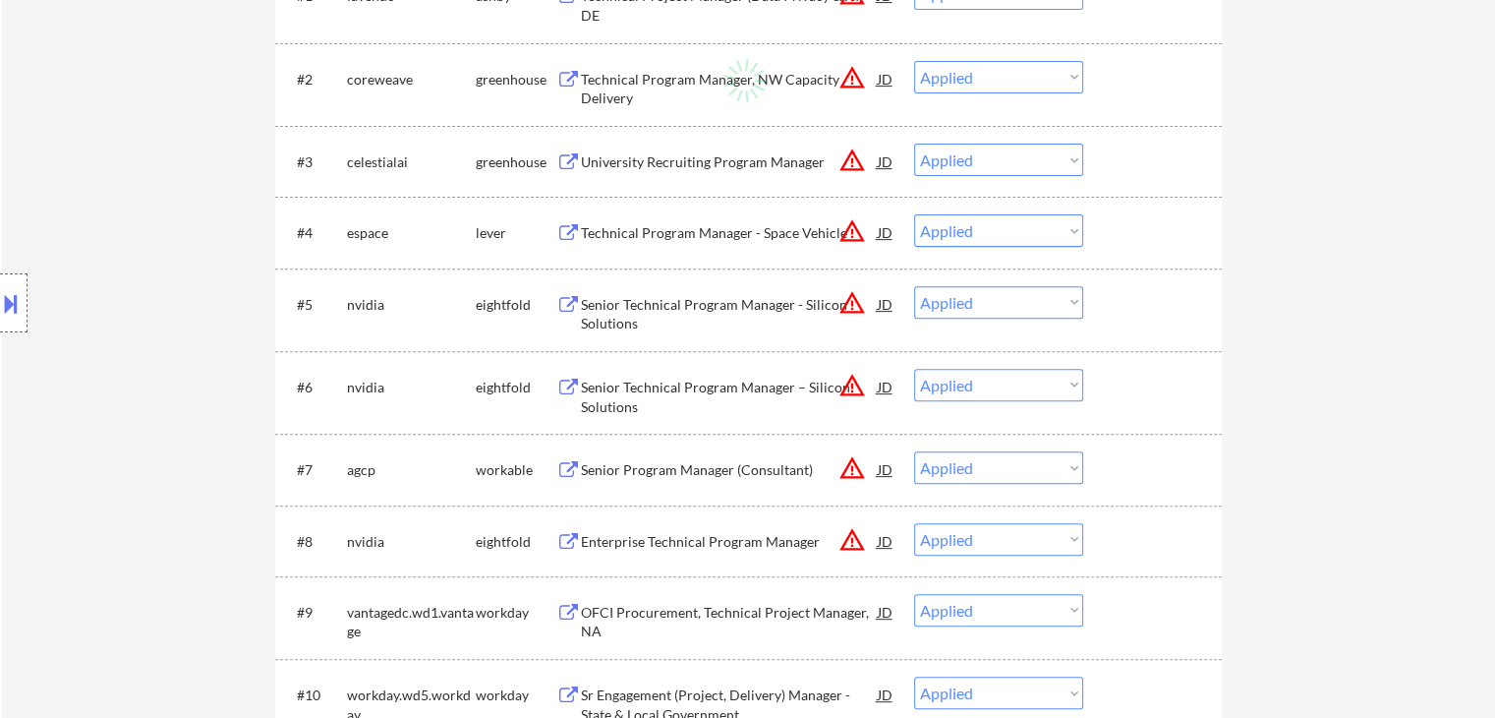
select select ""applied""
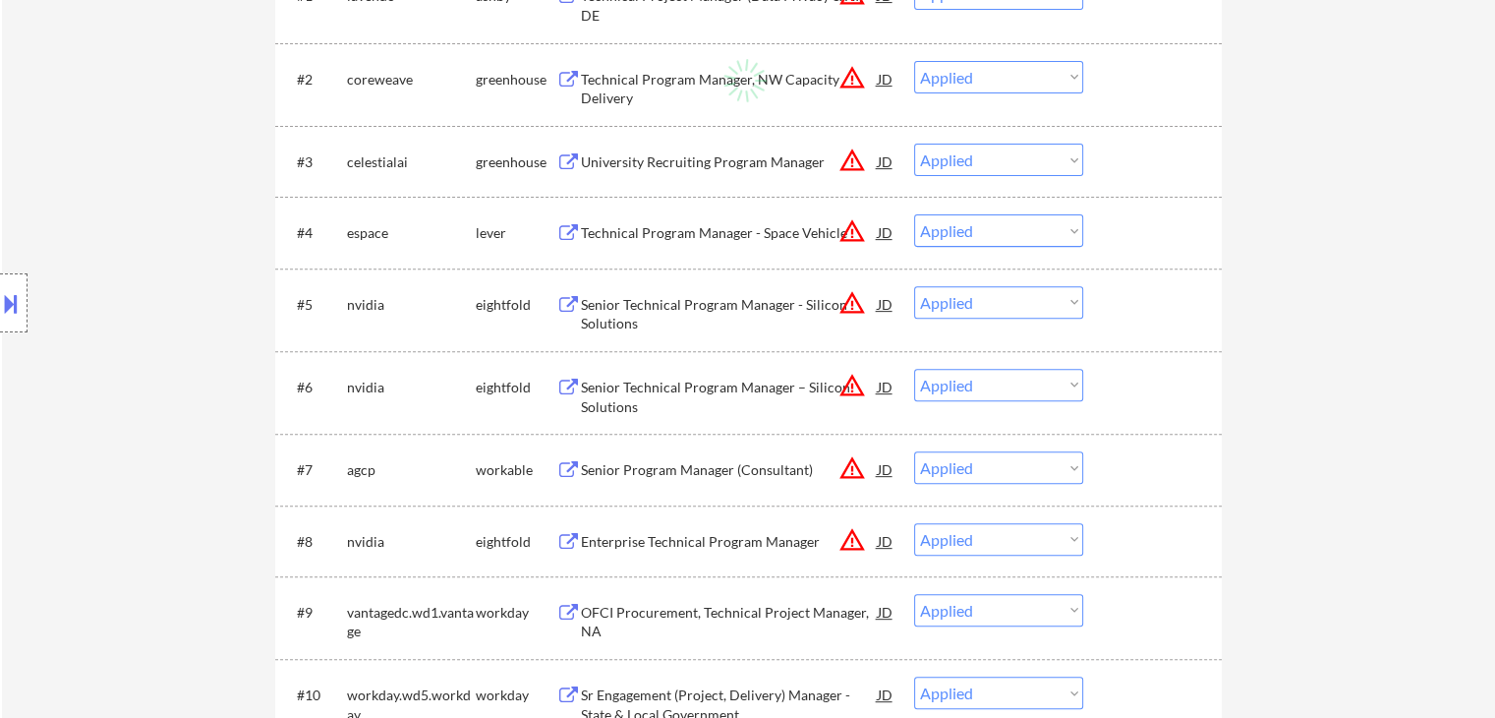
select select ""applied""
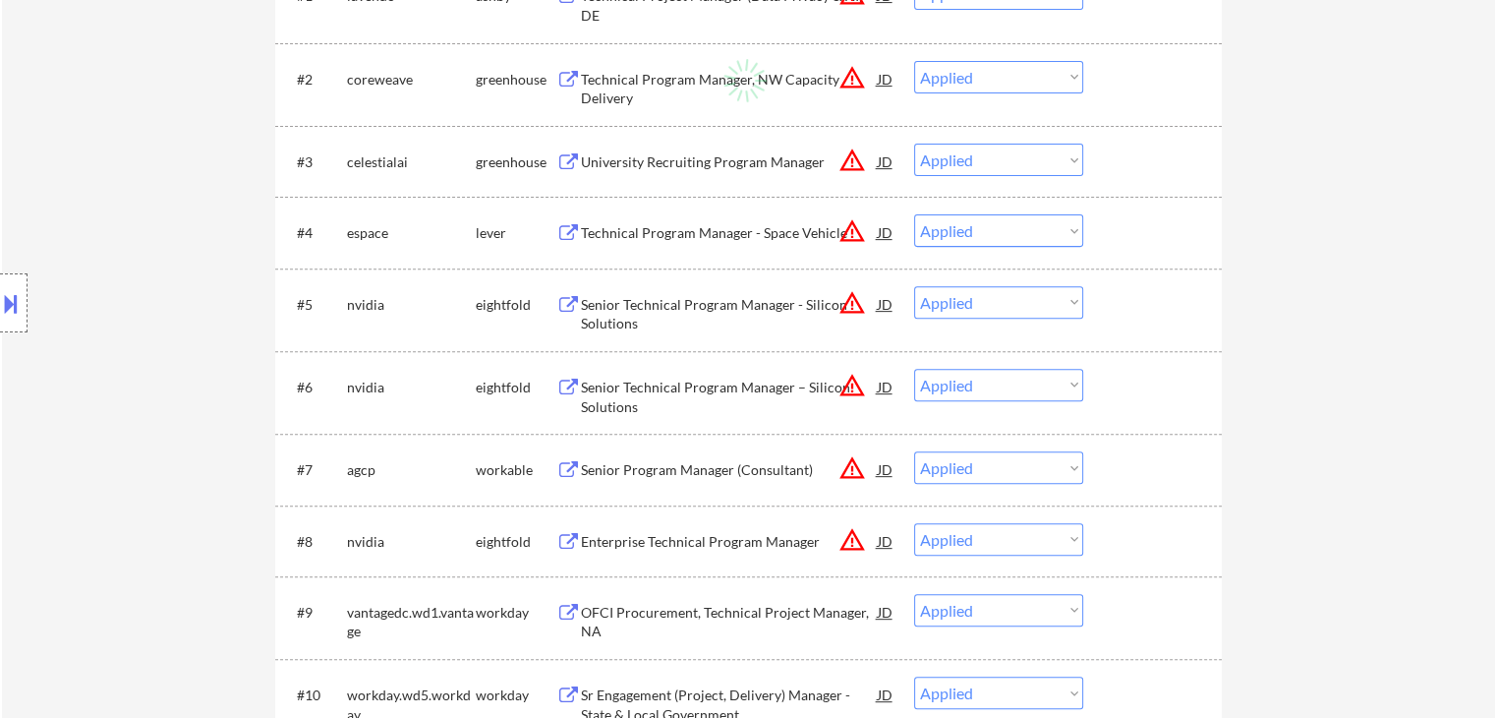
select select ""applied""
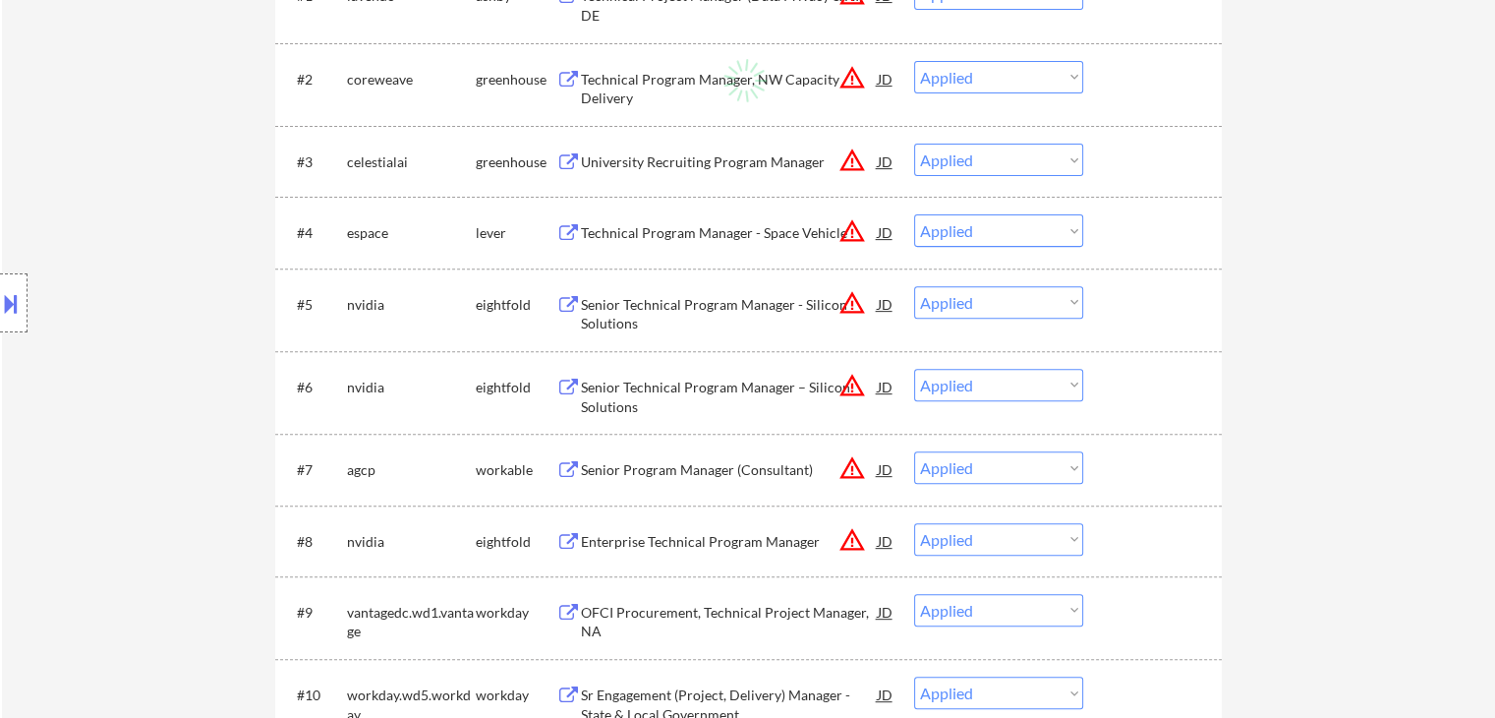
select select ""applied""
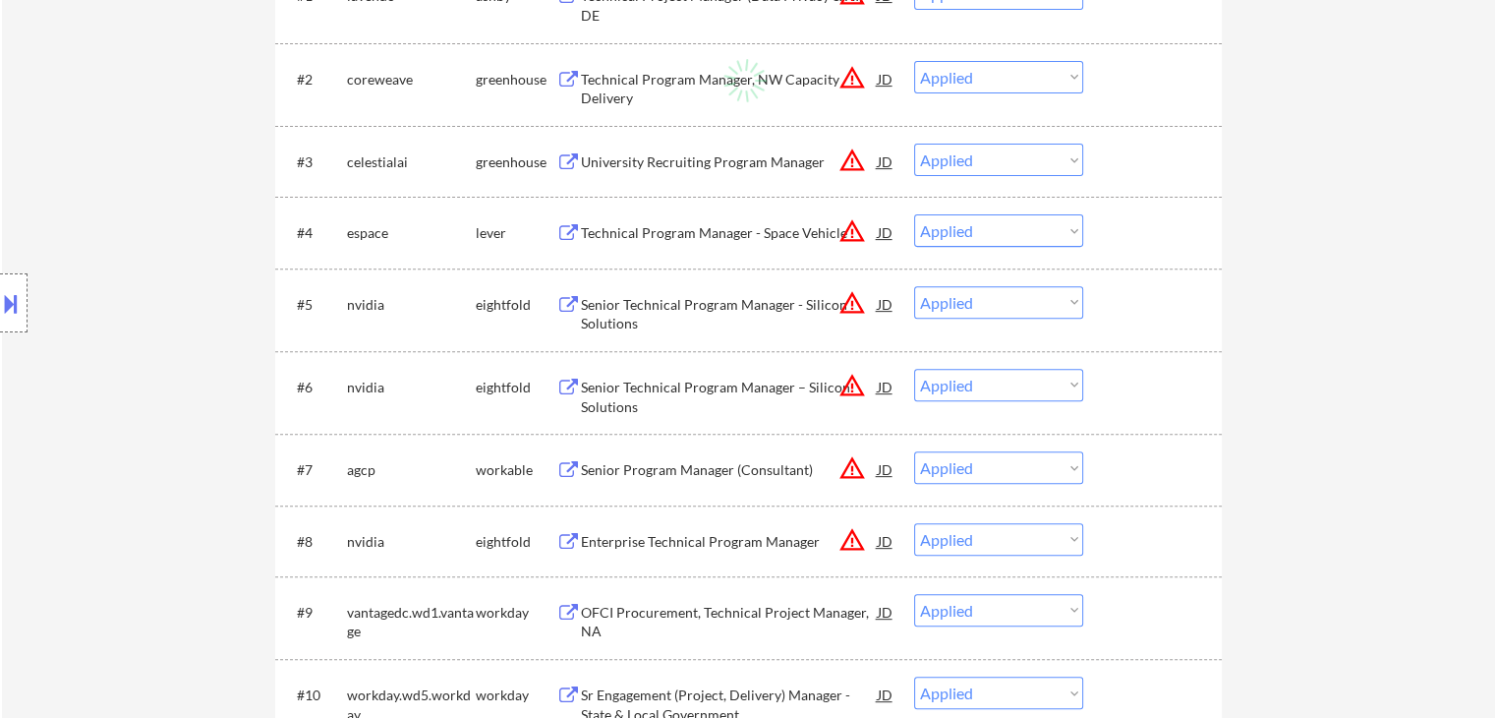
select select ""applied""
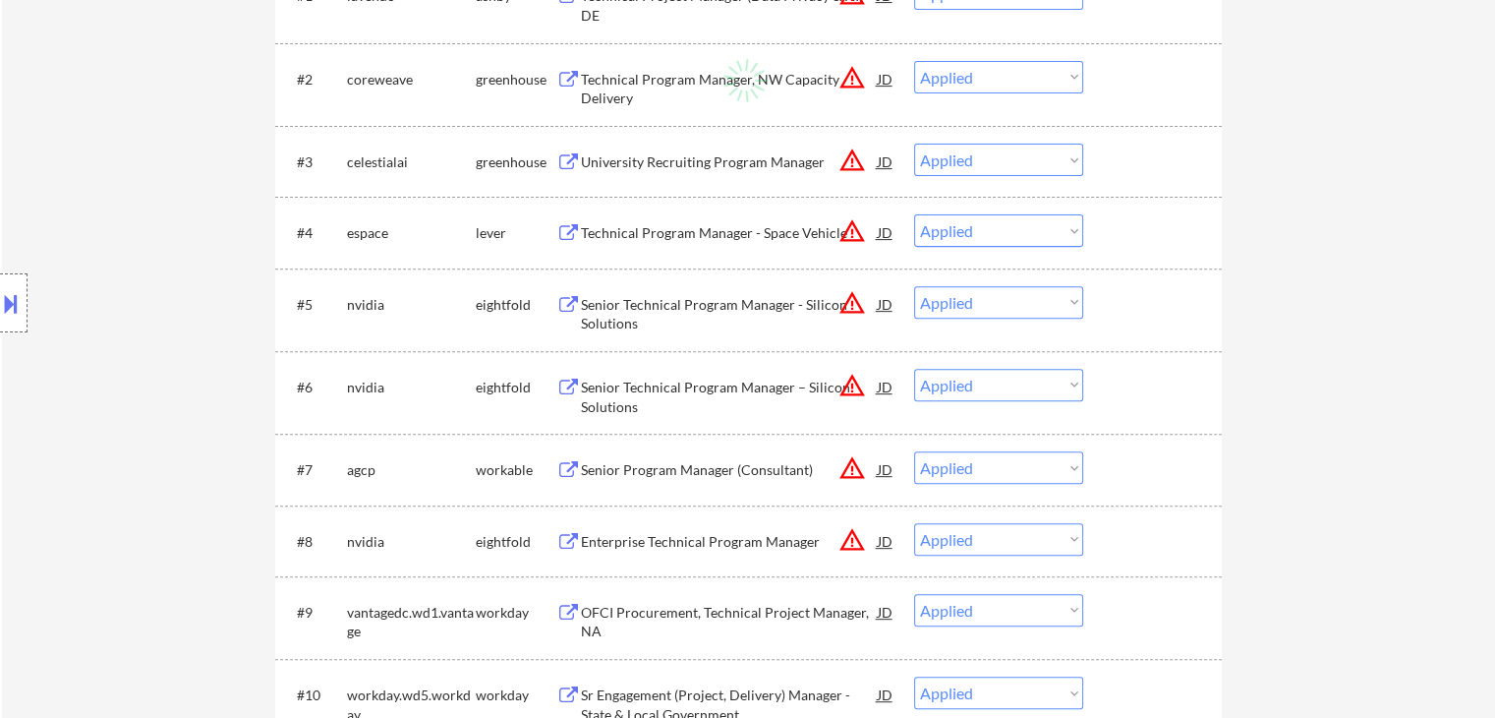
select select ""applied""
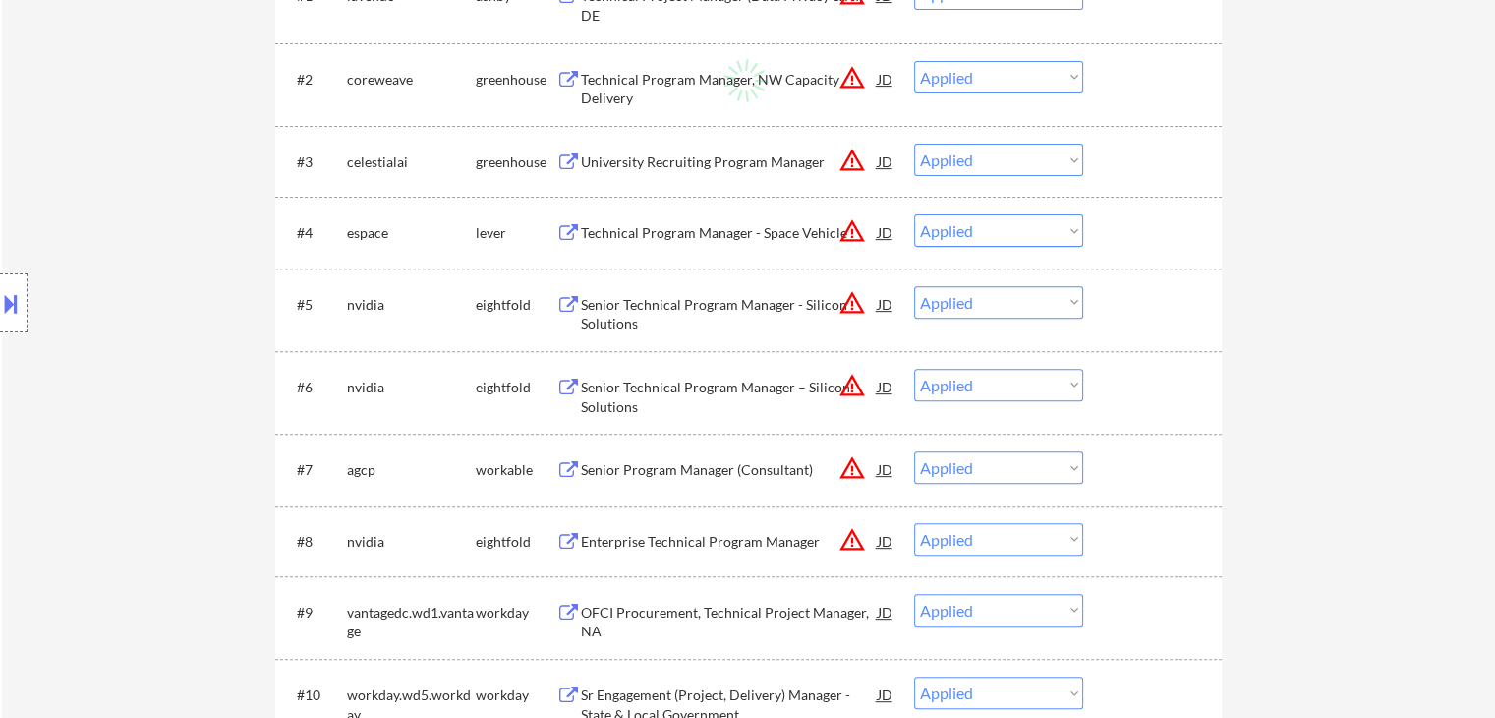
select select ""applied""
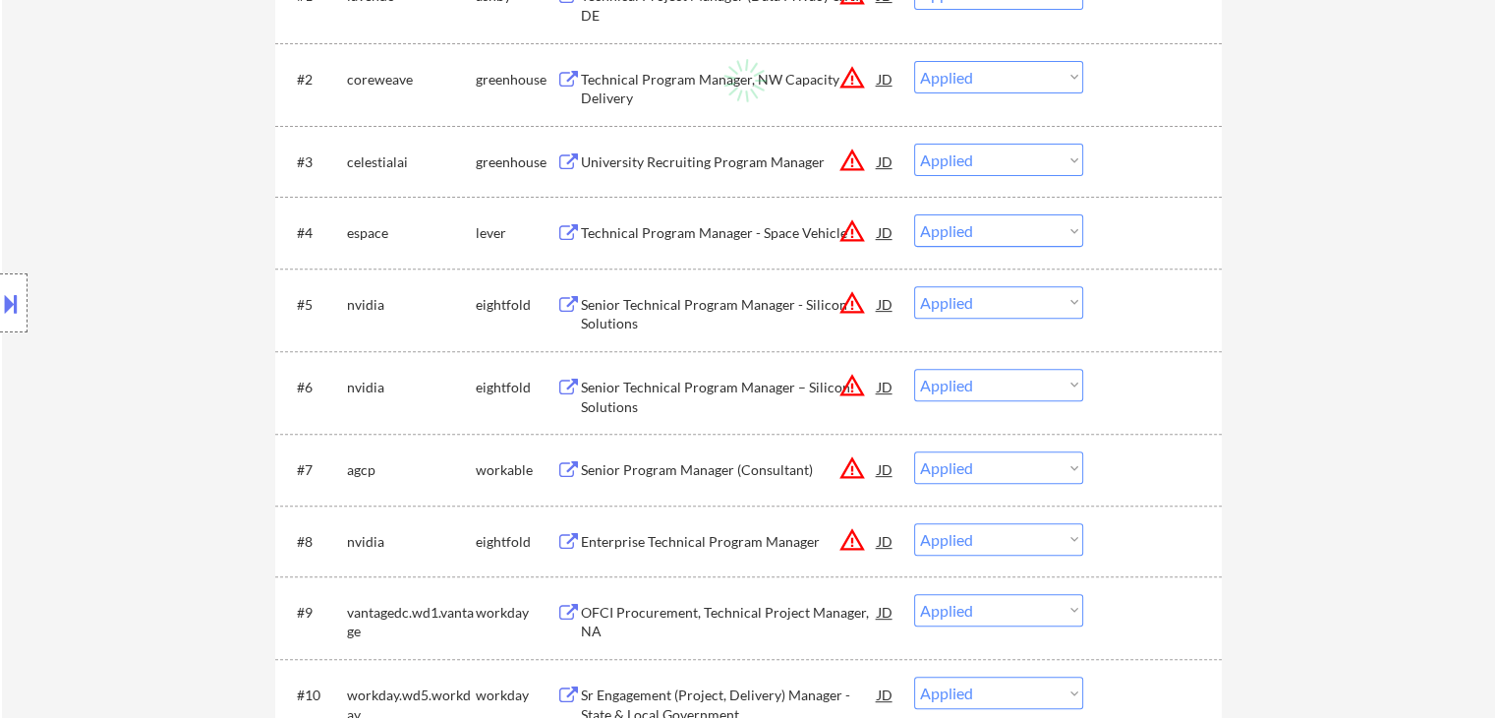
select select ""applied""
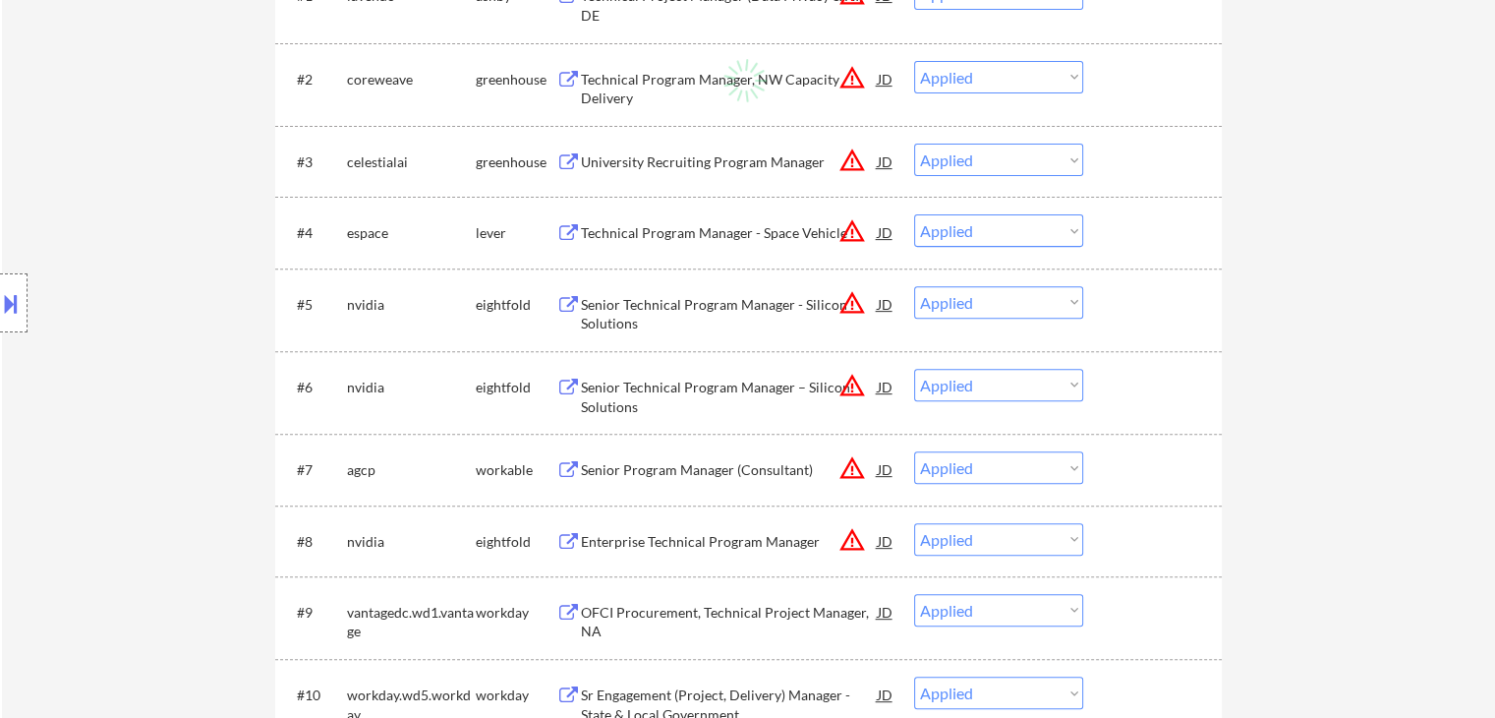
select select ""applied""
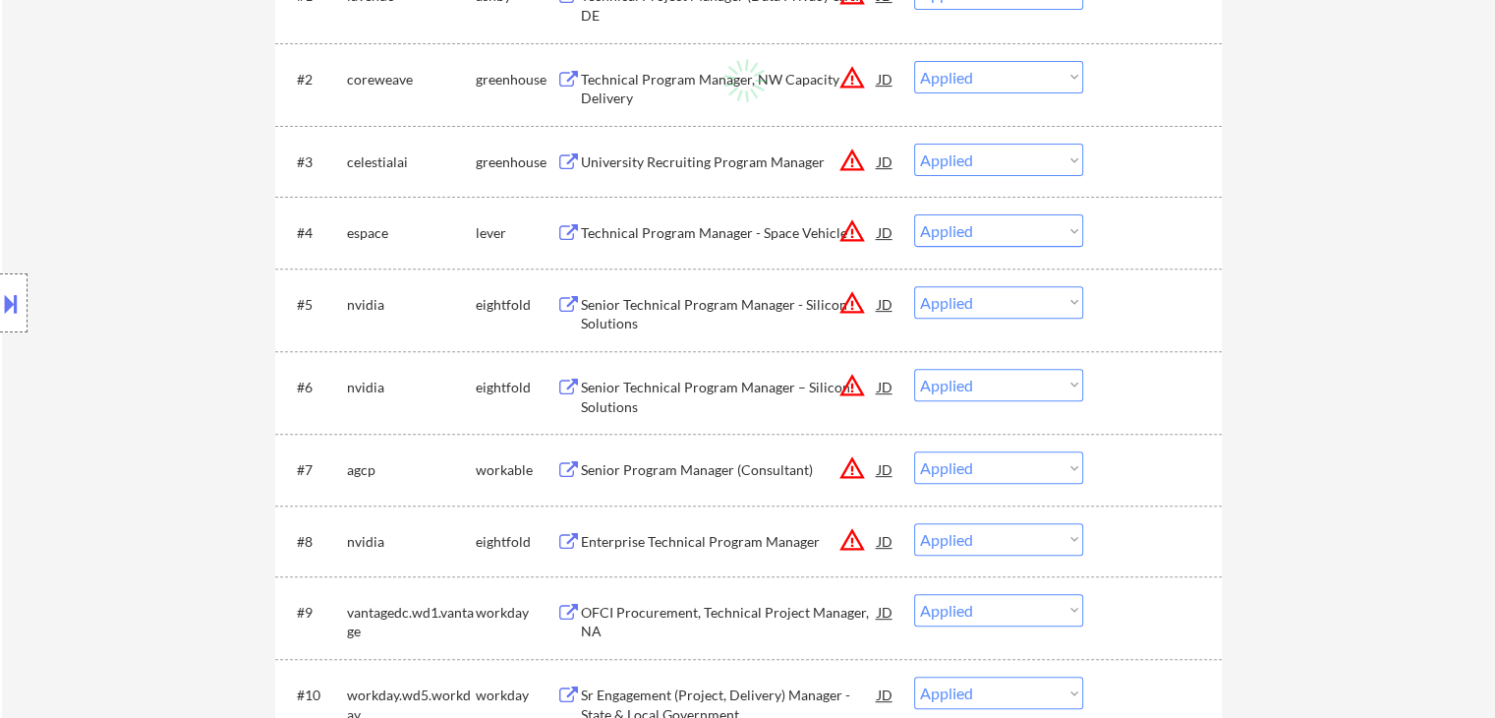
select select ""applied""
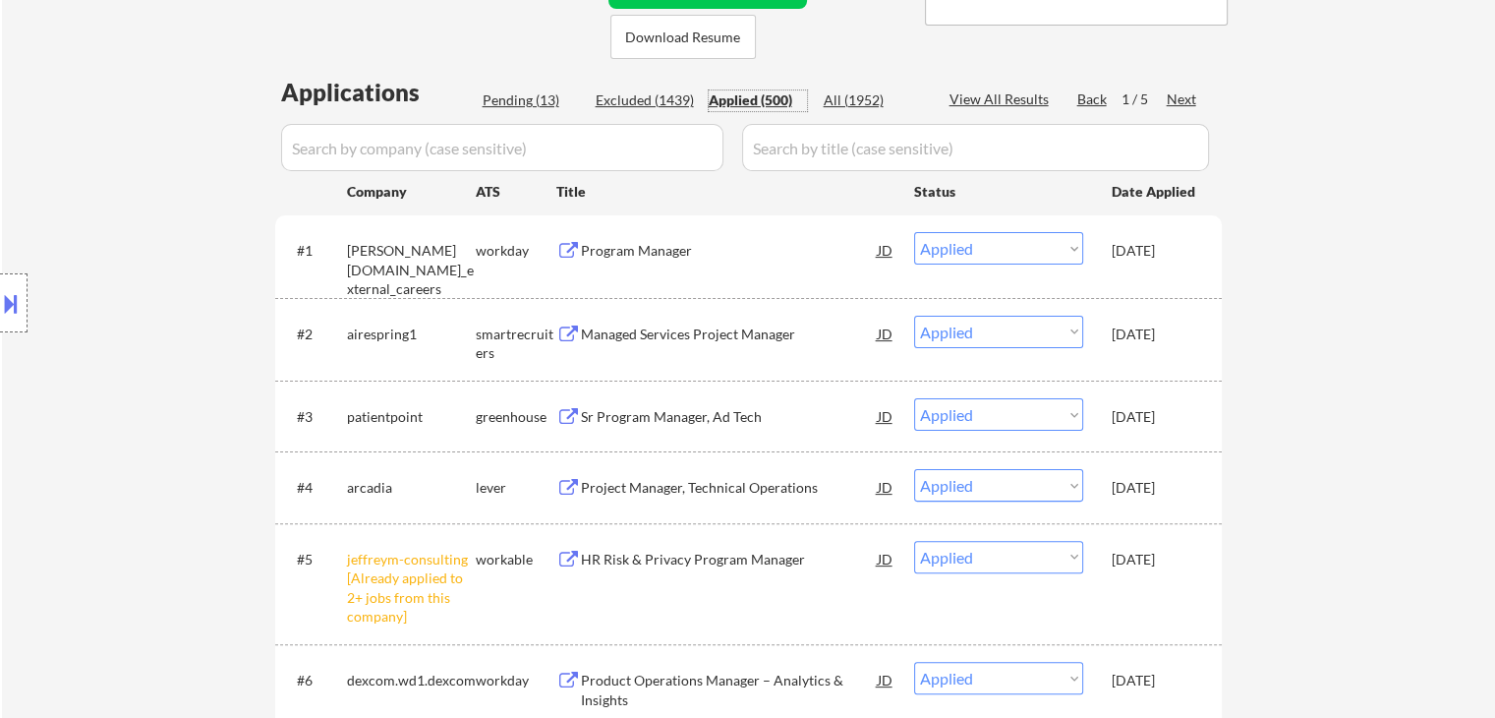
scroll to position [492, 0]
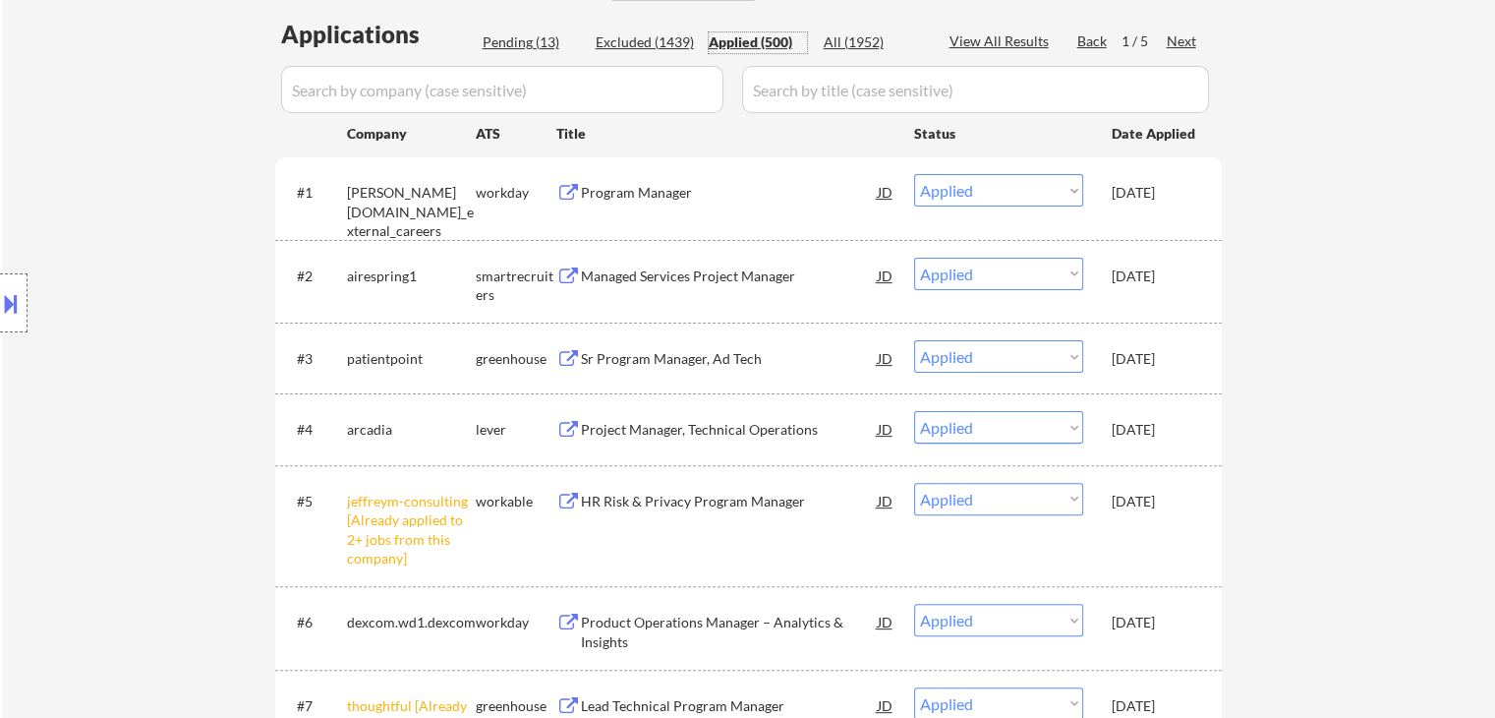
click at [400, 522] on div "jeffreym-consulting [Already applied to 2+ jobs from this company]" at bounding box center [411, 530] width 129 height 77
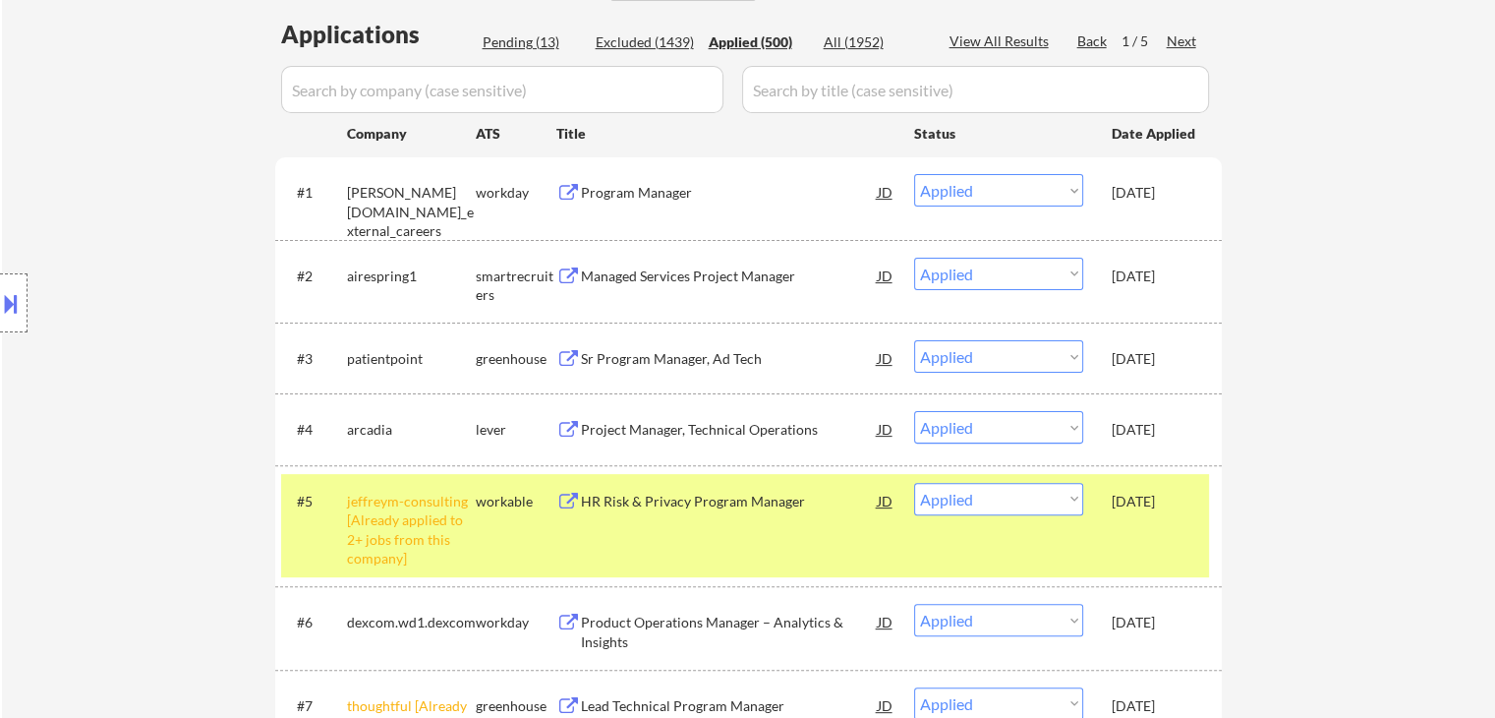
drag, startPoint x: 415, startPoint y: 521, endPoint x: 554, endPoint y: 158, distance: 388.7
click at [413, 513] on div "jeffreym-consulting [Already applied to 2+ jobs from this company]" at bounding box center [411, 530] width 129 height 77
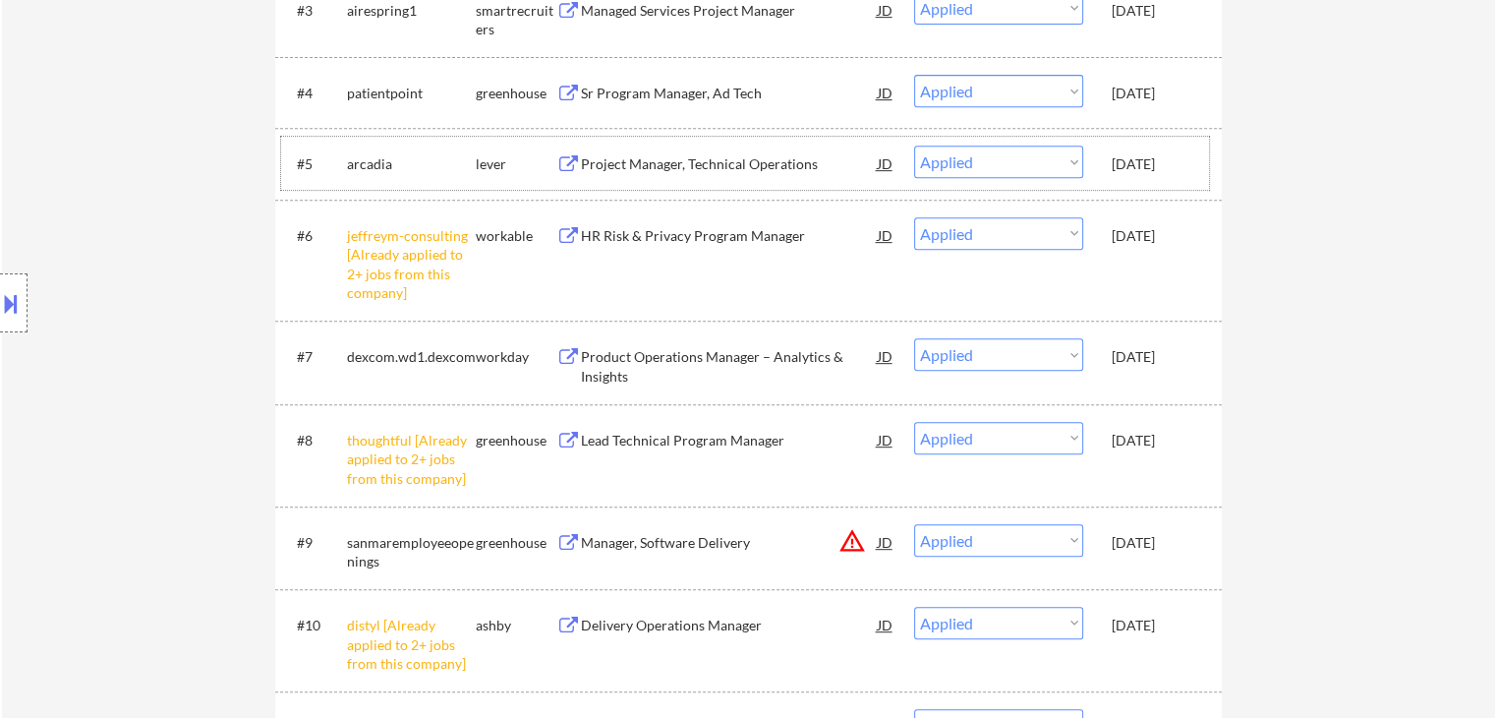
scroll to position [885, 0]
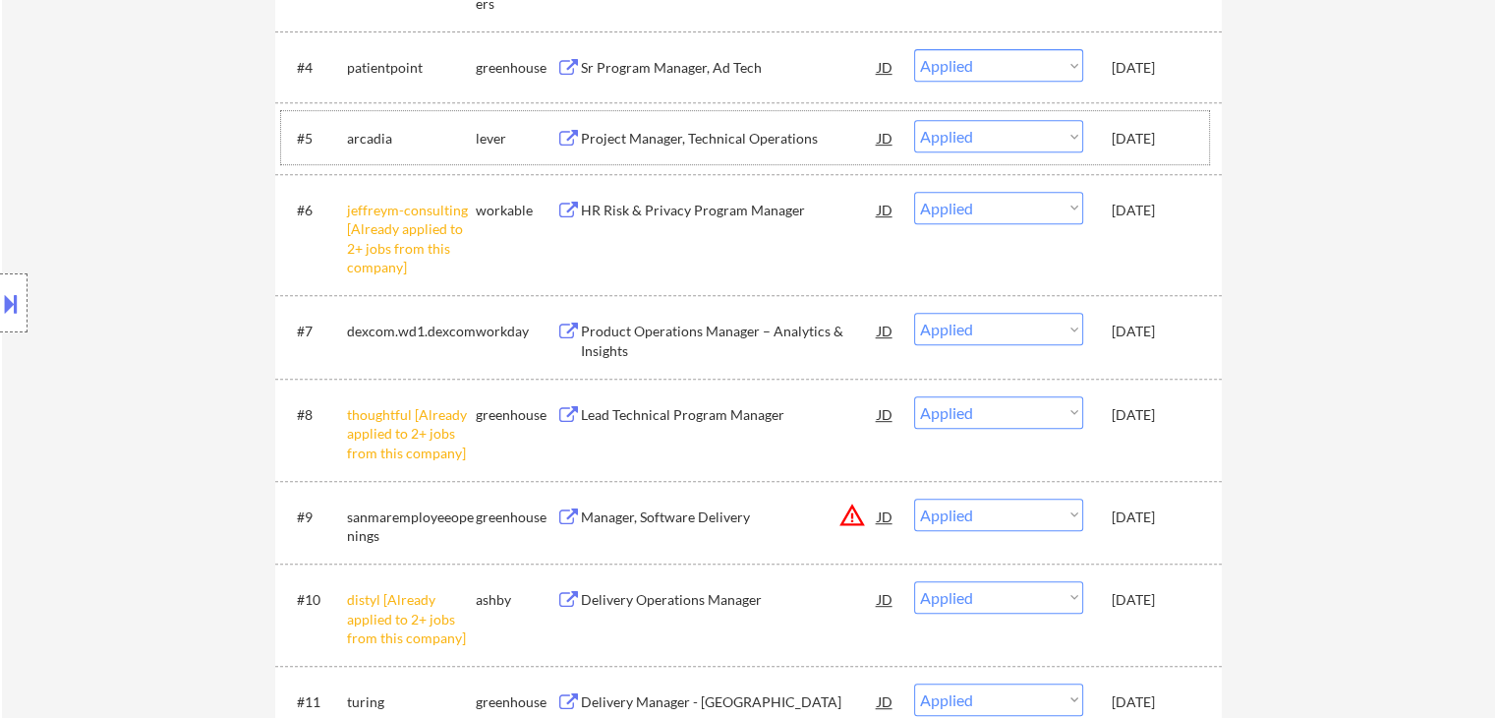
click at [1178, 137] on div "Sep 23, 2025" at bounding box center [1155, 139] width 87 height 20
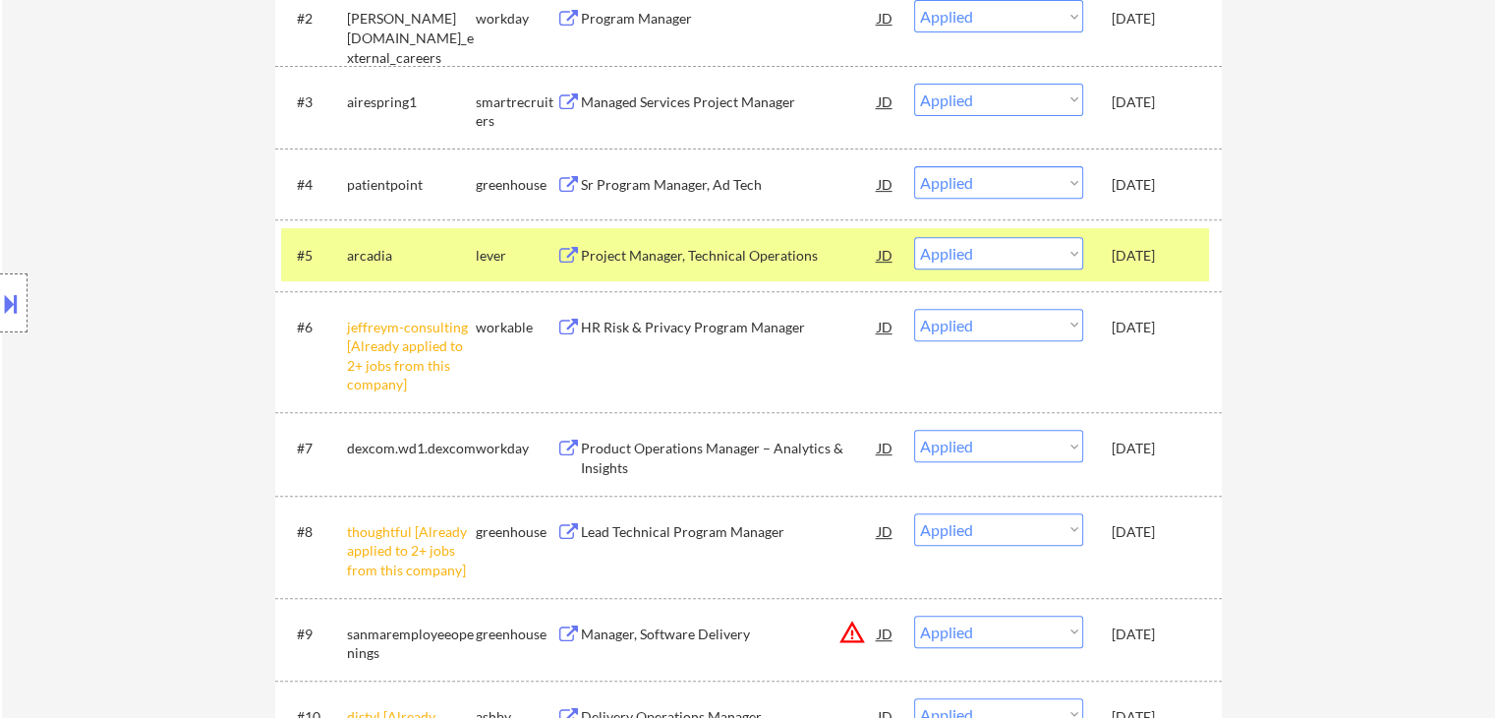
scroll to position [590, 0]
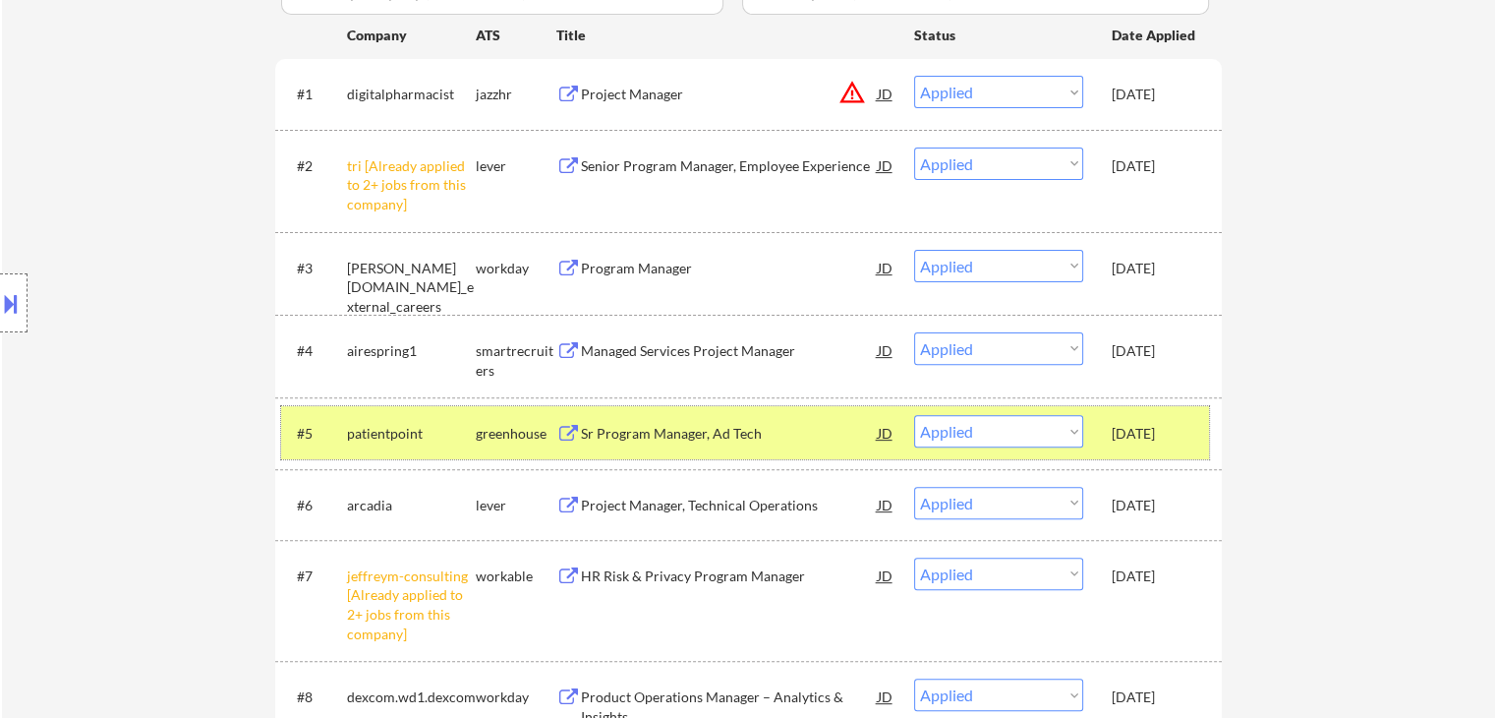
drag, startPoint x: 1178, startPoint y: 489, endPoint x: 1136, endPoint y: 485, distance: 41.5
click at [1177, 487] on div "Sep 23, 2025" at bounding box center [1155, 504] width 87 height 35
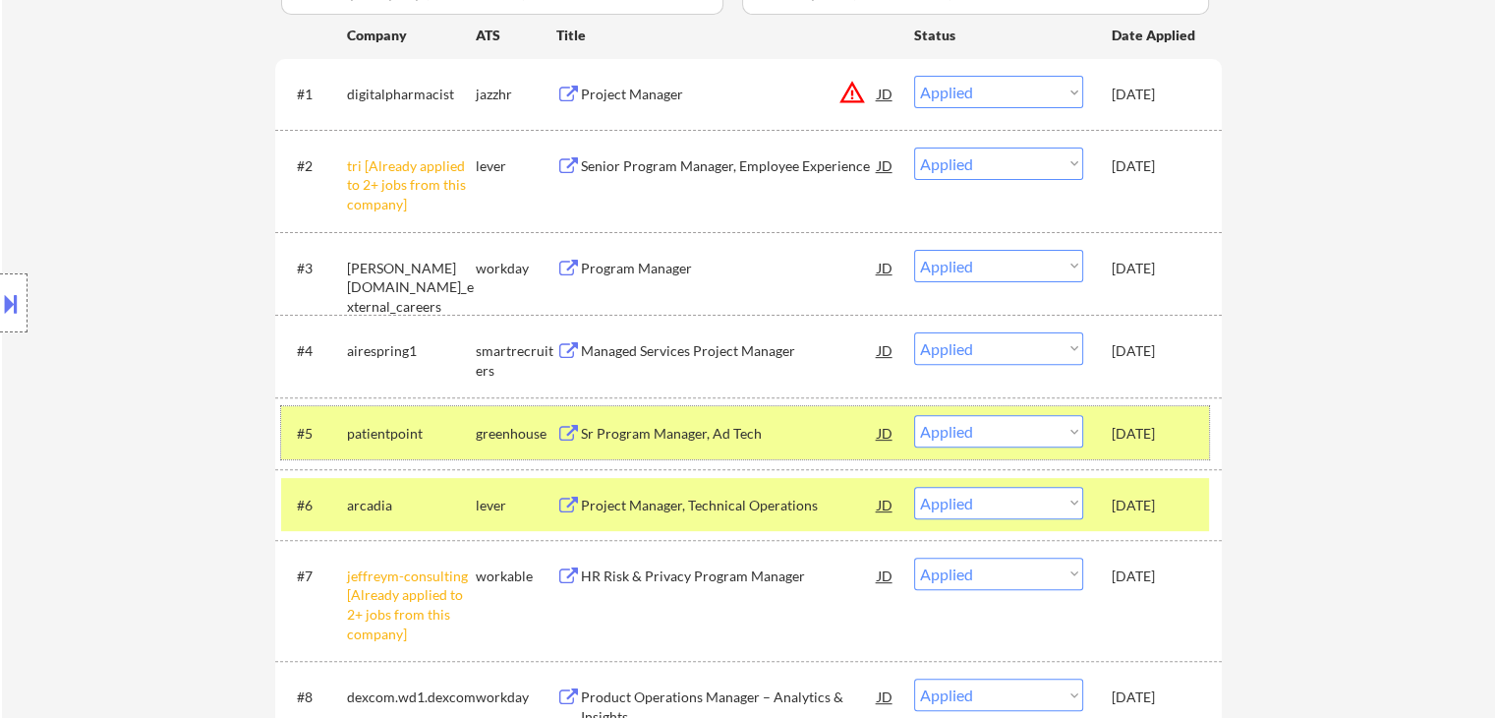
click at [523, 424] on div "greenhouse" at bounding box center [516, 434] width 81 height 20
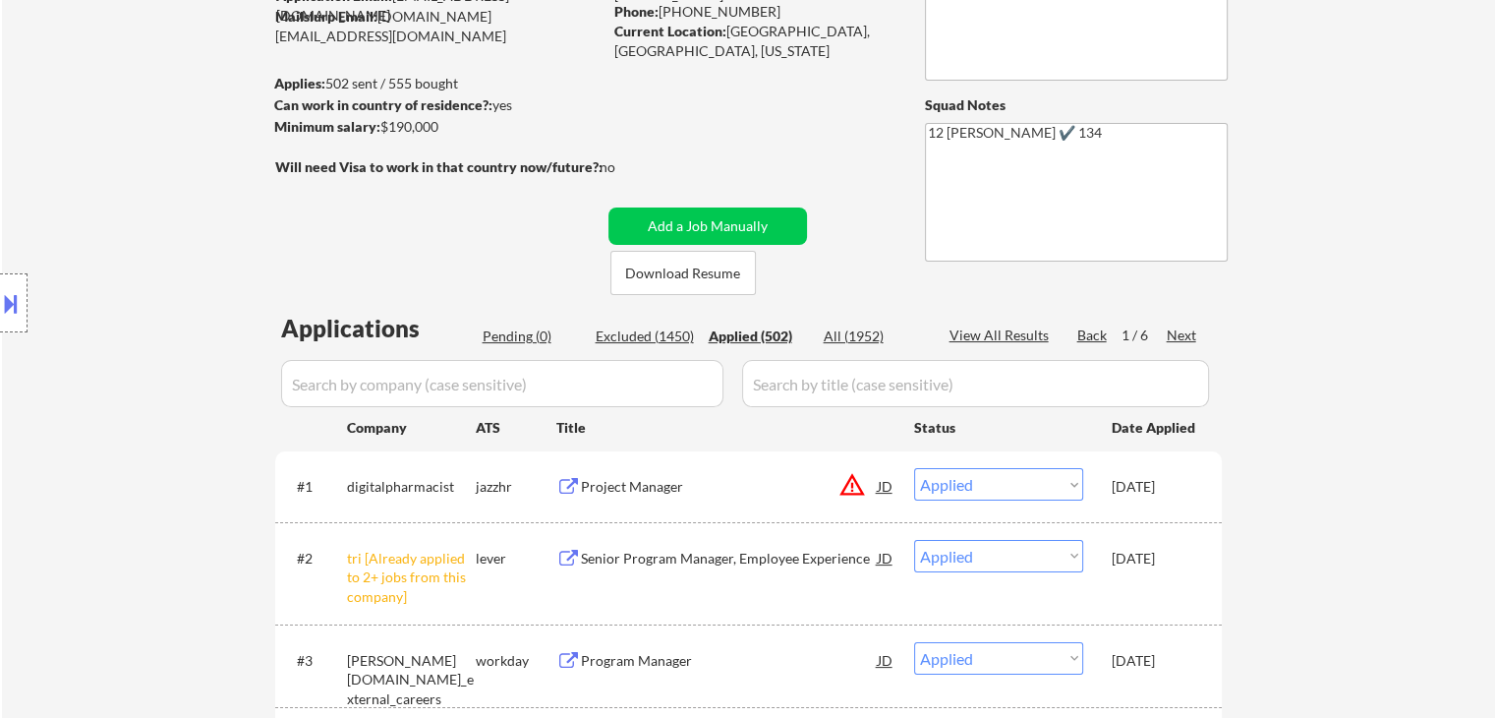
scroll to position [197, 0]
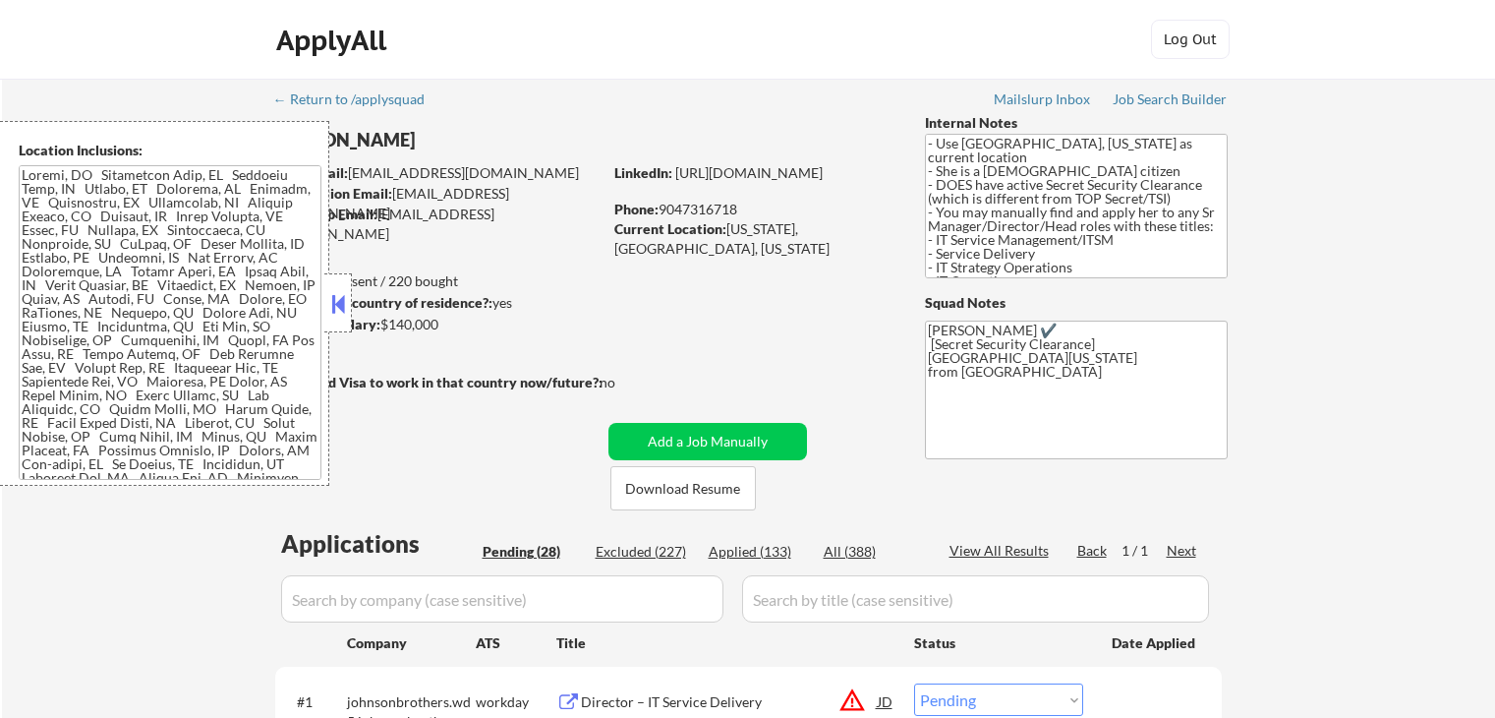
select select ""pending""
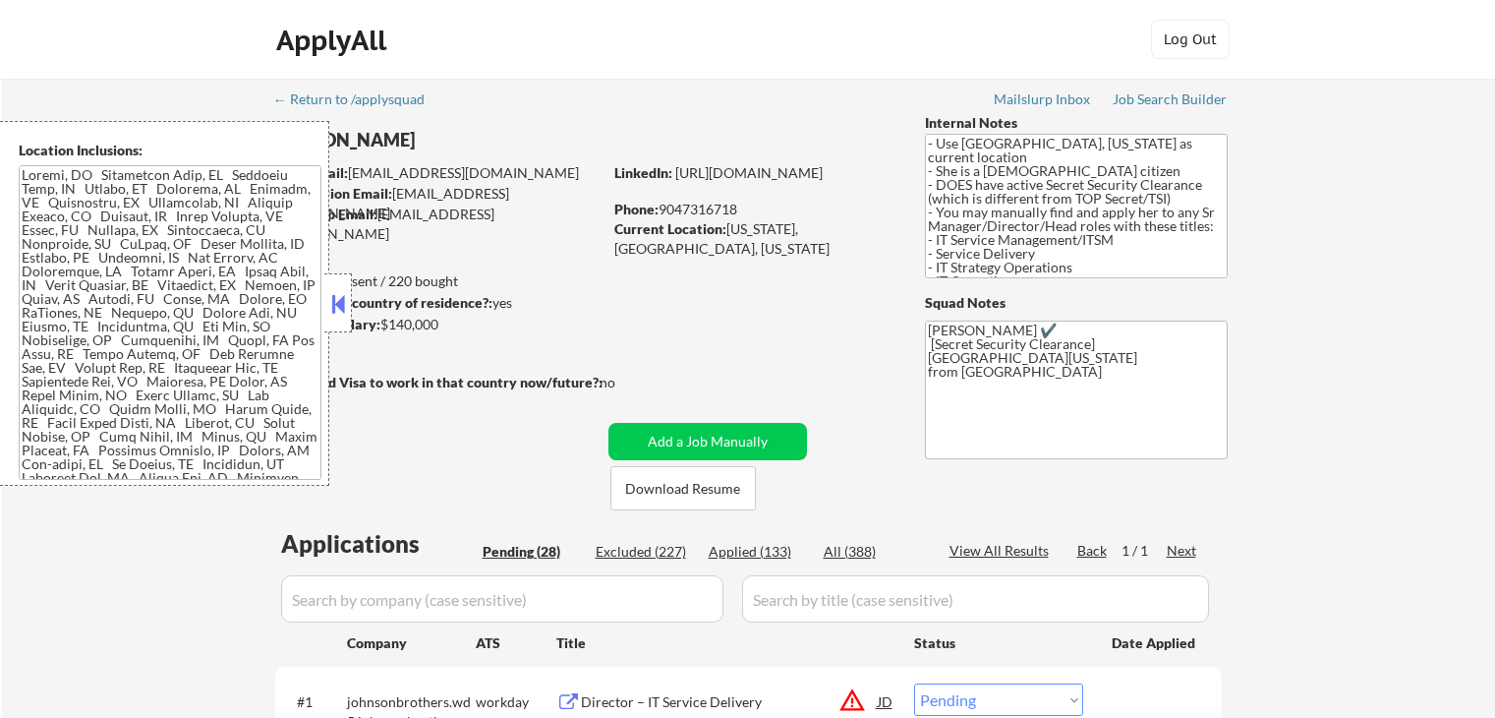
select select ""pending""
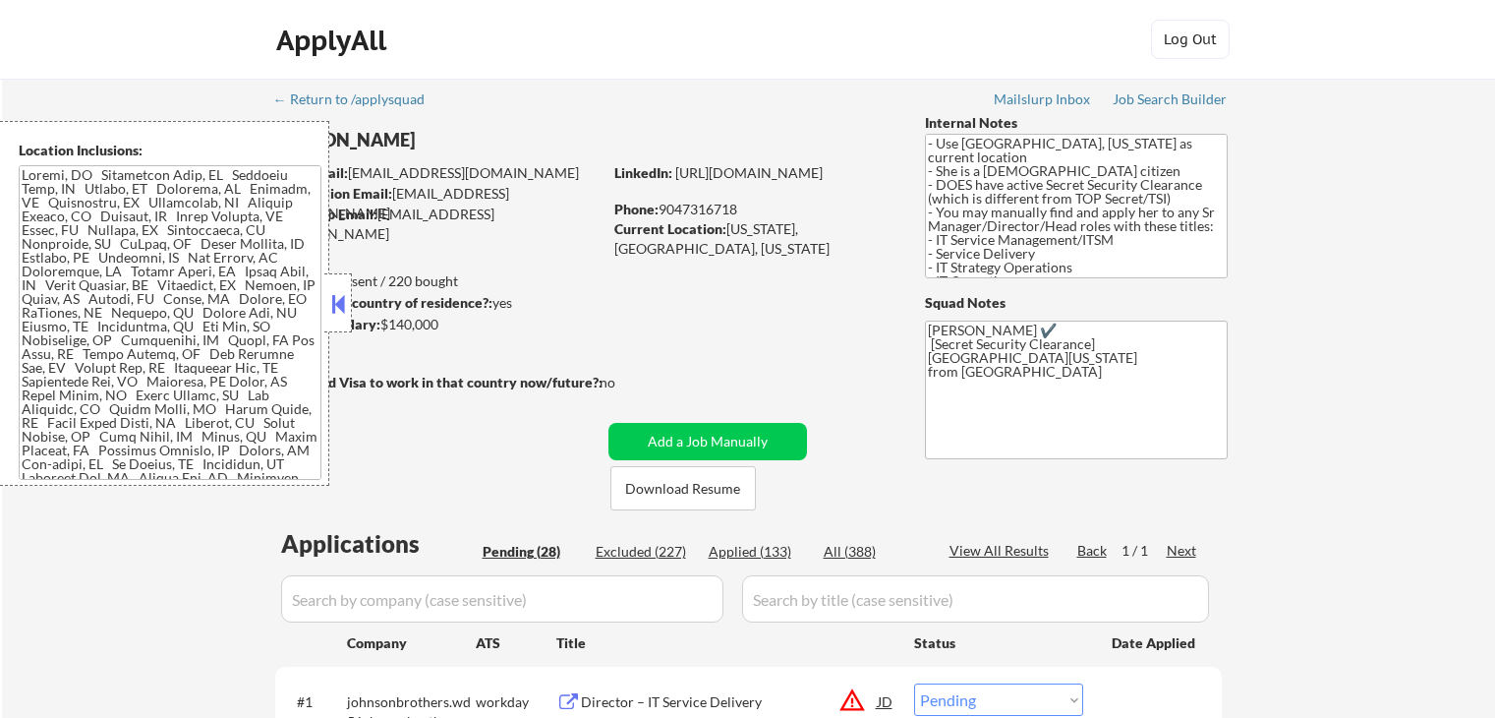
select select ""pending""
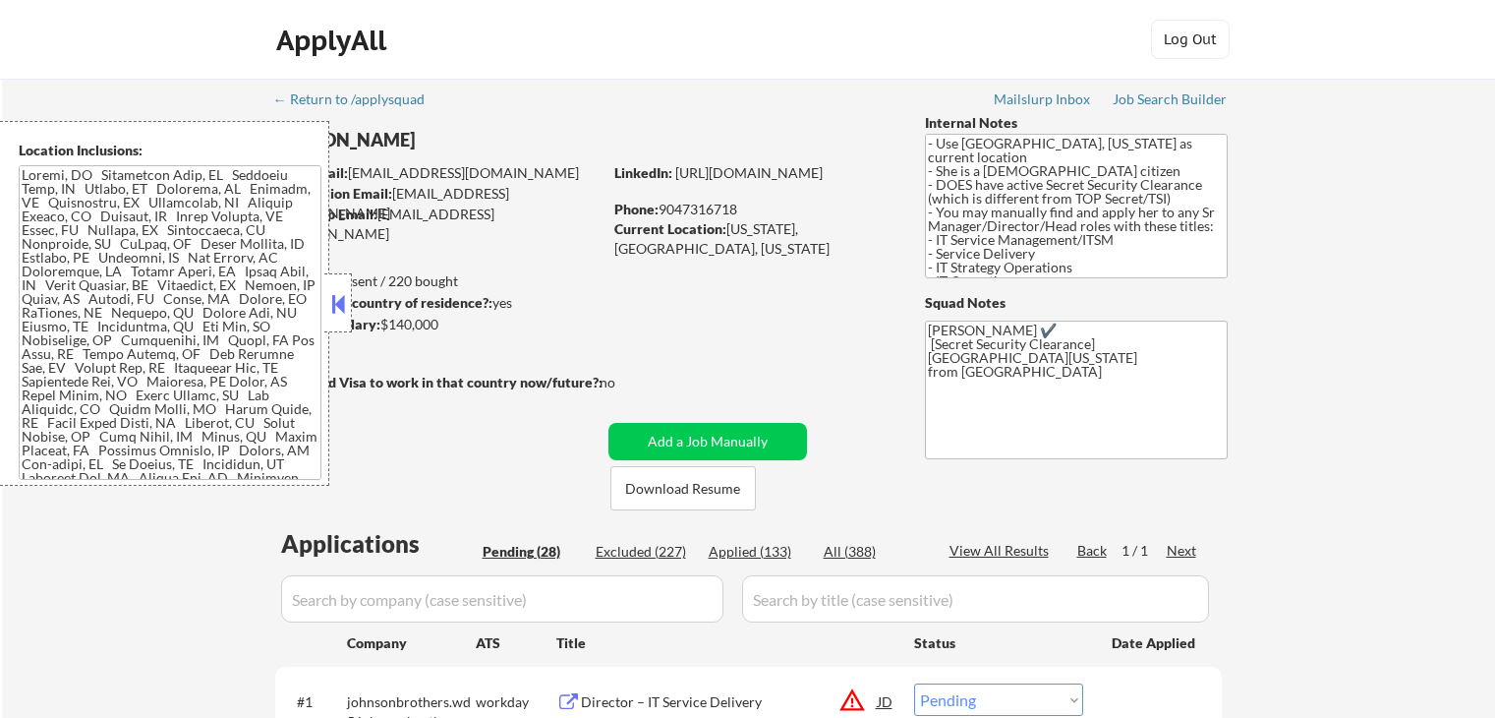
select select ""pending""
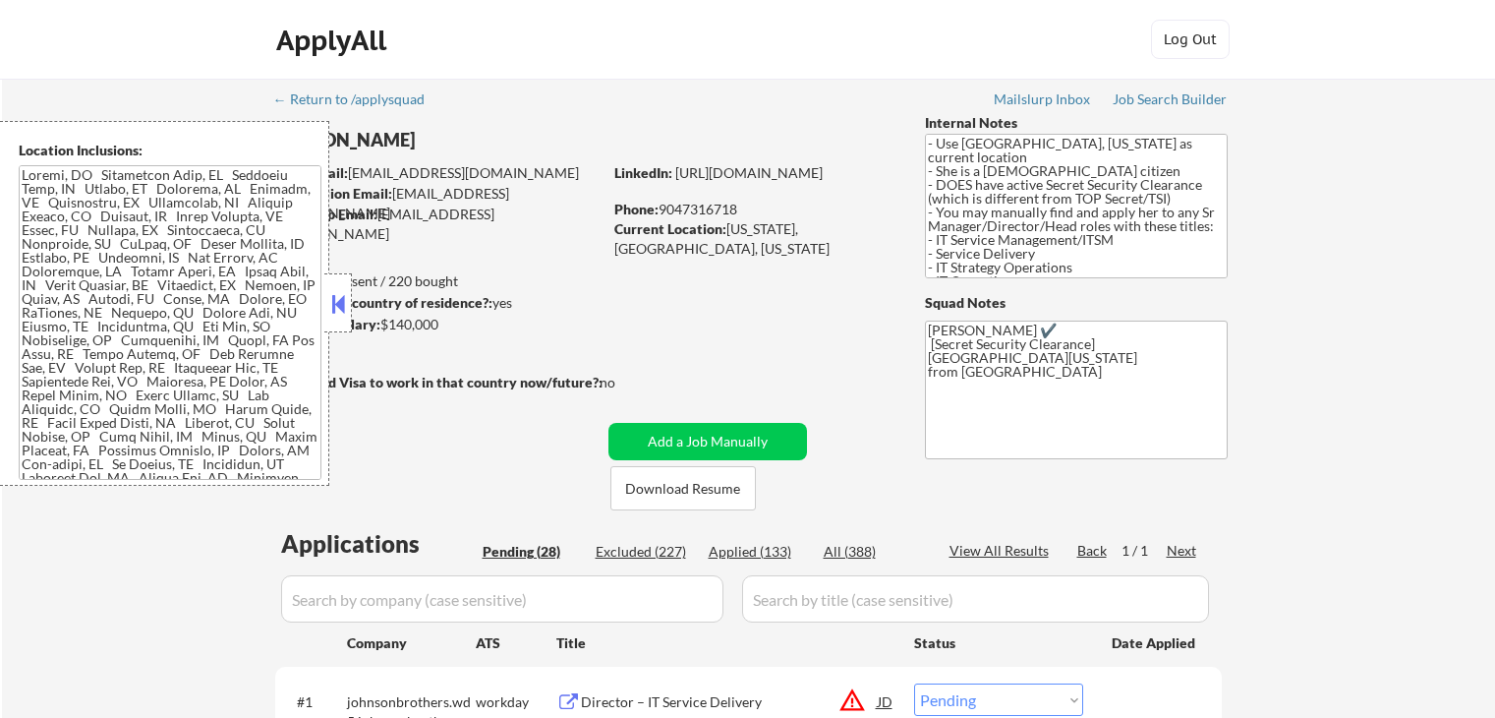
select select ""pending""
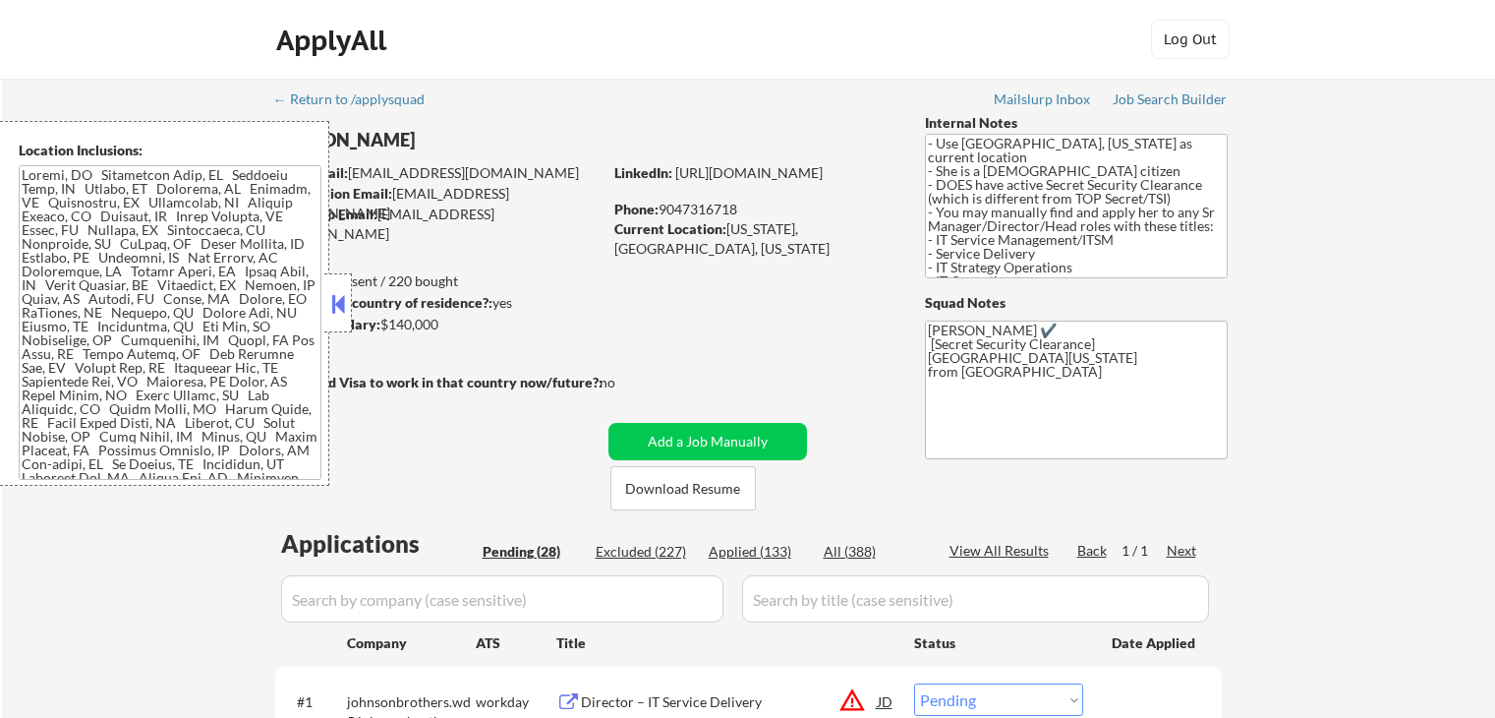
select select ""pending""
click at [339, 300] on button at bounding box center [338, 303] width 22 height 29
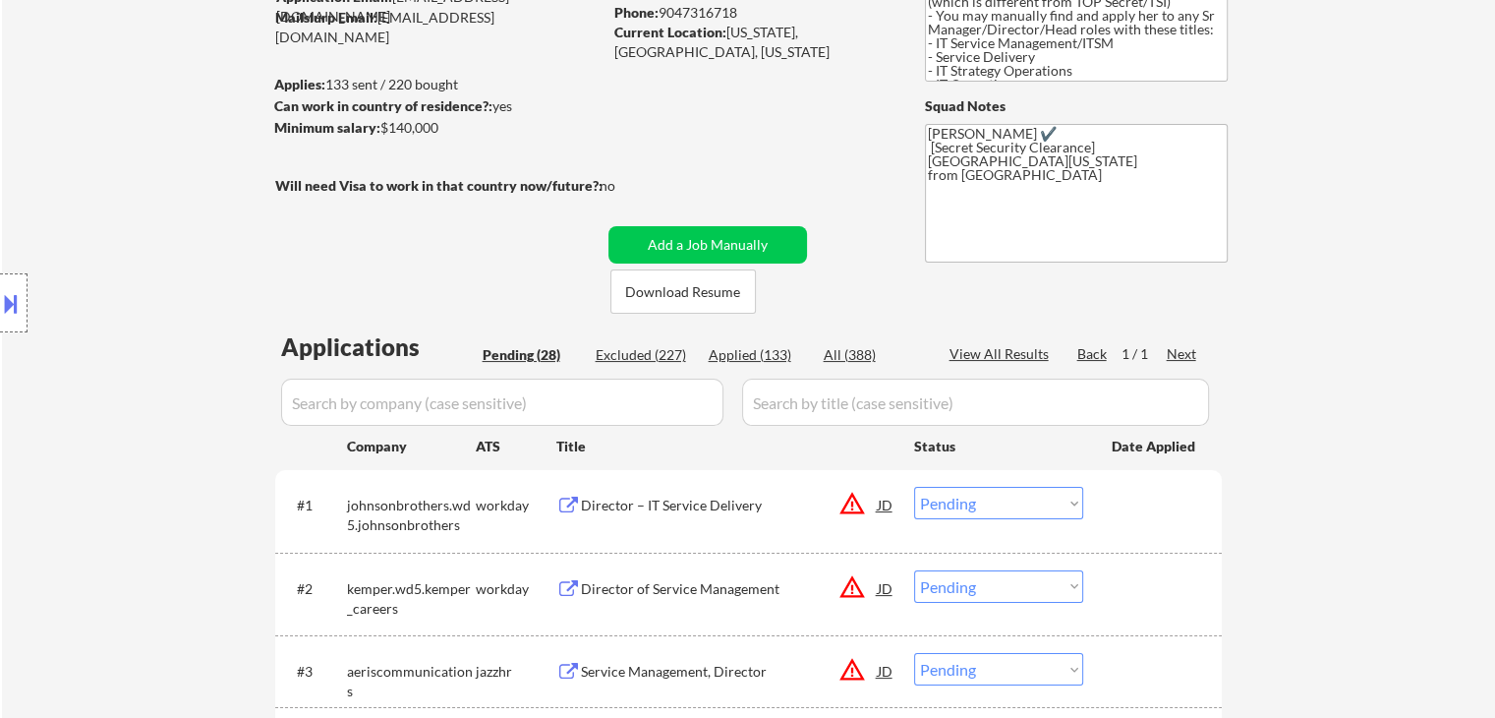
scroll to position [295, 0]
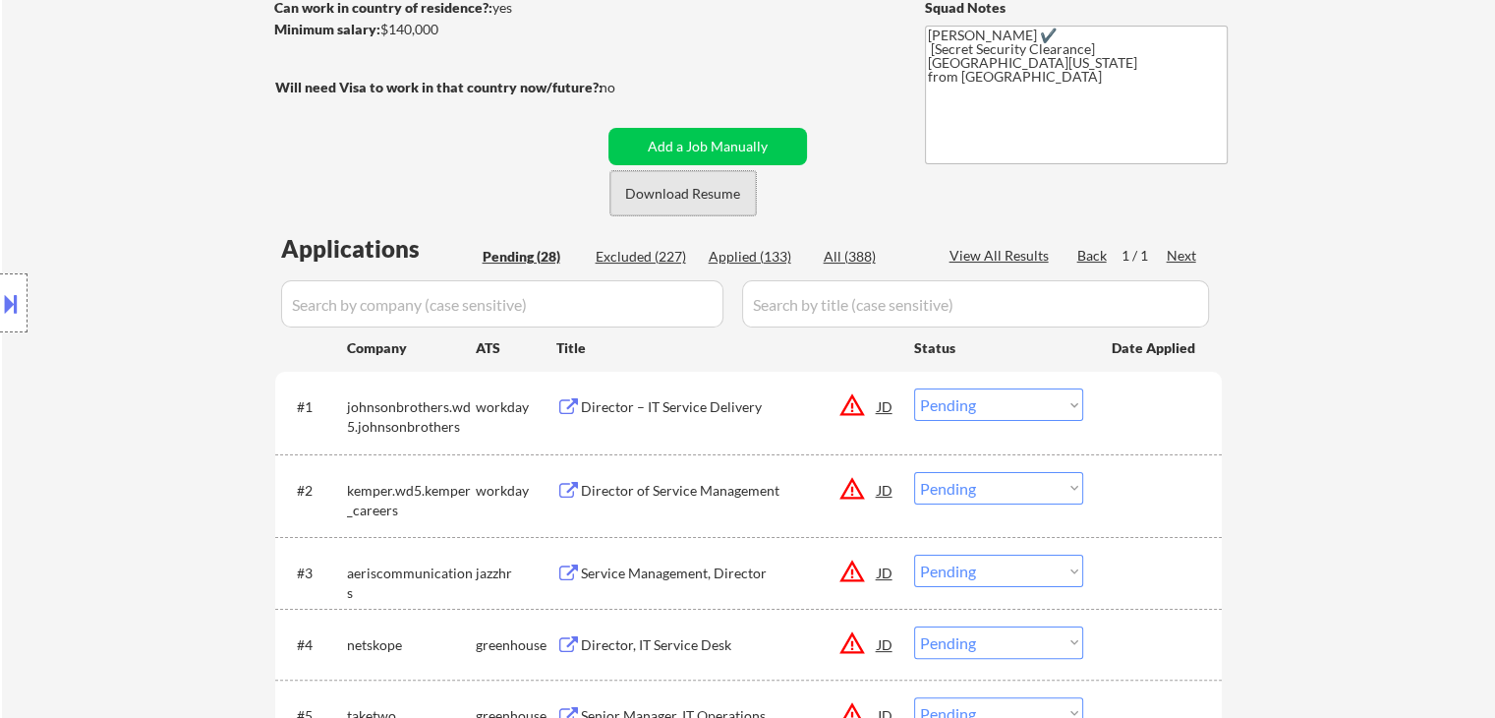
click at [672, 187] on button "Download Resume" at bounding box center [682, 193] width 145 height 44
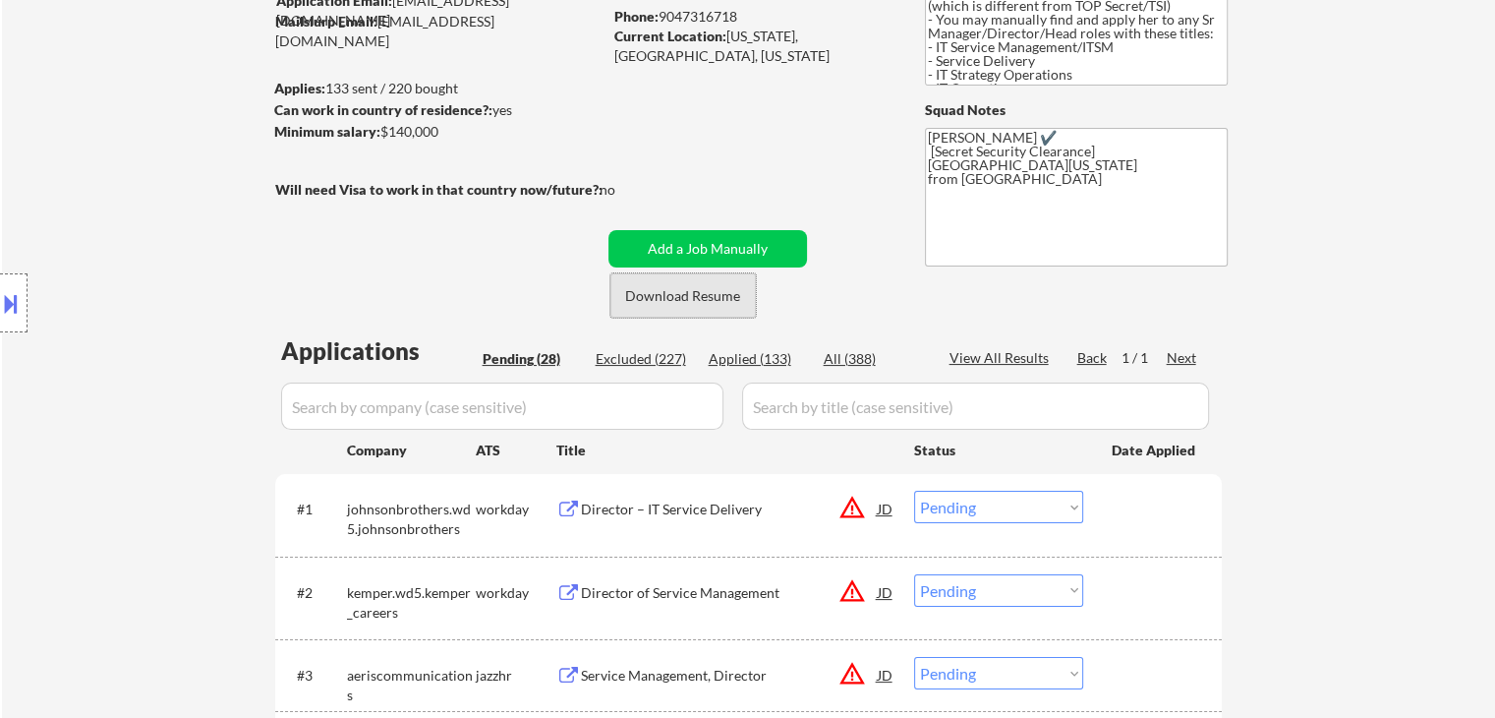
scroll to position [98, 0]
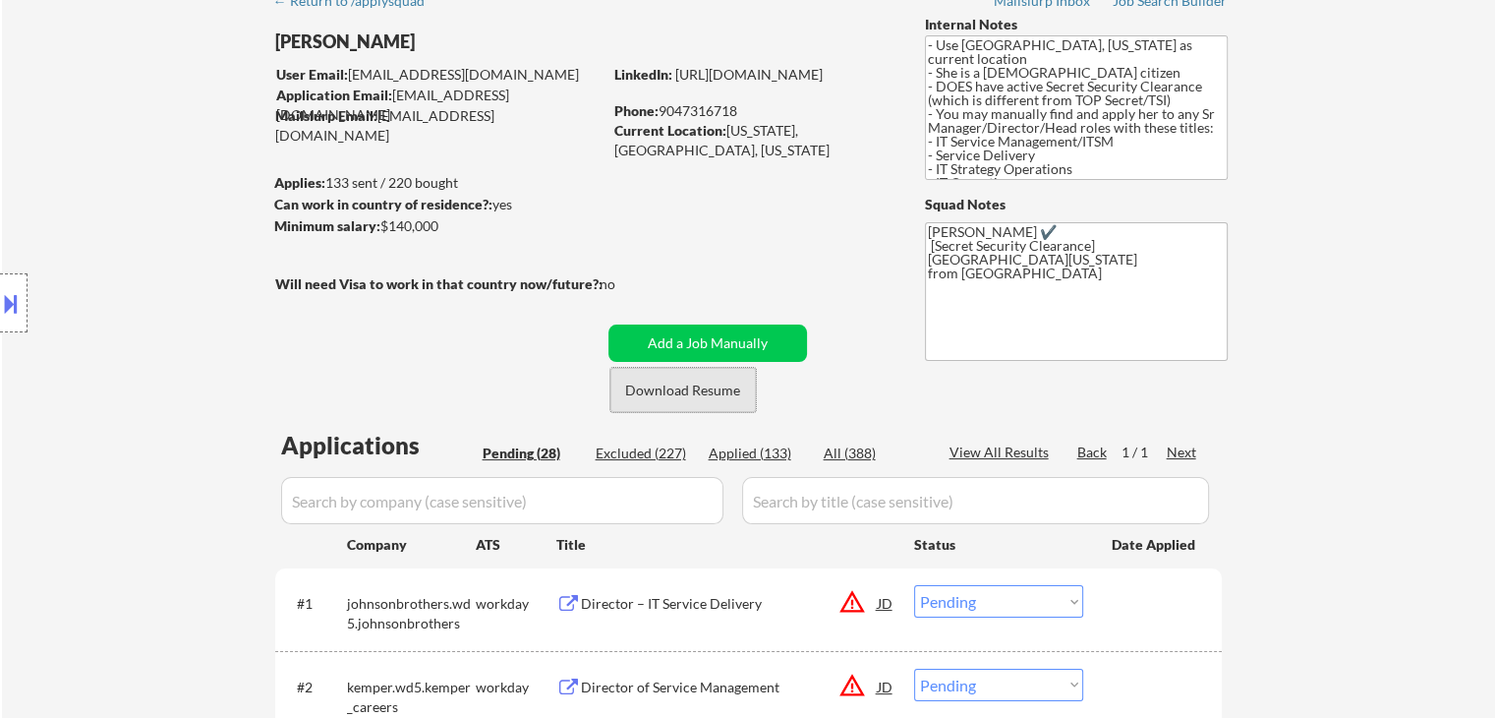
click at [690, 406] on button "Download Resume" at bounding box center [682, 390] width 145 height 44
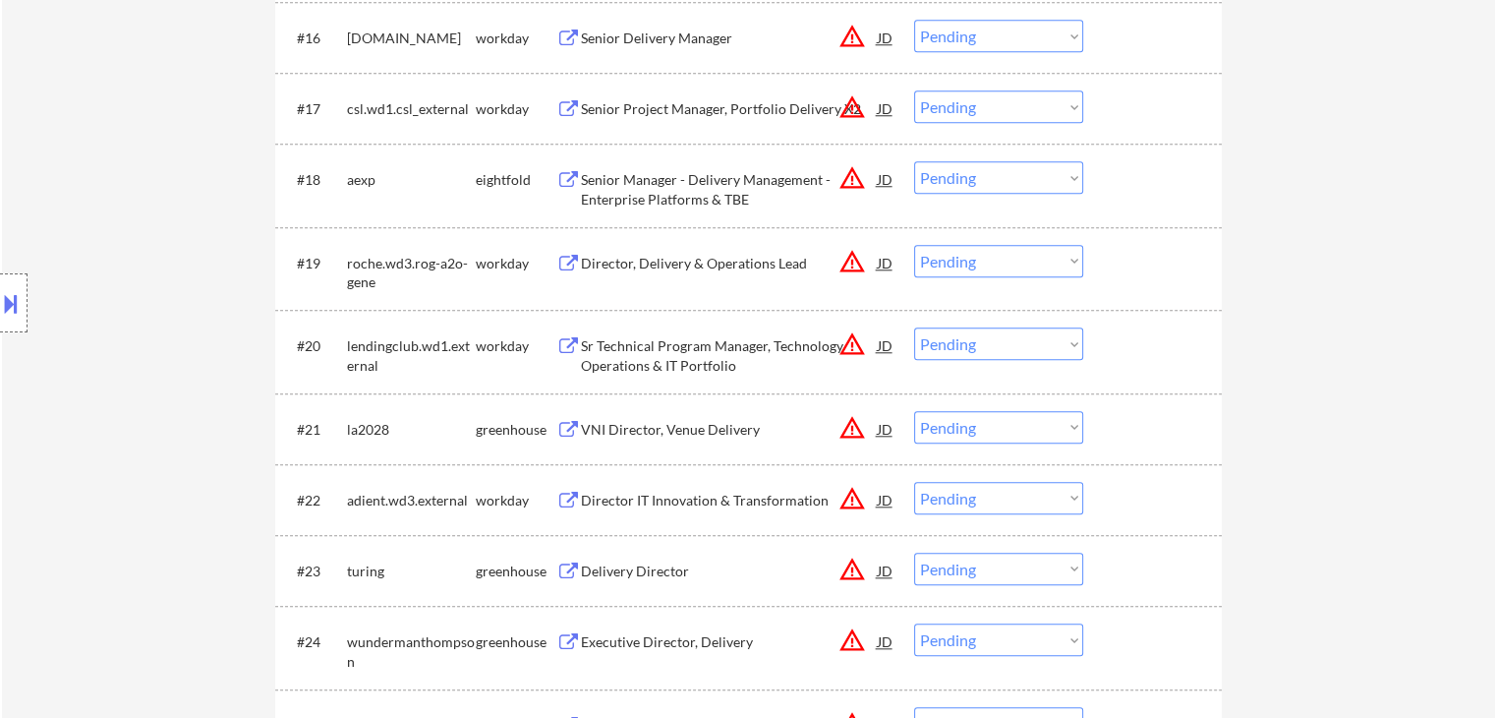
scroll to position [1475, 0]
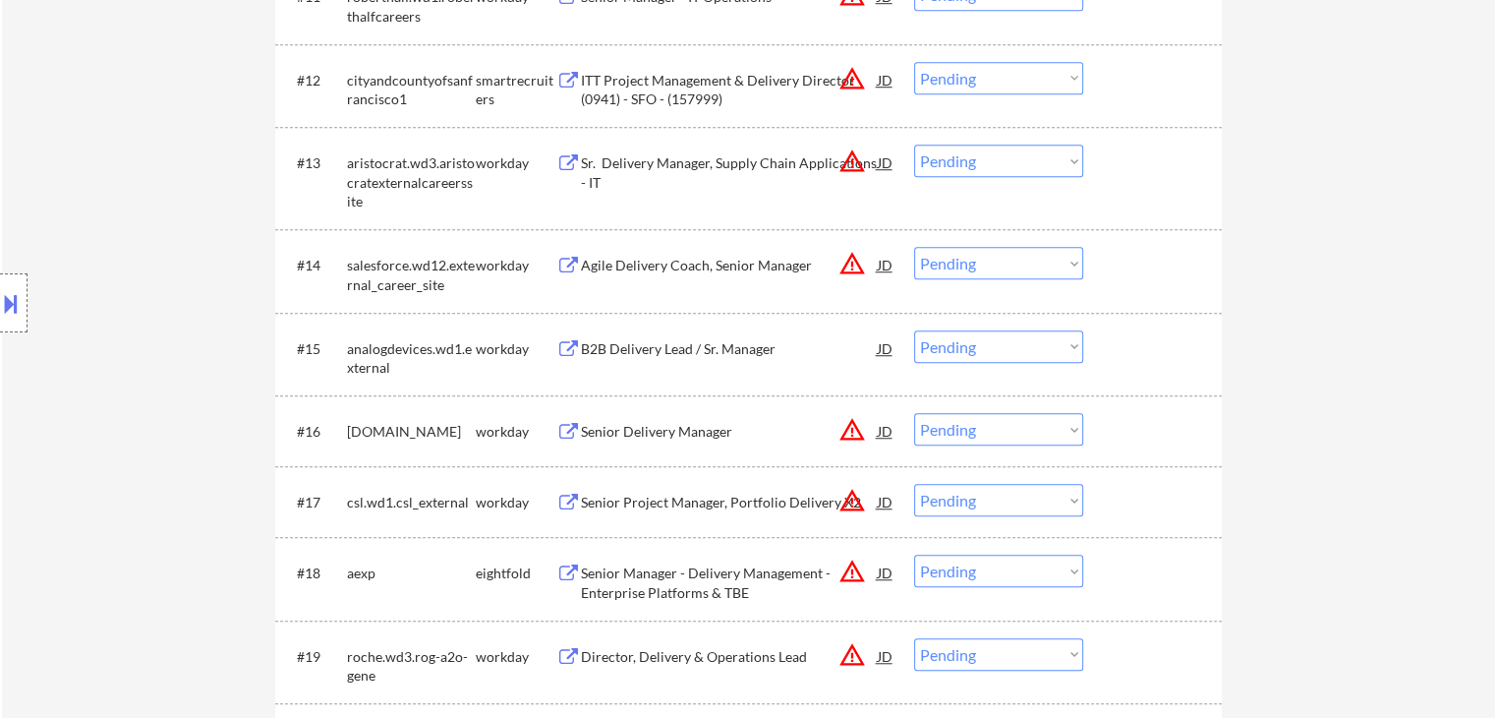
click at [673, 343] on div "B2B Delivery Lead / Sr. Manager" at bounding box center [729, 349] width 297 height 20
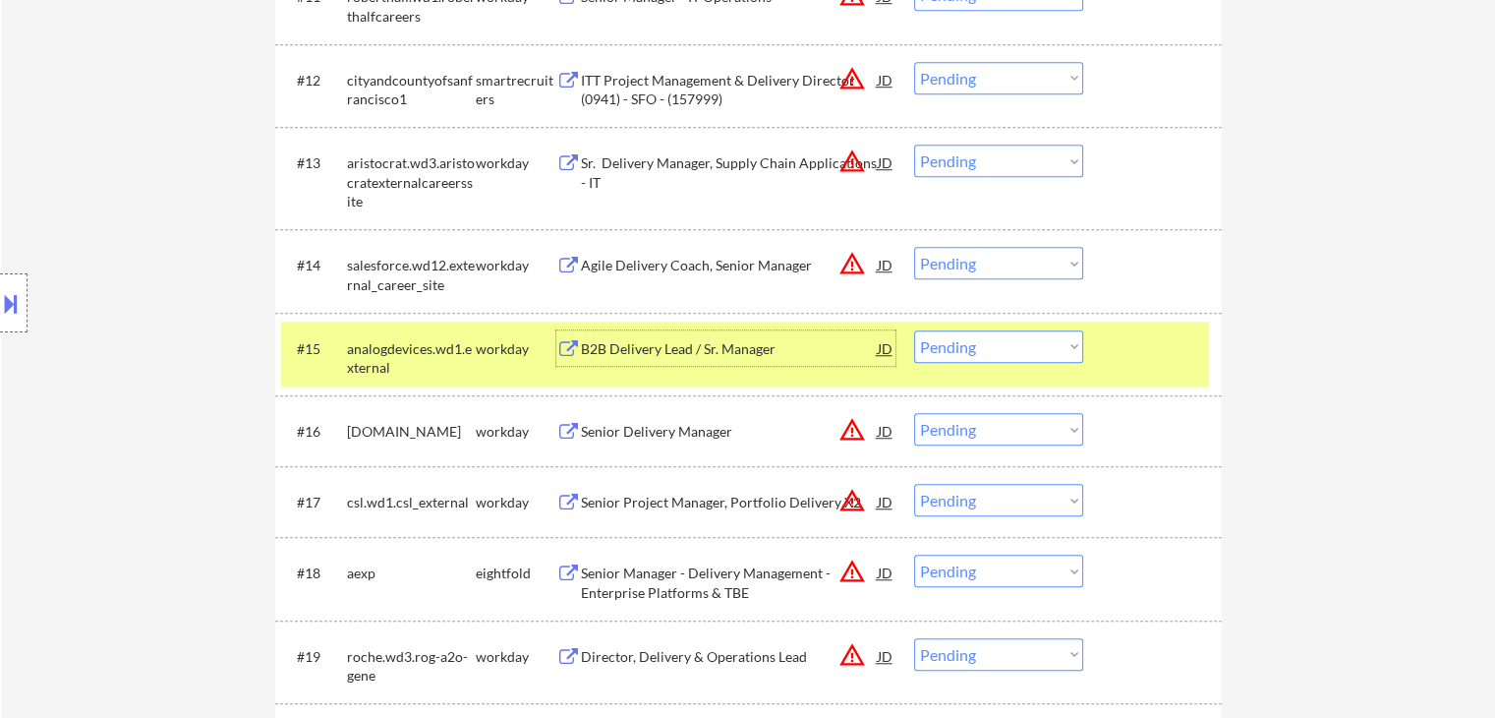
click at [983, 349] on select "Choose an option... Pending Applied Excluded (Questions) Excluded (Expired) Exc…" at bounding box center [998, 346] width 169 height 32
click at [914, 330] on select "Choose an option... Pending Applied Excluded (Questions) Excluded (Expired) Exc…" at bounding box center [998, 346] width 169 height 32
select select ""pending""
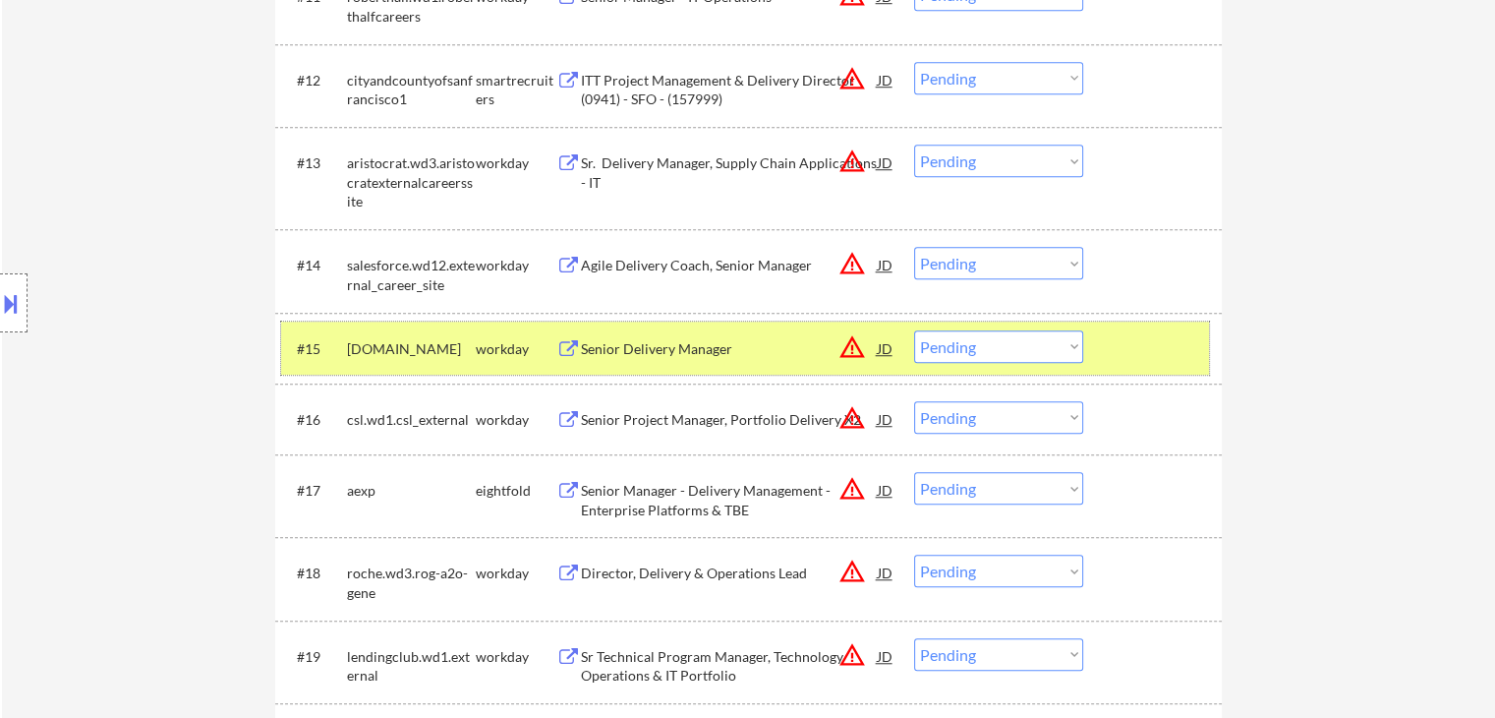
click at [488, 345] on div "workday" at bounding box center [516, 349] width 81 height 20
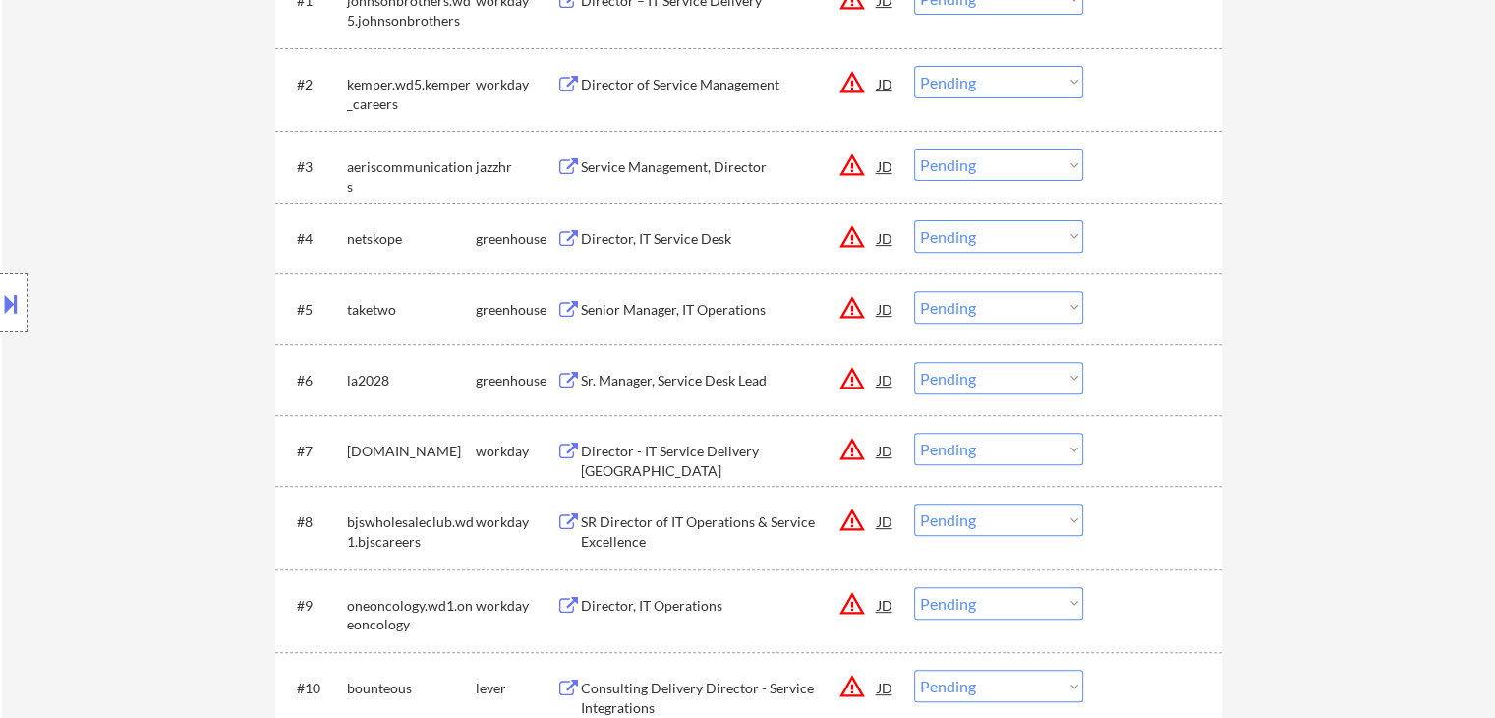
scroll to position [393, 0]
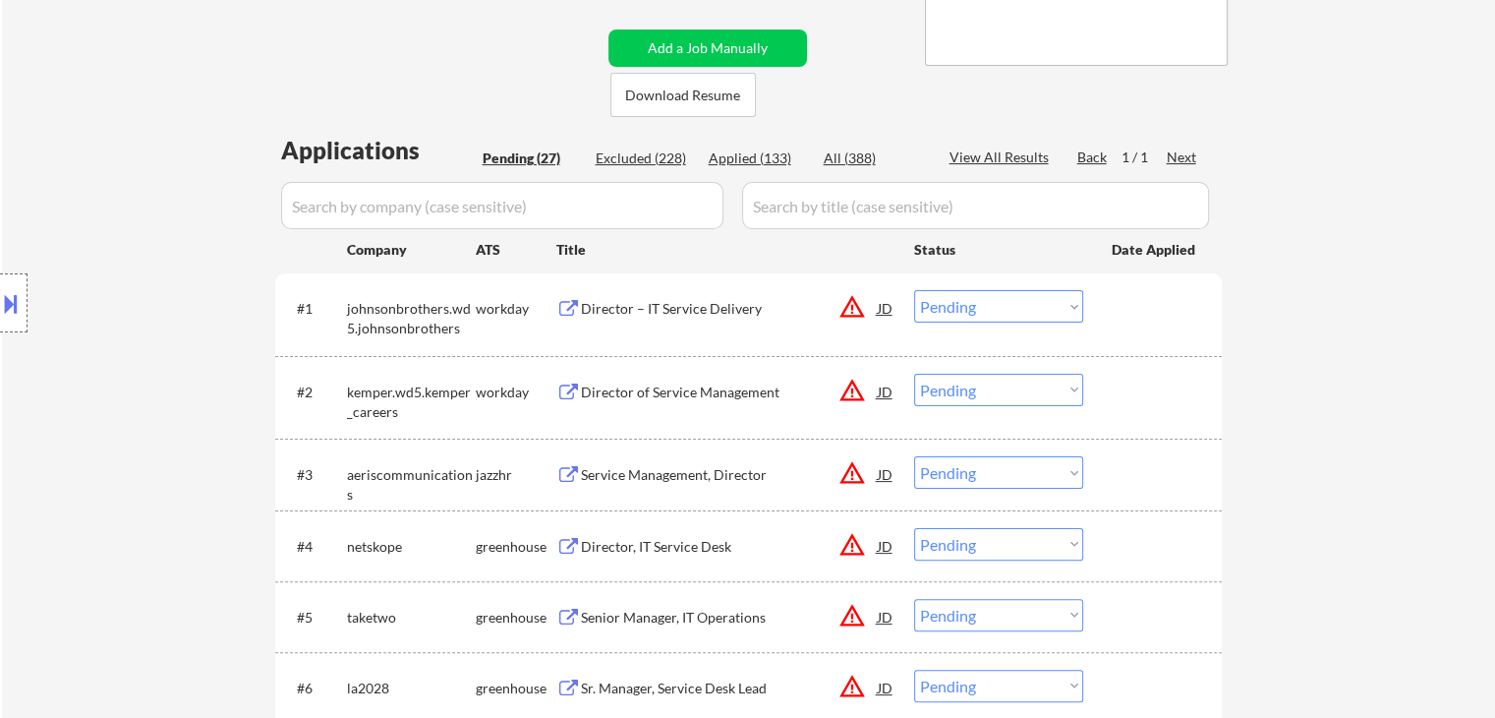
click at [653, 303] on div "Director – IT Service Delivery" at bounding box center [729, 309] width 297 height 20
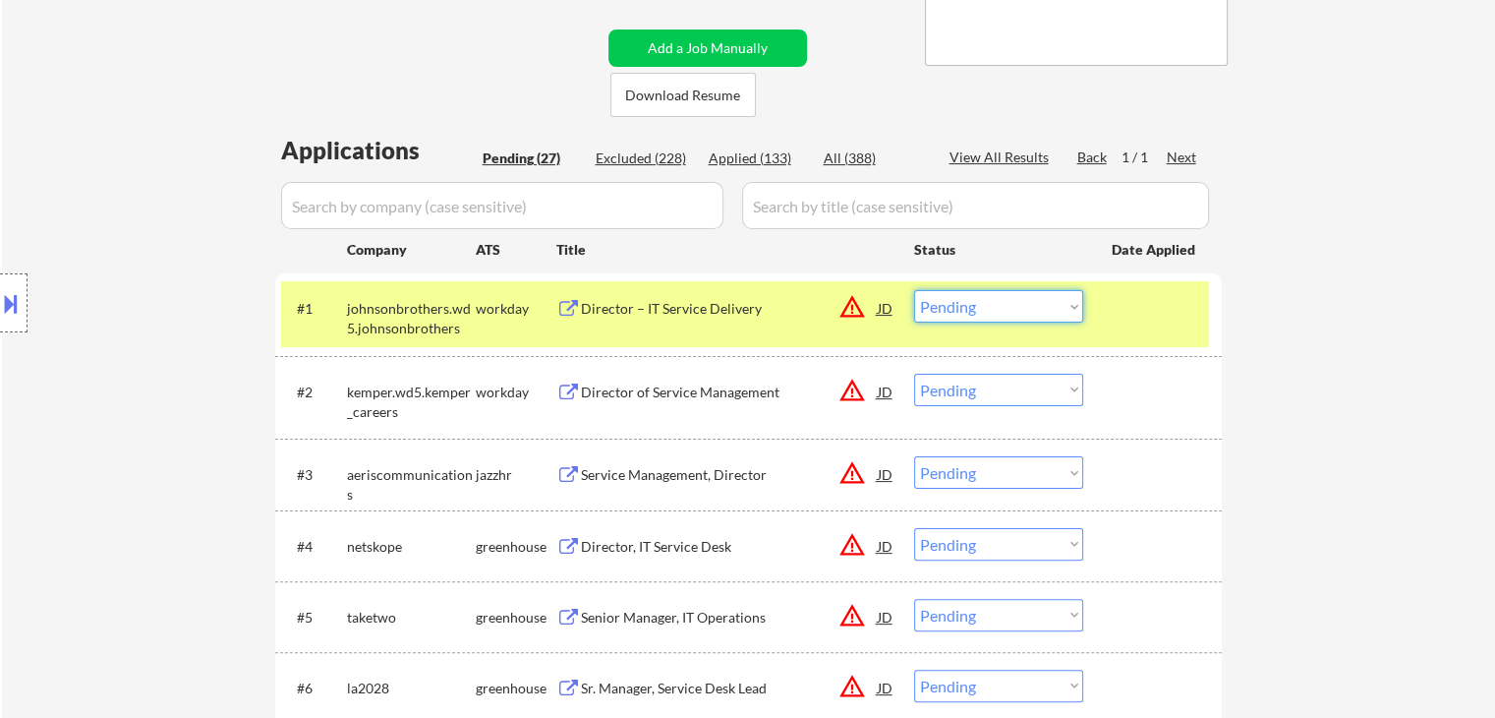
drag, startPoint x: 948, startPoint y: 308, endPoint x: 967, endPoint y: 320, distance: 23.4
click at [950, 308] on select "Choose an option... Pending Applied Excluded (Questions) Excluded (Expired) Exc…" at bounding box center [998, 306] width 169 height 32
click at [914, 290] on select "Choose an option... Pending Applied Excluded (Questions) Excluded (Expired) Exc…" at bounding box center [998, 306] width 169 height 32
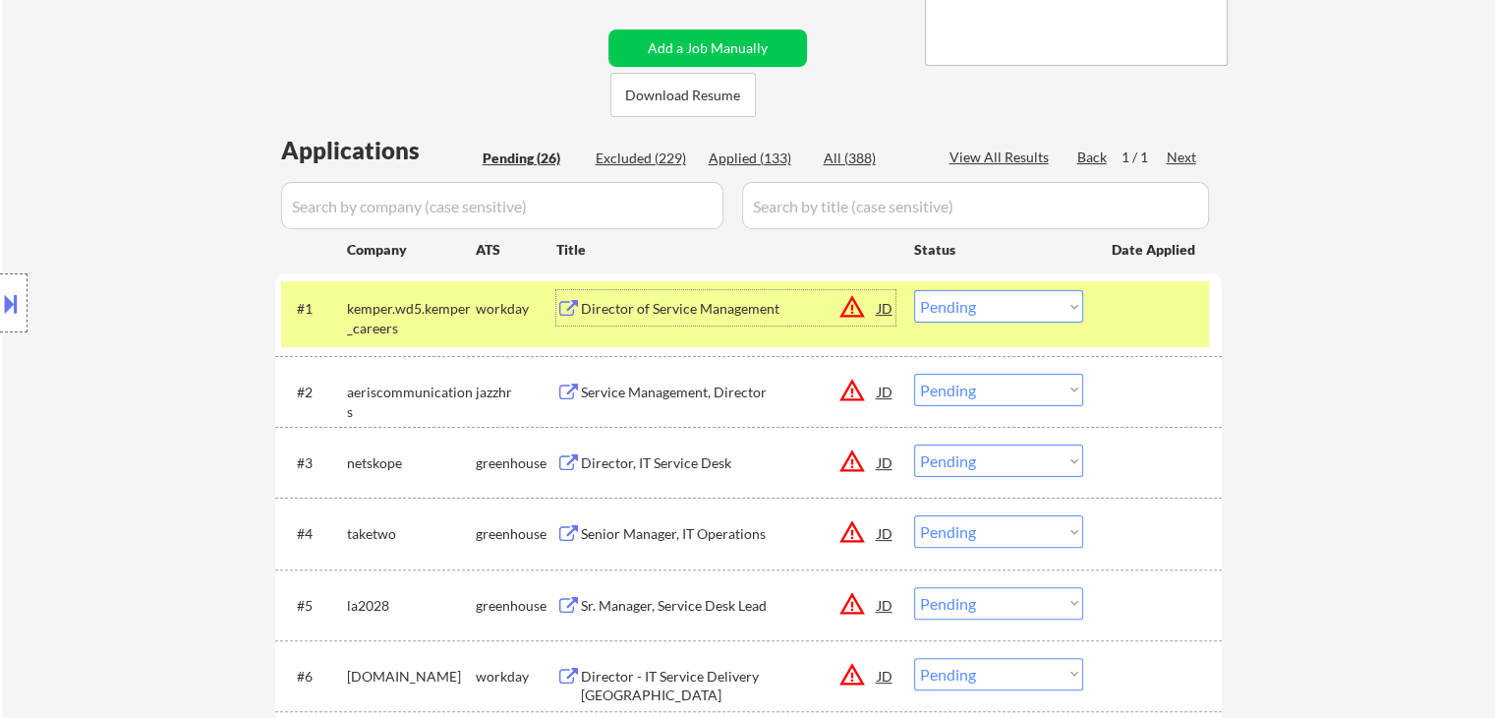
click at [657, 316] on div "Director of Service Management" at bounding box center [729, 309] width 297 height 20
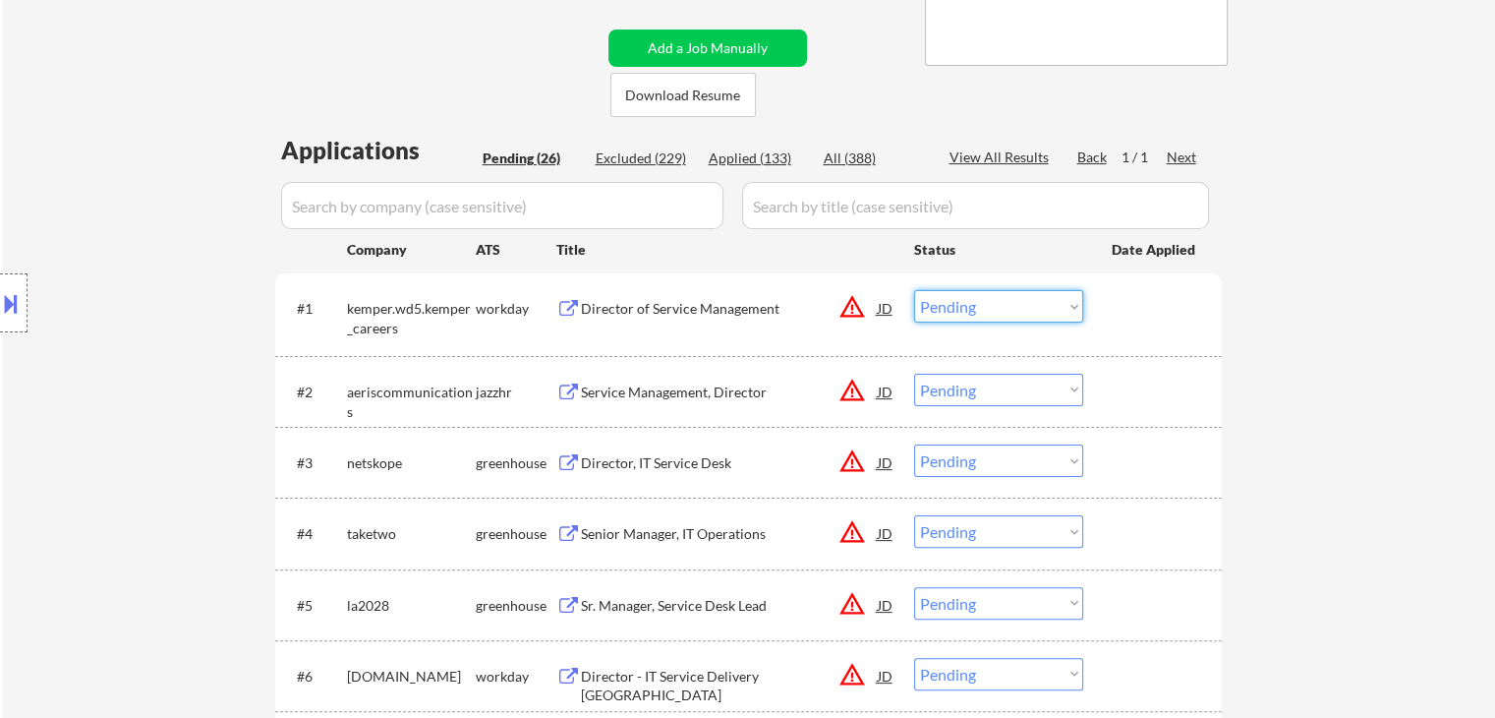
drag, startPoint x: 973, startPoint y: 304, endPoint x: 995, endPoint y: 320, distance: 27.3
click at [975, 304] on select "Choose an option... Pending Applied Excluded (Questions) Excluded (Expired) Exc…" at bounding box center [998, 306] width 169 height 32
click at [914, 290] on select "Choose an option... Pending Applied Excluded (Questions) Excluded (Expired) Exc…" at bounding box center [998, 306] width 169 height 32
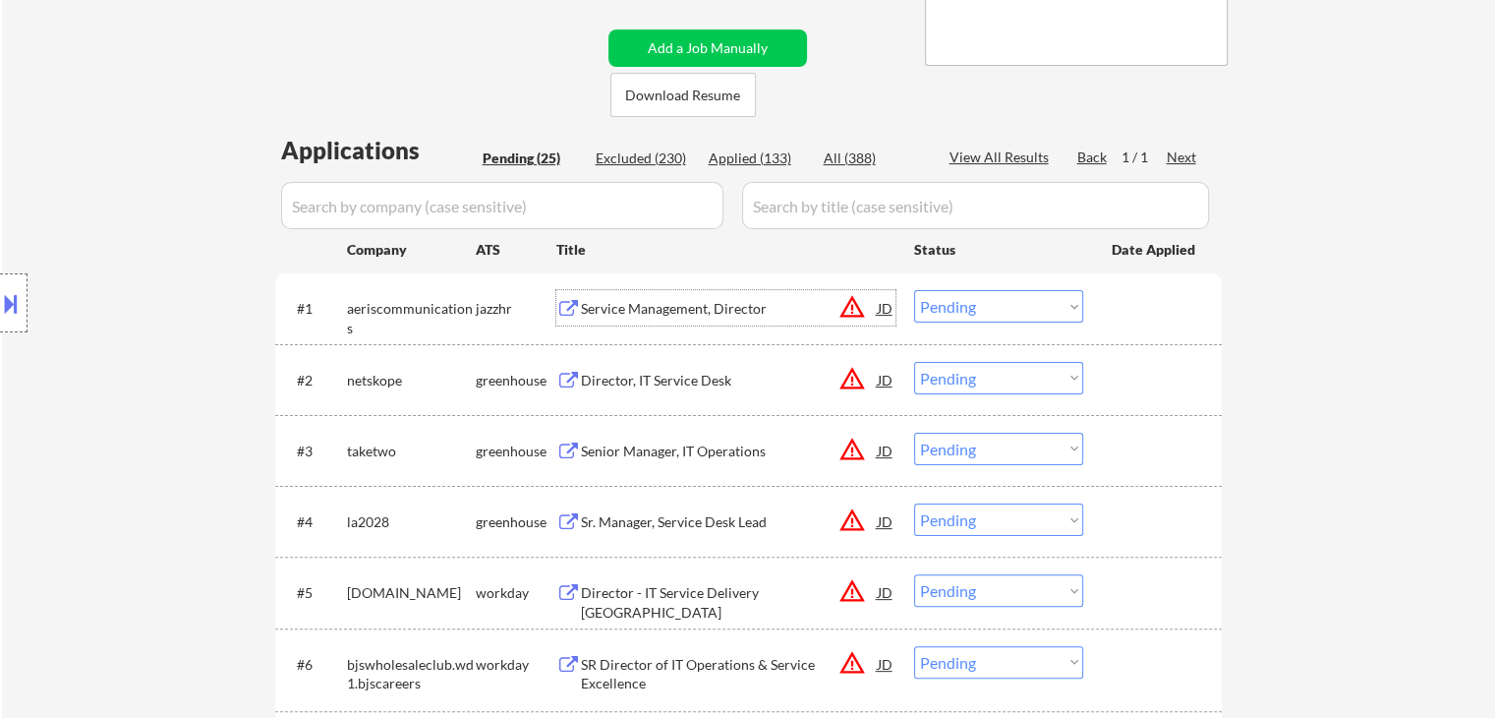
click at [671, 299] on div "Service Management, Director" at bounding box center [729, 309] width 297 height 20
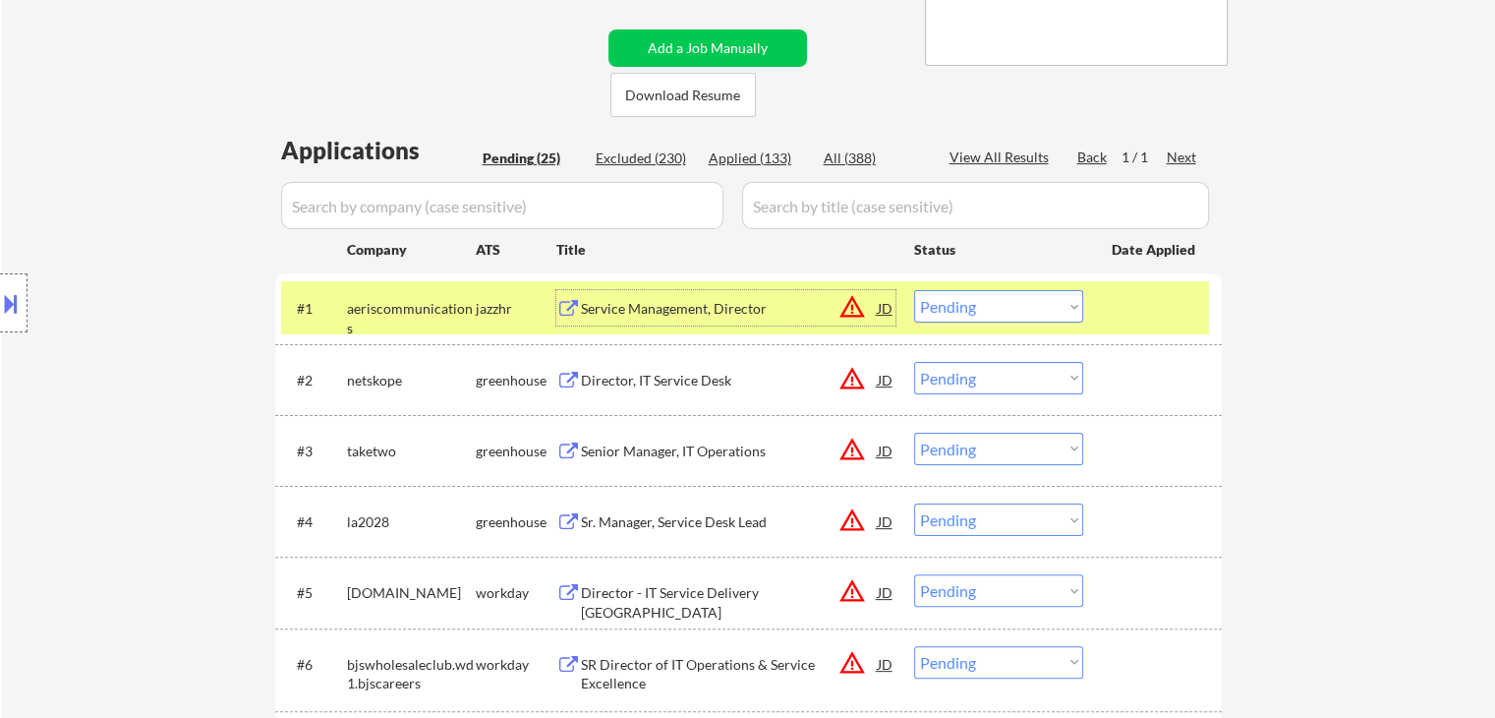
drag, startPoint x: 1022, startPoint y: 300, endPoint x: 1032, endPoint y: 320, distance: 22.9
click at [1022, 300] on select "Choose an option... Pending Applied Excluded (Questions) Excluded (Expired) Exc…" at bounding box center [998, 306] width 169 height 32
click at [914, 290] on select "Choose an option... Pending Applied Excluded (Questions) Excluded (Expired) Exc…" at bounding box center [998, 306] width 169 height 32
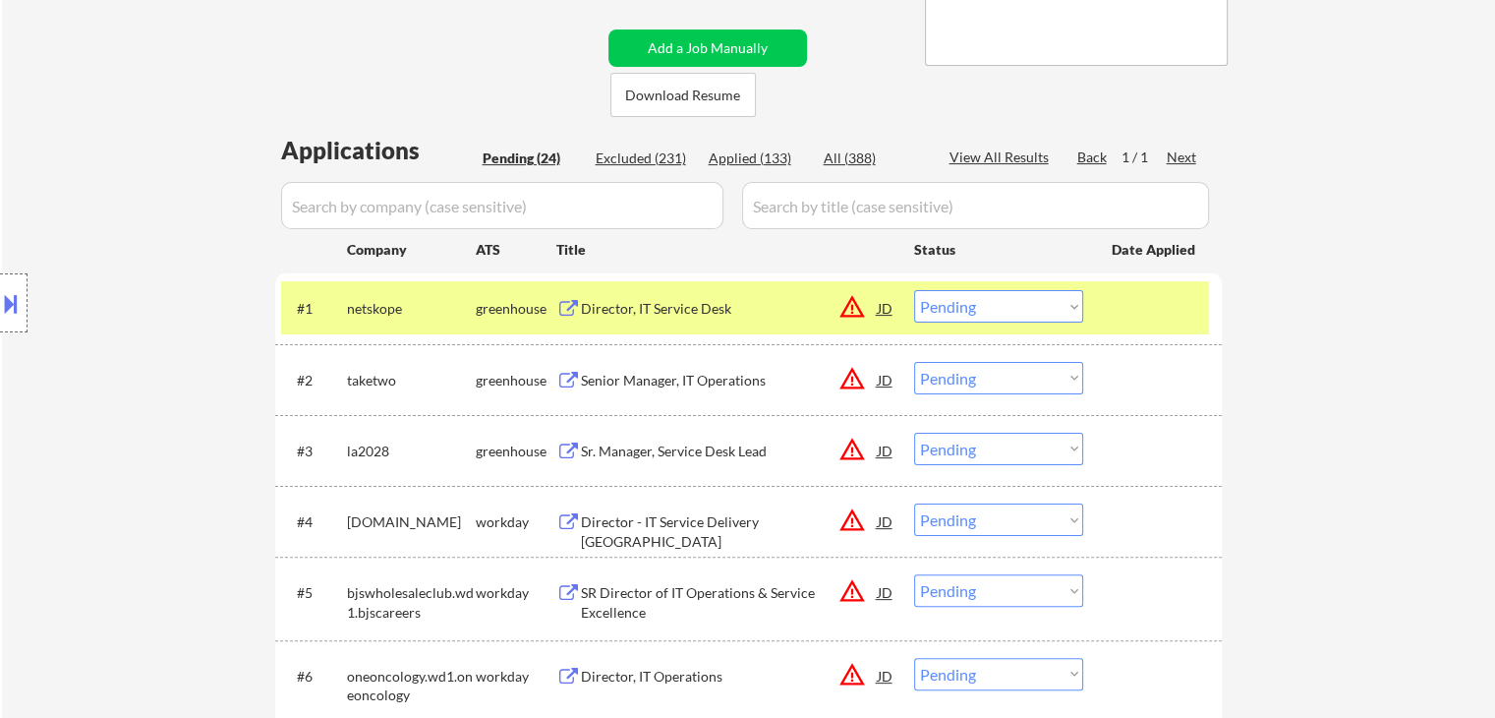
click at [600, 312] on div "Director, IT Service Desk" at bounding box center [729, 309] width 297 height 20
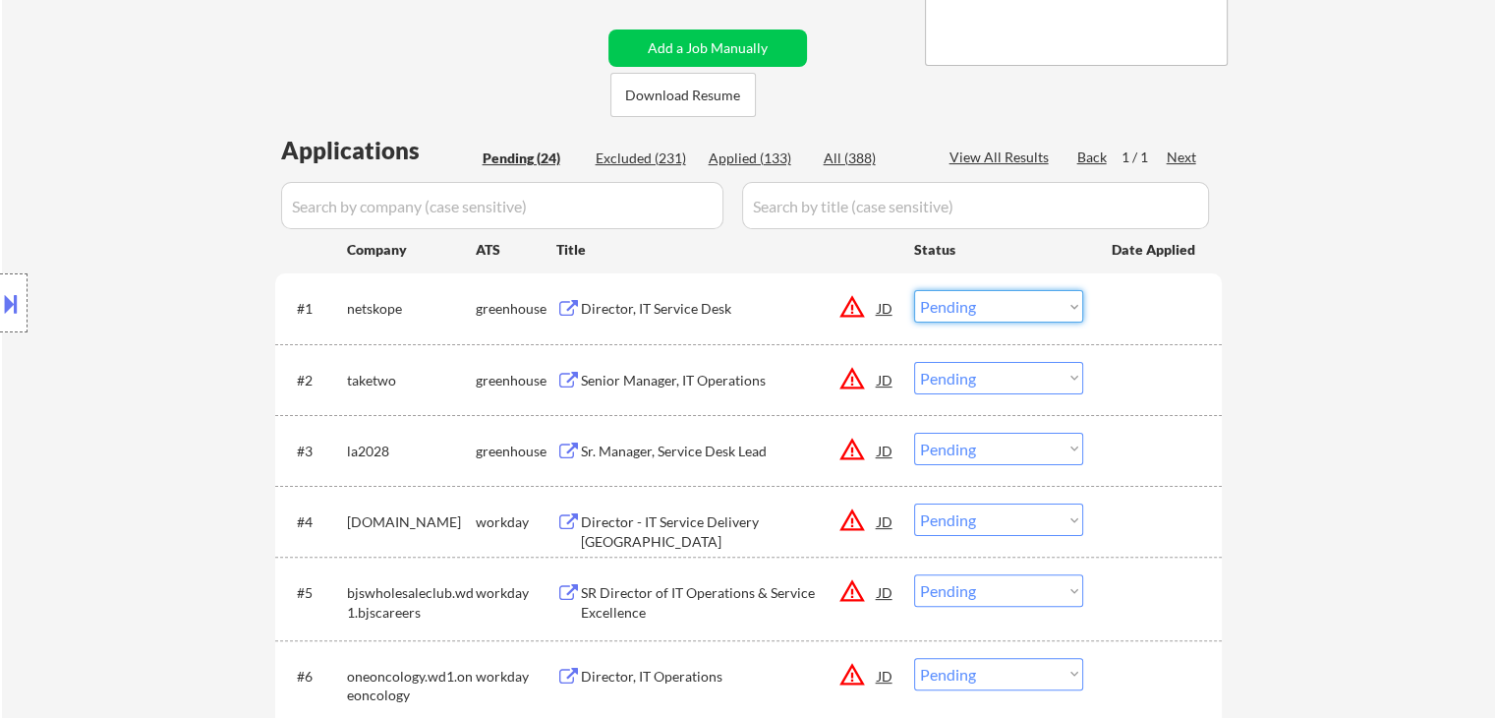
drag, startPoint x: 978, startPoint y: 309, endPoint x: 987, endPoint y: 320, distance: 14.7
click at [982, 315] on select "Choose an option... Pending Applied Excluded (Questions) Excluded (Expired) Exc…" at bounding box center [998, 306] width 169 height 32
click at [914, 290] on select "Choose an option... Pending Applied Excluded (Questions) Excluded (Expired) Exc…" at bounding box center [998, 306] width 169 height 32
select select ""pending""
